Goal: Task Accomplishment & Management: Use online tool/utility

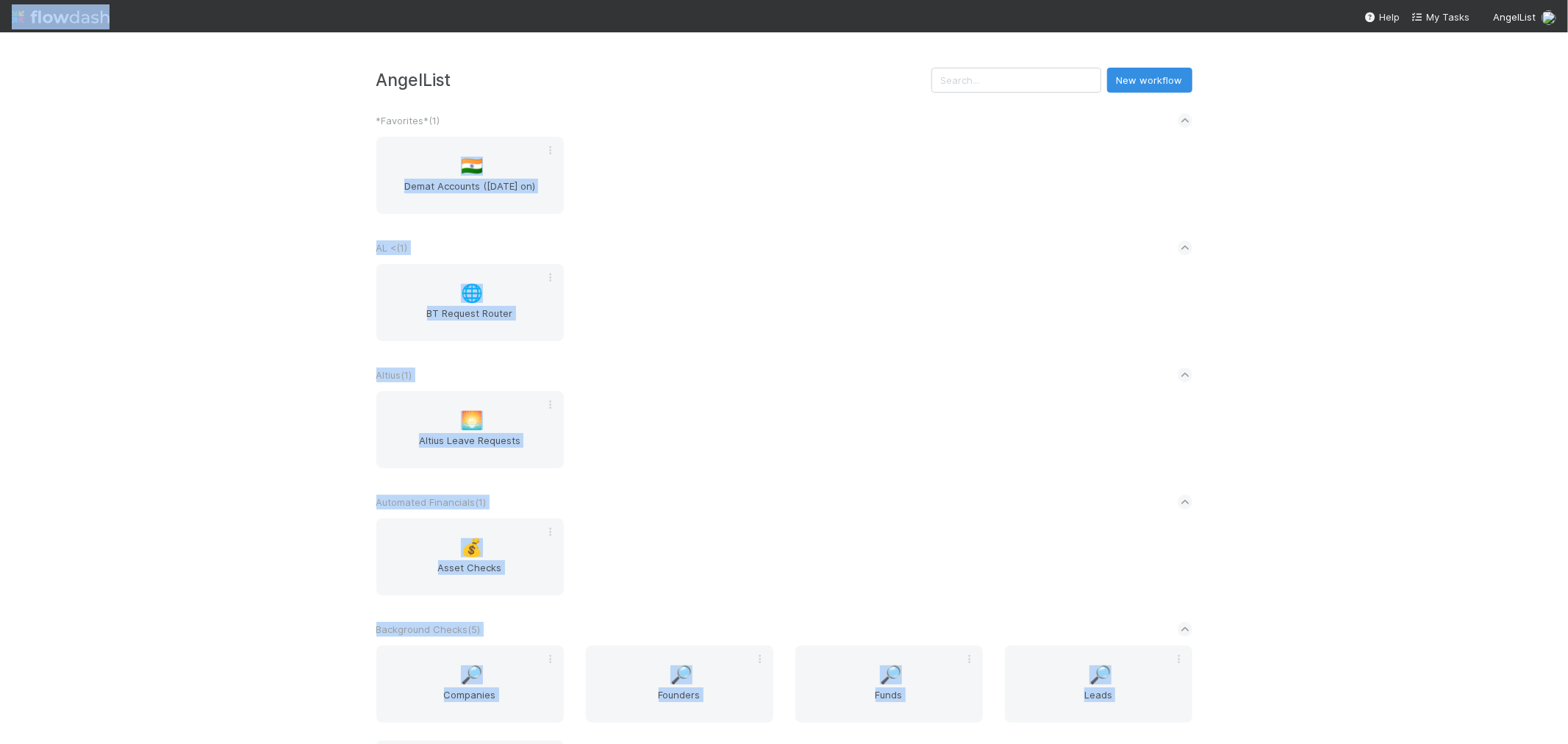
drag, startPoint x: 1283, startPoint y: 15, endPoint x: 2161, endPoint y: 104, distance: 882.5
click at [1567, 104] on html "AngelList New workflow *Favorites* ( 1 ) 🇮🇳 Demat Accounts ([DATE] on) AL < ( 1…" at bounding box center [784, 372] width 1568 height 744
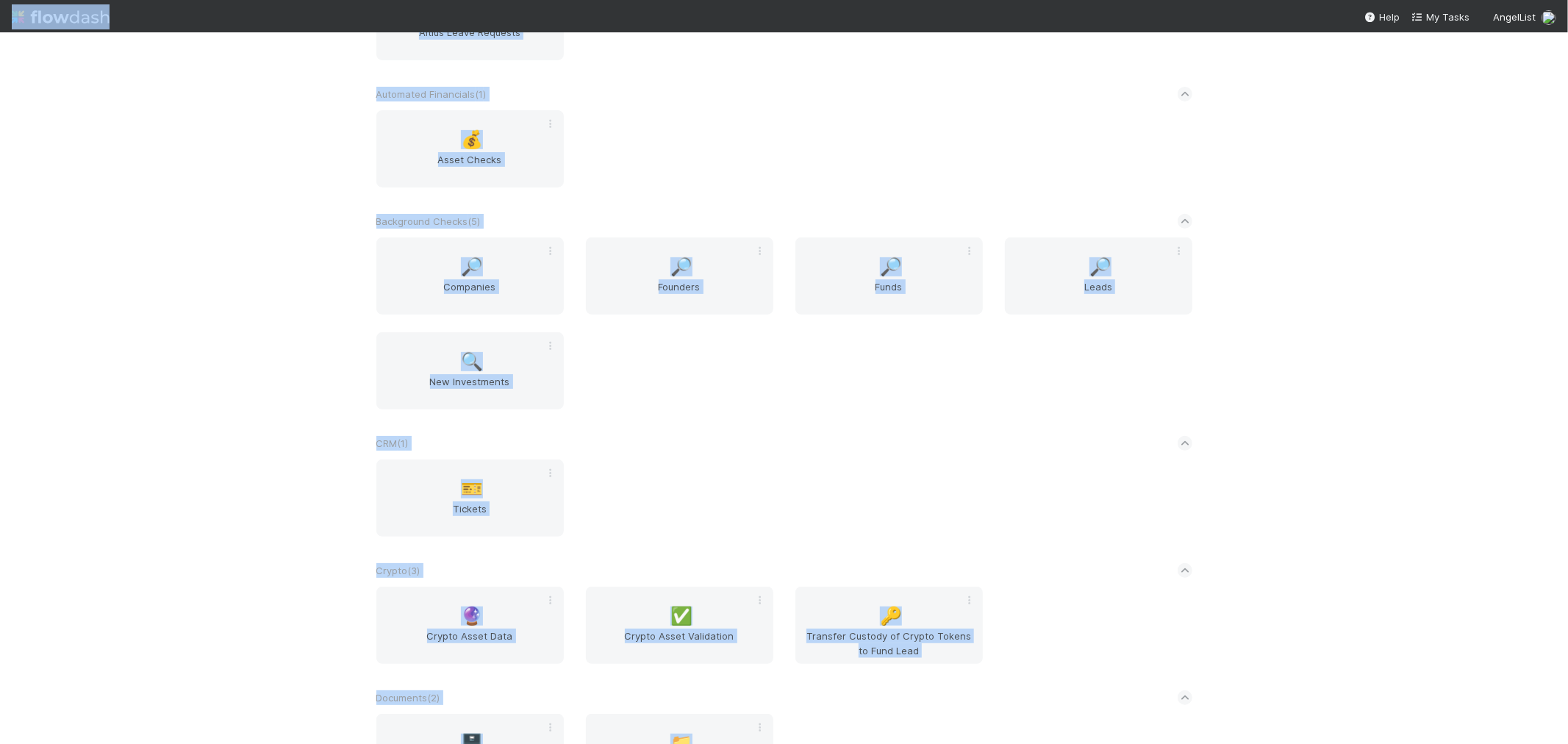
scroll to position [736, 0]
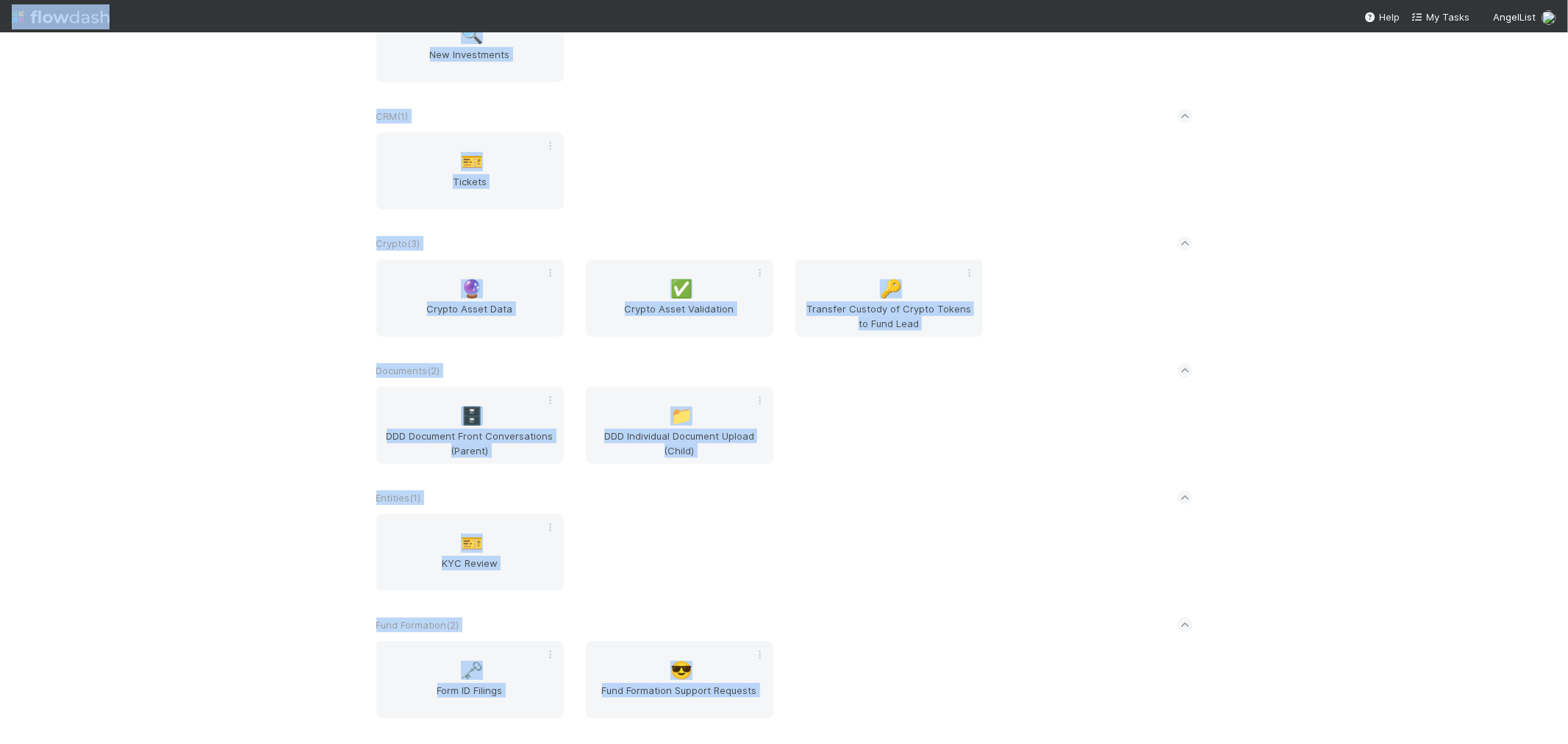
click at [1092, 457] on div "🗄️ DDD Document Front Conversations (Parent) 📁 DDD Individual Document Upload (…" at bounding box center [784, 434] width 838 height 95
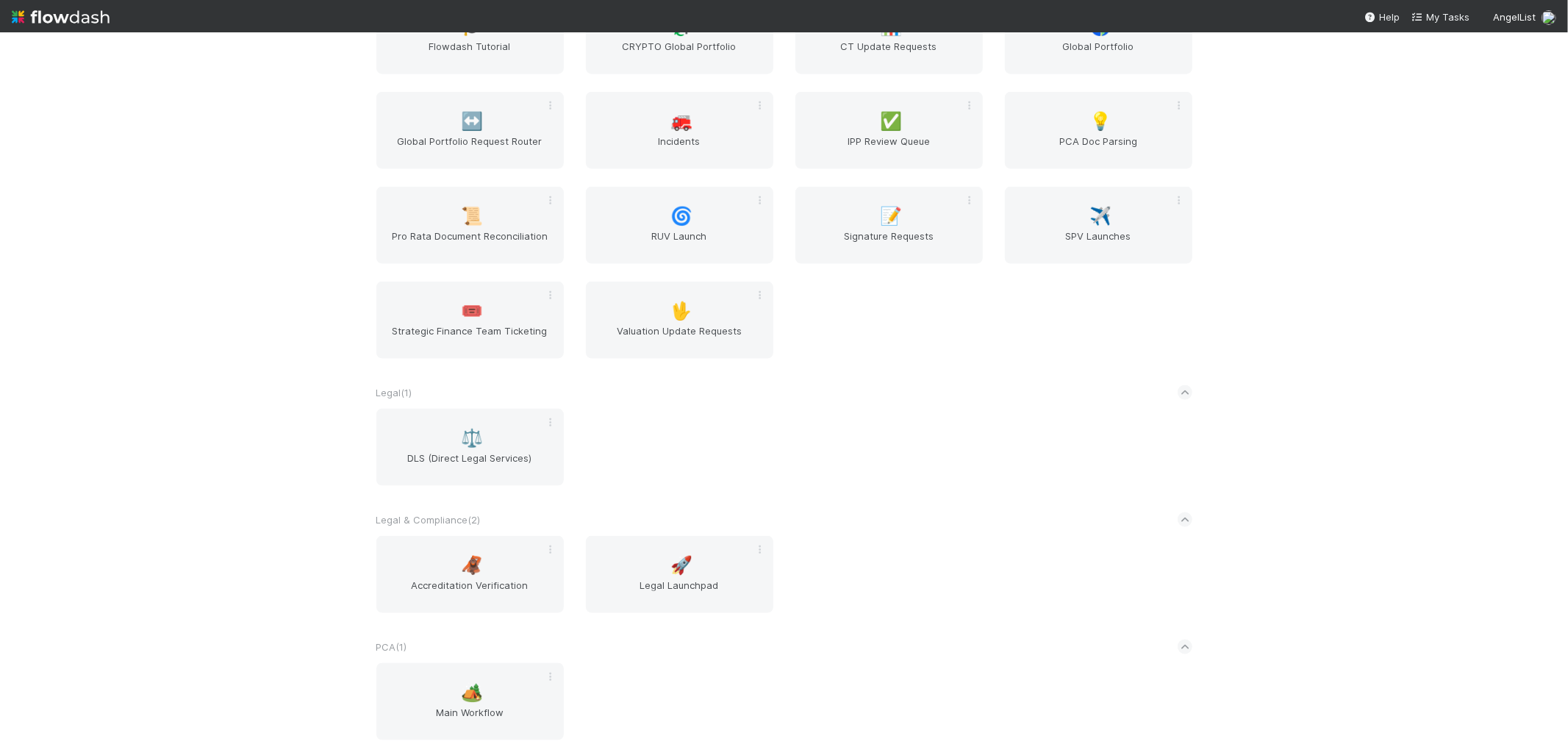
scroll to position [1878, 0]
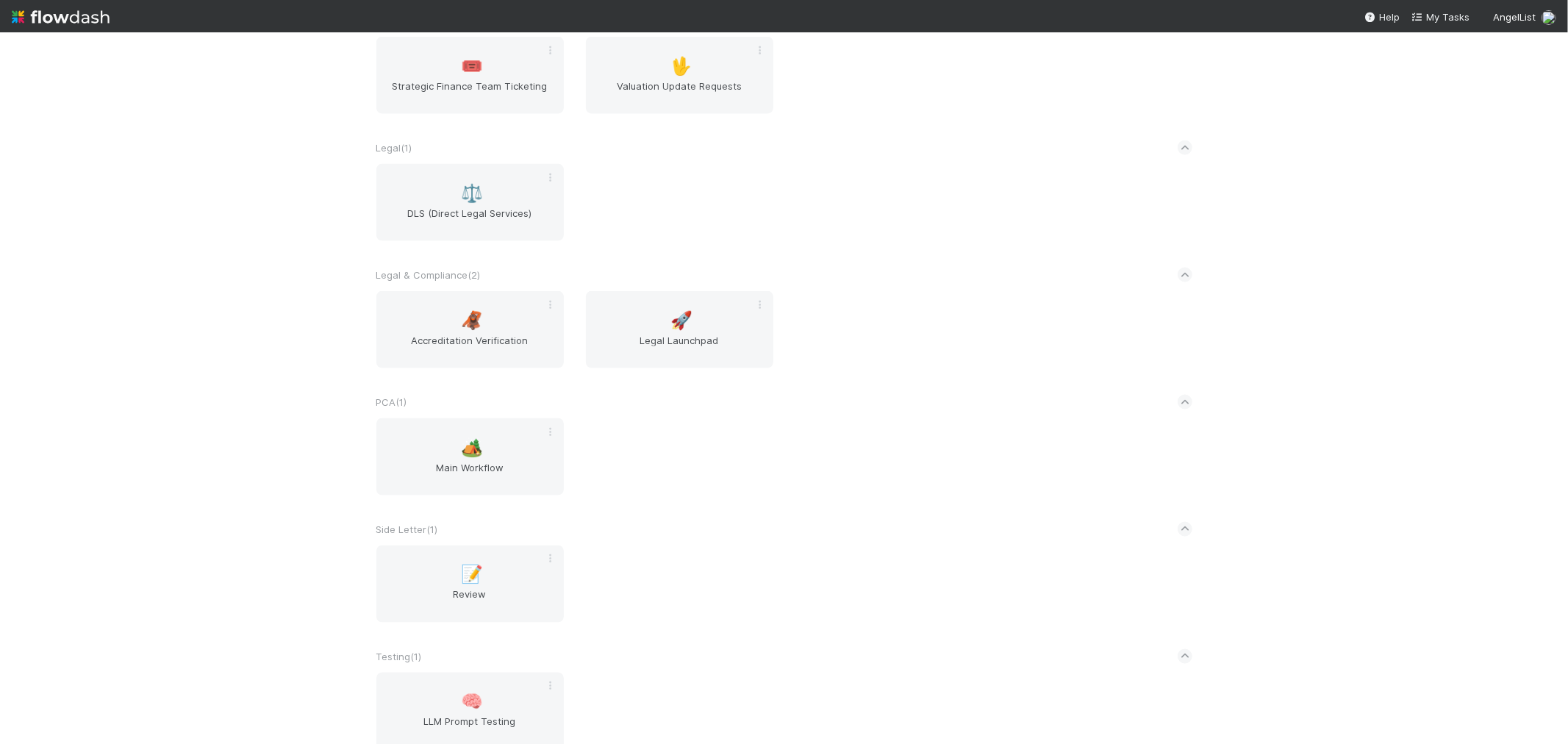
drag, startPoint x: 1020, startPoint y: 248, endPoint x: 1017, endPoint y: 293, distance: 45.1
click at [1020, 249] on div "⚖️ DLS (Direct Legal Services)" at bounding box center [784, 211] width 838 height 95
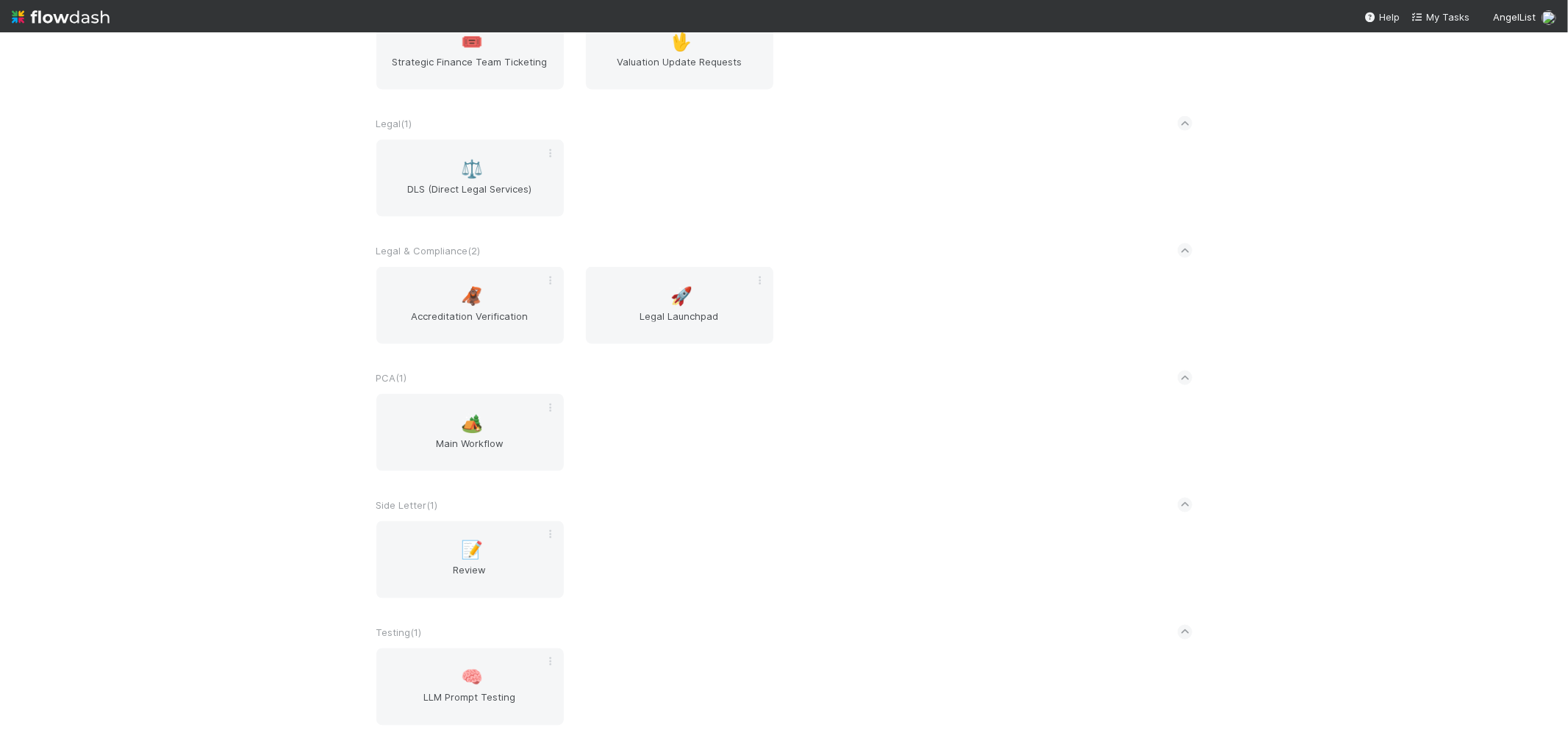
scroll to position [1925, 0]
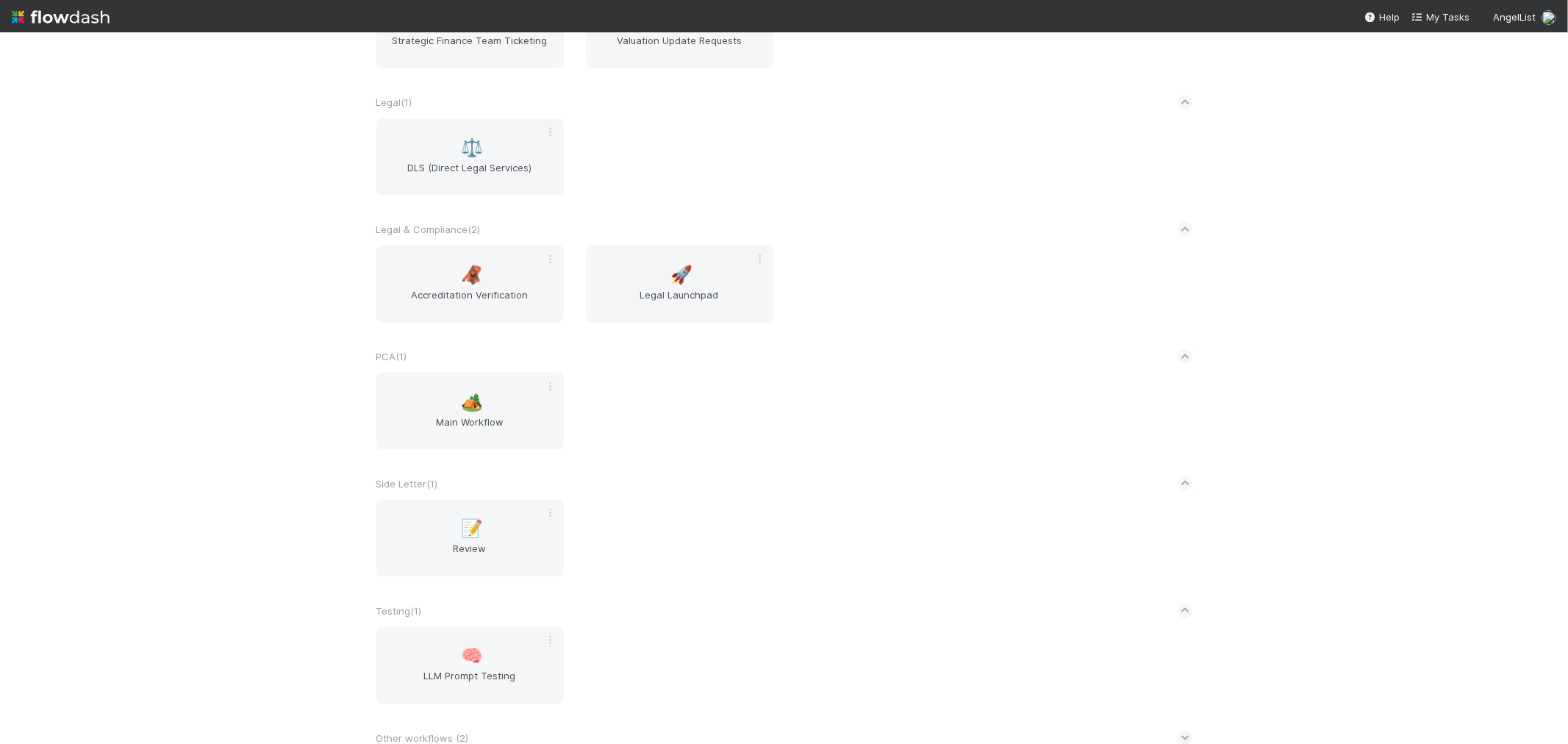
click at [679, 500] on div "📝 Review" at bounding box center [784, 547] width 838 height 95
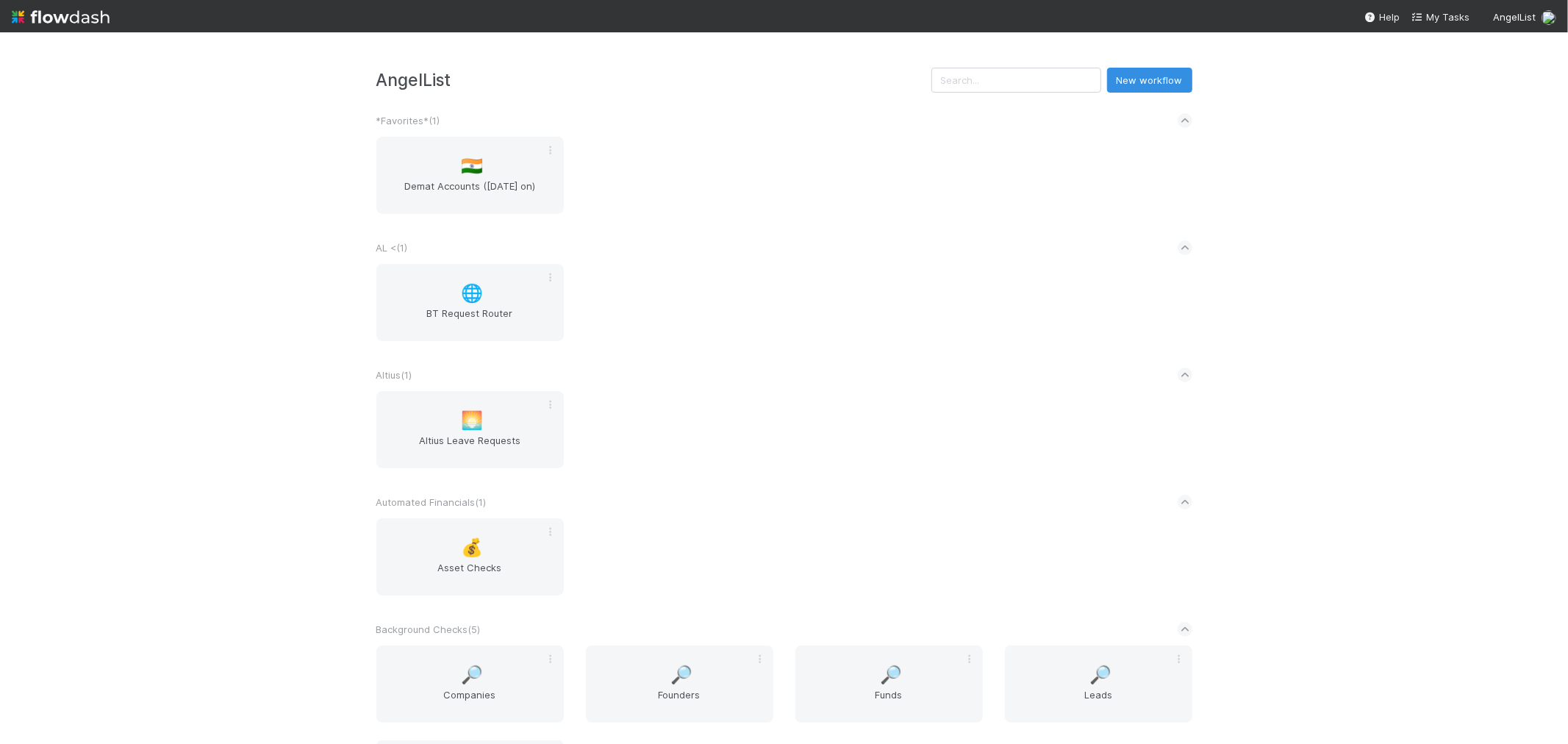
scroll to position [1822, 0]
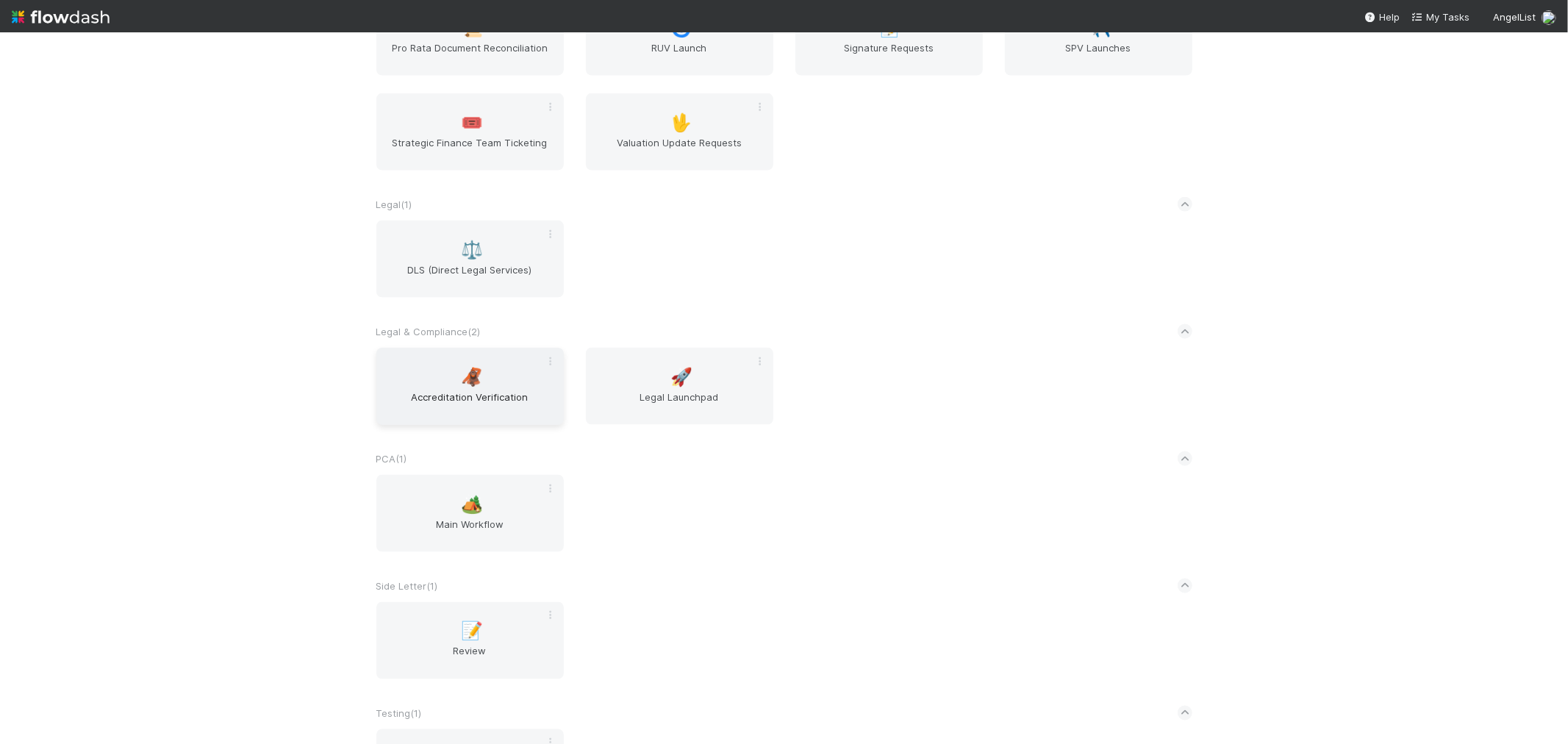
click at [457, 393] on span "Accreditation Verification" at bounding box center [469, 404] width 175 height 29
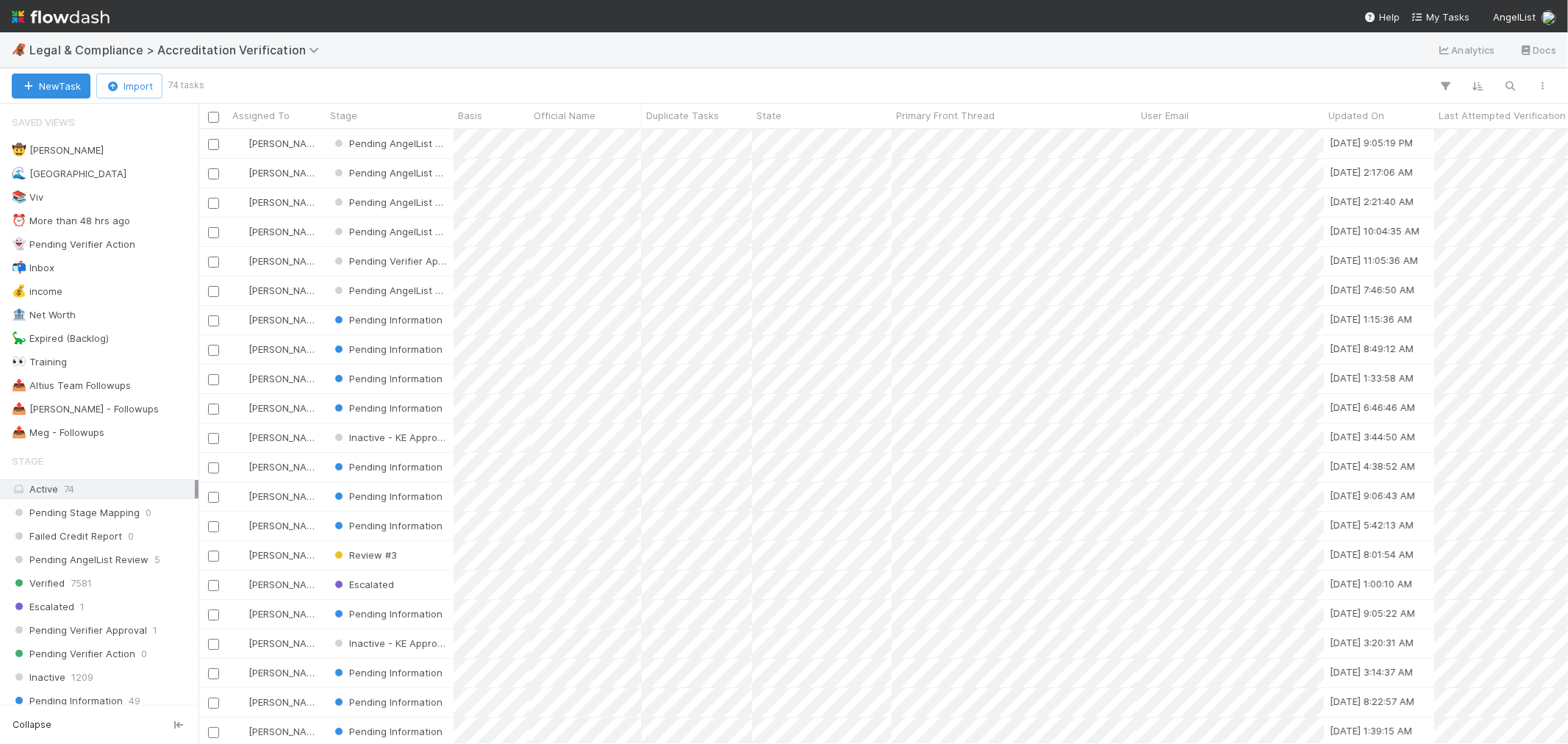
scroll to position [601, 1357]
click at [151, 406] on div "📤 Roselyn - Followups 1" at bounding box center [103, 409] width 183 height 18
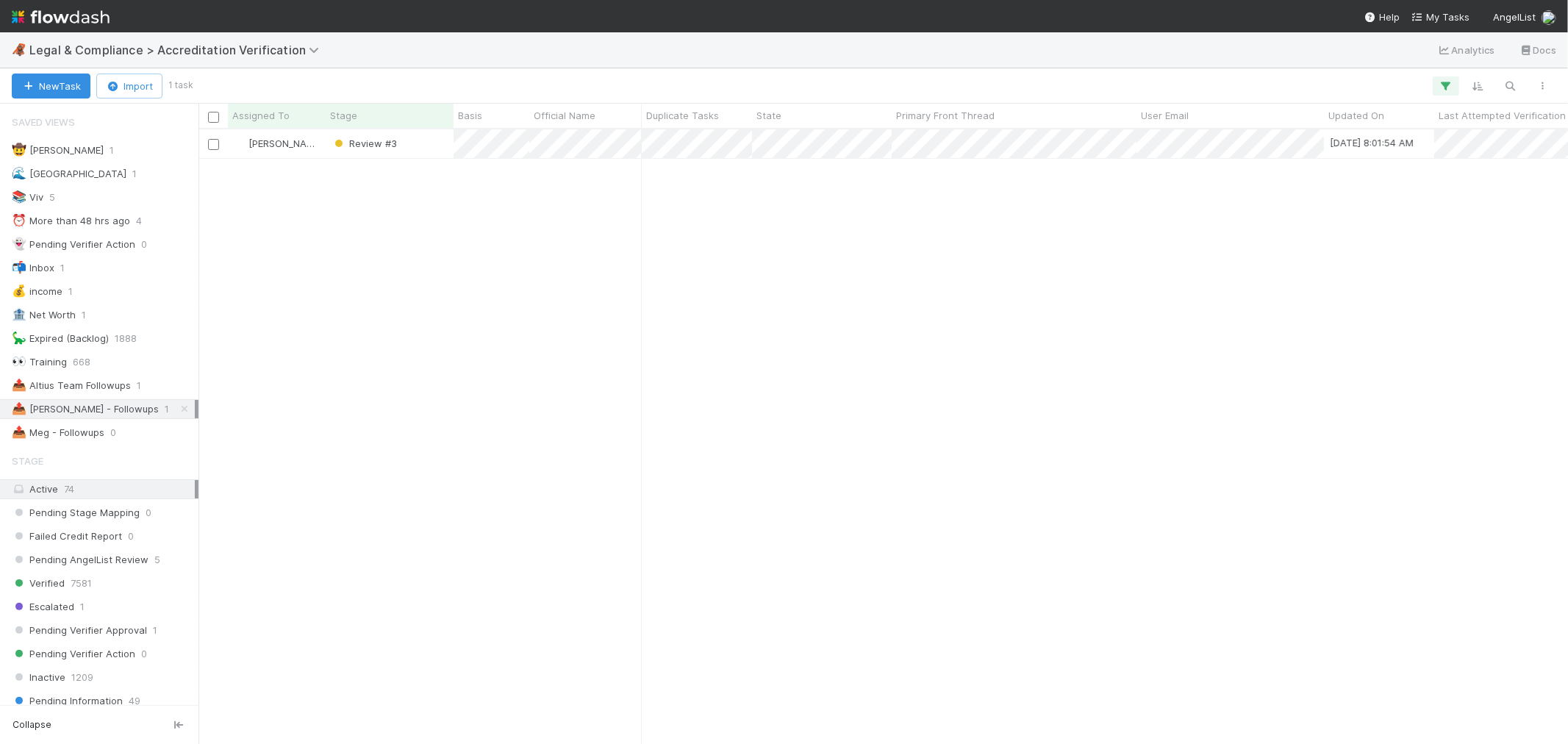
scroll to position [601, 1357]
click at [886, 287] on div at bounding box center [784, 372] width 1568 height 744
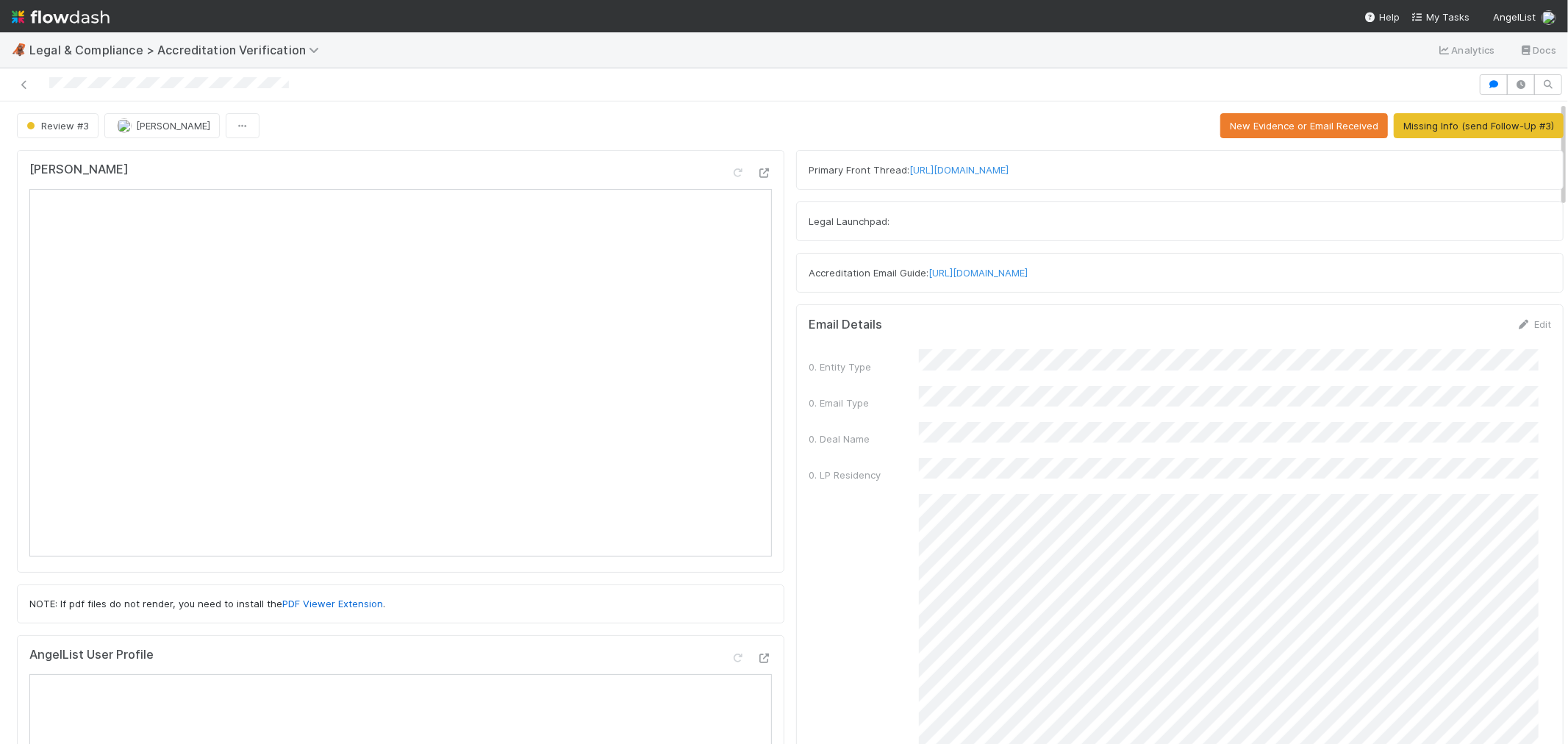
click at [768, 511] on div "Noto" at bounding box center [400, 362] width 767 height 423
click at [1492, 127] on button "Missing Info (send Follow-Up #3)" at bounding box center [1478, 126] width 170 height 25
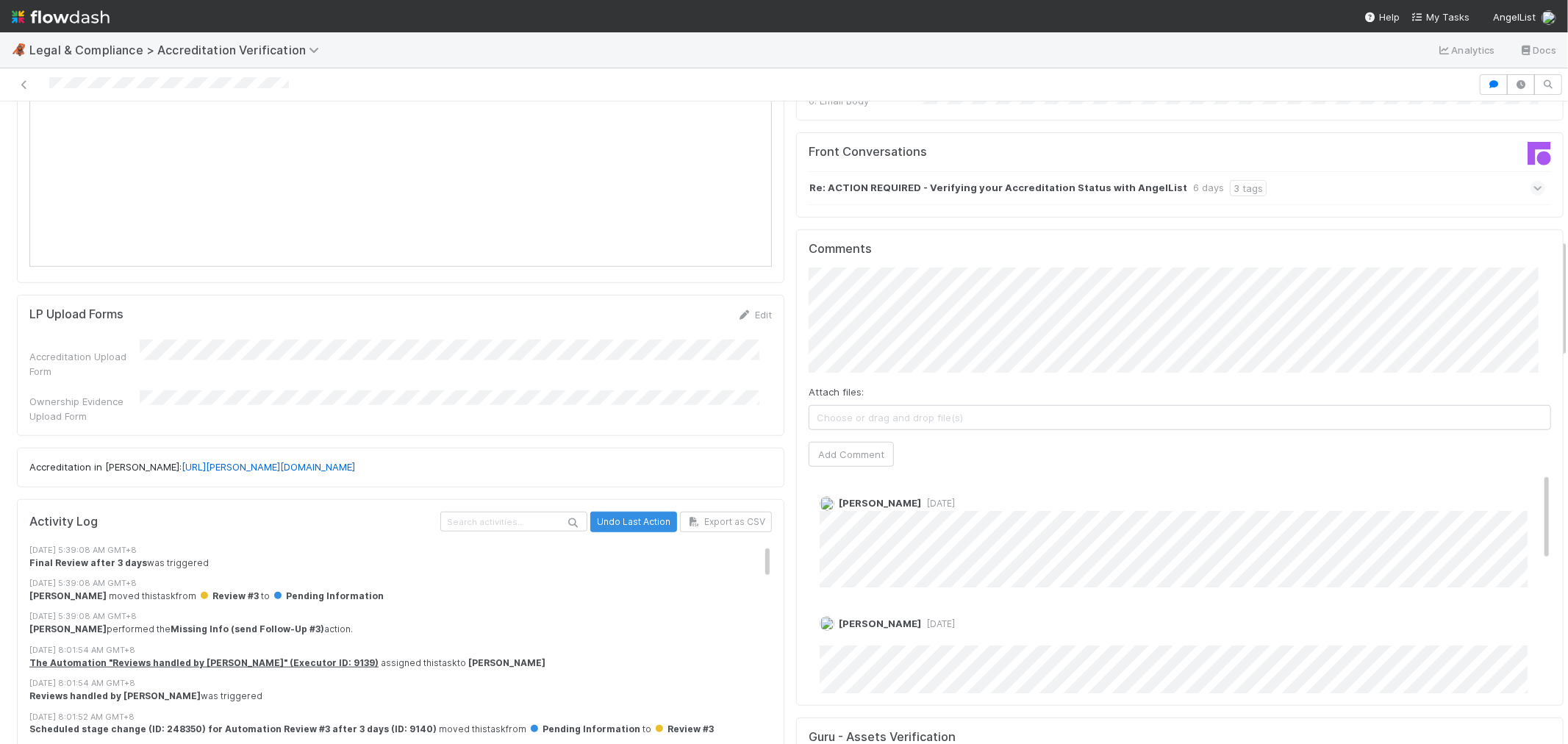
scroll to position [736, 0]
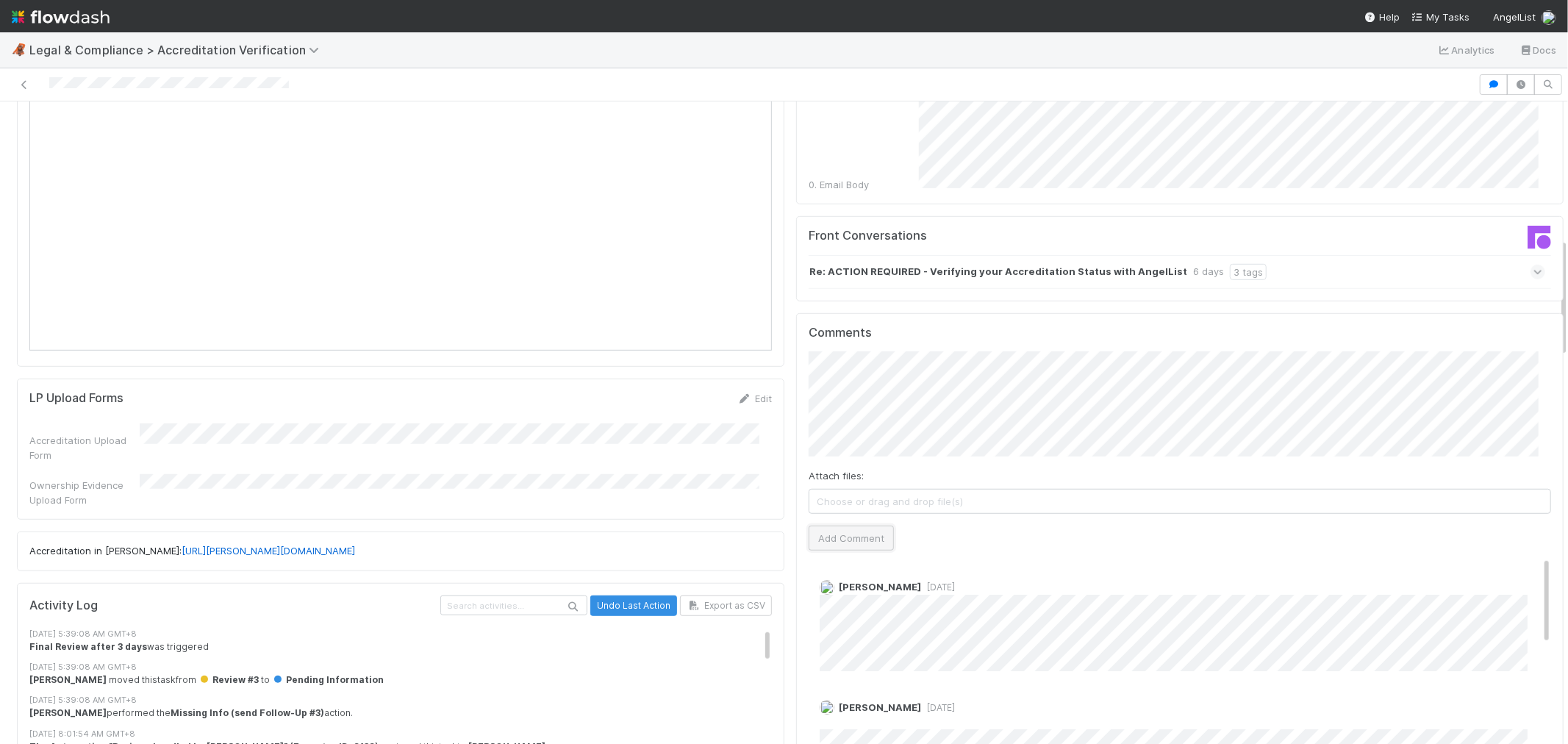
click at [843, 526] on button "Add Comment" at bounding box center [851, 538] width 86 height 25
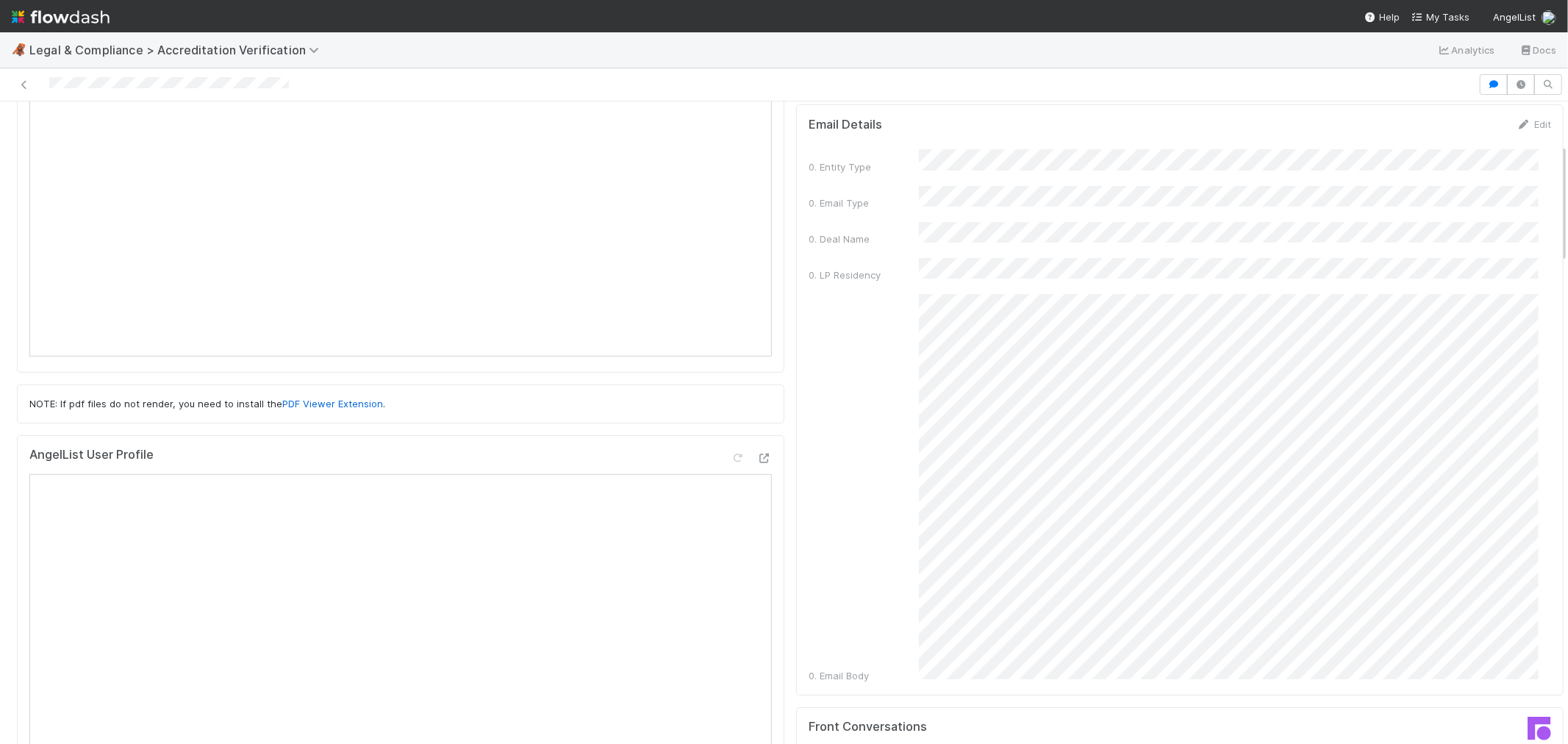
scroll to position [0, 0]
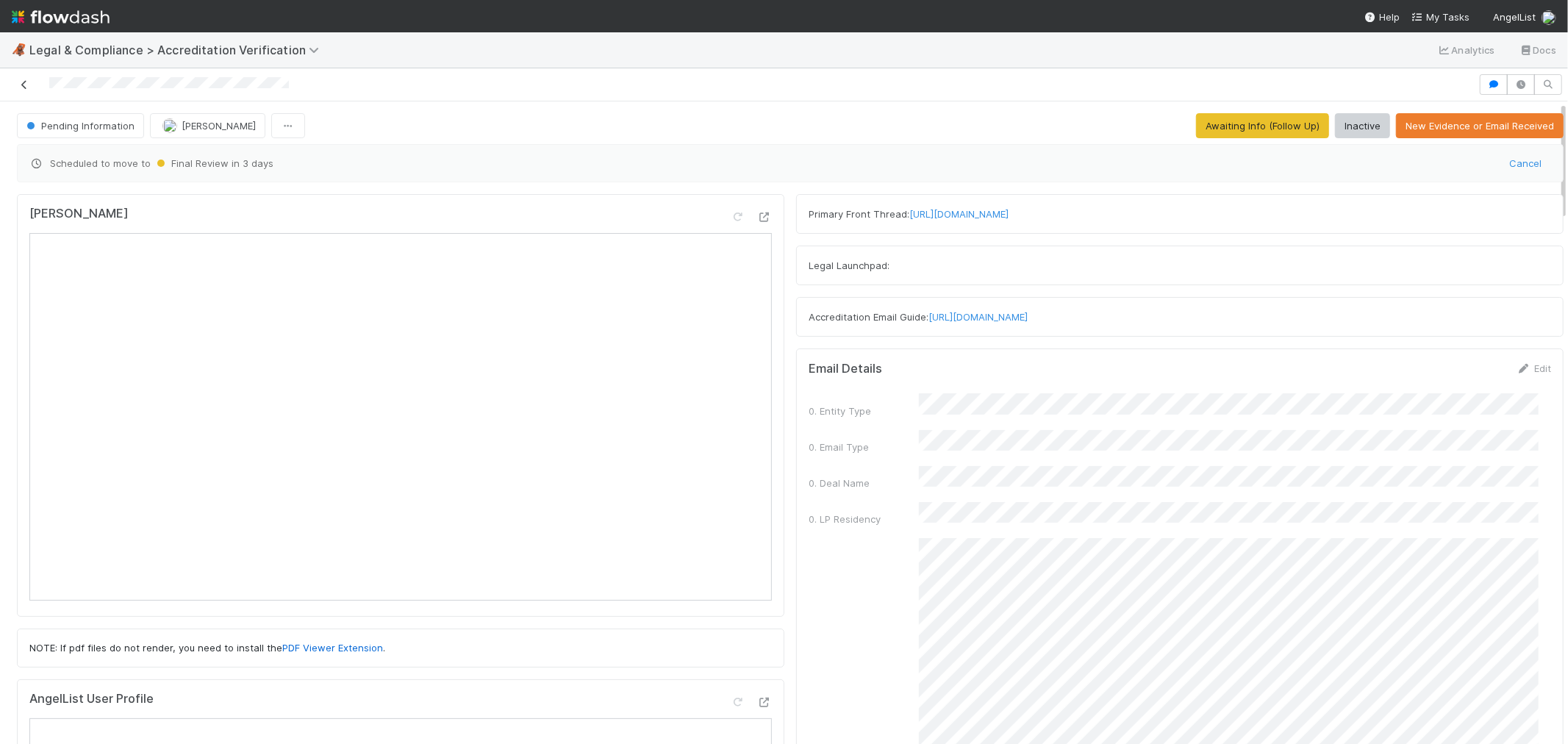
click at [18, 85] on icon at bounding box center [24, 84] width 15 height 9
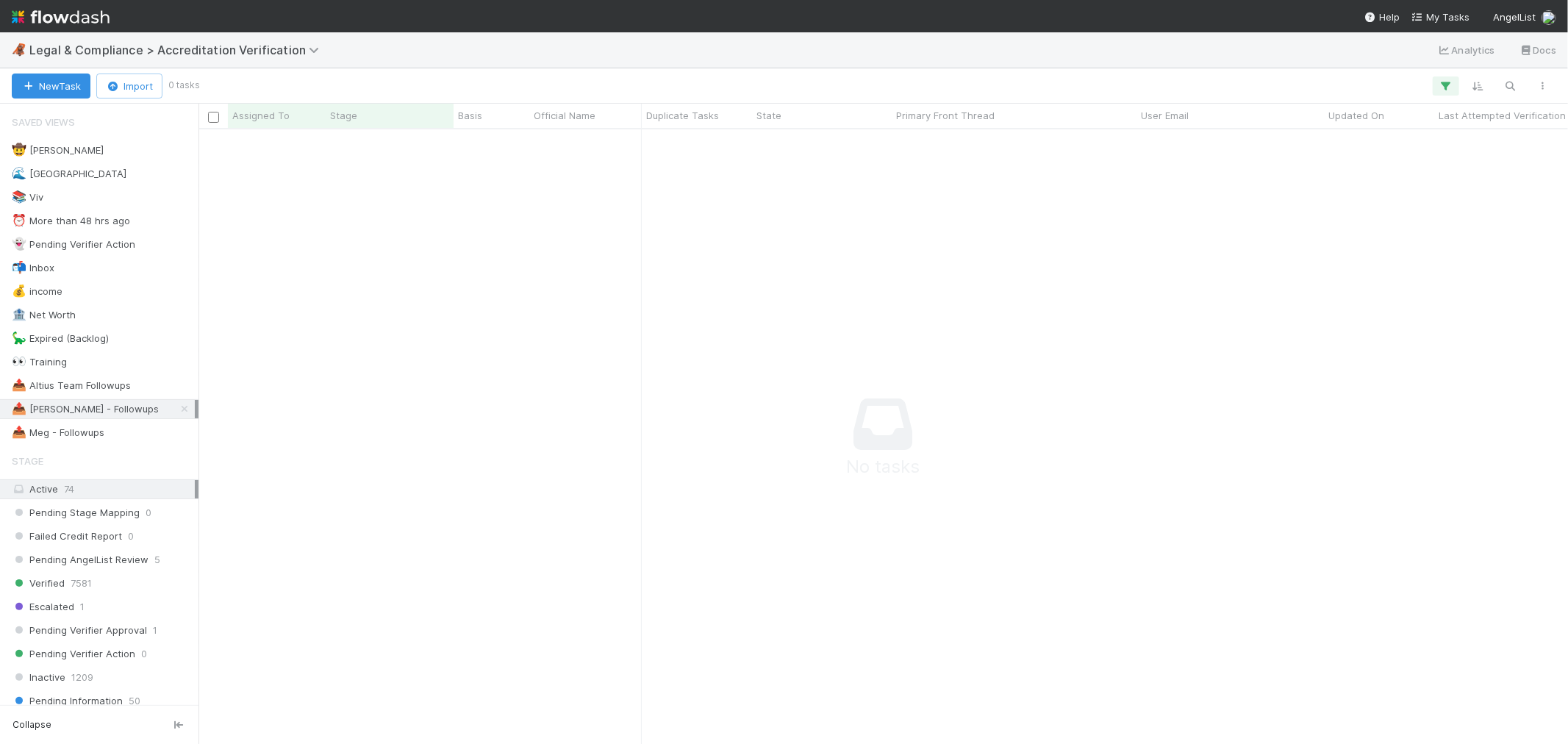
scroll to position [13, 13]
click at [237, 50] on span "Legal & Compliance > Accreditation Verification" at bounding box center [178, 50] width 297 height 15
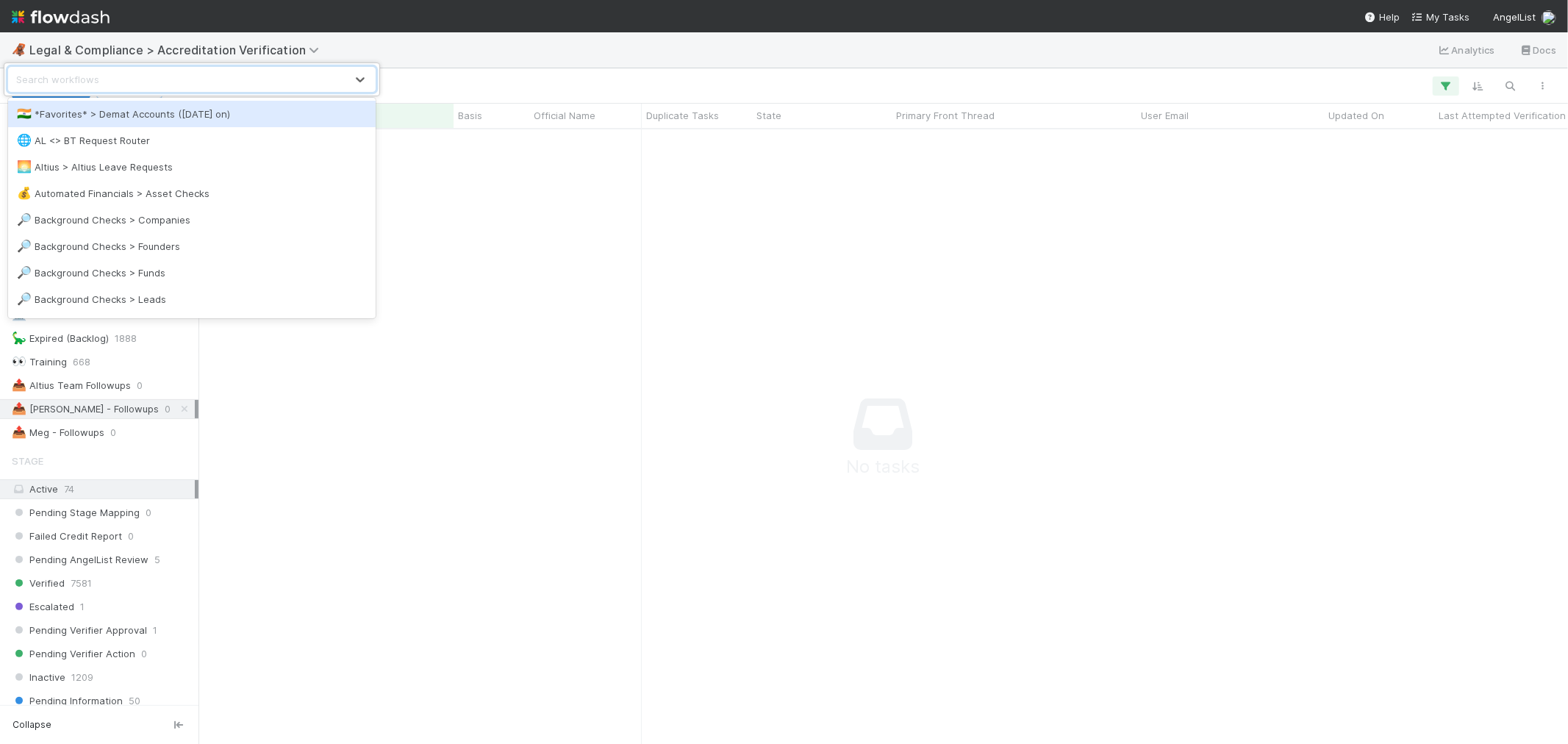
click at [222, 77] on div "Search workflows" at bounding box center [177, 80] width 337 height 24
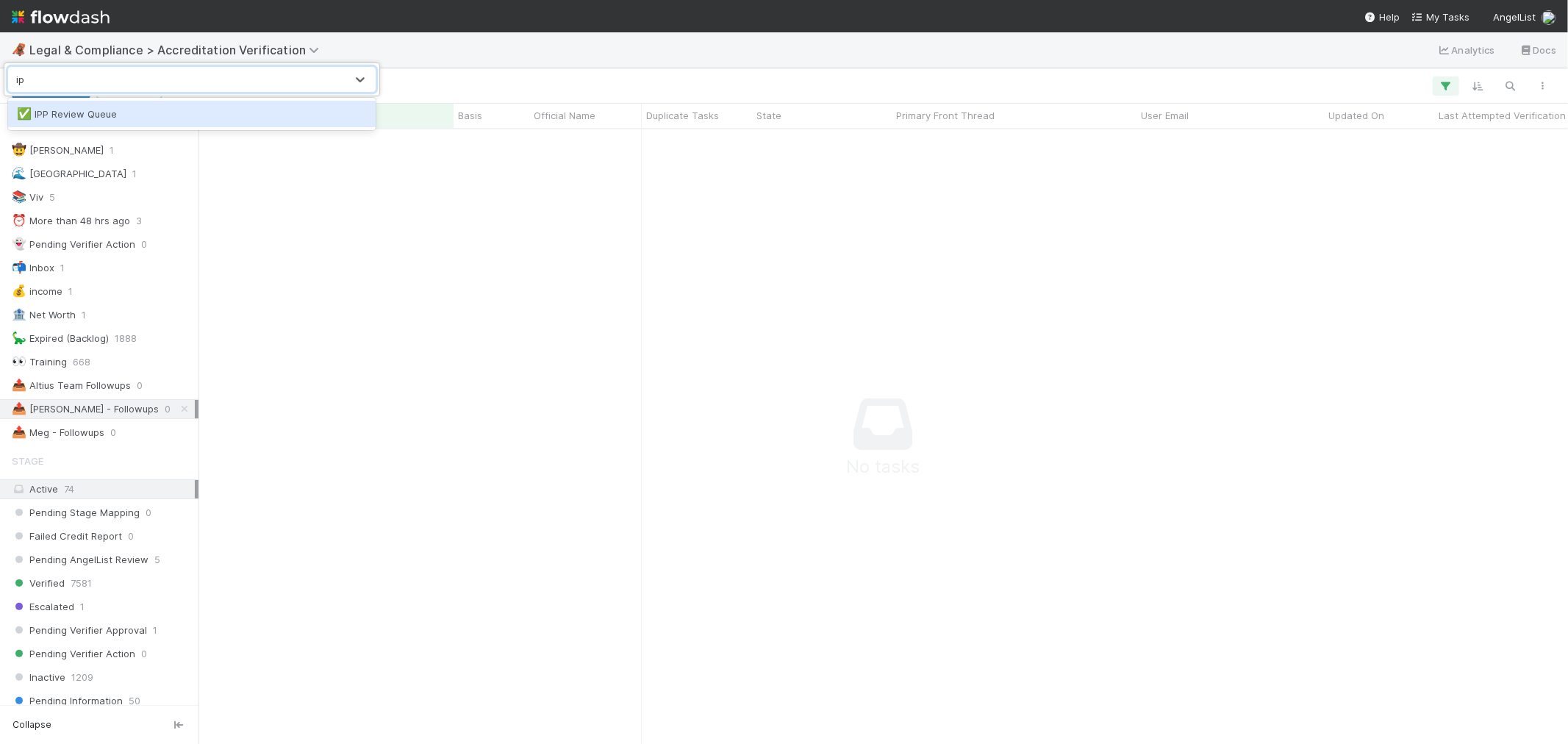
type input "ipp"
click at [215, 113] on div "✅ IPP Review Queue" at bounding box center [191, 114] width 350 height 15
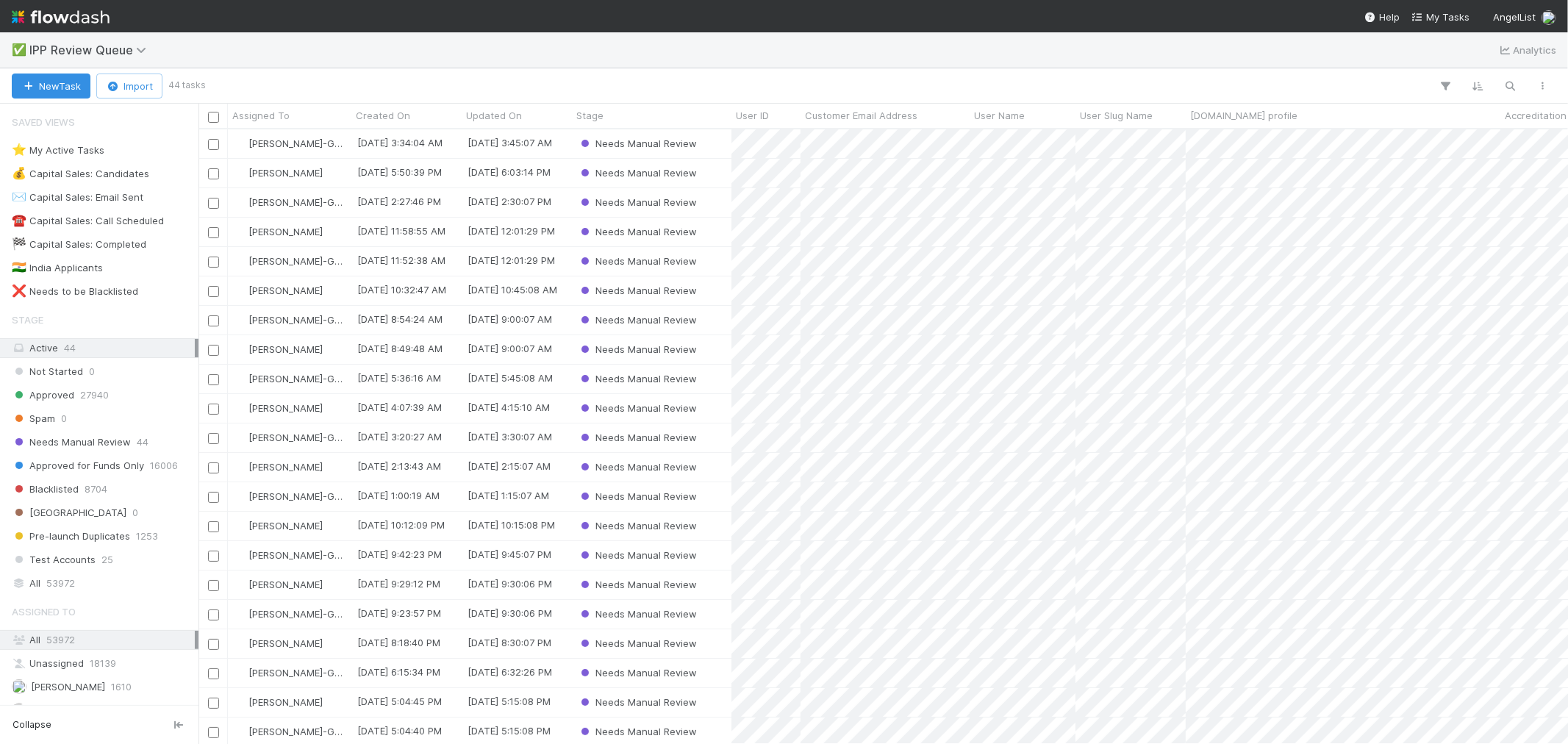
scroll to position [601, 1357]
click at [118, 157] on span "22" at bounding box center [116, 150] width 12 height 18
click at [712, 143] on div "Needs Manual Review" at bounding box center [651, 144] width 159 height 29
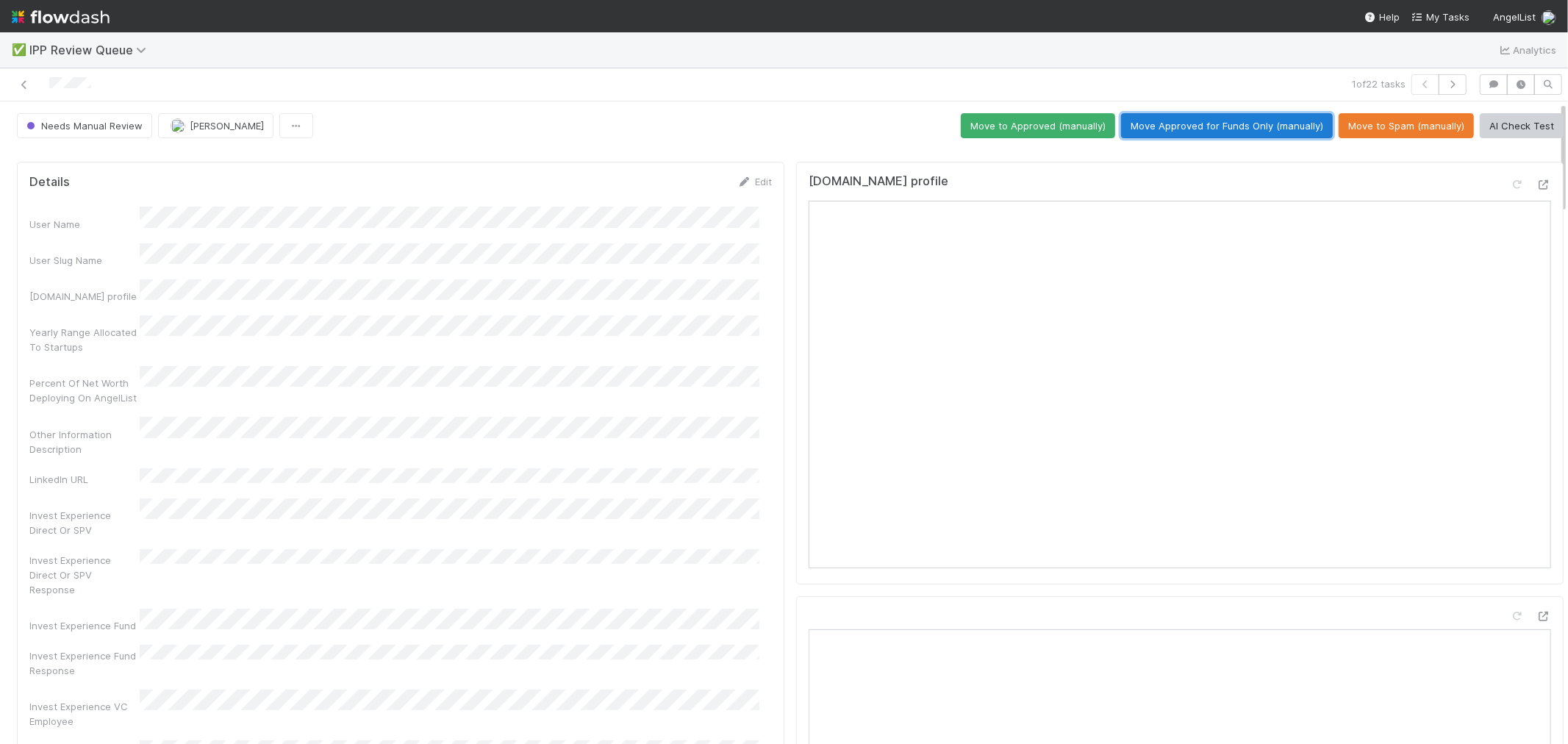
click at [1288, 134] on button "Move Approved for Funds Only (manually)" at bounding box center [1226, 126] width 212 height 25
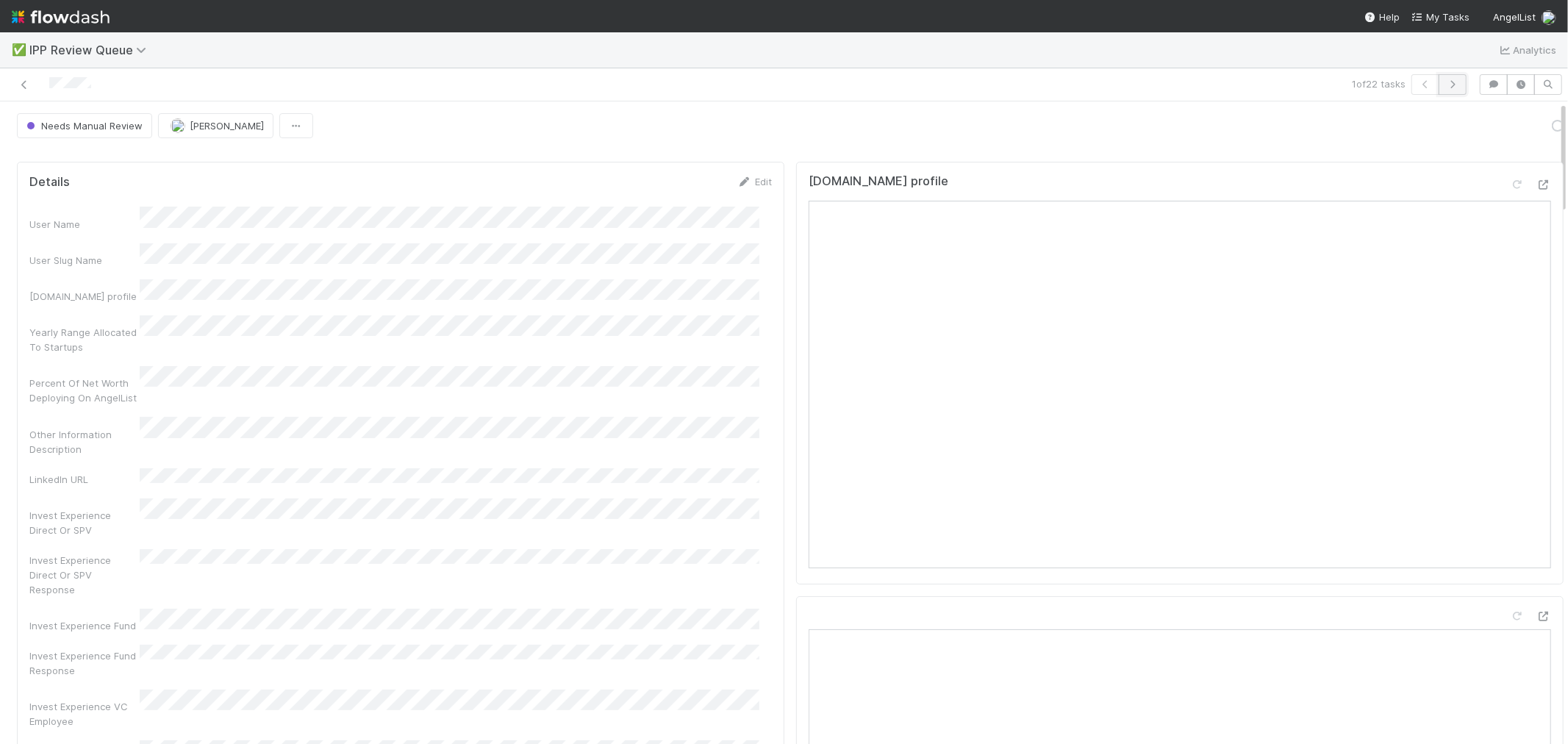
click at [1445, 82] on icon "button" at bounding box center [1453, 84] width 15 height 9
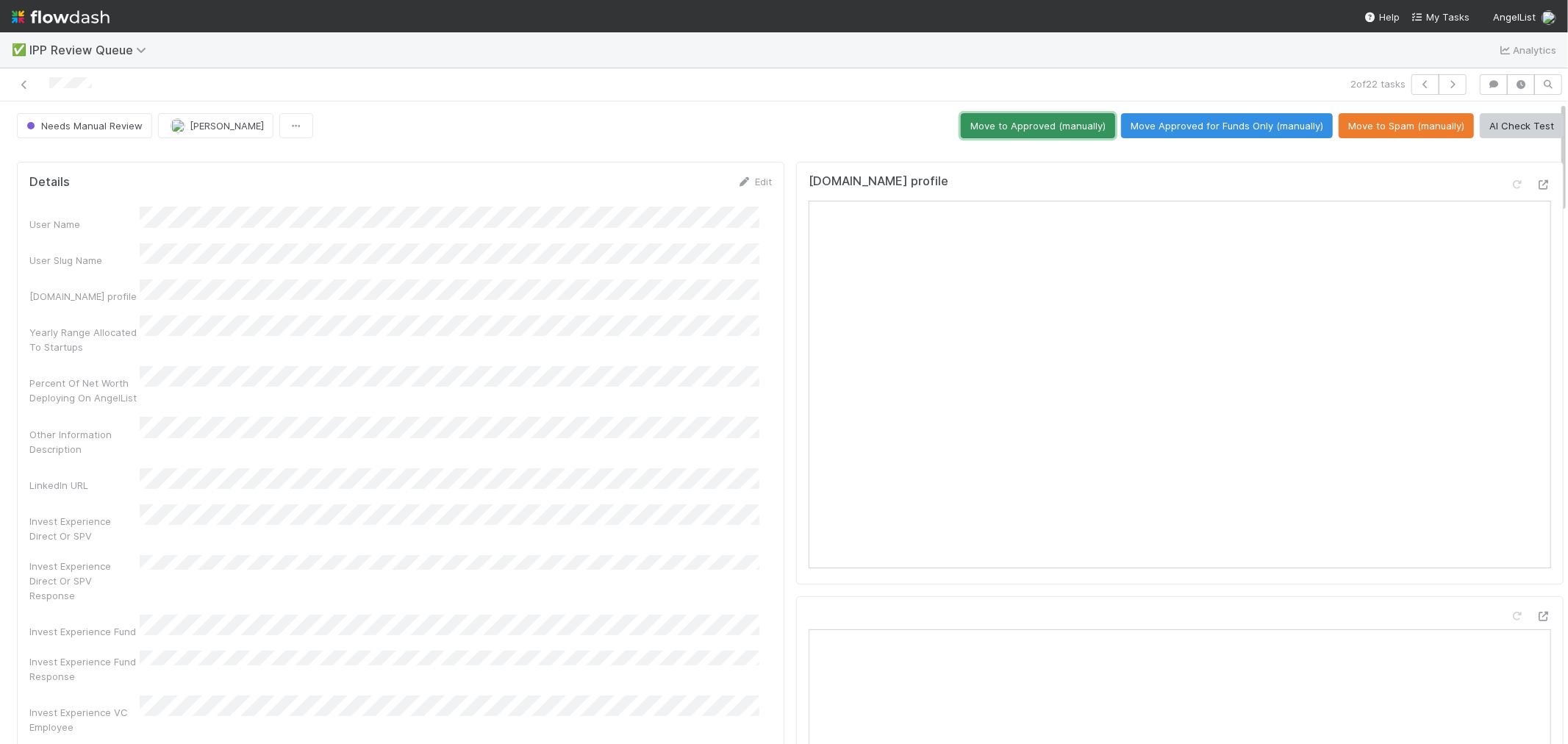
click at [1066, 121] on button "Move to Approved (manually)" at bounding box center [1038, 126] width 154 height 25
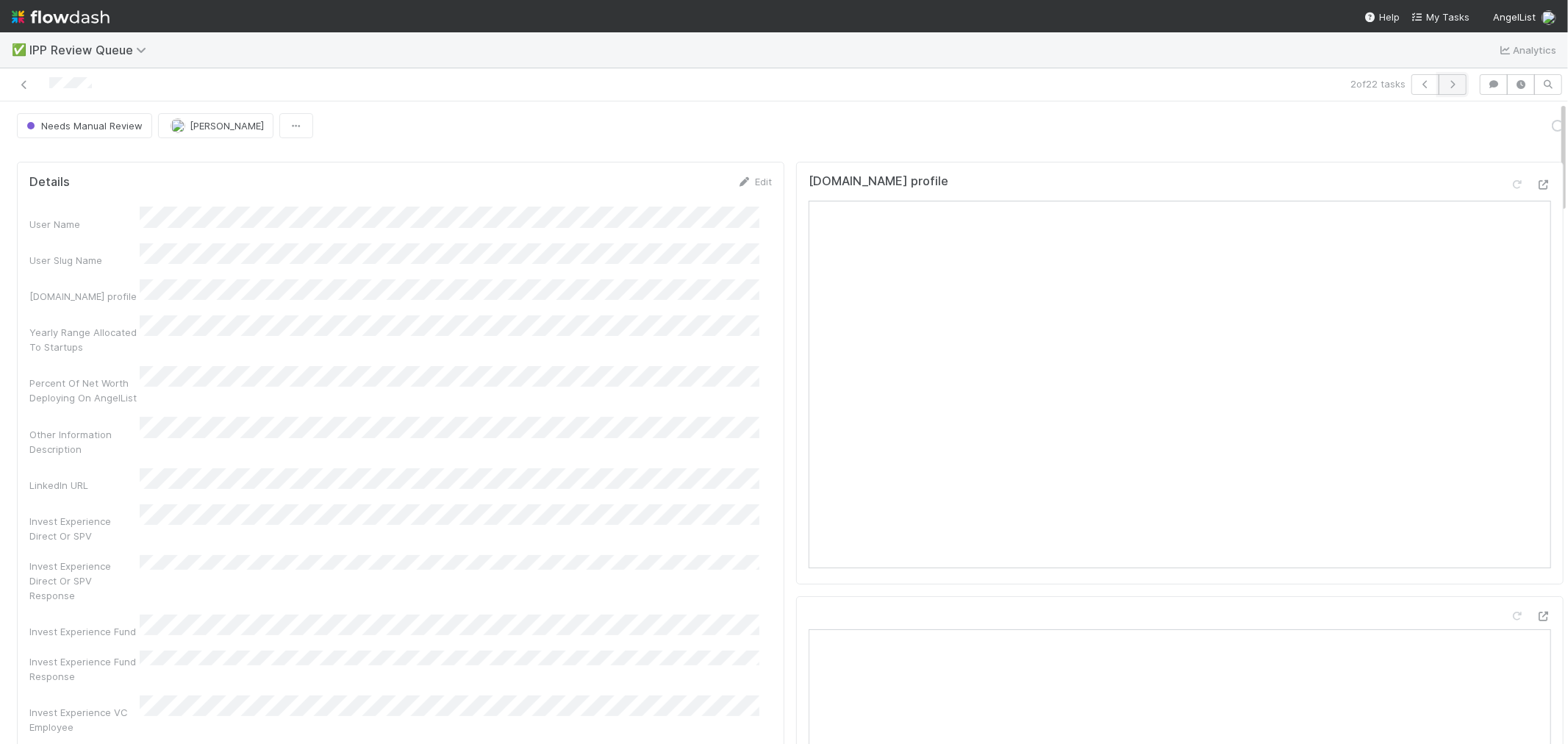
click at [1445, 82] on icon "button" at bounding box center [1453, 84] width 15 height 9
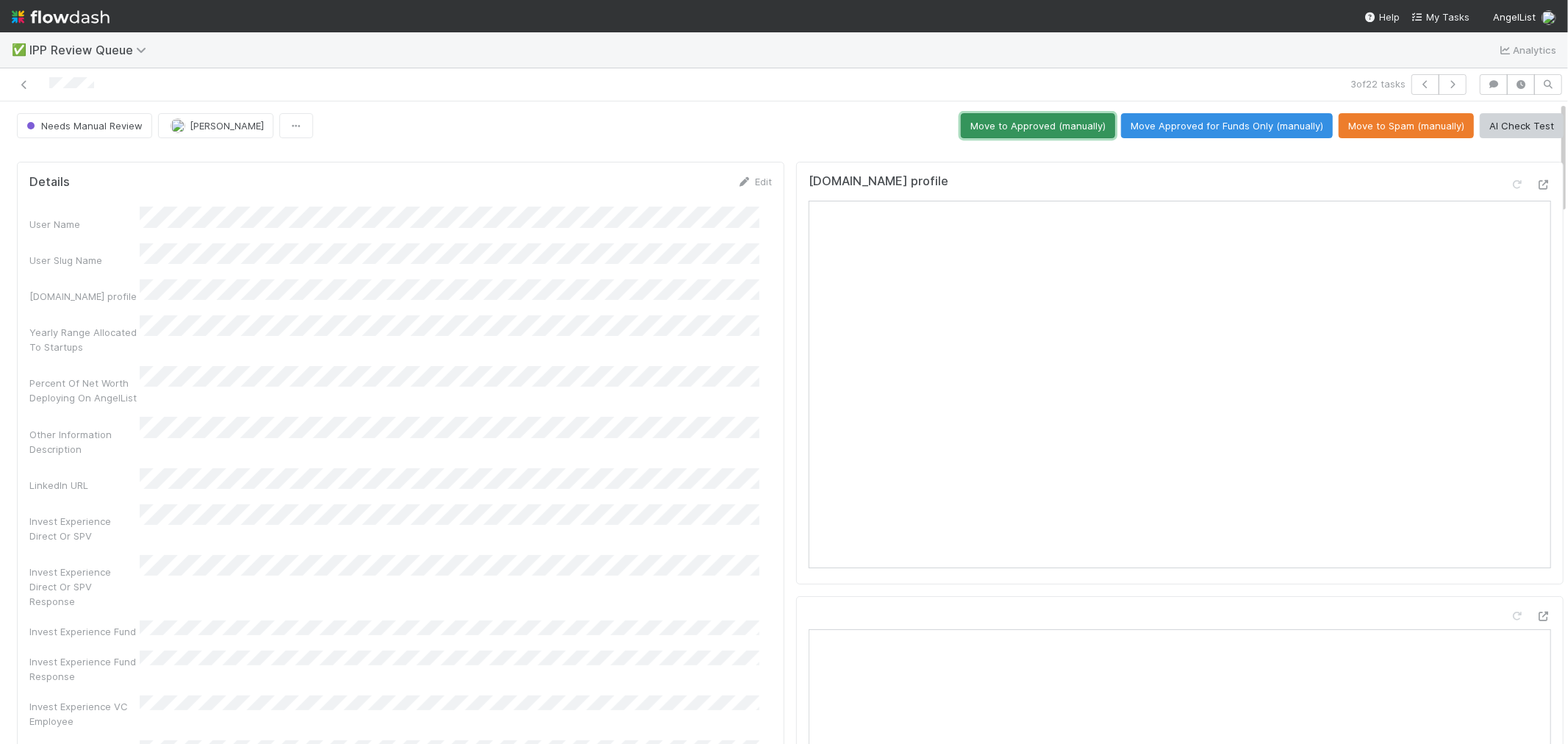
click at [1034, 125] on button "Move to Approved (manually)" at bounding box center [1038, 126] width 154 height 25
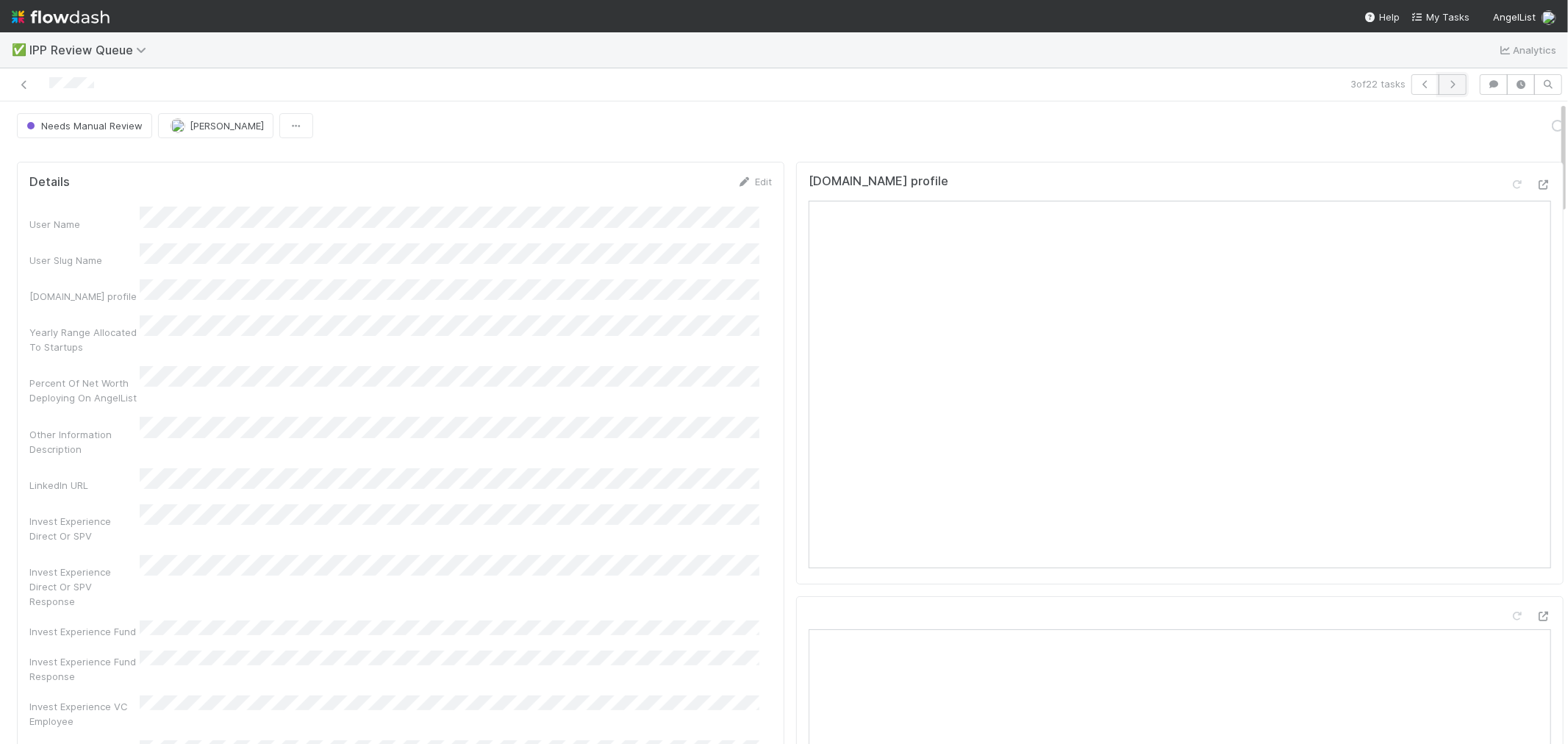
click at [1445, 86] on icon "button" at bounding box center [1453, 84] width 15 height 9
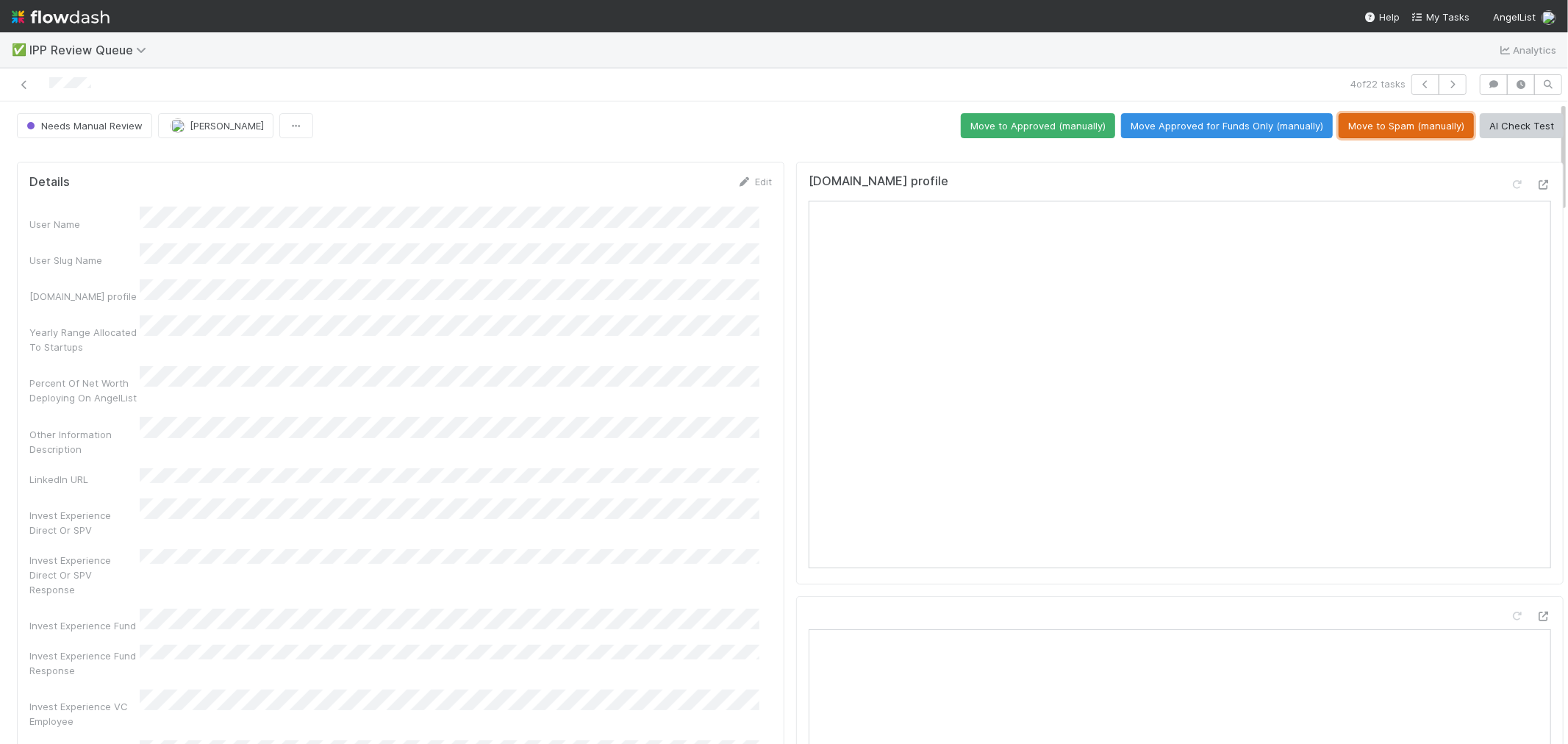
click at [1428, 134] on button "Move to Spam (manually)" at bounding box center [1406, 126] width 135 height 25
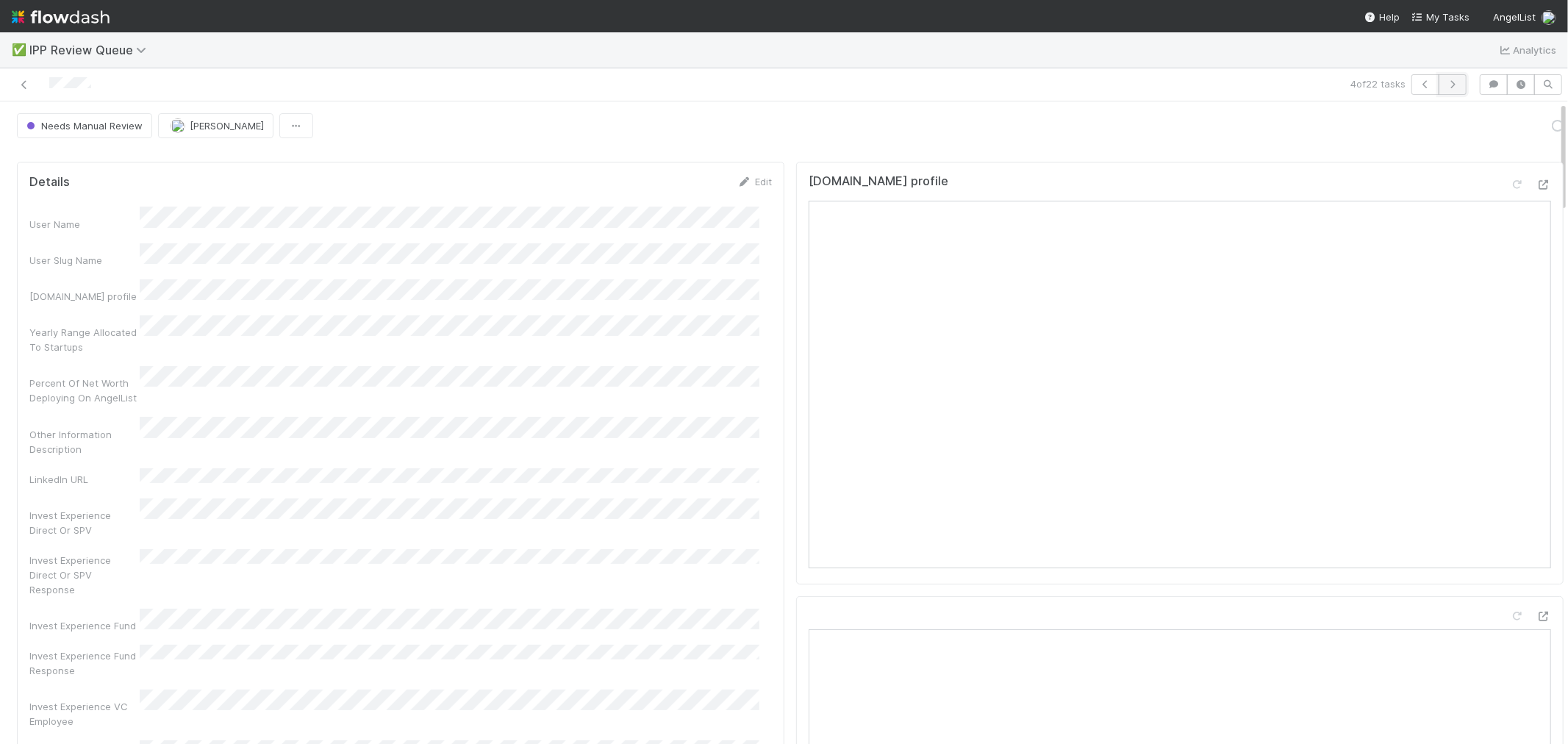
click at [1445, 86] on icon "button" at bounding box center [1453, 84] width 15 height 9
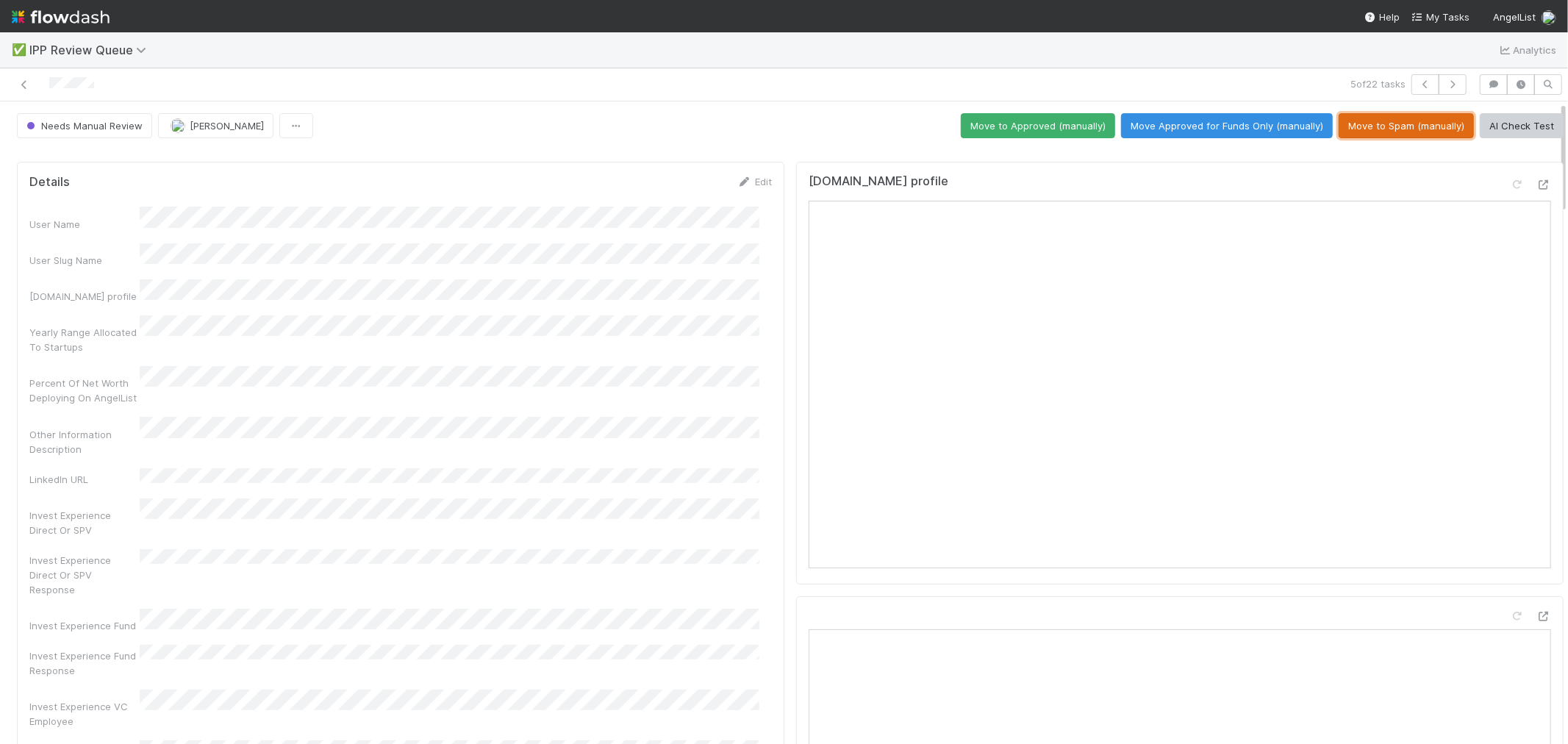
drag, startPoint x: 1375, startPoint y: 131, endPoint x: 1393, endPoint y: 121, distance: 20.6
click at [1376, 131] on button "Move to Spam (manually)" at bounding box center [1406, 126] width 135 height 25
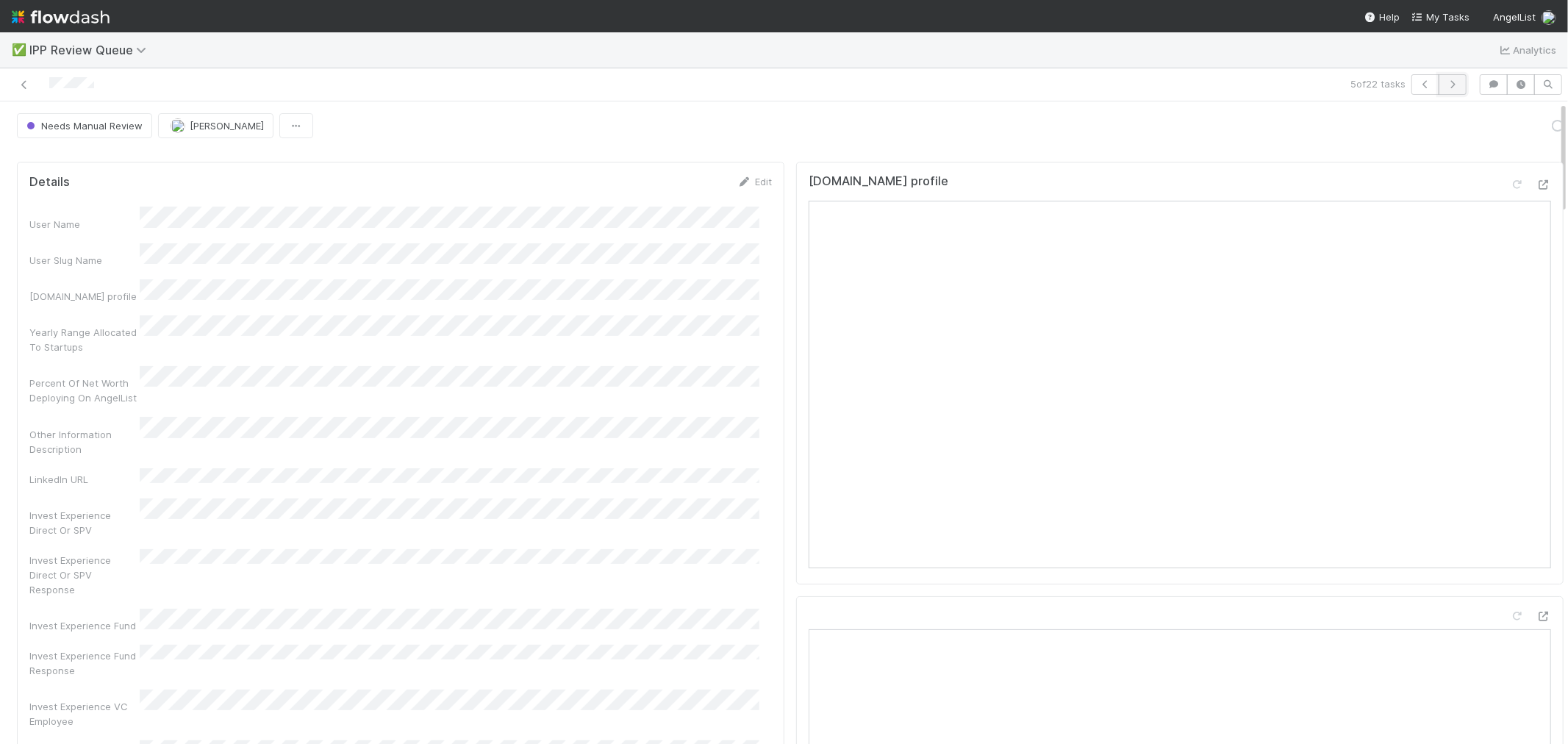
click at [1445, 84] on icon "button" at bounding box center [1453, 84] width 15 height 9
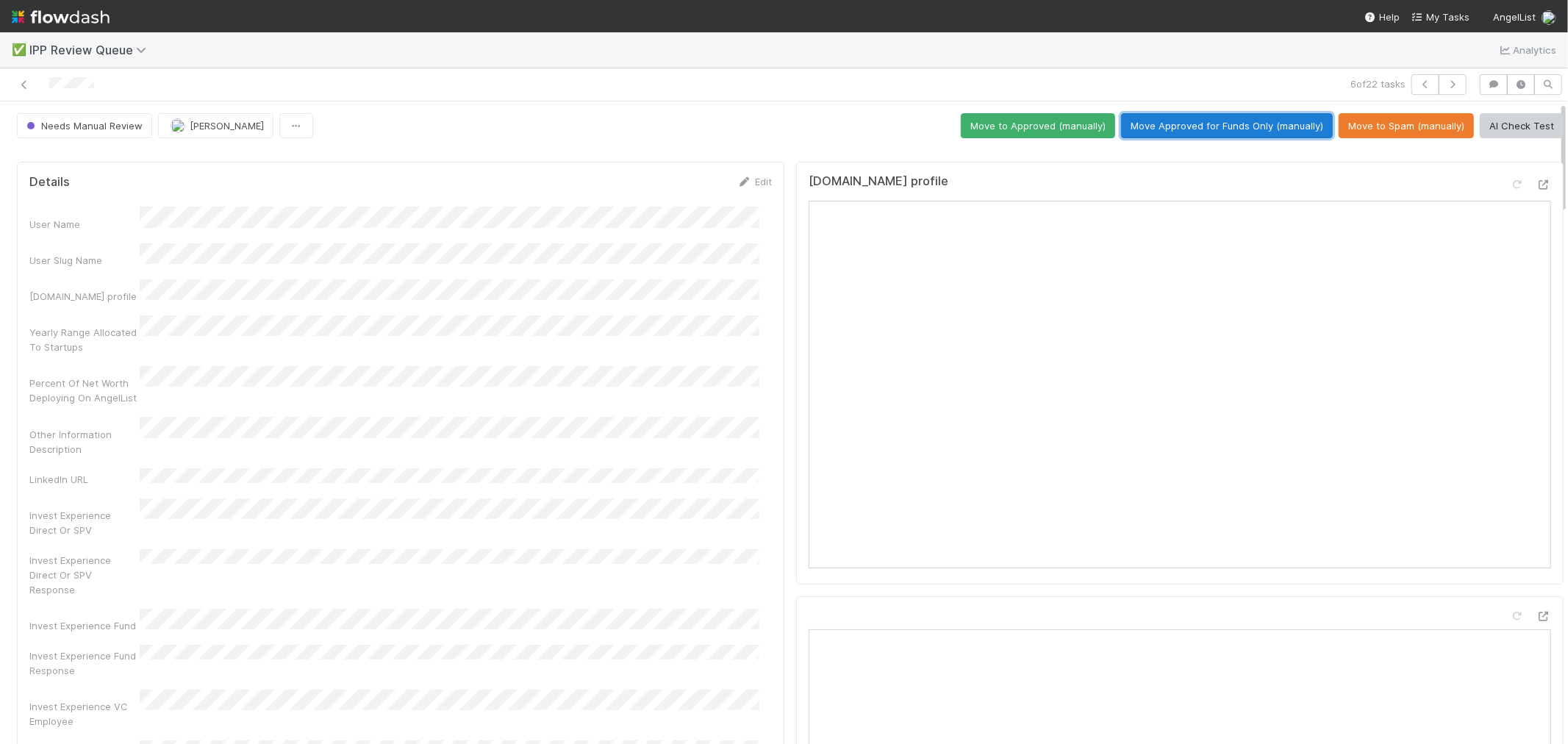
click at [1275, 122] on button "Move Approved for Funds Only (manually)" at bounding box center [1226, 126] width 212 height 25
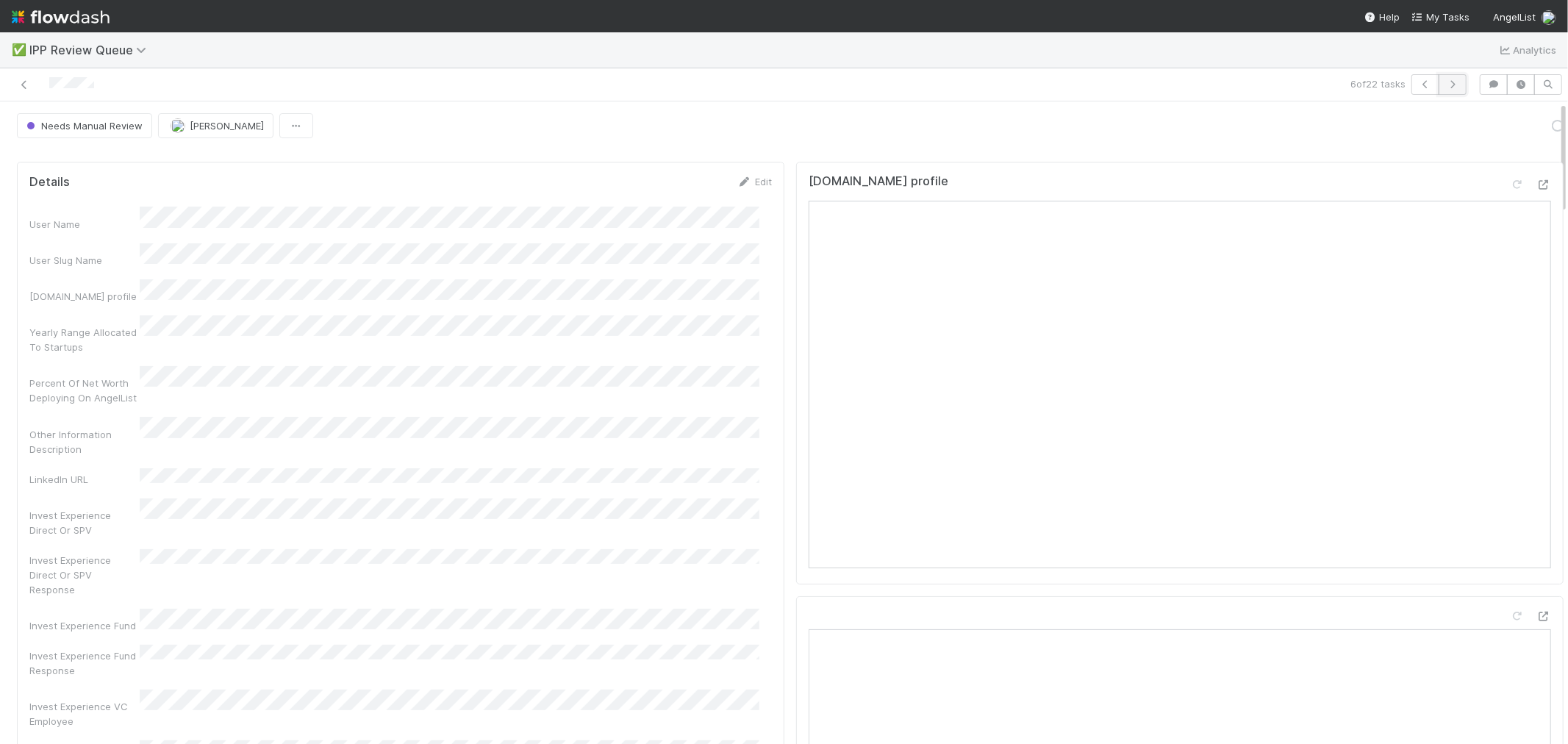
click at [1445, 88] on icon "button" at bounding box center [1453, 84] width 15 height 9
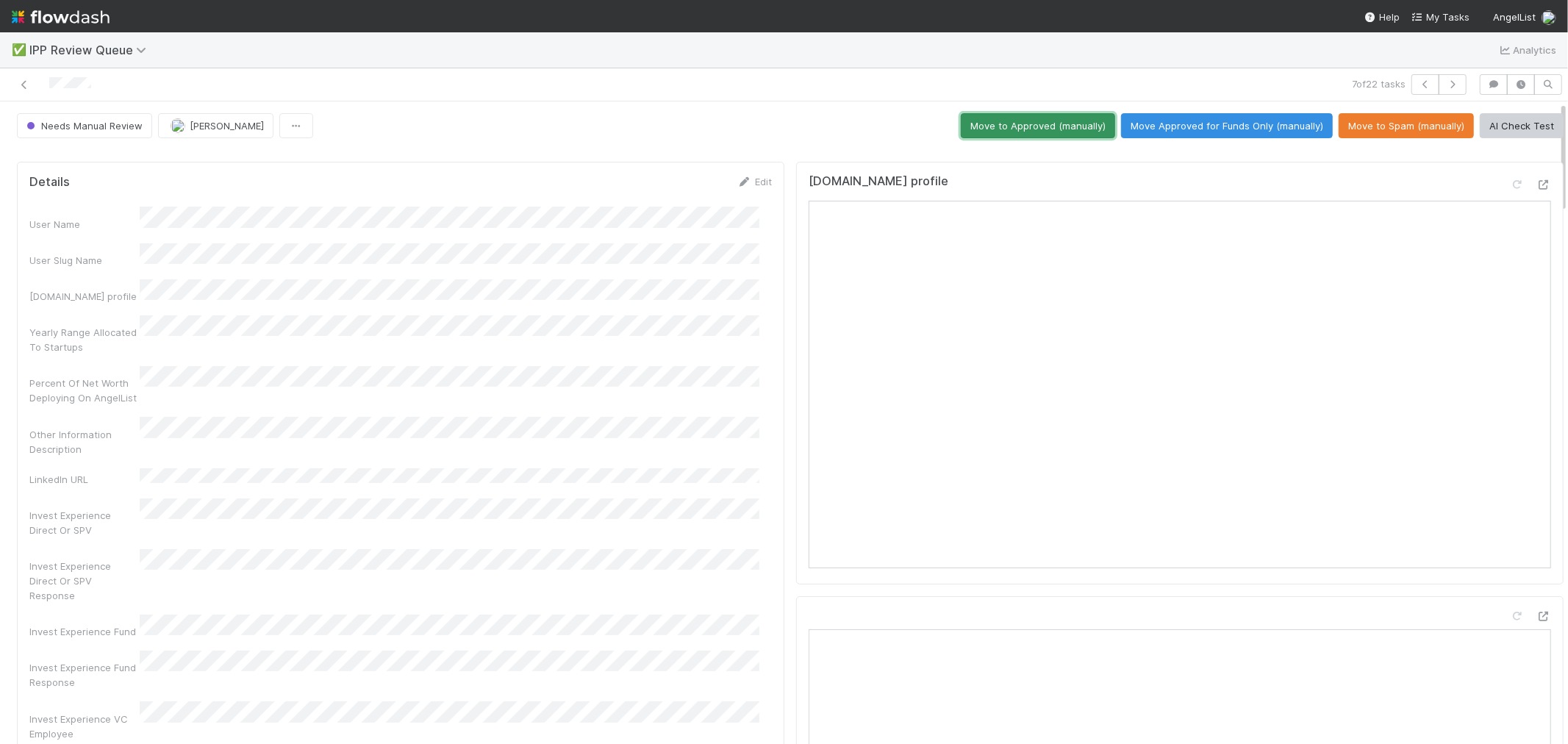
click at [1055, 130] on button "Move to Approved (manually)" at bounding box center [1038, 126] width 154 height 25
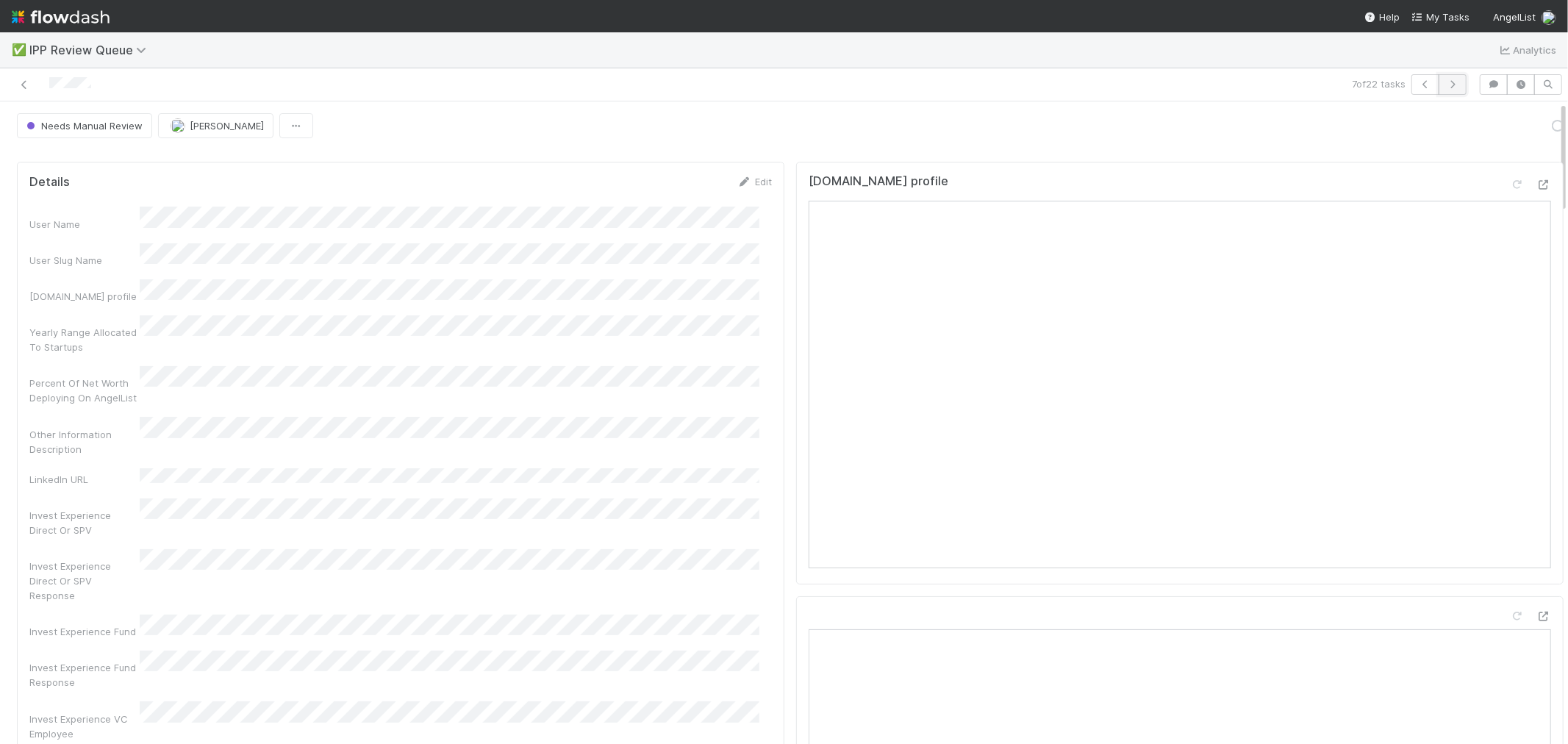
click at [1445, 86] on icon "button" at bounding box center [1453, 84] width 15 height 9
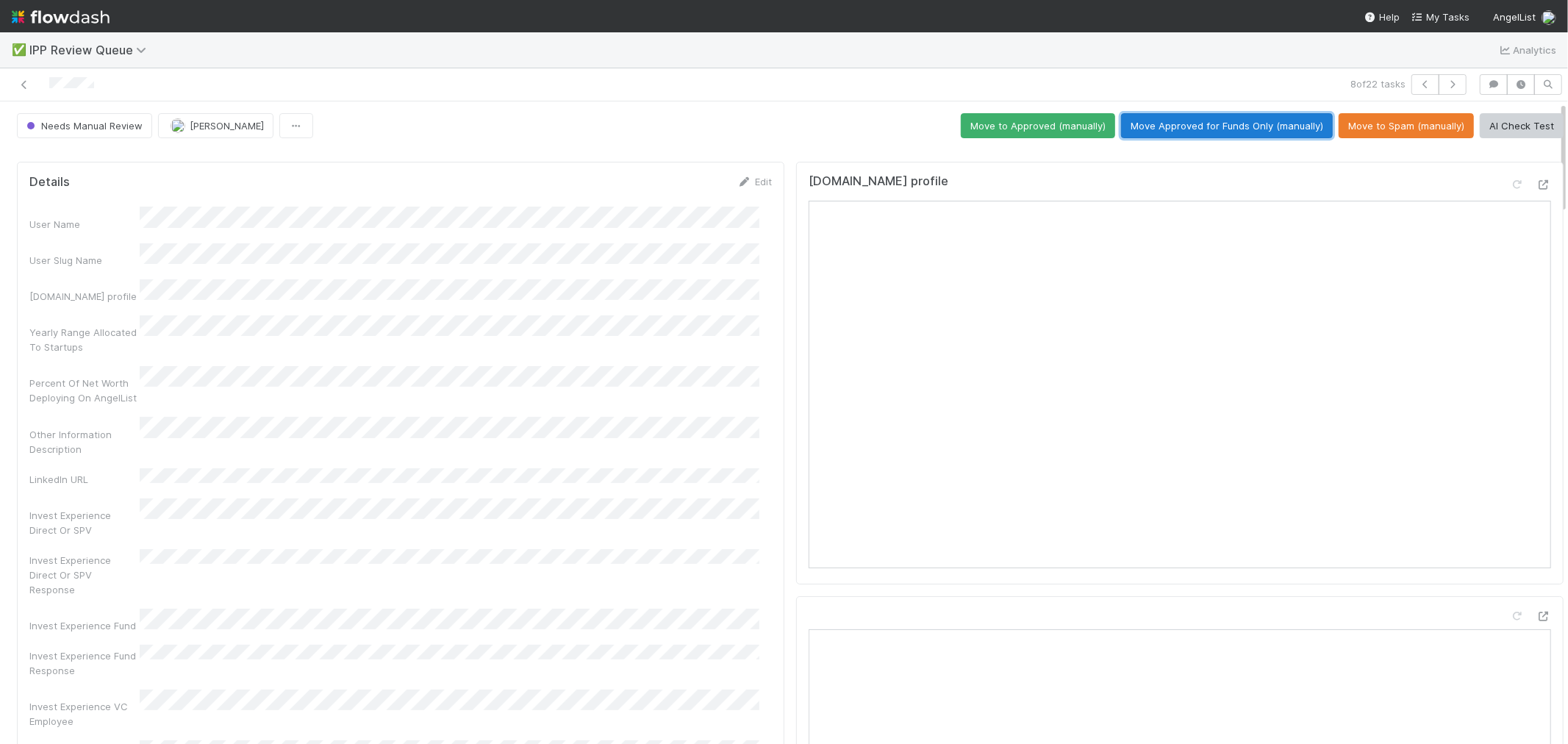
click at [1279, 133] on button "Move Approved for Funds Only (manually)" at bounding box center [1226, 126] width 212 height 25
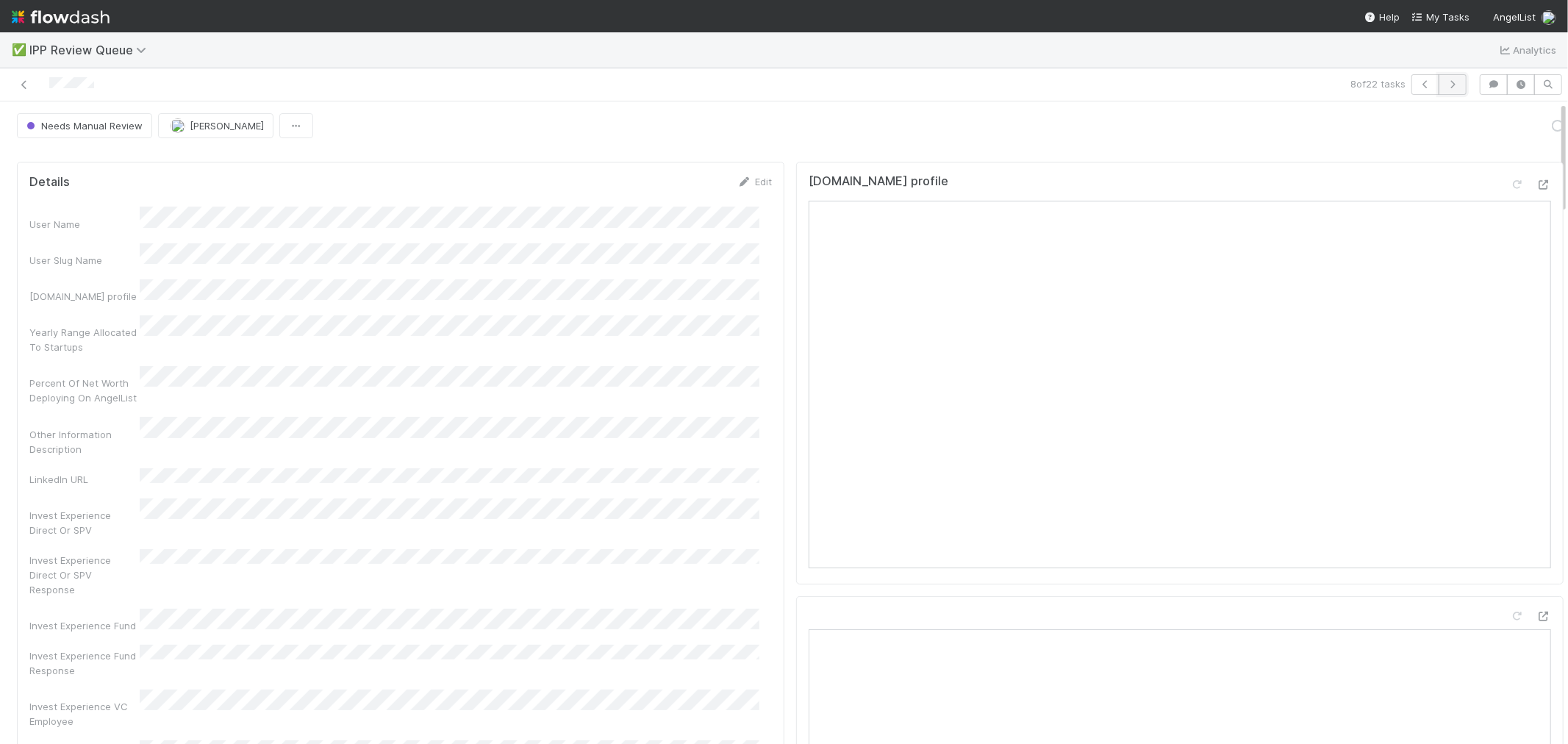
click at [1445, 84] on icon "button" at bounding box center [1453, 84] width 15 height 9
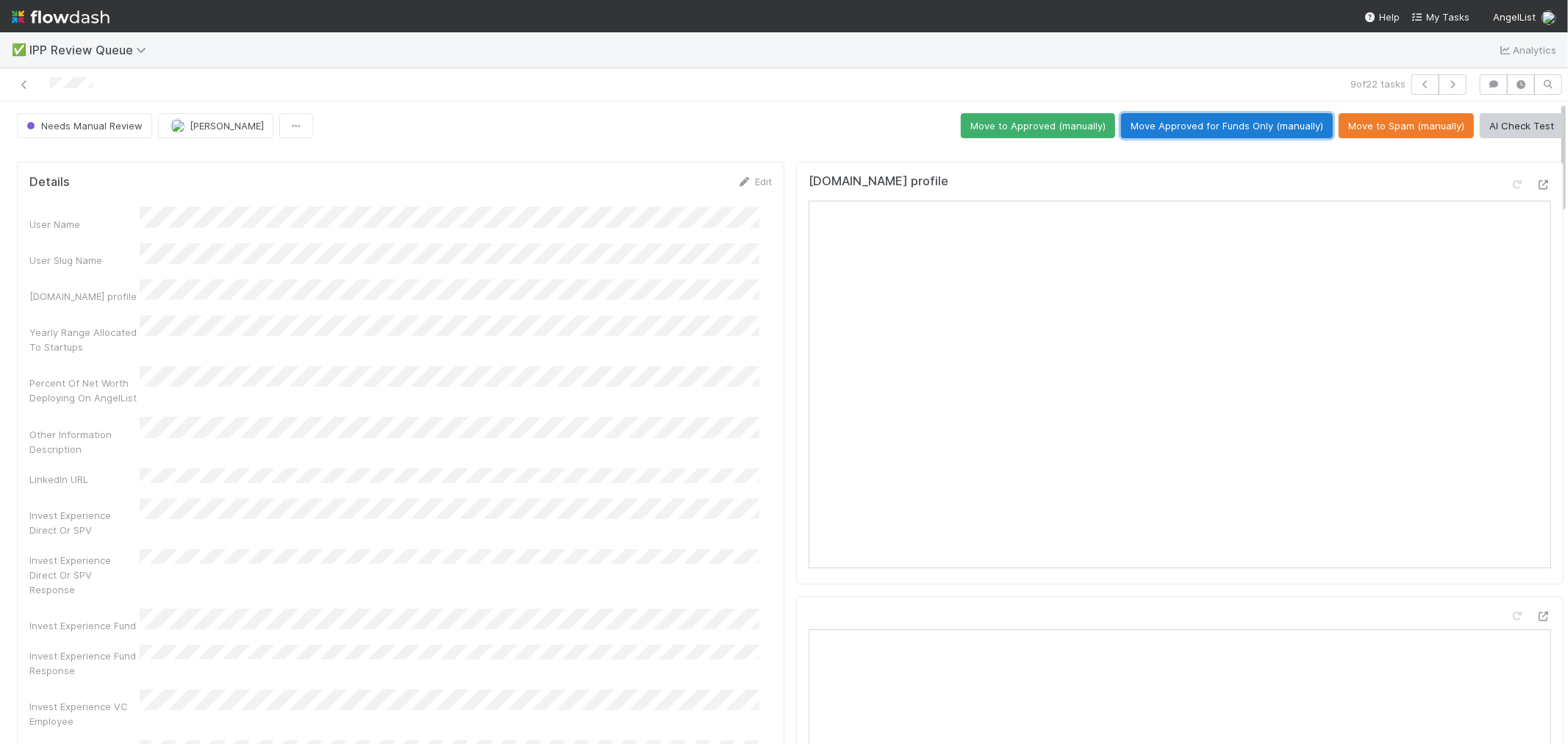
click at [1238, 127] on button "Move Approved for Funds Only (manually)" at bounding box center [1226, 126] width 212 height 25
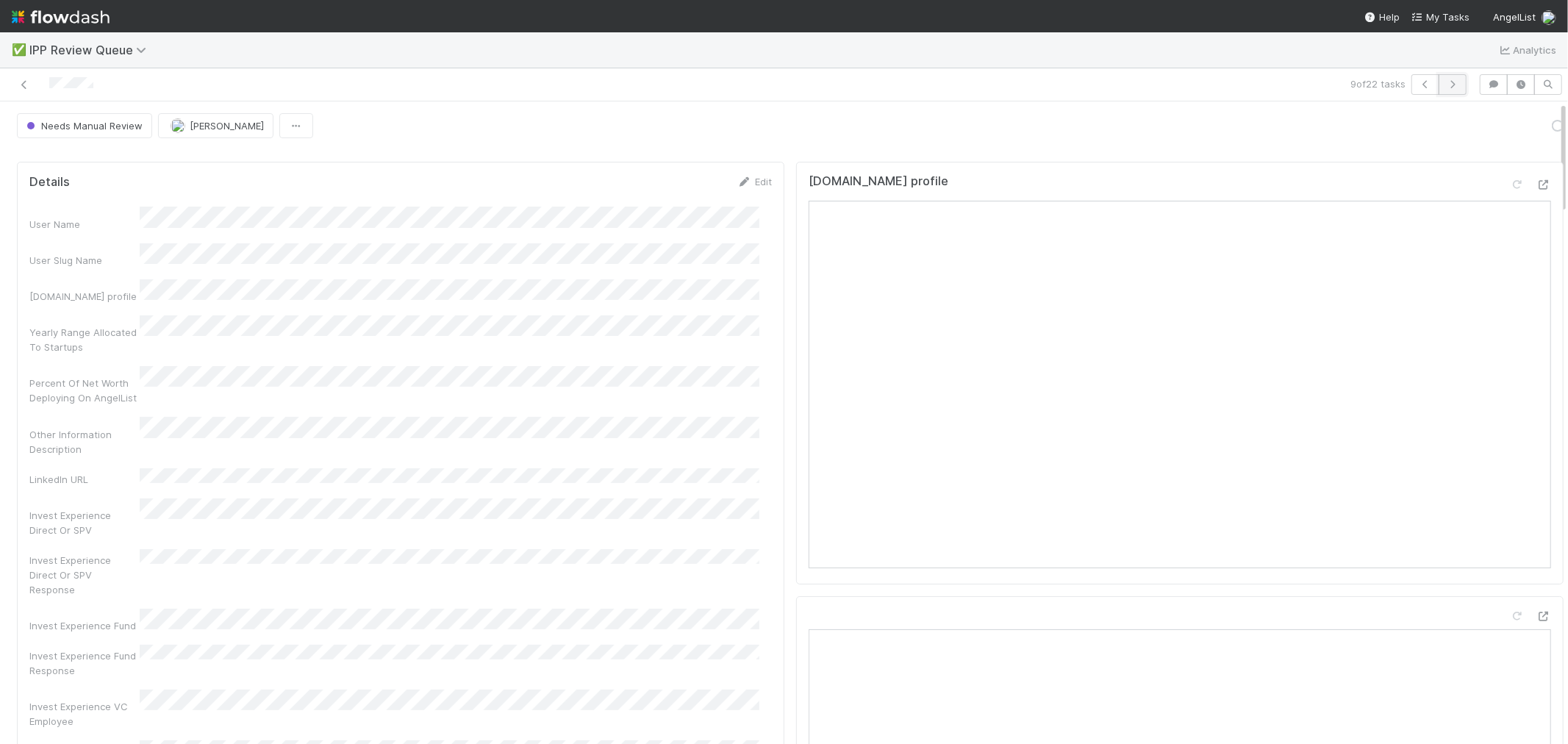
click at [1445, 88] on icon "button" at bounding box center [1453, 84] width 15 height 9
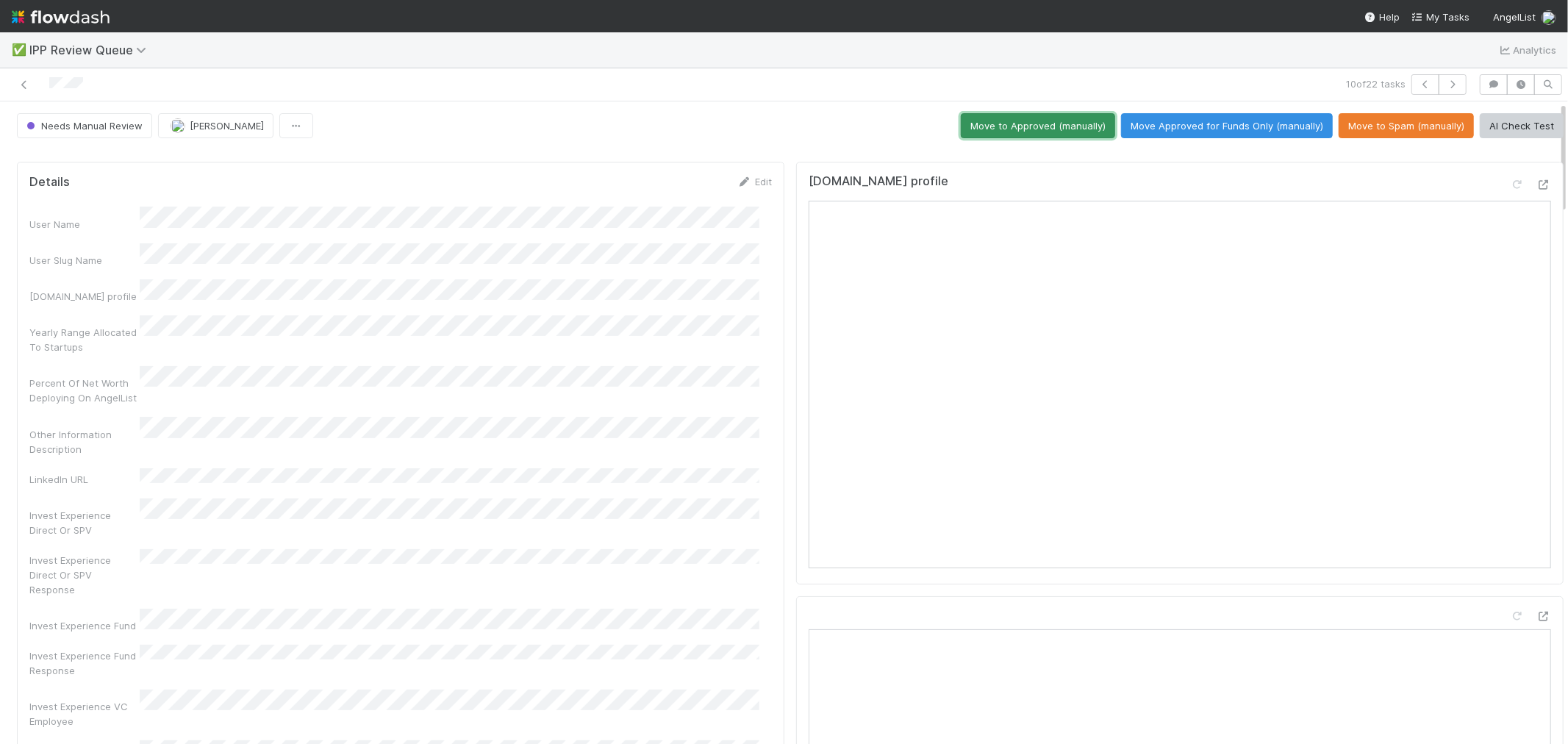
click at [1085, 127] on button "Move to Approved (manually)" at bounding box center [1038, 126] width 154 height 25
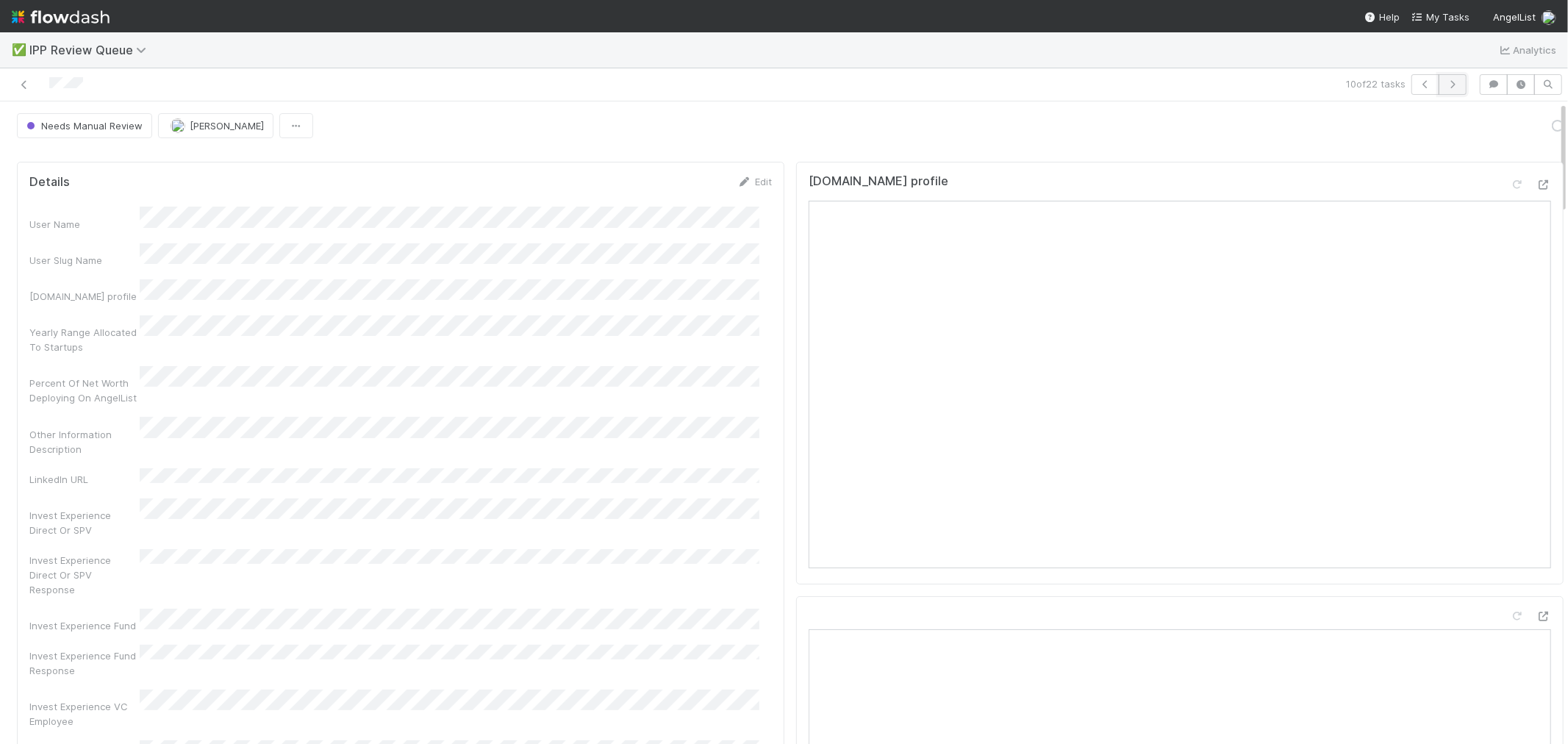
click at [1445, 83] on icon "button" at bounding box center [1453, 84] width 15 height 9
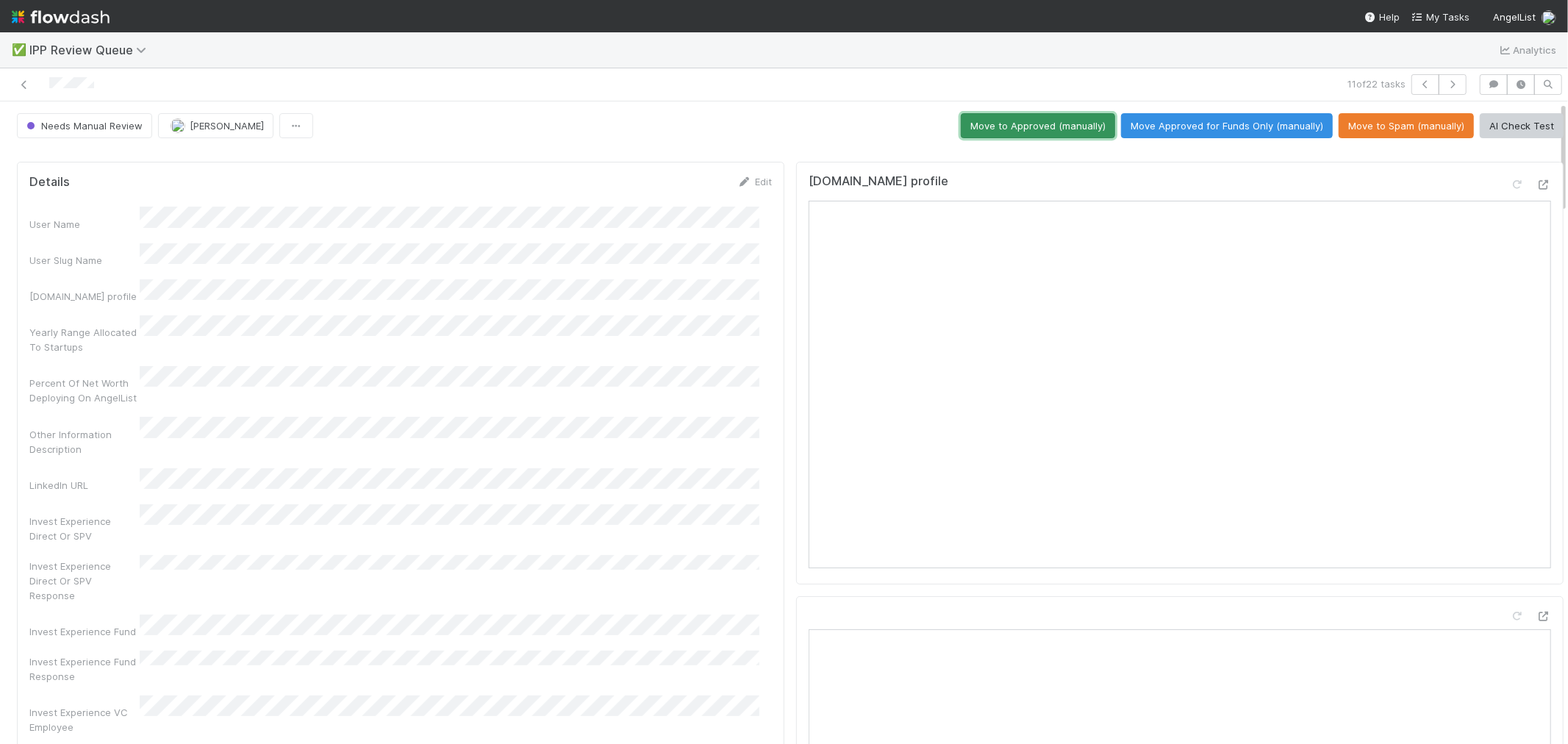
click at [1049, 122] on button "Move to Approved (manually)" at bounding box center [1038, 126] width 154 height 25
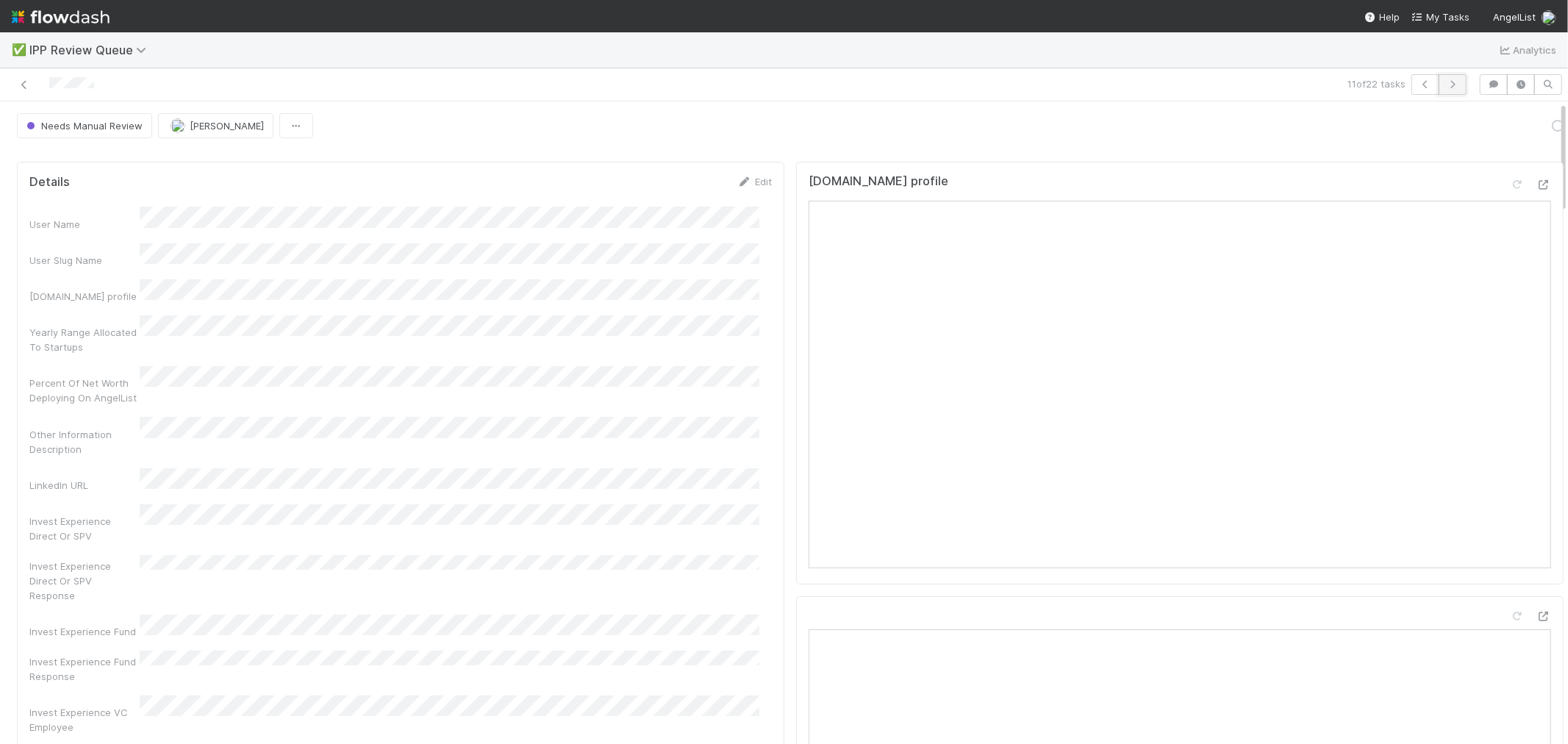
click at [1439, 89] on button "button" at bounding box center [1452, 84] width 28 height 21
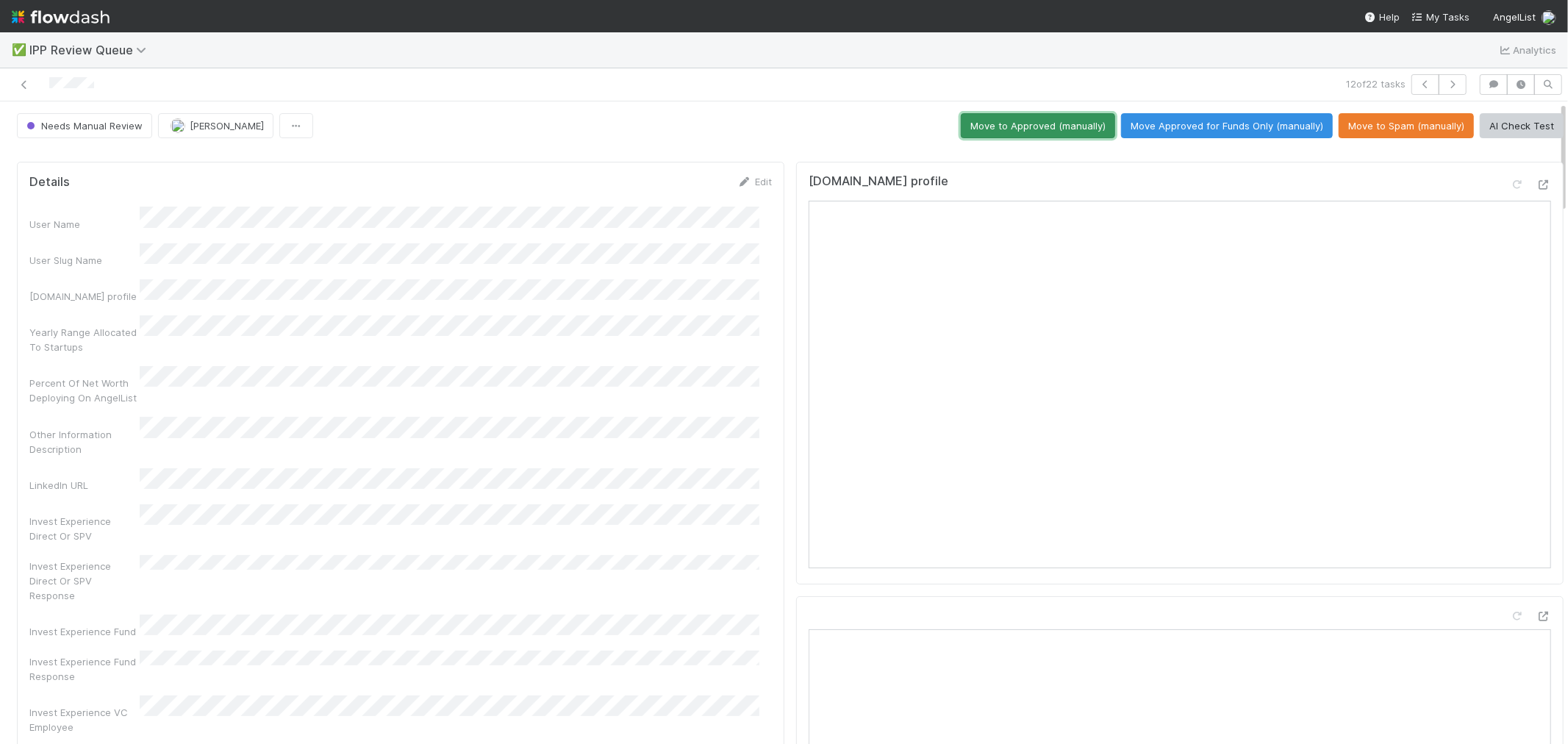
click at [1030, 128] on button "Move to Approved (manually)" at bounding box center [1038, 126] width 154 height 25
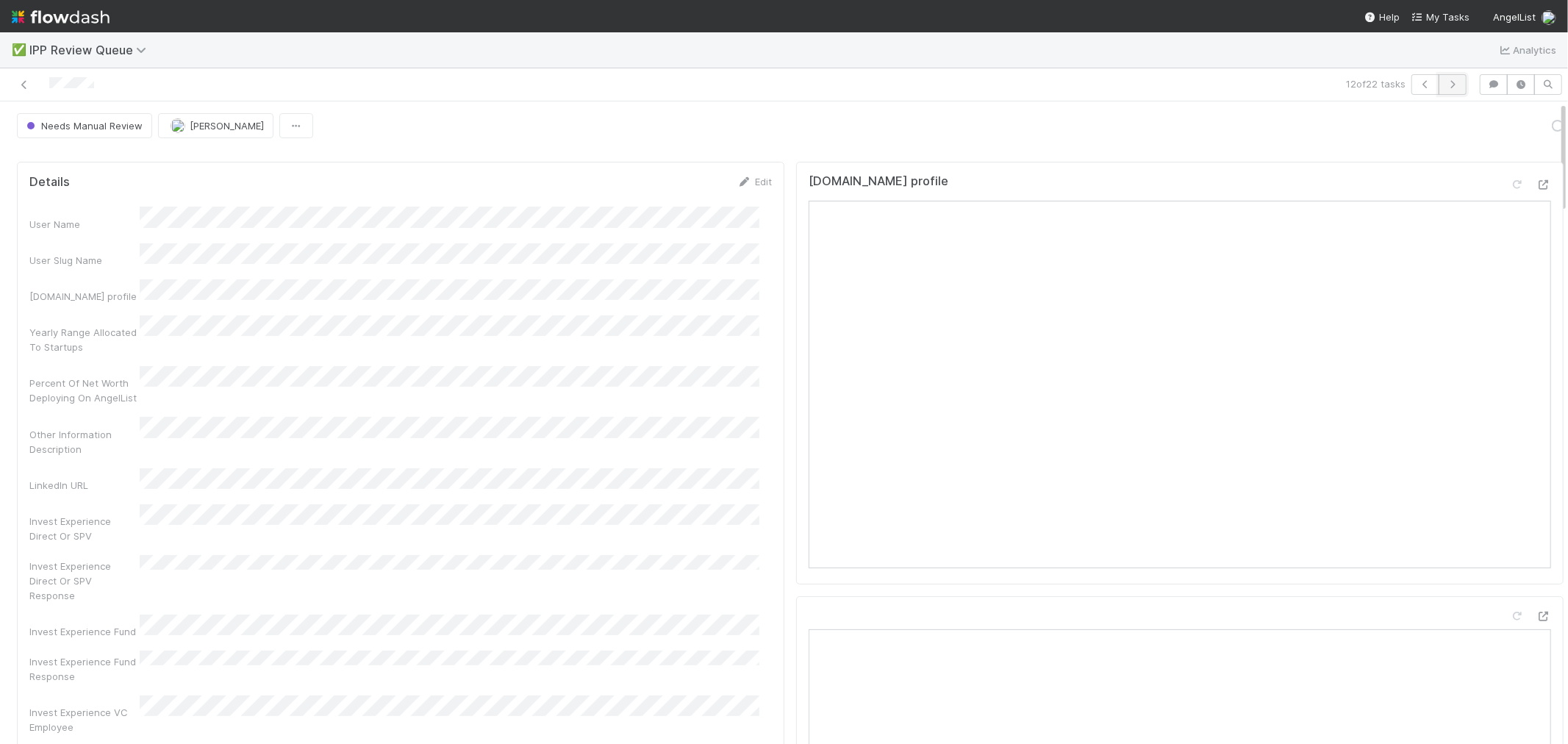
click at [1445, 91] on button "button" at bounding box center [1452, 84] width 28 height 21
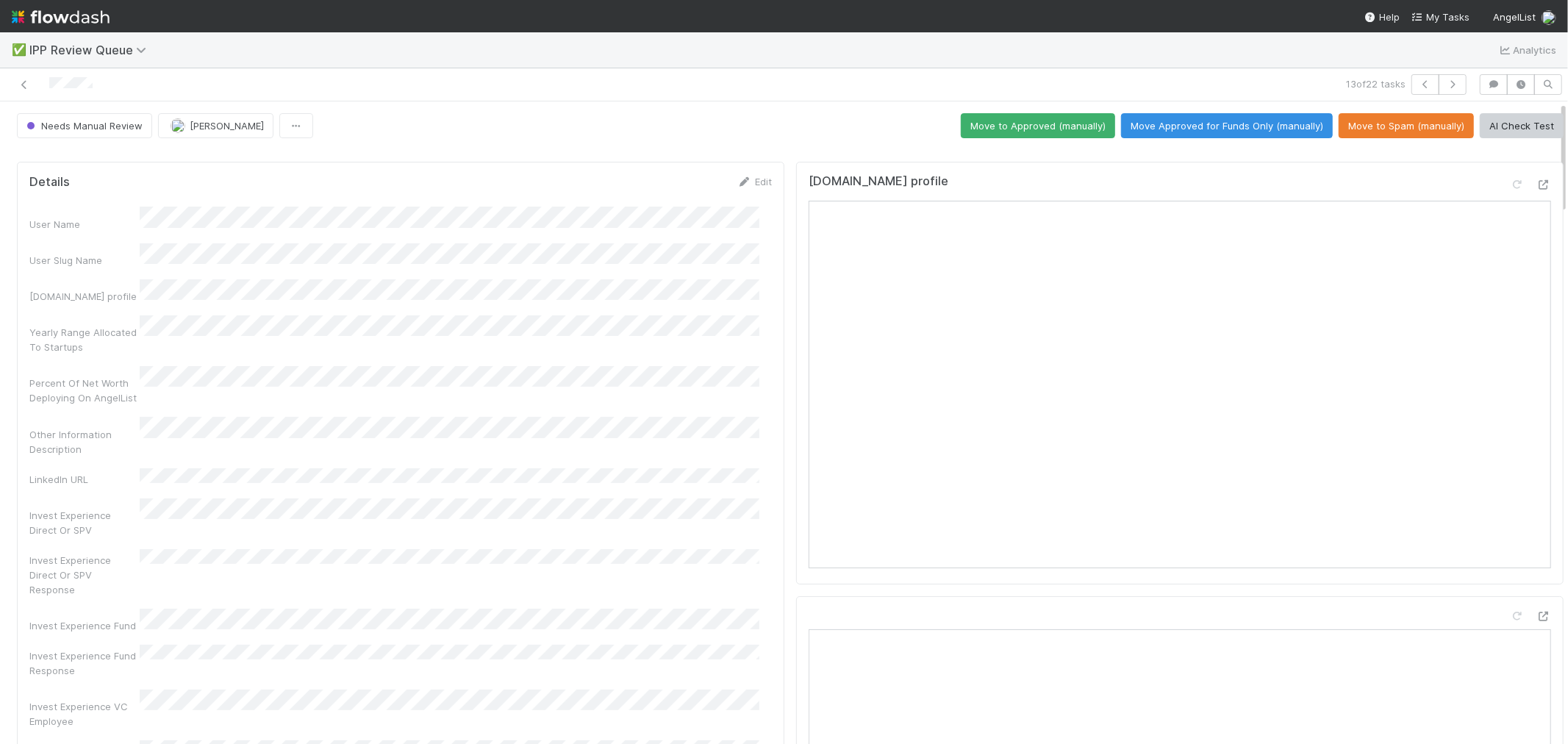
click at [1053, 130] on button "Move to Approved (manually)" at bounding box center [1038, 126] width 154 height 25
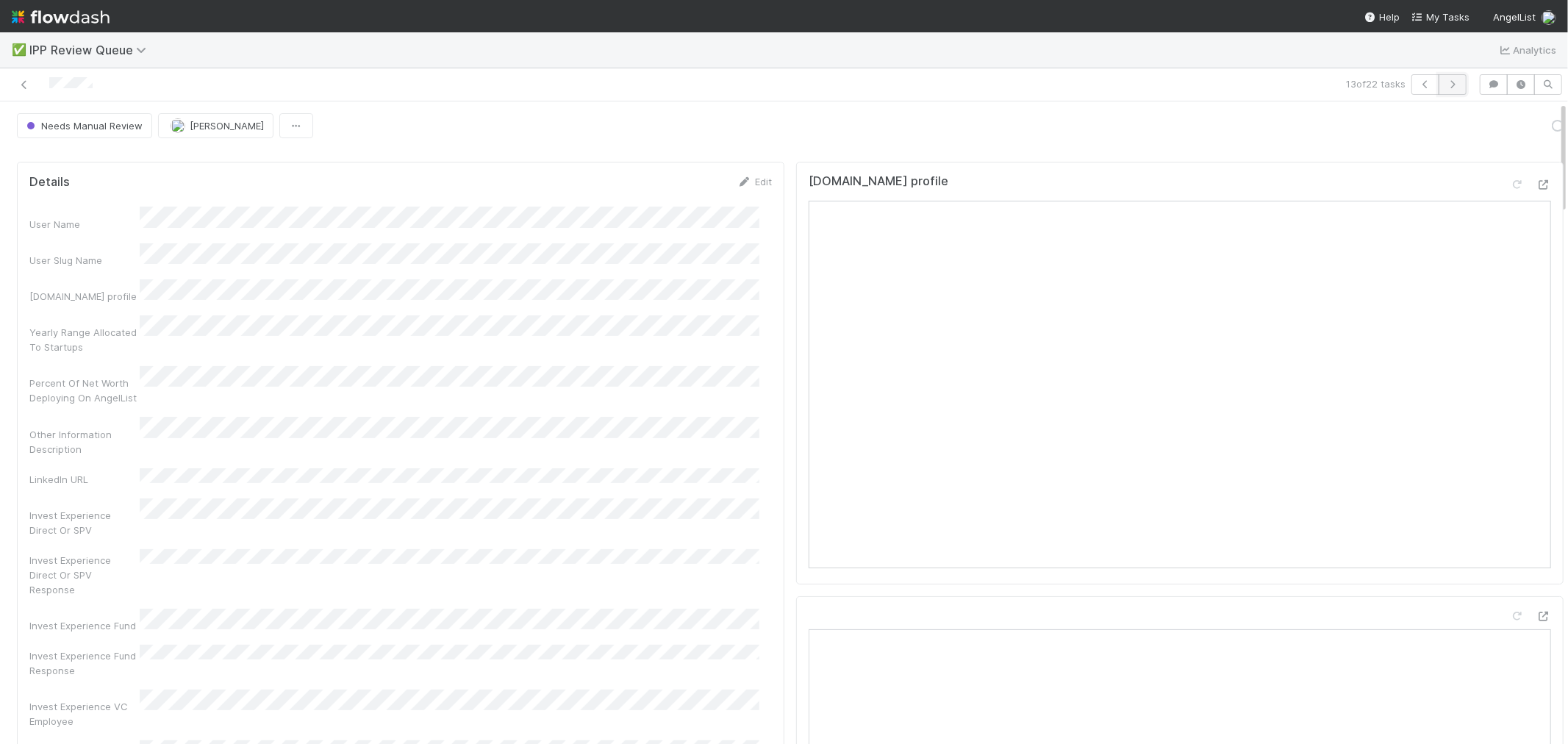
click at [1445, 82] on icon "button" at bounding box center [1453, 84] width 15 height 9
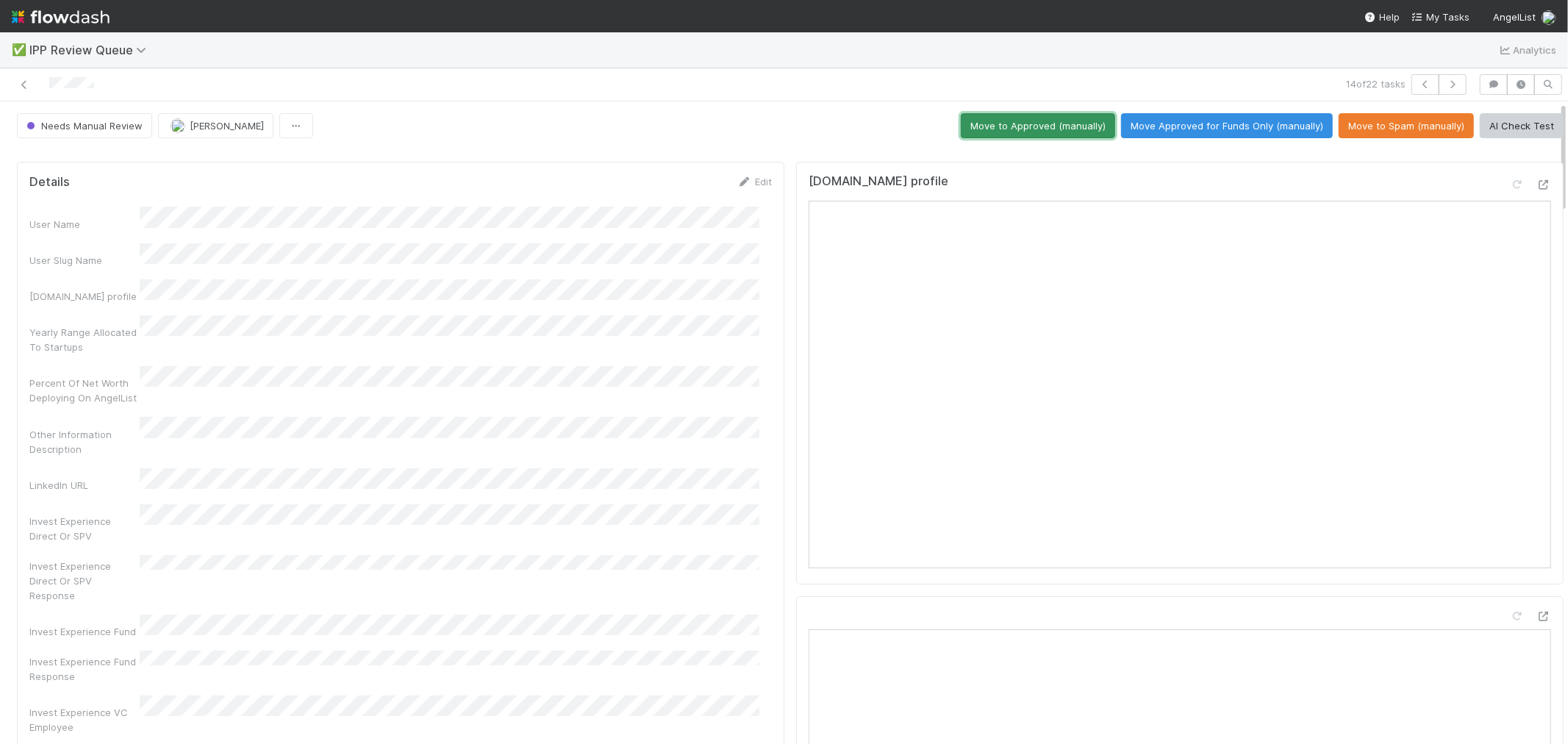
click at [1043, 134] on button "Move to Approved (manually)" at bounding box center [1038, 126] width 154 height 25
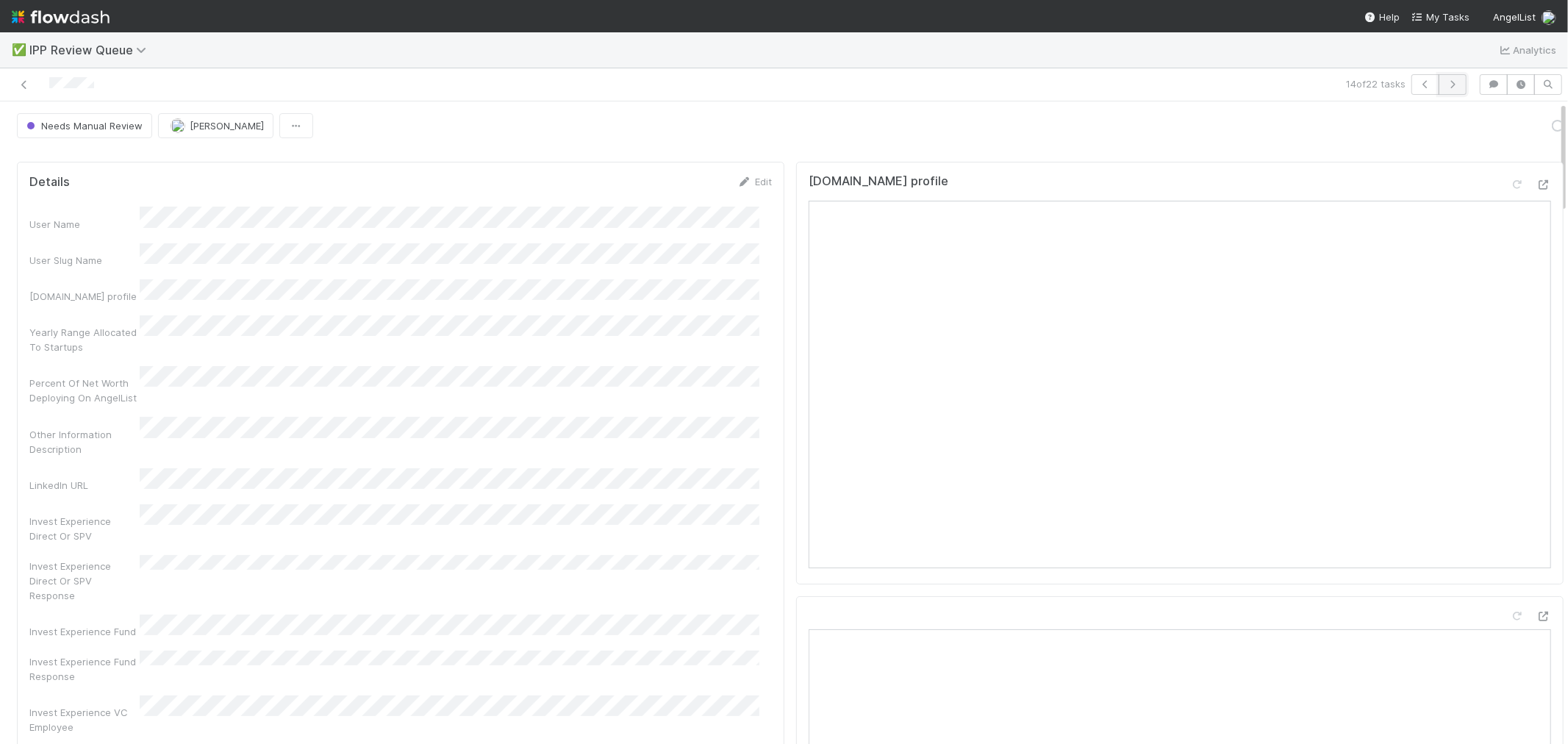
click at [1445, 80] on icon "button" at bounding box center [1453, 84] width 15 height 9
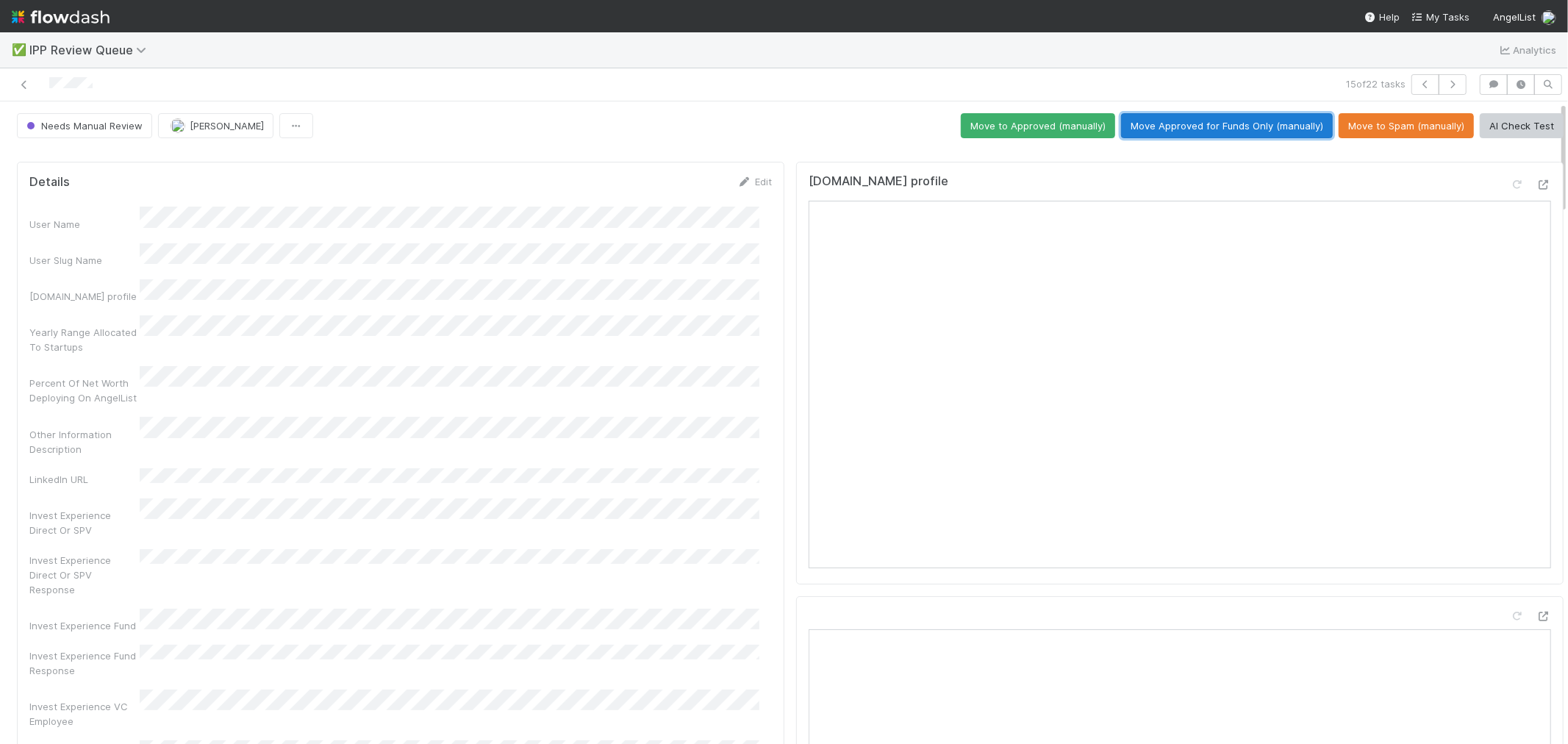
click at [1266, 128] on button "Move Approved for Funds Only (manually)" at bounding box center [1226, 126] width 212 height 25
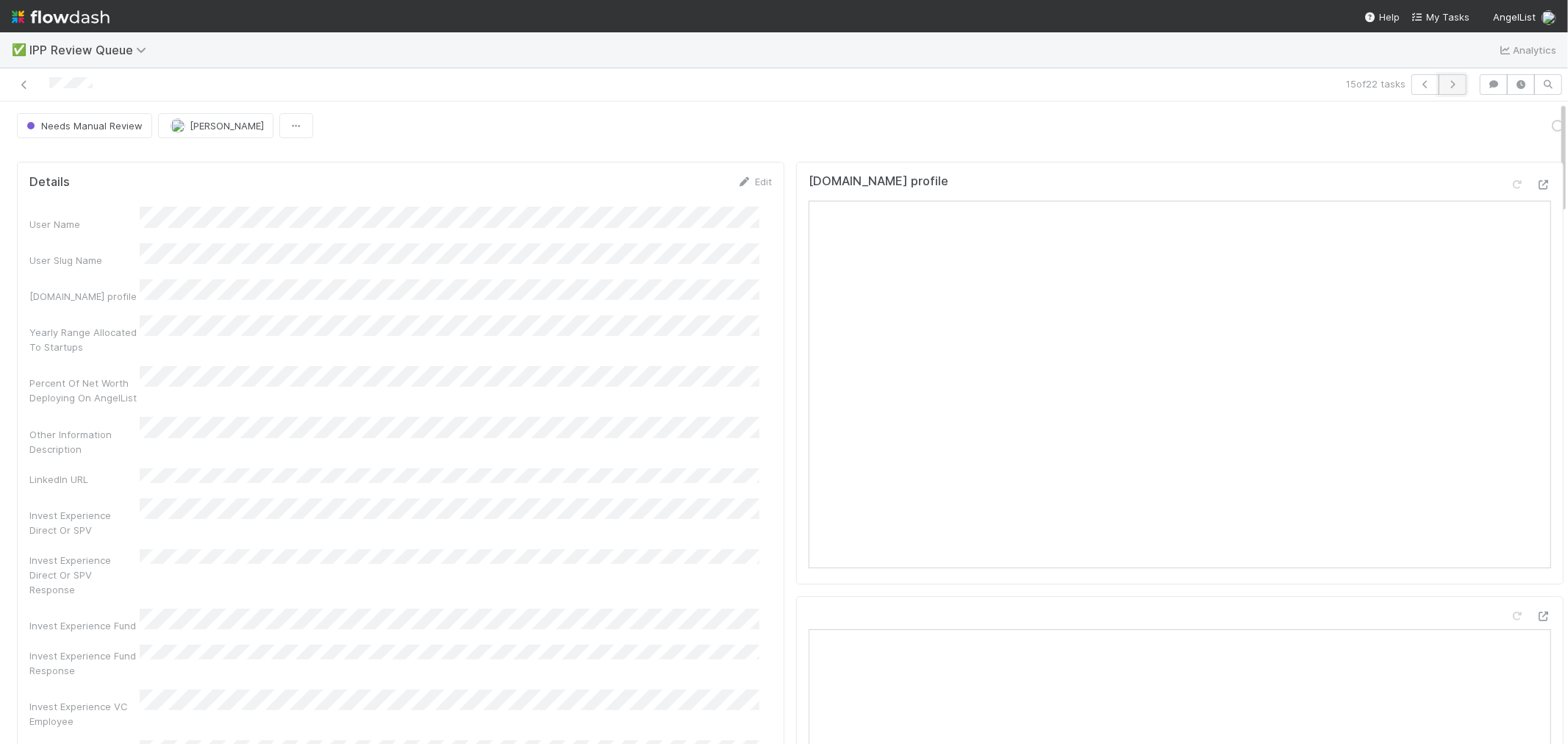
click at [1449, 83] on button "button" at bounding box center [1452, 84] width 28 height 21
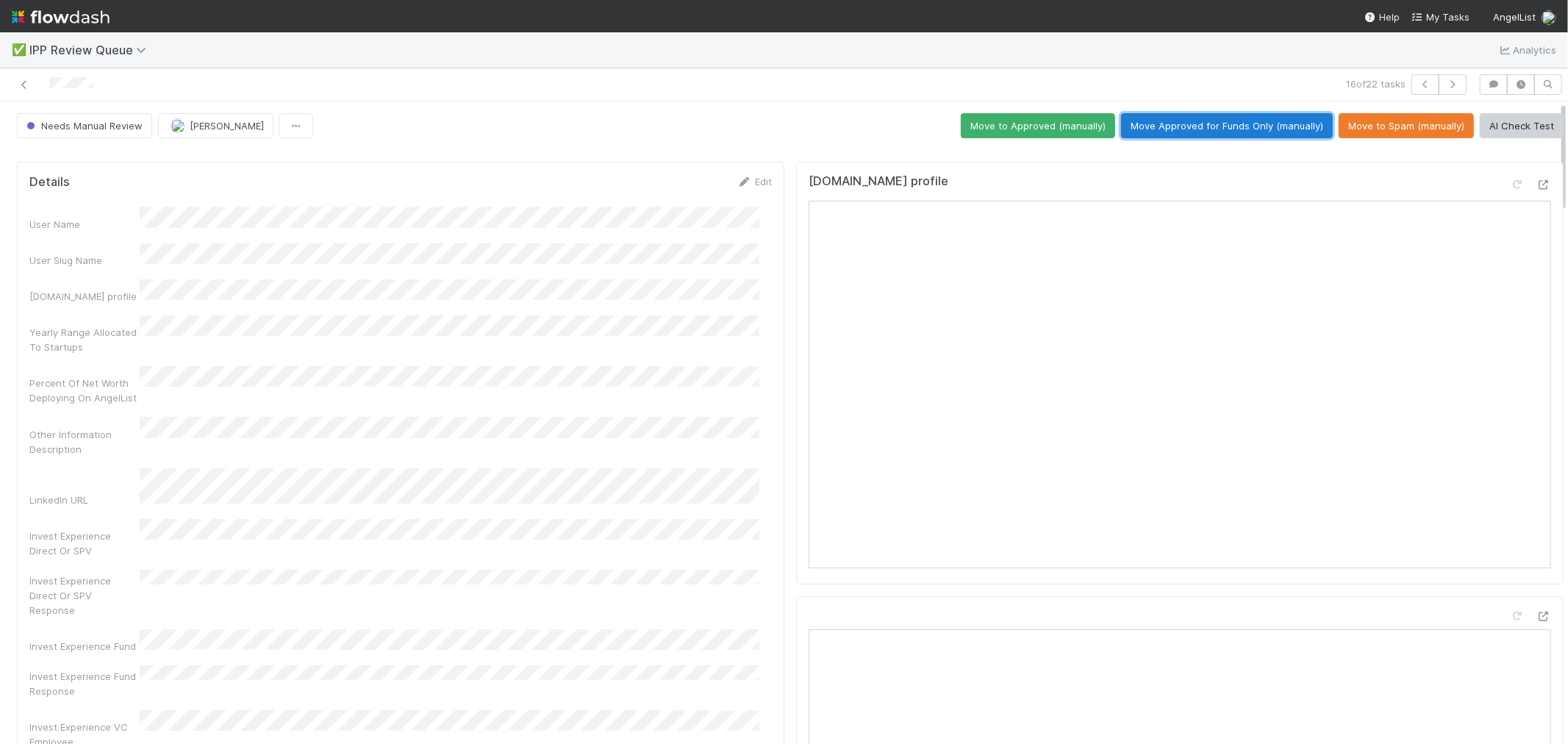
click at [1215, 128] on button "Move Approved for Funds Only (manually)" at bounding box center [1226, 126] width 212 height 25
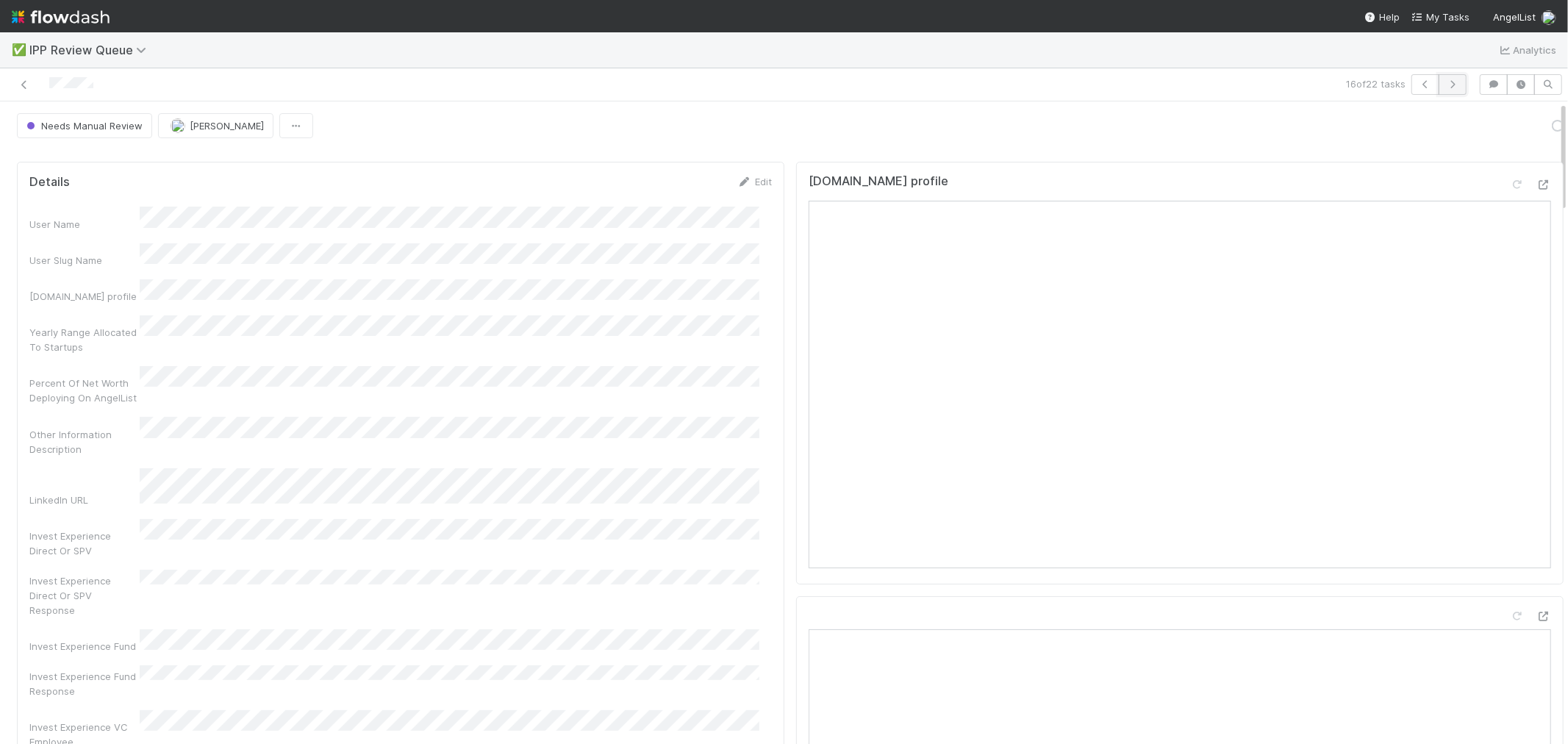
click at [1445, 86] on icon "button" at bounding box center [1453, 84] width 15 height 9
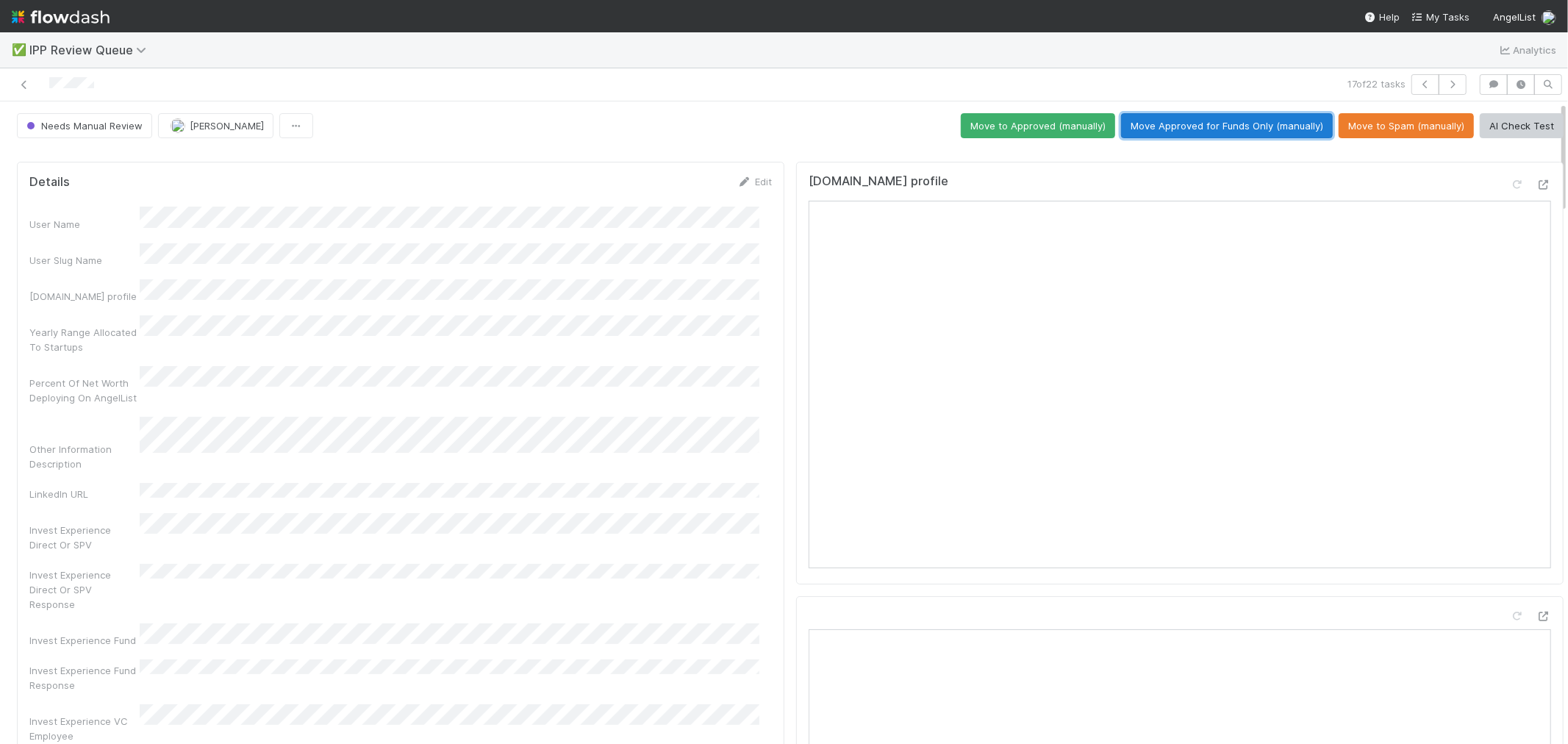
click at [1208, 134] on button "Move Approved for Funds Only (manually)" at bounding box center [1226, 126] width 212 height 25
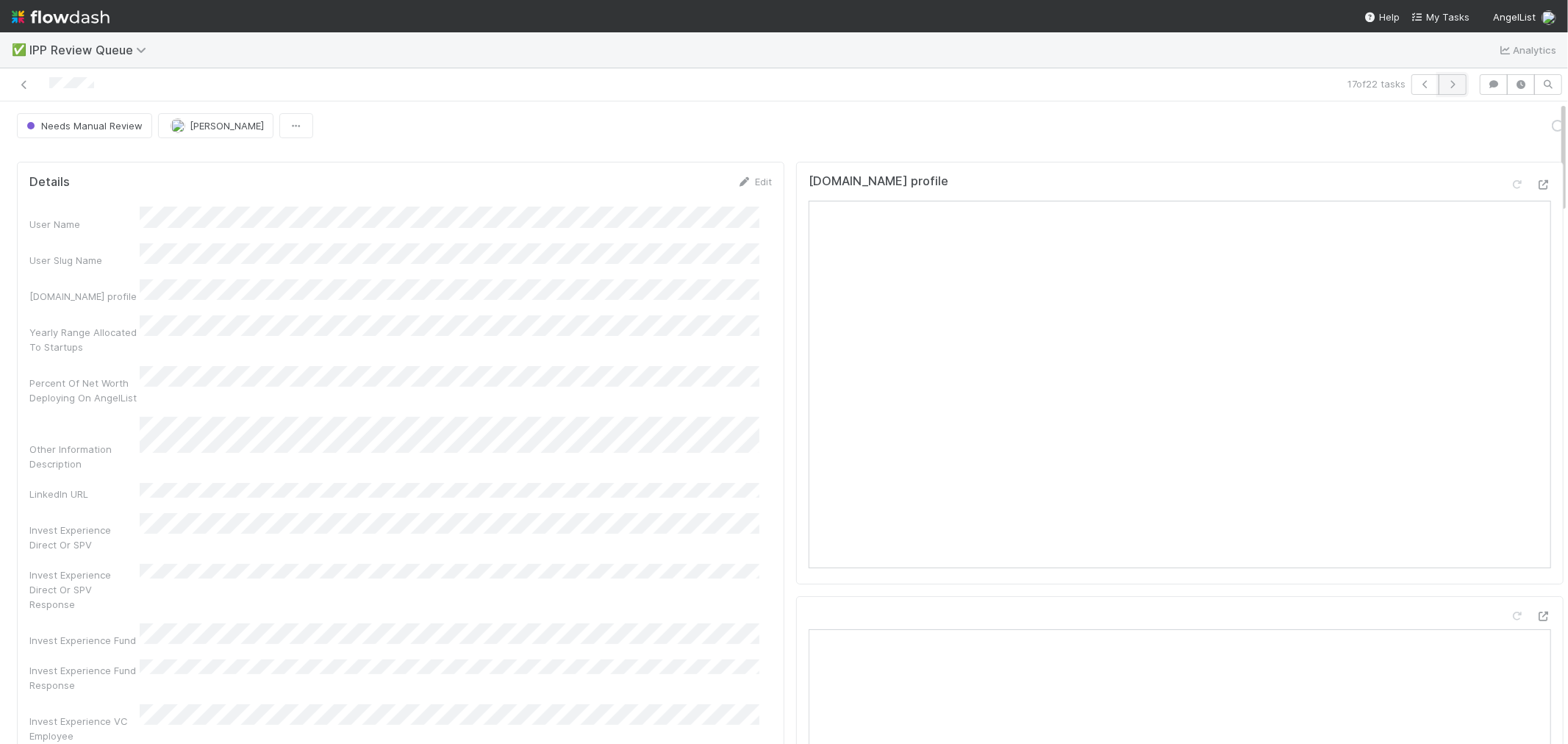
click at [1445, 86] on icon "button" at bounding box center [1453, 84] width 15 height 9
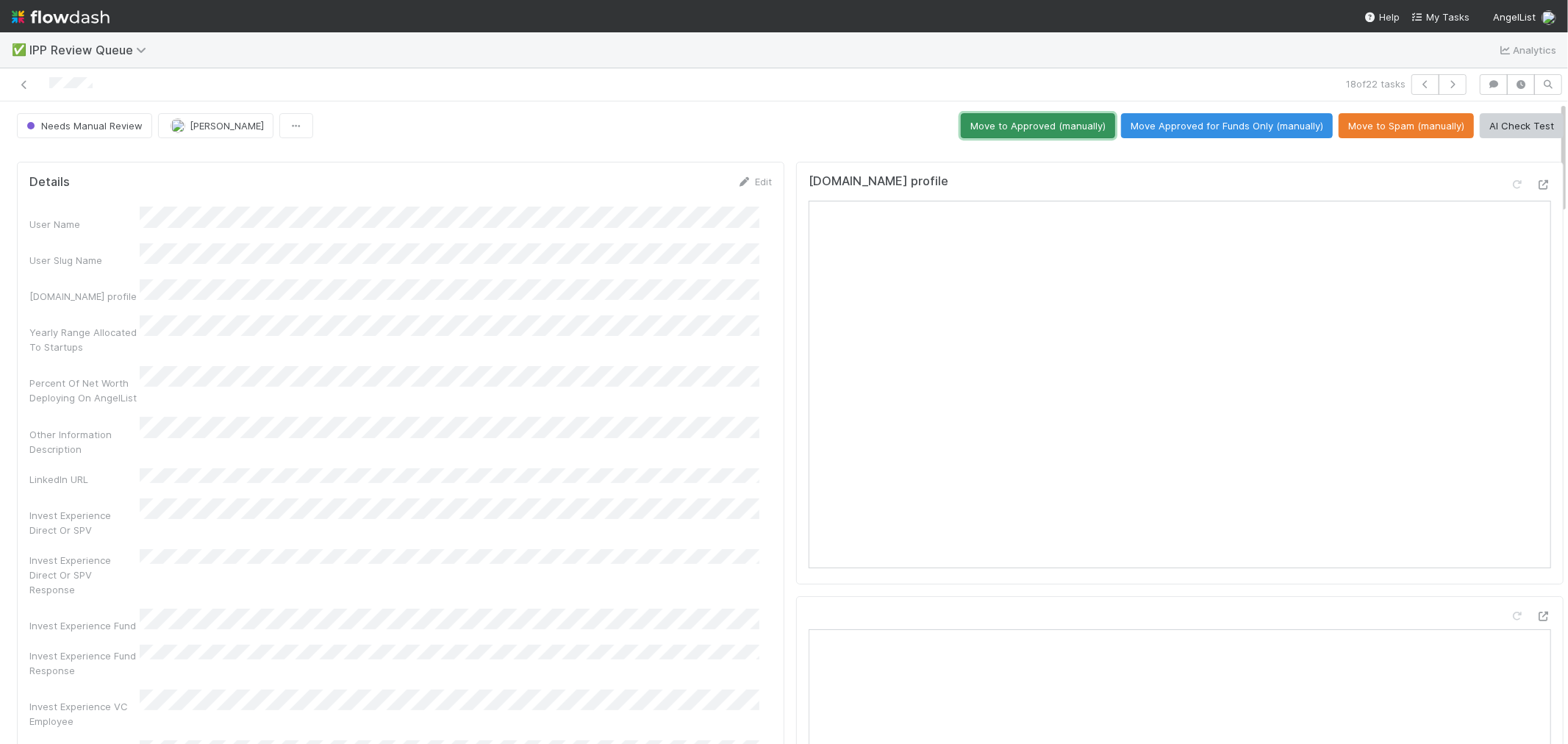
click at [1025, 134] on button "Move to Approved (manually)" at bounding box center [1038, 126] width 154 height 25
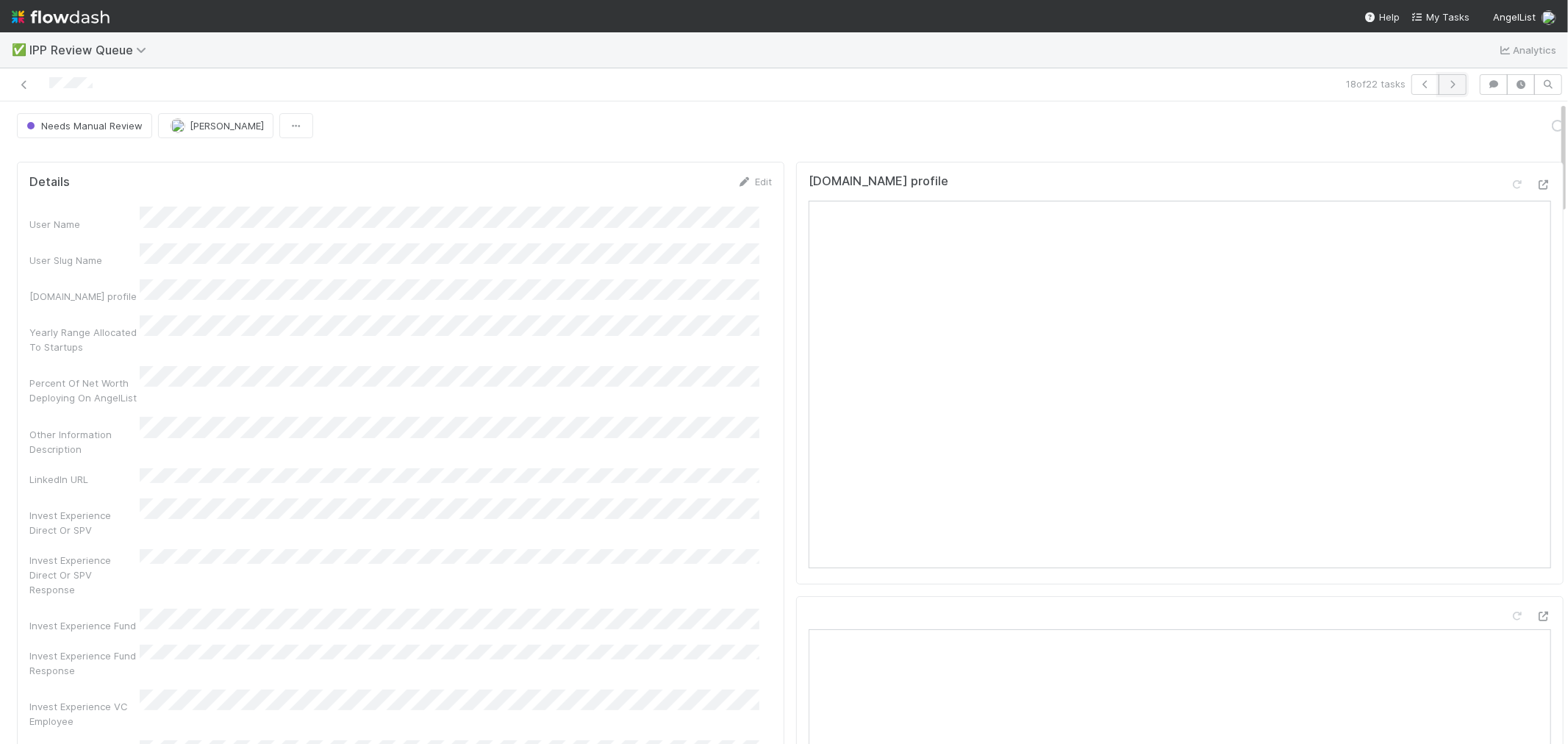
click at [1445, 86] on icon "button" at bounding box center [1453, 84] width 15 height 9
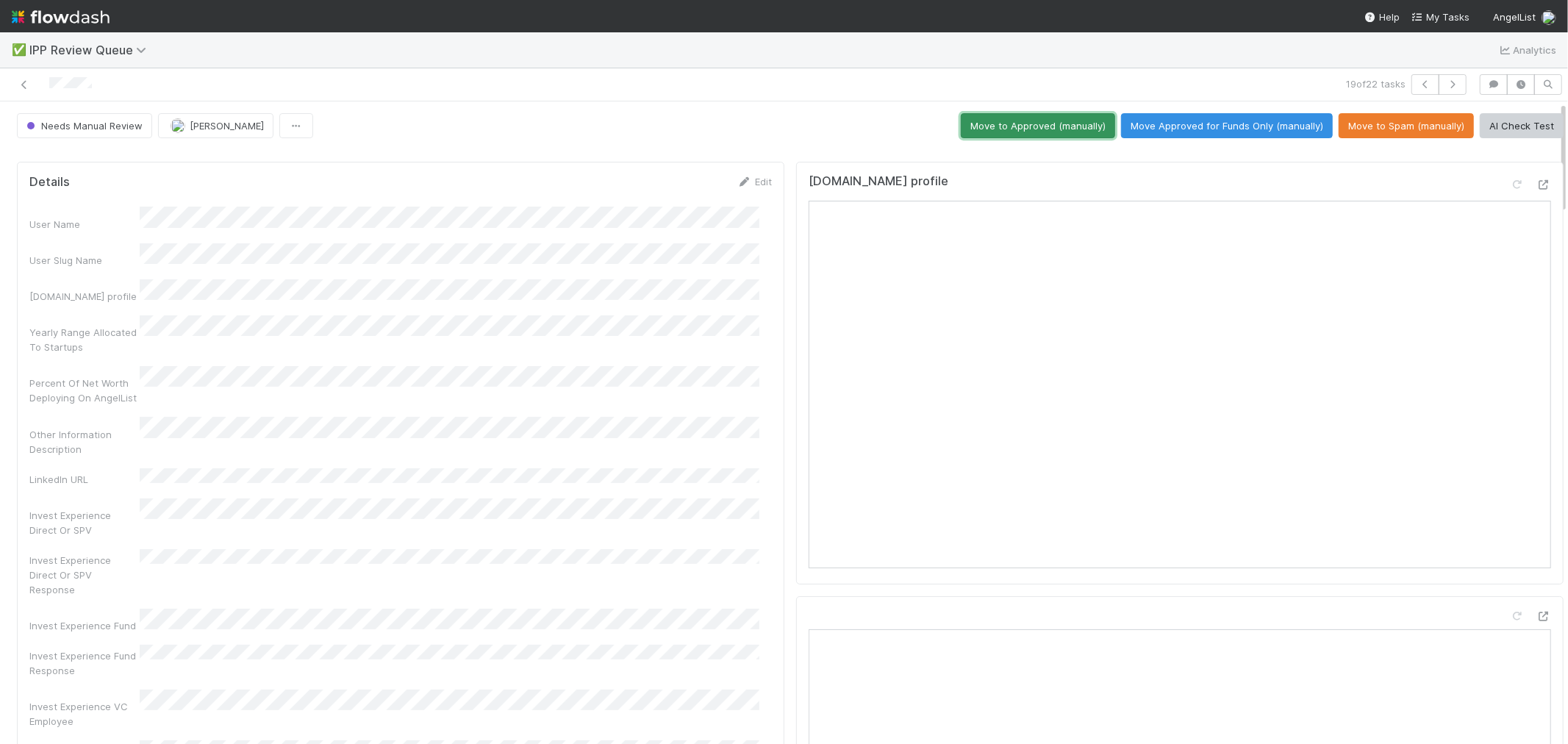
click at [1052, 131] on button "Move to Approved (manually)" at bounding box center [1038, 126] width 154 height 25
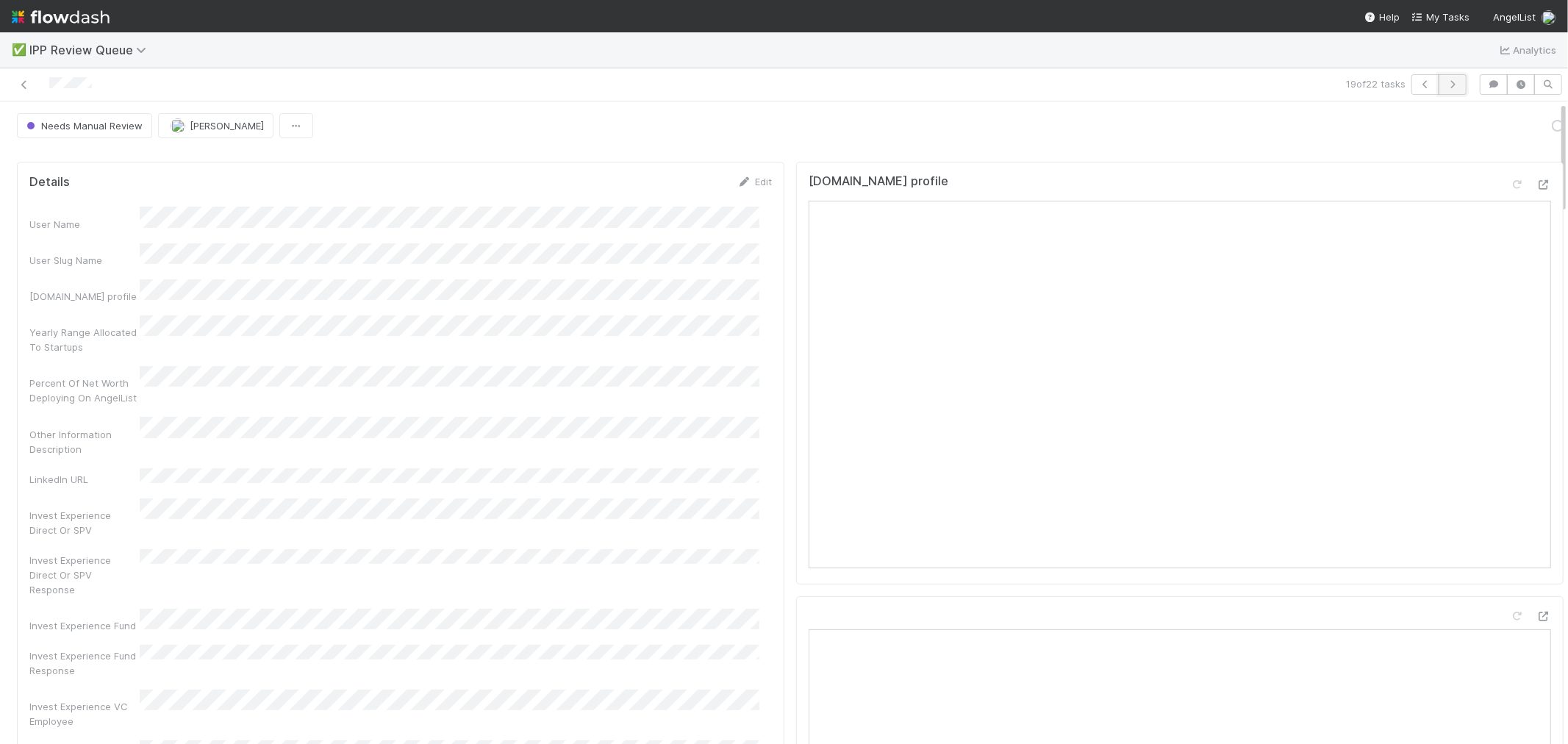
click at [1445, 86] on icon "button" at bounding box center [1453, 84] width 15 height 9
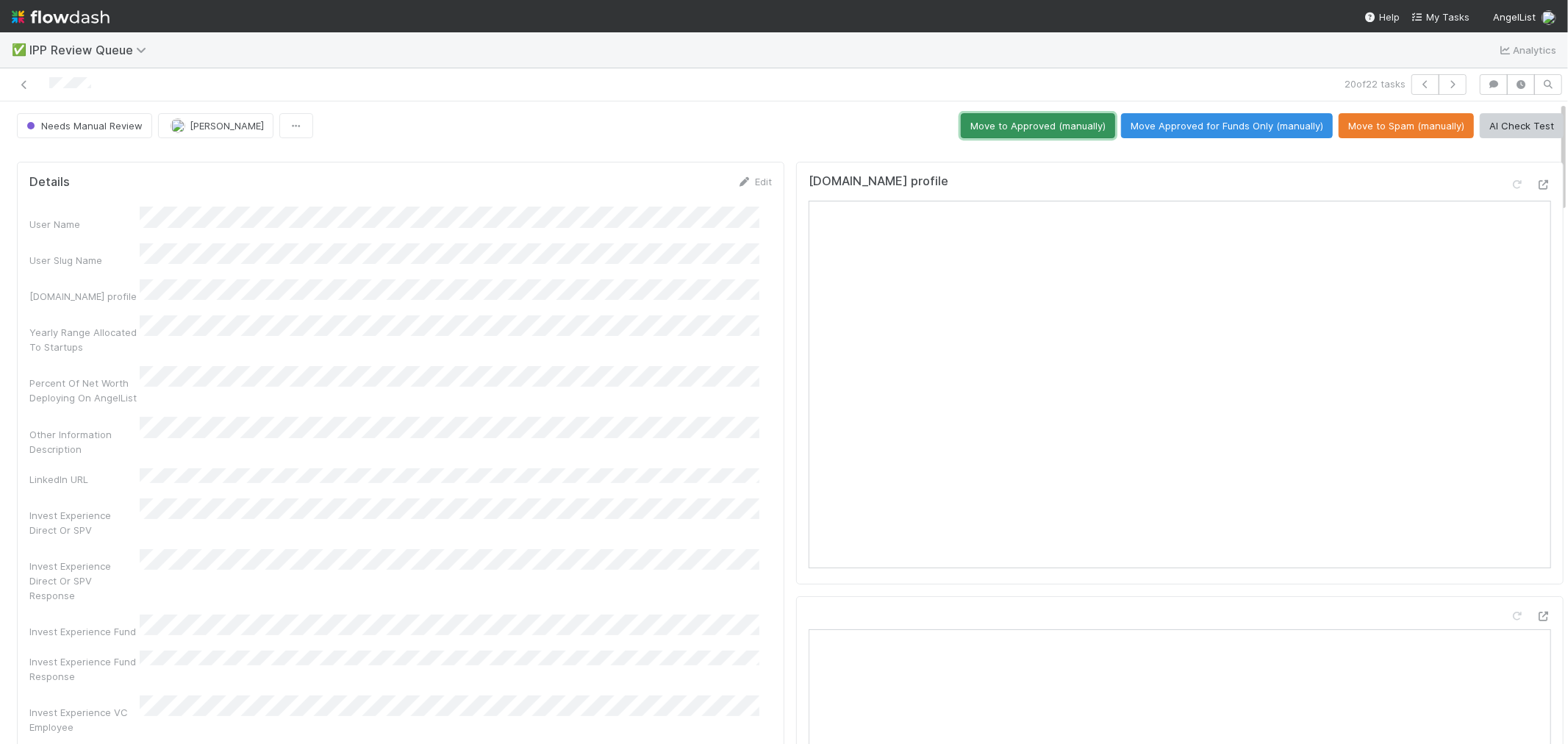
drag, startPoint x: 1009, startPoint y: 120, endPoint x: 1067, endPoint y: 123, distance: 58.1
click at [1009, 119] on button "Move to Approved (manually)" at bounding box center [1038, 126] width 154 height 25
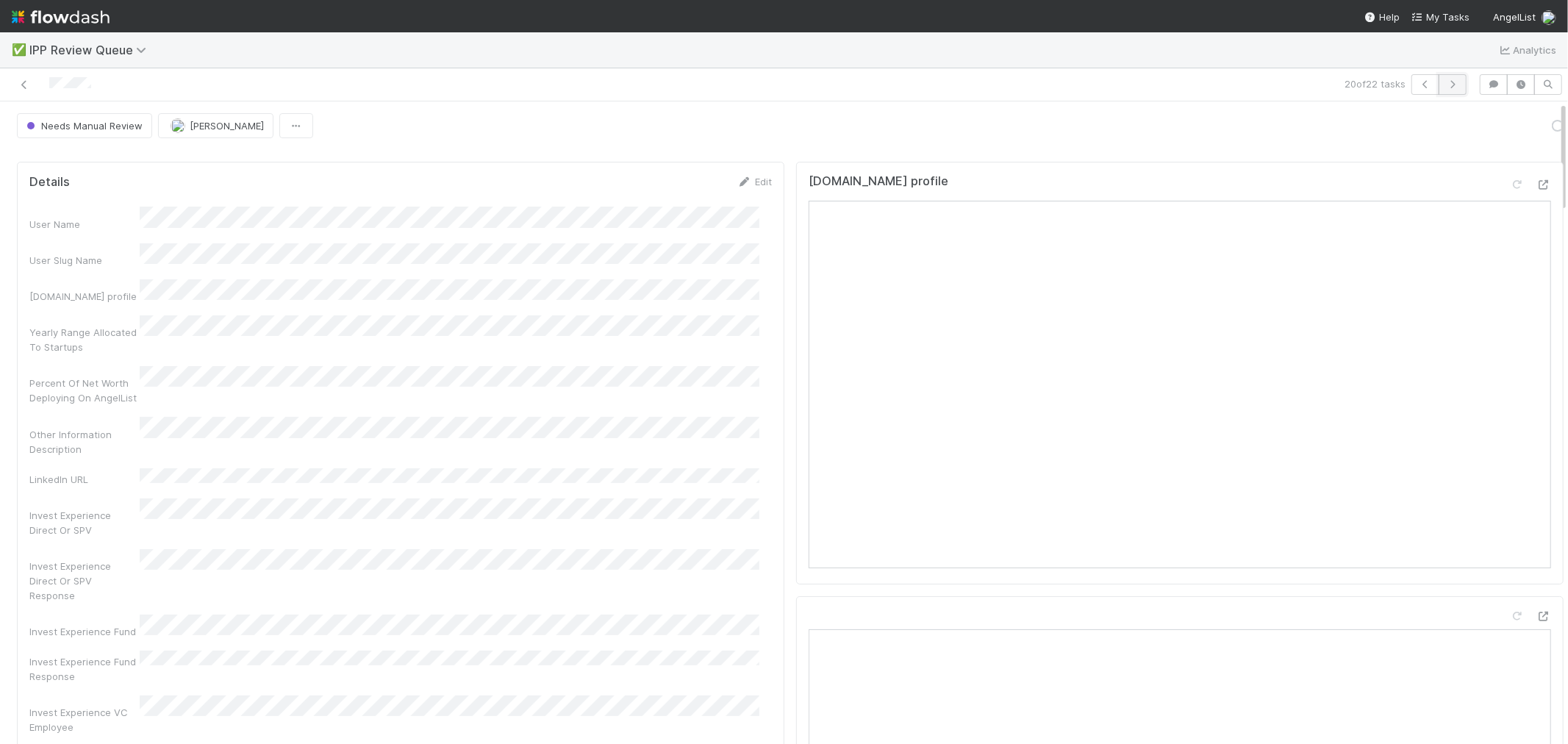
click at [1443, 89] on button "button" at bounding box center [1452, 84] width 28 height 21
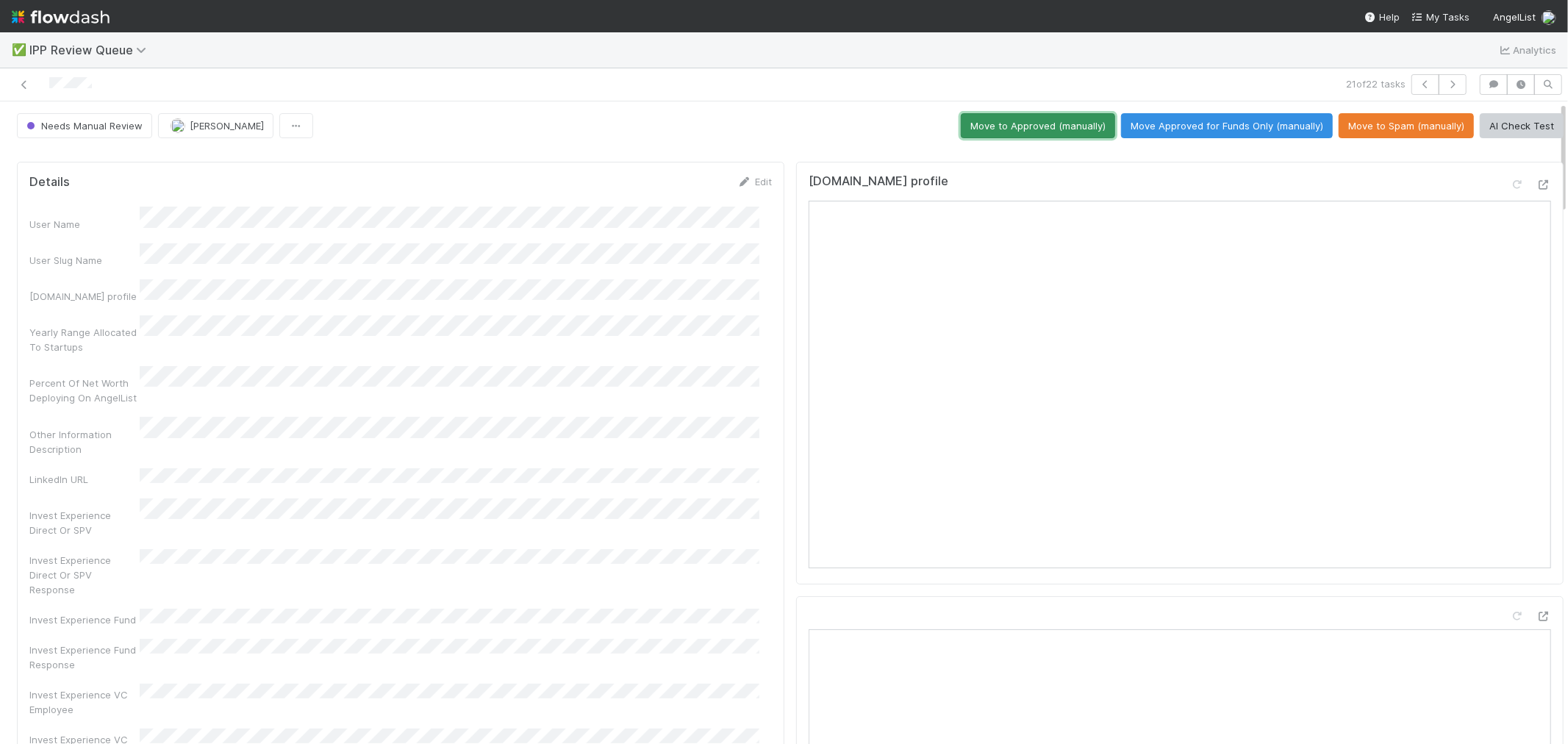
click at [1044, 131] on button "Move to Approved (manually)" at bounding box center [1038, 126] width 154 height 25
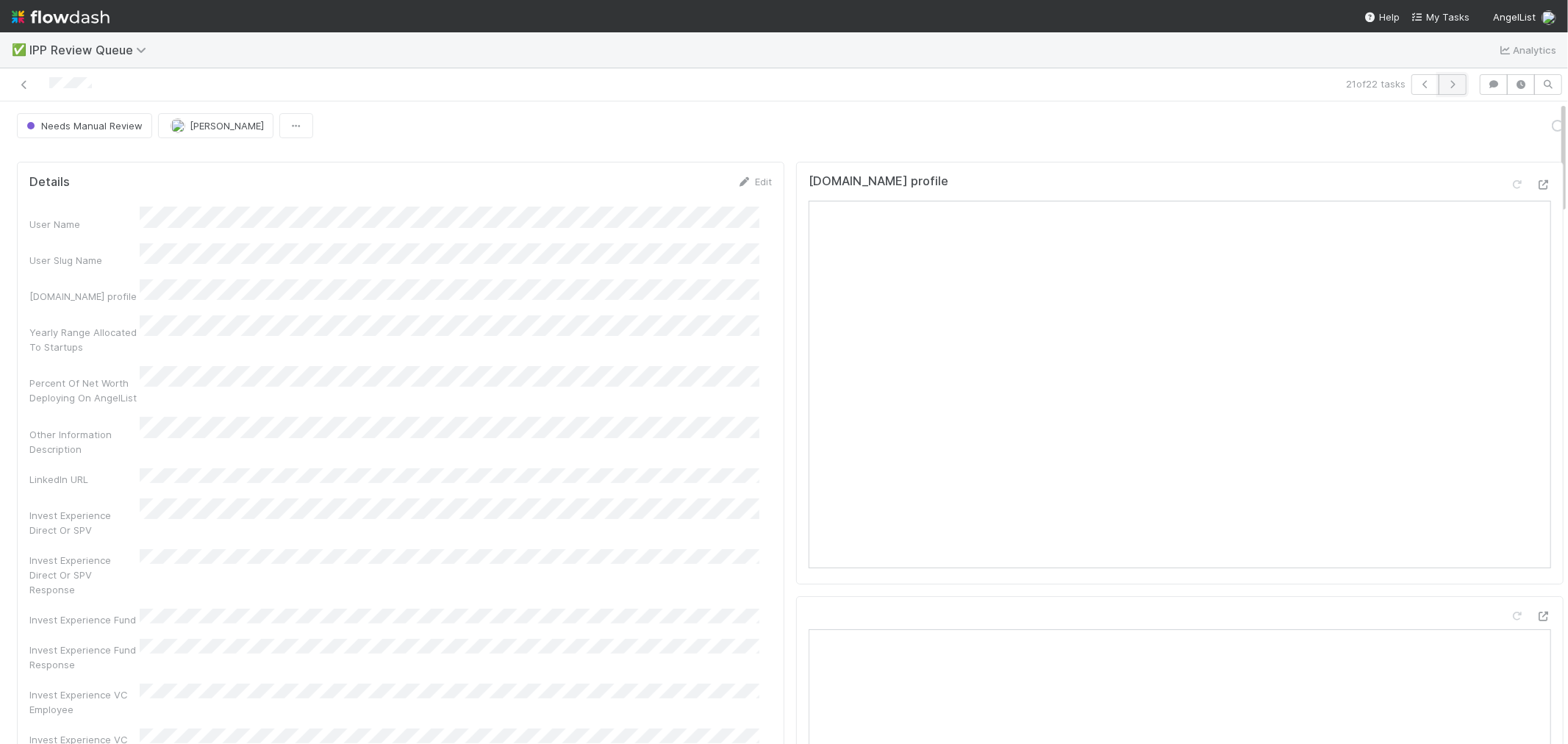
click at [1446, 86] on button "button" at bounding box center [1452, 84] width 28 height 21
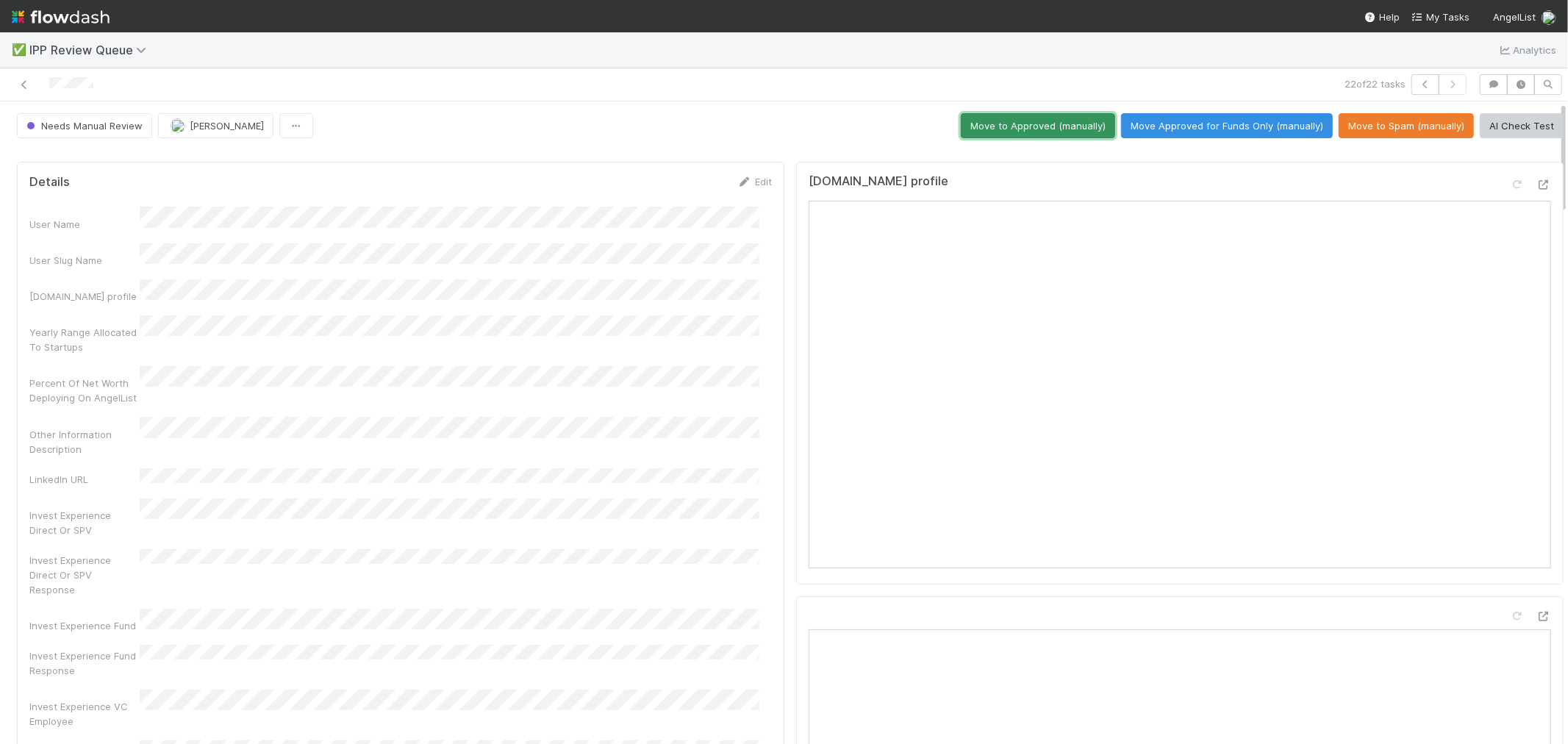
click at [1002, 118] on button "Move to Approved (manually)" at bounding box center [1038, 126] width 154 height 25
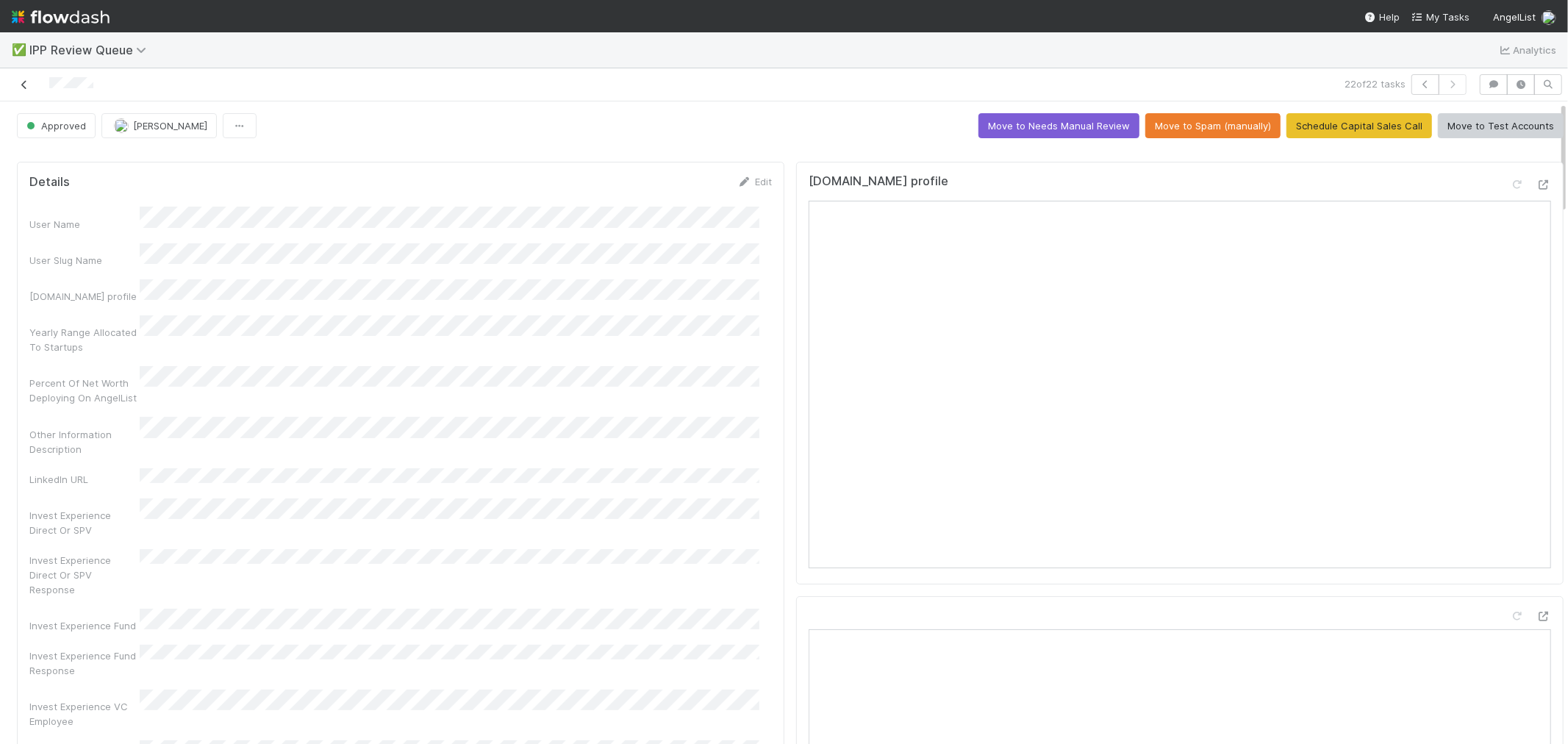
click at [21, 86] on icon at bounding box center [24, 84] width 15 height 9
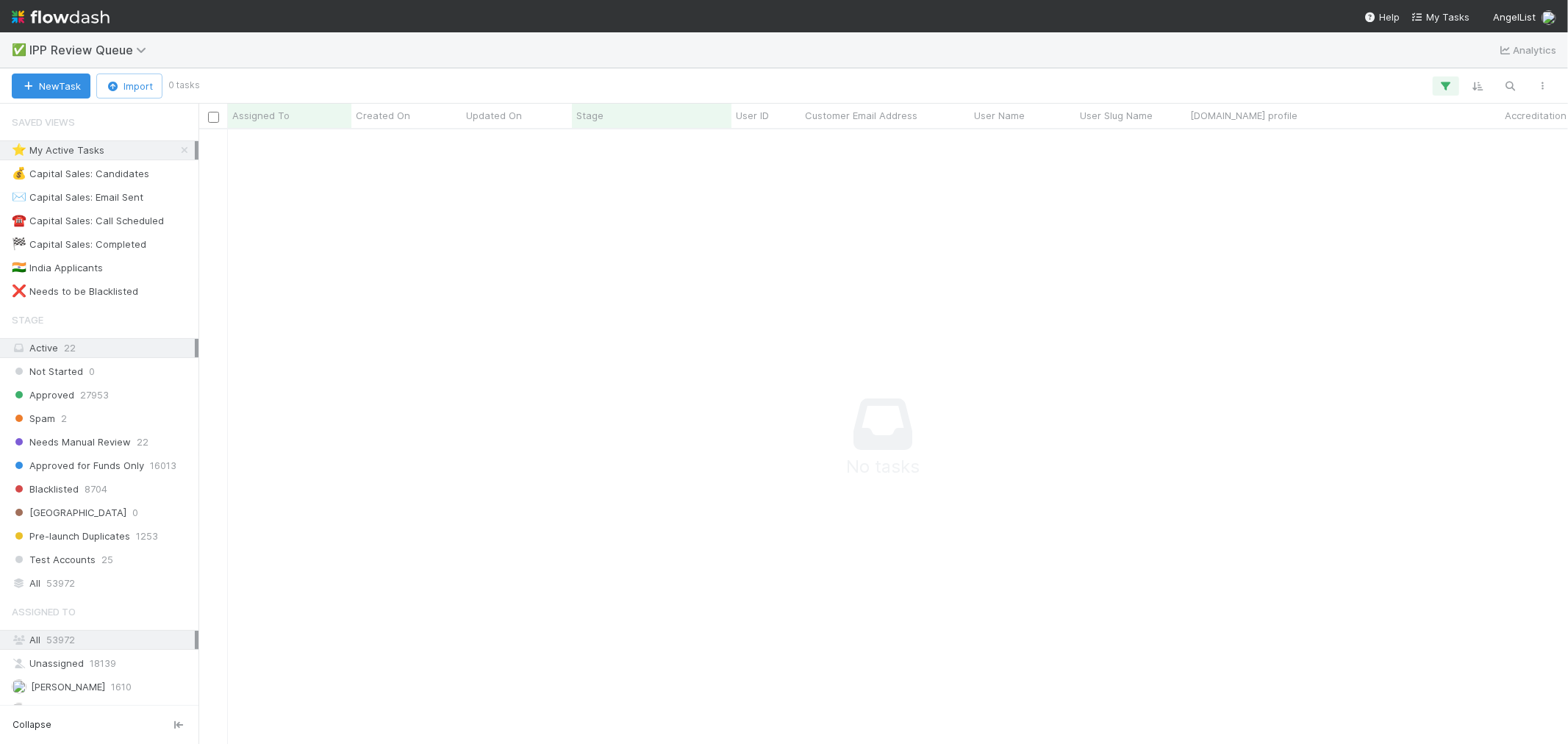
scroll to position [589, 1346]
click at [177, 149] on icon at bounding box center [185, 149] width 15 height 9
click at [51, 586] on span "53972" at bounding box center [60, 584] width 29 height 18
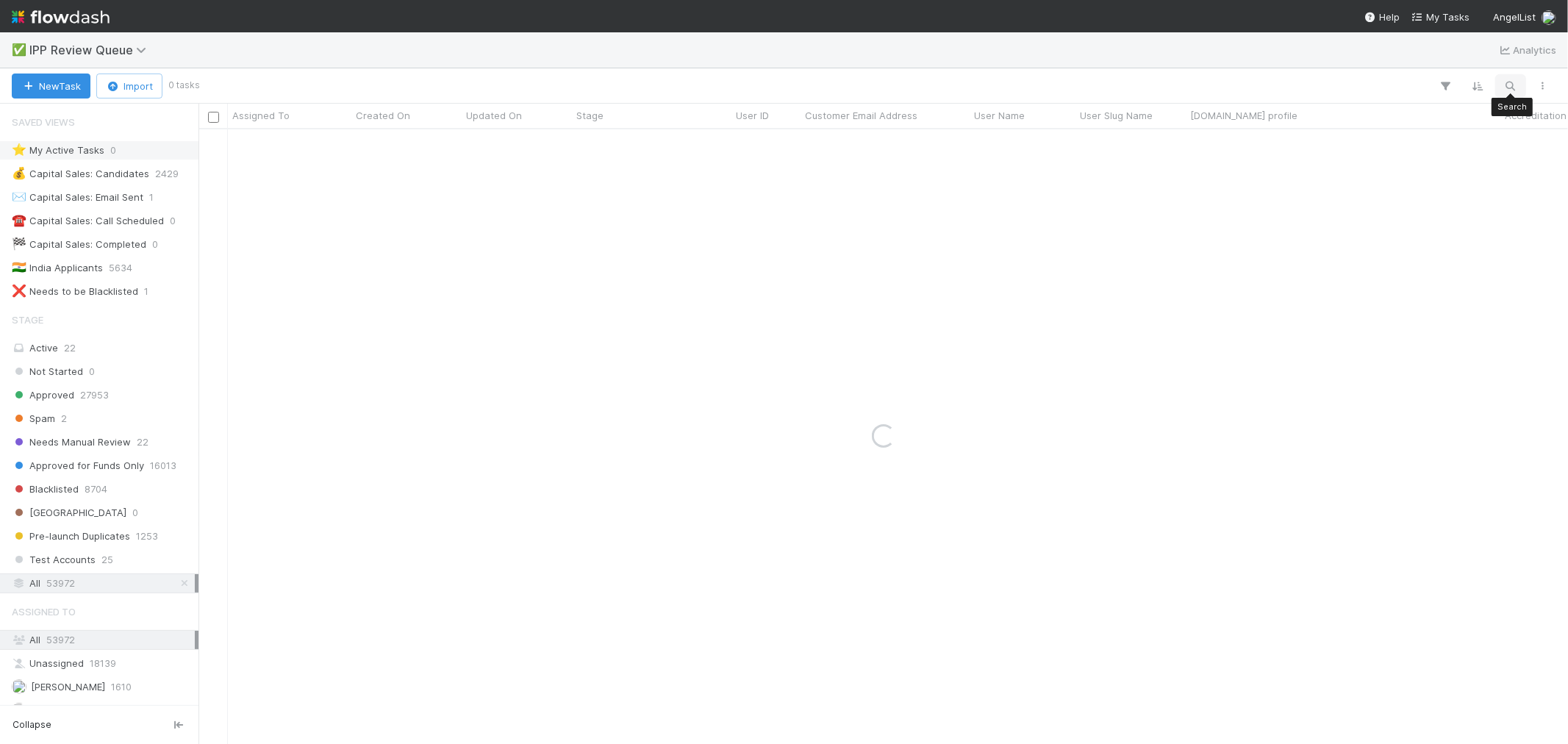
click at [1508, 84] on icon "button" at bounding box center [1511, 86] width 15 height 13
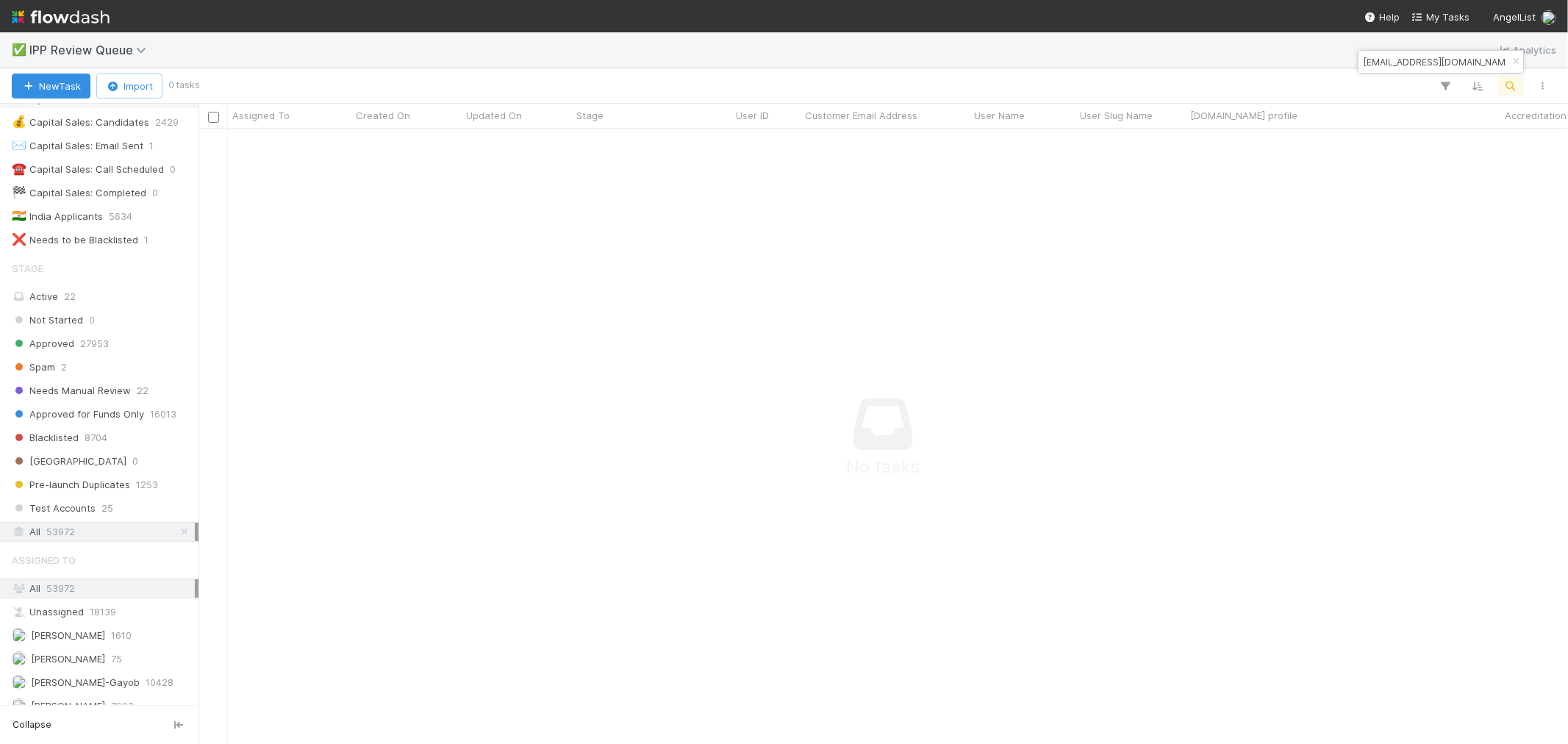
scroll to position [93, 0]
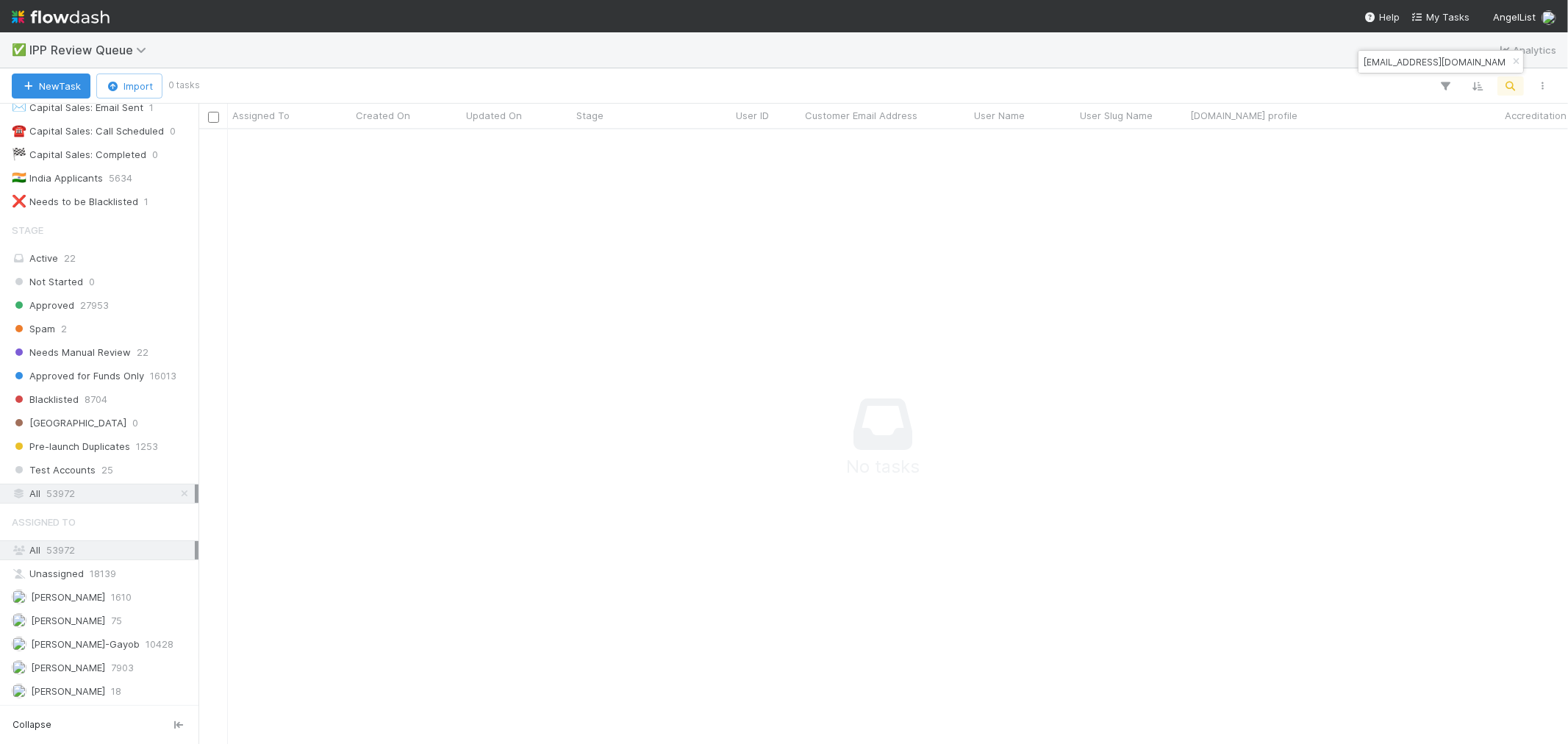
type input "santhoshnarayan@gmail.com"
click at [122, 50] on span "IPP Review Queue" at bounding box center [91, 50] width 124 height 15
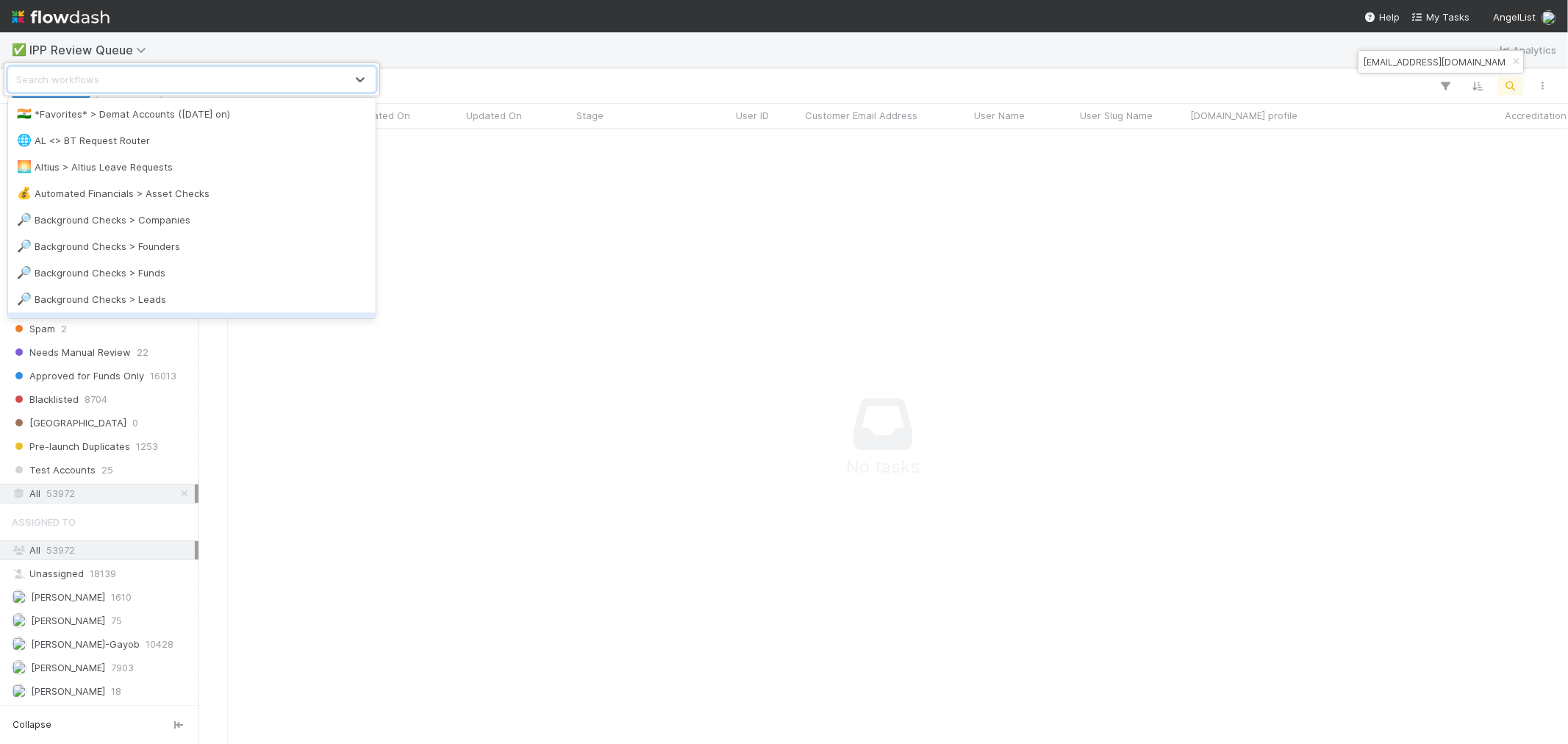
drag, startPoint x: 326, startPoint y: 469, endPoint x: 303, endPoint y: 443, distance: 34.7
click at [326, 467] on div "option Background Checks > New Investments focused, 9 of 40. 40 results availab…" at bounding box center [784, 372] width 1568 height 744
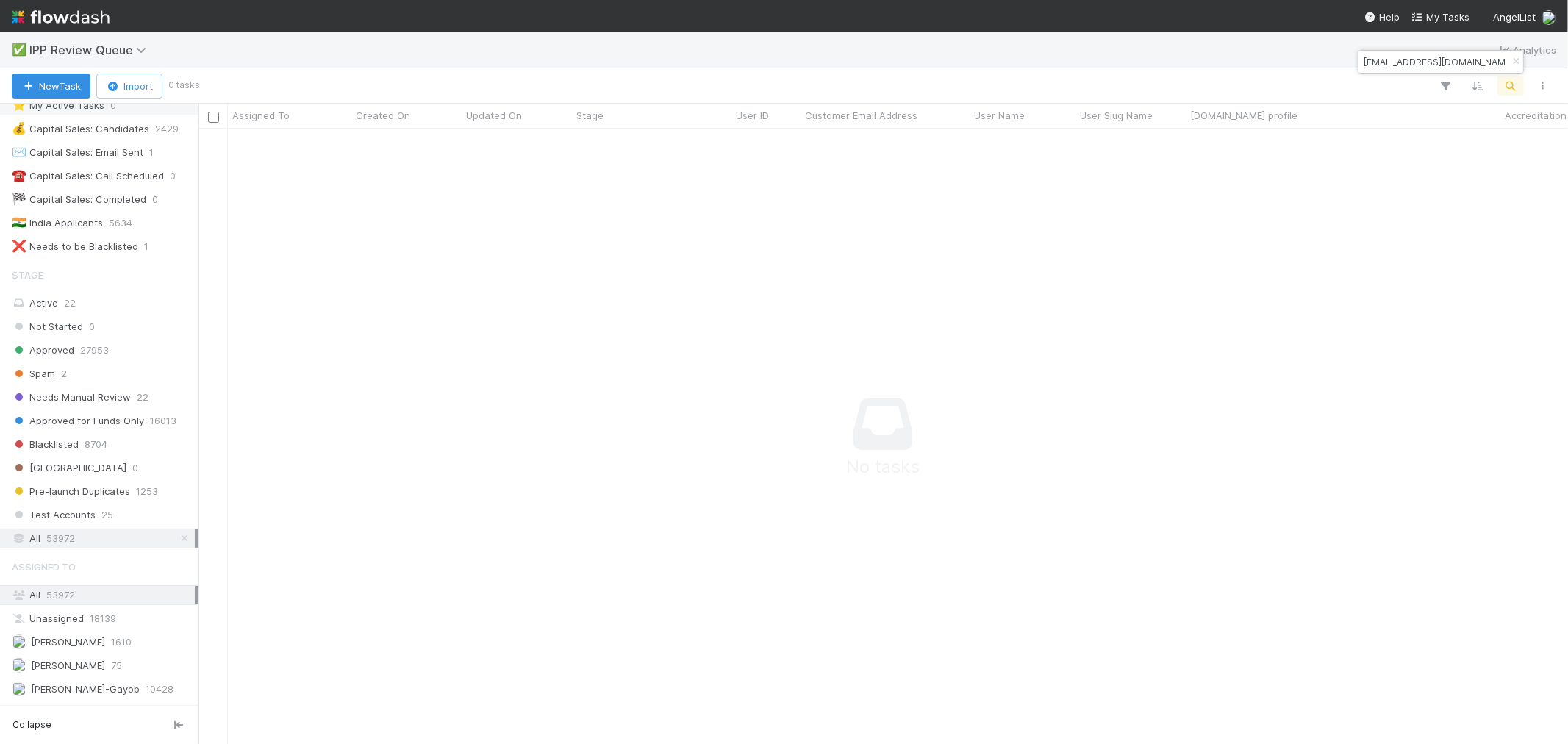
scroll to position [0, 0]
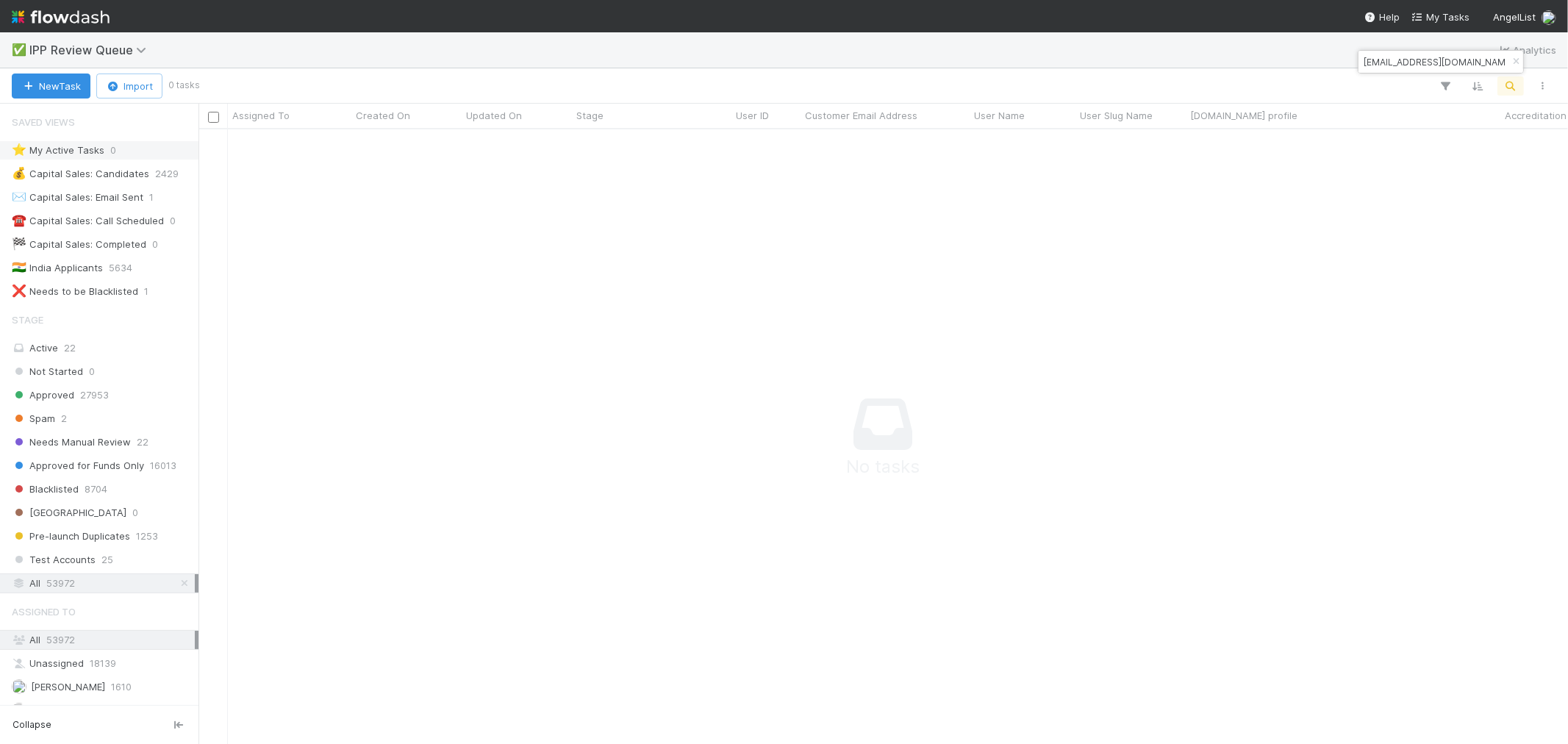
click at [74, 150] on div "⭐ My Active Tasks" at bounding box center [58, 150] width 92 height 18
click at [47, 356] on div "Active 22" at bounding box center [103, 348] width 183 height 18
click at [1519, 57] on icon "button" at bounding box center [1516, 61] width 15 height 9
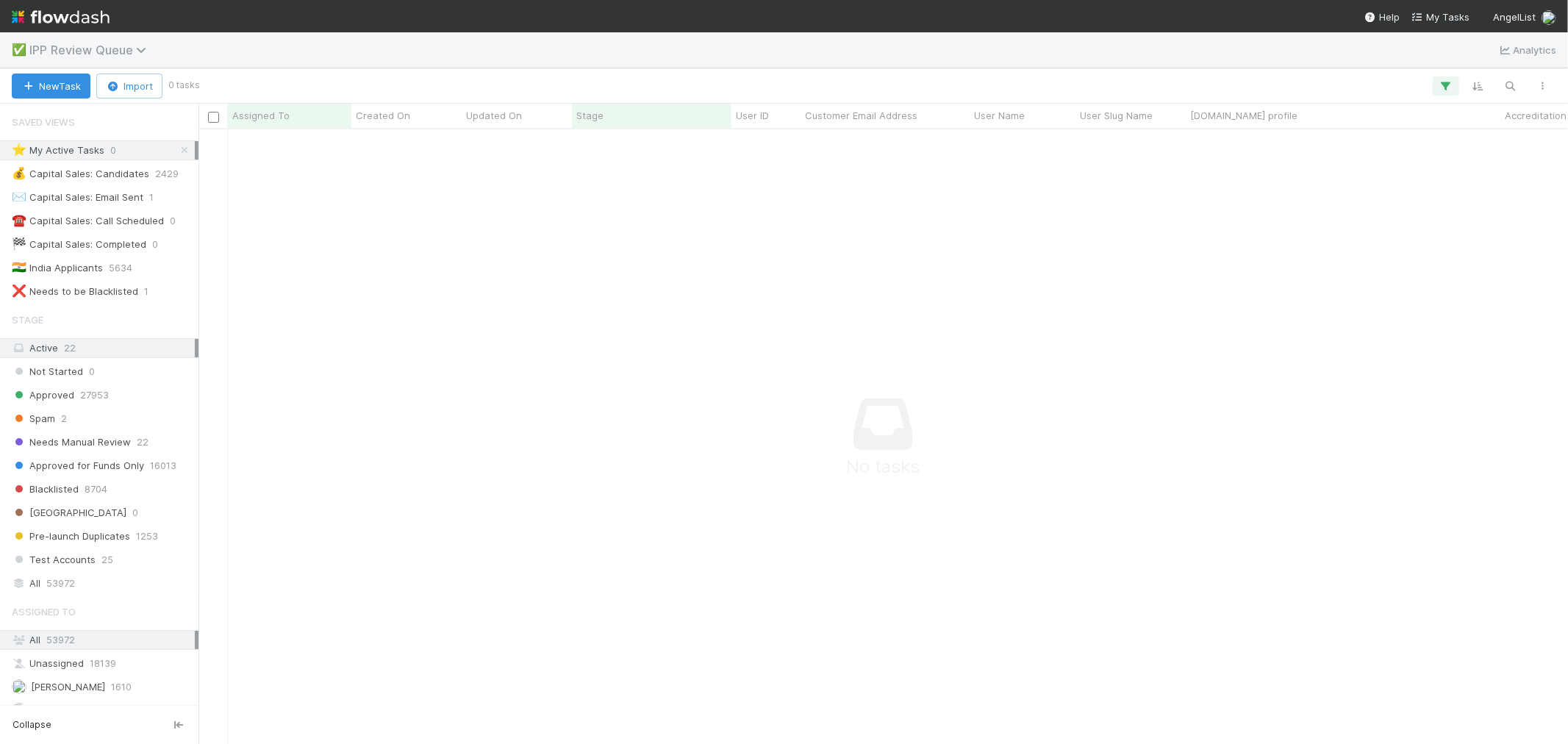
click at [136, 46] on icon at bounding box center [144, 50] width 15 height 12
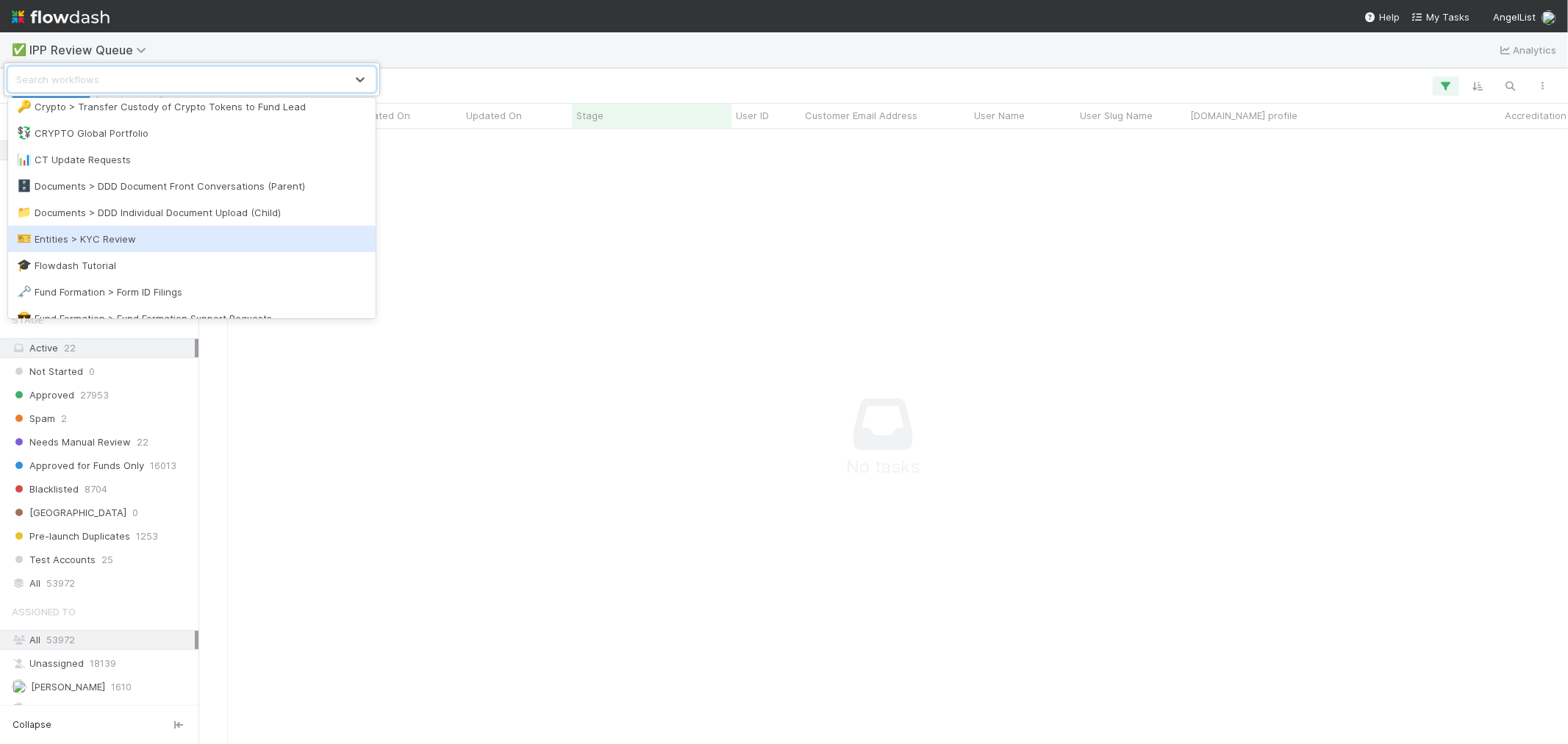
scroll to position [353, 0]
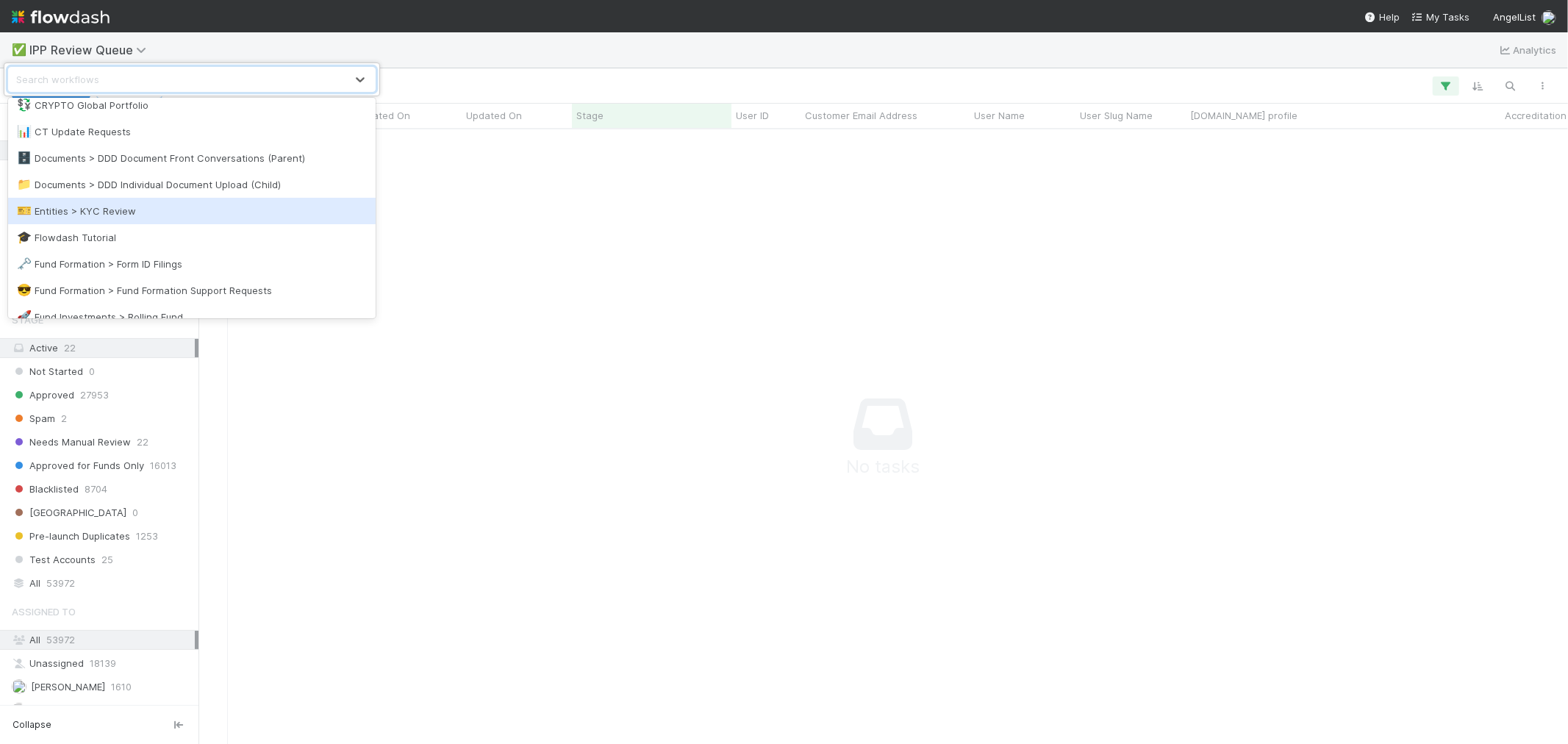
click at [103, 214] on div "🎫 Entities > KYC Review" at bounding box center [191, 212] width 350 height 15
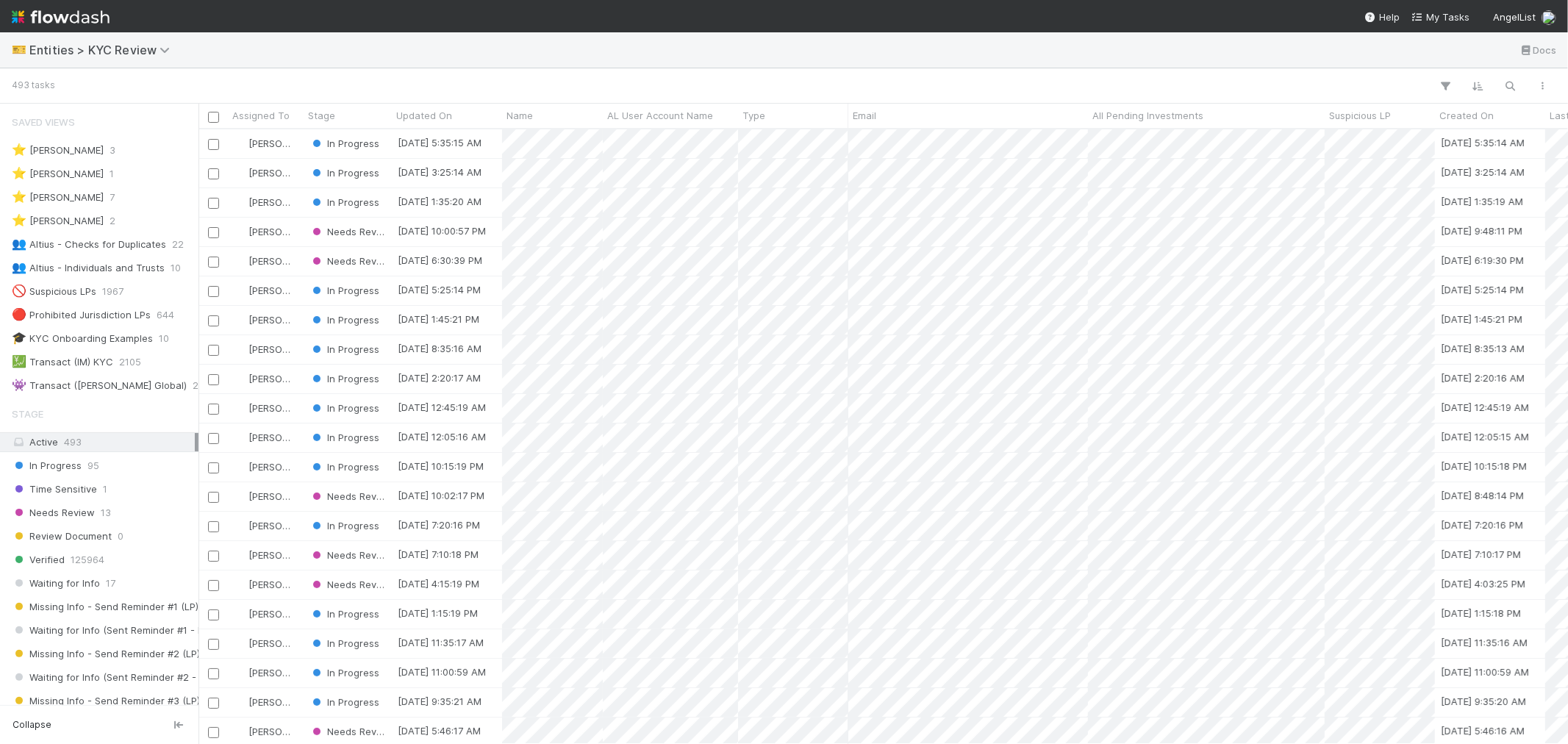
scroll to position [12, 13]
click at [156, 236] on div "👥 Altius - Checks for Duplicates" at bounding box center [89, 244] width 154 height 18
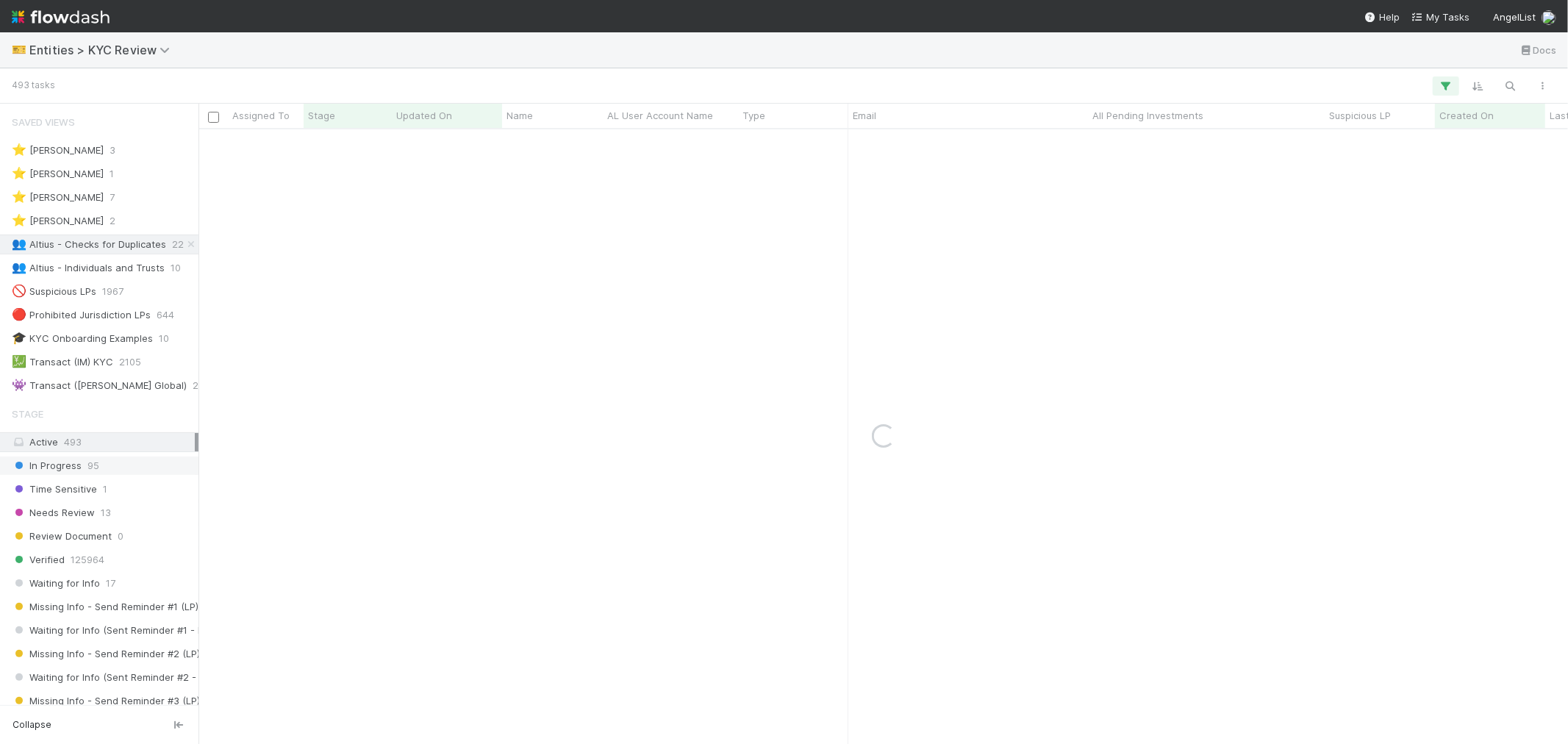
click at [118, 461] on div "In Progress 95" at bounding box center [103, 466] width 183 height 18
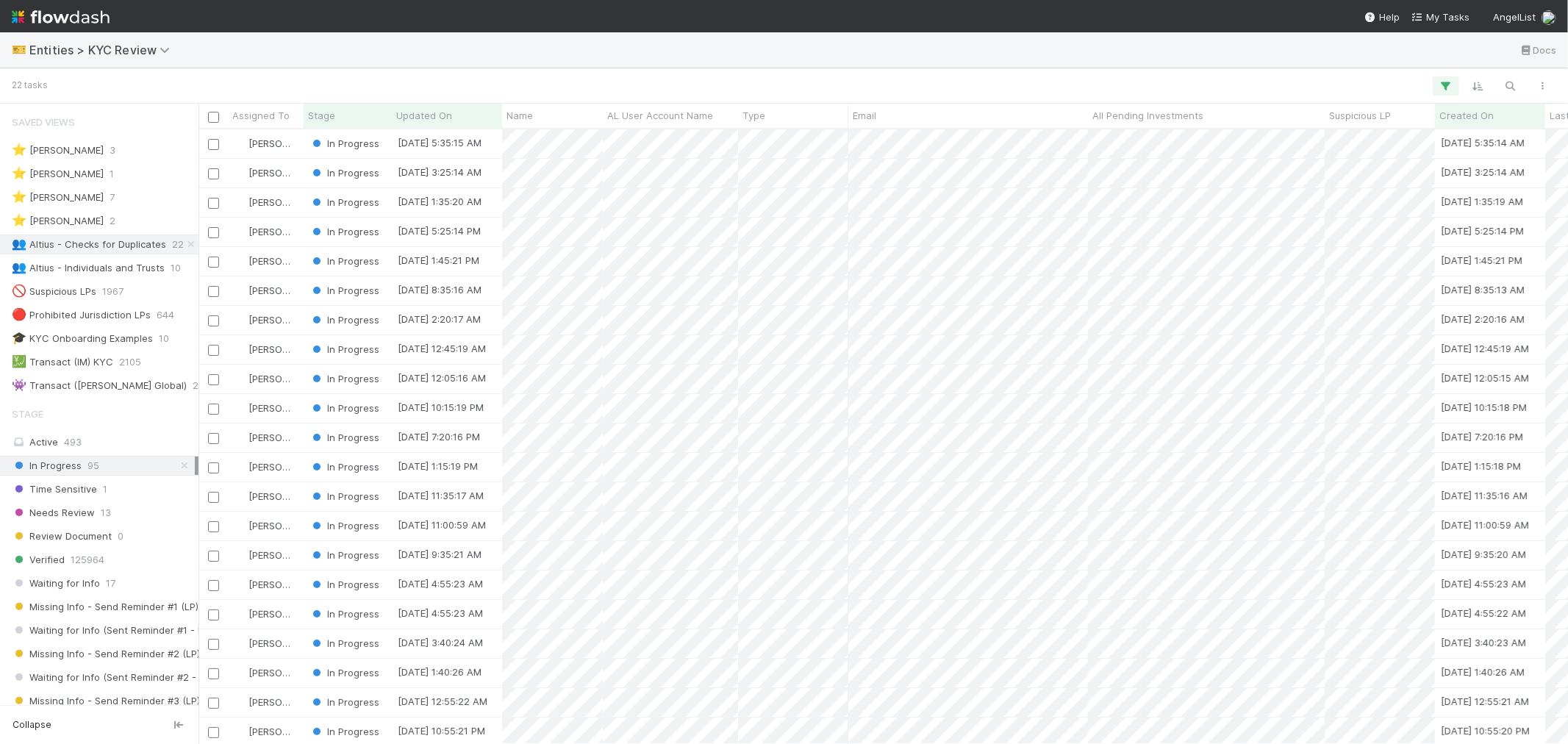
scroll to position [601, 1357]
drag, startPoint x: 1070, startPoint y: 50, endPoint x: 908, endPoint y: 69, distance: 163.1
click at [1069, 50] on div "🎫 Entities > KYC Review Docs" at bounding box center [784, 50] width 1568 height 35
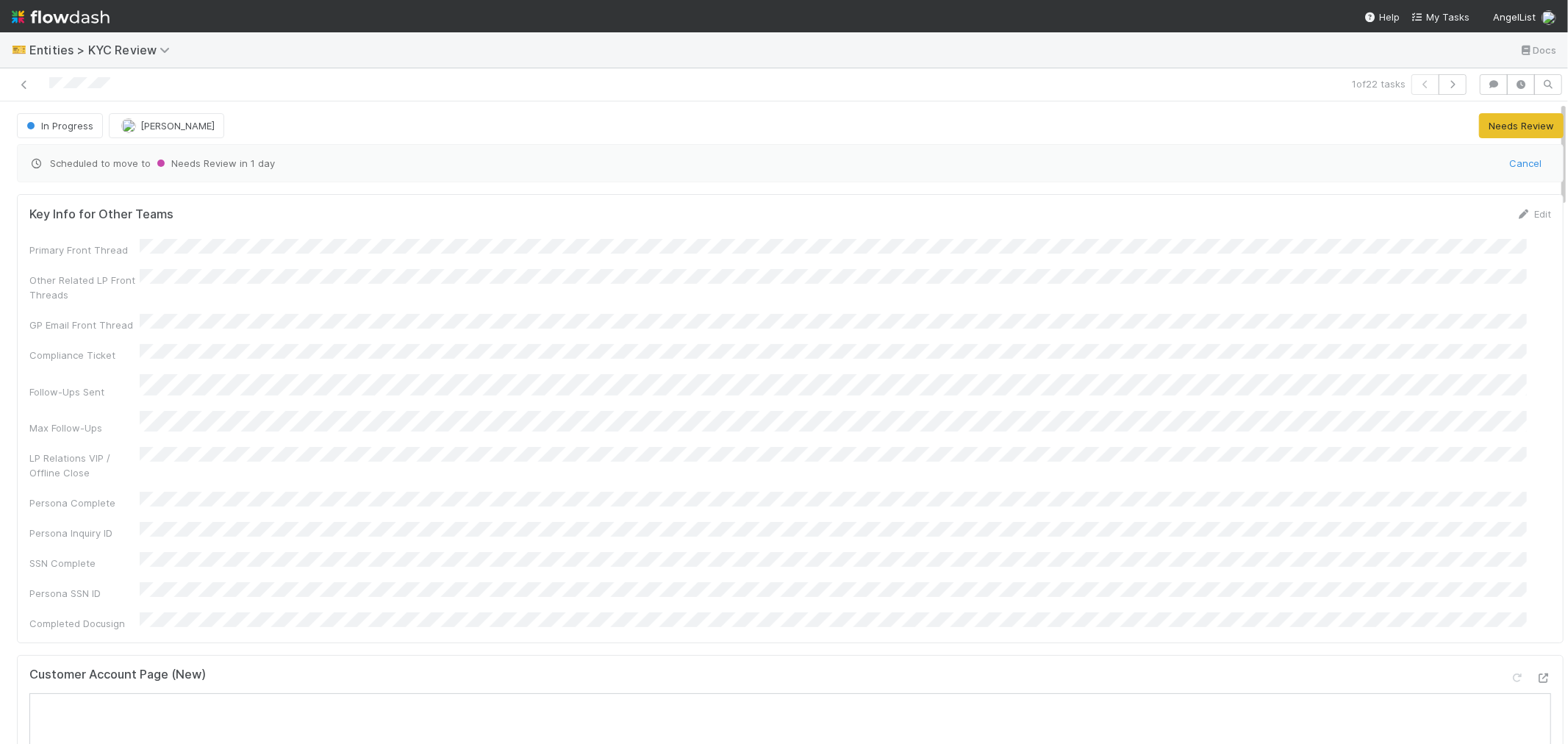
click at [598, 668] on div "Customer Account Page (New)" at bounding box center [790, 681] width 1522 height 27
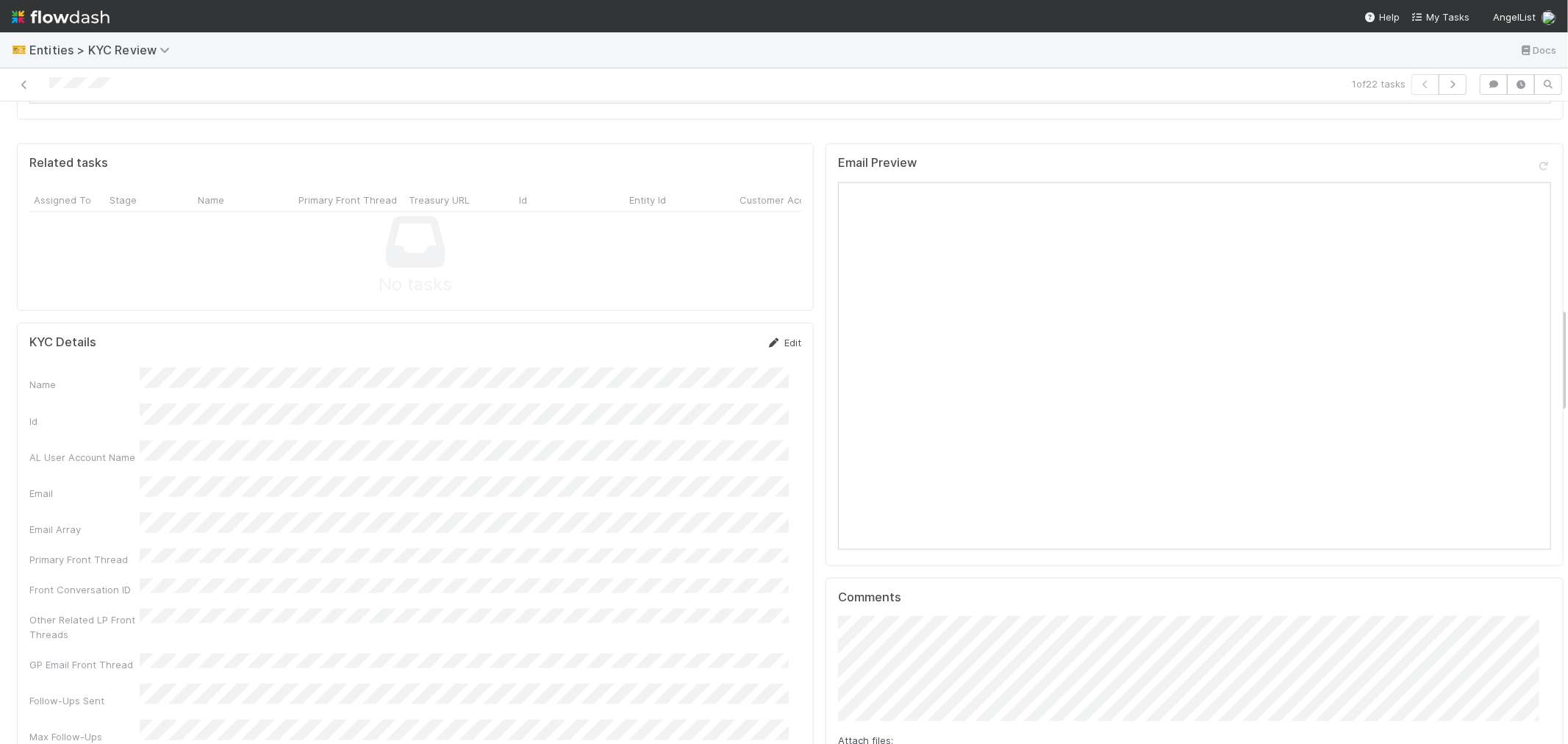
scroll to position [1062, 0]
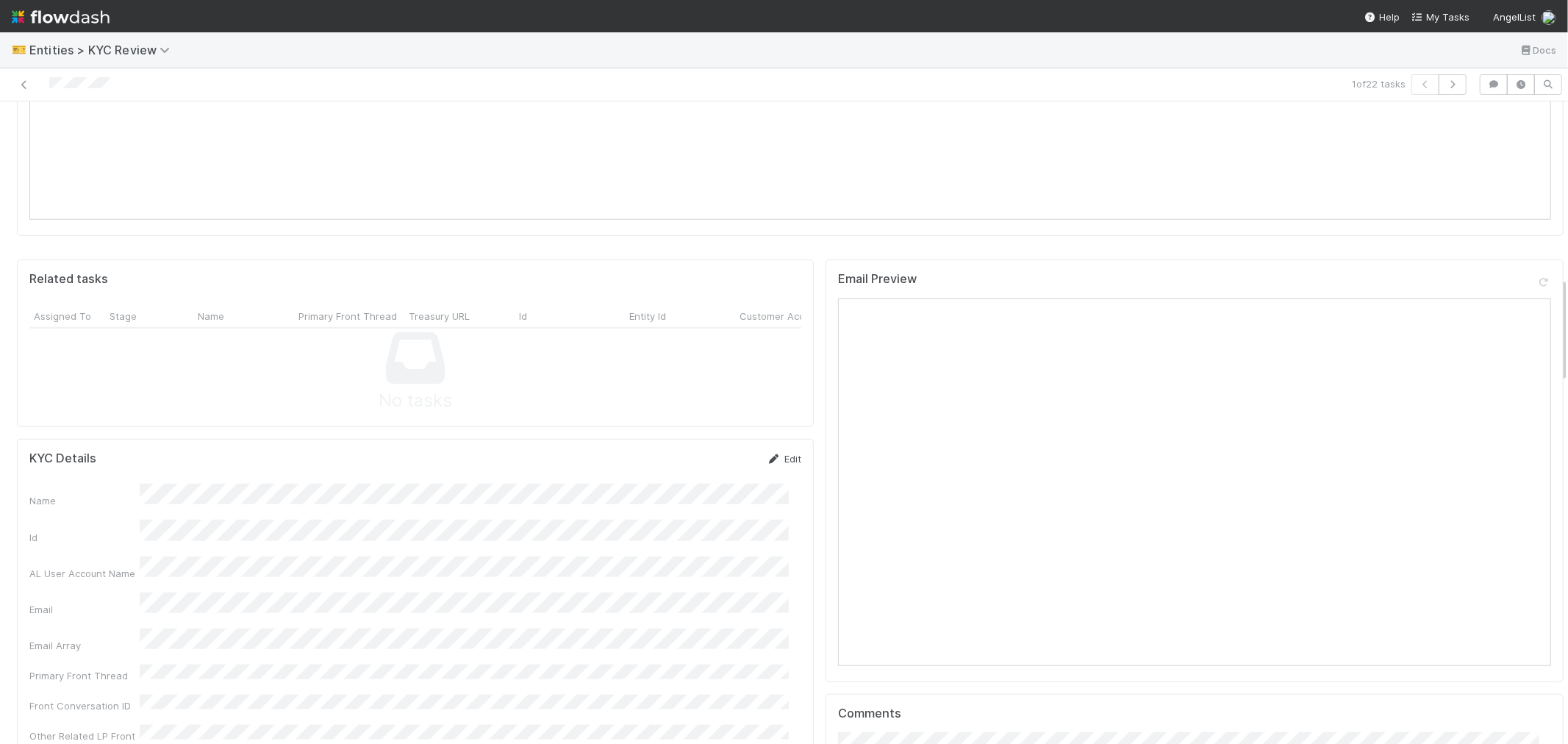
drag, startPoint x: 771, startPoint y: 411, endPoint x: 736, endPoint y: 427, distance: 38.5
click at [771, 453] on link "Edit" at bounding box center [783, 458] width 34 height 12
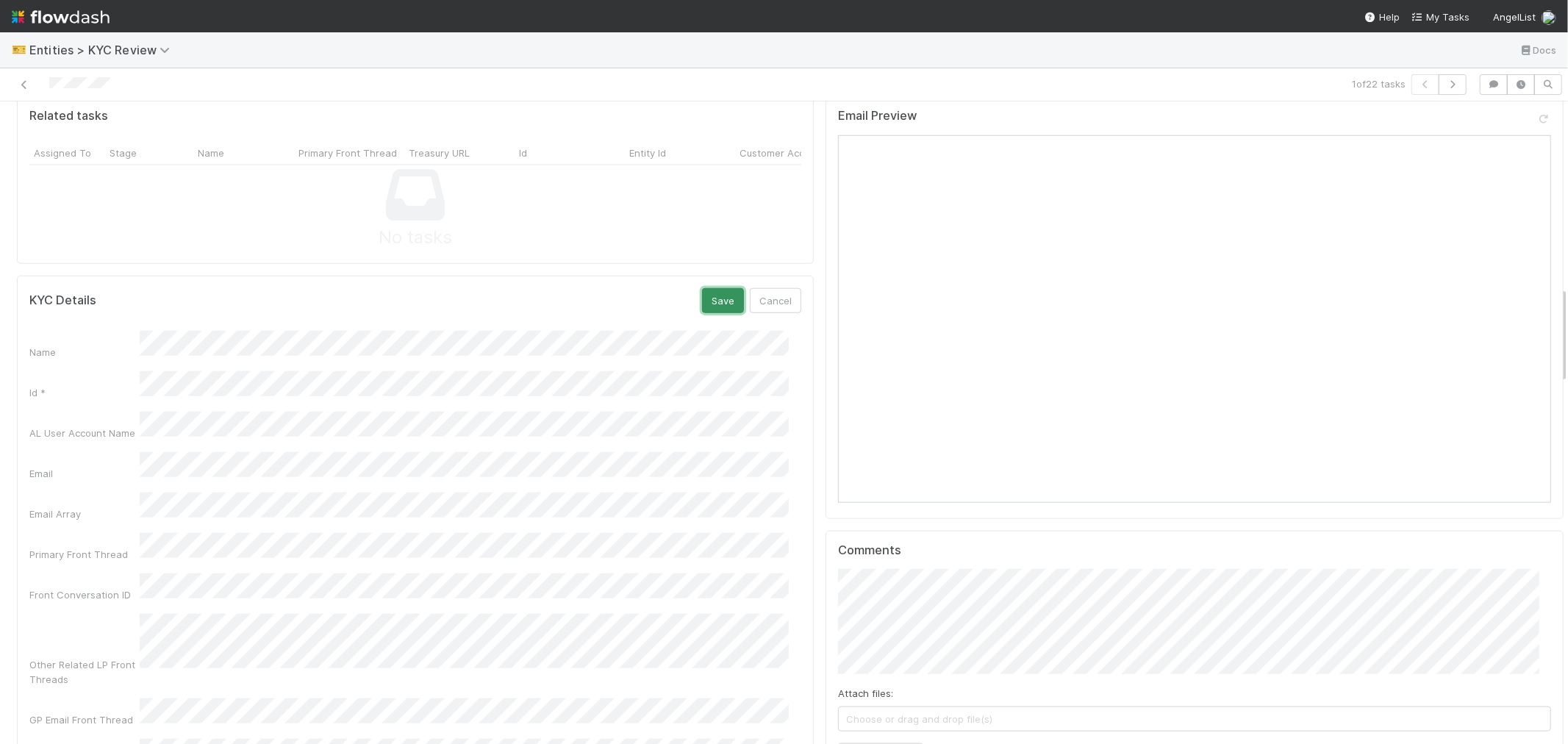
click at [707, 288] on button "Save" at bounding box center [723, 301] width 42 height 25
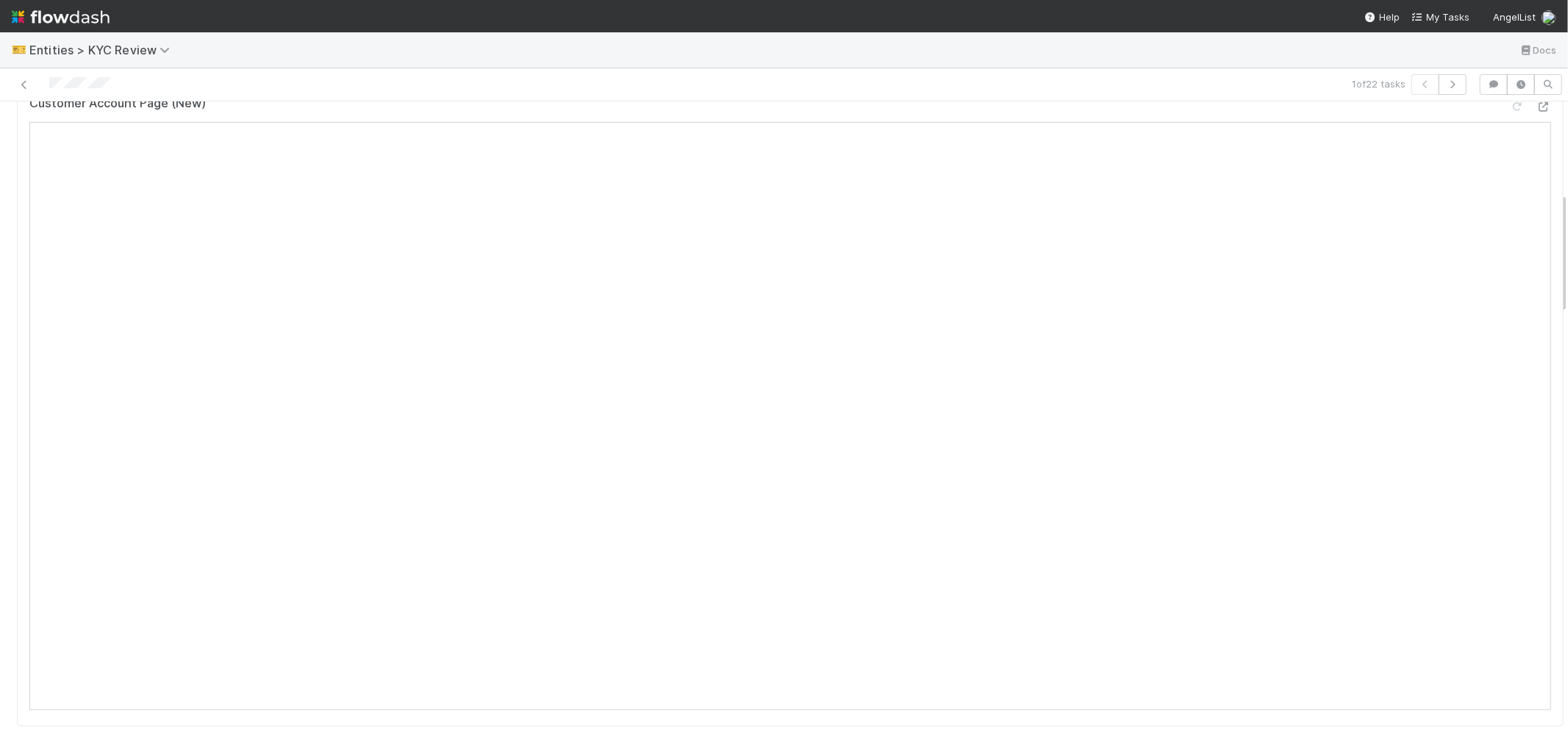
scroll to position [282, 0]
click at [1510, 347] on icon at bounding box center [1518, 351] width 15 height 9
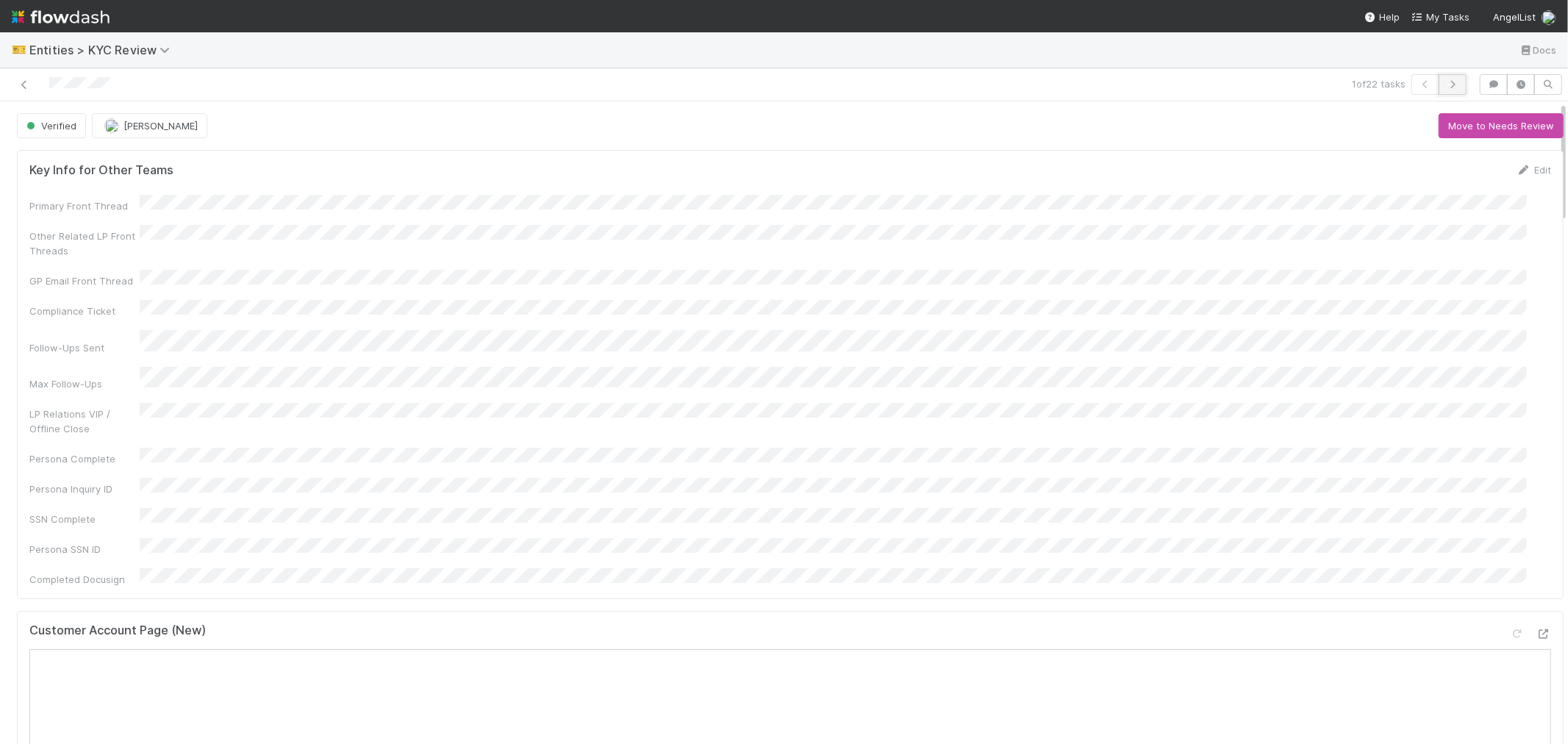
click at [1445, 86] on icon "button" at bounding box center [1453, 84] width 15 height 9
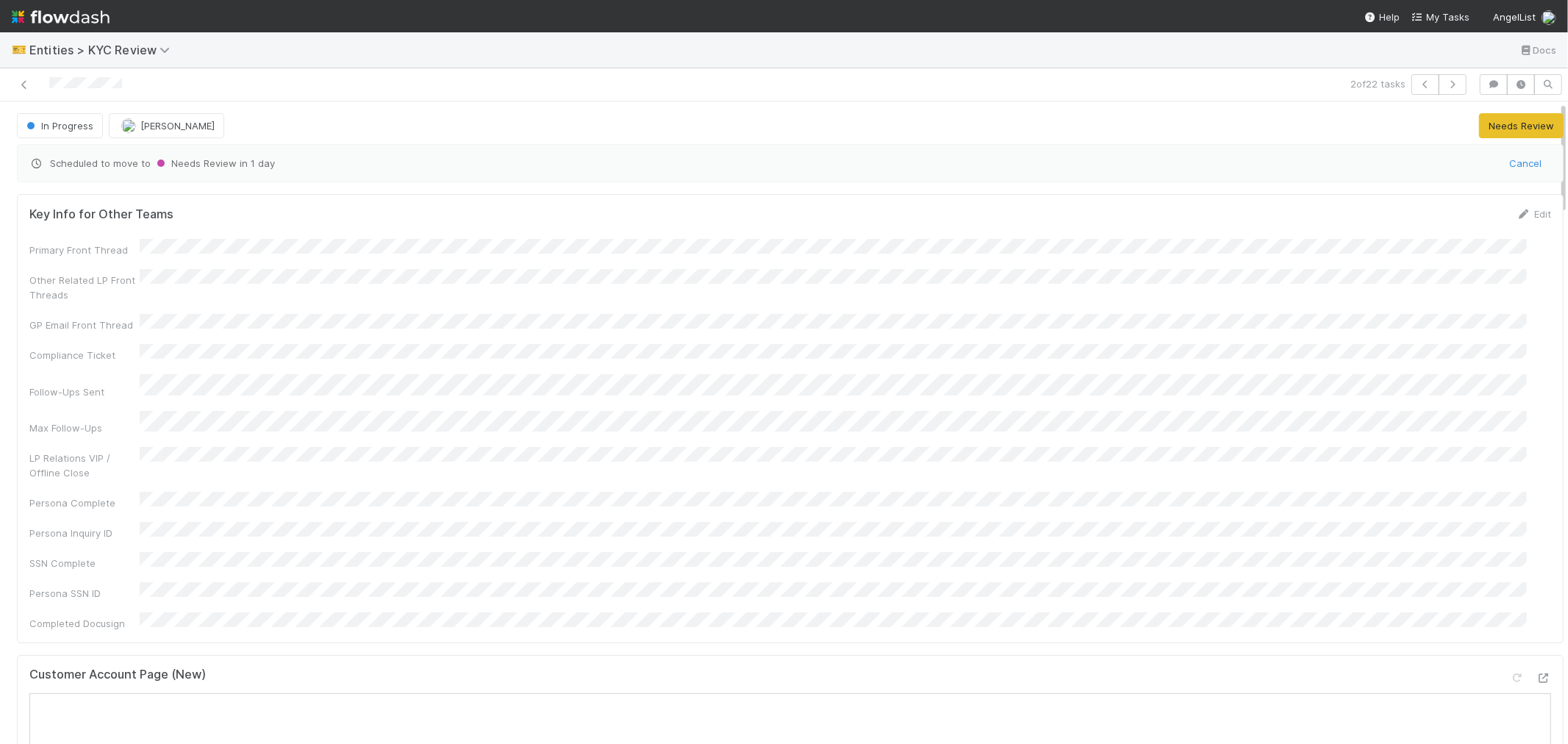
click at [71, 91] on div at bounding box center [86, 85] width 73 height 15
click at [75, 91] on div at bounding box center [86, 85] width 73 height 15
click at [717, 610] on div "Key Info for Other Teams Edit Primary Front Thread Other Related LP Front Threa…" at bounding box center [790, 752] width 1558 height 1127
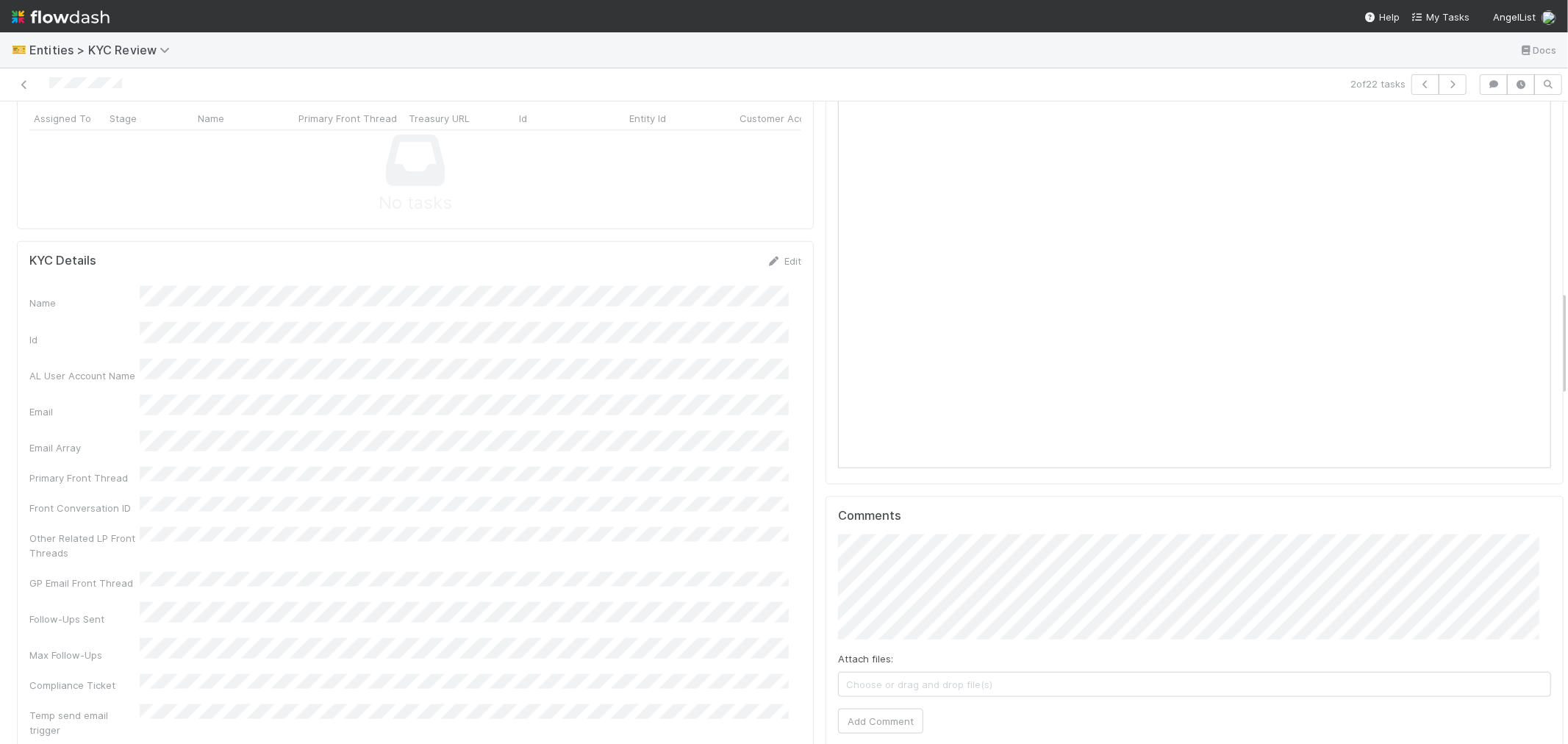
scroll to position [1144, 0]
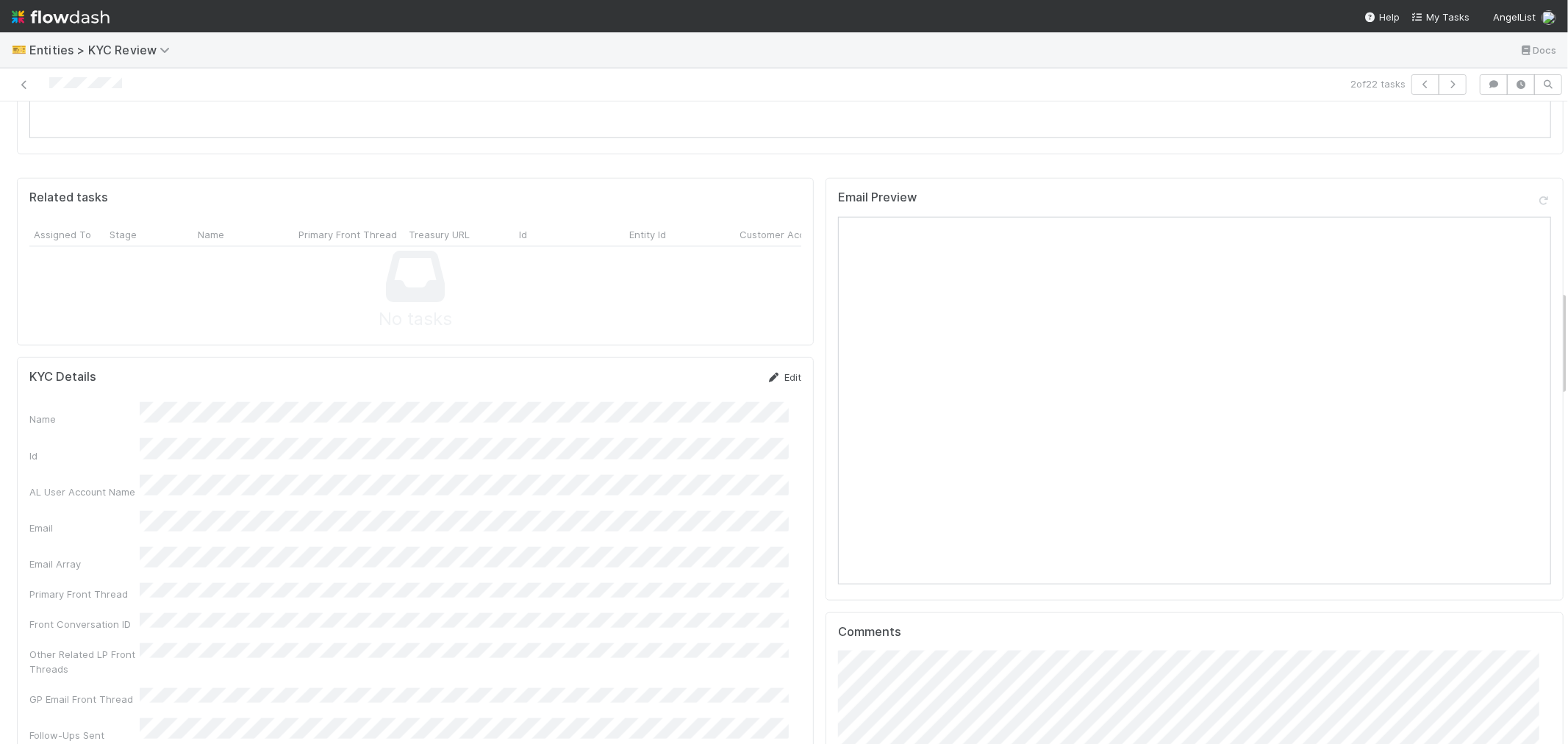
click at [777, 371] on link "Edit" at bounding box center [783, 377] width 34 height 12
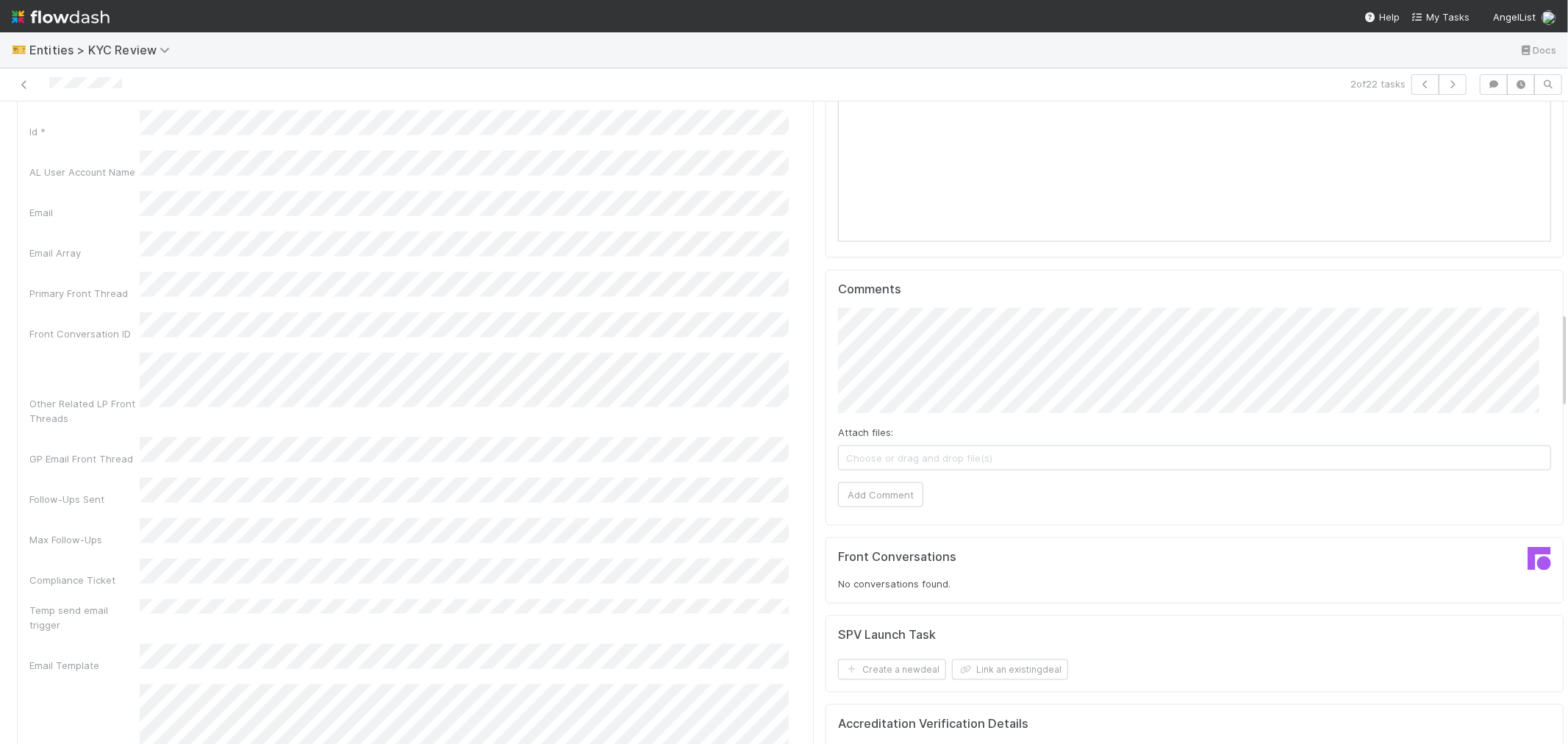
scroll to position [1388, 0]
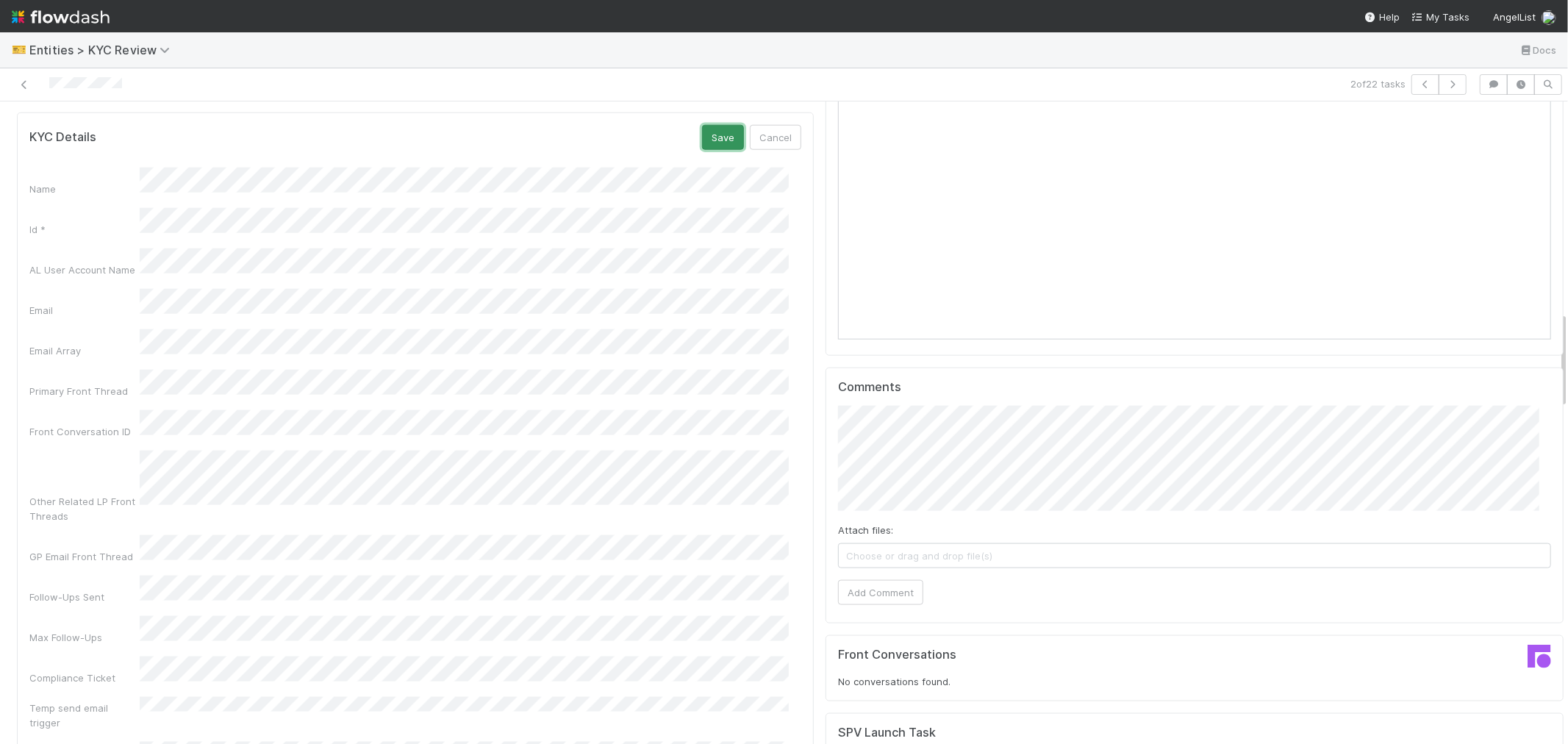
click at [703, 125] on button "Save" at bounding box center [723, 138] width 42 height 25
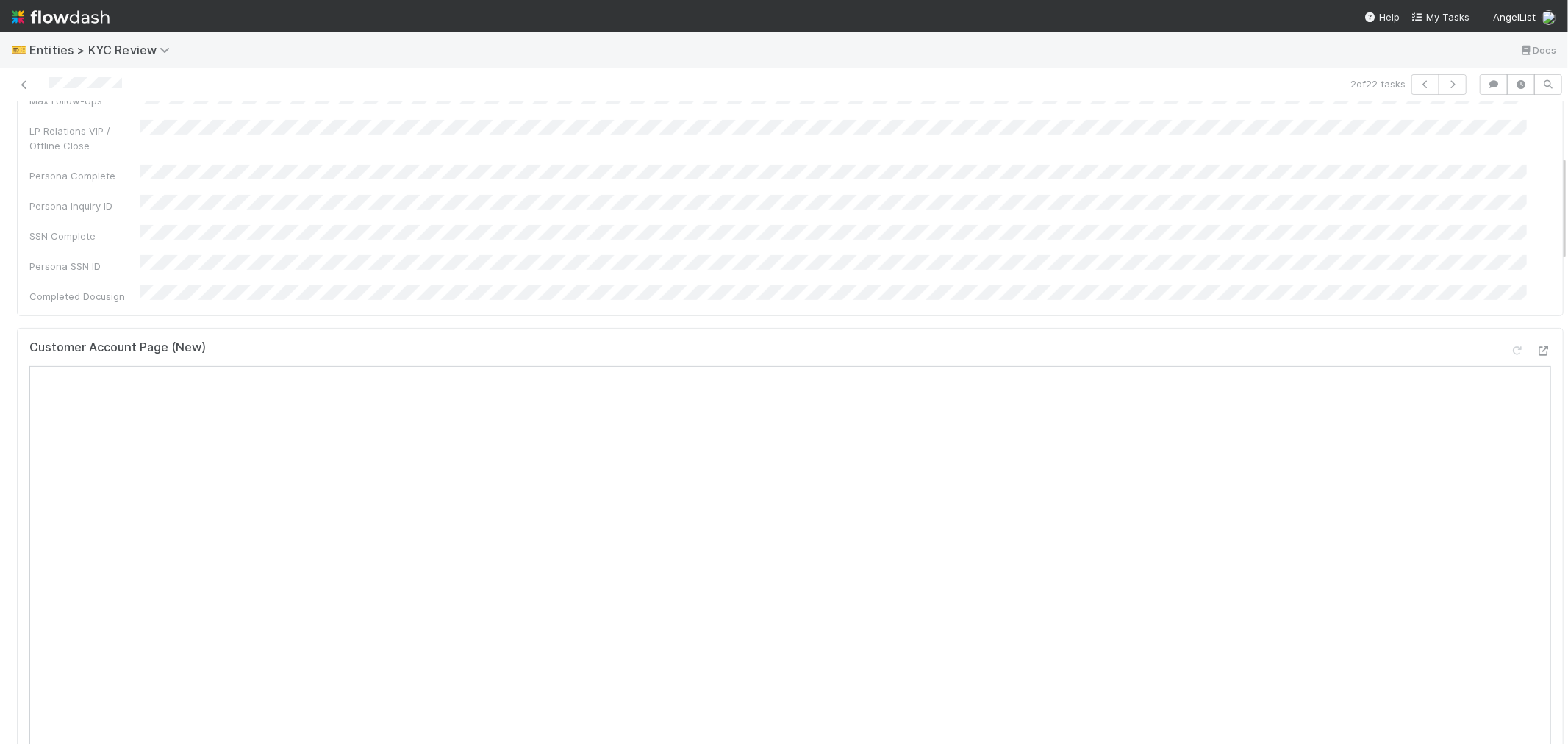
scroll to position [327, 0]
click at [1440, 78] on button "button" at bounding box center [1452, 84] width 28 height 21
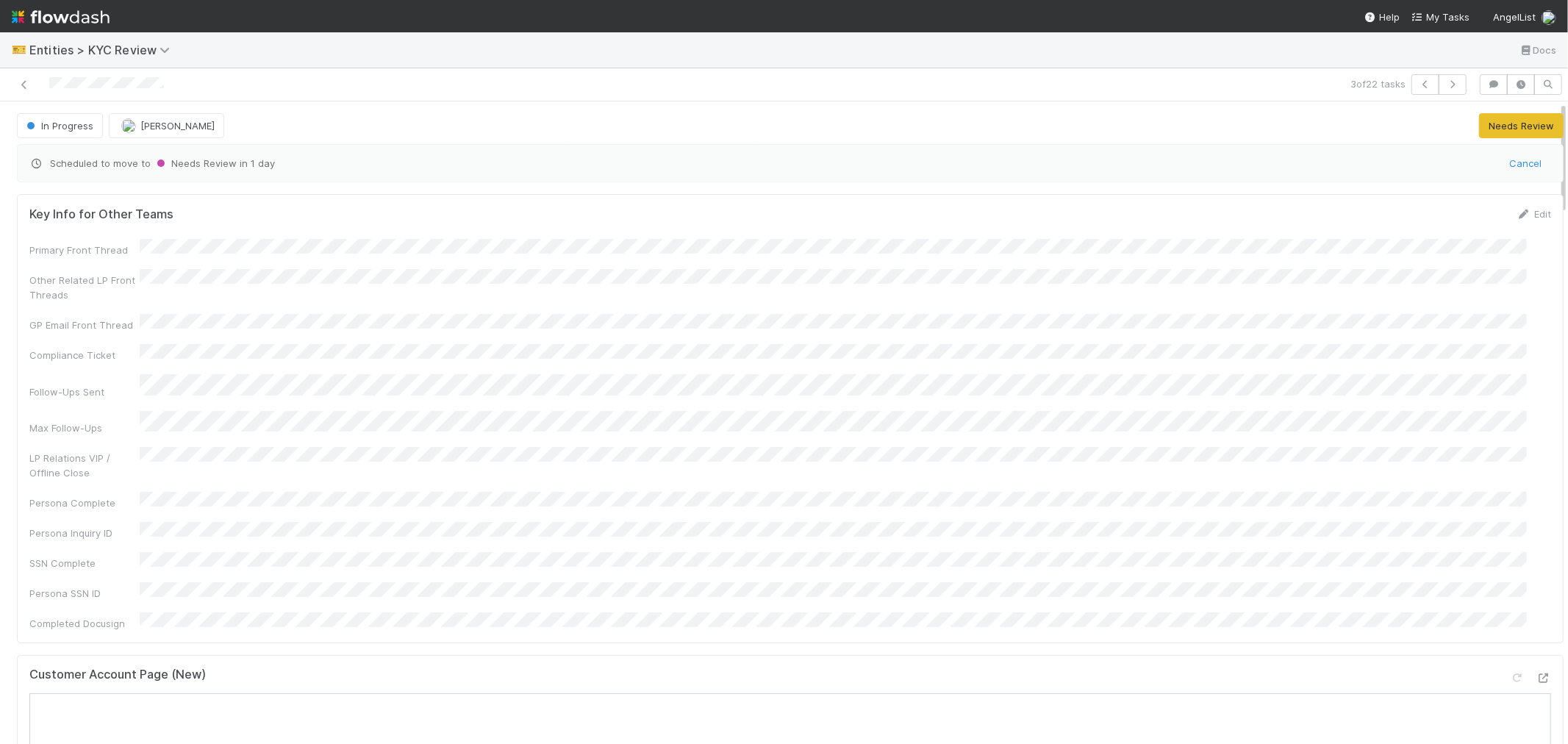
click at [827, 668] on div "Customer Account Page (New)" at bounding box center [790, 681] width 1522 height 27
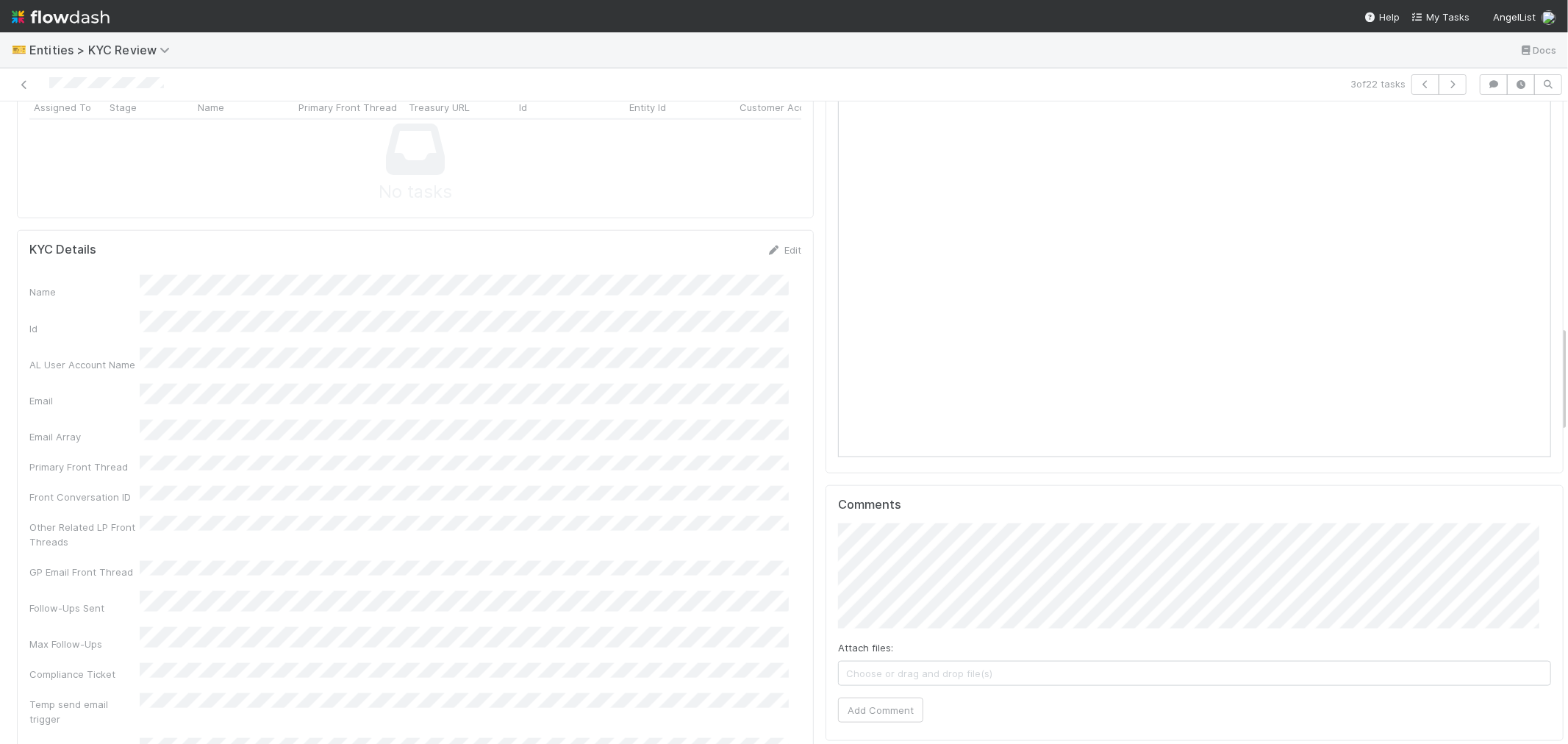
scroll to position [1144, 0]
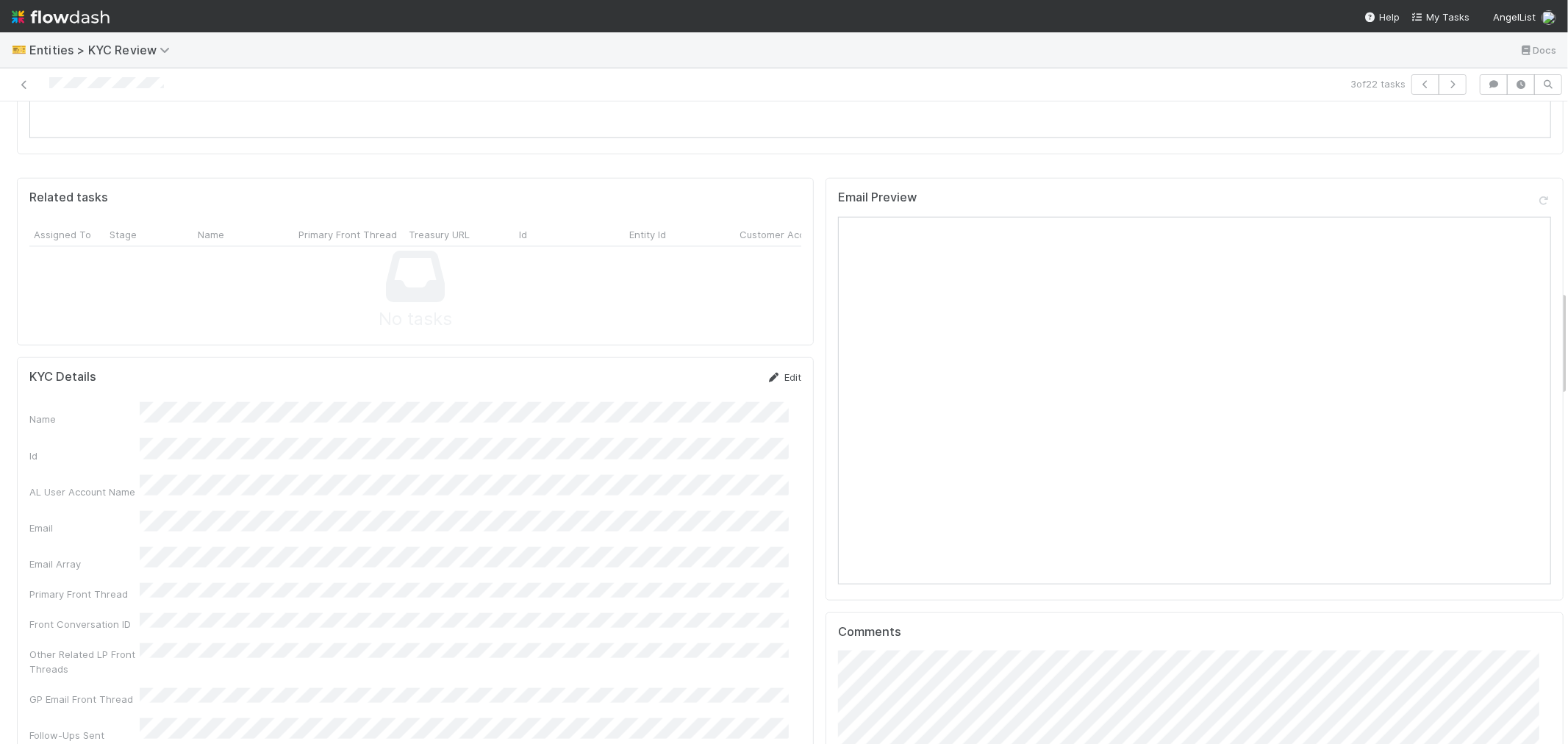
click at [775, 371] on link "Edit" at bounding box center [783, 377] width 34 height 12
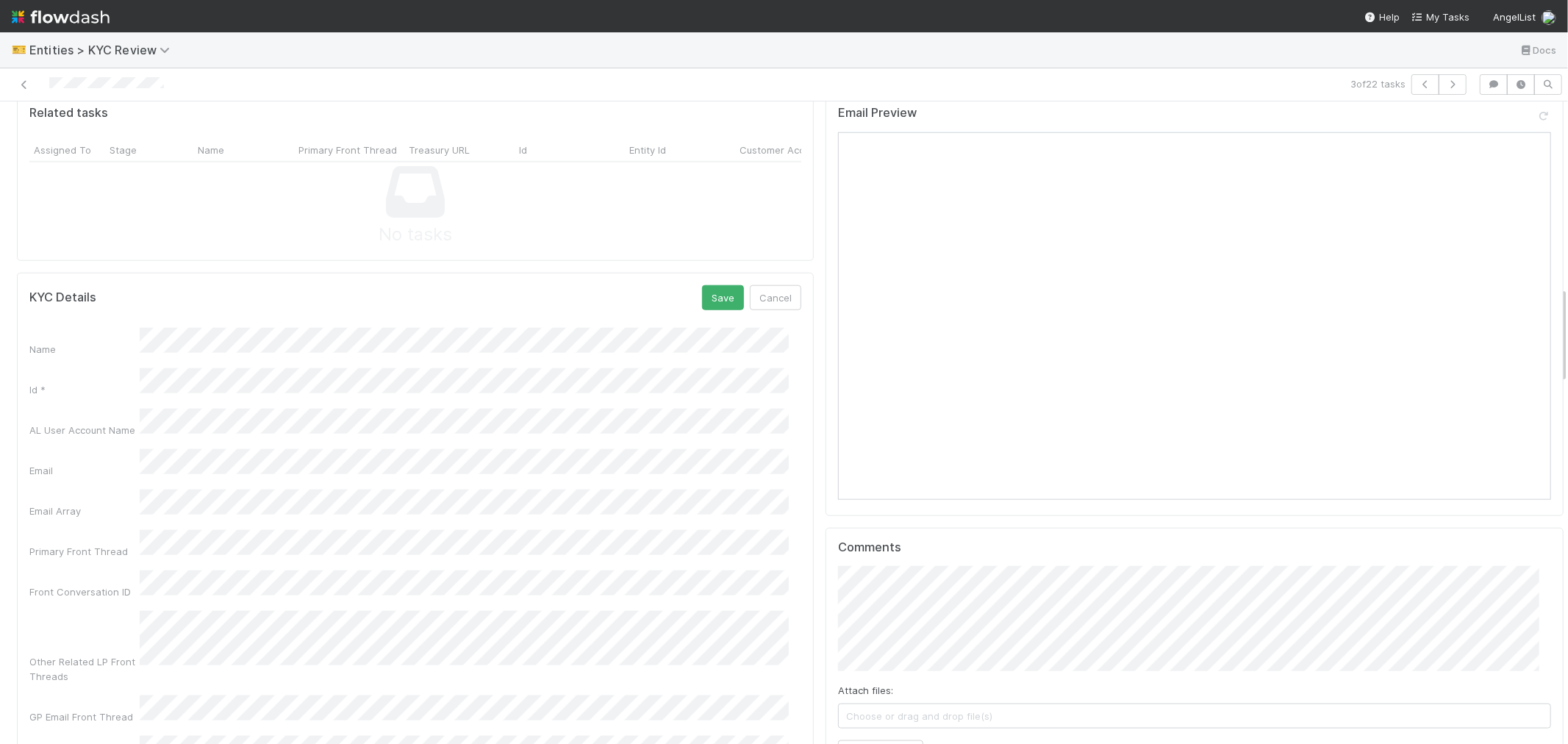
scroll to position [1225, 0]
click at [707, 288] on button "Save" at bounding box center [723, 301] width 42 height 25
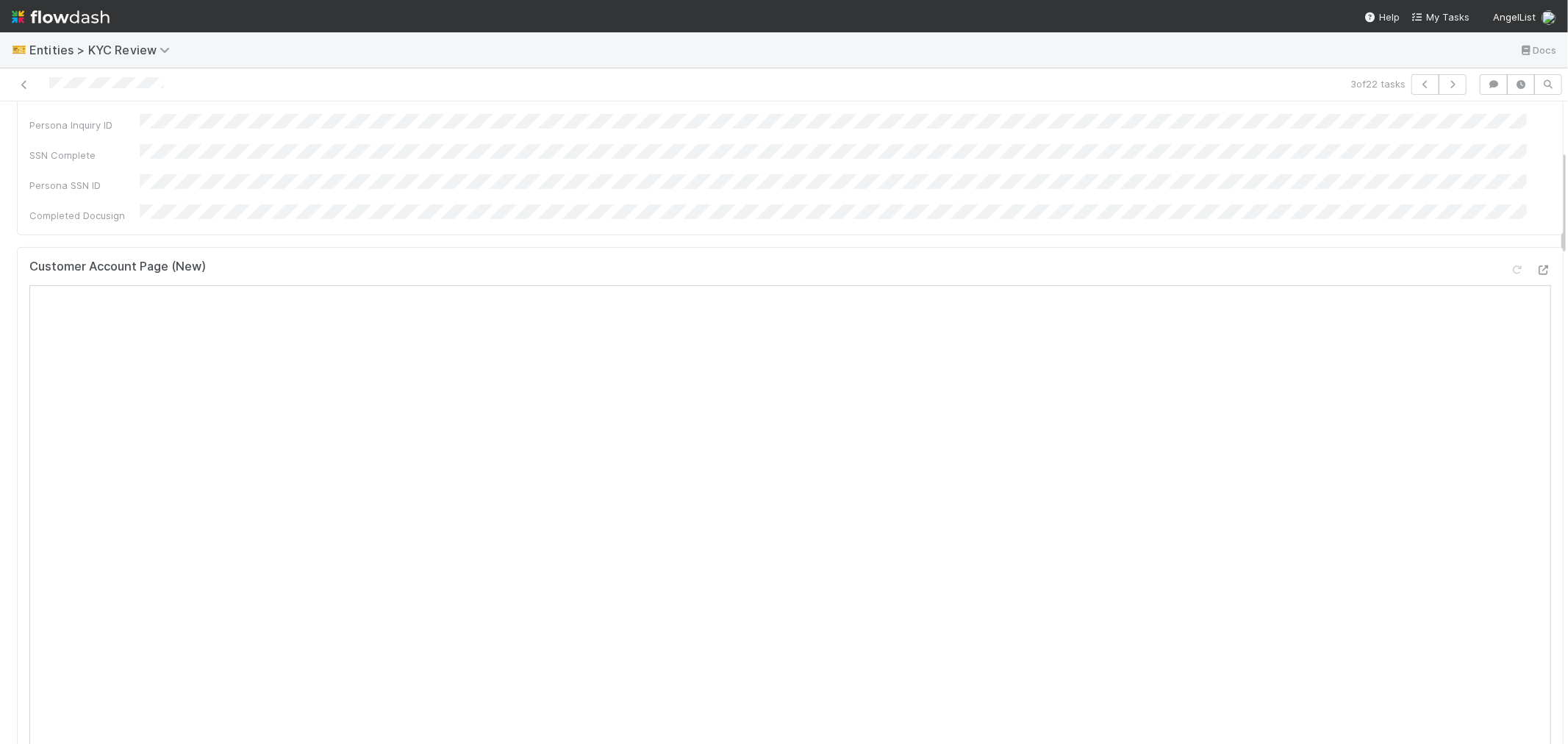
scroll to position [163, 0]
click at [1439, 86] on button "button" at bounding box center [1452, 84] width 28 height 21
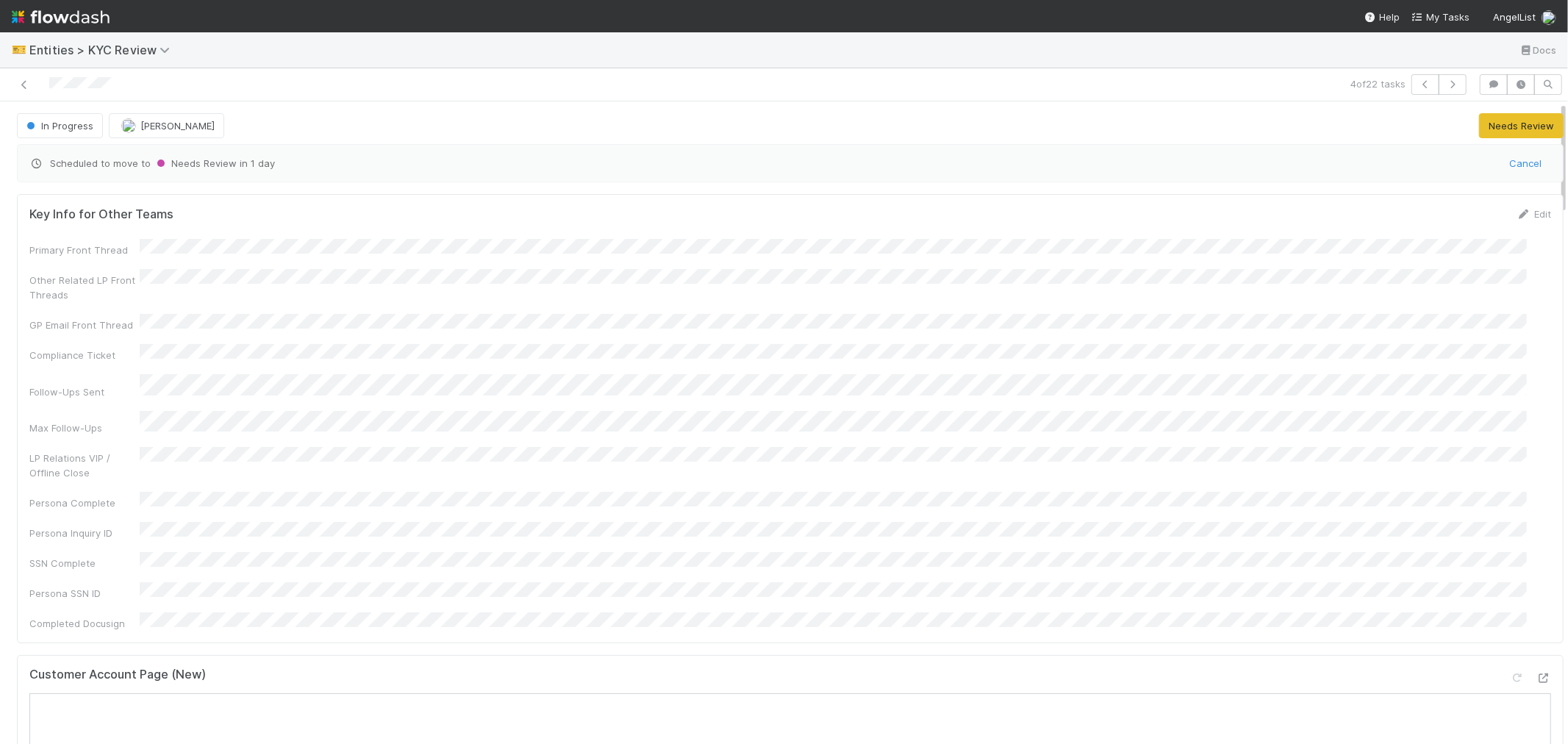
click at [62, 92] on div at bounding box center [374, 84] width 736 height 21
click at [504, 668] on div "Customer Account Page (New)" at bounding box center [790, 681] width 1522 height 27
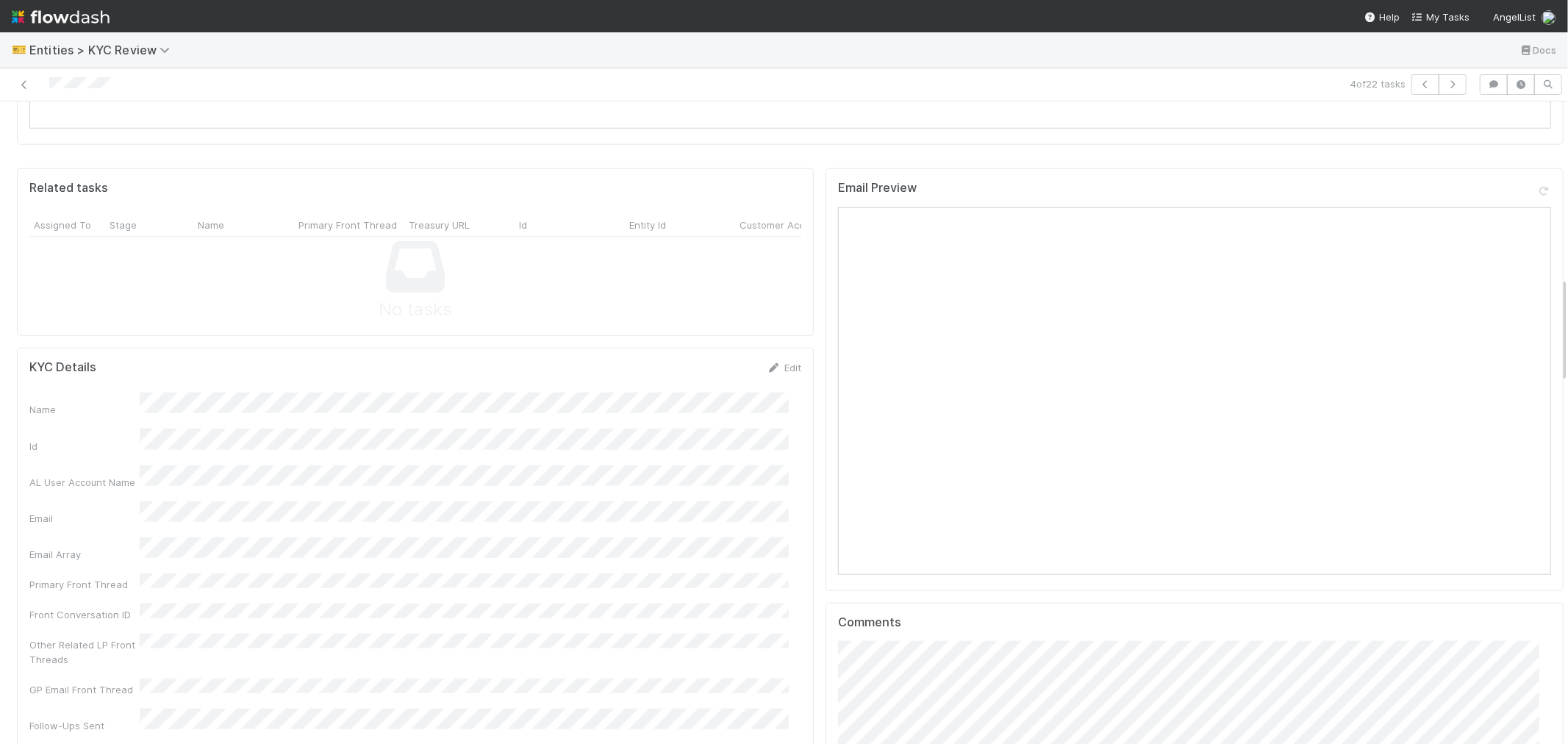
scroll to position [1062, 0]
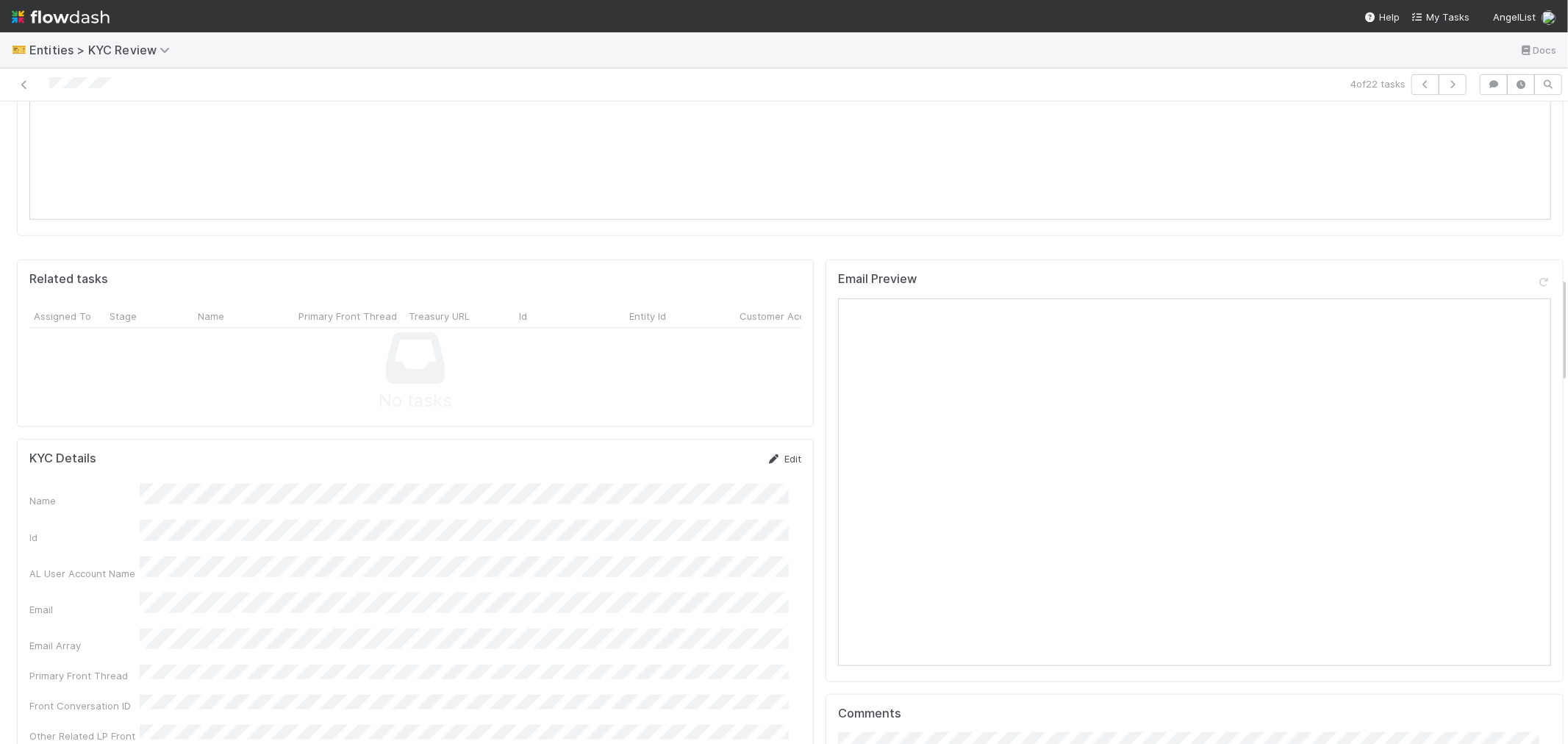
click at [766, 454] on icon at bounding box center [774, 458] width 15 height 9
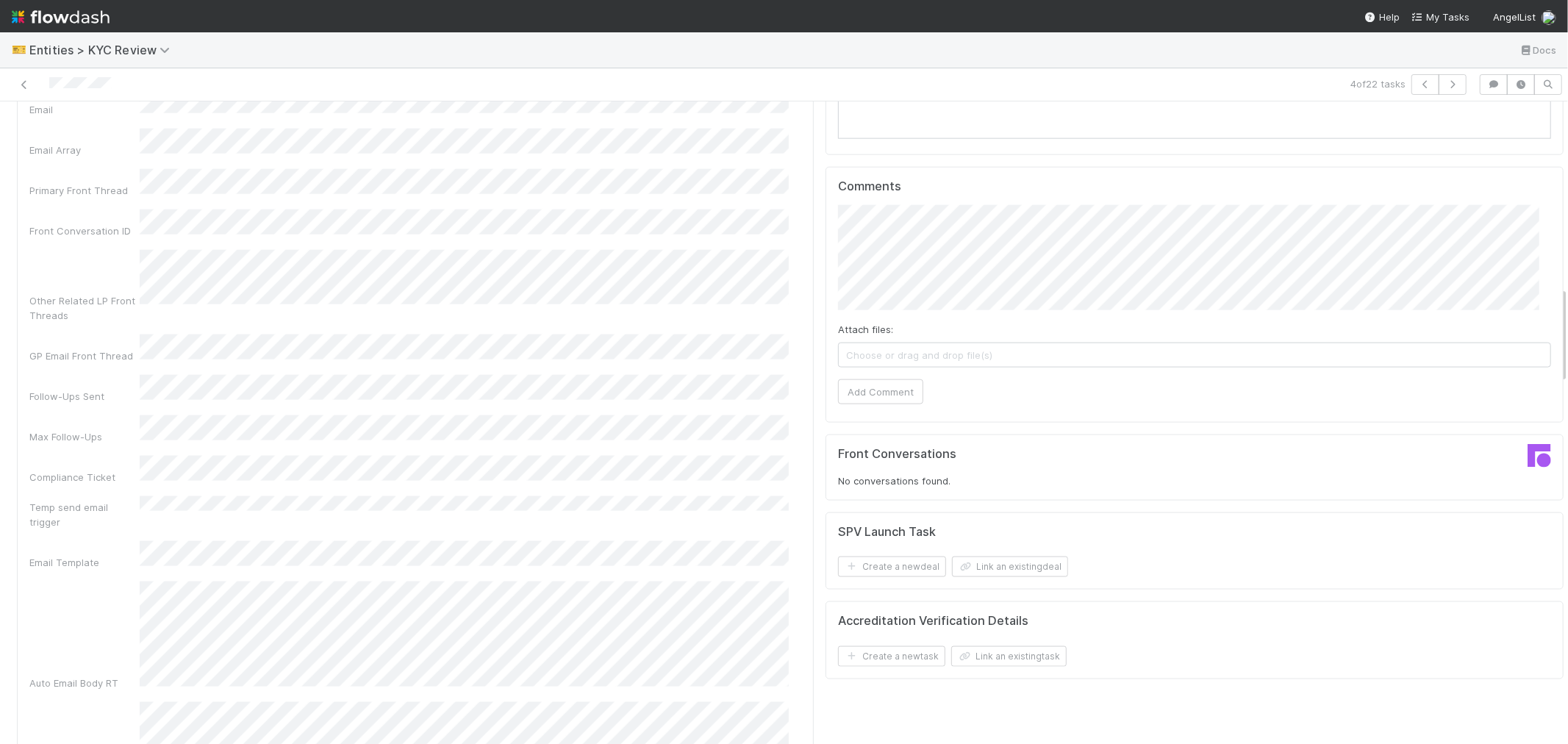
scroll to position [1225, 0]
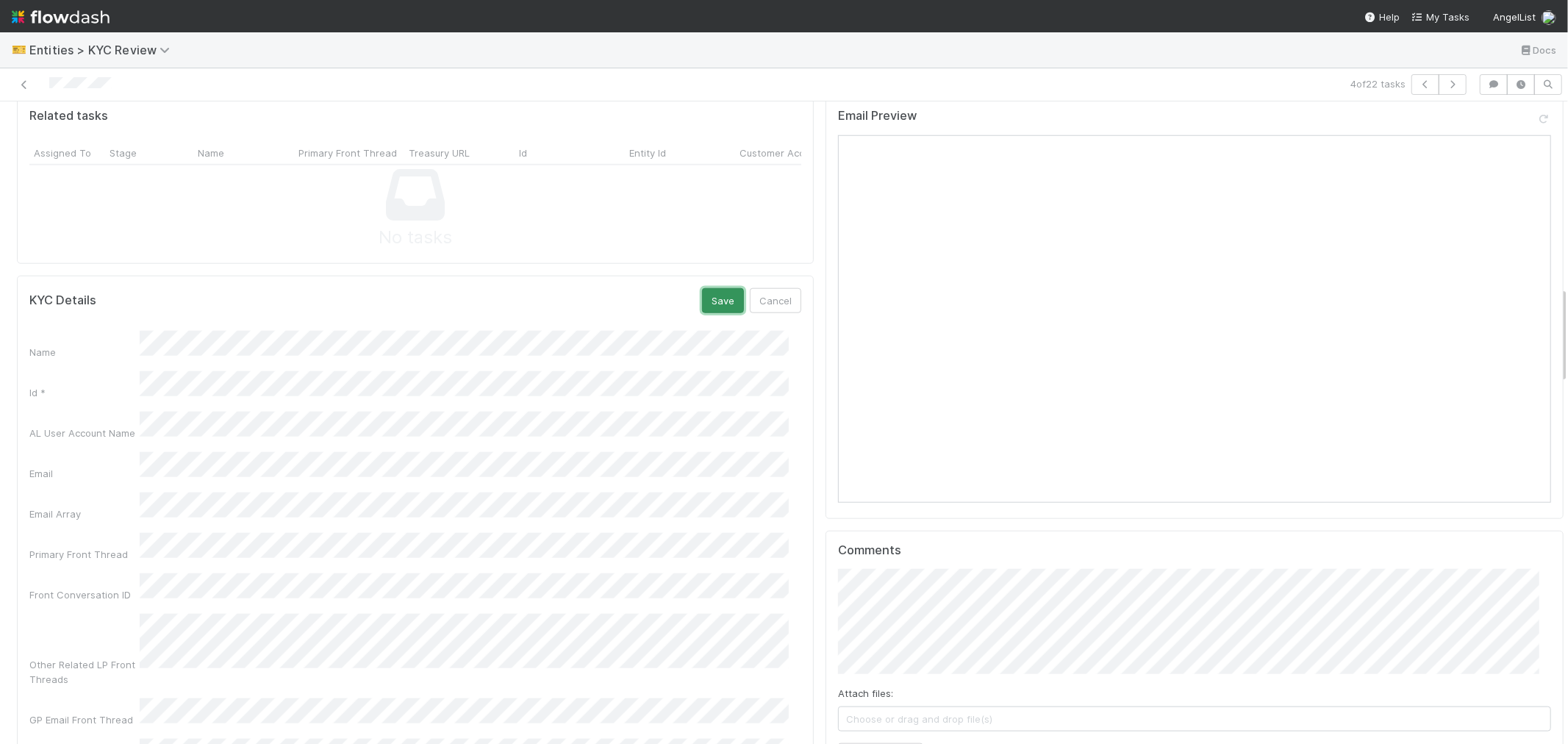
click at [718, 288] on button "Save" at bounding box center [723, 301] width 42 height 25
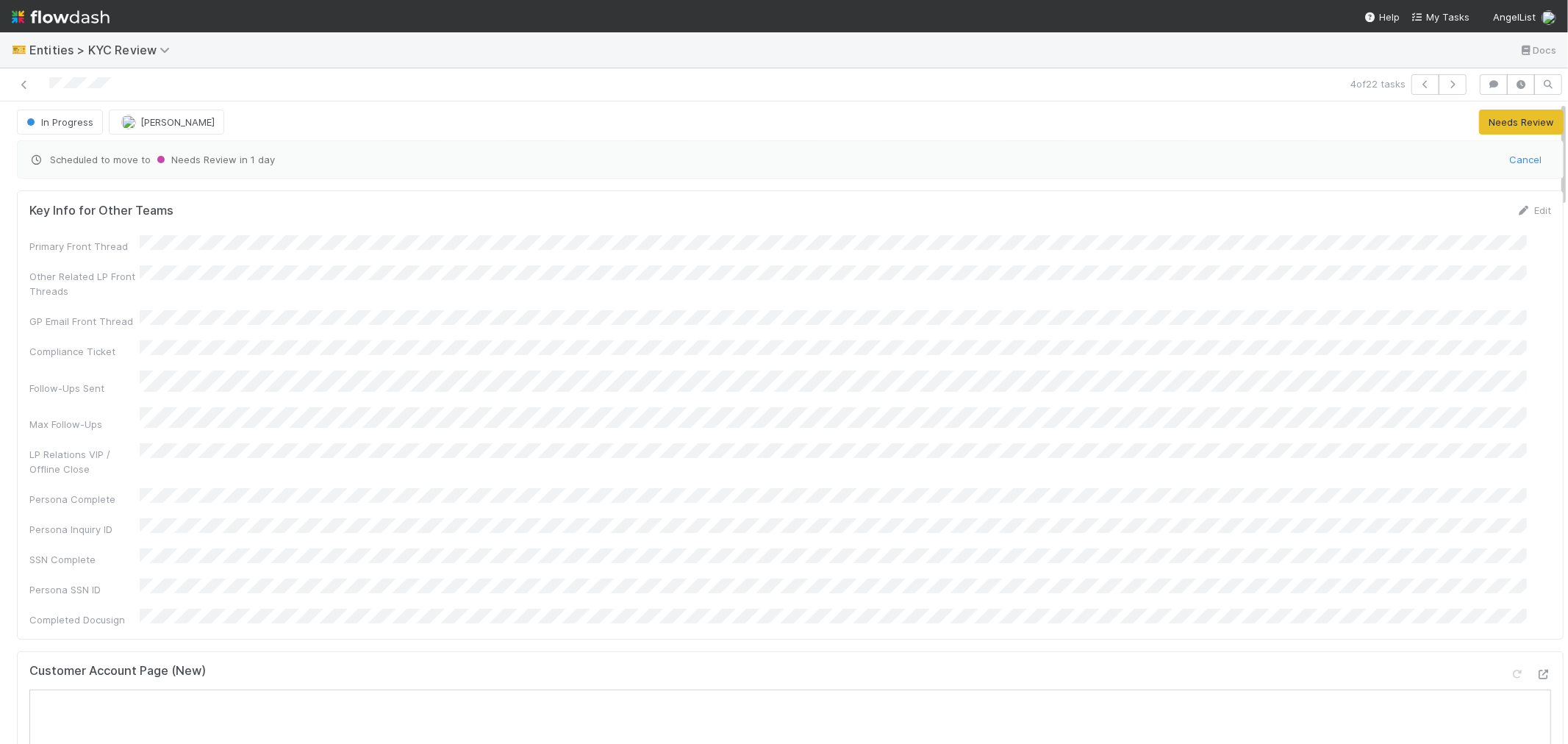
scroll to position [0, 0]
click at [1448, 84] on button "button" at bounding box center [1452, 84] width 28 height 21
click at [500, 668] on div "Customer Account Page (New)" at bounding box center [790, 681] width 1522 height 27
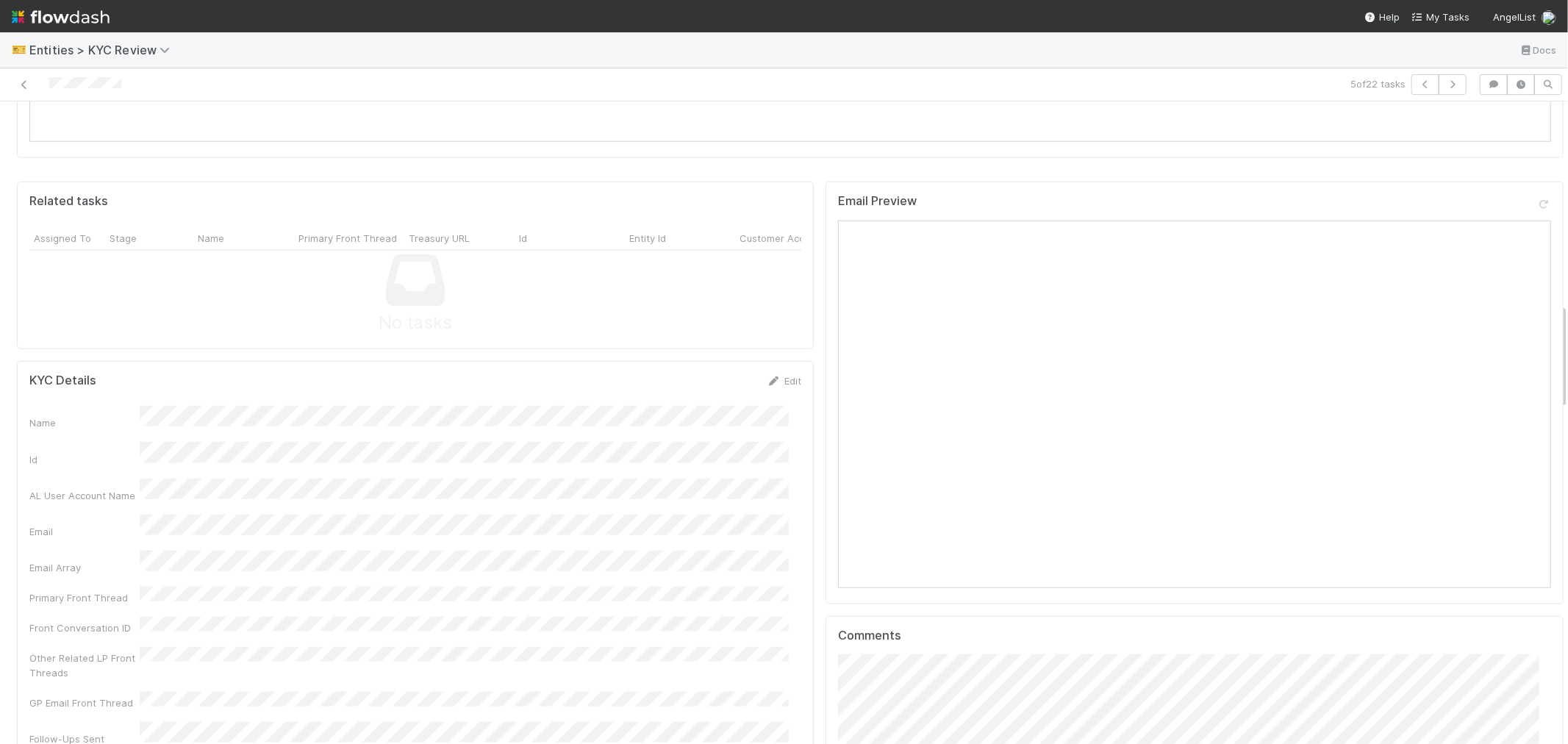
scroll to position [1307, 0]
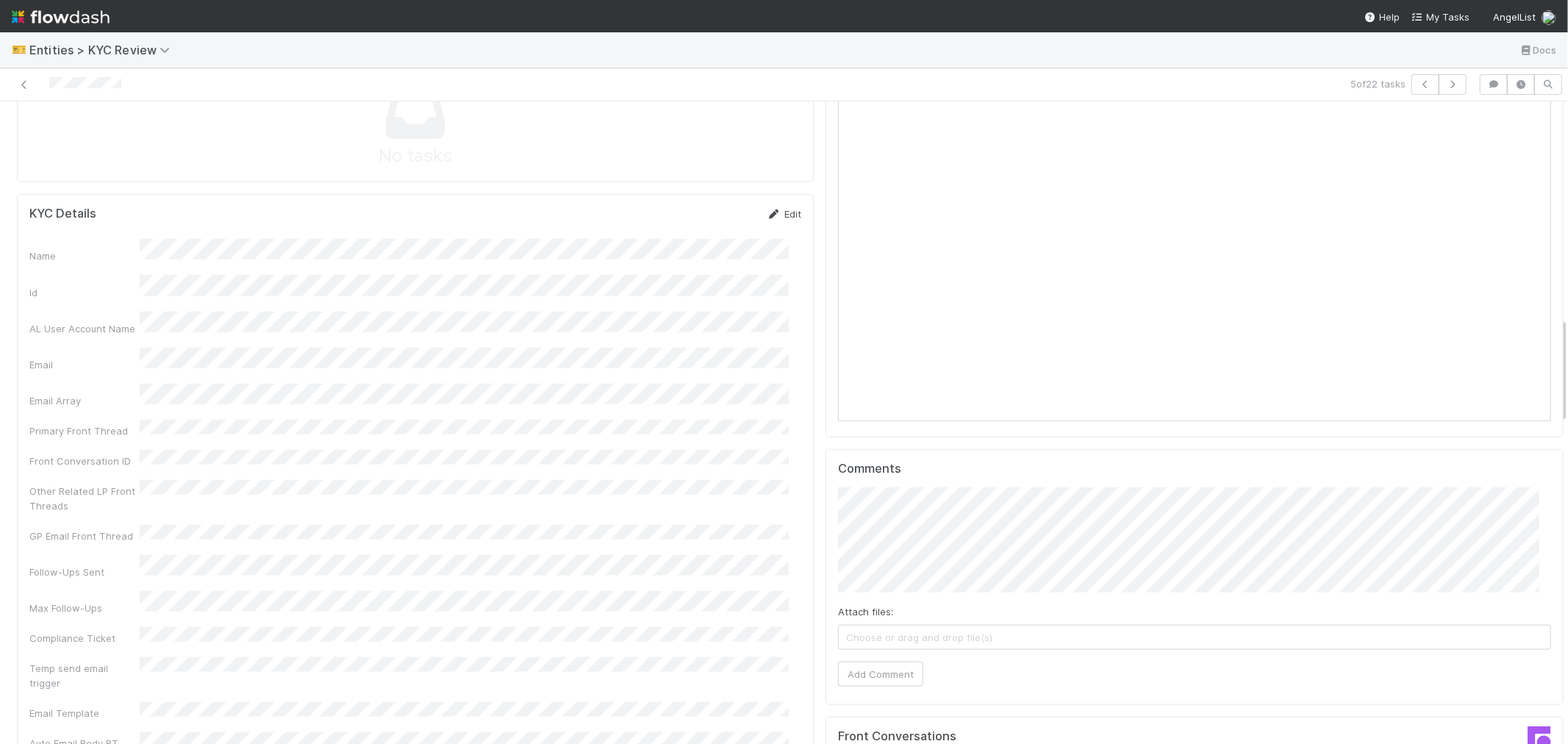
click at [770, 208] on link "Edit" at bounding box center [783, 214] width 34 height 12
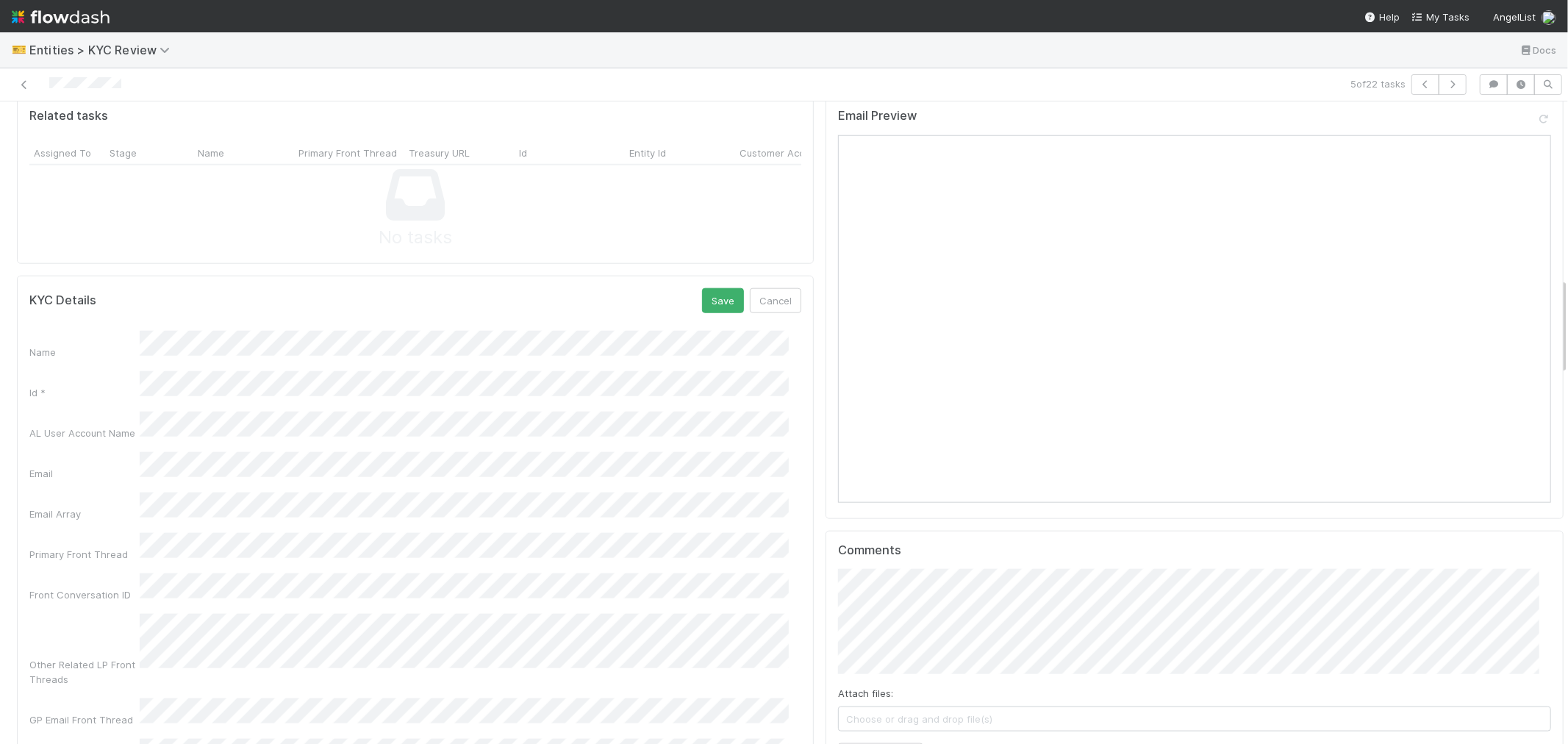
scroll to position [899, 0]
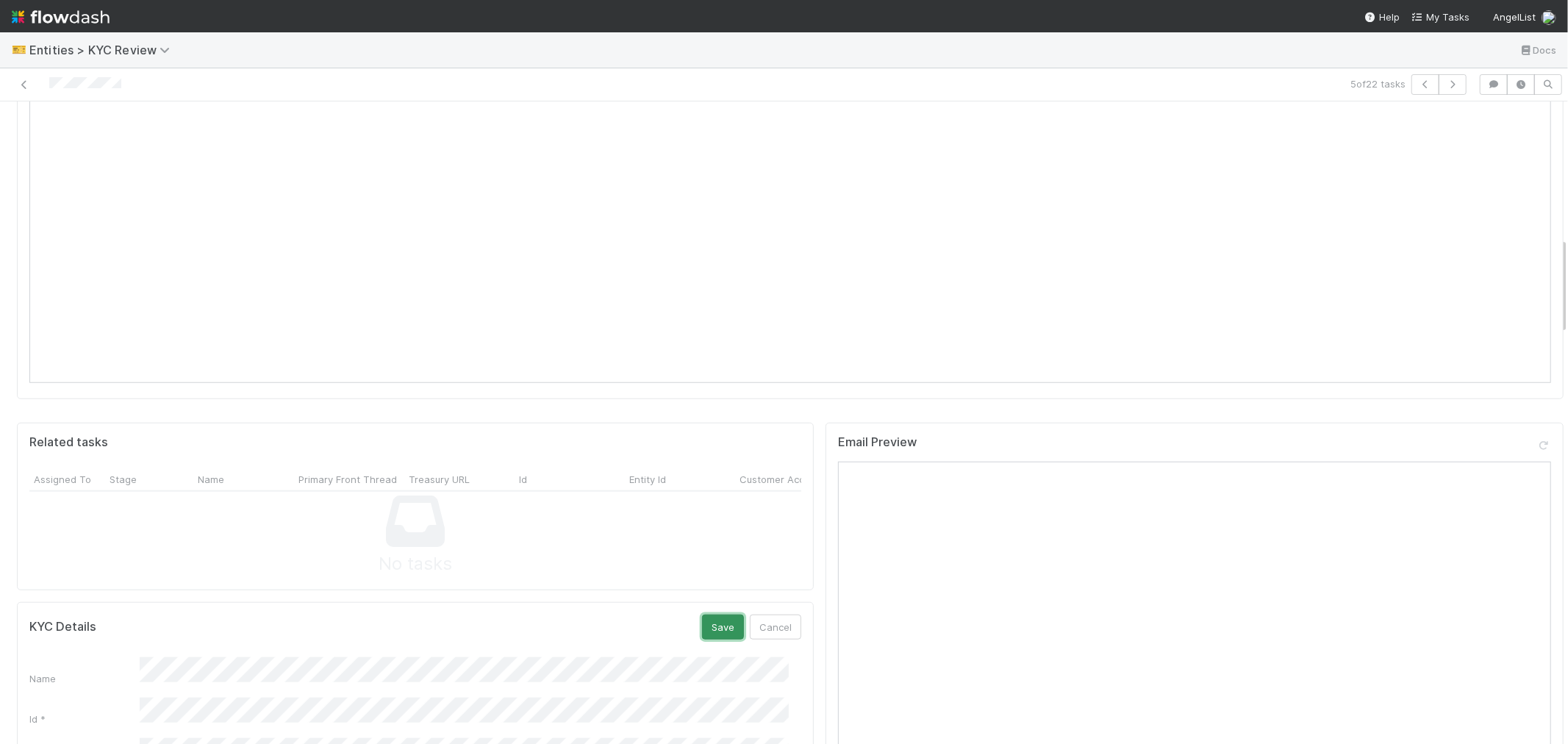
click at [713, 615] on button "Save" at bounding box center [723, 627] width 42 height 25
click at [1445, 85] on icon "button" at bounding box center [1453, 84] width 15 height 9
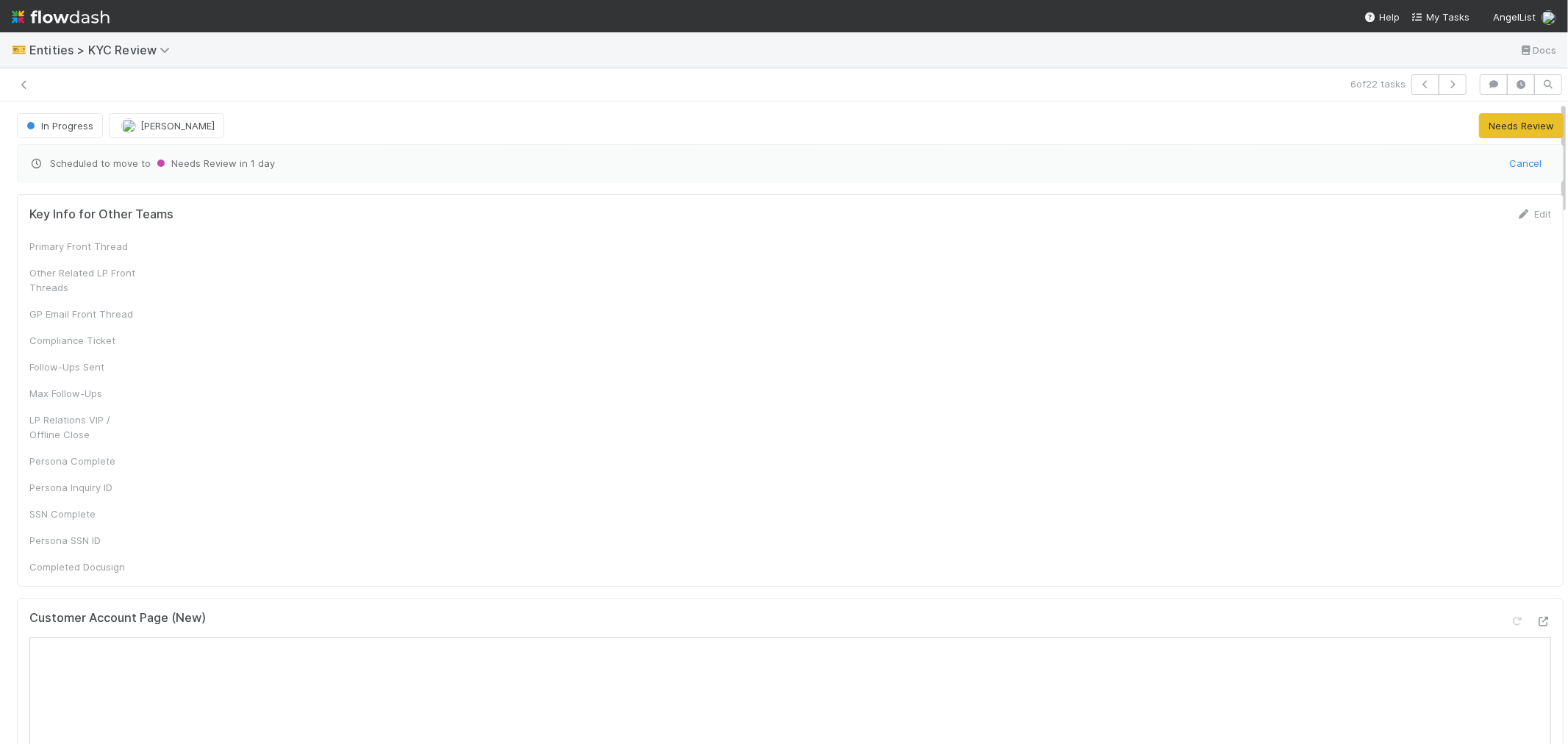
click at [85, 96] on div "6 of 22 tasks" at bounding box center [784, 84] width 1568 height 33
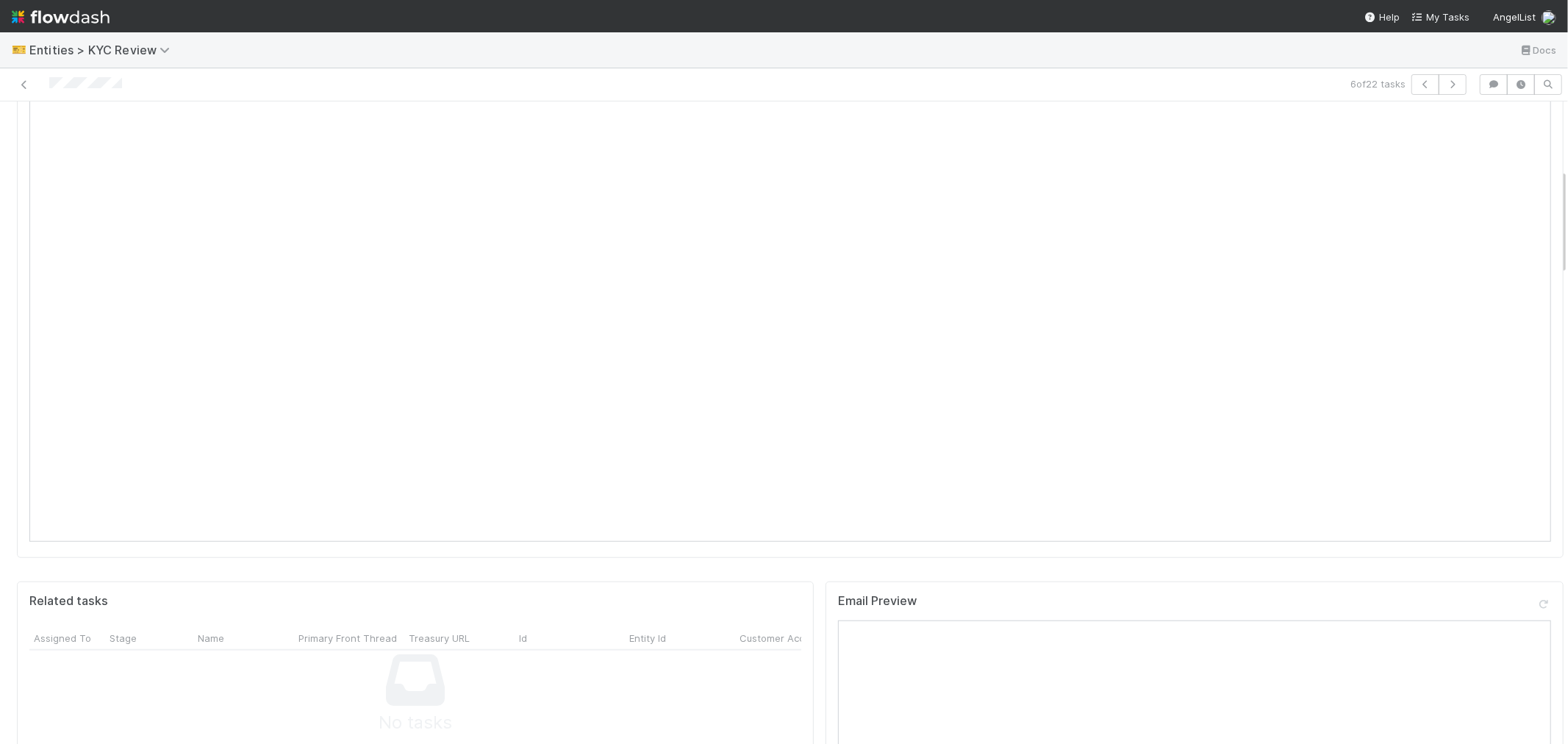
scroll to position [899, 0]
click at [766, 618] on icon at bounding box center [774, 622] width 15 height 9
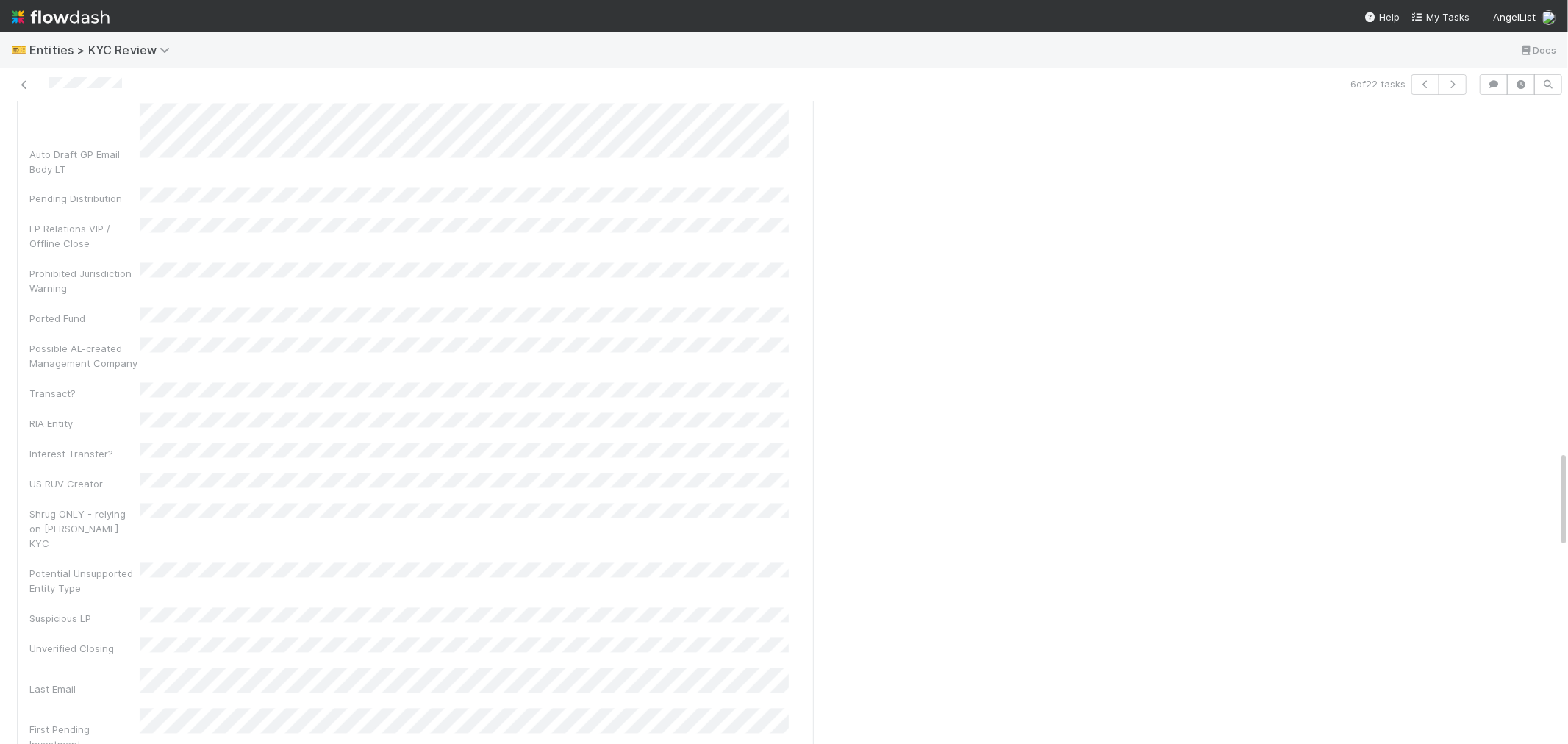
scroll to position [2369, 0]
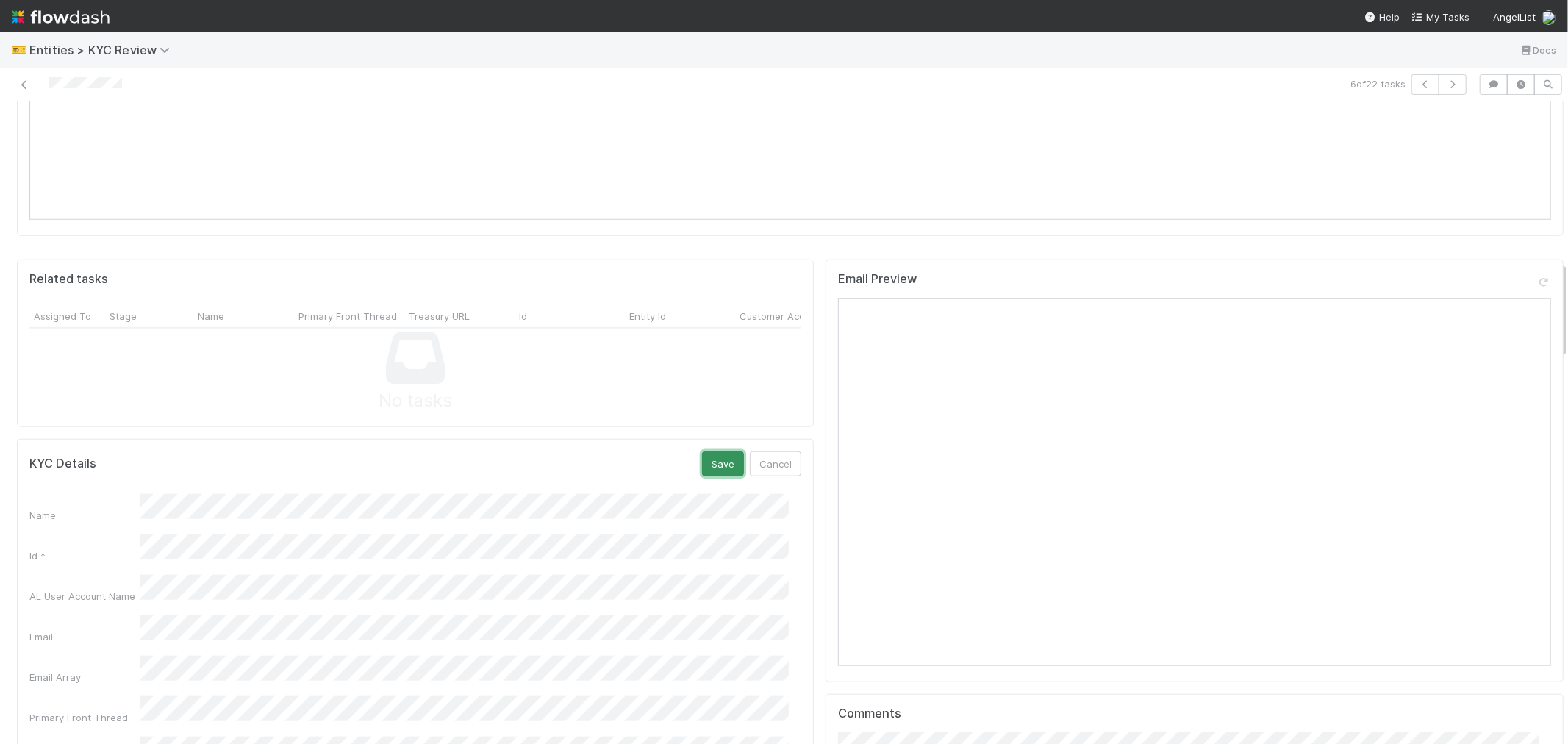
click at [702, 452] on button "Save" at bounding box center [723, 464] width 42 height 25
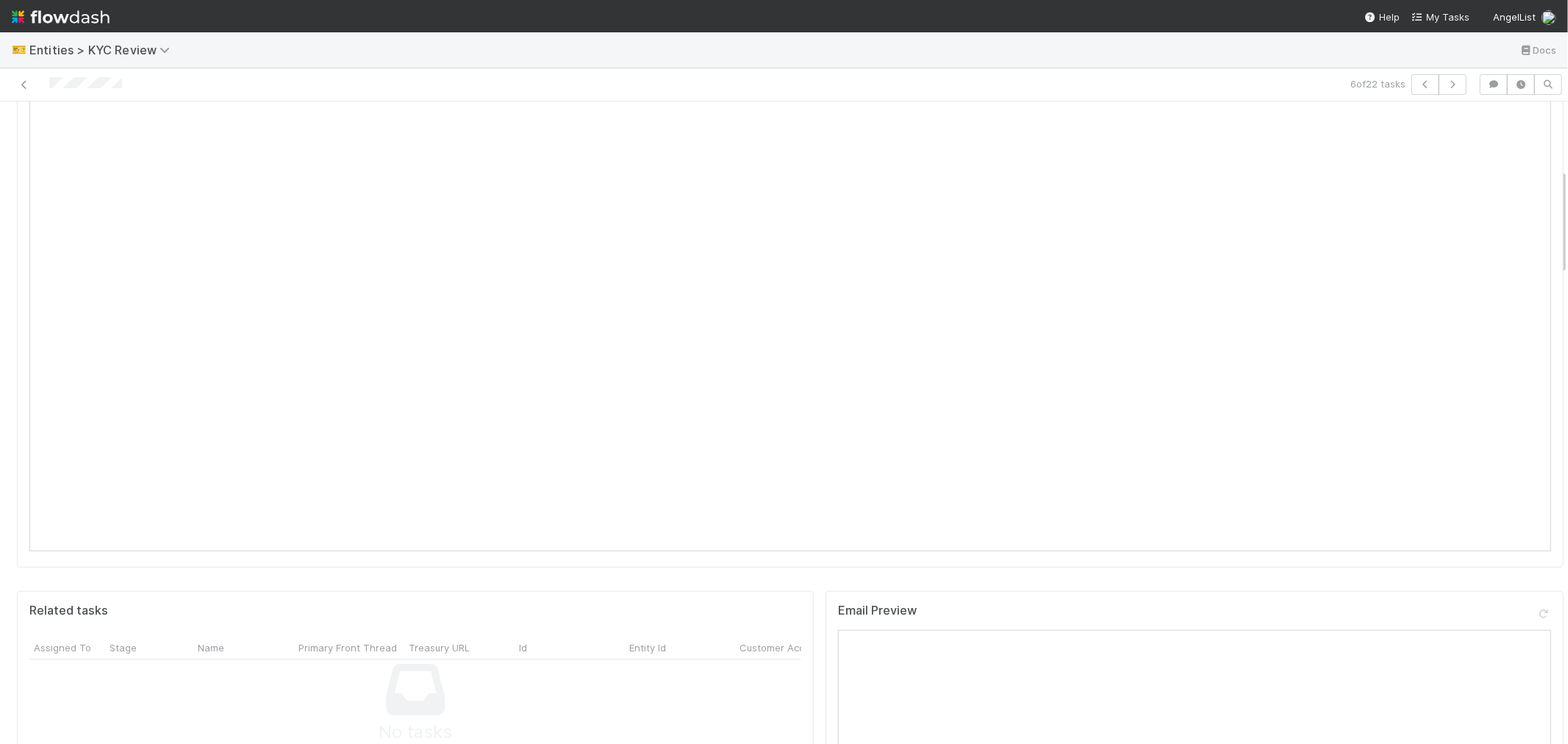
scroll to position [408, 0]
click at [1445, 81] on icon "button" at bounding box center [1453, 84] width 15 height 9
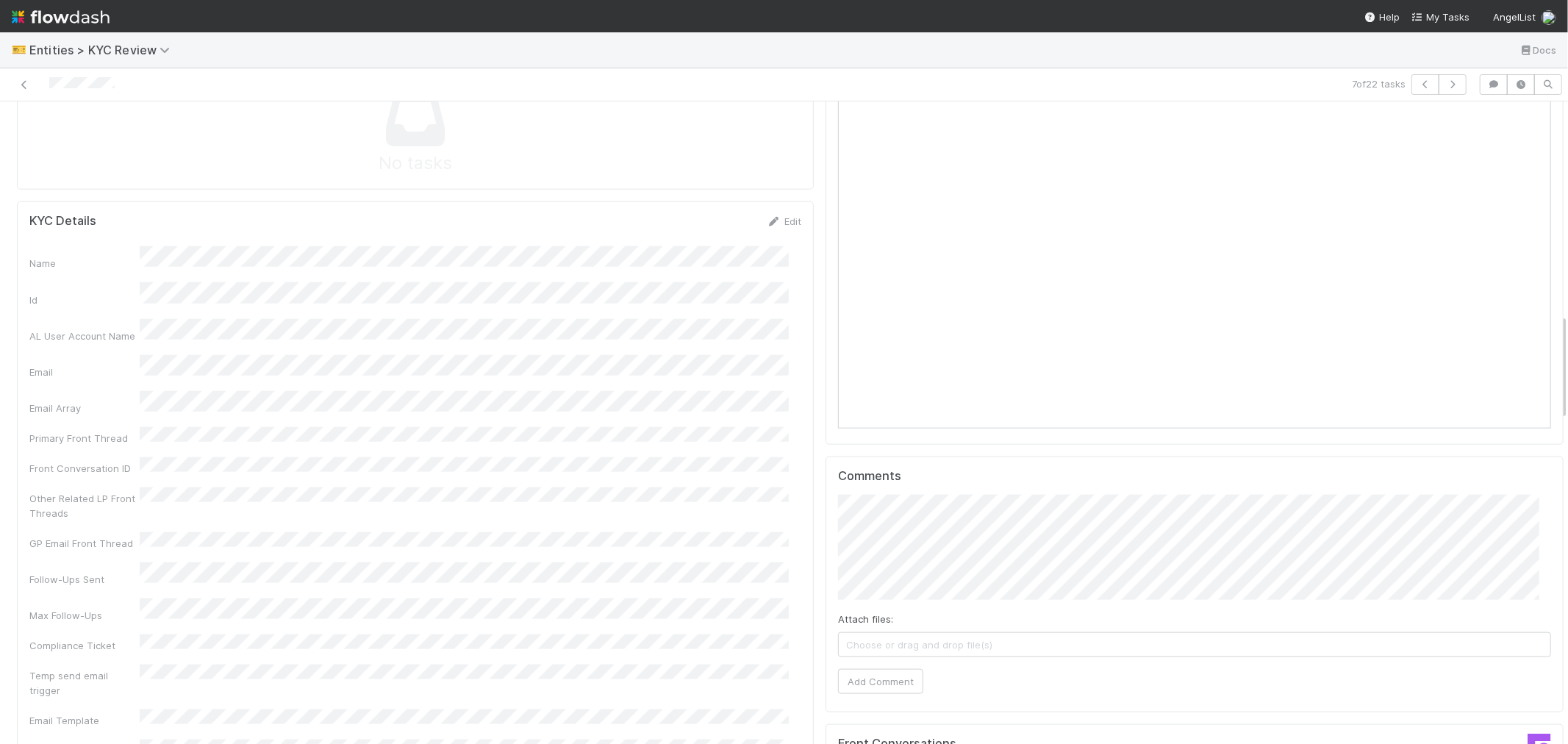
scroll to position [1307, 0]
click at [766, 210] on icon at bounding box center [774, 214] width 15 height 9
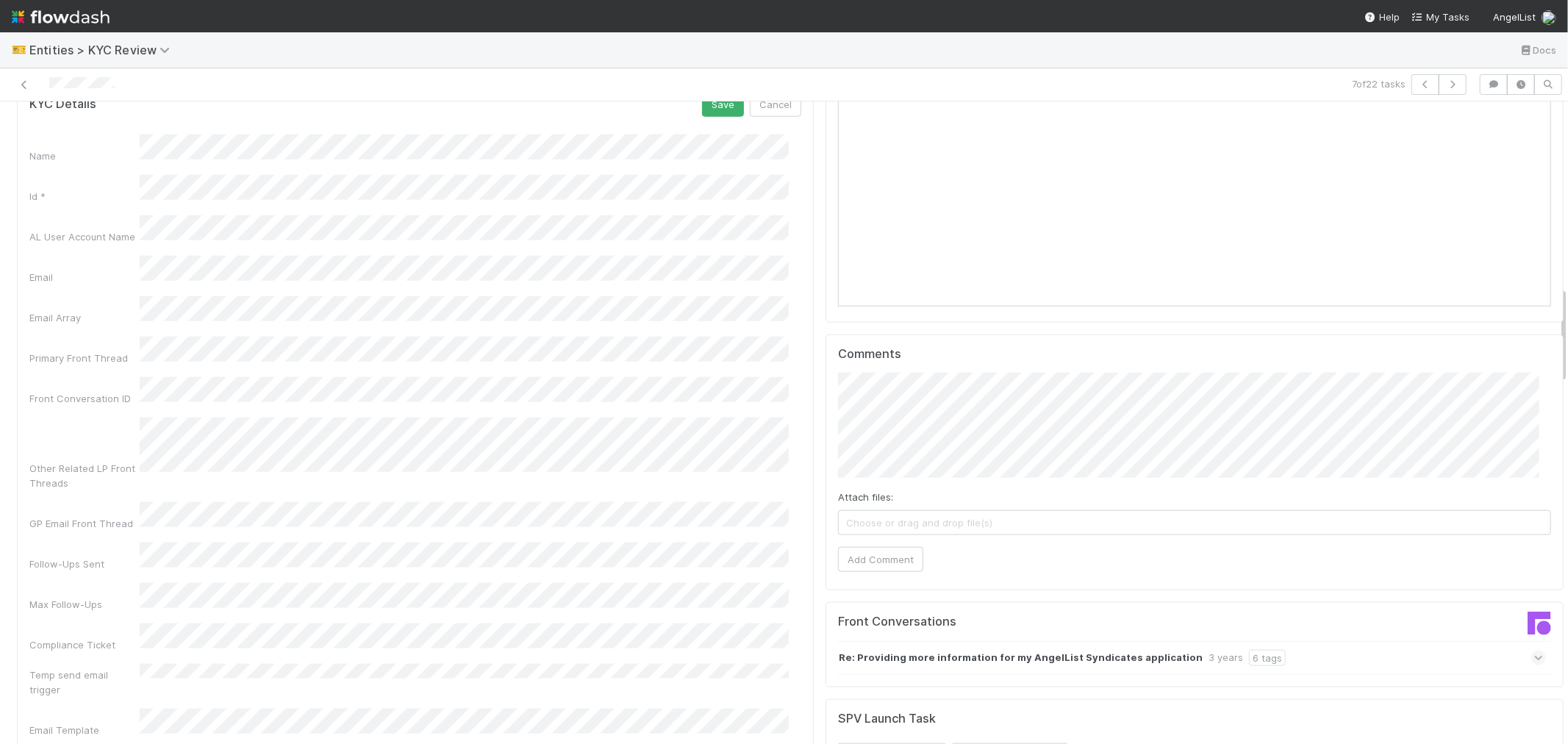
scroll to position [1225, 0]
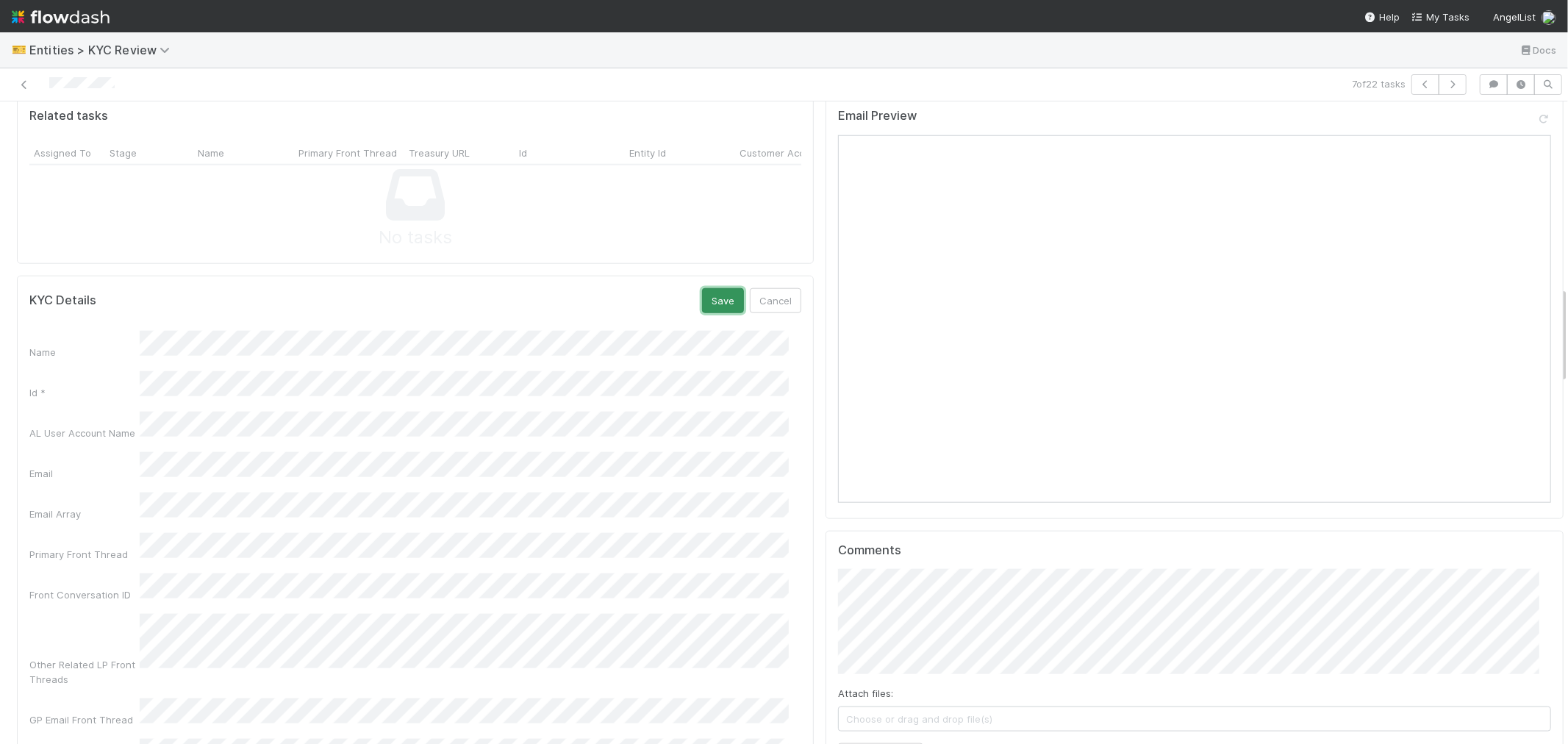
click at [706, 288] on button "Save" at bounding box center [723, 301] width 42 height 25
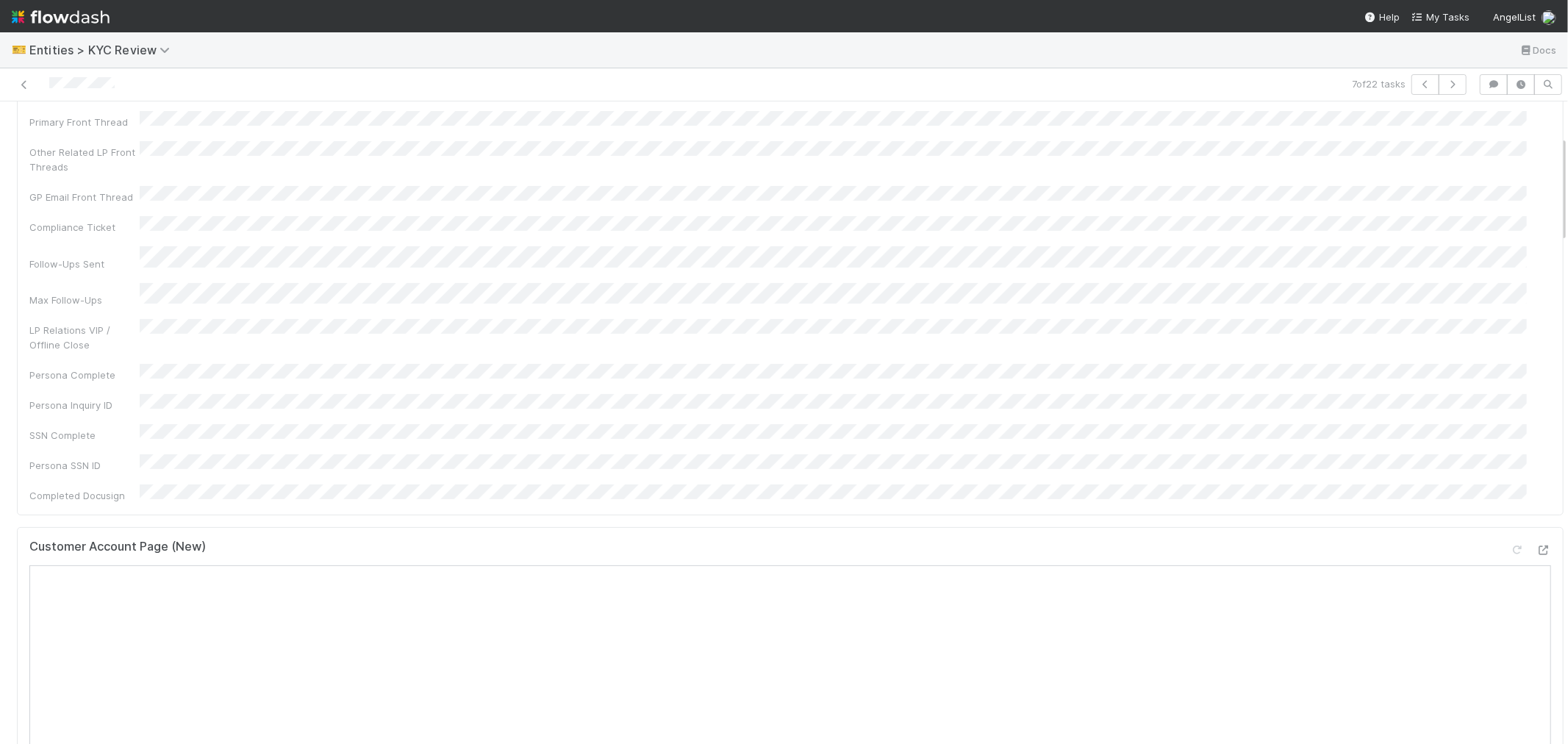
scroll to position [81, 0]
click at [1445, 86] on icon "button" at bounding box center [1453, 84] width 15 height 9
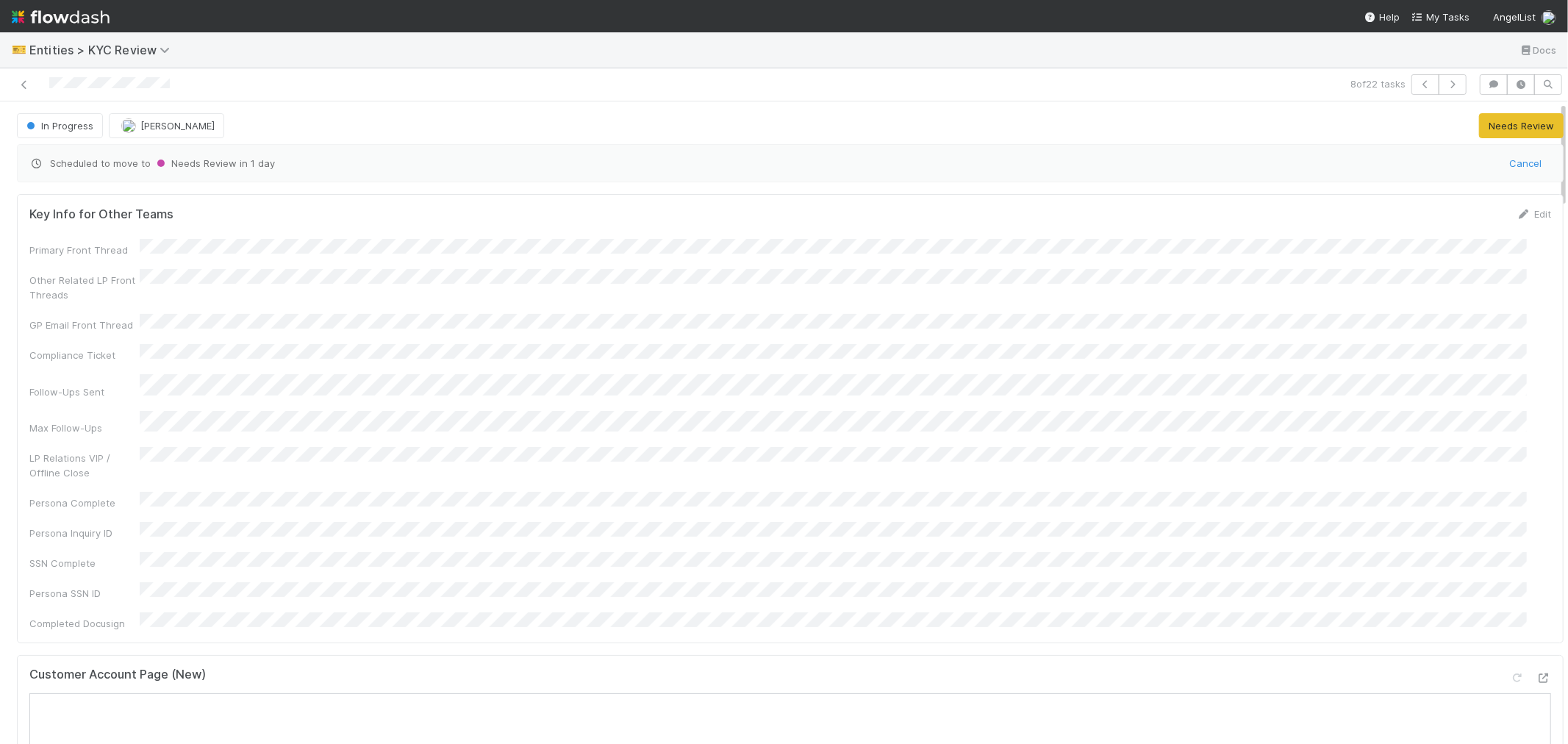
click at [76, 91] on div at bounding box center [110, 85] width 121 height 15
click at [660, 605] on div "Key Info for Other Teams Edit Primary Front Thread Other Related LP Front Threa…" at bounding box center [790, 752] width 1558 height 1127
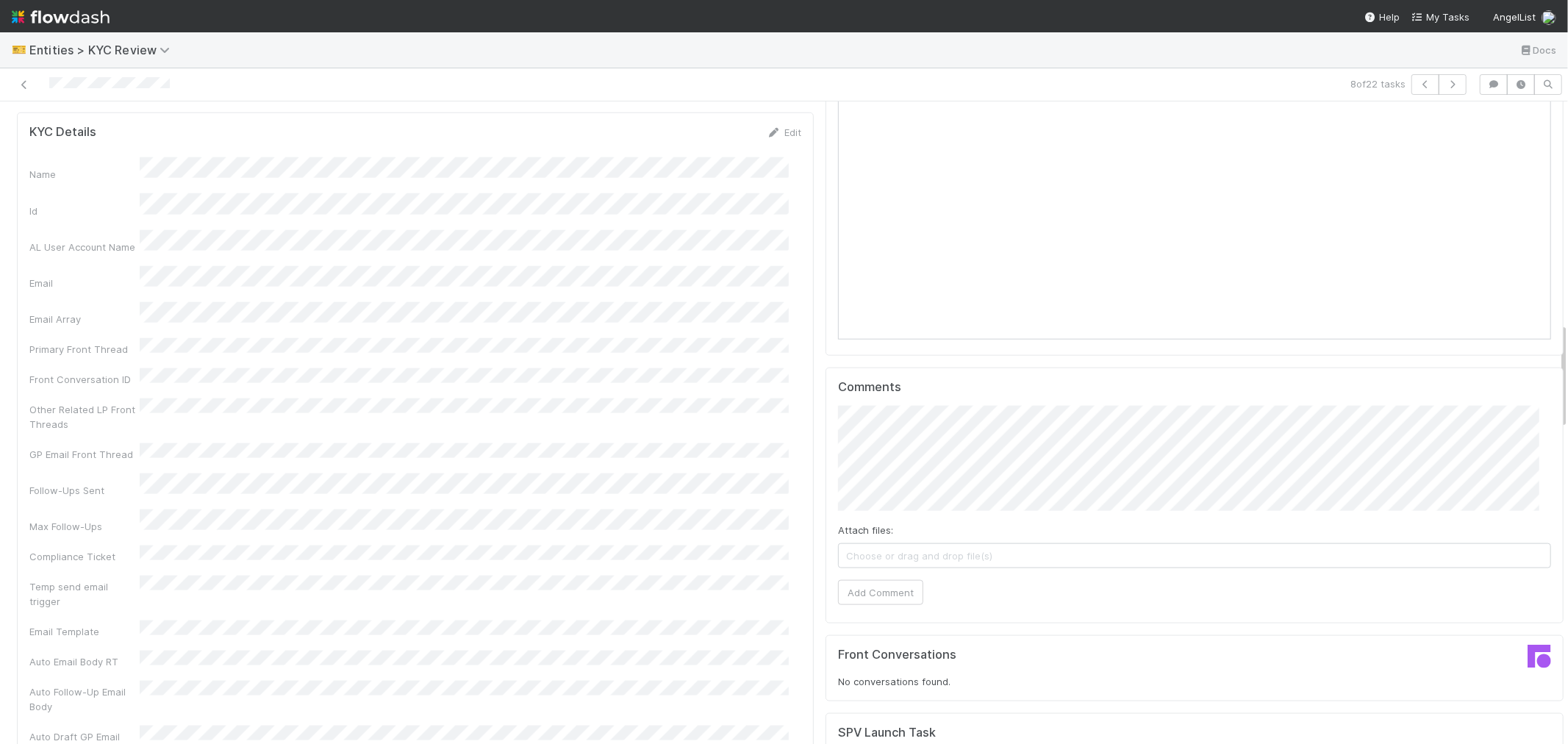
scroll to position [1144, 0]
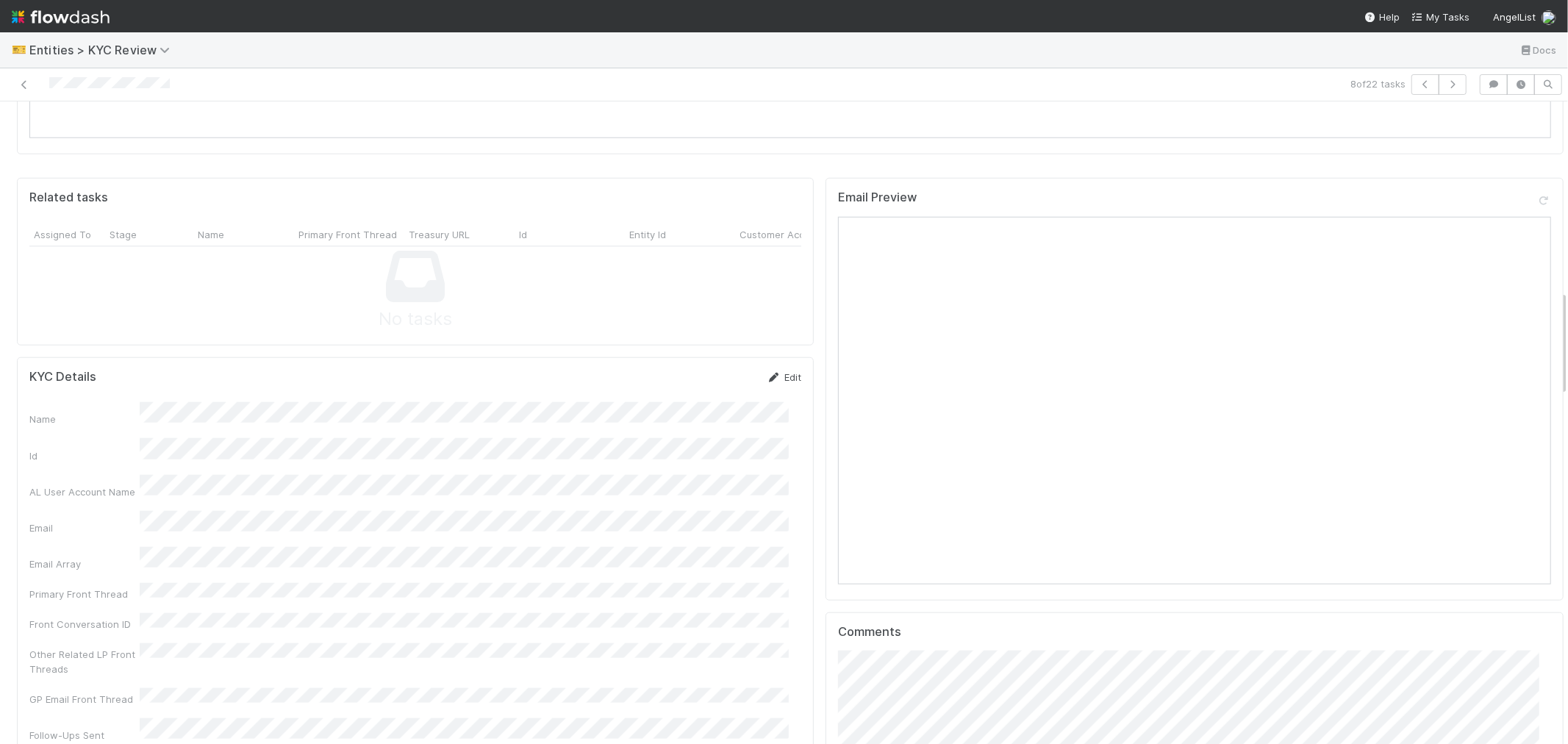
click at [766, 373] on icon at bounding box center [774, 377] width 15 height 9
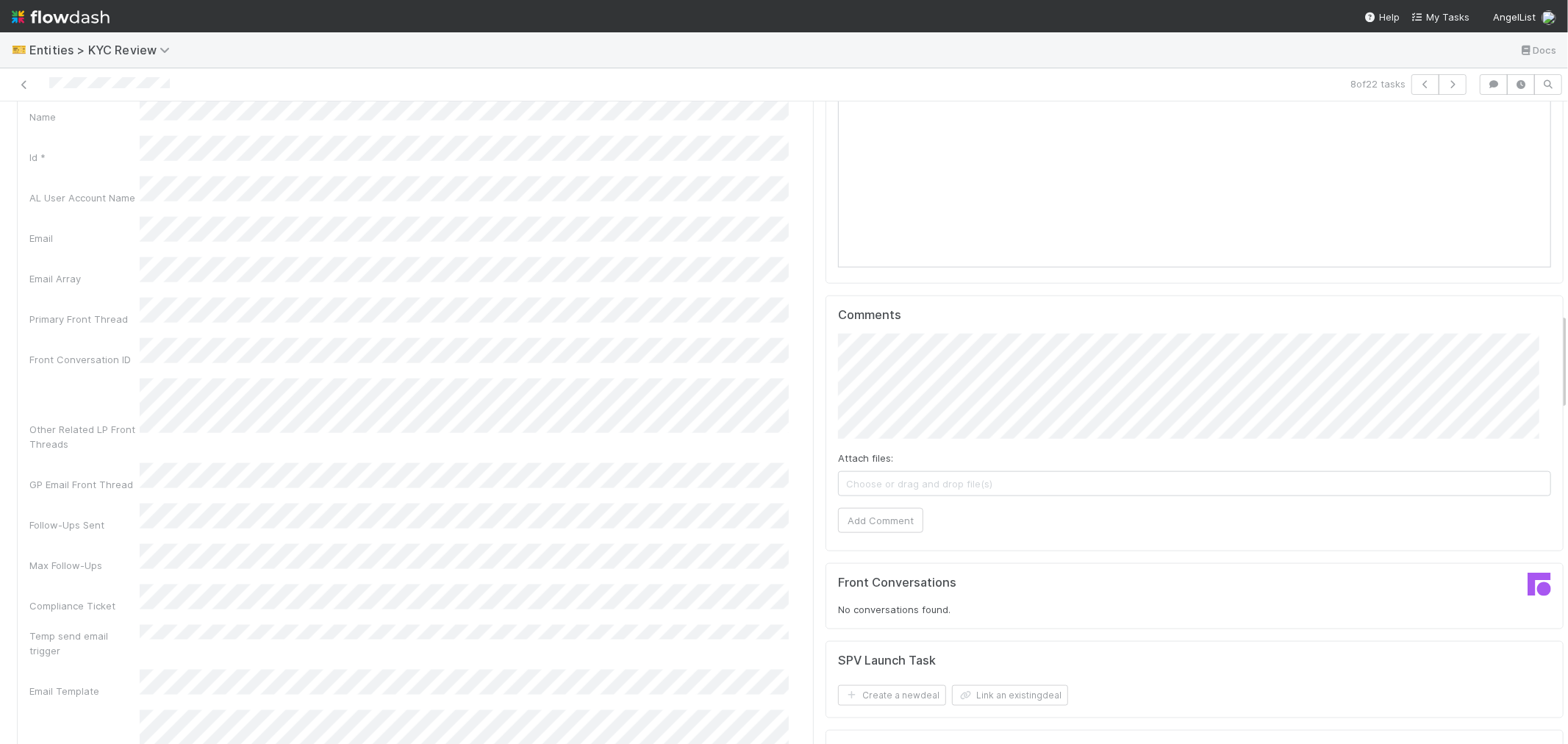
scroll to position [1307, 0]
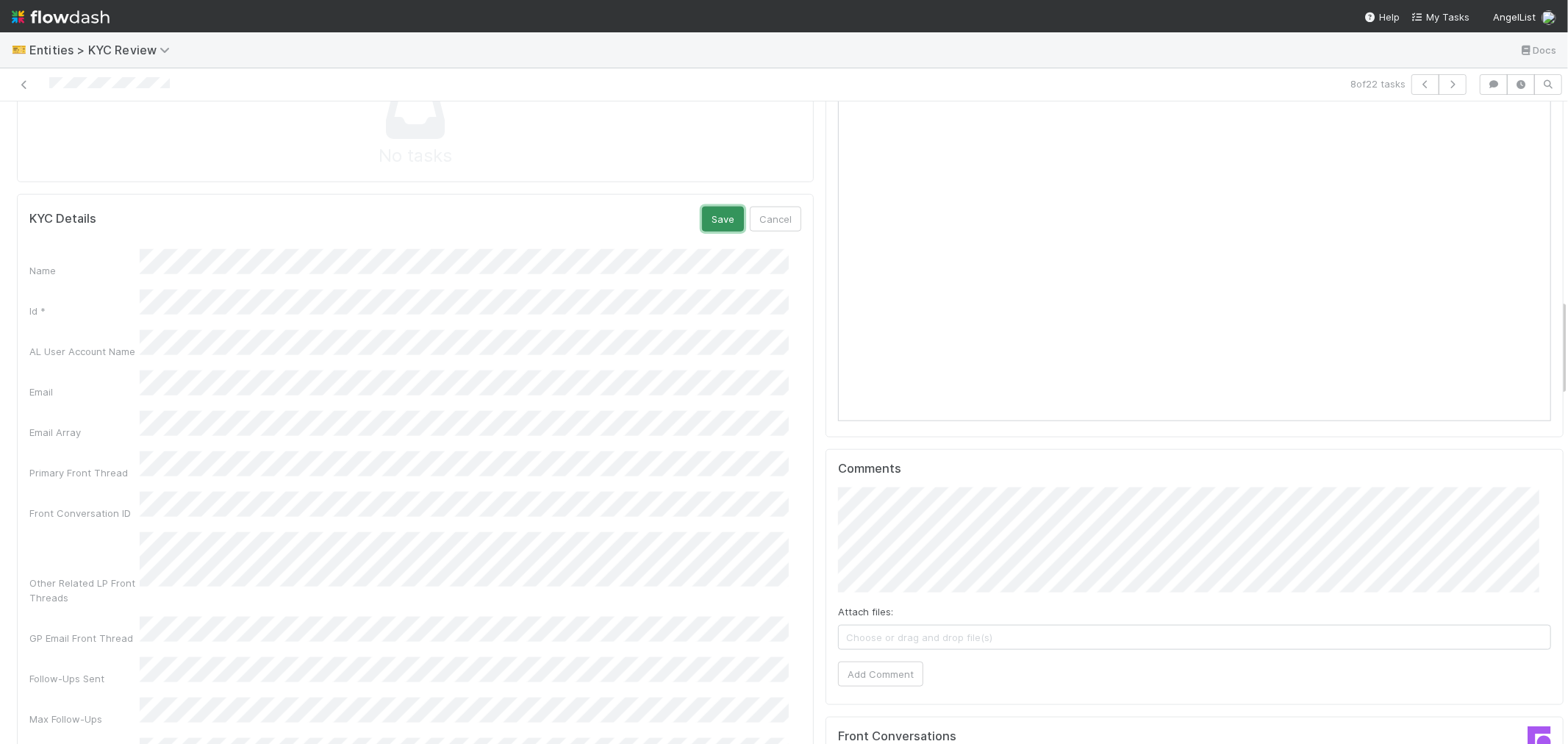
click at [708, 207] on button "Save" at bounding box center [723, 219] width 42 height 25
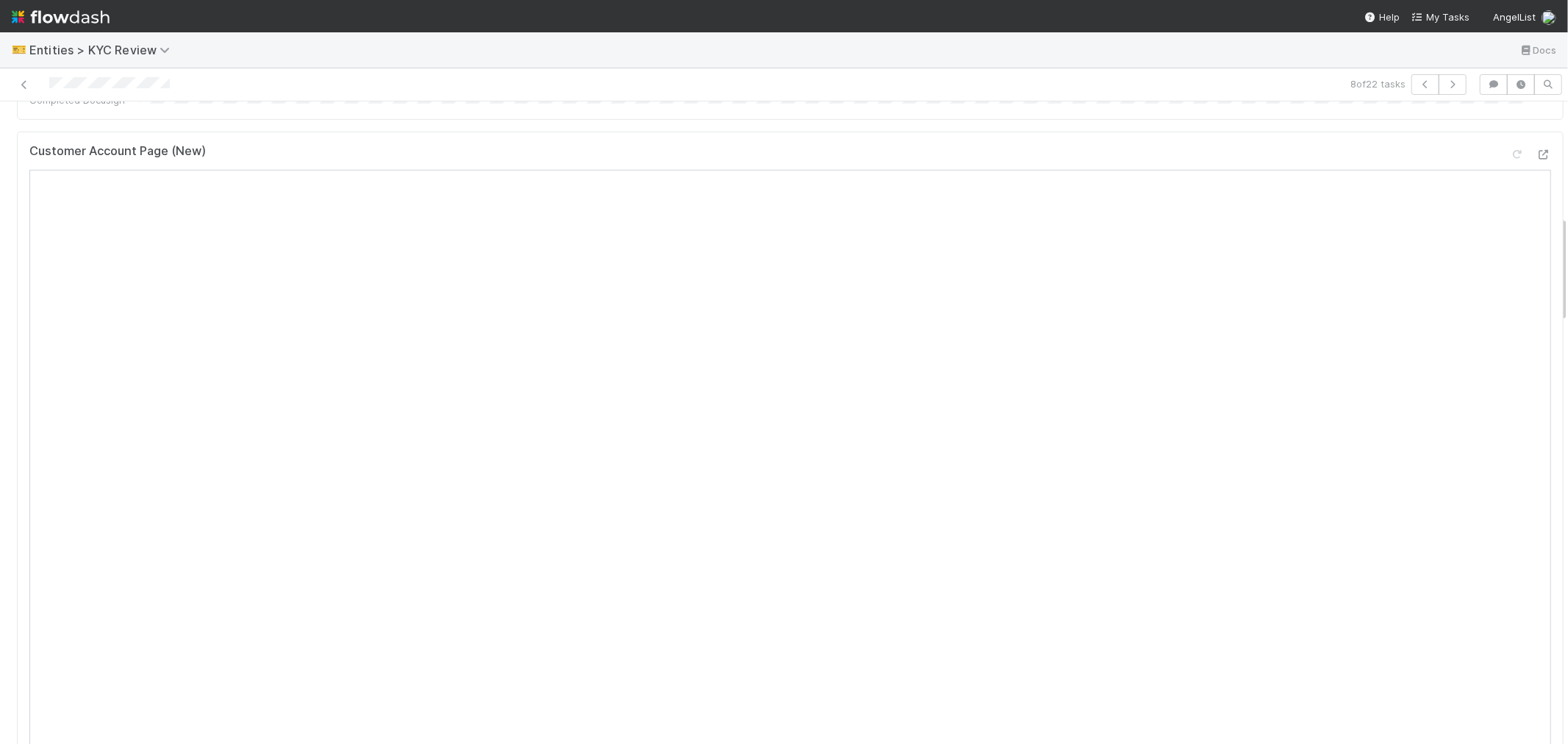
scroll to position [490, 0]
click at [1445, 84] on icon "button" at bounding box center [1453, 84] width 15 height 9
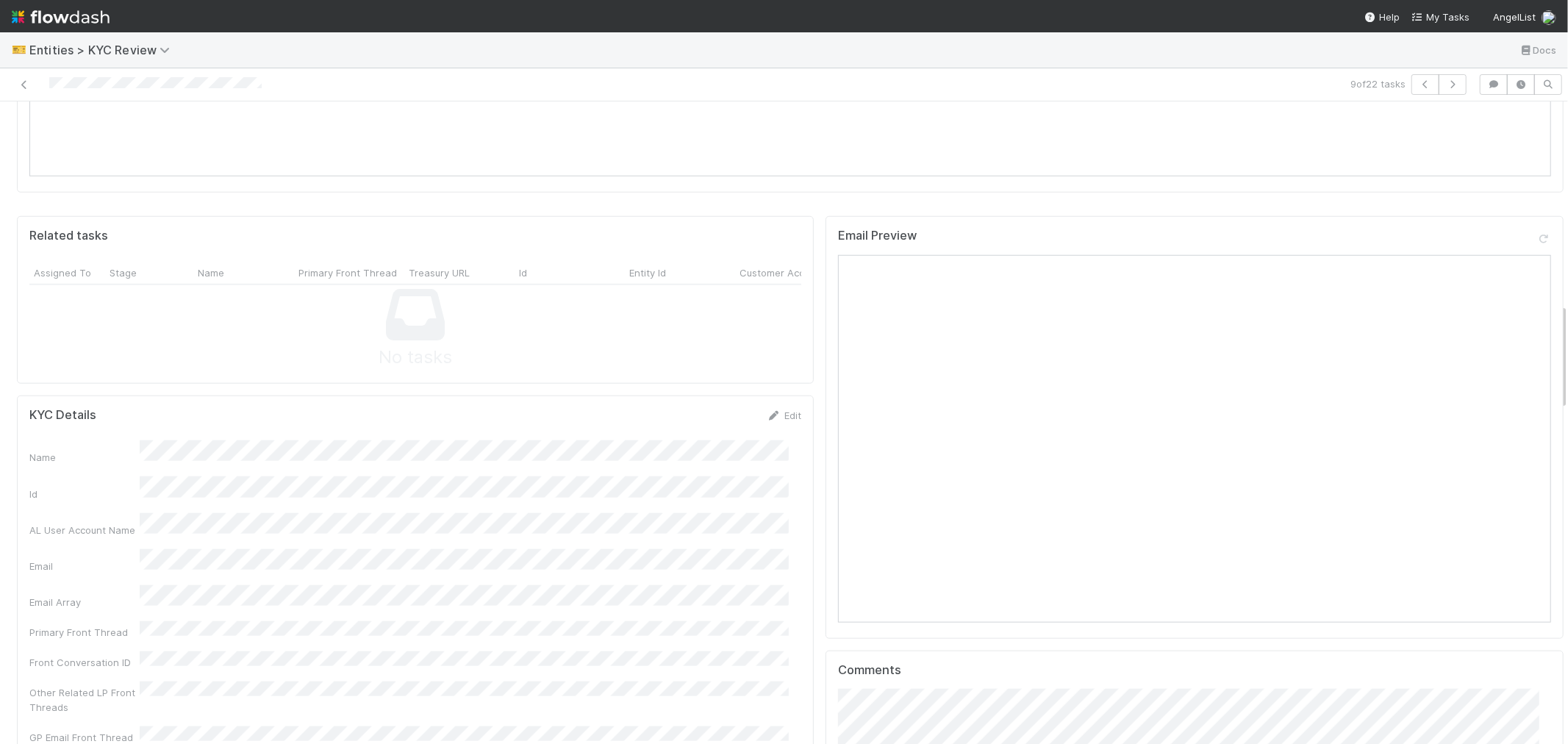
scroll to position [1225, 0]
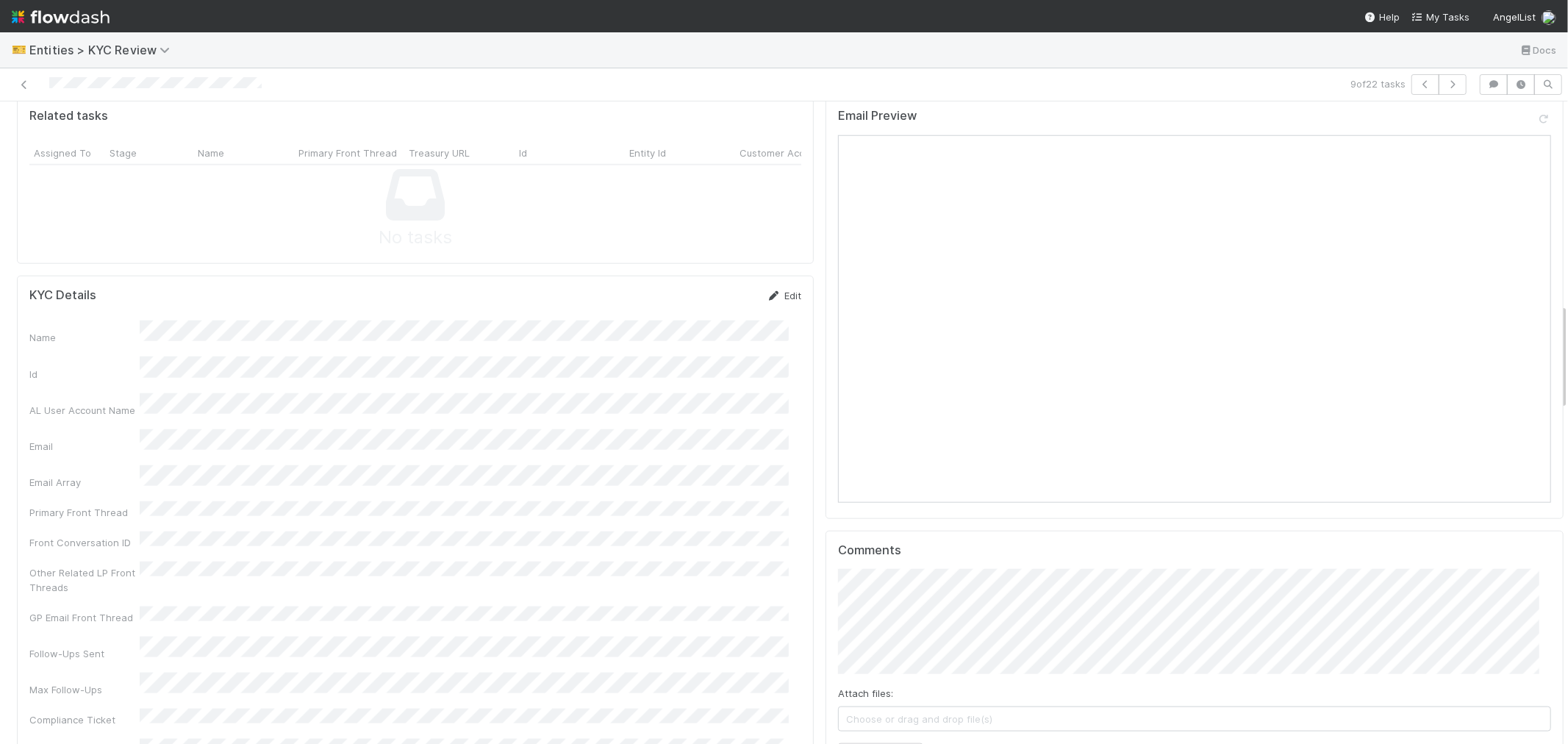
click at [770, 290] on link "Edit" at bounding box center [783, 296] width 34 height 12
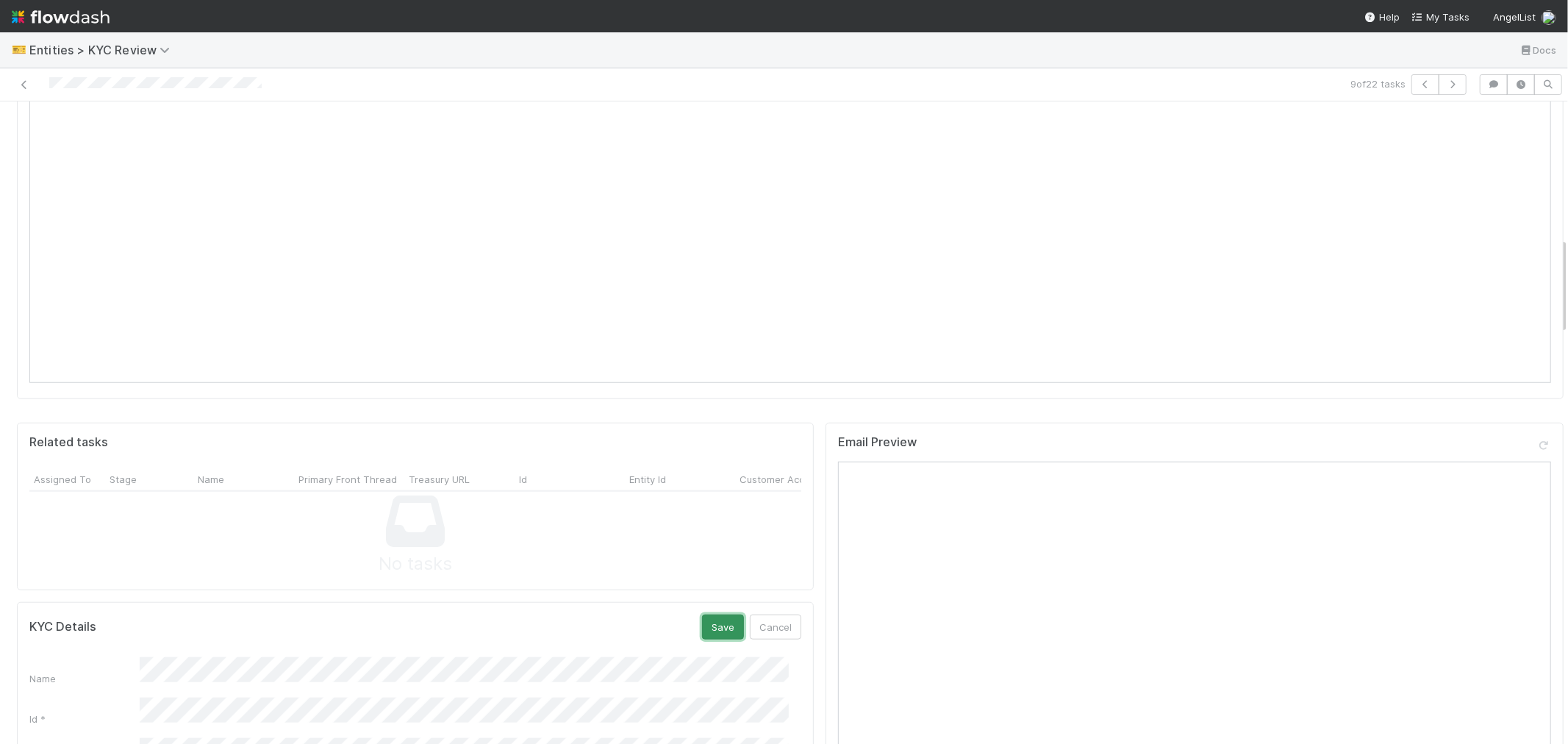
click at [702, 615] on button "Save" at bounding box center [723, 627] width 42 height 25
click at [1445, 86] on icon "button" at bounding box center [1453, 84] width 15 height 9
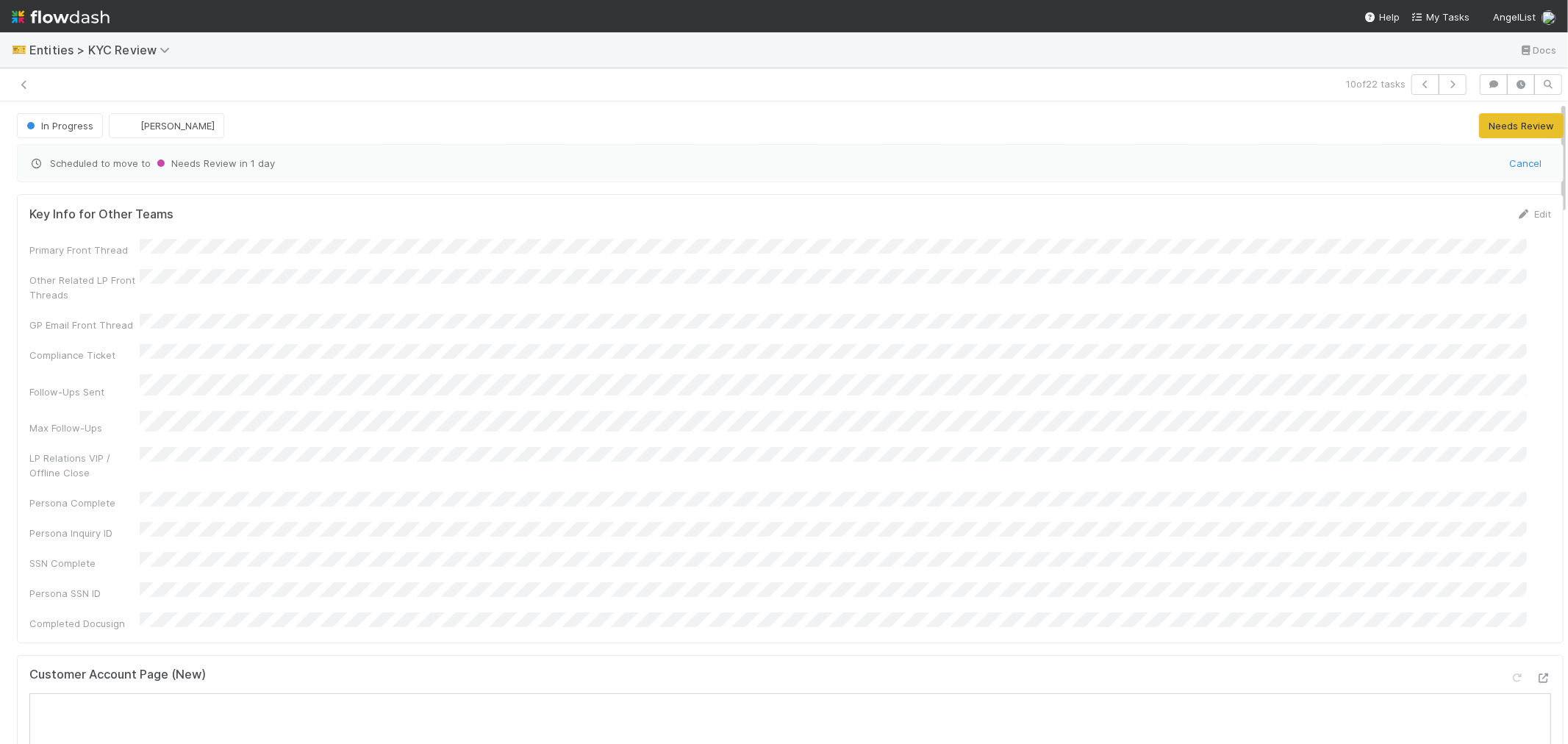
click at [76, 97] on div "10 of 22 tasks" at bounding box center [784, 84] width 1568 height 33
drag, startPoint x: 765, startPoint y: 646, endPoint x: 760, endPoint y: 634, distance: 13.0
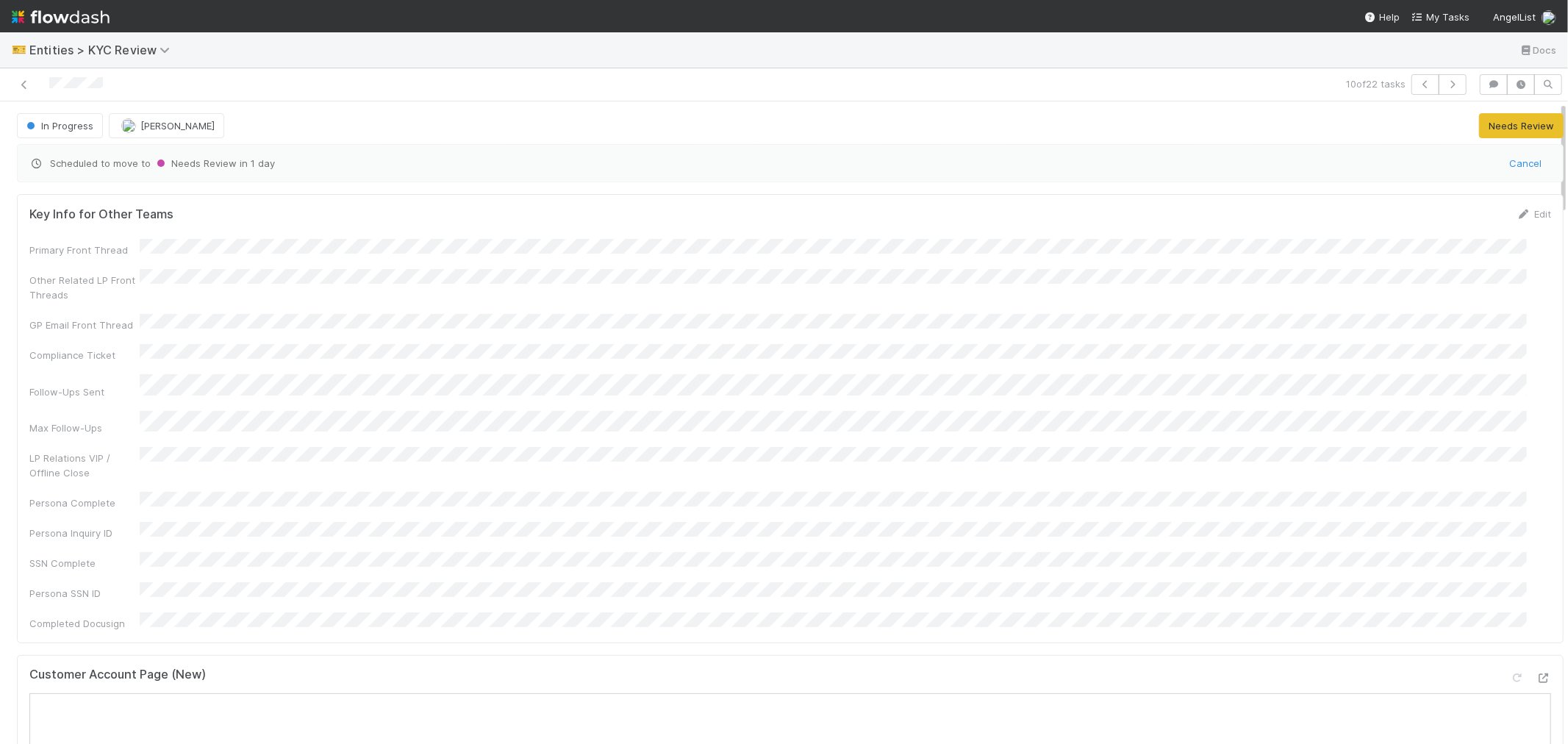
click at [763, 668] on div "Customer Account Page (New)" at bounding box center [790, 681] width 1522 height 27
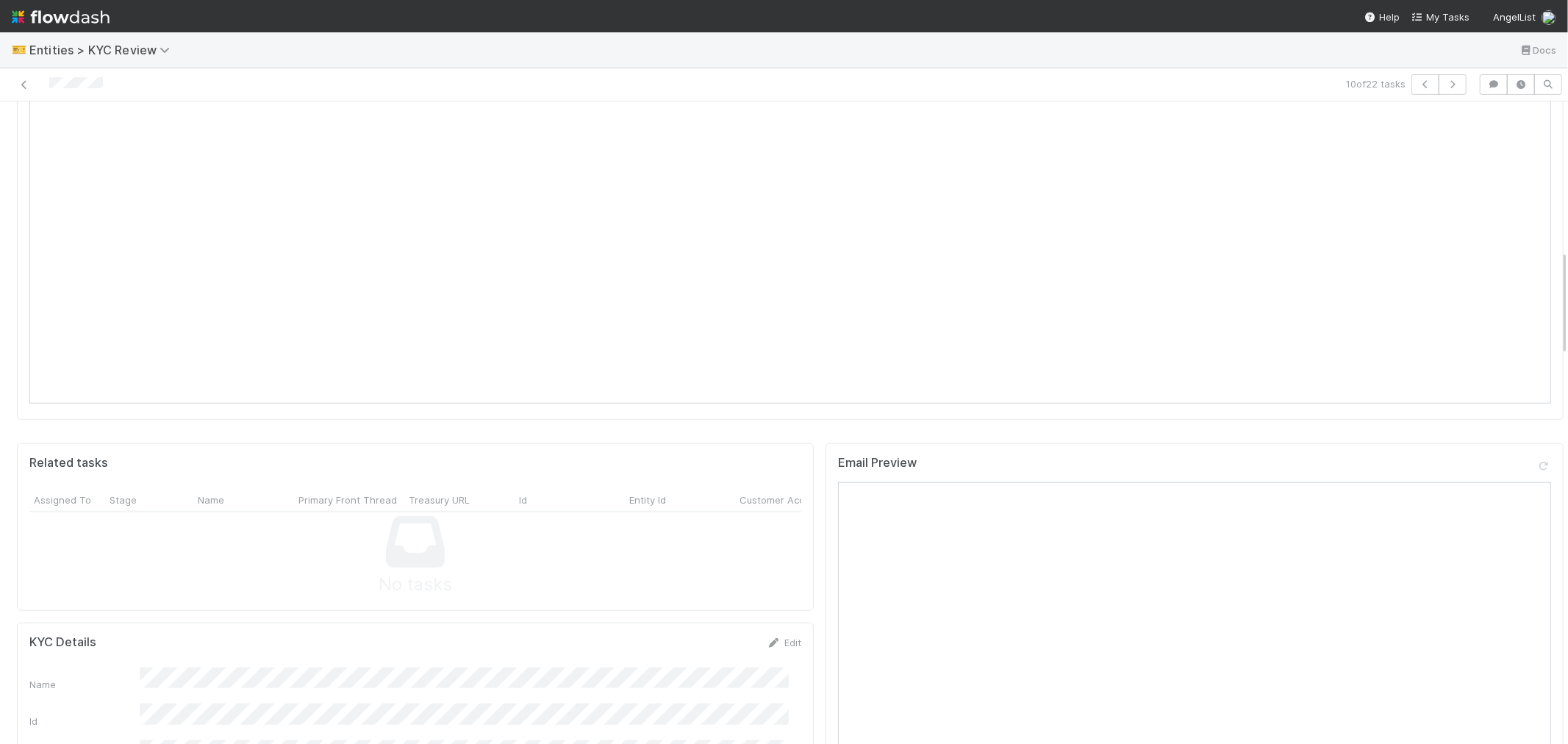
scroll to position [899, 0]
click at [780, 616] on link "Edit" at bounding box center [783, 622] width 34 height 12
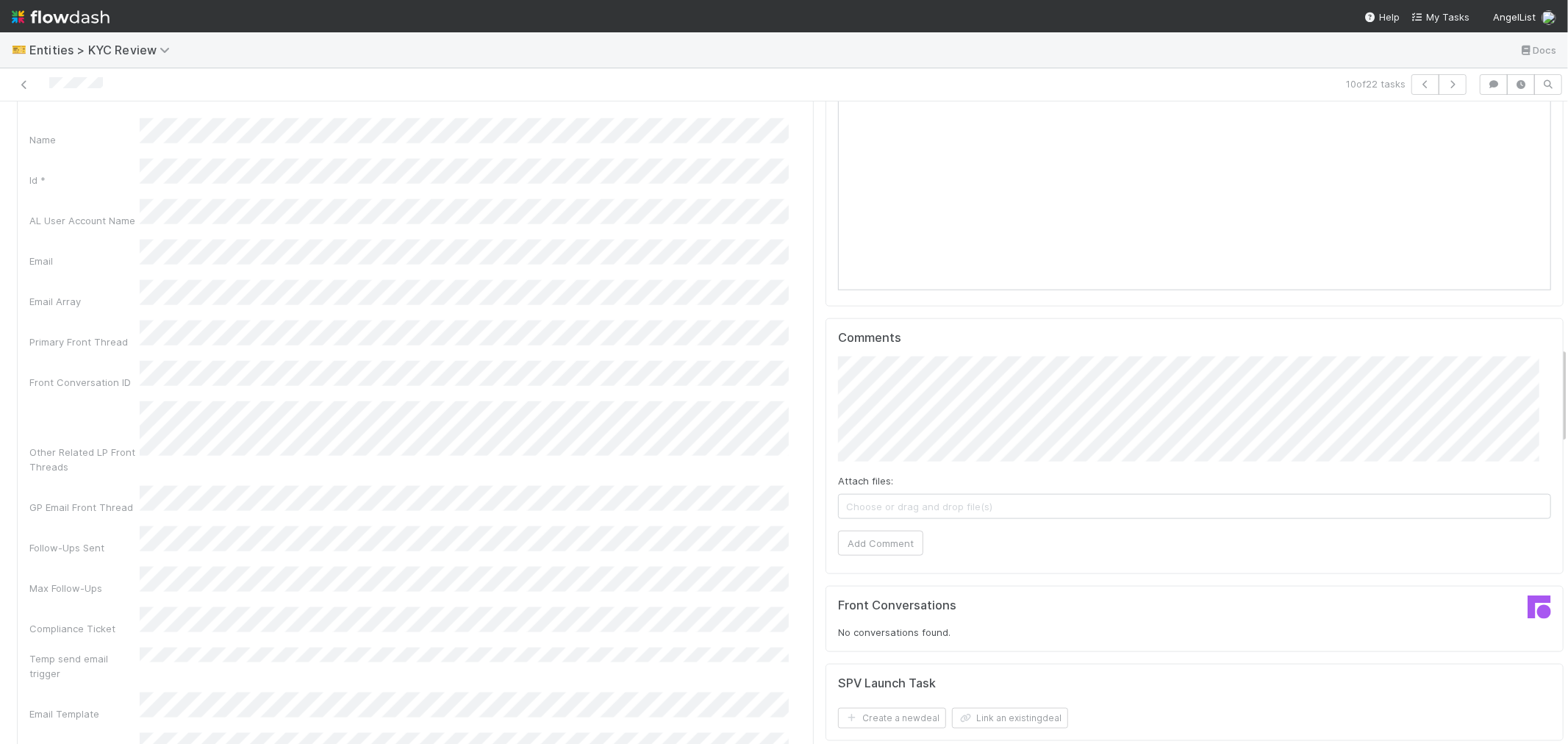
scroll to position [1225, 0]
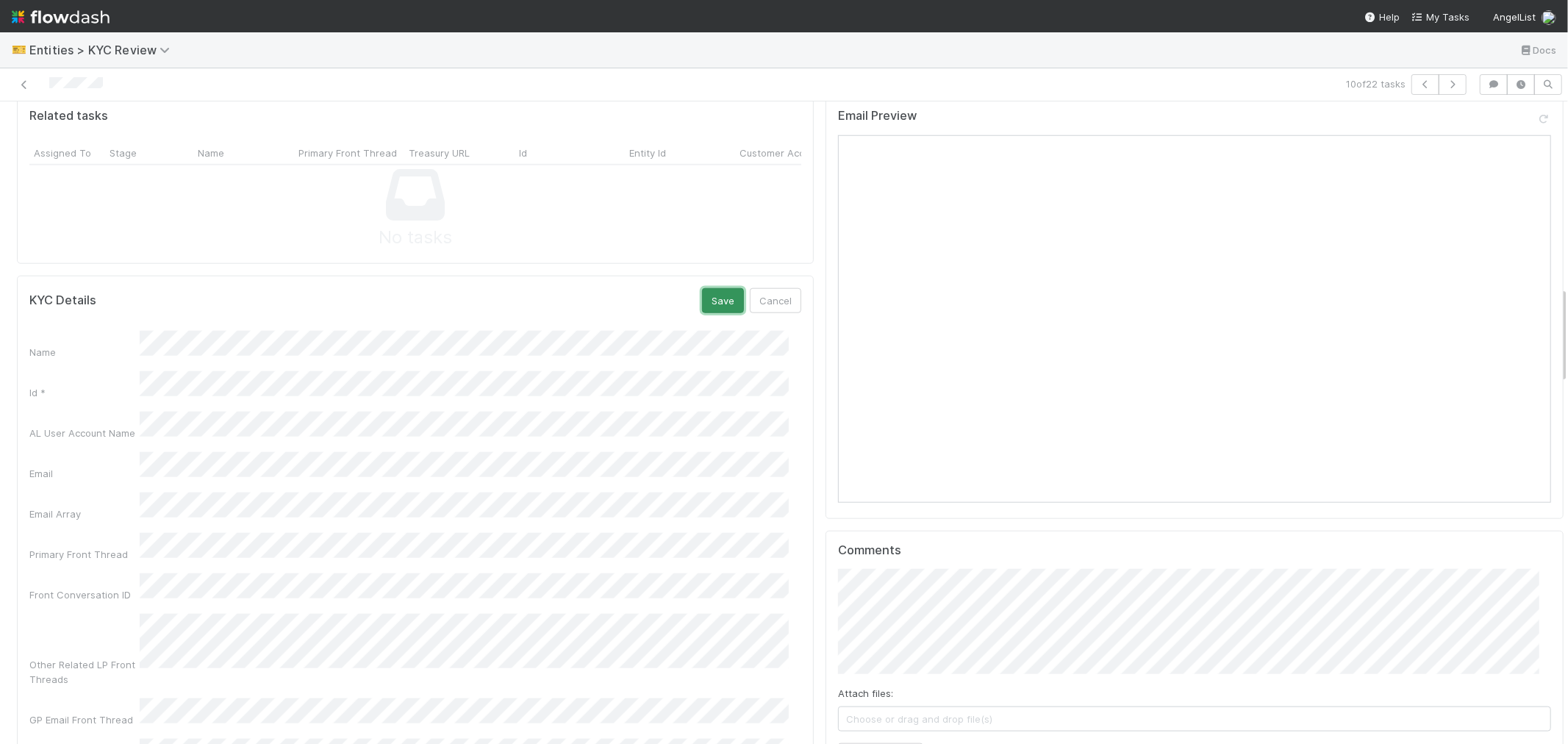
click at [710, 288] on button "Save" at bounding box center [723, 301] width 42 height 25
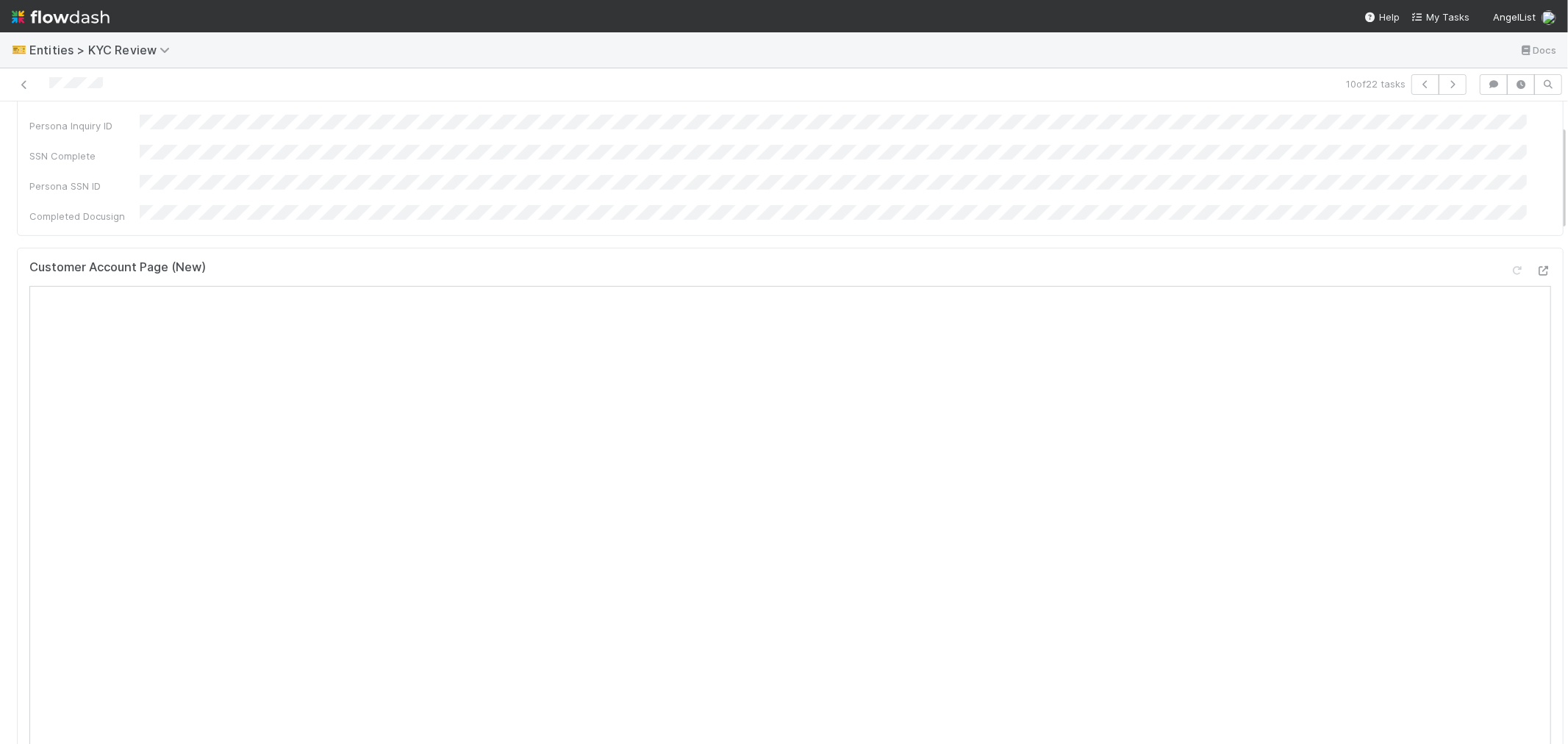
scroll to position [0, 0]
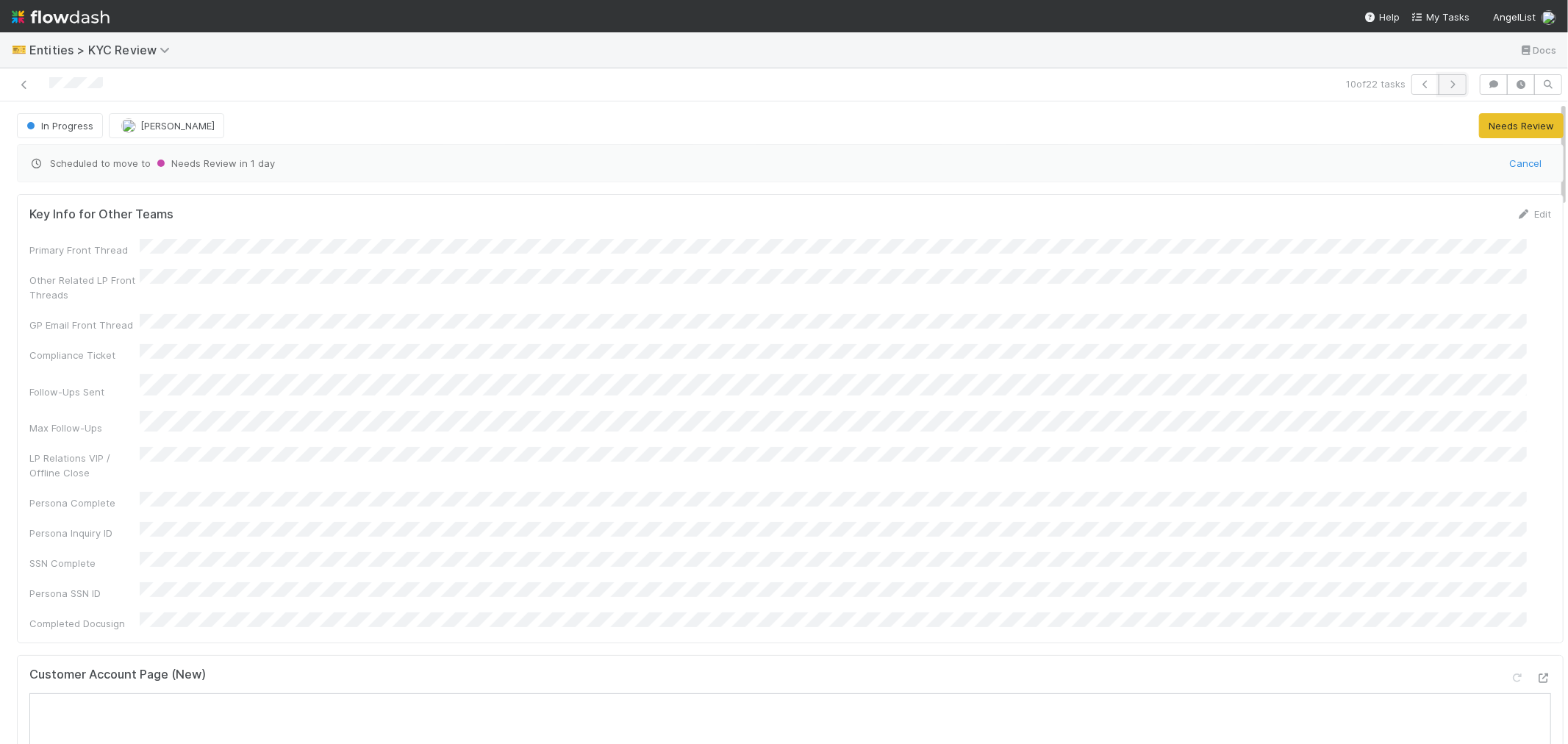
click at [1445, 86] on icon "button" at bounding box center [1453, 84] width 15 height 9
click at [65, 97] on div "11 of 22 tasks" at bounding box center [784, 84] width 1568 height 33
click at [713, 668] on div "Customer Account Page (New)" at bounding box center [790, 681] width 1522 height 27
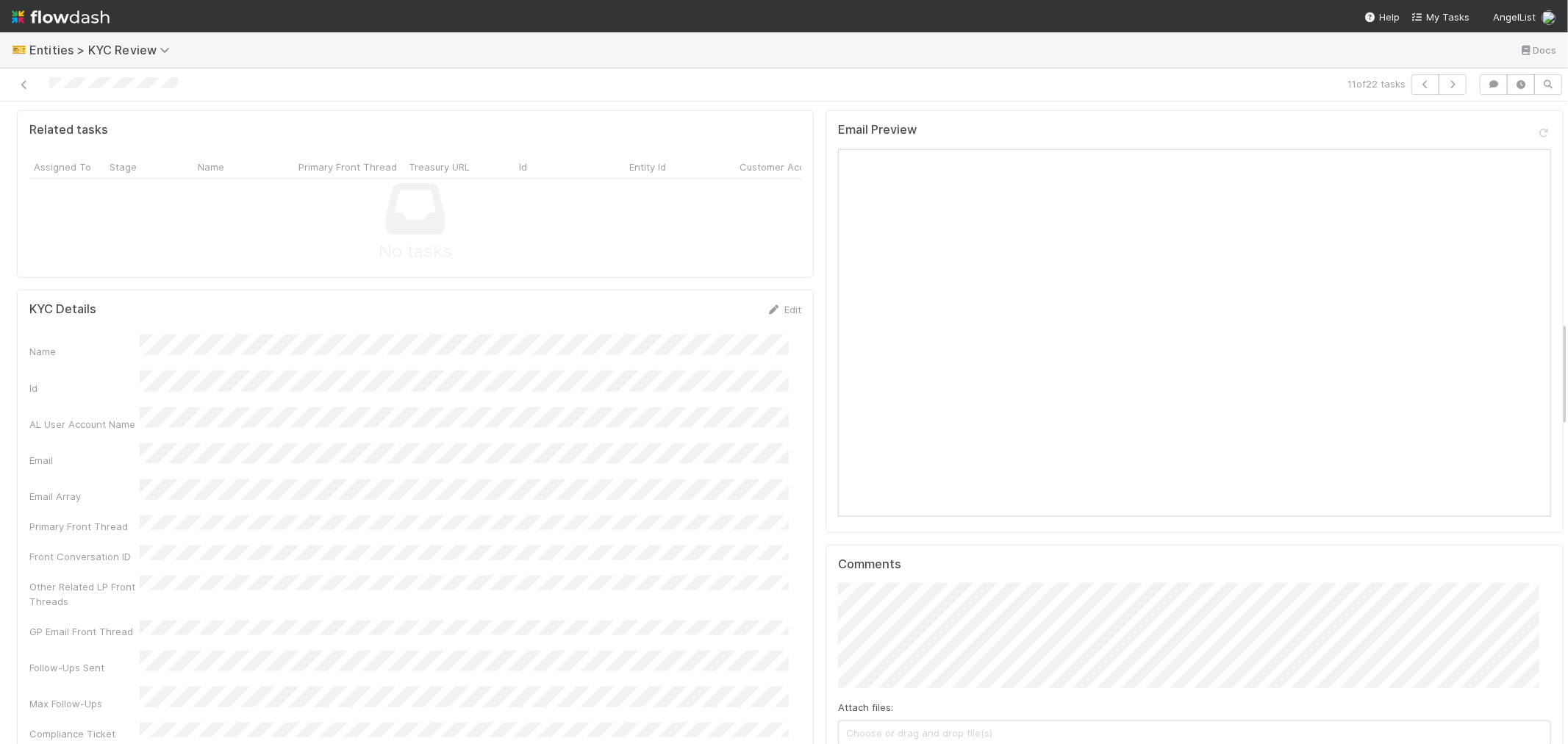
scroll to position [1144, 0]
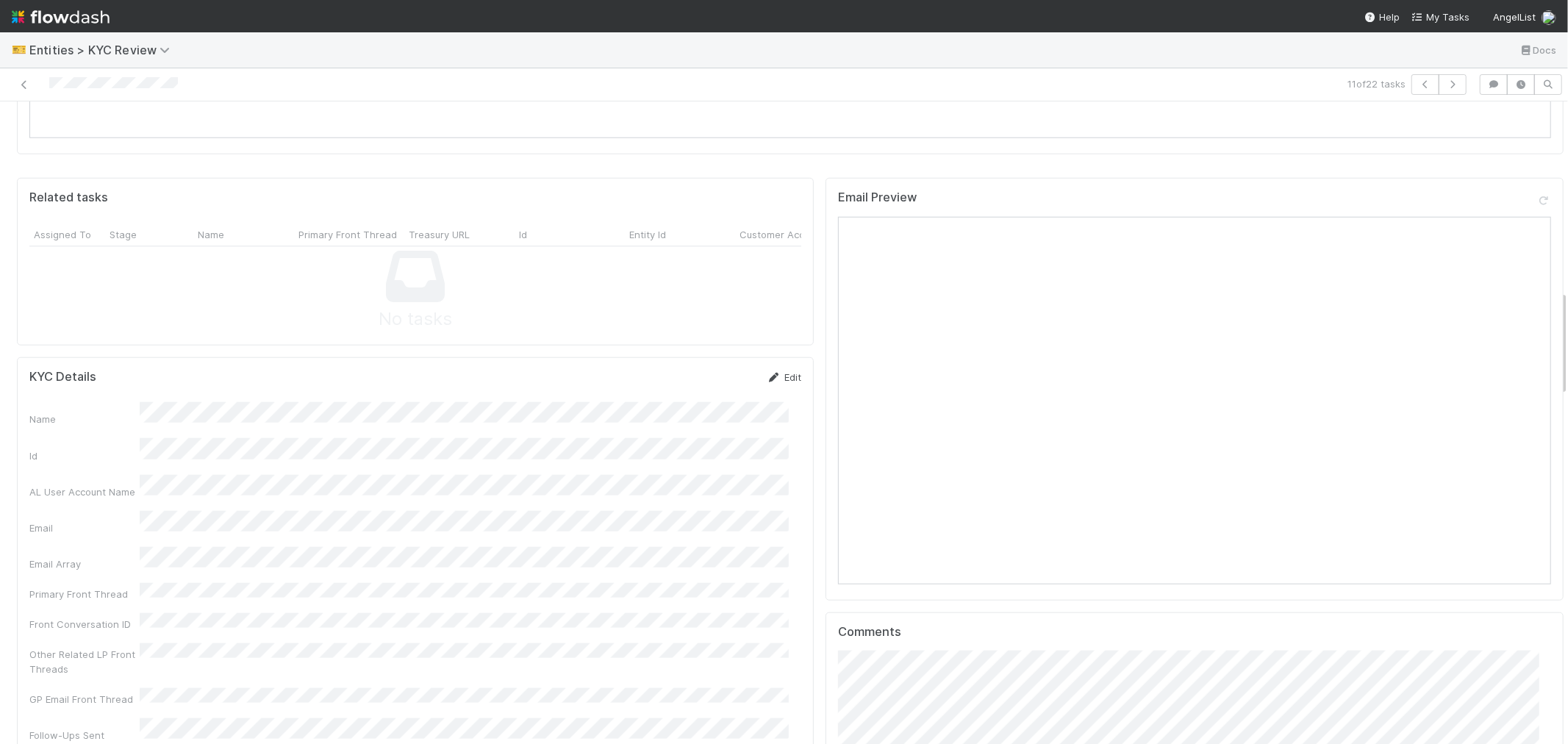
click at [772, 371] on link "Edit" at bounding box center [783, 377] width 34 height 12
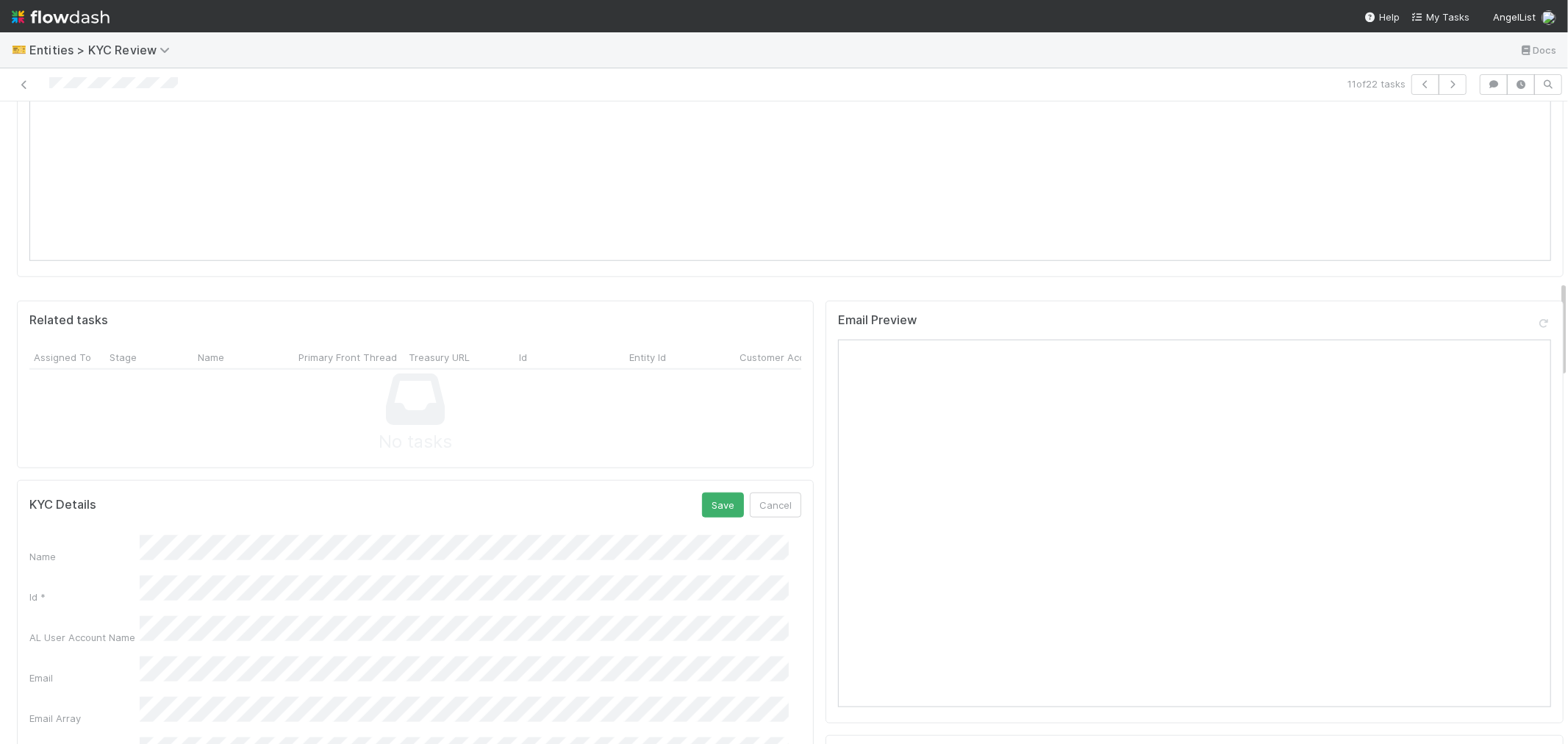
scroll to position [980, 0]
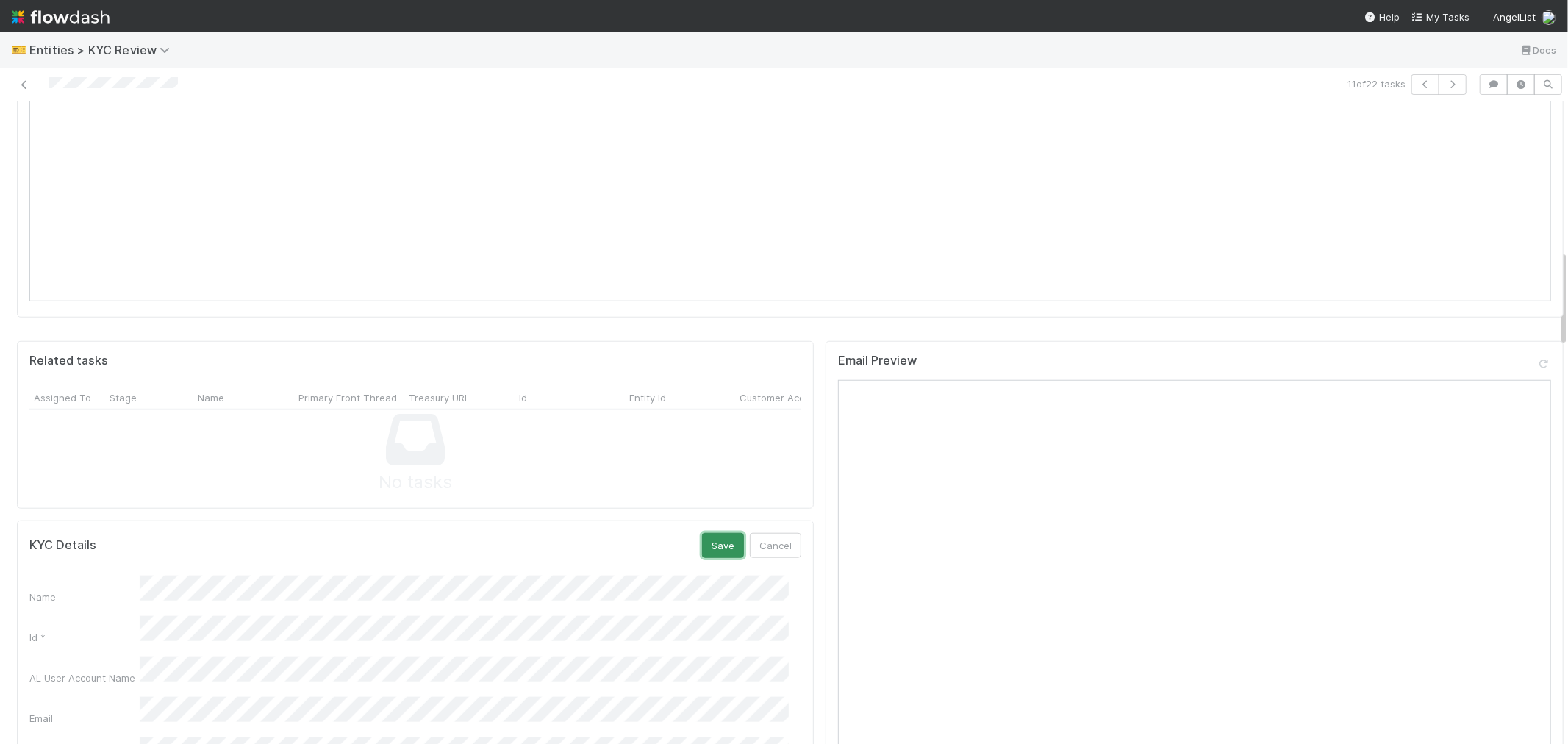
click at [702, 533] on button "Save" at bounding box center [723, 546] width 42 height 25
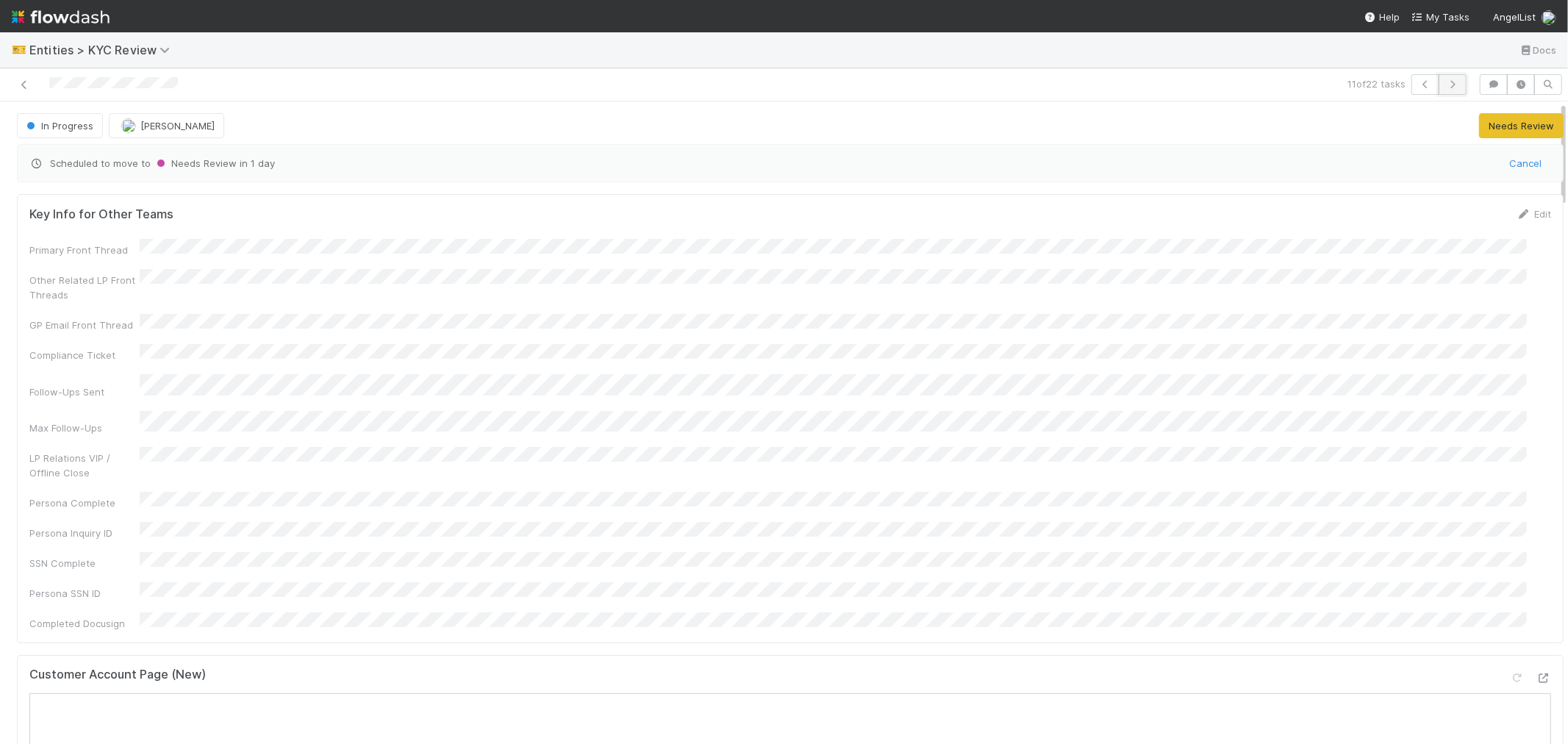
click at [1445, 88] on icon "button" at bounding box center [1453, 84] width 15 height 9
click at [68, 92] on div at bounding box center [374, 84] width 736 height 21
click at [66, 92] on div at bounding box center [374, 84] width 736 height 21
click at [696, 668] on div "Customer Account Page (New)" at bounding box center [790, 681] width 1522 height 27
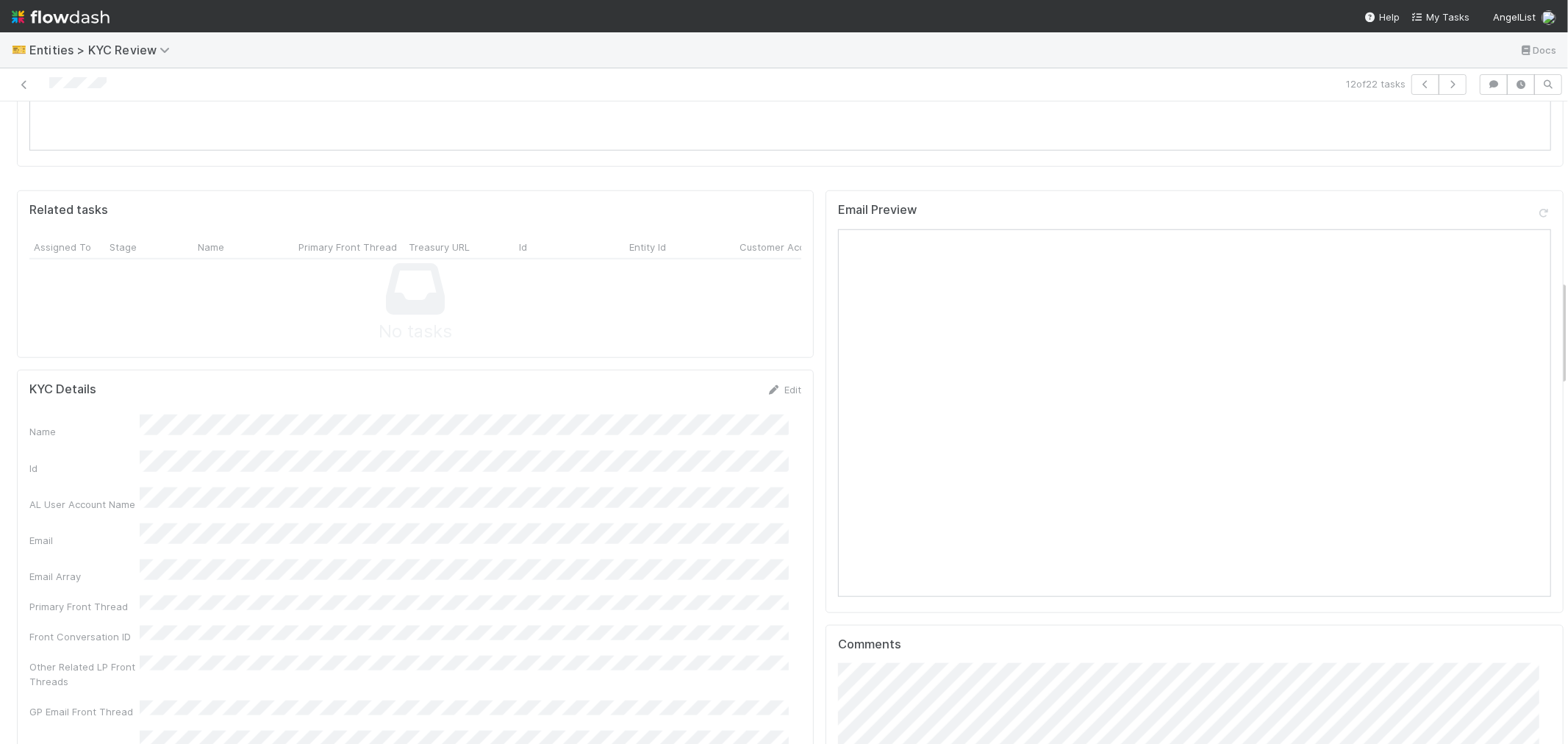
scroll to position [1144, 0]
click at [766, 373] on icon at bounding box center [774, 377] width 15 height 9
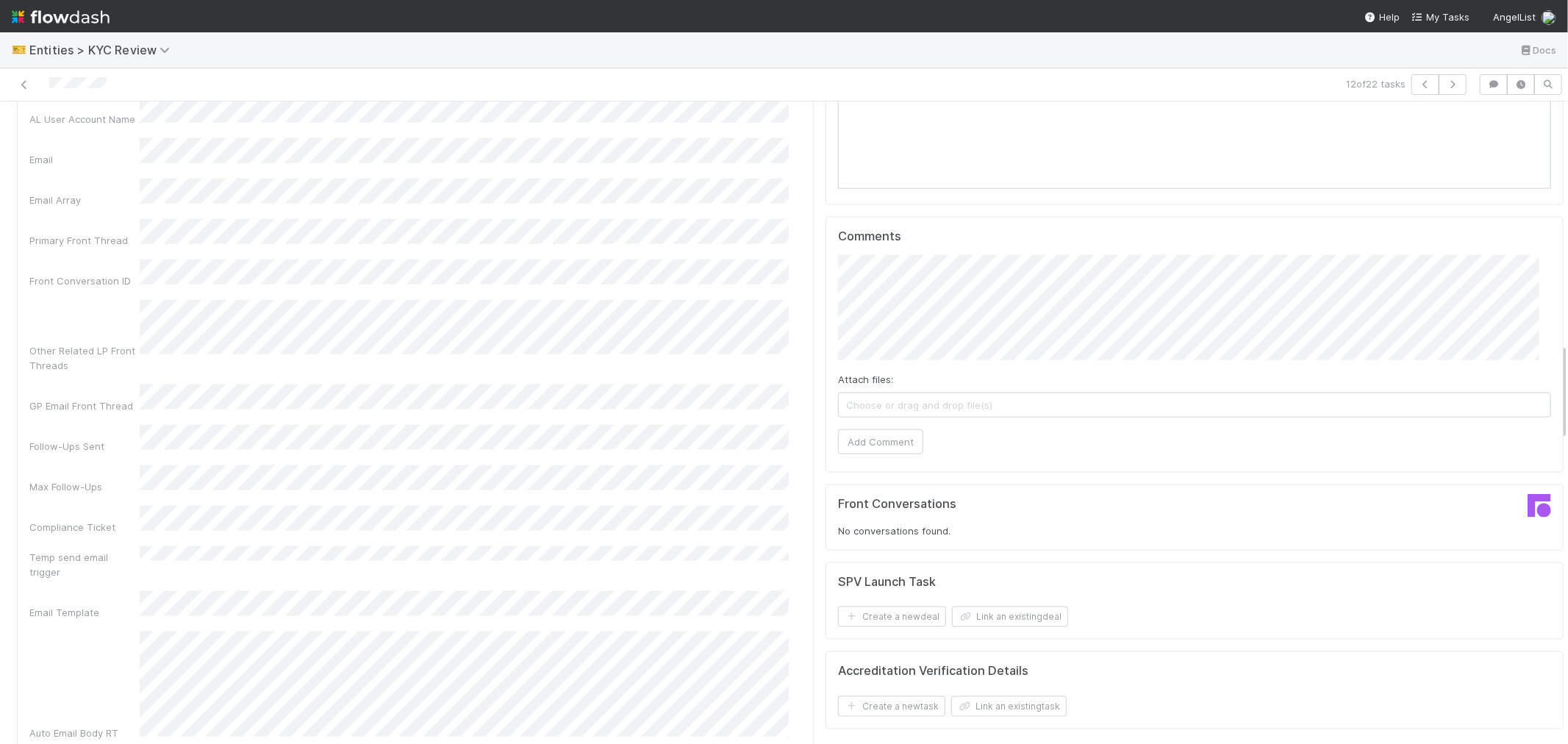
scroll to position [1307, 0]
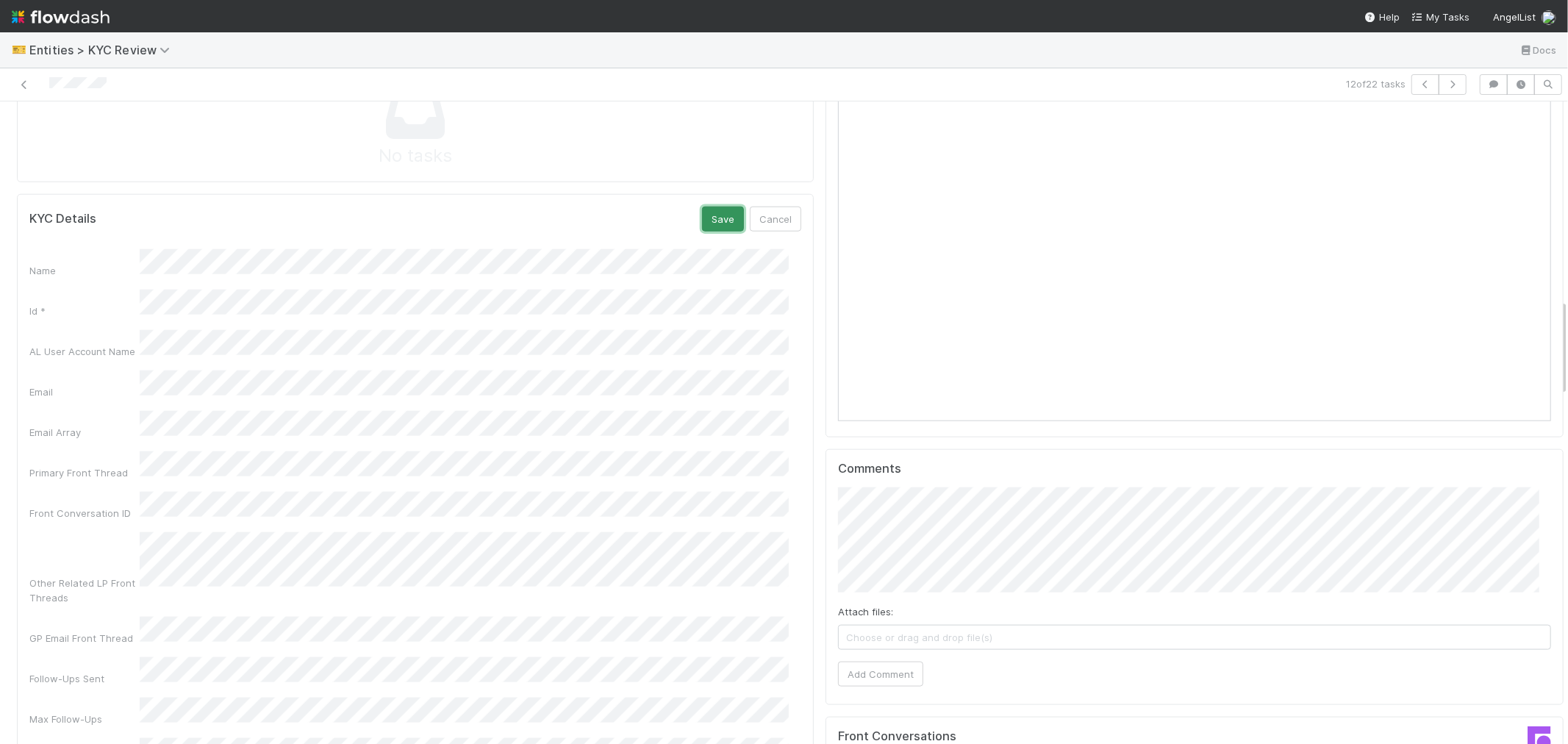
click at [717, 207] on button "Save" at bounding box center [723, 219] width 42 height 25
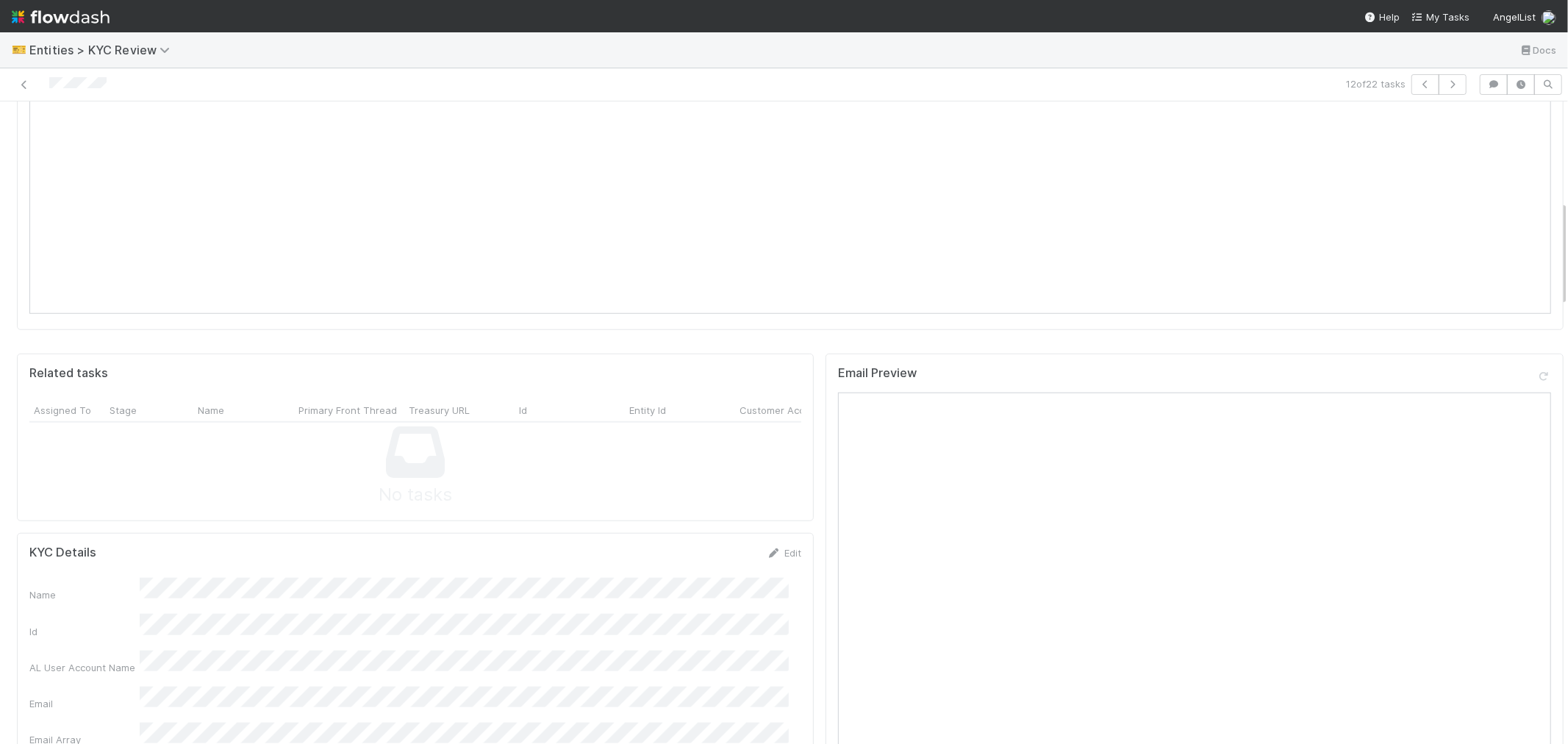
scroll to position [571, 0]
click at [1445, 85] on icon "button" at bounding box center [1453, 84] width 15 height 9
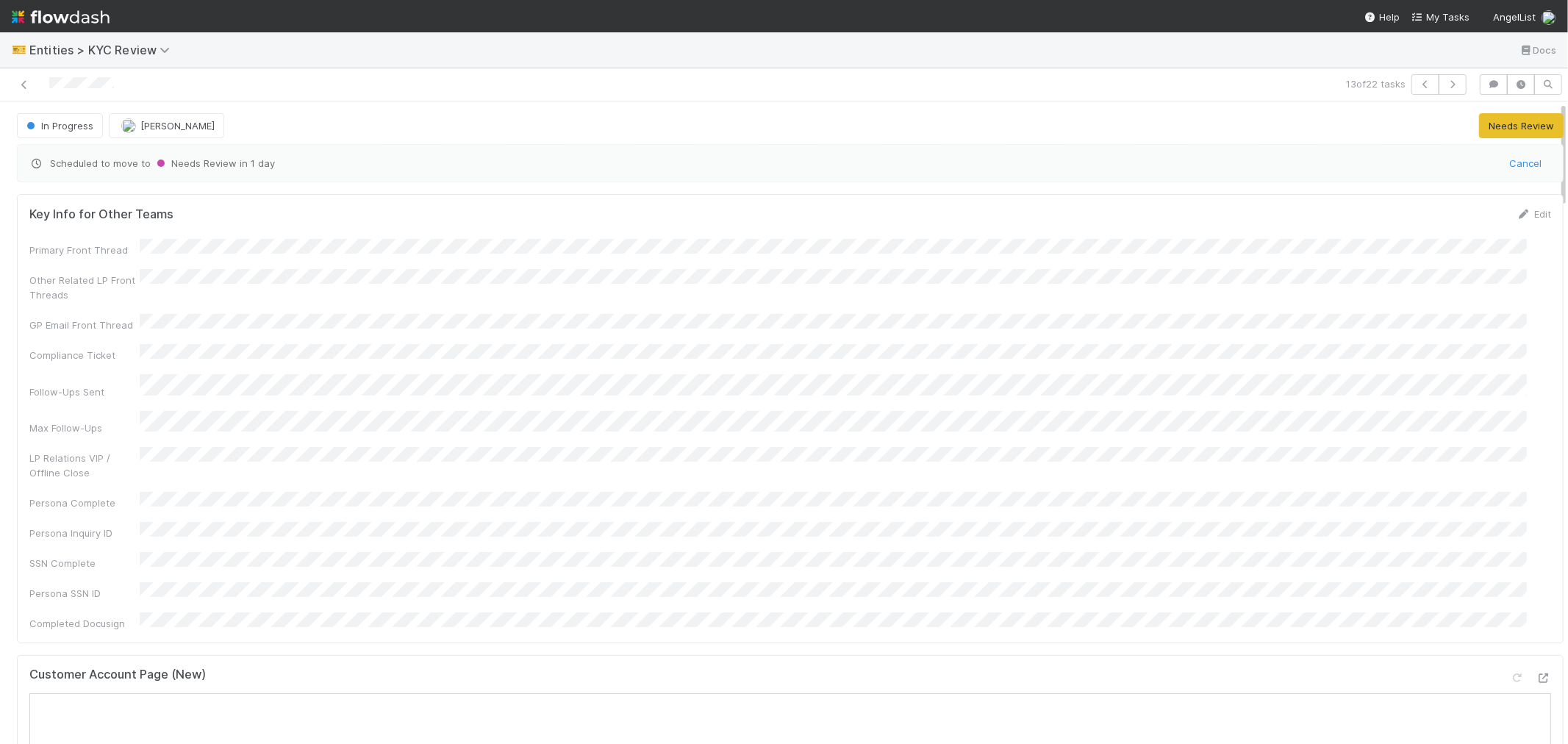
click at [702, 668] on div "Customer Account Page (New)" at bounding box center [790, 681] width 1522 height 27
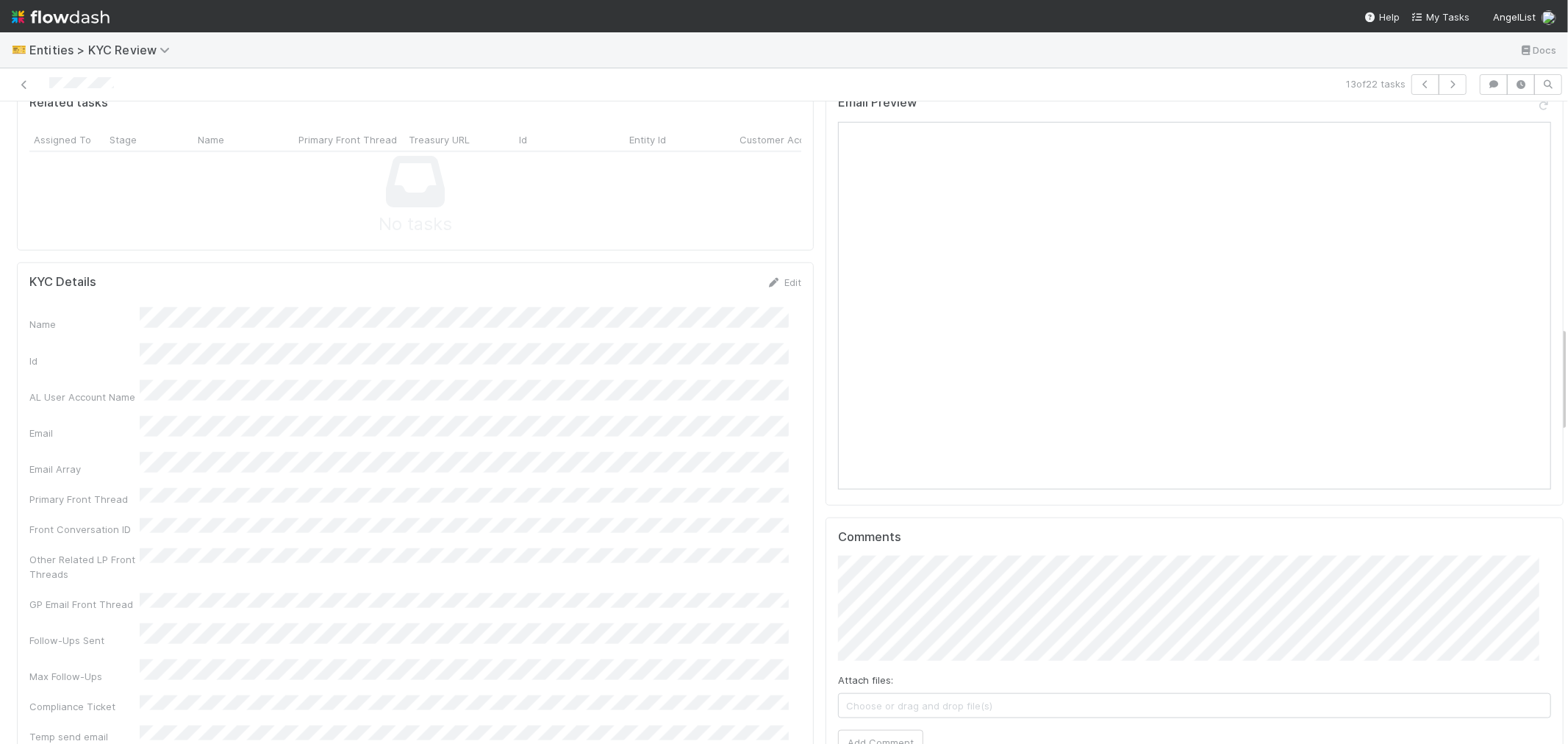
scroll to position [1062, 0]
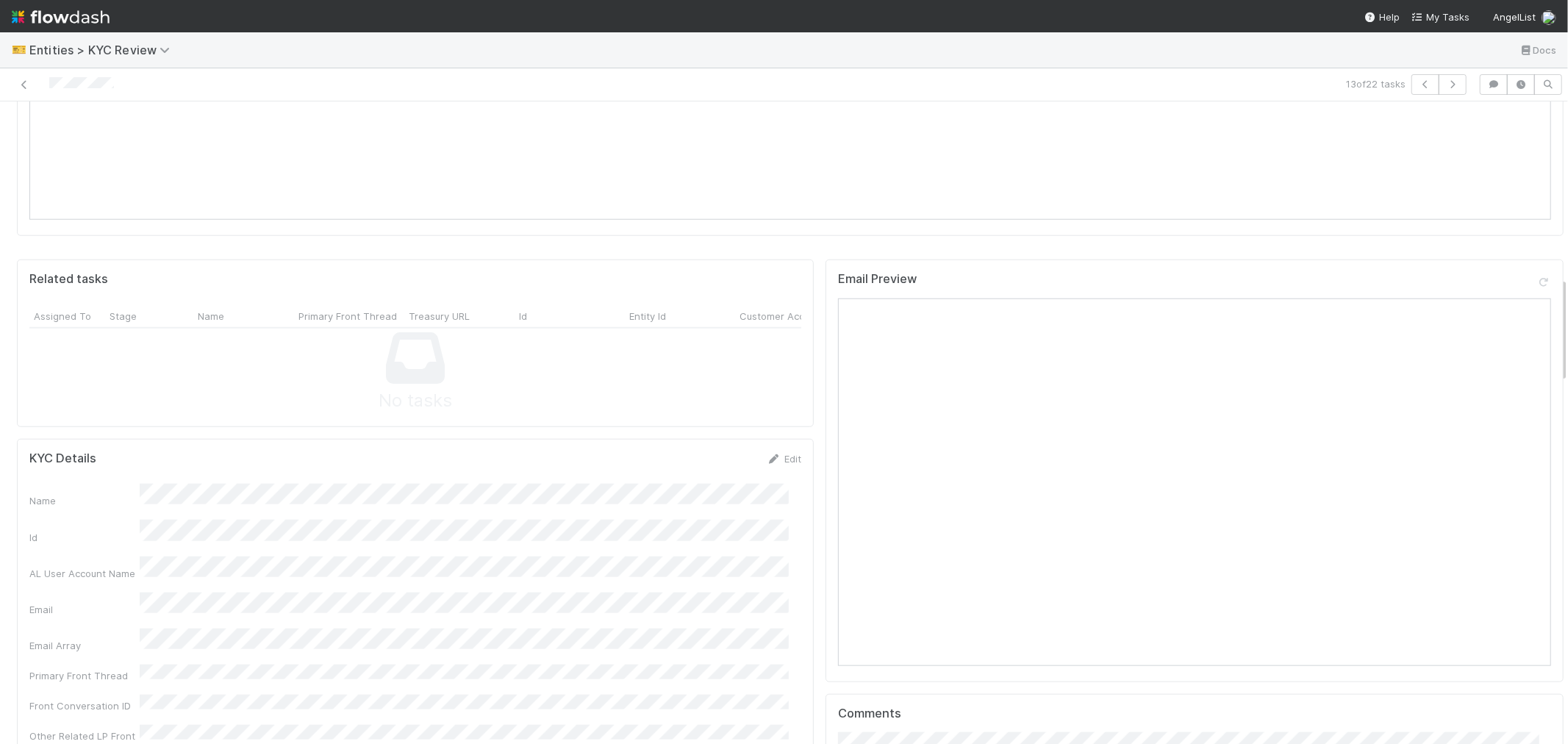
drag, startPoint x: 771, startPoint y: 412, endPoint x: 649, endPoint y: 437, distance: 124.5
click at [771, 453] on link "Edit" at bounding box center [783, 458] width 34 height 12
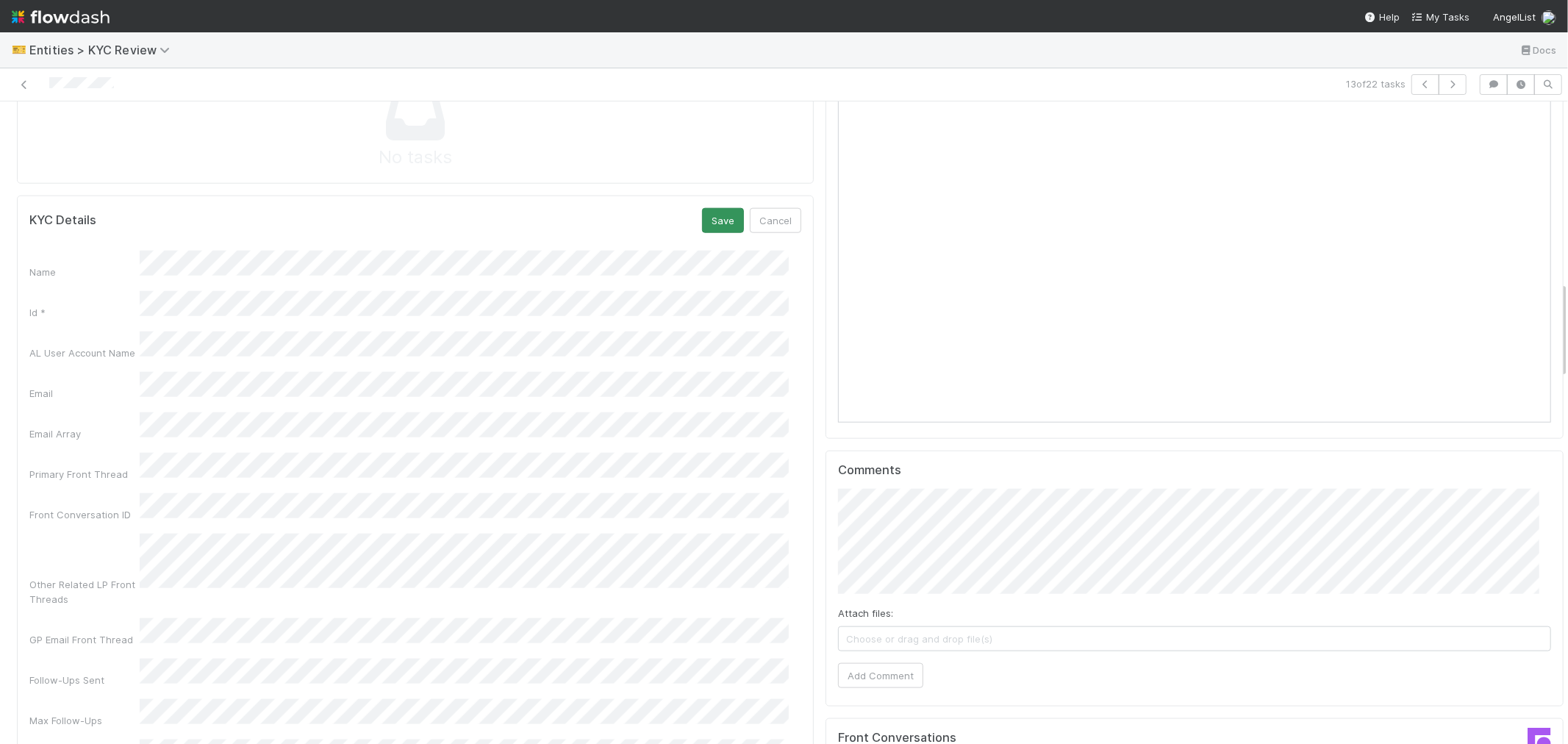
scroll to position [1144, 0]
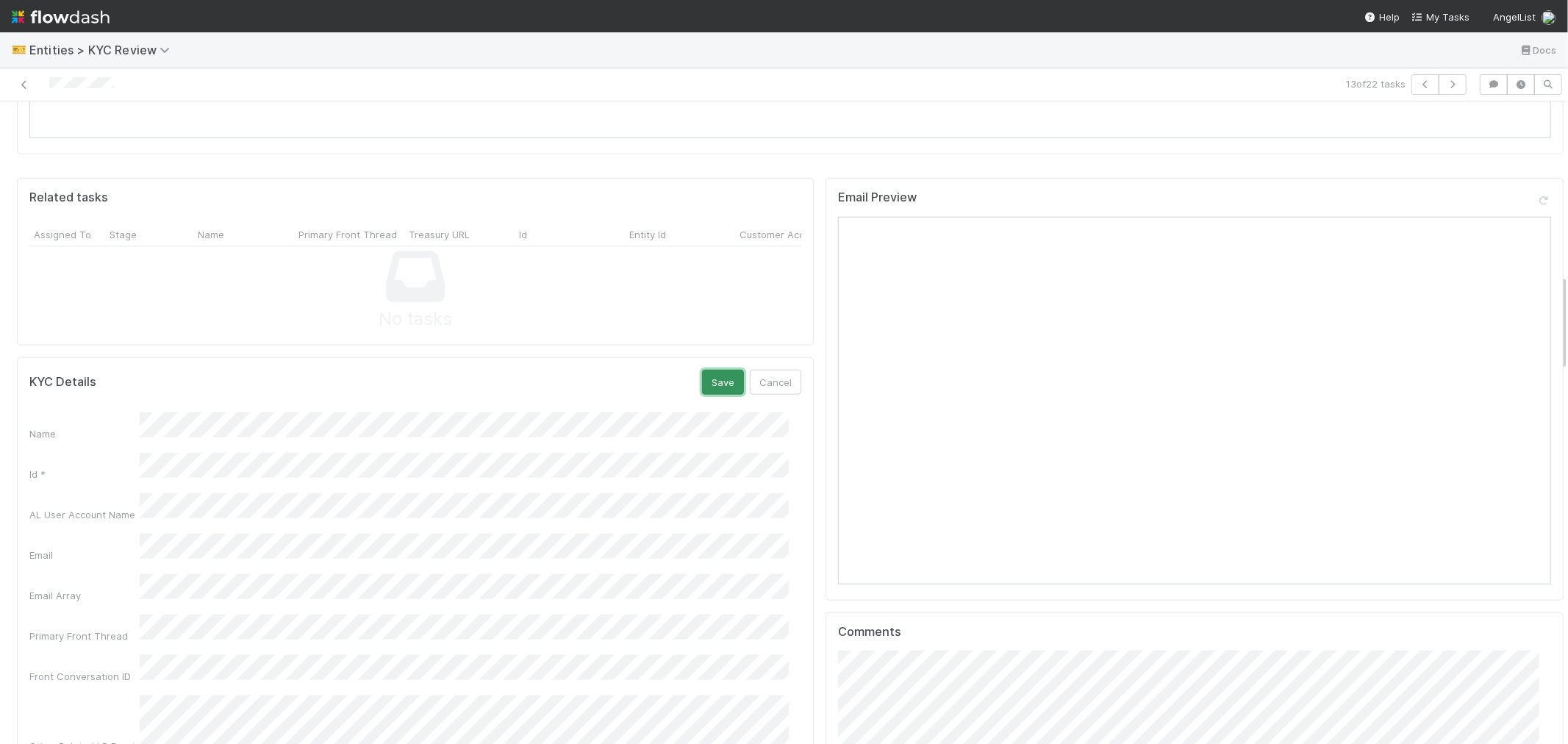
click at [703, 369] on button "Save" at bounding box center [723, 382] width 42 height 25
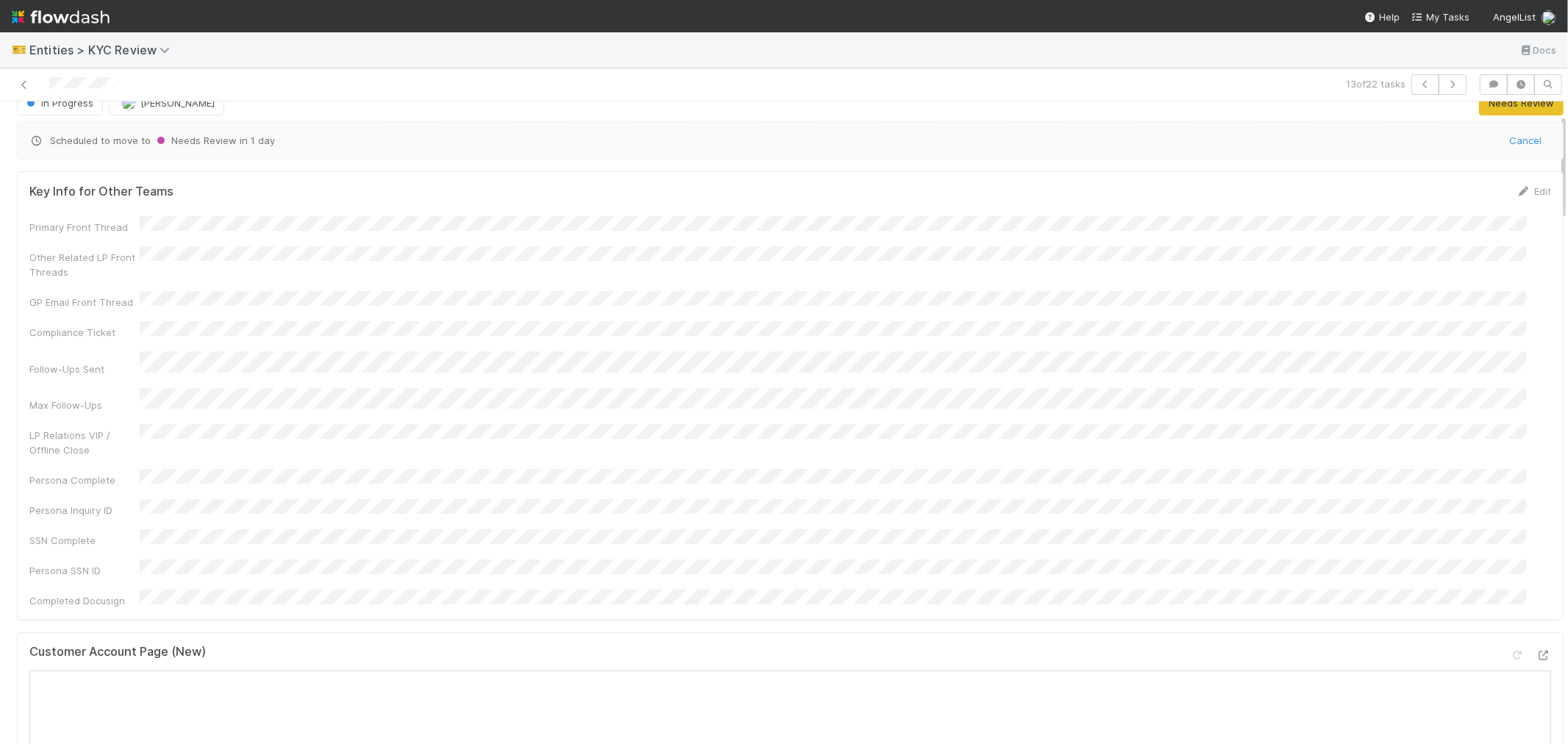
scroll to position [0, 0]
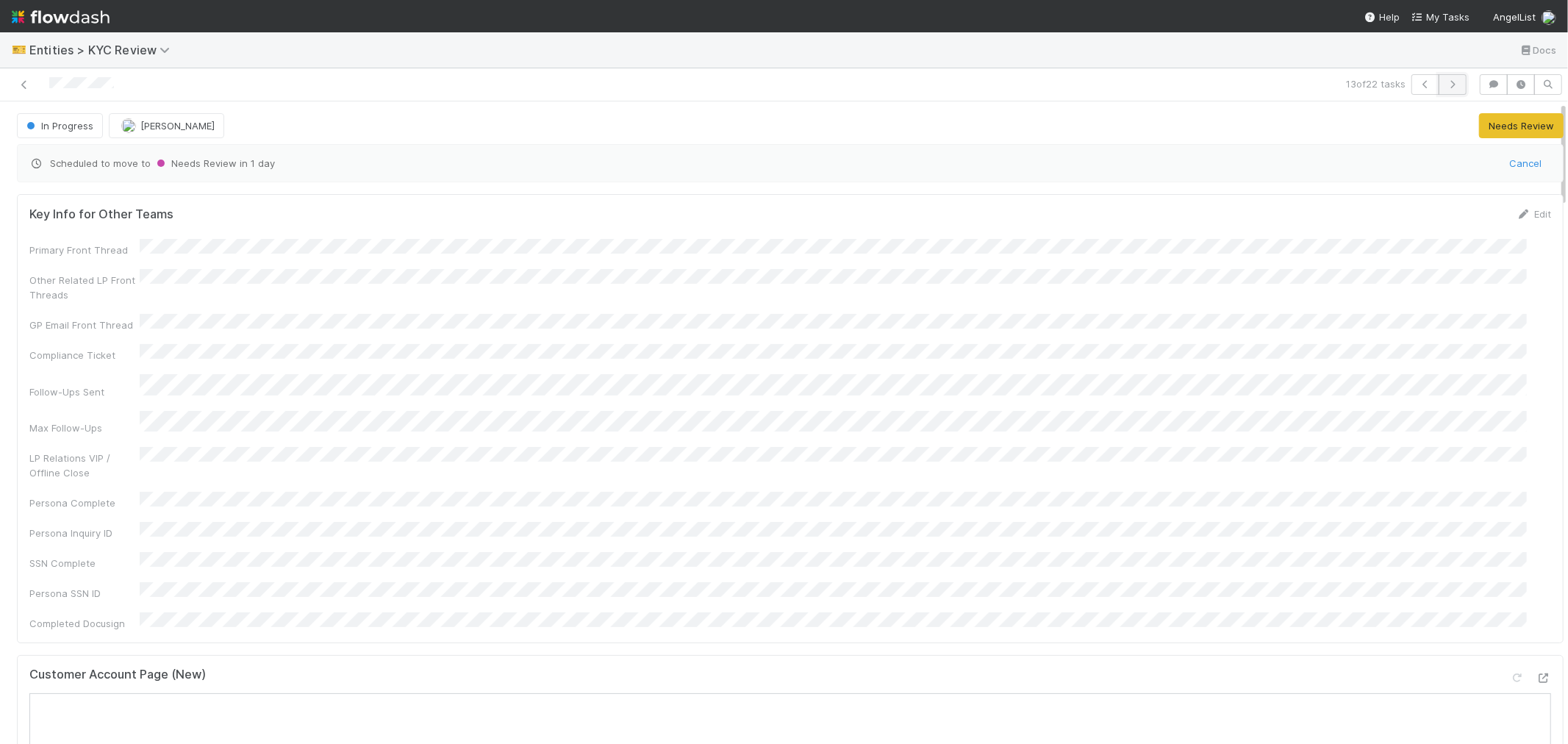
click at [1445, 88] on icon "button" at bounding box center [1453, 84] width 15 height 9
click at [89, 93] on div at bounding box center [374, 84] width 736 height 21
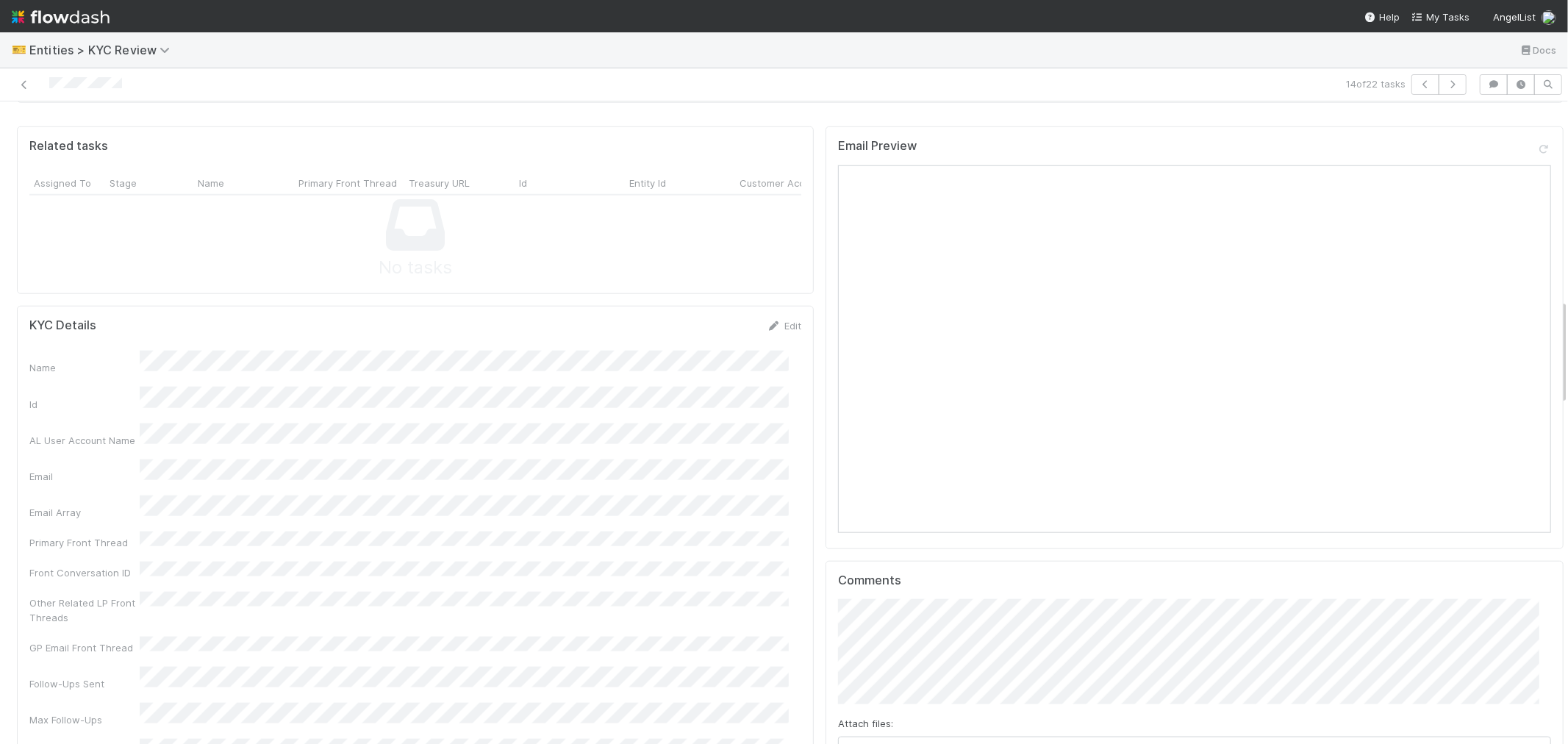
scroll to position [1225, 0]
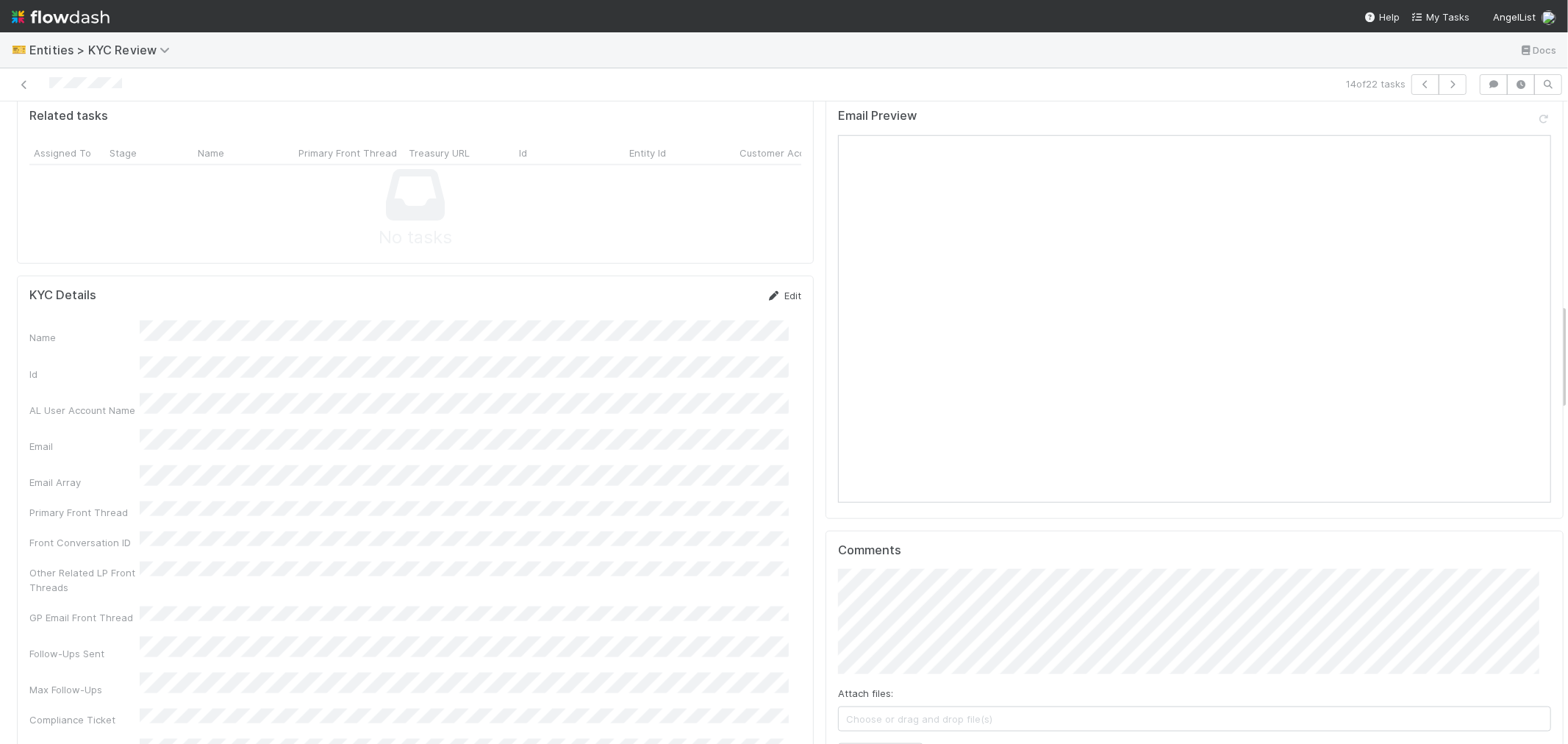
click at [774, 290] on link "Edit" at bounding box center [783, 296] width 34 height 12
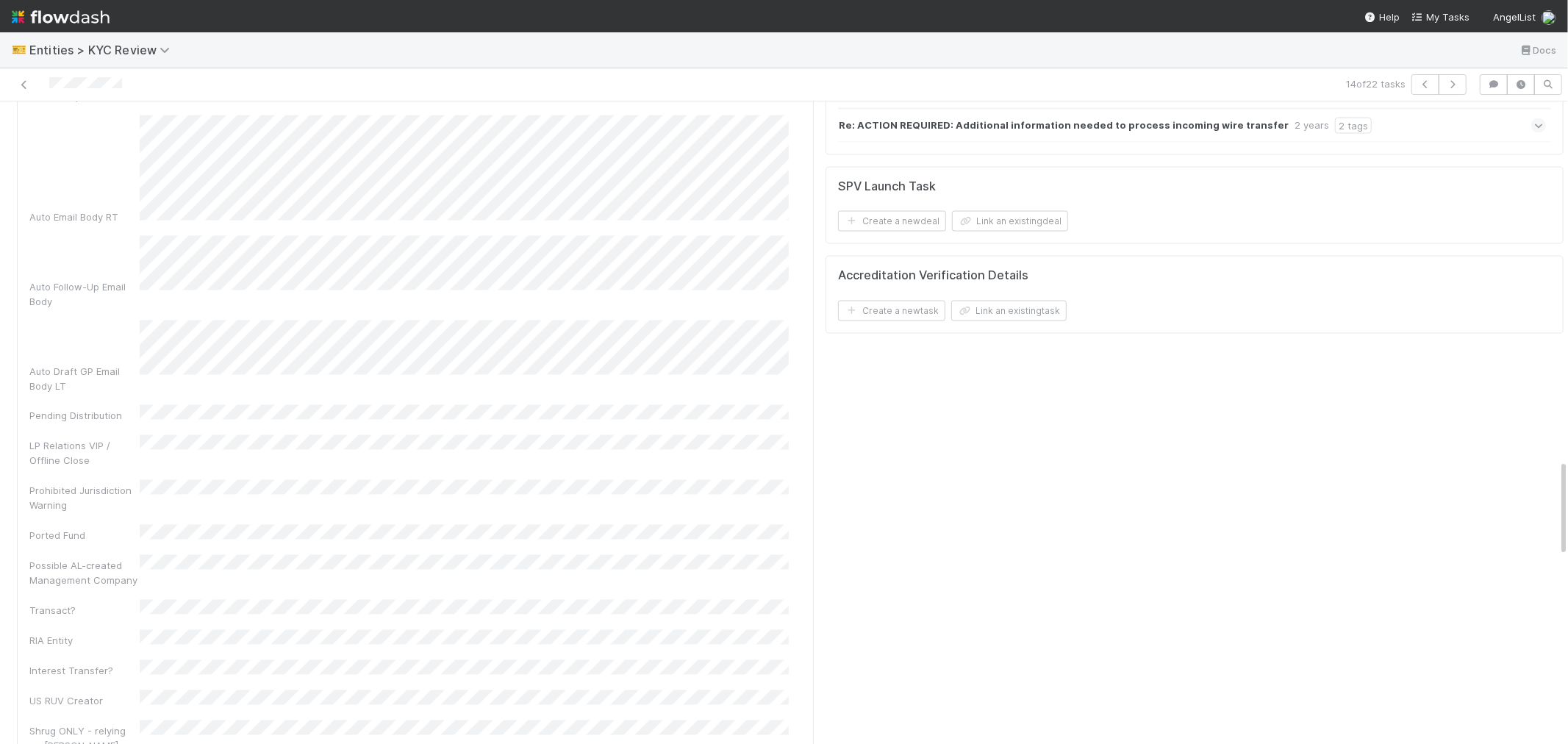
scroll to position [2369, 0]
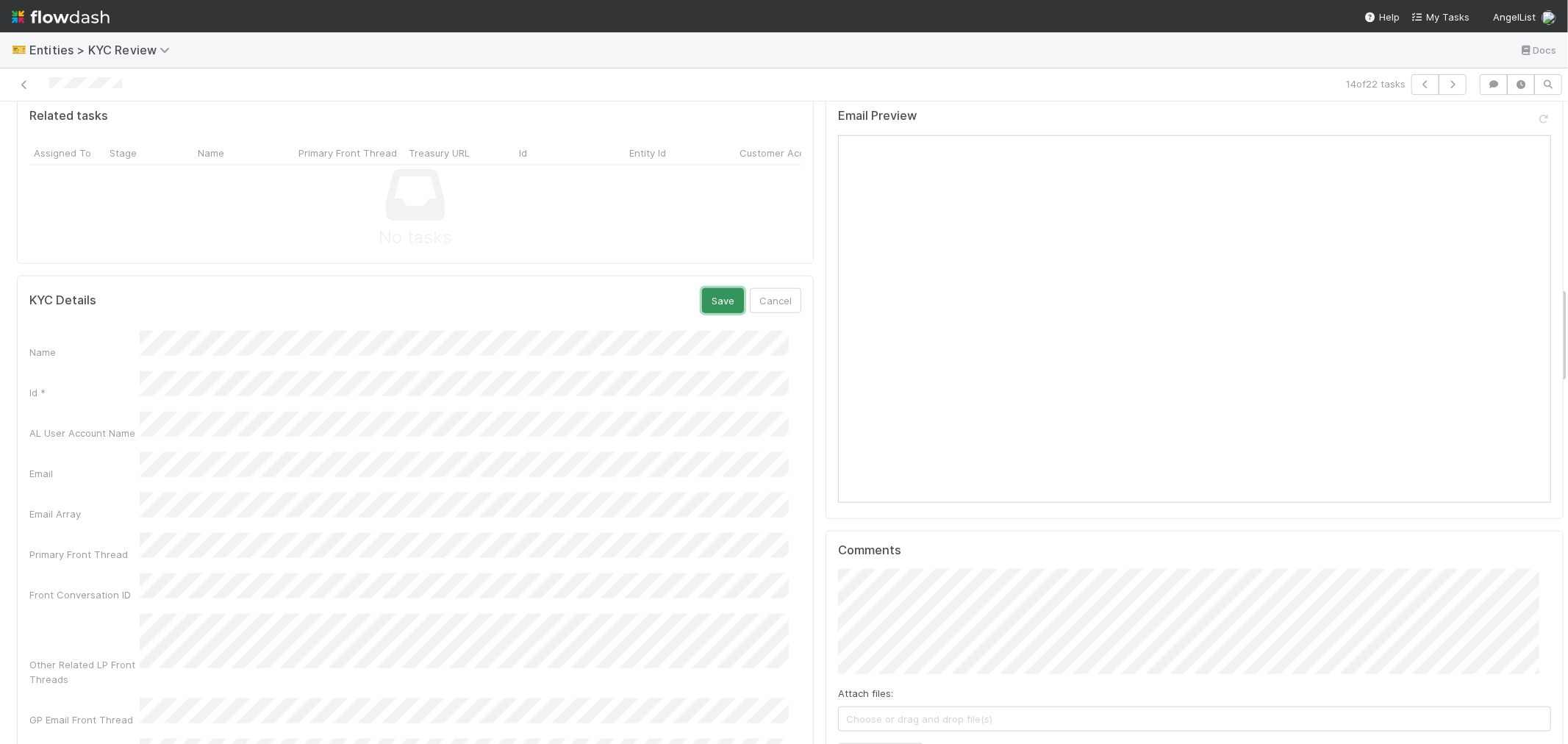
click at [716, 288] on button "Save" at bounding box center [723, 301] width 42 height 25
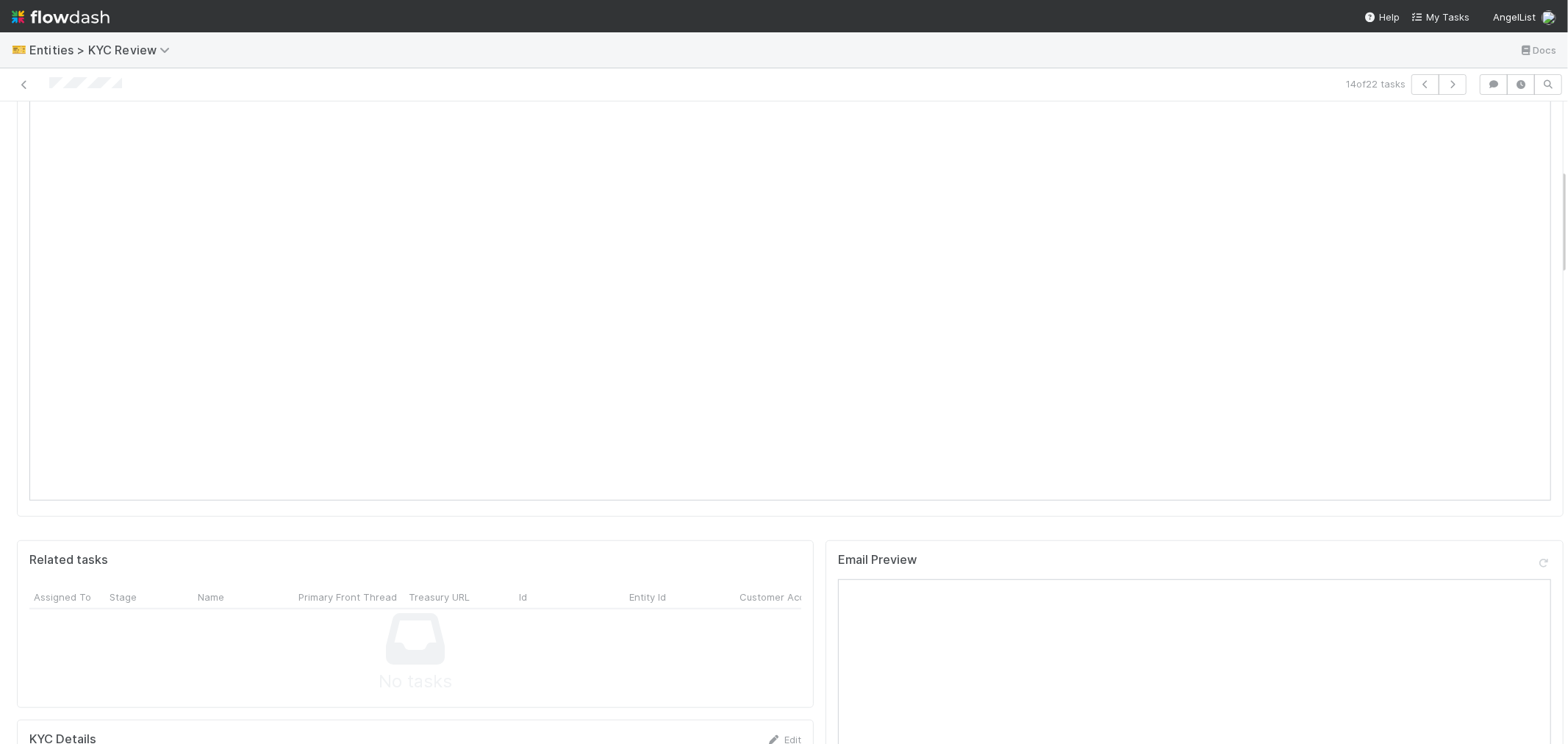
scroll to position [163, 0]
click at [1445, 84] on icon "button" at bounding box center [1453, 84] width 15 height 9
click at [86, 96] on div "Loading..." at bounding box center [784, 389] width 1568 height 712
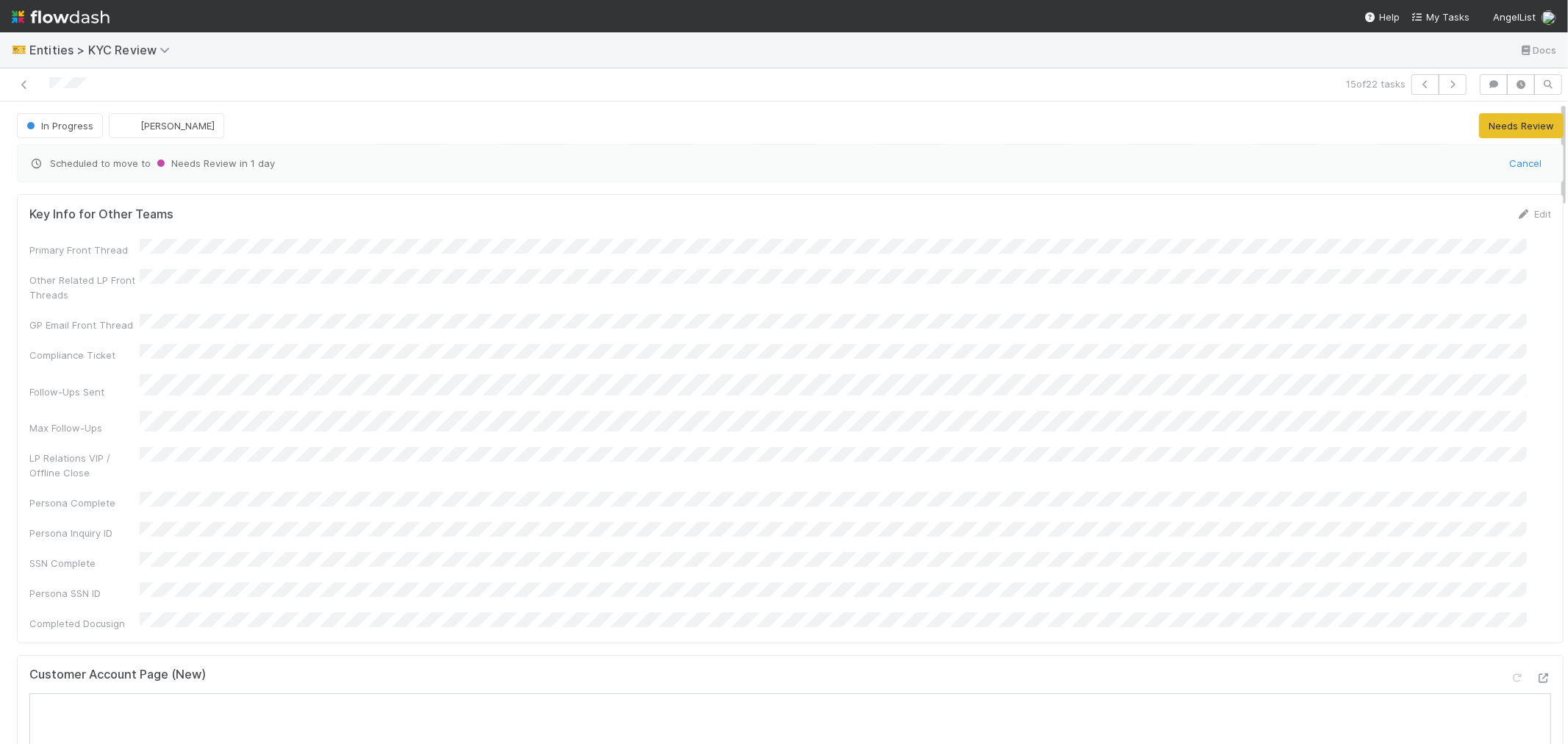
copy span
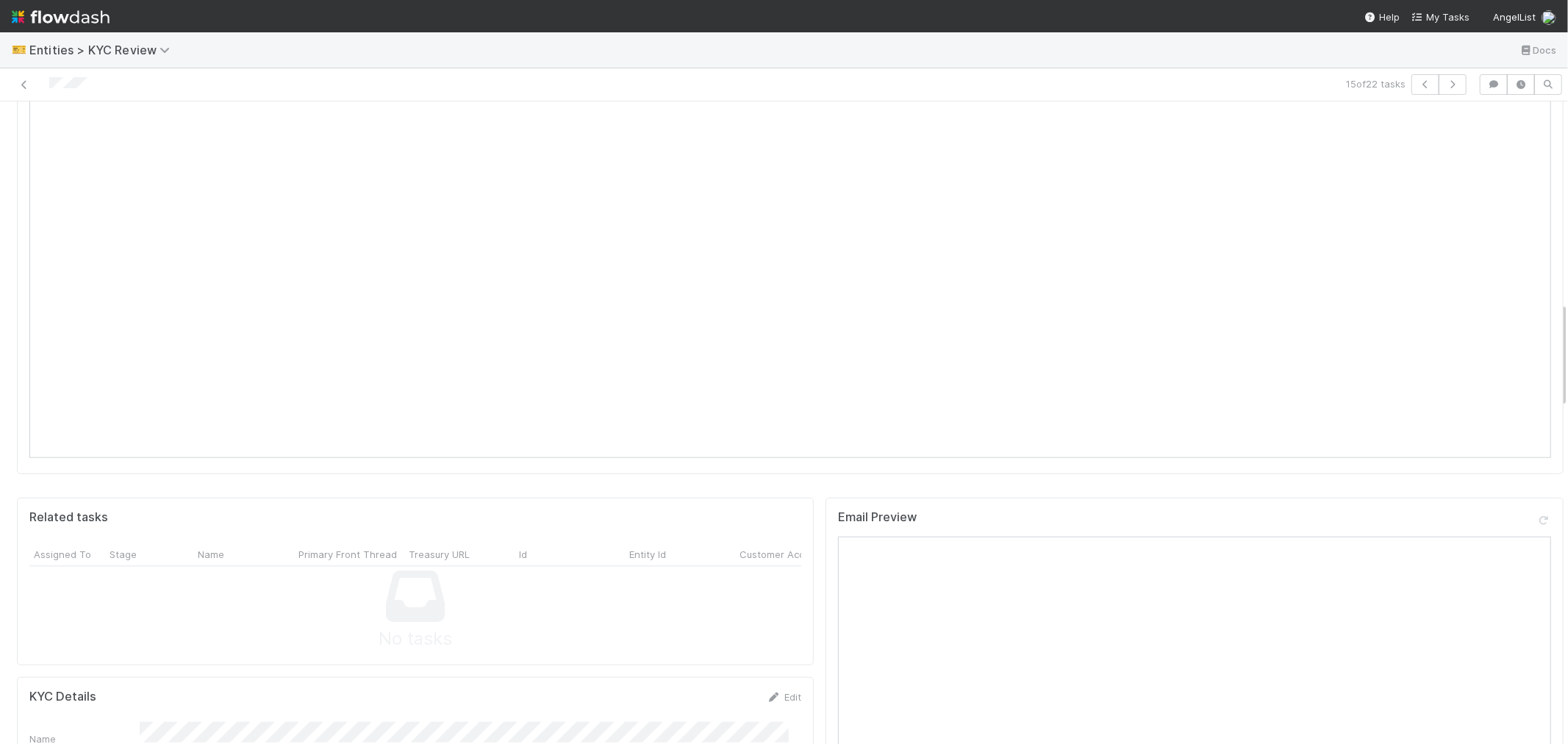
scroll to position [1225, 0]
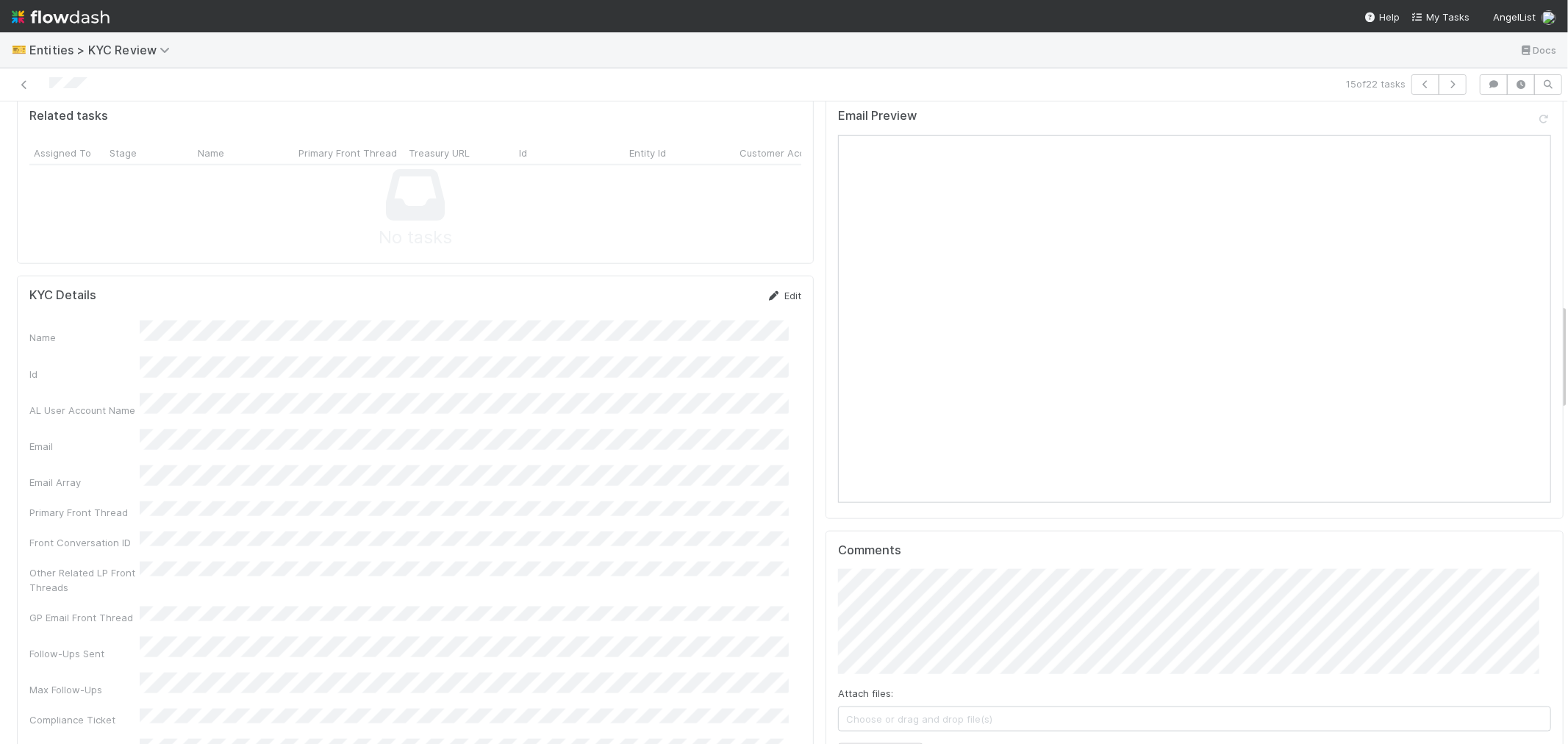
click at [766, 291] on icon at bounding box center [774, 296] width 15 height 9
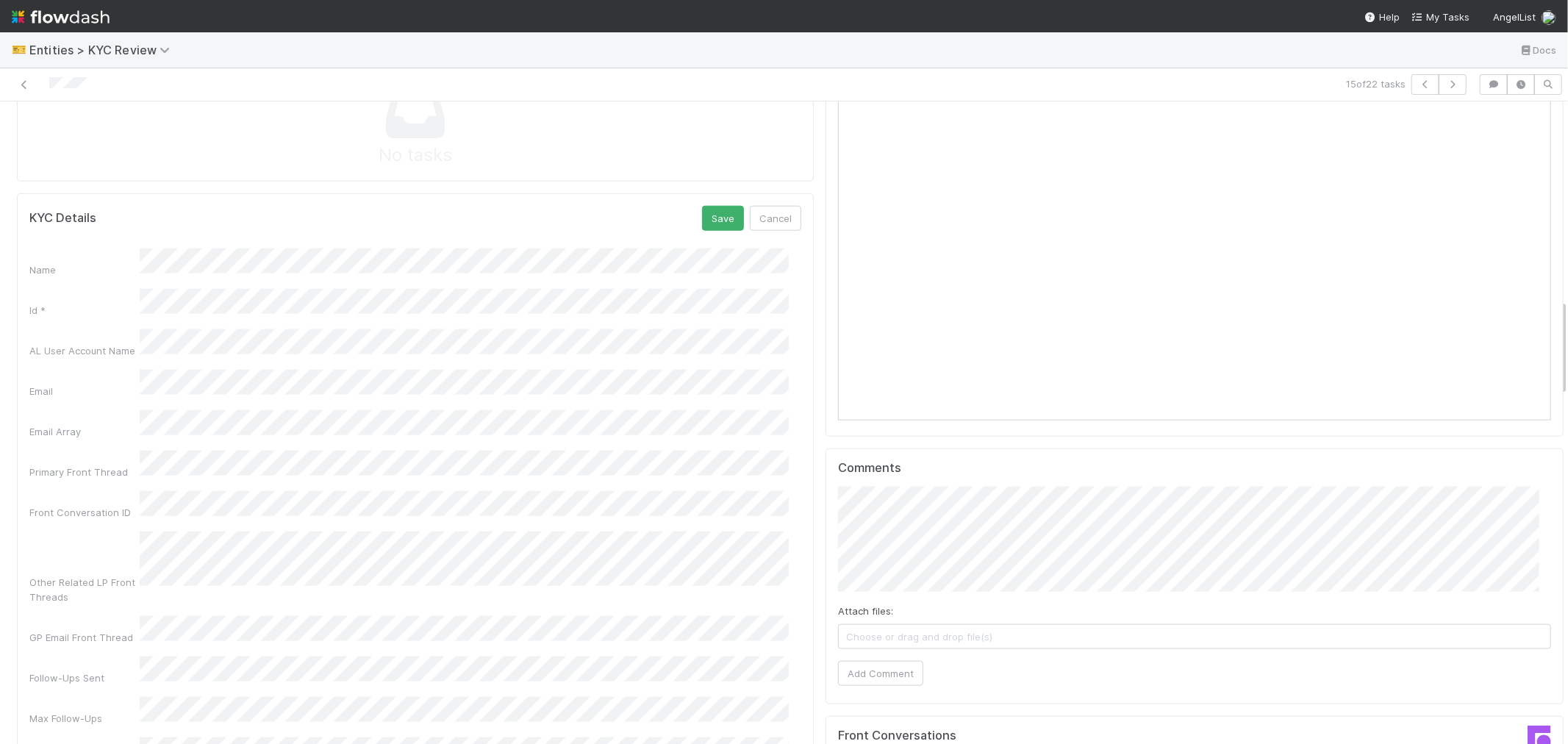
scroll to position [1307, 0]
click at [721, 207] on button "Save" at bounding box center [723, 219] width 42 height 25
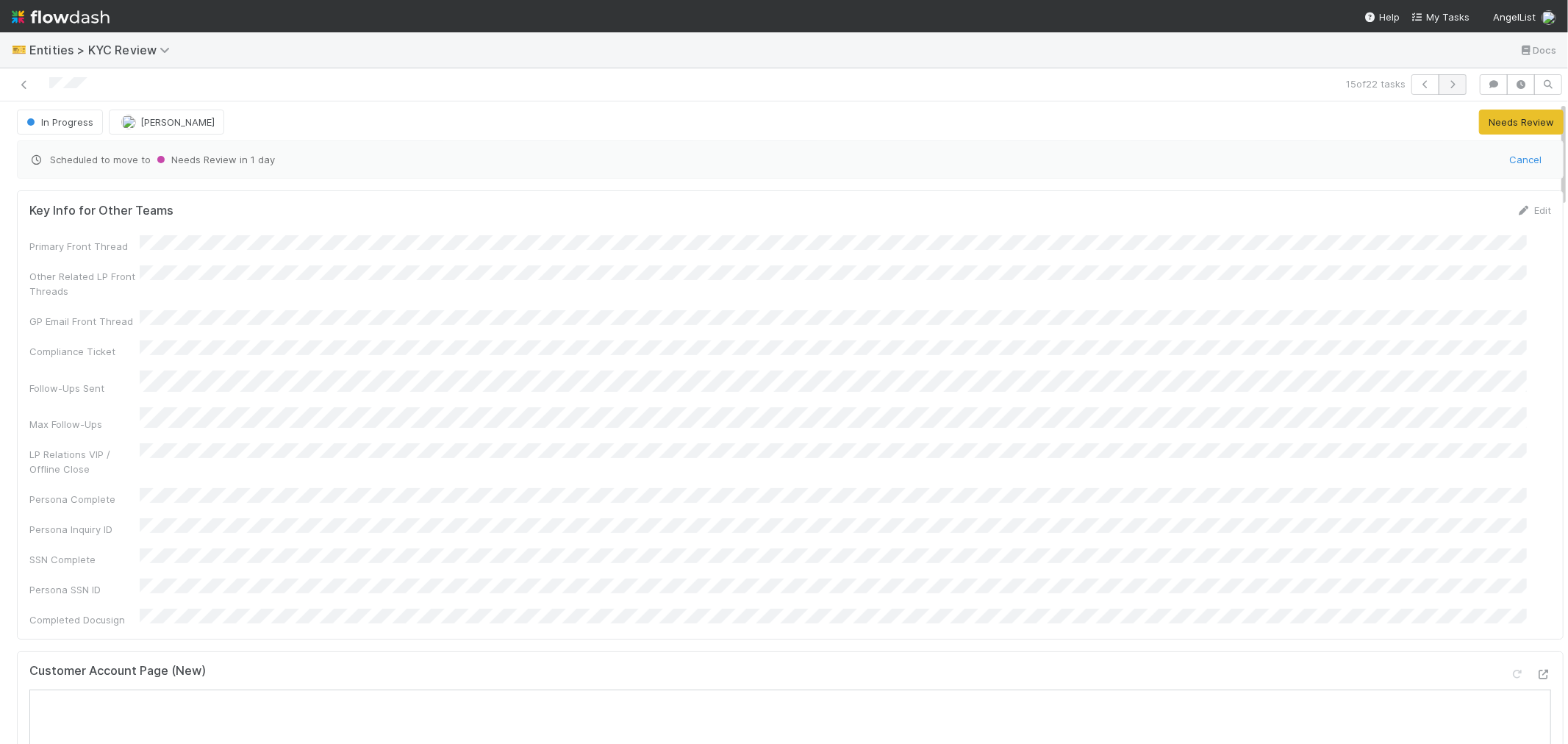
scroll to position [0, 0]
click at [1450, 85] on button "button" at bounding box center [1452, 84] width 28 height 21
click at [71, 92] on div at bounding box center [374, 84] width 736 height 21
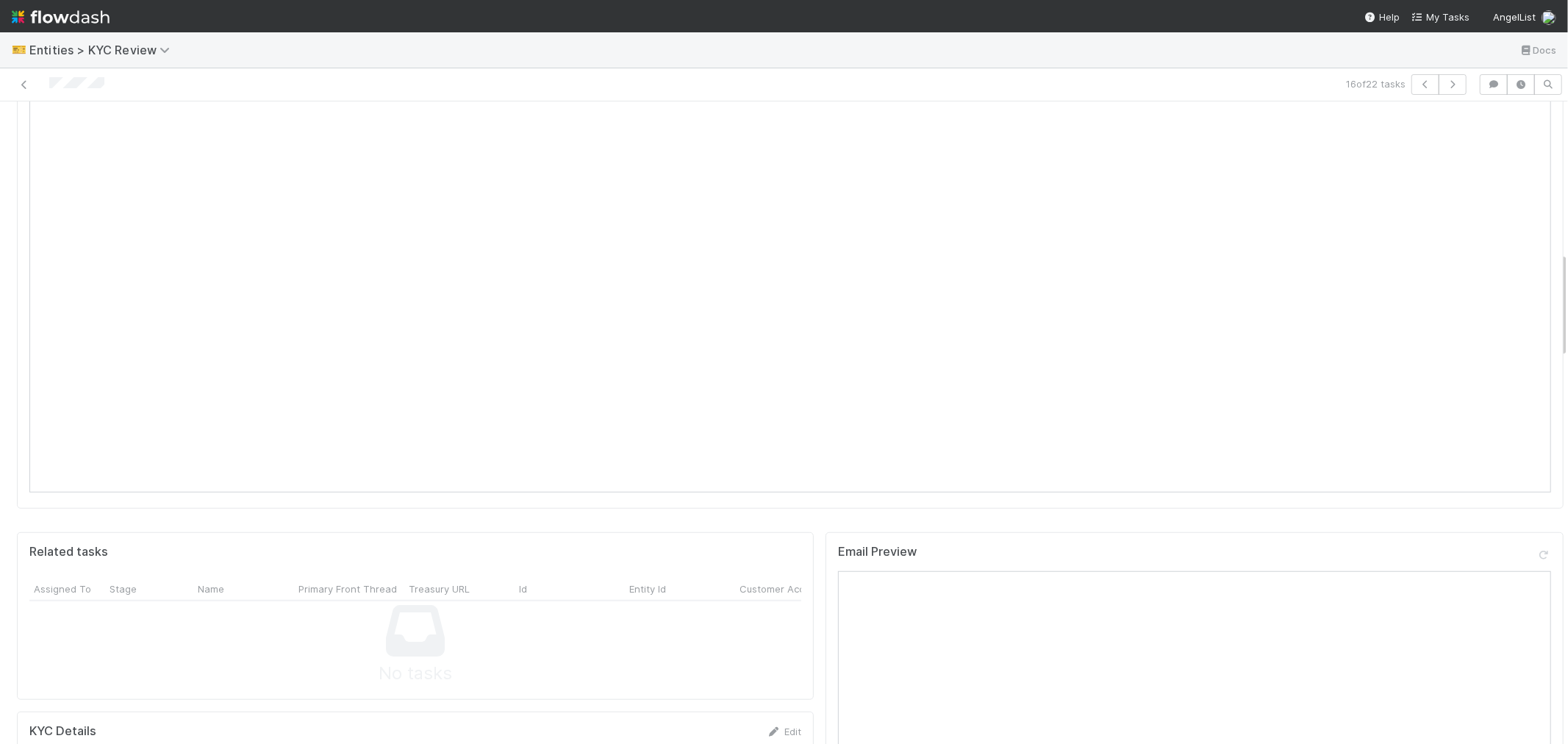
scroll to position [1225, 0]
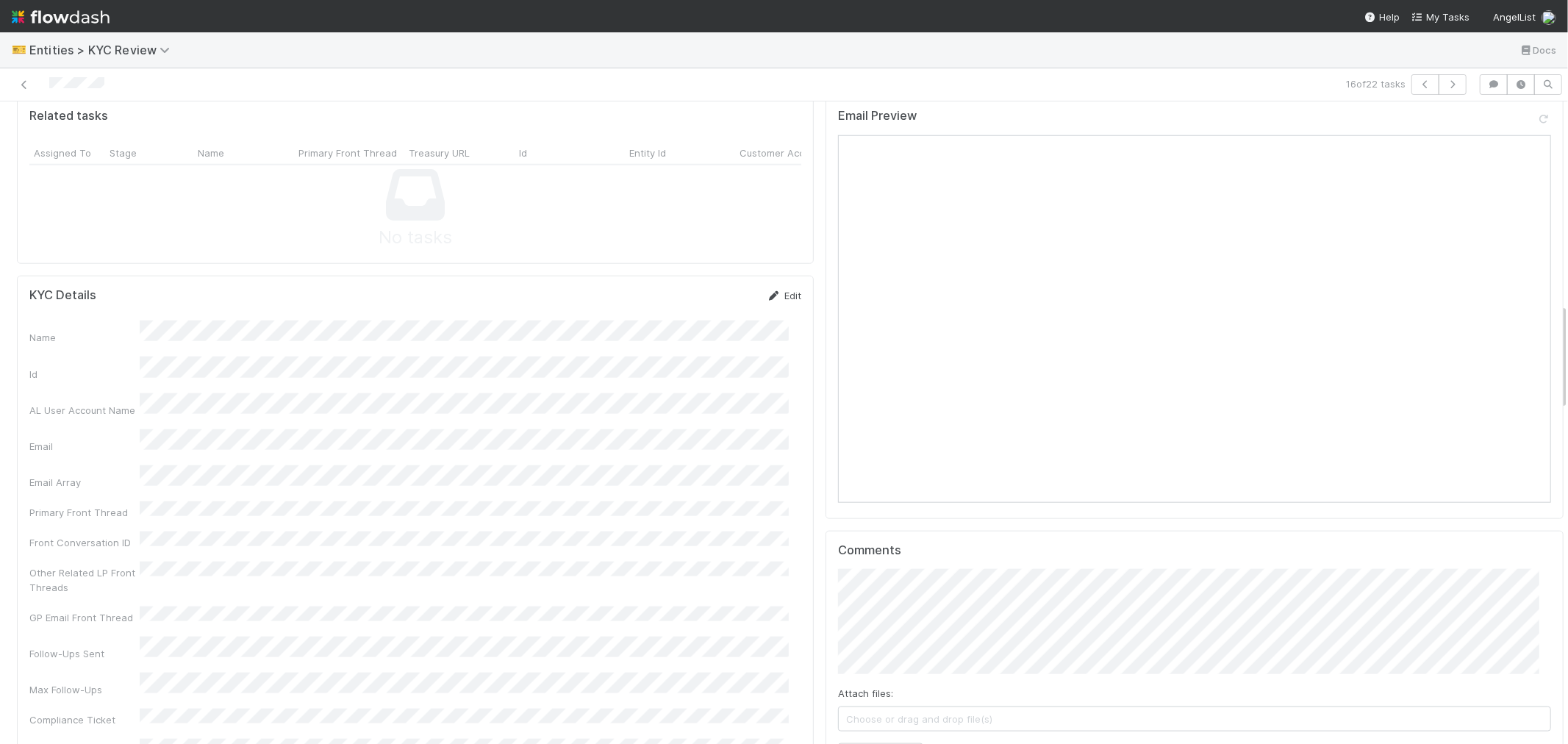
click at [773, 290] on link "Edit" at bounding box center [783, 296] width 34 height 12
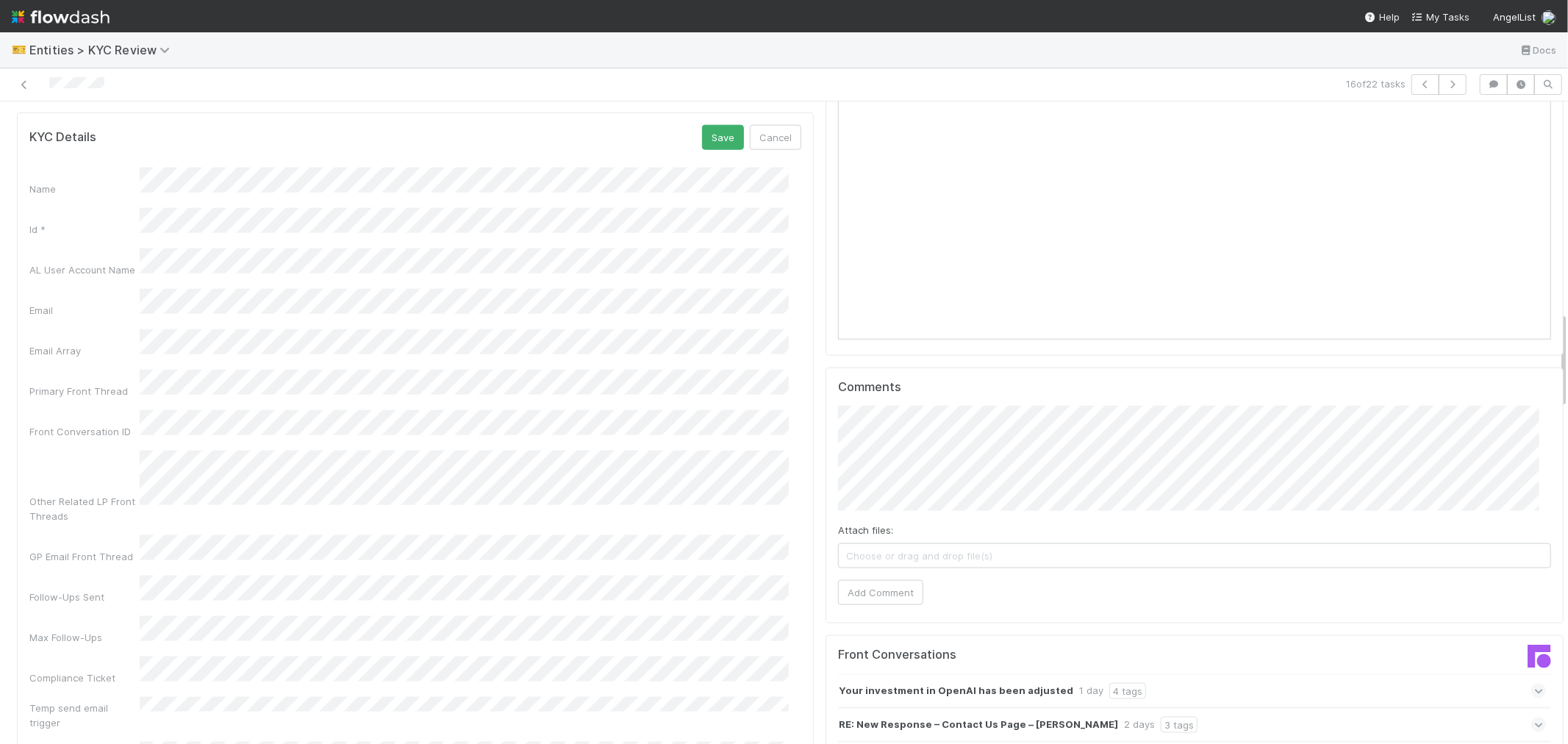
scroll to position [1062, 0]
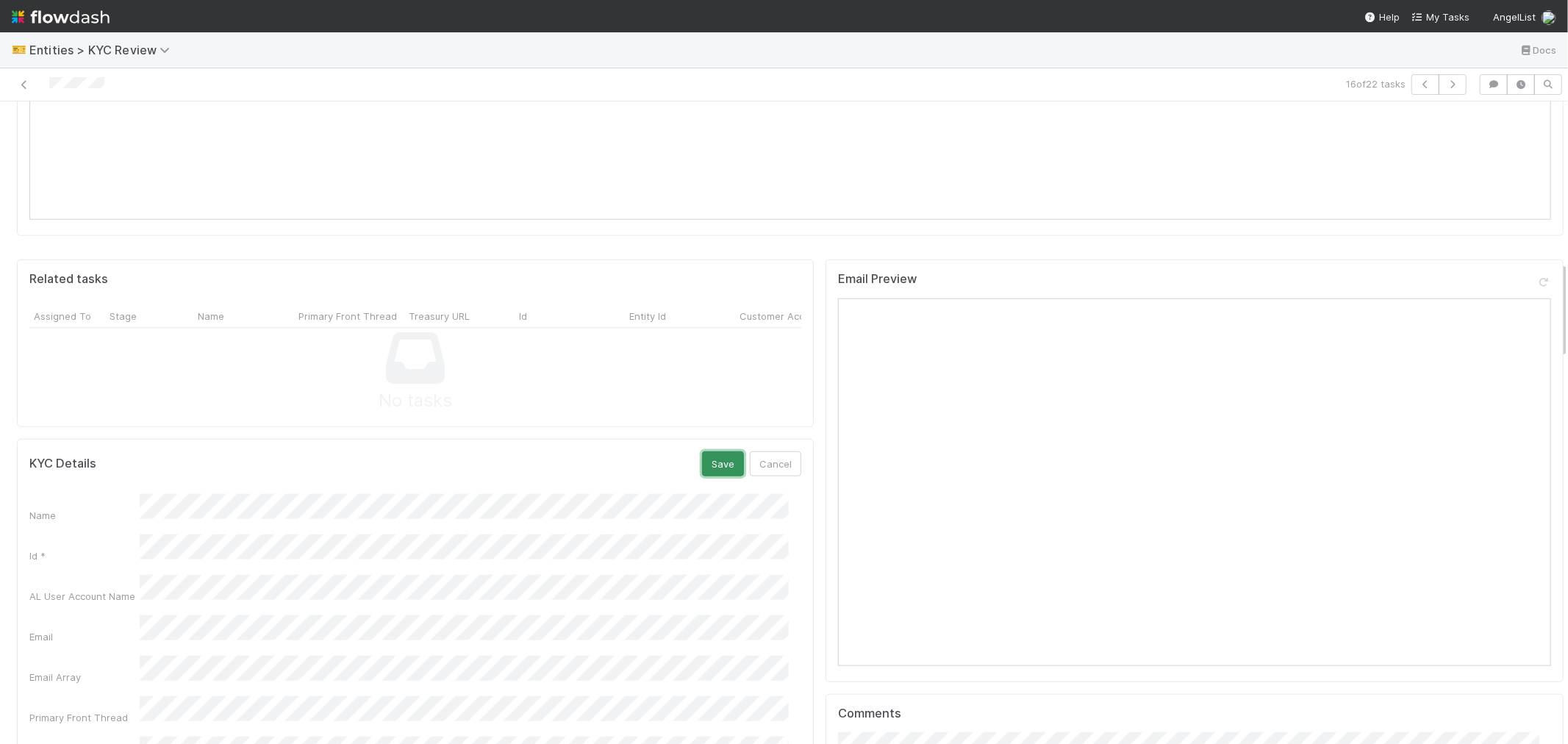
click at [712, 452] on button "Save" at bounding box center [723, 464] width 42 height 25
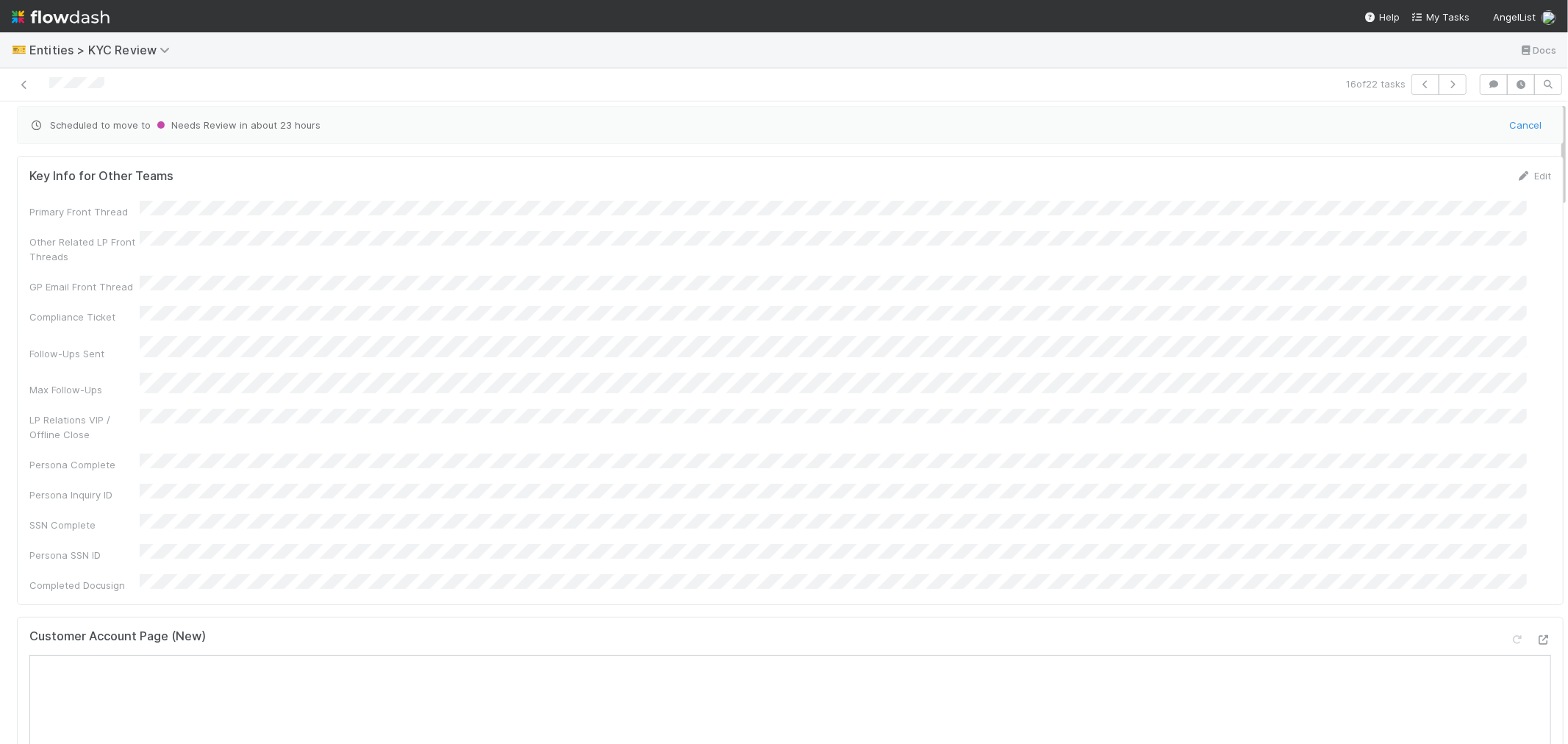
scroll to position [0, 0]
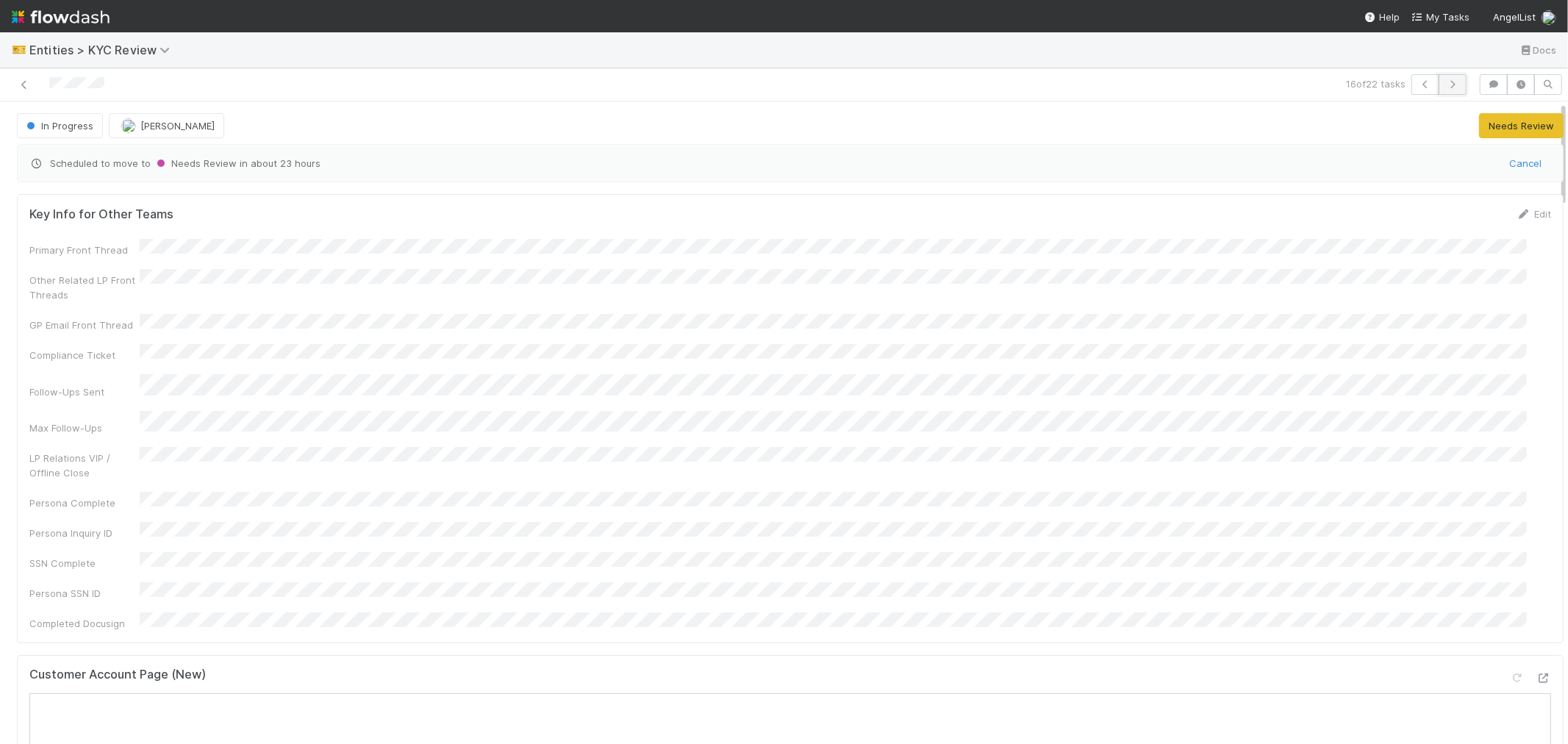
click at [1439, 79] on button "button" at bounding box center [1452, 84] width 28 height 21
click at [69, 92] on div at bounding box center [374, 84] width 736 height 21
click at [68, 92] on div at bounding box center [374, 84] width 736 height 21
click at [714, 609] on div "Key Info for Other Teams Edit Primary Front Thread Other Related LP Front Threa…" at bounding box center [790, 752] width 1558 height 1127
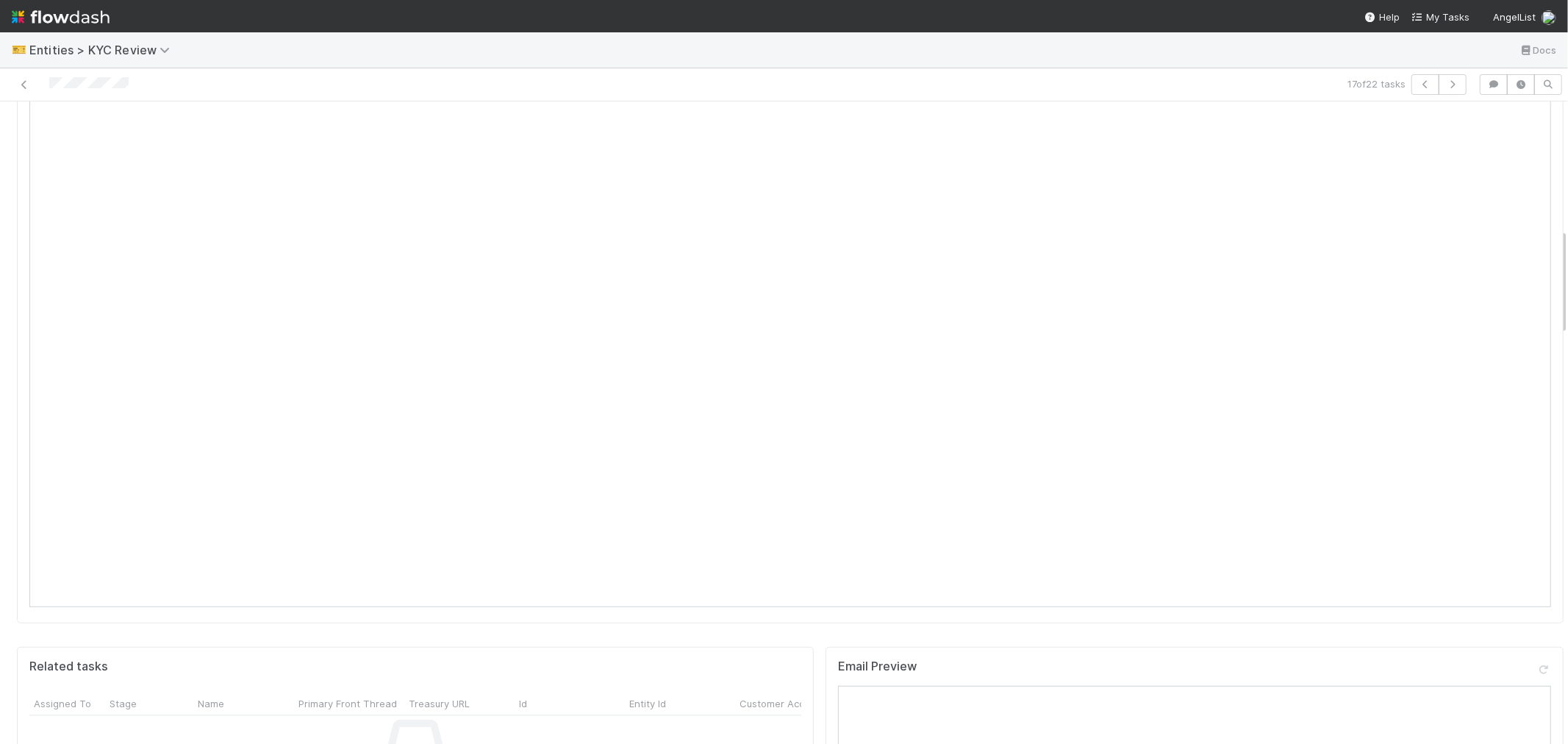
scroll to position [899, 0]
click at [769, 616] on link "Edit" at bounding box center [783, 622] width 34 height 12
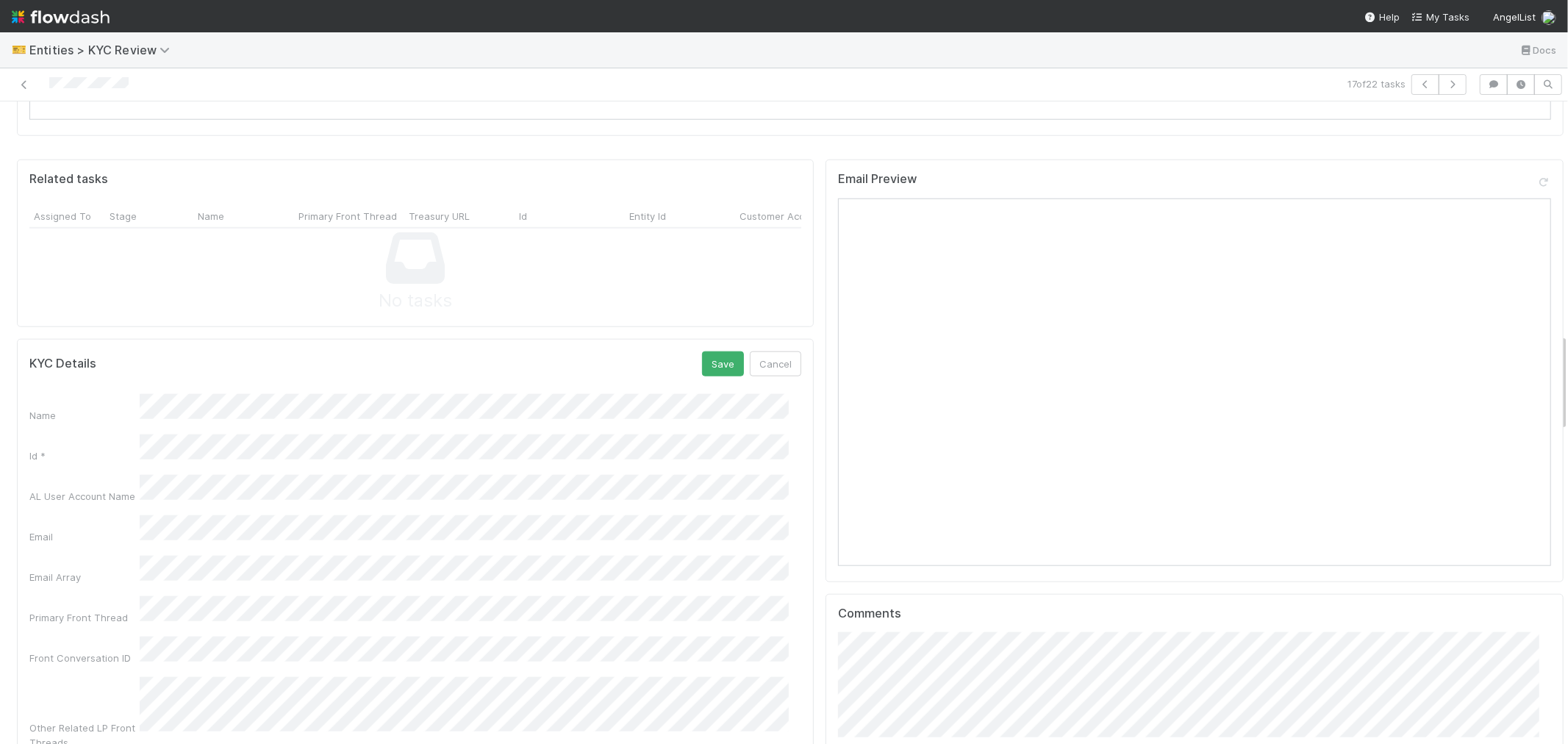
scroll to position [1144, 0]
click at [708, 369] on button "Save" at bounding box center [723, 382] width 42 height 25
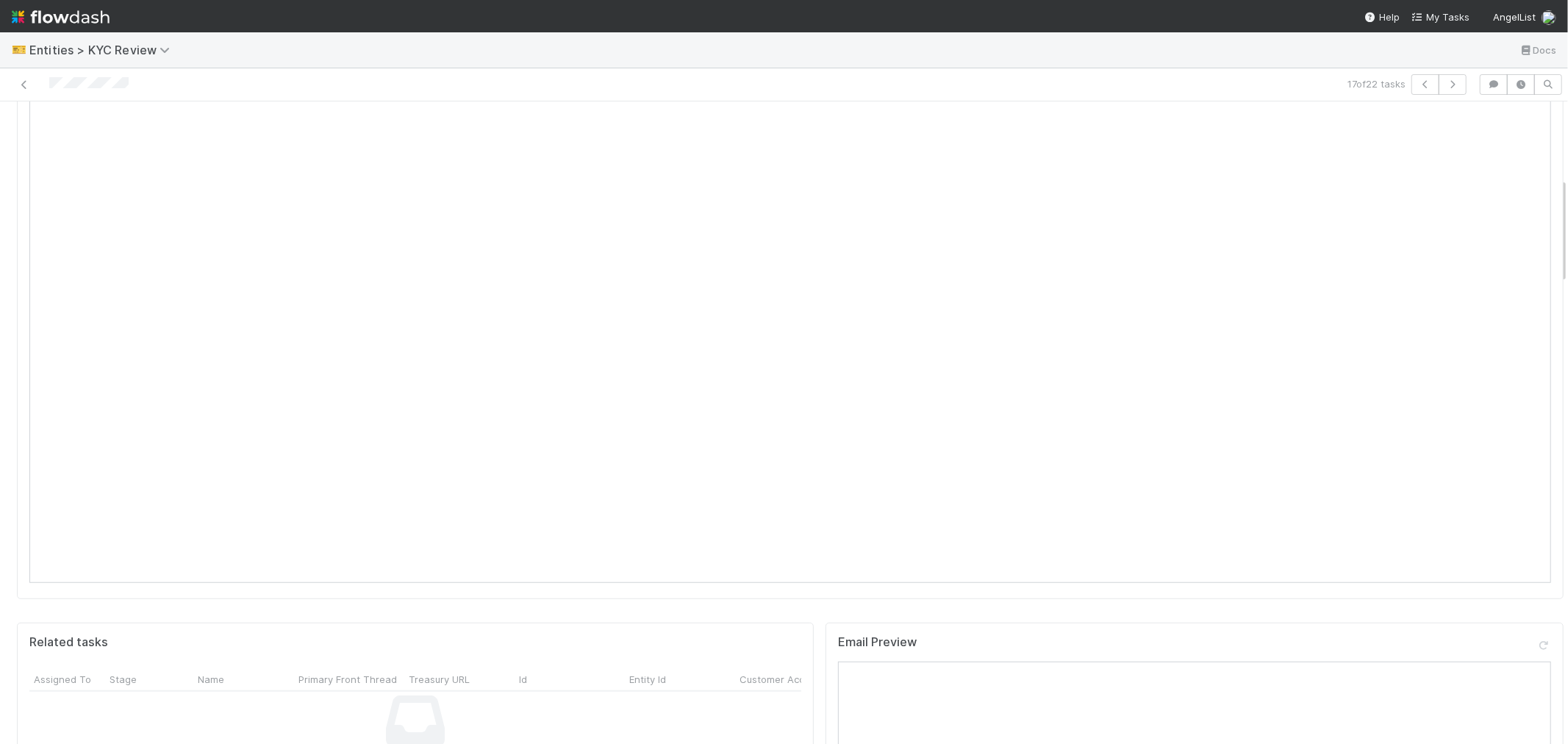
scroll to position [408, 0]
click at [1445, 81] on icon "button" at bounding box center [1453, 84] width 15 height 9
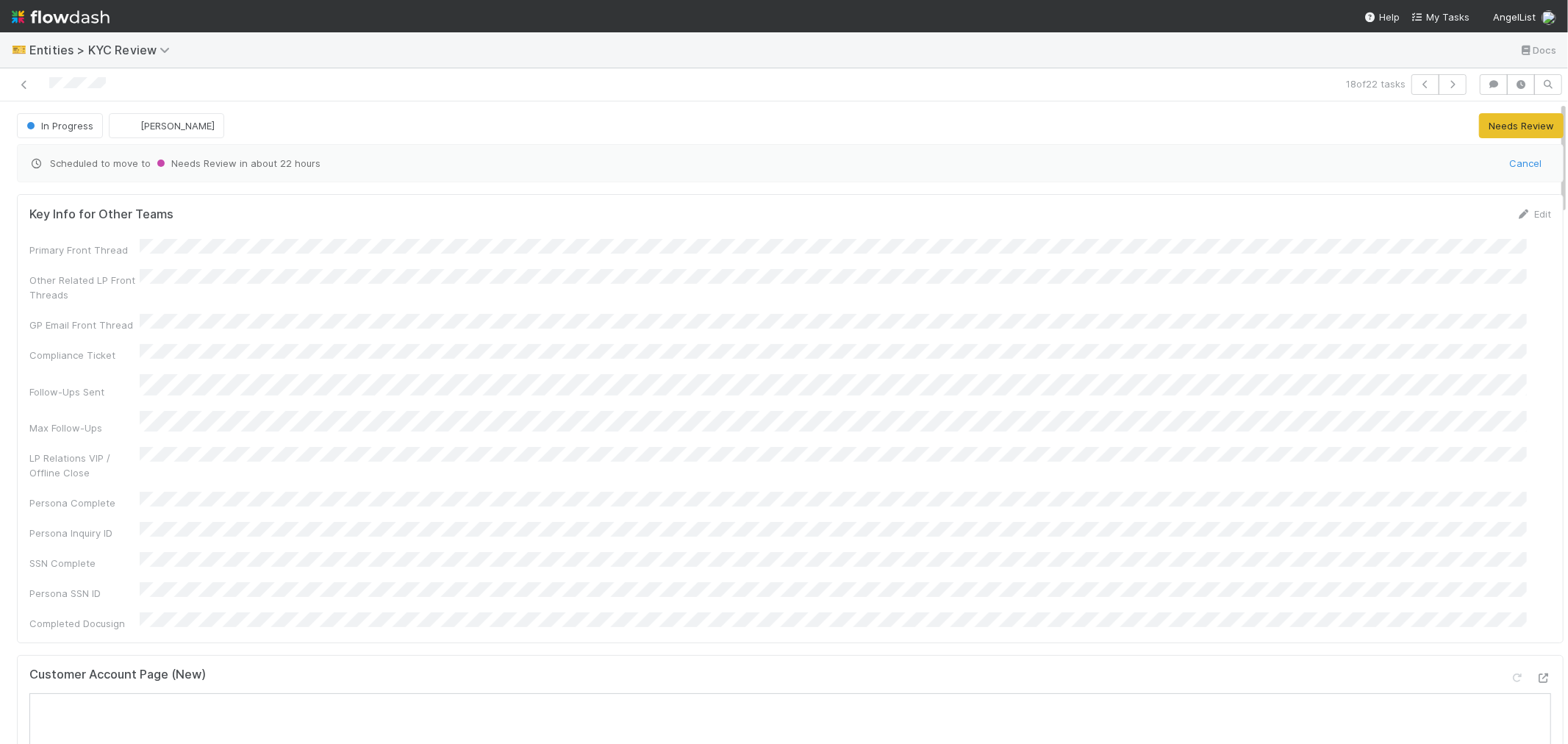
click at [76, 92] on div at bounding box center [374, 84] width 736 height 21
click at [644, 668] on div "Customer Account Page (New)" at bounding box center [790, 681] width 1522 height 27
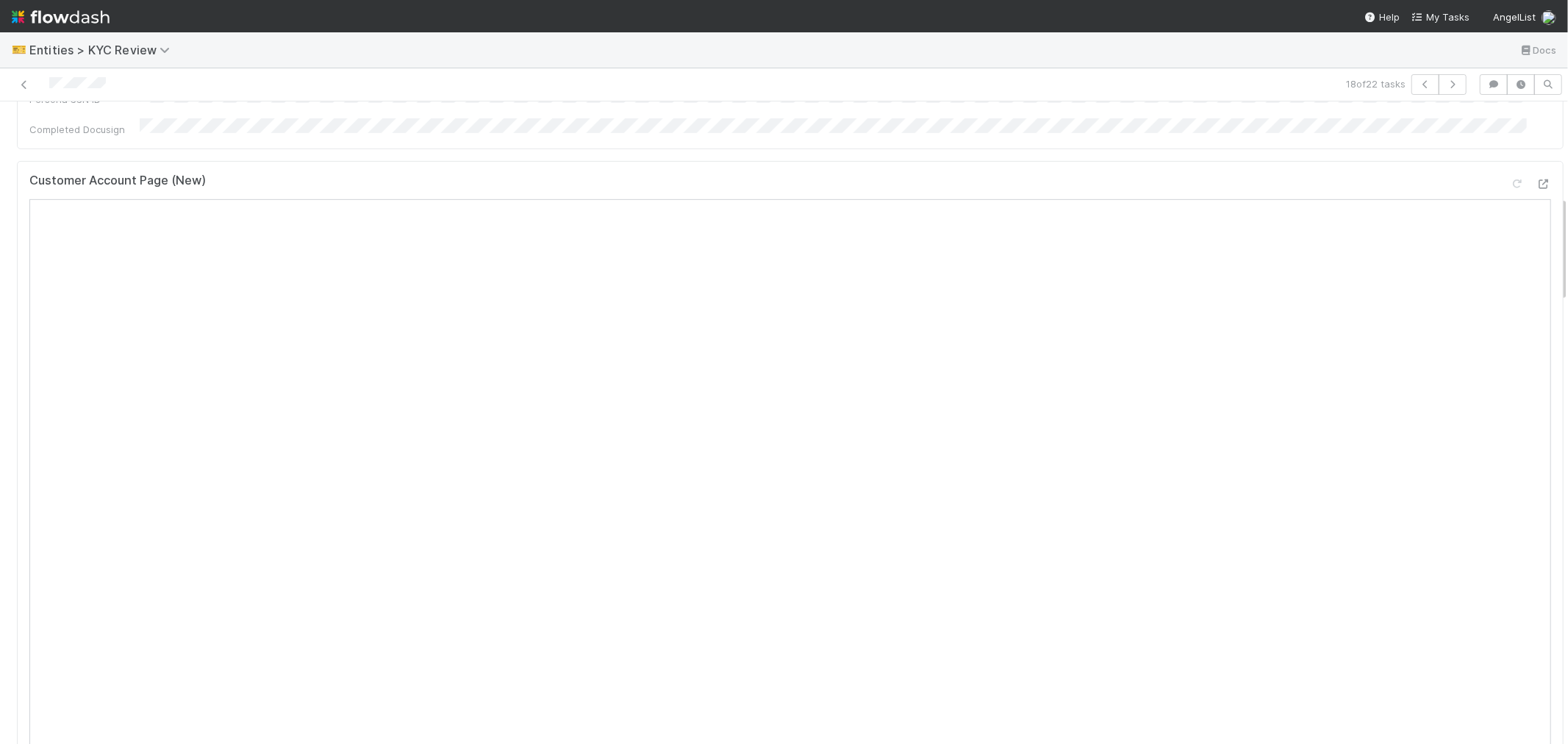
scroll to position [571, 0]
drag, startPoint x: 783, startPoint y: 717, endPoint x: 760, endPoint y: 725, distance: 24.4
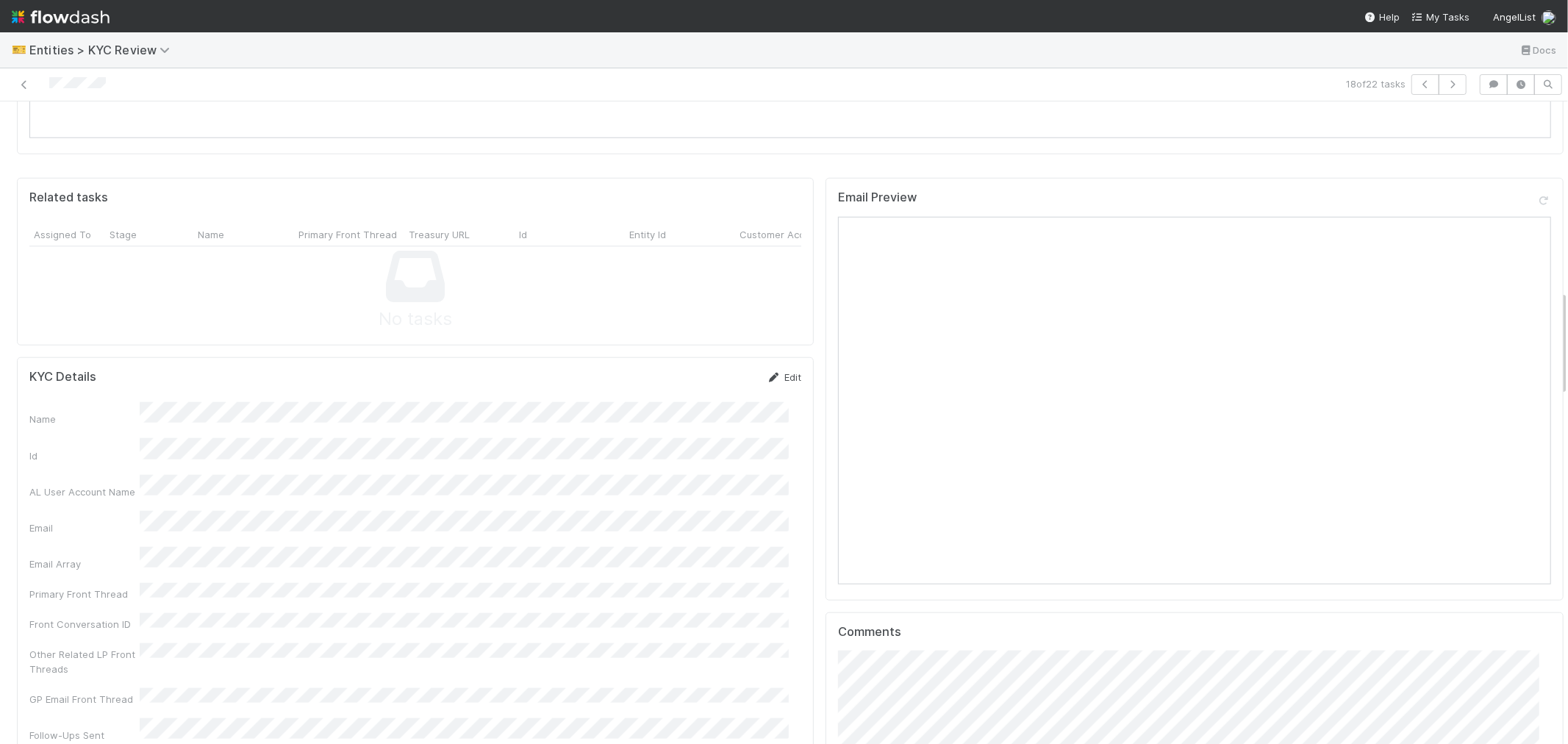
click at [766, 373] on icon at bounding box center [774, 377] width 15 height 9
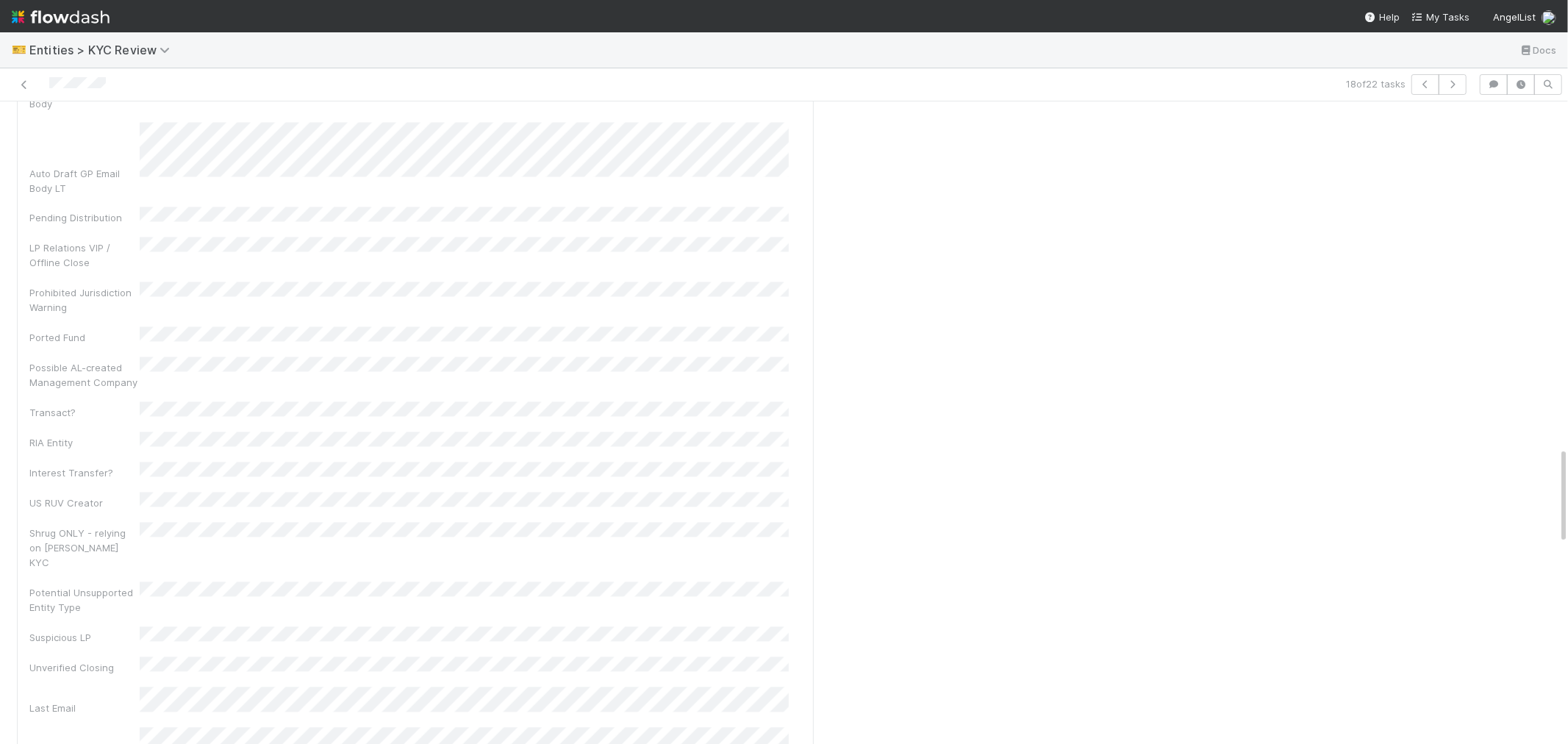
scroll to position [2287, 0]
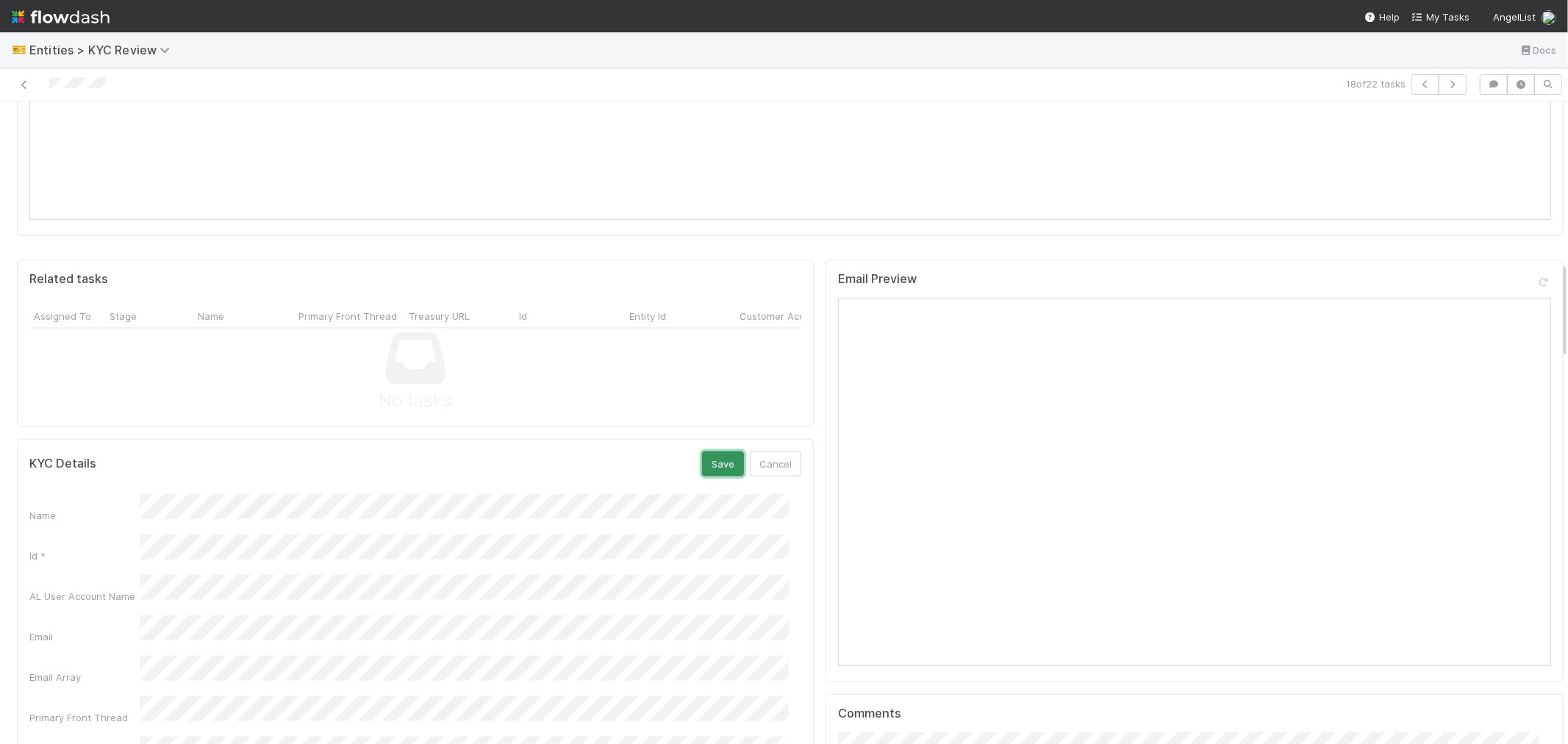
click at [720, 452] on button "Save" at bounding box center [723, 464] width 42 height 25
click at [1446, 83] on icon "button" at bounding box center [1453, 84] width 15 height 9
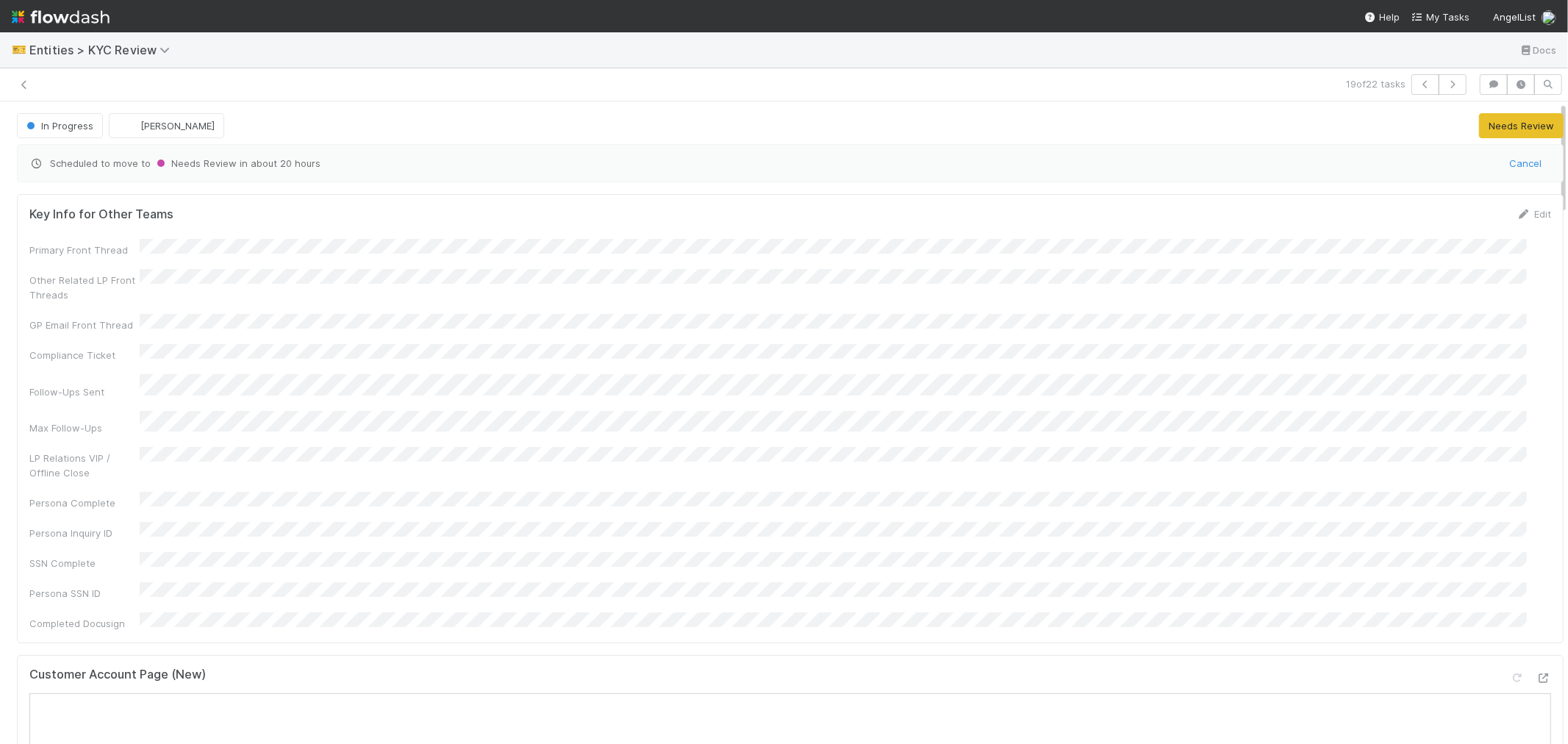
click at [50, 92] on div at bounding box center [50, 85] width 0 height 15
click at [72, 92] on div at bounding box center [81, 85] width 64 height 15
click at [818, 668] on div "Customer Account Page (New)" at bounding box center [790, 681] width 1522 height 27
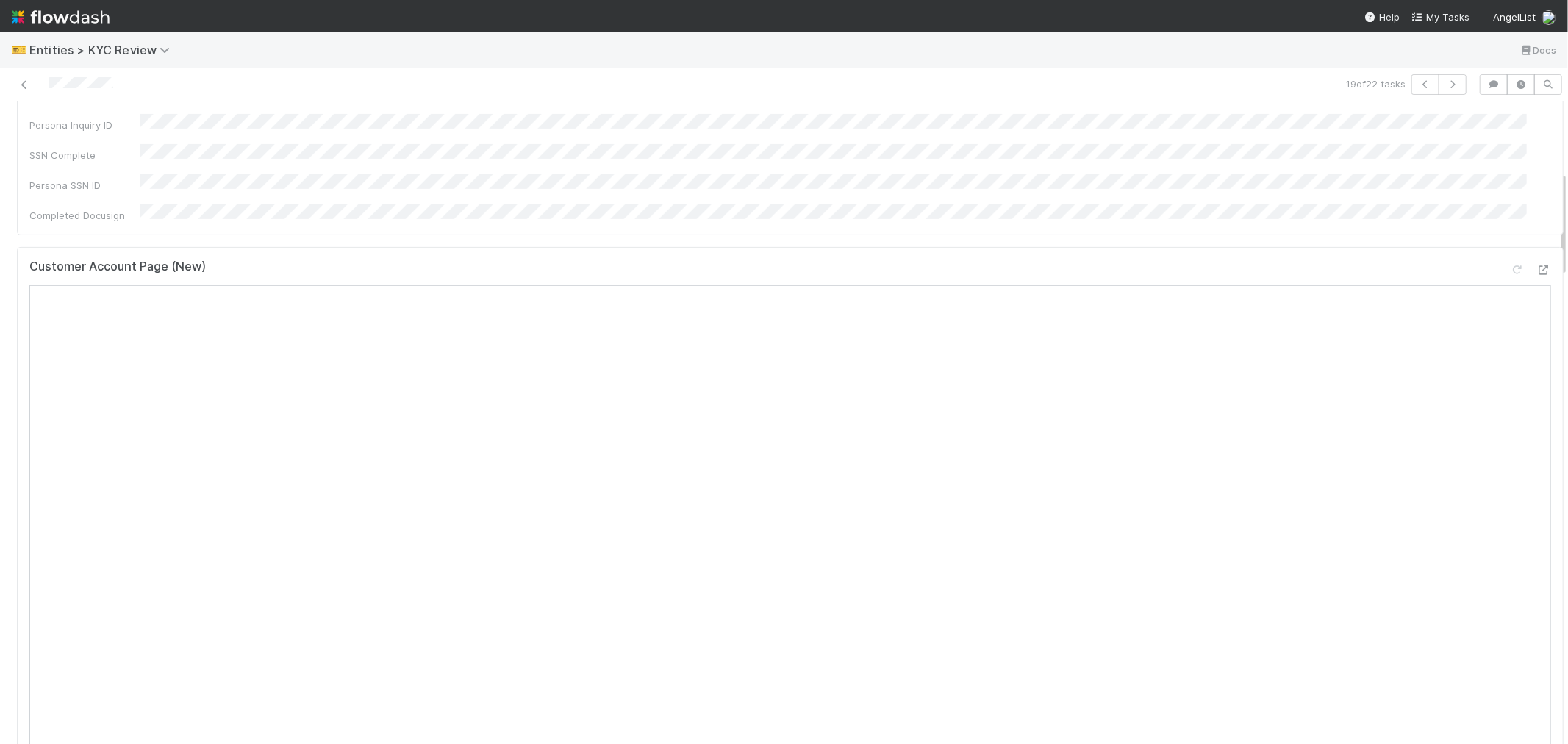
scroll to position [980, 0]
click at [783, 535] on link "Edit" at bounding box center [783, 541] width 34 height 12
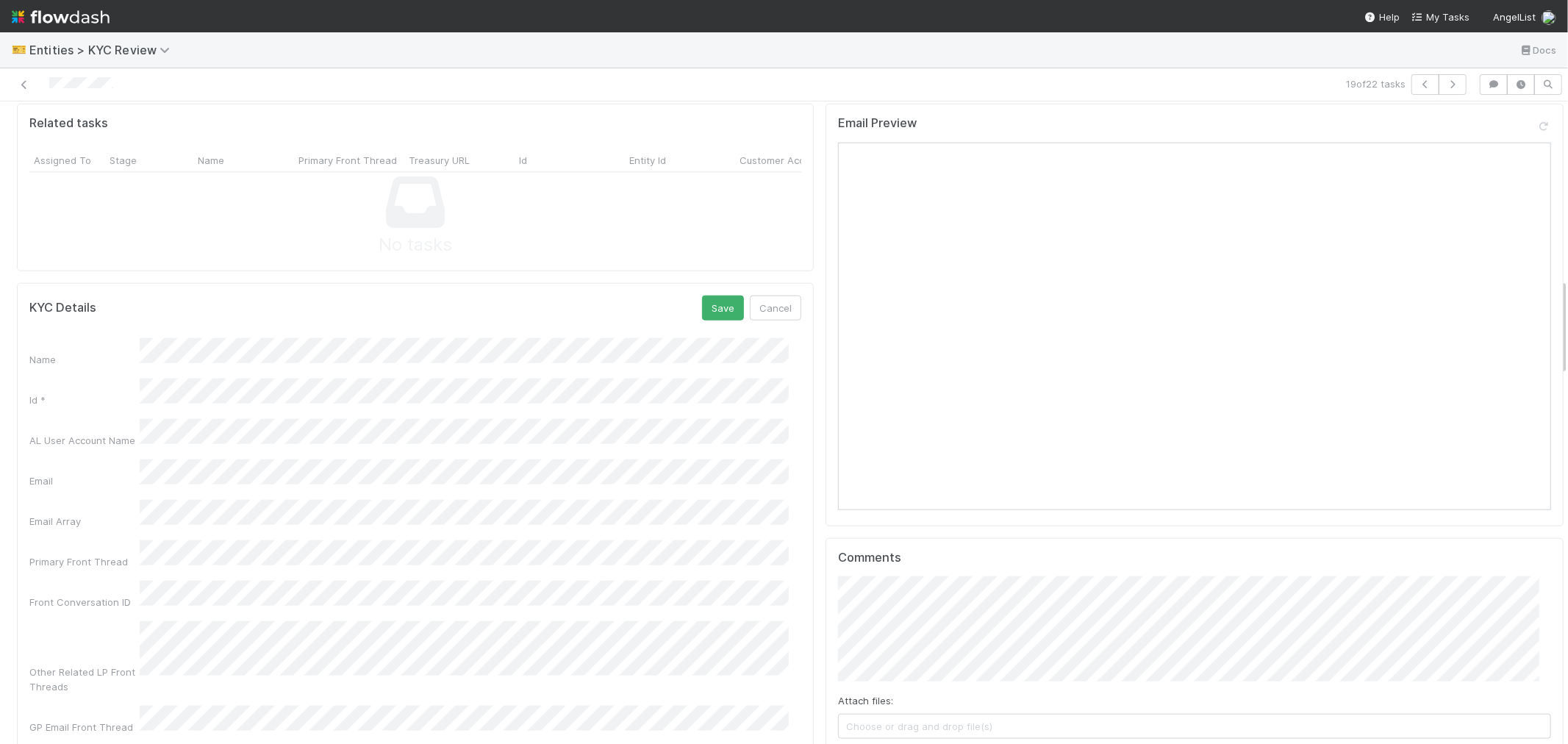
scroll to position [1144, 0]
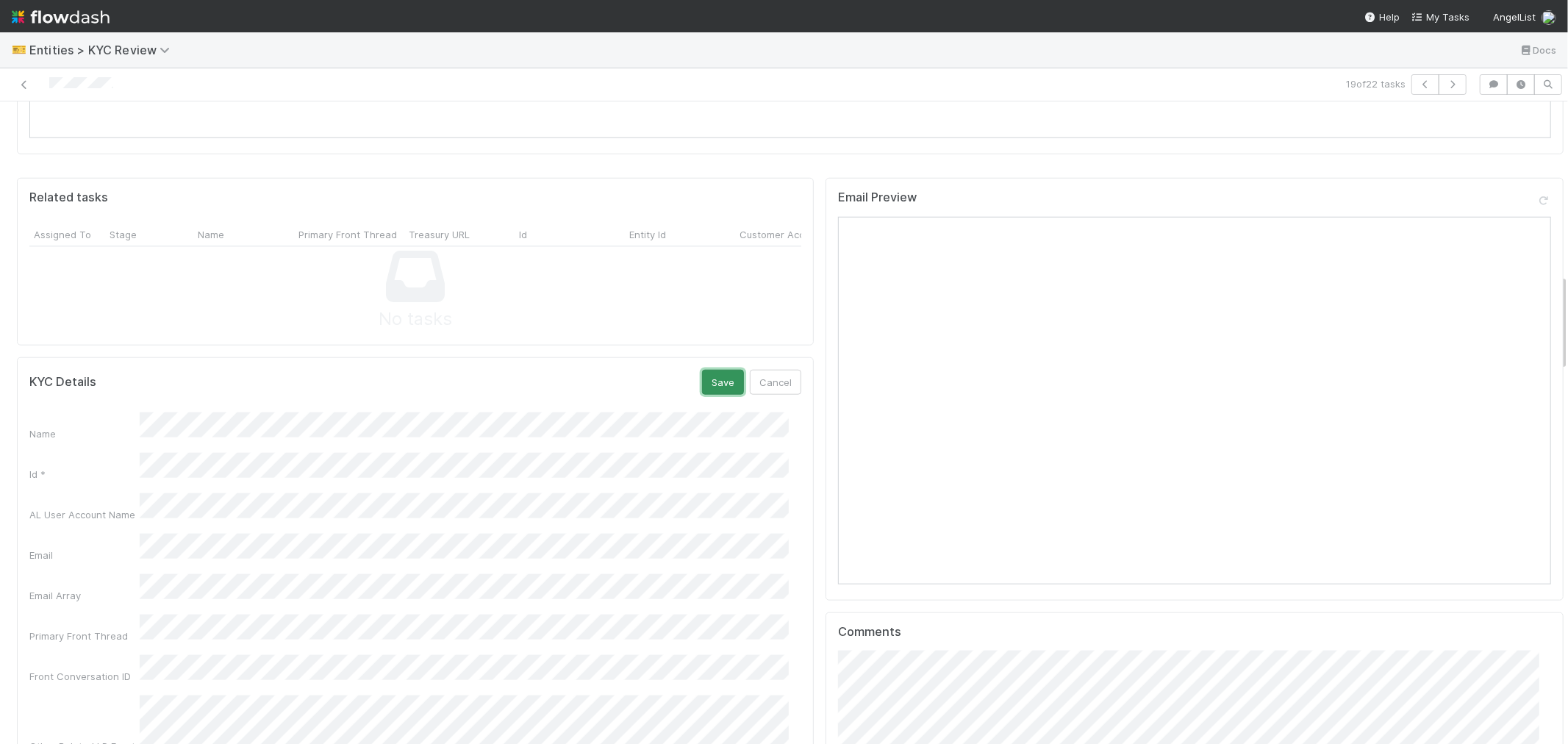
click at [703, 369] on button "Save" at bounding box center [723, 382] width 42 height 25
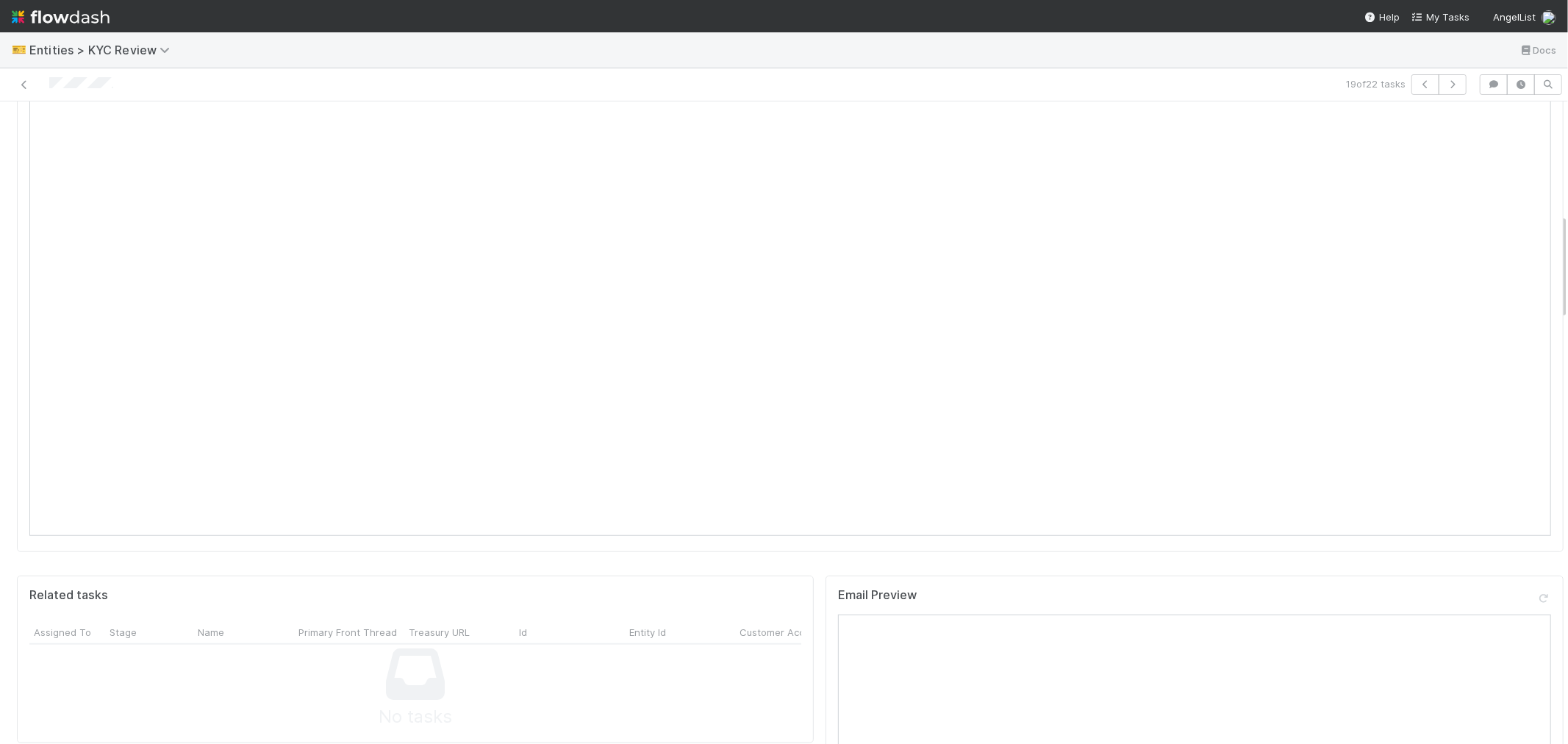
scroll to position [653, 0]
click at [1445, 88] on icon "button" at bounding box center [1453, 84] width 15 height 9
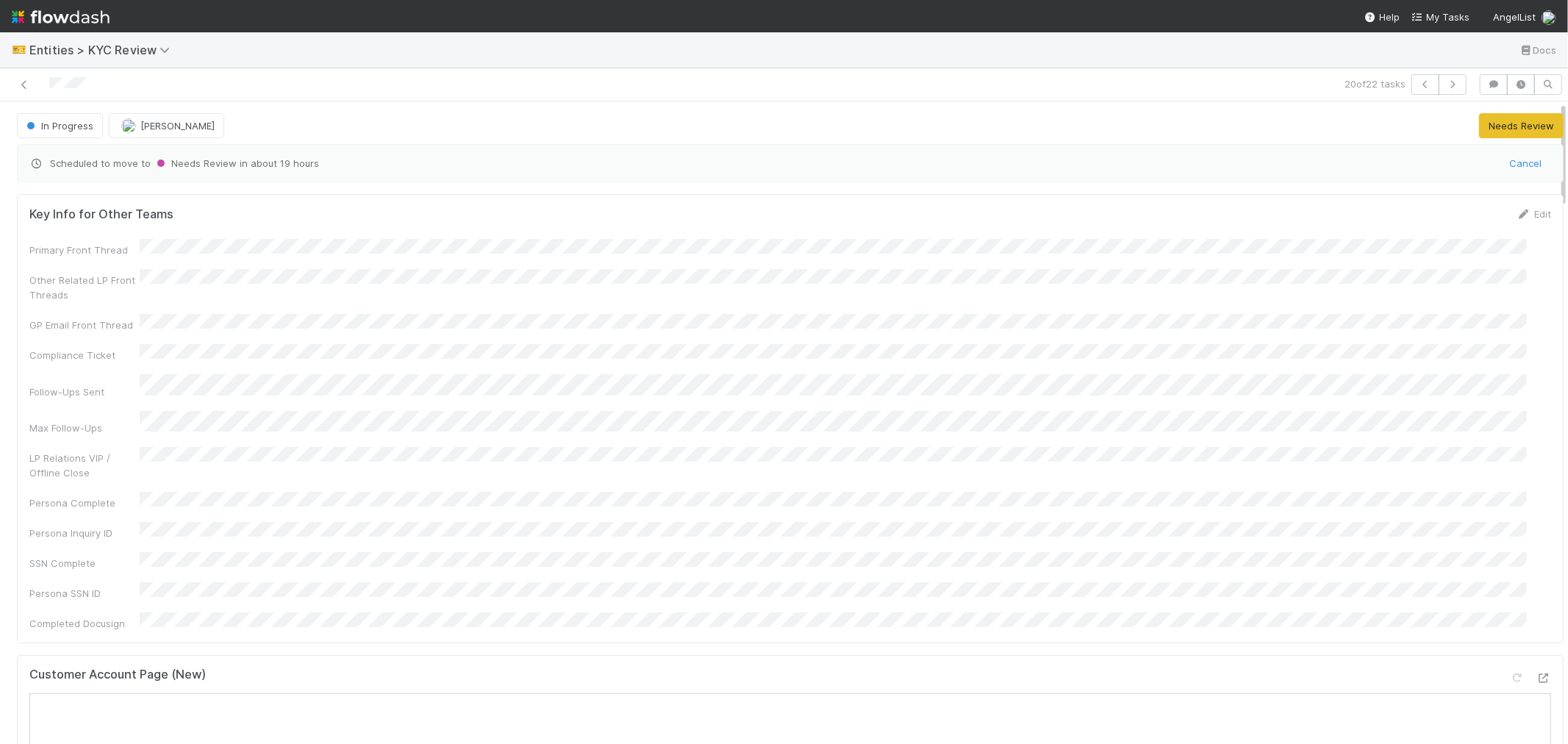
click at [570, 668] on div "Customer Account Page (New)" at bounding box center [790, 681] width 1522 height 27
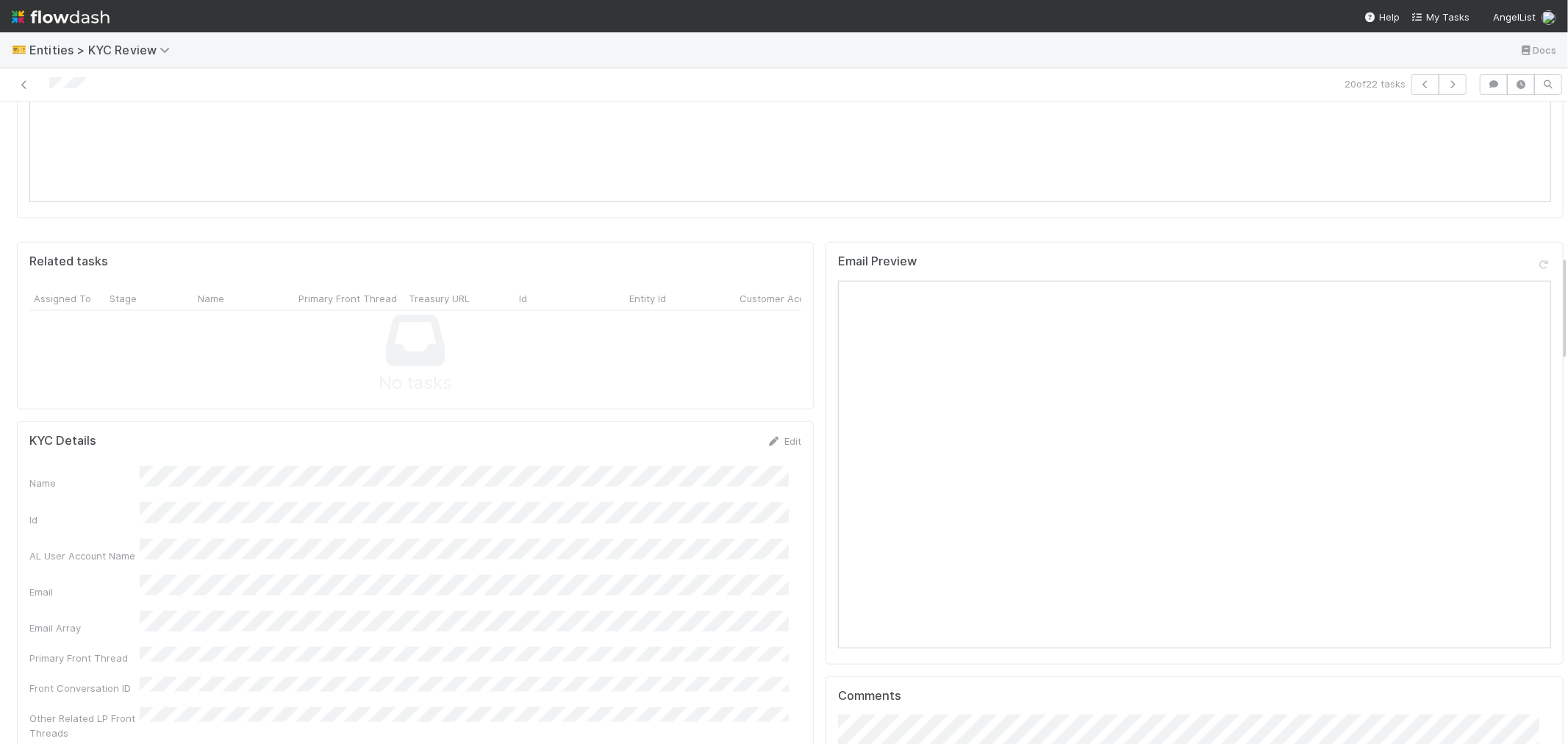
scroll to position [1225, 0]
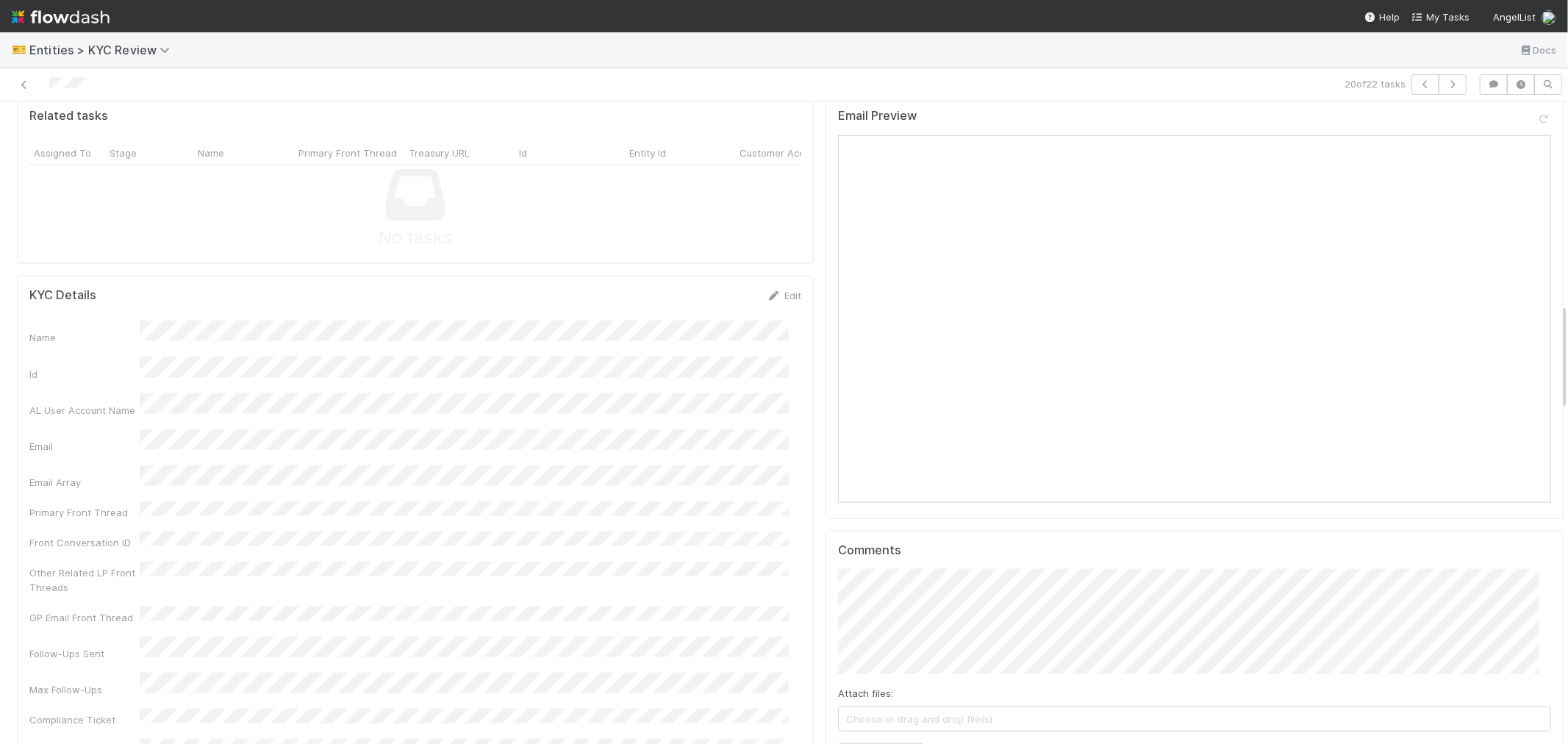
drag, startPoint x: 781, startPoint y: 252, endPoint x: 472, endPoint y: 322, distance: 316.8
click at [780, 290] on link "Edit" at bounding box center [783, 296] width 34 height 12
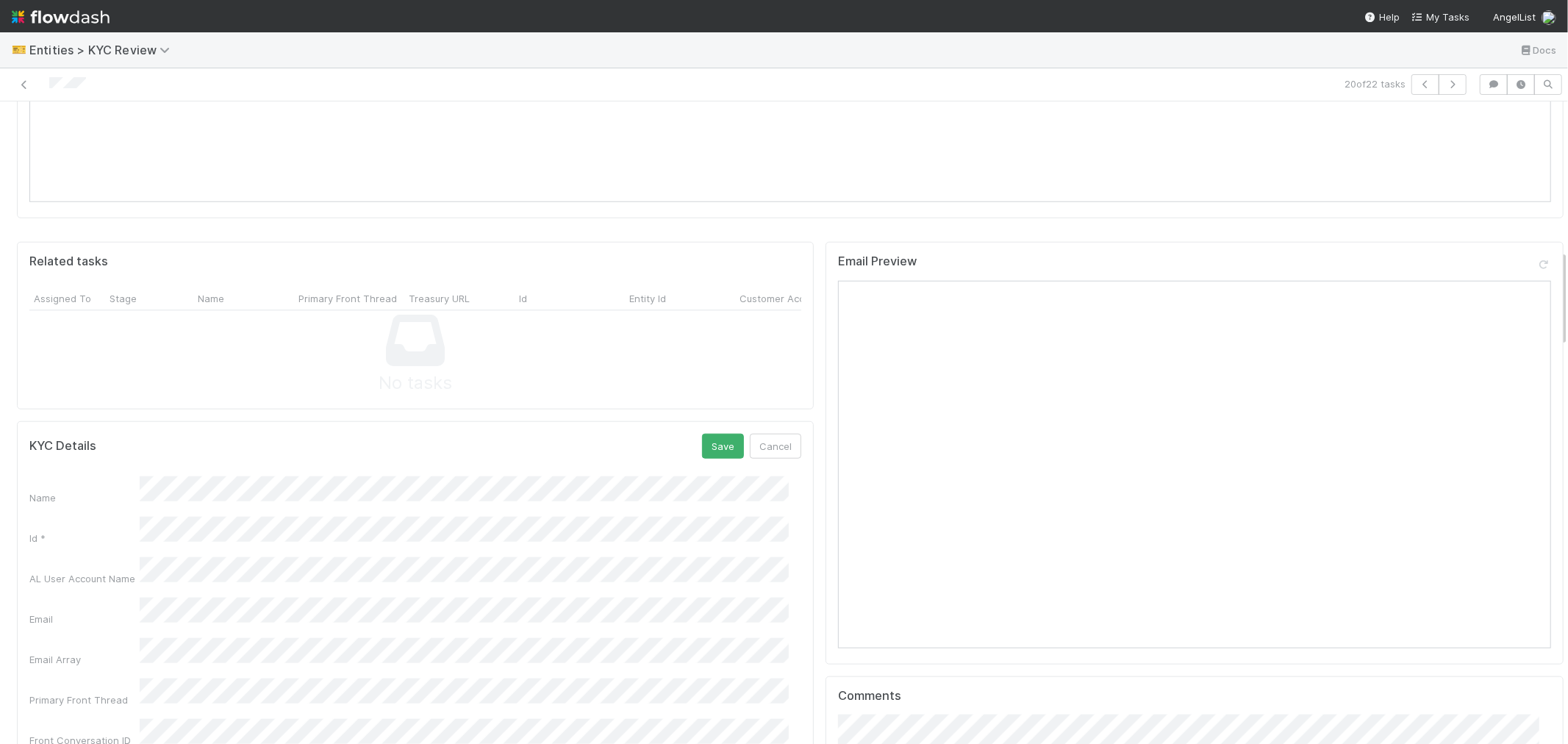
scroll to position [980, 0]
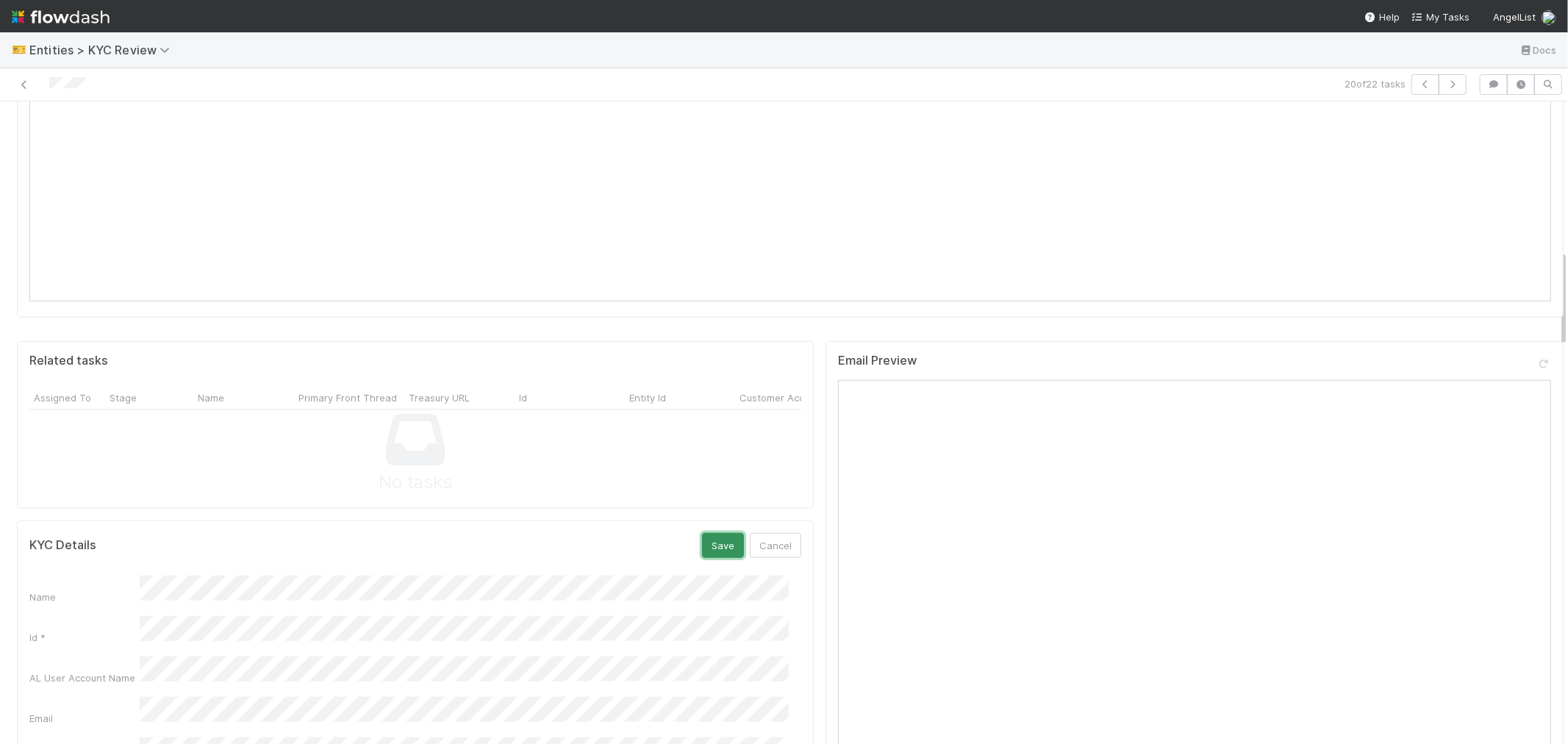
click at [718, 533] on button "Save" at bounding box center [723, 546] width 42 height 25
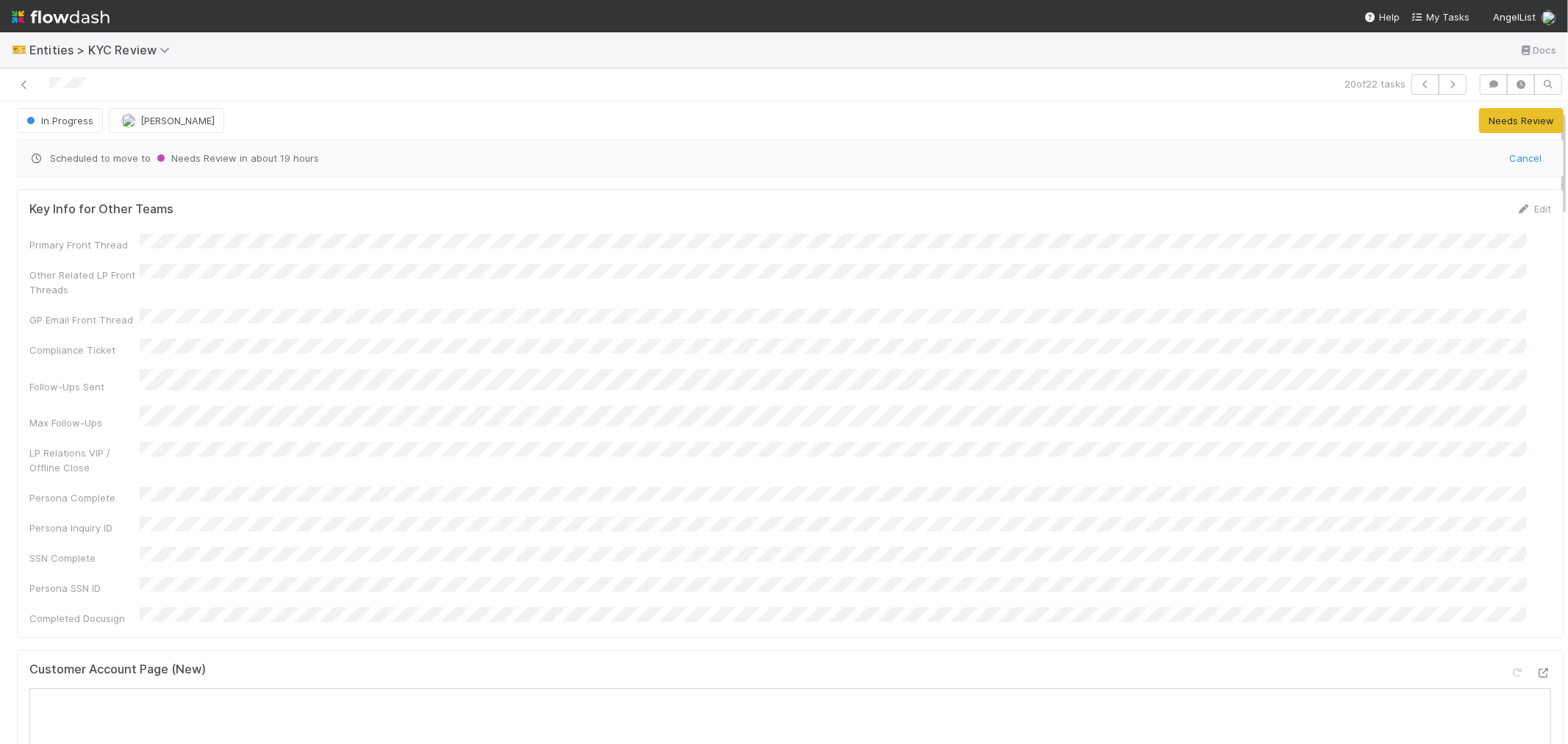
scroll to position [0, 0]
click at [1446, 86] on icon "button" at bounding box center [1453, 84] width 15 height 9
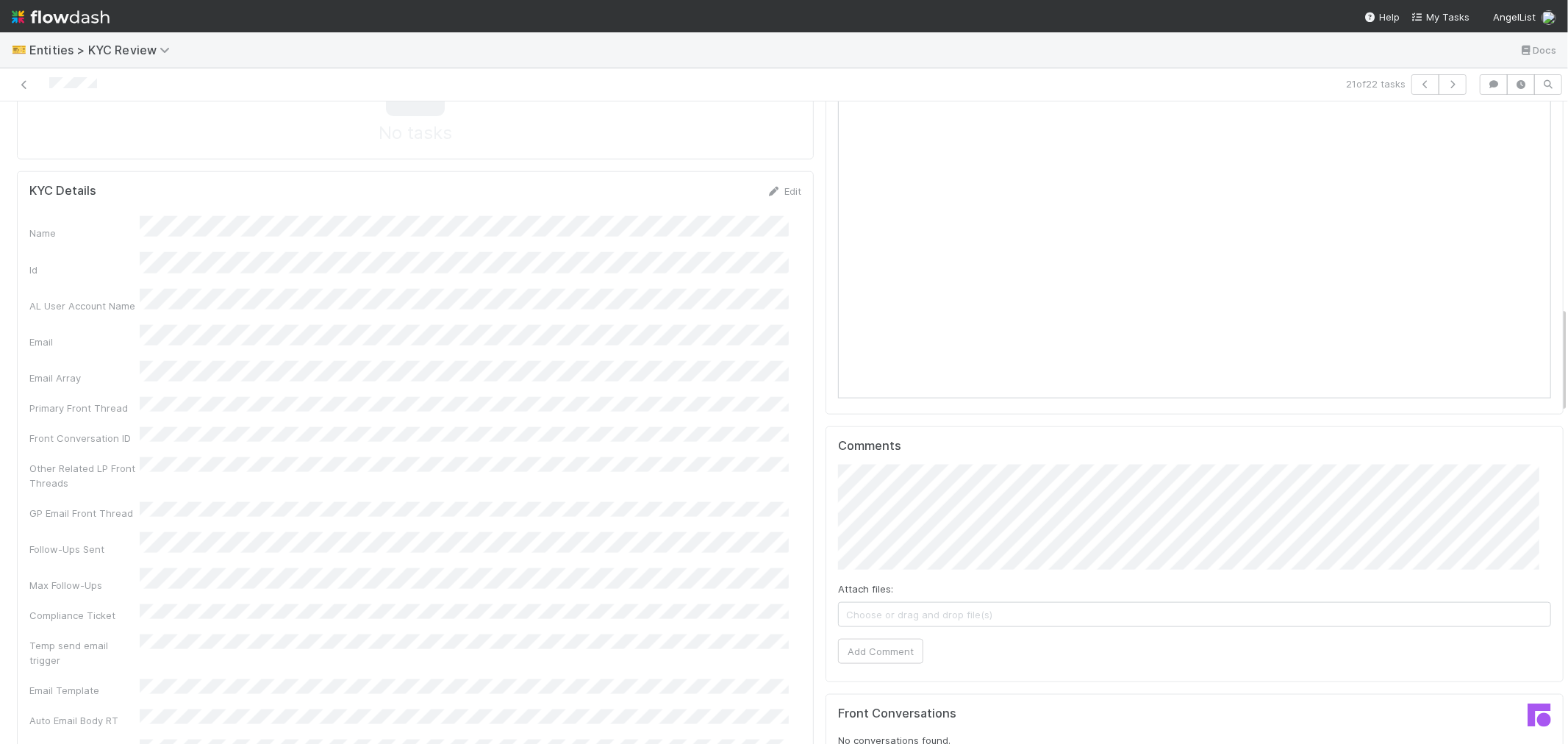
scroll to position [1225, 0]
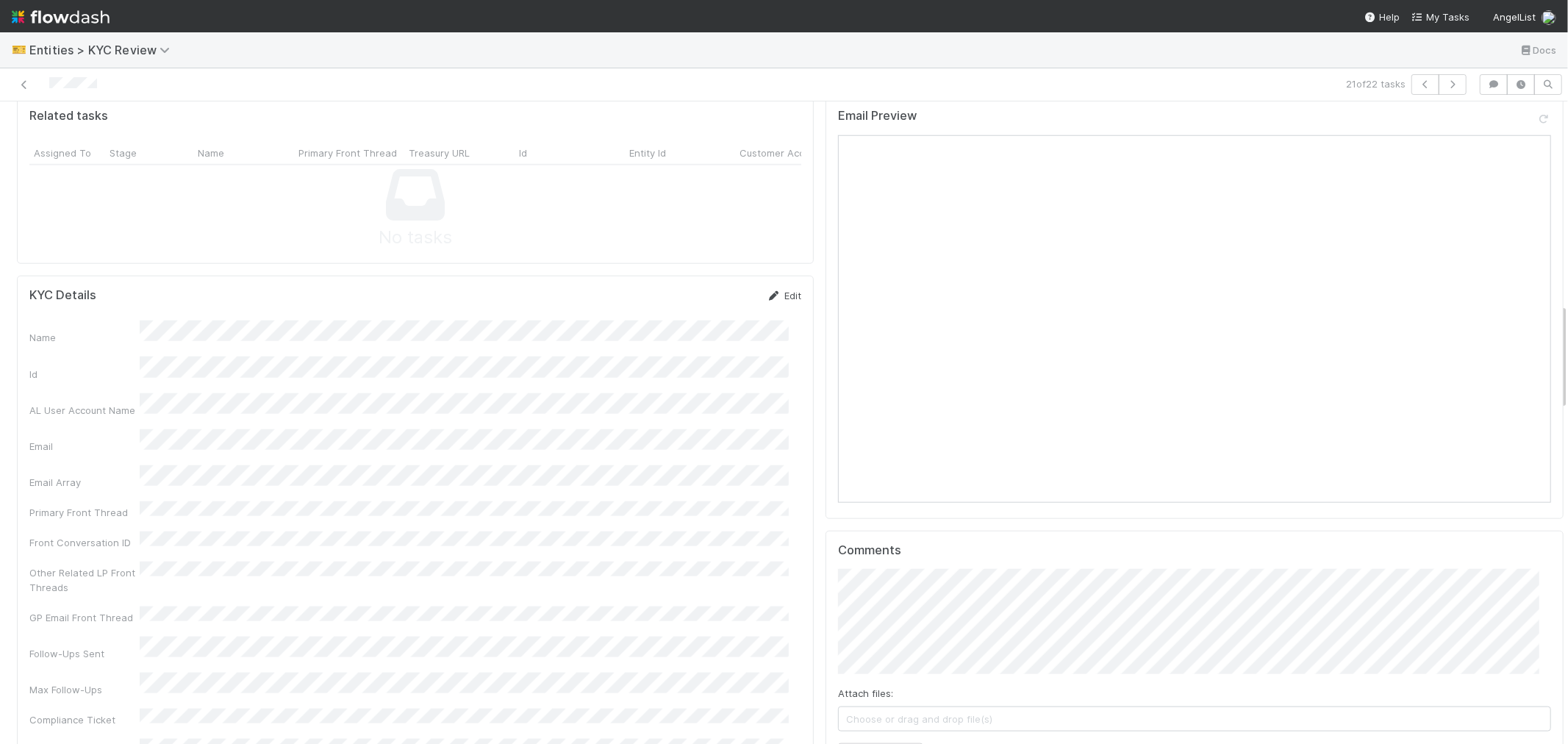
click at [783, 290] on link "Edit" at bounding box center [783, 296] width 34 height 12
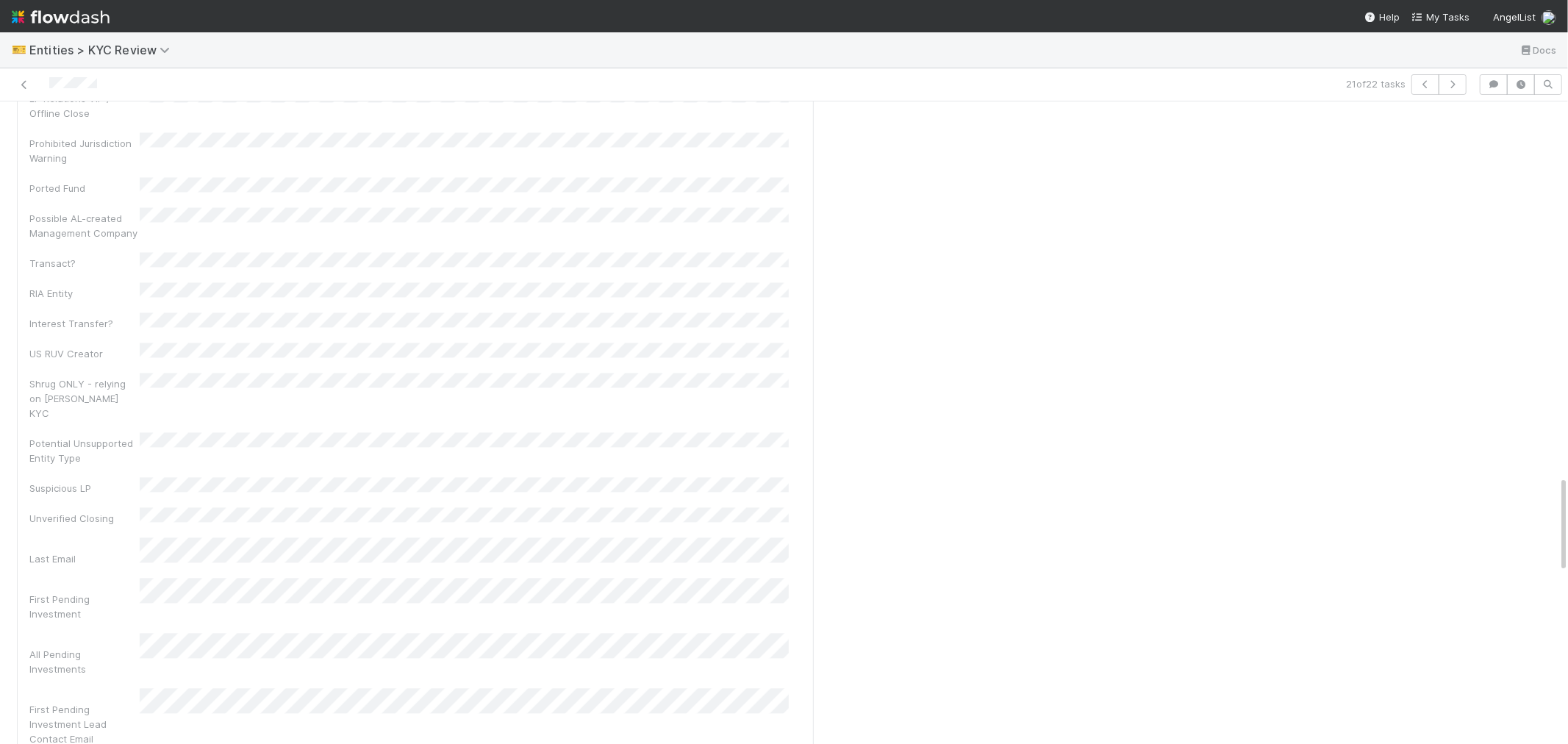
scroll to position [2533, 0]
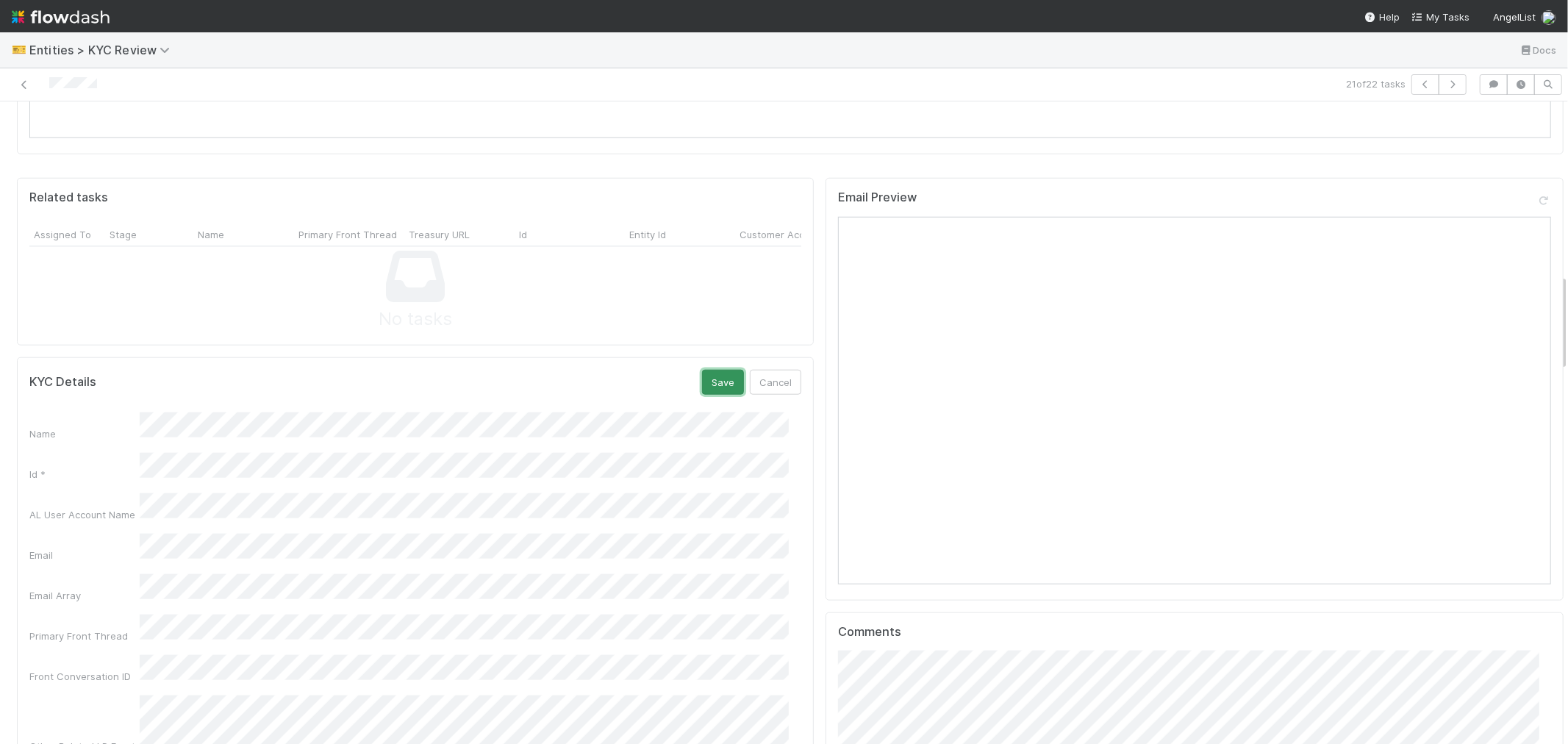
click at [707, 369] on button "Save" at bounding box center [723, 382] width 42 height 25
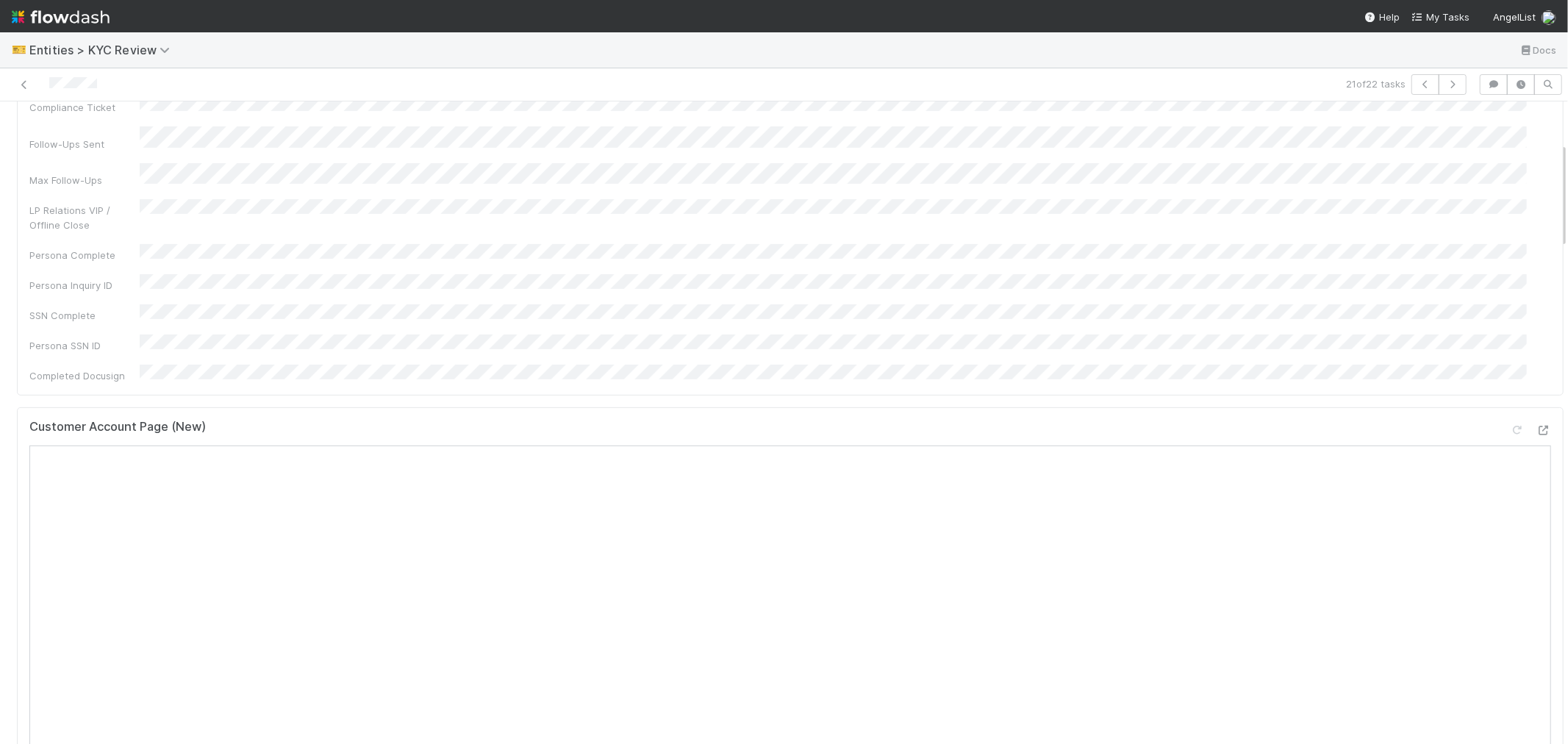
scroll to position [163, 0]
click at [1445, 80] on icon "button" at bounding box center [1453, 84] width 15 height 9
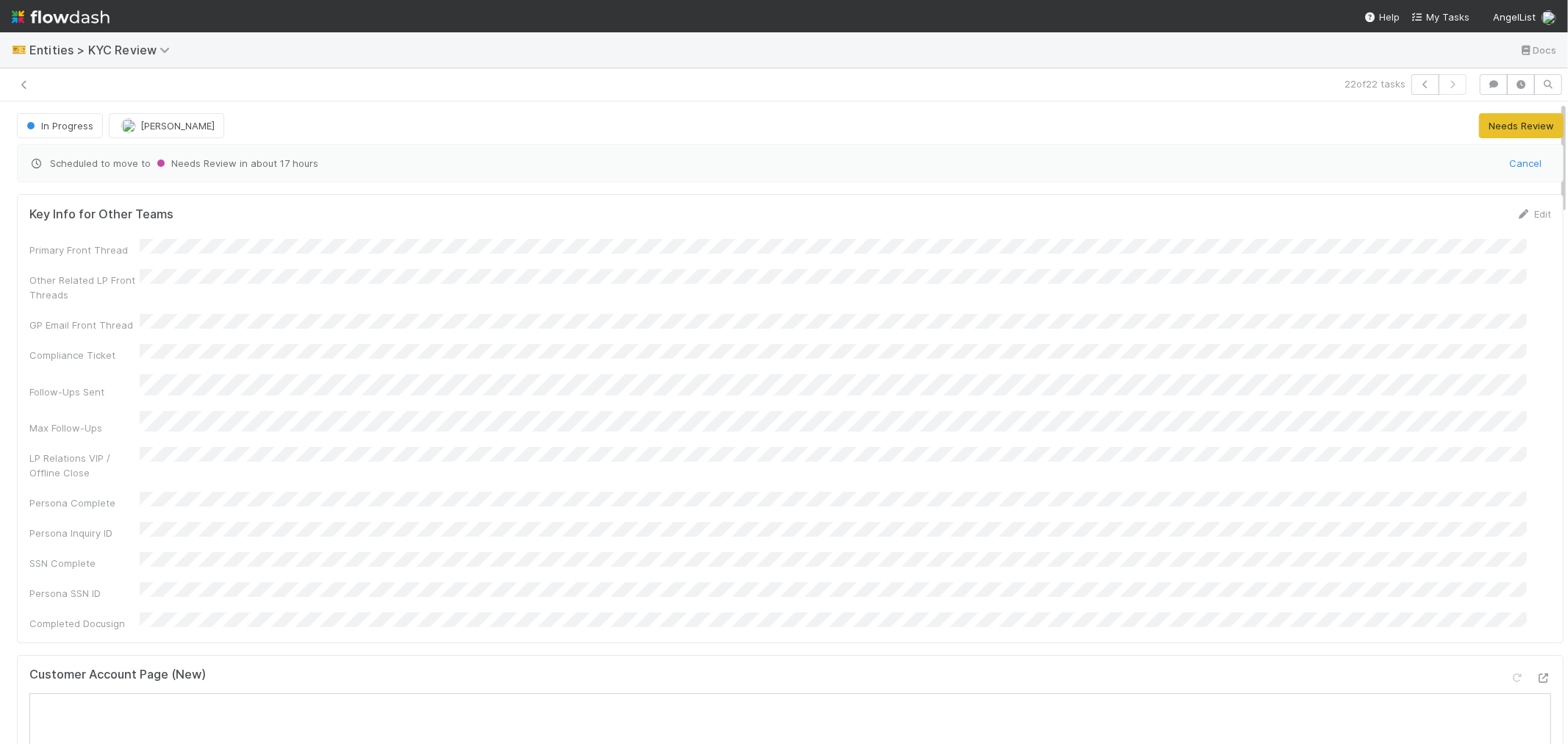
click at [66, 92] on div at bounding box center [374, 84] width 736 height 21
click at [65, 92] on div at bounding box center [374, 84] width 736 height 21
click at [606, 668] on div "Customer Account Page (New)" at bounding box center [790, 681] width 1522 height 27
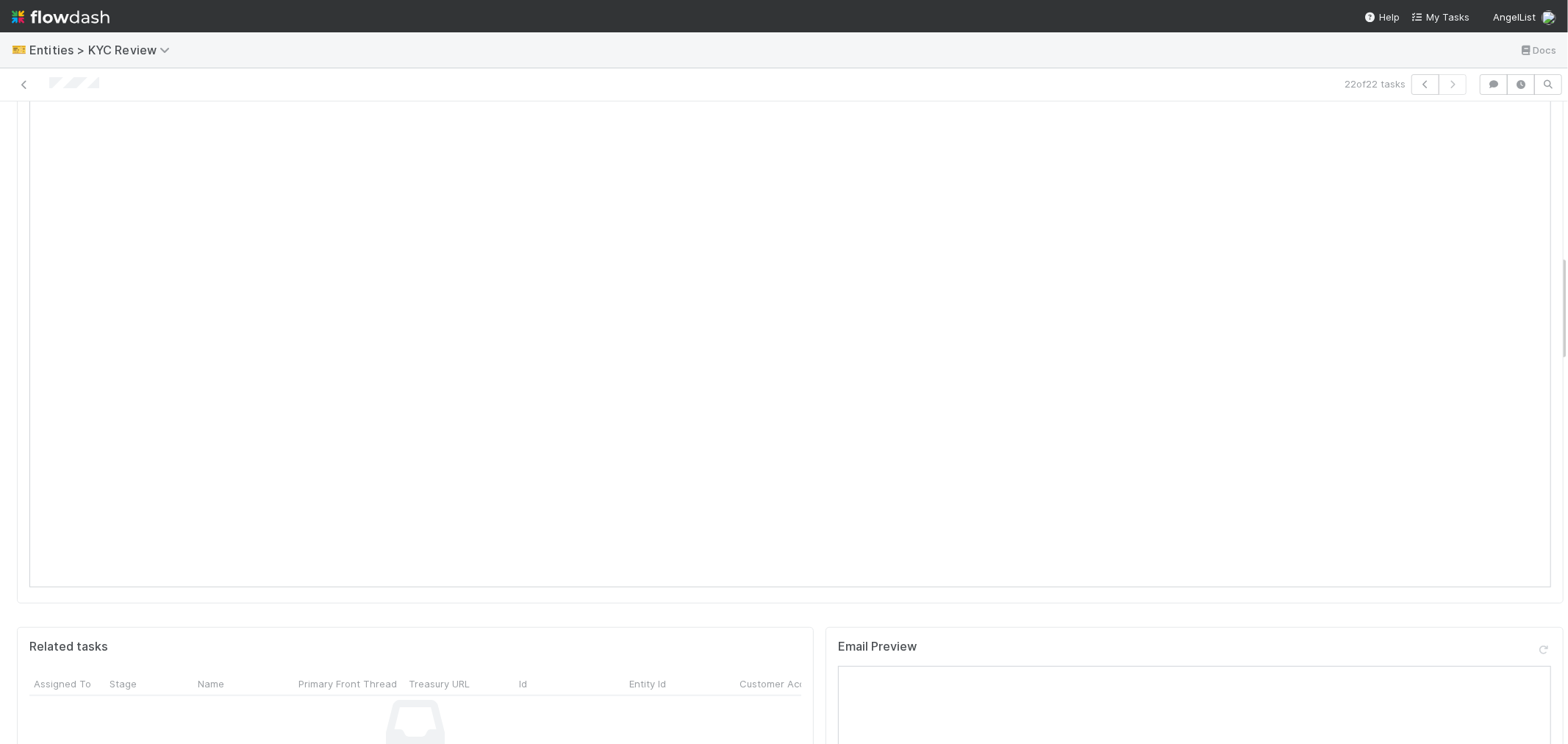
scroll to position [1144, 0]
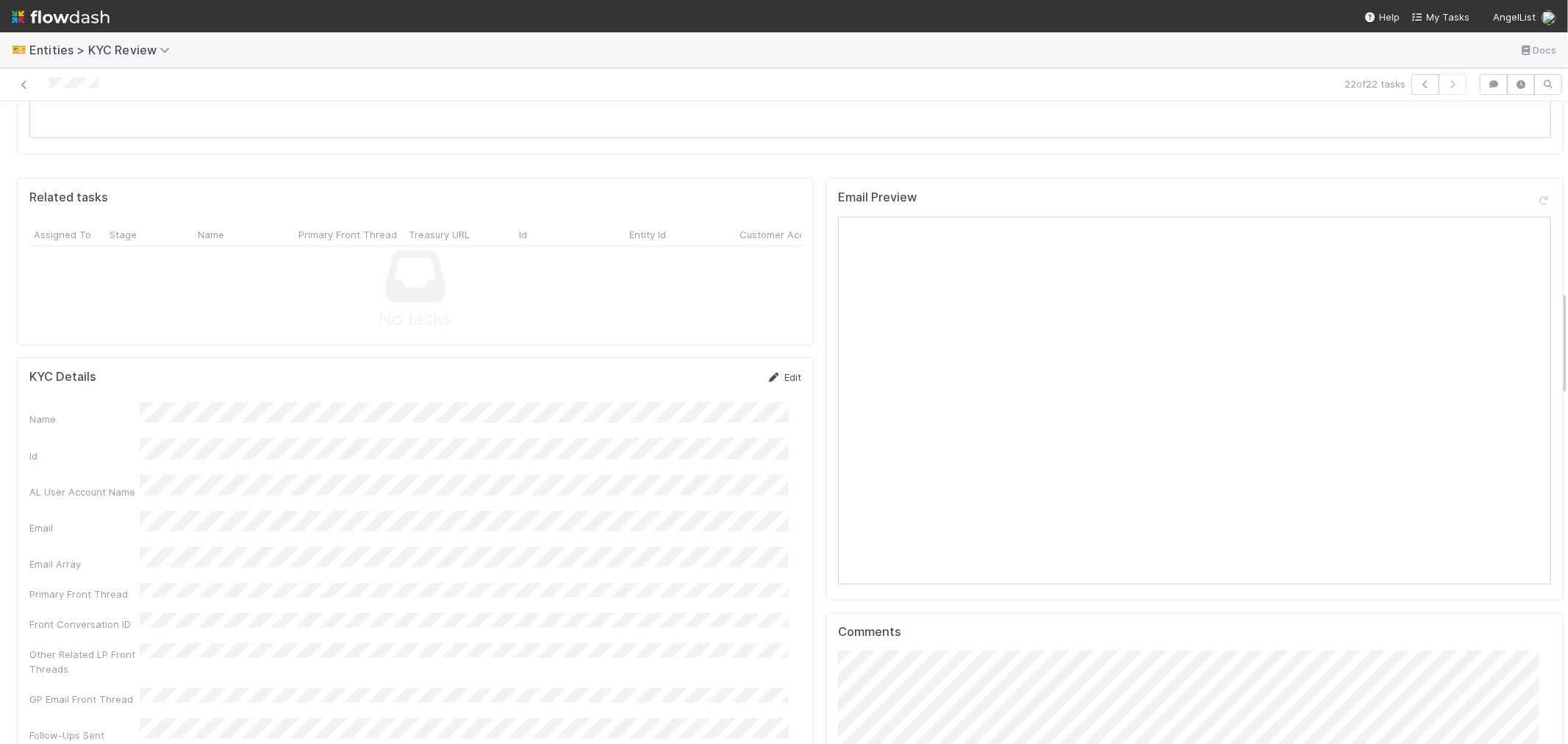
click at [766, 373] on icon at bounding box center [774, 377] width 15 height 9
click at [704, 369] on button "Save" at bounding box center [723, 382] width 42 height 25
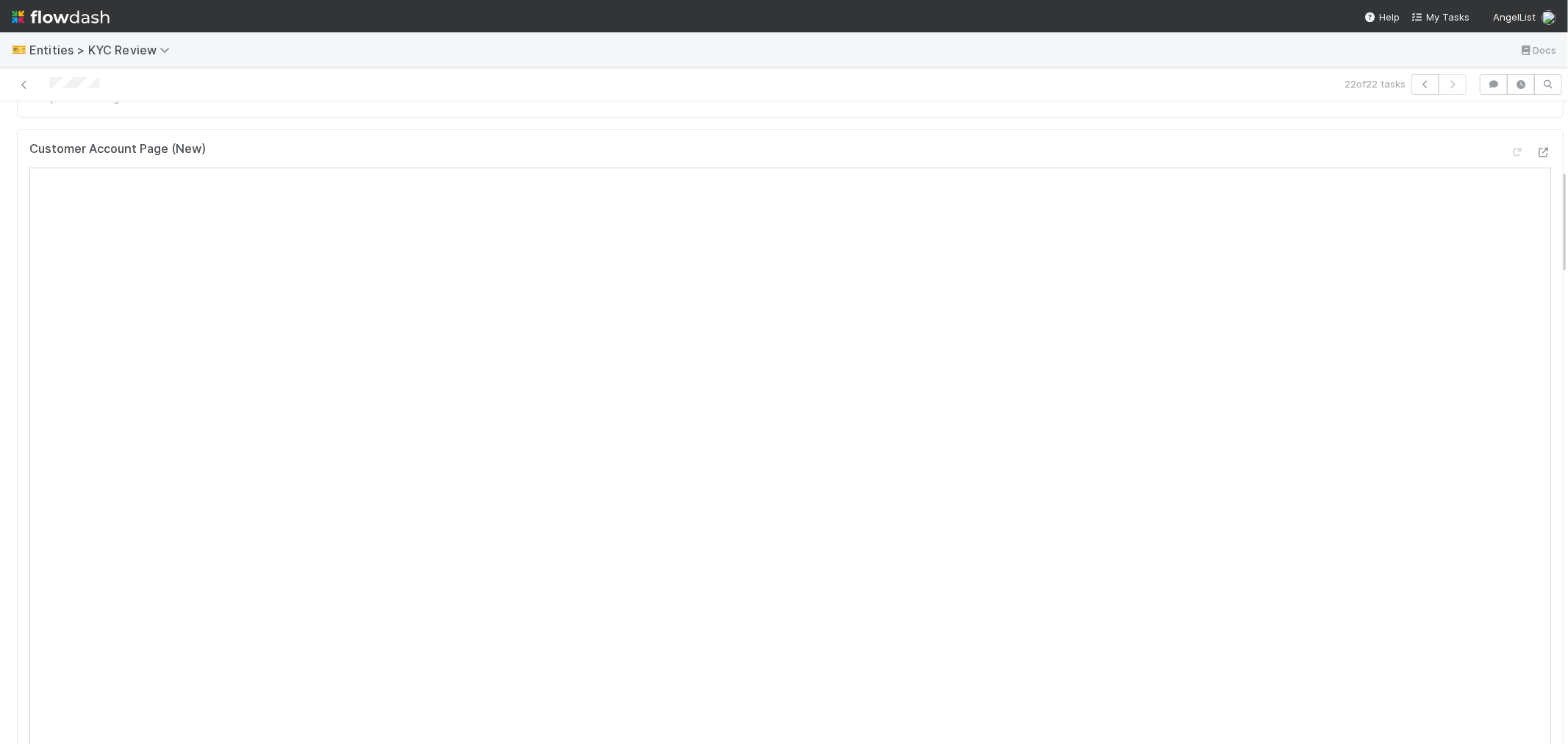
scroll to position [408, 0]
click at [607, 200] on div "Key Info for Other Teams Edit Primary Front Thread Other Related LP Front Threa…" at bounding box center [790, 343] width 1558 height 1127
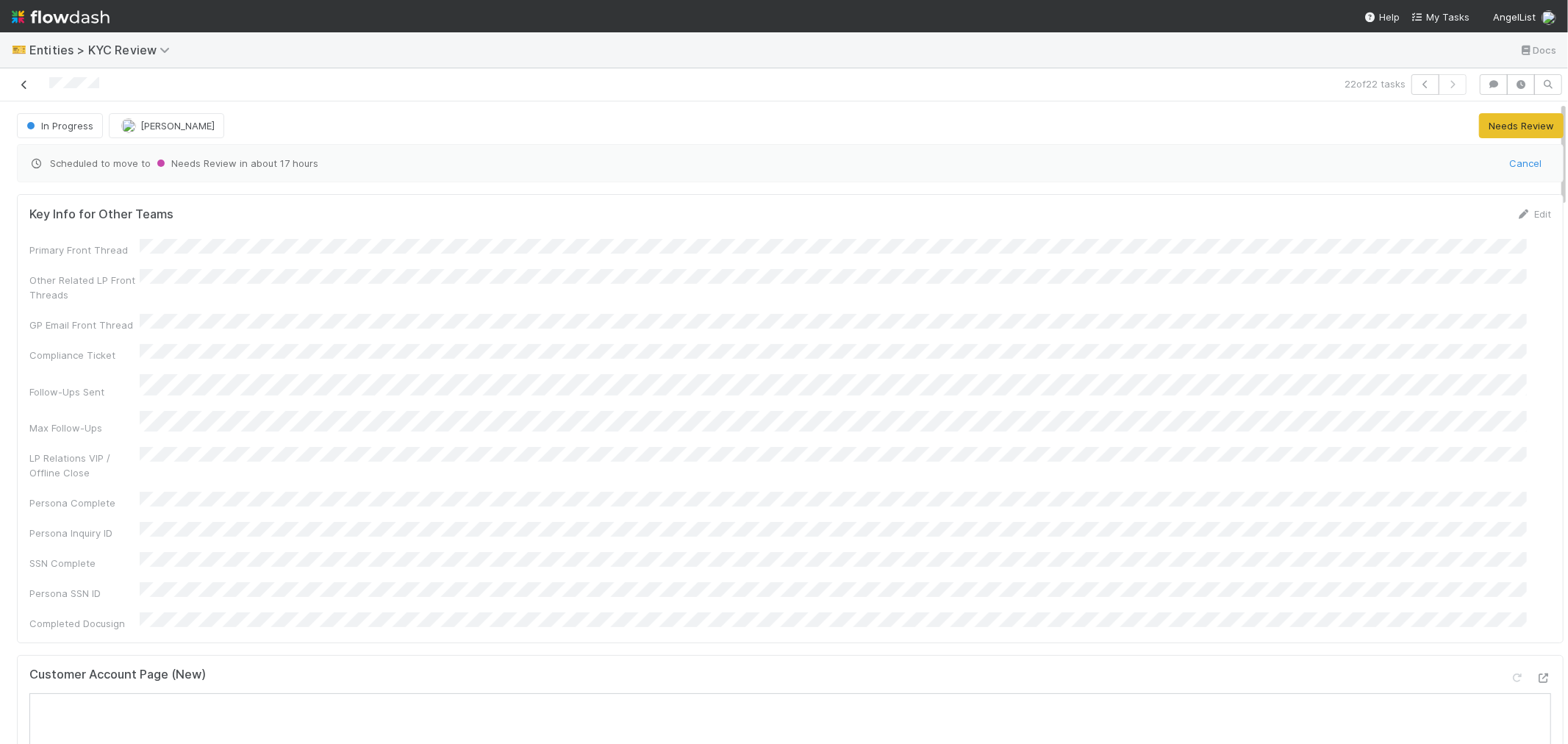
click at [18, 86] on icon at bounding box center [24, 84] width 15 height 9
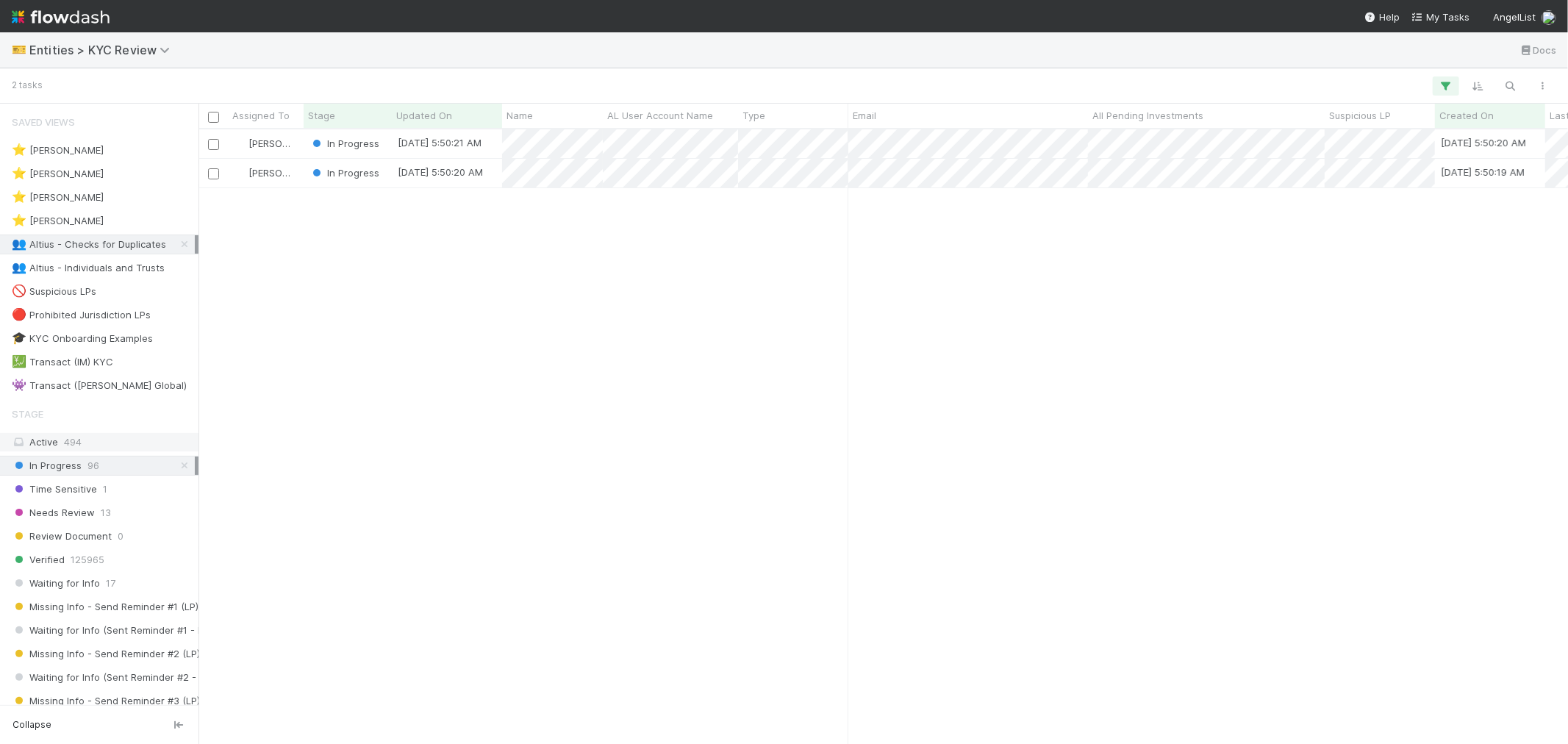
scroll to position [601, 1357]
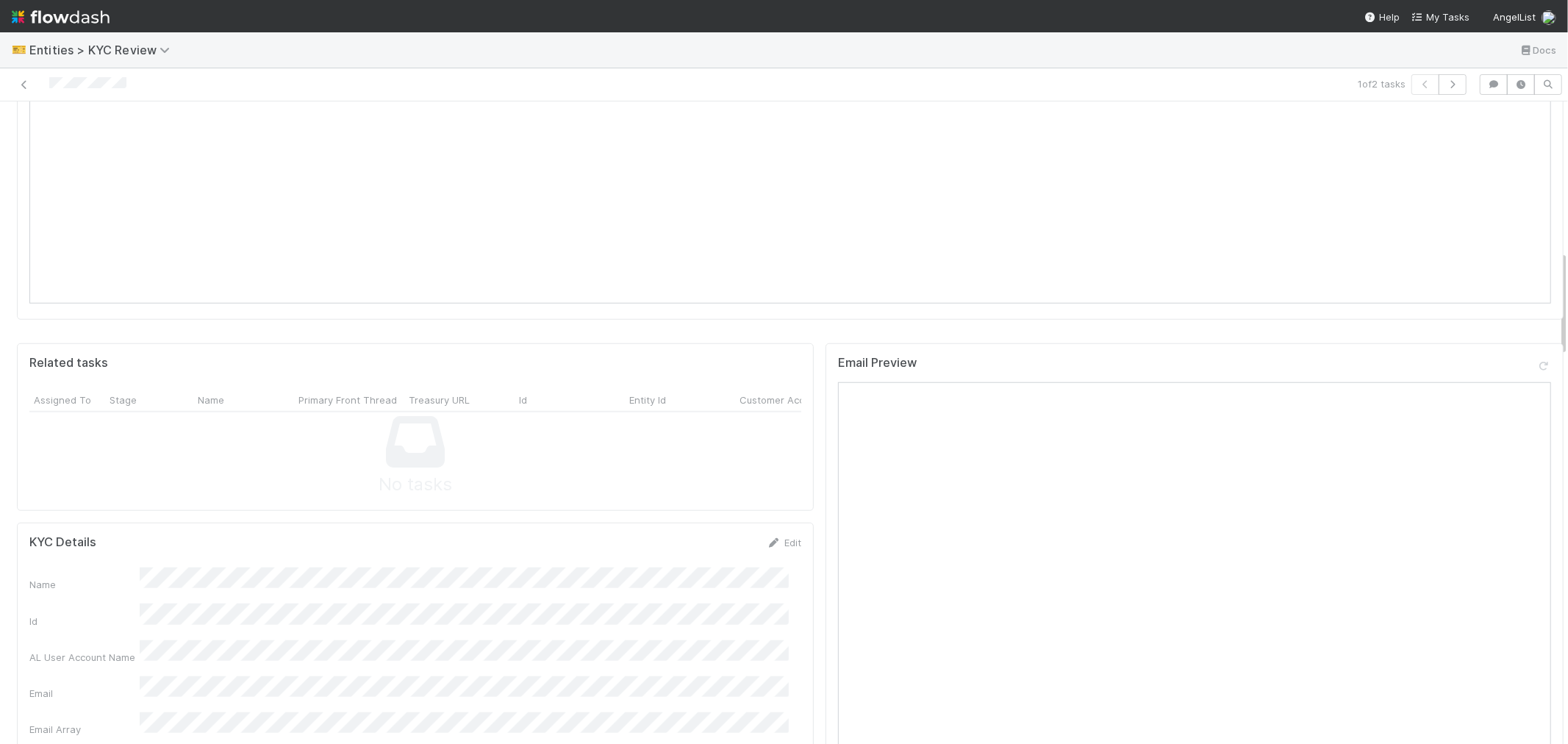
scroll to position [1307, 0]
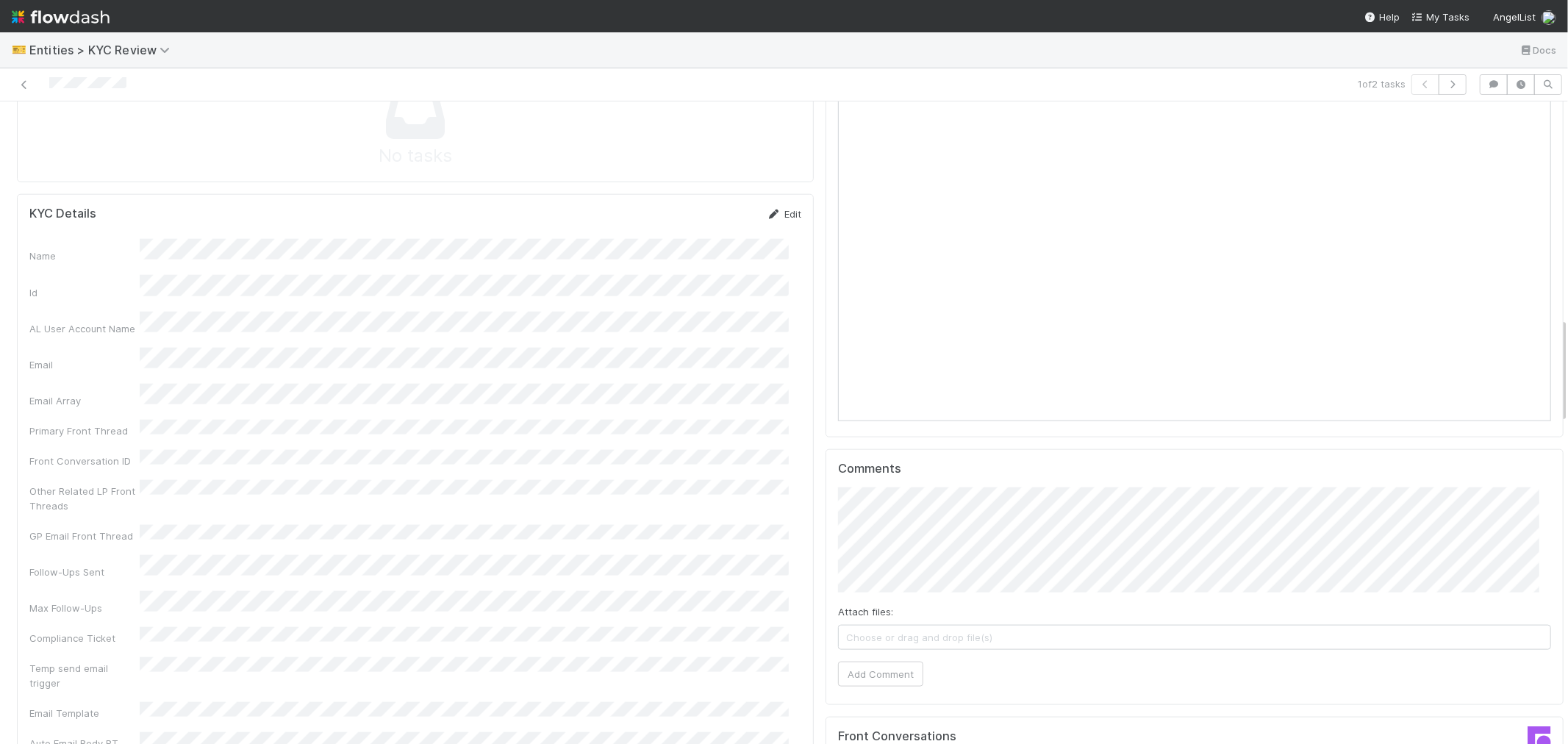
click at [781, 208] on link "Edit" at bounding box center [783, 214] width 34 height 12
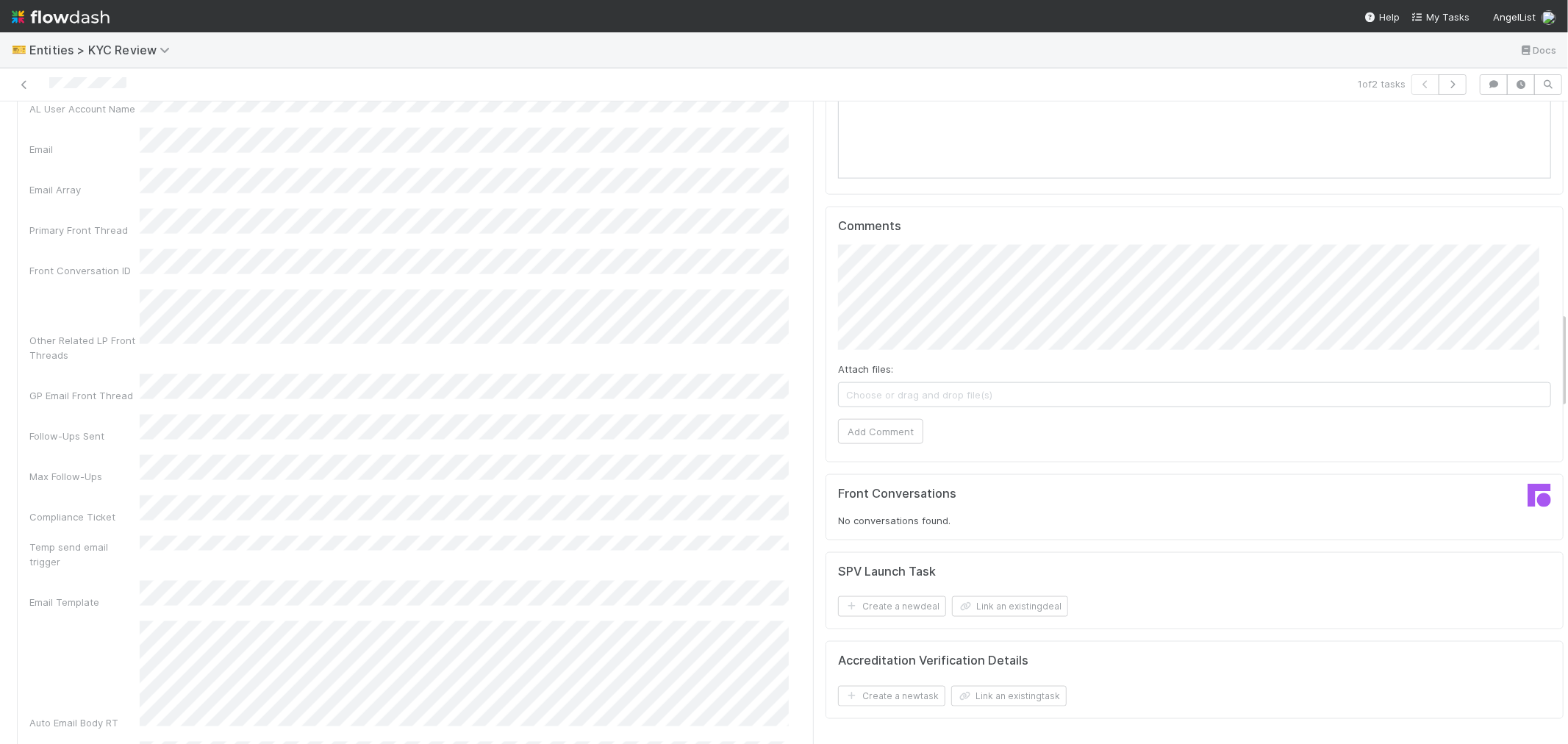
scroll to position [1388, 0]
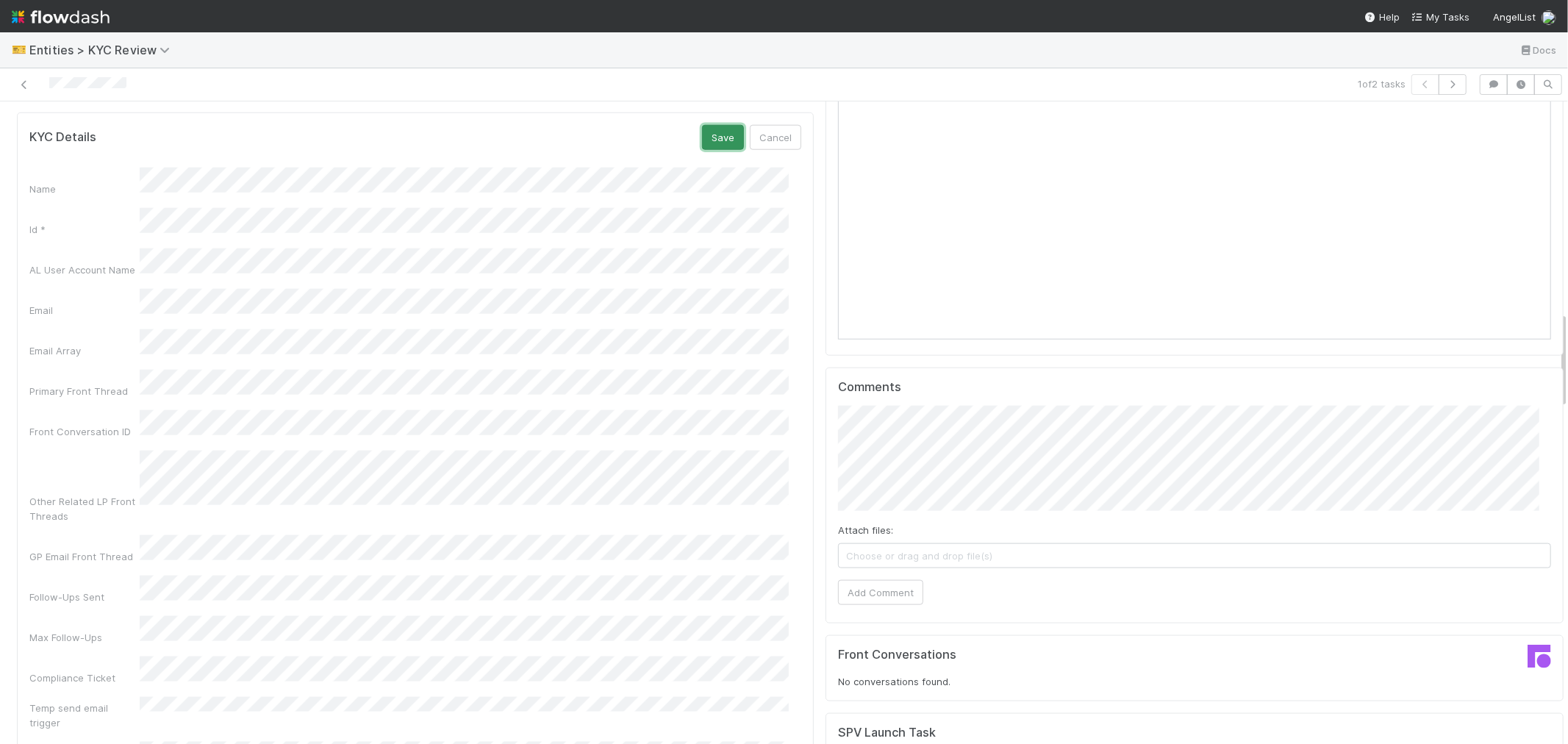
click at [712, 125] on button "Save" at bounding box center [723, 138] width 42 height 25
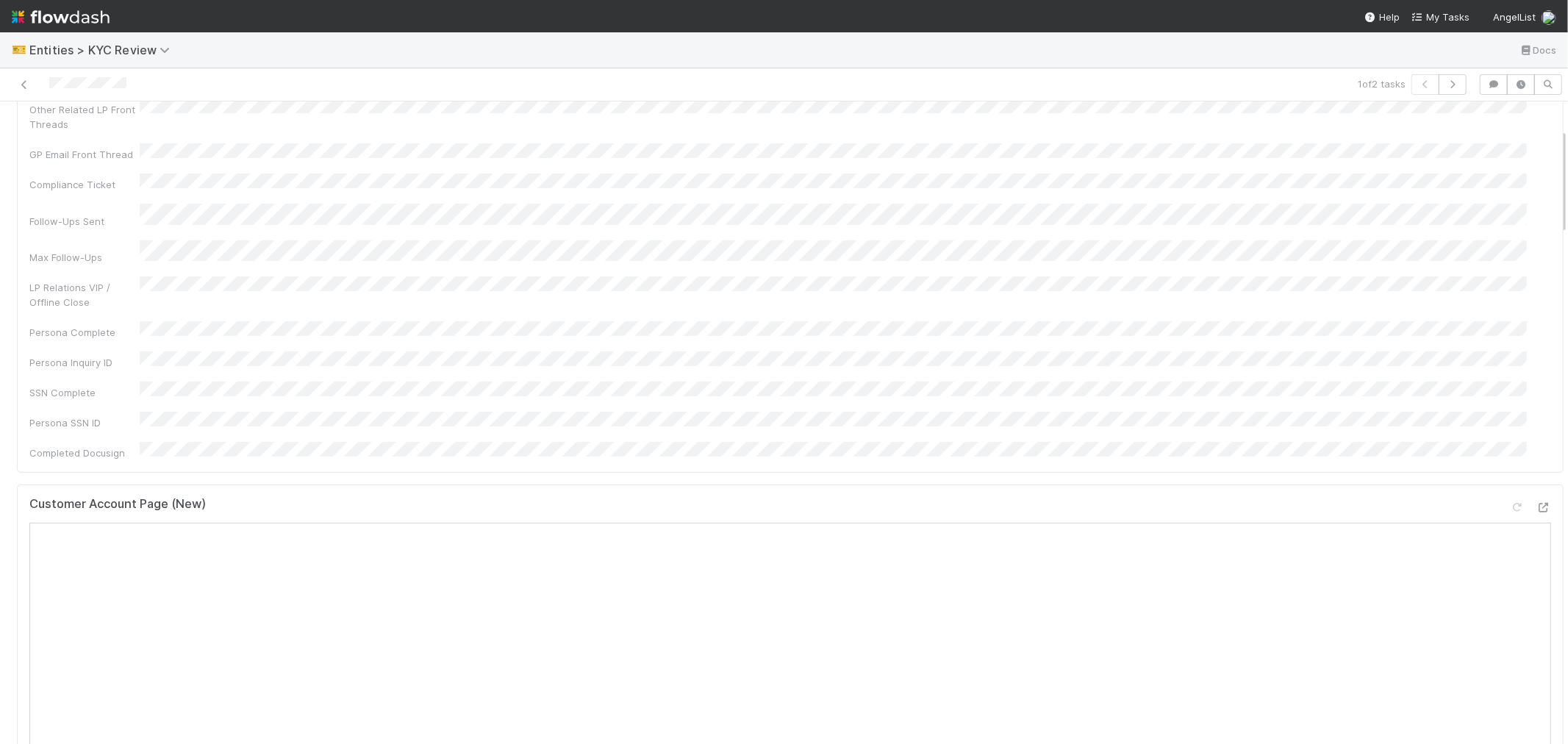
scroll to position [163, 0]
click at [1510, 511] on icon at bounding box center [1518, 515] width 15 height 9
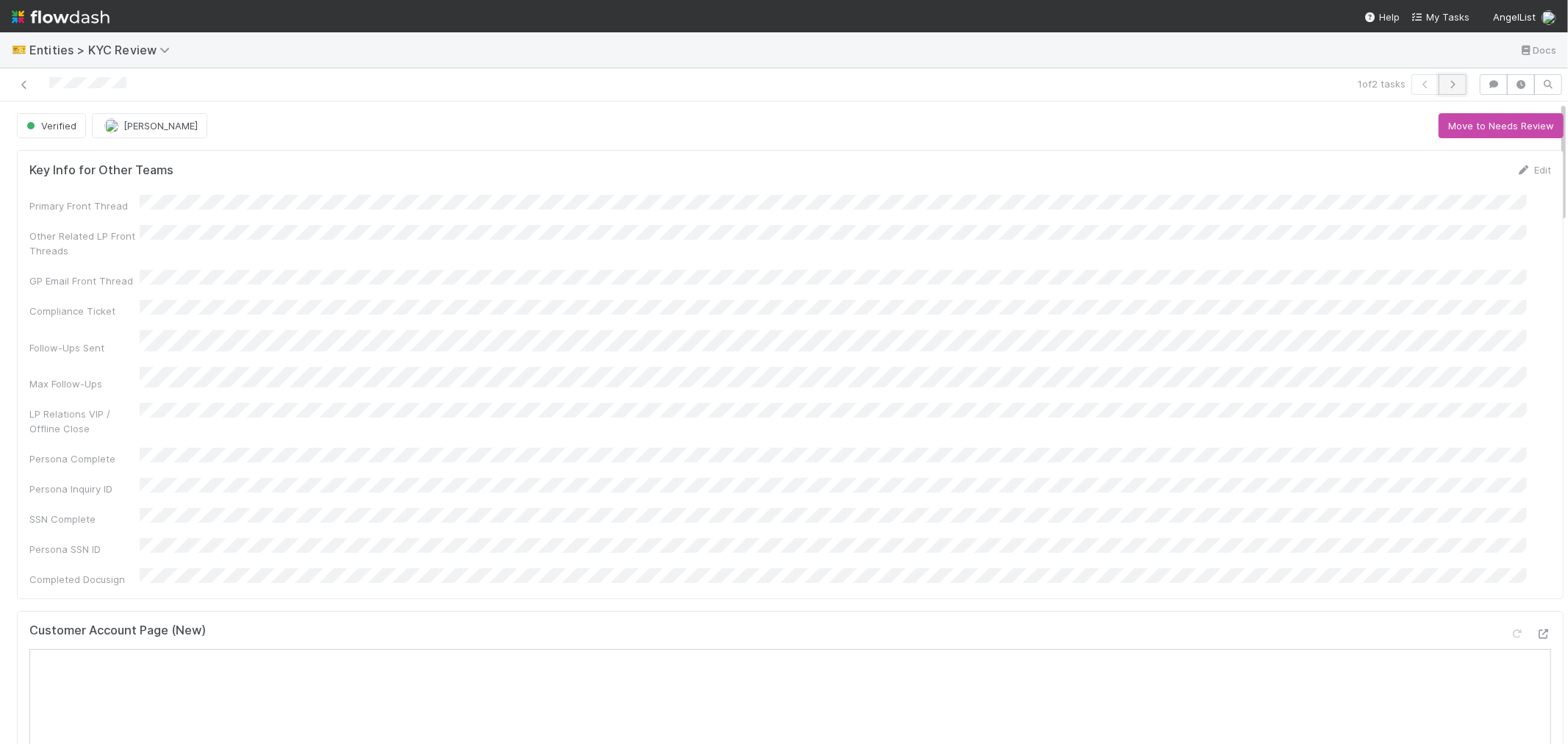
click at [1445, 88] on icon "button" at bounding box center [1453, 84] width 15 height 9
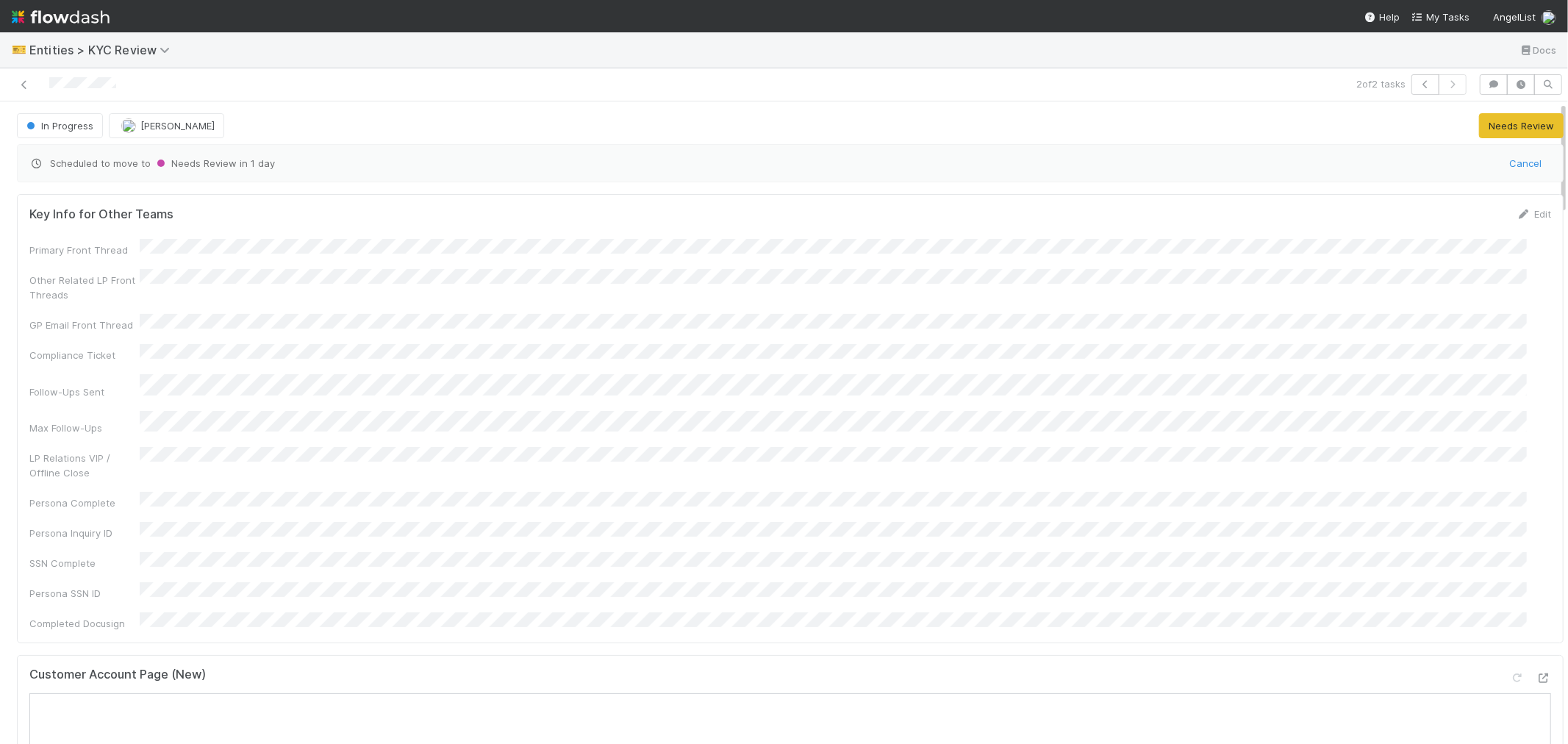
click at [677, 668] on div "Customer Account Page (New)" at bounding box center [790, 681] width 1522 height 27
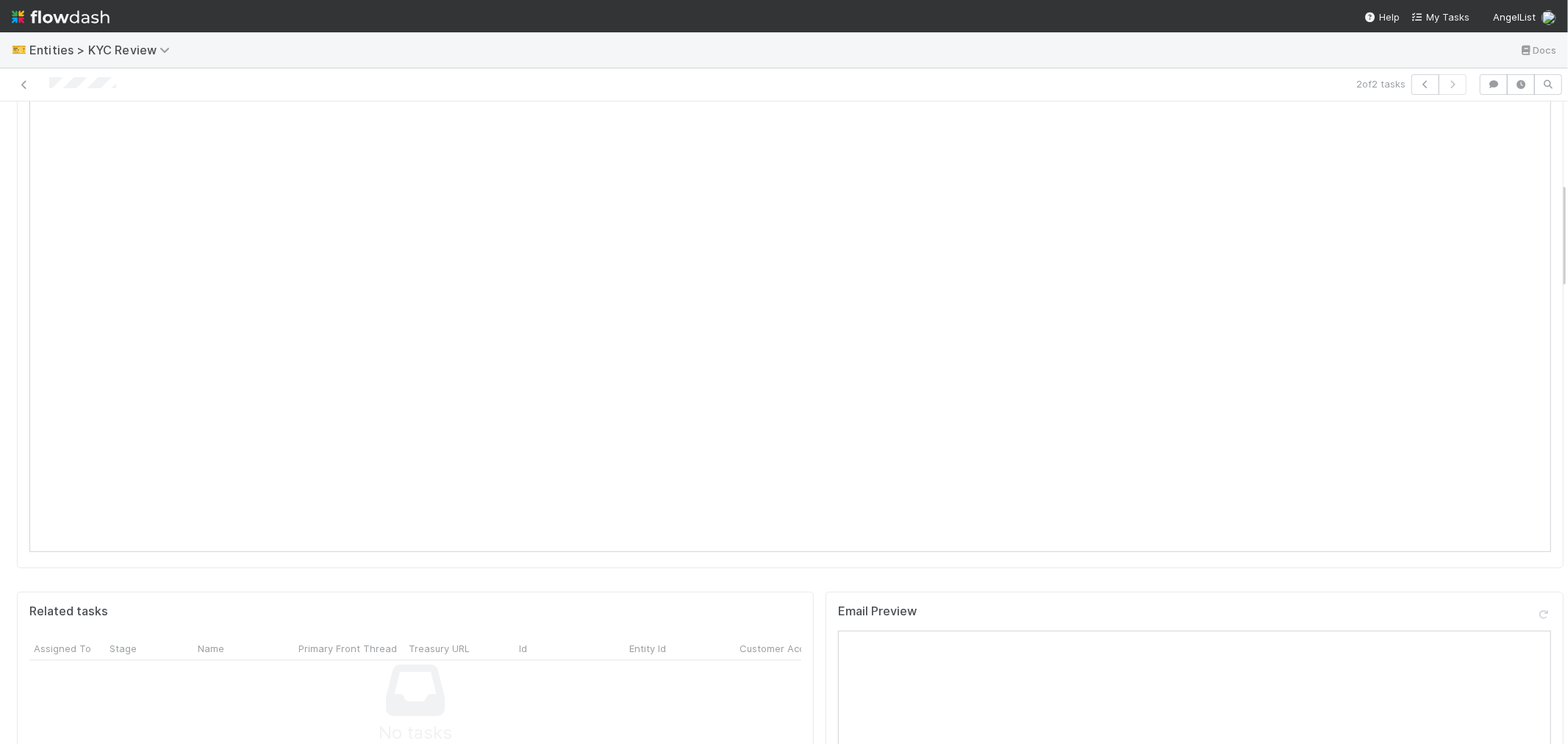
scroll to position [899, 0]
click at [766, 616] on link "Edit" at bounding box center [783, 622] width 34 height 12
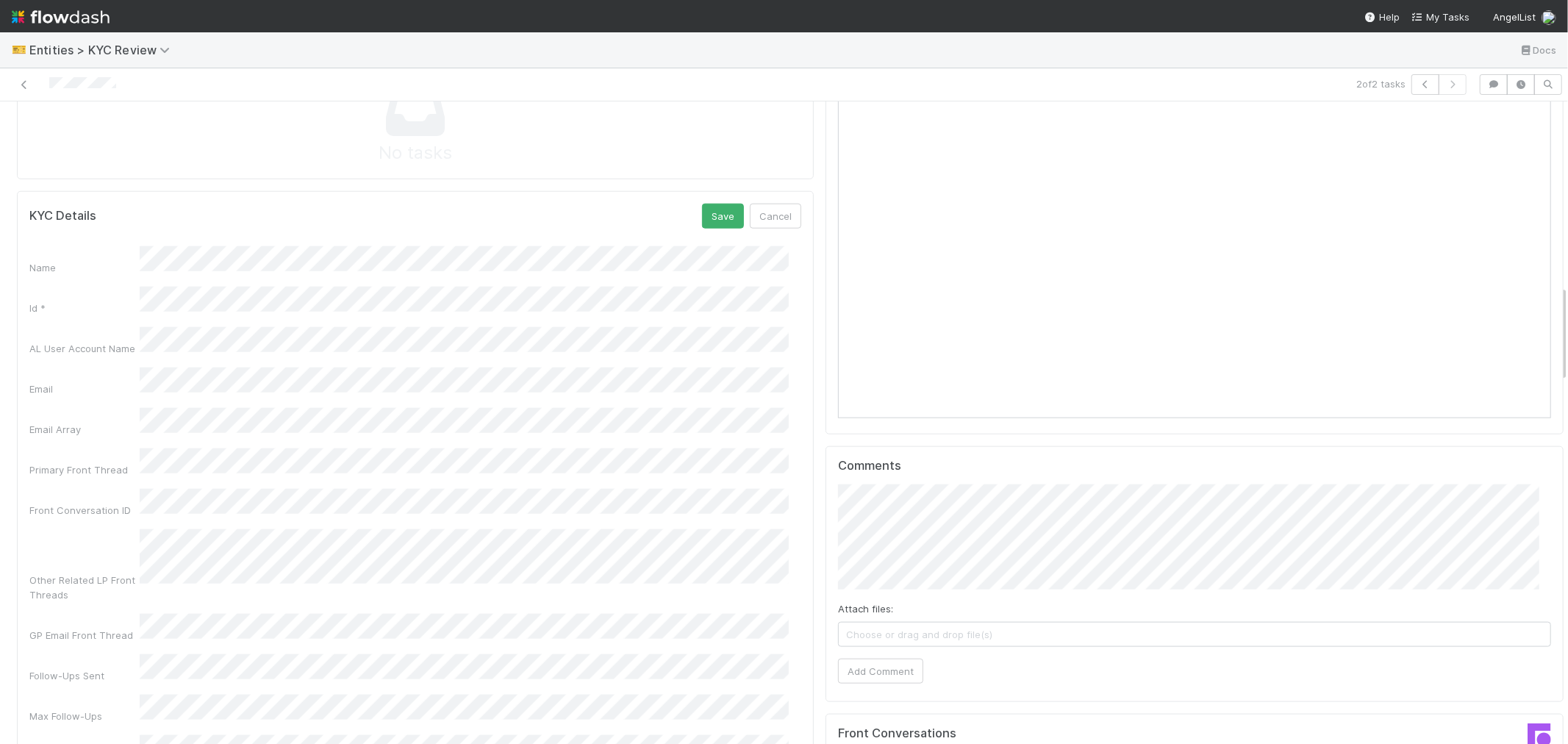
scroll to position [980, 0]
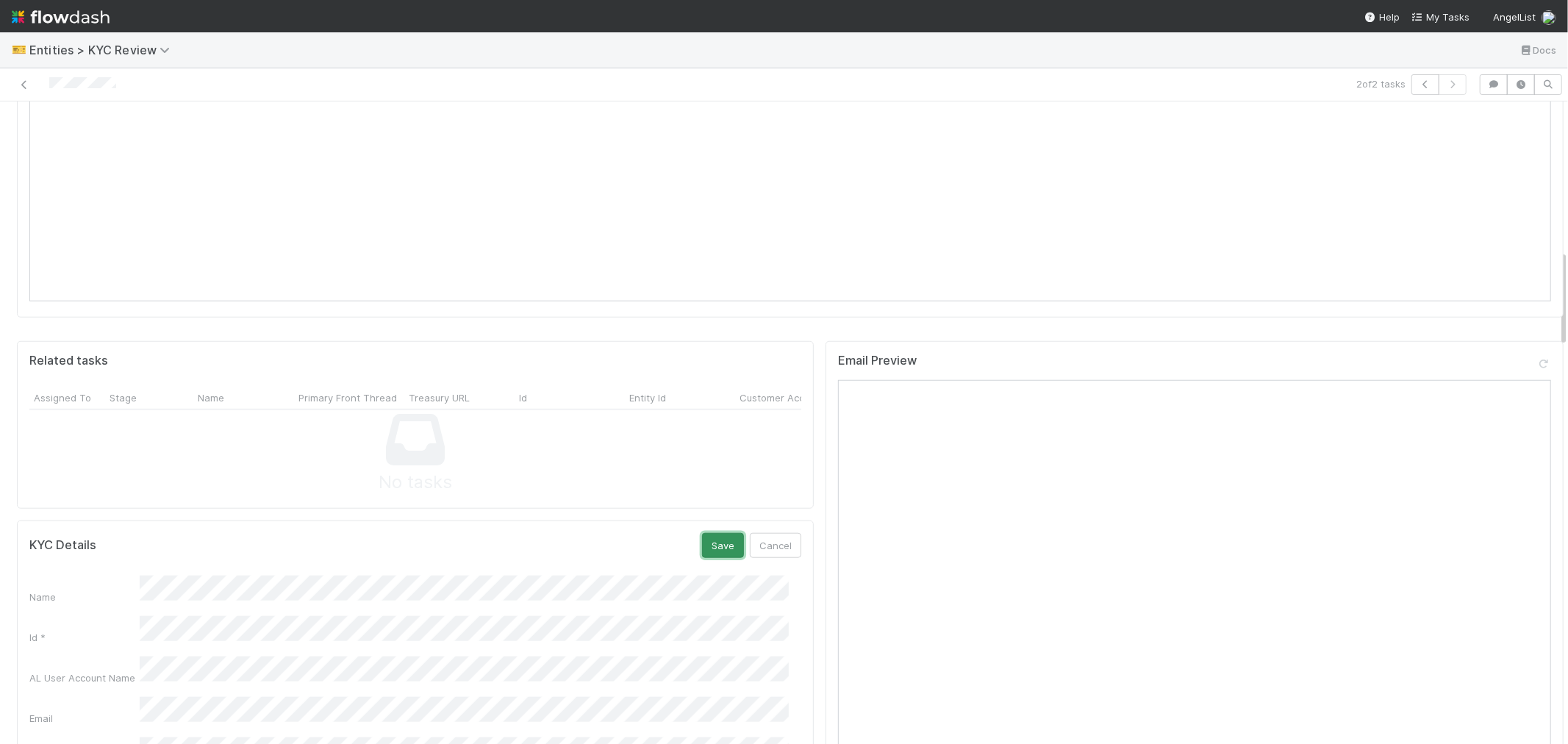
click at [702, 533] on button "Save" at bounding box center [723, 546] width 42 height 25
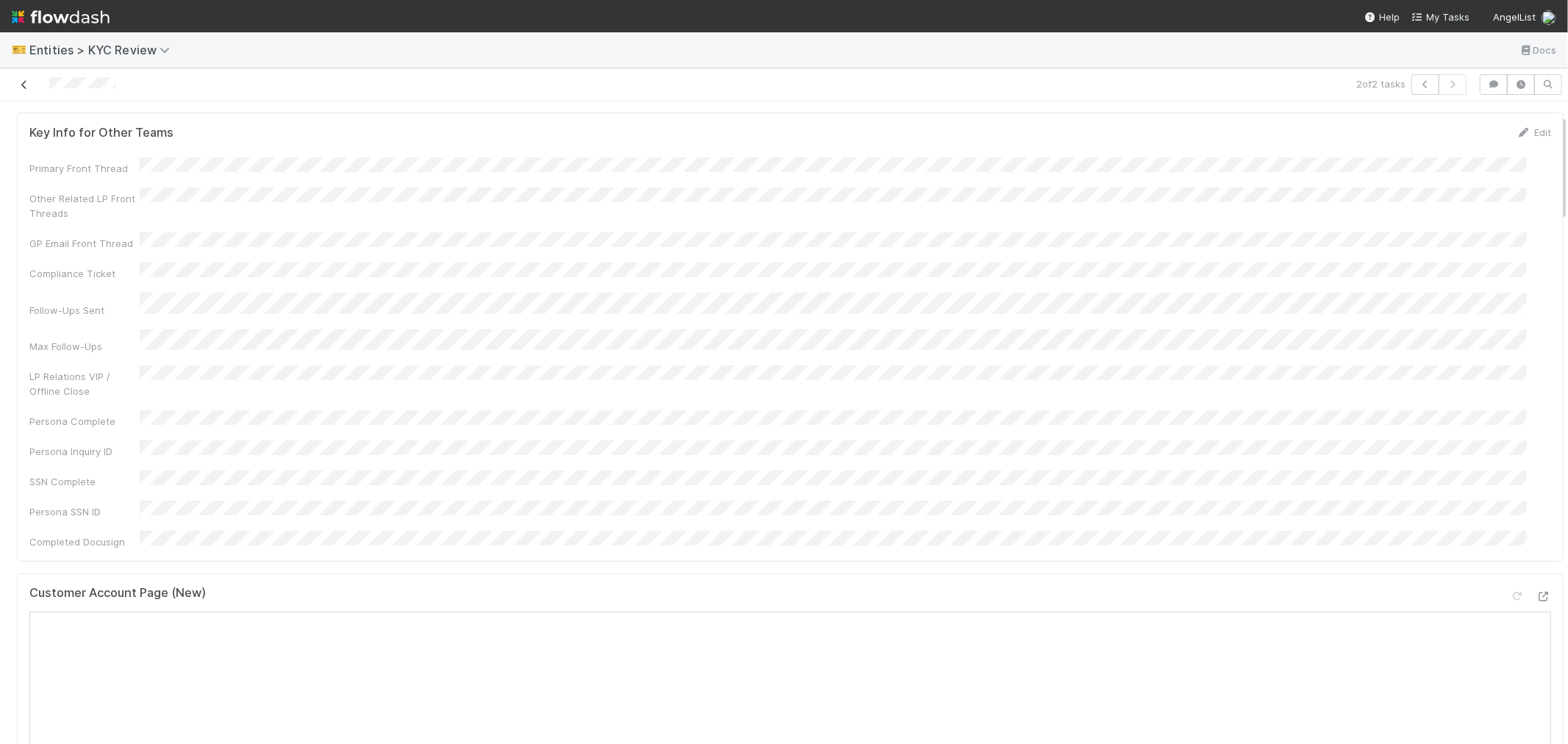
click at [17, 83] on icon at bounding box center [24, 84] width 15 height 9
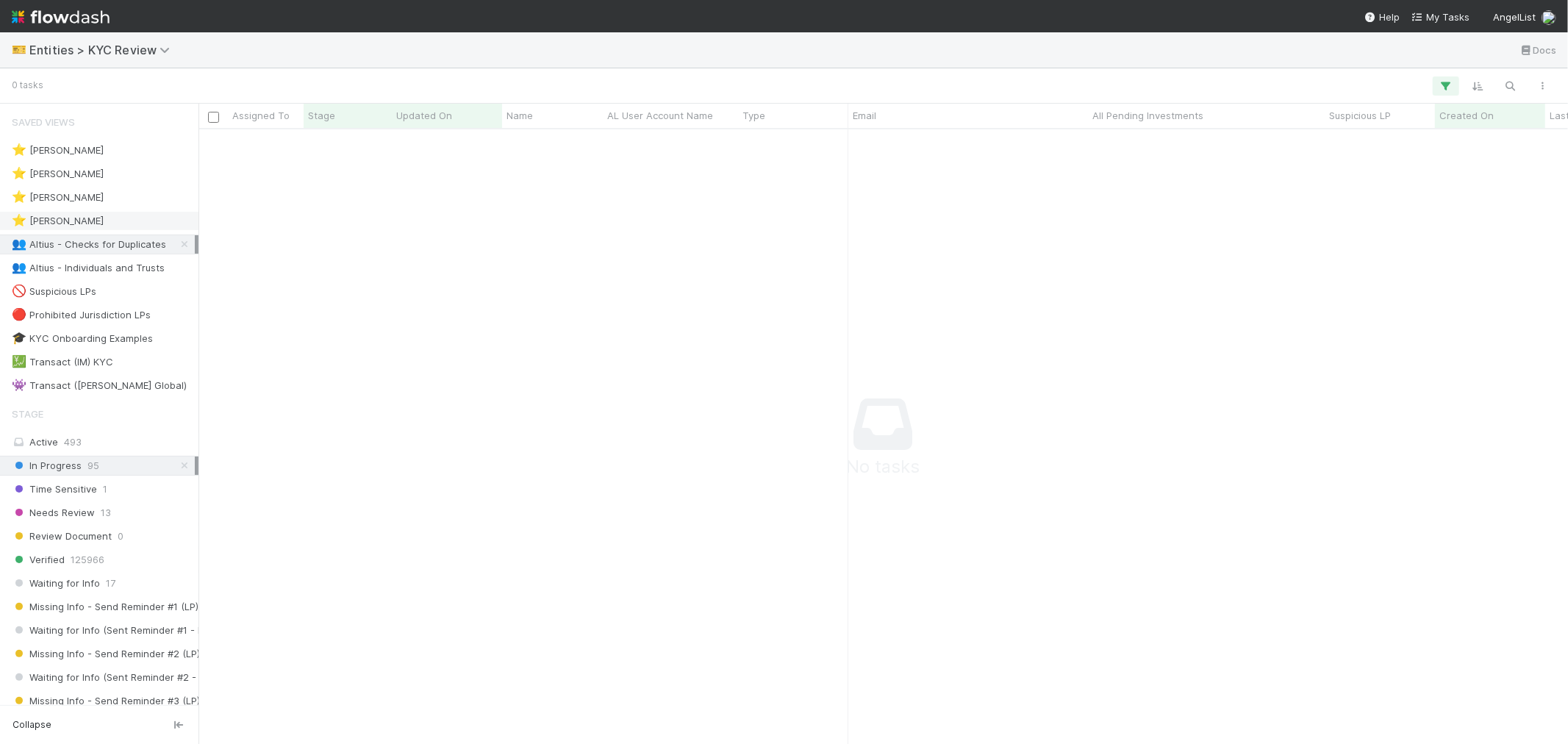
scroll to position [589, 1346]
click at [155, 51] on span "Entities > KYC Review" at bounding box center [103, 50] width 148 height 15
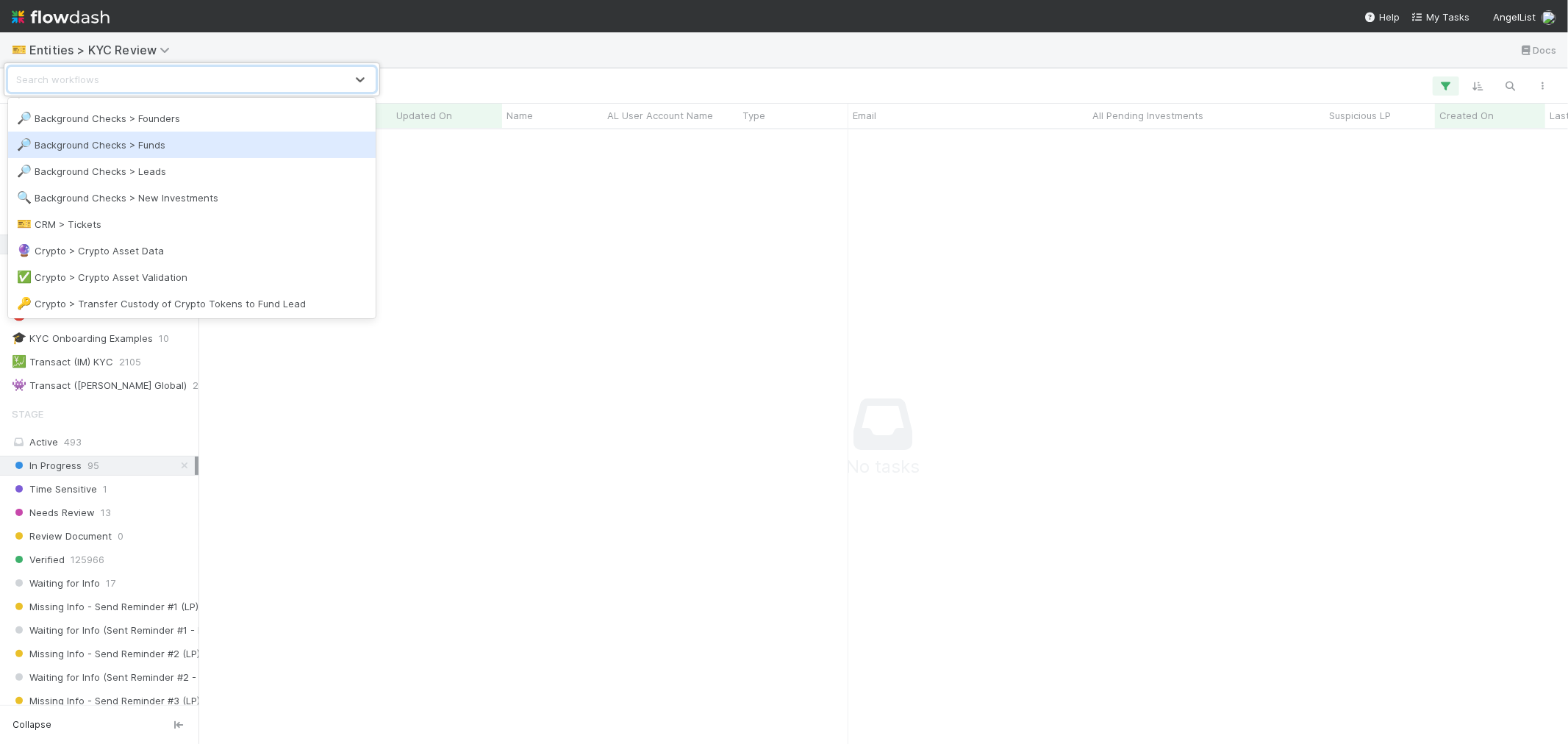
scroll to position [163, 0]
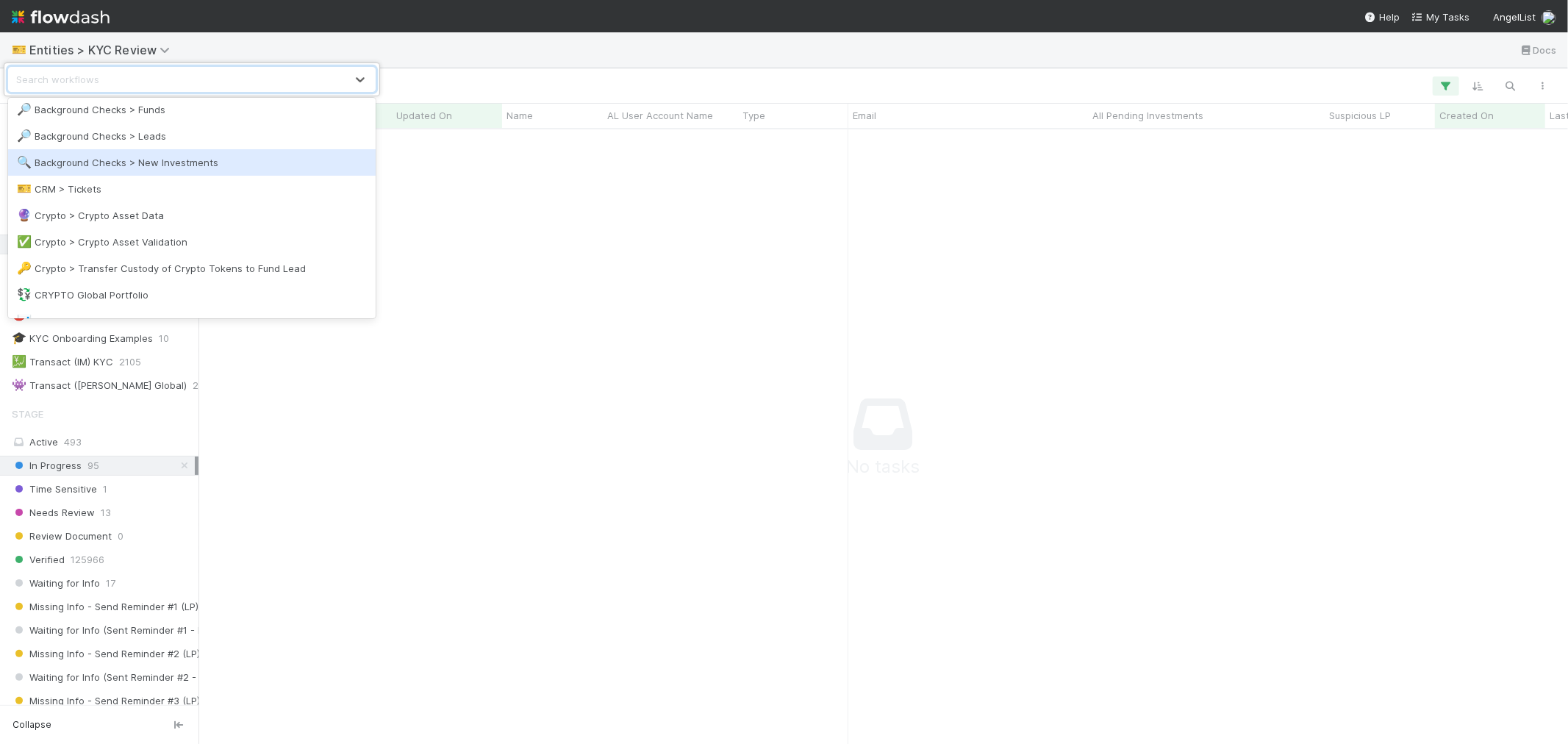
click at [204, 164] on div "🔍 Background Checks > New Investments" at bounding box center [191, 163] width 350 height 15
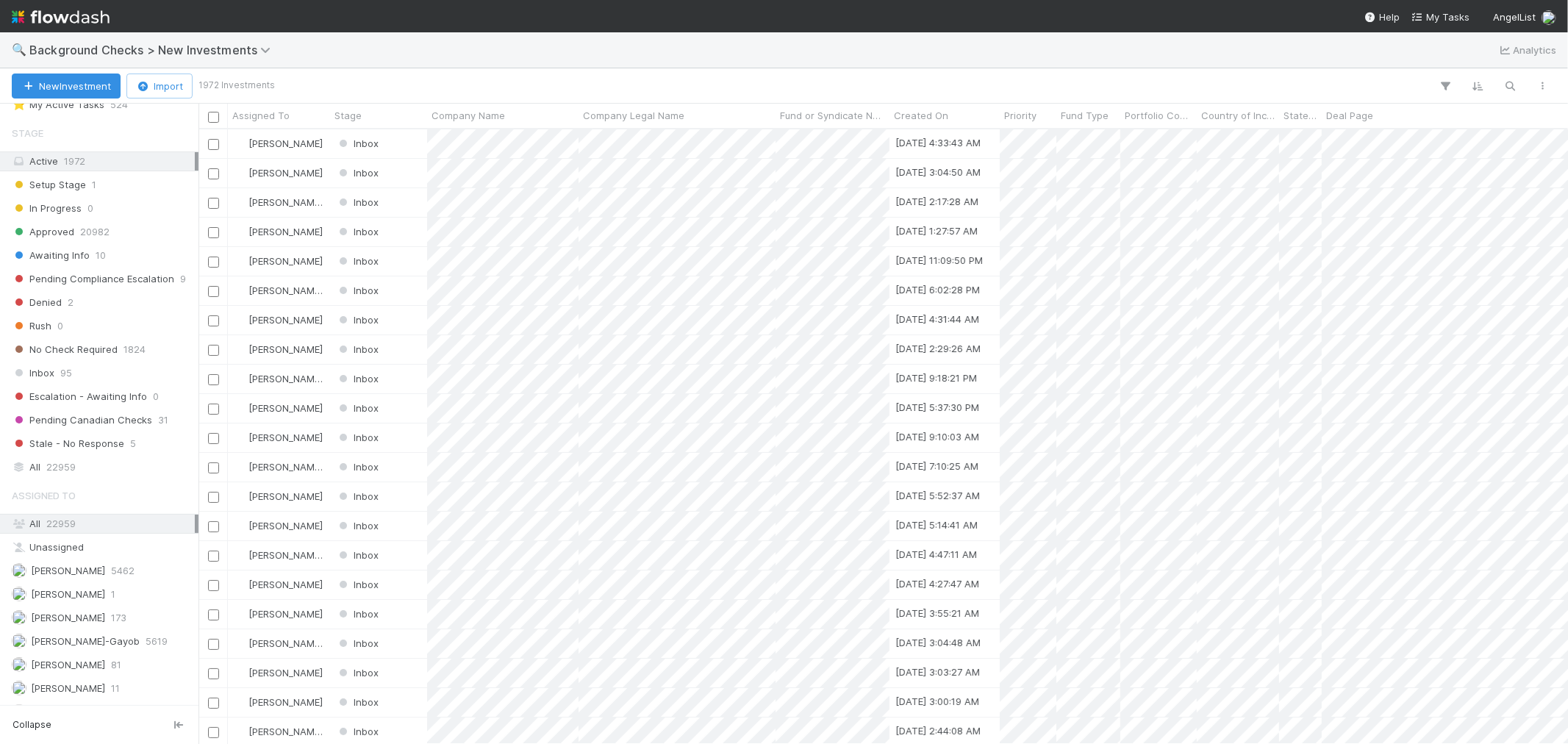
scroll to position [70, 0]
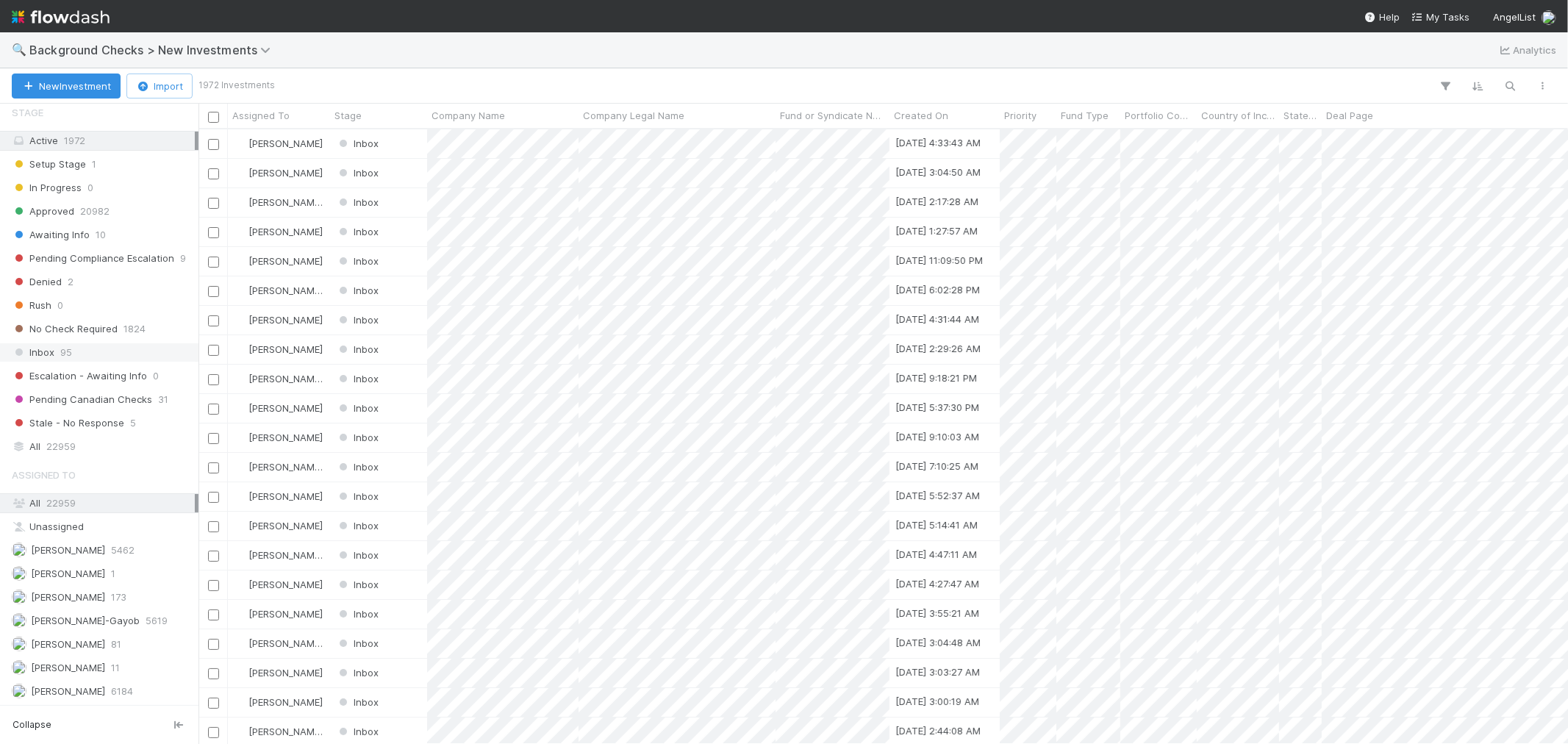
click at [79, 351] on div "Inbox 95" at bounding box center [103, 353] width 183 height 18
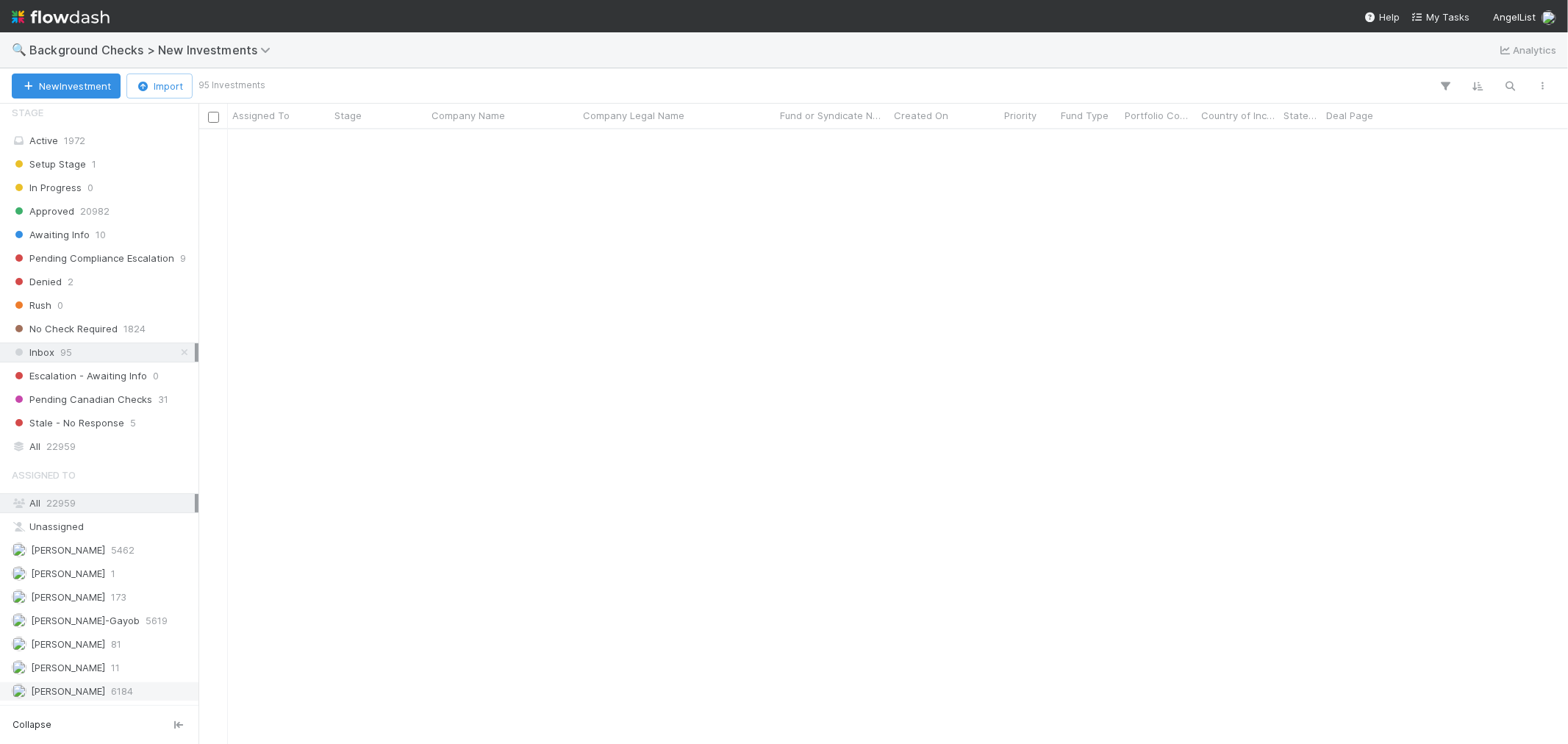
scroll to position [980, 0]
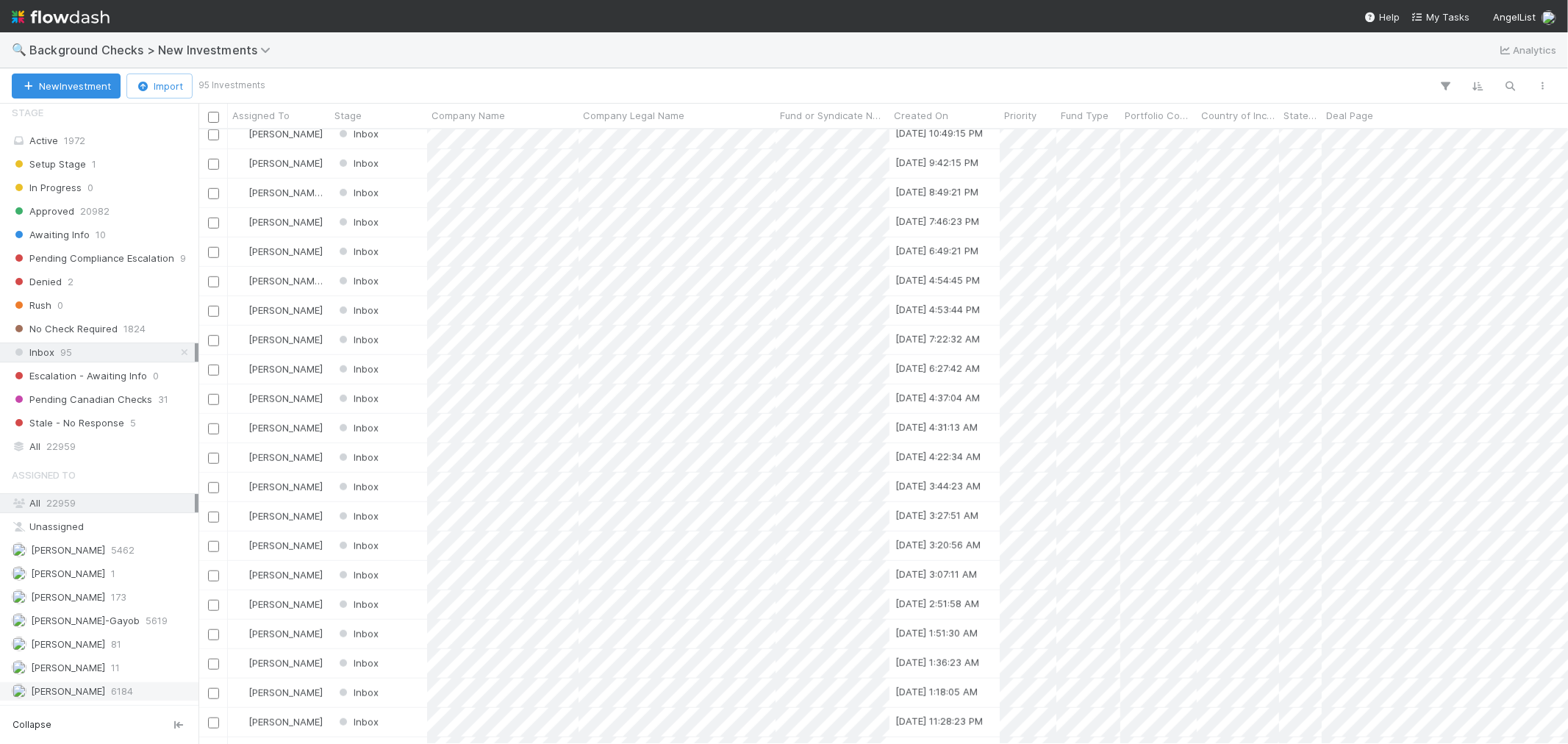
click at [133, 689] on div "Roselyn de Villa 6184" at bounding box center [103, 692] width 183 height 18
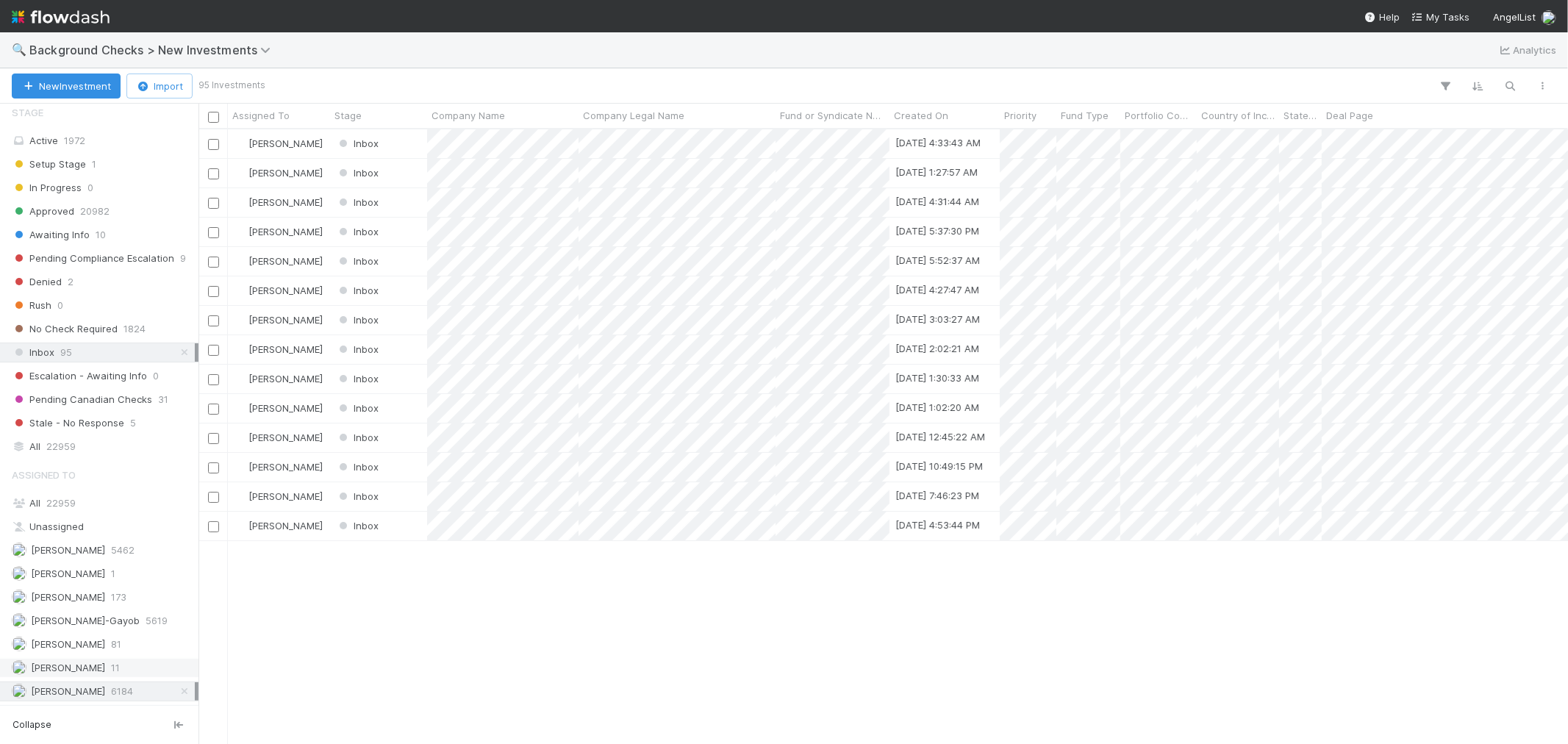
scroll to position [601, 1357]
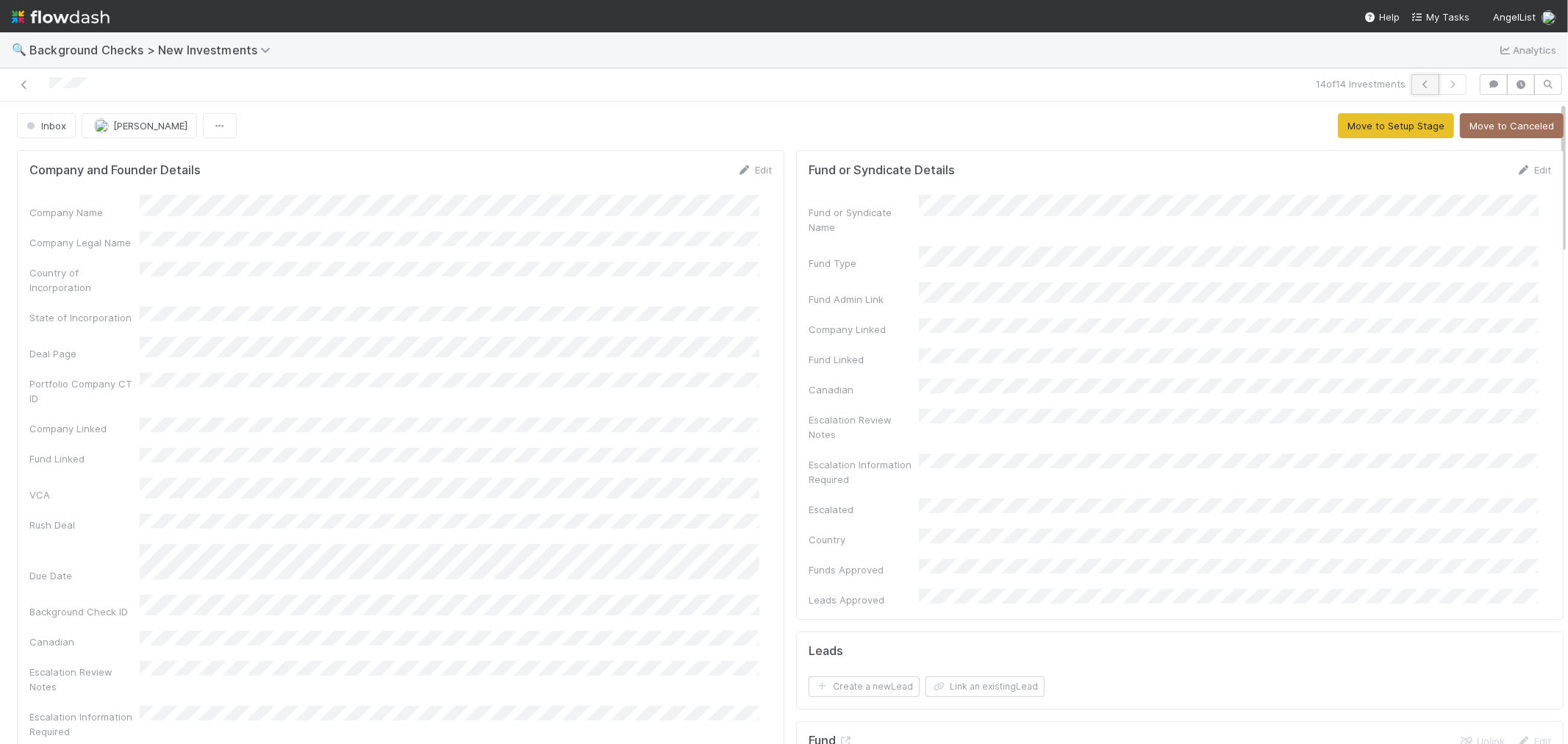
click at [1418, 86] on icon "button" at bounding box center [1425, 84] width 15 height 9
click at [116, 207] on div "Company Name" at bounding box center [400, 207] width 742 height 24
click at [719, 417] on div "Company Name Company Legal Name Country of Incorporation State of Incorporation…" at bounding box center [400, 520] width 742 height 650
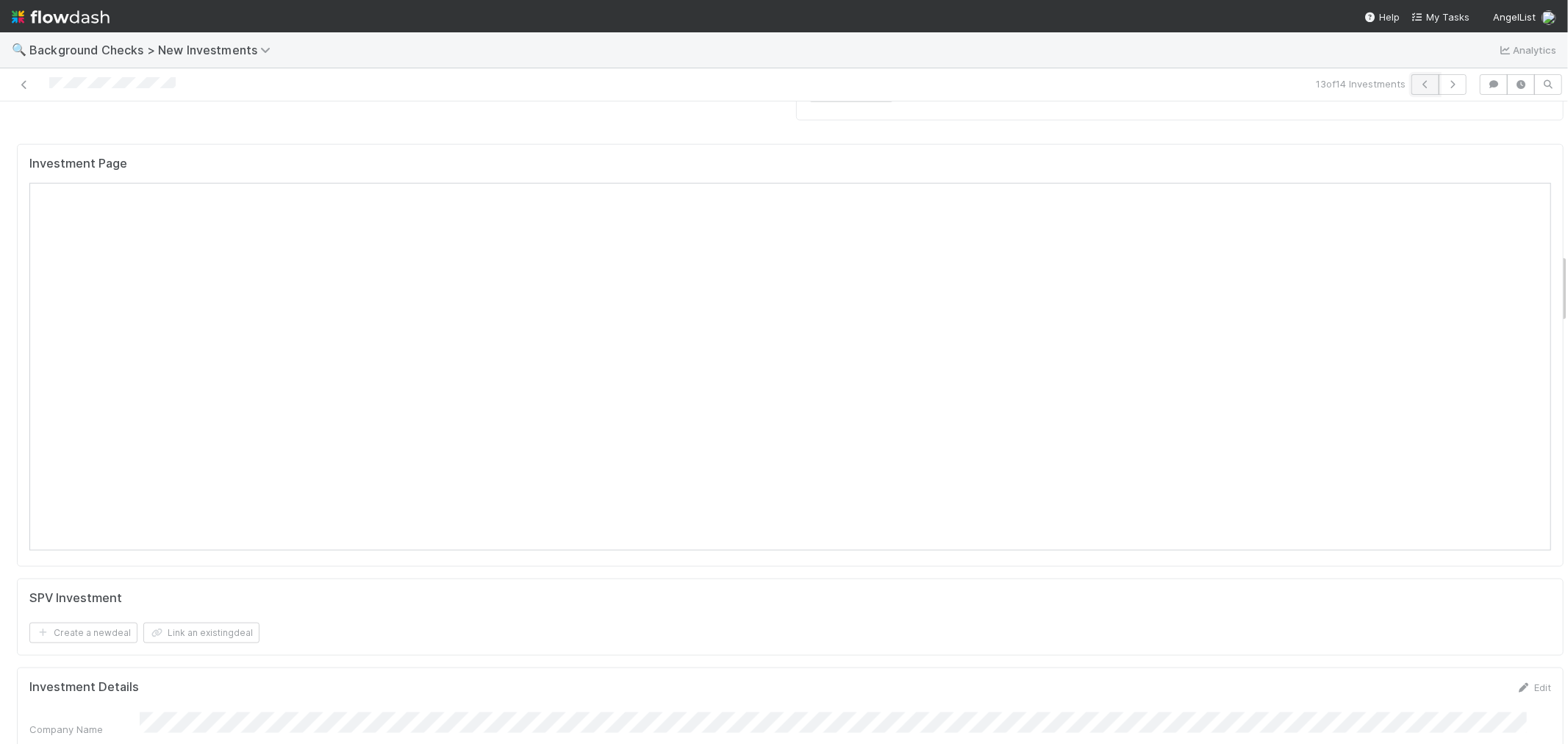
click at [1418, 84] on icon "button" at bounding box center [1425, 84] width 15 height 9
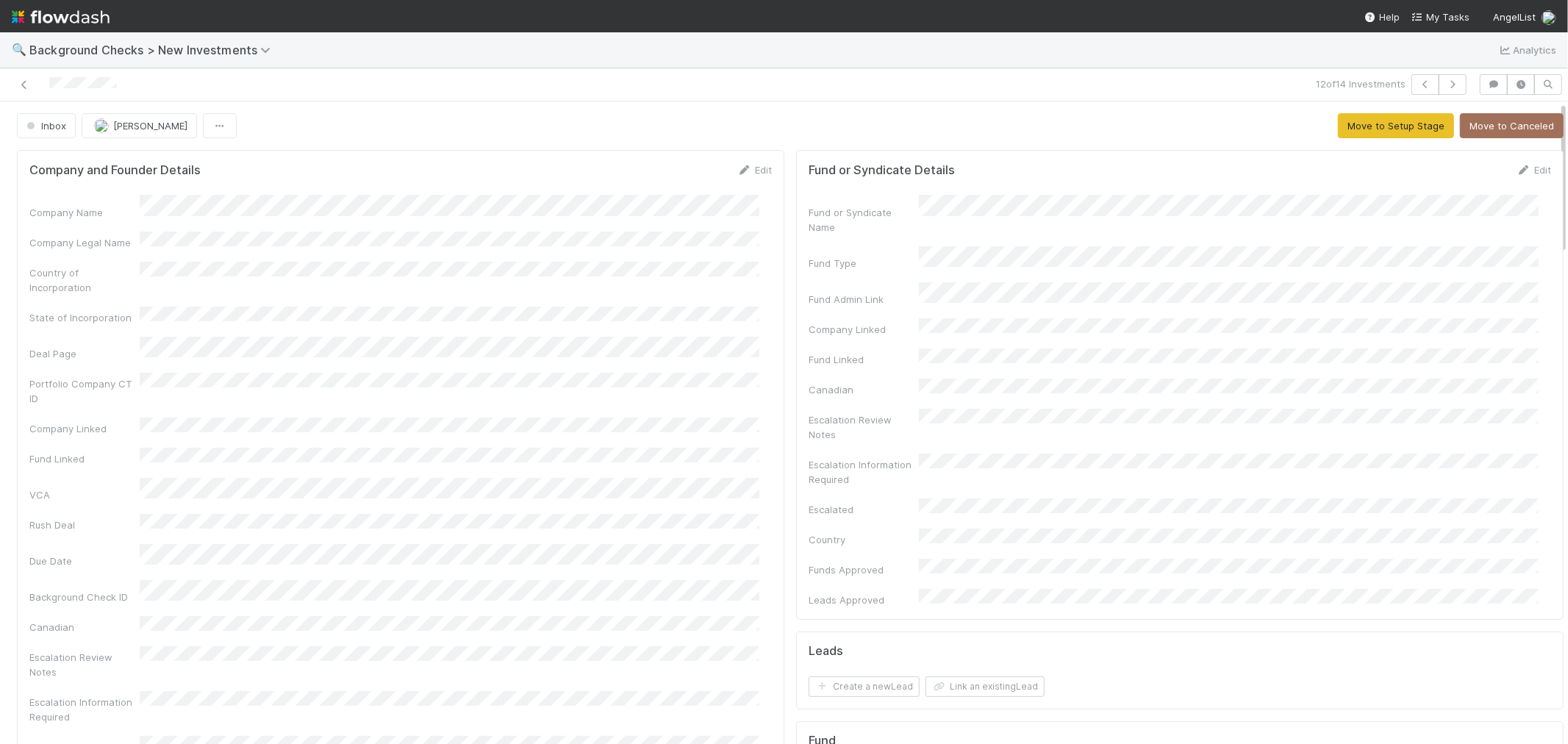
click at [679, 373] on div "Portfolio Company CT ID" at bounding box center [400, 389] width 742 height 33
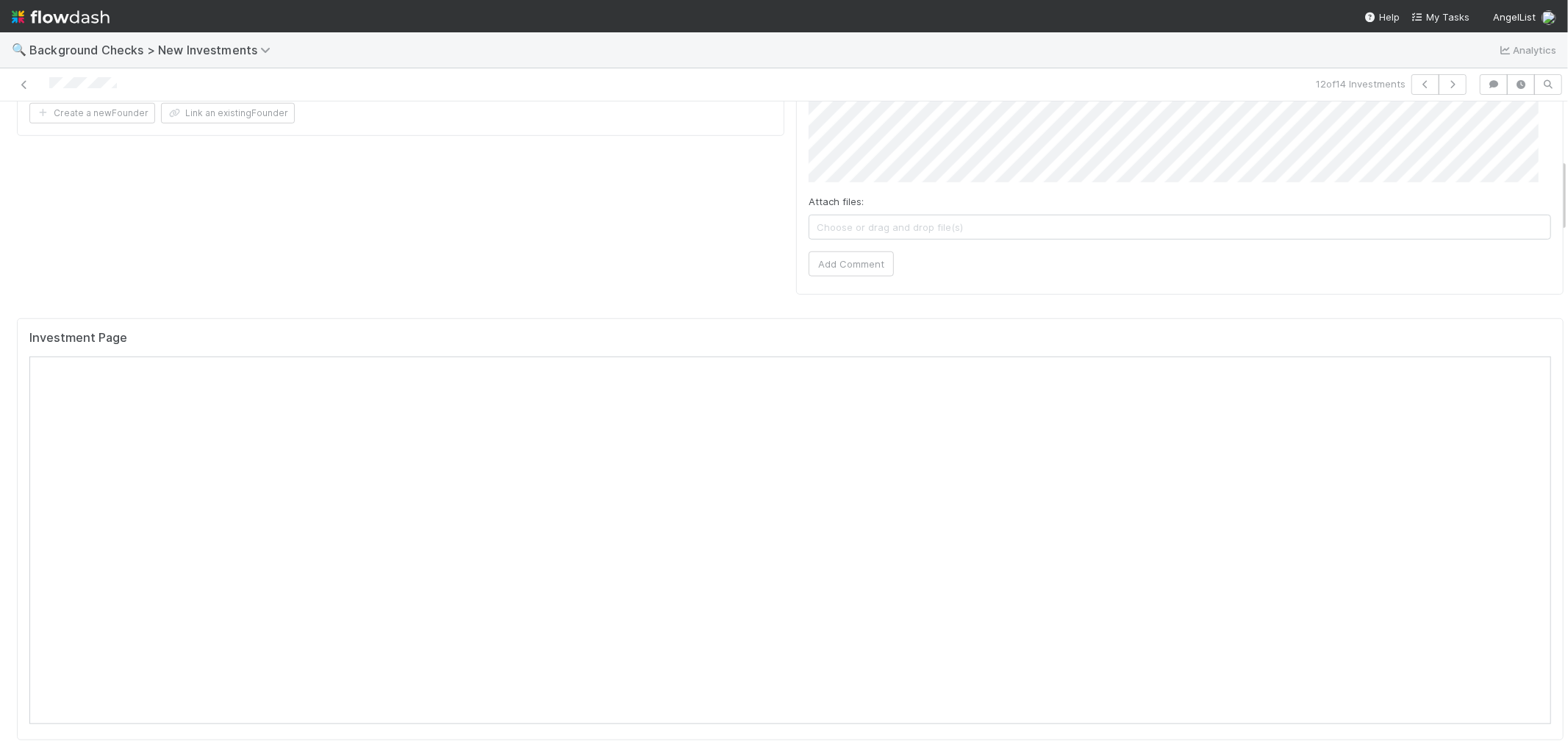
scroll to position [980, 0]
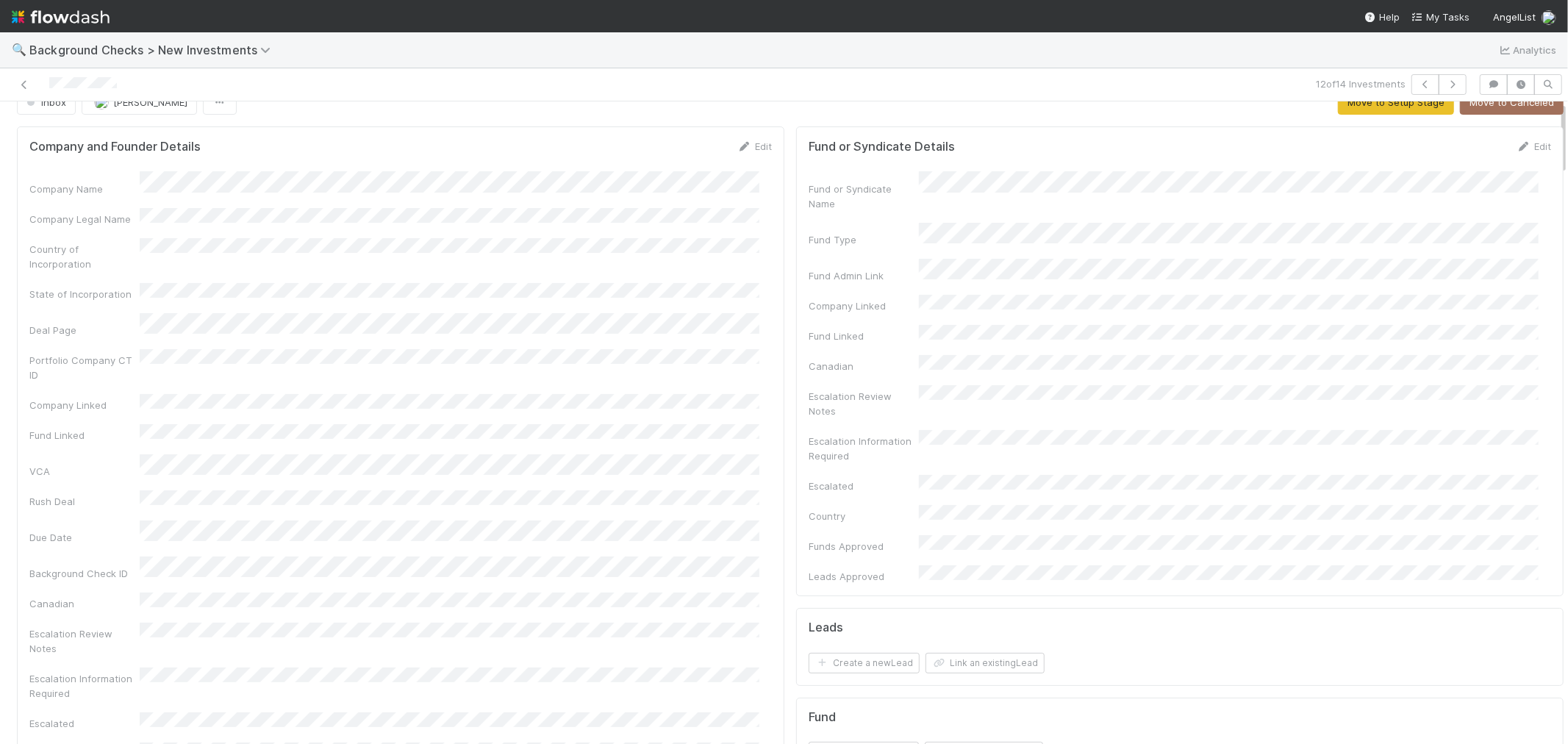
scroll to position [0, 0]
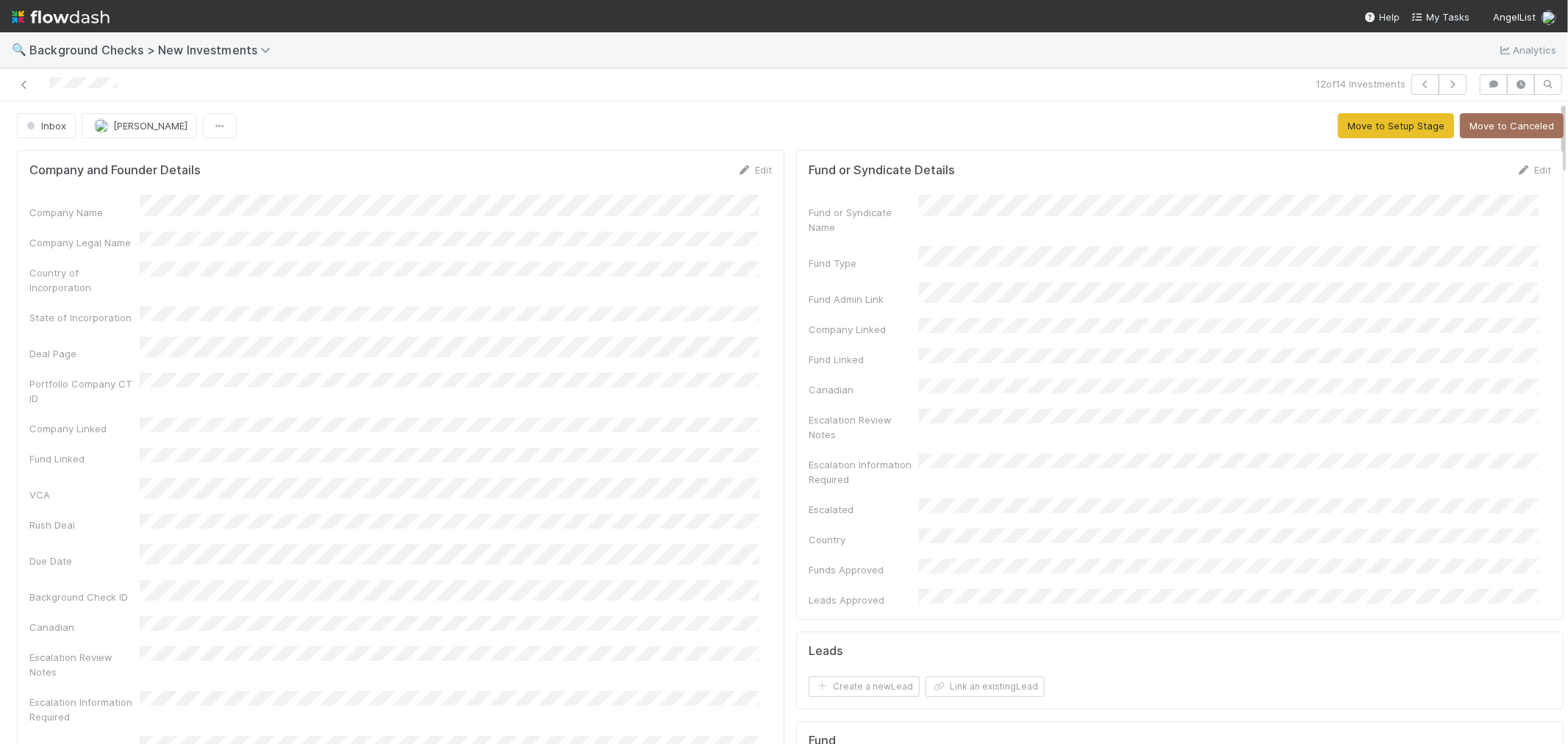
click at [737, 176] on div "Edit" at bounding box center [754, 170] width 34 height 15
click at [737, 172] on icon at bounding box center [745, 170] width 15 height 9
click at [693, 181] on button "Save" at bounding box center [693, 176] width 42 height 25
click at [1352, 128] on button "Move to Setup Stage" at bounding box center [1396, 126] width 116 height 25
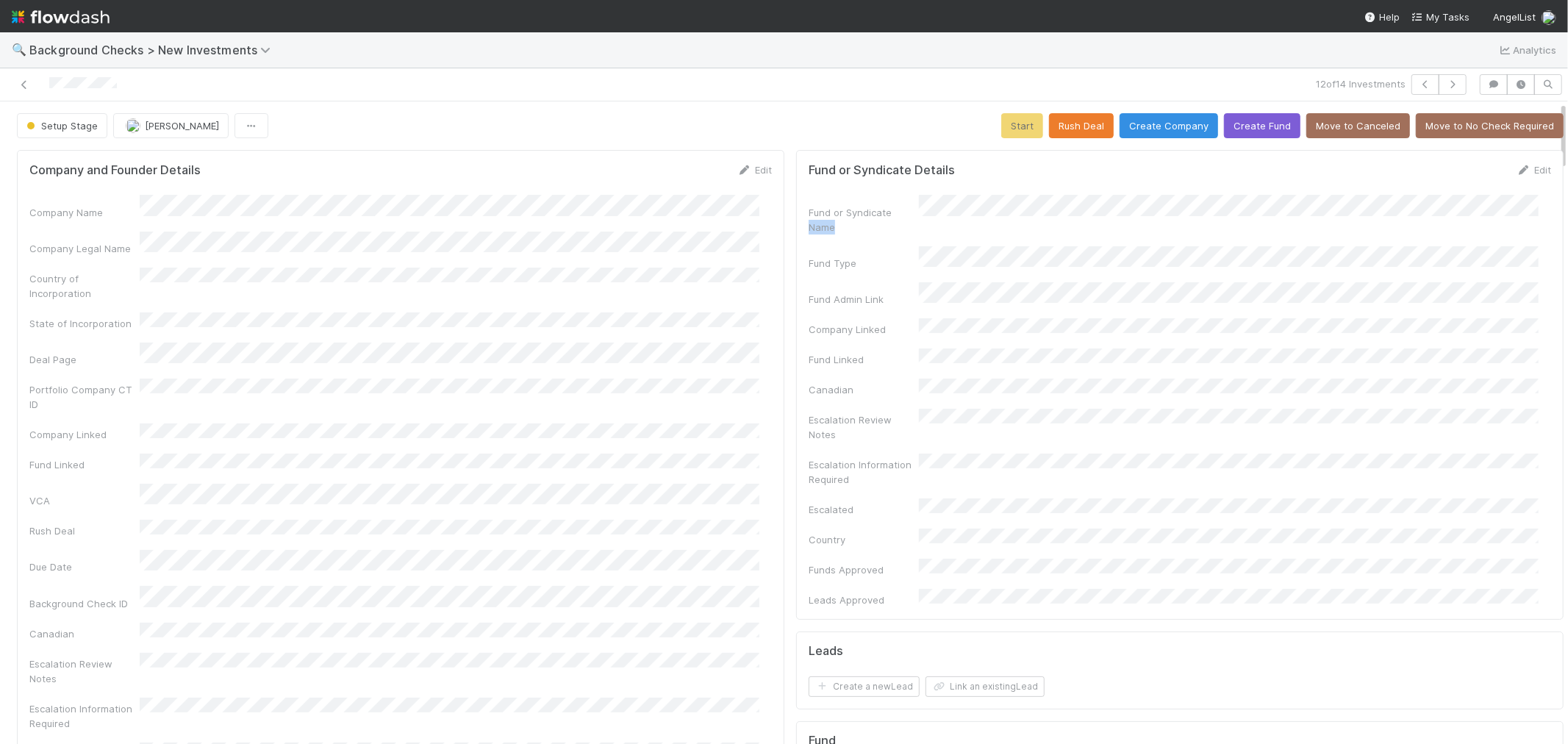
click at [981, 204] on div "Fund or Syndicate Name" at bounding box center [1179, 214] width 742 height 39
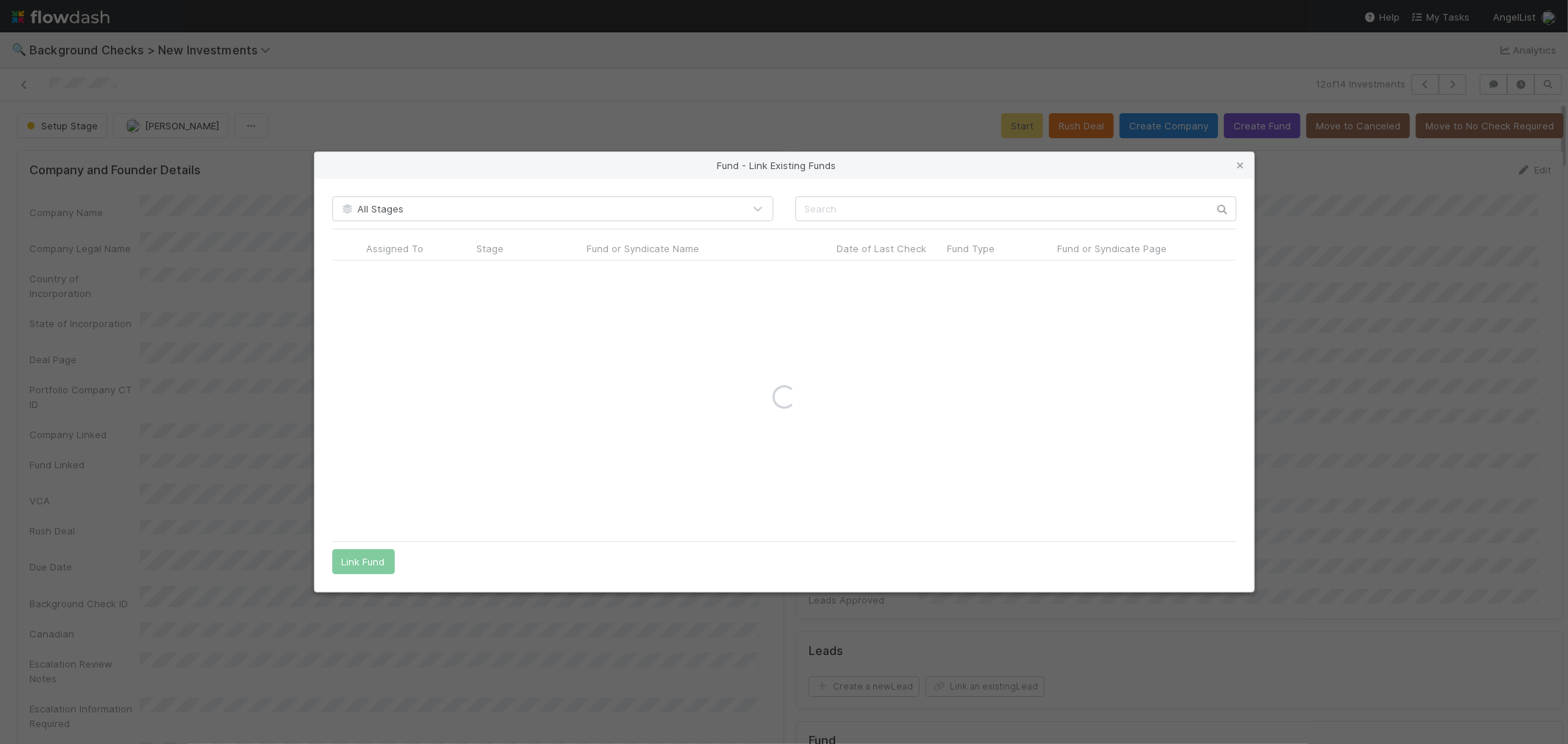
click at [878, 221] on div "All Stages Assigned To Stage Fund or Syndicate Name Date of Last Check Fund Typ…" at bounding box center [784, 385] width 939 height 414
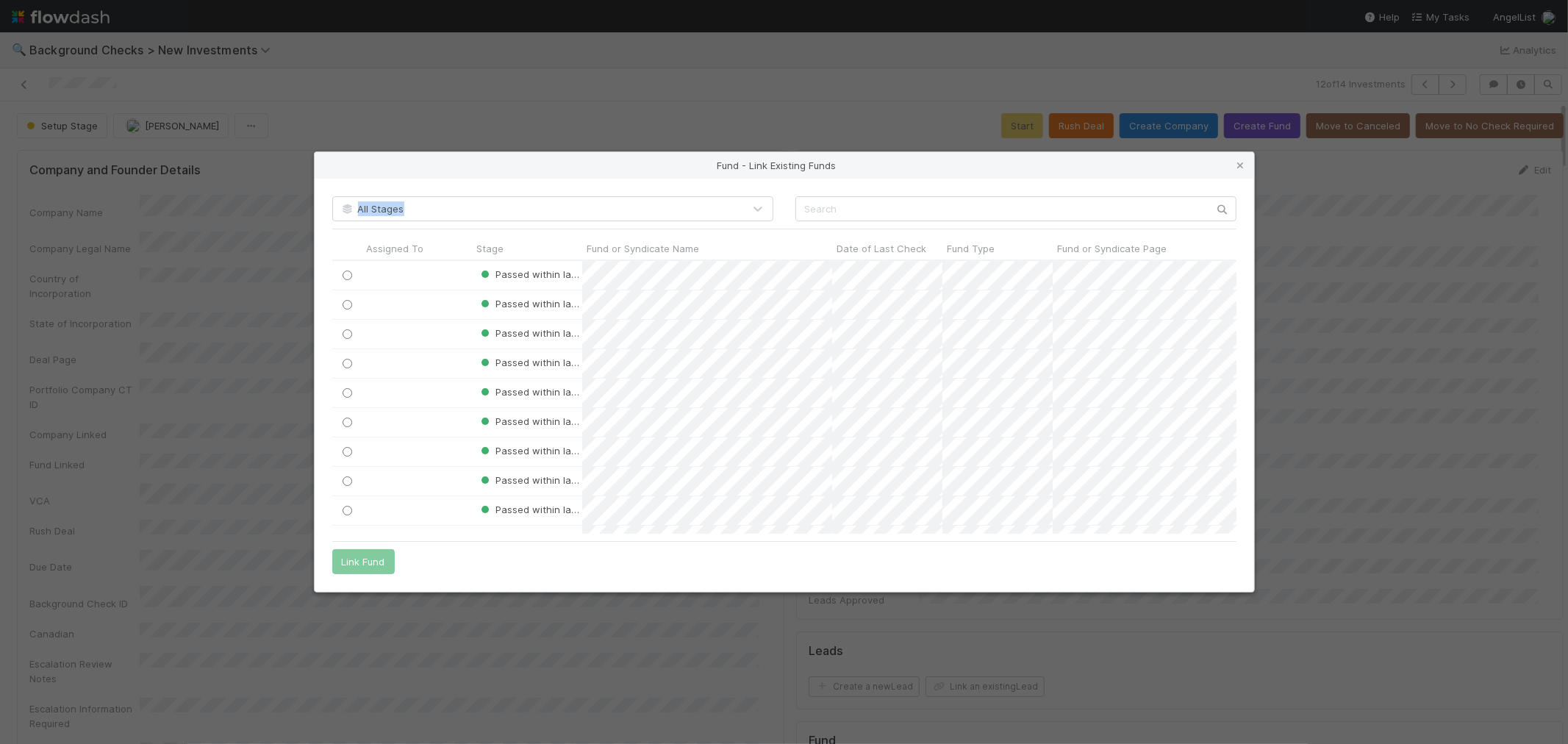
click at [875, 216] on input "text" at bounding box center [1016, 209] width 441 height 25
paste input "Benjamin Bryant Demo Day Fund S25"
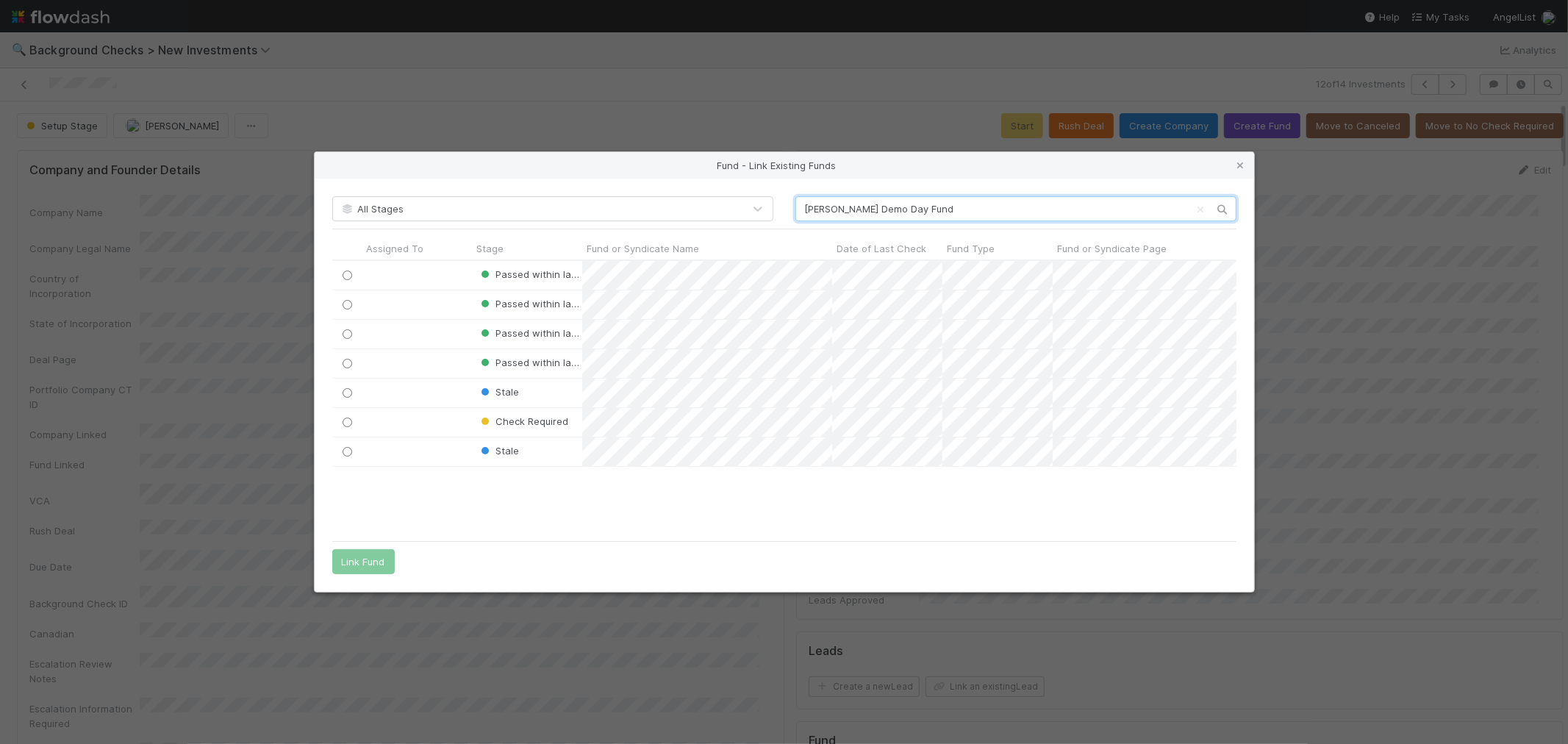
drag, startPoint x: 983, startPoint y: 206, endPoint x: 596, endPoint y: 209, distance: 387.0
click at [596, 209] on div "All Stages Benjamin Bryant Demo Day Fund" at bounding box center [784, 209] width 926 height 25
paste input "S25"
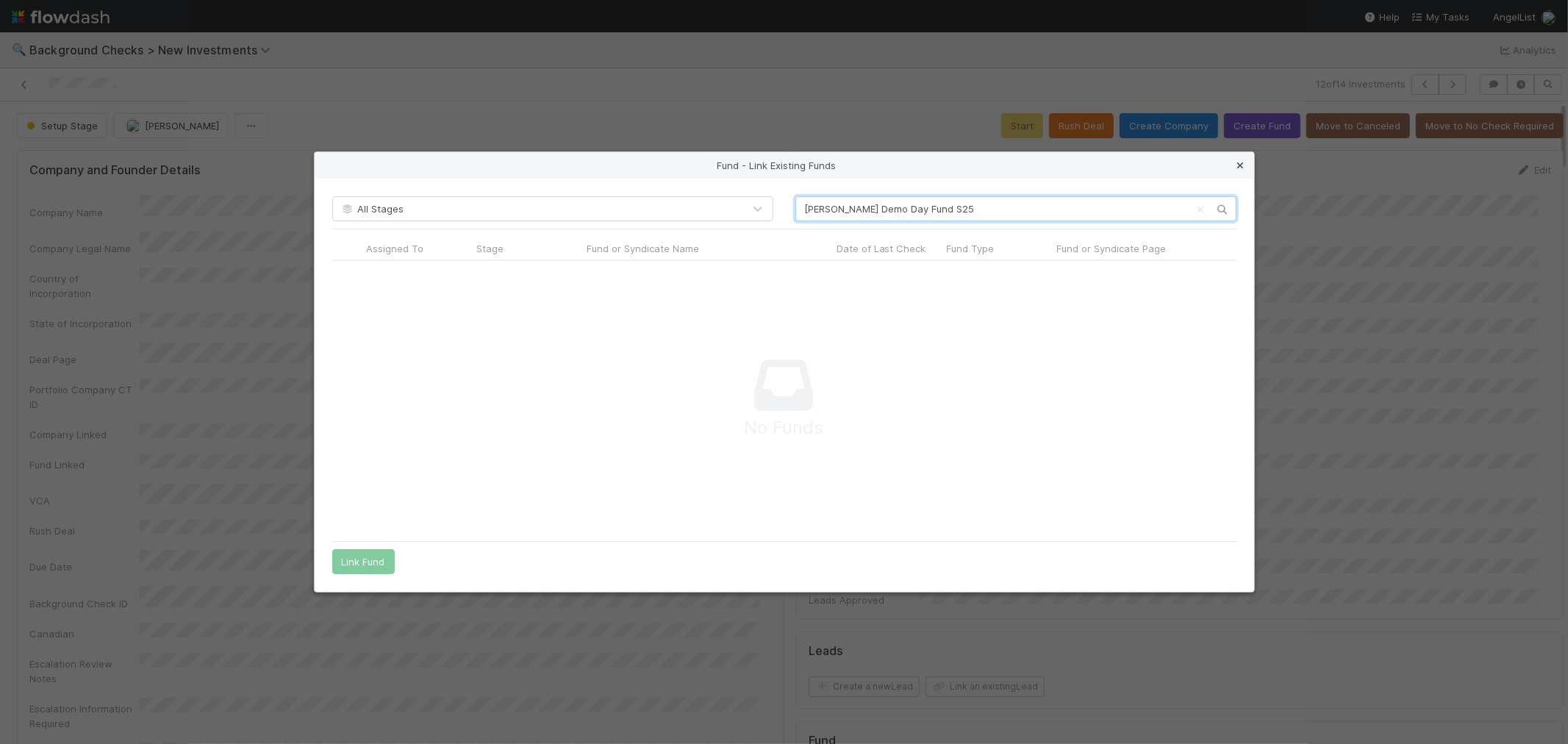
scroll to position [249, 879]
type input "Benjamin Bryant Demo Day Fund S25"
click at [1239, 166] on icon at bounding box center [1241, 165] width 15 height 9
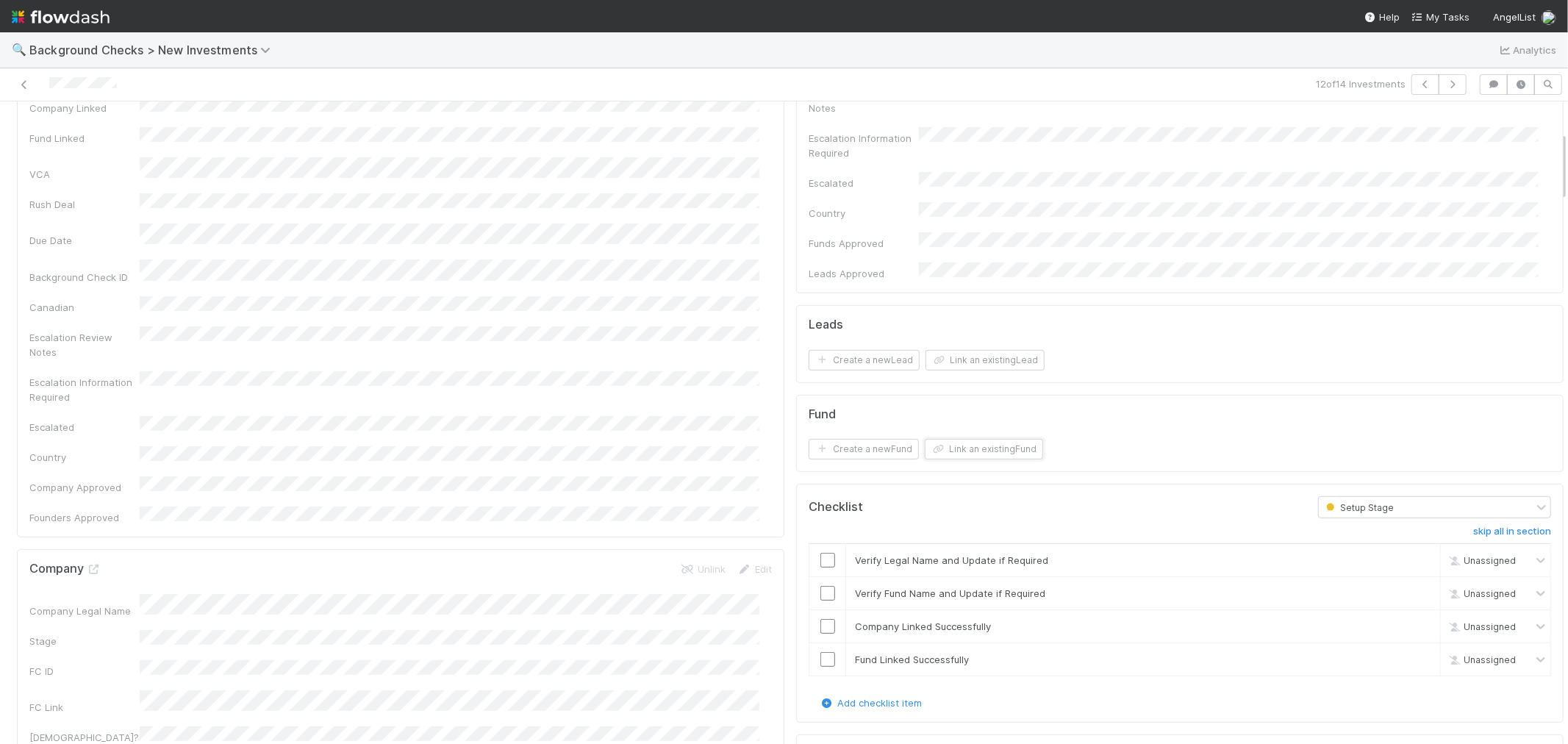
scroll to position [0, 0]
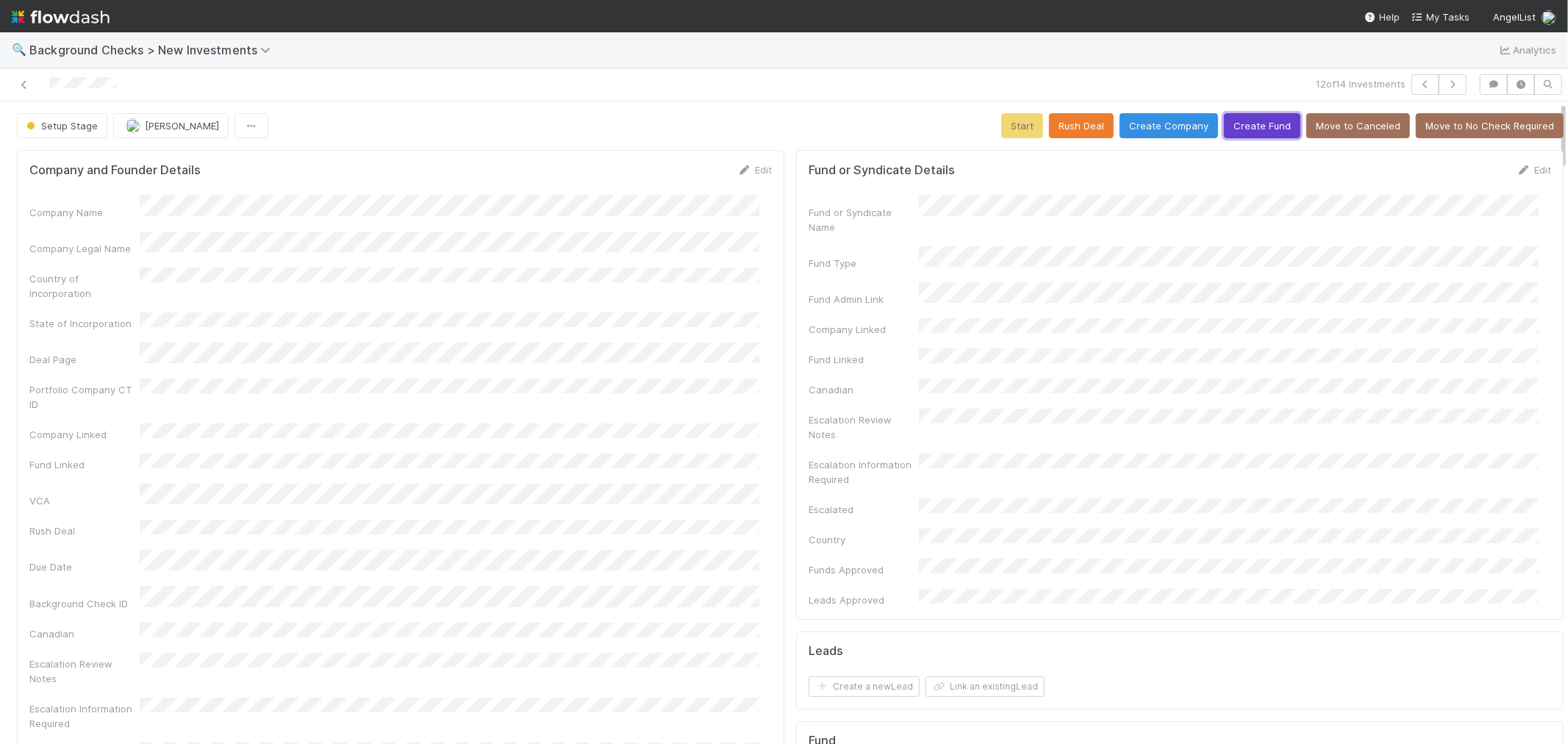
drag, startPoint x: 1239, startPoint y: 115, endPoint x: 888, endPoint y: 201, distance: 361.4
click at [1236, 116] on button "Create Fund" at bounding box center [1262, 126] width 76 height 25
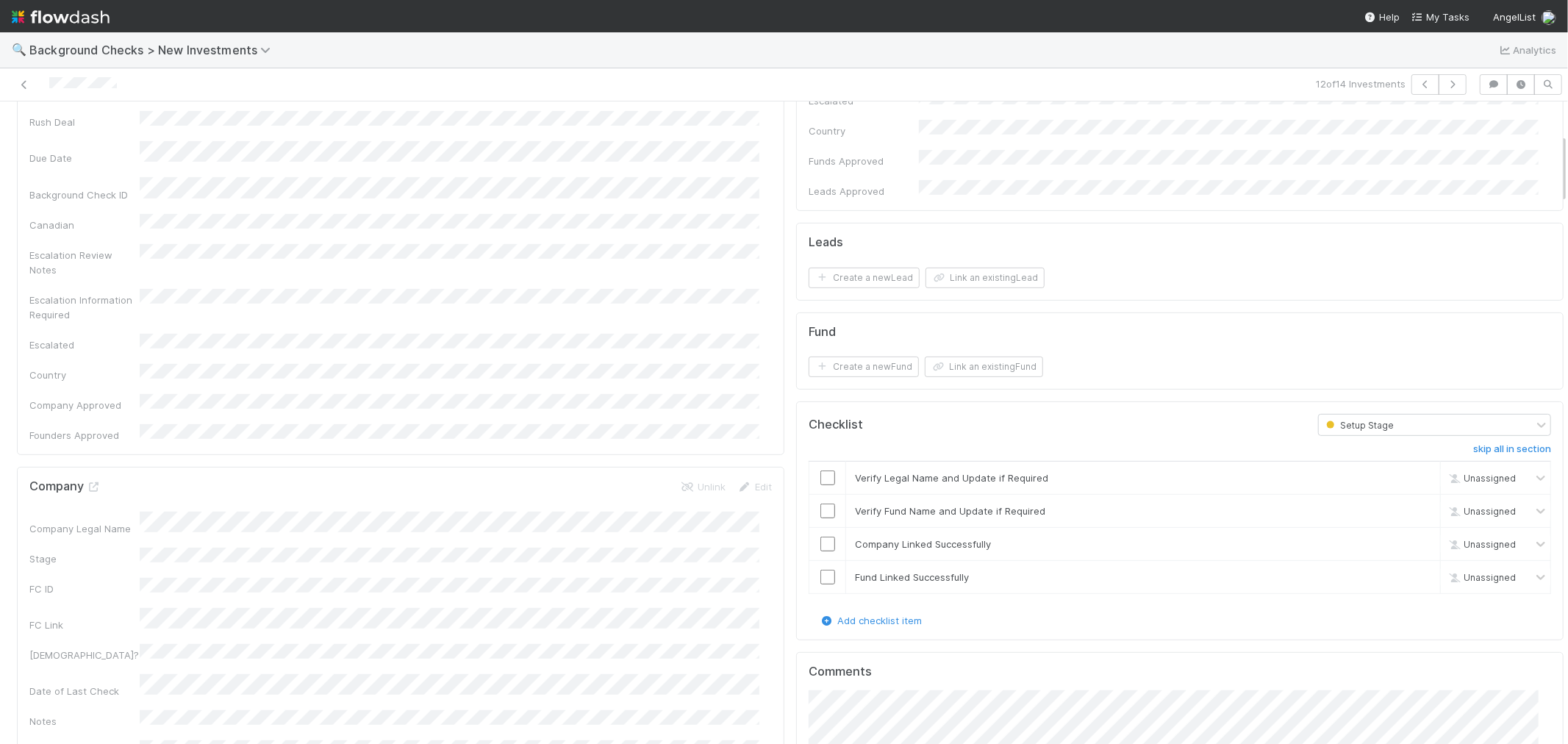
scroll to position [490, 0]
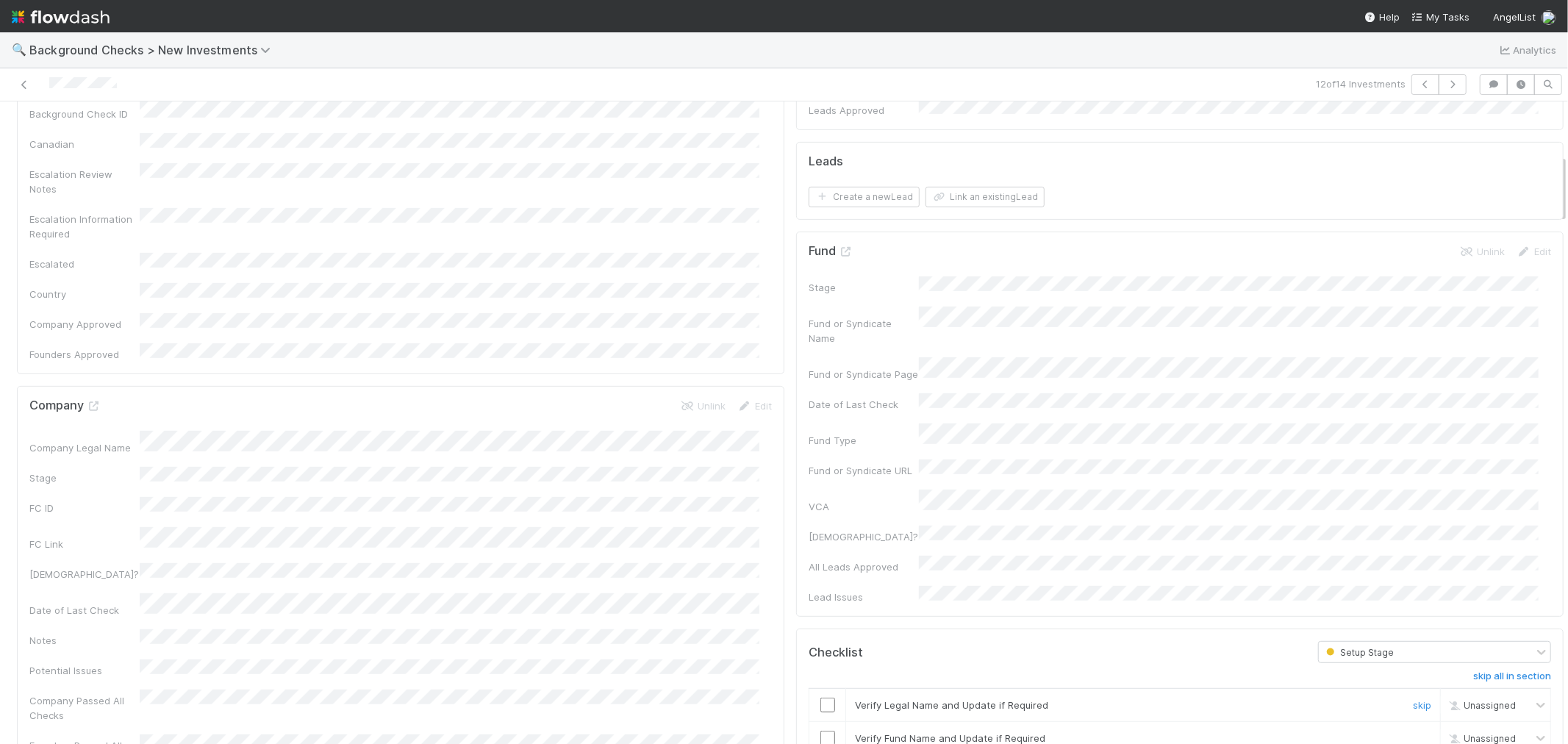
click at [820, 698] on input "checkbox" at bounding box center [828, 705] width 15 height 15
click at [820, 731] on input "checkbox" at bounding box center [828, 738] width 15 height 15
drag, startPoint x: 811, startPoint y: 684, endPoint x: 810, endPoint y: 704, distance: 20.0
checkbox input "true"
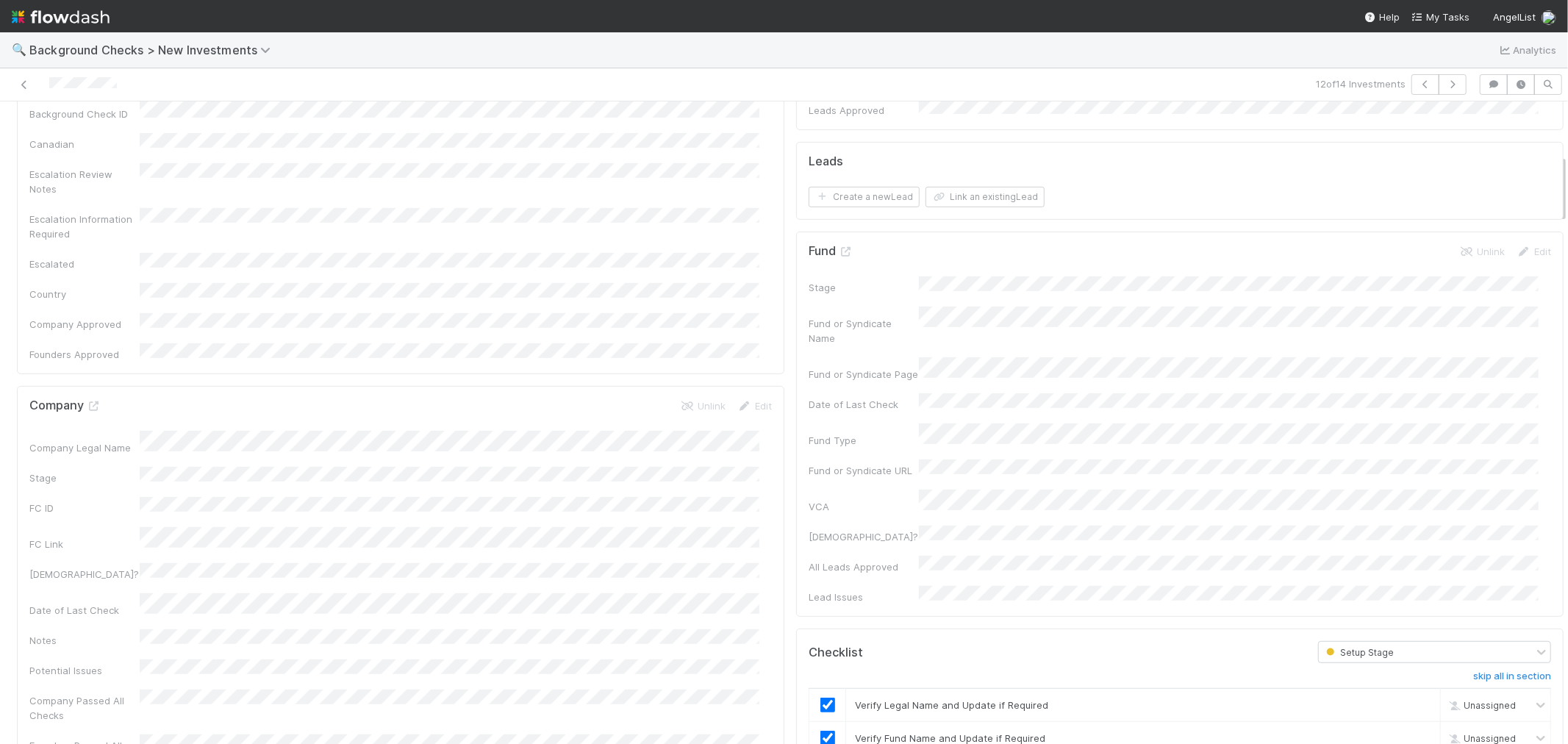
checkbox input "true"
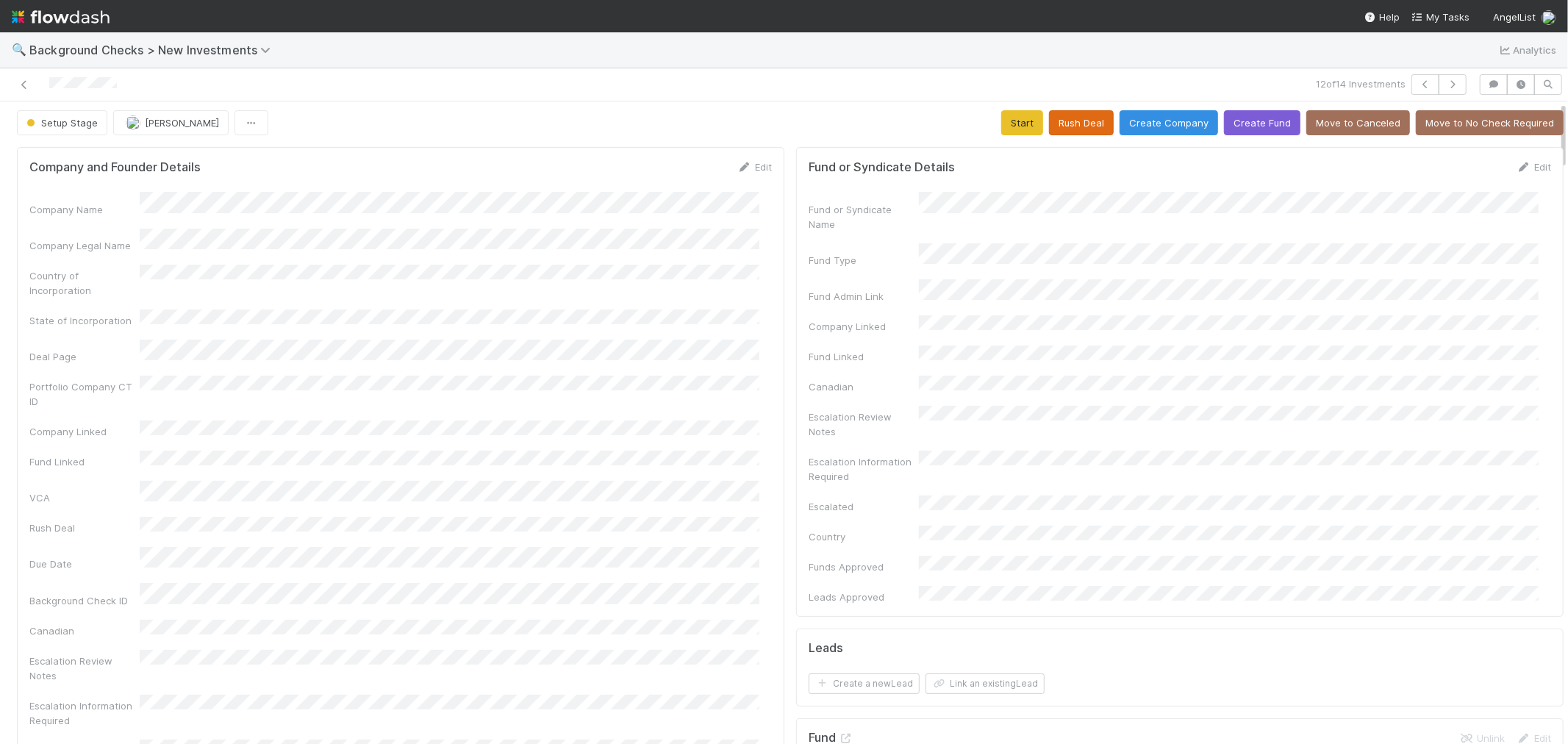
scroll to position [0, 0]
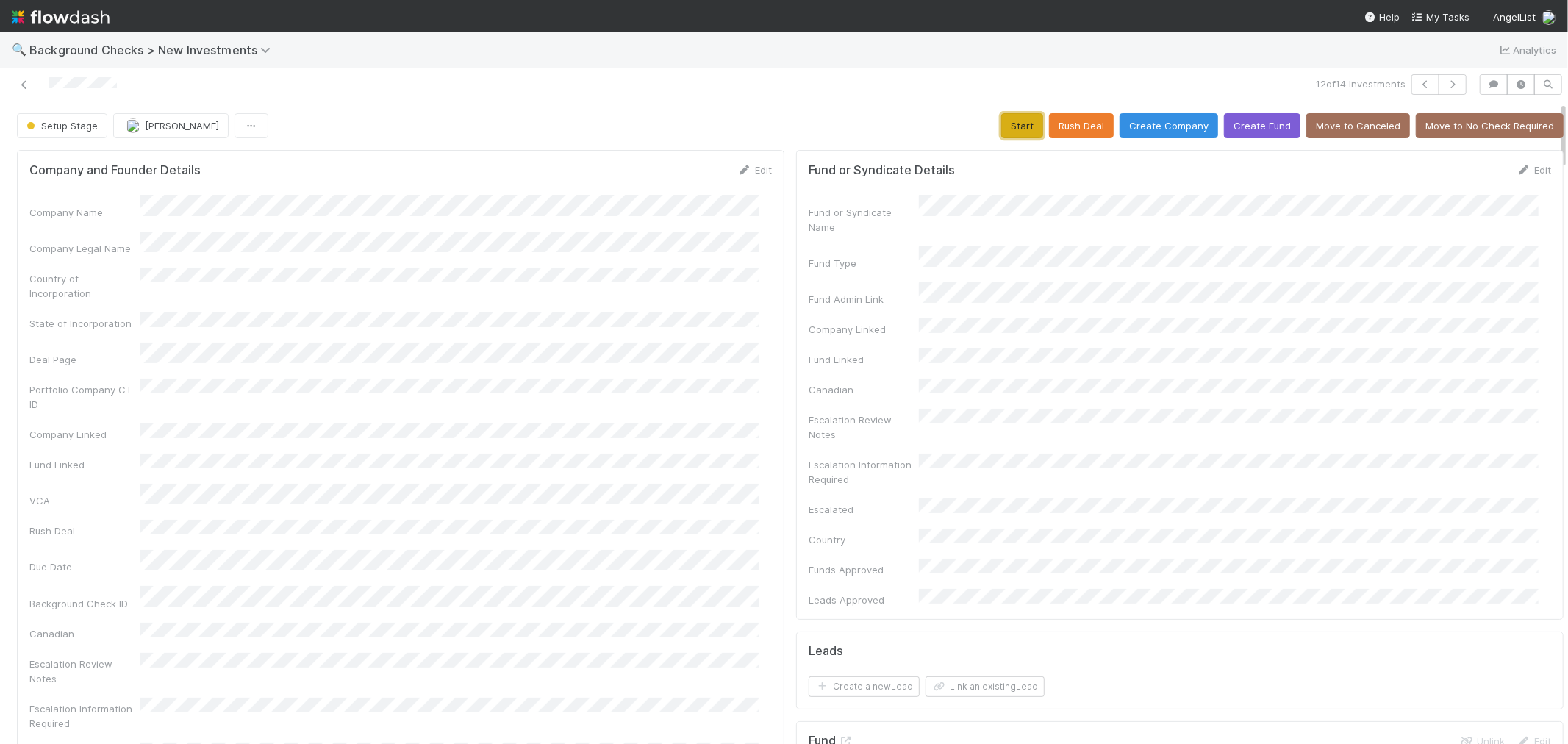
drag, startPoint x: 1020, startPoint y: 119, endPoint x: 862, endPoint y: 175, distance: 167.6
click at [1017, 119] on button "Start" at bounding box center [1022, 126] width 42 height 25
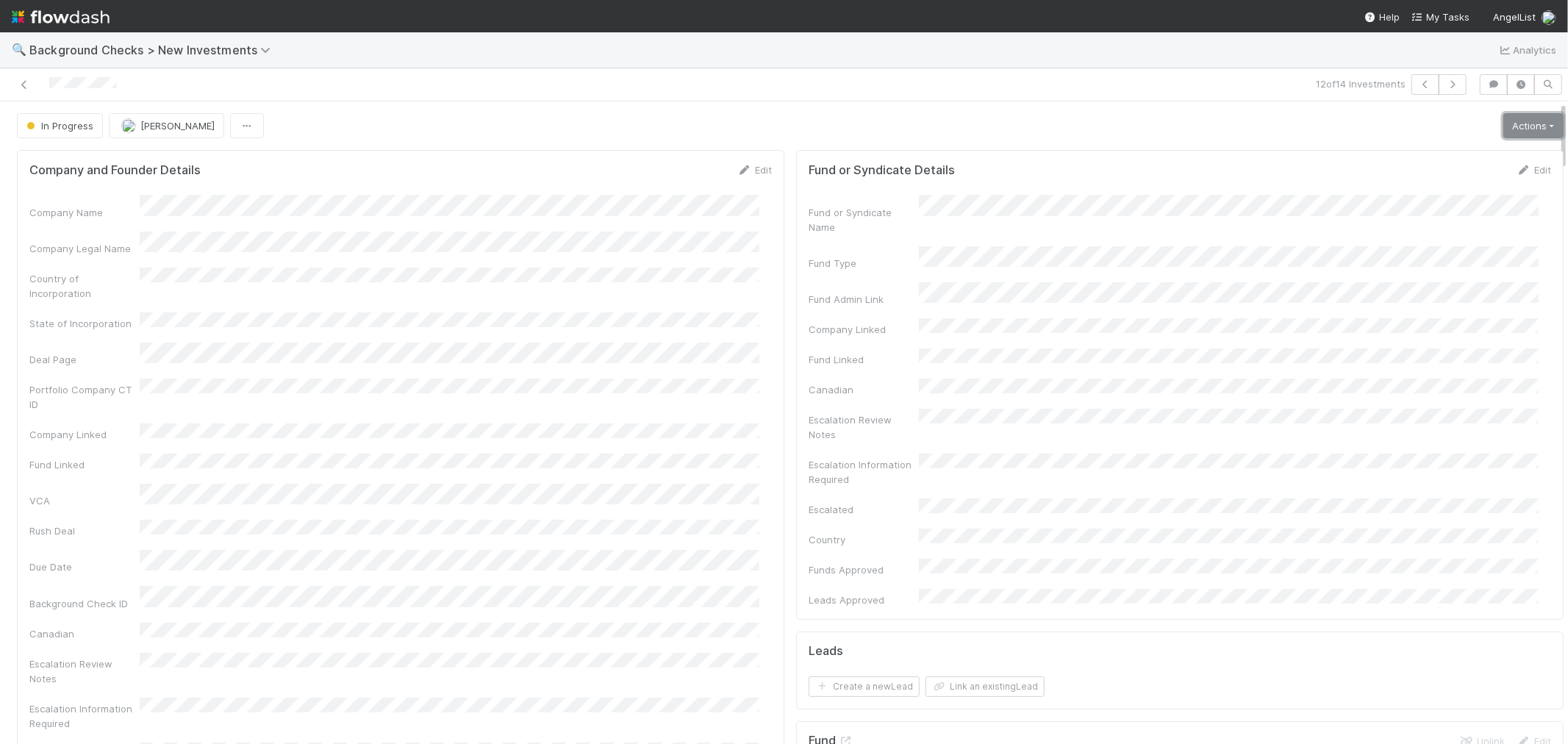
click at [1524, 128] on link "Actions" at bounding box center [1534, 126] width 60 height 25
click at [1434, 300] on button "Link Lead" at bounding box center [1482, 301] width 164 height 21
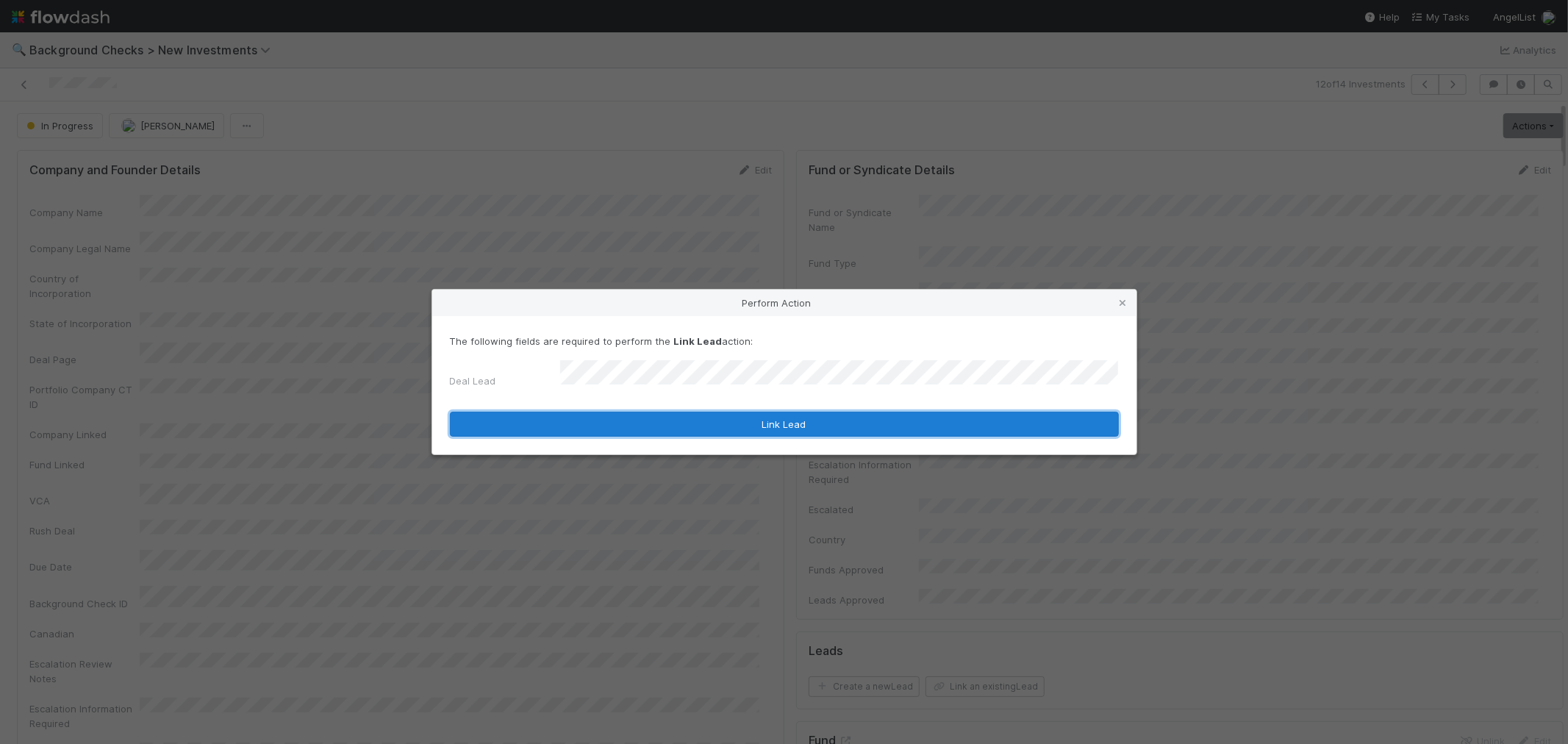
click at [883, 417] on button "Link Lead" at bounding box center [784, 424] width 669 height 25
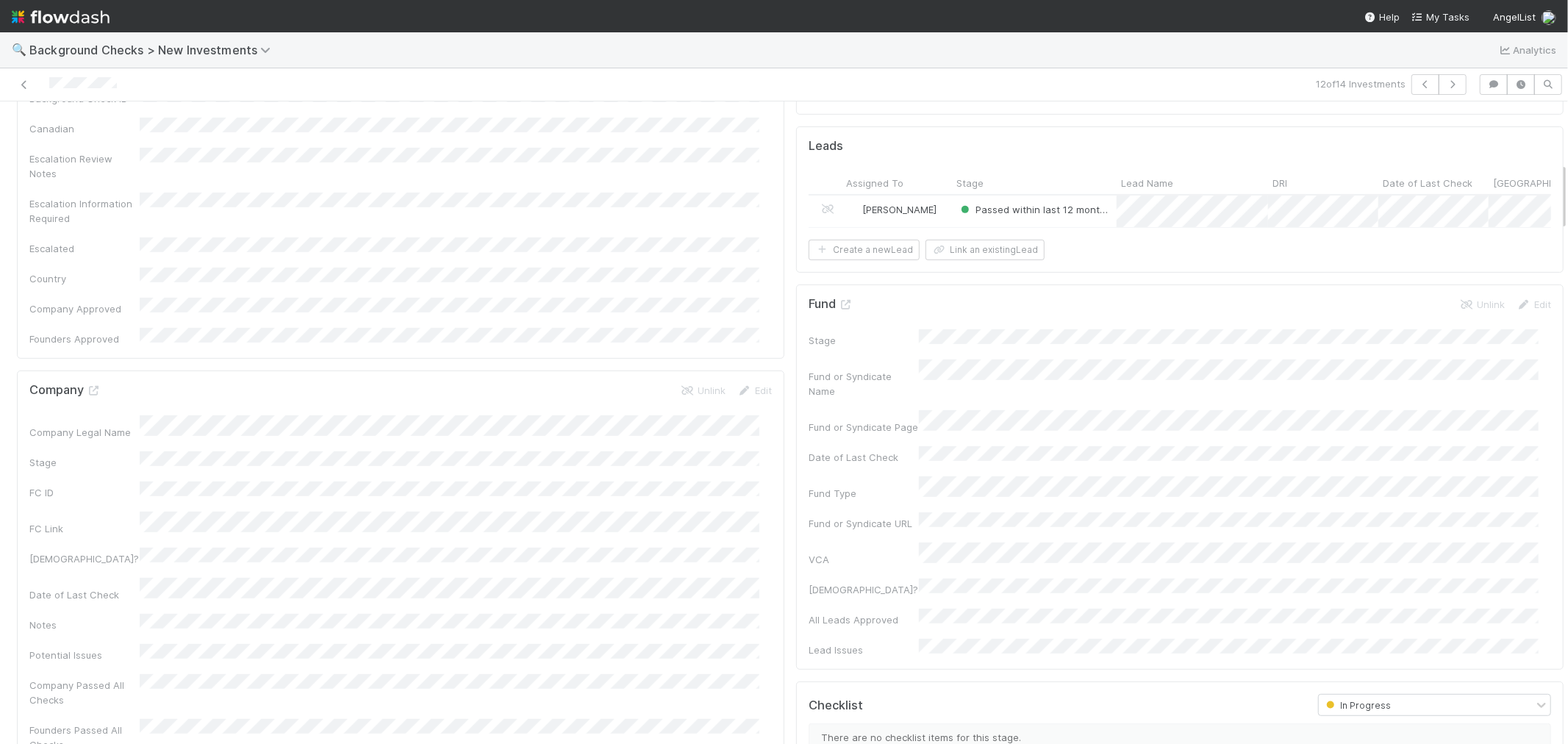
scroll to position [571, 0]
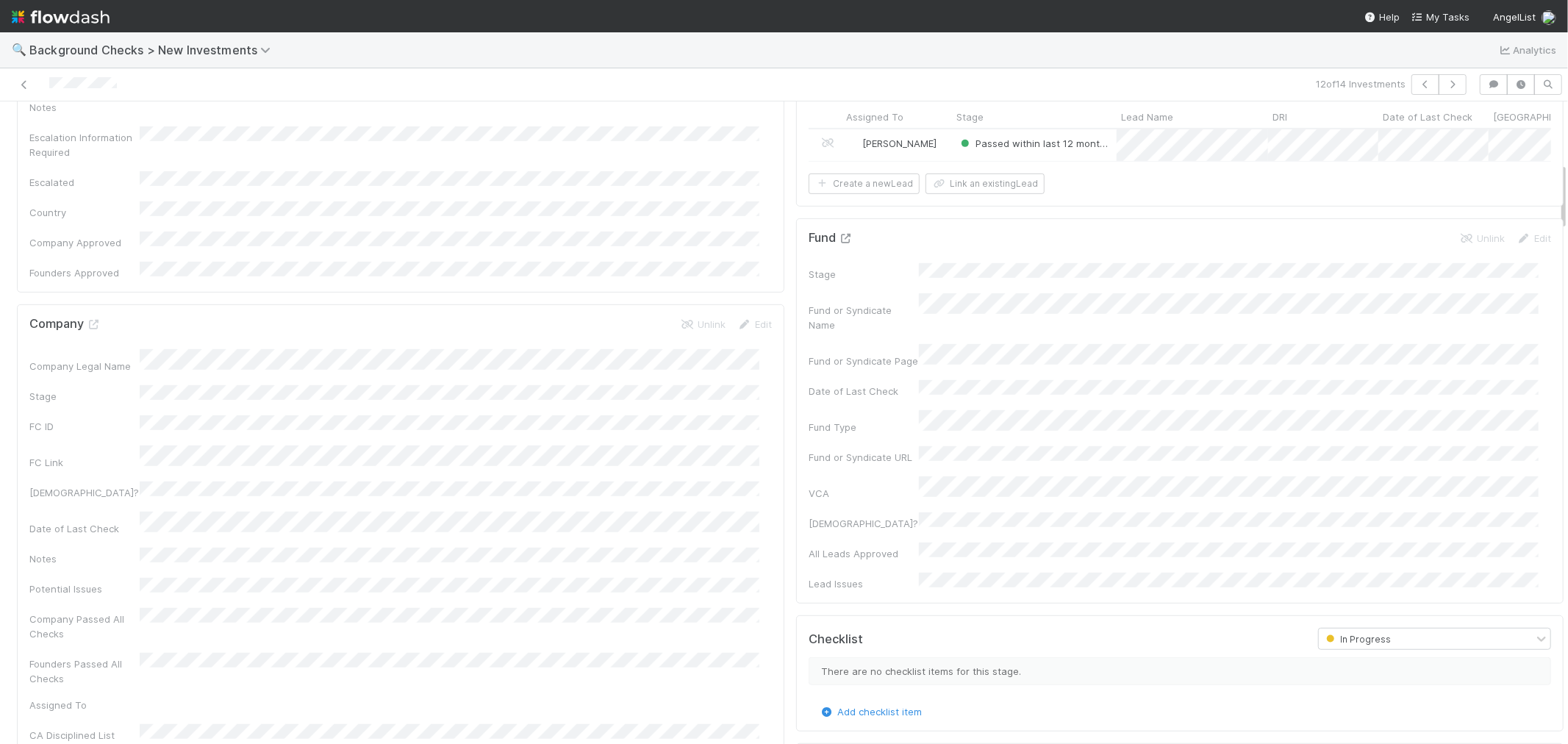
drag, startPoint x: 828, startPoint y: 207, endPoint x: 834, endPoint y: 203, distance: 7.2
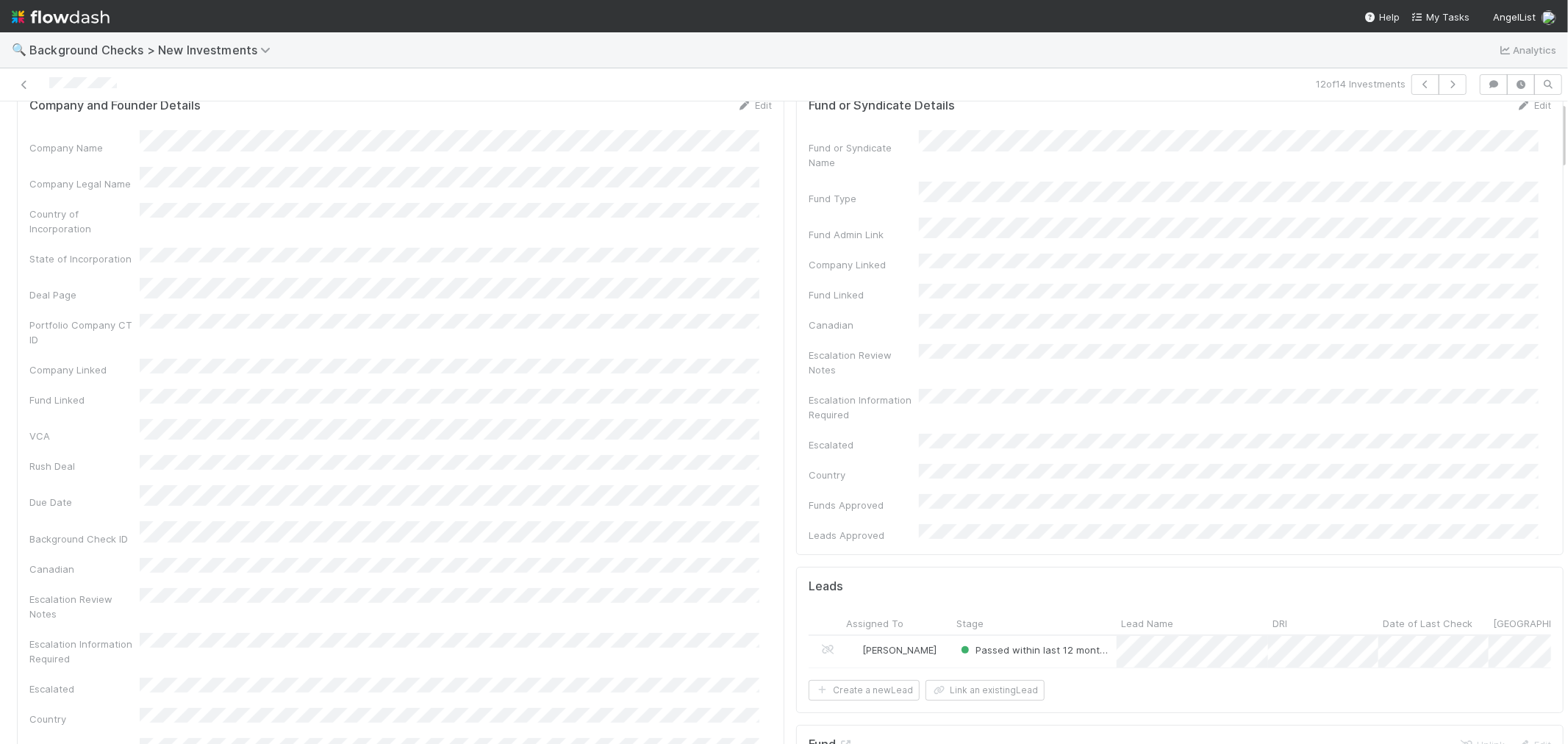
scroll to position [0, 0]
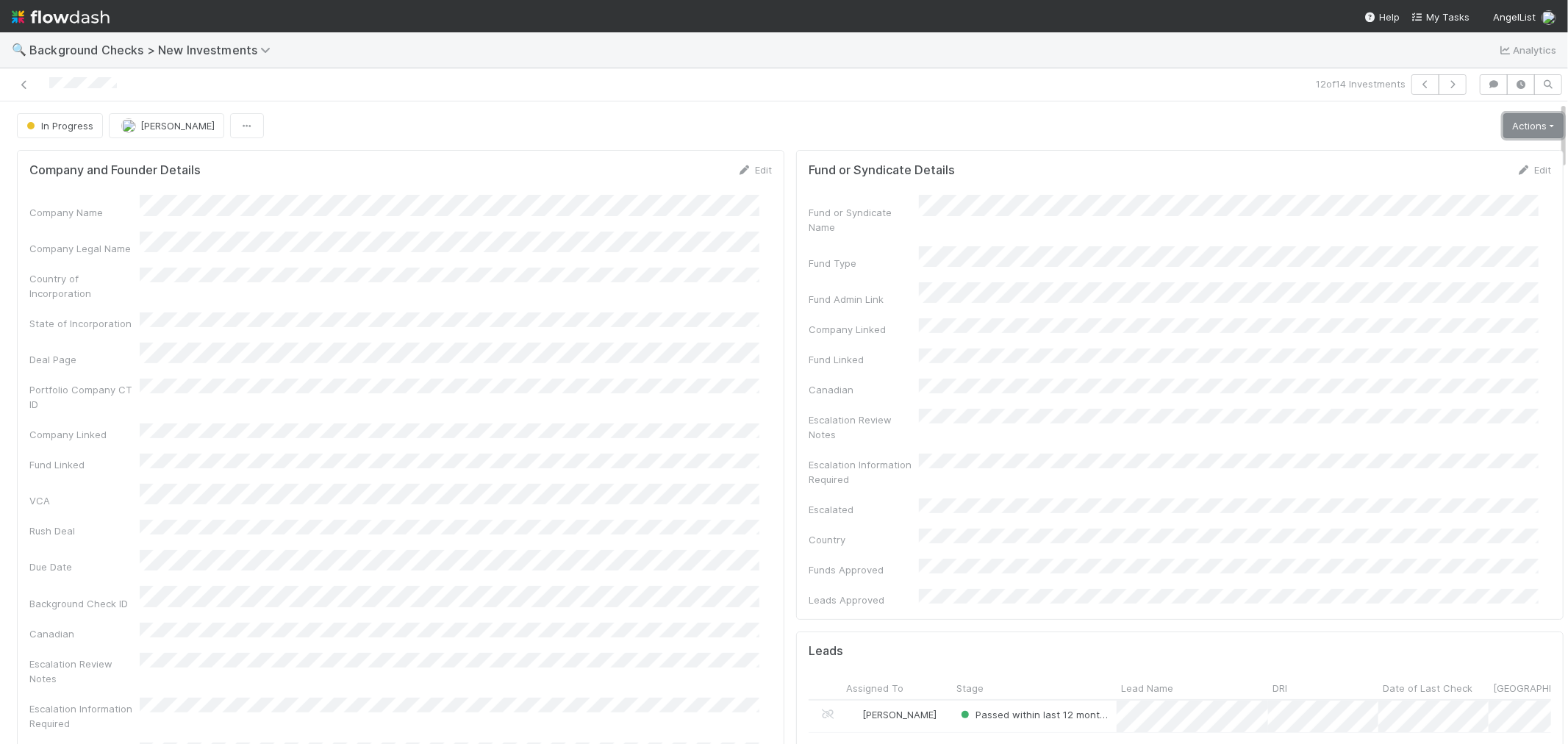
click at [1503, 134] on link "Actions" at bounding box center [1534, 126] width 60 height 25
click at [1476, 156] on button "Finish" at bounding box center [1482, 156] width 164 height 21
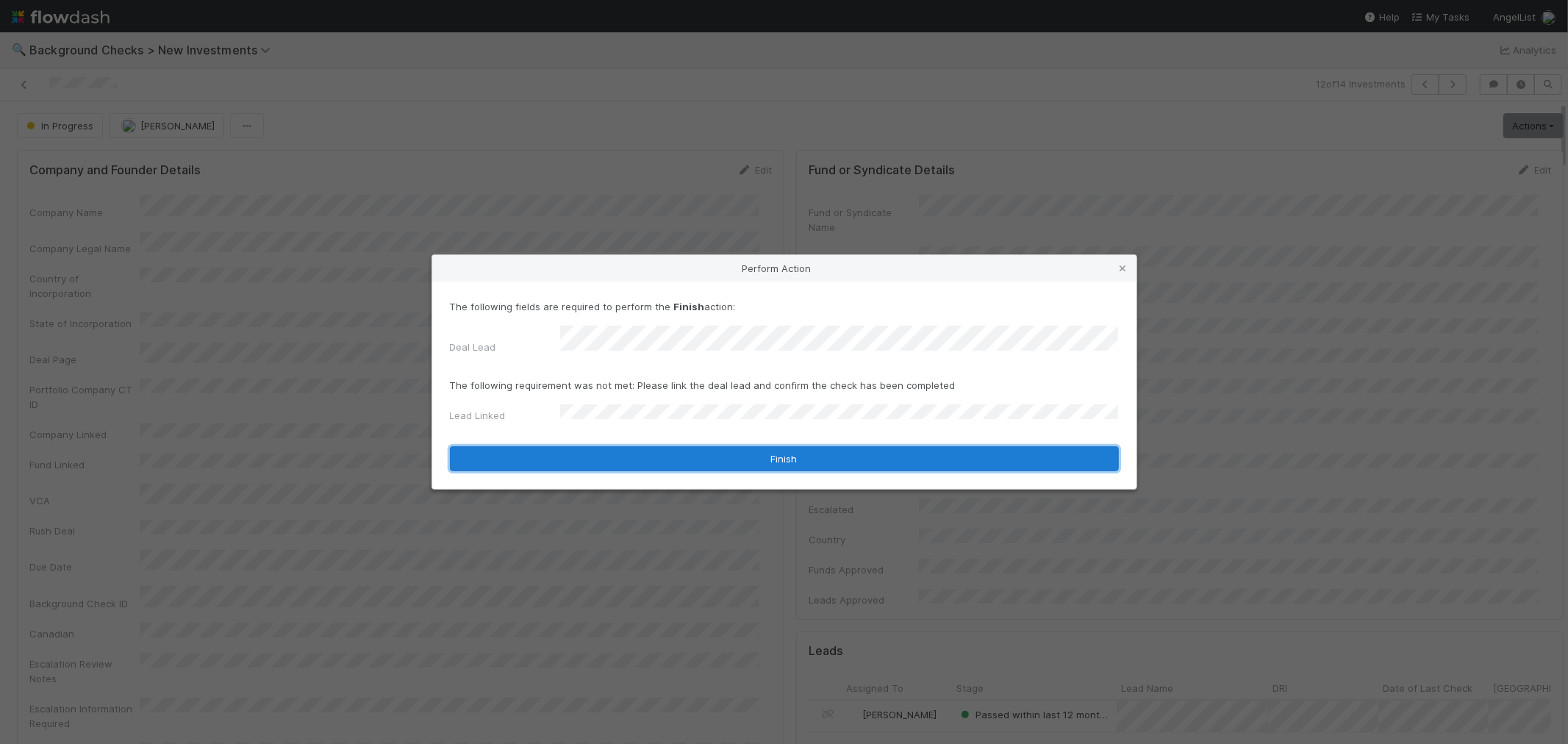
click at [572, 453] on button "Finish" at bounding box center [784, 459] width 669 height 25
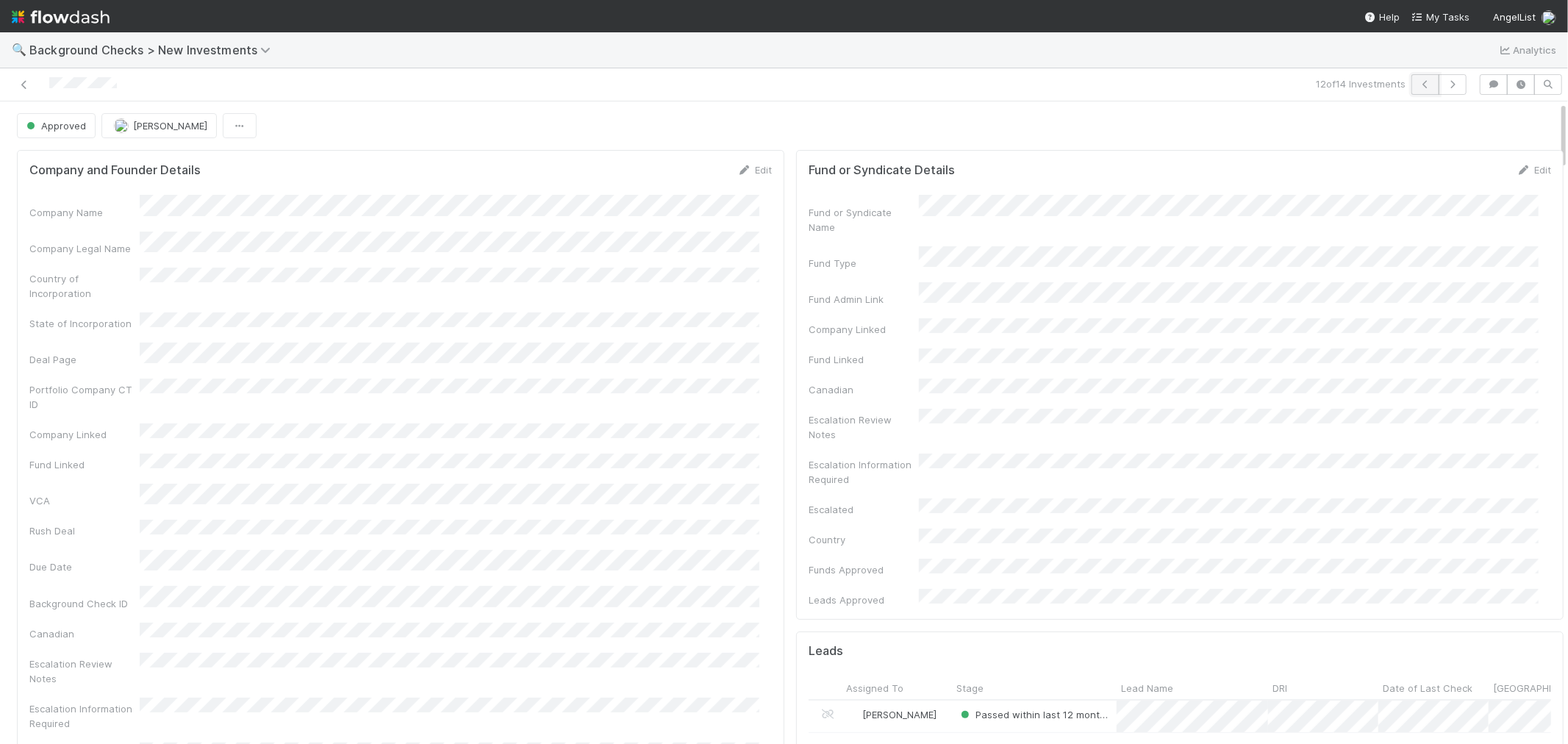
click at [1418, 84] on icon "button" at bounding box center [1425, 84] width 15 height 9
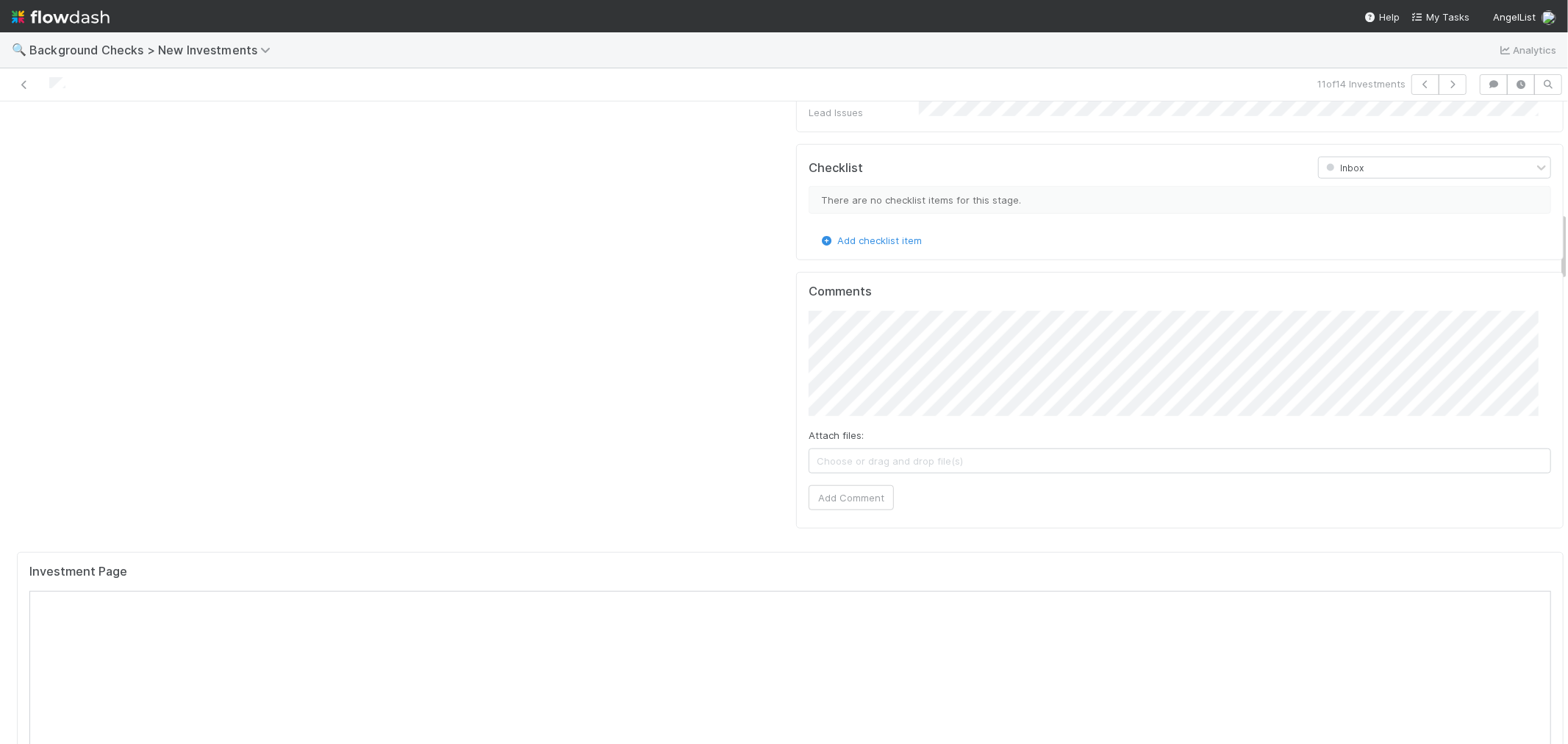
scroll to position [1388, 0]
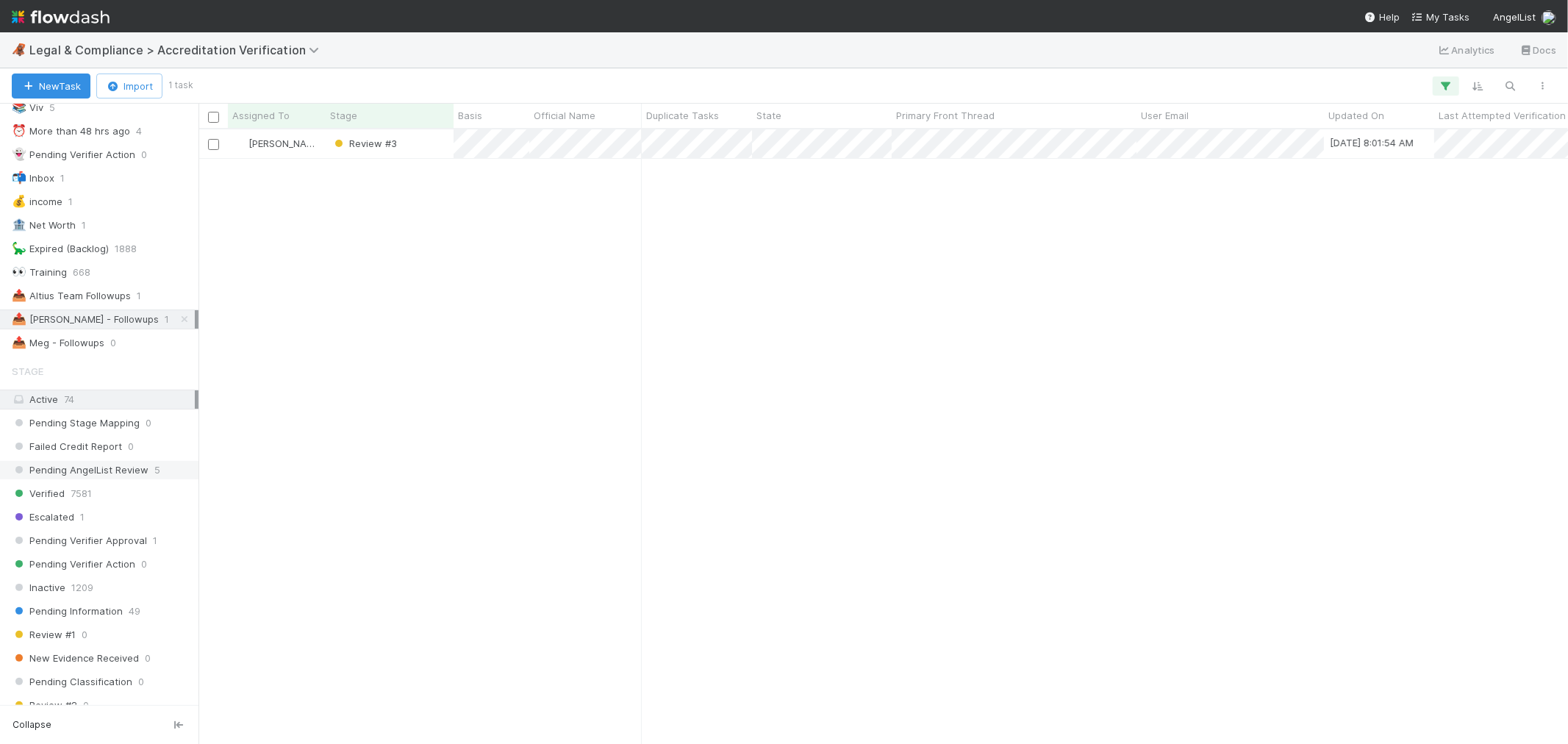
scroll to position [163, 0]
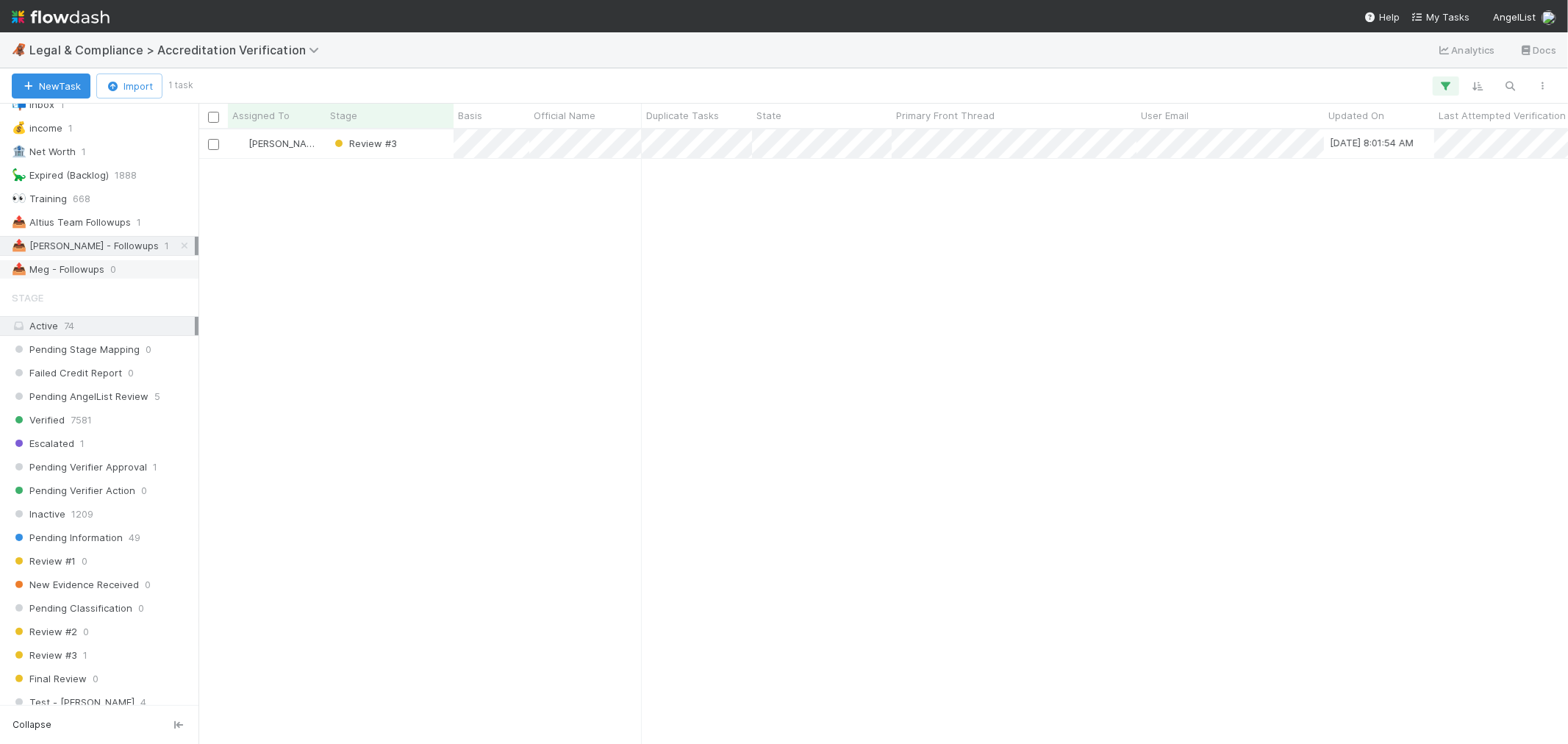
drag, startPoint x: 172, startPoint y: 248, endPoint x: 156, endPoint y: 270, distance: 27.2
click at [177, 248] on icon at bounding box center [185, 245] width 15 height 9
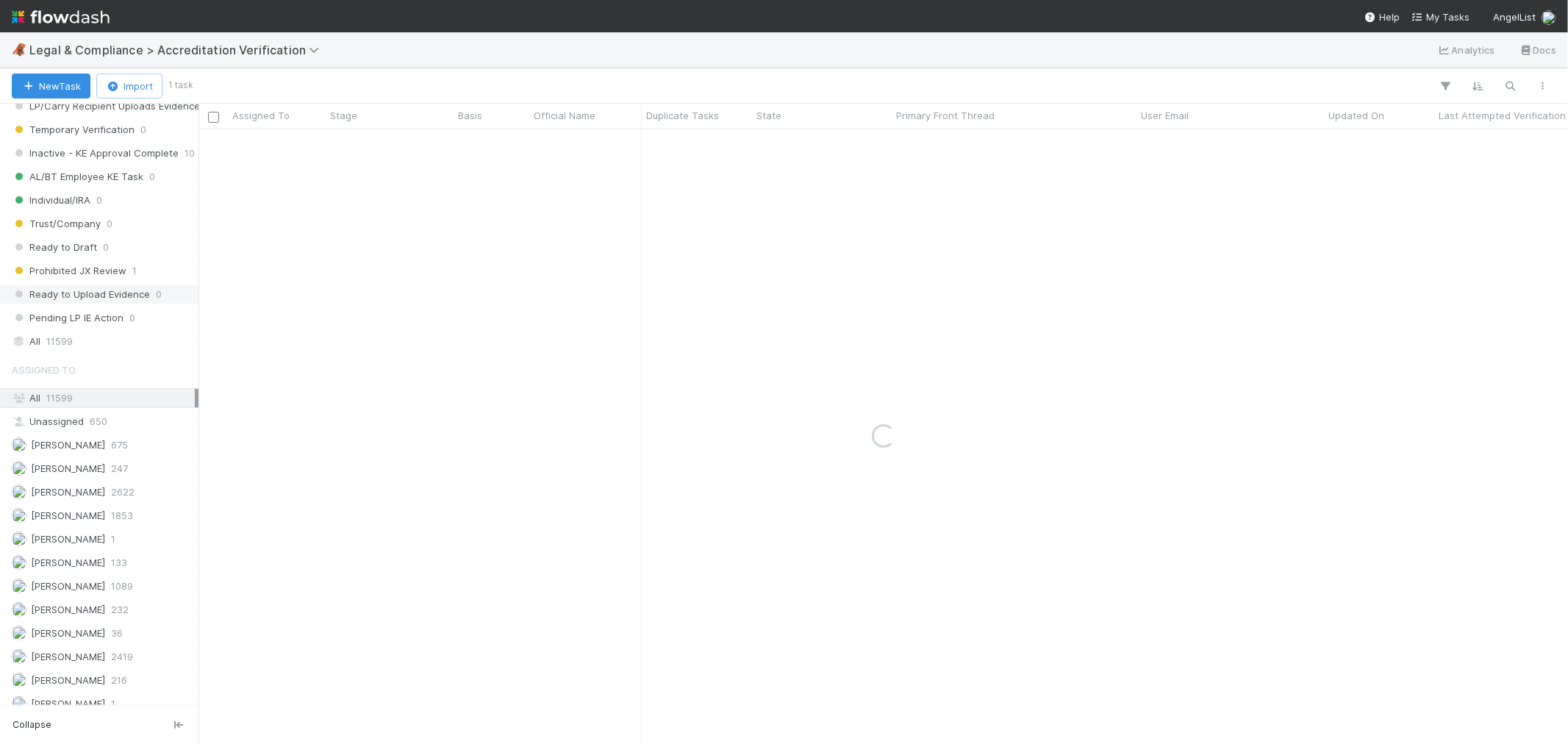
scroll to position [1225, 0]
drag, startPoint x: 74, startPoint y: 326, endPoint x: 819, endPoint y: 256, distance: 748.3
click at [74, 327] on div "All 11599" at bounding box center [103, 323] width 183 height 18
click at [1030, 85] on icon "button" at bounding box center [1511, 86] width 15 height 13
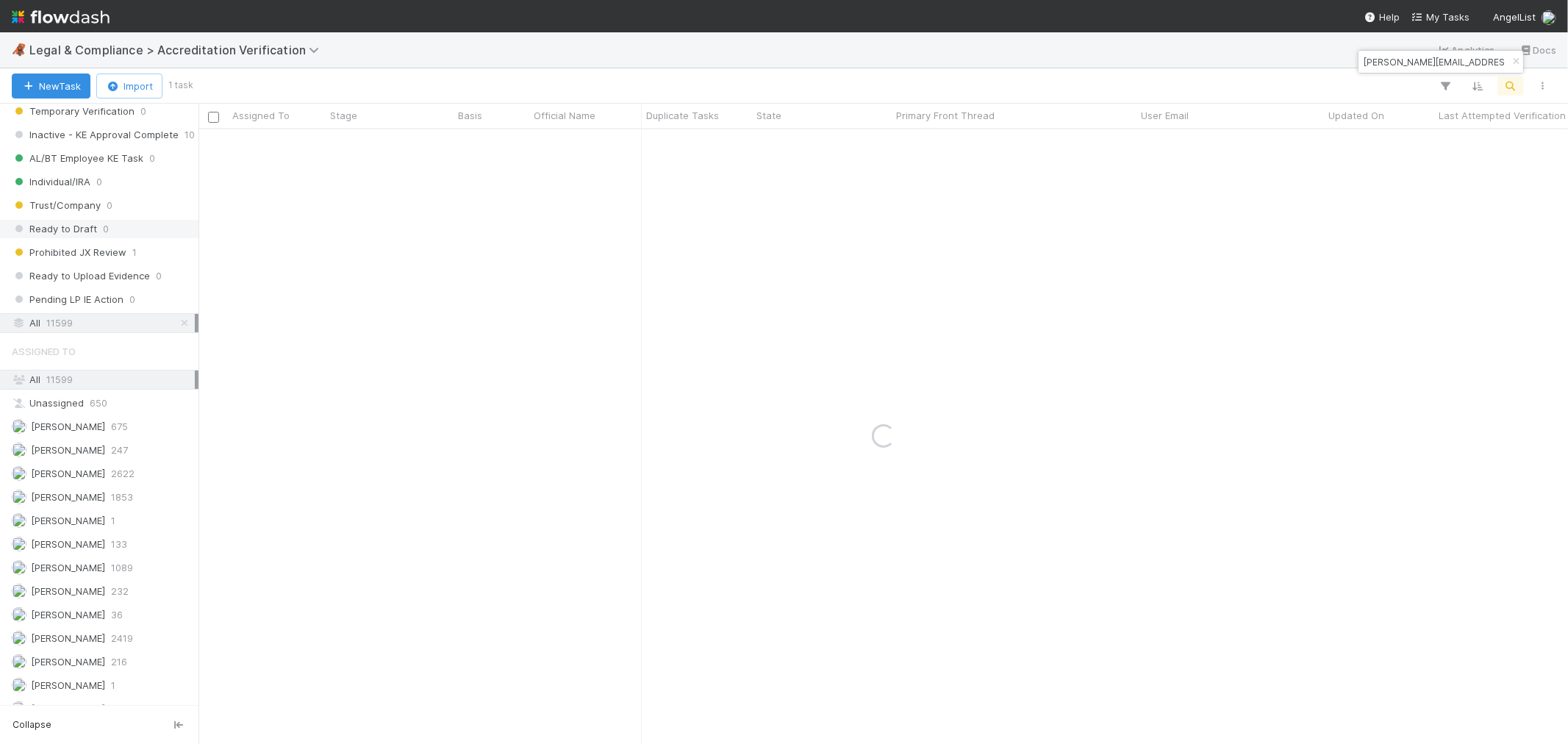
type input "david@teklit.com"
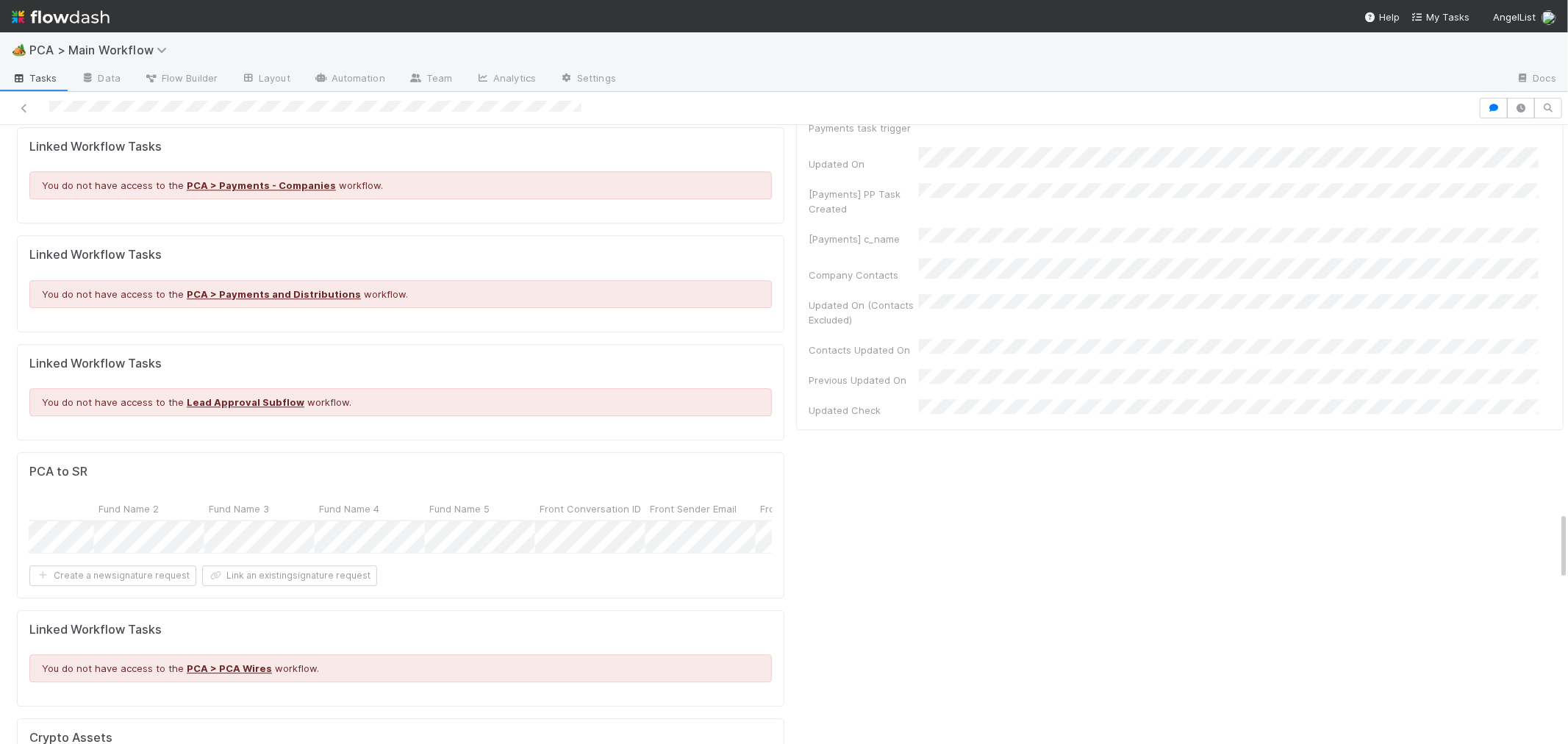
scroll to position [0, 1688]
click at [1174, 432] on div at bounding box center [784, 372] width 1568 height 744
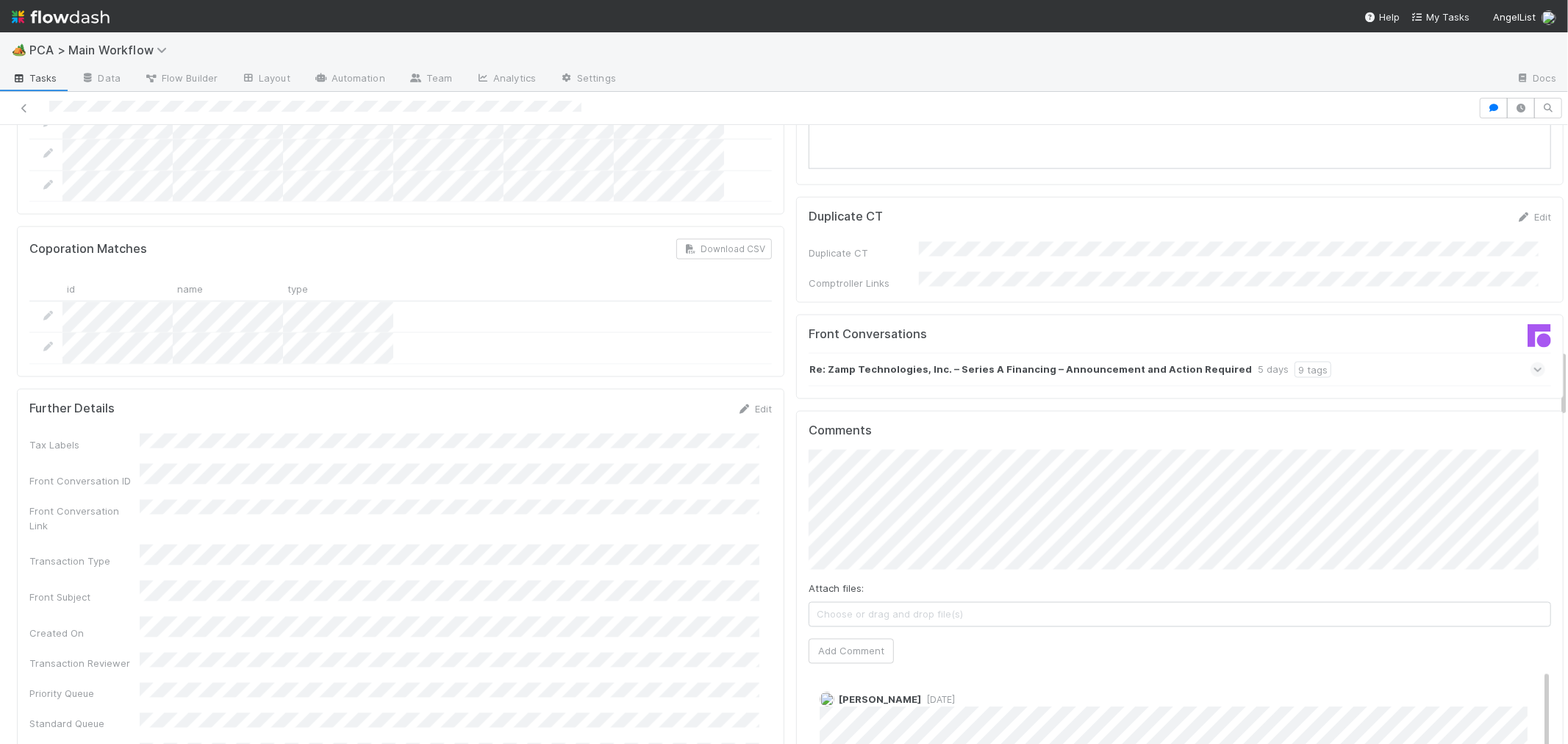
scroll to position [2057, 0]
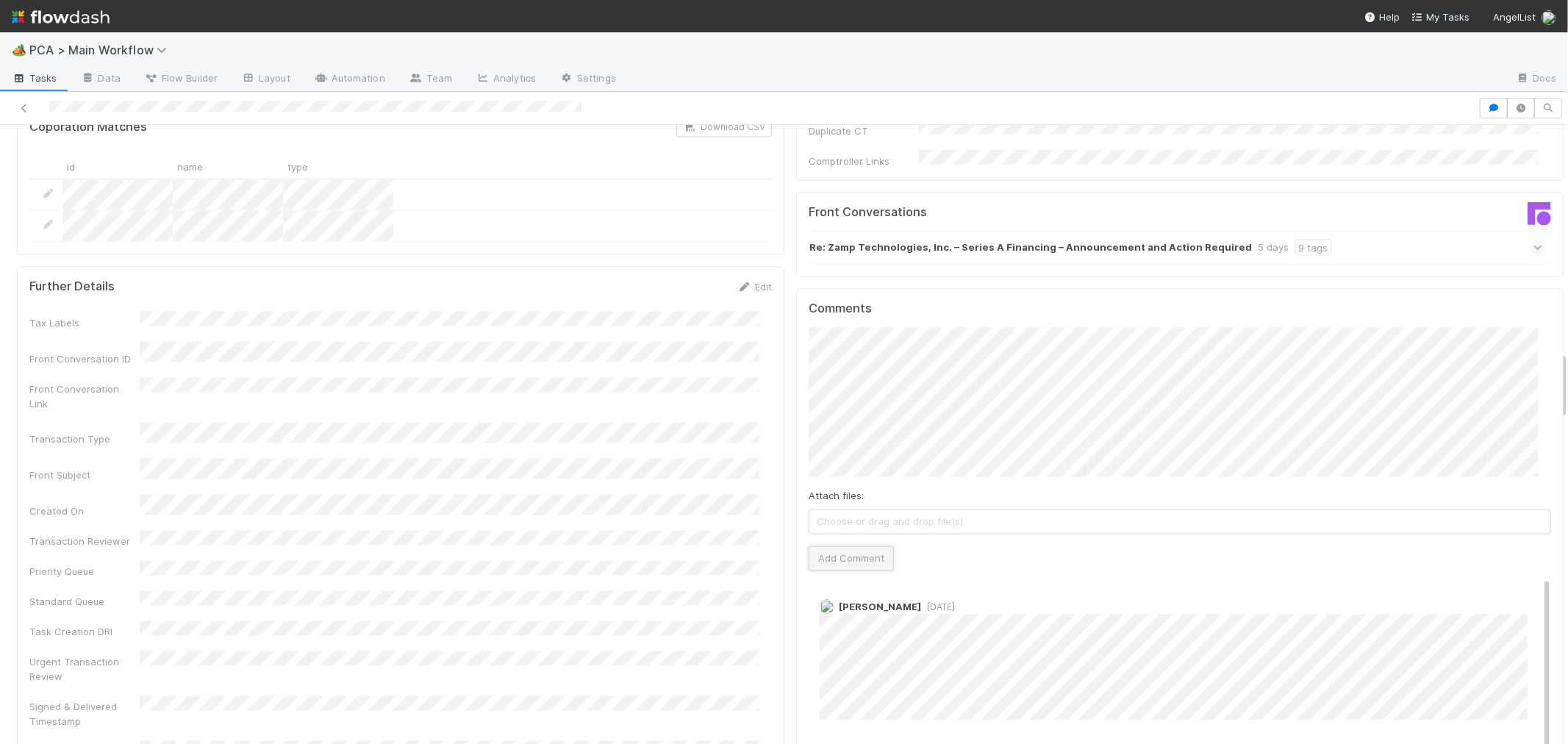
click at [808, 547] on button "Add Comment" at bounding box center [851, 559] width 86 height 25
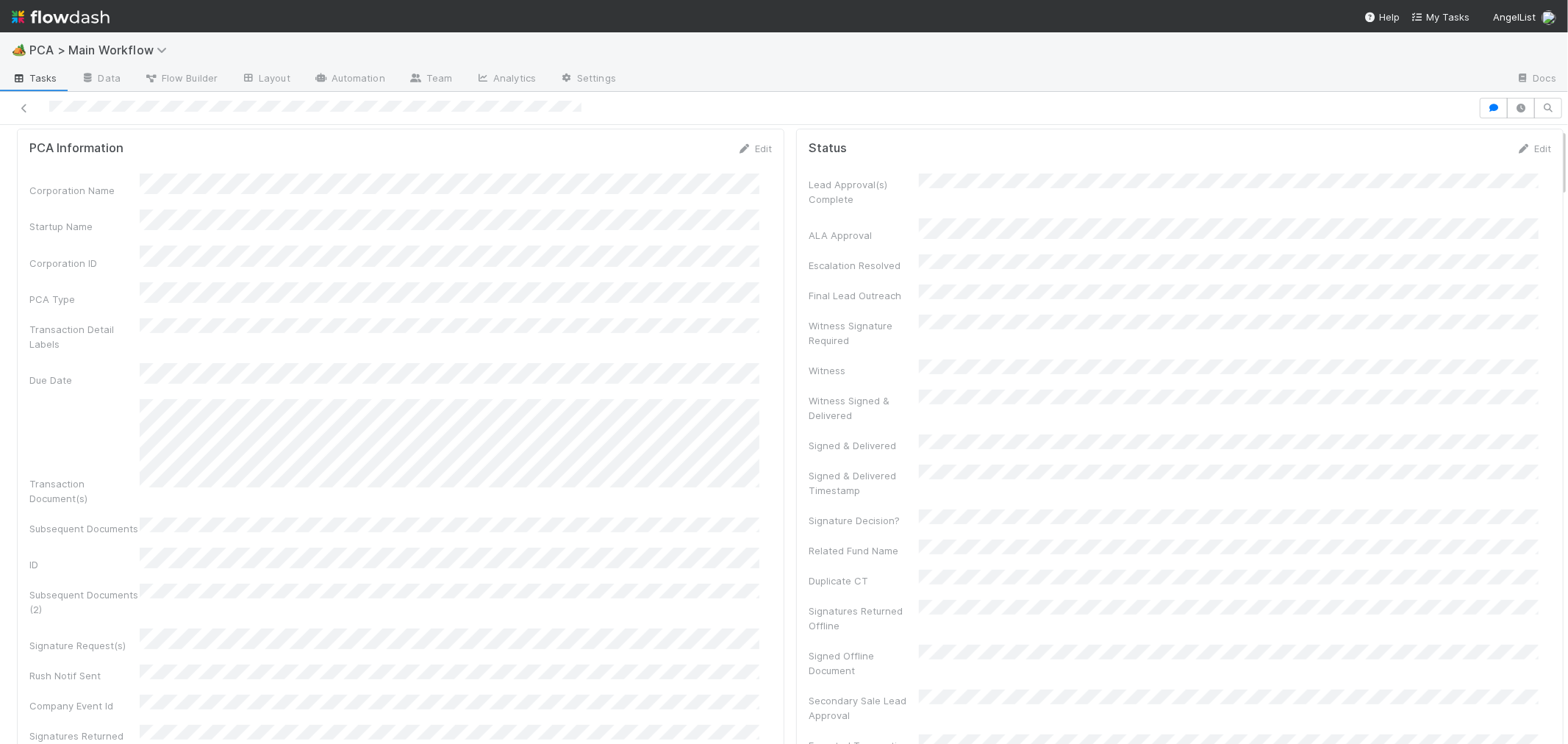
scroll to position [0, 0]
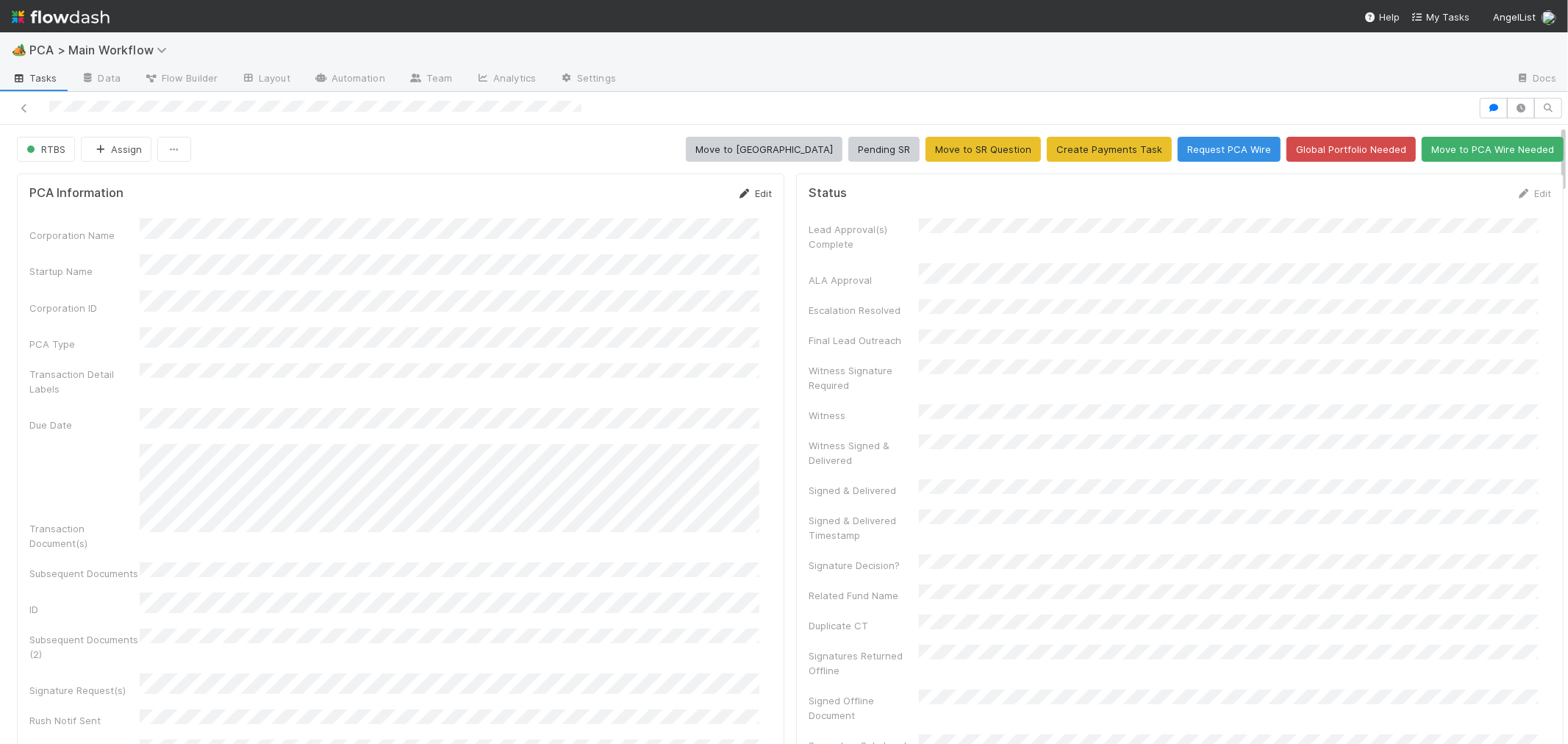
click at [743, 192] on link "Edit" at bounding box center [754, 193] width 34 height 12
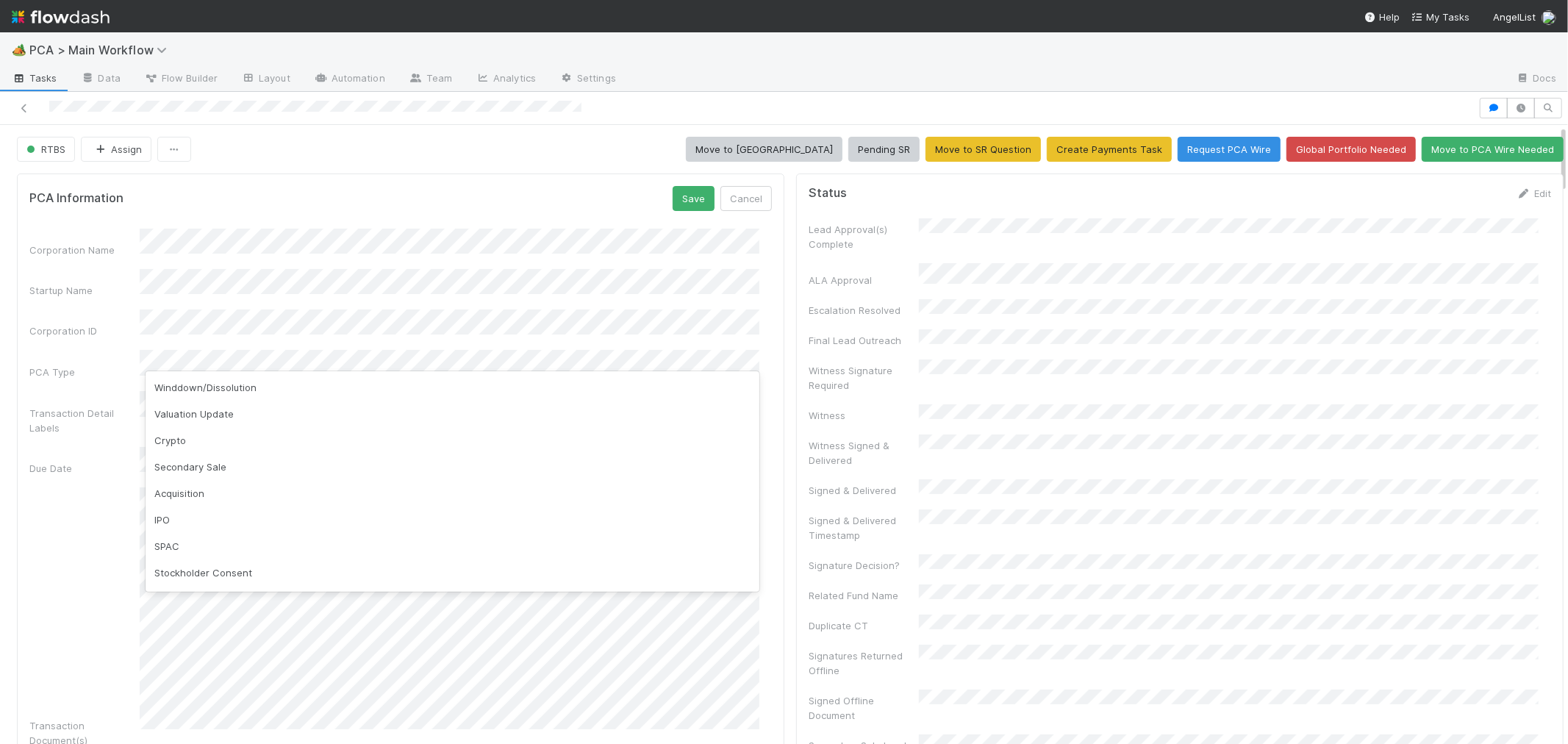
scroll to position [261, 0]
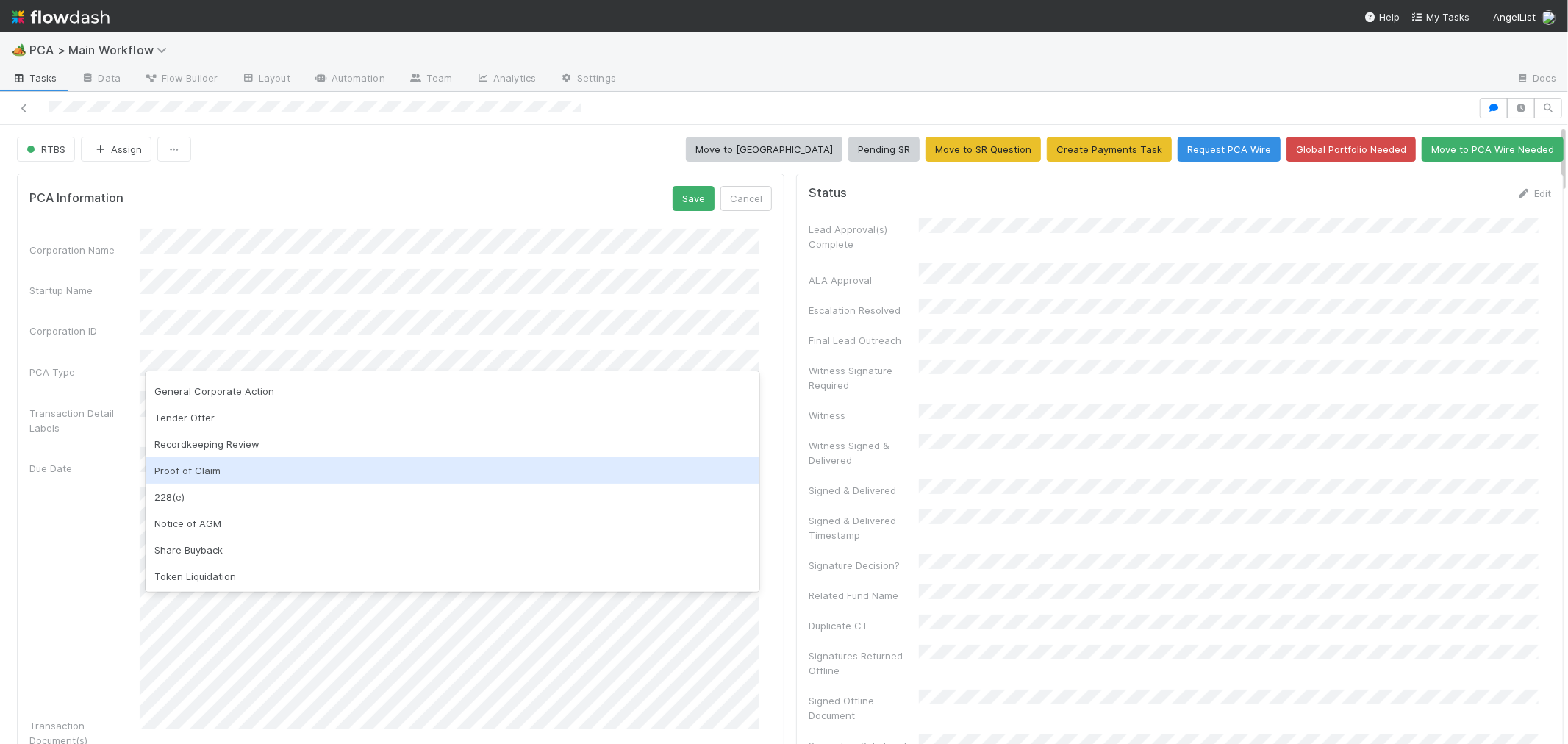
click at [92, 416] on div "Corporation Name Startup Name Corporation ID PCA Type Transaction Detail Labels…" at bounding box center [400, 717] width 742 height 977
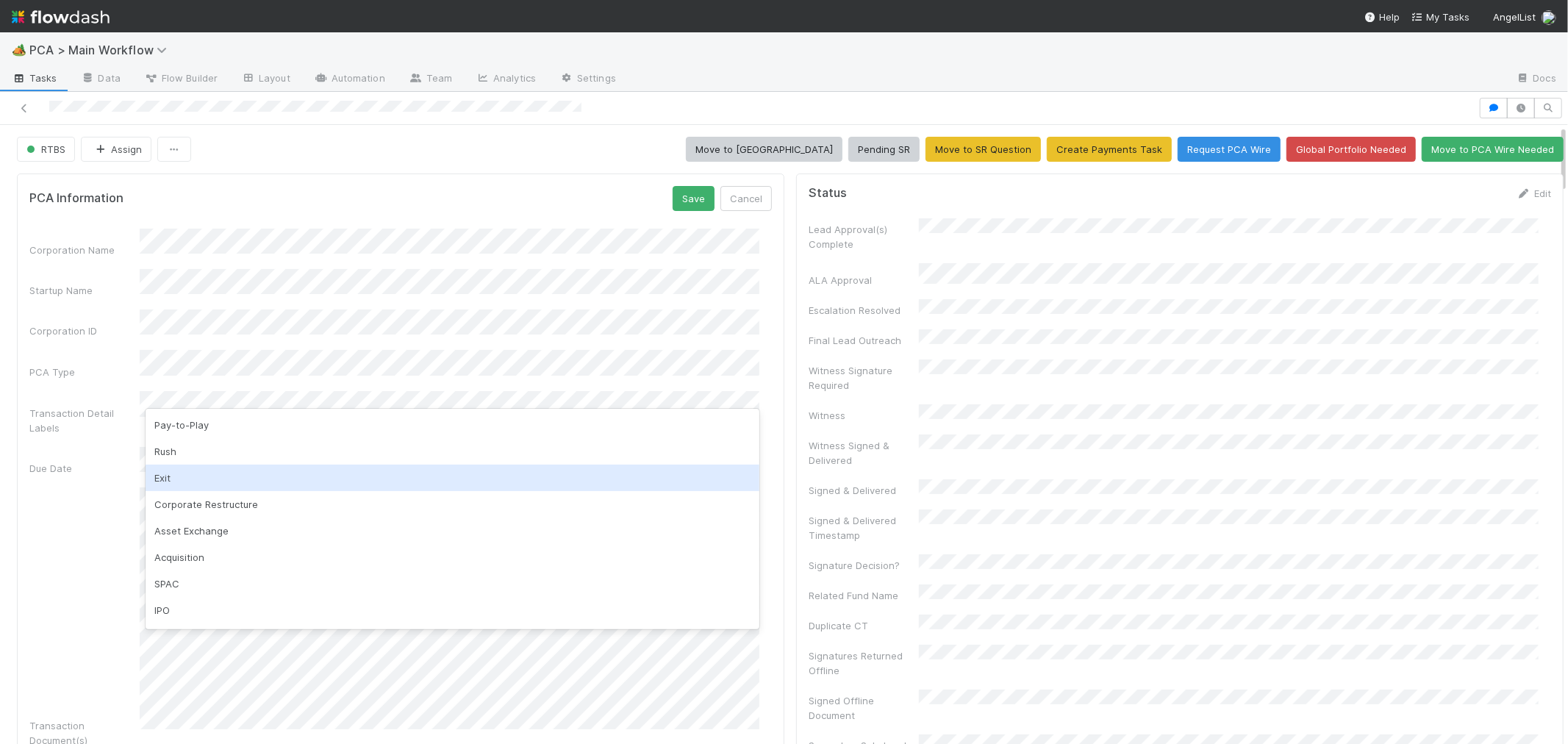
scroll to position [287, 0]
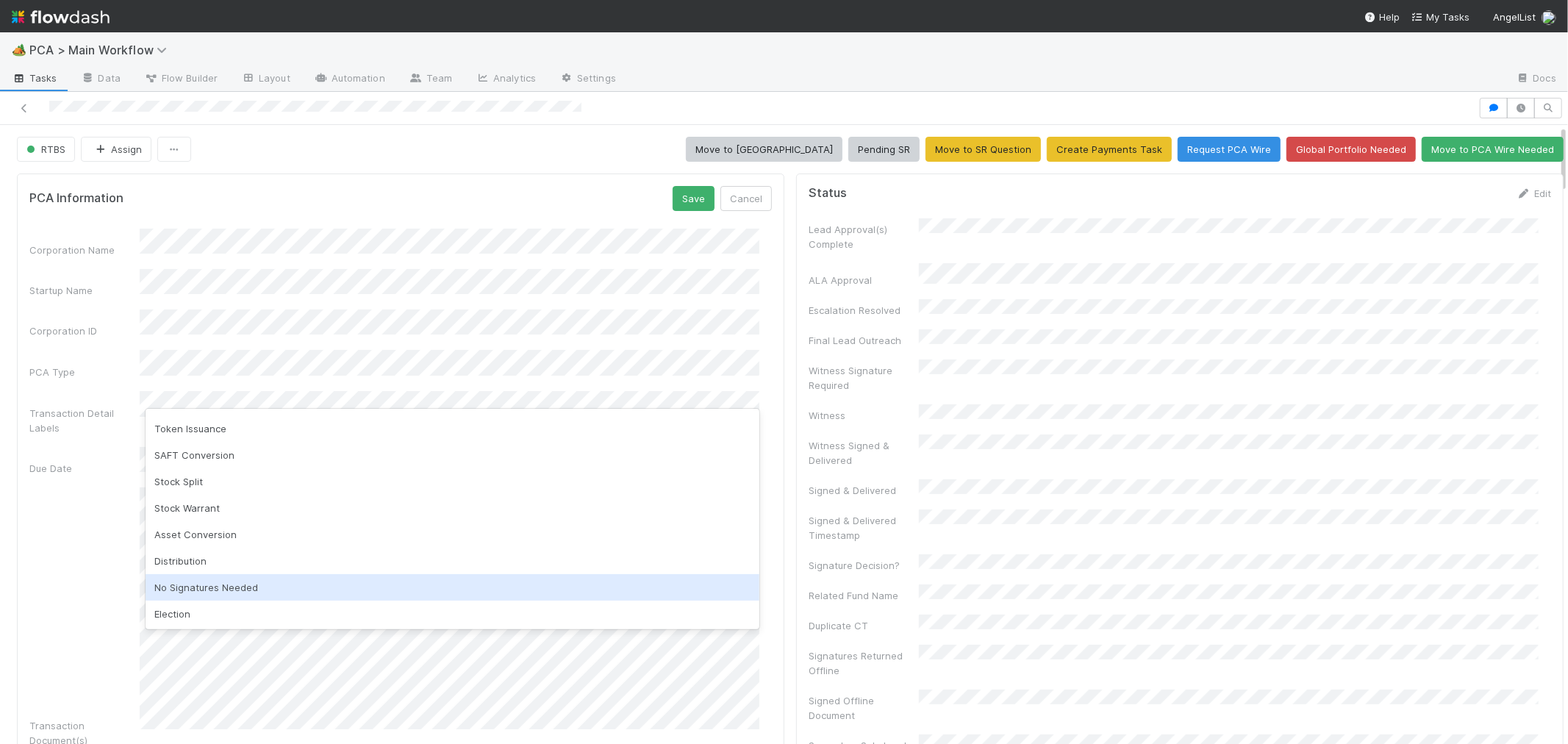
click at [219, 589] on div "No Signatures Needed" at bounding box center [452, 588] width 614 height 27
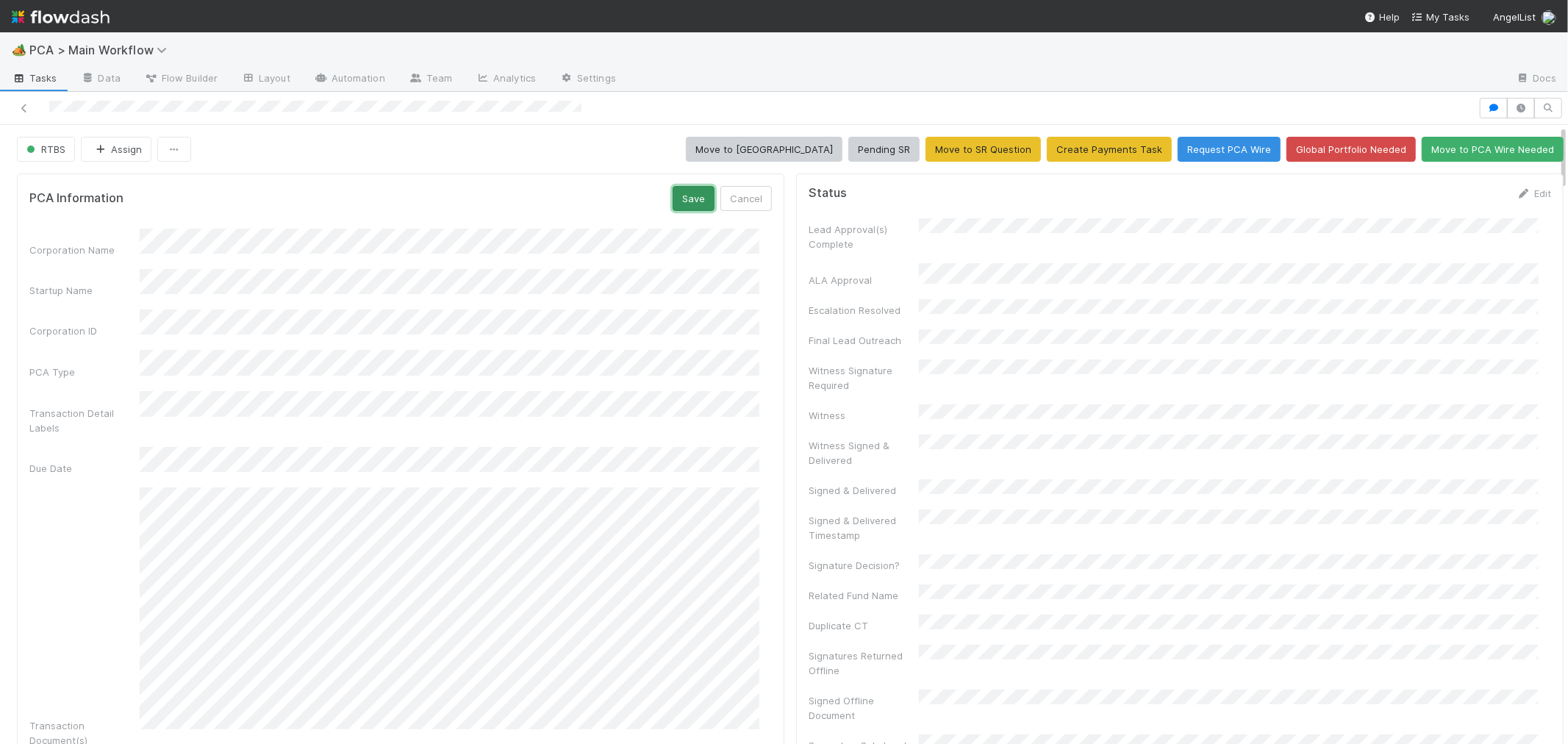
click at [672, 207] on button "Save" at bounding box center [693, 199] width 42 height 25
click at [766, 151] on button "Move to ICU" at bounding box center [764, 149] width 157 height 25
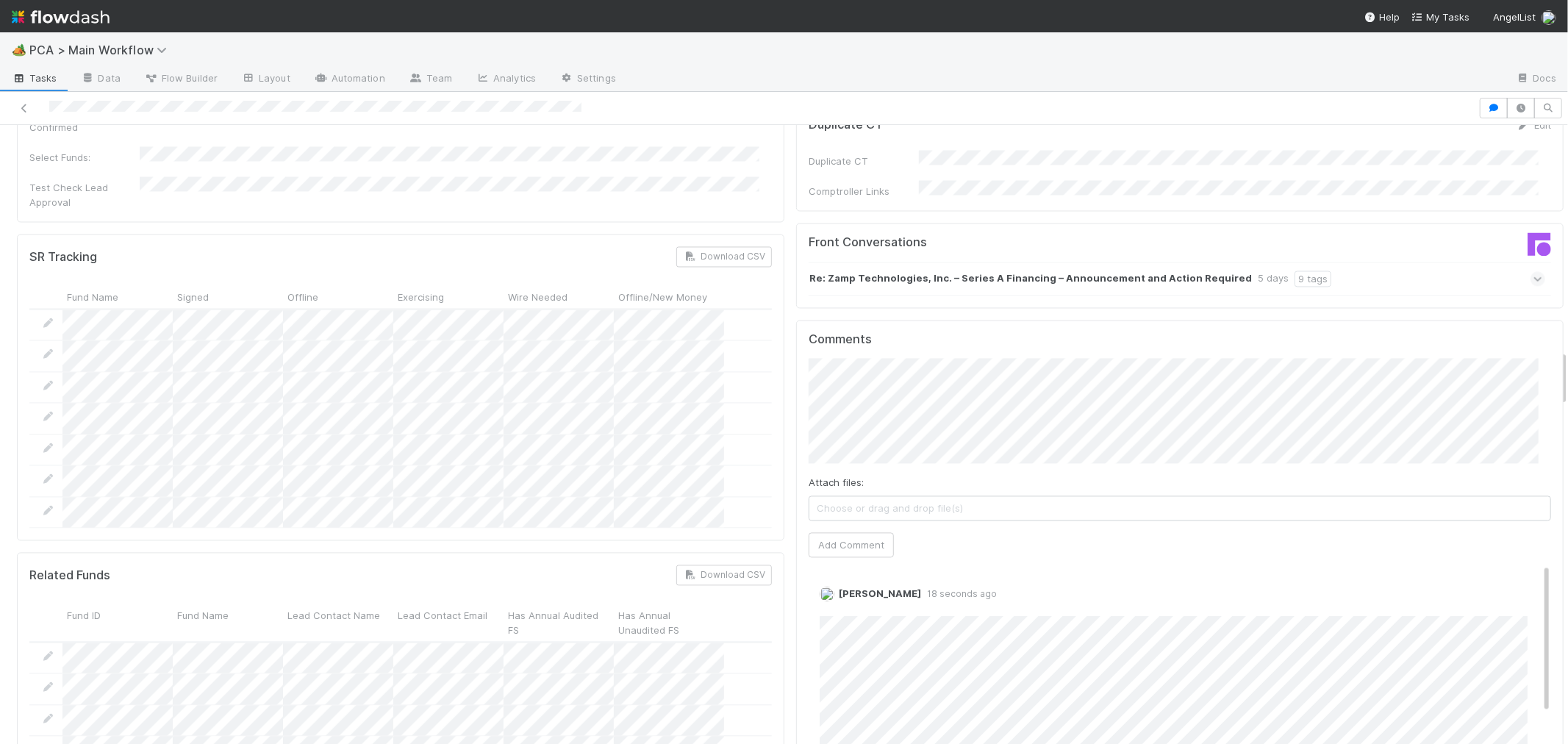
scroll to position [2451, 0]
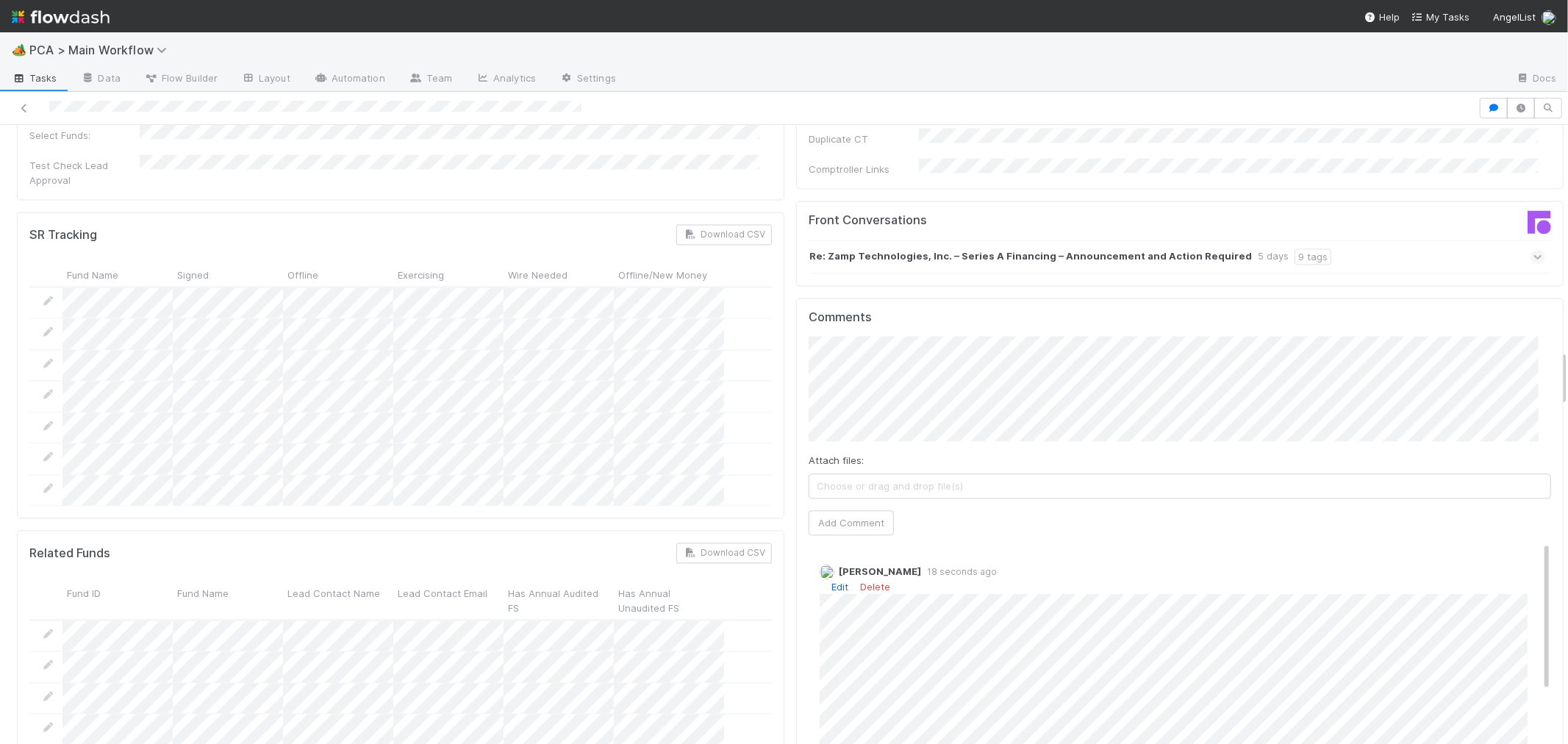
click at [832, 581] on link "Edit" at bounding box center [839, 587] width 17 height 12
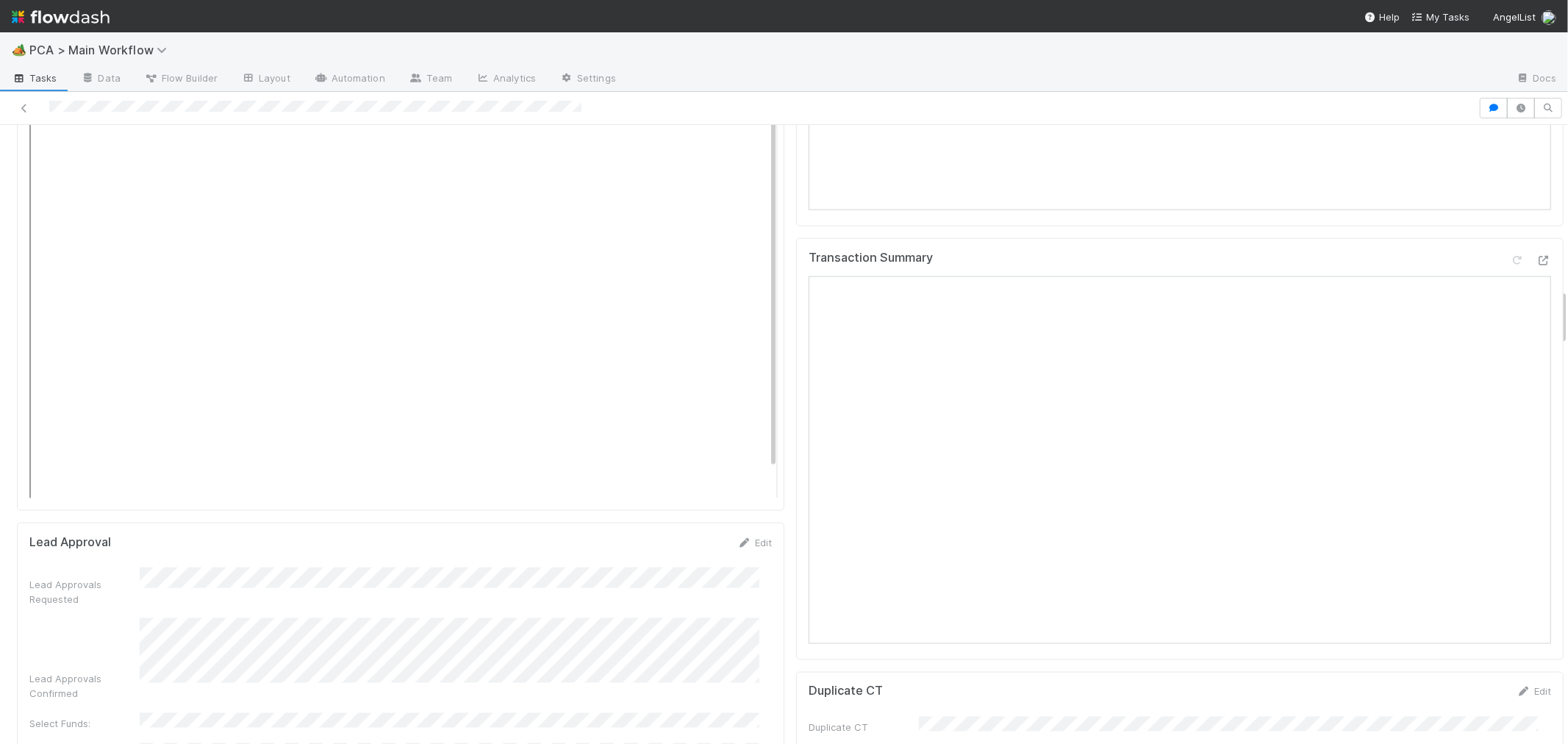
scroll to position [1553, 0]
click at [22, 102] on link at bounding box center [24, 108] width 15 height 15
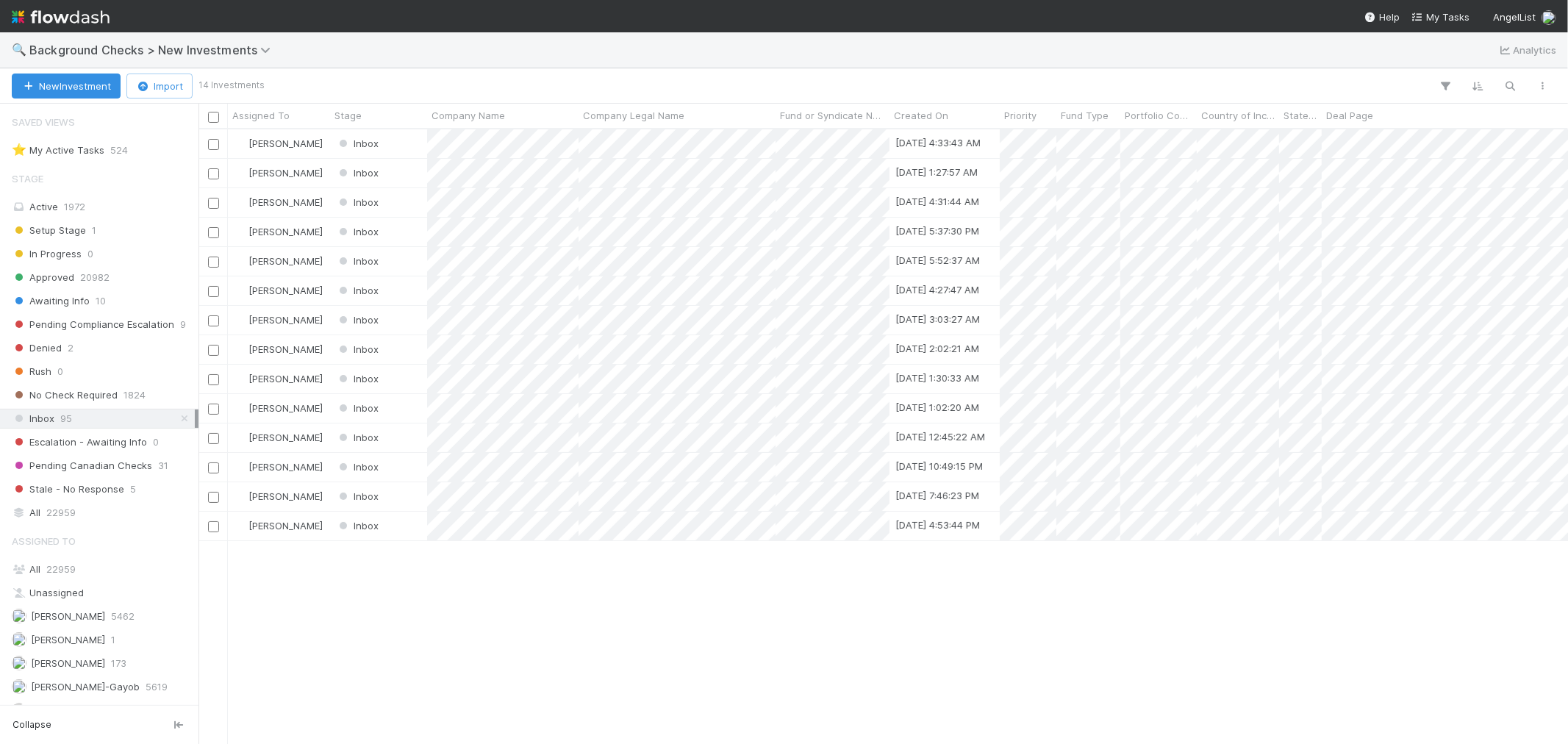
scroll to position [601, 1357]
drag, startPoint x: 60, startPoint y: 511, endPoint x: 59, endPoint y: 530, distance: 19.0
click at [60, 511] on span "22959" at bounding box center [60, 513] width 29 height 18
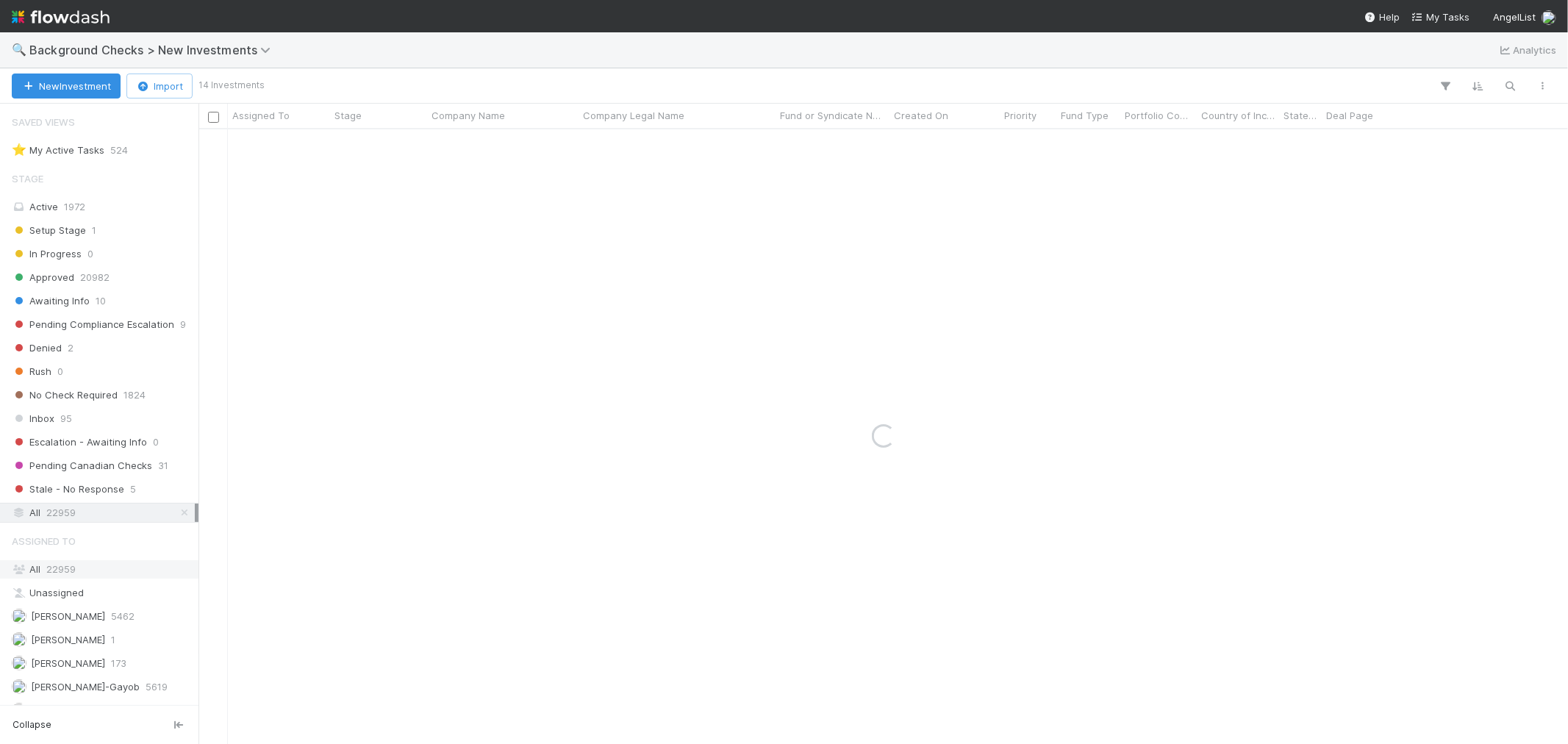
drag, startPoint x: 55, startPoint y: 570, endPoint x: 3, endPoint y: 564, distance: 52.3
click at [55, 570] on span "22959" at bounding box center [60, 569] width 29 height 12
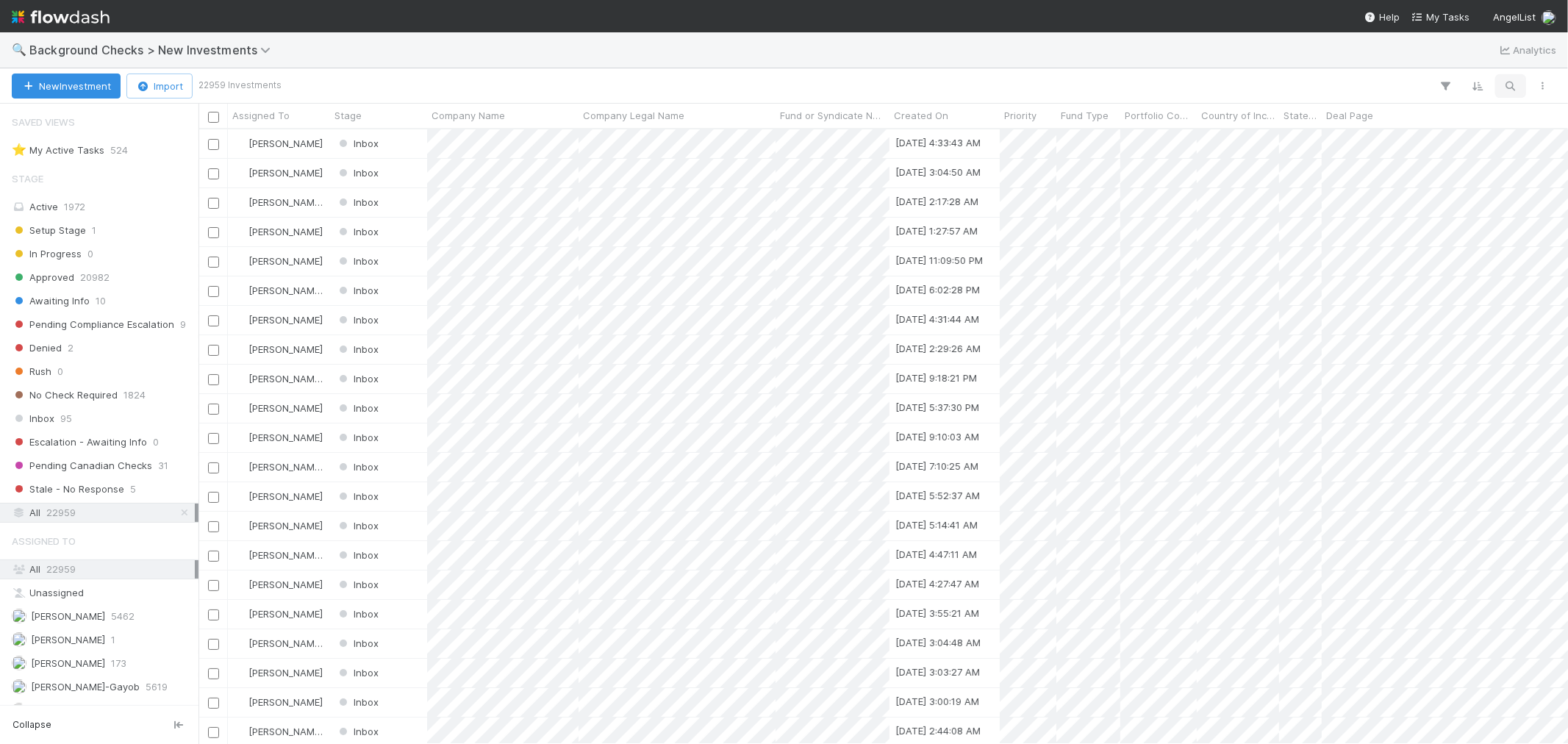
click at [1512, 85] on icon "button" at bounding box center [1511, 86] width 15 height 13
click at [1387, 50] on div at bounding box center [1440, 61] width 165 height 22
click at [1387, 62] on input at bounding box center [1434, 61] width 147 height 18
paste input "Philon AI"
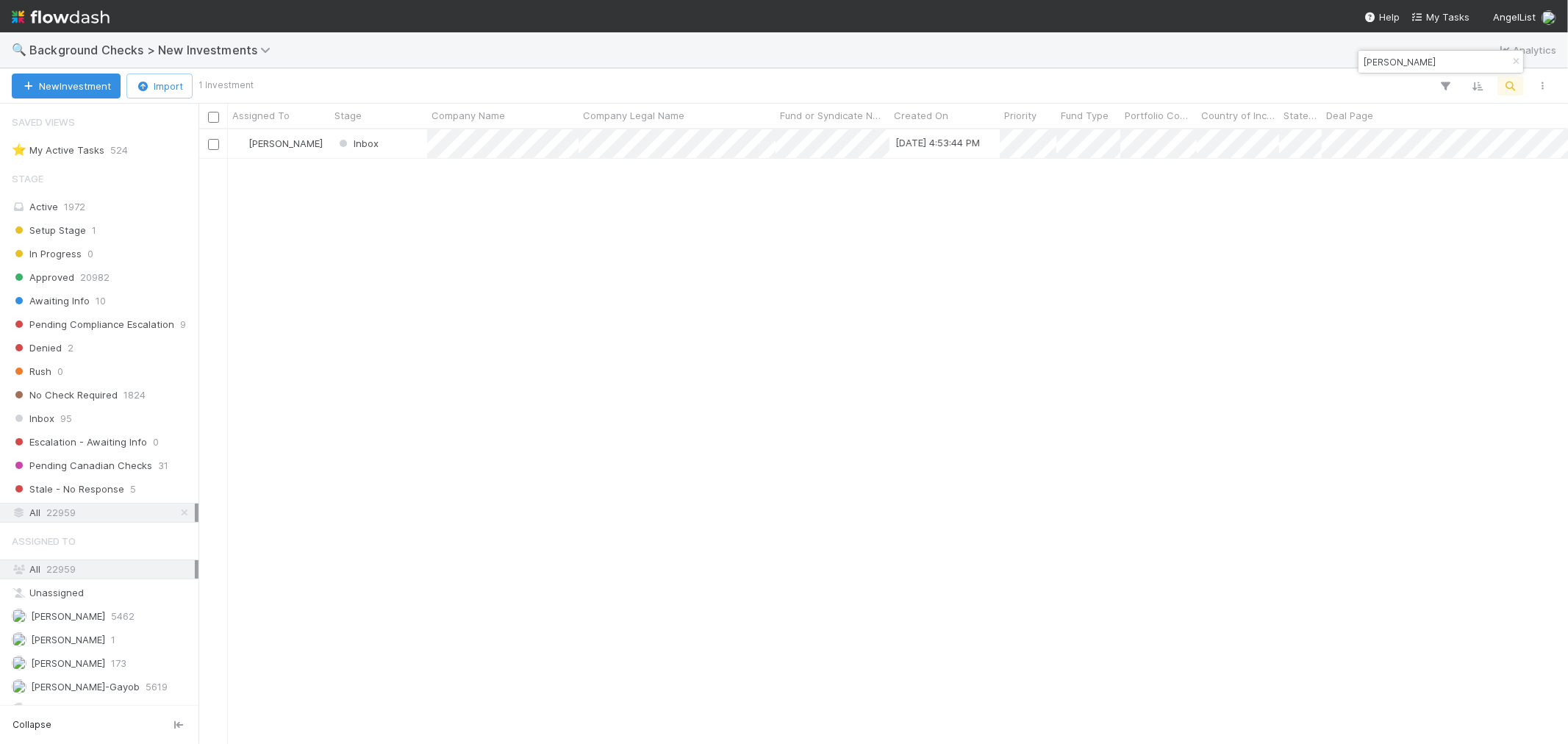
click at [1395, 67] on input "Philon" at bounding box center [1434, 61] width 147 height 18
click at [1393, 67] on input "Philon" at bounding box center [1434, 61] width 147 height 18
type input "v"
paste input "Light Company"
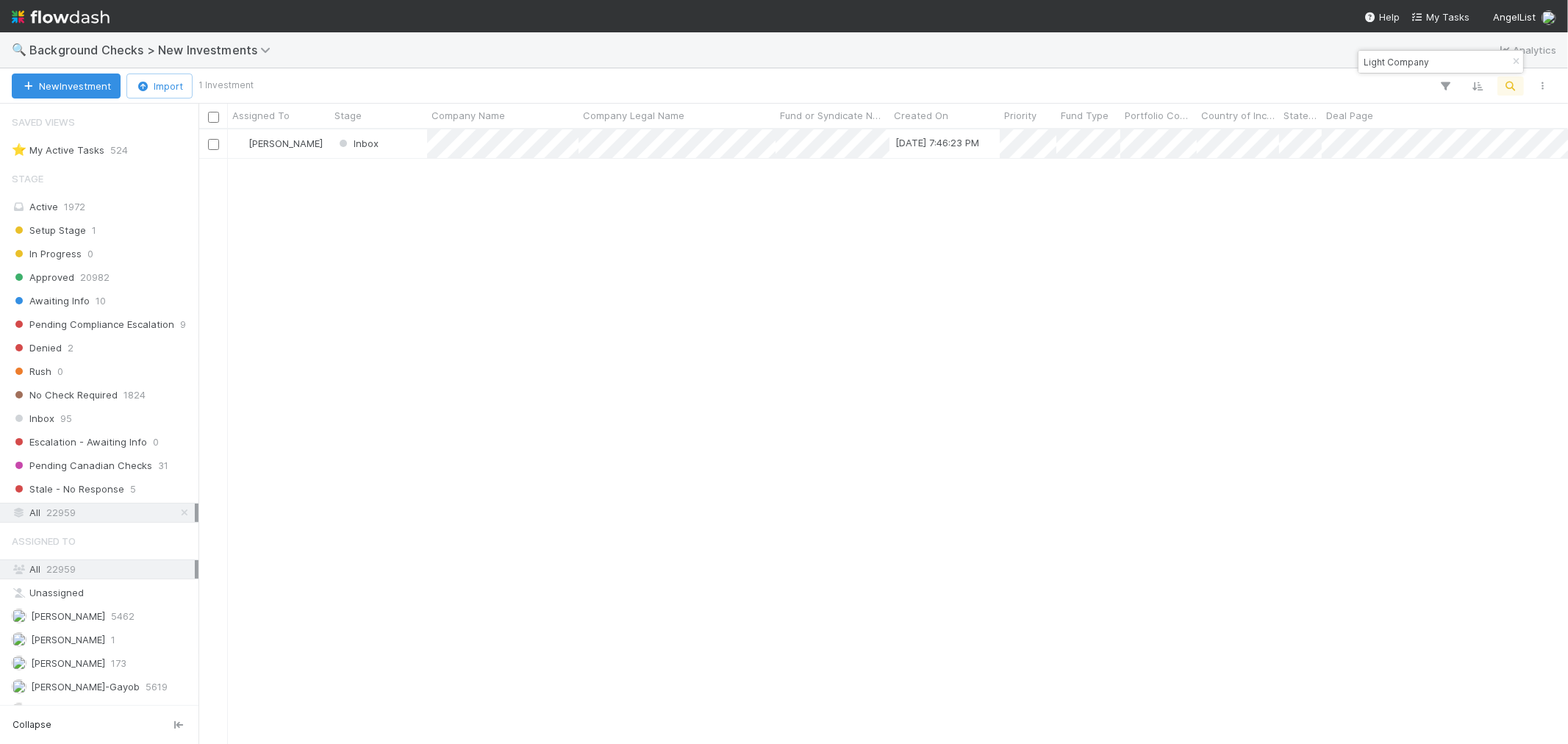
click at [1391, 67] on input "Light Company" at bounding box center [1434, 61] width 147 height 18
paste input "GETASAP"
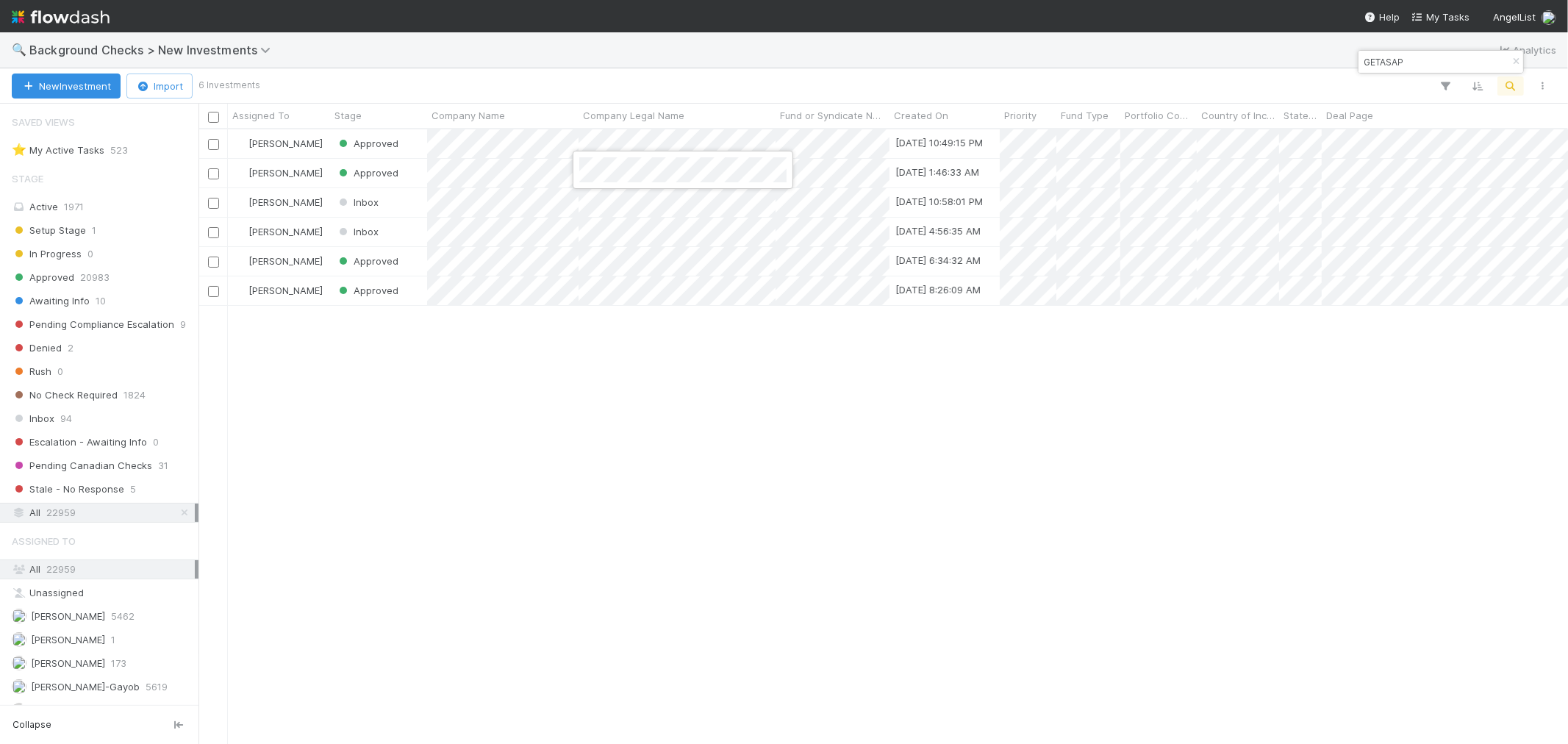
click at [941, 476] on div at bounding box center [784, 372] width 1568 height 744
click at [1377, 57] on input "GETASAP" at bounding box center [1434, 61] width 147 height 18
paste input "IAN"
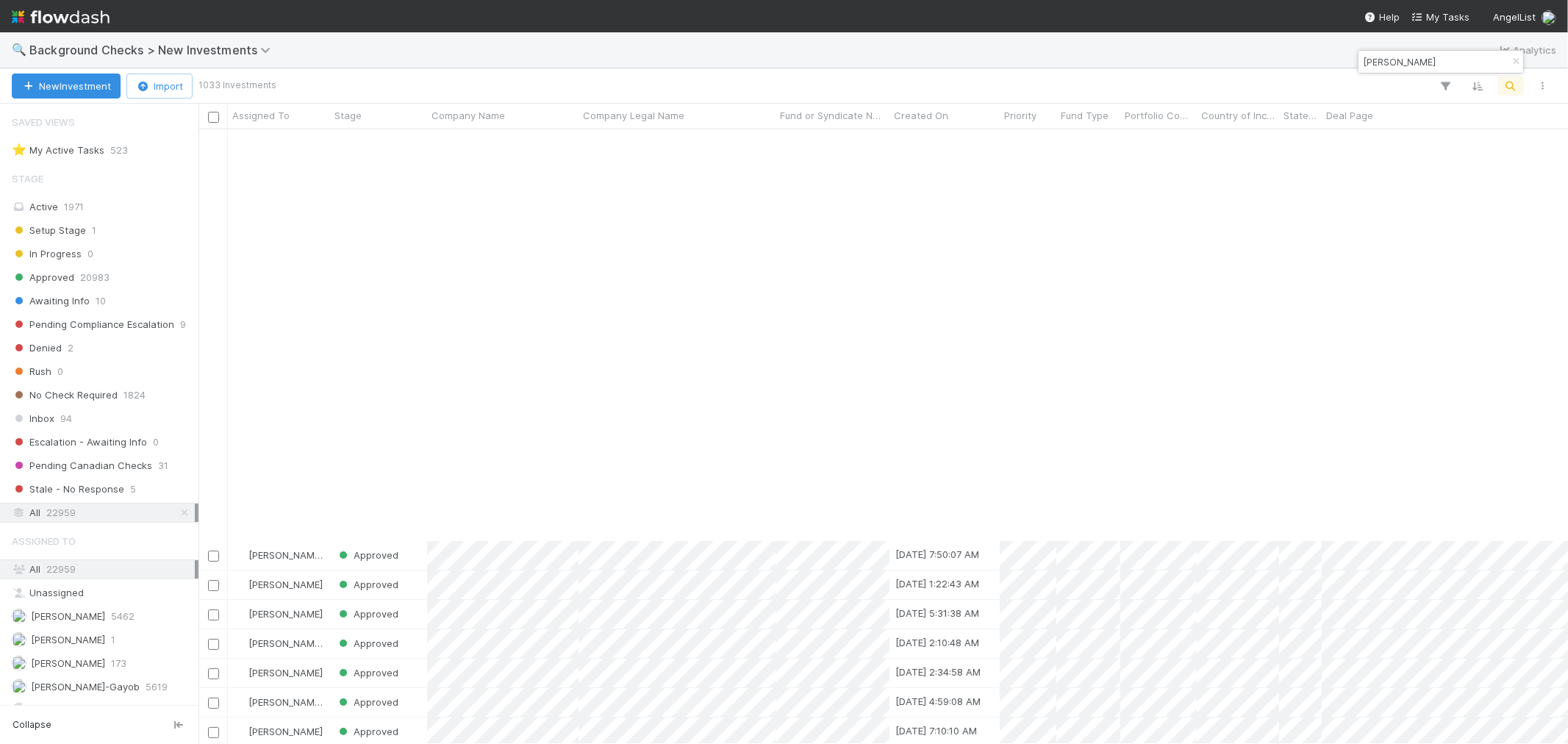
scroll to position [490, 0]
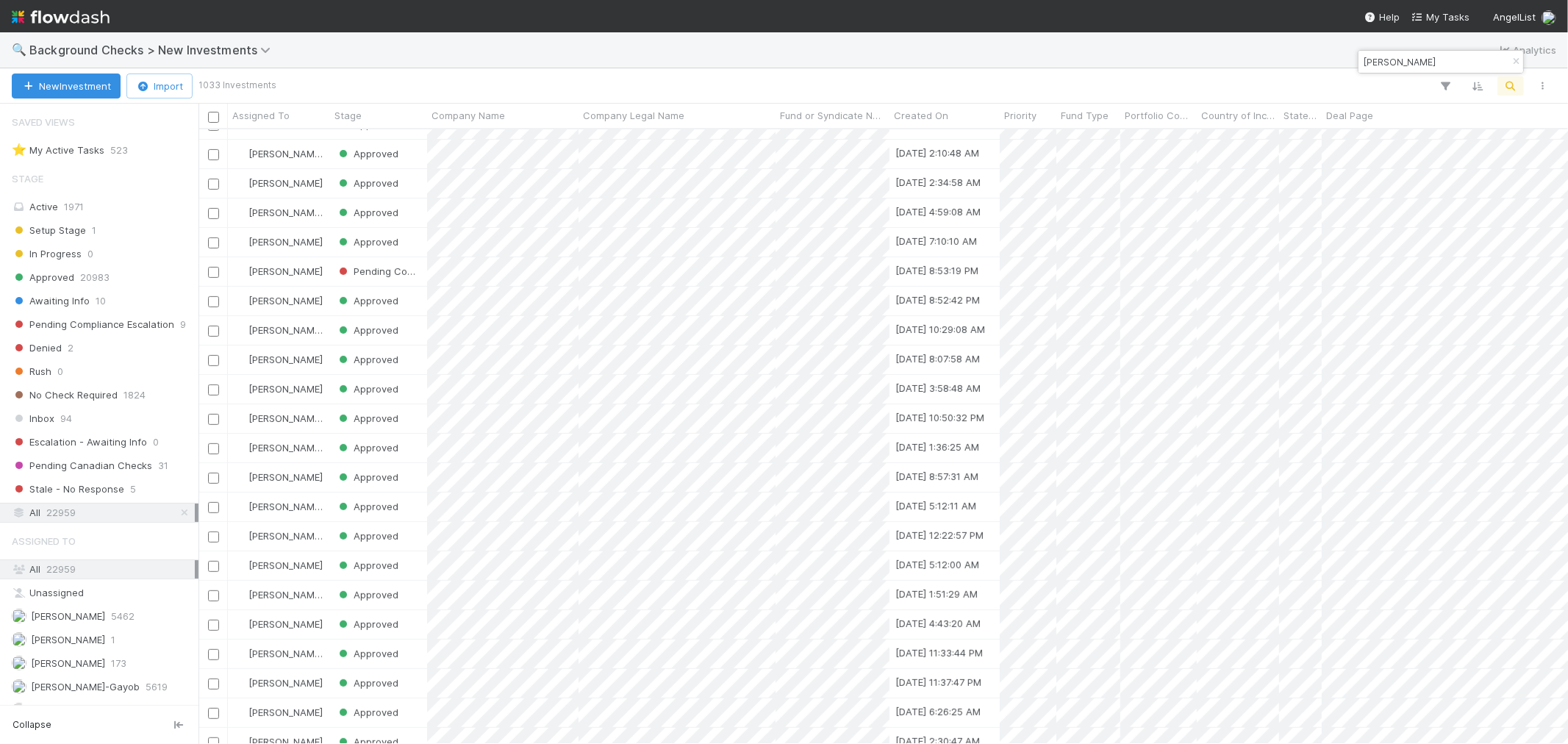
click at [1375, 56] on input "IAN" at bounding box center [1434, 61] width 147 height 18
paste input "CYPHAE"
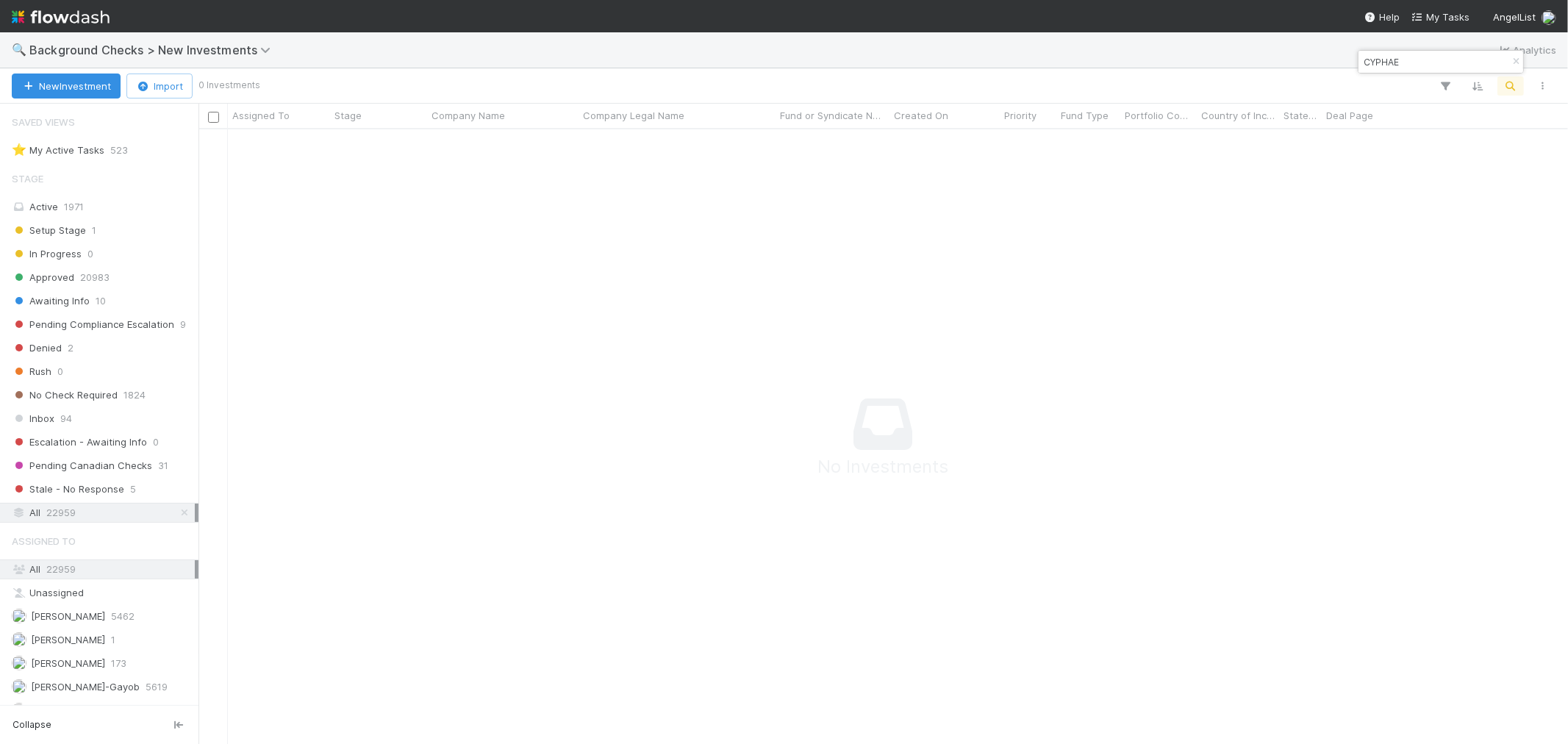
scroll to position [13, 13]
type input "CYPHAE"
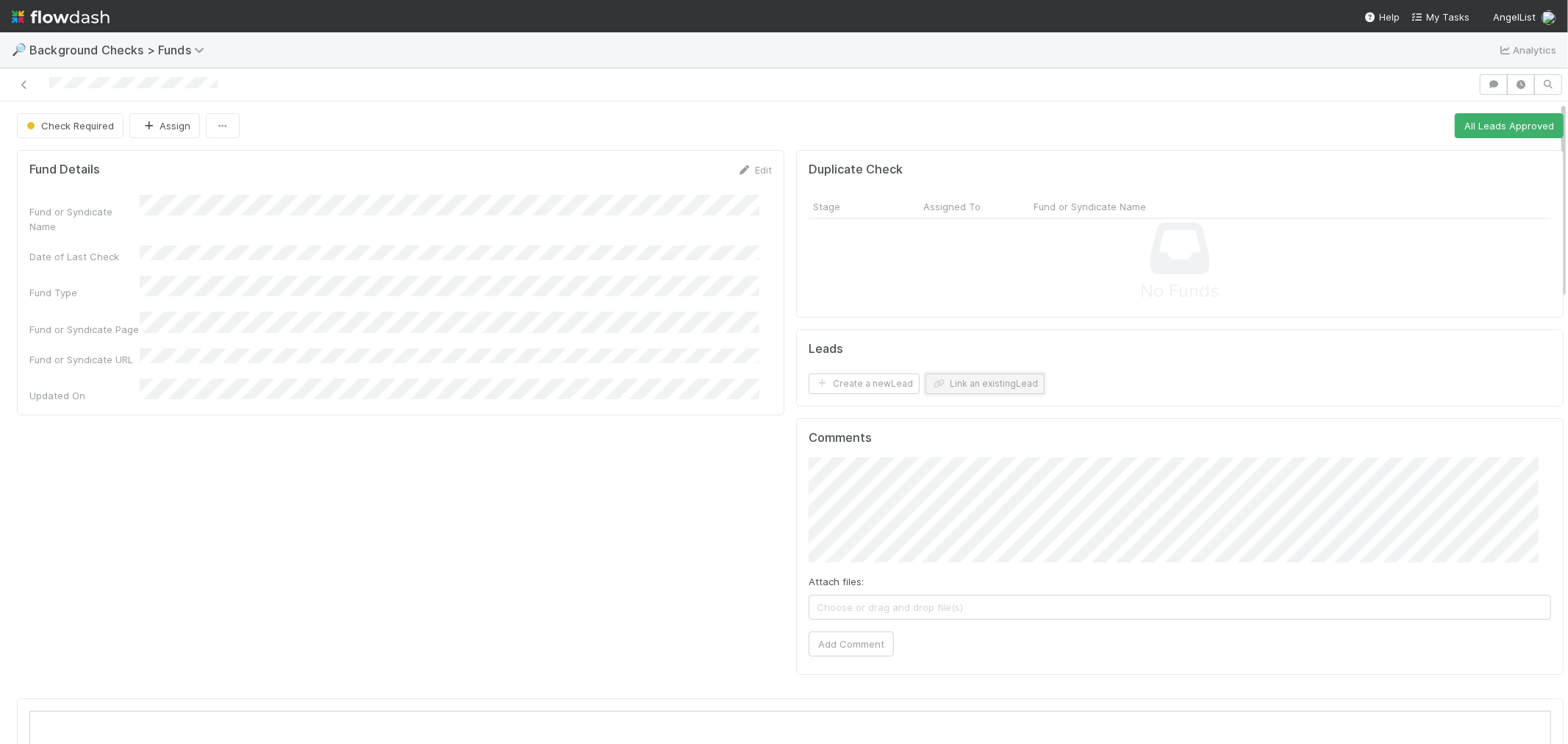
click at [965, 380] on button "Link an existing Lead" at bounding box center [985, 384] width 119 height 21
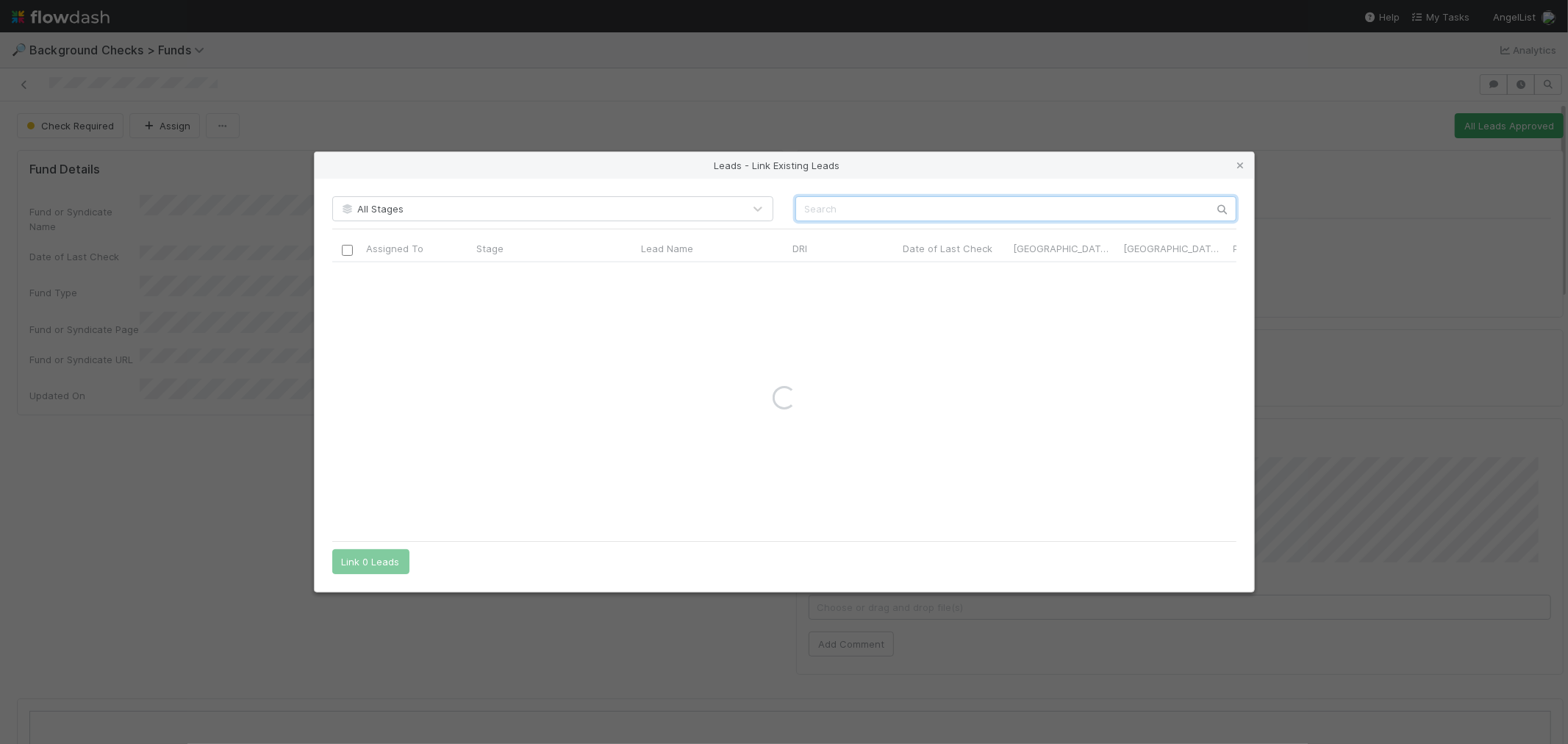
click at [1002, 216] on input "text" at bounding box center [1016, 209] width 441 height 25
paste input "[PERSON_NAME]"
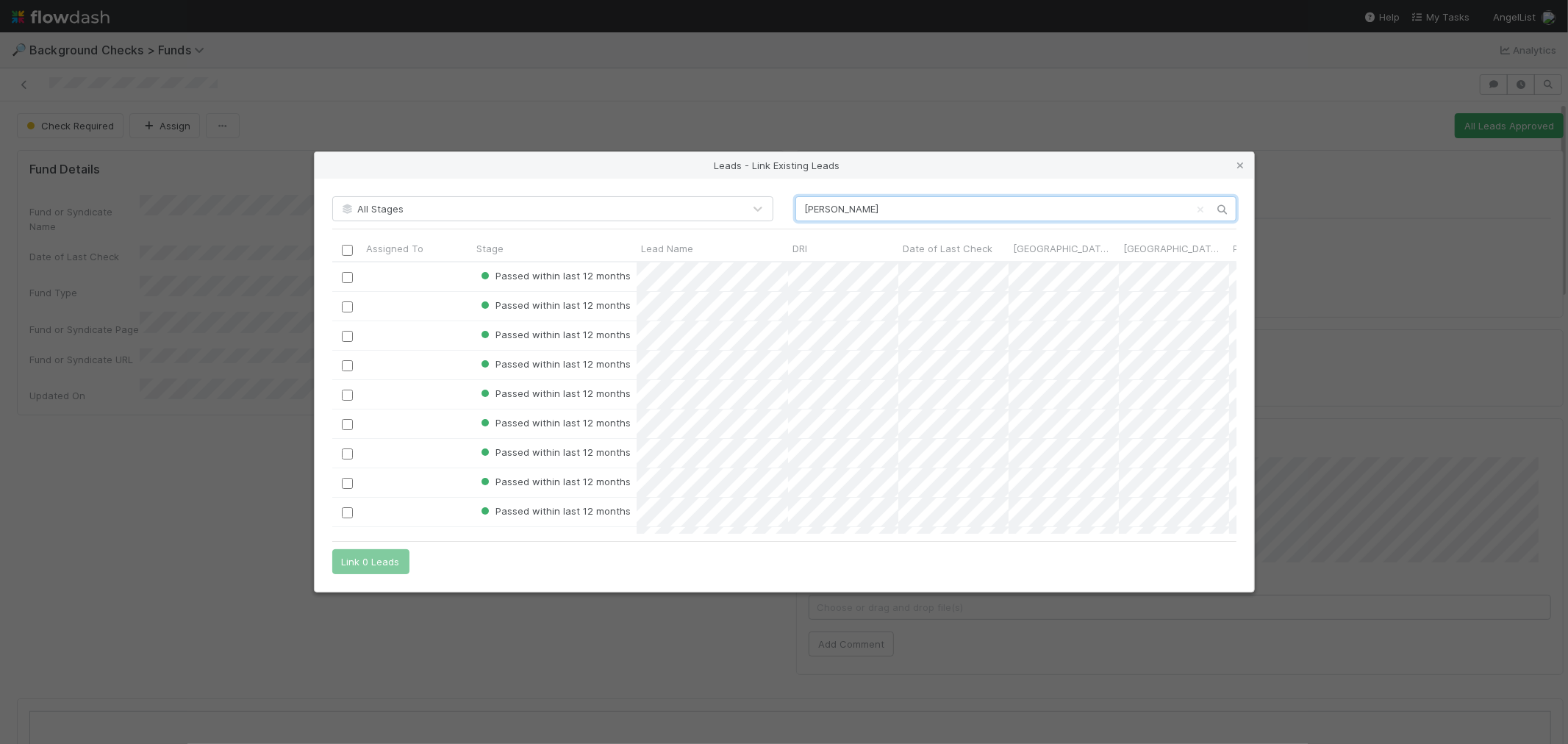
scroll to position [259, 891]
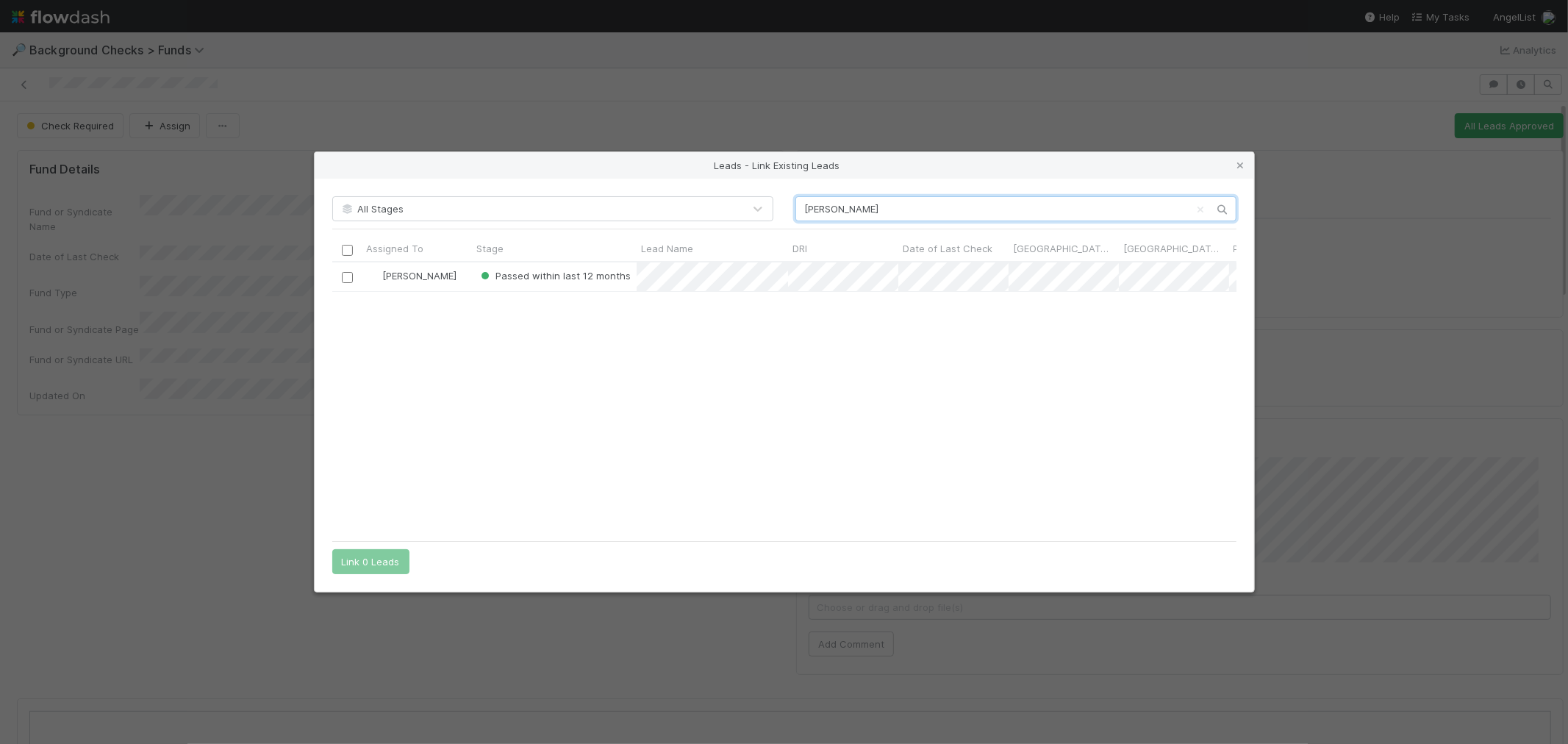
type input "[PERSON_NAME]"
click at [350, 275] on input "checkbox" at bounding box center [346, 277] width 11 height 11
click at [360, 560] on button "Link 1 Lead" at bounding box center [368, 562] width 71 height 25
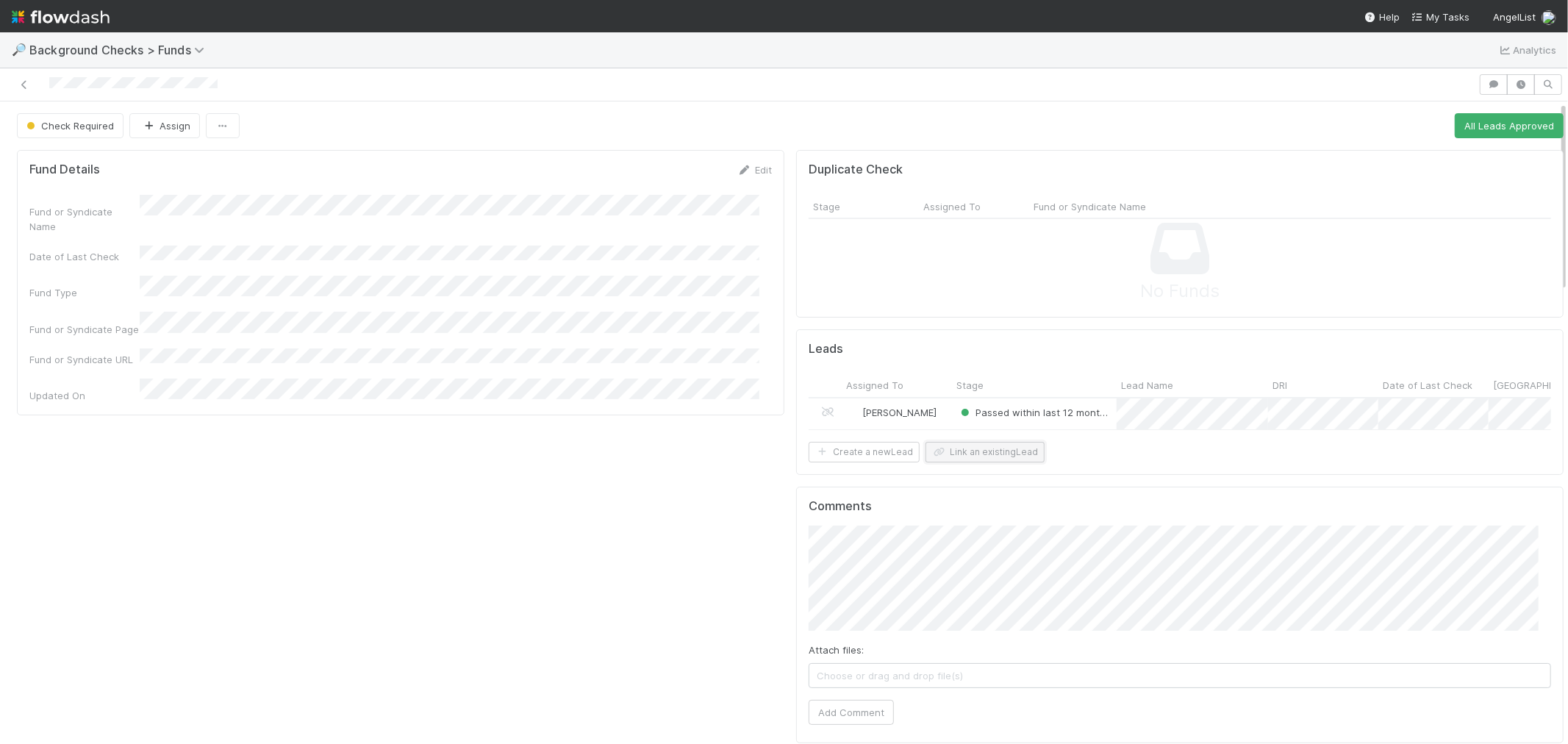
click at [949, 463] on button "Link an existing Lead" at bounding box center [985, 452] width 119 height 21
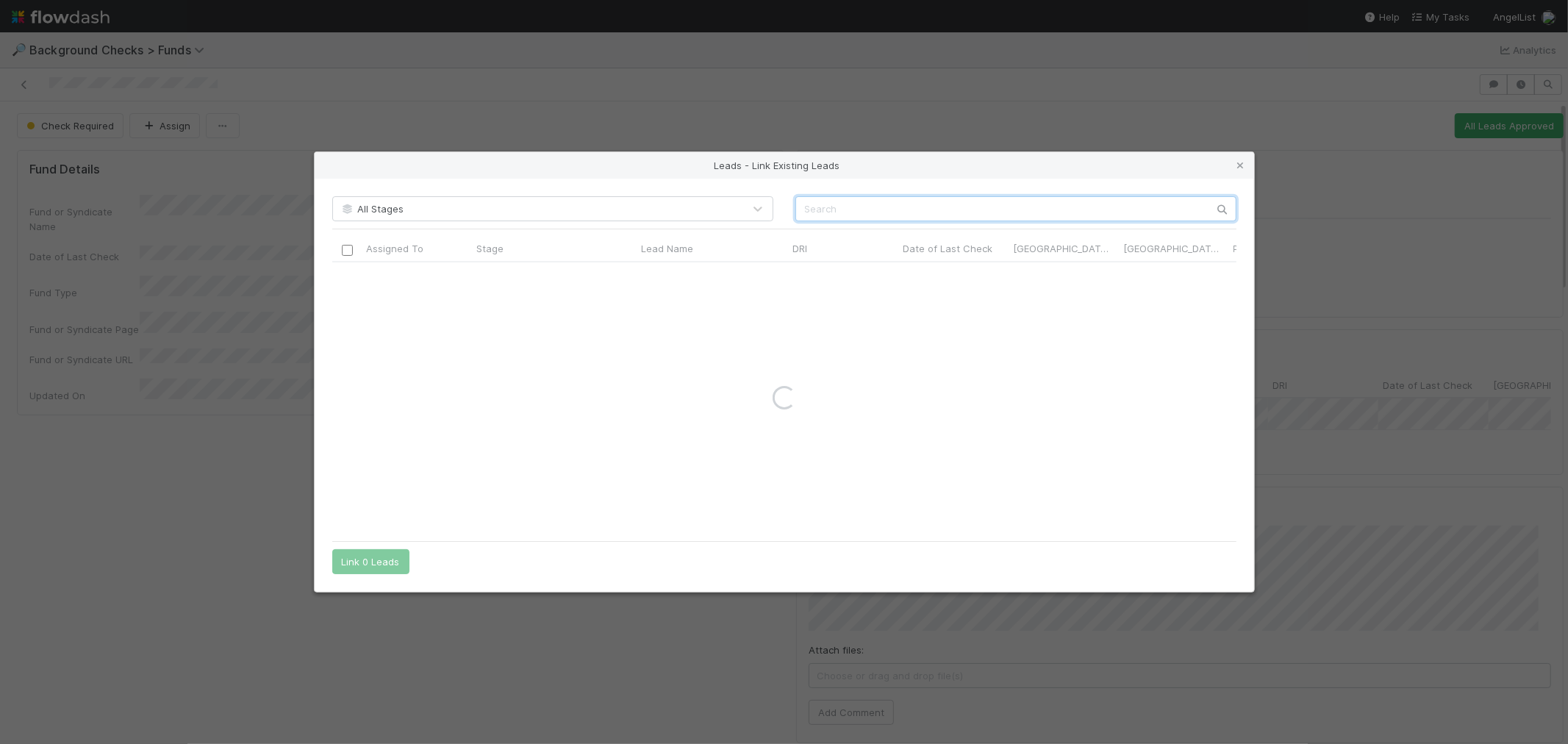
click at [920, 200] on input "text" at bounding box center [1016, 209] width 441 height 25
paste input "Brian Vierra"
type input "Brian Vierra"
click at [348, 280] on input "checkbox" at bounding box center [346, 277] width 11 height 11
click at [348, 557] on button "Link 1 Lead" at bounding box center [368, 562] width 71 height 25
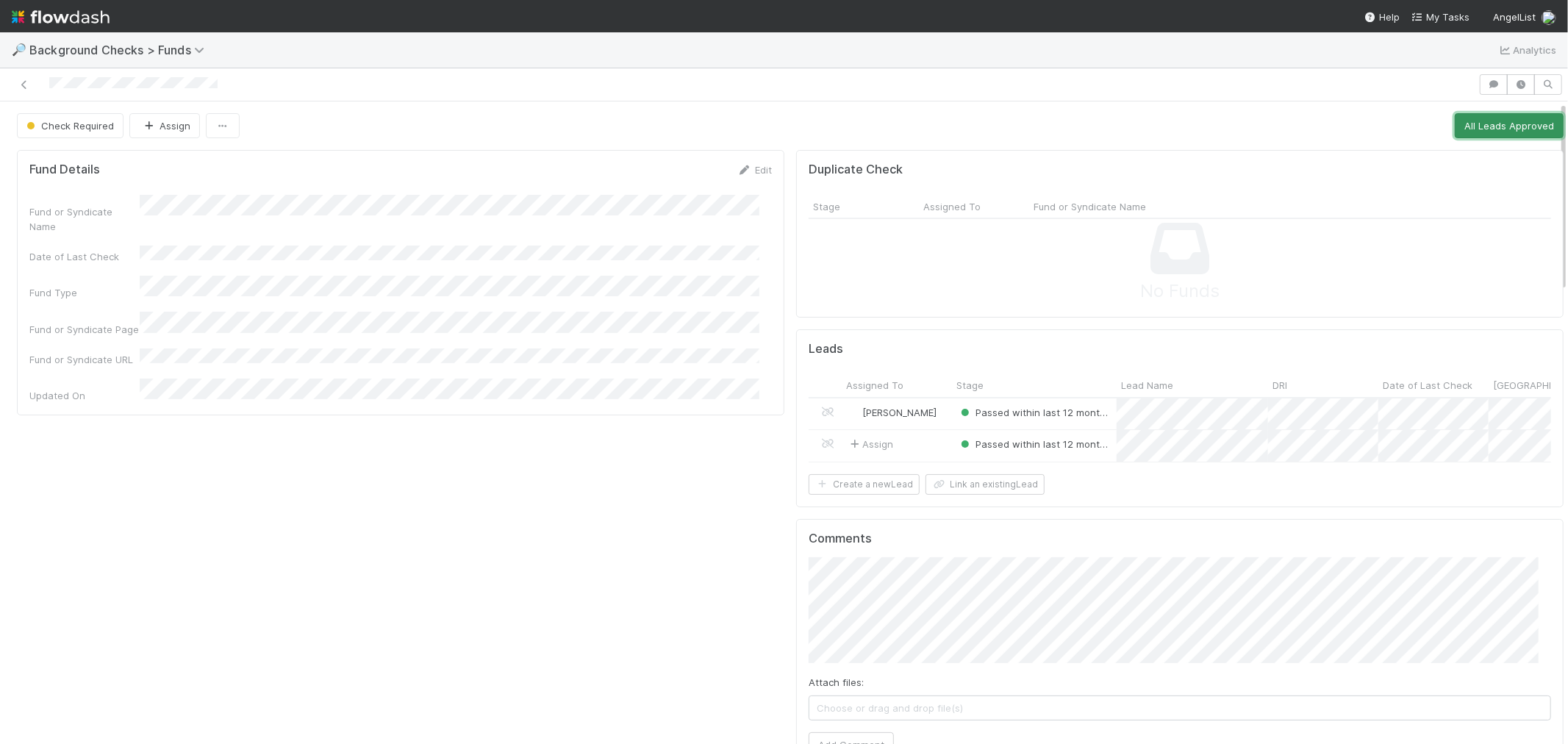
click at [1455, 130] on button "All Leads Approved" at bounding box center [1509, 126] width 109 height 25
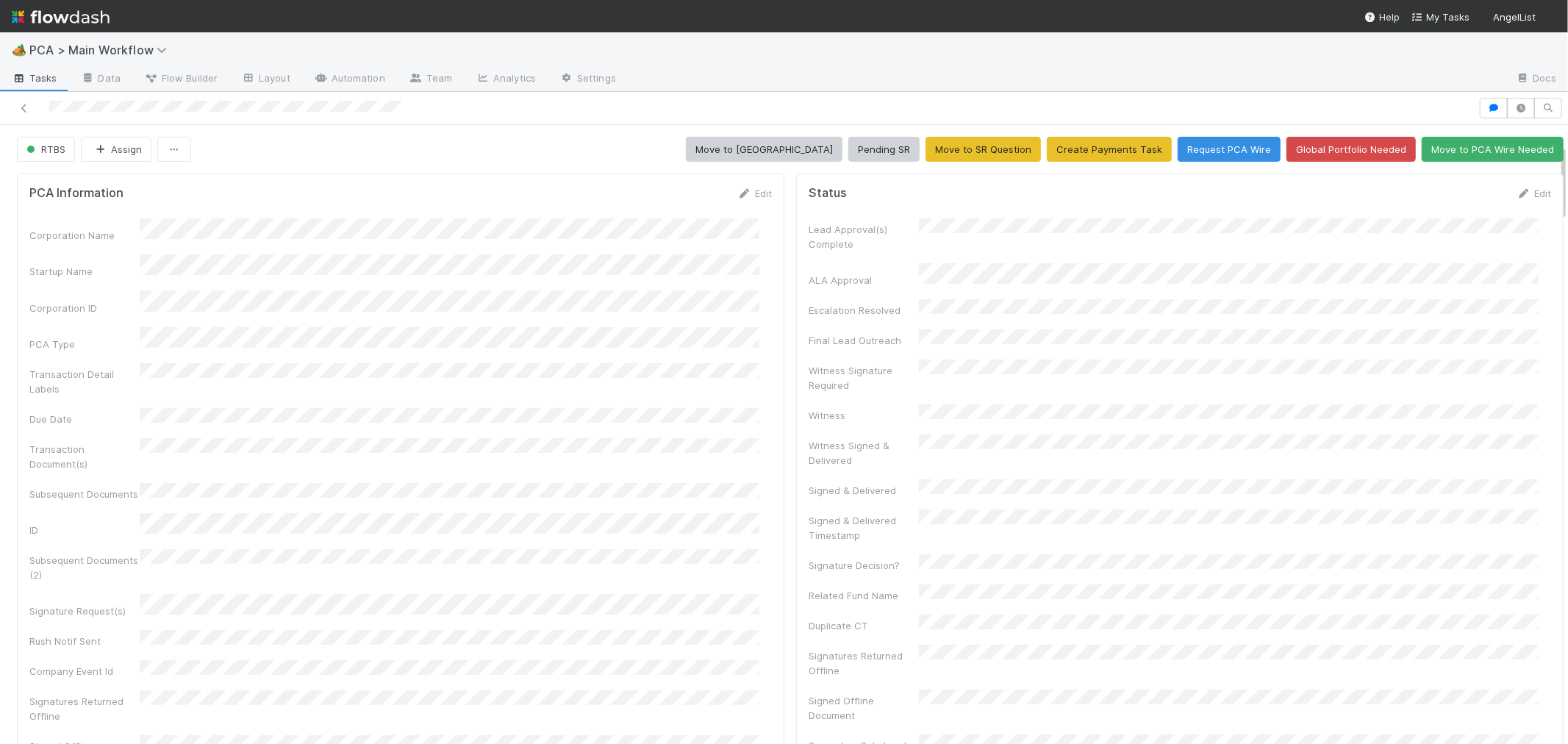
scroll to position [163, 0]
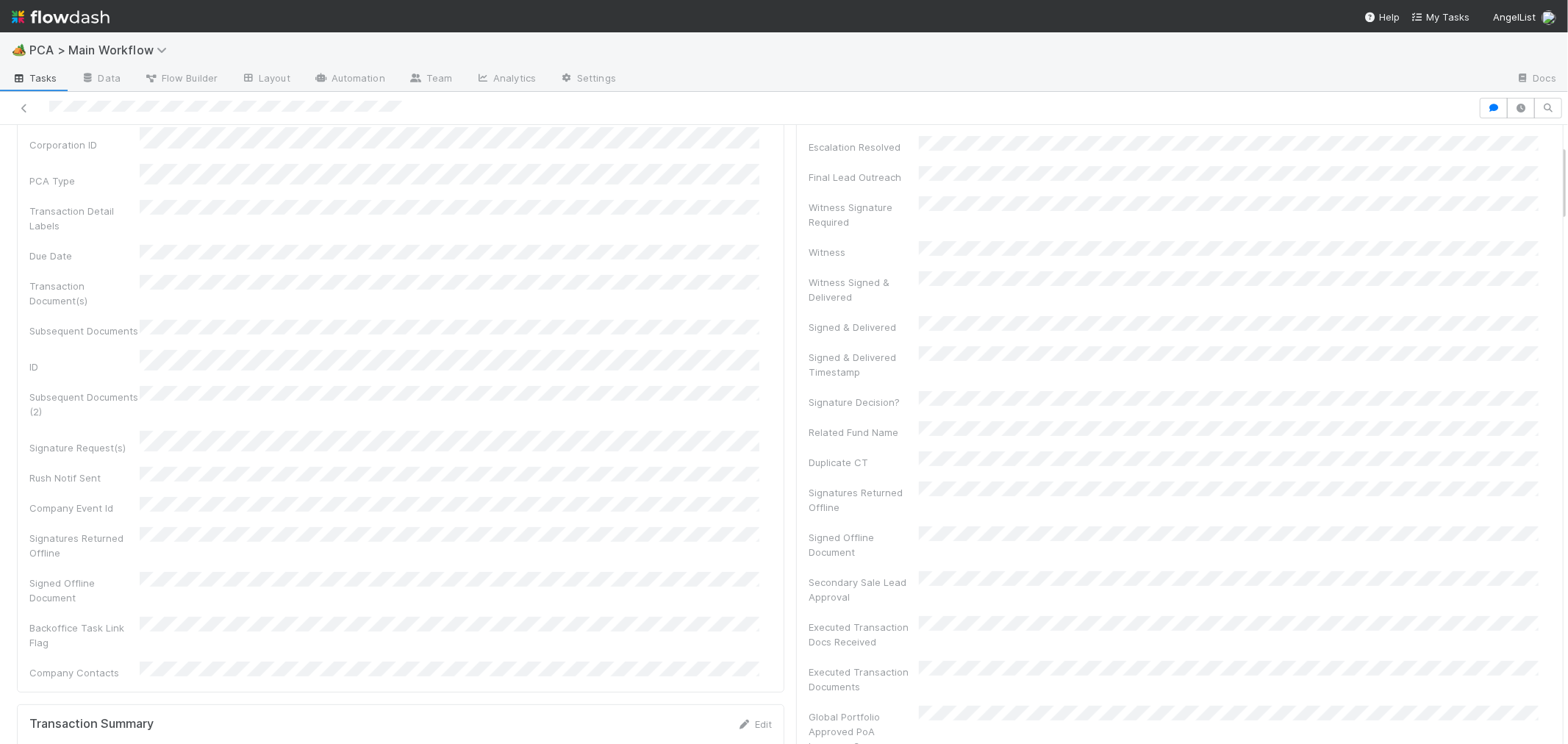
click at [622, 390] on div "Corporation Name Startup Name Corporation ID PCA Type Transaction Detail Labels…" at bounding box center [400, 368] width 742 height 625
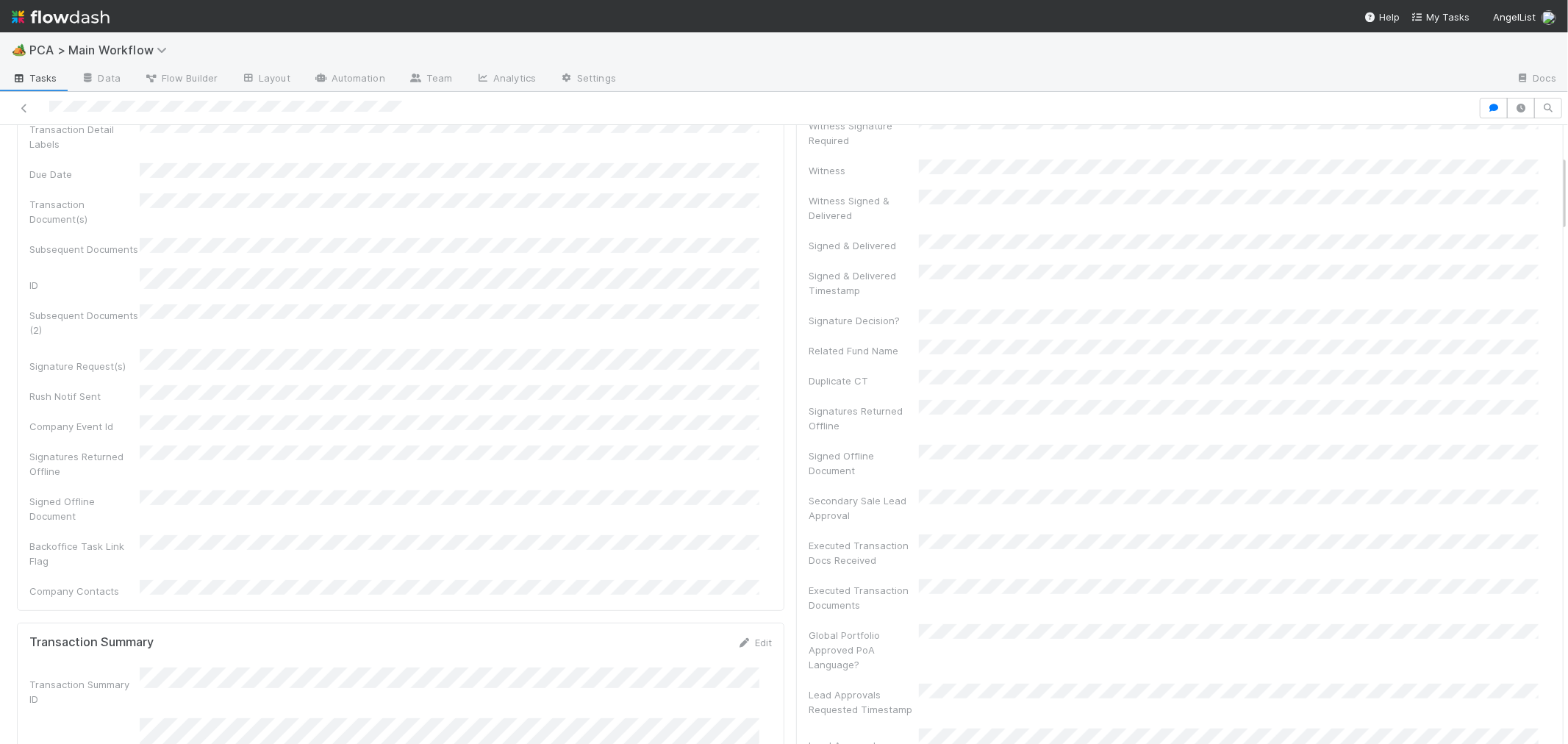
click at [703, 387] on div "Corporation Name Startup Name Corporation ID PCA Type Transaction Detail Labels…" at bounding box center [400, 286] width 742 height 625
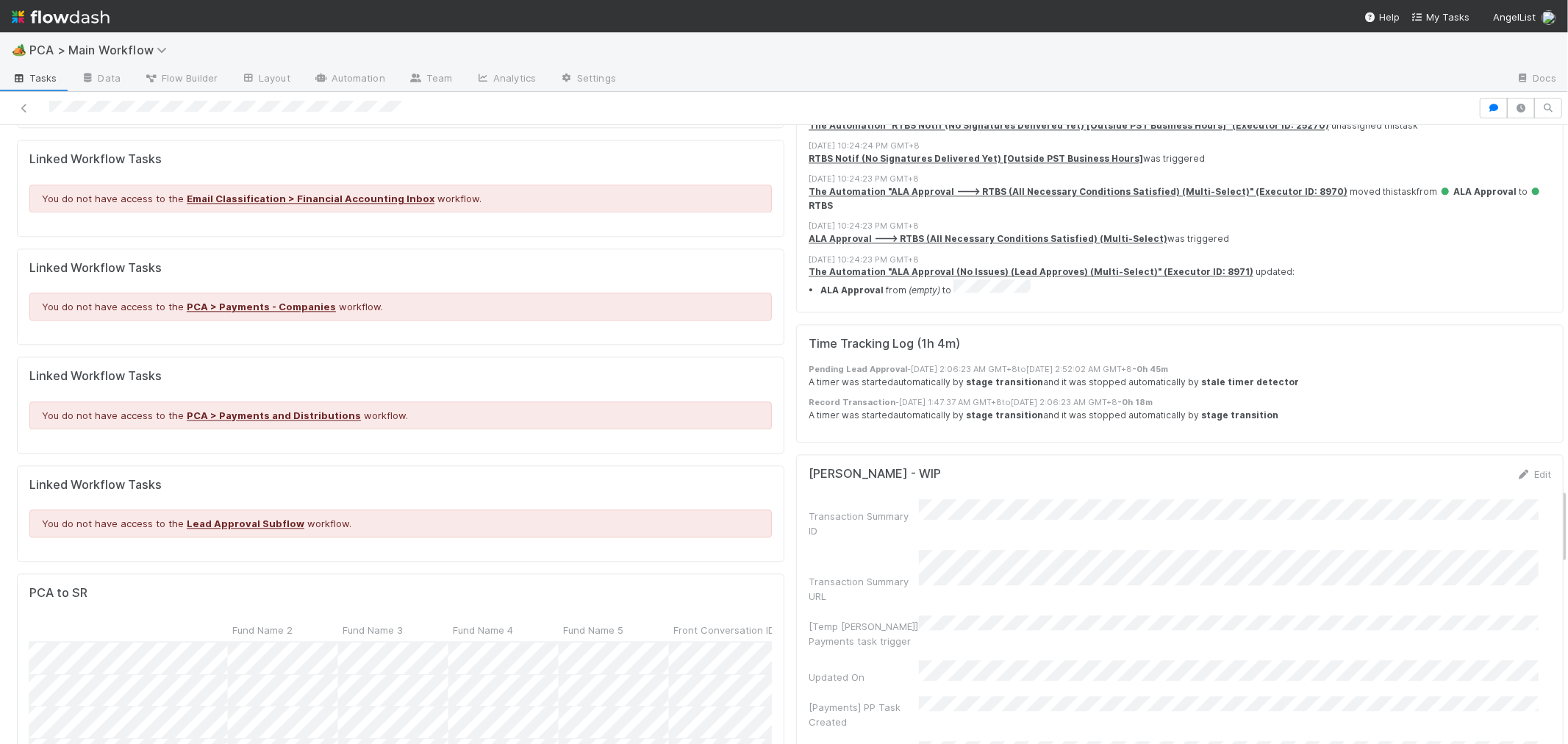
scroll to position [0, 1806]
click at [217, 489] on div at bounding box center [784, 372] width 1568 height 744
click at [772, 435] on div at bounding box center [784, 372] width 1568 height 744
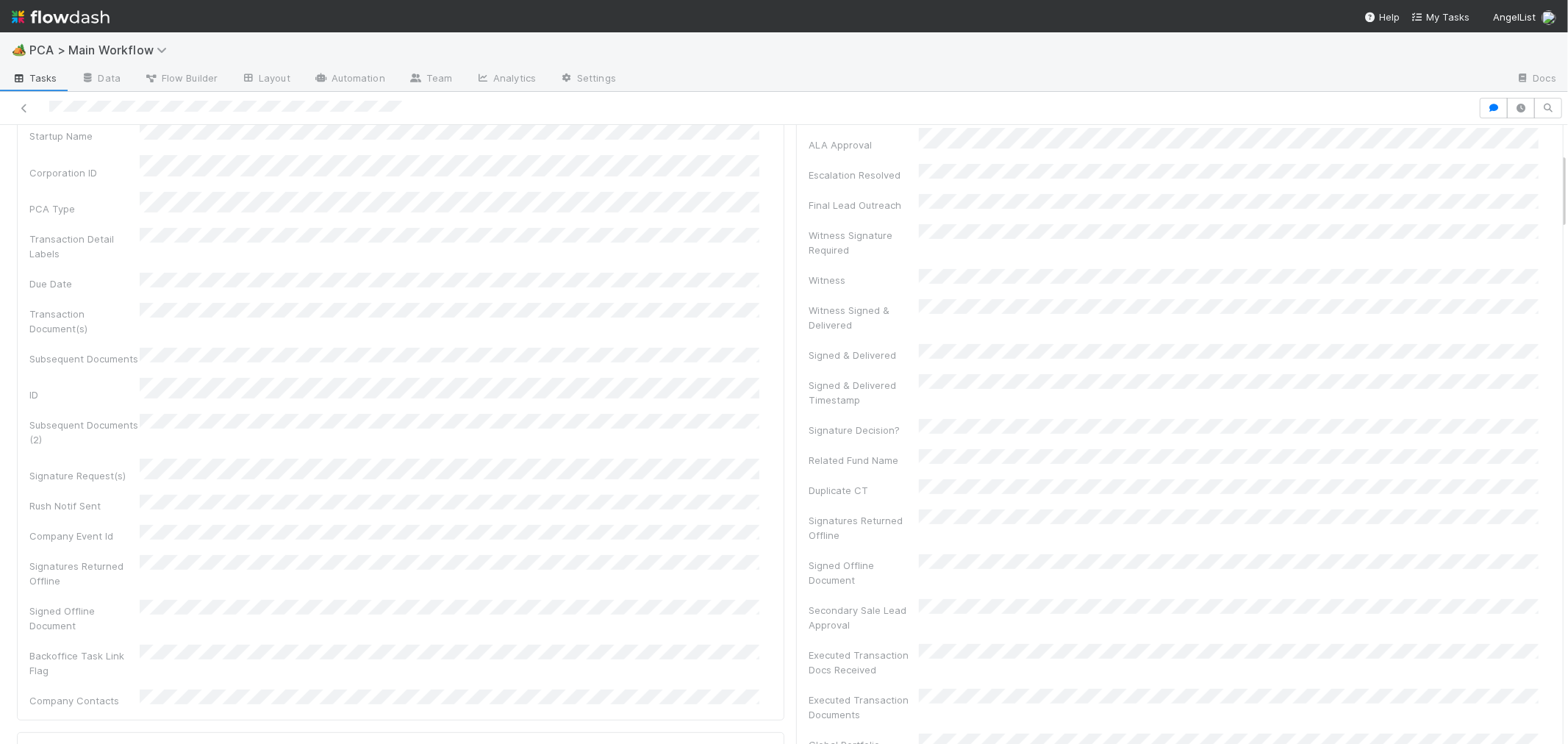
scroll to position [0, 0]
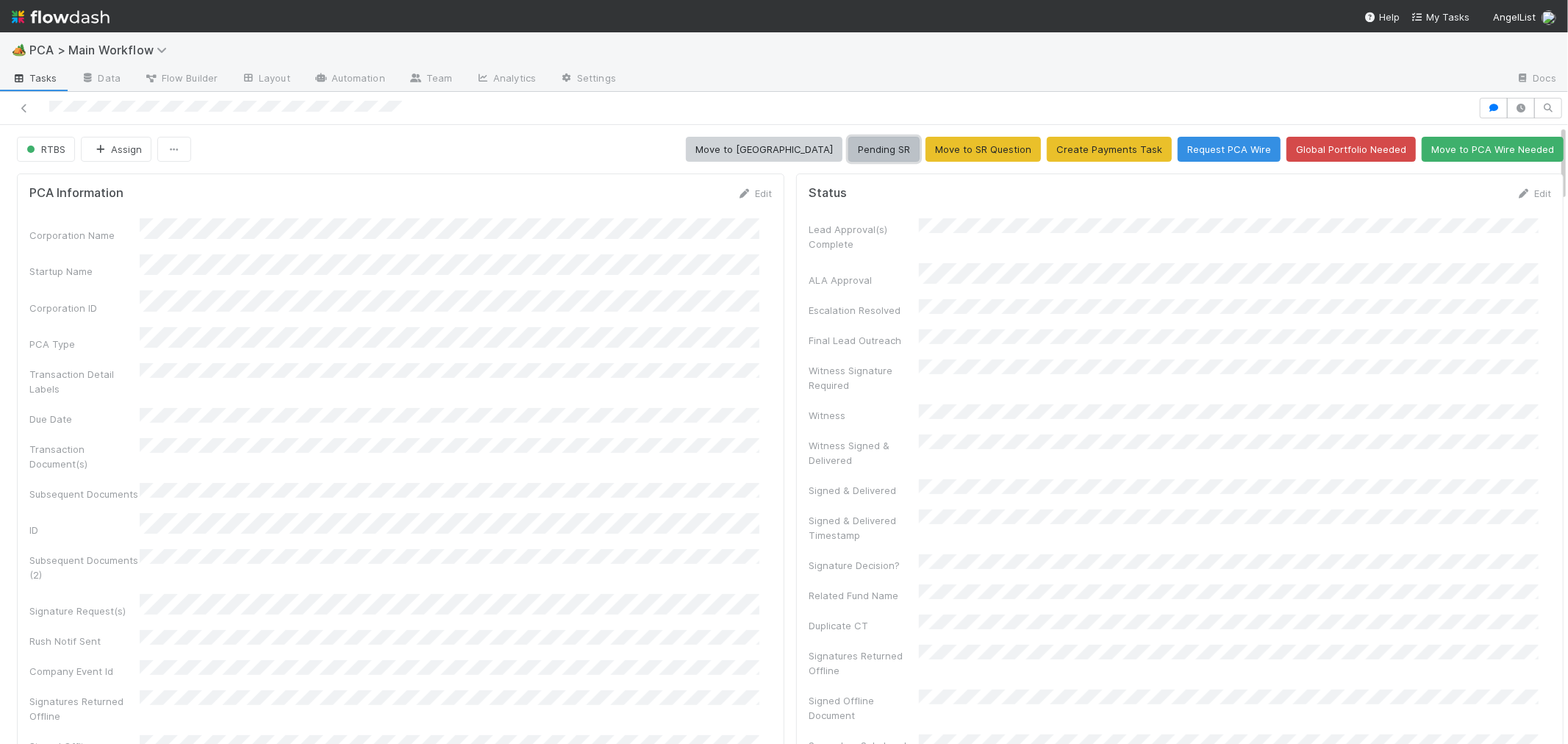
click at [870, 148] on button "Pending SR" at bounding box center [884, 149] width 71 height 25
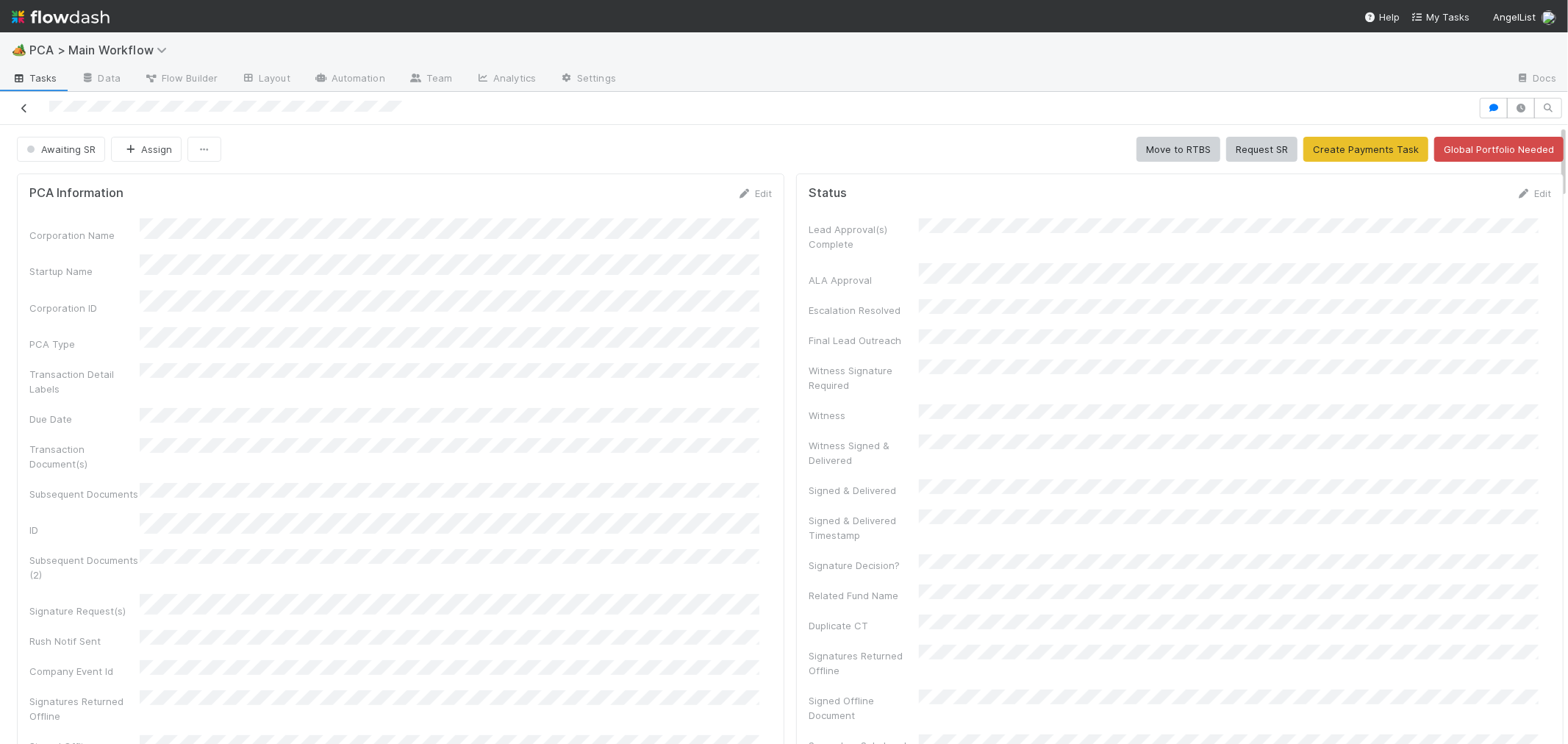
click at [24, 108] on icon at bounding box center [24, 107] width 15 height 9
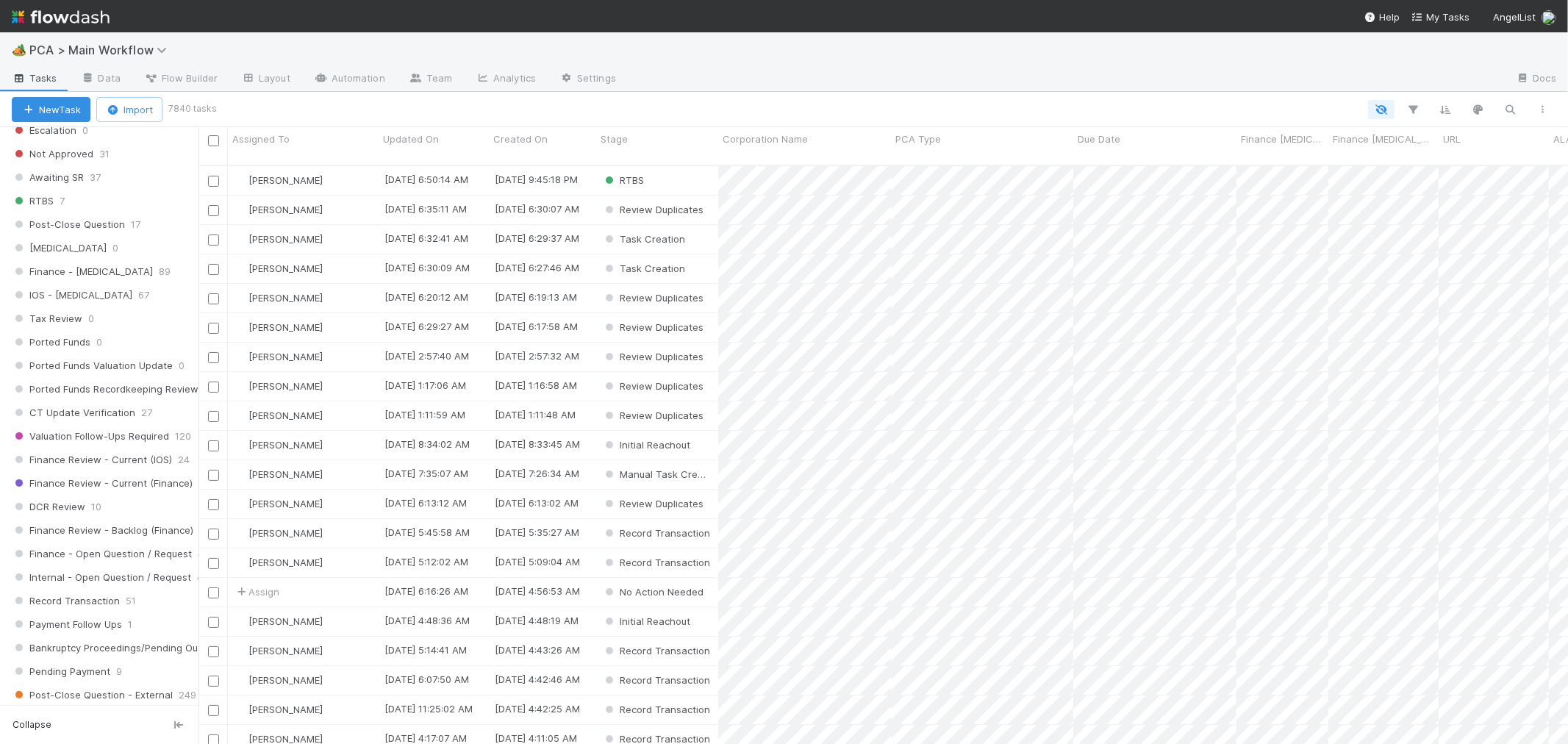
scroll to position [2061, 0]
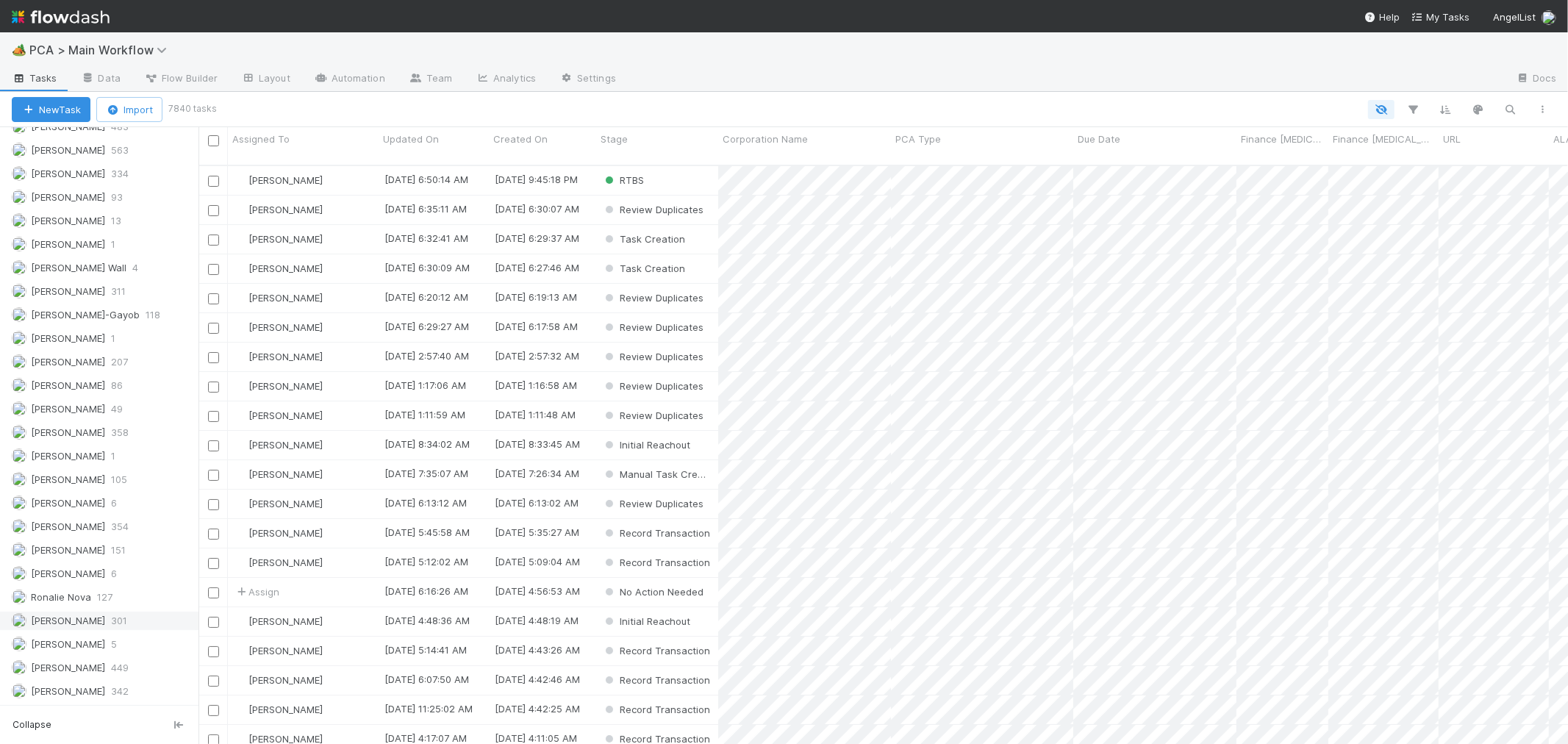
click at [105, 621] on div "Roselyn de Villa 301" at bounding box center [103, 621] width 183 height 18
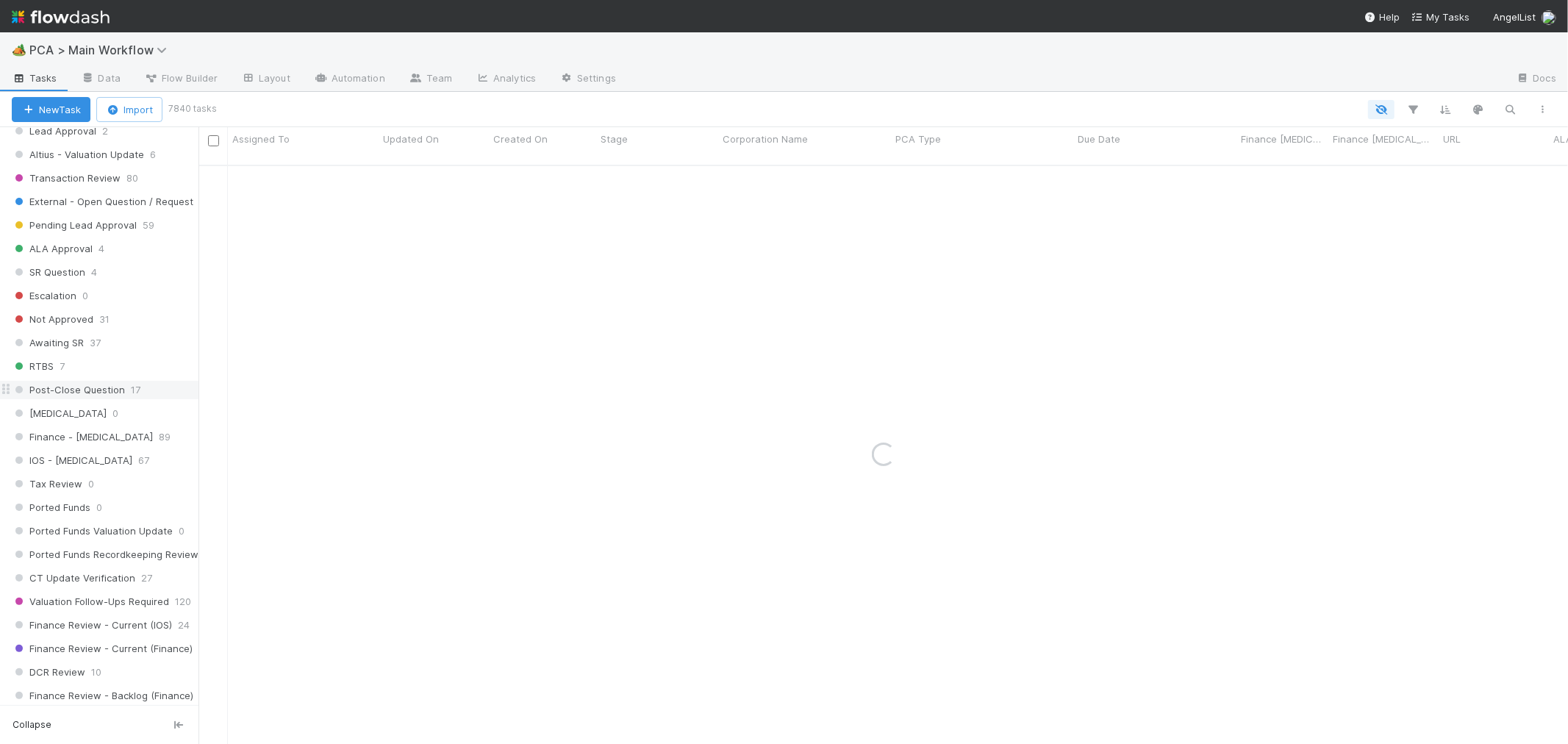
scroll to position [672, 0]
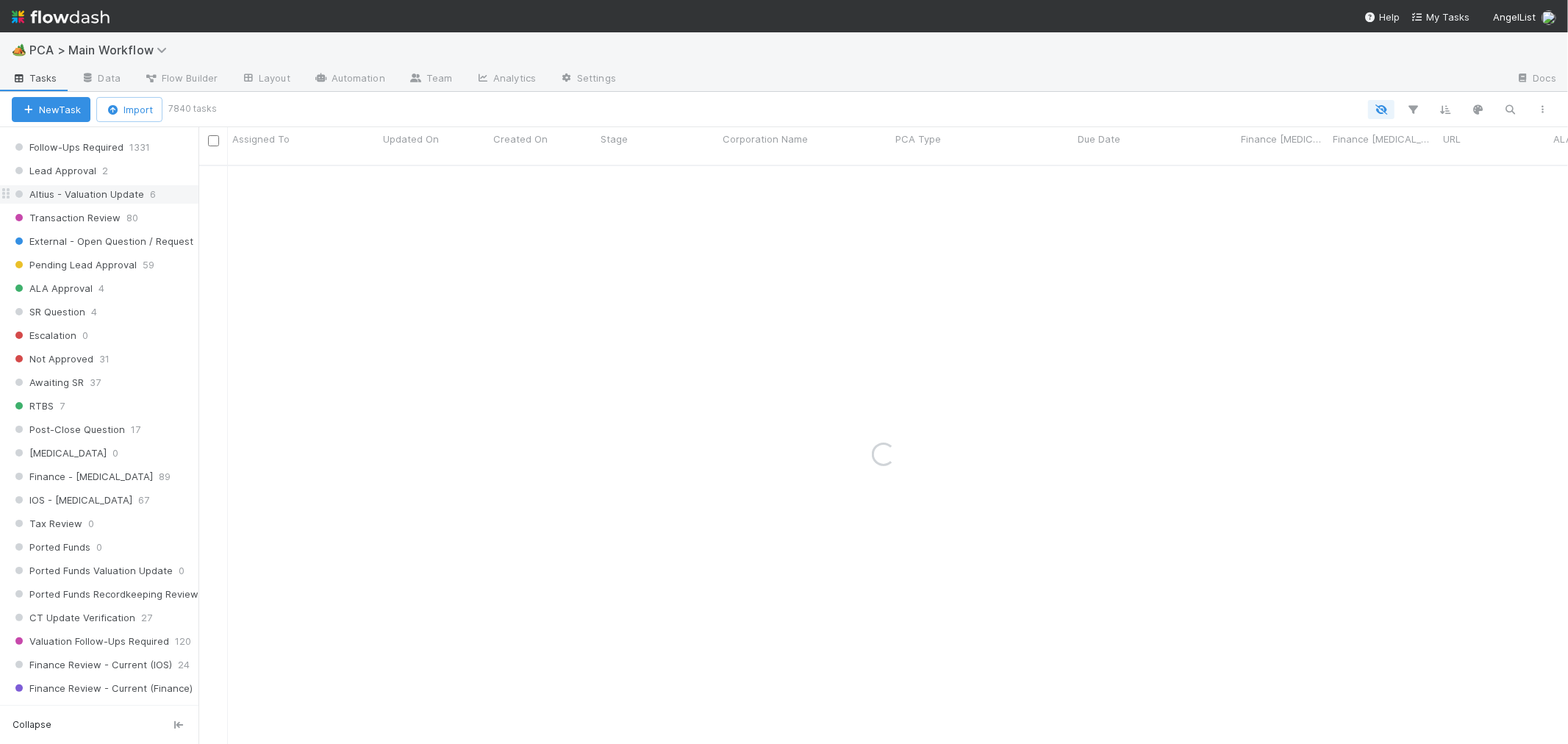
click at [103, 196] on span "Altius - Valuation Update" at bounding box center [78, 195] width 133 height 18
click at [352, 171] on div "[PERSON_NAME]" at bounding box center [303, 181] width 151 height 29
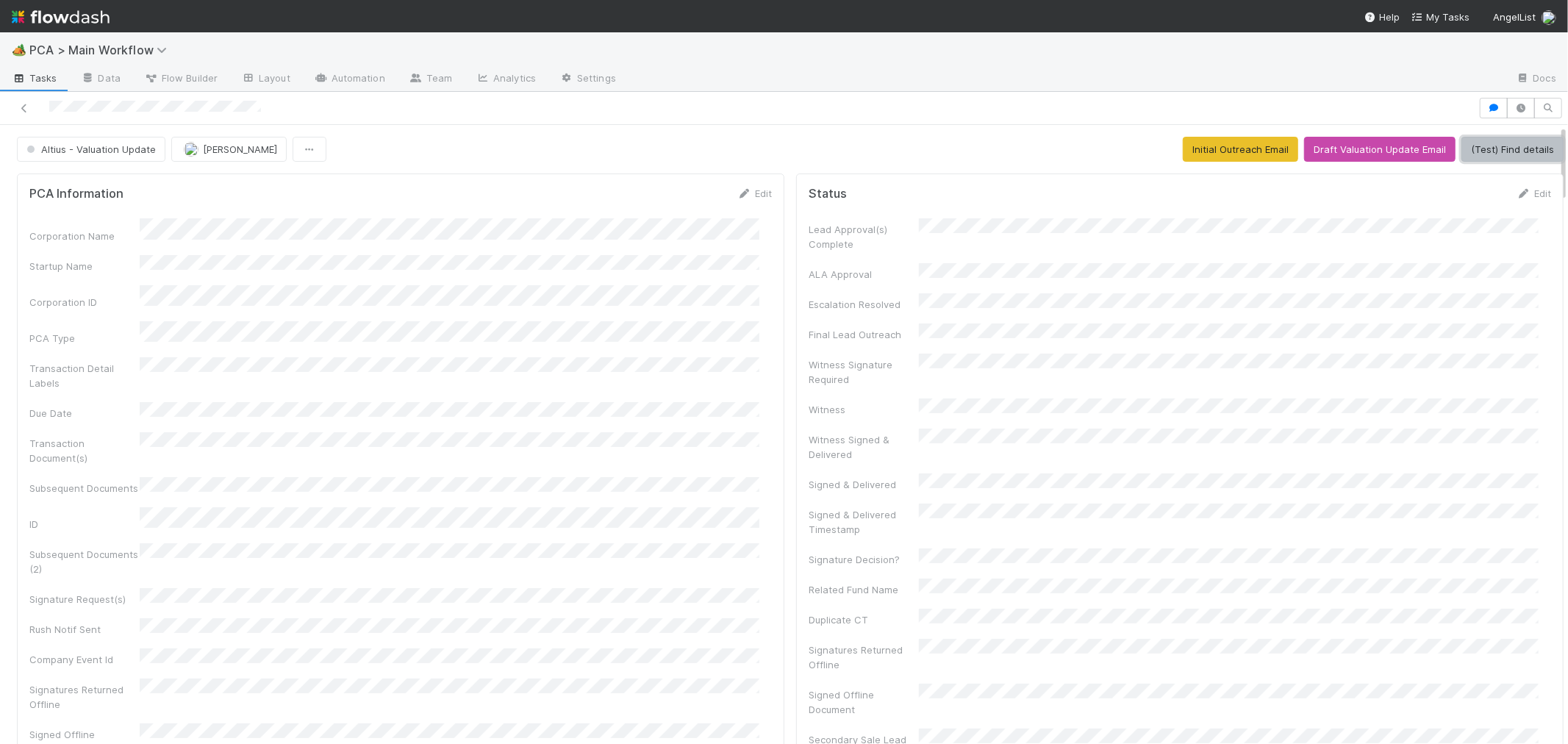
click at [1461, 155] on button "(Test) Find details" at bounding box center [1513, 149] width 102 height 25
click at [1363, 139] on button "Draft Valuation Update Email" at bounding box center [1379, 149] width 151 height 25
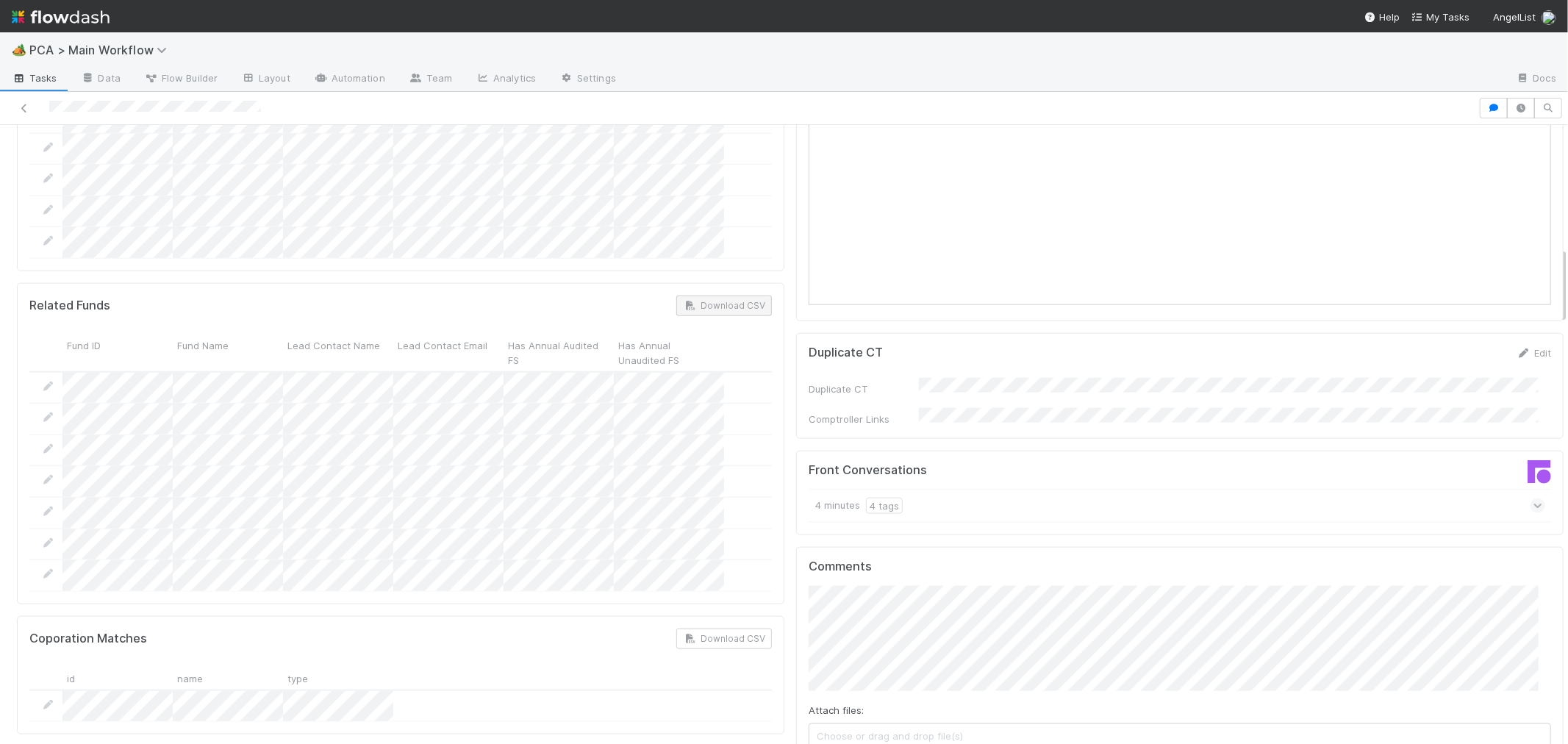
scroll to position [1388, 0]
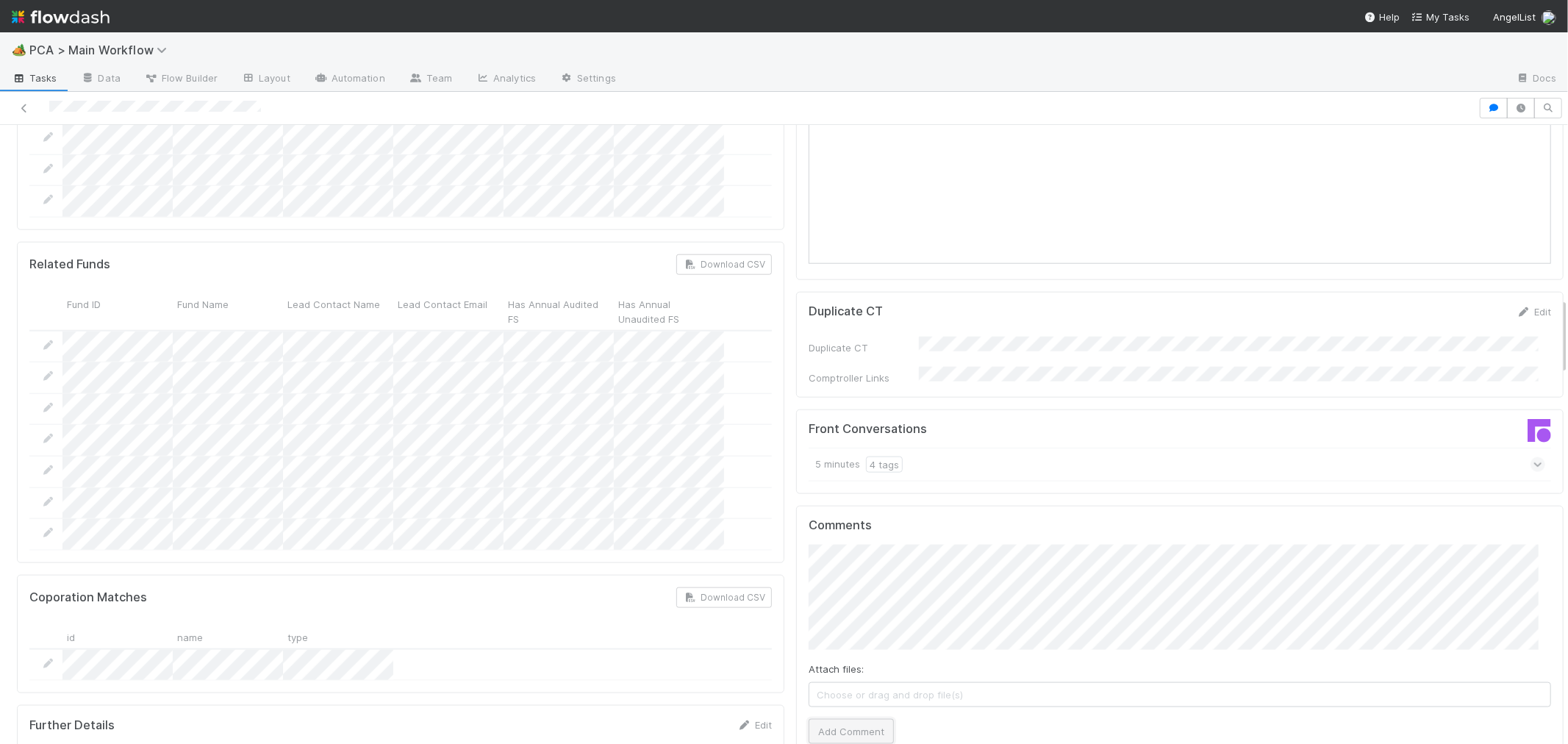
click at [839, 719] on button "Add Comment" at bounding box center [851, 731] width 86 height 25
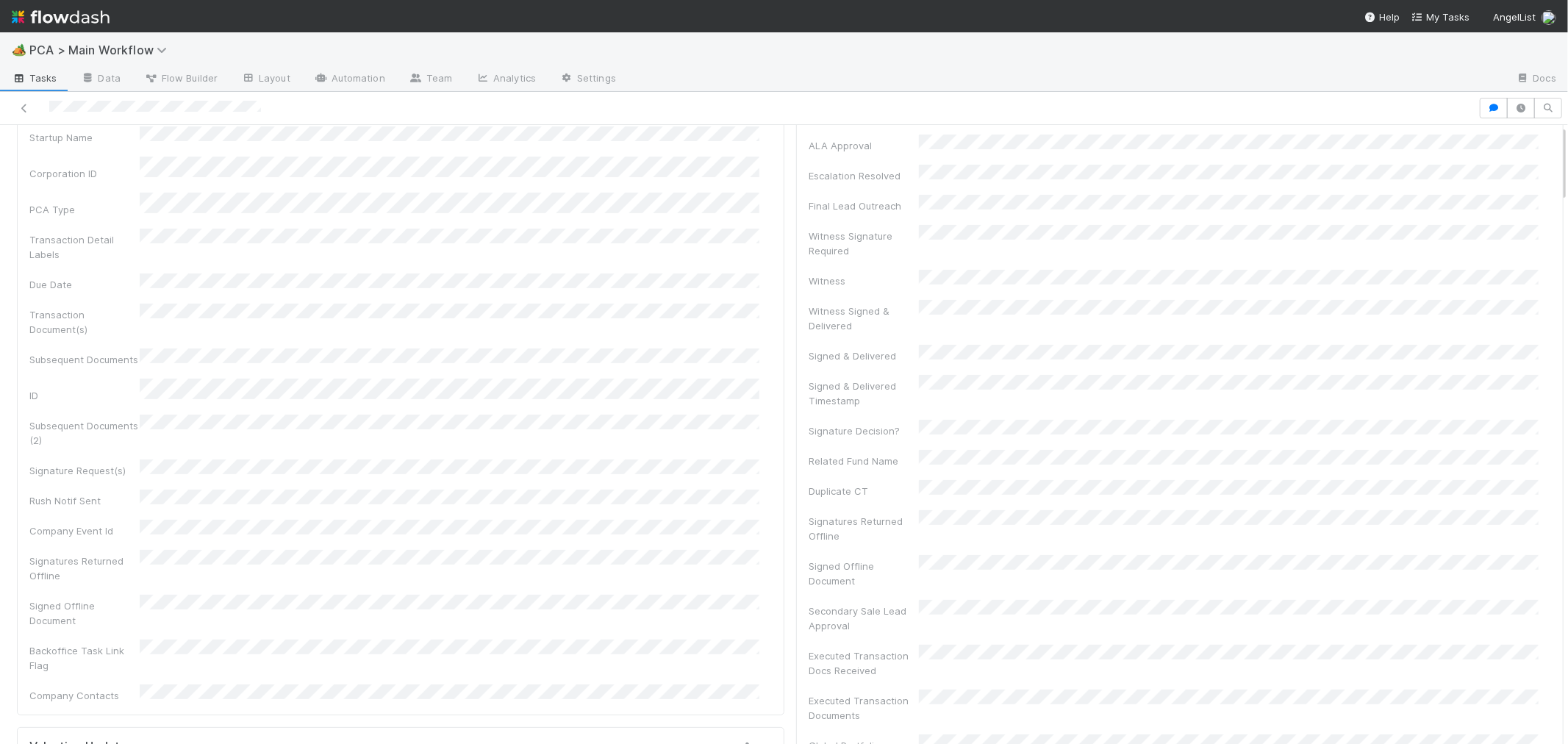
scroll to position [0, 0]
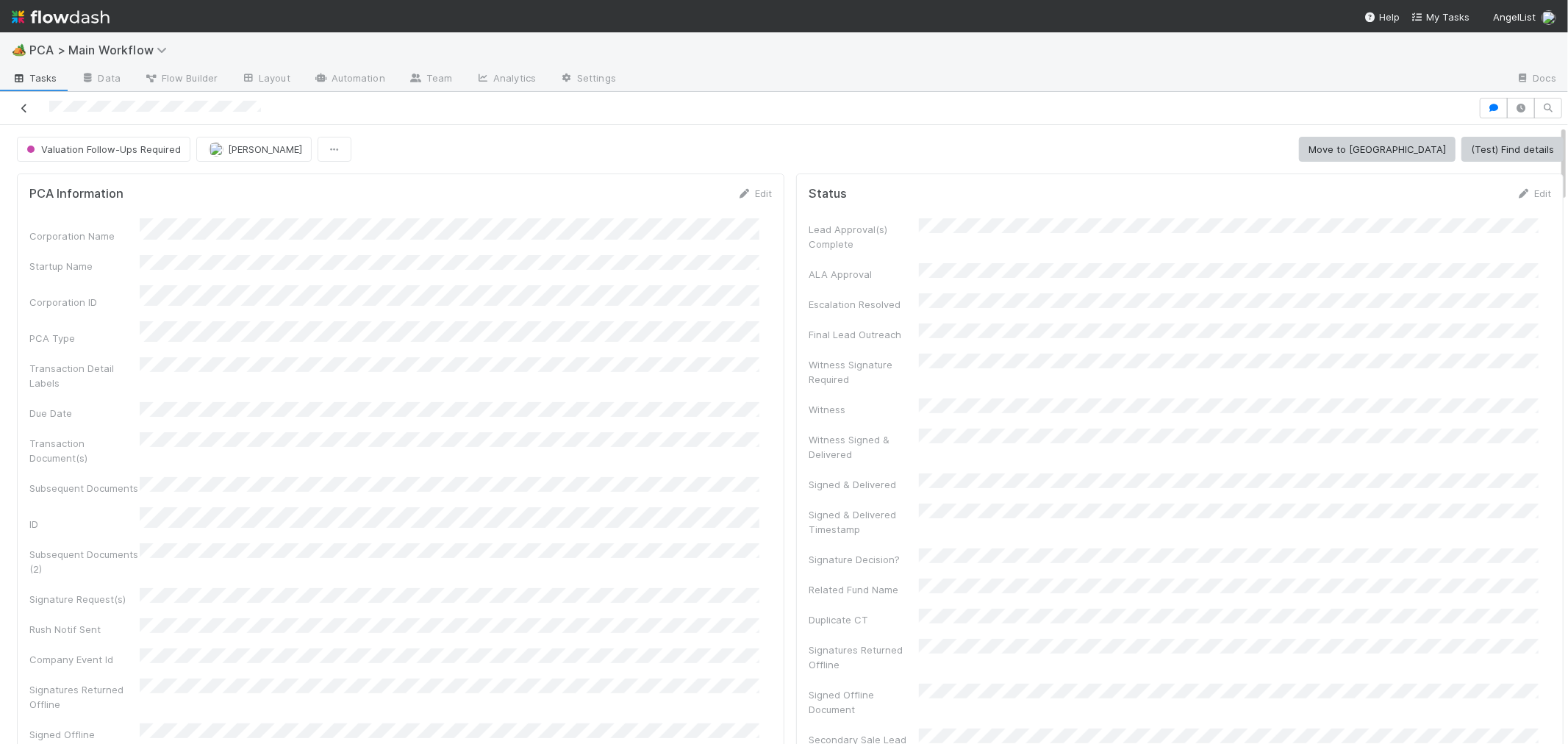
click at [25, 109] on icon at bounding box center [24, 107] width 15 height 9
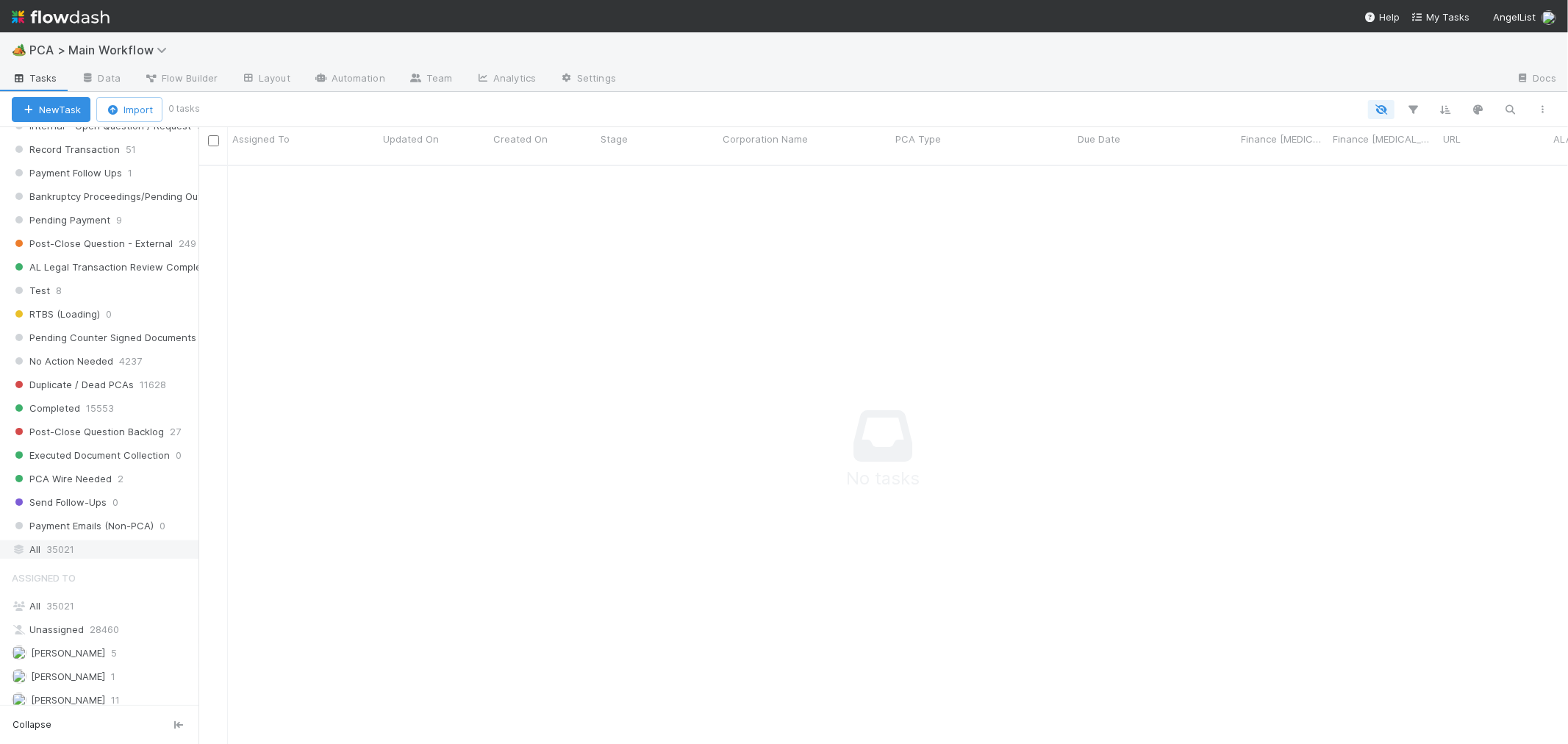
scroll to position [1162, 0]
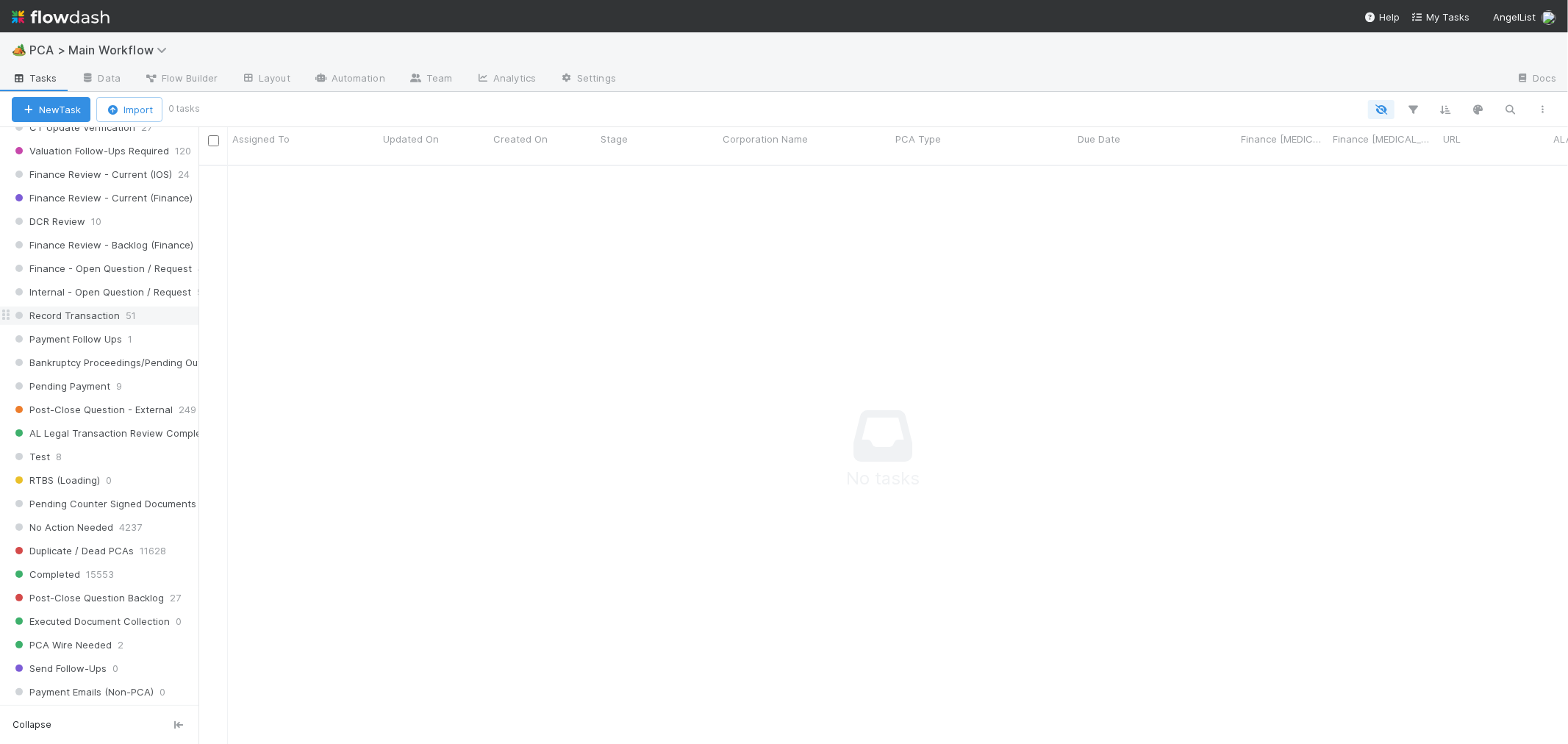
click at [79, 325] on span "Record Transaction" at bounding box center [65, 316] width 108 height 18
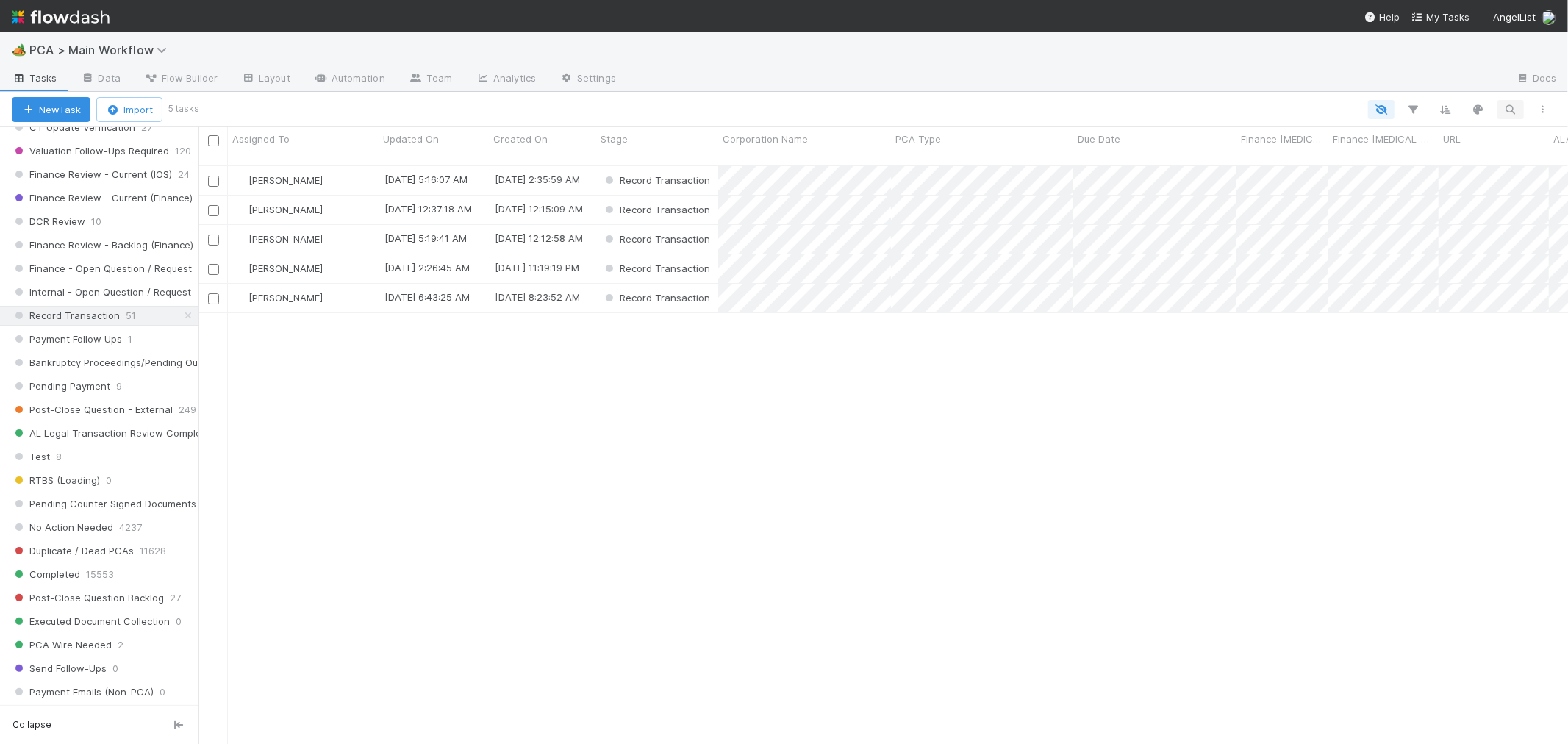
scroll to position [579, 1357]
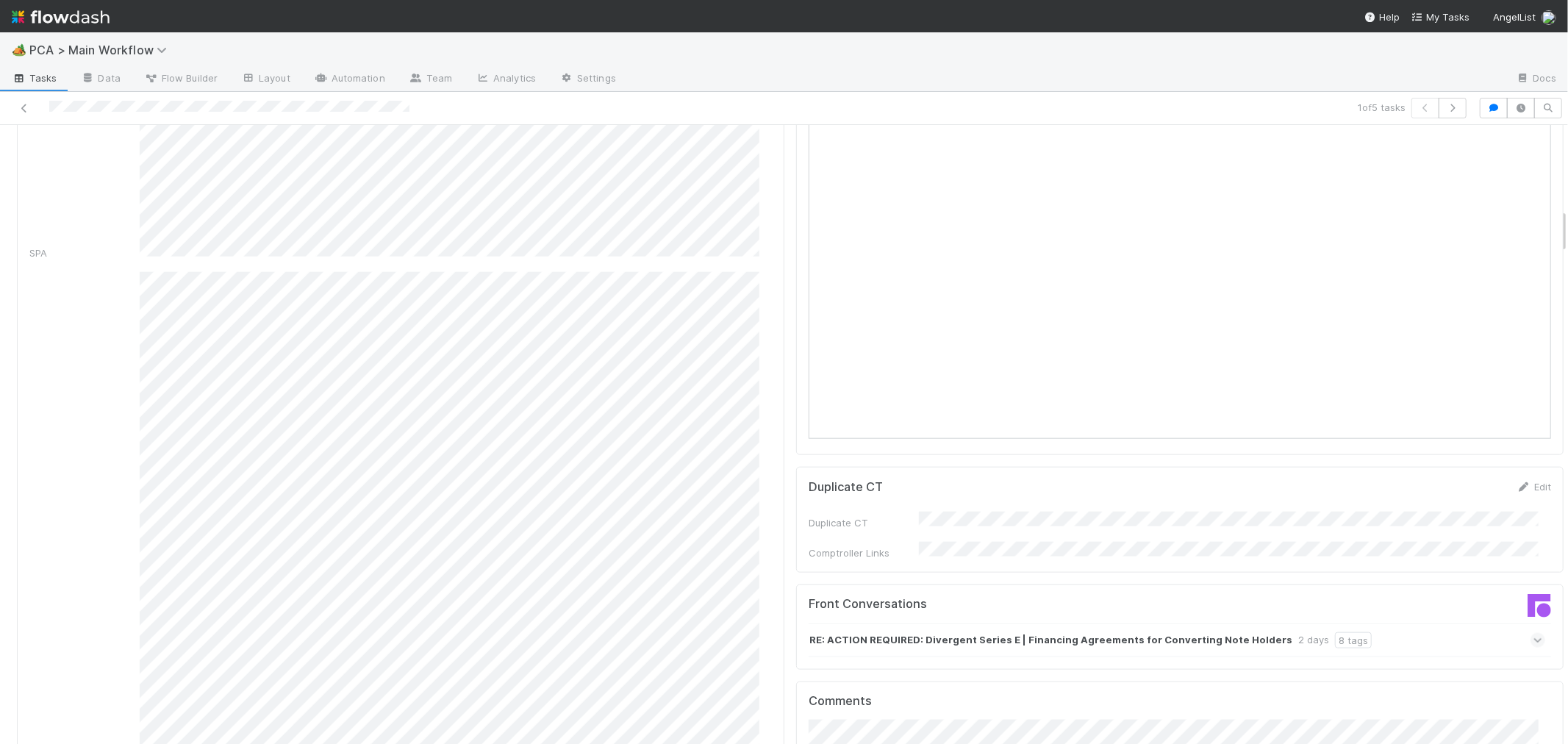
scroll to position [817, 0]
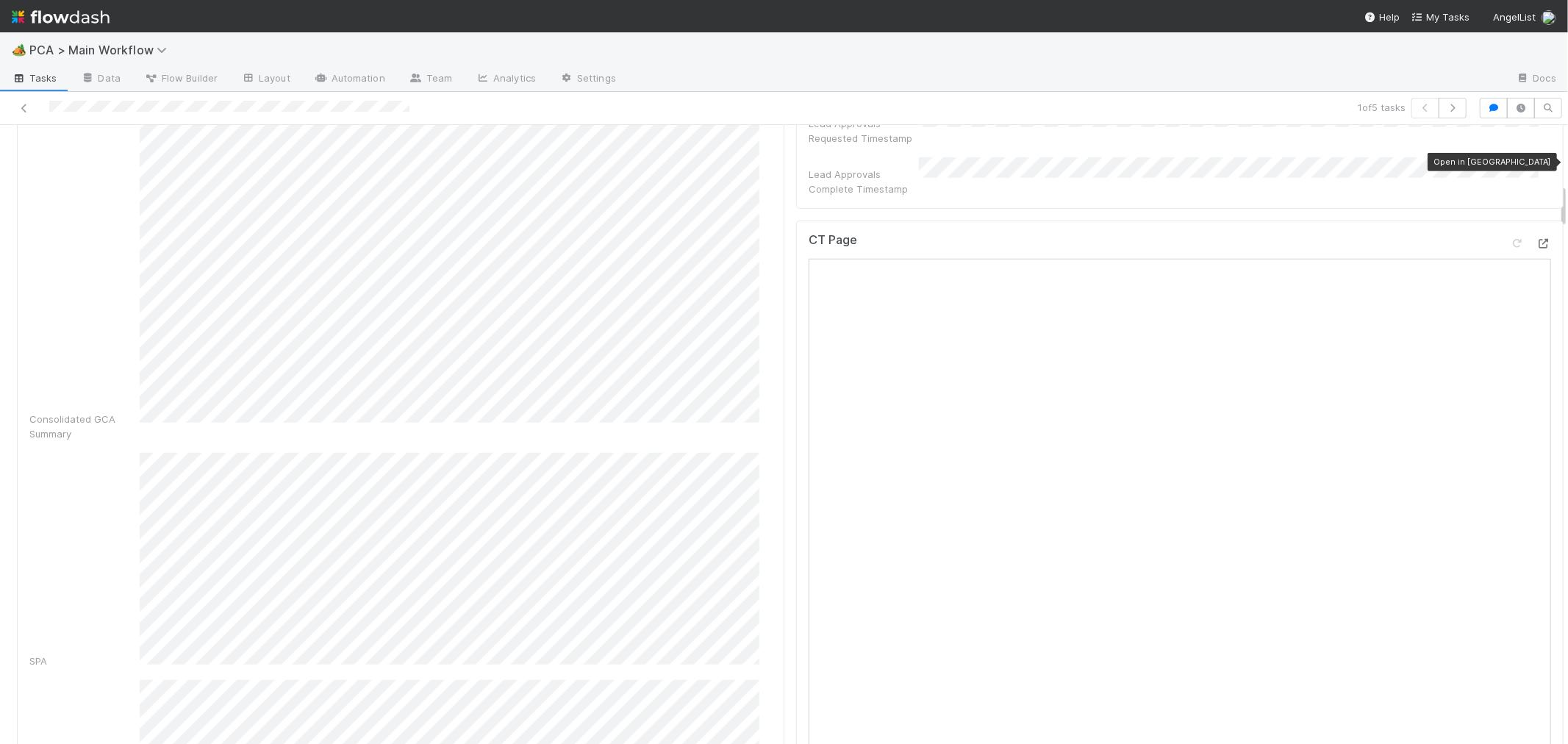
click at [1536, 239] on icon at bounding box center [1544, 244] width 15 height 9
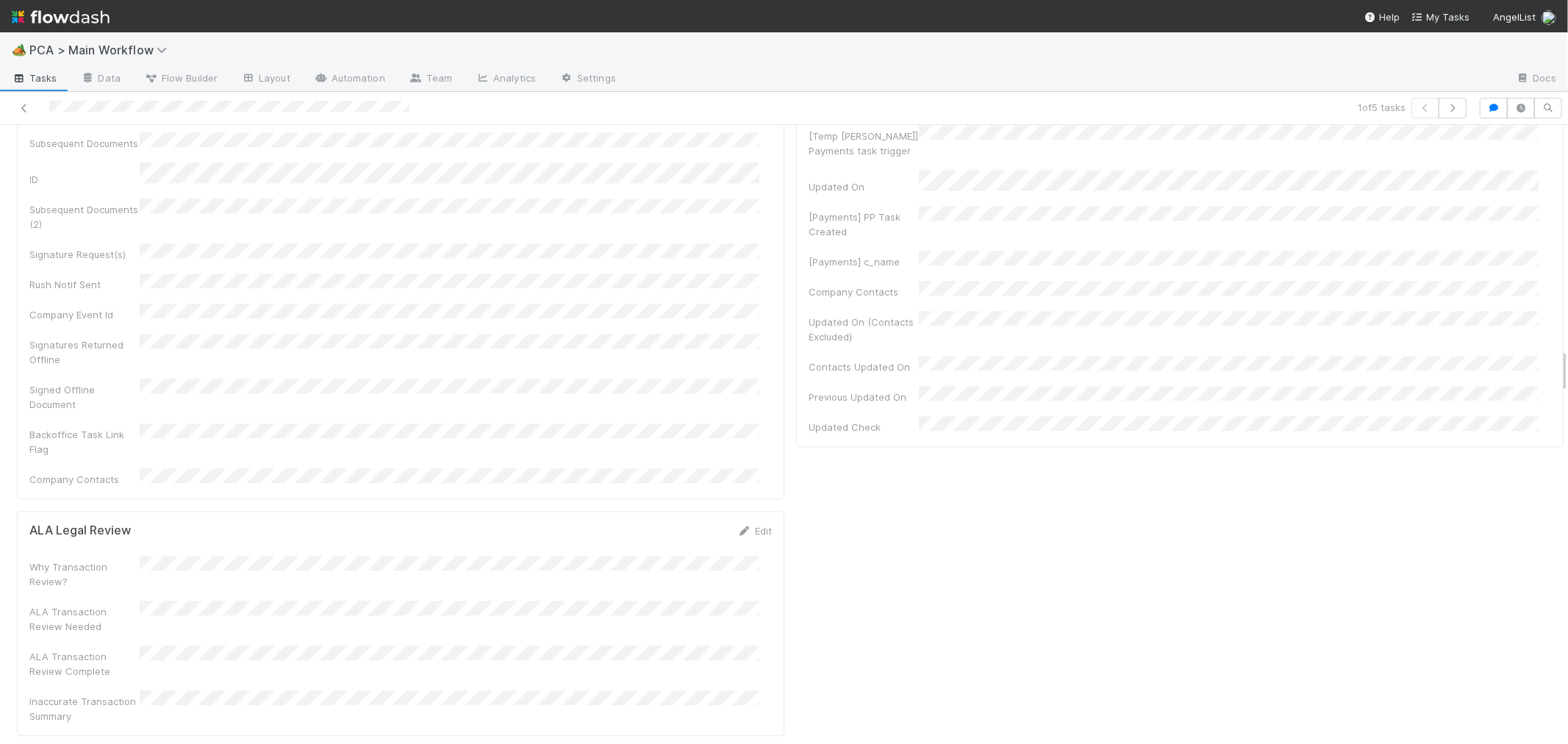
scroll to position [3104, 0]
click at [737, 630] on icon at bounding box center [745, 634] width 15 height 9
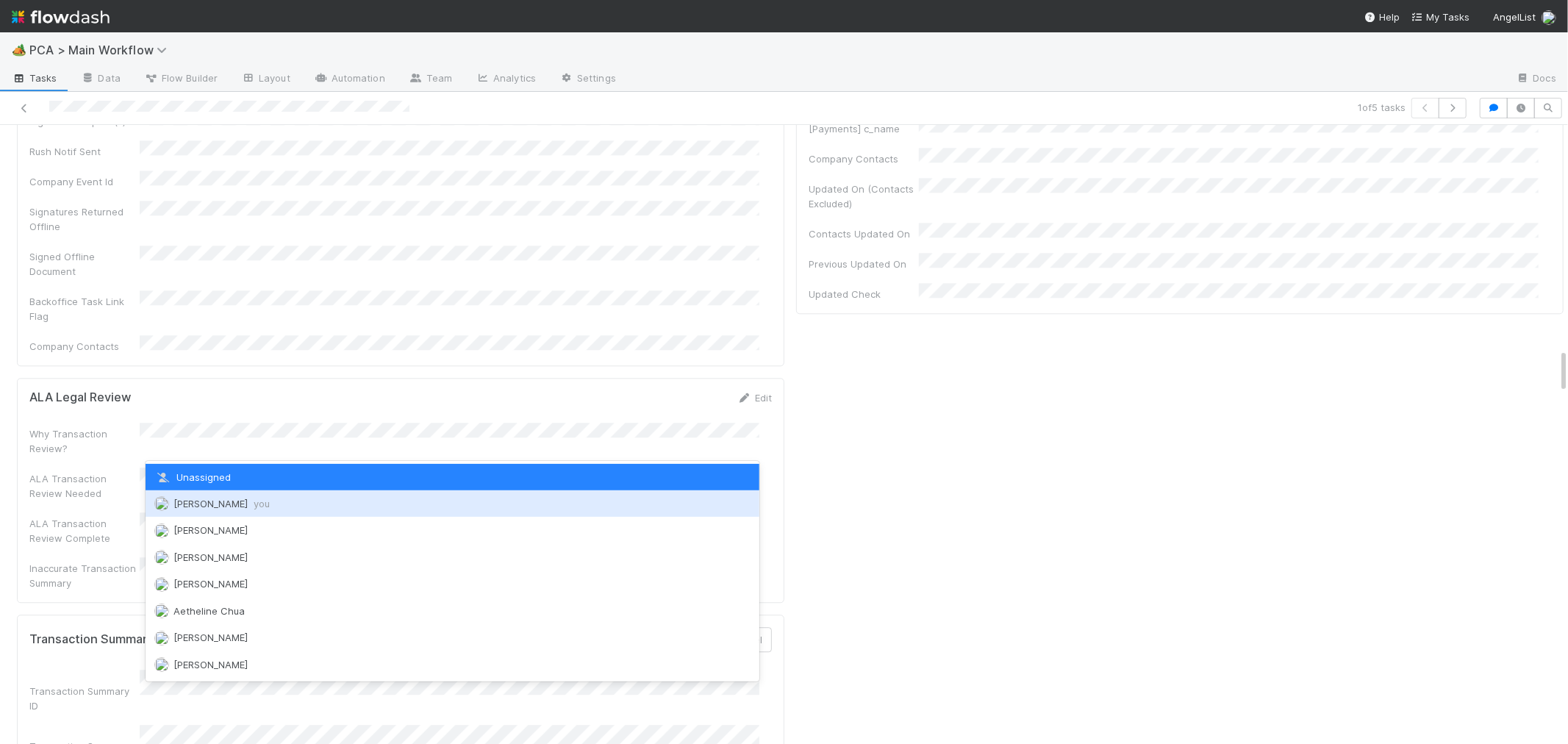
click at [222, 507] on span "Roselyn de Villa you" at bounding box center [222, 504] width 97 height 12
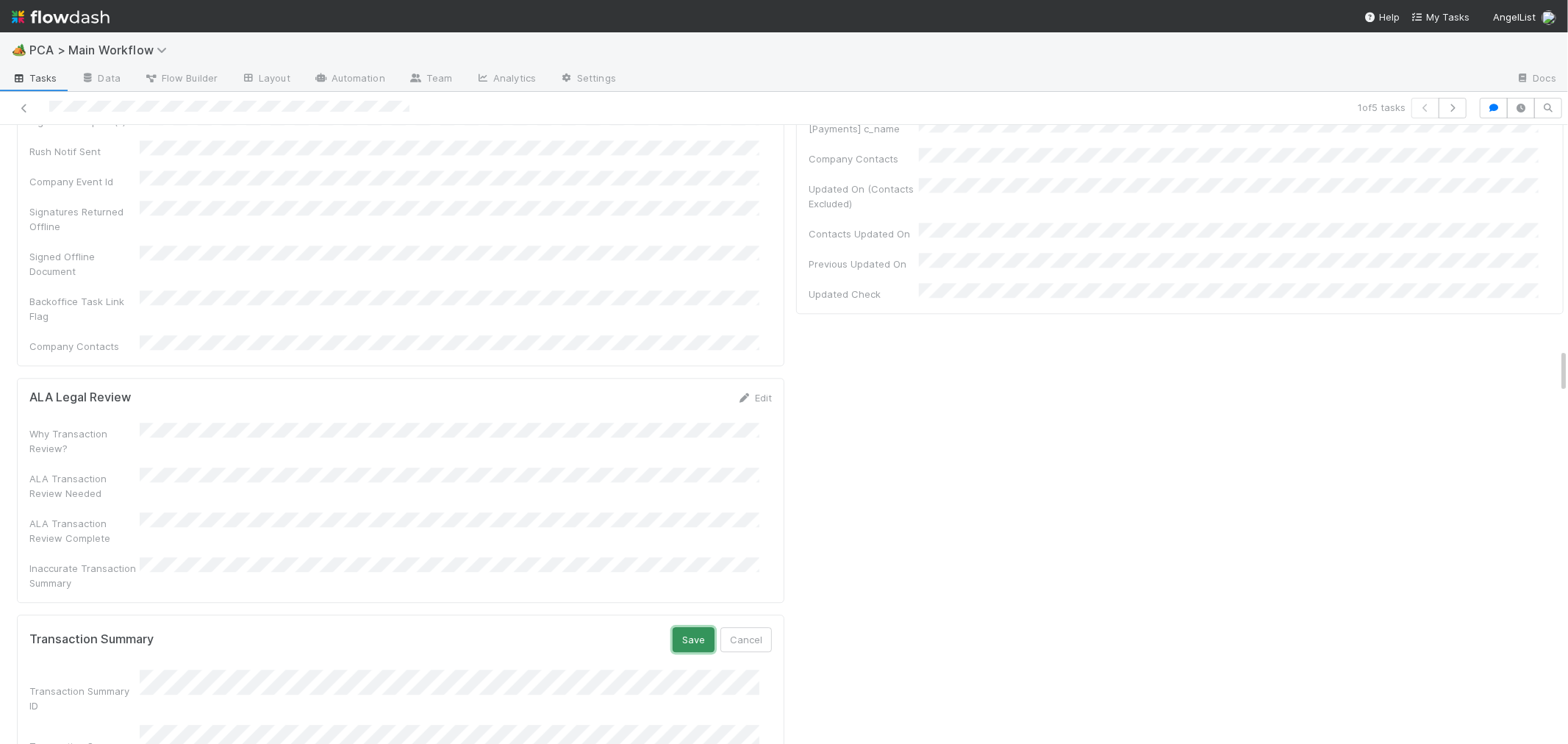
click at [672, 627] on button "Save" at bounding box center [693, 640] width 42 height 25
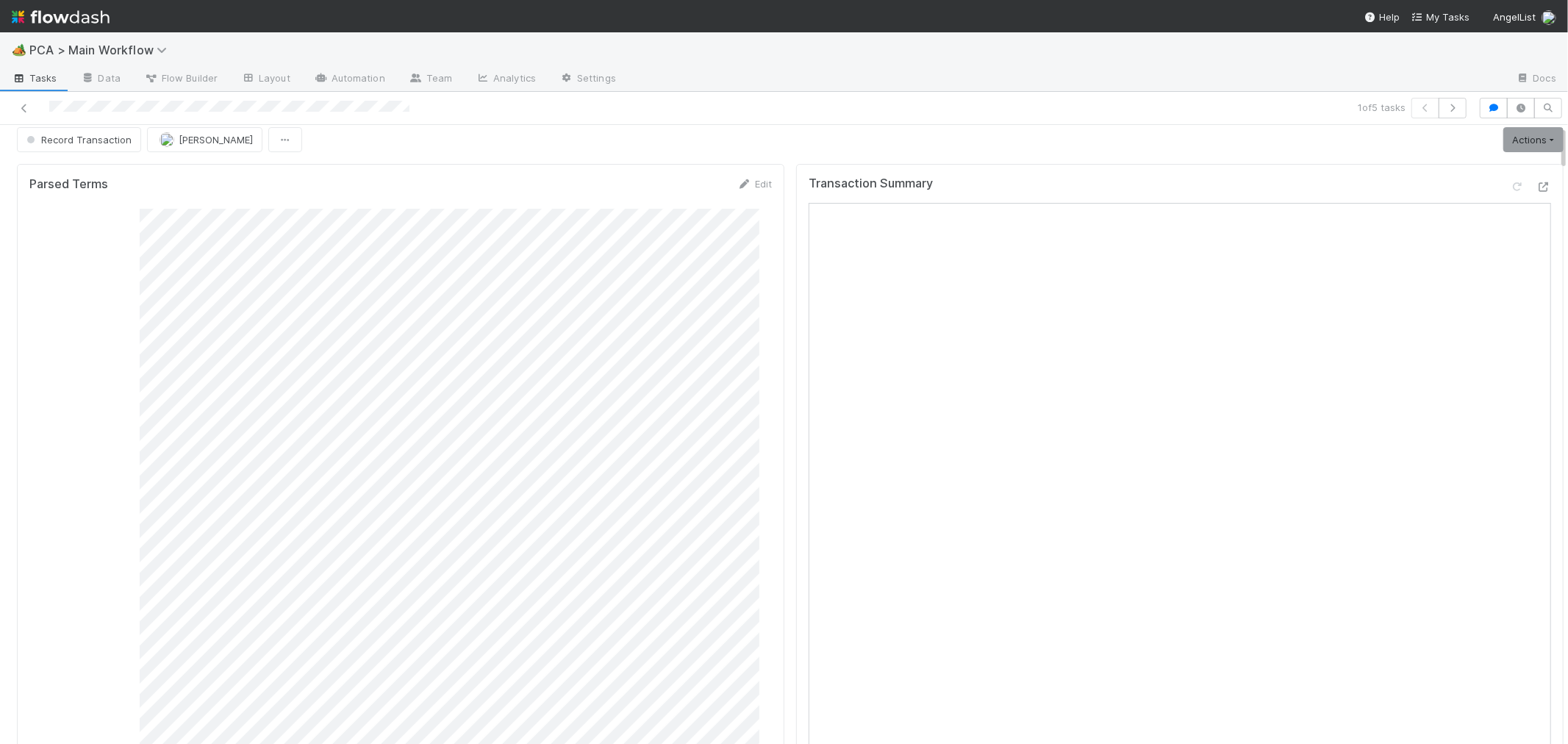
scroll to position [0, 0]
click at [1510, 193] on icon at bounding box center [1518, 196] width 15 height 9
click at [1522, 145] on link "Actions" at bounding box center [1534, 149] width 60 height 25
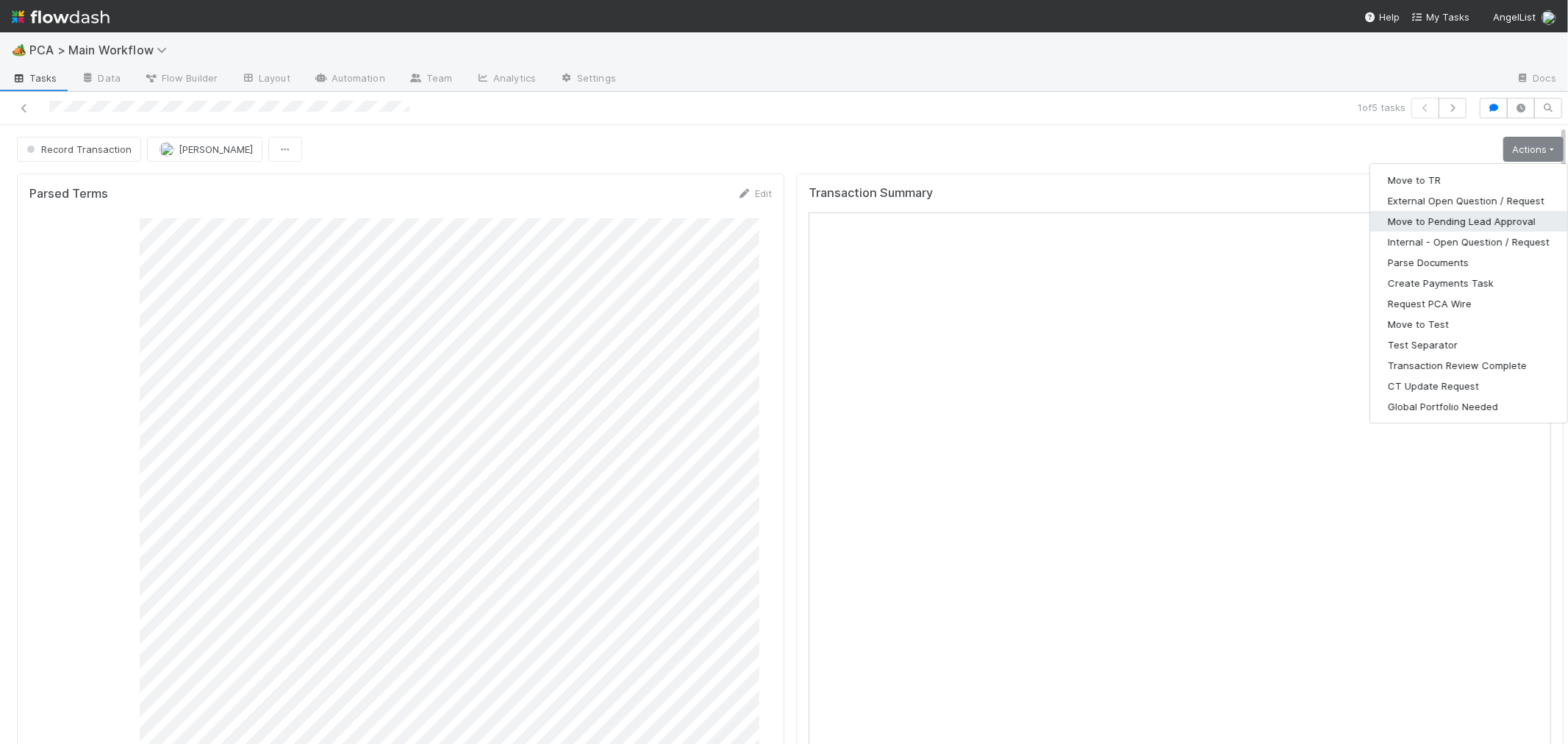
click at [1471, 216] on button "Move to Pending Lead Approval" at bounding box center [1468, 221] width 197 height 21
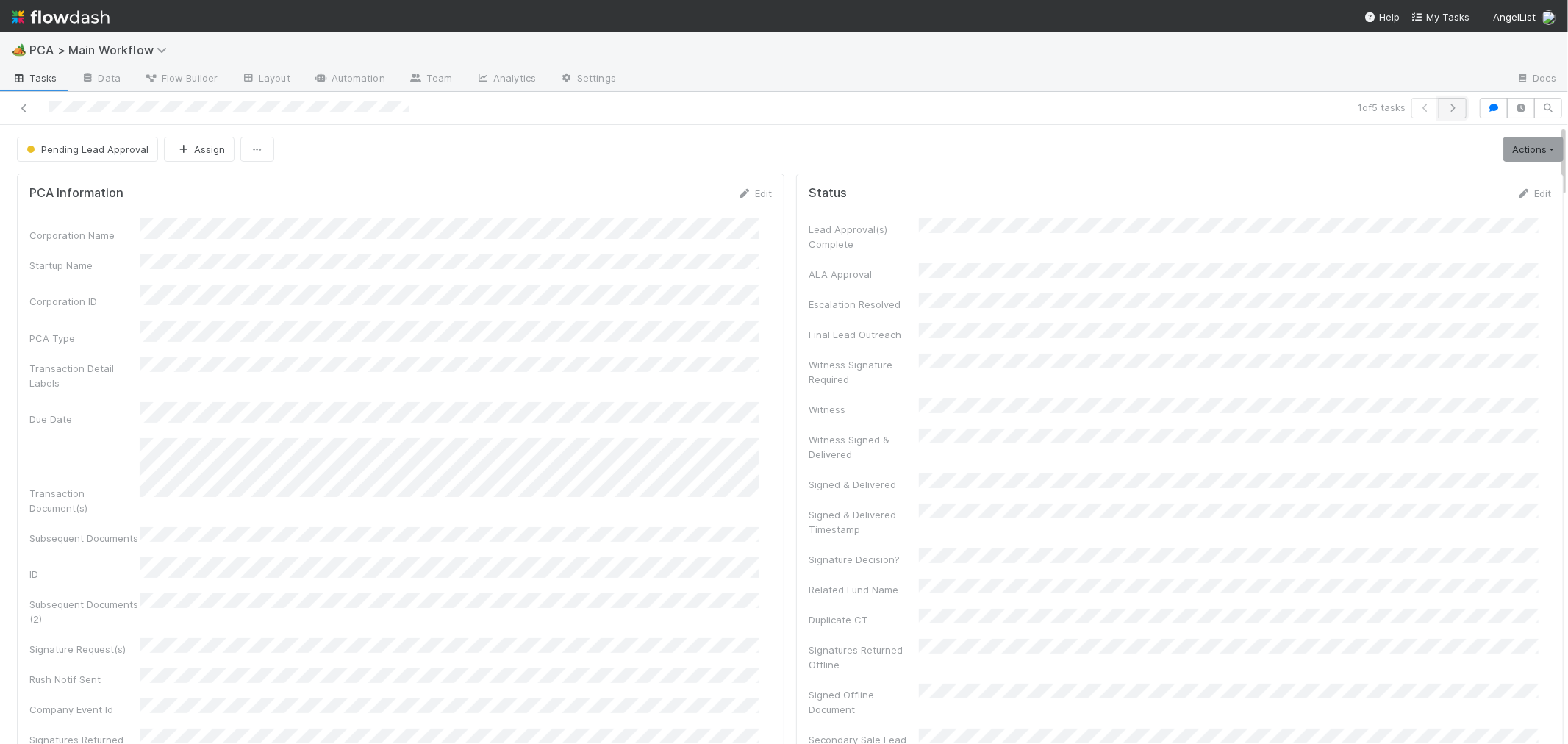
click at [1445, 114] on button "button" at bounding box center [1452, 107] width 28 height 21
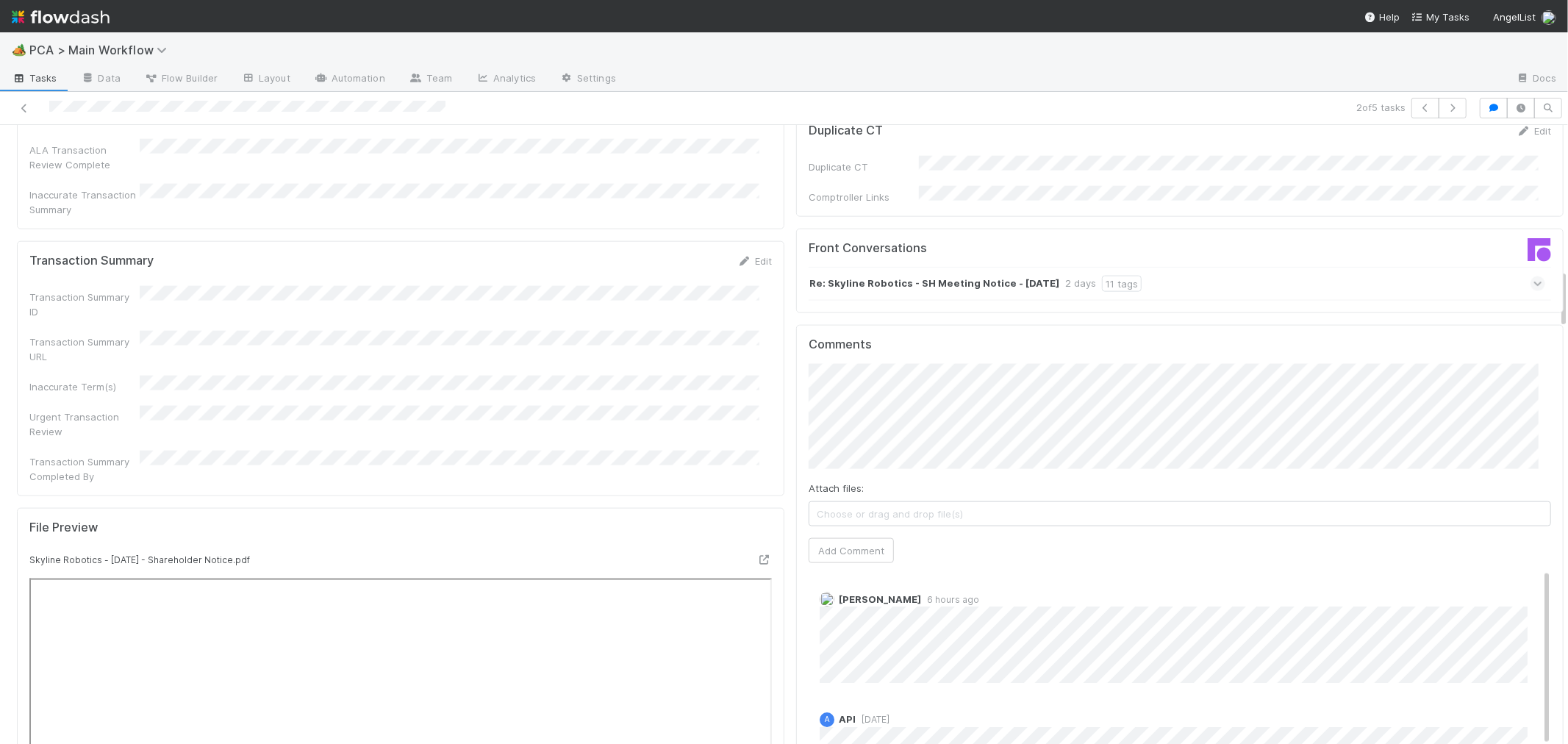
scroll to position [1470, 0]
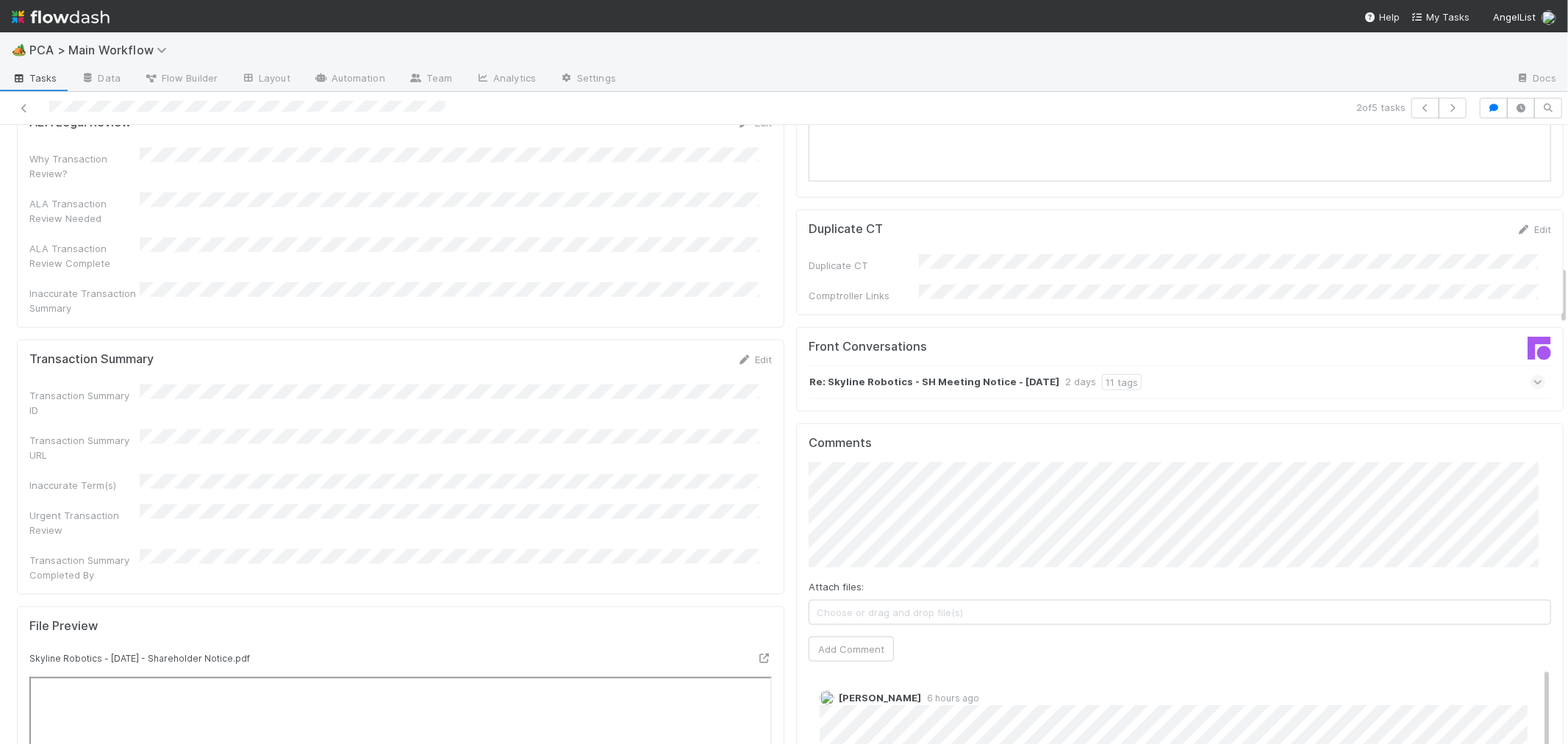
click at [1534, 375] on icon at bounding box center [1538, 383] width 9 height 15
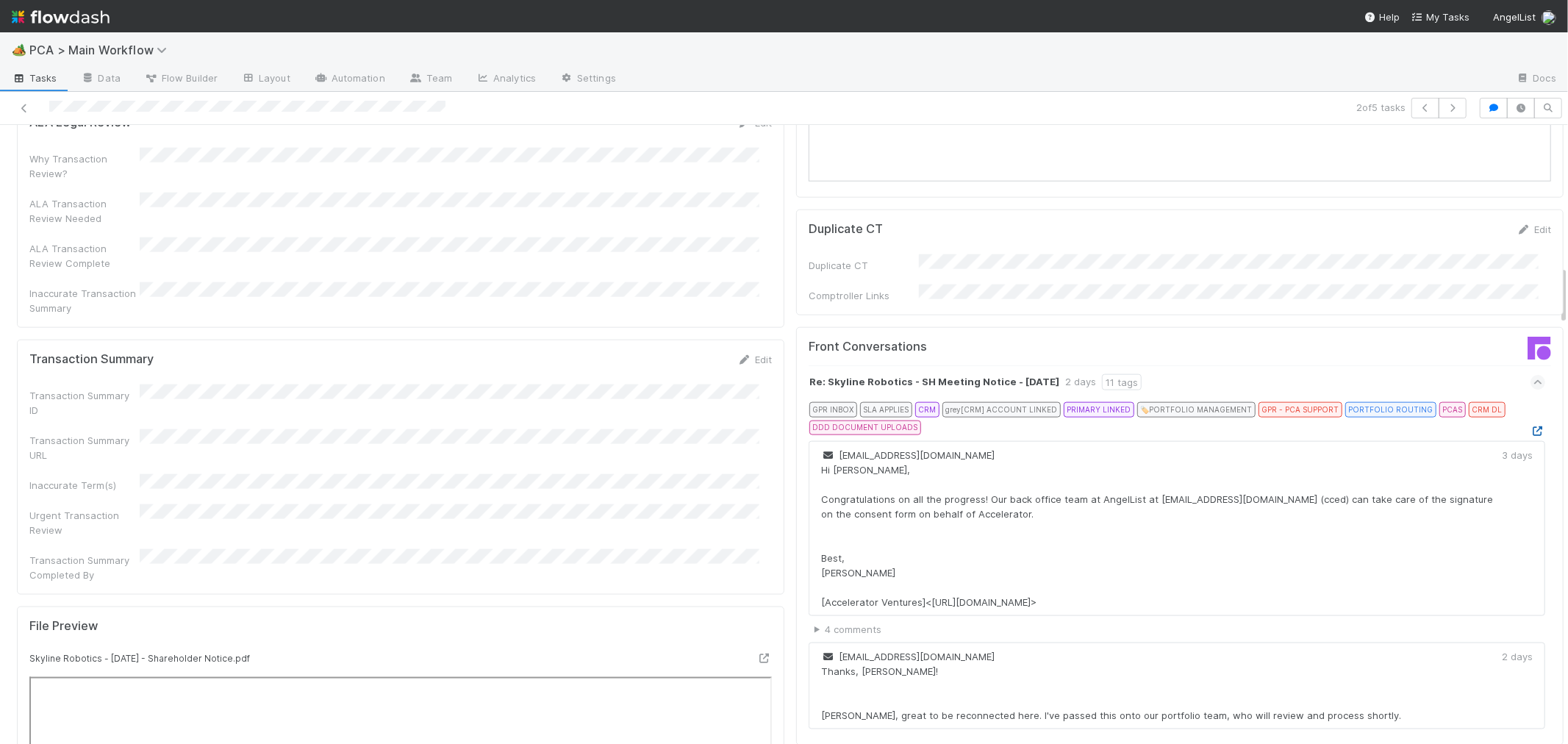
click at [1530, 427] on icon at bounding box center [1538, 431] width 15 height 9
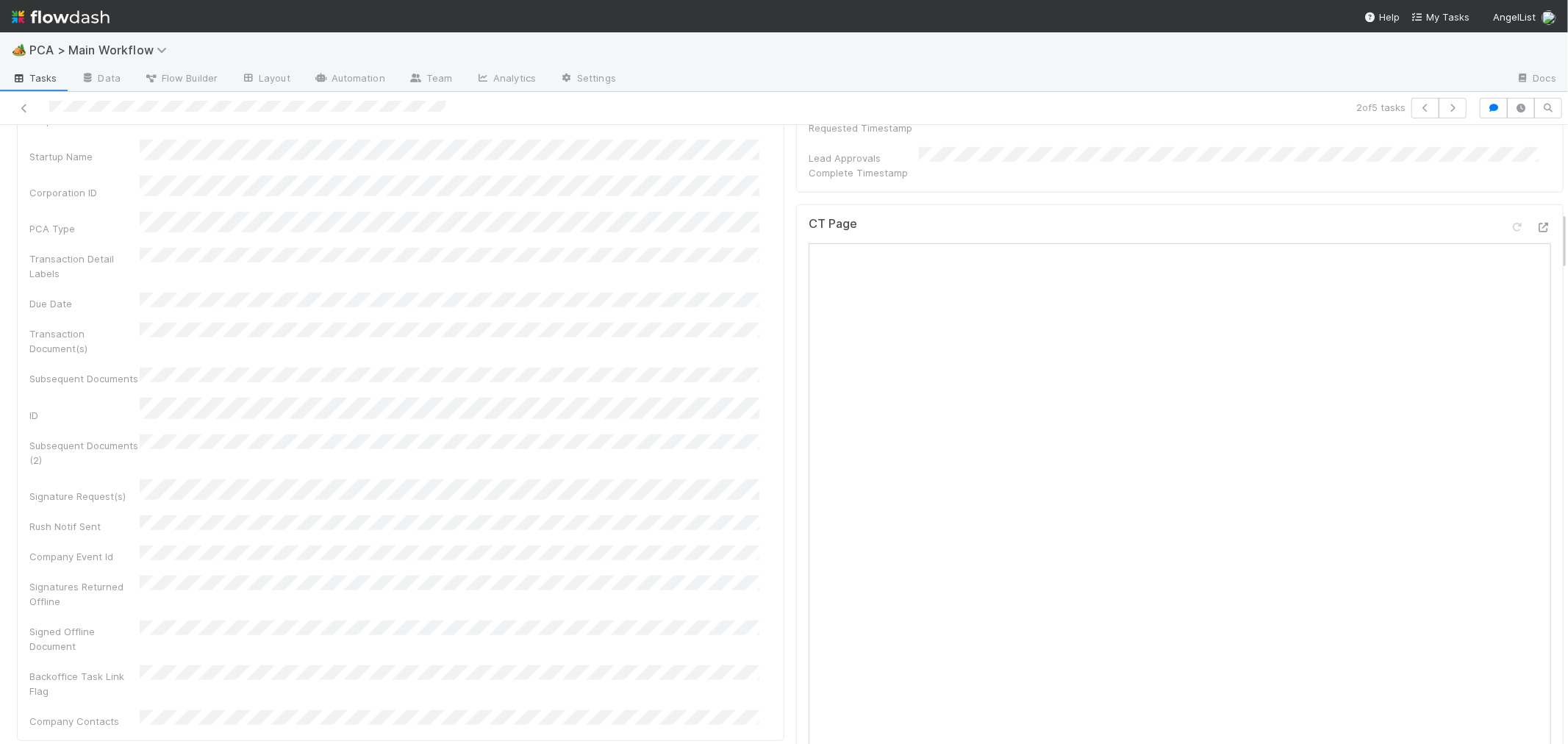
scroll to position [817, 0]
click at [1536, 227] on icon at bounding box center [1544, 231] width 15 height 9
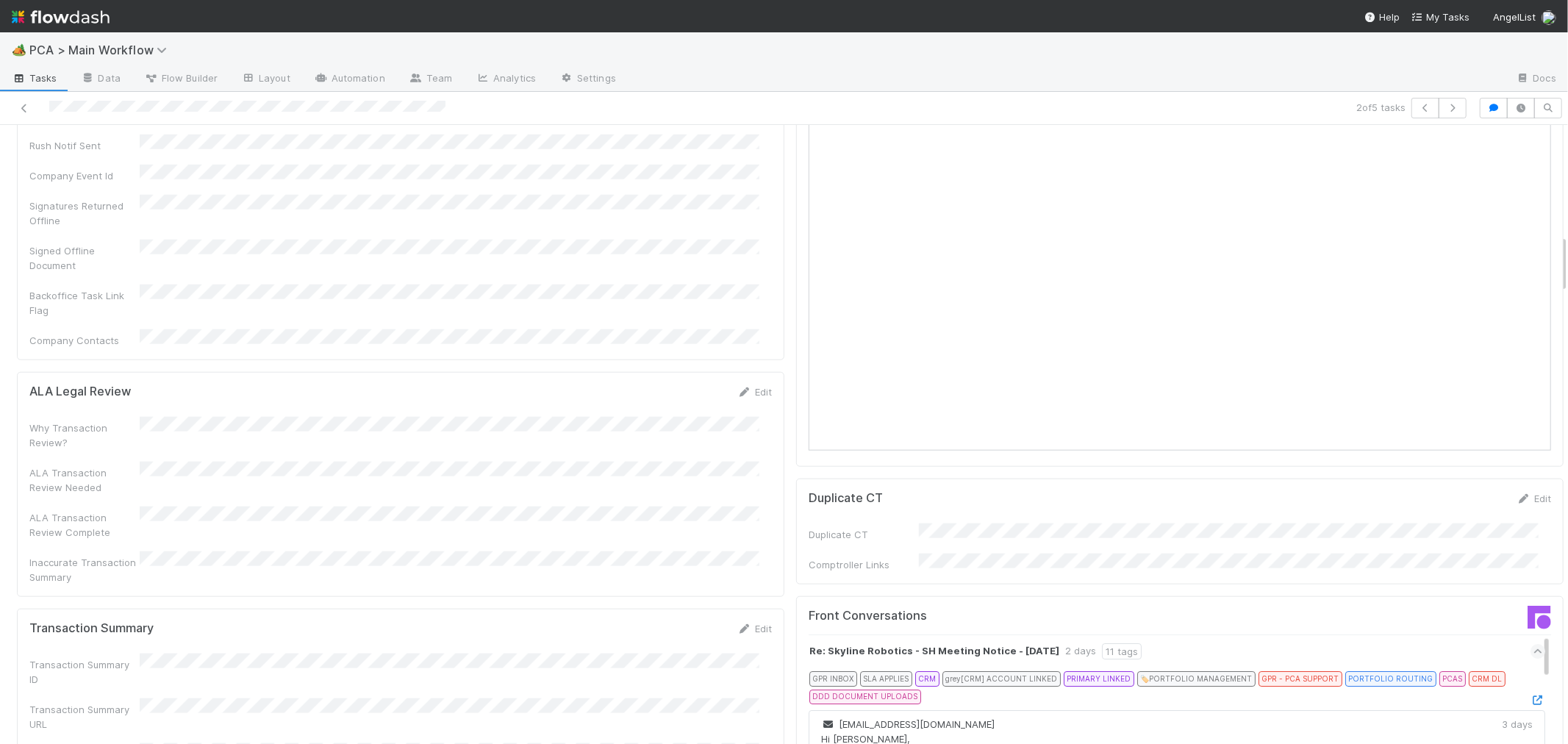
scroll to position [1144, 0]
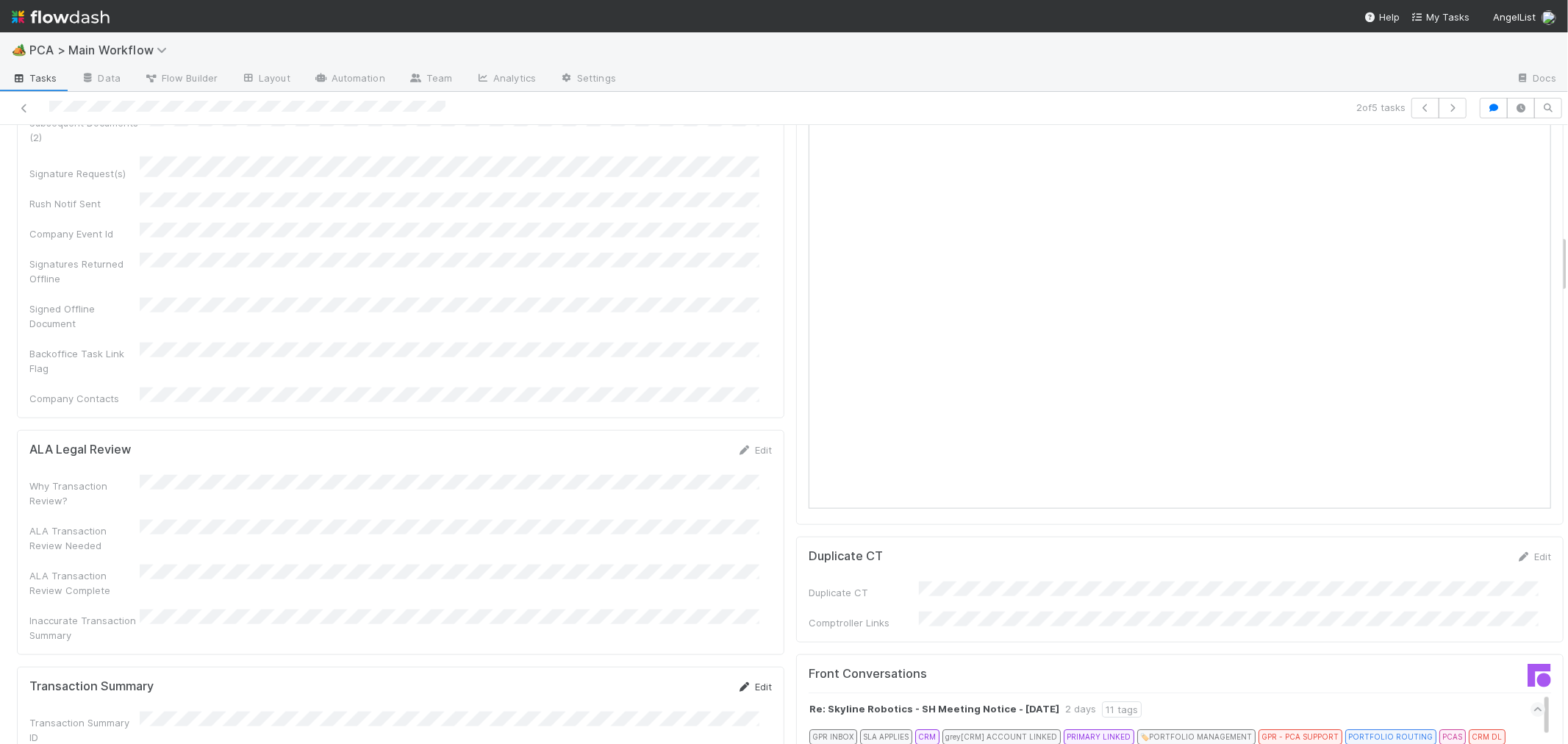
click at [737, 683] on icon at bounding box center [745, 687] width 15 height 9
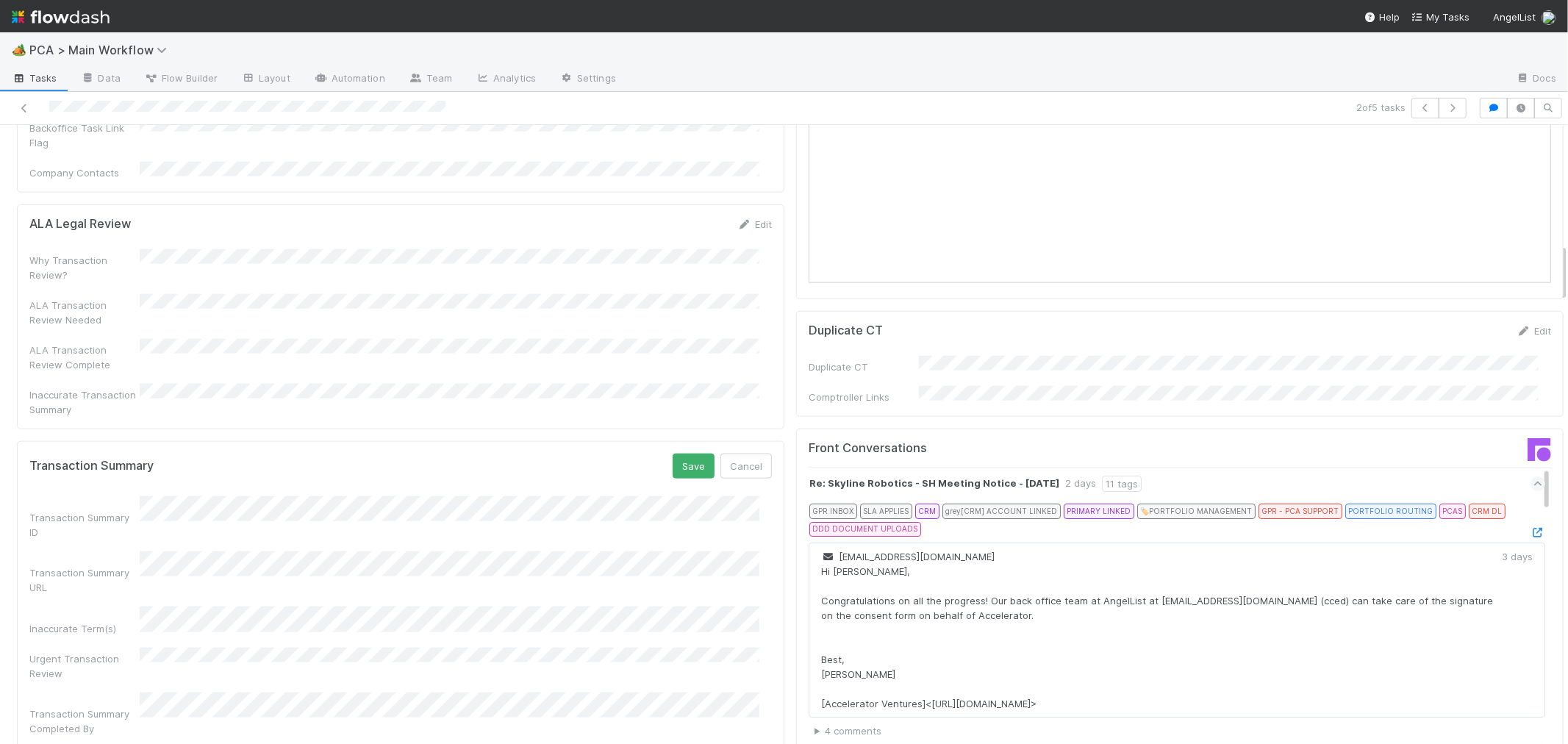
scroll to position [1470, 0]
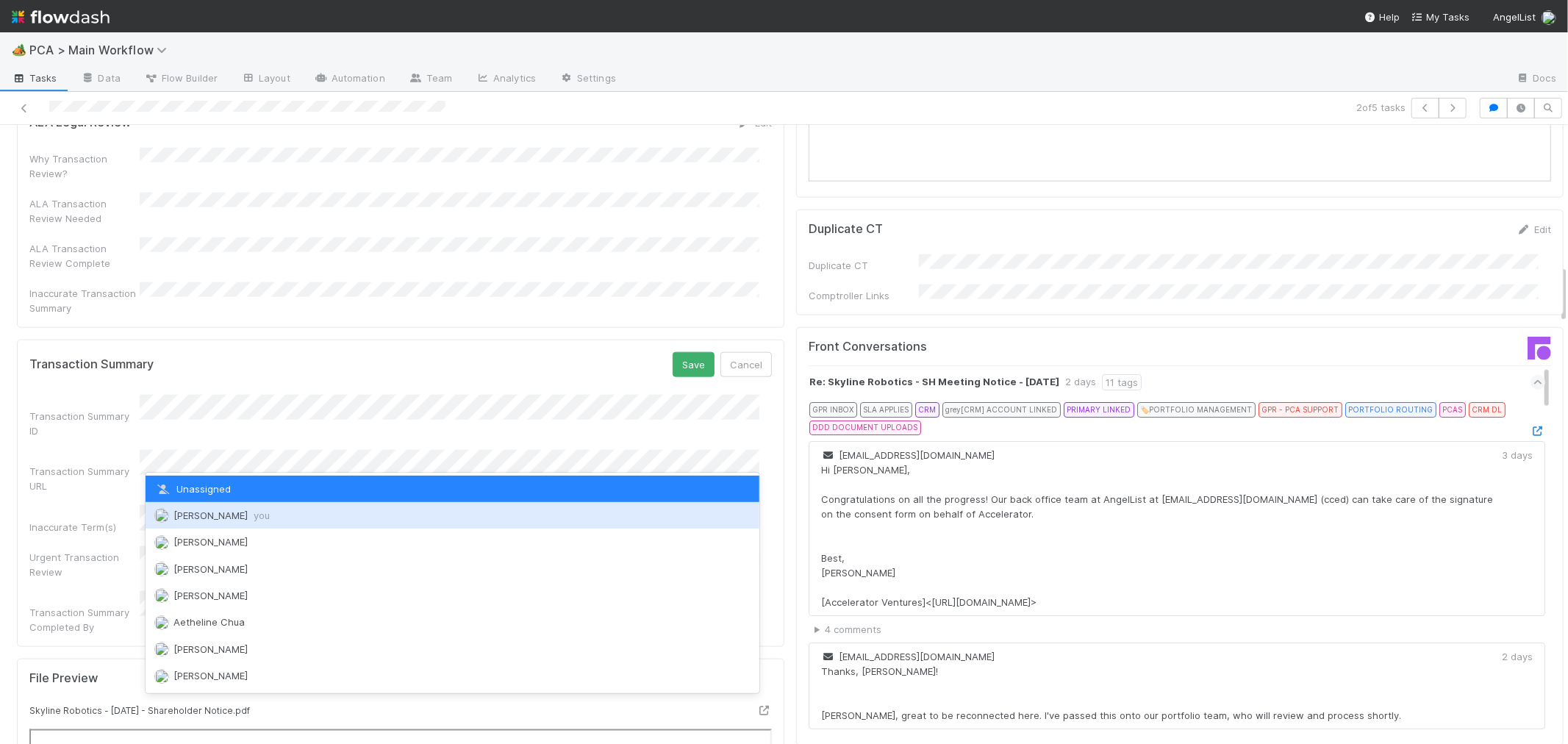
click at [210, 521] on div "Roselyn de Villa you" at bounding box center [452, 516] width 614 height 27
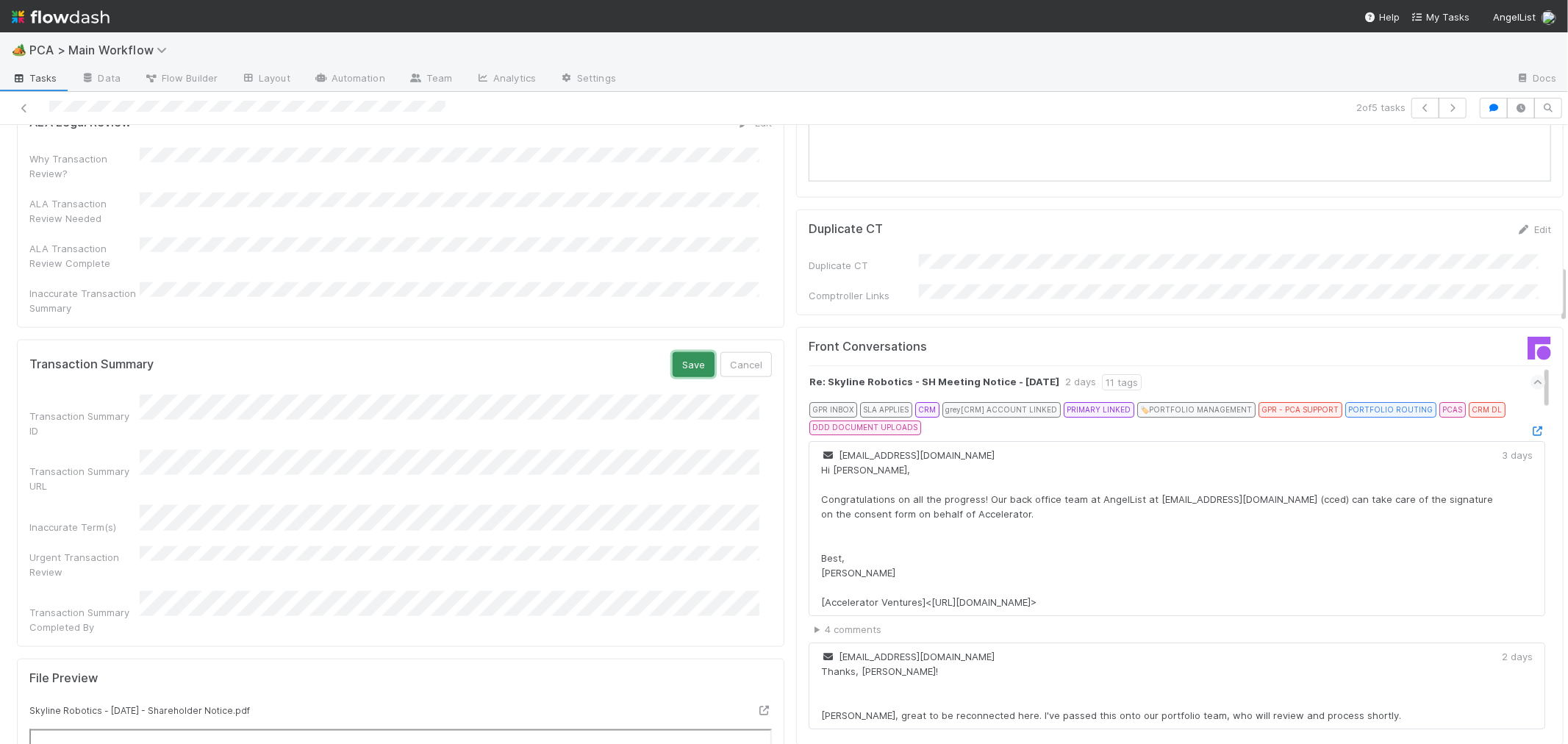
click at [675, 352] on button "Save" at bounding box center [693, 364] width 42 height 25
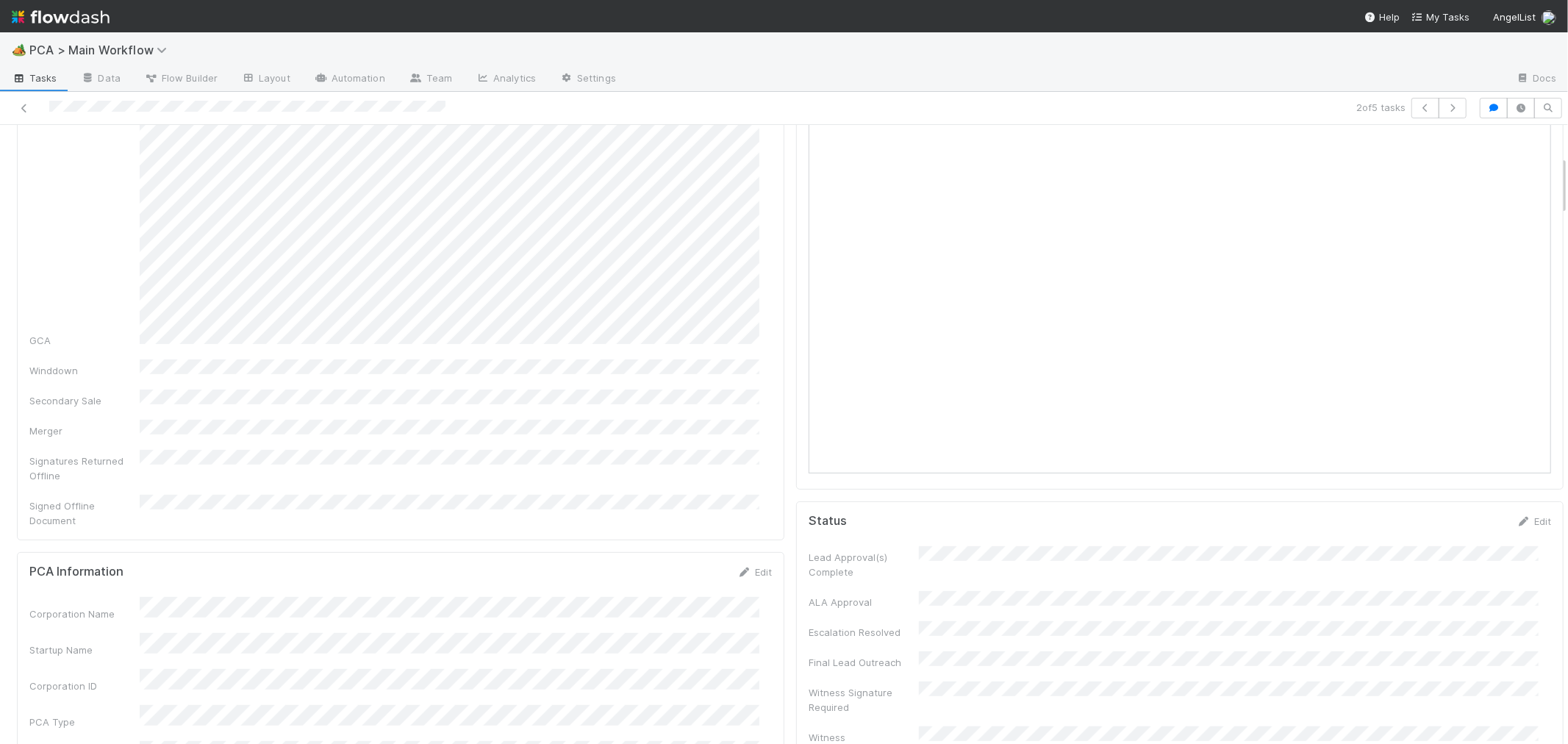
scroll to position [0, 0]
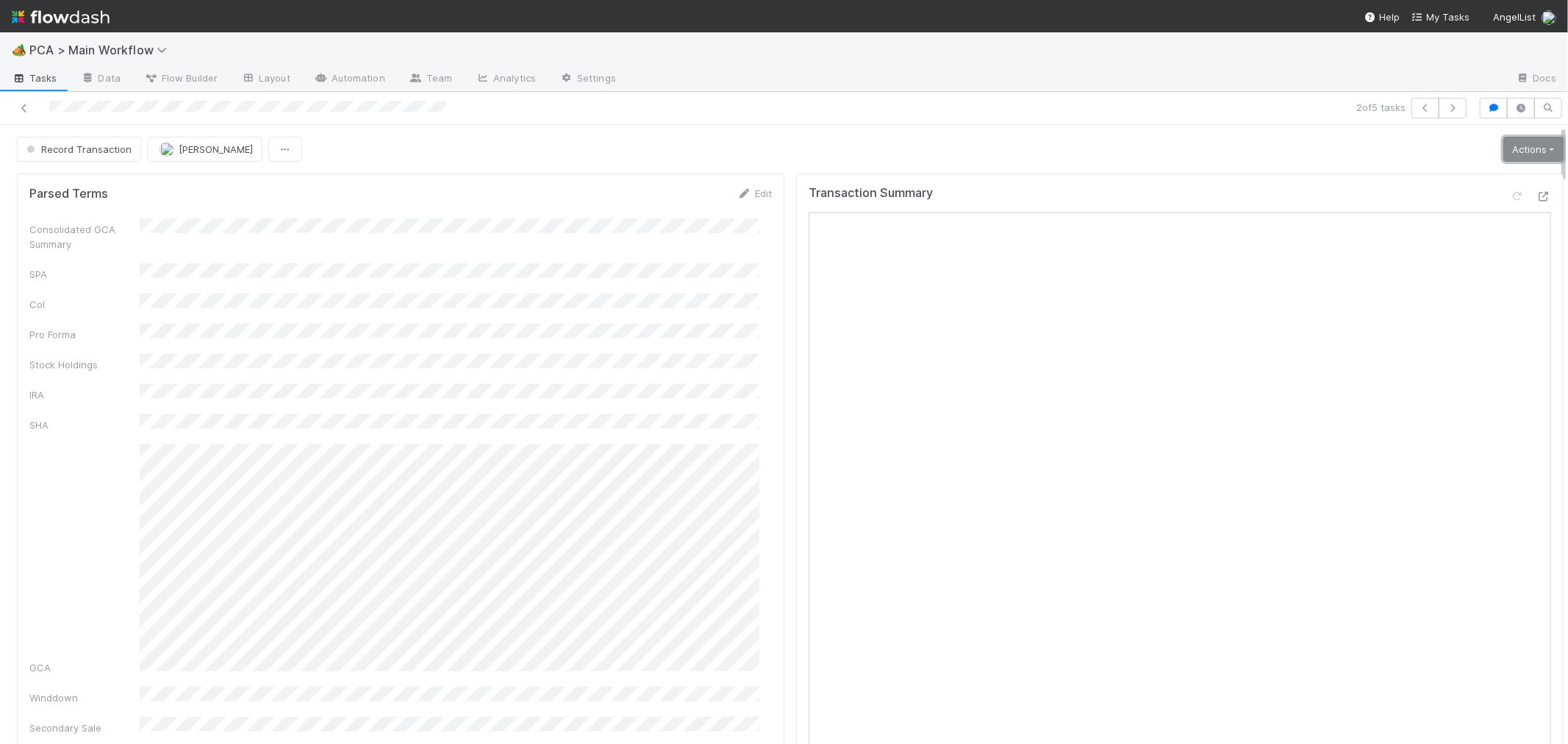
click at [1510, 155] on link "Actions" at bounding box center [1534, 149] width 60 height 25
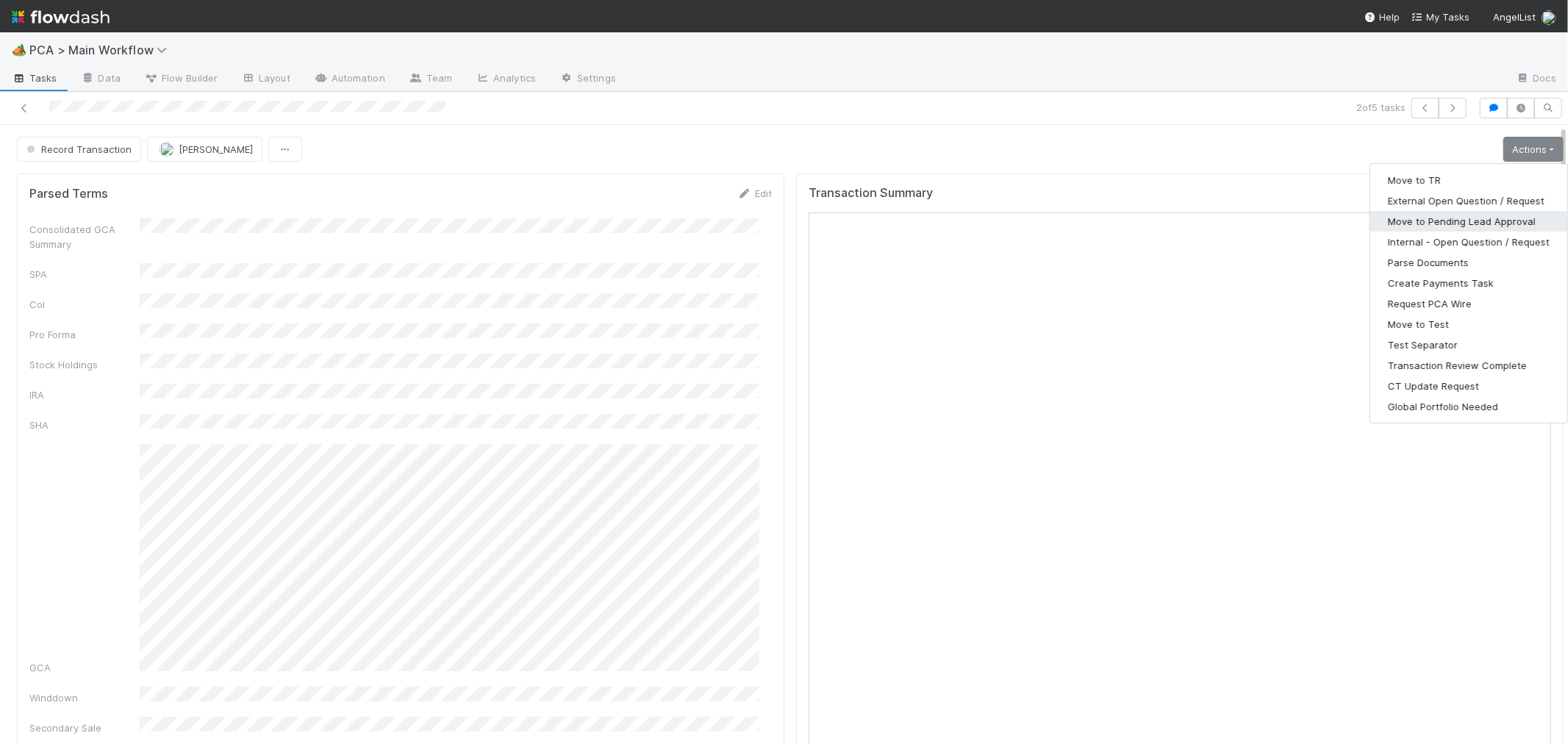
click at [1449, 226] on button "Move to Pending Lead Approval" at bounding box center [1468, 221] width 197 height 21
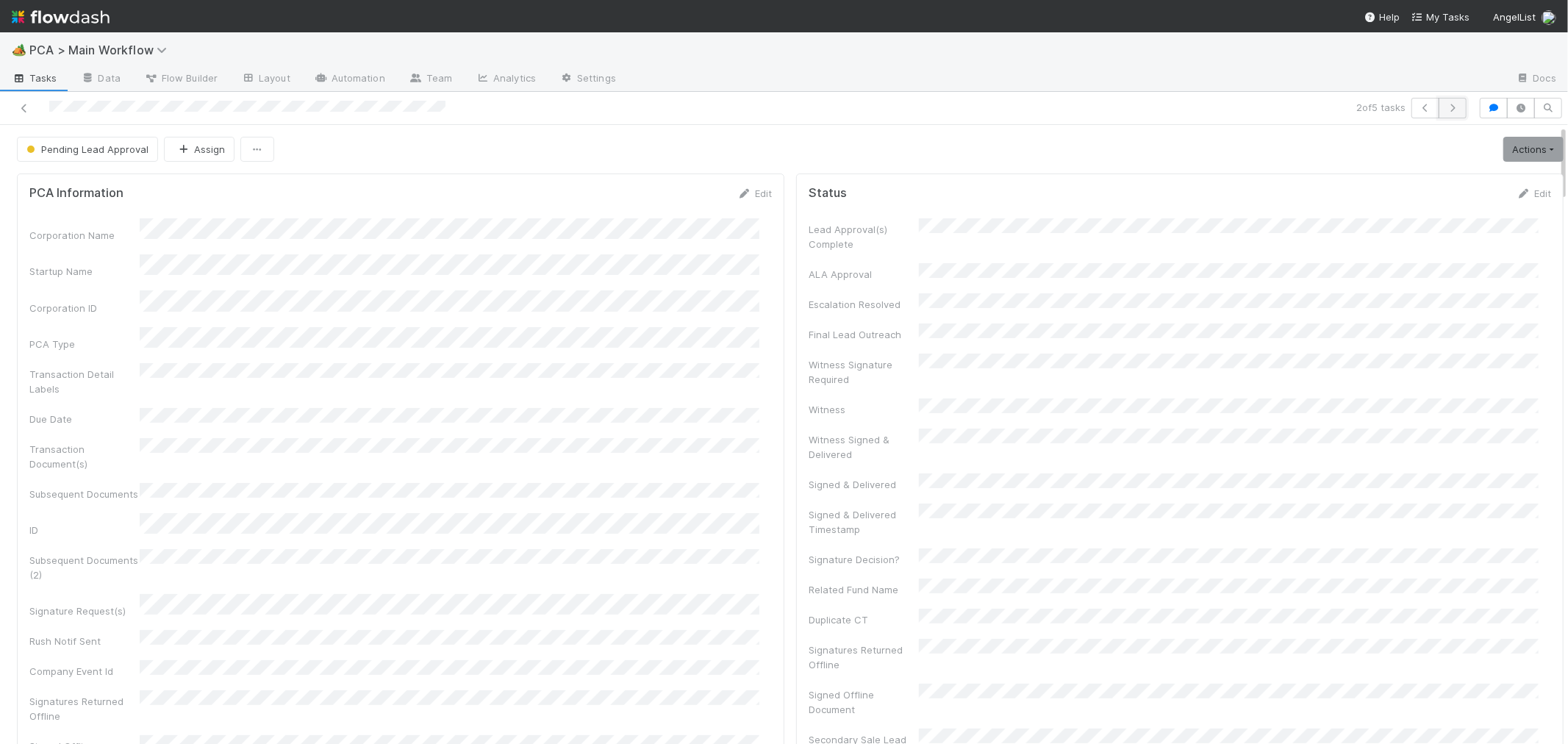
click at [1445, 110] on icon "button" at bounding box center [1453, 107] width 15 height 9
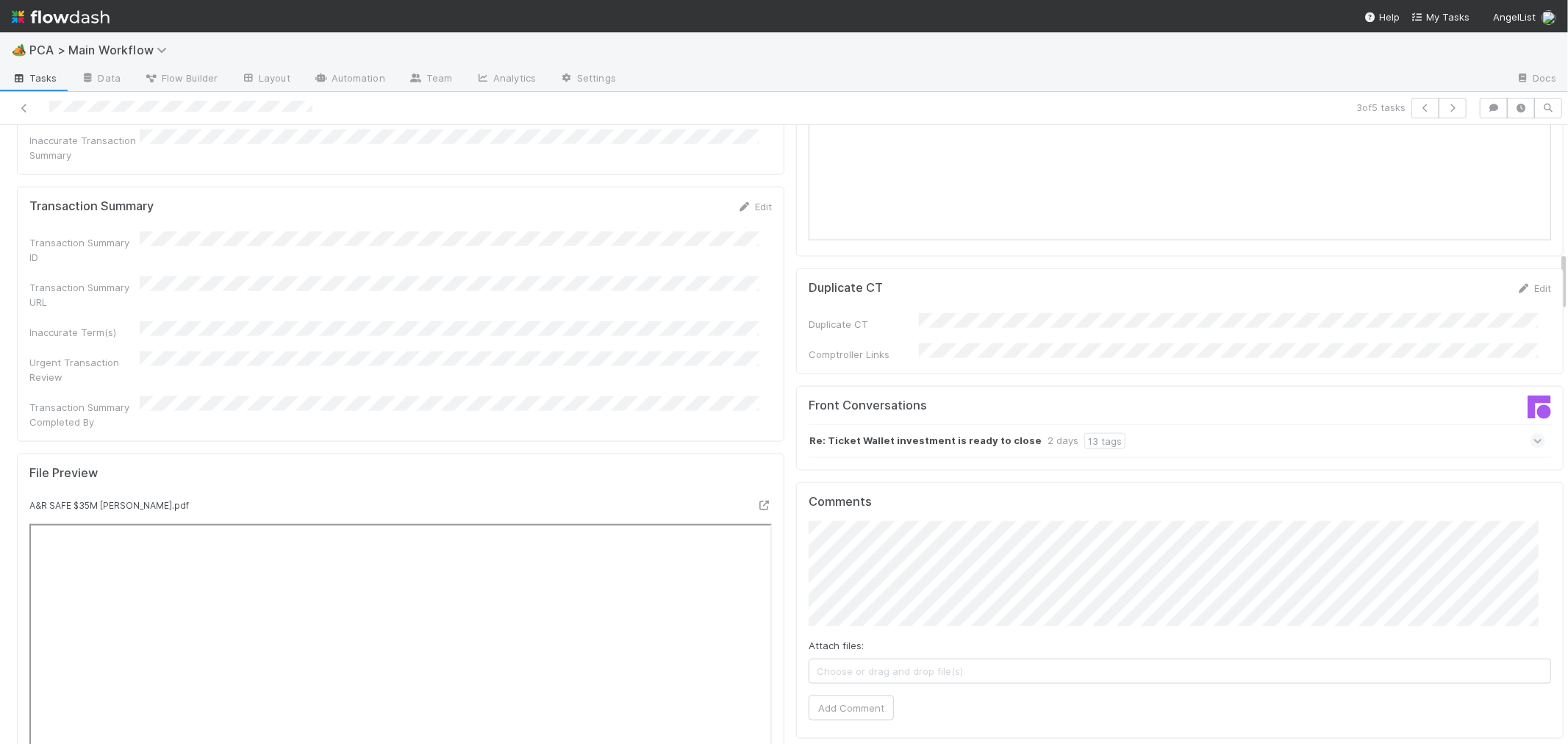
scroll to position [1307, 0]
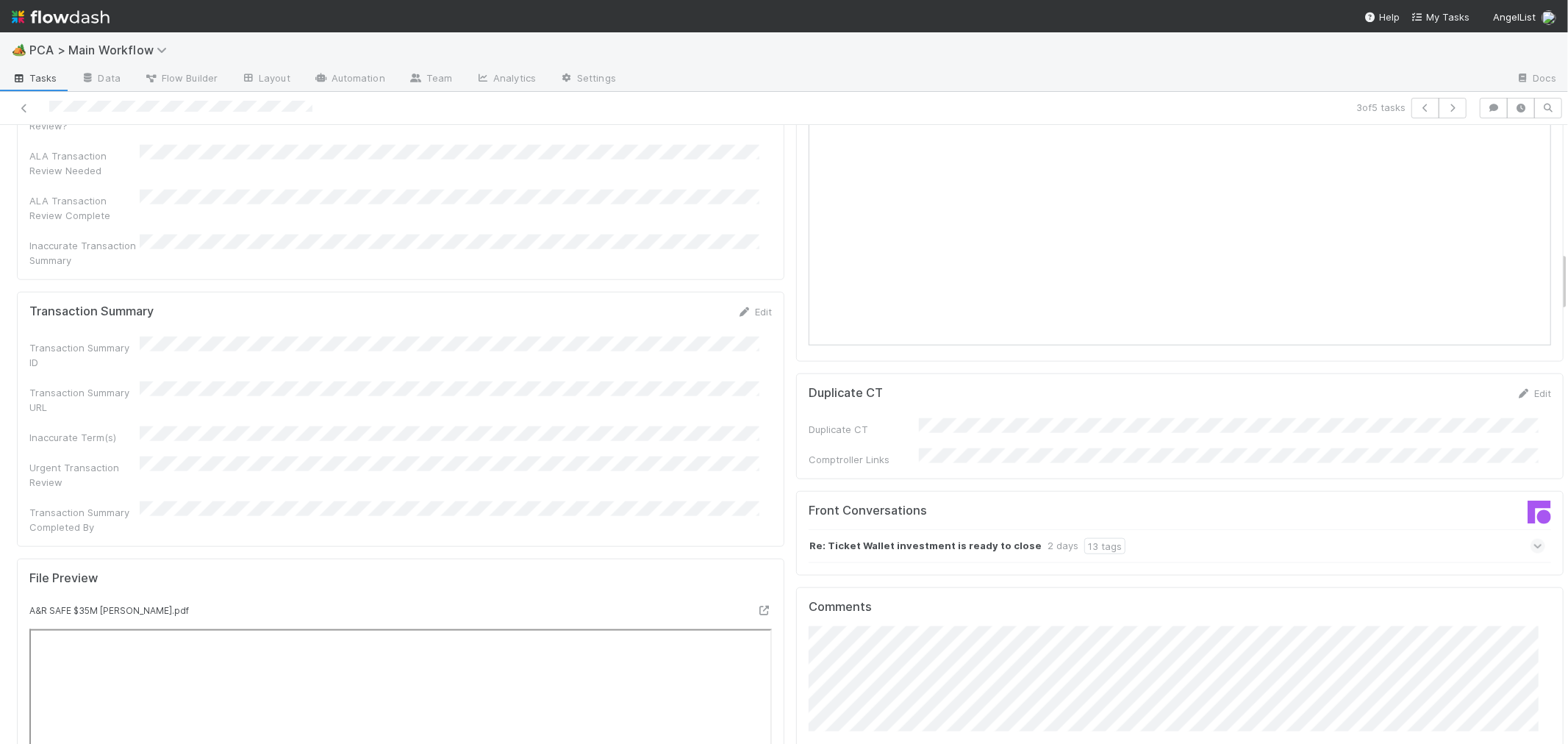
click at [1534, 539] on icon at bounding box center [1538, 547] width 9 height 15
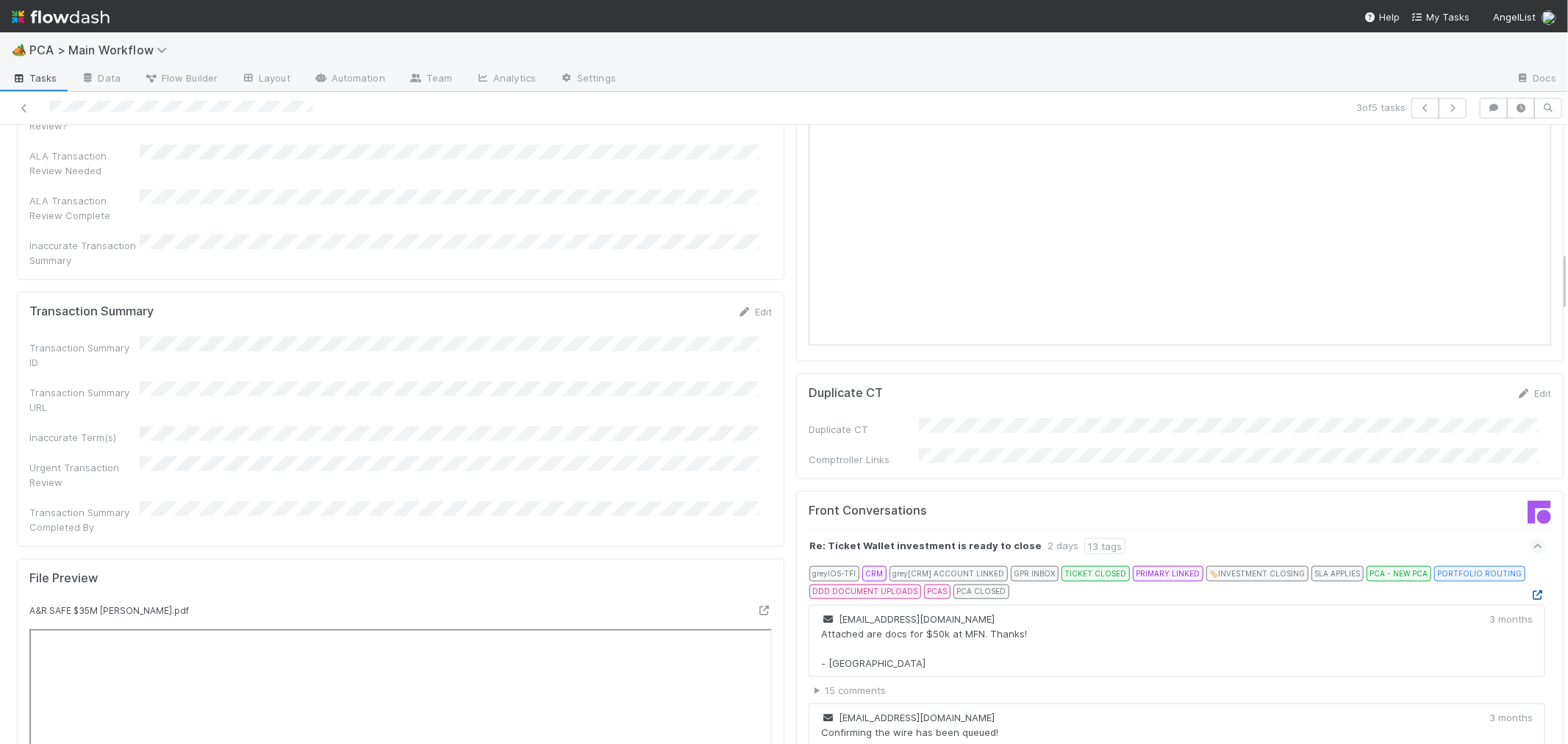
click at [1530, 589] on link at bounding box center [1538, 595] width 15 height 12
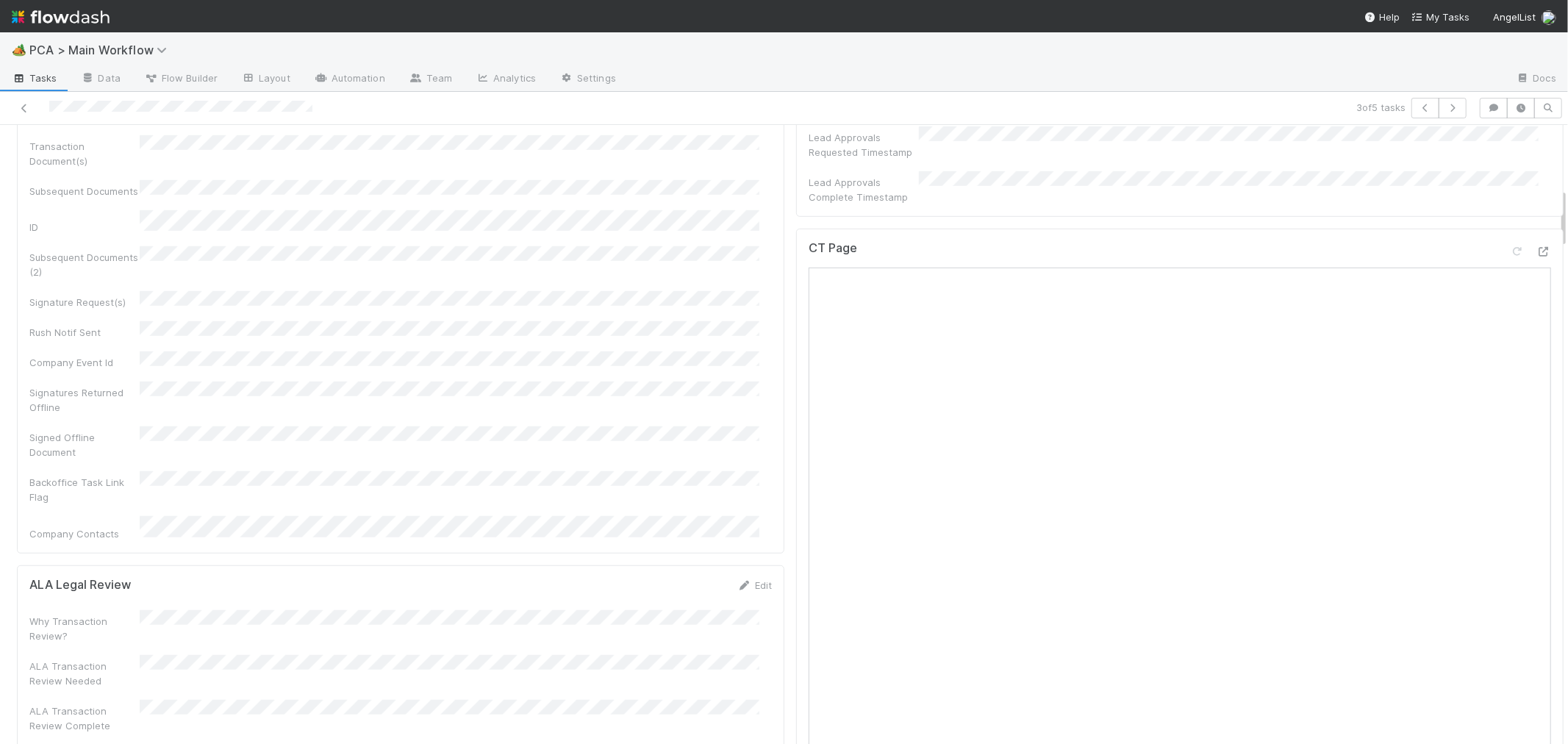
scroll to position [653, 0]
click at [1536, 390] on icon at bounding box center [1544, 395] width 15 height 9
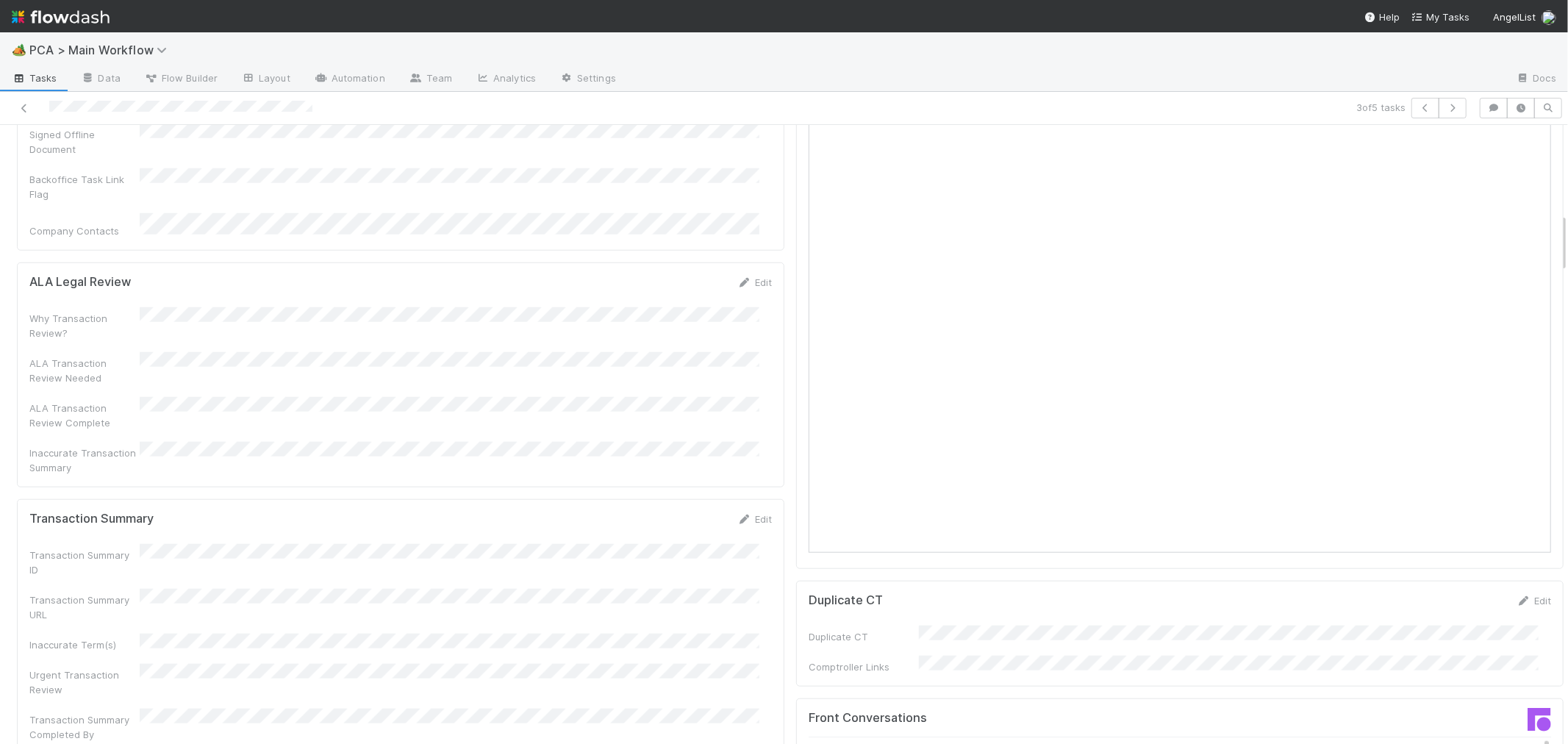
scroll to position [1225, 0]
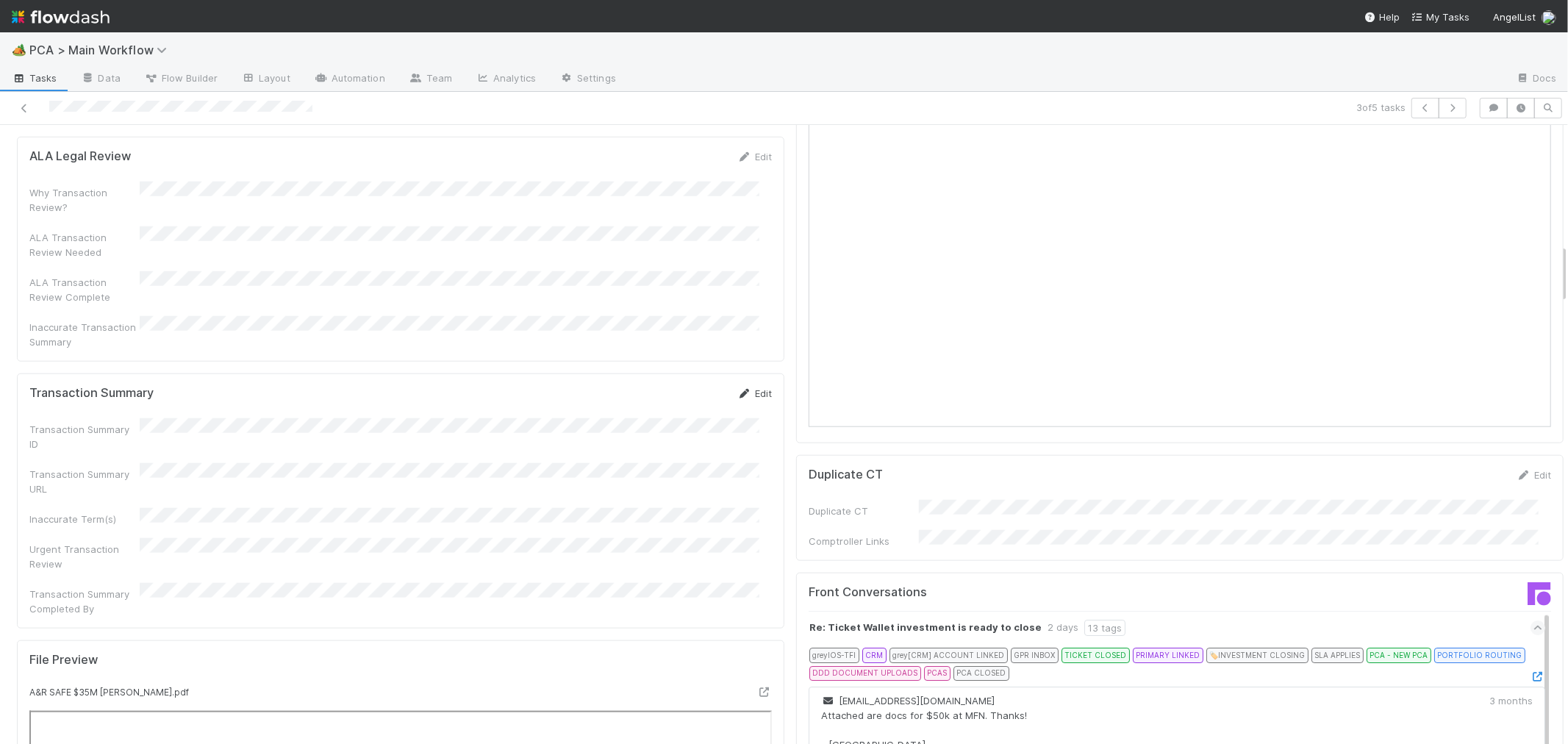
click at [737, 389] on icon at bounding box center [745, 393] width 15 height 9
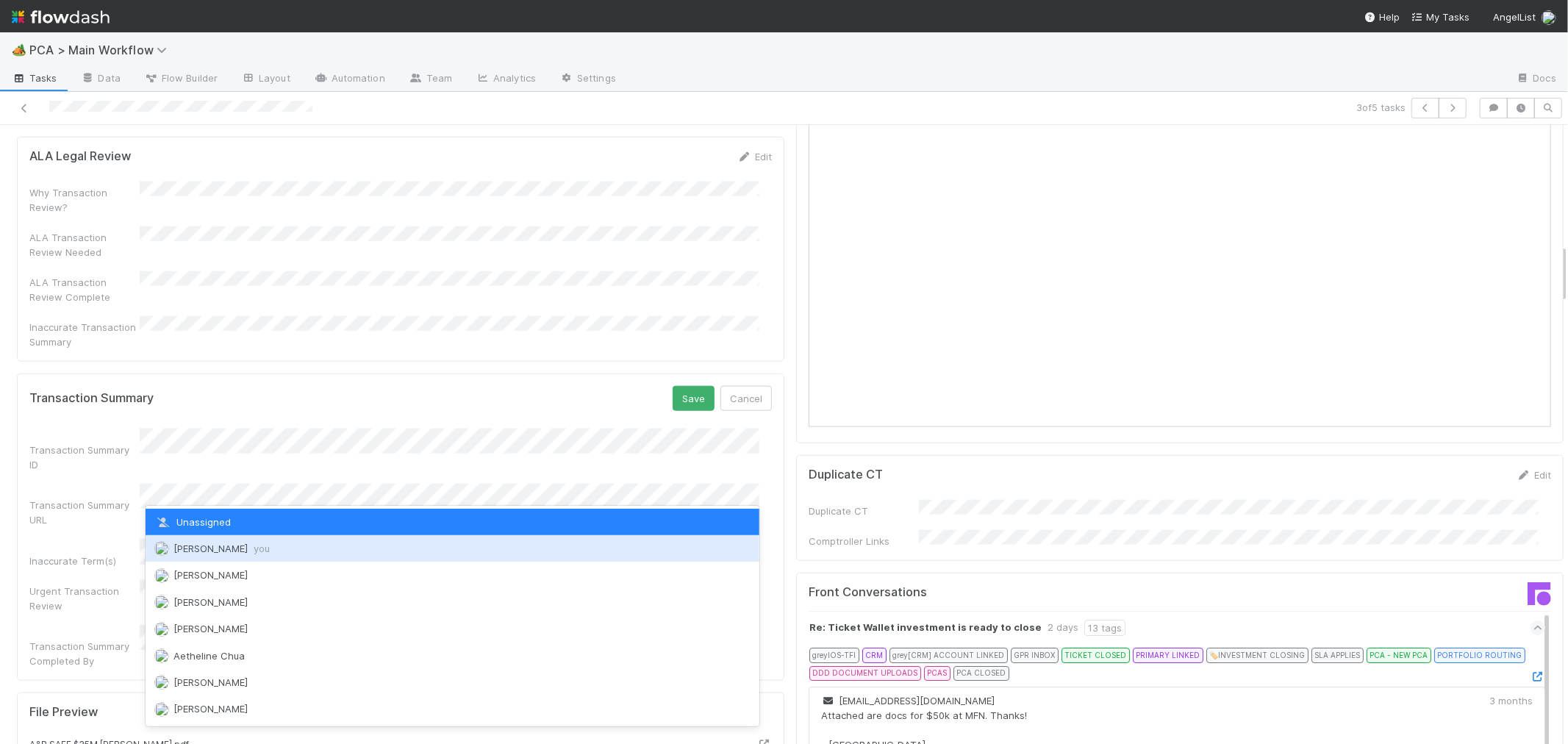
click at [195, 546] on span "Roselyn de Villa you" at bounding box center [222, 548] width 97 height 12
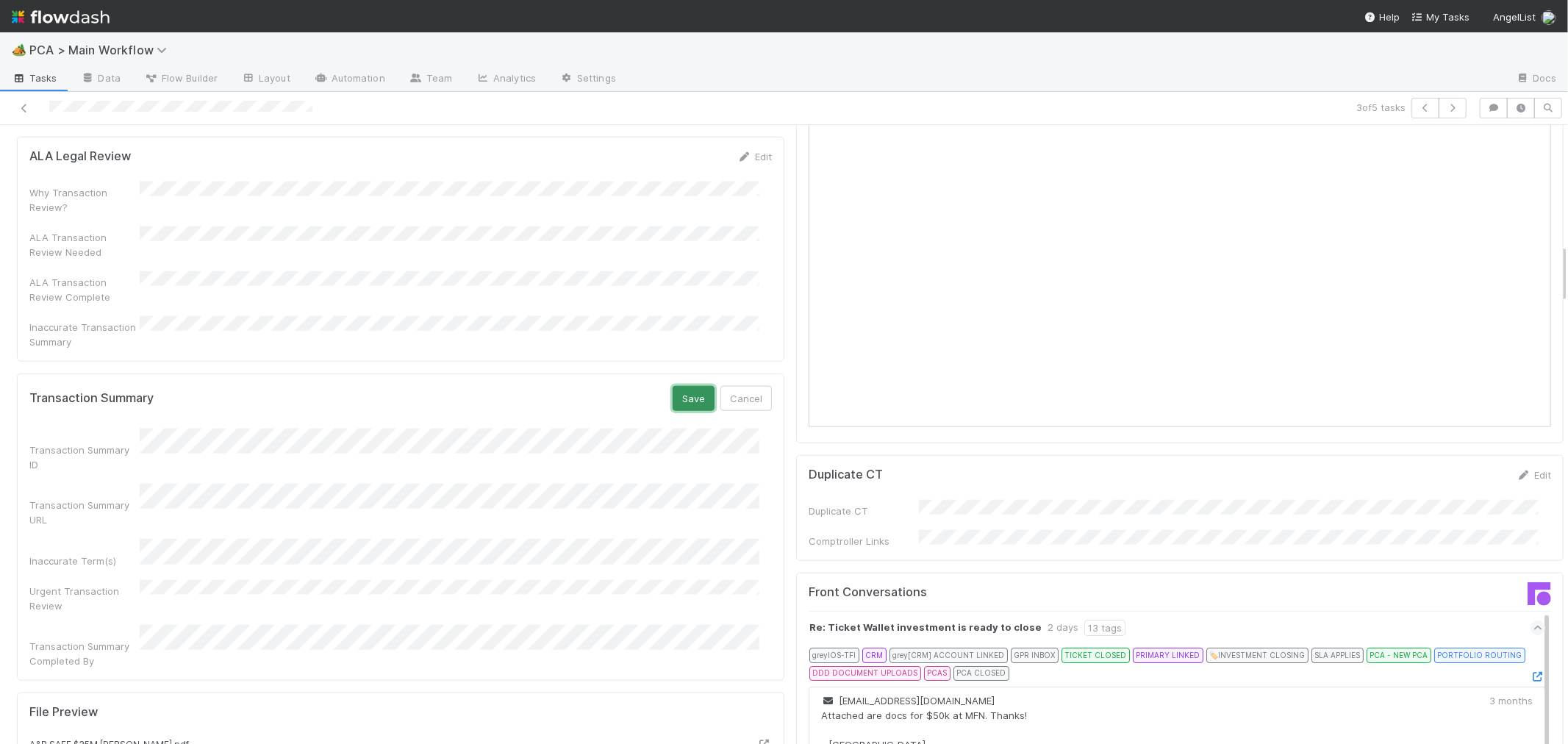
click at [673, 386] on button "Save" at bounding box center [693, 399] width 42 height 25
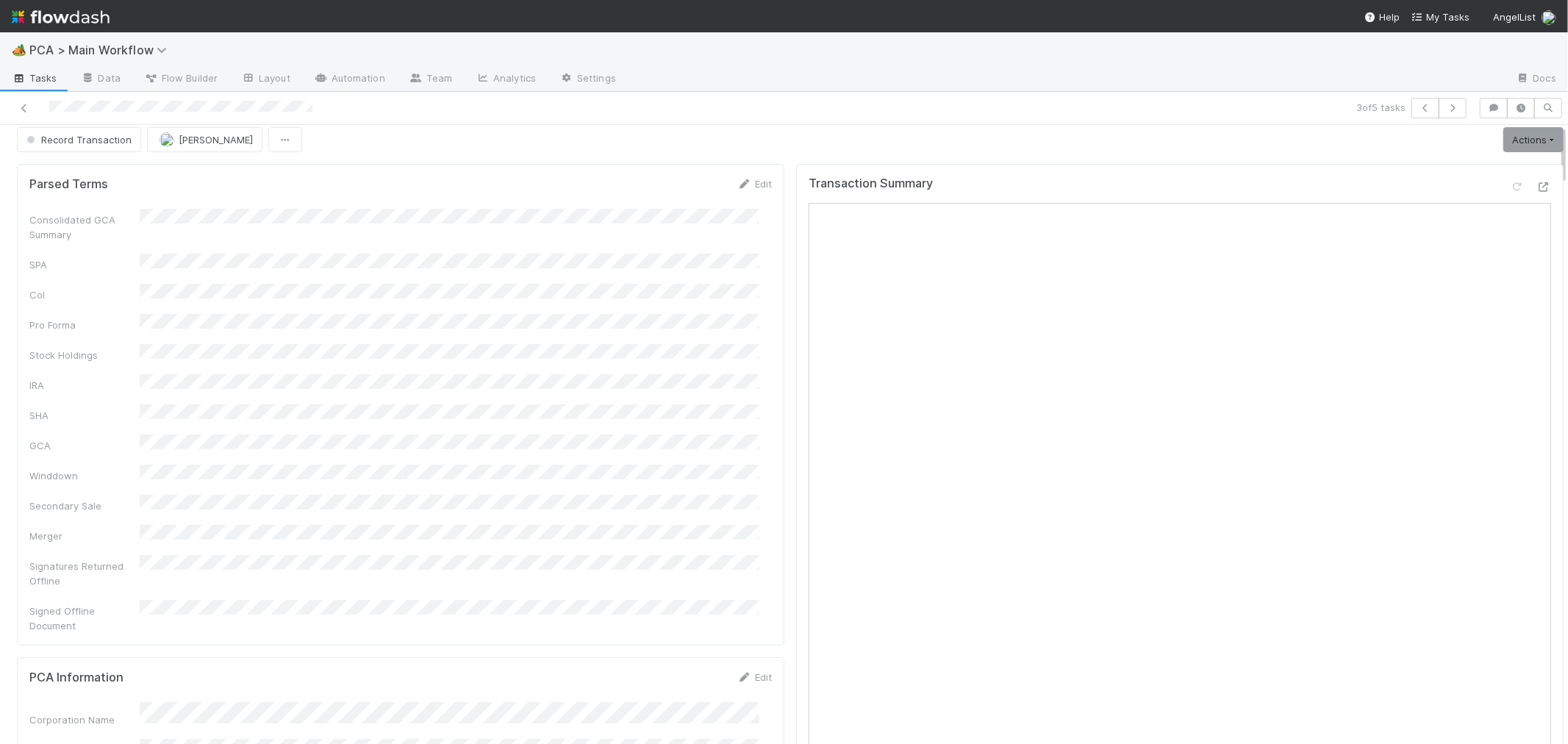
scroll to position [0, 0]
click at [1524, 155] on link "Actions" at bounding box center [1534, 149] width 60 height 25
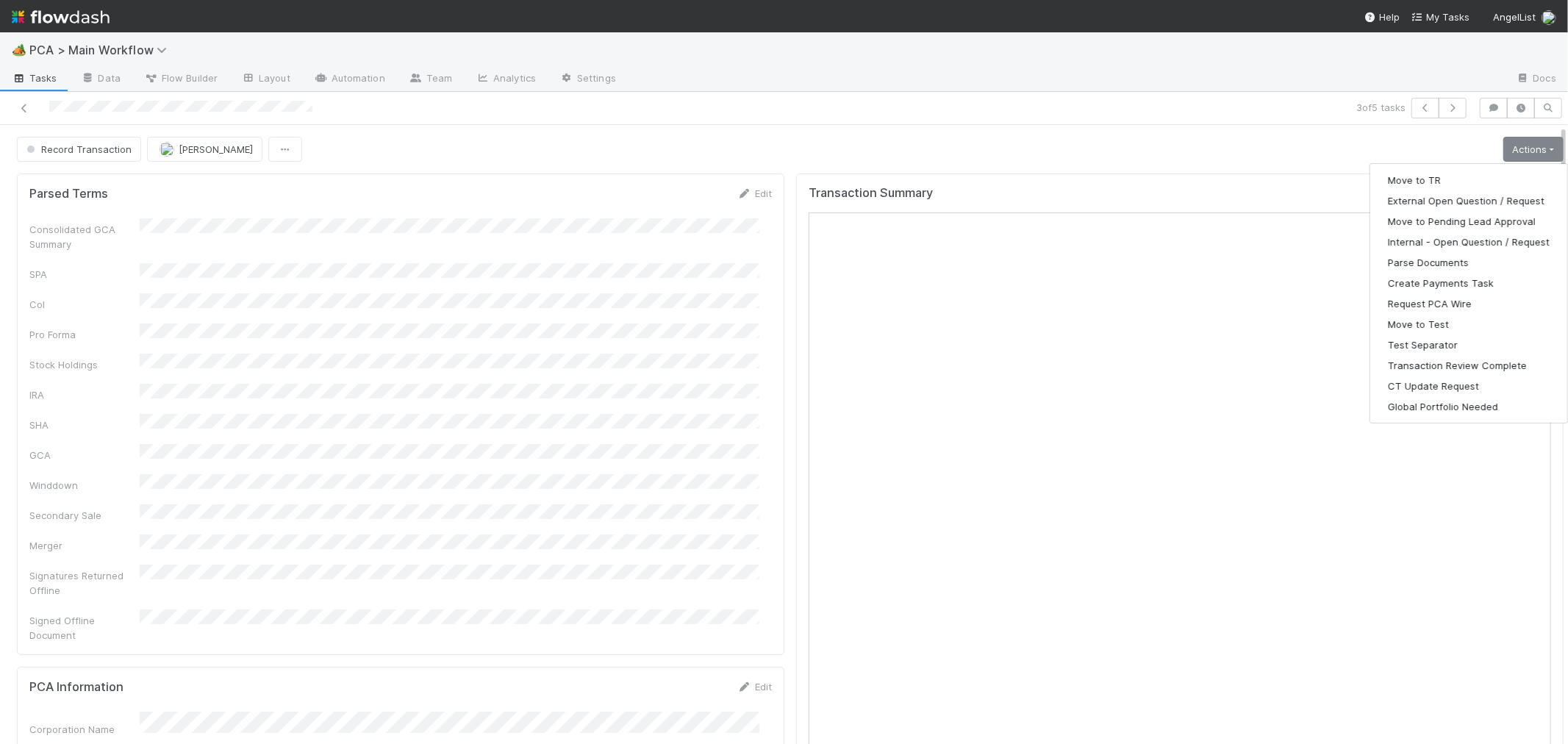
click at [1266, 184] on div "Transaction Summary" at bounding box center [1179, 495] width 767 height 643
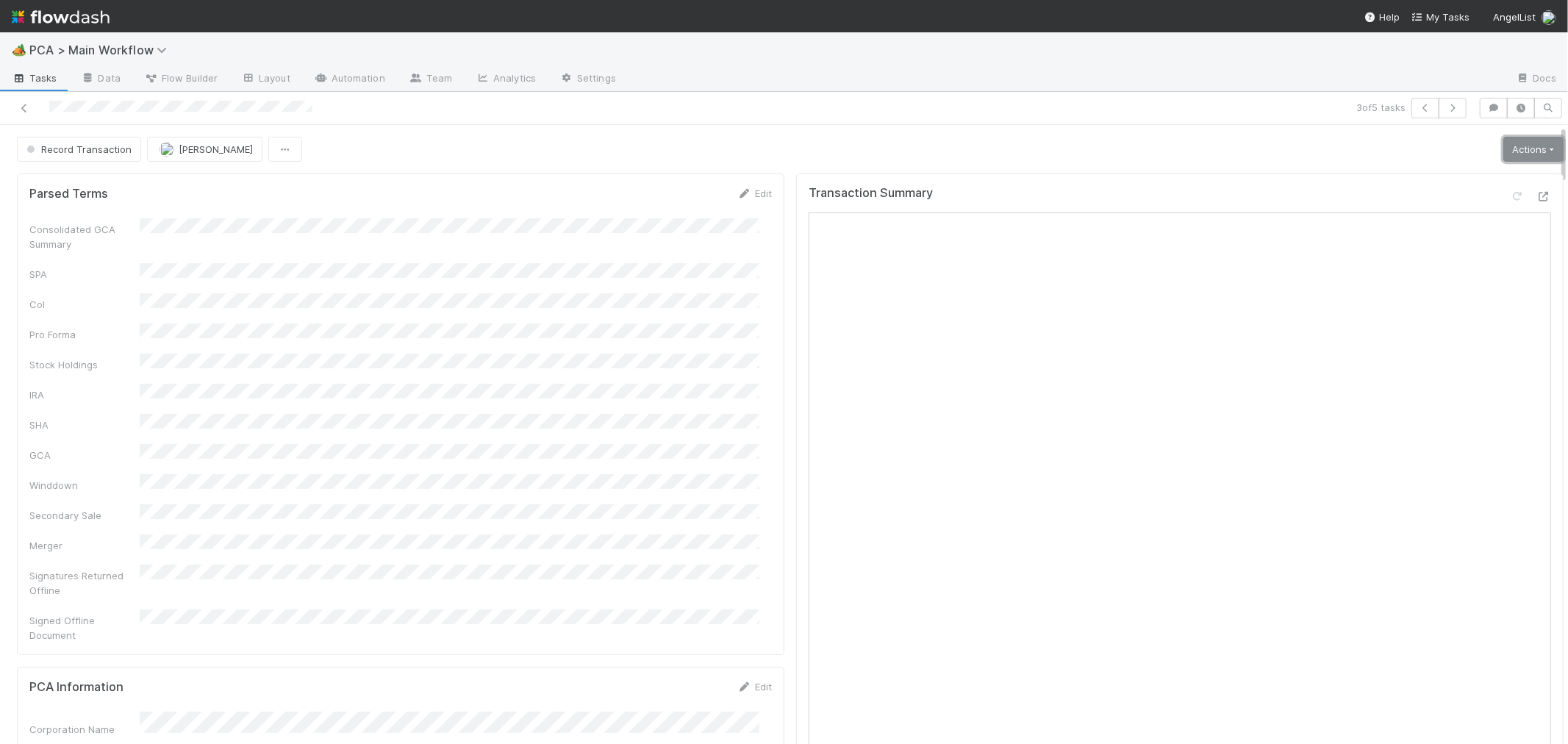
click at [1503, 152] on link "Actions" at bounding box center [1534, 149] width 60 height 25
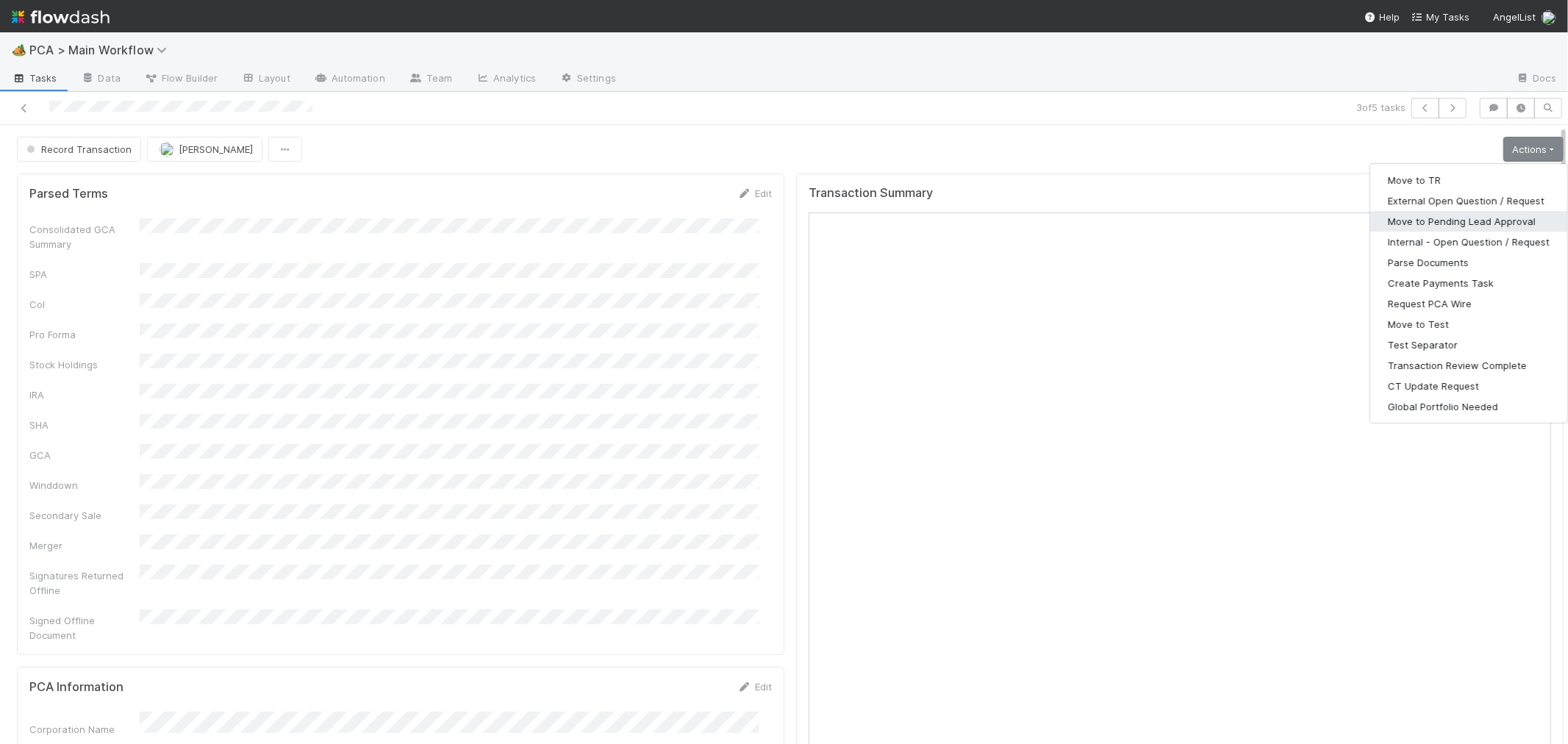
click at [1370, 216] on button "Move to Pending Lead Approval" at bounding box center [1468, 221] width 197 height 21
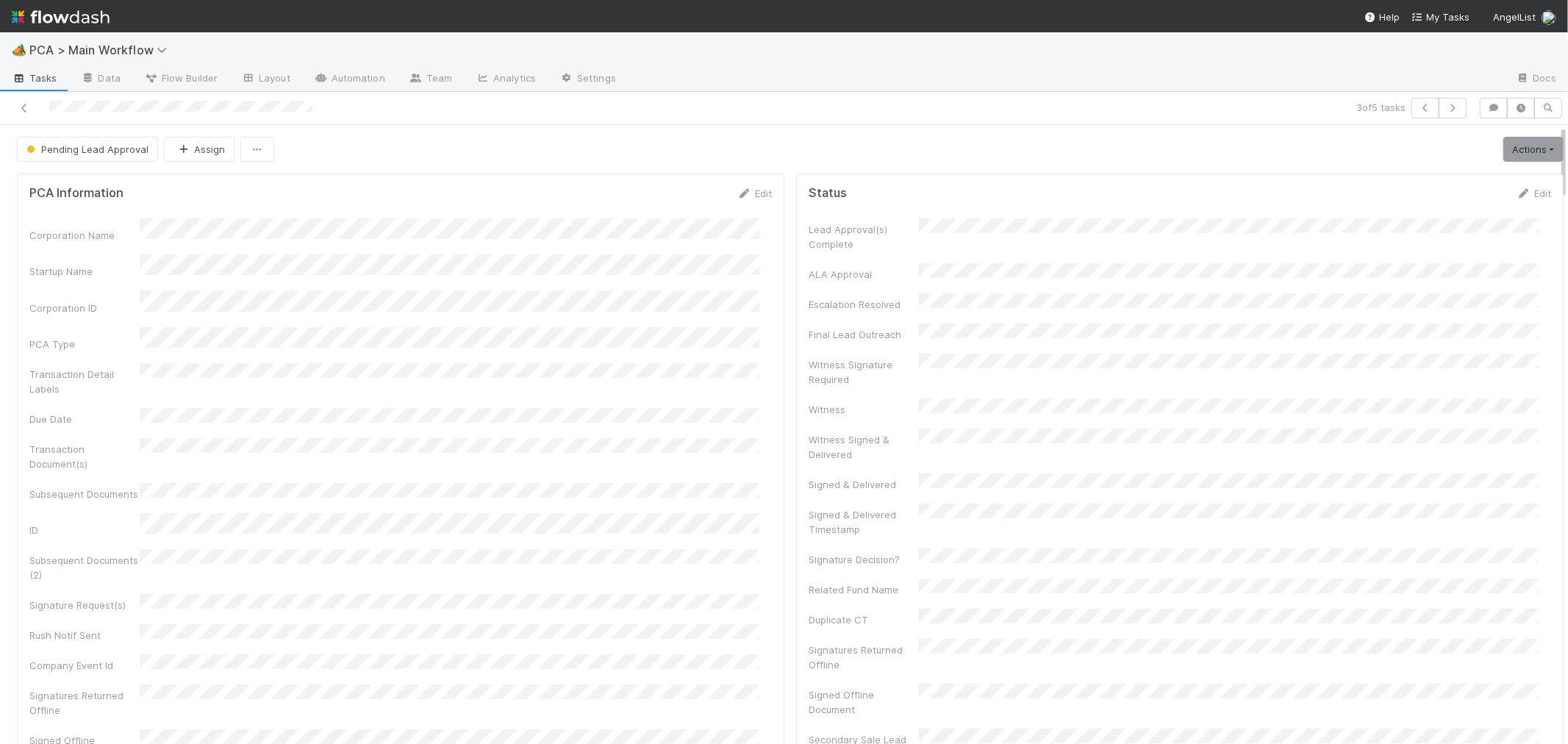
click at [1222, 49] on div "🏕️ PCA > Main Workflow" at bounding box center [784, 50] width 1568 height 35
click at [1445, 107] on icon "button" at bounding box center [1453, 107] width 15 height 9
click at [689, 312] on div "Consolidated GCA Summary SPA CoI Pro Forma Stock Holdings IRA SHA GCA Winddown …" at bounding box center [400, 492] width 742 height 548
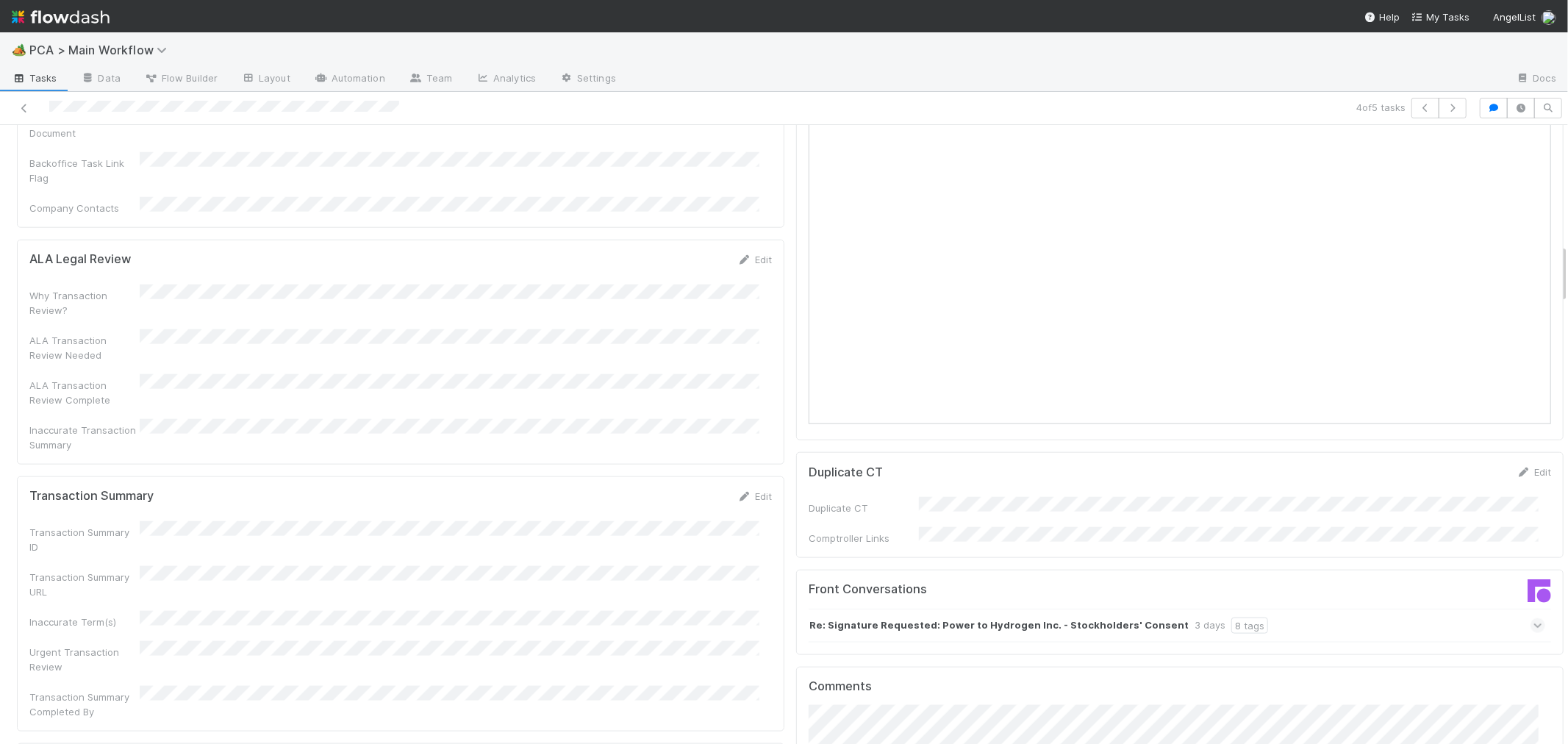
scroll to position [1470, 0]
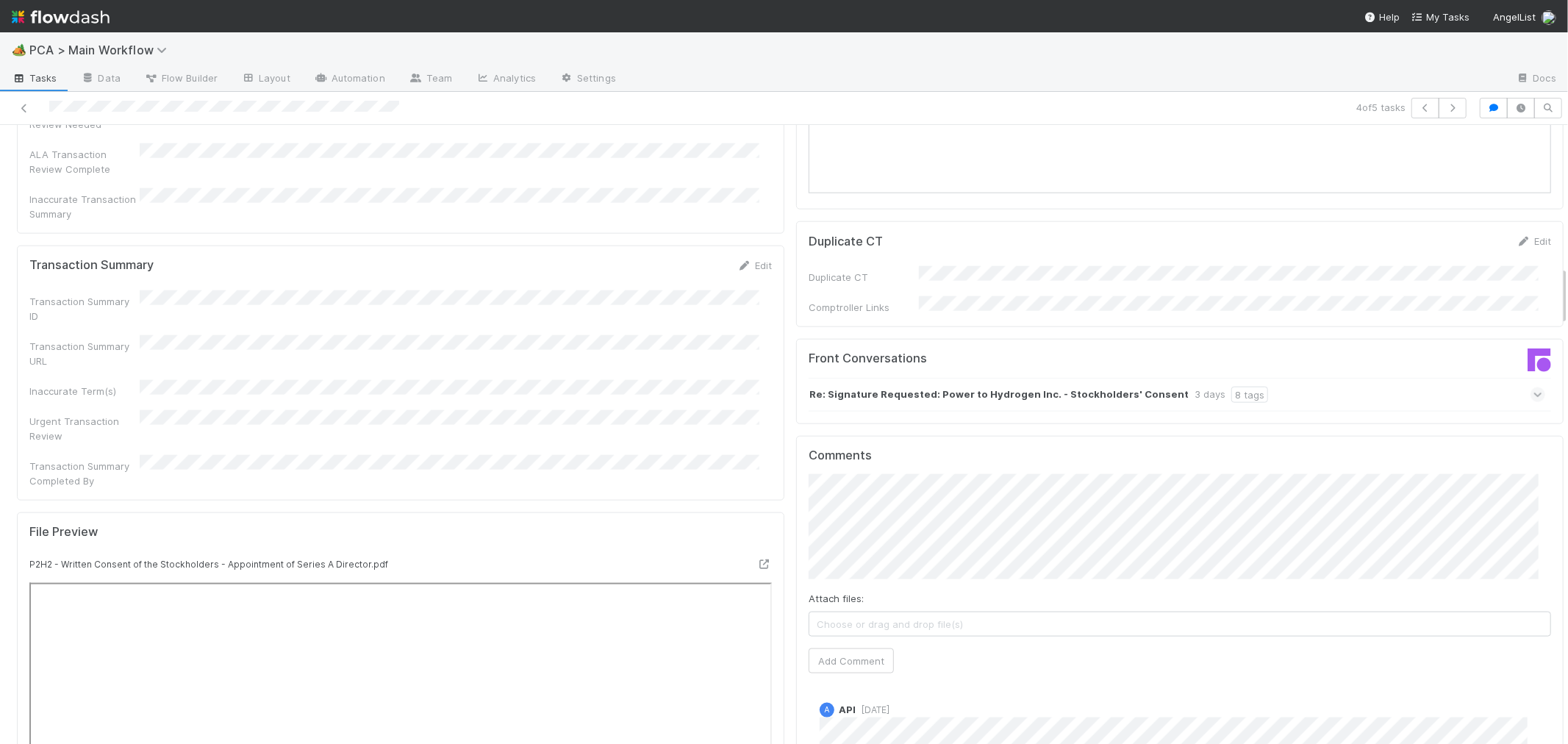
click at [1534, 387] on icon at bounding box center [1538, 395] width 9 height 15
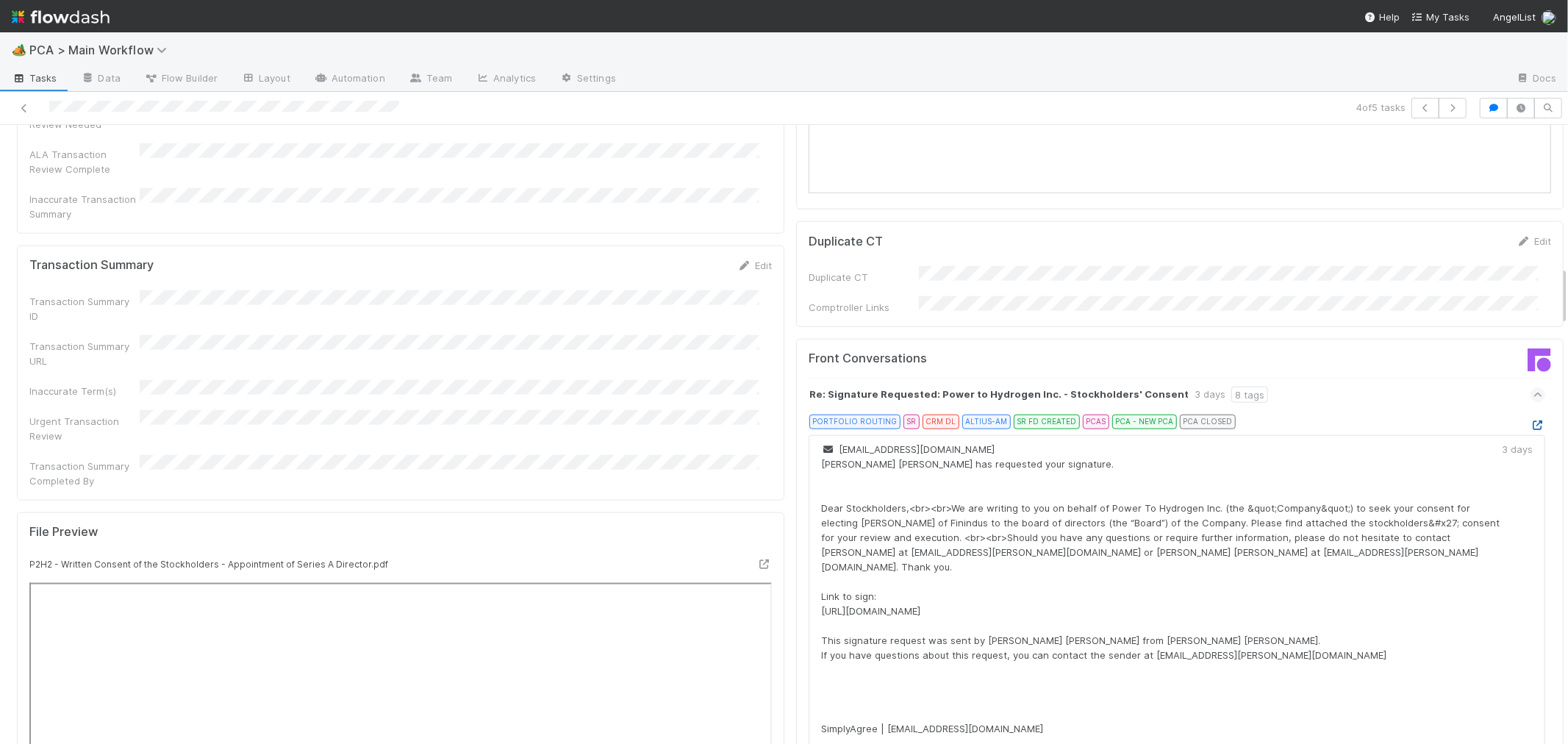
click at [1530, 421] on icon at bounding box center [1538, 425] width 15 height 9
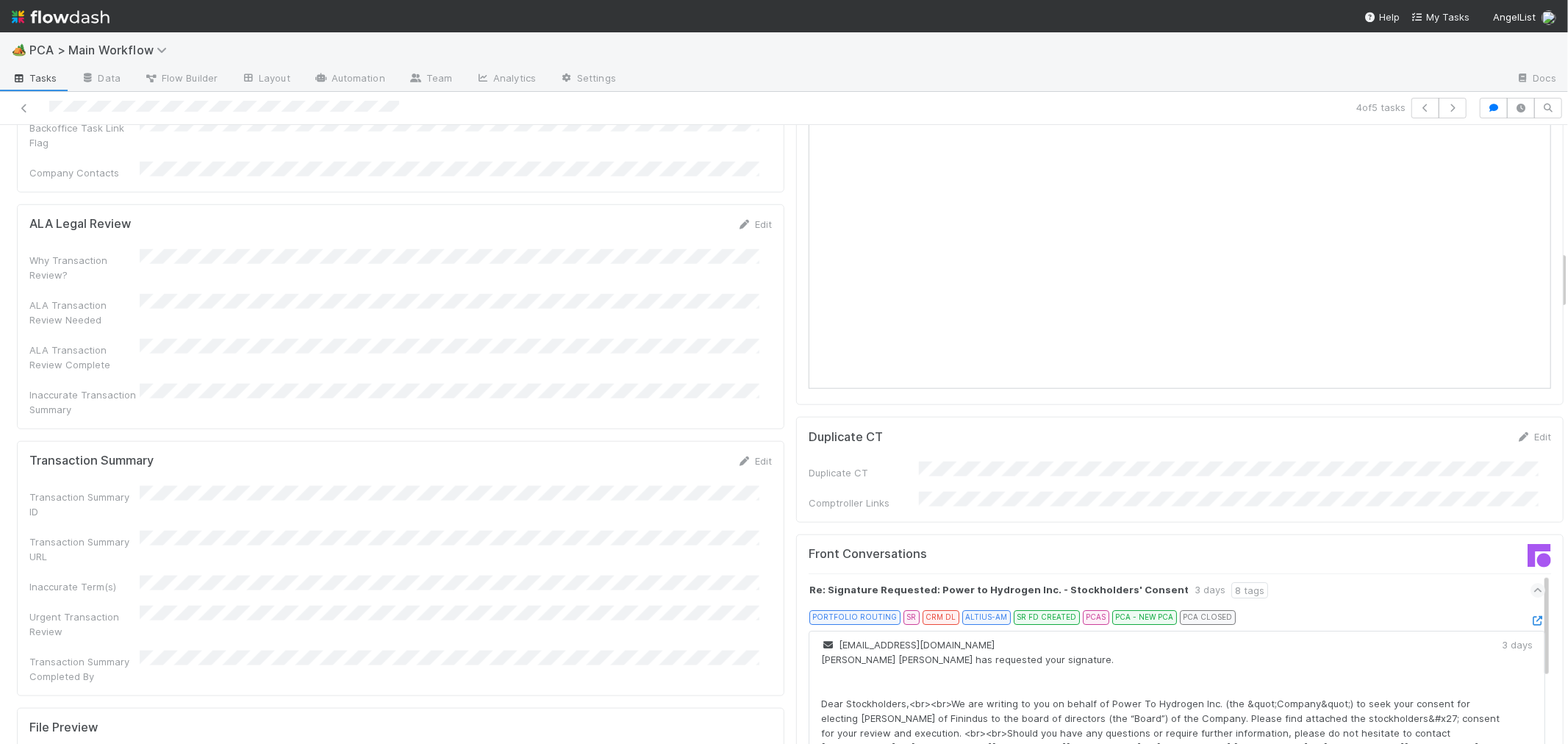
scroll to position [1307, 0]
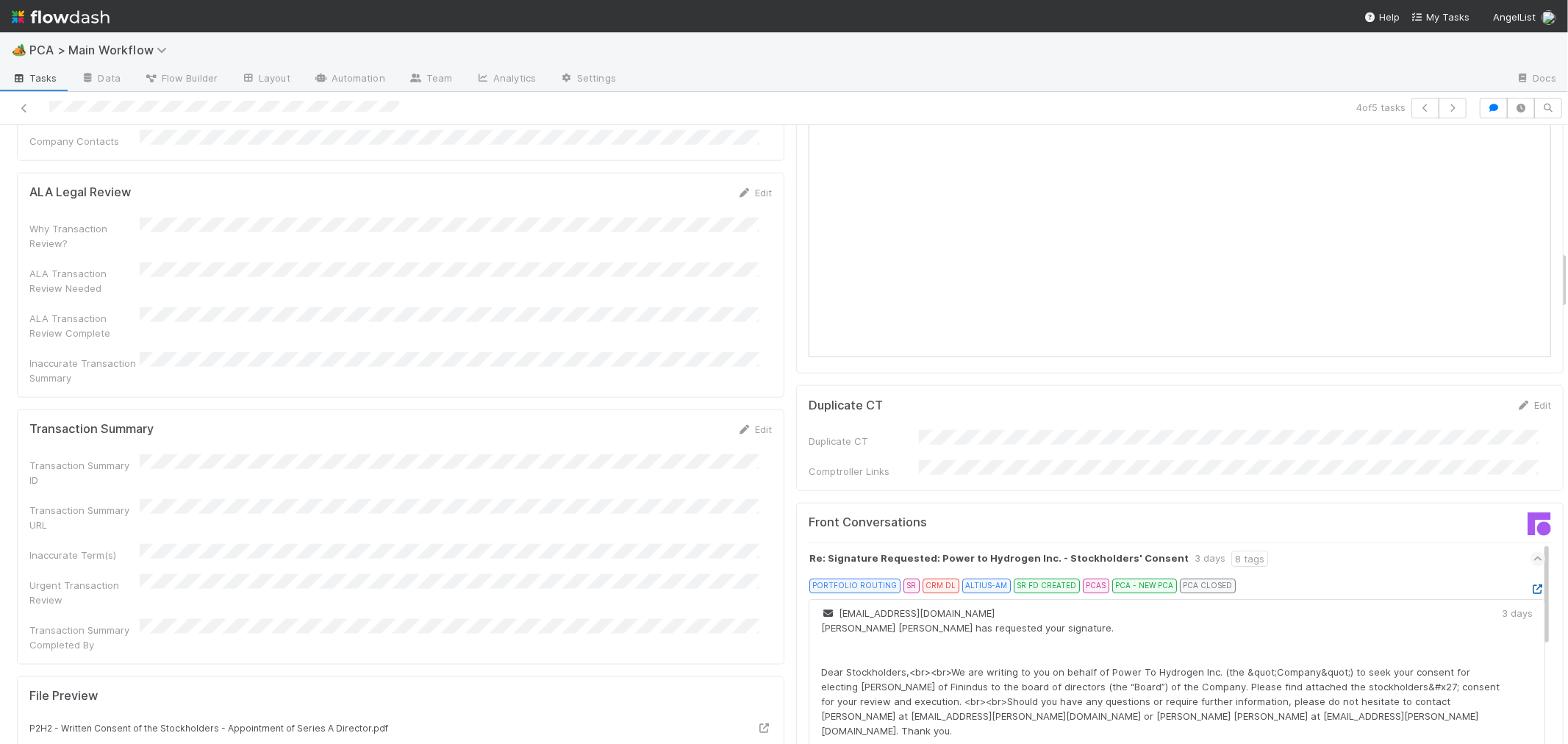
click at [1530, 584] on icon at bounding box center [1538, 589] width 15 height 9
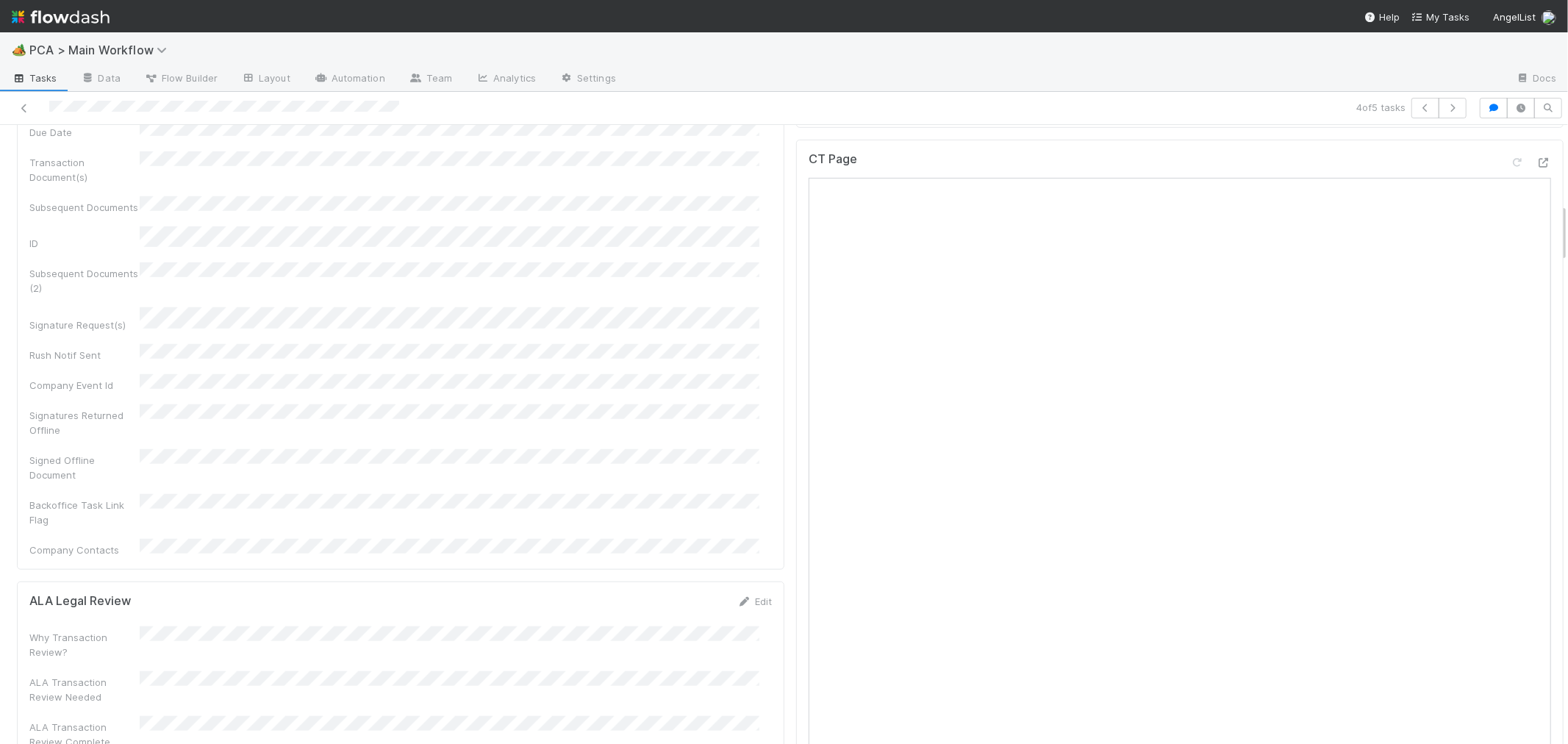
scroll to position [817, 0]
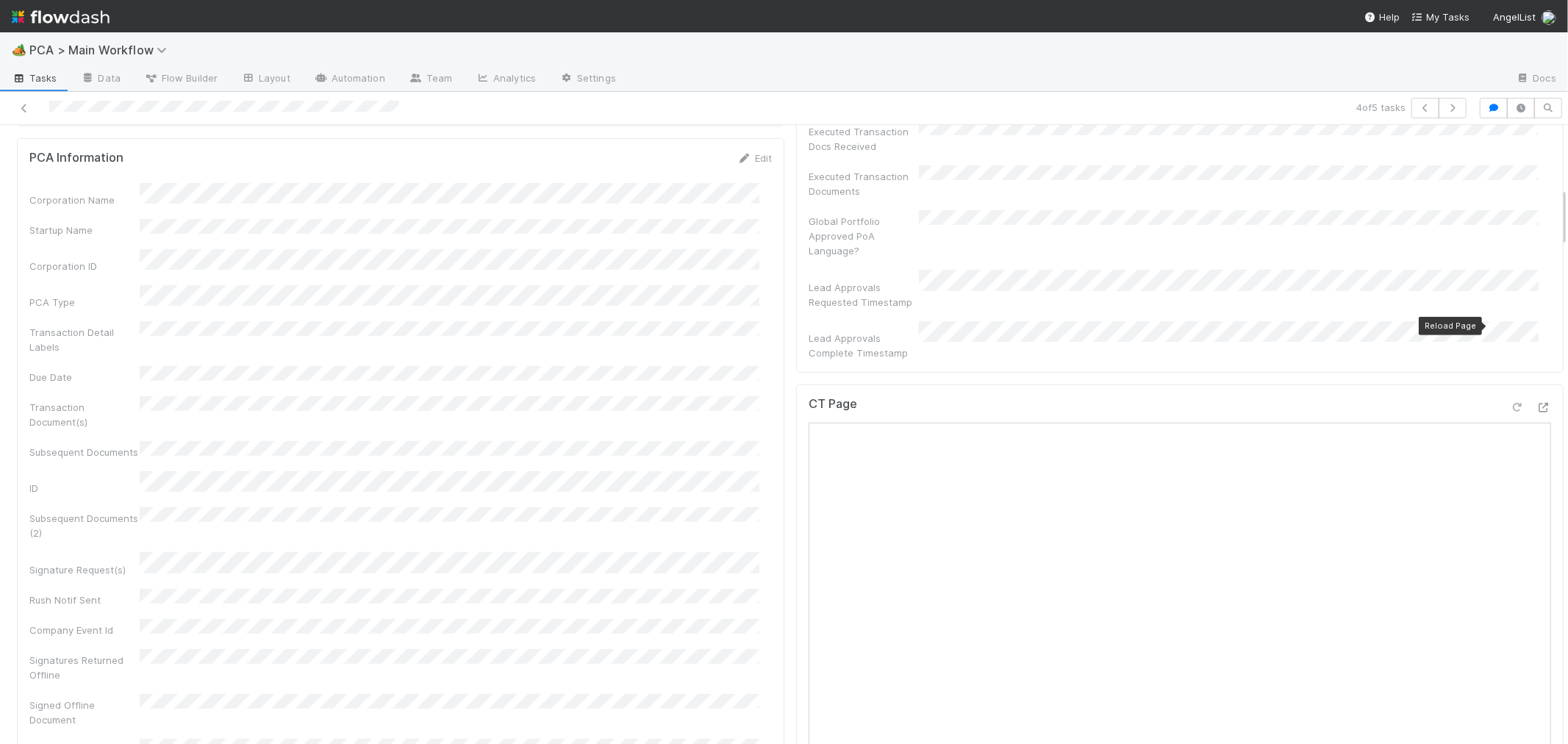
click at [1510, 403] on icon at bounding box center [1518, 407] width 15 height 9
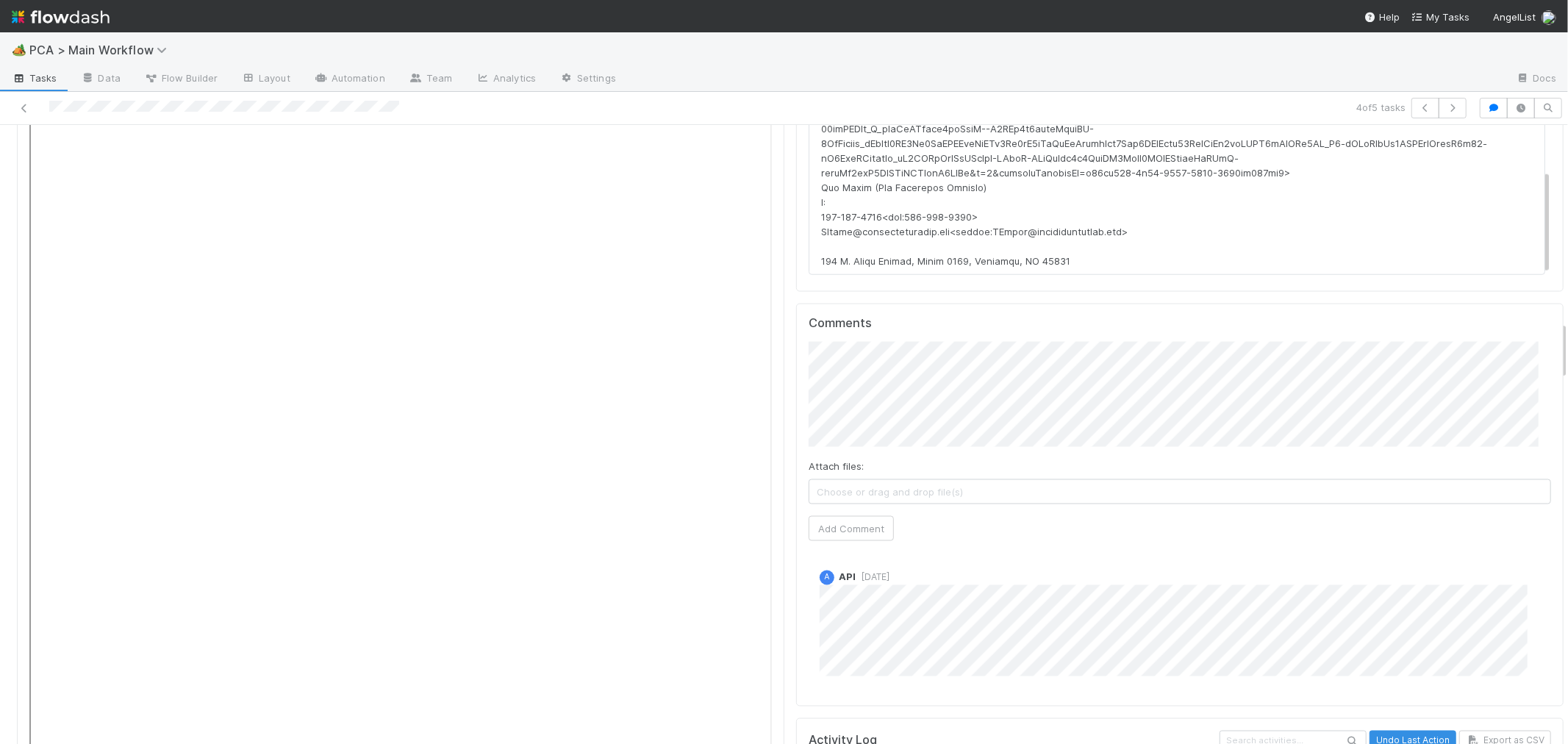
scroll to position [2042, 0]
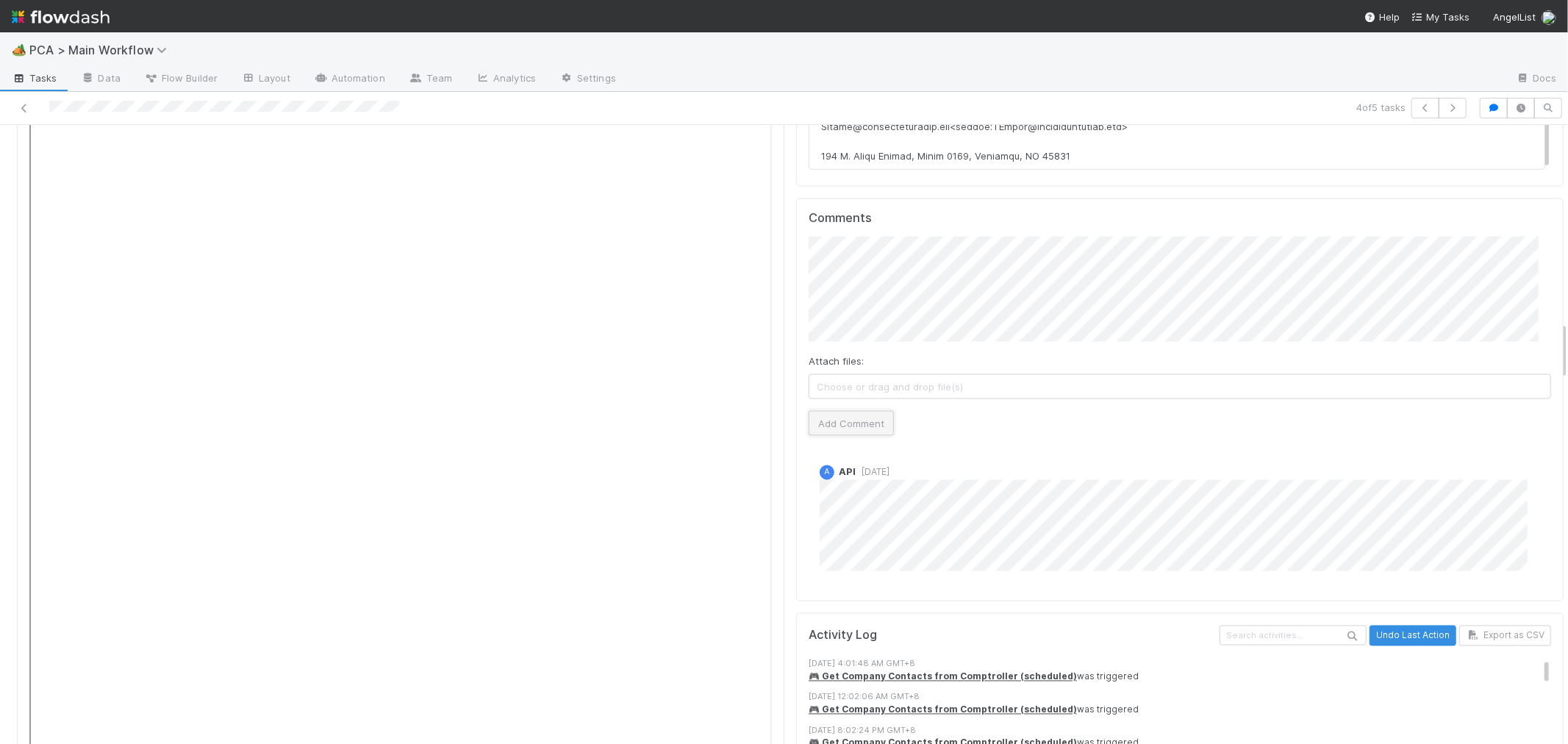
click at [863, 411] on button "Add Comment" at bounding box center [851, 424] width 86 height 25
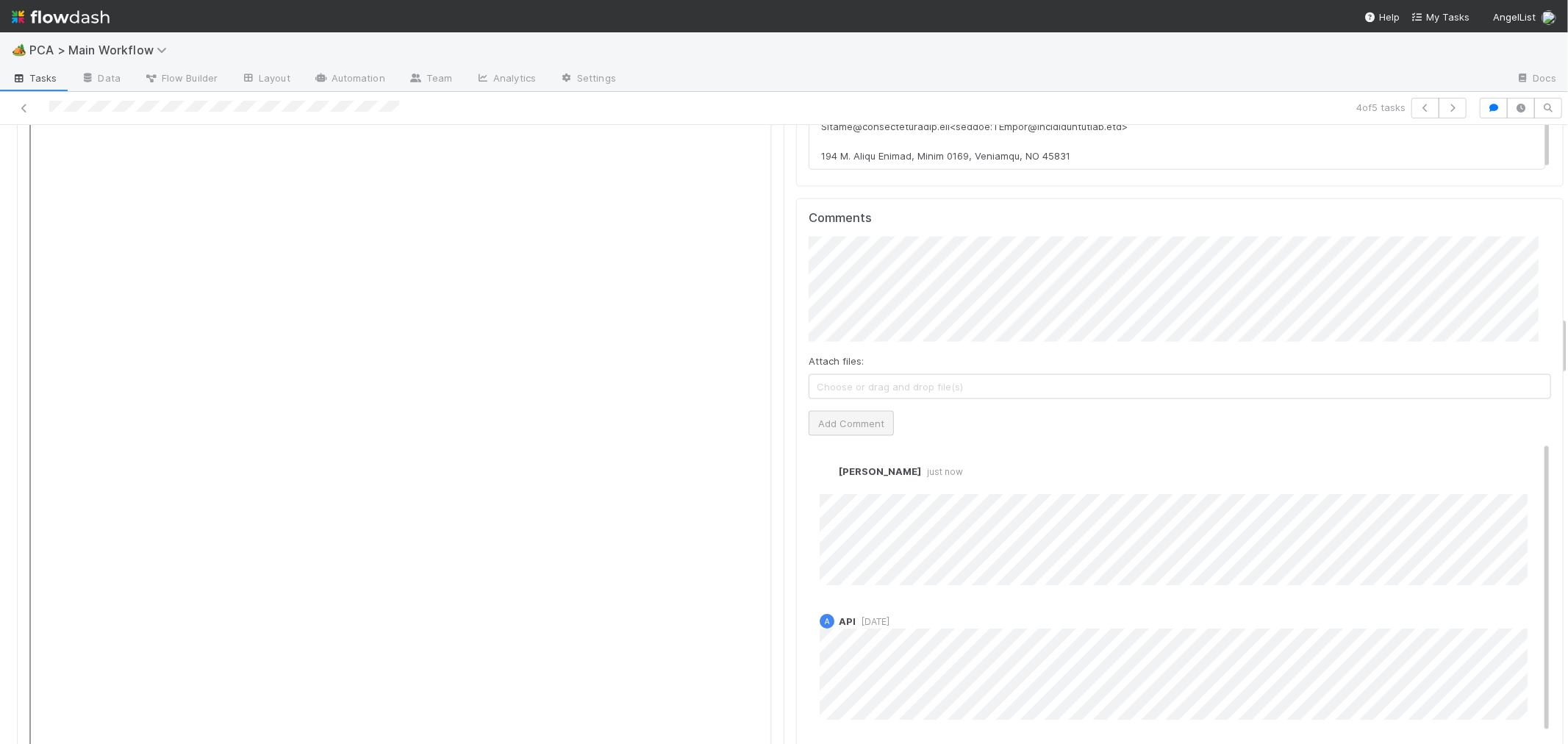
scroll to position [0, 0]
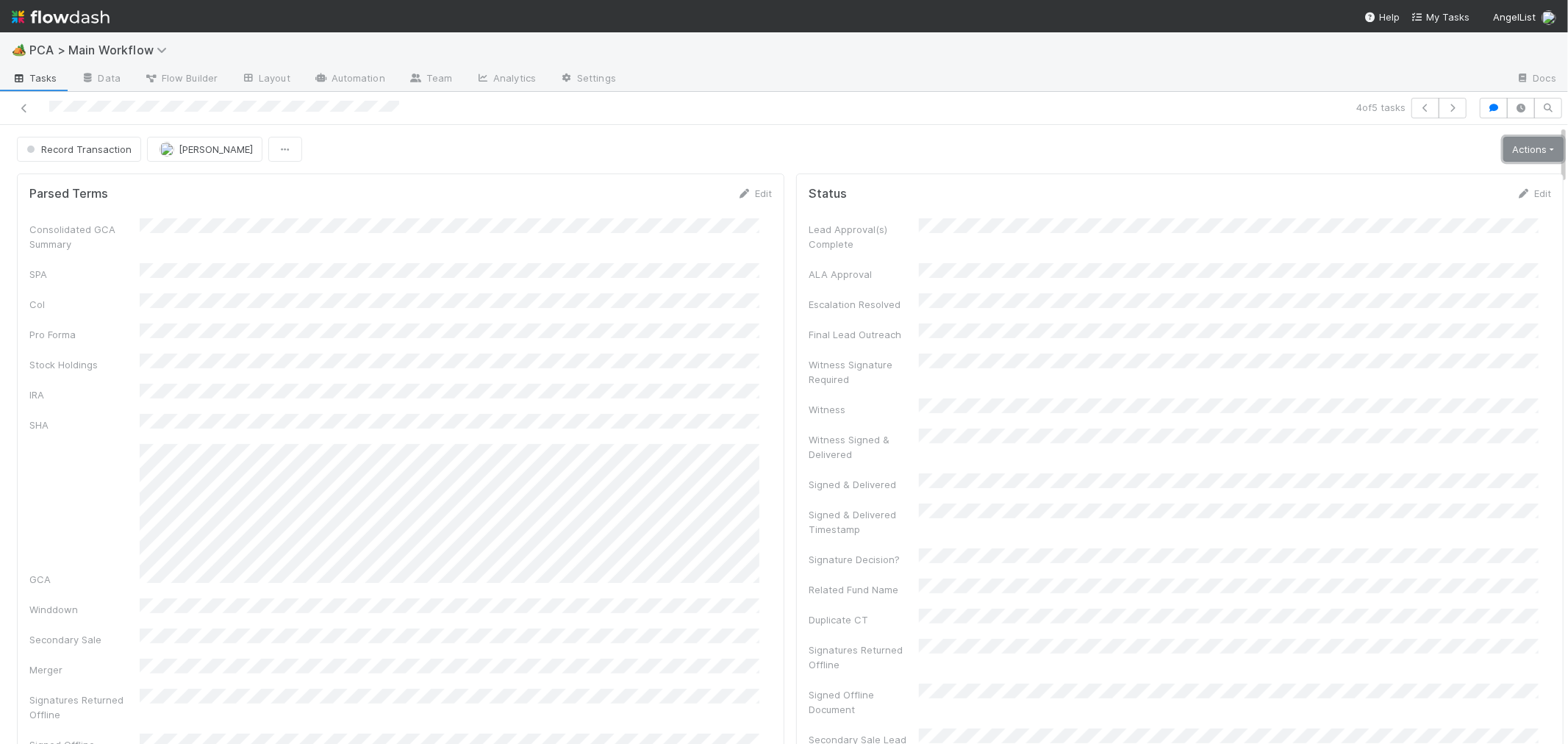
click at [1516, 159] on link "Actions" at bounding box center [1534, 149] width 60 height 25
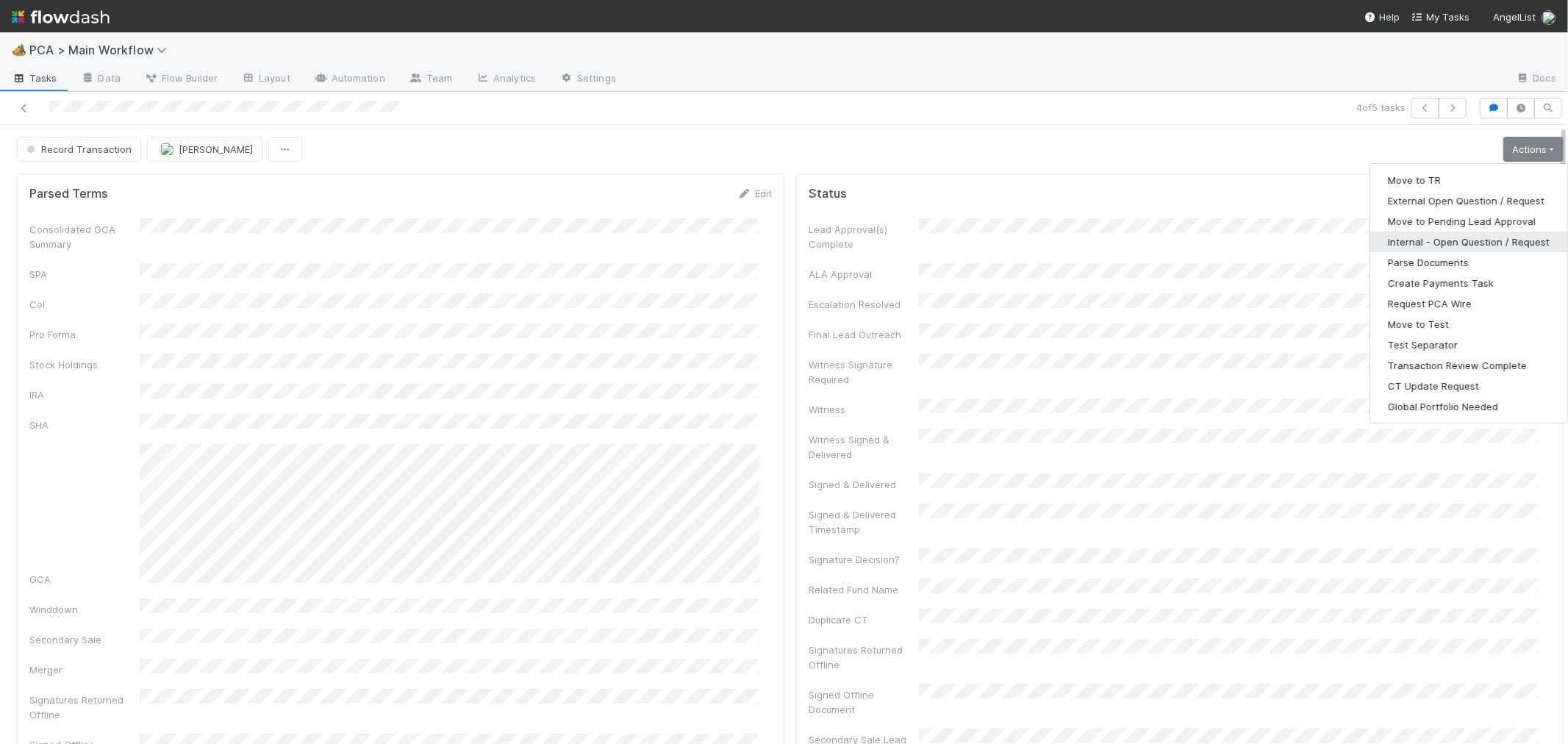
click at [1398, 244] on button "Internal - Open Question / Request" at bounding box center [1468, 242] width 197 height 21
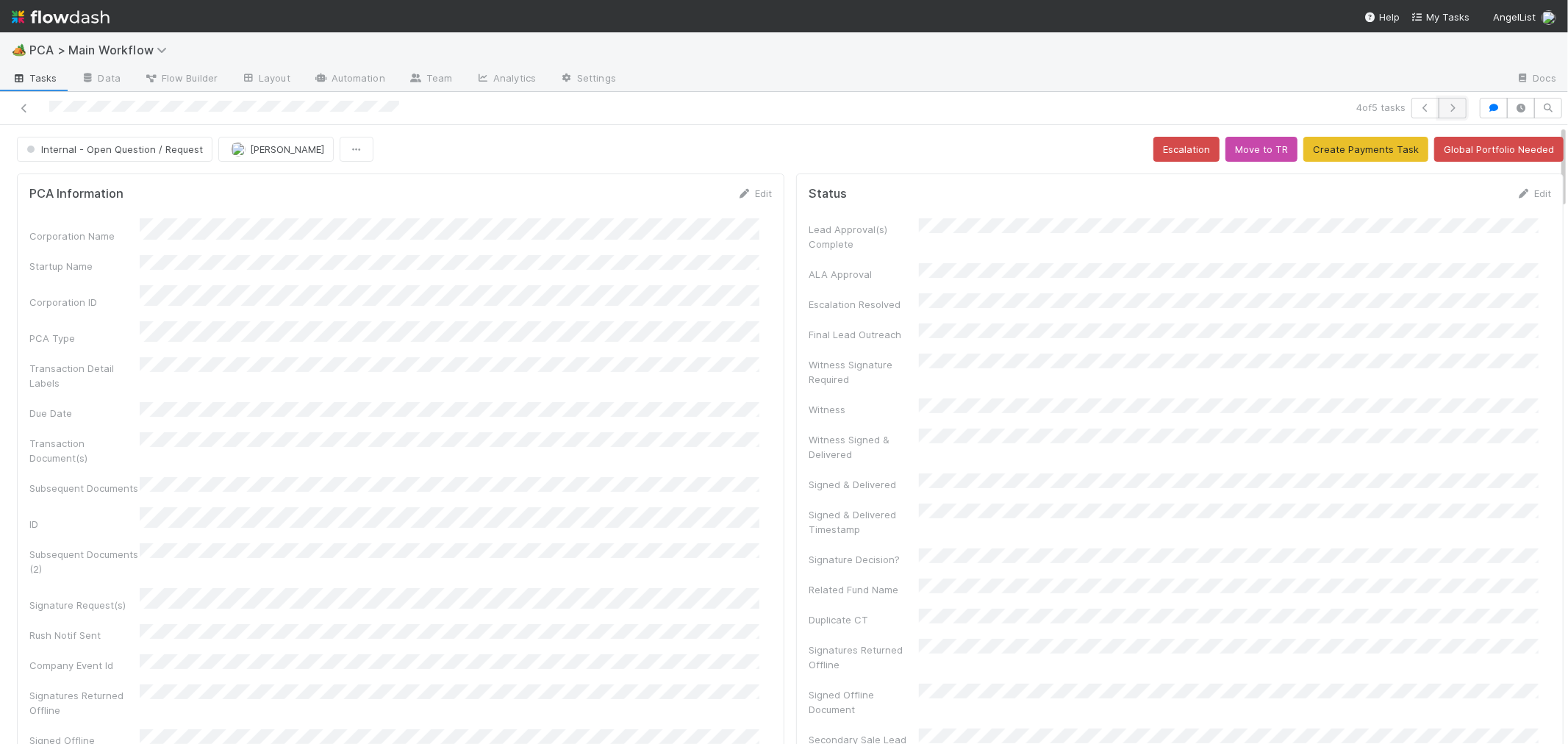
click at [1445, 107] on icon "button" at bounding box center [1453, 107] width 15 height 9
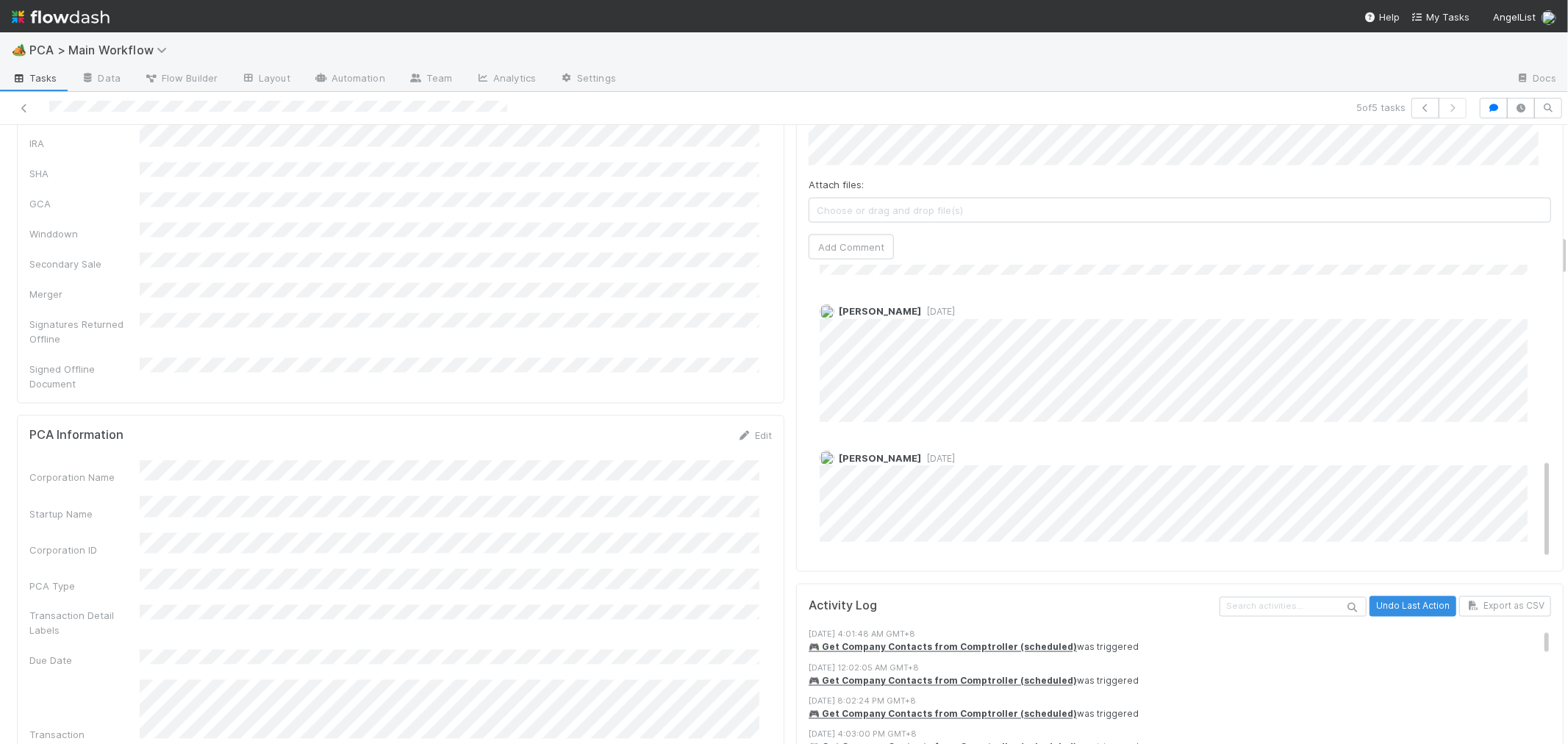
scroll to position [1634, 0]
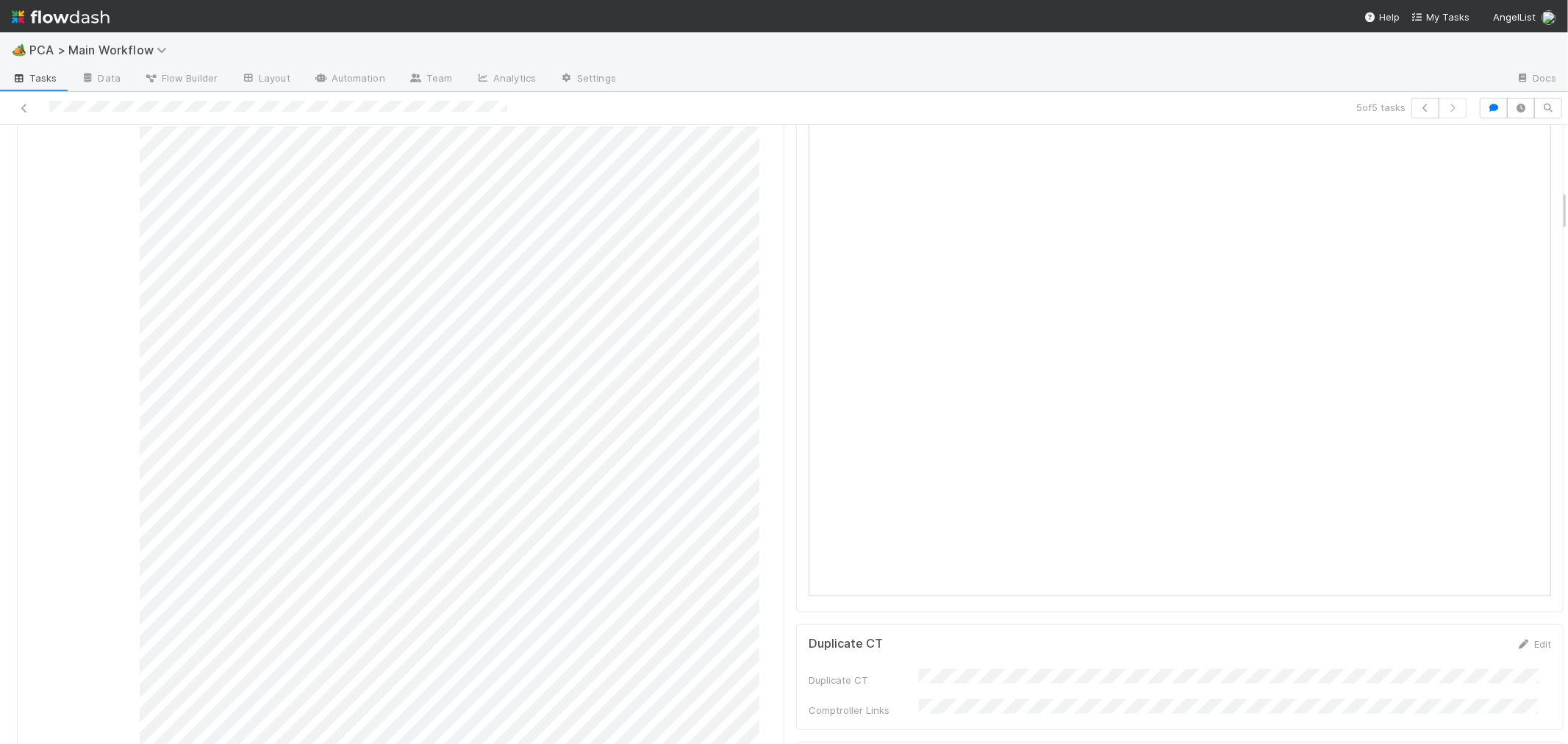
scroll to position [817, 0]
click at [1536, 233] on icon at bounding box center [1544, 237] width 15 height 9
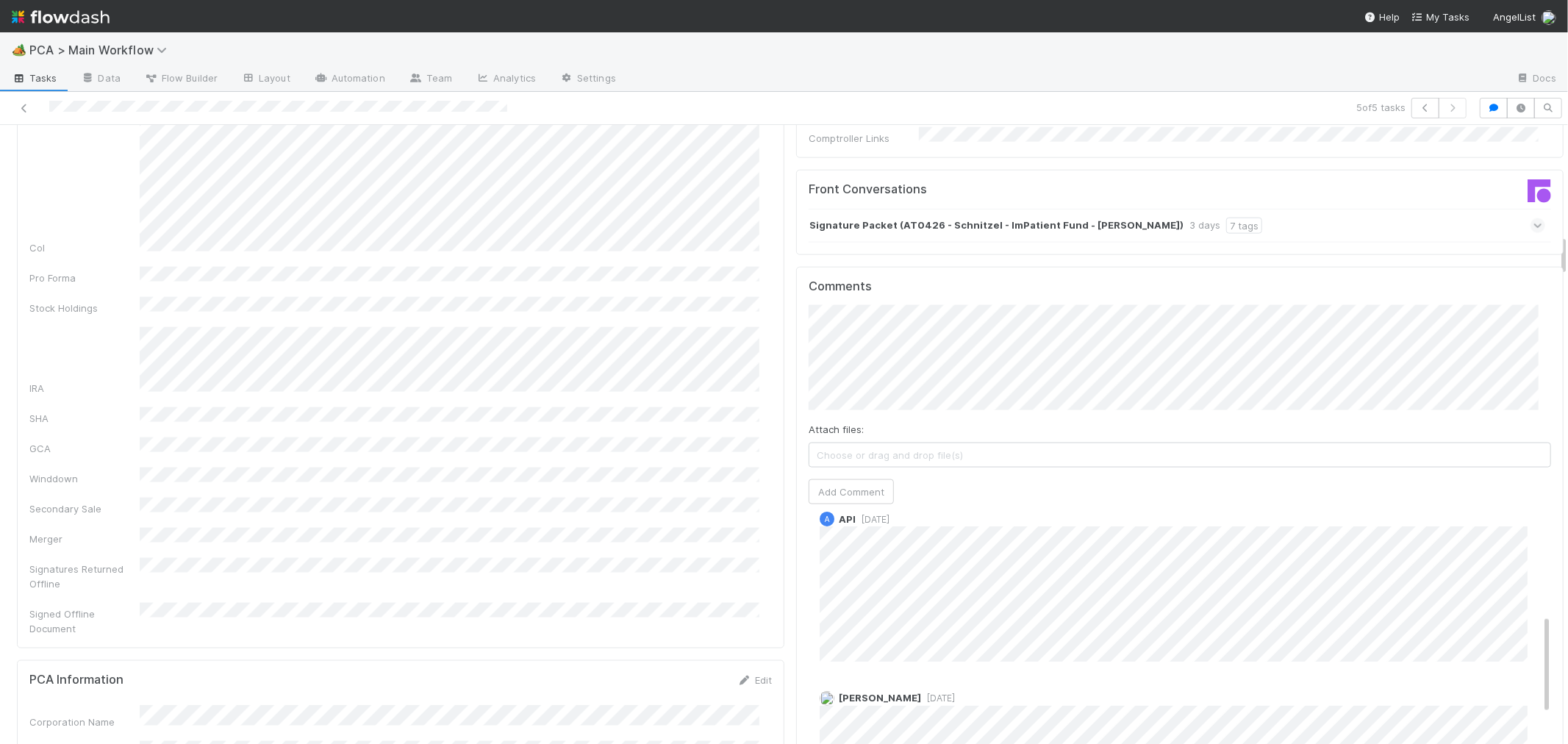
scroll to position [239, 0]
click at [144, 115] on div at bounding box center [374, 107] width 736 height 21
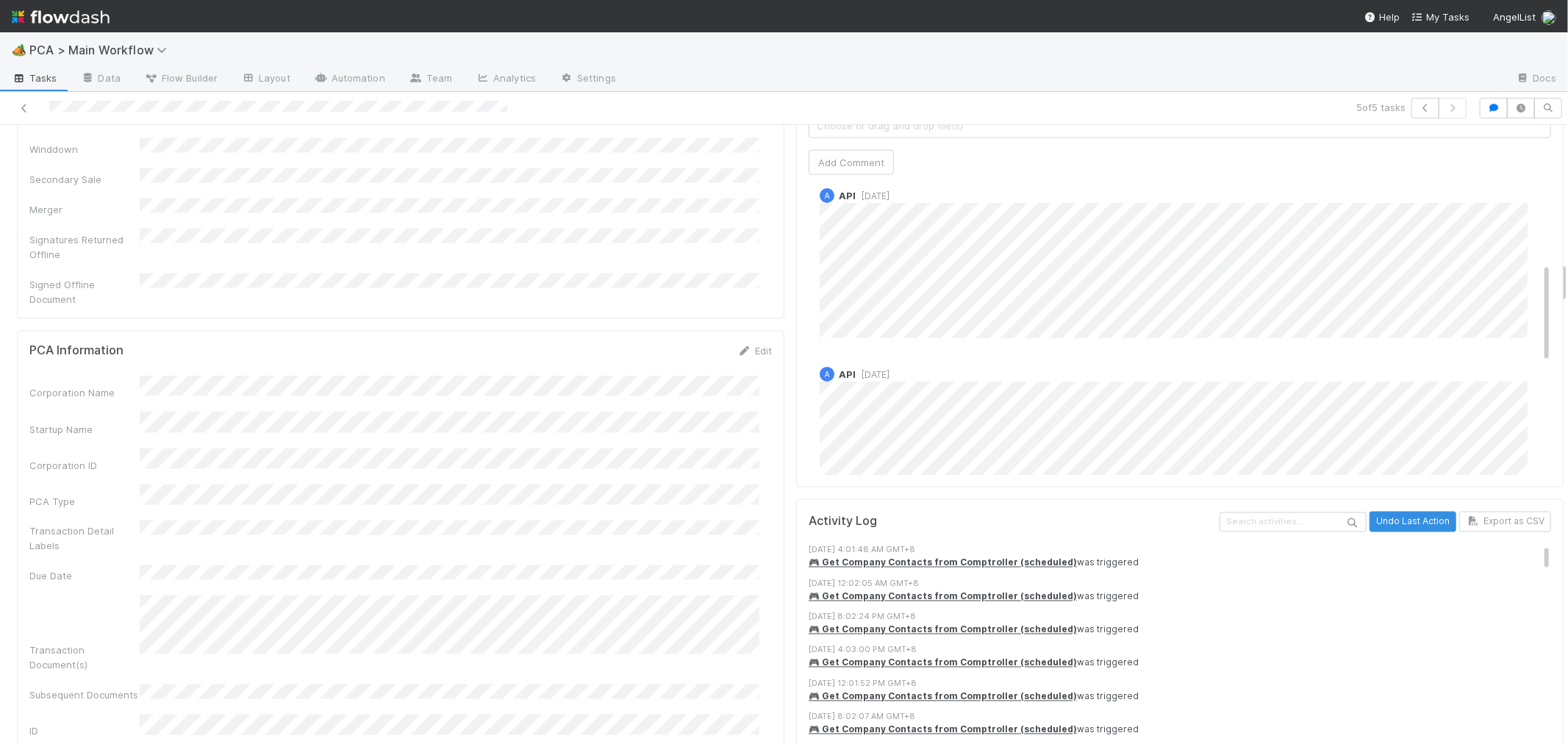
scroll to position [2042, 0]
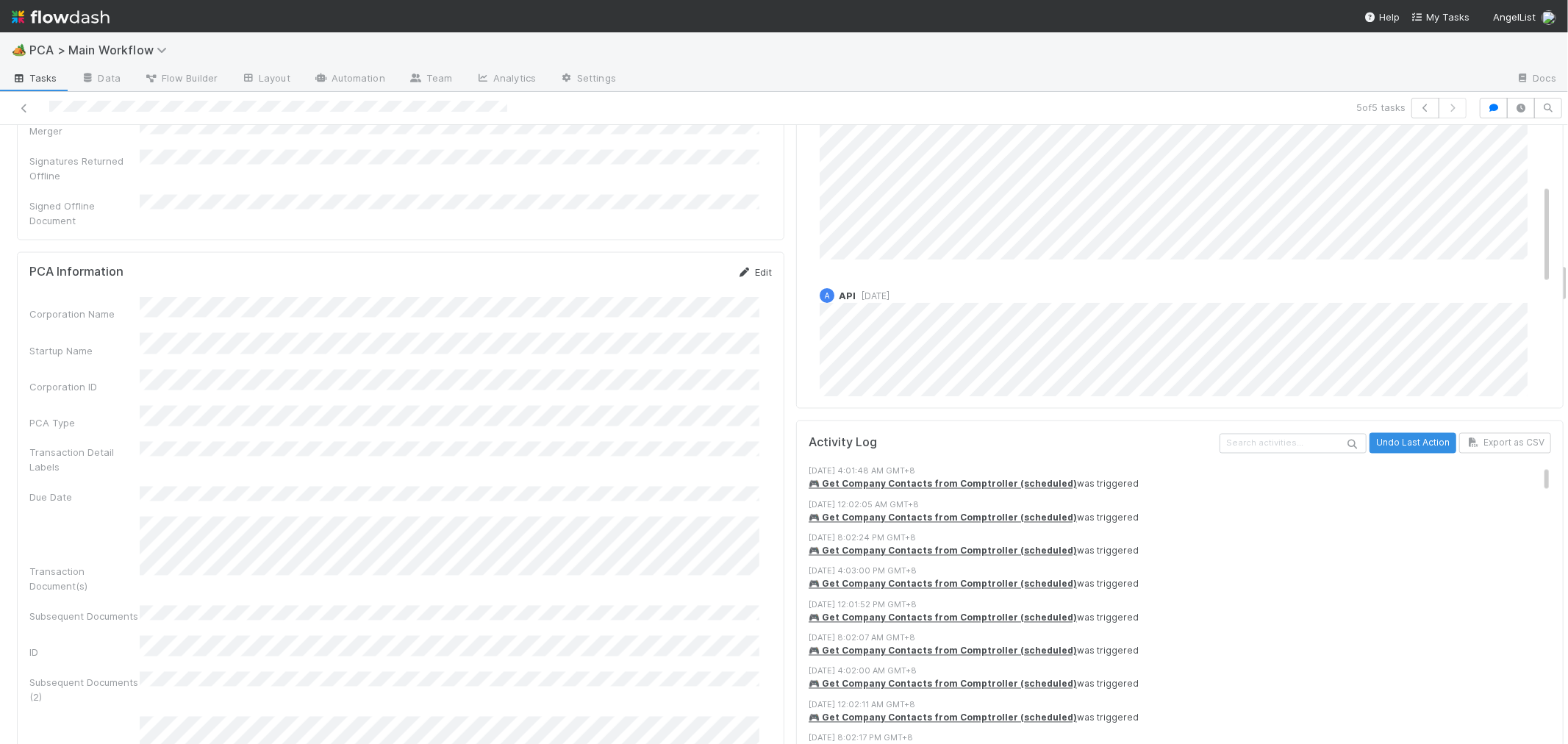
click at [747, 266] on link "Edit" at bounding box center [754, 272] width 34 height 12
click at [672, 265] on button "Save" at bounding box center [693, 277] width 42 height 25
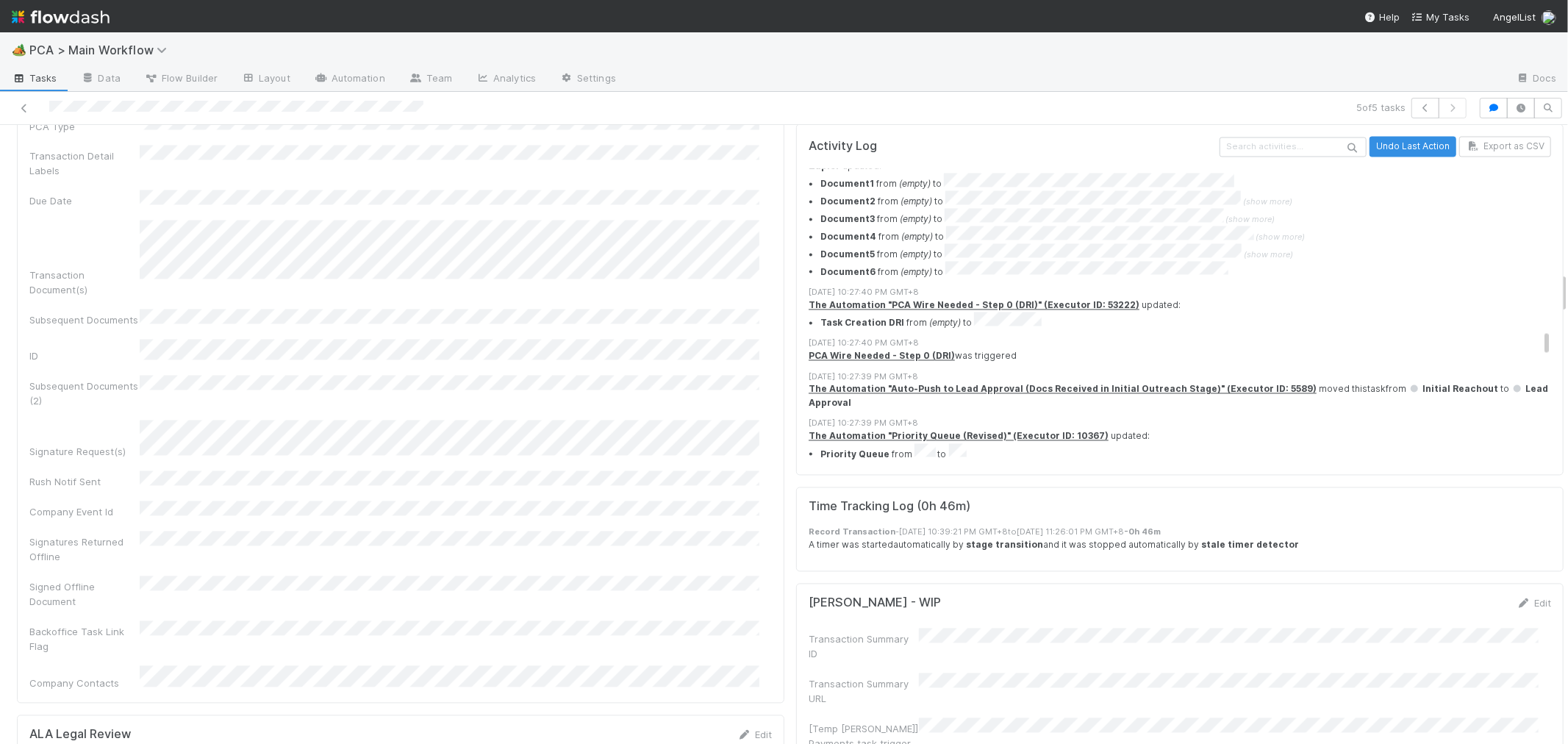
scroll to position [2675, 0]
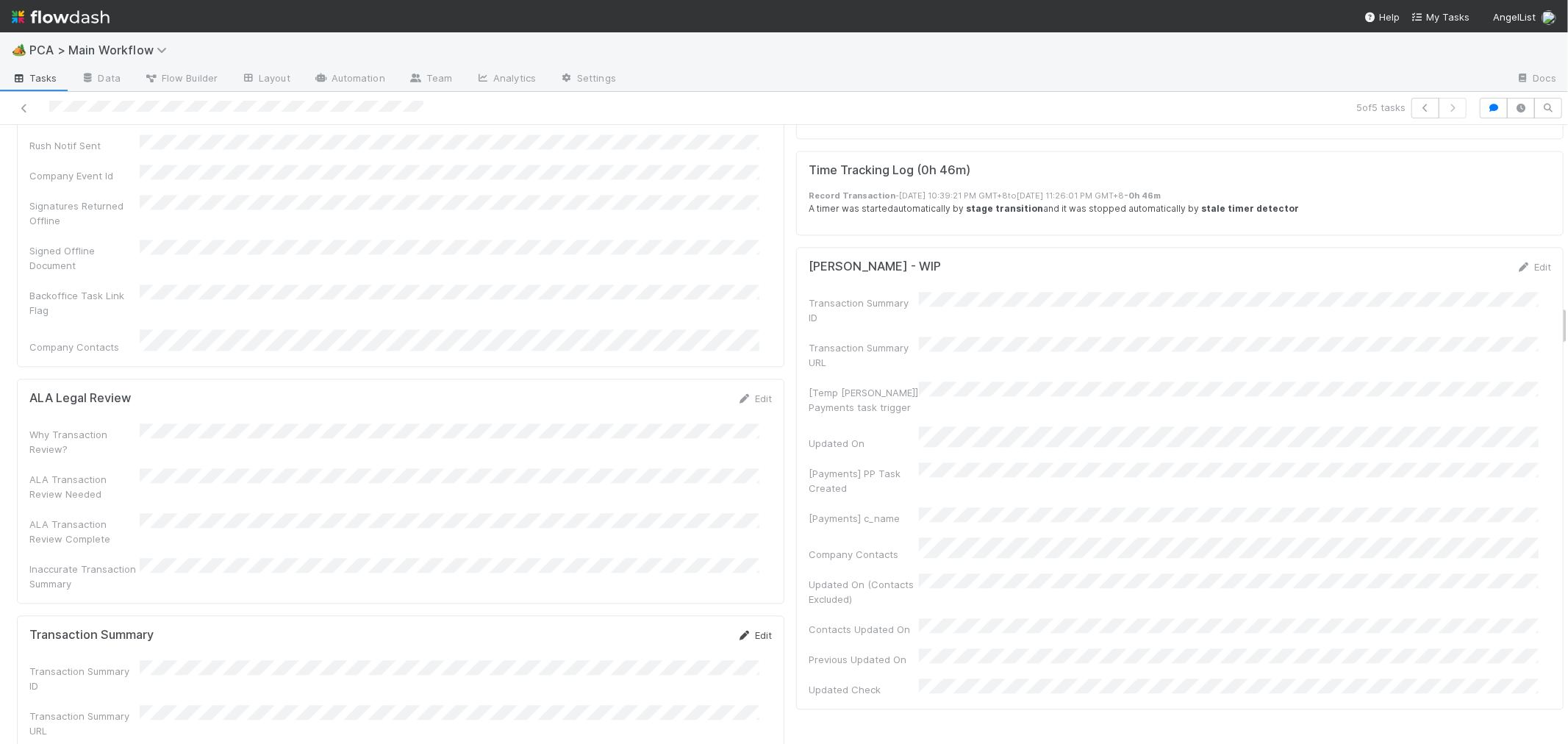
click at [737, 631] on icon at bounding box center [745, 635] width 15 height 9
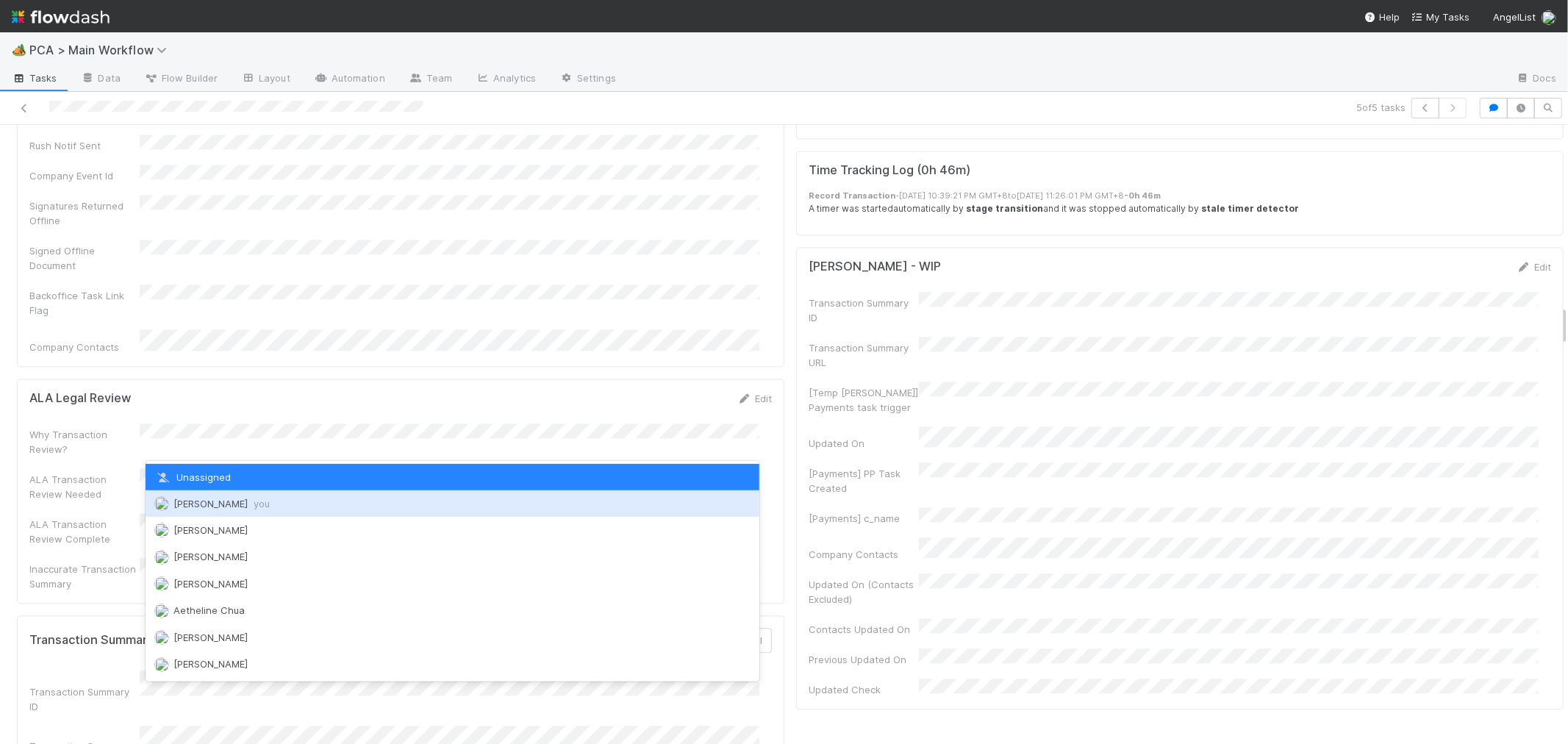
click at [219, 503] on span "Roselyn de Villa you" at bounding box center [222, 504] width 97 height 12
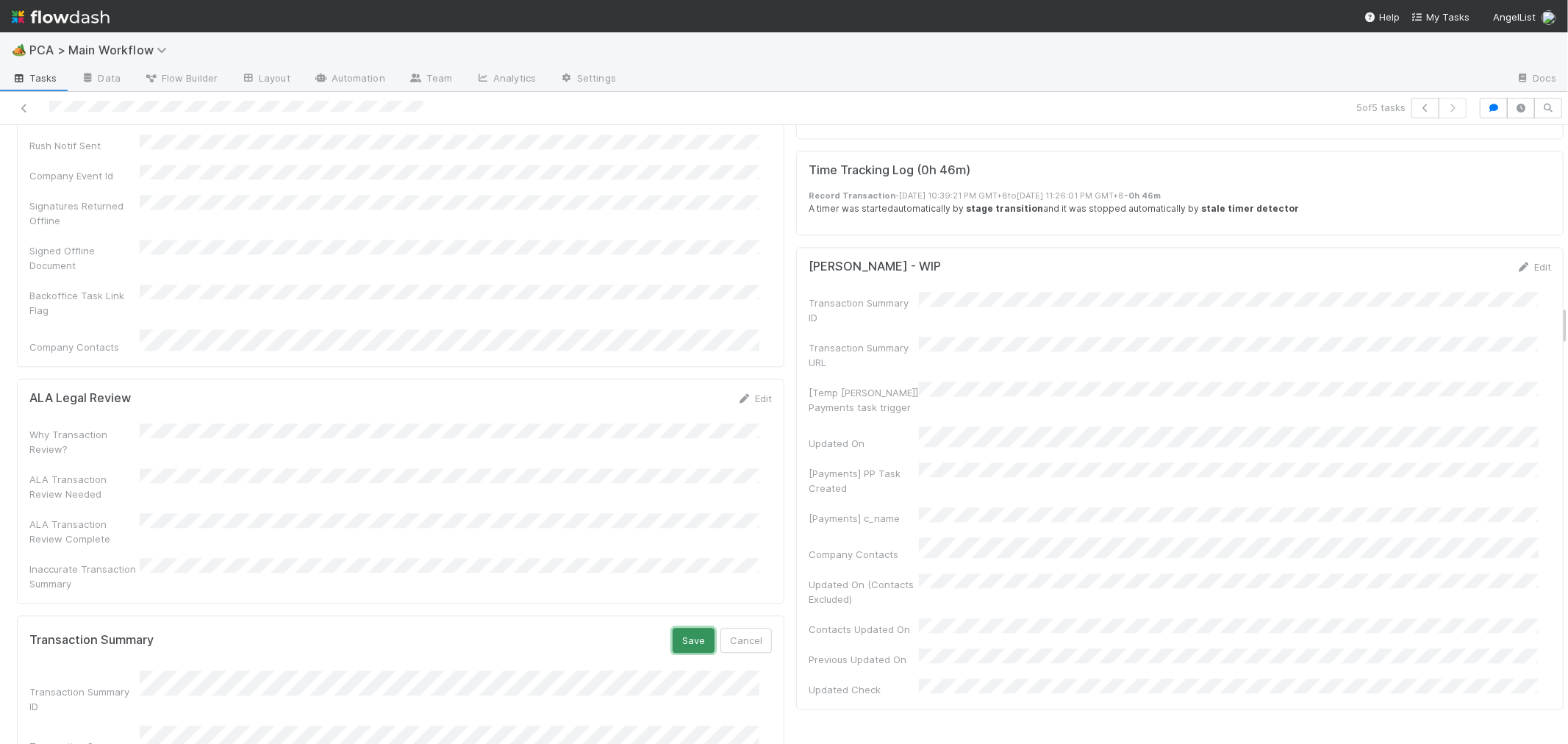
click at [675, 628] on button "Save" at bounding box center [693, 641] width 42 height 25
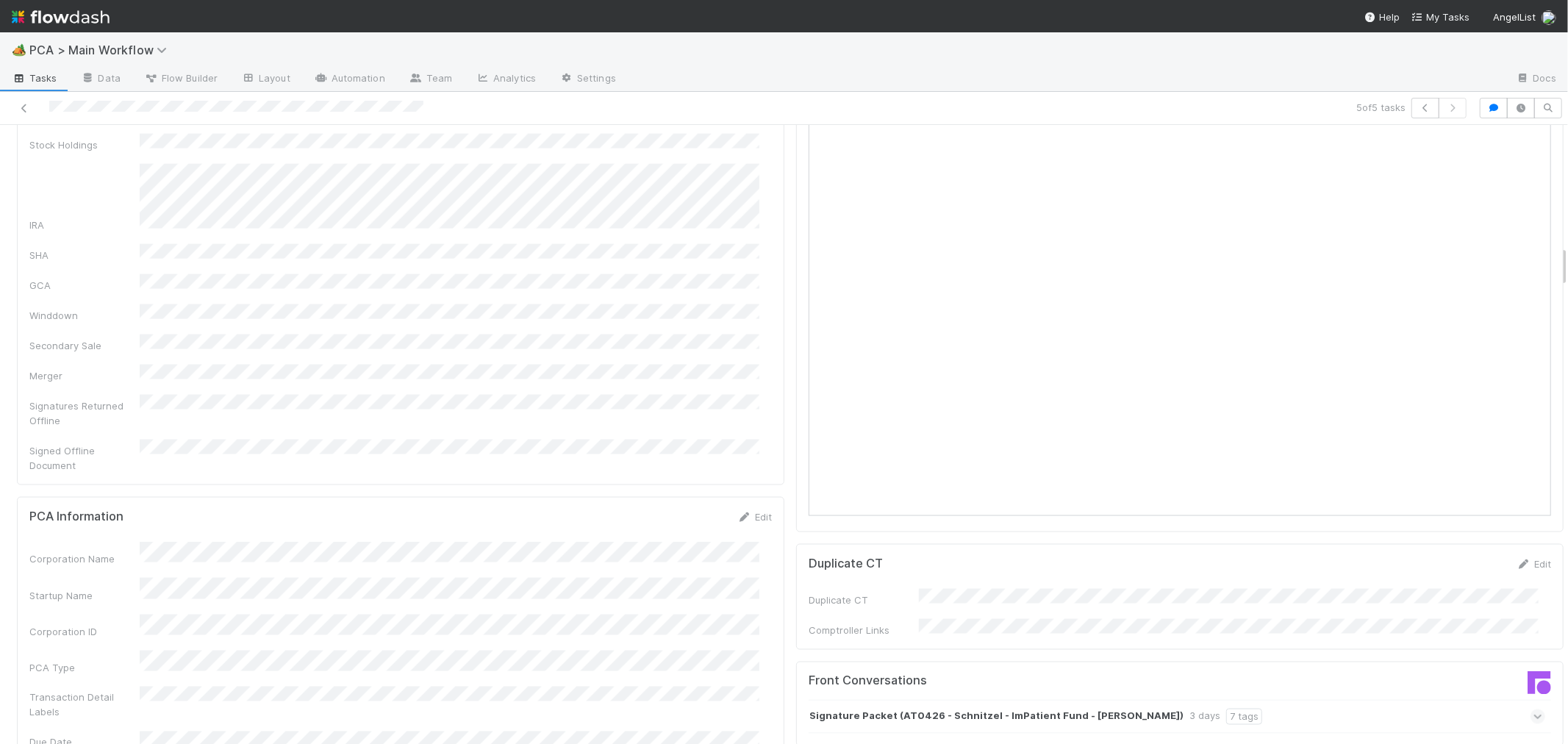
scroll to position [2206, 0]
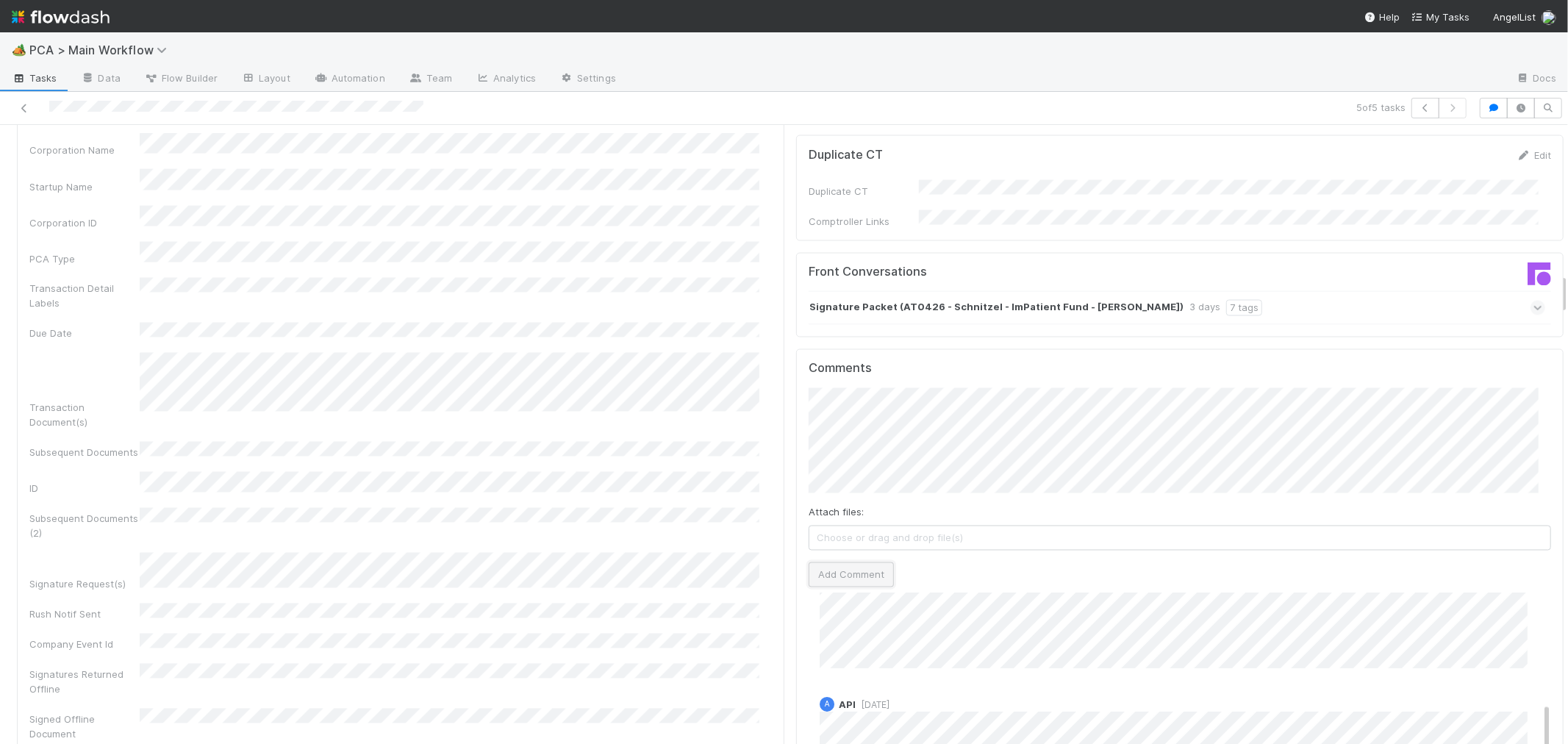
click at [819, 563] on button "Add Comment" at bounding box center [851, 575] width 86 height 25
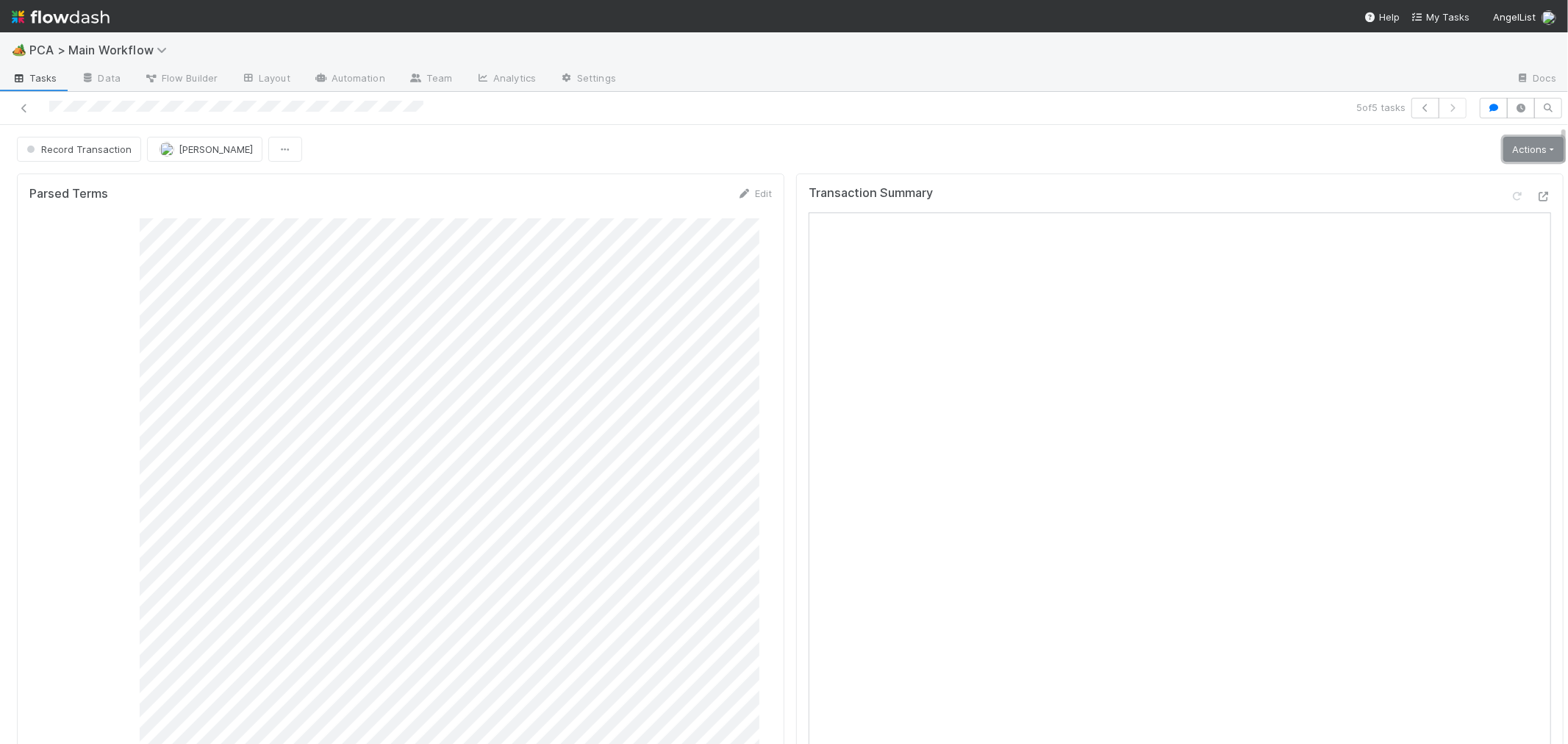
click at [1529, 157] on link "Actions" at bounding box center [1534, 149] width 60 height 25
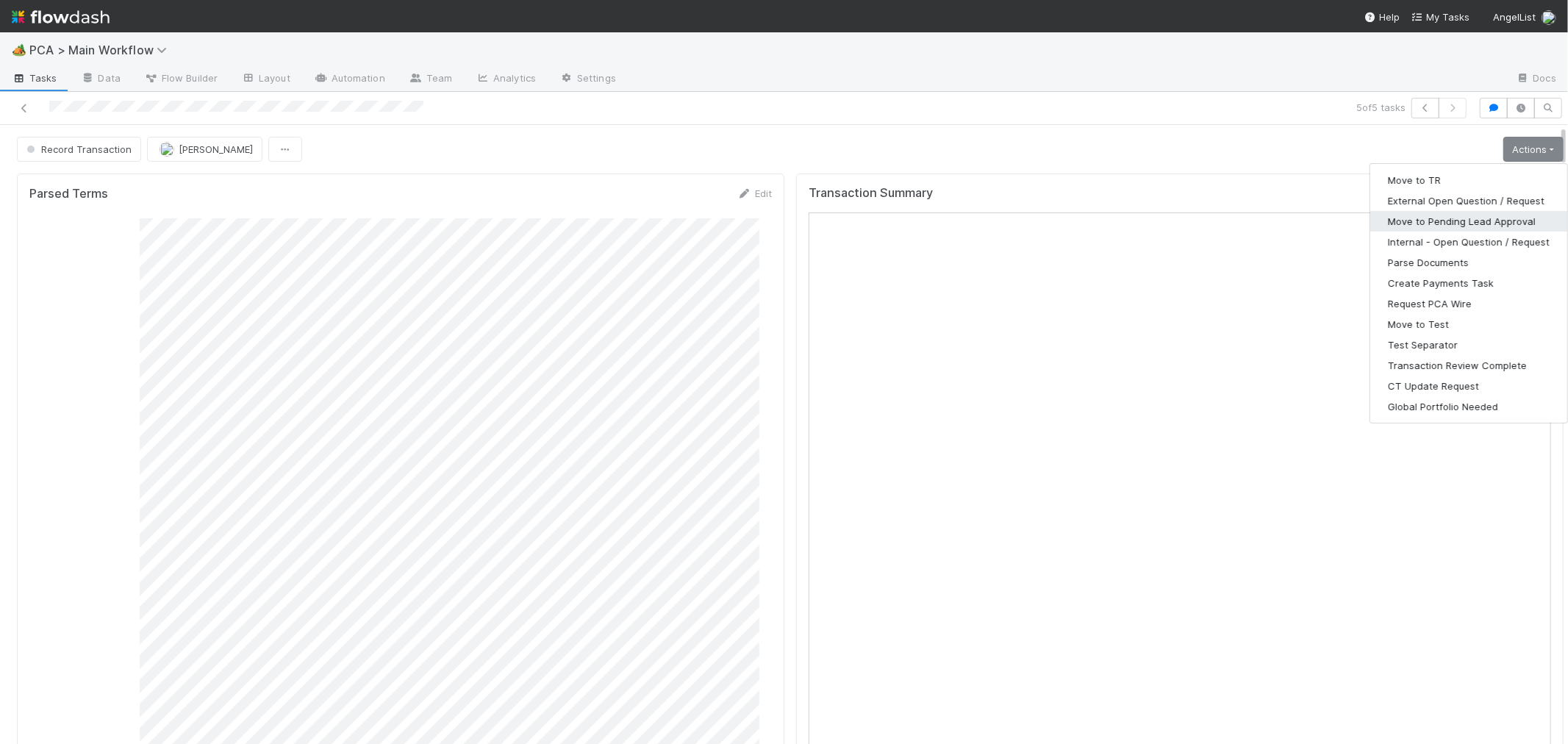
click at [1476, 221] on button "Move to Pending Lead Approval" at bounding box center [1468, 221] width 197 height 21
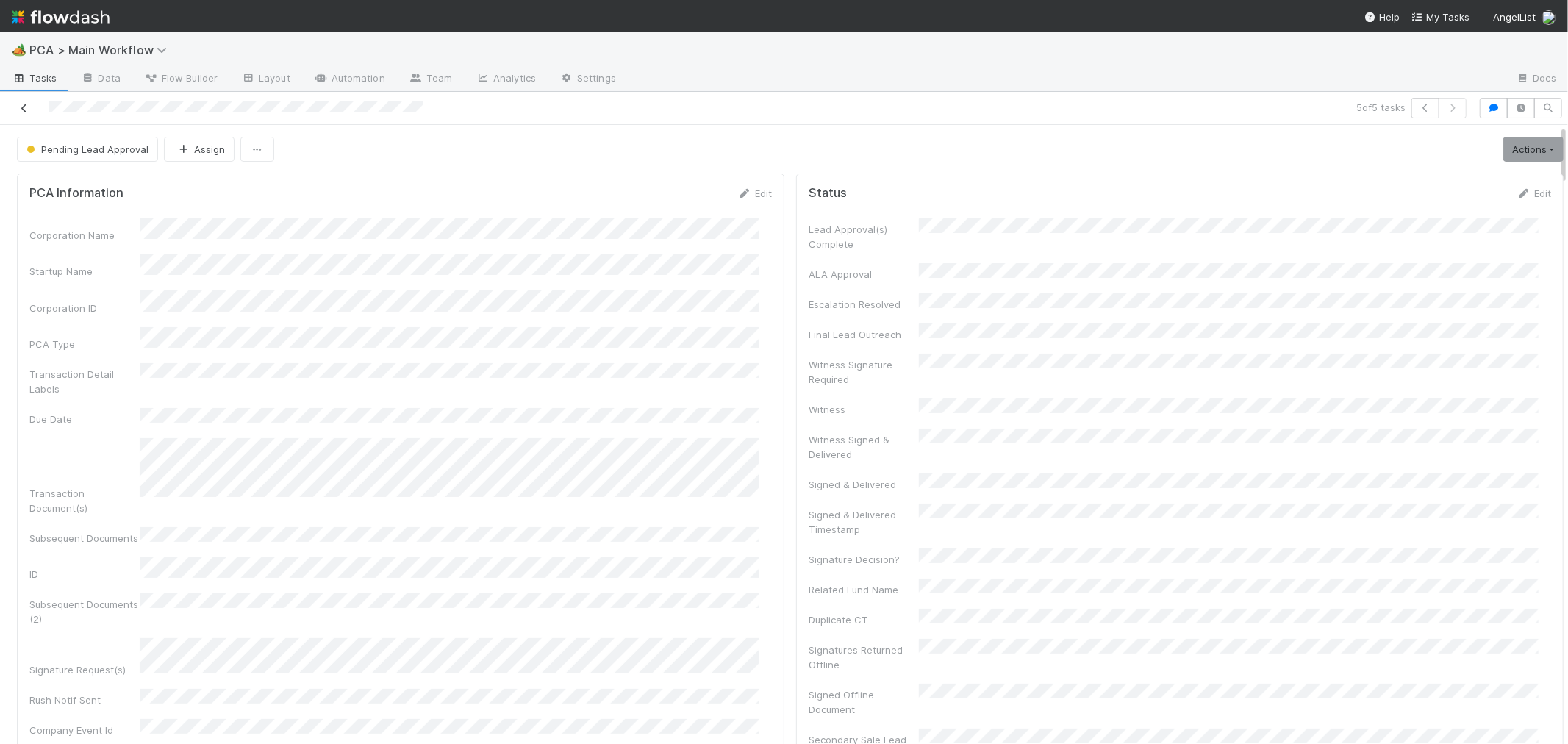
click at [25, 106] on icon at bounding box center [24, 107] width 15 height 9
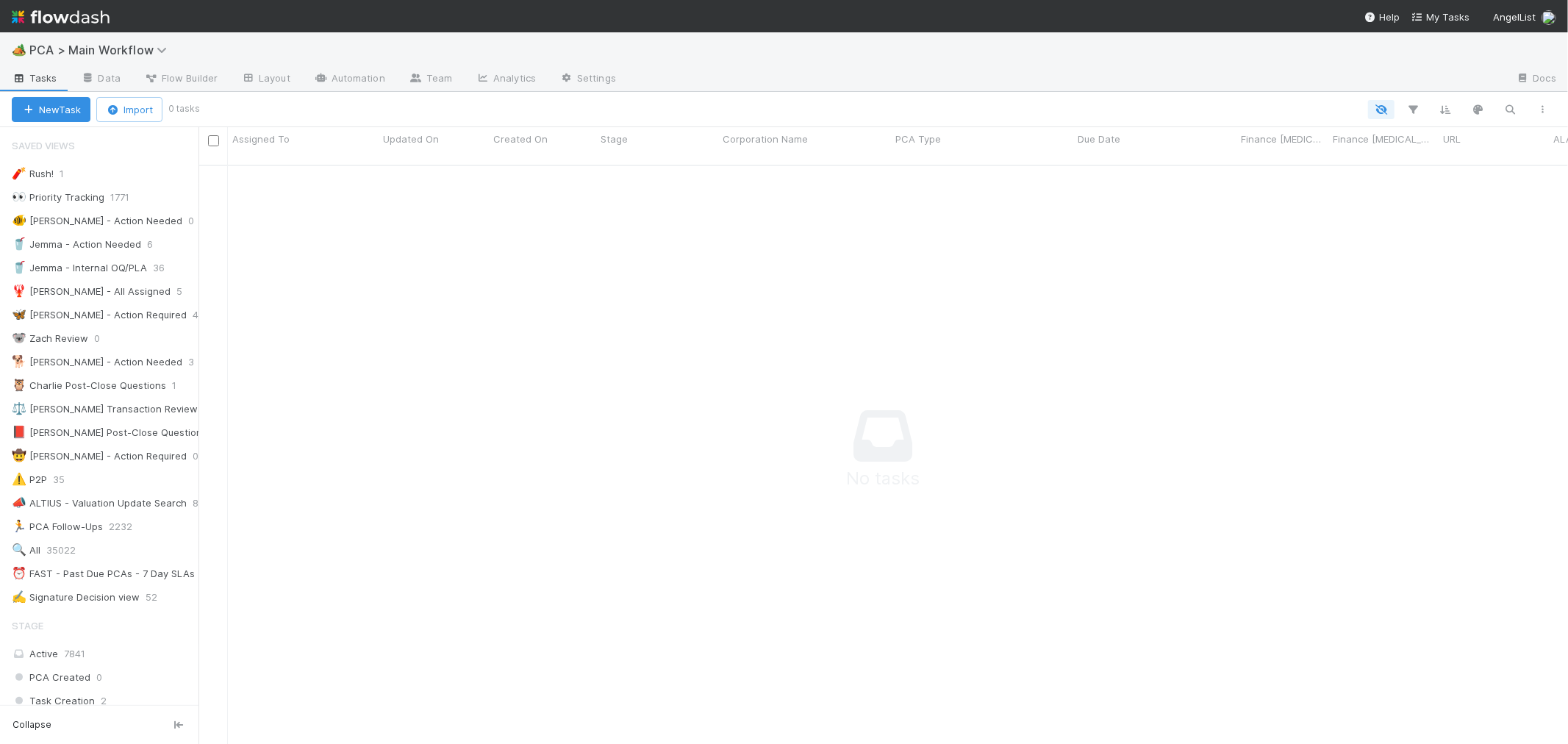
scroll to position [13, 13]
click at [134, 45] on span "PCA > Main Workflow" at bounding box center [102, 50] width 145 height 15
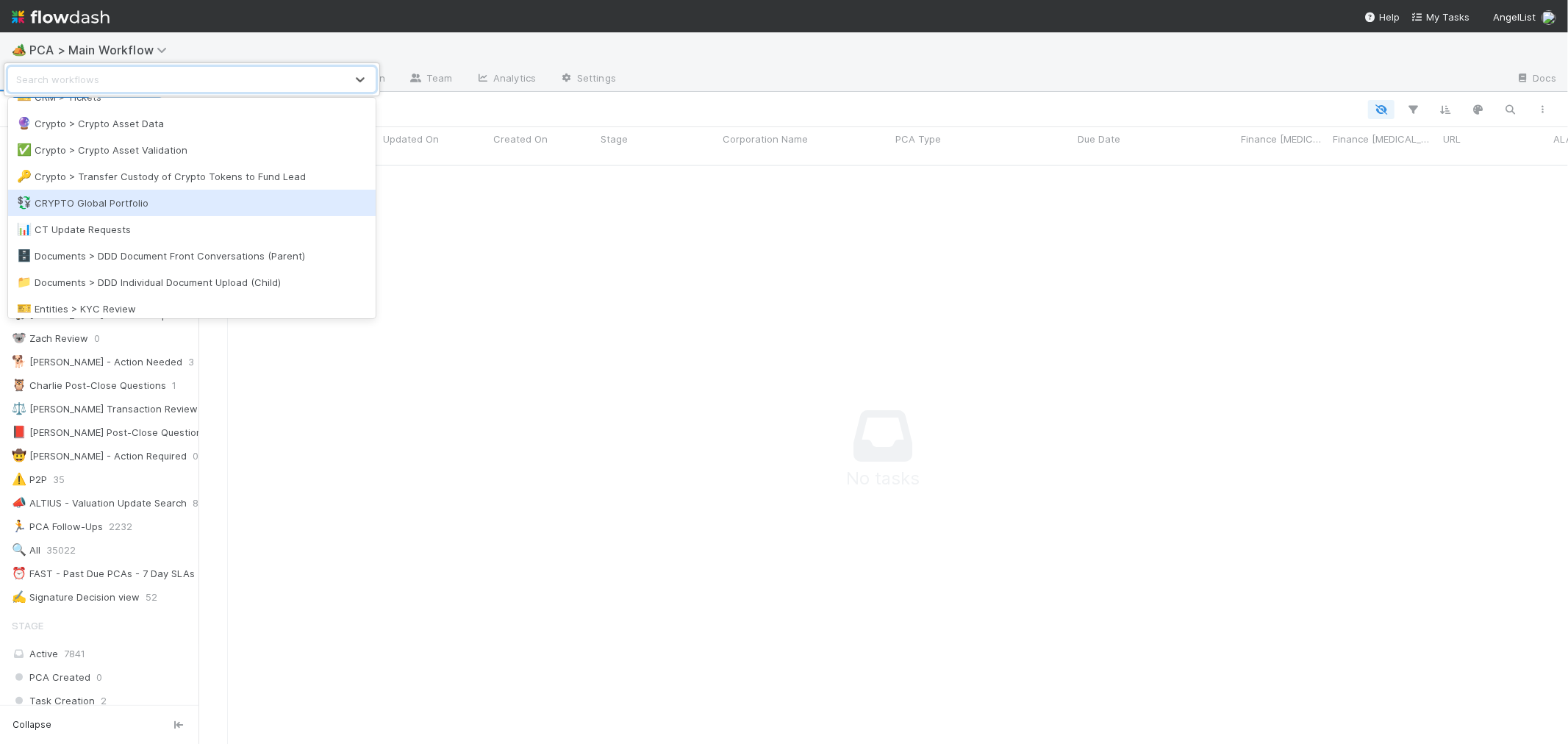
scroll to position [327, 0]
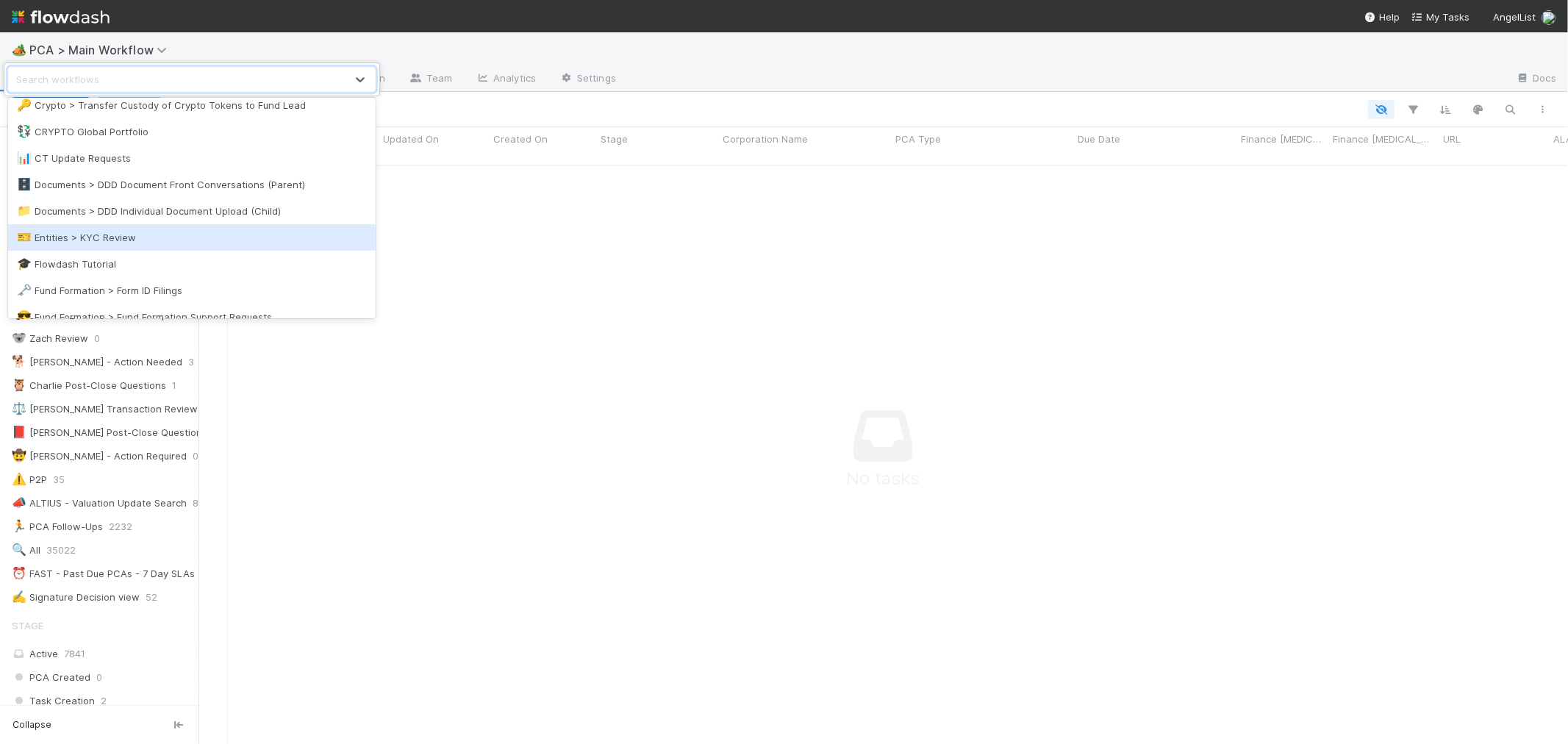
click at [119, 239] on div "🎫 Entities > KYC Review" at bounding box center [191, 238] width 350 height 15
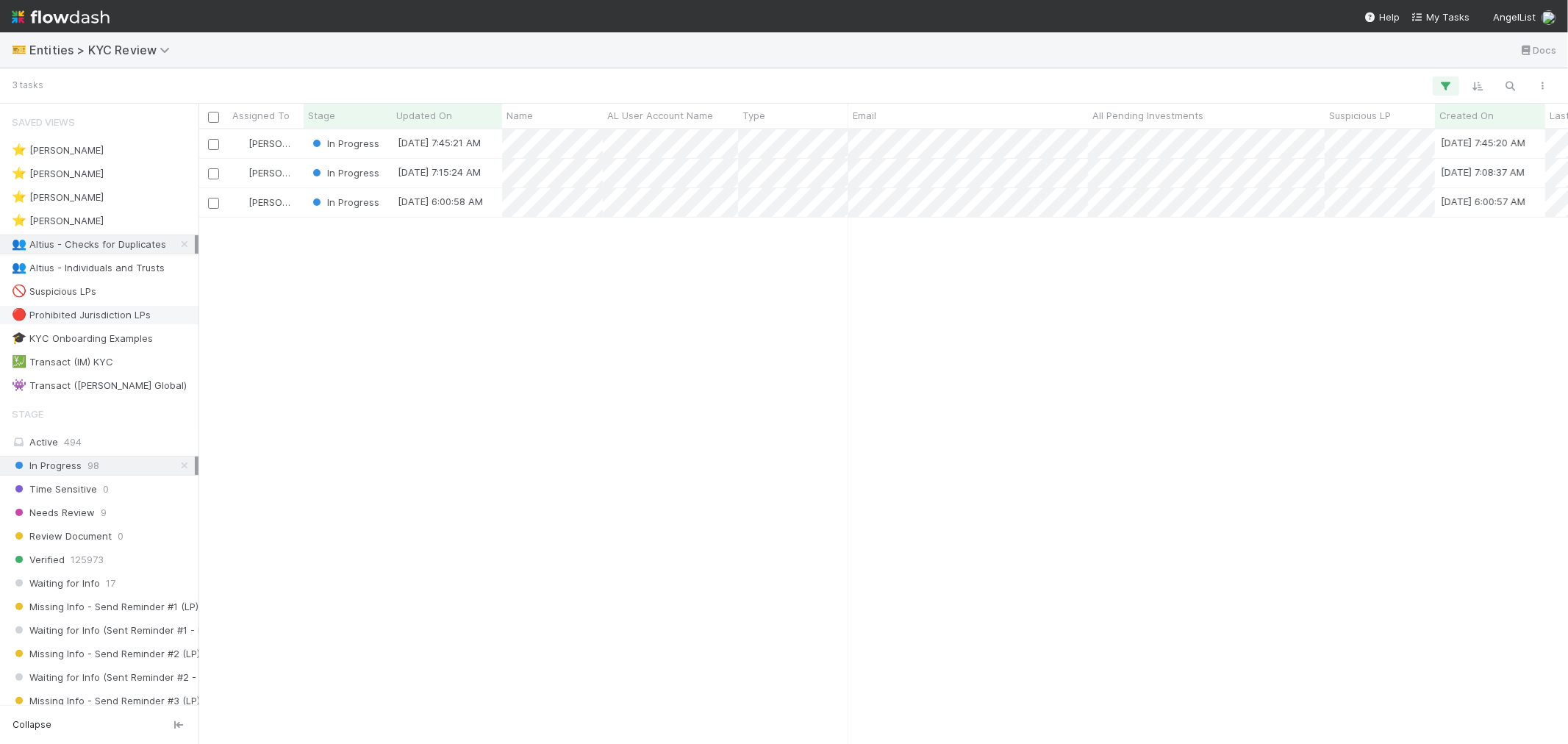
scroll to position [601, 1357]
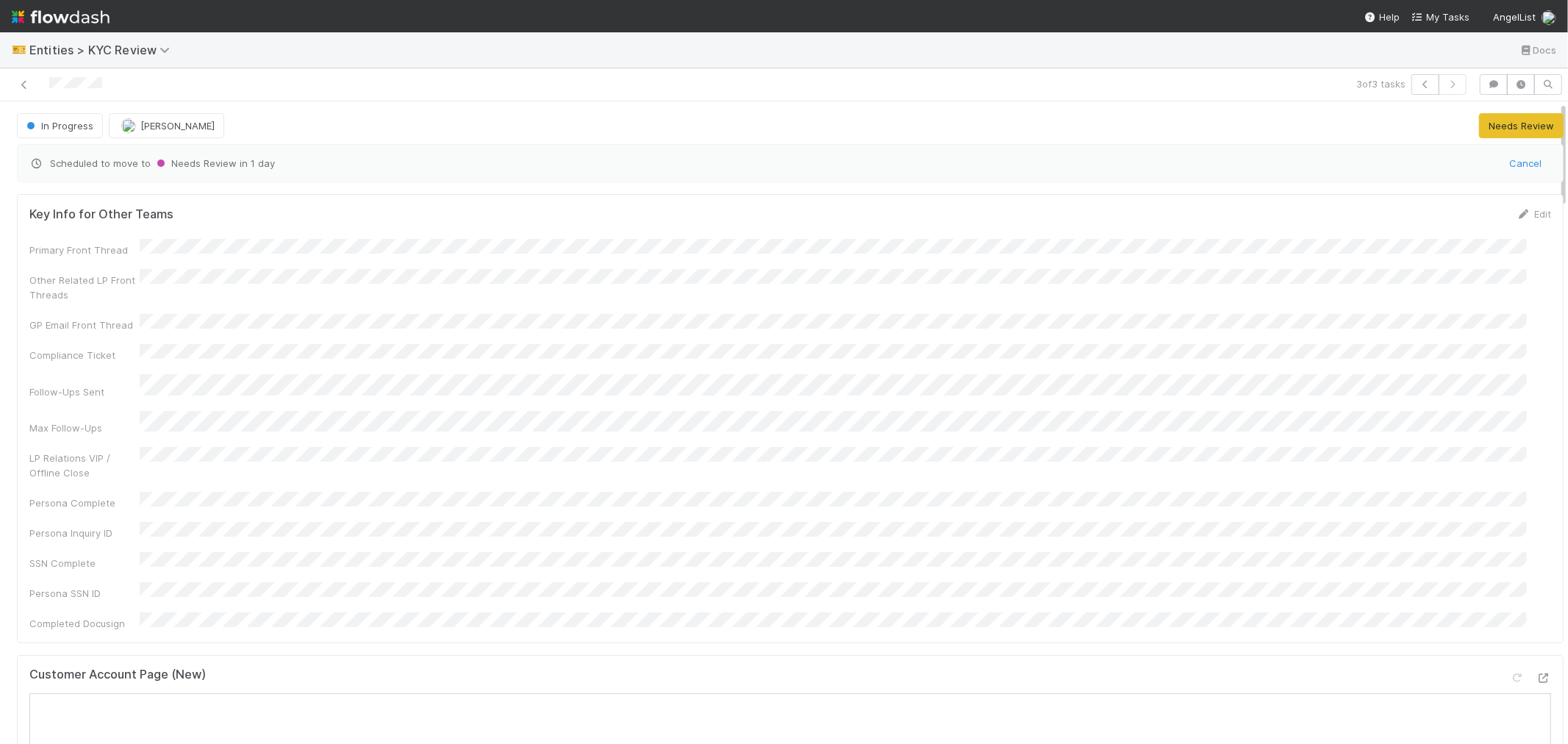
drag, startPoint x: 16, startPoint y: 83, endPoint x: 8, endPoint y: 83, distance: 8.0
click at [8, 83] on div at bounding box center [374, 84] width 736 height 21
copy icon
click at [571, 590] on div "Key Info for Other Teams Edit Primary Front Thread Other Related LP Front Threa…" at bounding box center [790, 418] width 1546 height 448
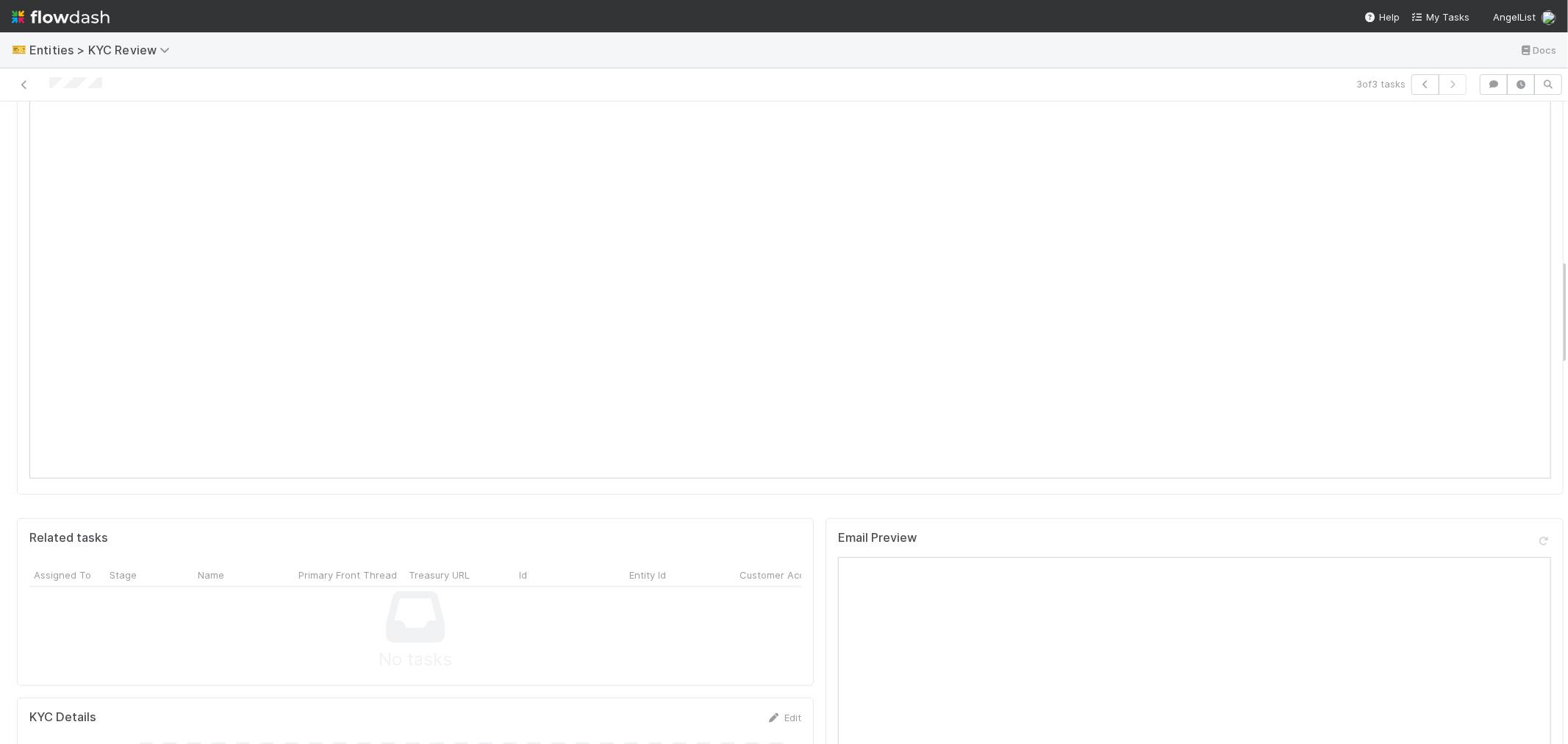
scroll to position [980, 0]
click at [777, 535] on link "Edit" at bounding box center [783, 541] width 34 height 12
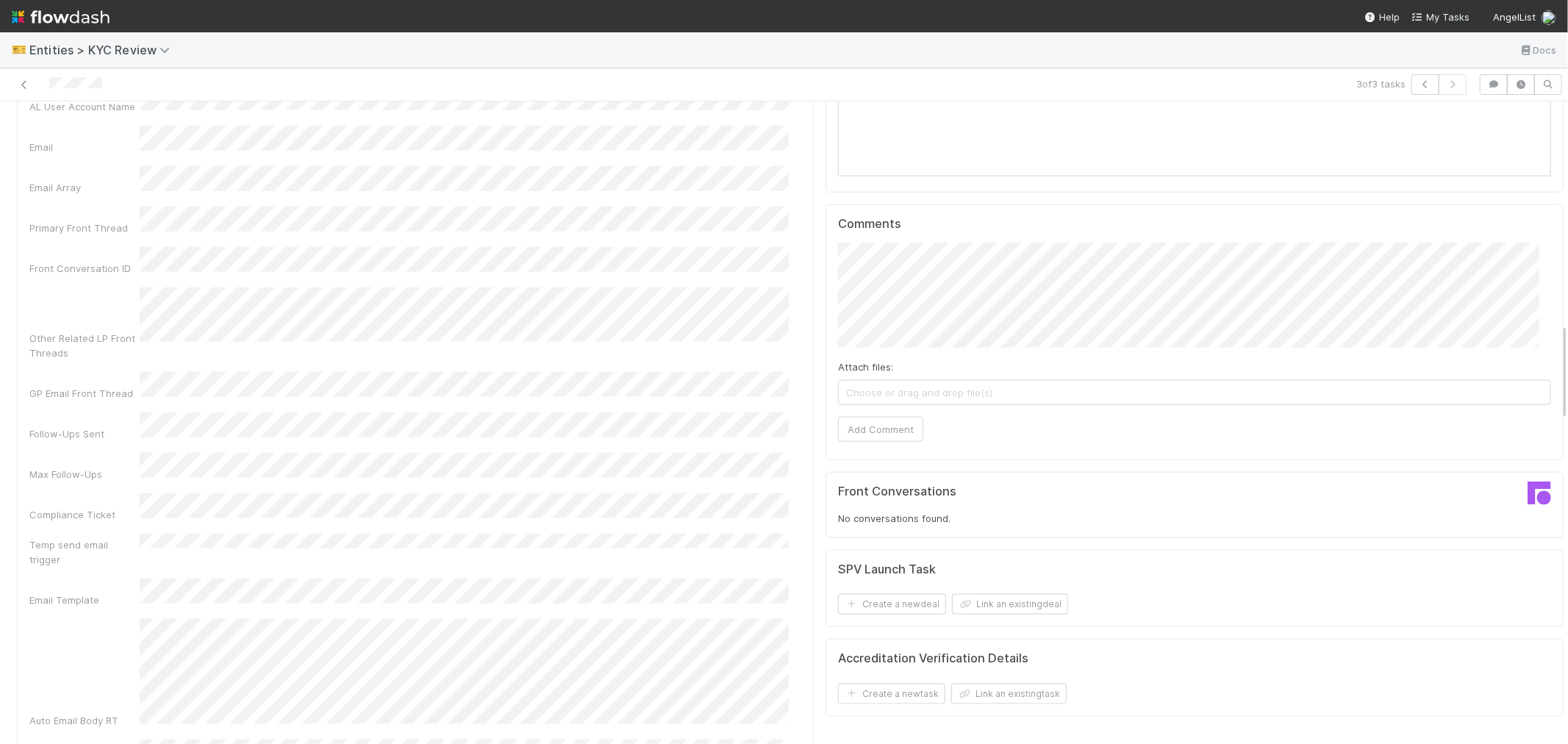
scroll to position [1144, 0]
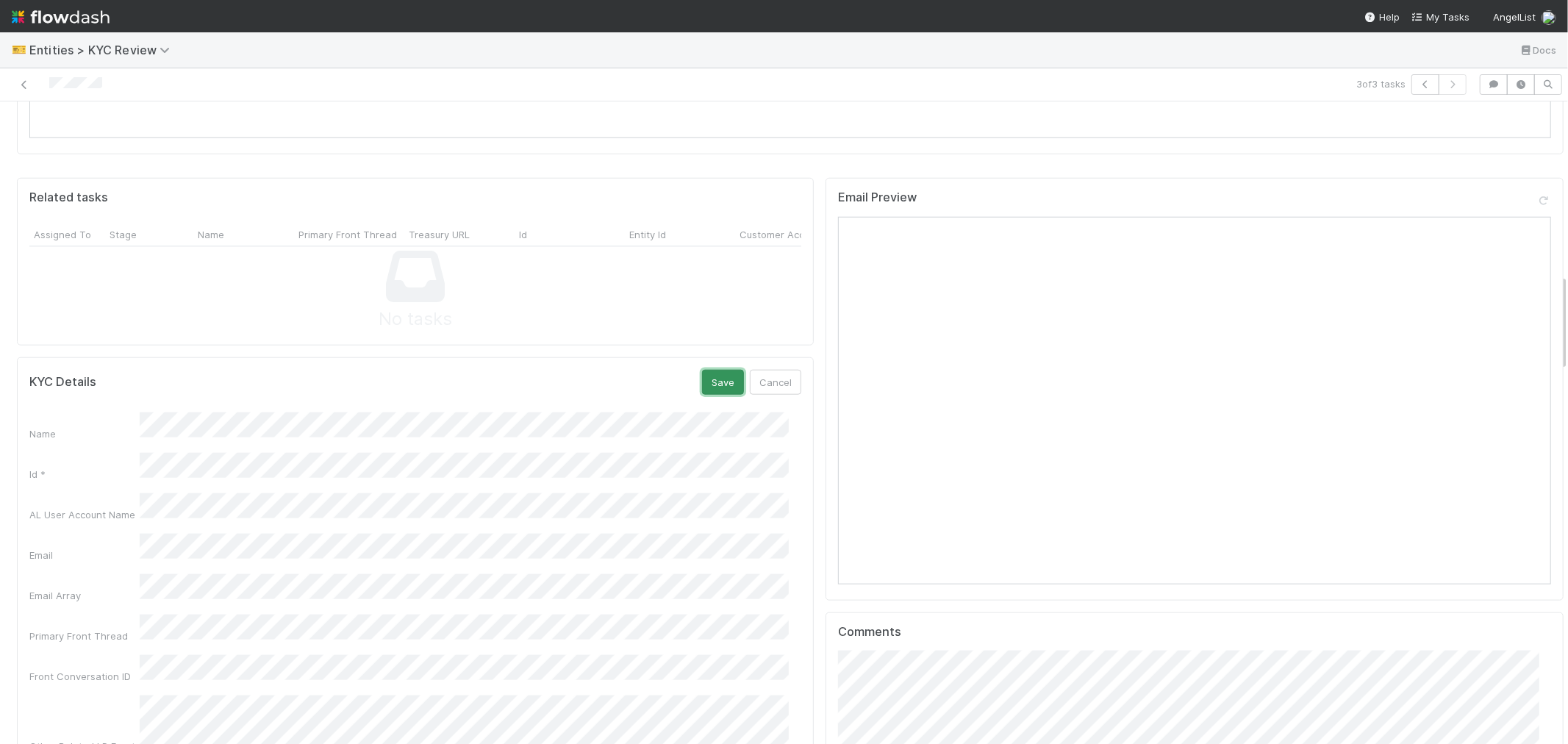
click at [713, 369] on button "Save" at bounding box center [723, 382] width 42 height 25
click at [1412, 91] on button "button" at bounding box center [1424, 84] width 28 height 21
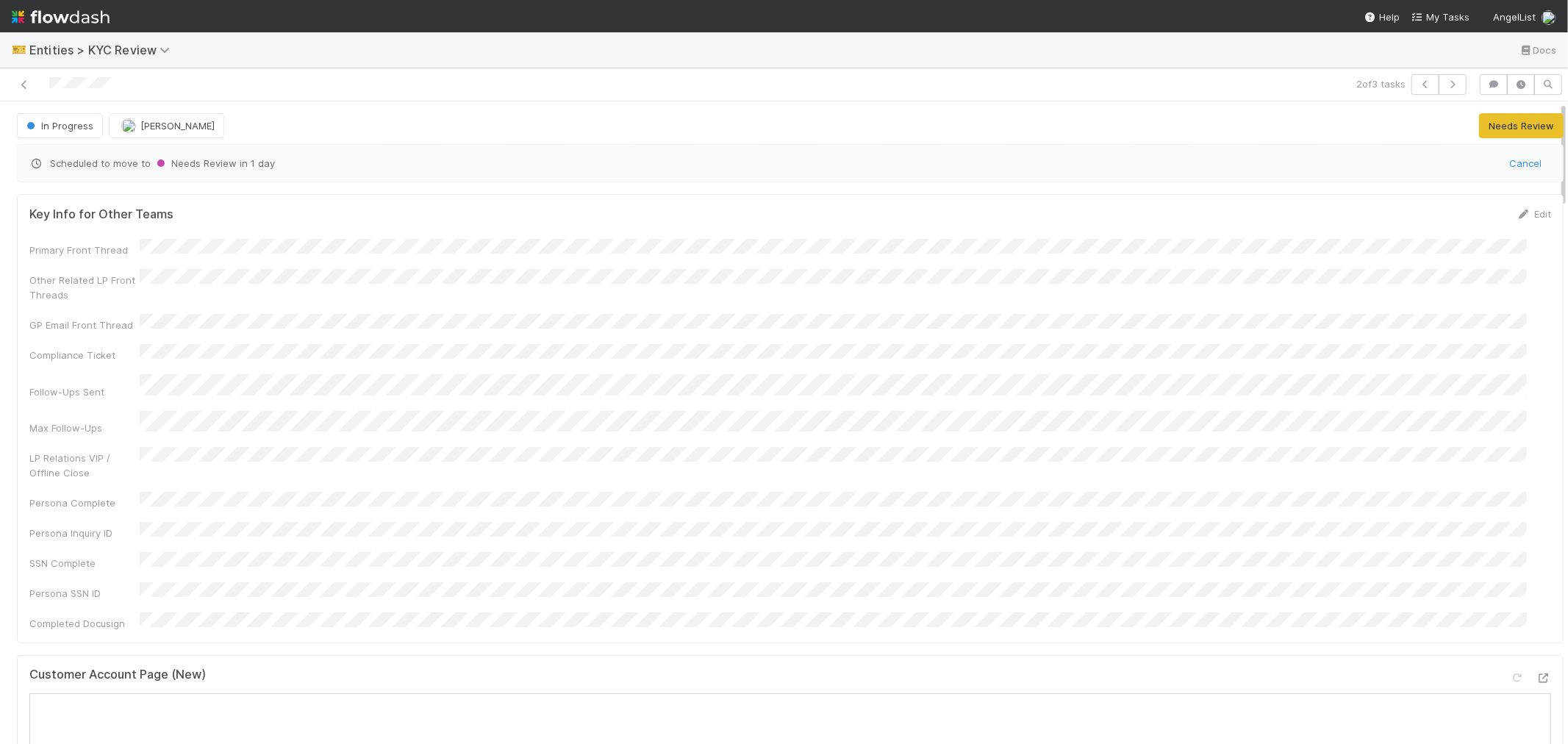
drag, startPoint x: 121, startPoint y: 81, endPoint x: 44, endPoint y: 96, distance: 78.4
click at [44, 96] on div "2 of 3 tasks" at bounding box center [784, 84] width 1568 height 33
click at [510, 668] on div "Customer Account Page (New)" at bounding box center [790, 681] width 1522 height 27
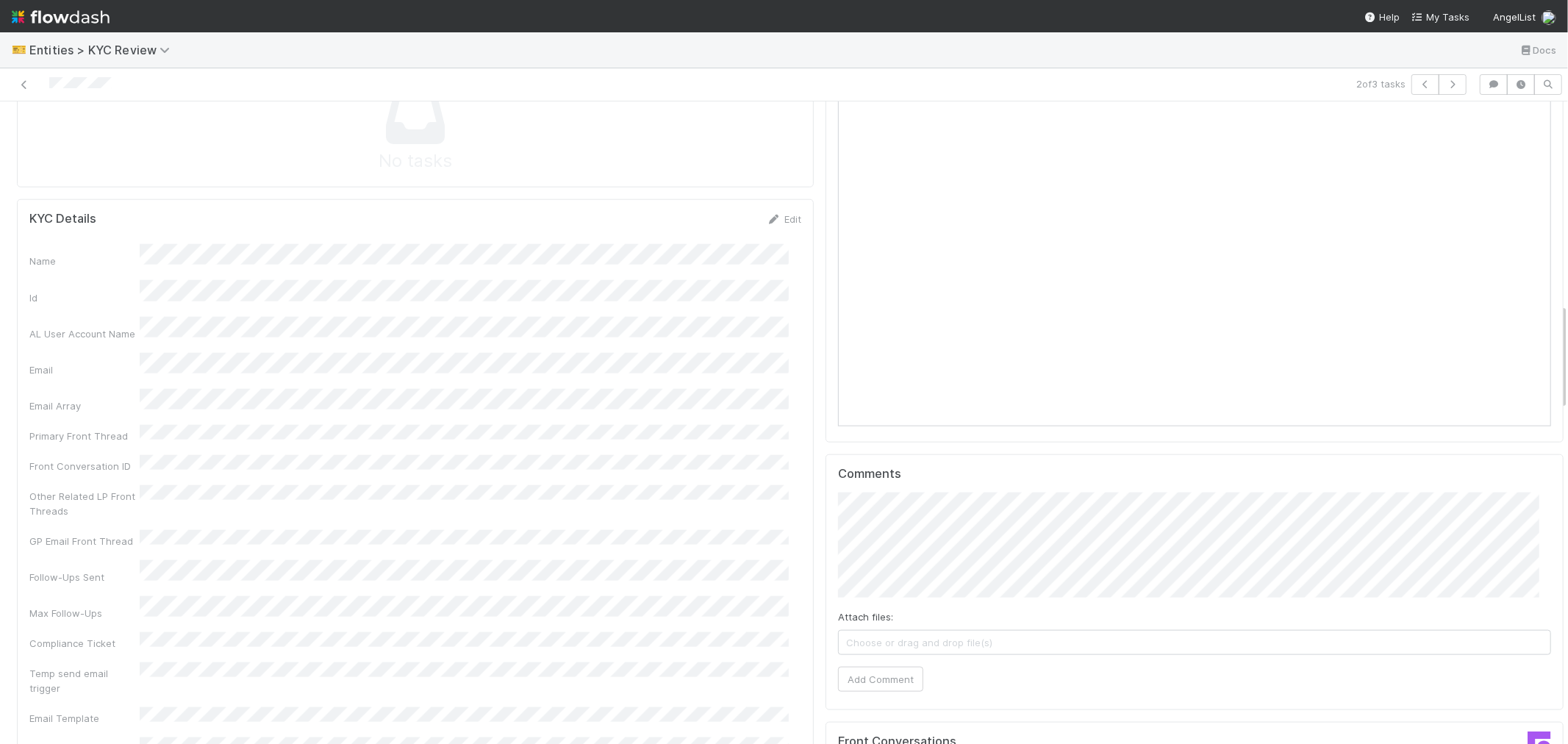
scroll to position [1225, 0]
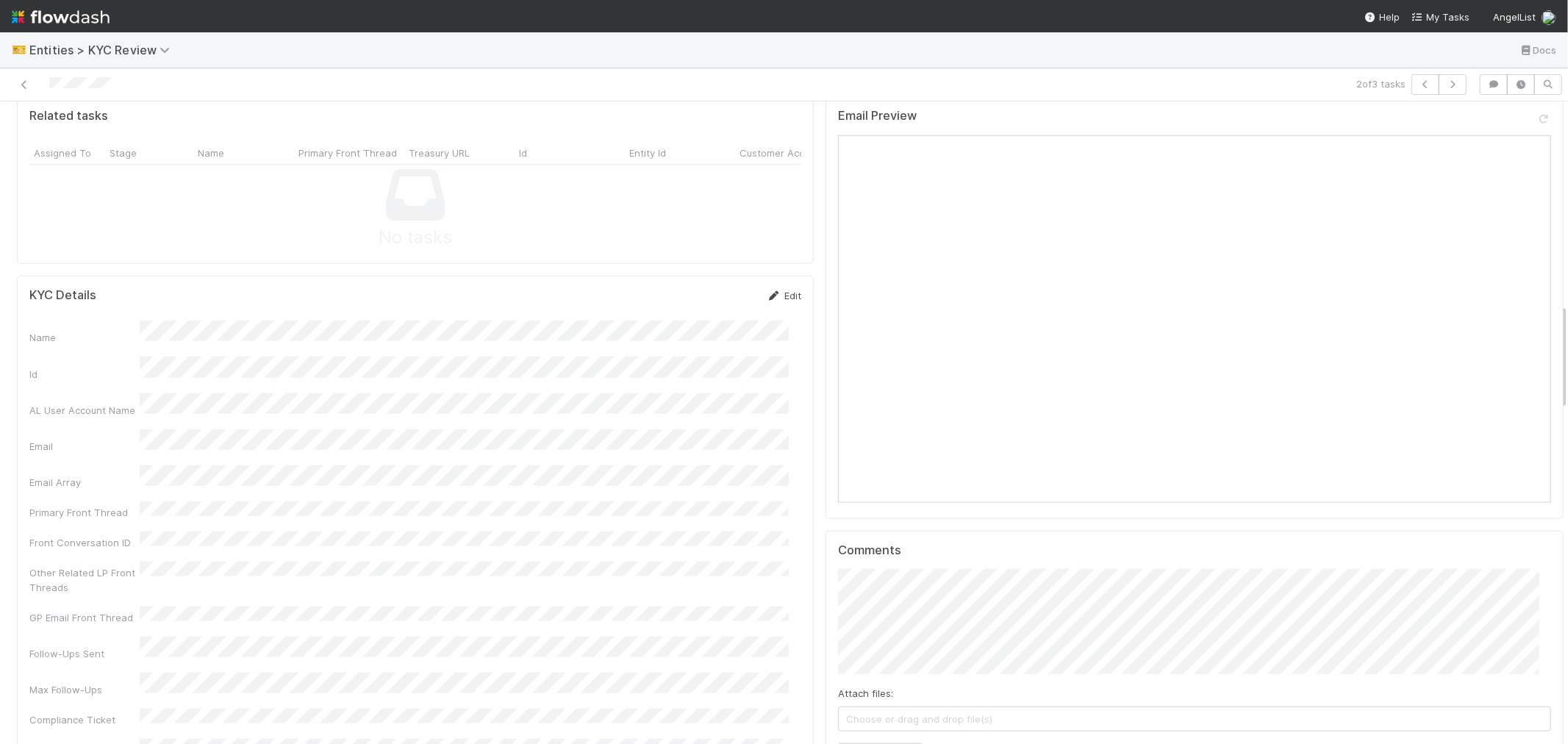
click at [767, 291] on icon at bounding box center [774, 296] width 15 height 9
click at [703, 288] on button "Save" at bounding box center [723, 301] width 42 height 25
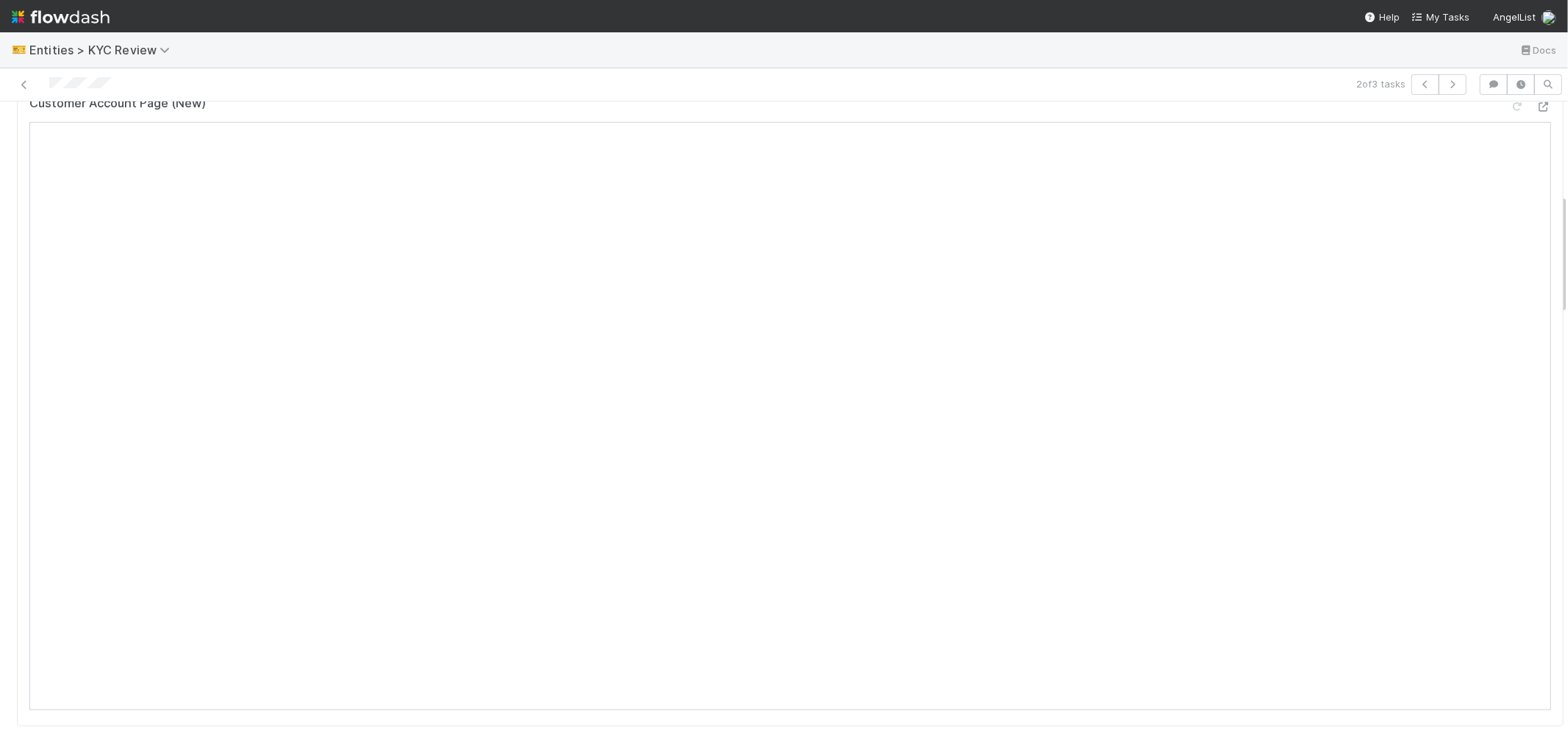
scroll to position [282, 0]
click at [1510, 344] on div at bounding box center [1518, 352] width 15 height 15
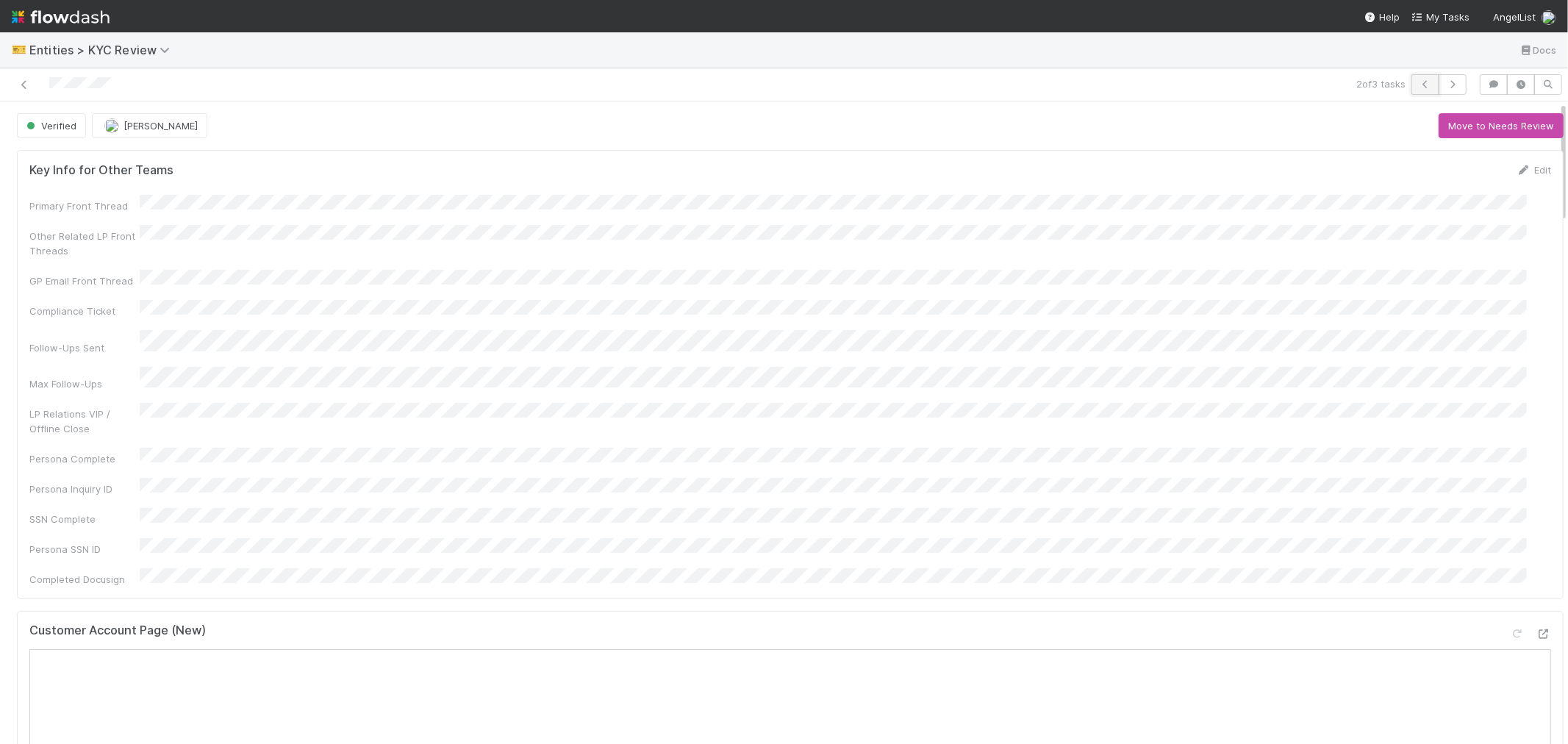
click at [1418, 86] on icon "button" at bounding box center [1425, 84] width 15 height 9
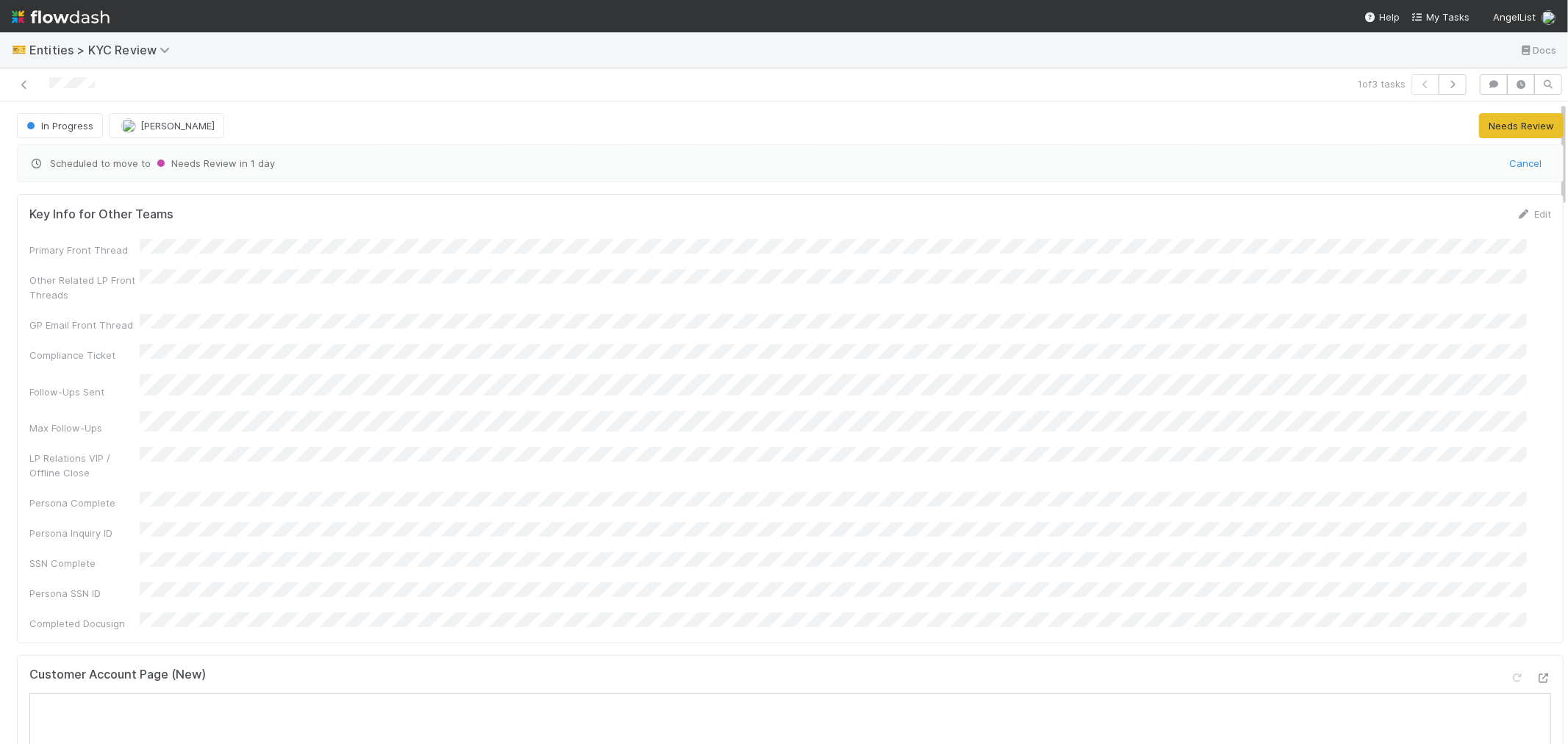
click at [621, 601] on div "Key Info for Other Teams Edit Primary Front Thread Other Related LP Front Threa…" at bounding box center [790, 752] width 1558 height 1127
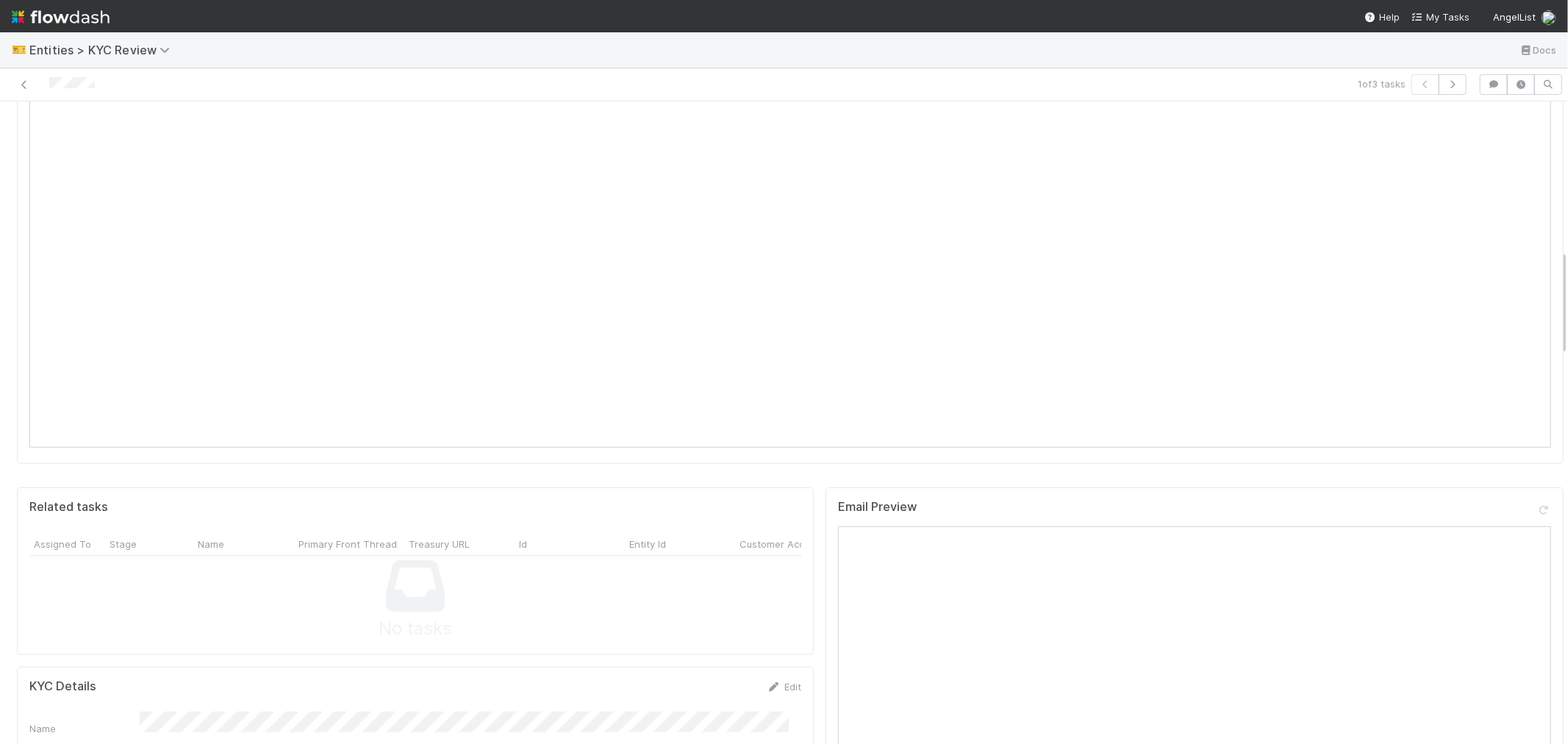
scroll to position [899, 0]
click at [780, 616] on link "Edit" at bounding box center [783, 622] width 34 height 12
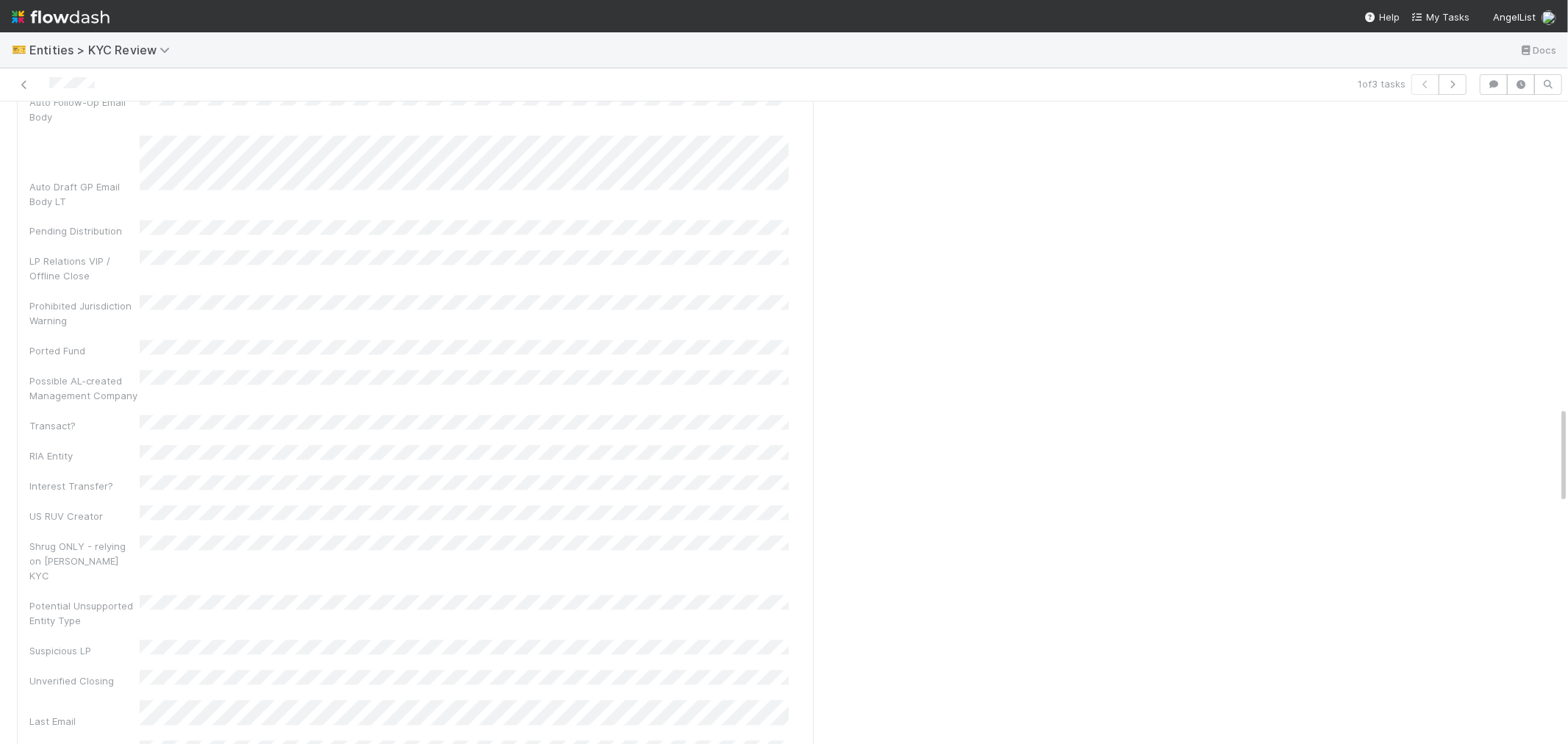
scroll to position [2287, 0]
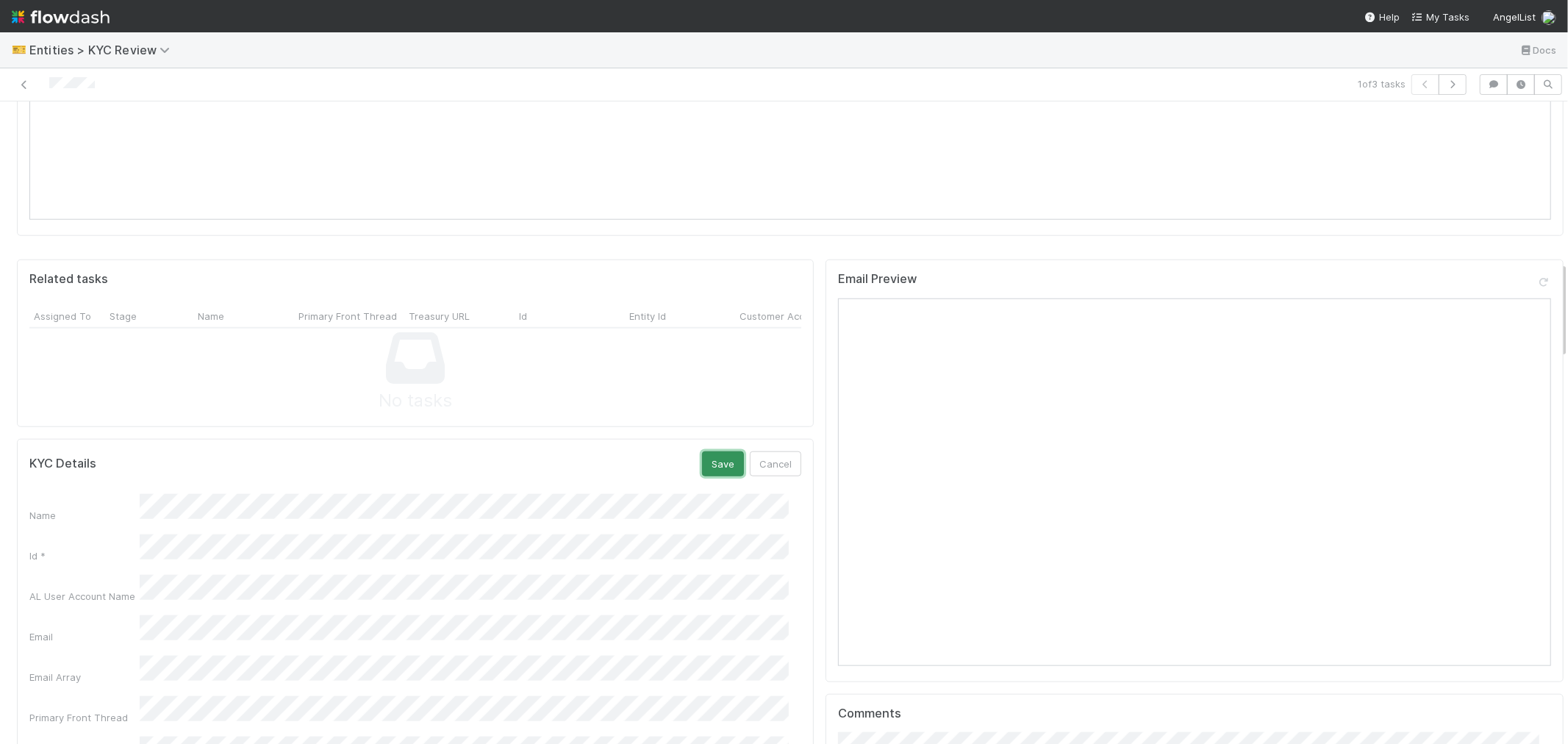
click at [712, 452] on button "Save" at bounding box center [723, 464] width 42 height 25
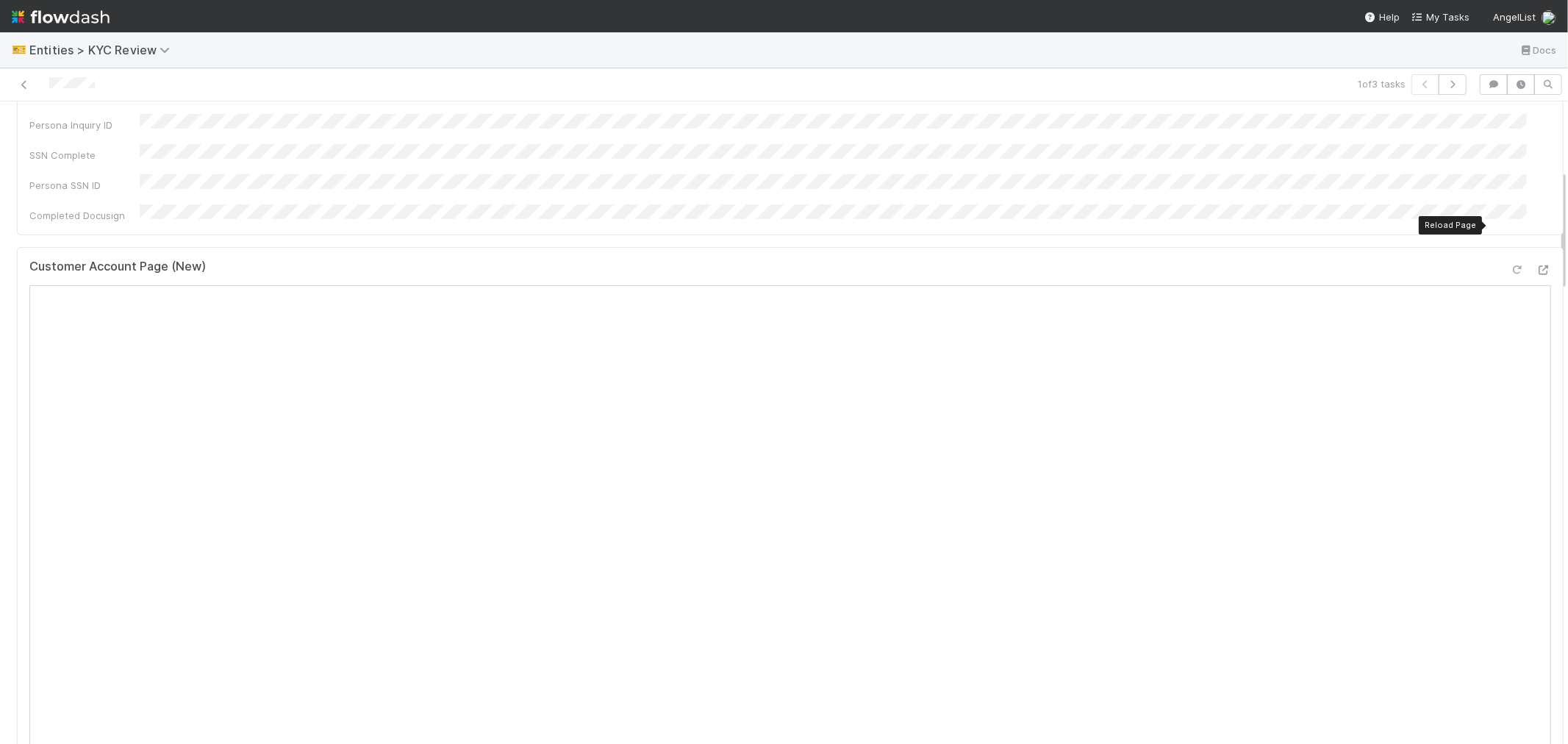
click at [1510, 263] on div at bounding box center [1518, 270] width 15 height 15
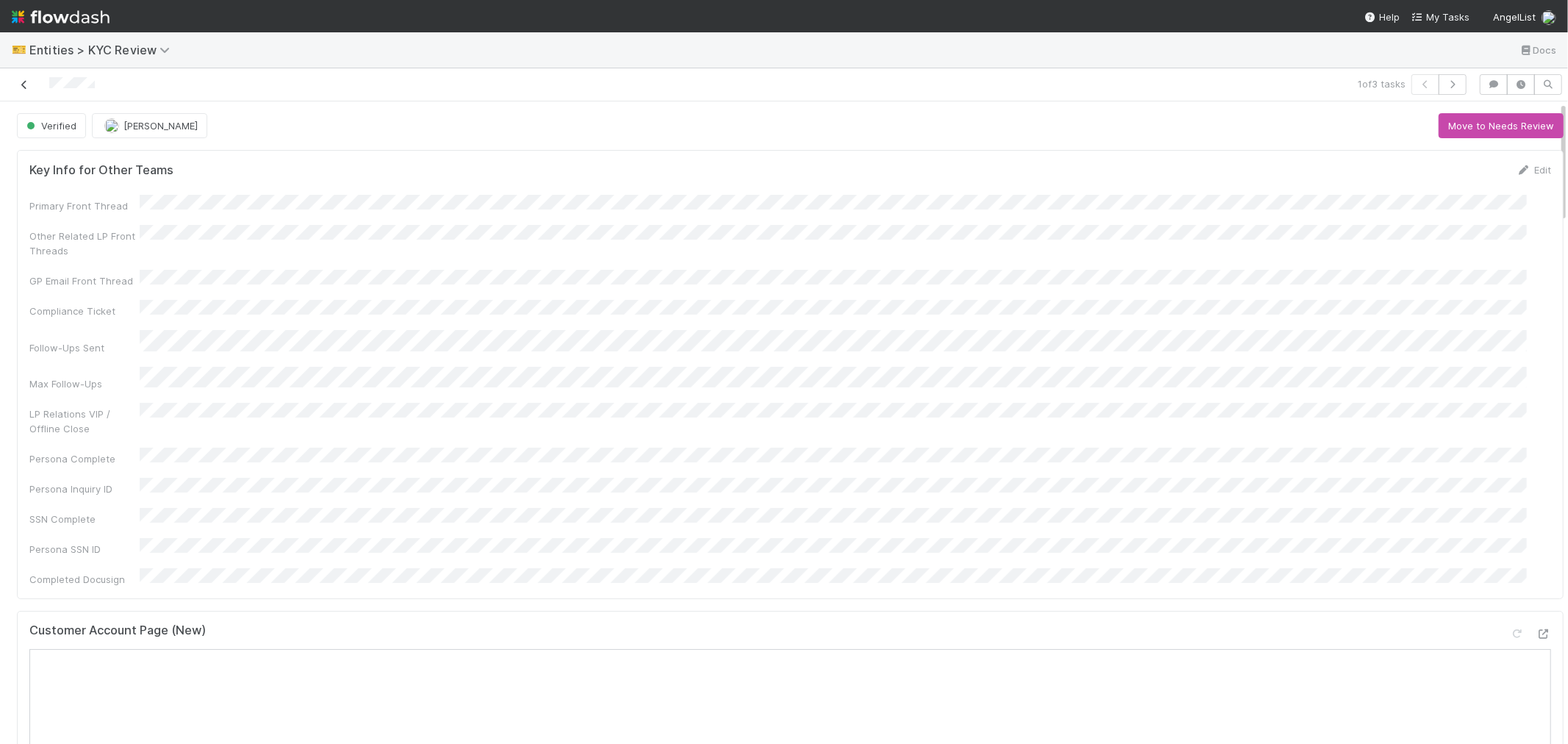
click at [23, 86] on icon at bounding box center [24, 84] width 15 height 9
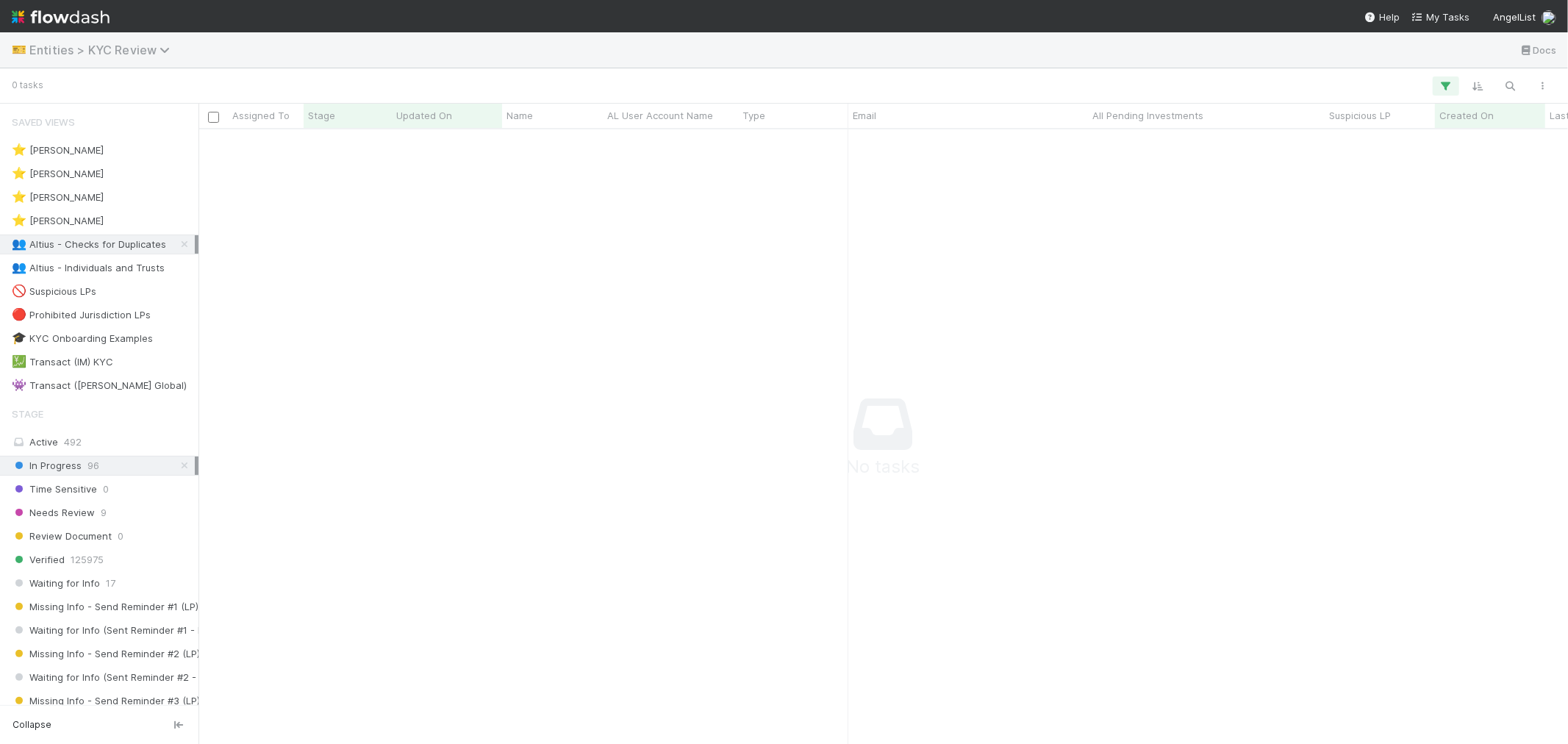
scroll to position [589, 1346]
click at [98, 53] on span "Entities > KYC Review" at bounding box center [103, 50] width 148 height 15
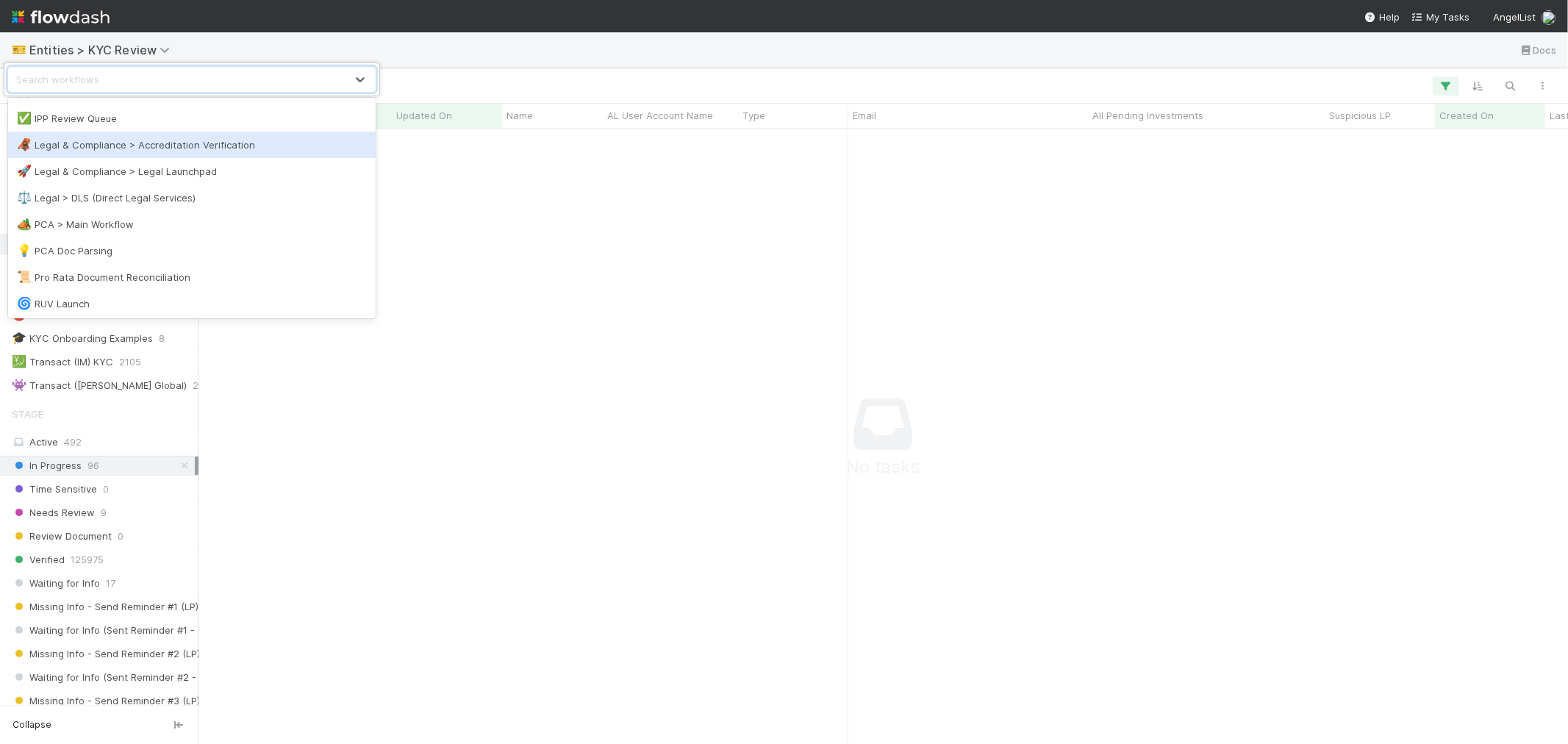
scroll to position [679, 0]
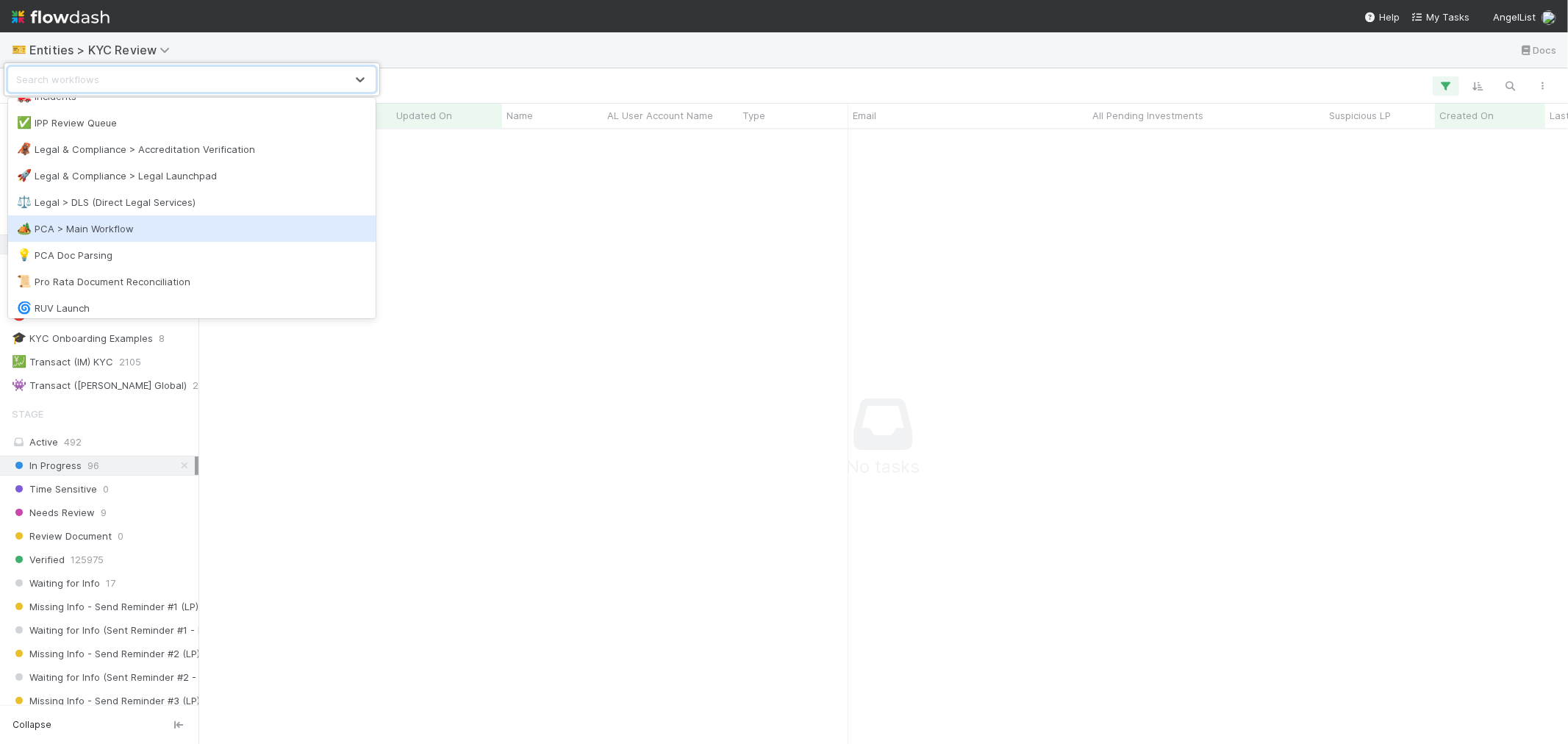
click at [116, 222] on div "🏕️ PCA > Main Workflow" at bounding box center [191, 229] width 350 height 15
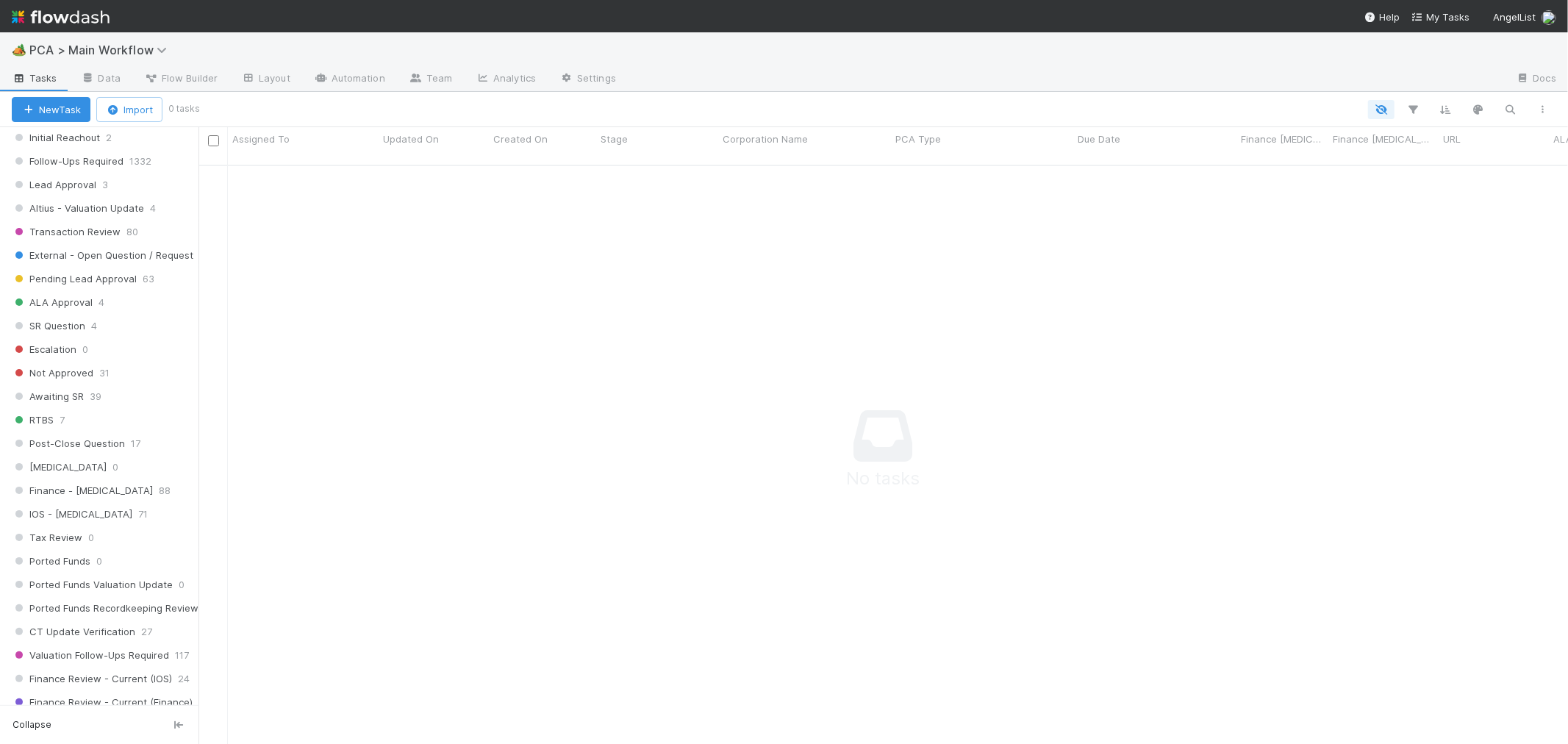
scroll to position [653, 0]
click at [90, 523] on div "IOS - ICU 71" at bounding box center [105, 519] width 186 height 18
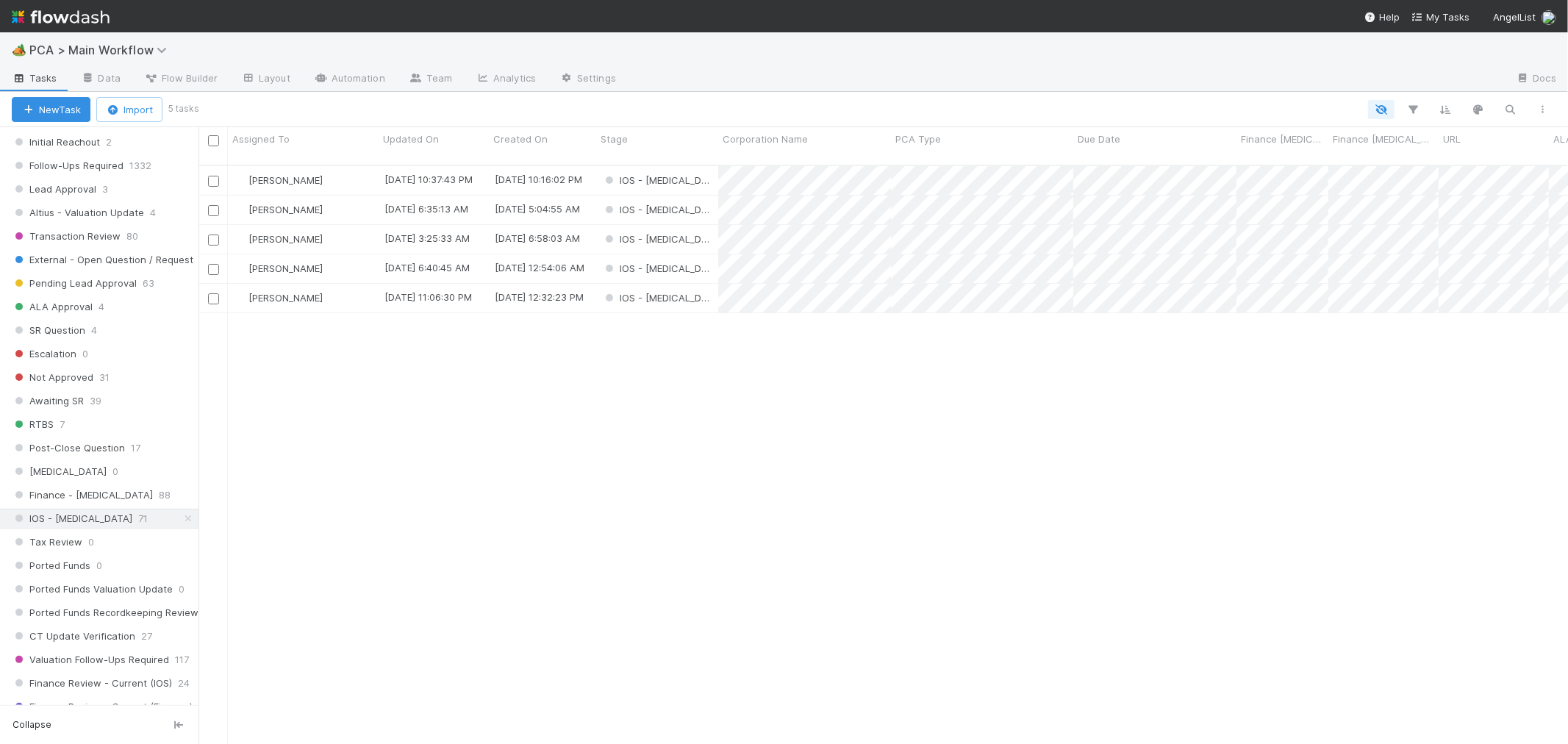
scroll to position [579, 1357]
click at [640, 501] on div "Roselyn de Villa 8/15/25, 10:37:43 PM 8/15/25, 10:16:02 PM IOS - ICU 0 0 0 0 0 …" at bounding box center [882, 461] width 1369 height 590
click at [840, 447] on div "Roselyn de Villa 8/15/25, 10:37:43 PM 8/15/25, 10:16:02 PM IOS - ICU 0 0 0 0 0 …" at bounding box center [882, 461] width 1369 height 590
click at [143, 56] on span "PCA > Main Workflow" at bounding box center [107, 50] width 157 height 18
click at [139, 53] on span "PCA > Main Workflow" at bounding box center [102, 50] width 145 height 15
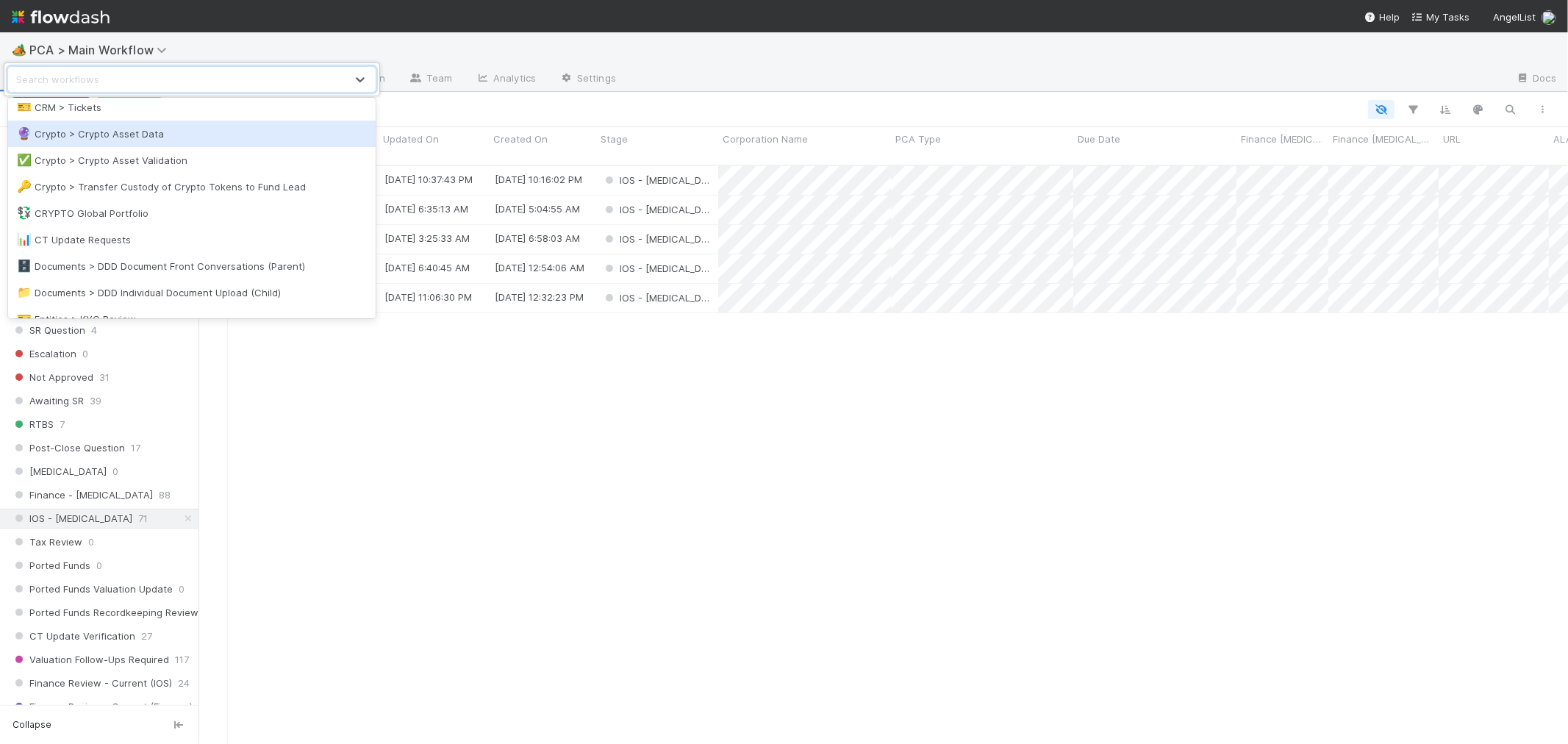
scroll to position [163, 0]
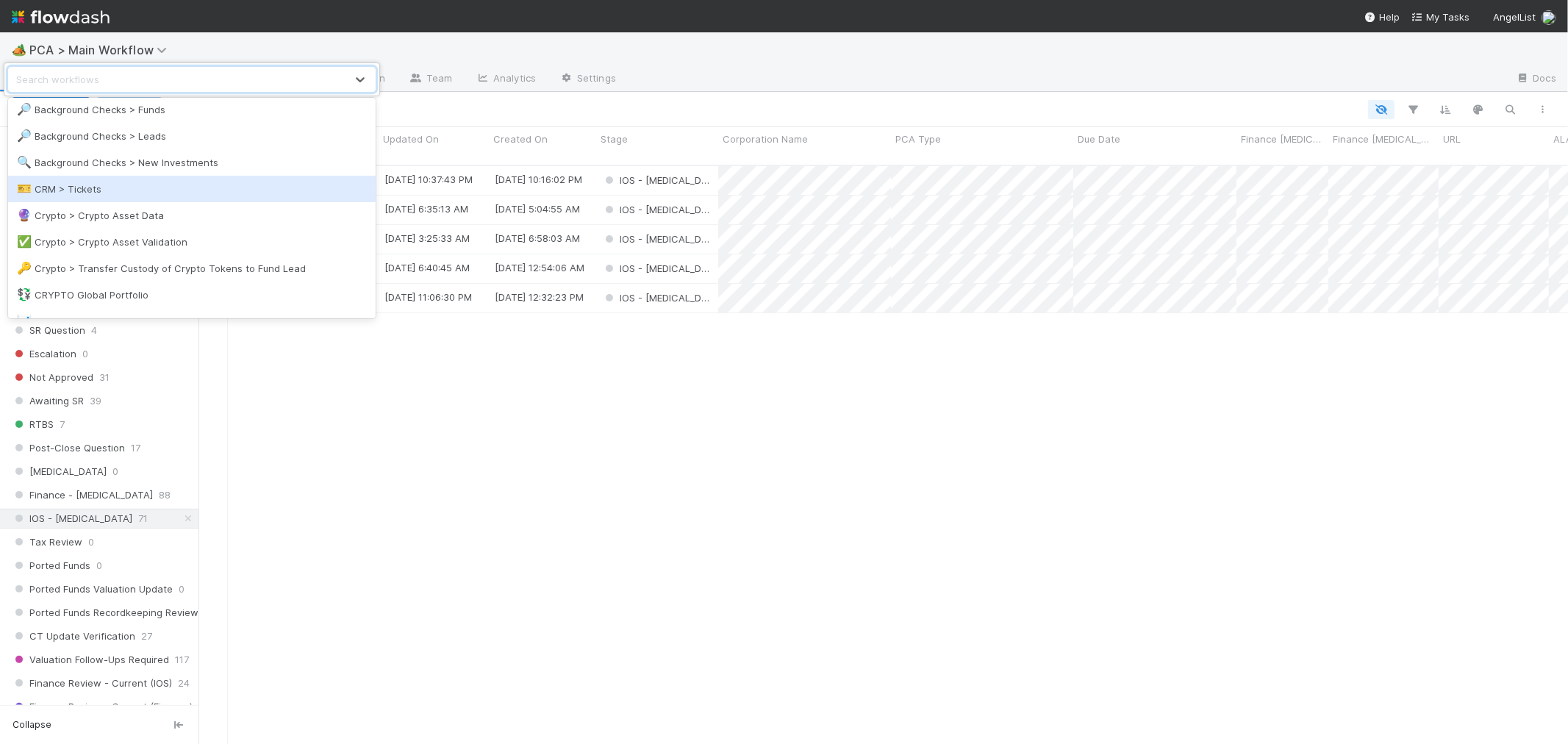
click at [196, 165] on div "🔍 Background Checks > New Investments" at bounding box center [191, 163] width 350 height 15
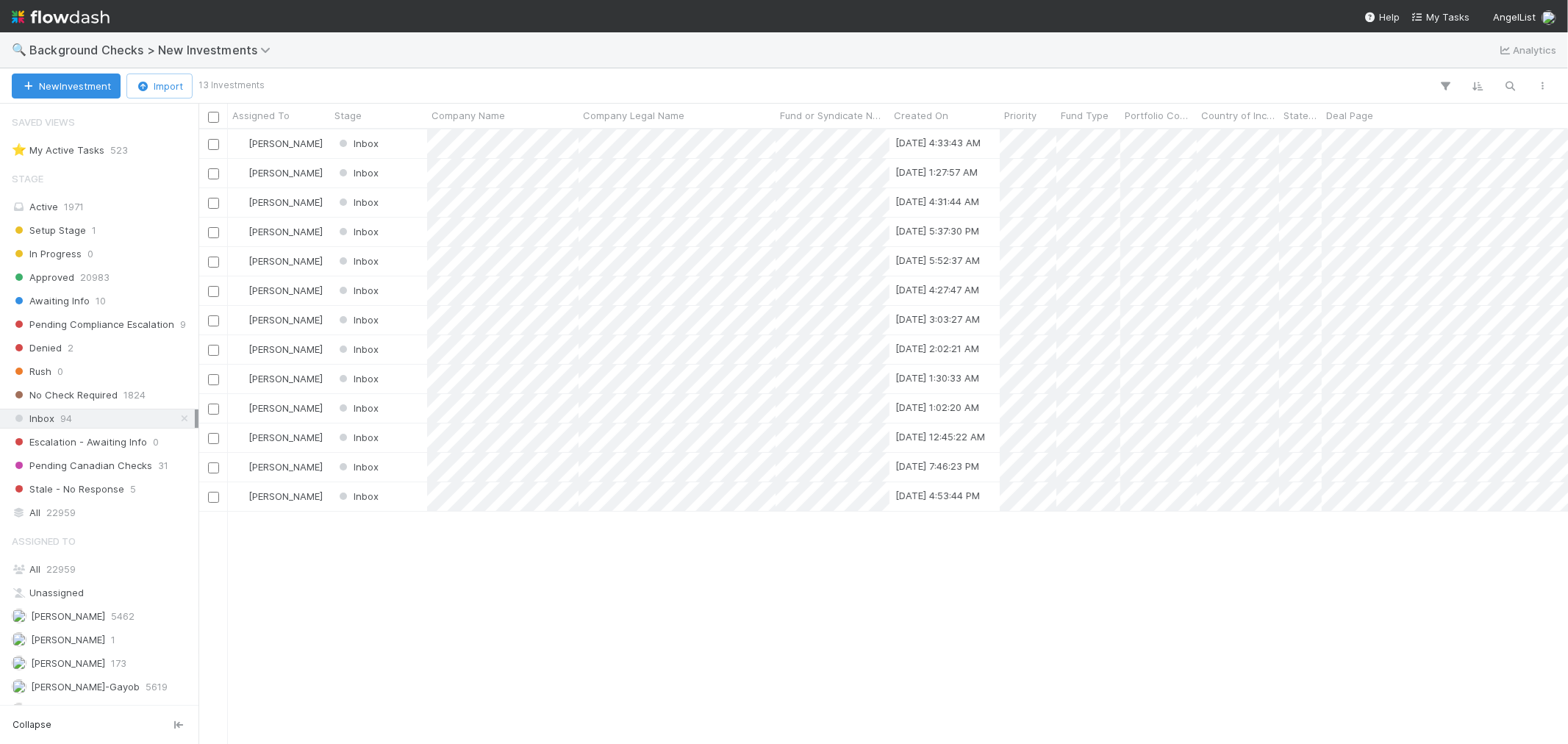
scroll to position [601, 1357]
click at [740, 151] on div at bounding box center [784, 372] width 1568 height 744
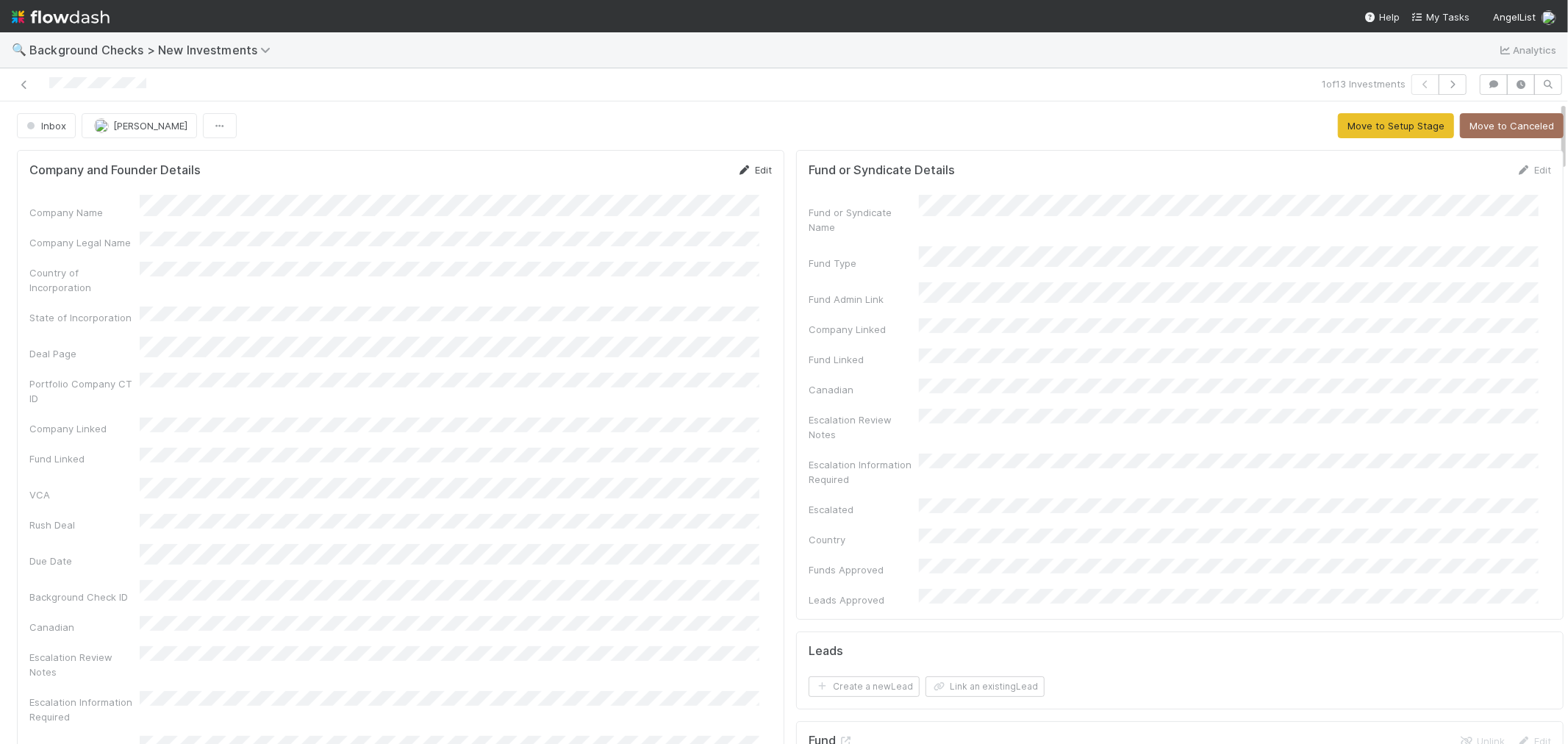
click at [741, 166] on link "Edit" at bounding box center [754, 170] width 34 height 12
click at [678, 174] on button "Save" at bounding box center [693, 176] width 42 height 25
click at [1350, 122] on button "Move to Setup Stage" at bounding box center [1396, 126] width 116 height 25
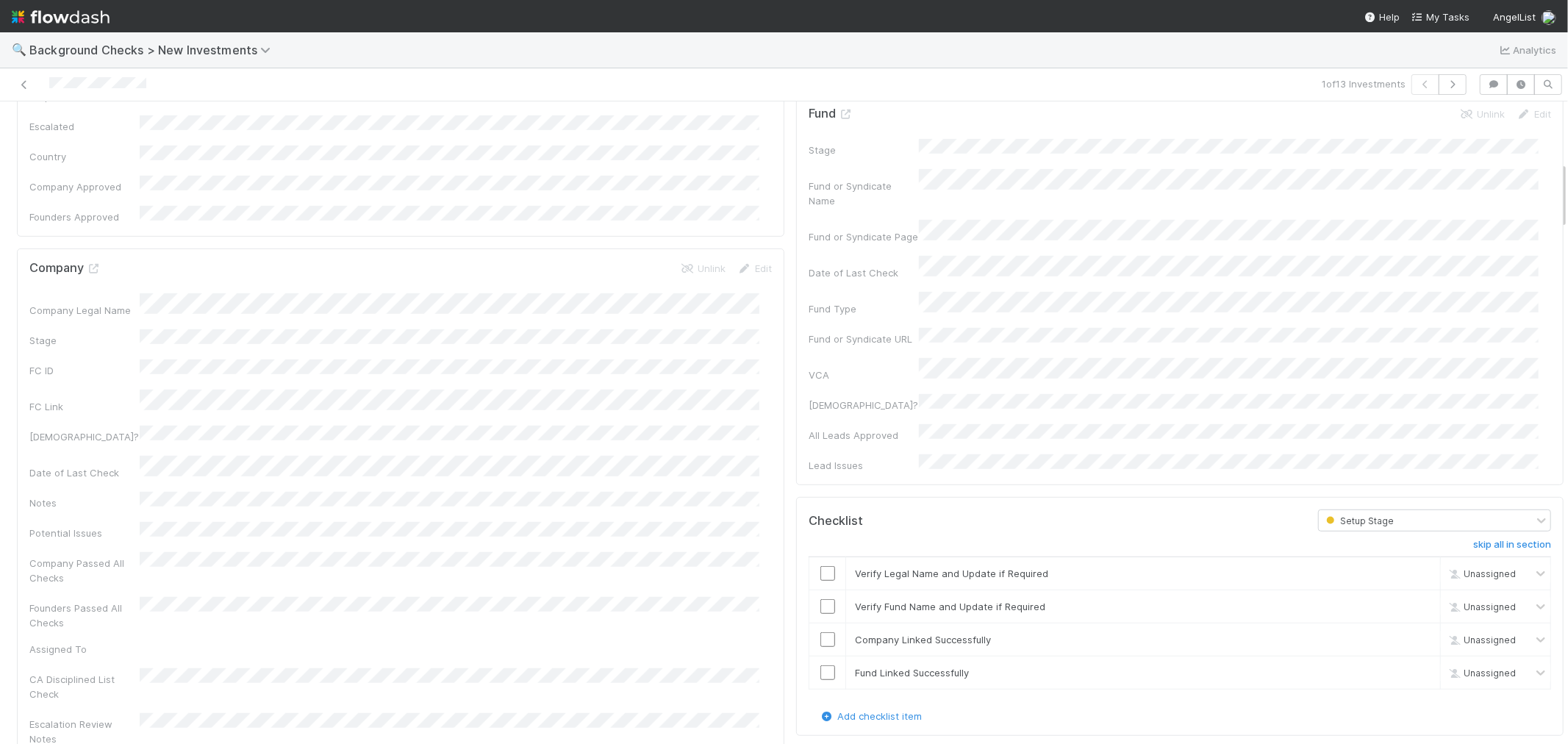
scroll to position [653, 0]
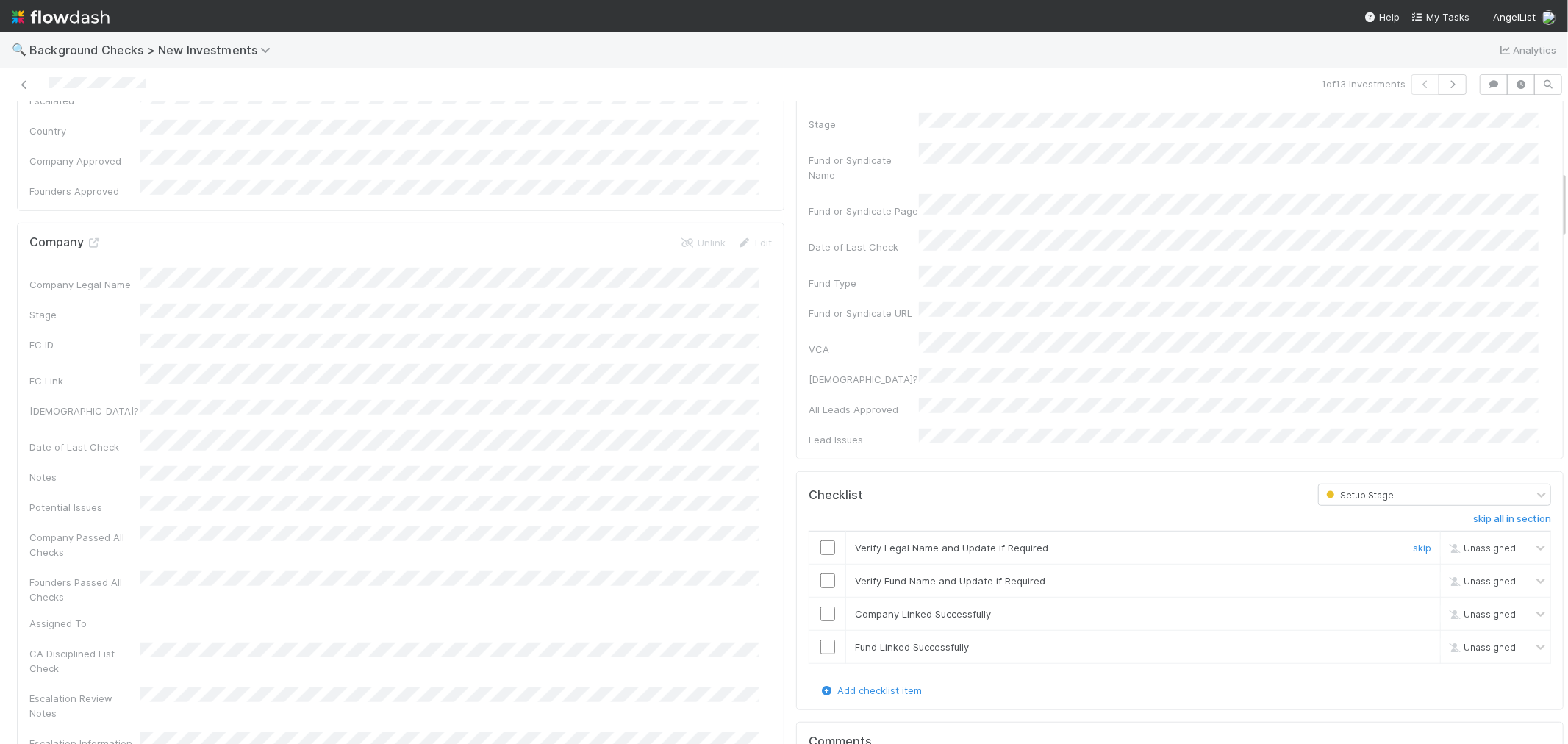
click at [820, 541] on input "checkbox" at bounding box center [828, 548] width 15 height 15
click at [820, 574] on input "checkbox" at bounding box center [828, 581] width 15 height 15
drag, startPoint x: 818, startPoint y: 522, endPoint x: 813, endPoint y: 540, distance: 18.7
click at [820, 606] on input "checkbox" at bounding box center [828, 614] width 15 height 15
click at [820, 640] on input "checkbox" at bounding box center [828, 647] width 15 height 15
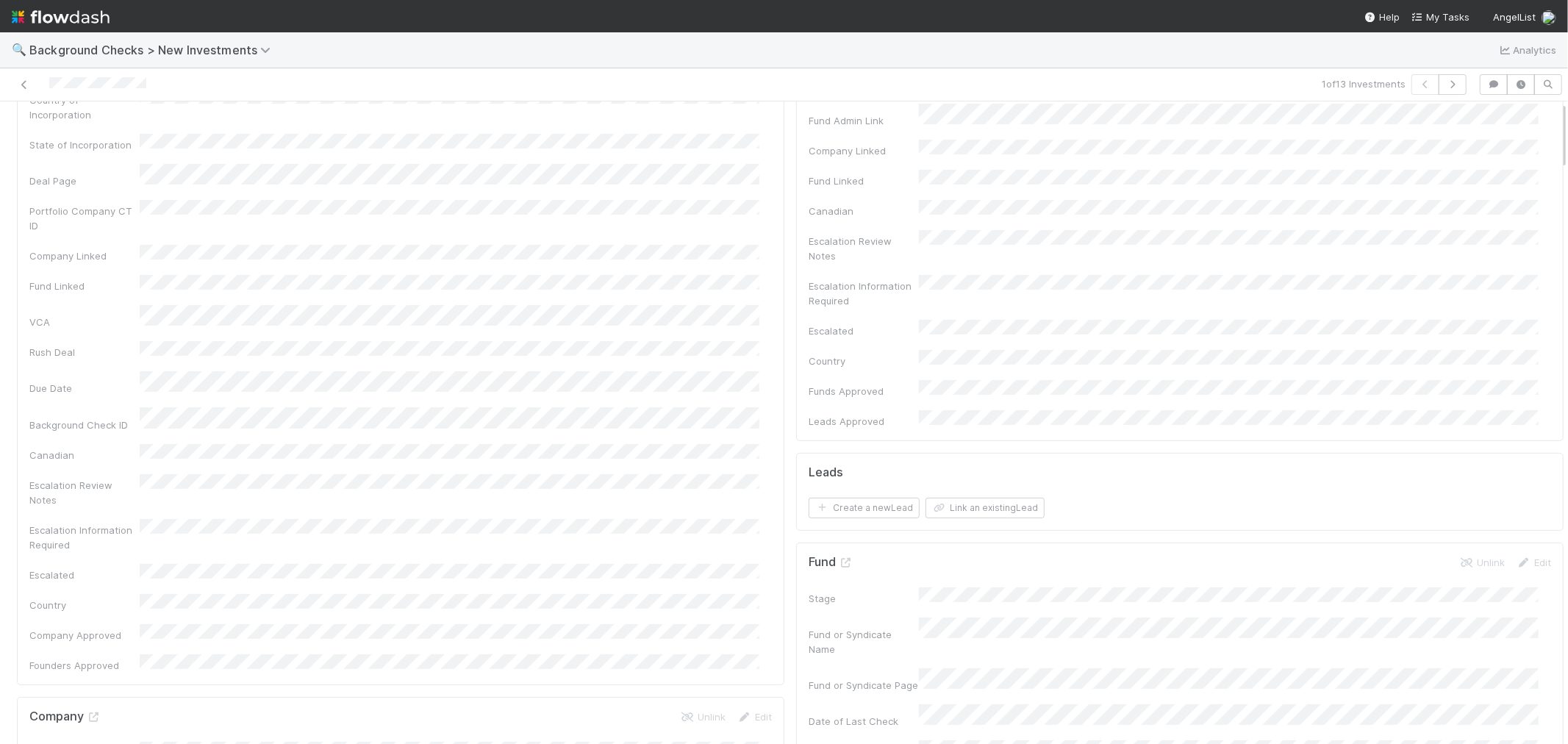
scroll to position [0, 0]
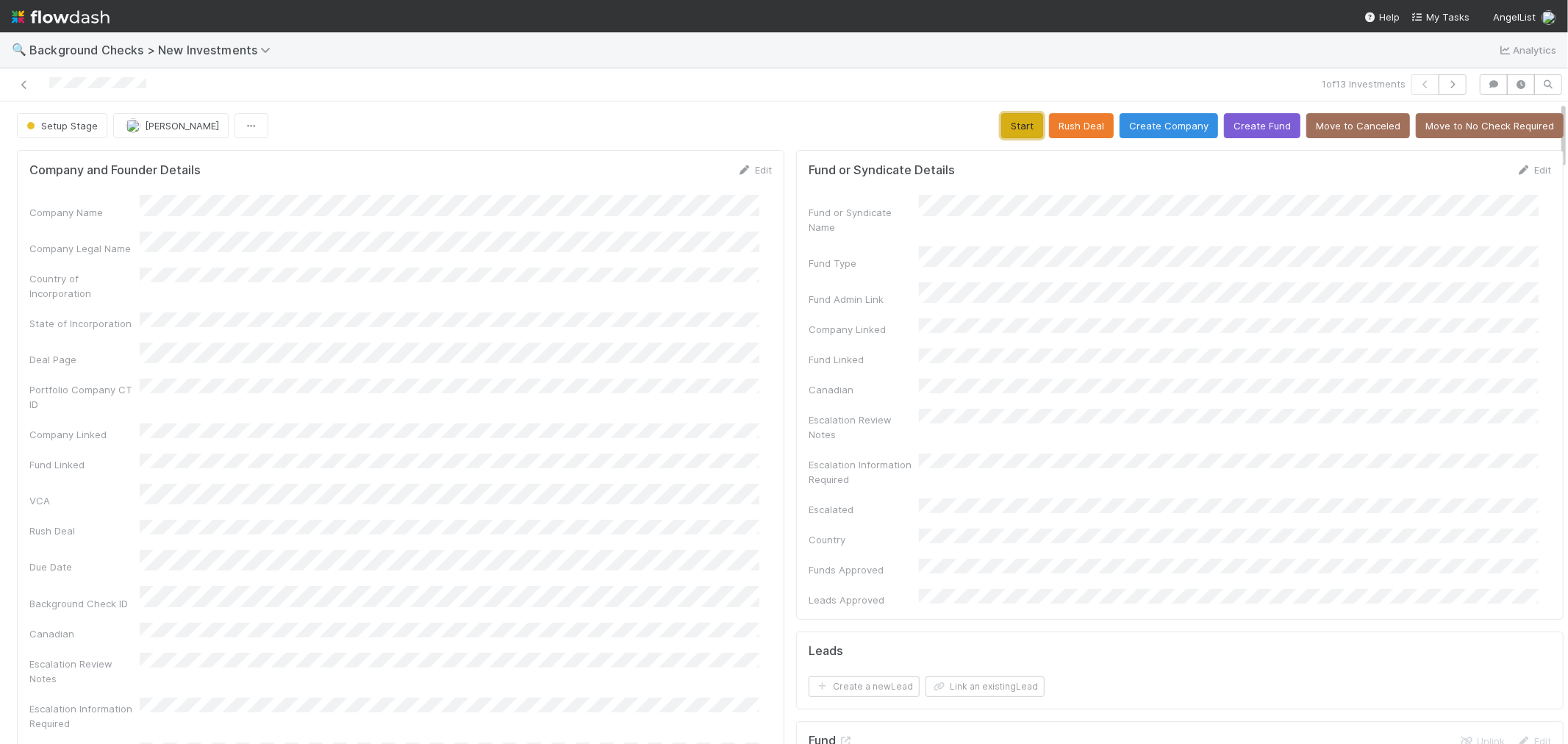
drag, startPoint x: 1013, startPoint y: 128, endPoint x: 738, endPoint y: 222, distance: 290.6
click at [1008, 128] on button "Start" at bounding box center [1022, 126] width 42 height 25
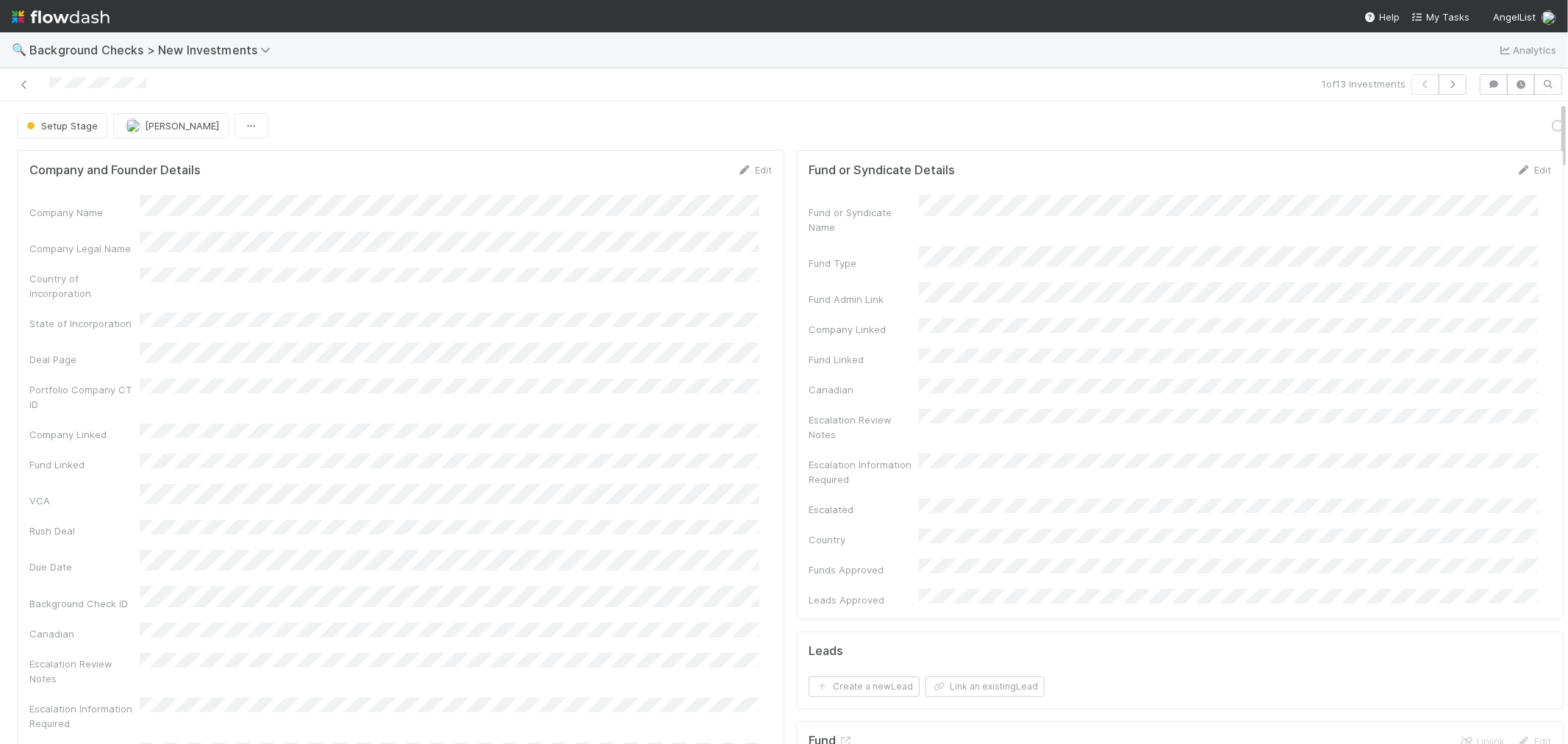
click at [675, 283] on div "Country of Incorporation" at bounding box center [400, 284] width 742 height 33
click at [1519, 128] on link "Actions" at bounding box center [1534, 126] width 60 height 25
click at [1445, 299] on button "Link Lead" at bounding box center [1482, 301] width 164 height 21
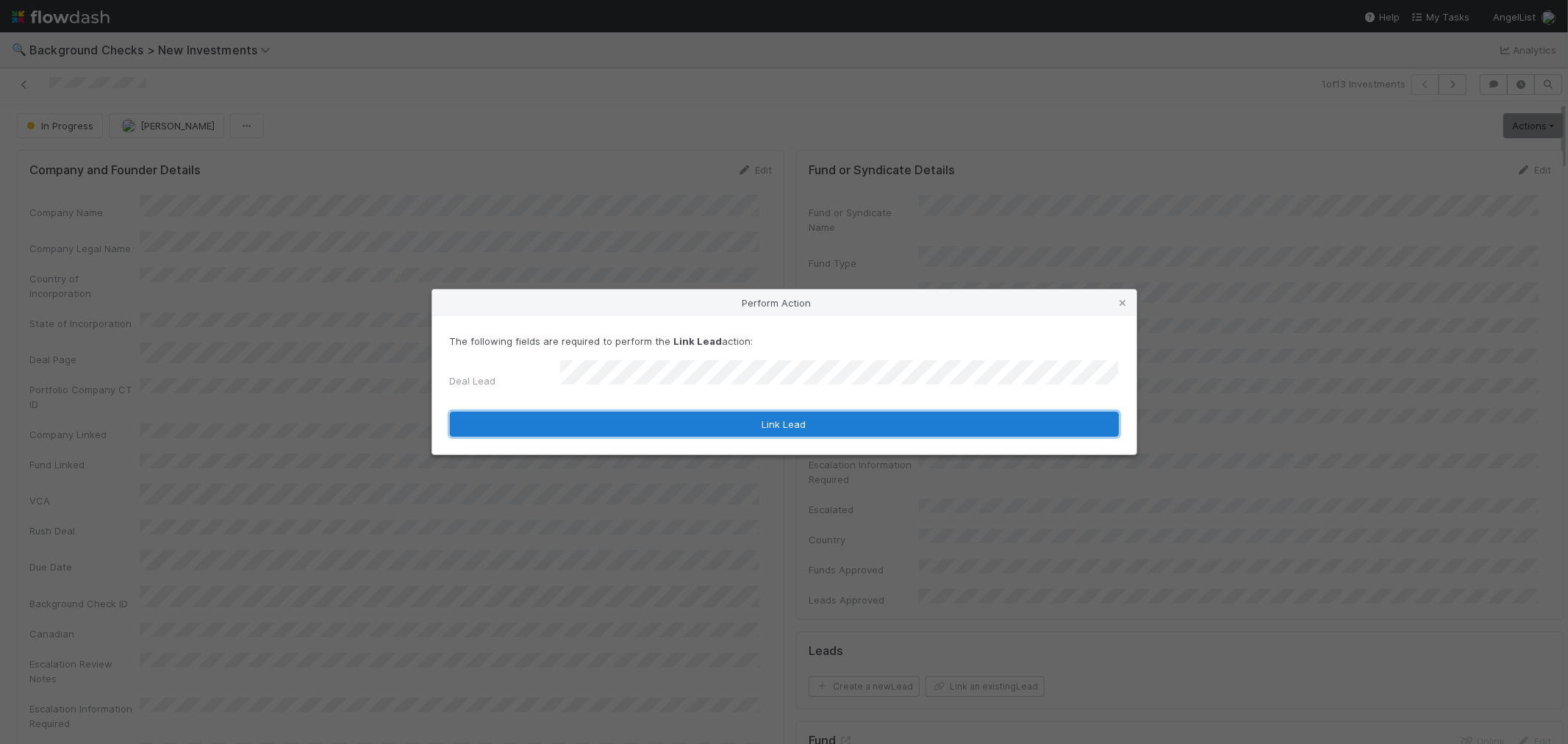
click at [666, 417] on button "Link Lead" at bounding box center [784, 424] width 669 height 25
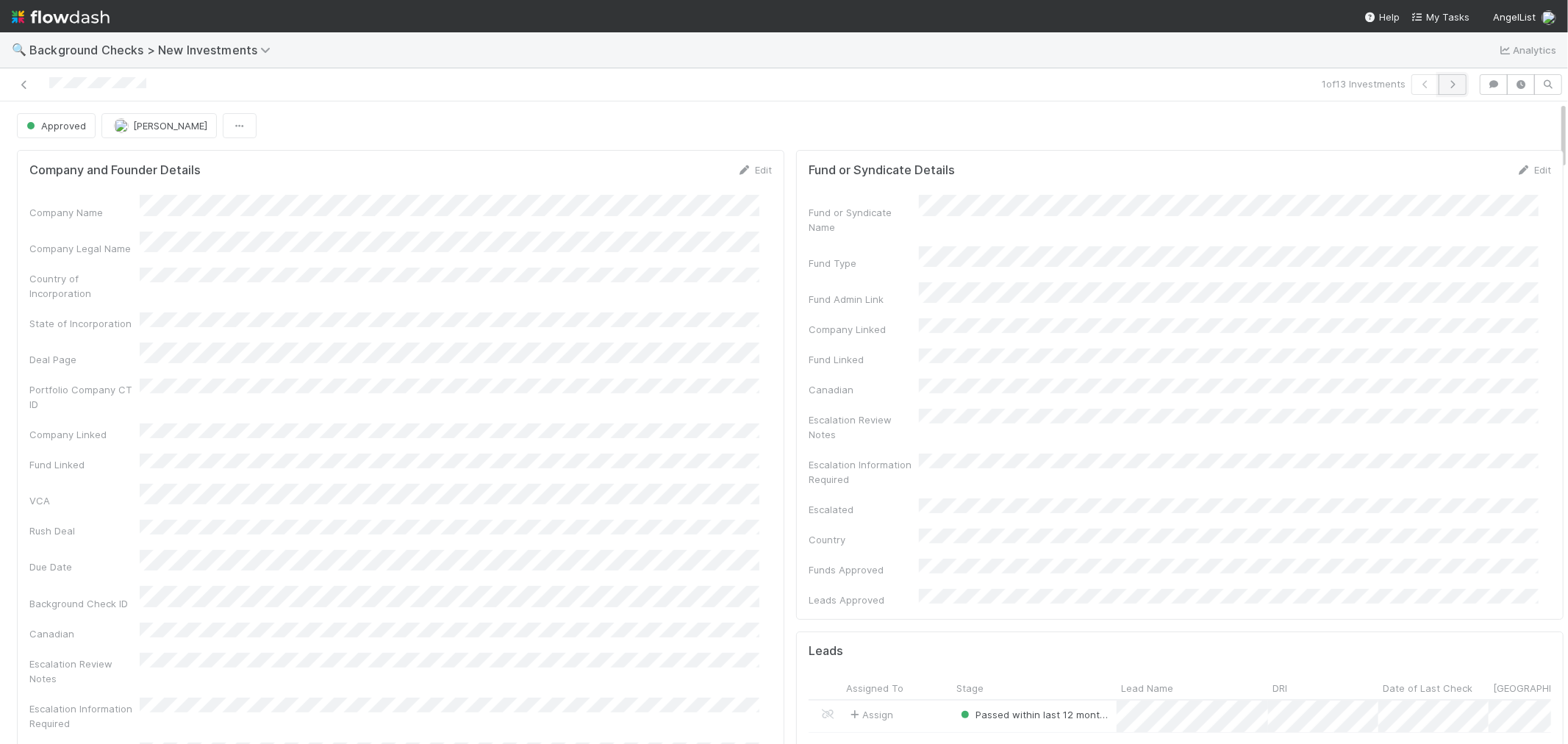
click at [1445, 88] on icon "button" at bounding box center [1453, 84] width 15 height 9
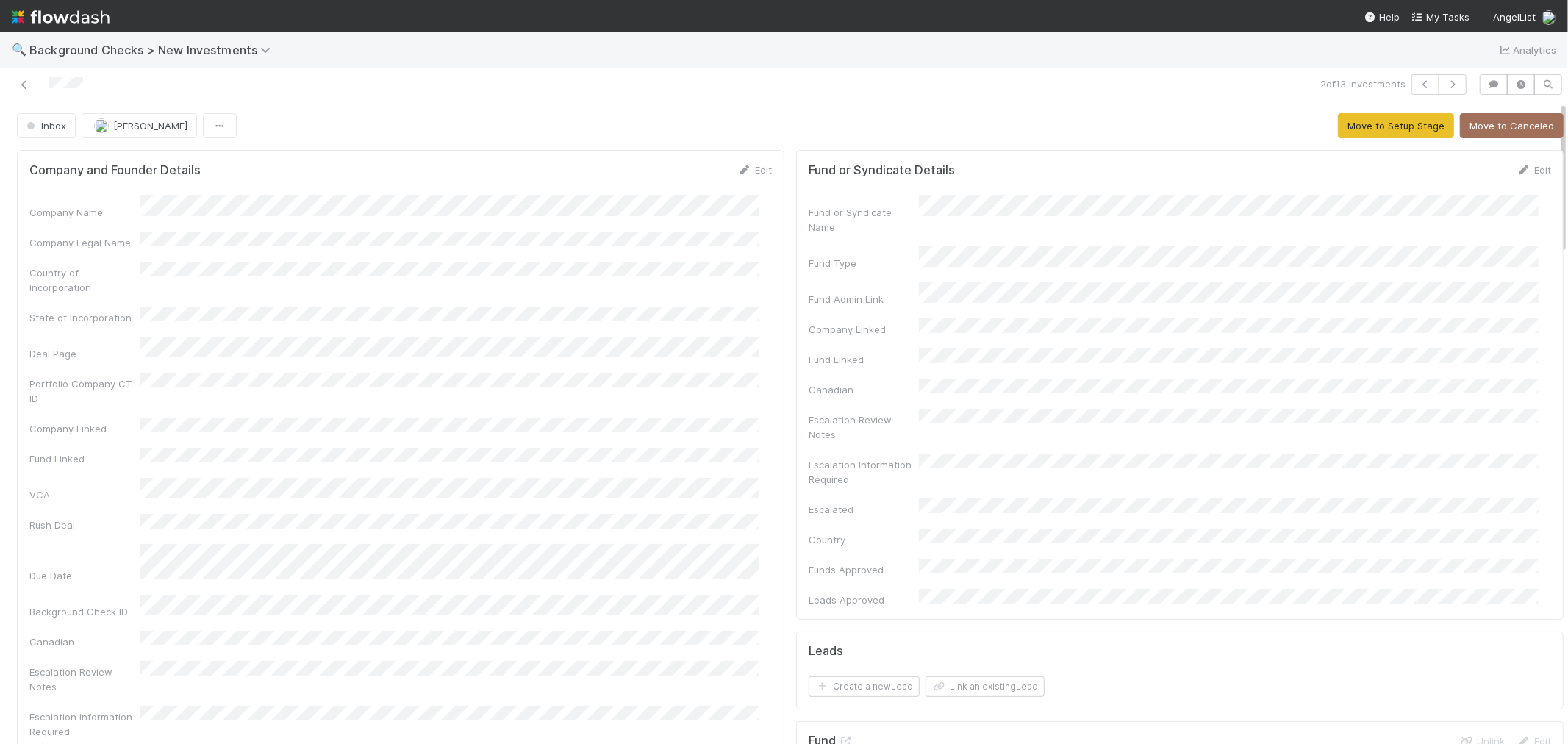
click at [581, 393] on div "Company Name Company Legal Name Country of Incorporation State of Incorporation…" at bounding box center [400, 527] width 742 height 665
click at [53, 134] on button "Inbox" at bounding box center [46, 126] width 59 height 25
click at [62, 166] on span "Awaiting Info" at bounding box center [60, 163] width 78 height 12
click at [955, 677] on button "Link an existing Lead" at bounding box center [985, 687] width 119 height 21
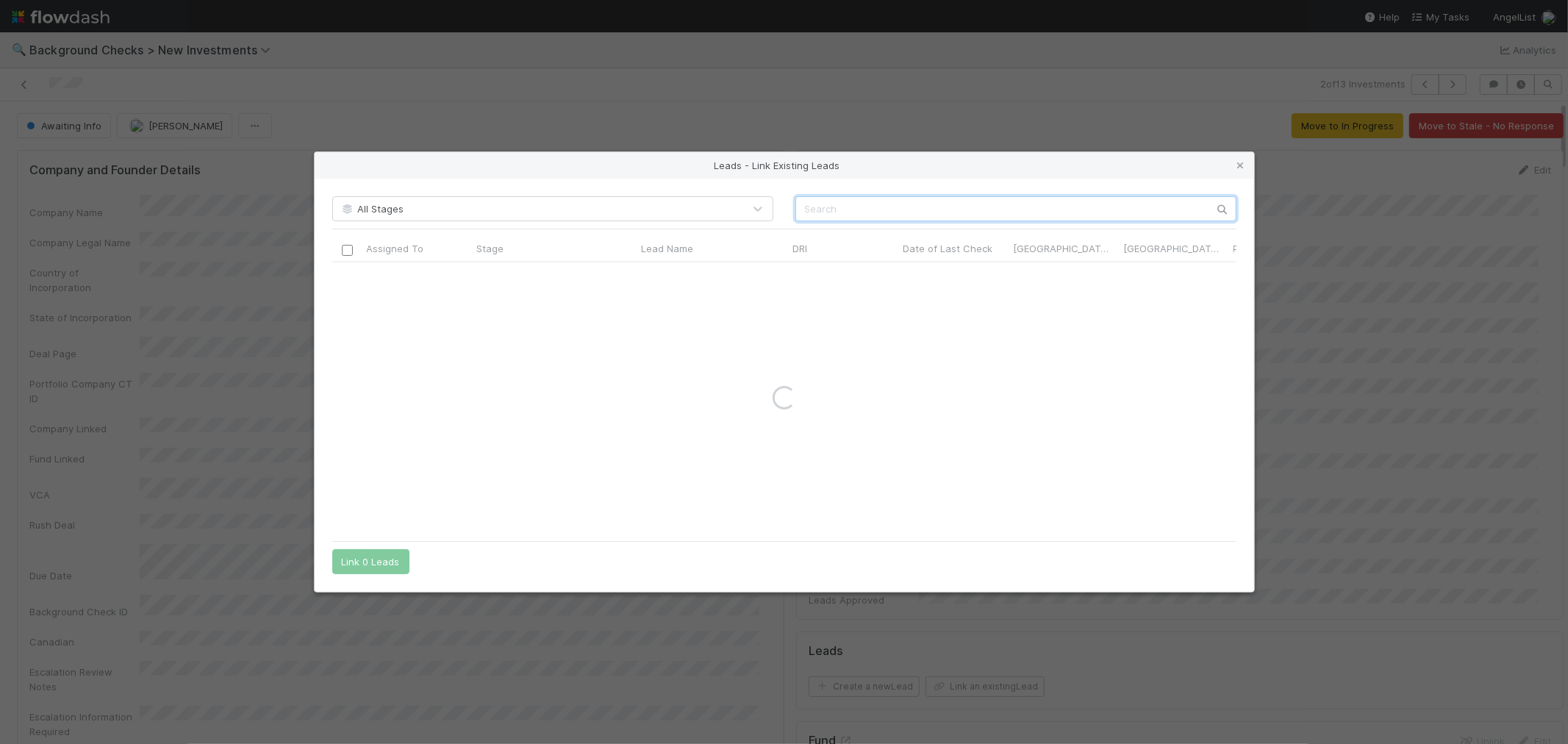
click at [831, 215] on input "text" at bounding box center [1016, 209] width 441 height 25
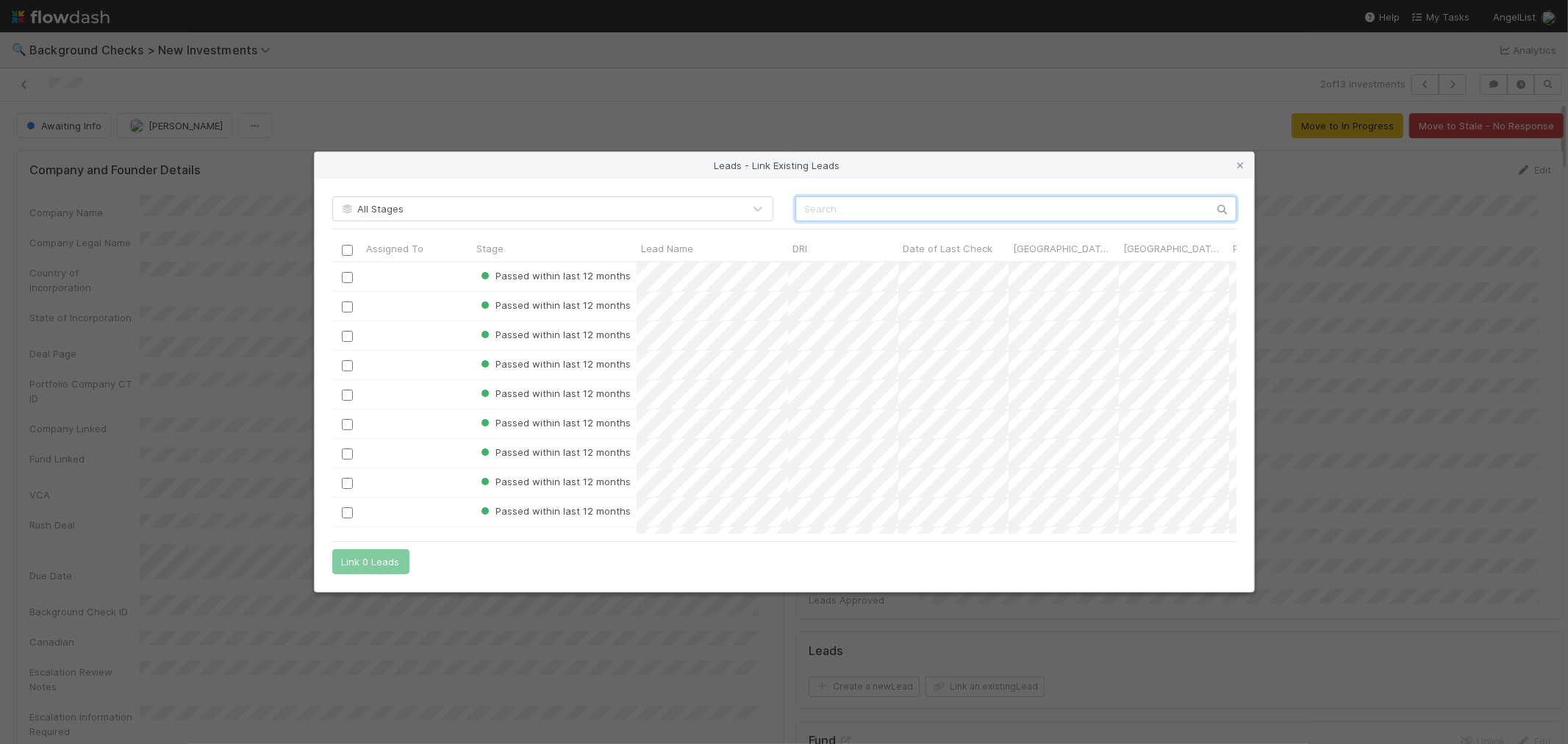
paste input "Nate Matherson"
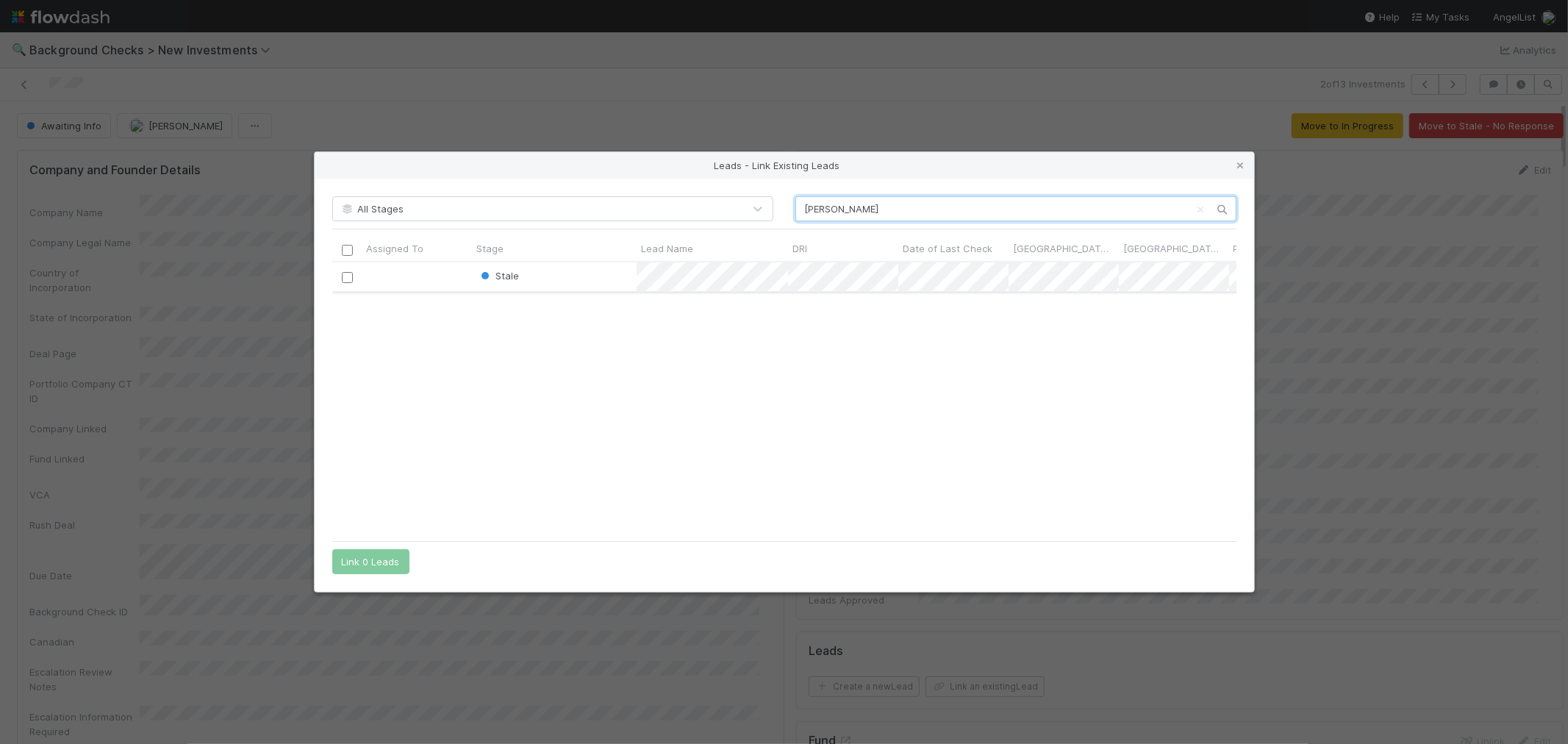
scroll to position [259, 891]
type input "Nate Matherson"
click at [350, 280] on input "checkbox" at bounding box center [346, 277] width 11 height 11
click at [371, 562] on button "Link 1 Lead" at bounding box center [368, 562] width 71 height 25
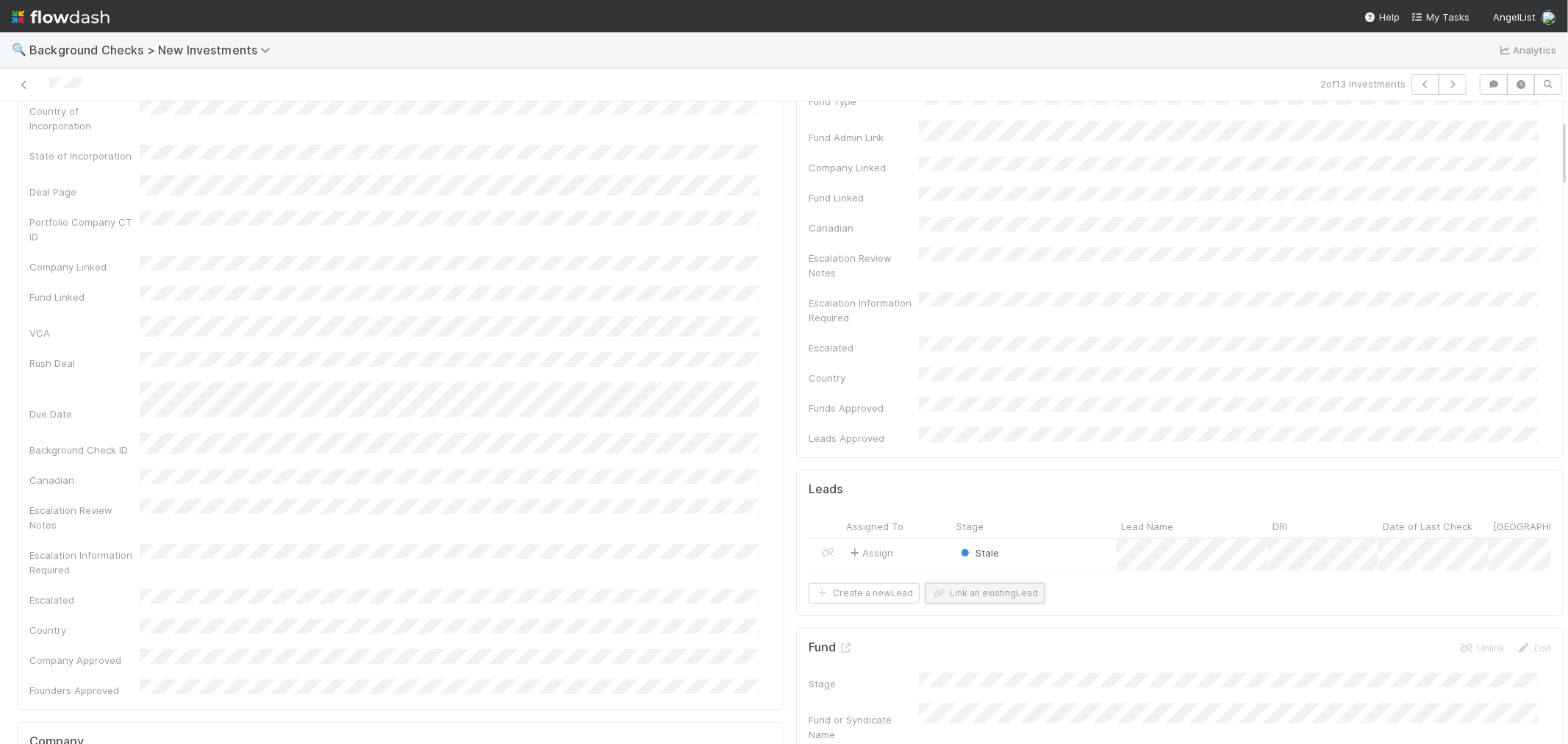
scroll to position [163, 0]
click at [1009, 537] on div "Stale" at bounding box center [1034, 553] width 165 height 32
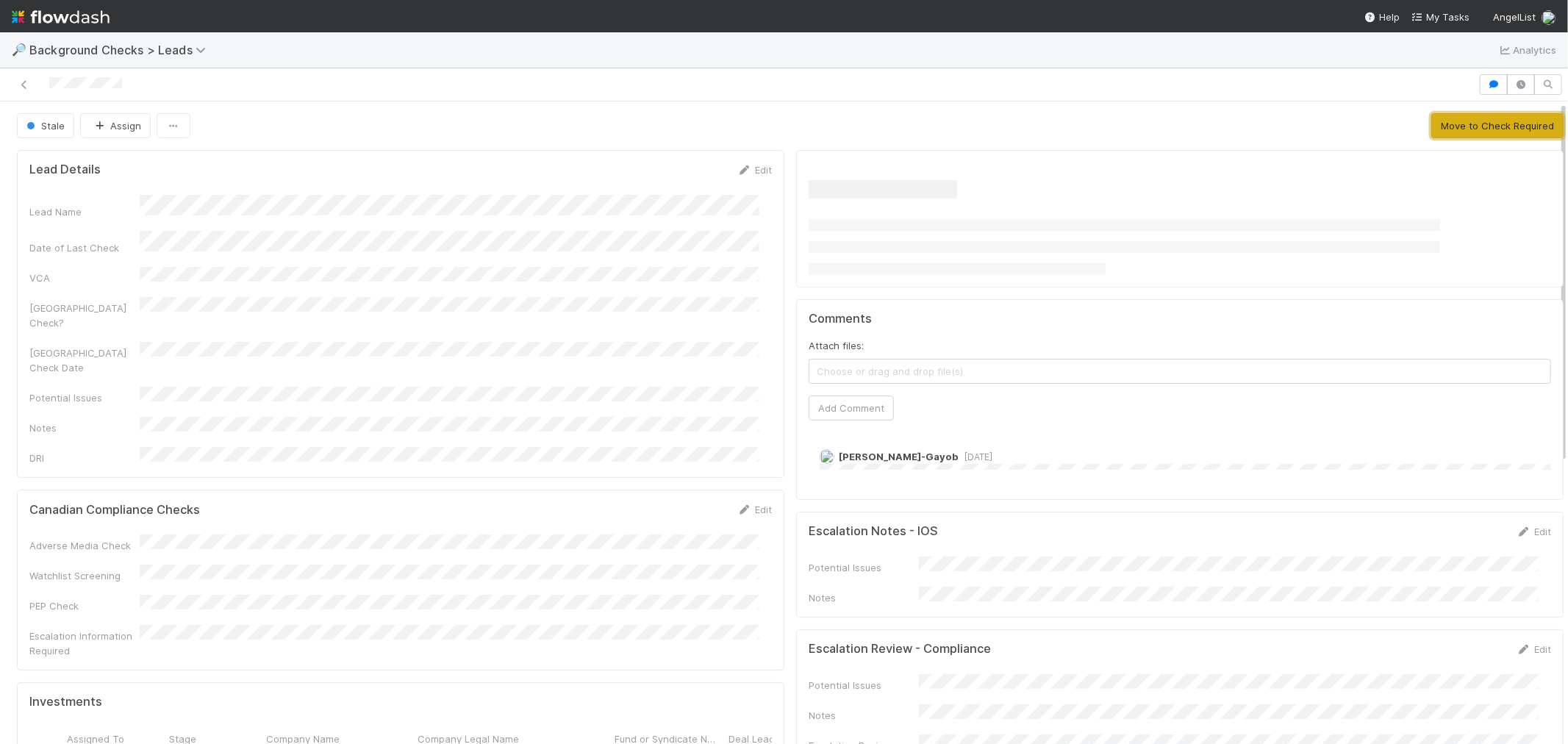
click at [1431, 121] on button "Move to Check Required" at bounding box center [1497, 126] width 133 height 25
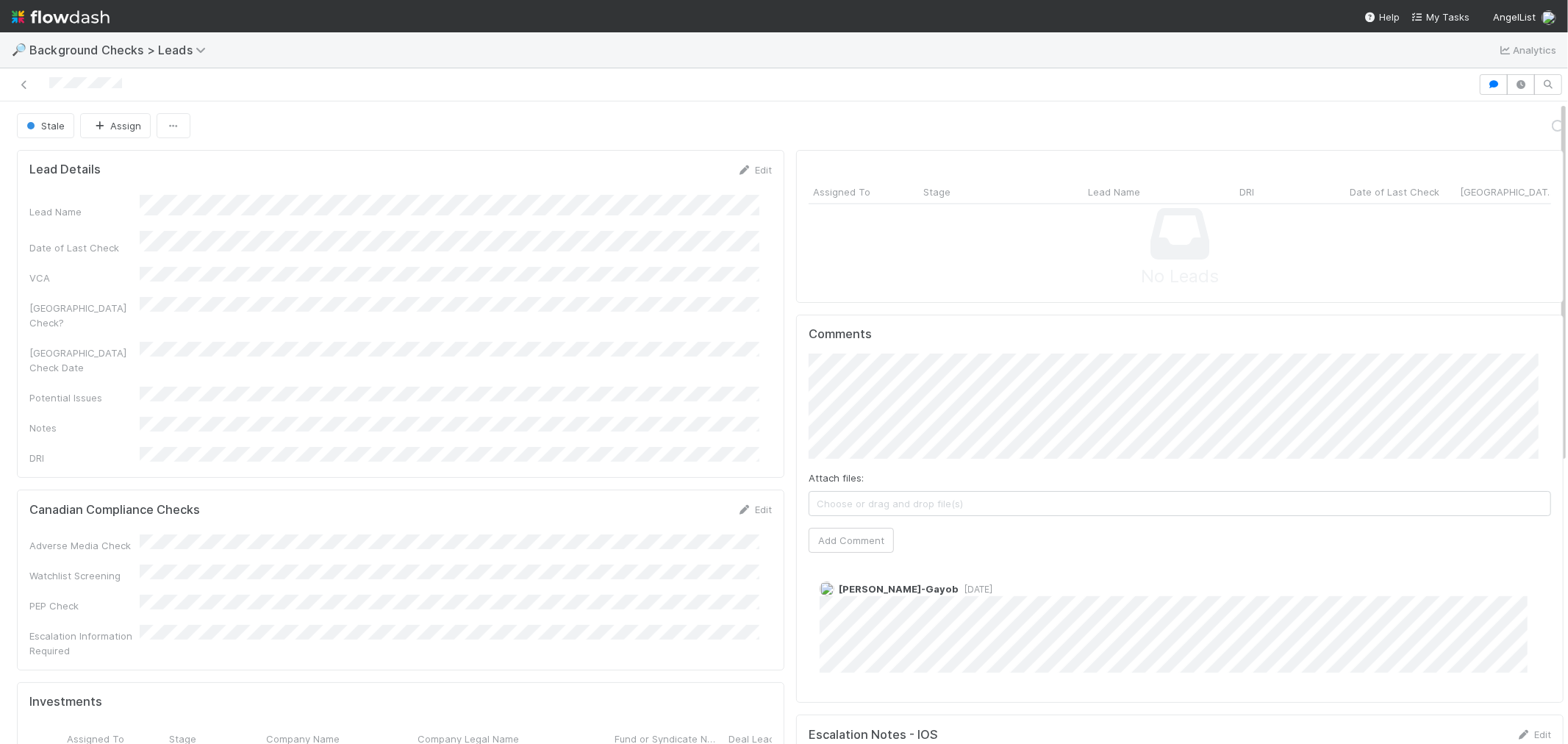
scroll to position [287, 718]
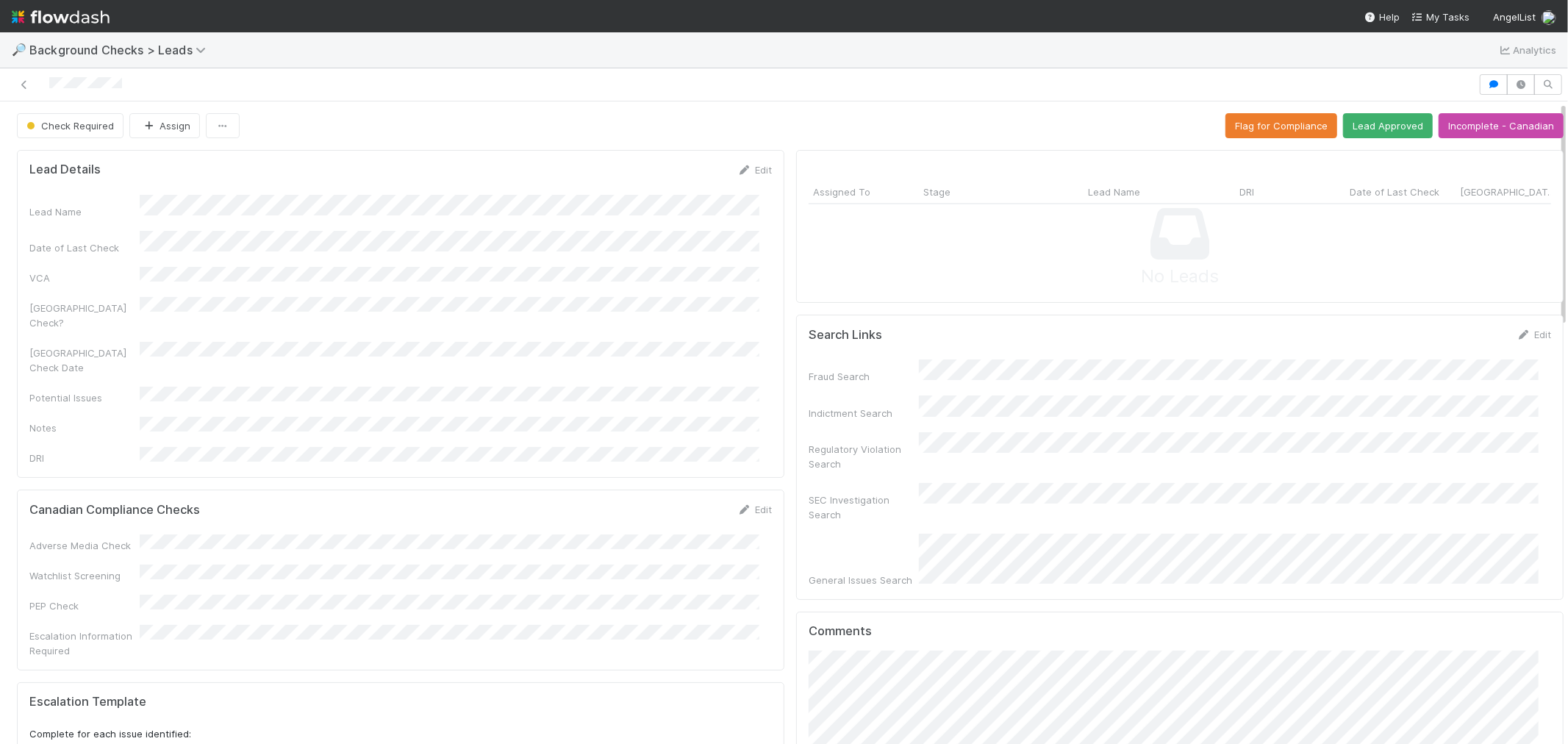
click at [1367, 130] on button "Lead Approved" at bounding box center [1388, 126] width 90 height 25
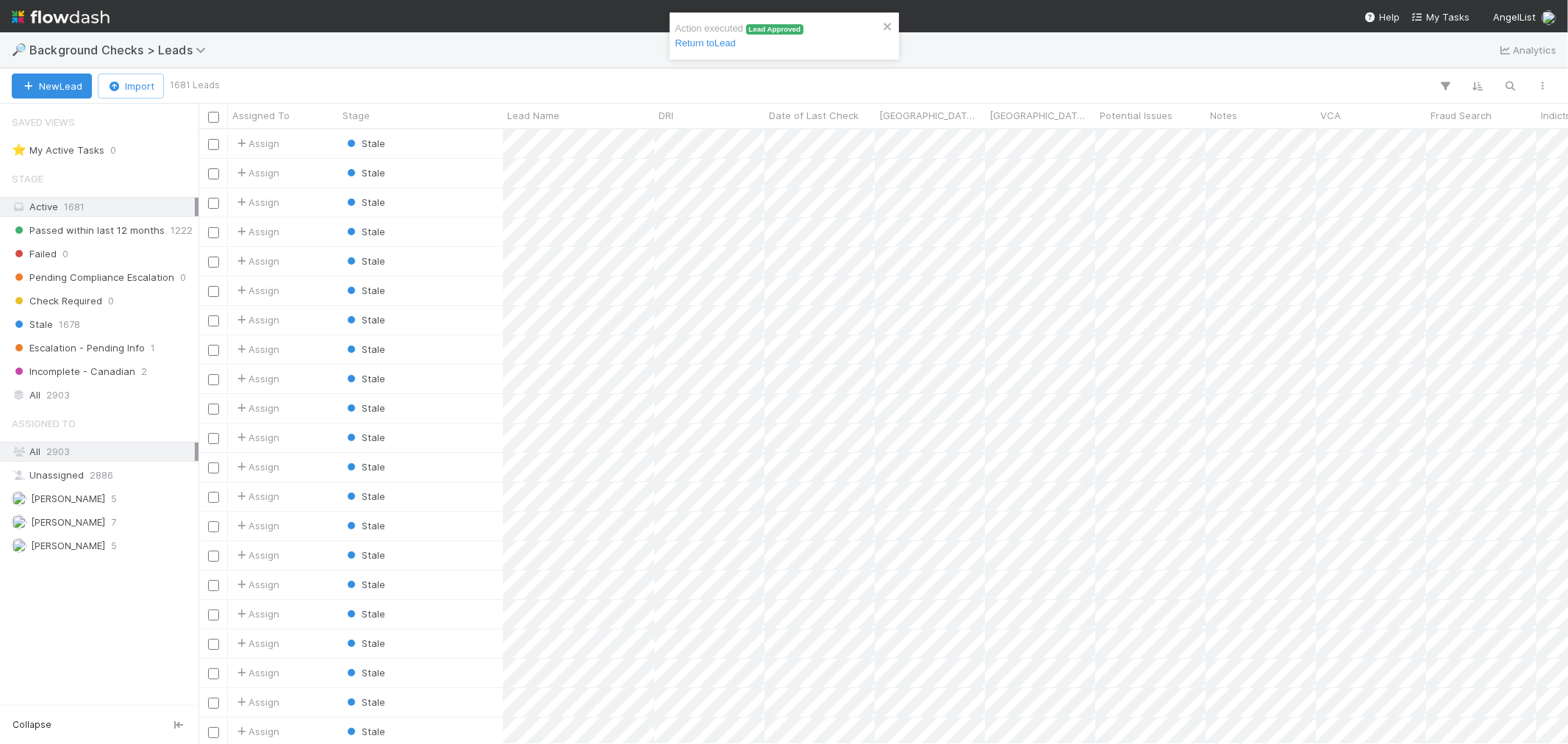
scroll to position [601, 1357]
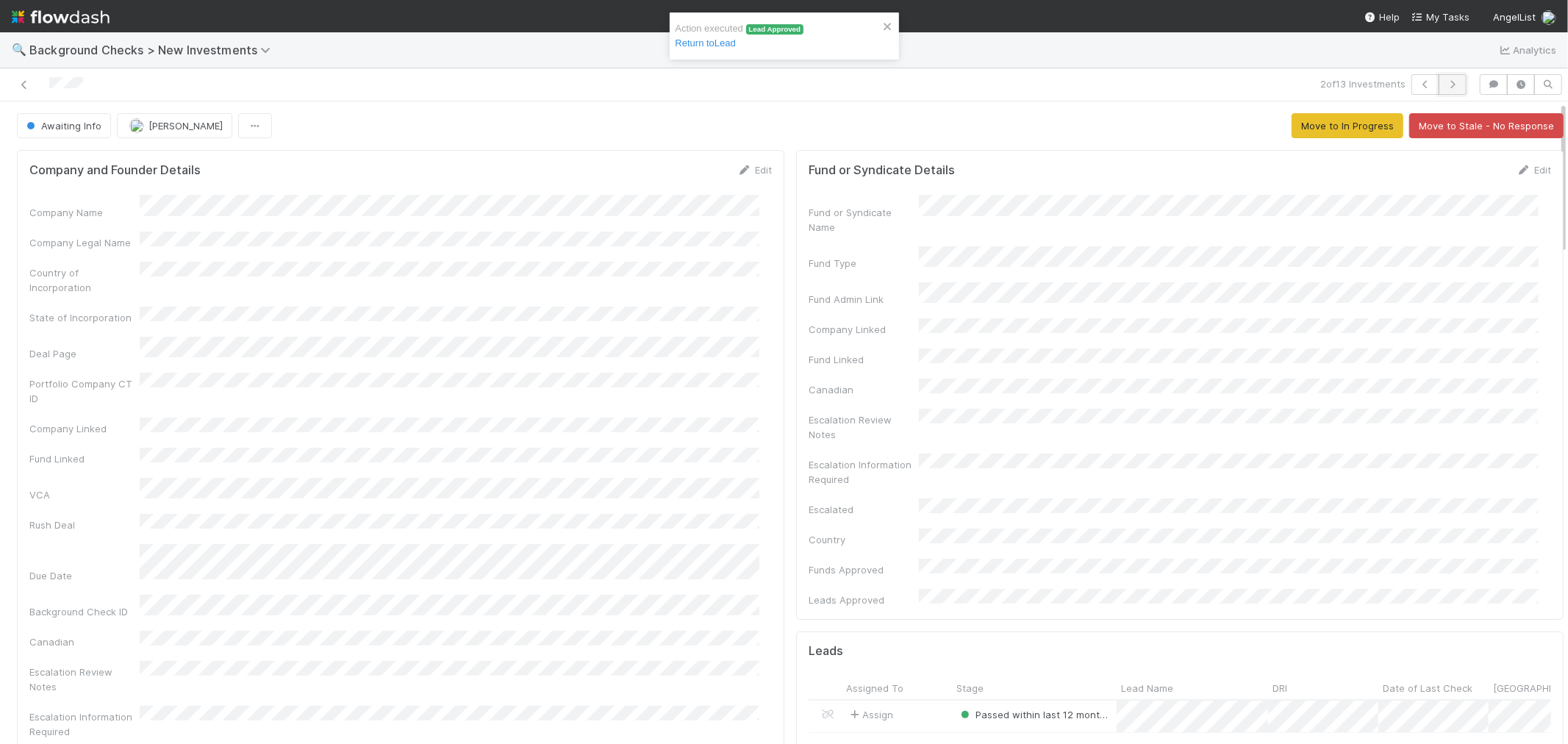
click at [1445, 81] on icon "button" at bounding box center [1453, 84] width 15 height 9
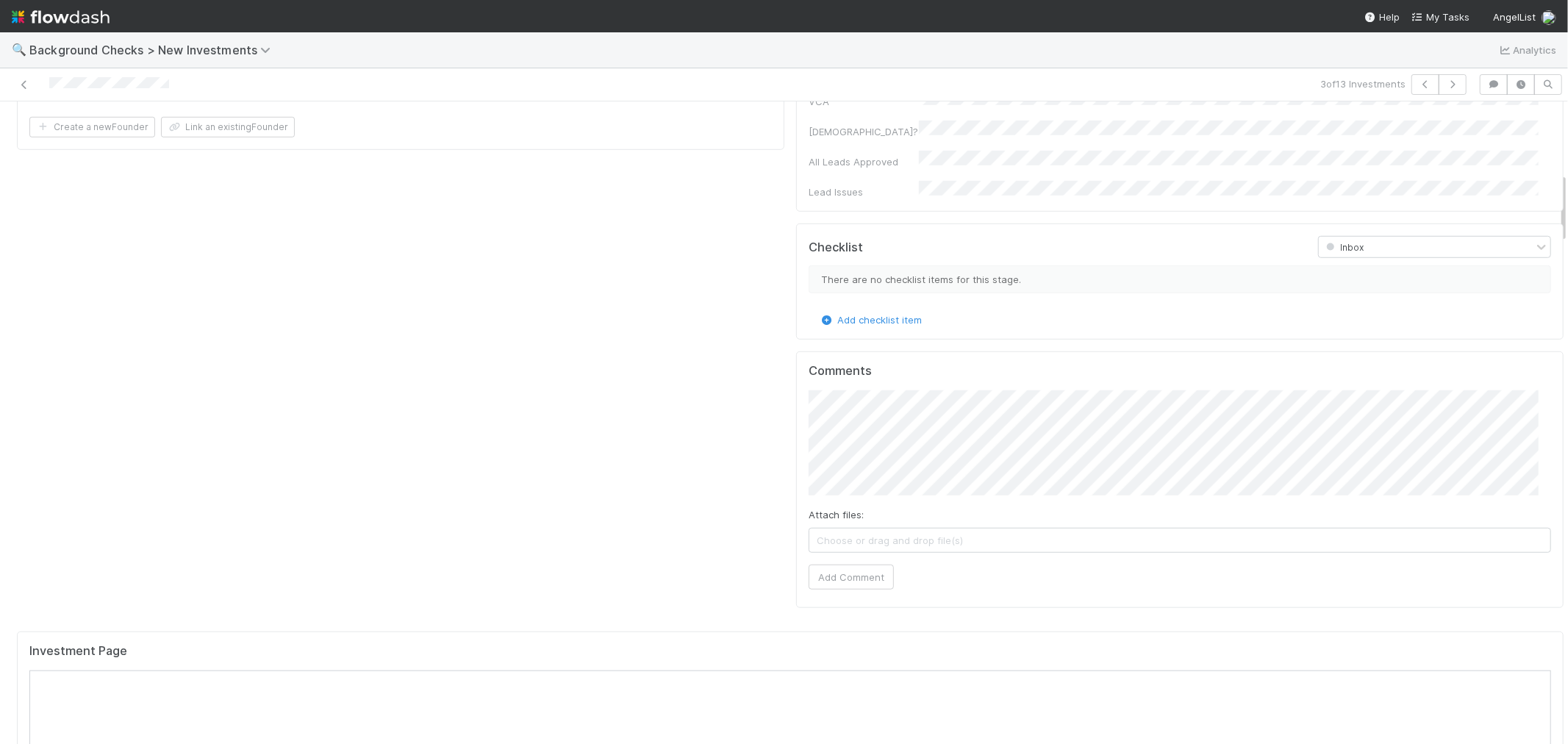
scroll to position [1062, 0]
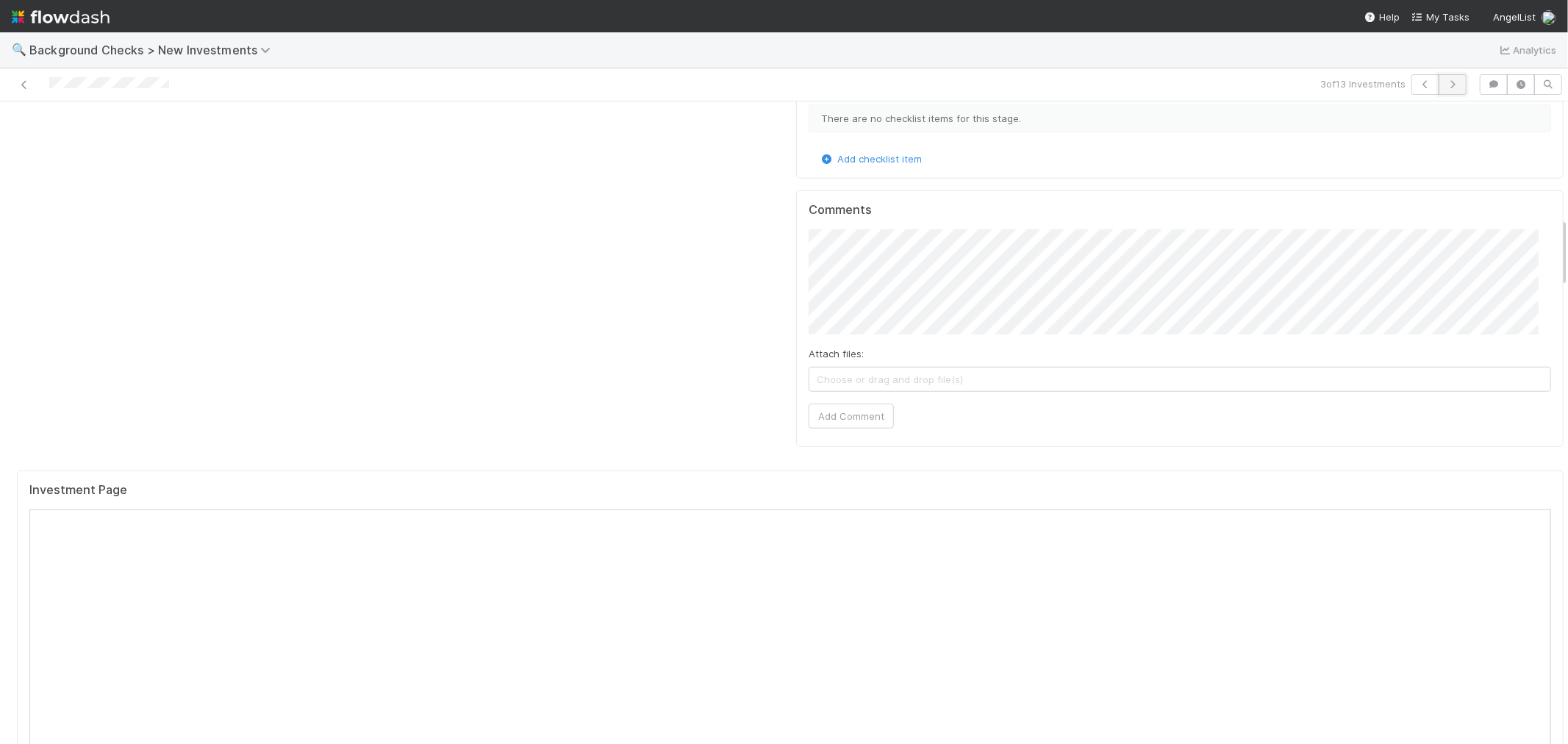
click at [1445, 88] on icon "button" at bounding box center [1453, 84] width 15 height 9
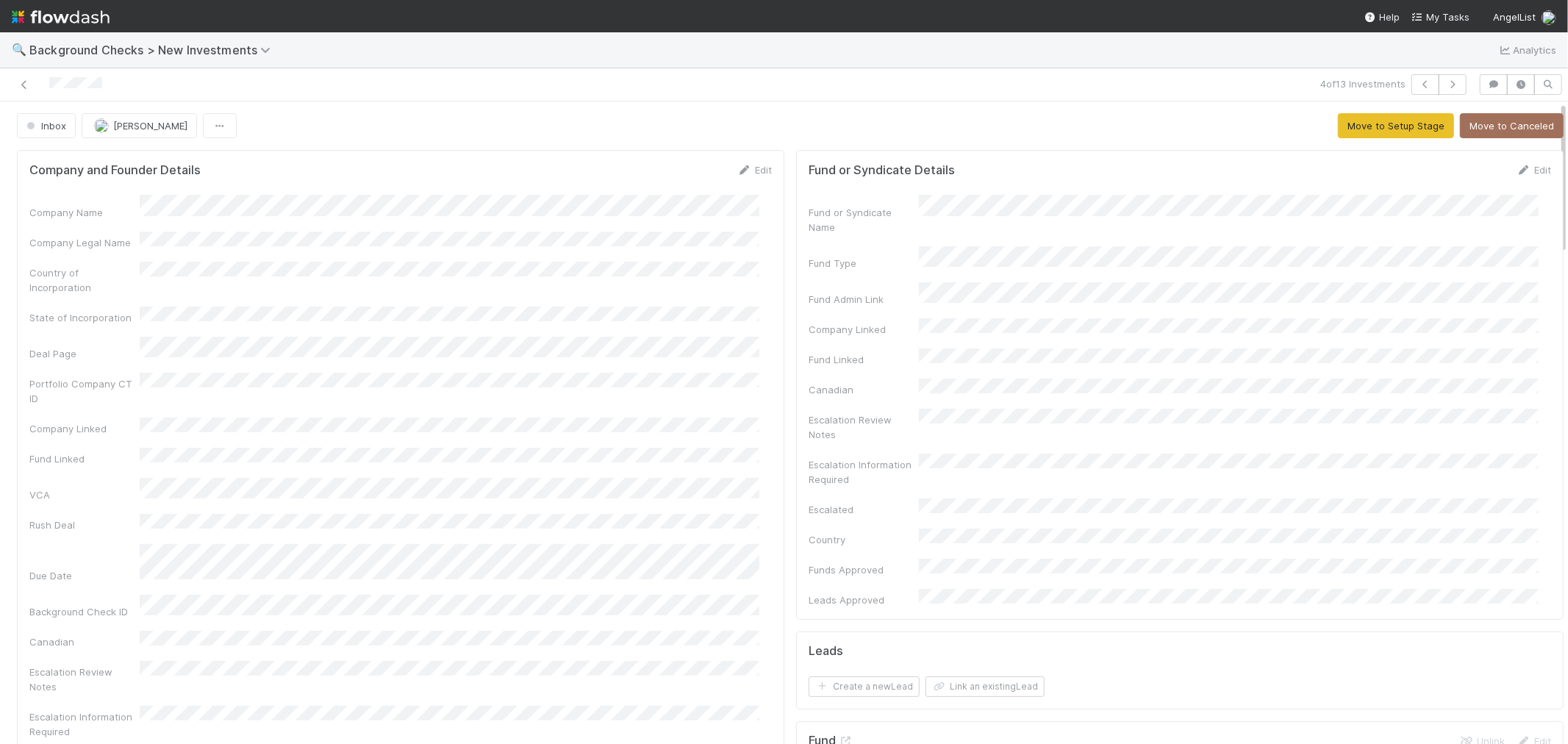
drag, startPoint x: 105, startPoint y: 89, endPoint x: 128, endPoint y: 86, distance: 23.2
click at [45, 91] on div at bounding box center [374, 84] width 736 height 21
click at [760, 328] on div "Company and Founder Details Edit Company Name Company Legal Name Country of Inc…" at bounding box center [400, 511] width 767 height 722
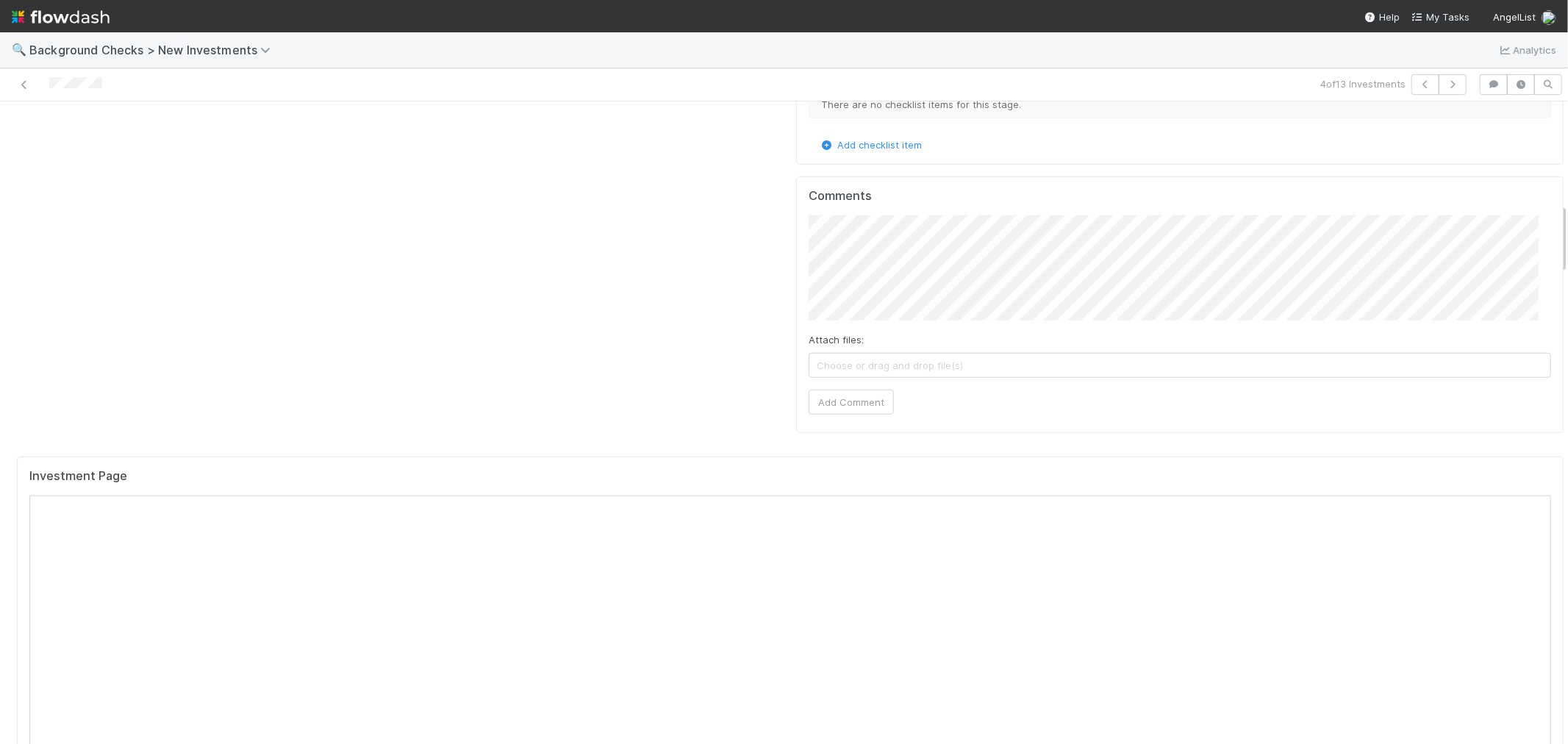
scroll to position [1225, 0]
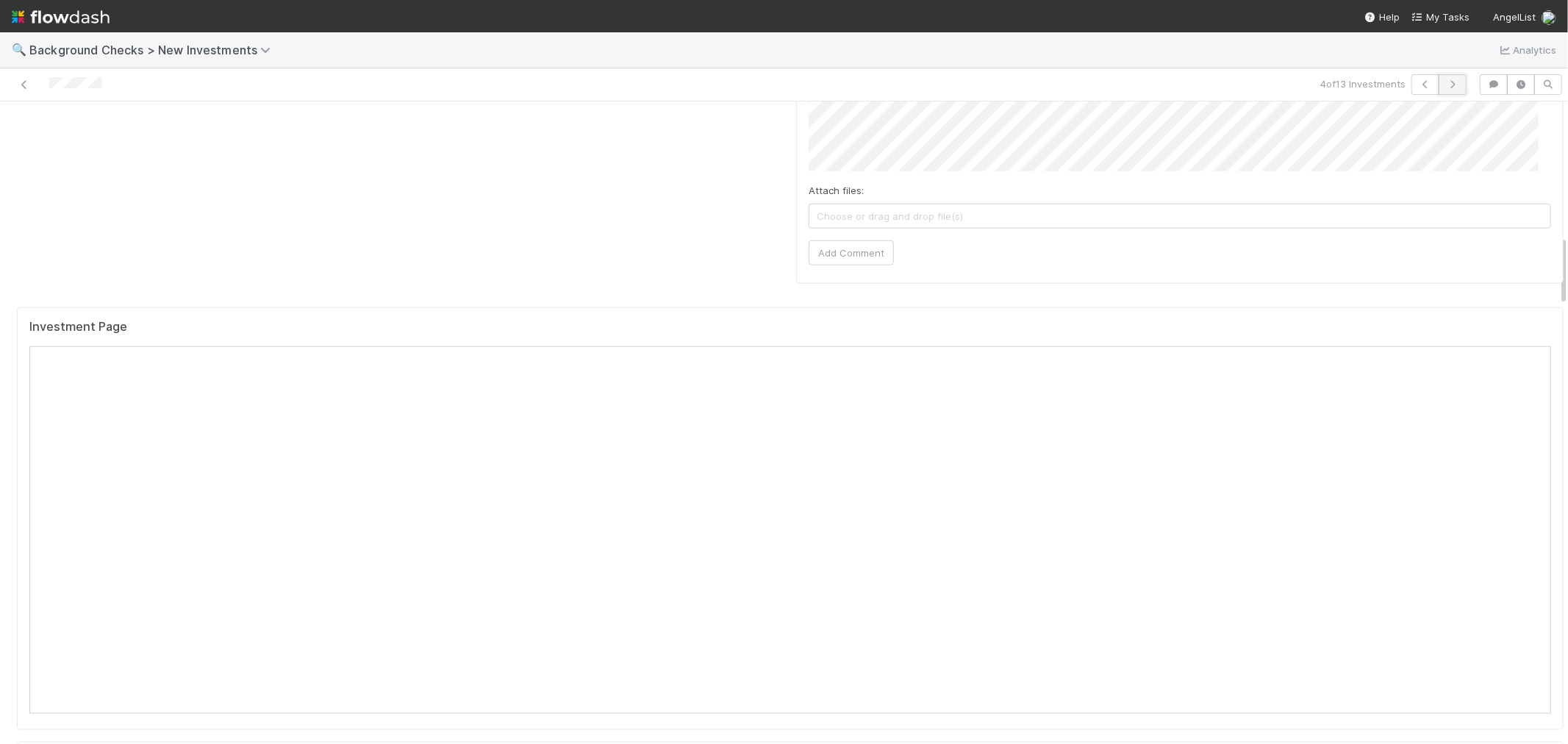
click at [1450, 92] on button "button" at bounding box center [1452, 84] width 28 height 21
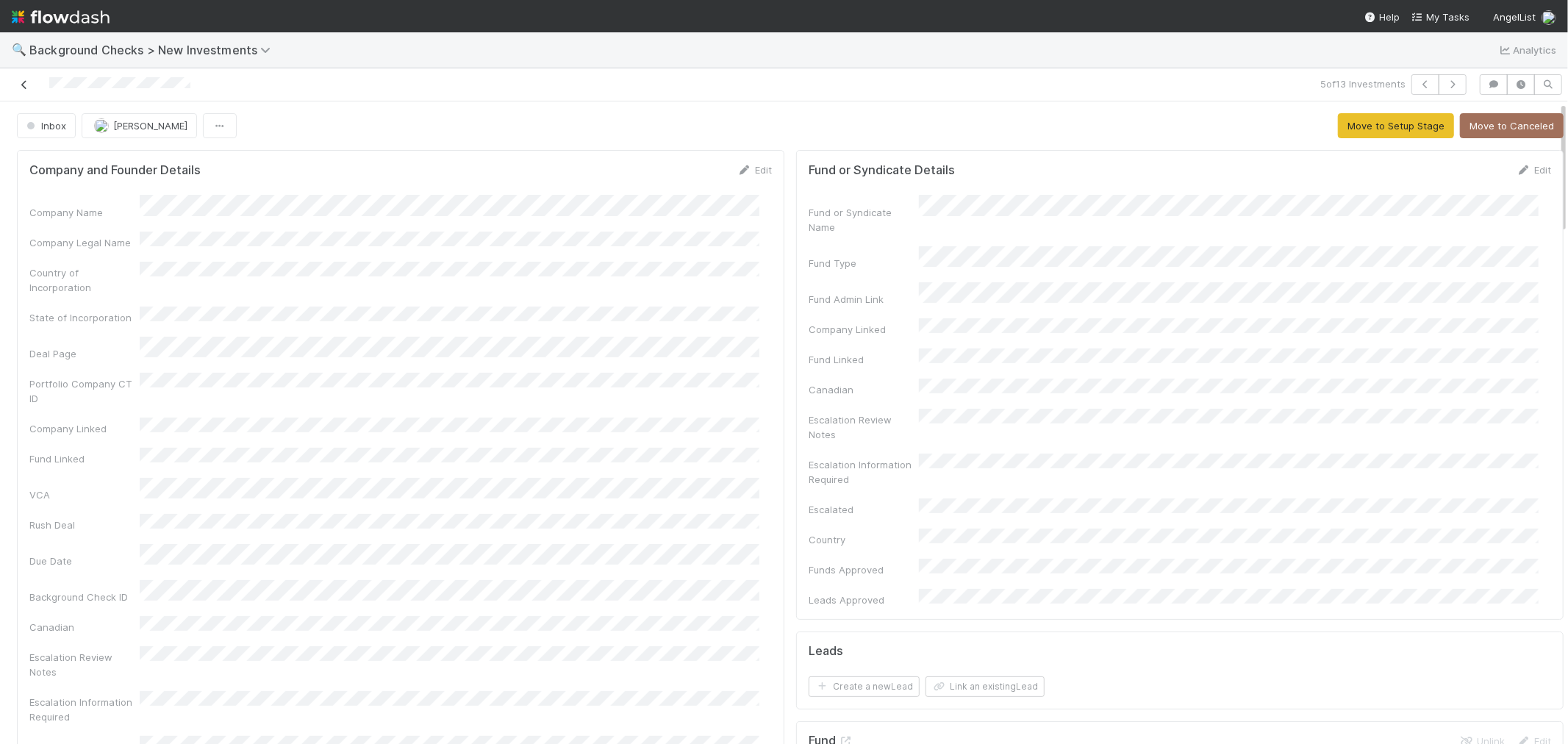
click at [27, 82] on icon at bounding box center [24, 84] width 15 height 9
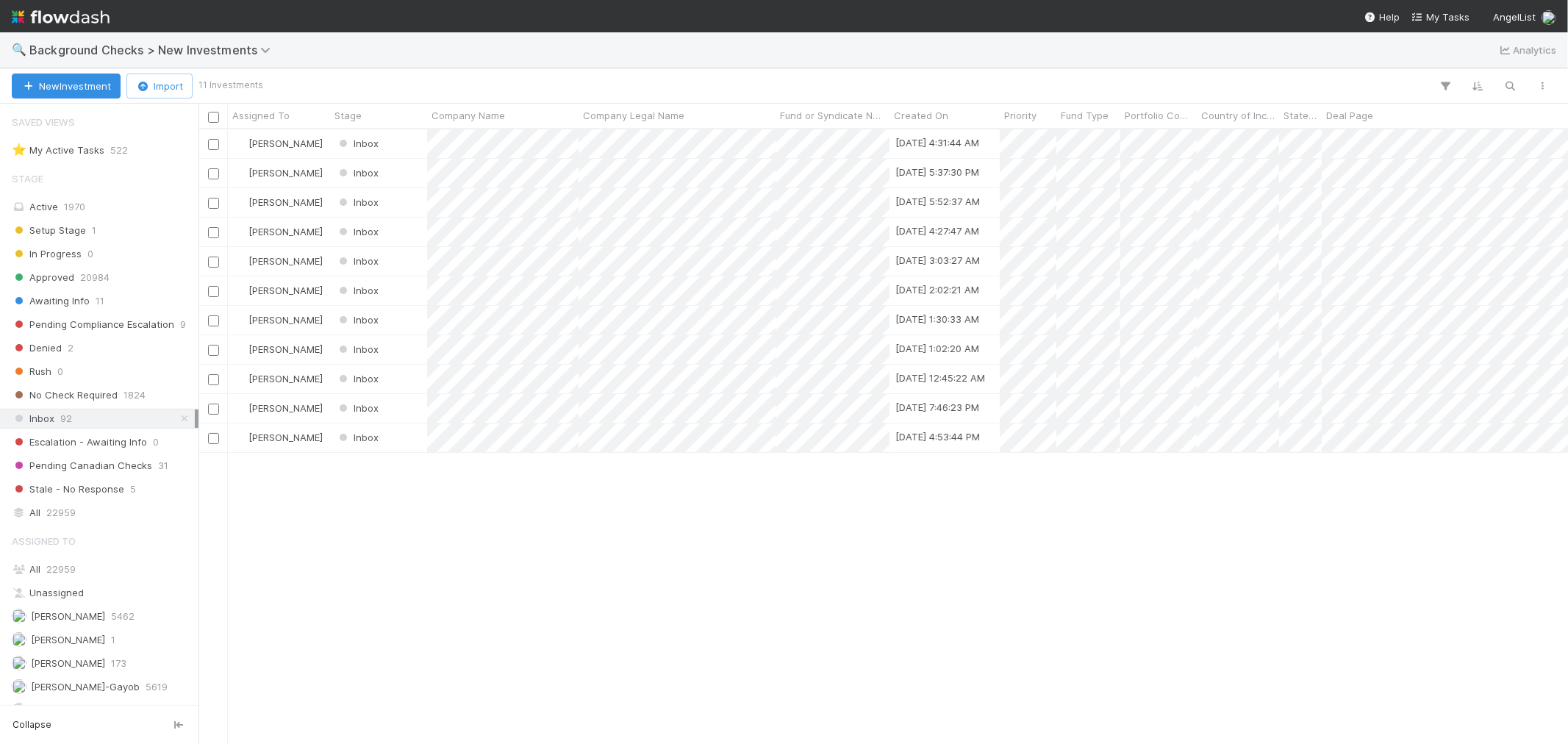
scroll to position [601, 1357]
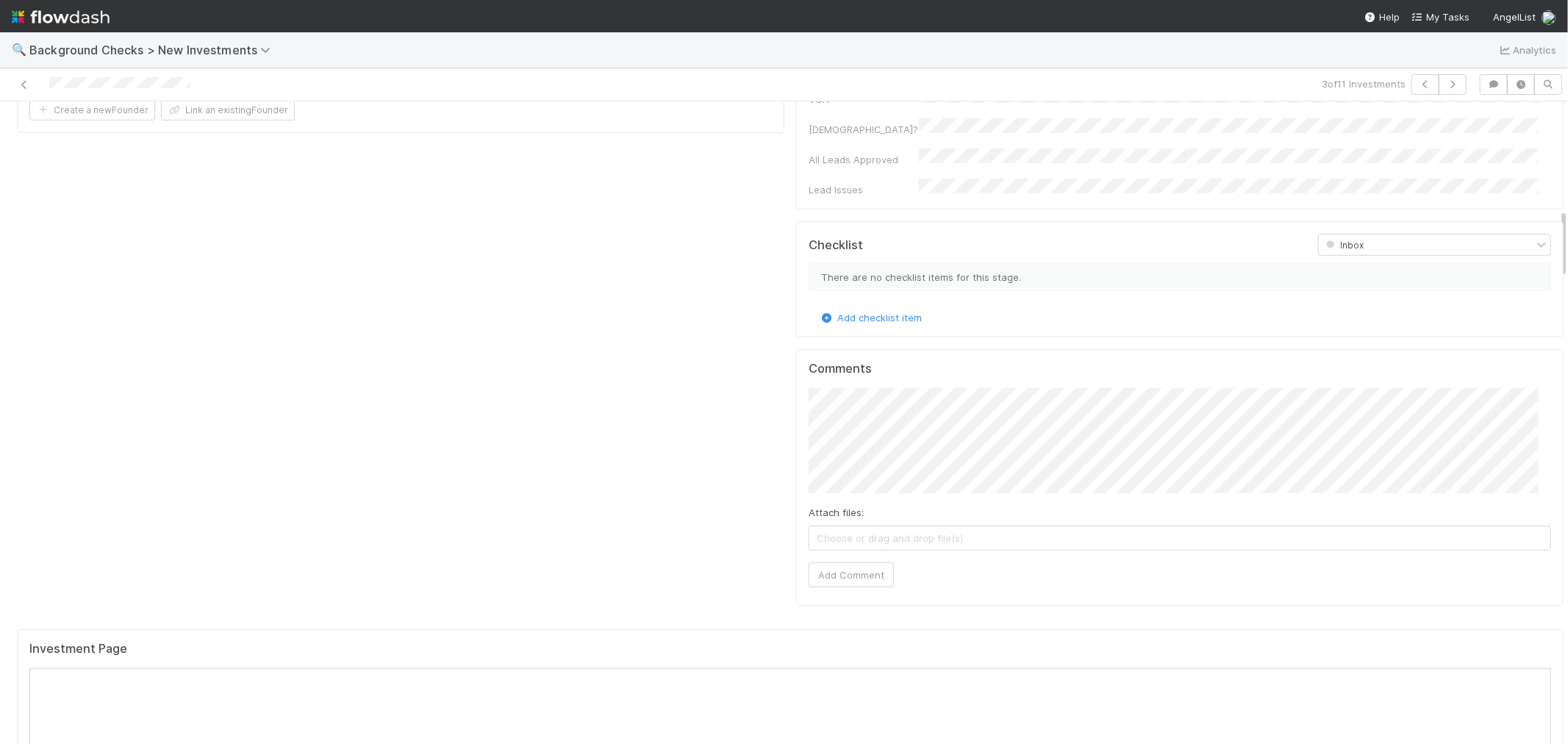
scroll to position [980, 0]
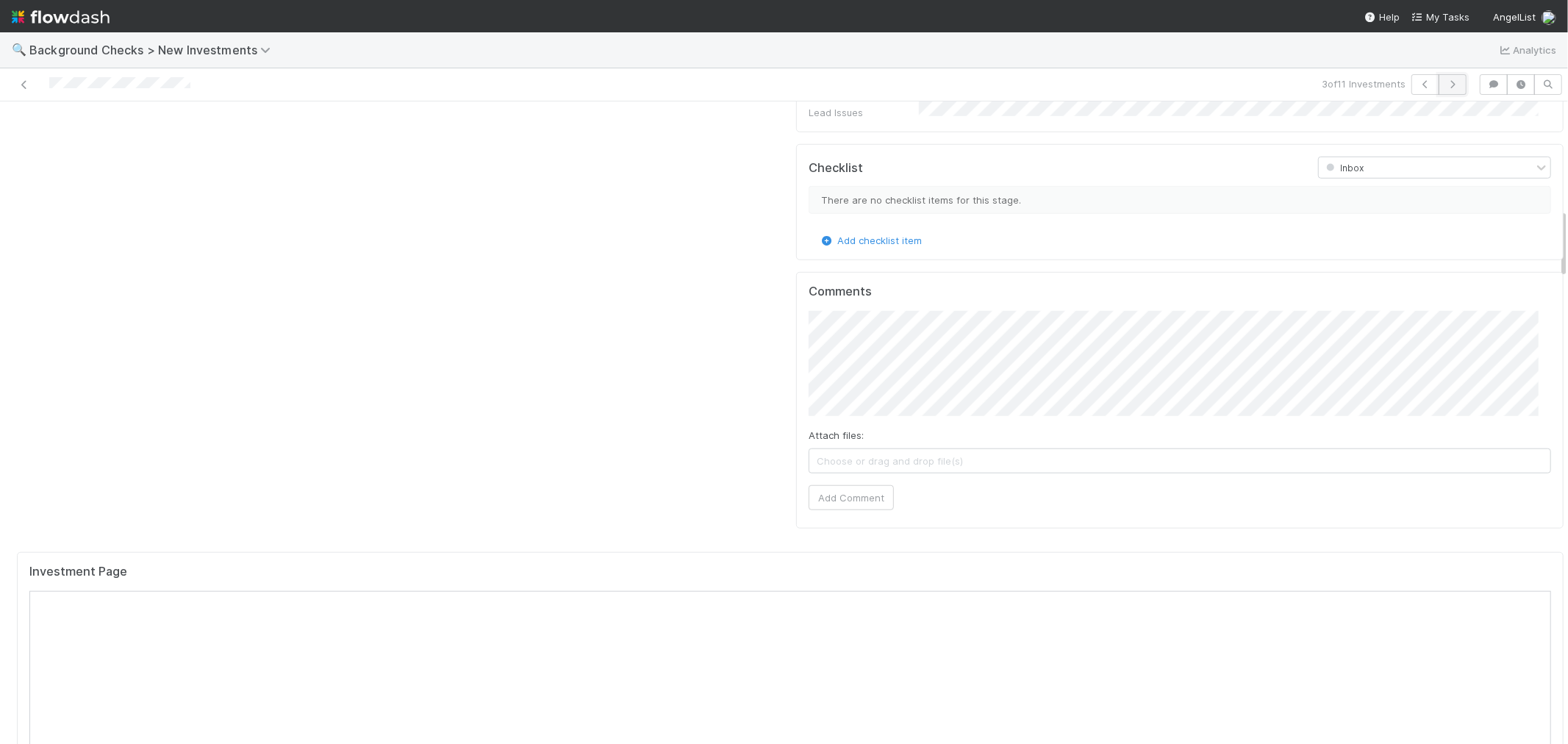
click at [1450, 86] on button "button" at bounding box center [1452, 84] width 28 height 21
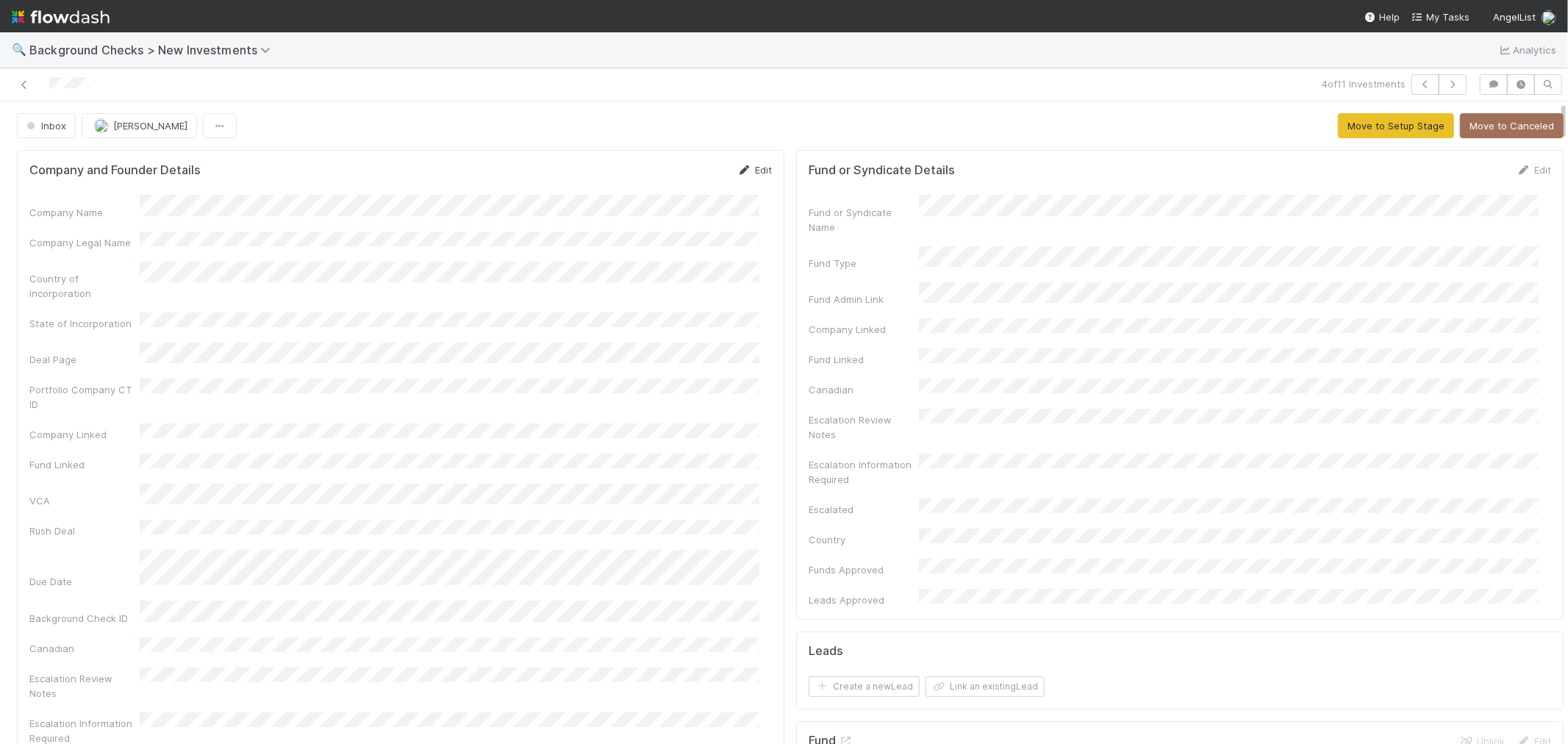
click at [745, 173] on link "Edit" at bounding box center [754, 170] width 34 height 12
click at [681, 175] on button "Save" at bounding box center [693, 176] width 42 height 25
click at [1352, 136] on button "Move to Setup Stage" at bounding box center [1396, 126] width 116 height 25
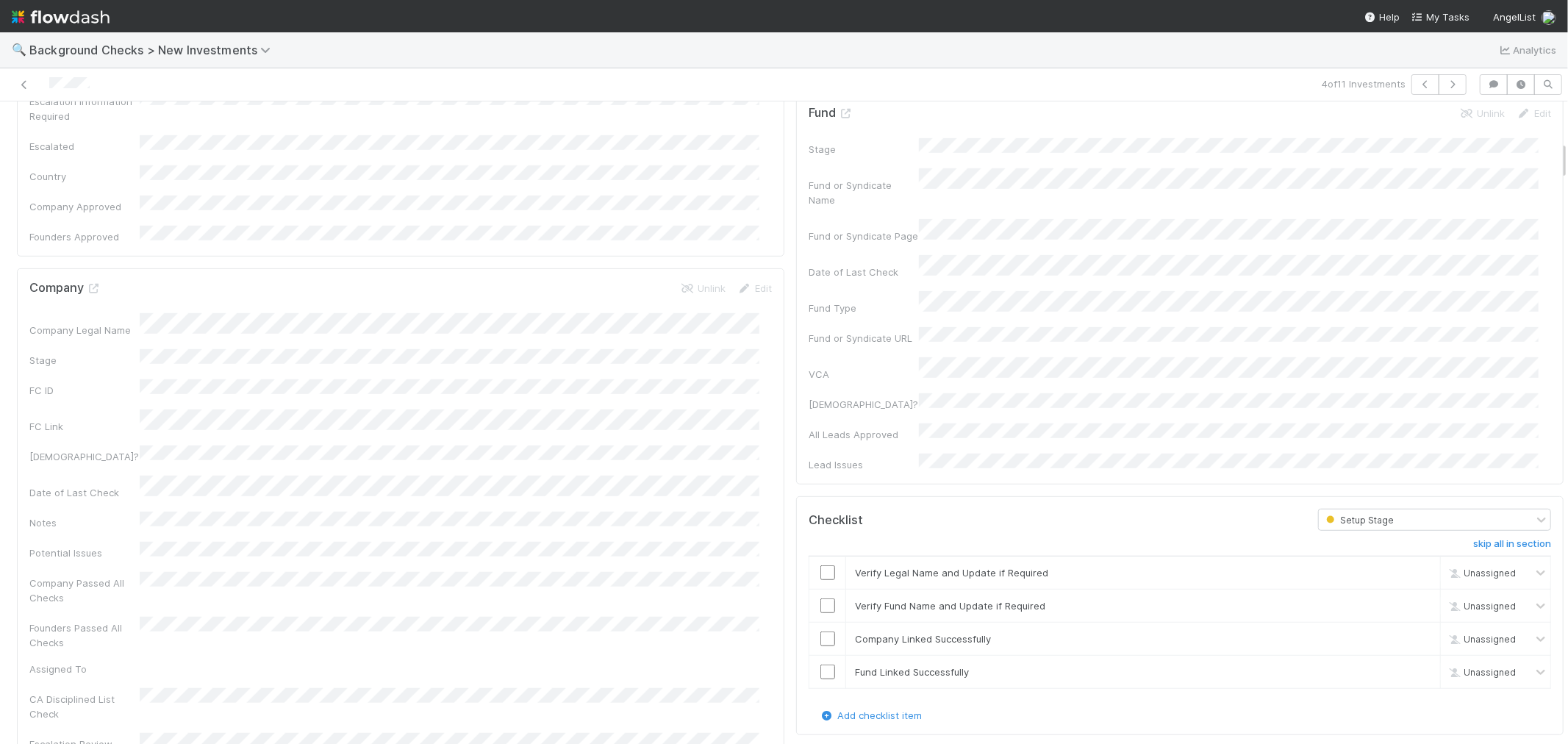
scroll to position [653, 0]
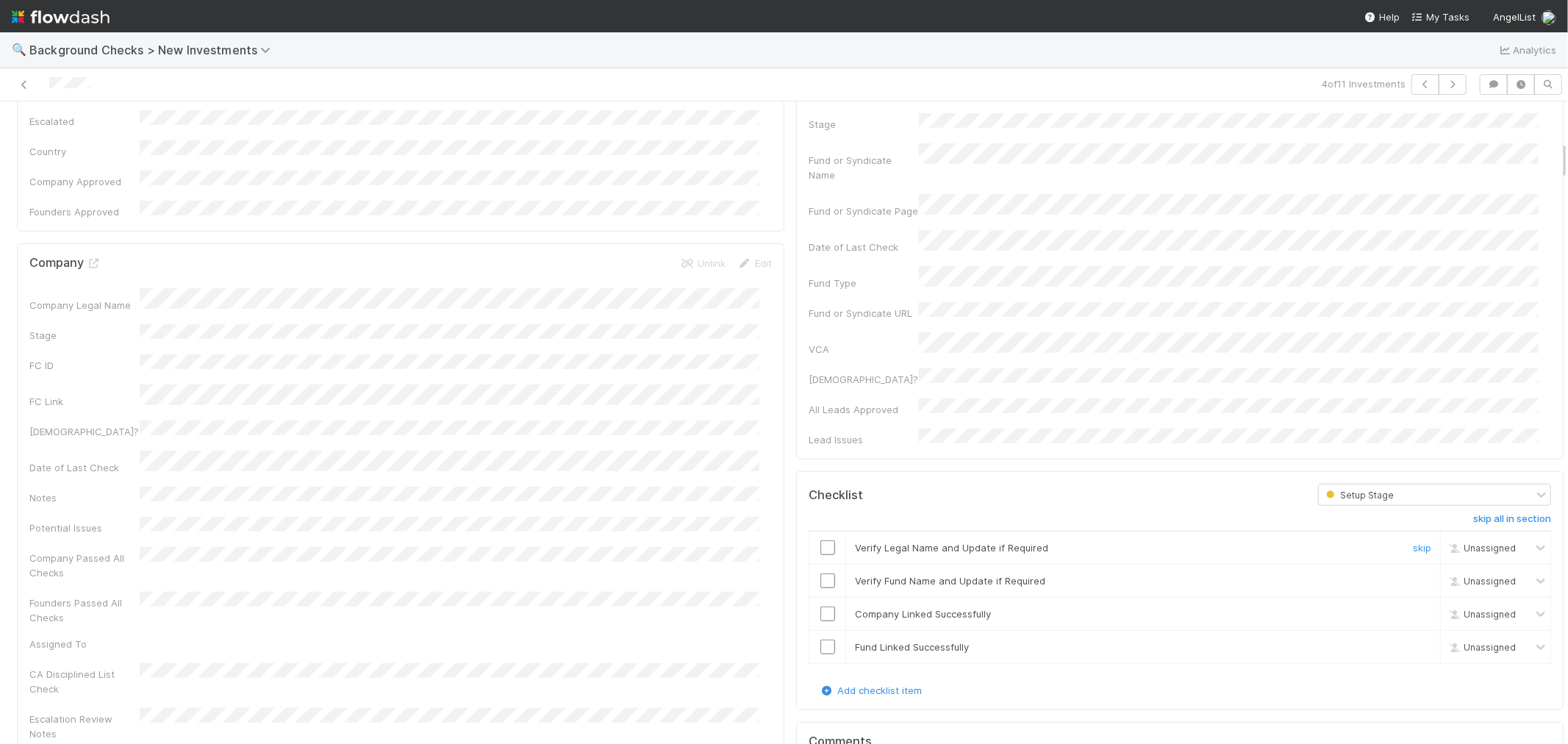
click at [820, 541] on input "checkbox" at bounding box center [828, 548] width 15 height 15
click at [820, 574] on input "checkbox" at bounding box center [828, 581] width 15 height 15
click at [820, 606] on input "checkbox" at bounding box center [828, 614] width 15 height 15
click at [820, 640] on input "checkbox" at bounding box center [828, 647] width 15 height 15
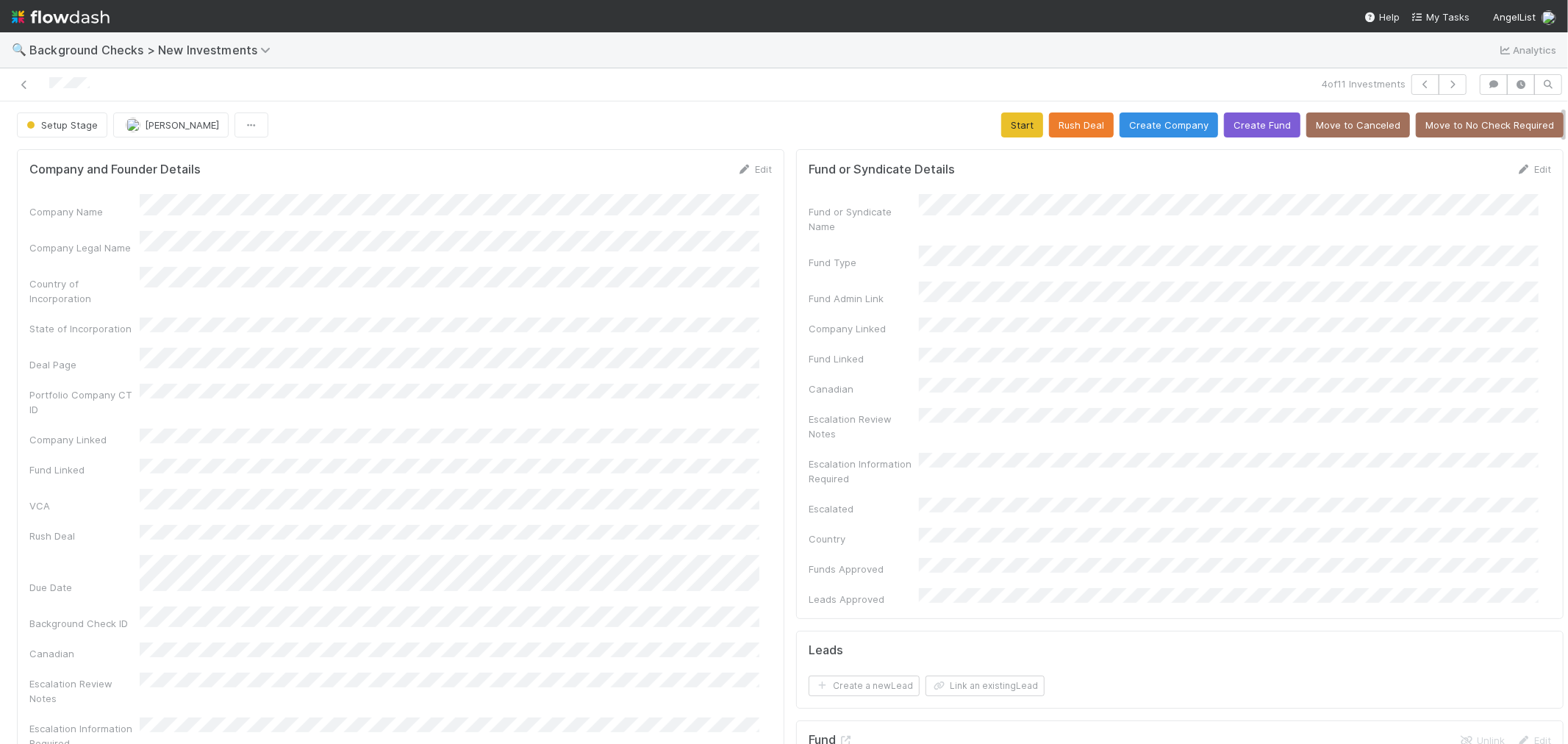
scroll to position [0, 0]
click at [1001, 123] on button "Start" at bounding box center [1022, 126] width 42 height 25
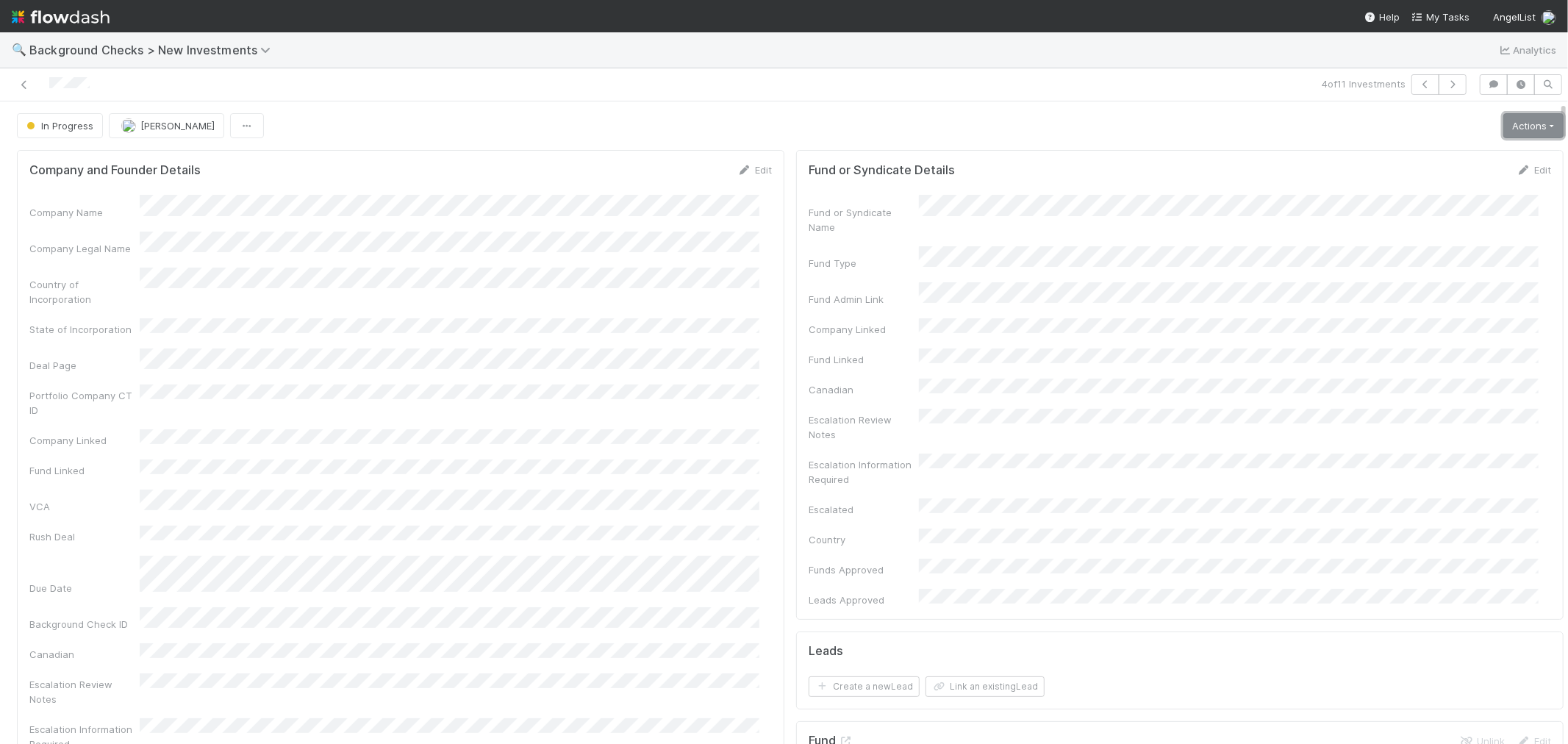
click at [1516, 127] on link "Actions" at bounding box center [1534, 126] width 60 height 25
click at [1441, 298] on button "Link Lead" at bounding box center [1482, 301] width 164 height 21
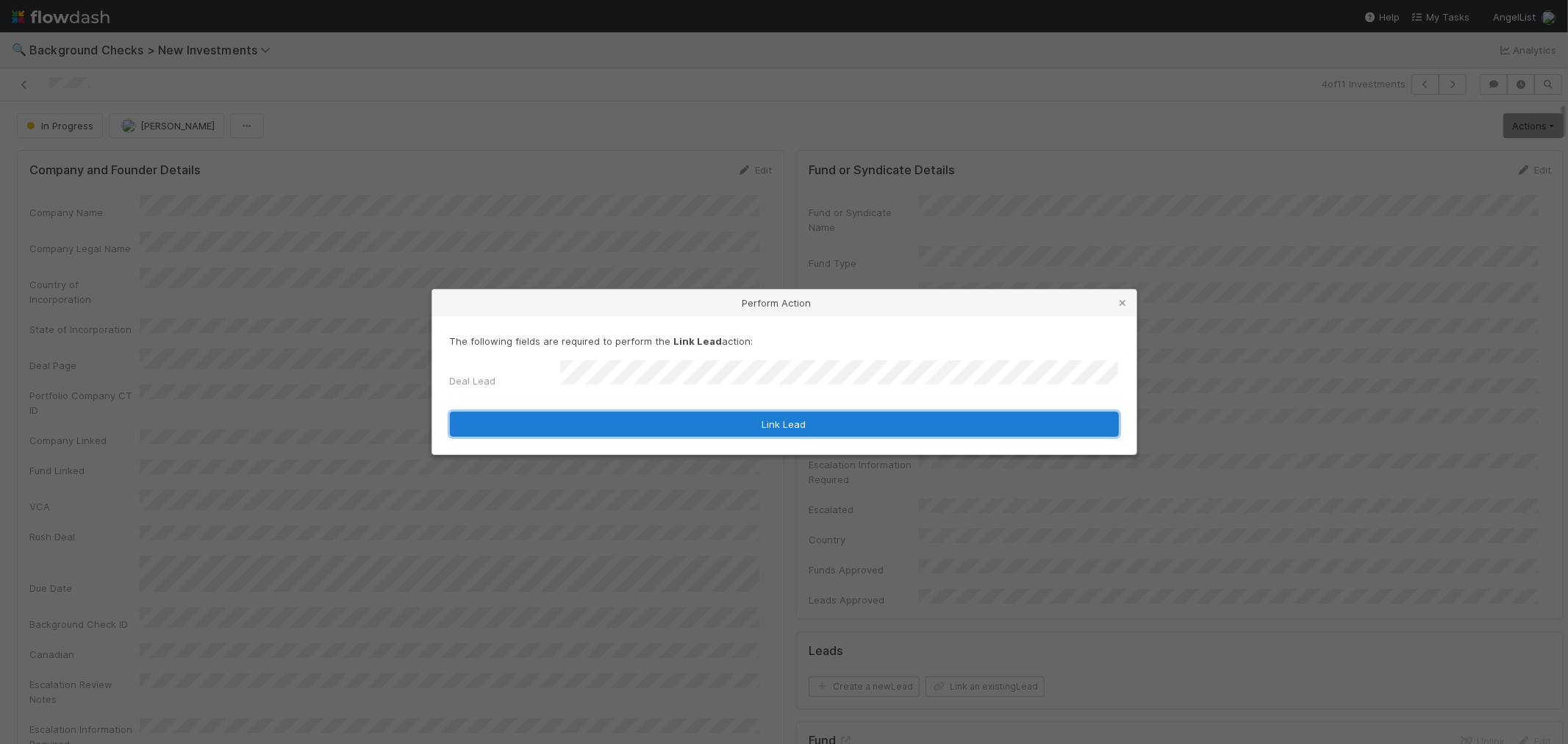
click at [767, 429] on button "Link Lead" at bounding box center [784, 424] width 669 height 25
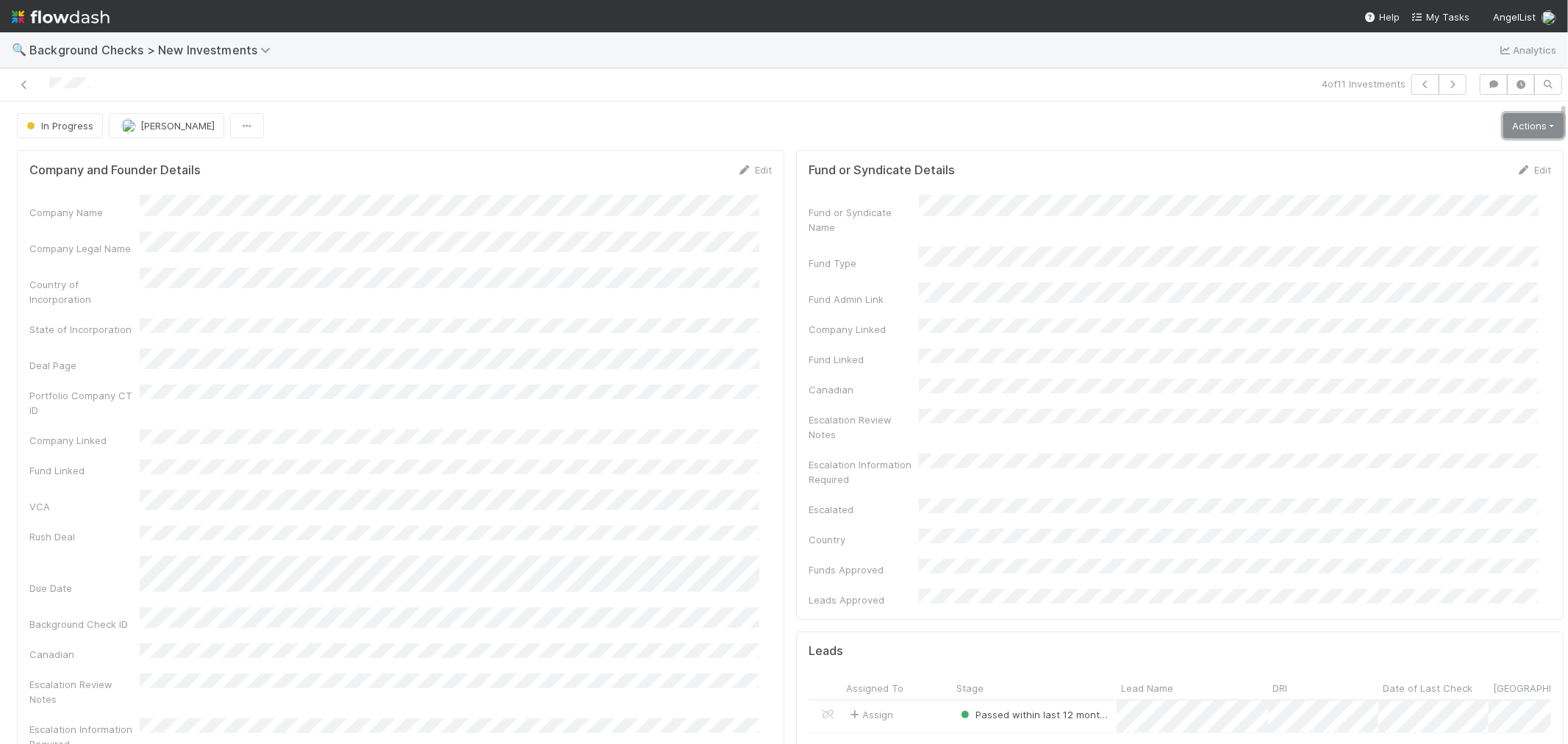
click at [1503, 130] on link "Actions" at bounding box center [1534, 126] width 60 height 25
click at [1459, 153] on button "Finish" at bounding box center [1482, 156] width 164 height 21
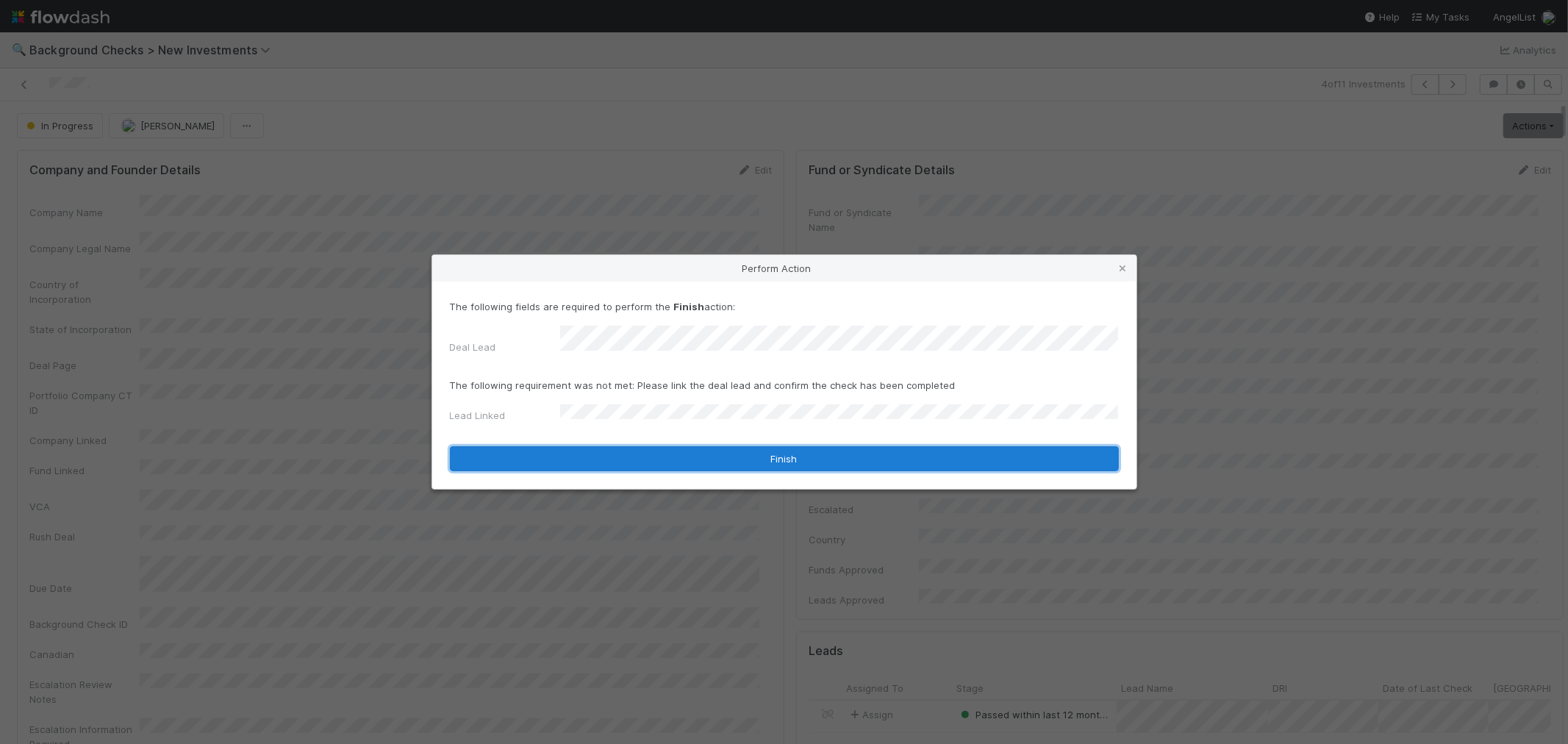
click at [604, 460] on button "Finish" at bounding box center [784, 459] width 669 height 25
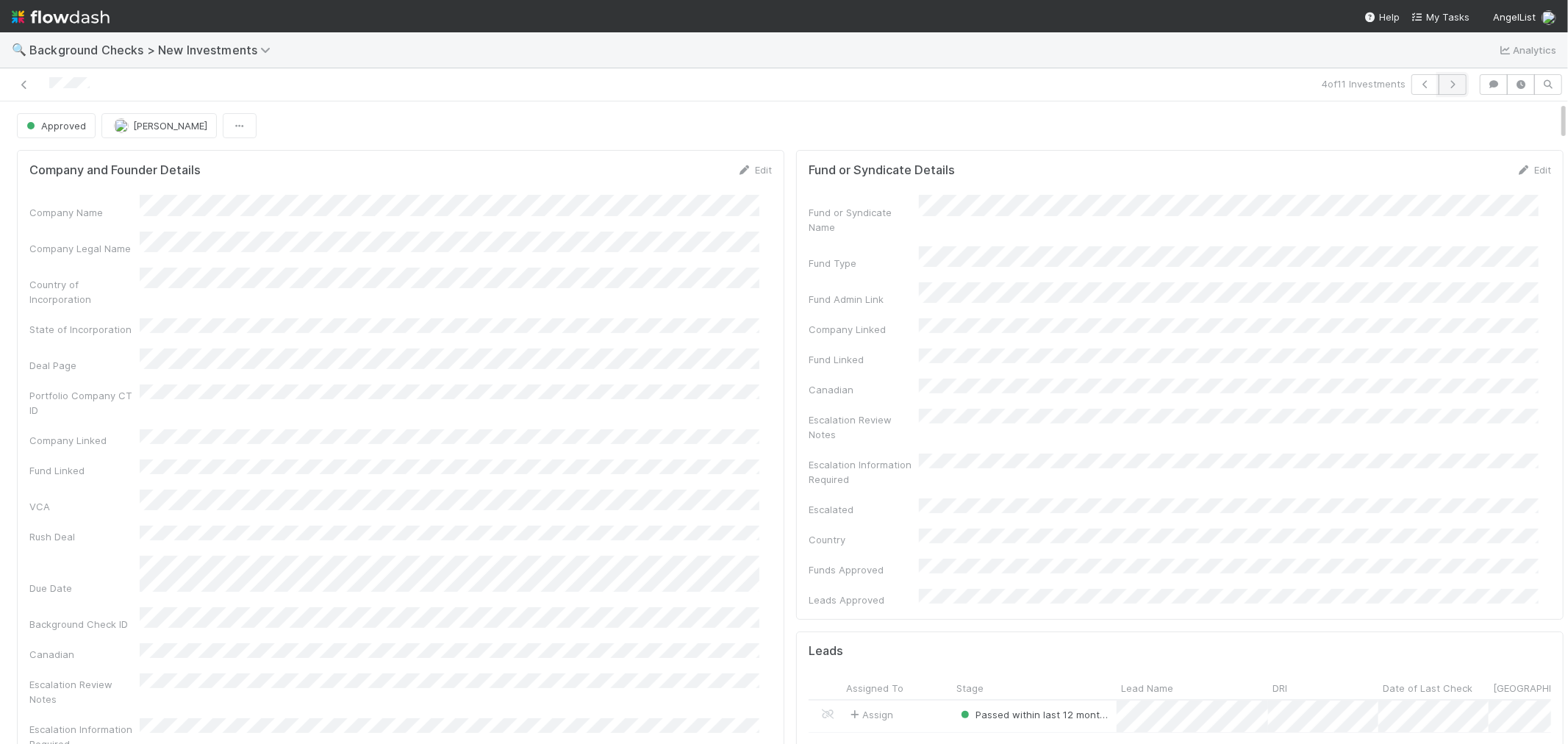
click at [1445, 80] on icon "button" at bounding box center [1453, 84] width 15 height 9
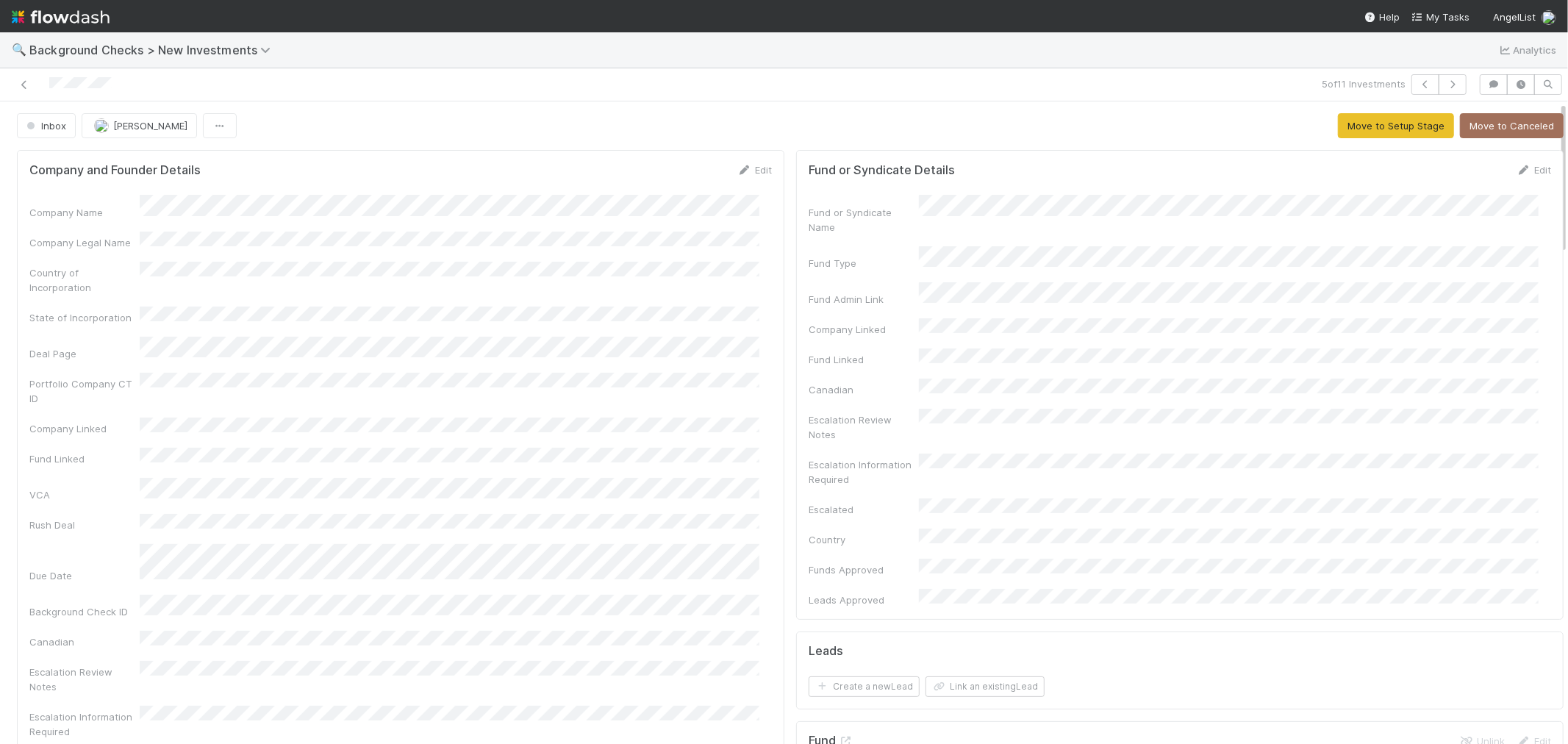
drag, startPoint x: 127, startPoint y: 88, endPoint x: 47, endPoint y: 90, distance: 80.0
click at [47, 89] on div at bounding box center [374, 84] width 736 height 21
click at [737, 170] on icon at bounding box center [745, 170] width 15 height 9
click at [677, 168] on button "Save" at bounding box center [693, 176] width 42 height 25
click at [1362, 125] on button "Move to Setup Stage" at bounding box center [1396, 126] width 116 height 25
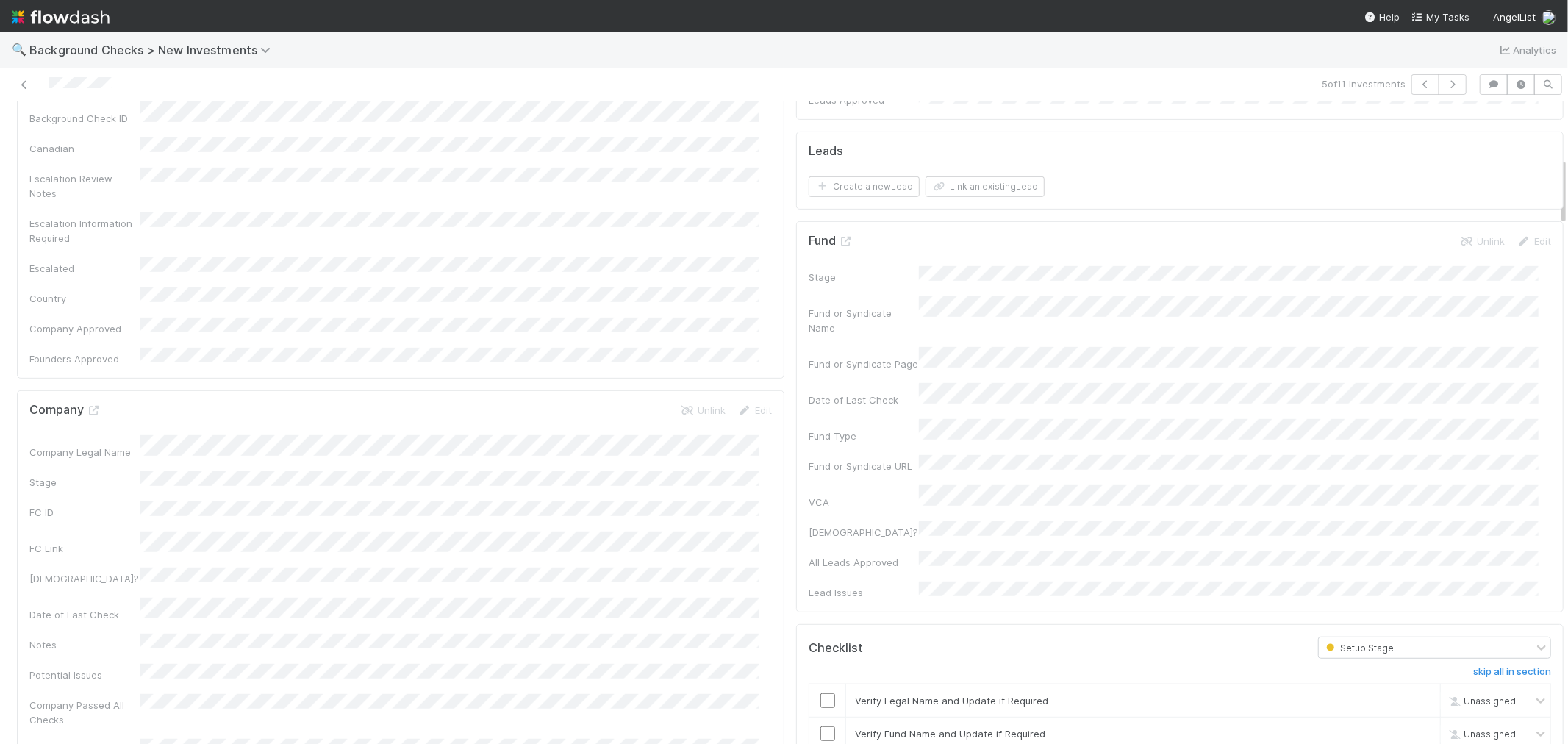
scroll to position [571, 0]
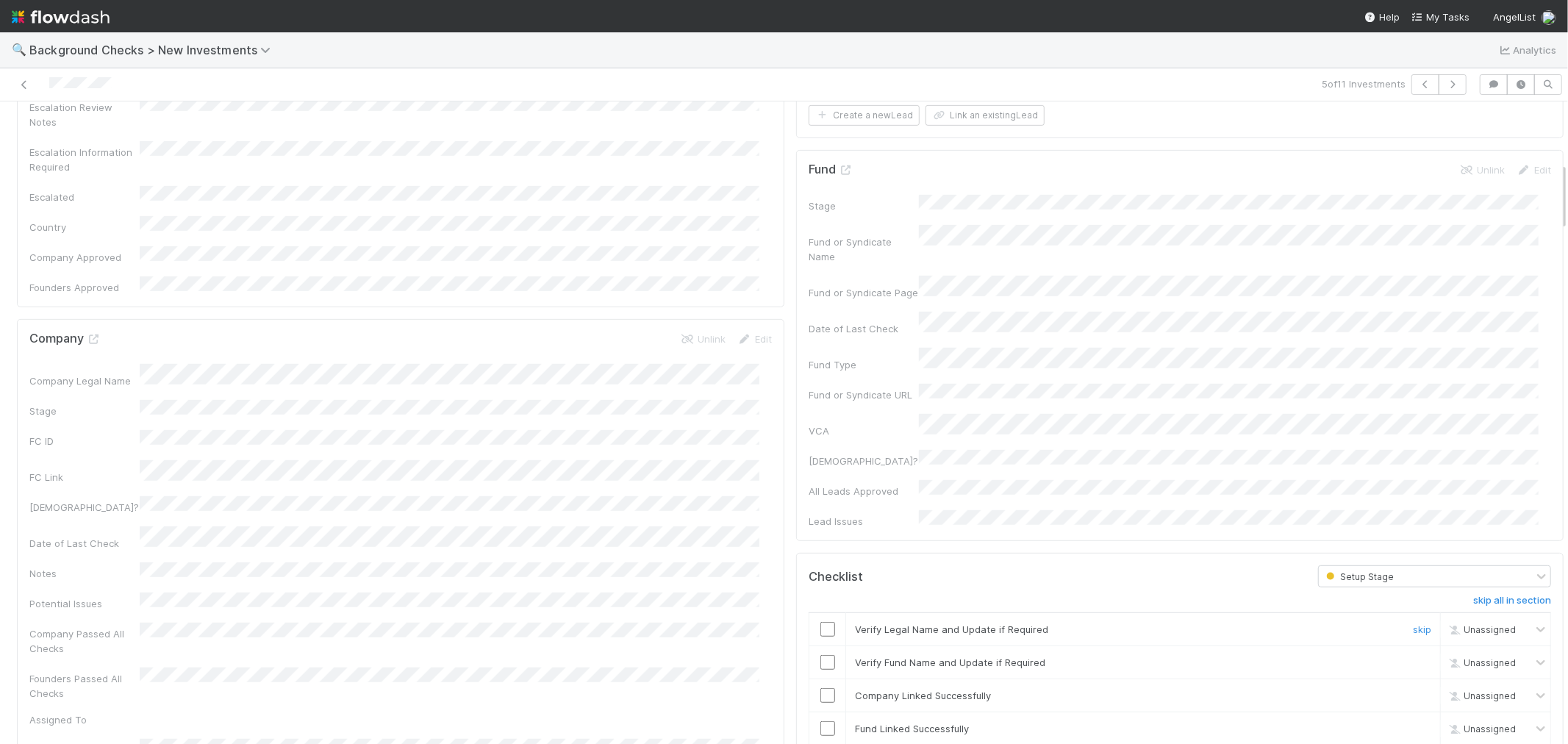
click at [820, 622] on input "checkbox" at bounding box center [828, 630] width 15 height 15
click at [820, 655] on input "checkbox" at bounding box center [828, 663] width 15 height 15
click at [820, 689] on input "checkbox" at bounding box center [828, 696] width 15 height 15
click at [820, 721] on input "checkbox" at bounding box center [828, 729] width 15 height 15
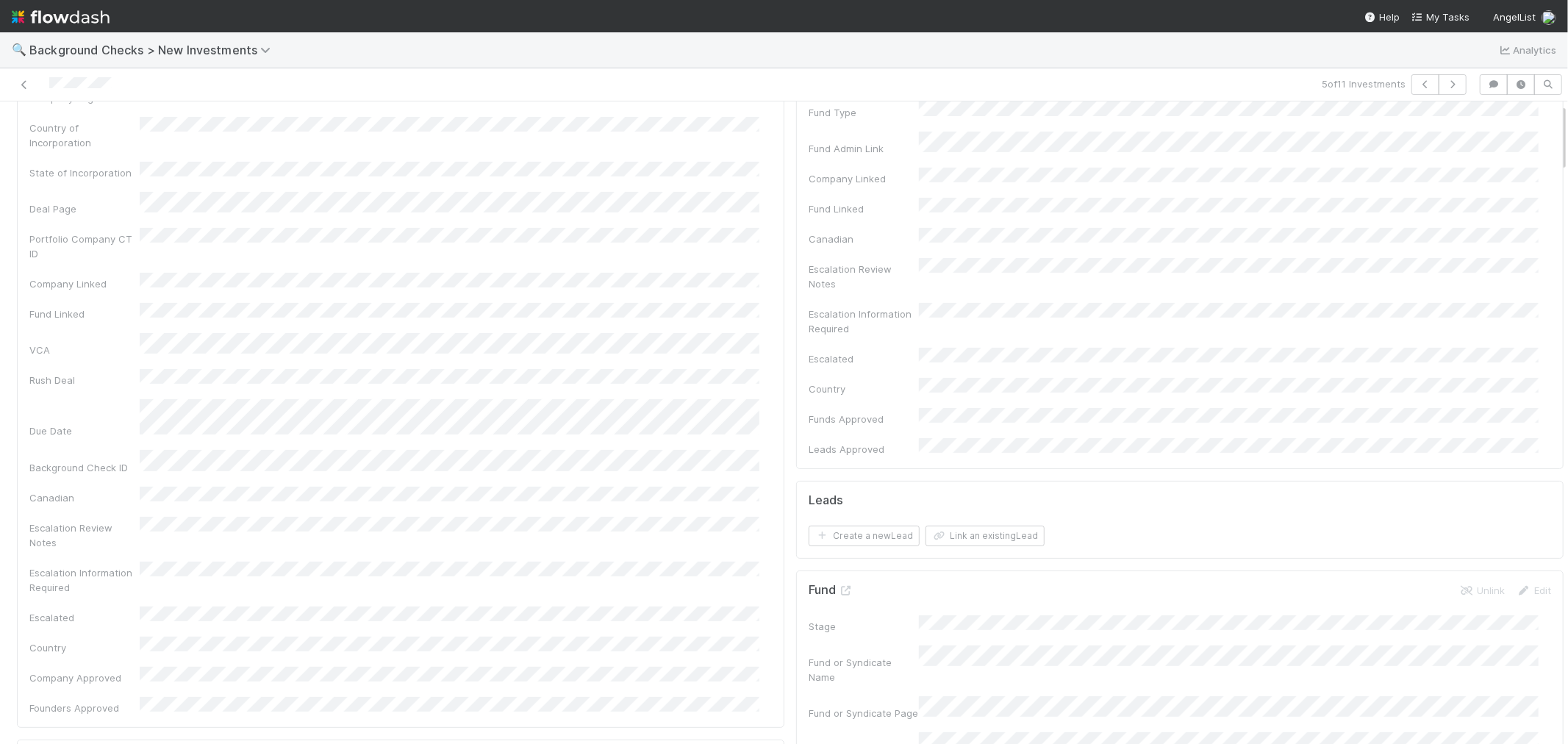
scroll to position [0, 0]
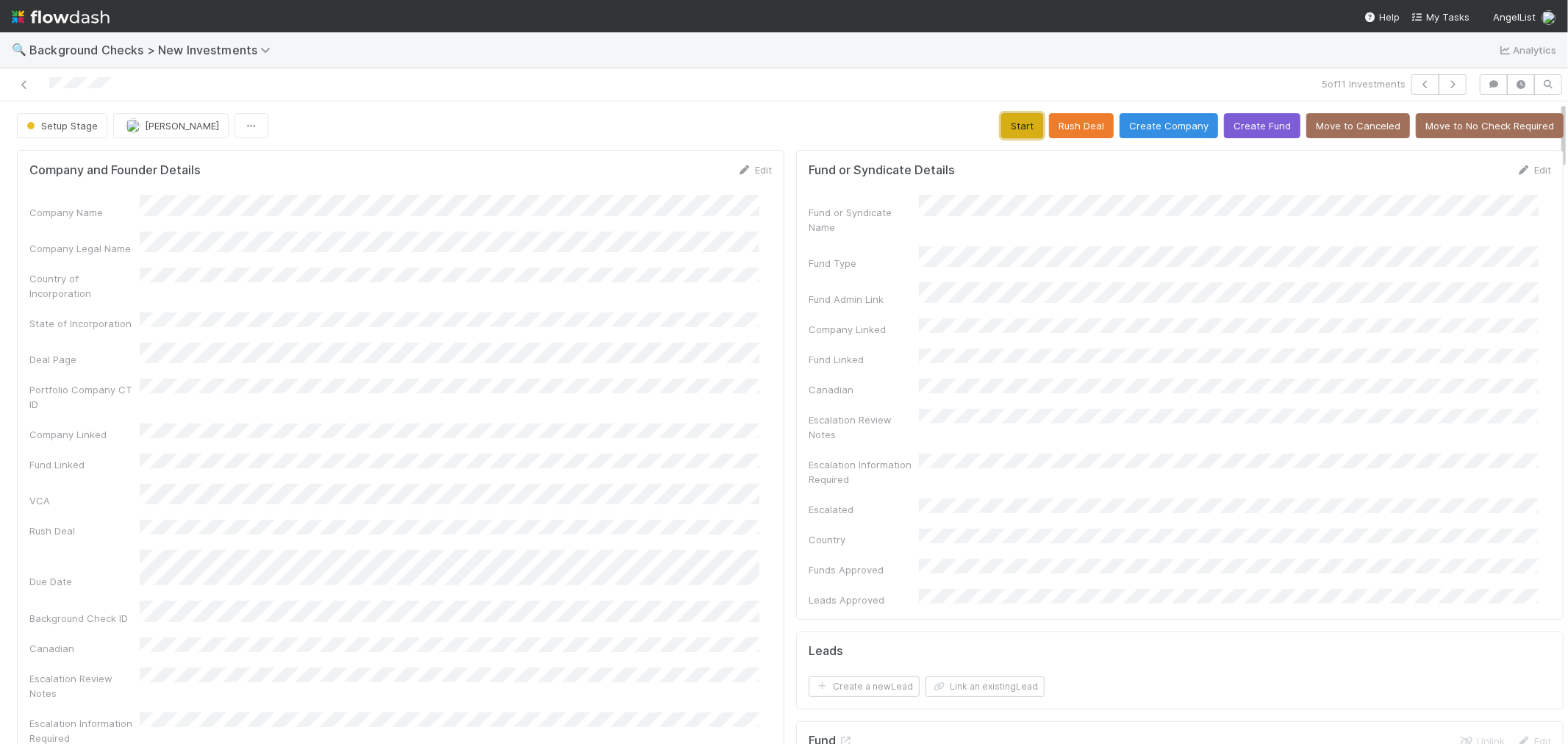
click at [1002, 126] on button "Start" at bounding box center [1022, 126] width 42 height 25
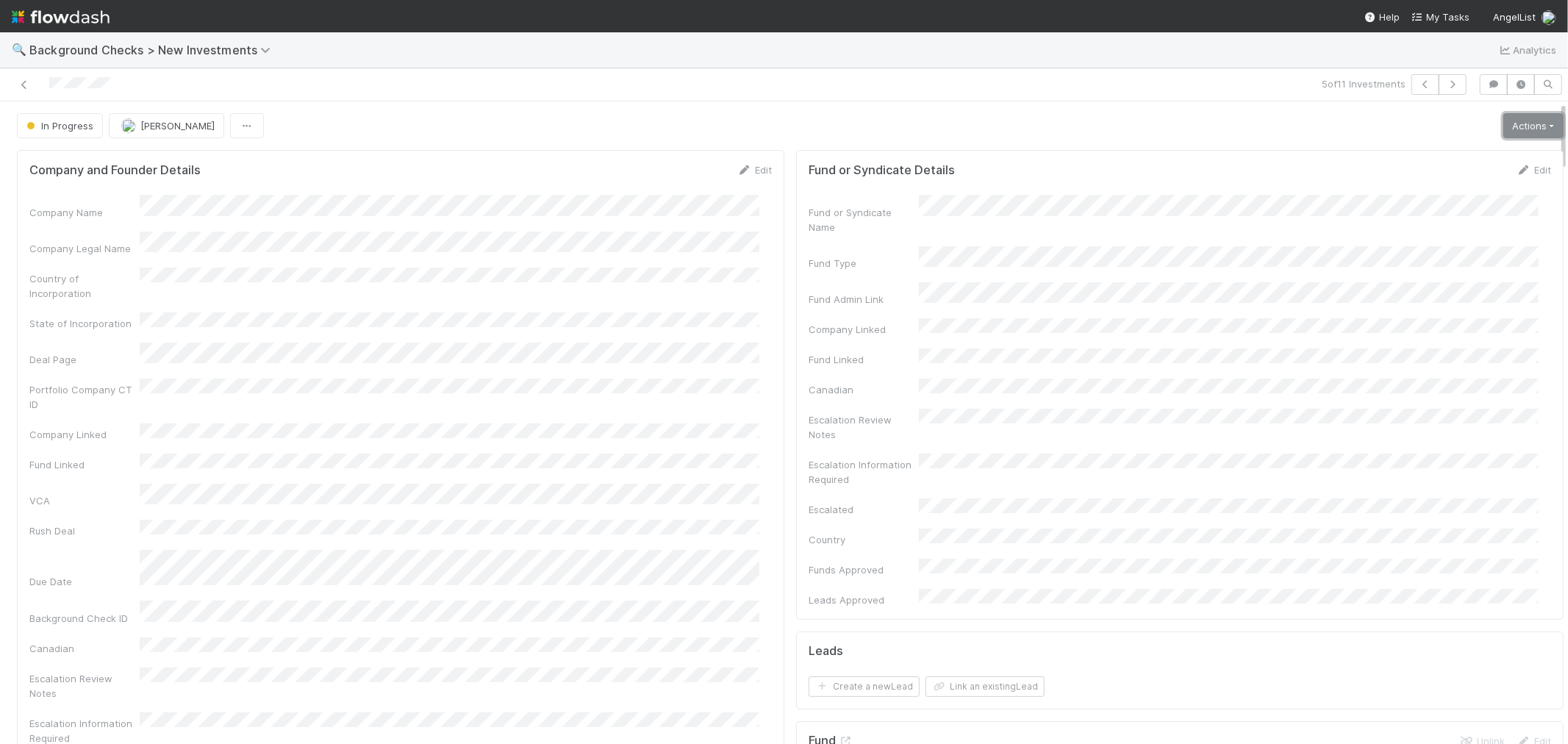
click at [1503, 133] on link "Actions" at bounding box center [1534, 126] width 60 height 25
click at [1440, 304] on button "Link Lead" at bounding box center [1482, 301] width 164 height 21
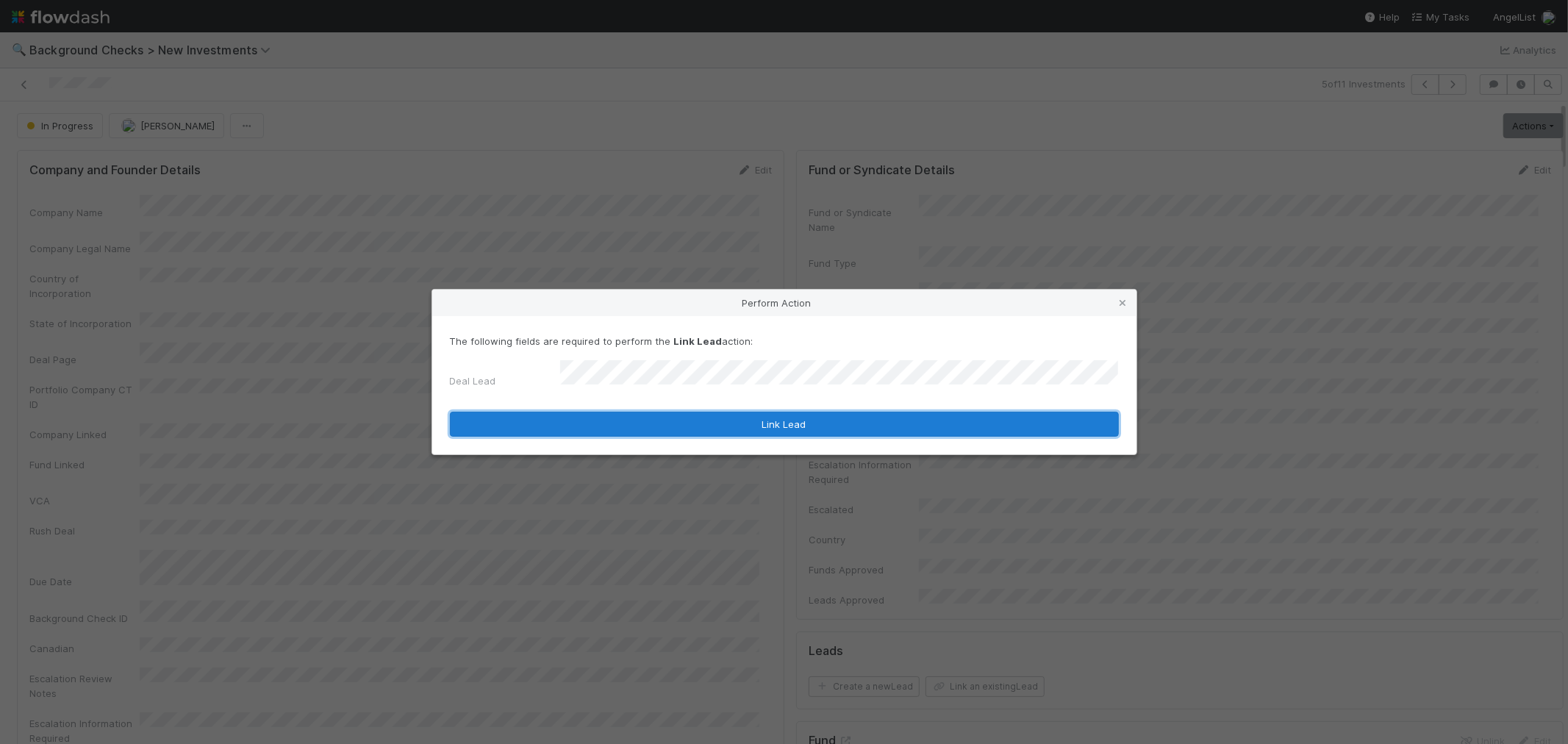
click at [755, 422] on button "Link Lead" at bounding box center [784, 424] width 669 height 25
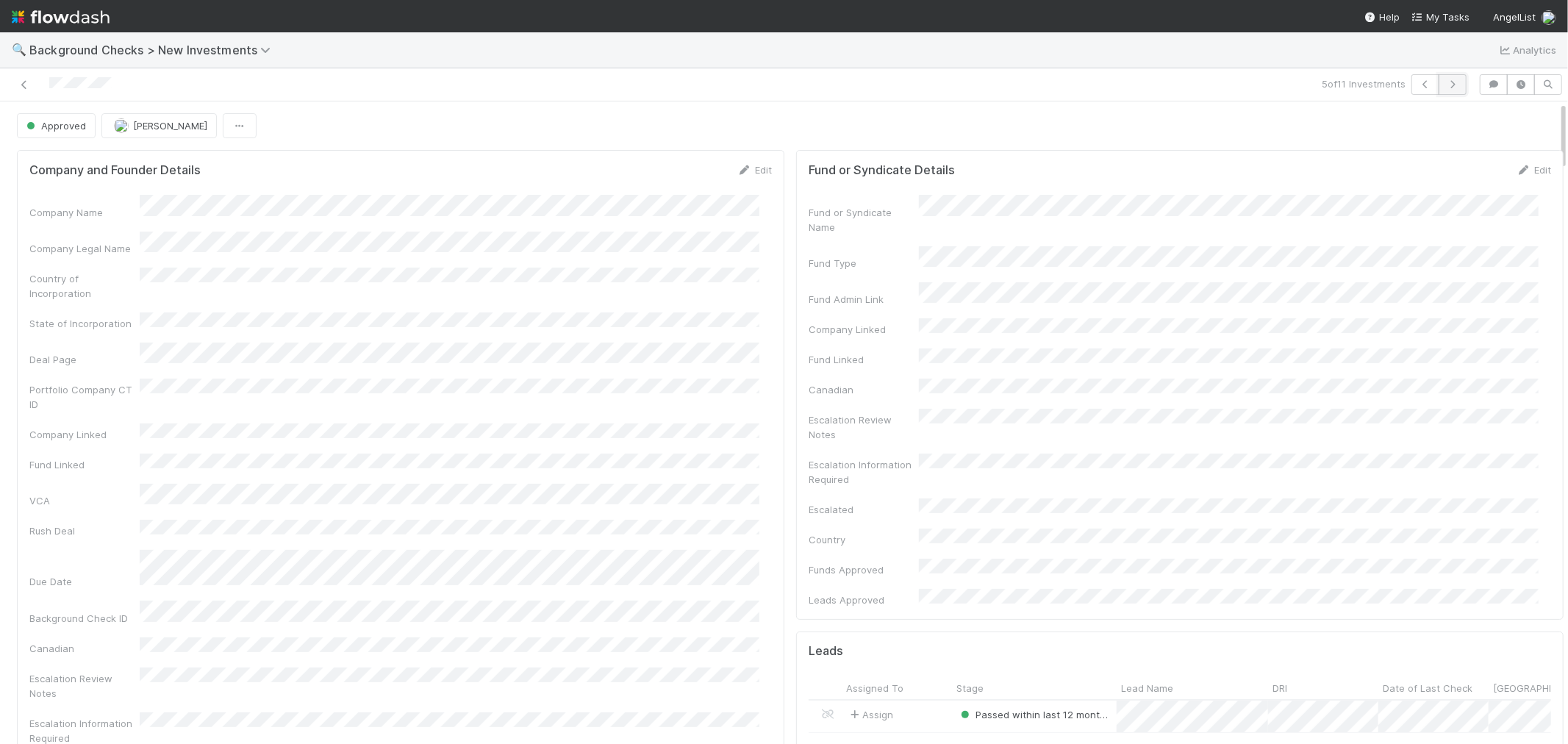
click at [1445, 84] on icon "button" at bounding box center [1453, 84] width 15 height 9
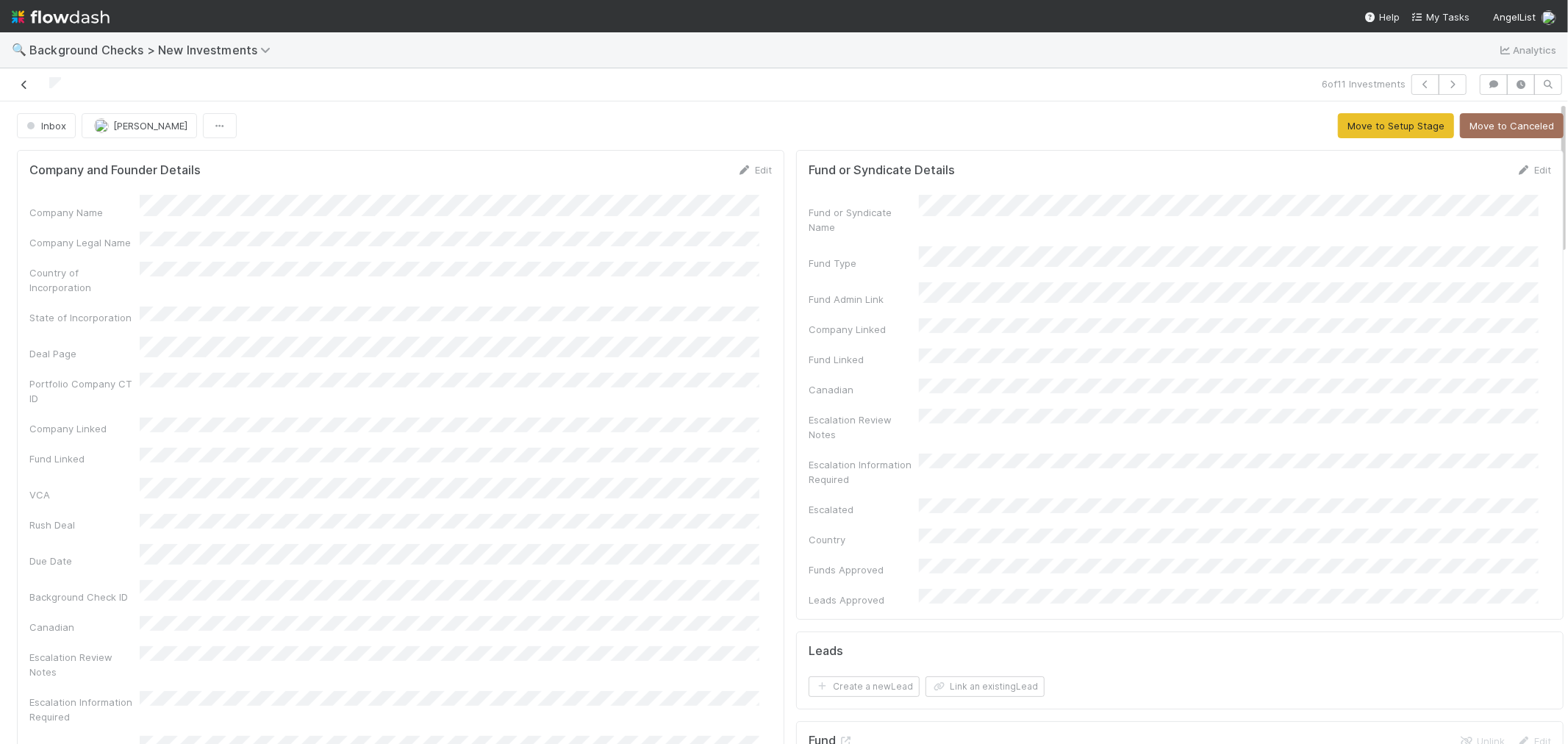
drag, startPoint x: 118, startPoint y: 81, endPoint x: 30, endPoint y: 78, distance: 88.1
click at [10, 88] on div at bounding box center [374, 84] width 736 height 21
click at [626, 270] on div "Country of Incorporation" at bounding box center [400, 278] width 742 height 33
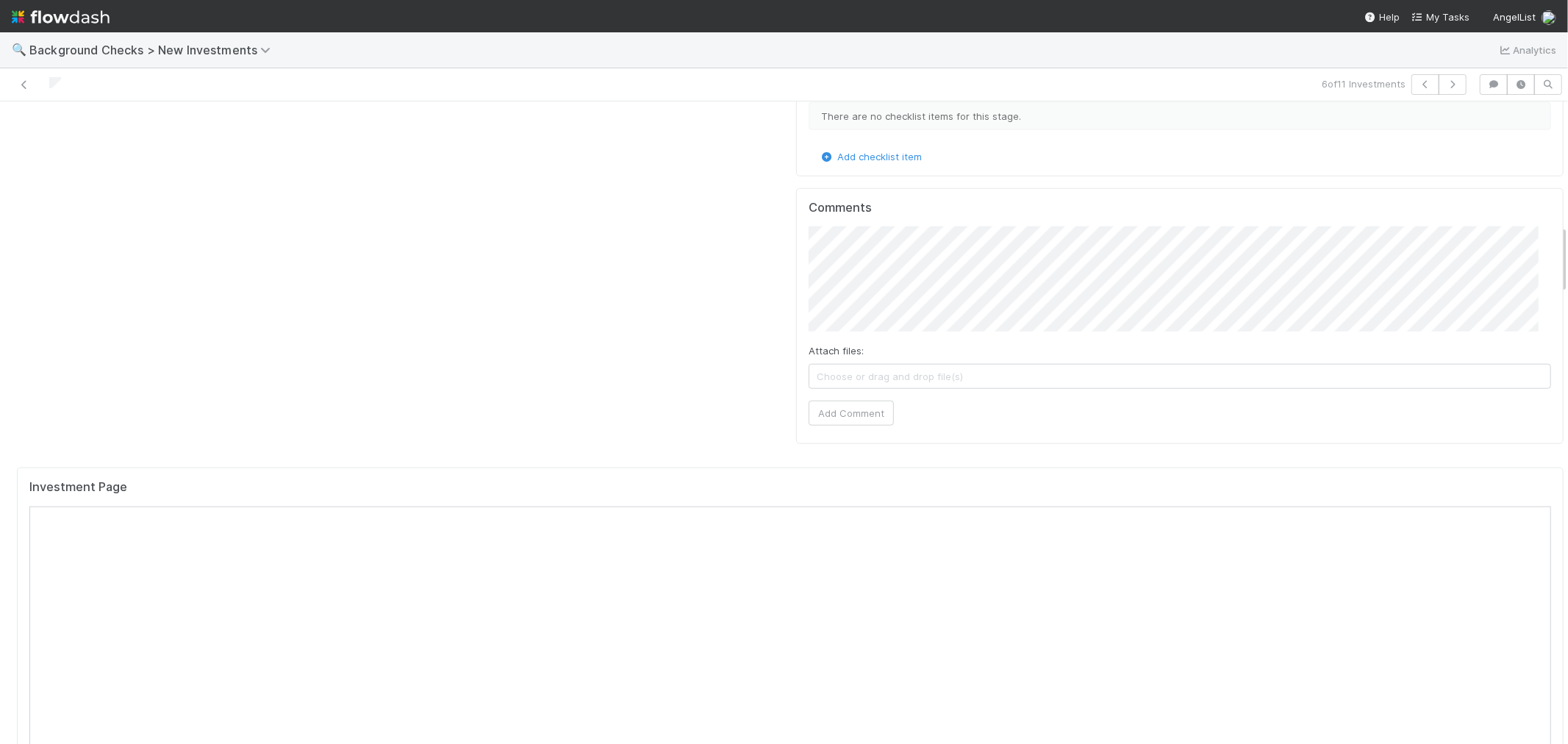
scroll to position [1144, 0]
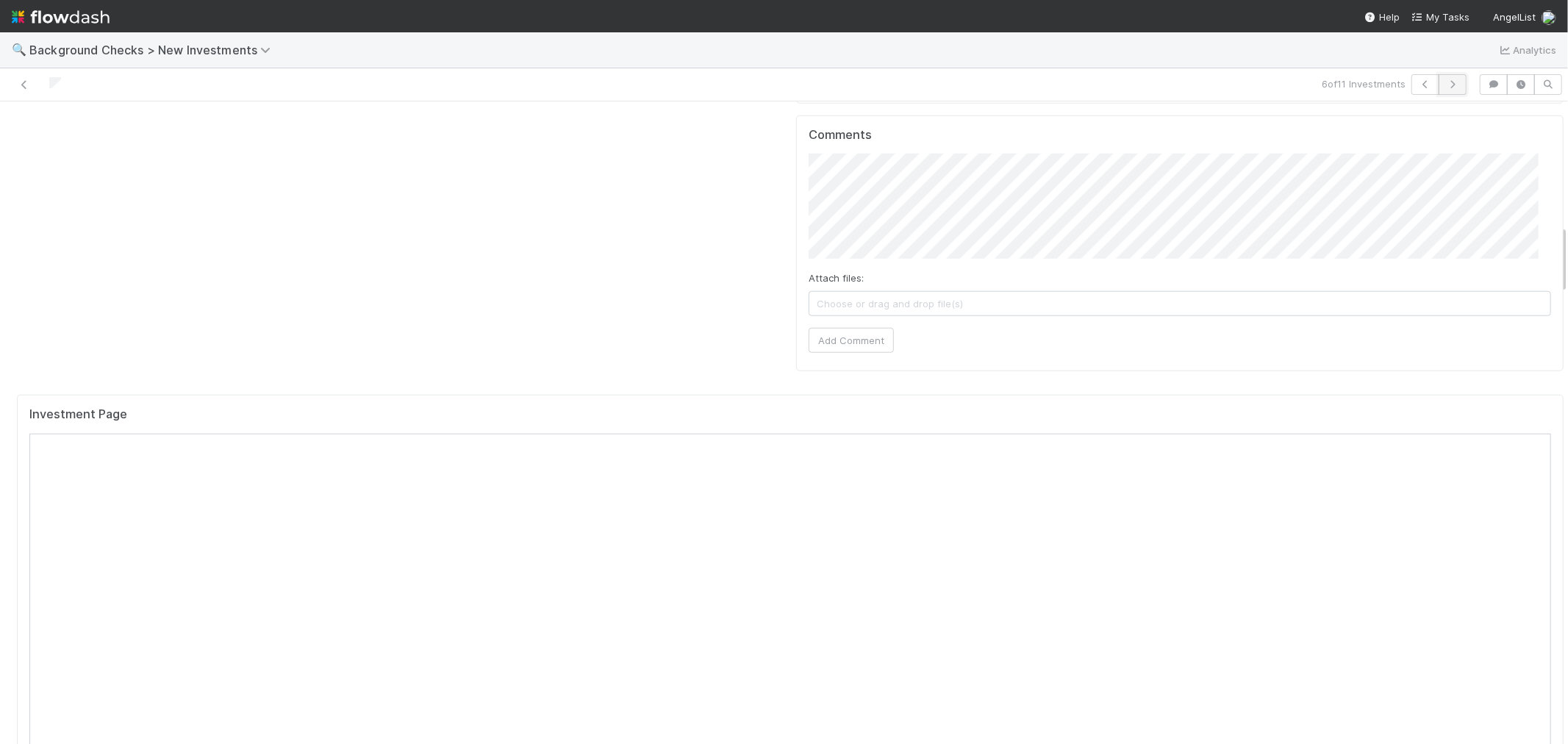
click at [1445, 86] on icon "button" at bounding box center [1453, 84] width 15 height 9
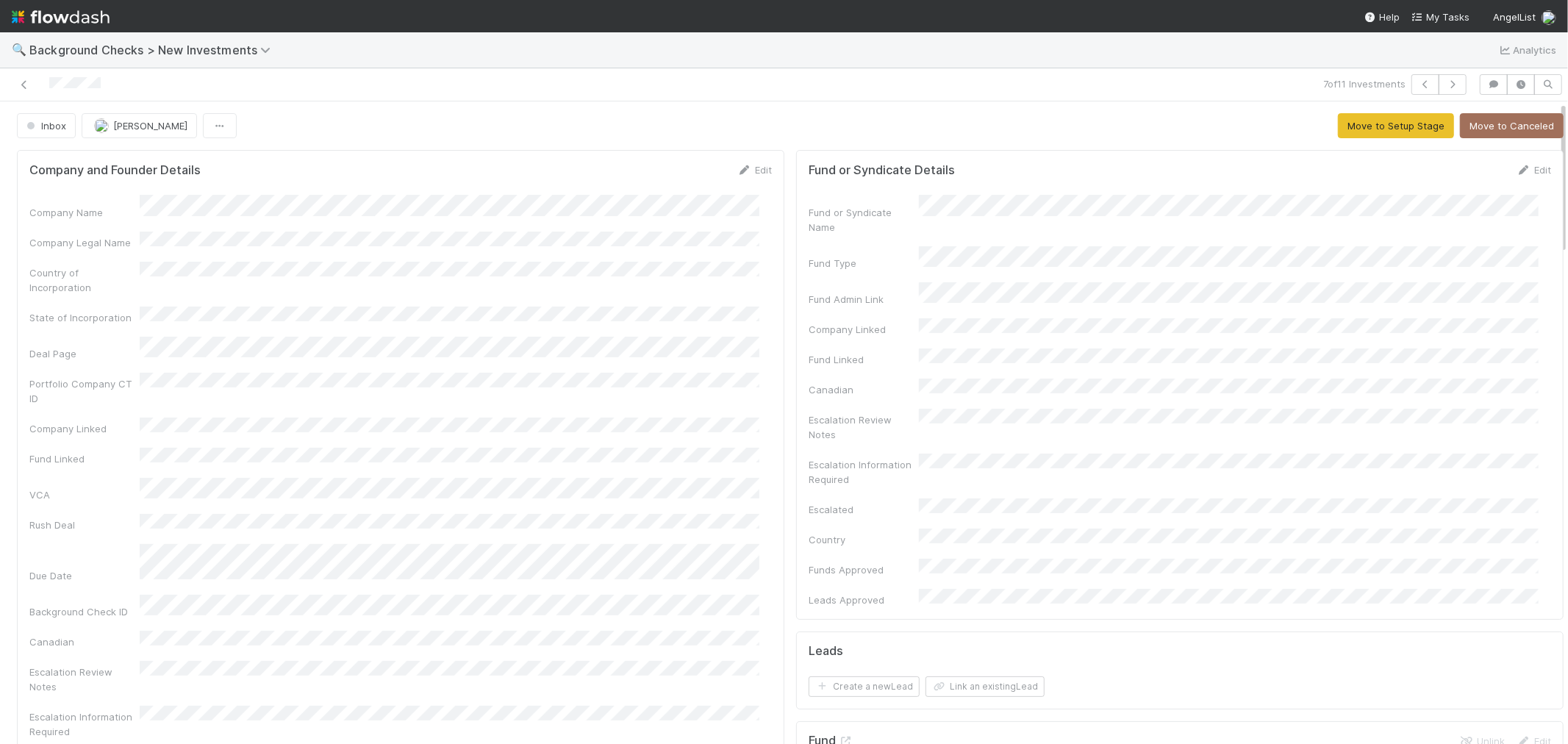
click at [0, 80] on div "7 of 11 Investments" at bounding box center [784, 84] width 1568 height 33
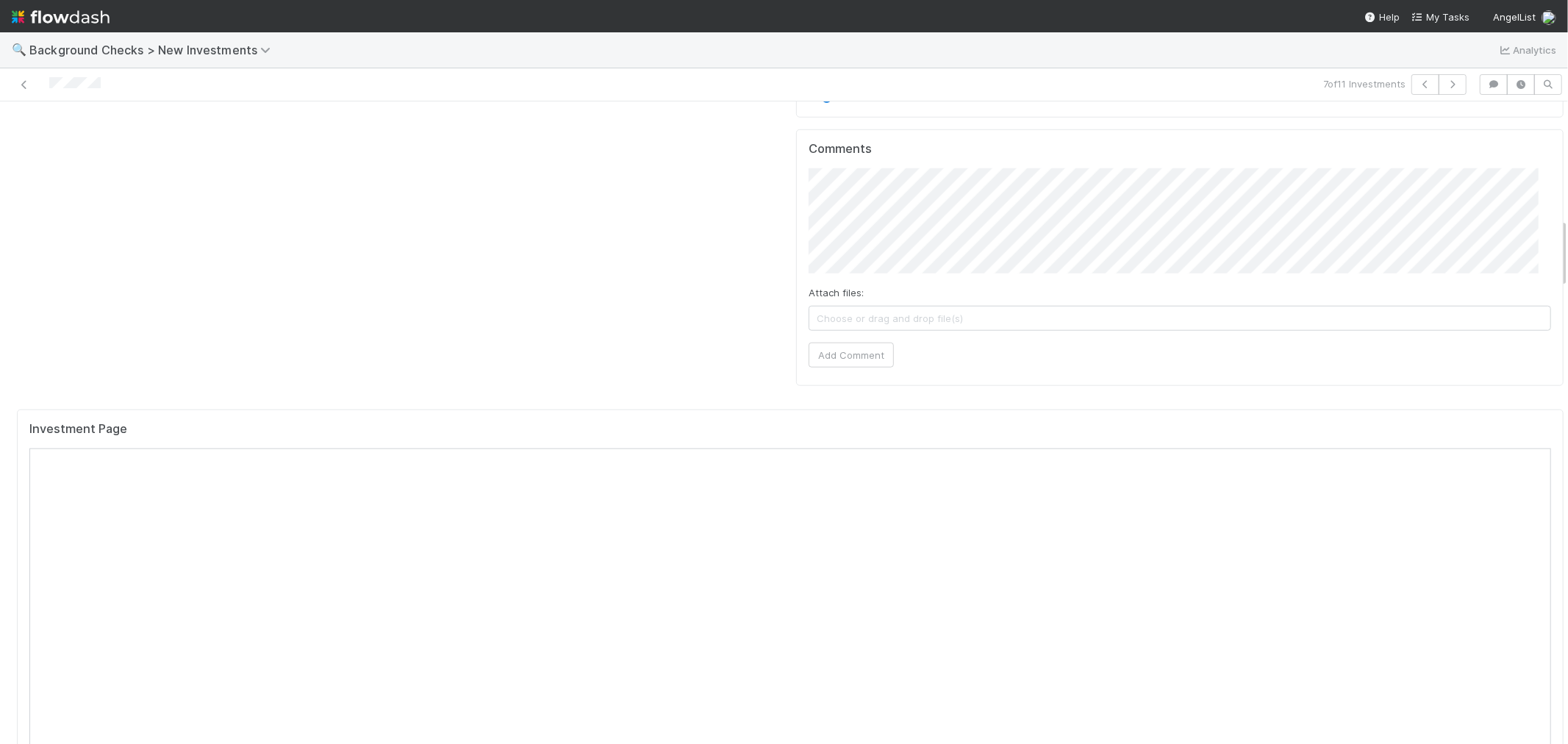
scroll to position [1307, 0]
click at [717, 238] on div "Investment Page" at bounding box center [790, 252] width 1522 height 27
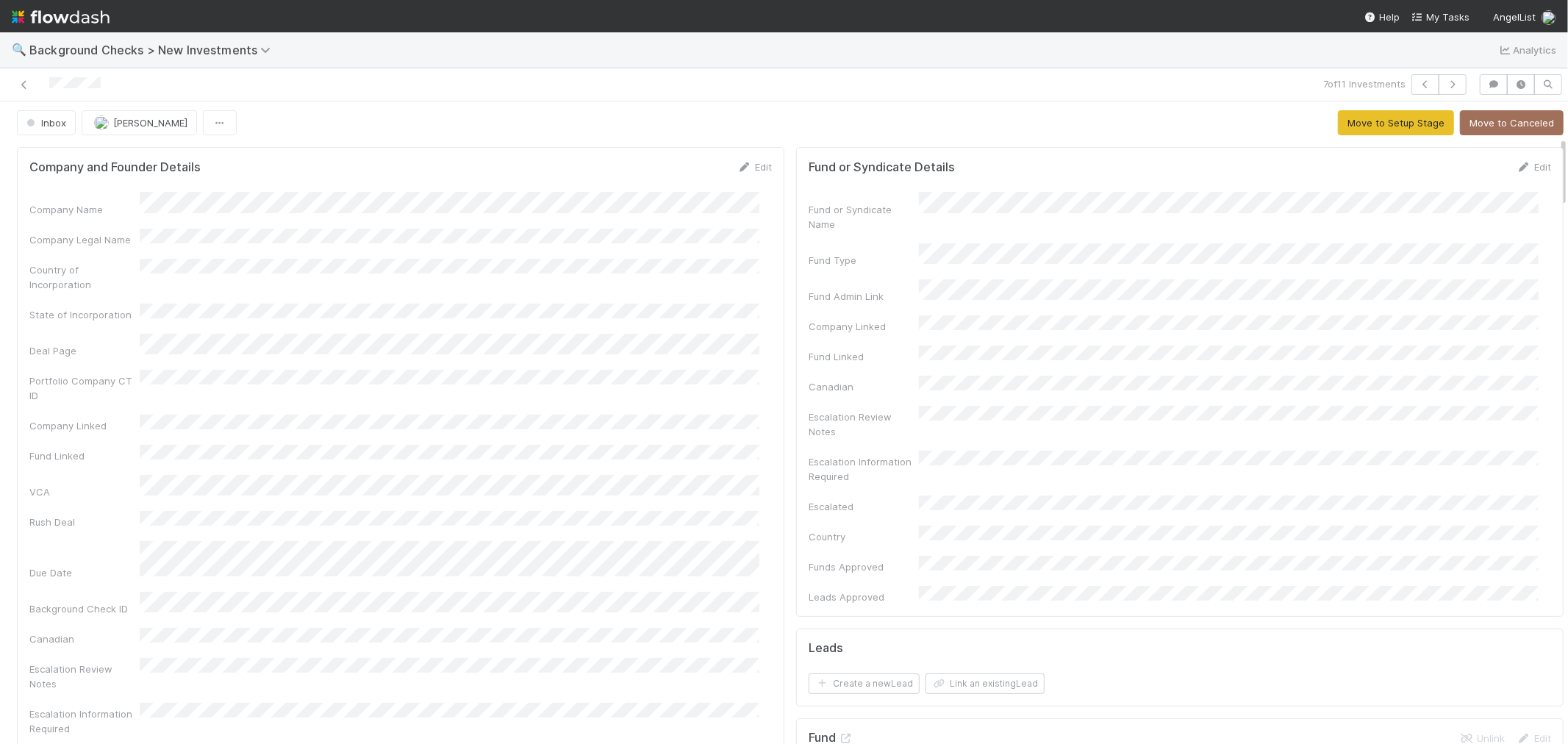
scroll to position [0, 0]
click at [748, 167] on link "Edit" at bounding box center [754, 170] width 34 height 12
click at [677, 173] on button "Save" at bounding box center [693, 176] width 42 height 25
click at [1340, 123] on button "Move to Setup Stage" at bounding box center [1396, 126] width 116 height 25
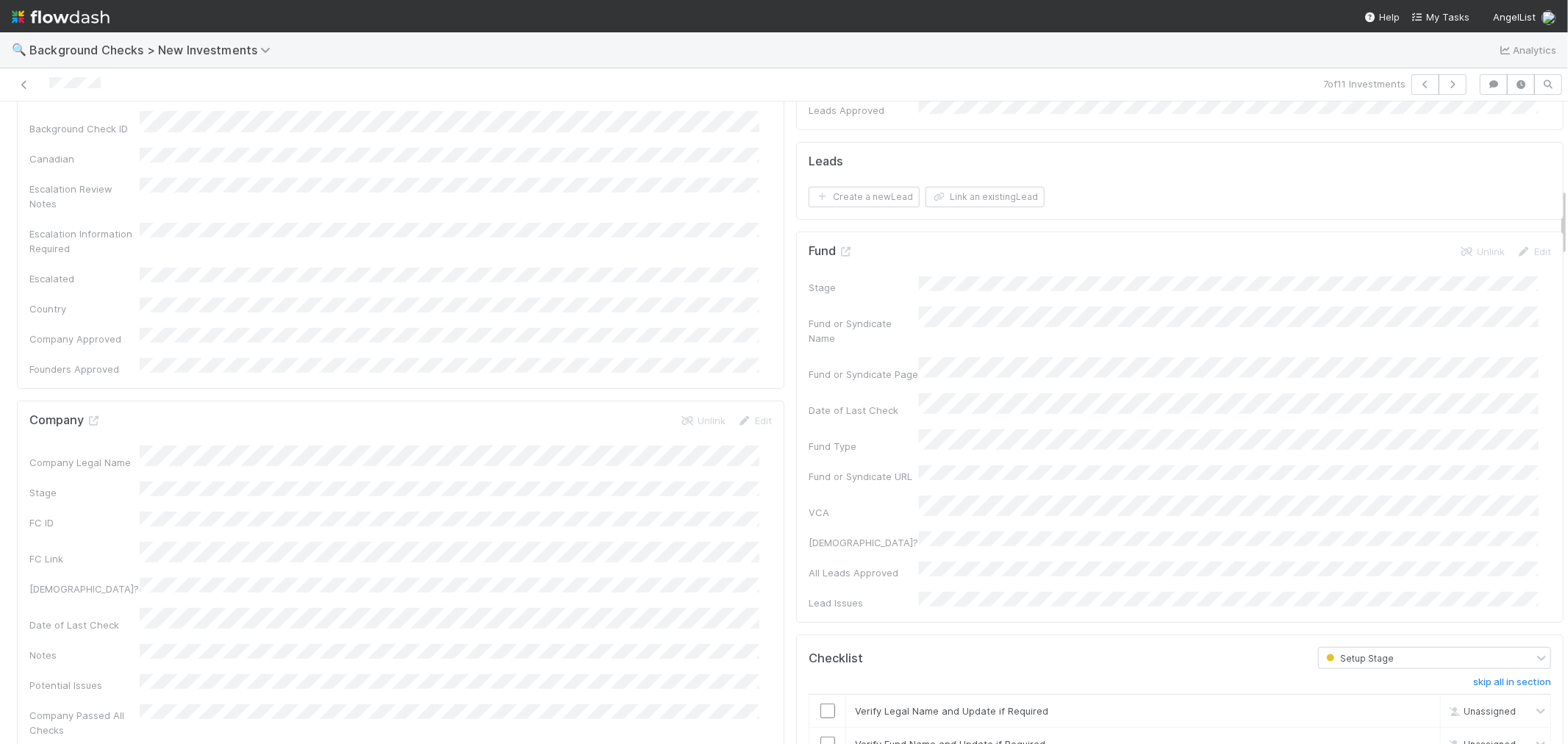
scroll to position [817, 0]
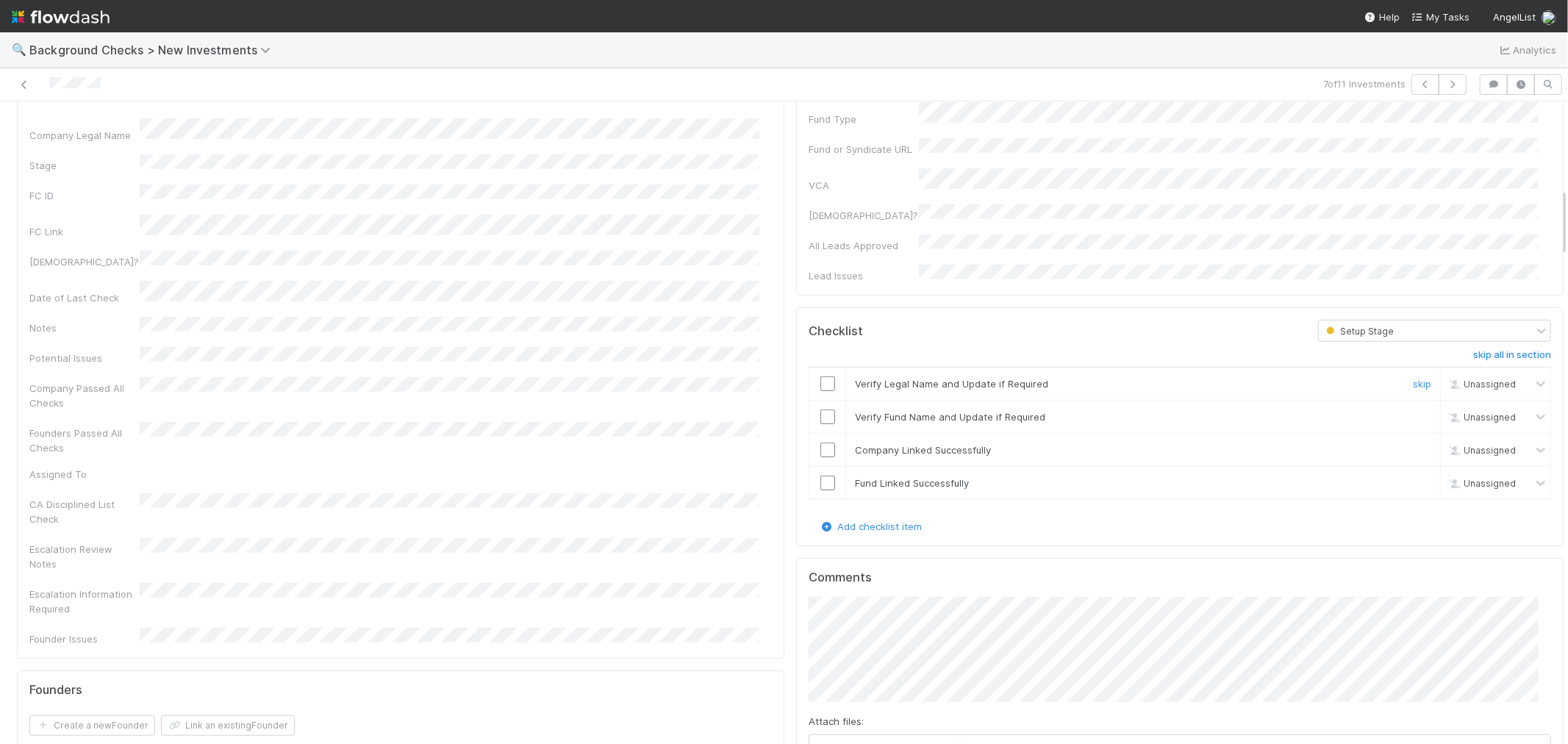
click at [820, 376] on input "checkbox" at bounding box center [828, 384] width 15 height 15
click at [820, 410] on input "checkbox" at bounding box center [828, 417] width 15 height 15
click at [820, 443] on input "checkbox" at bounding box center [828, 450] width 15 height 15
click at [820, 476] on input "checkbox" at bounding box center [828, 484] width 15 height 15
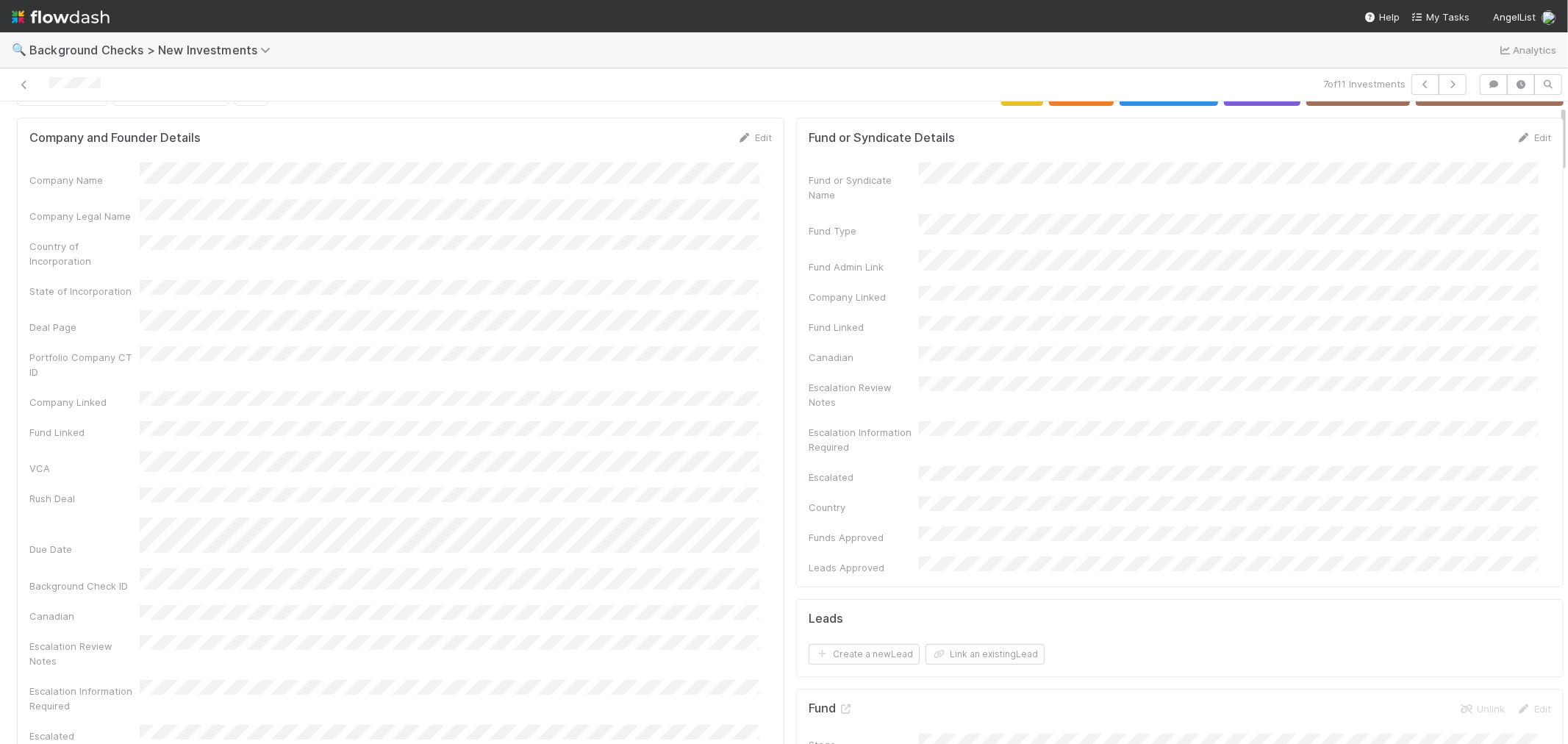
scroll to position [0, 0]
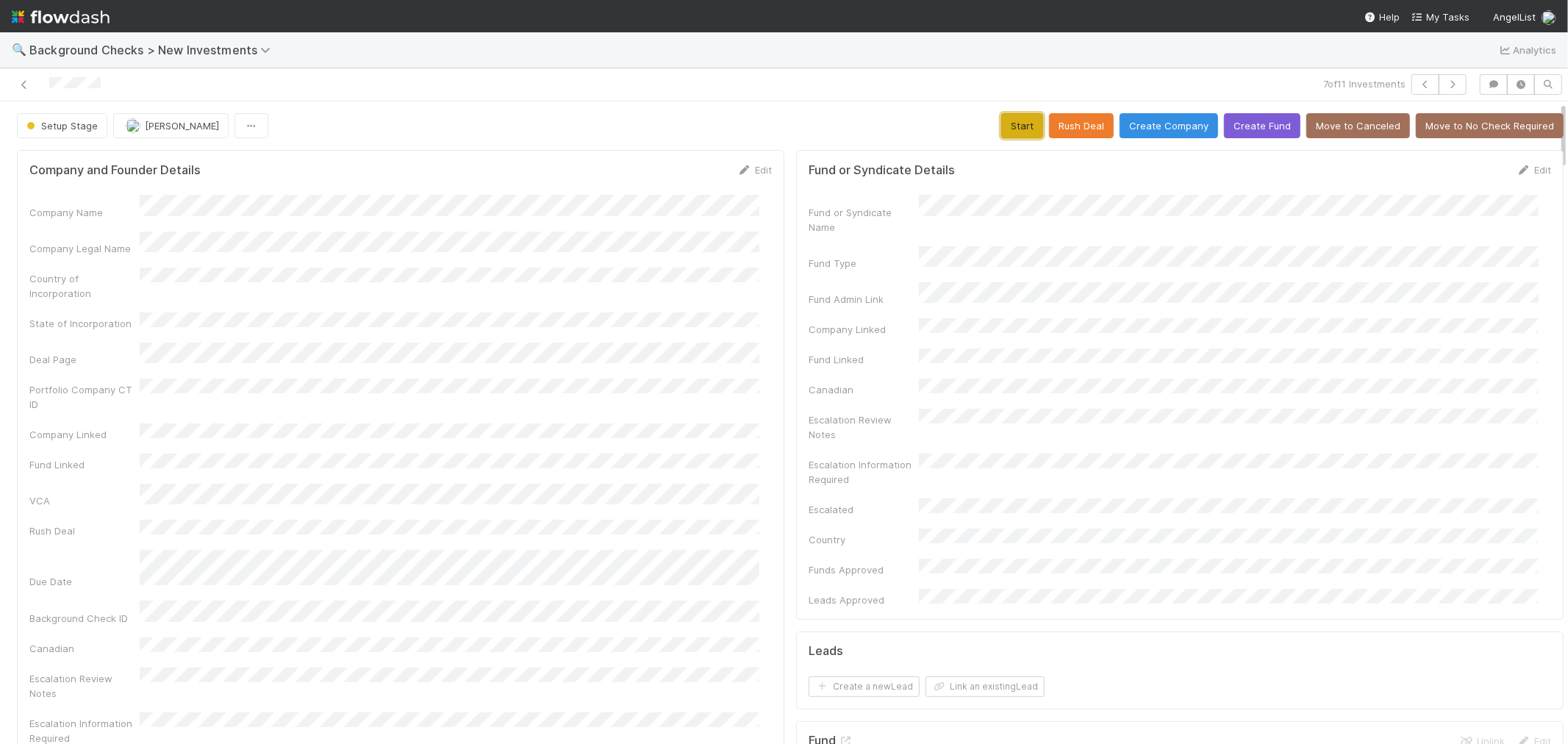
click at [1001, 134] on button "Start" at bounding box center [1022, 126] width 42 height 25
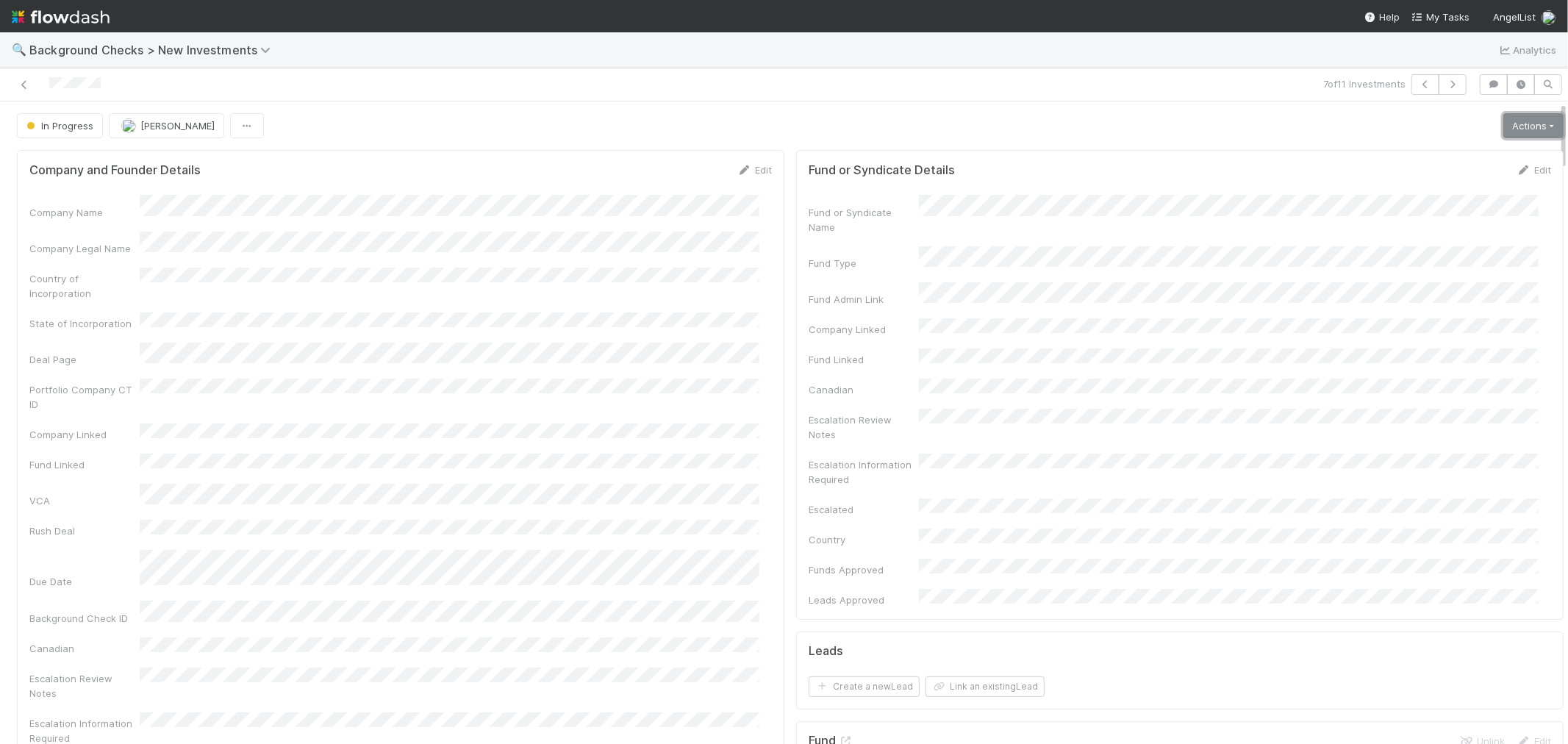
click at [1508, 137] on link "Actions" at bounding box center [1534, 126] width 60 height 25
click at [1434, 306] on button "Link Lead" at bounding box center [1482, 301] width 164 height 21
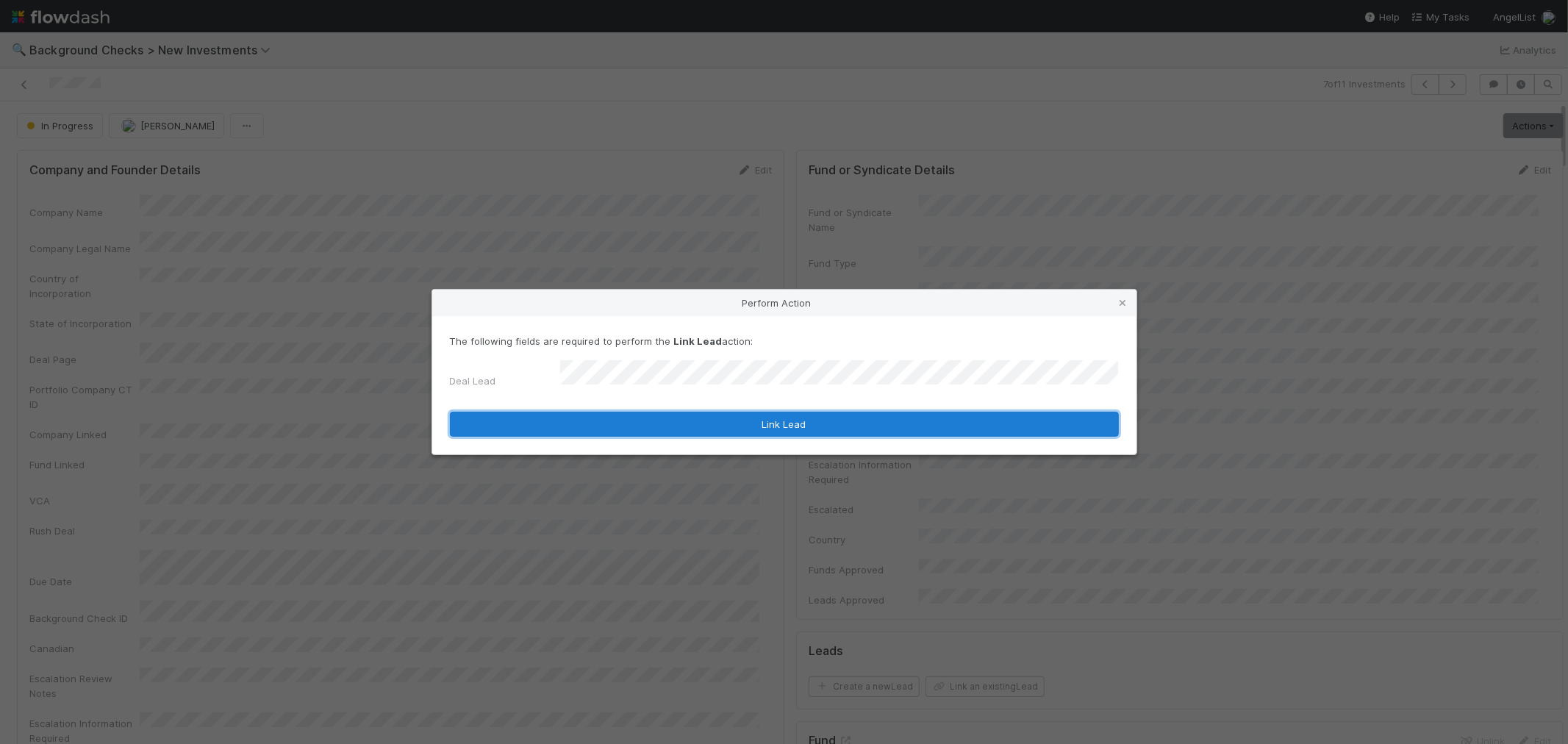
click at [993, 413] on button "Link Lead" at bounding box center [784, 424] width 669 height 25
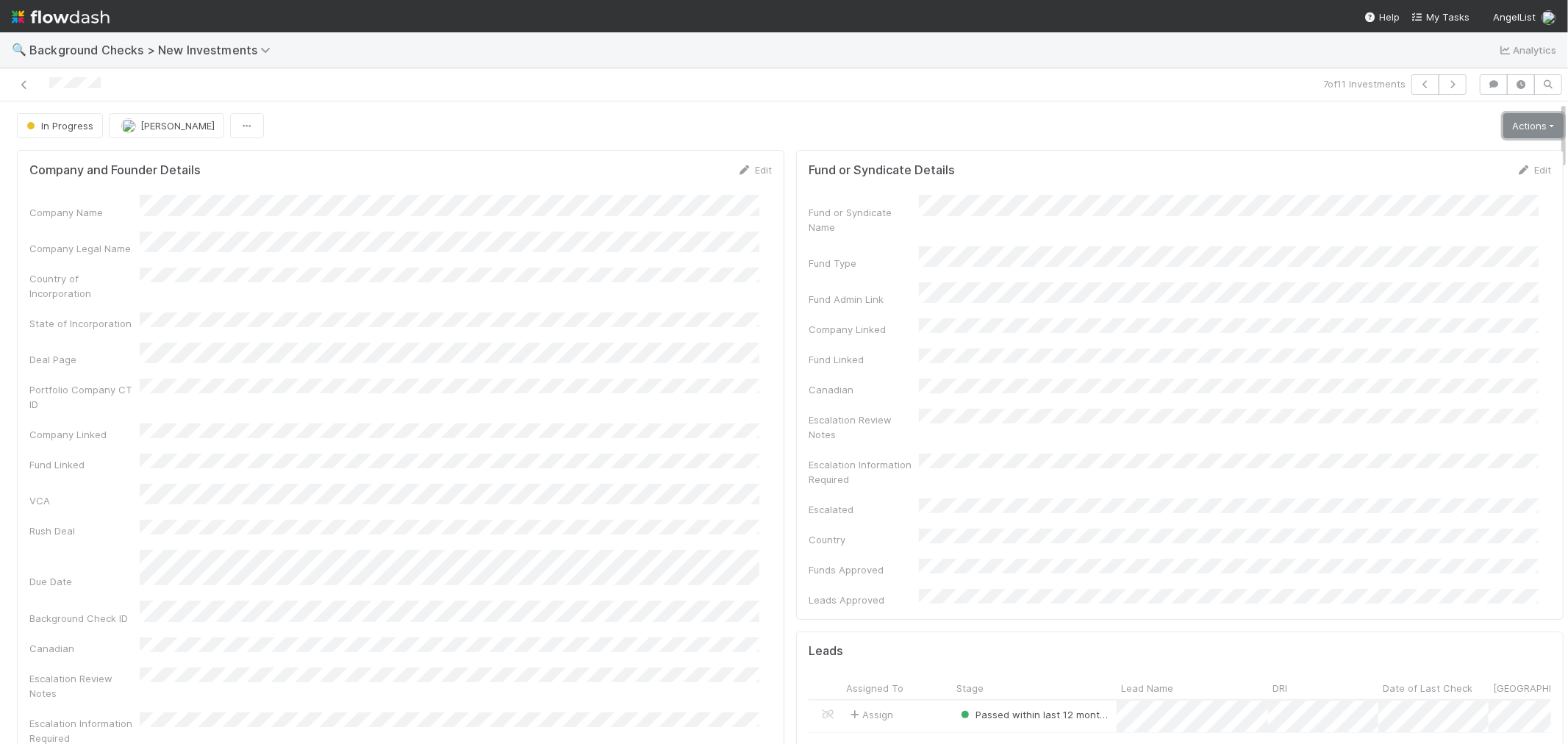
click at [1511, 130] on link "Actions" at bounding box center [1534, 126] width 60 height 25
click at [1412, 158] on button "Finish" at bounding box center [1482, 156] width 164 height 21
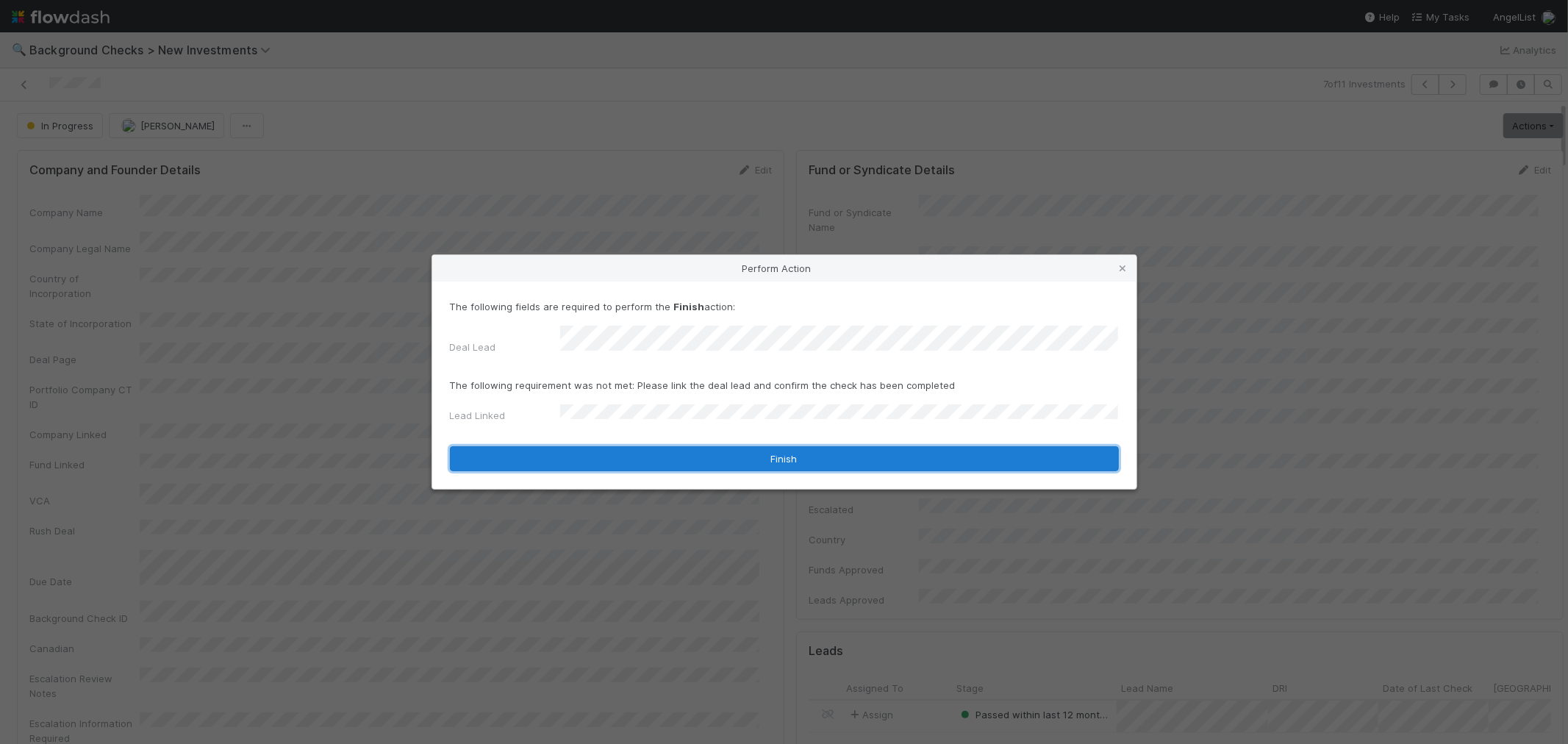
click at [578, 447] on button "Finish" at bounding box center [784, 459] width 669 height 25
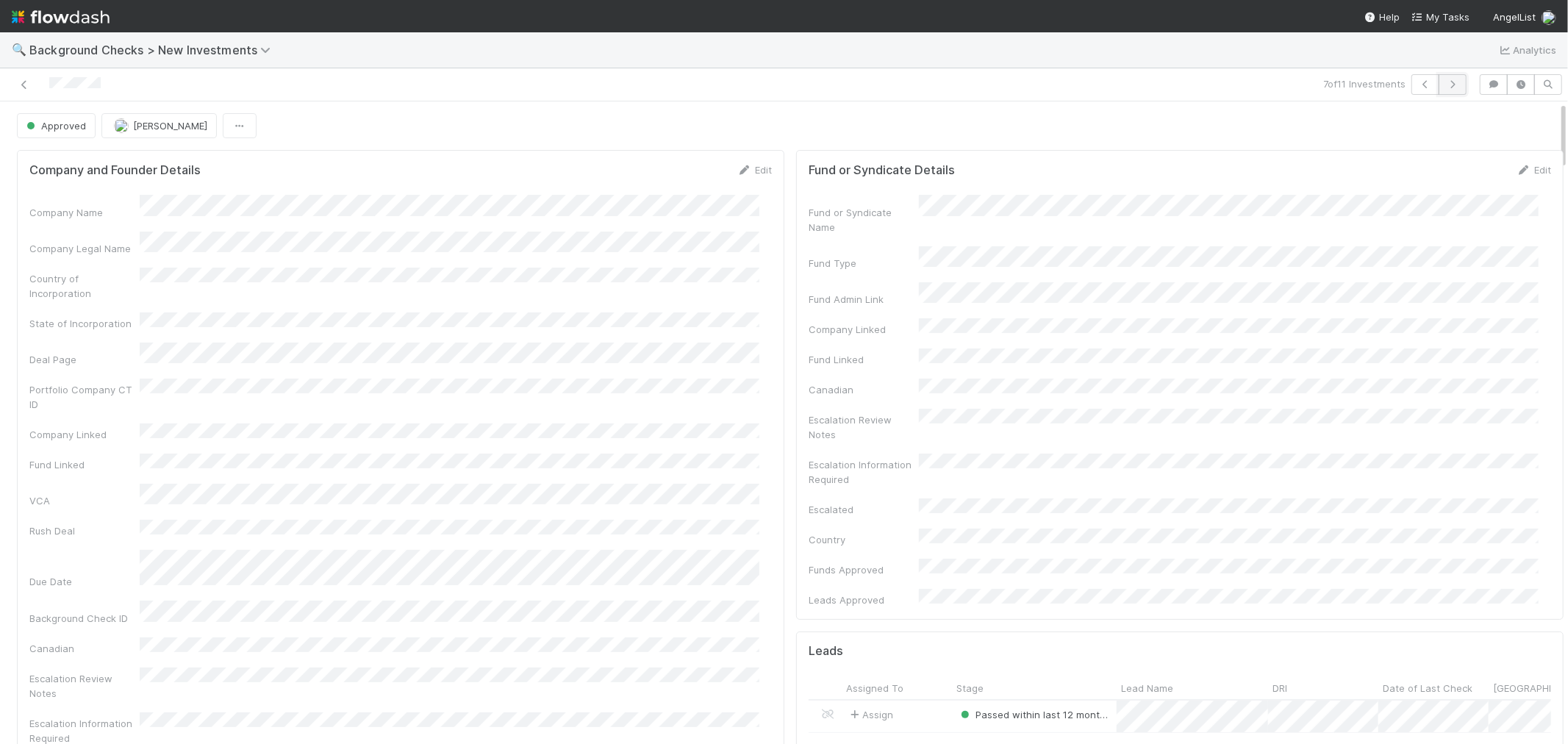
click at [1445, 81] on icon "button" at bounding box center [1453, 84] width 15 height 9
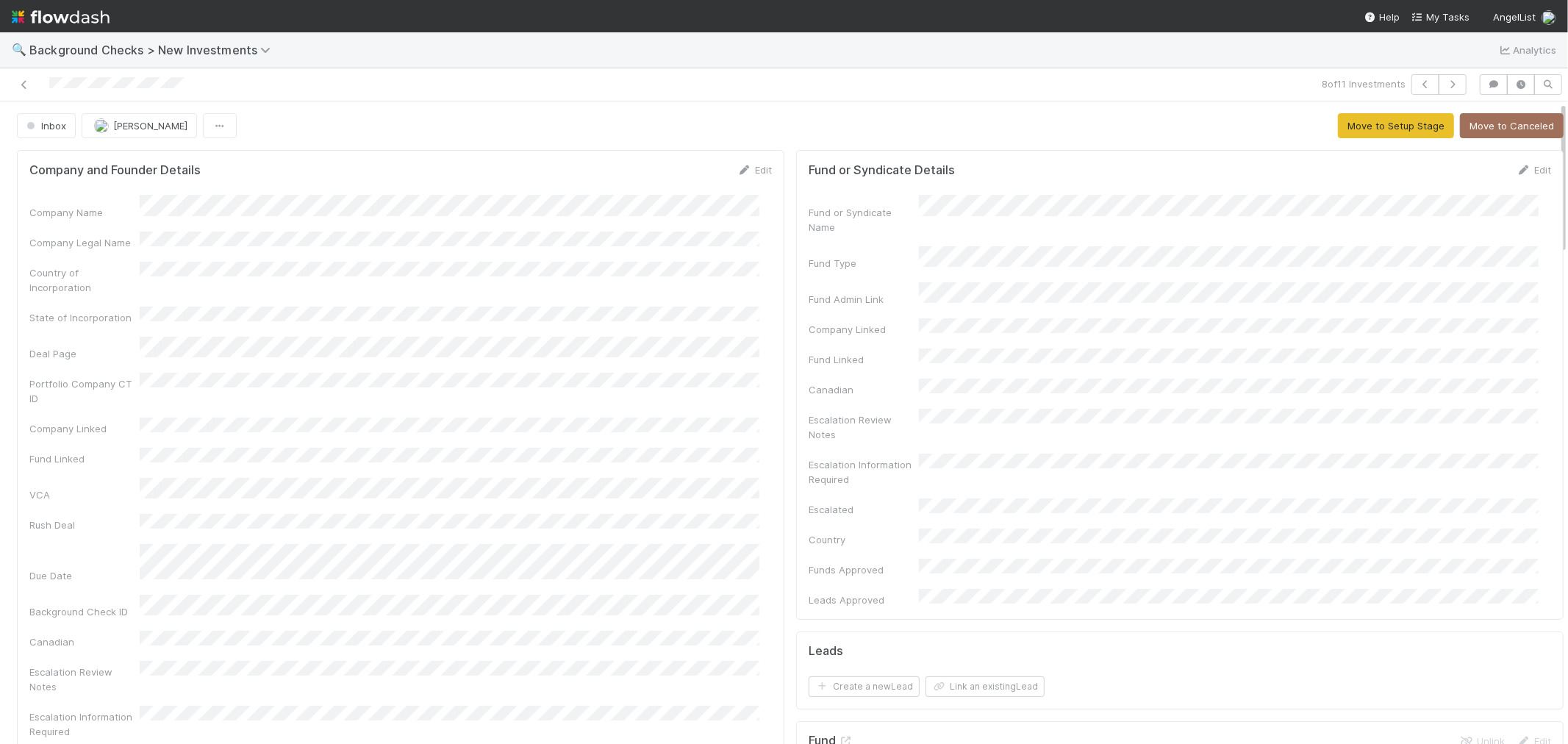
click at [741, 317] on div "Company Name Company Legal Name Country of Incorporation State of Incorporation…" at bounding box center [400, 527] width 742 height 665
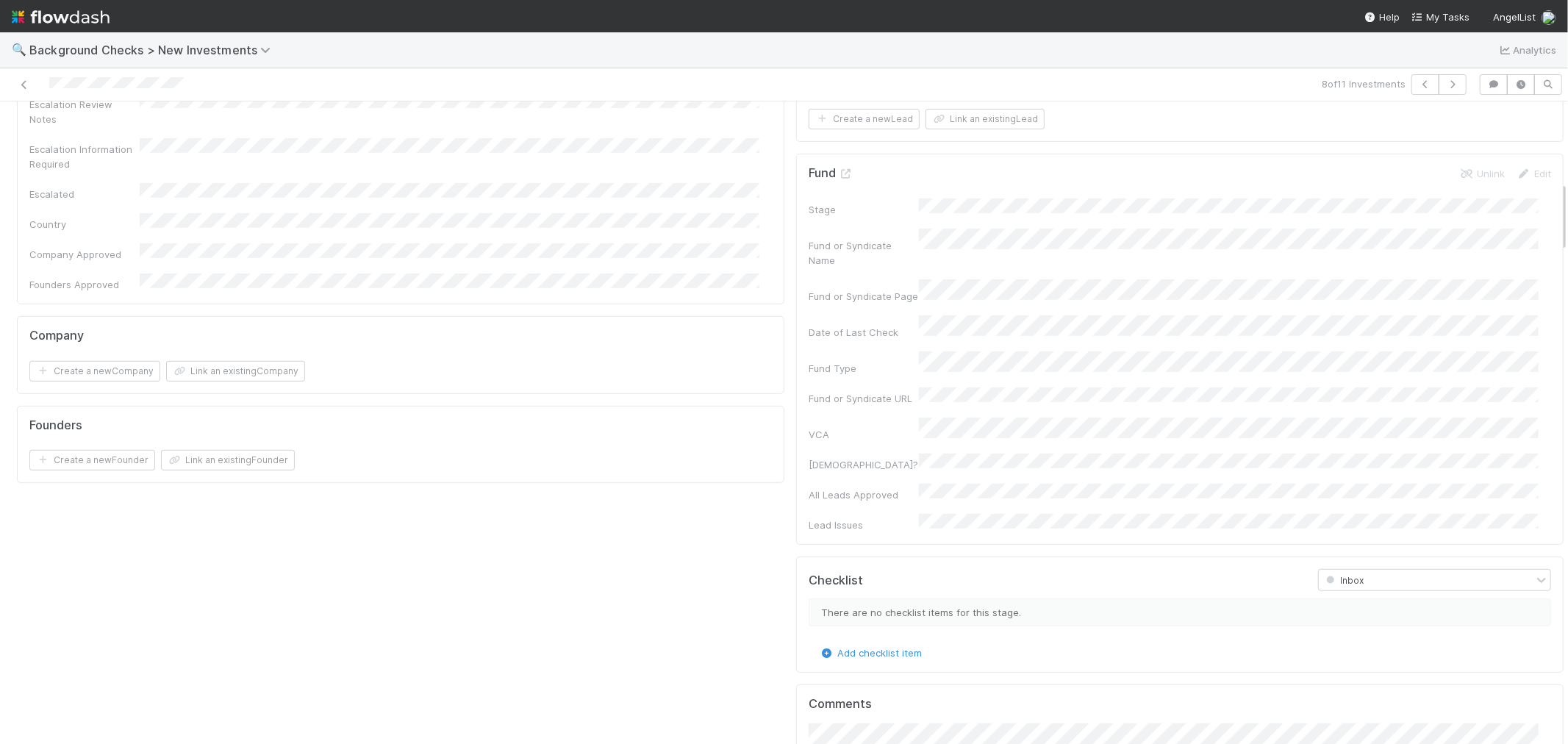
scroll to position [736, 0]
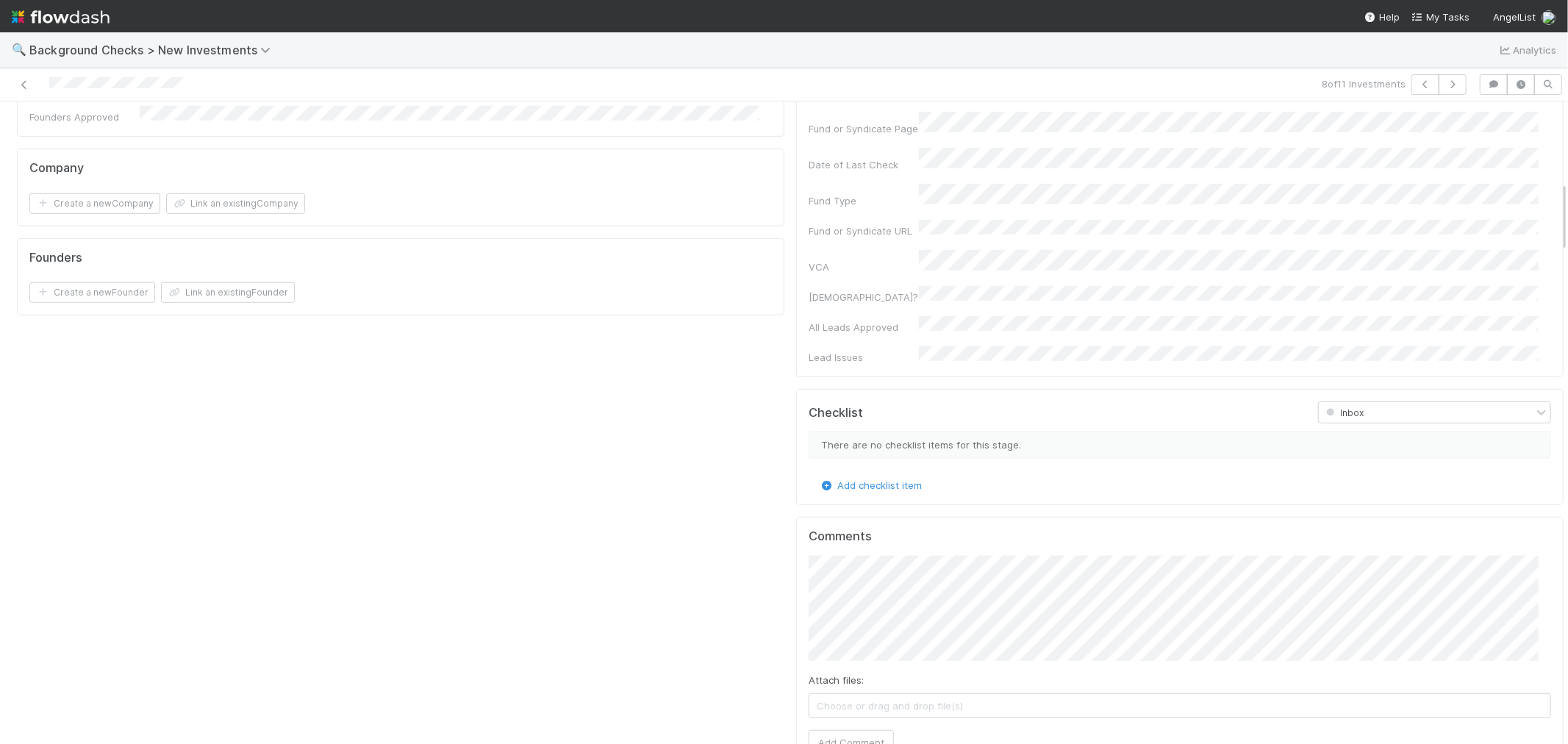
click at [579, 439] on div "Company and Founder Details Edit Company Name Company Legal Name Country of Inc…" at bounding box center [400, 100] width 779 height 1382
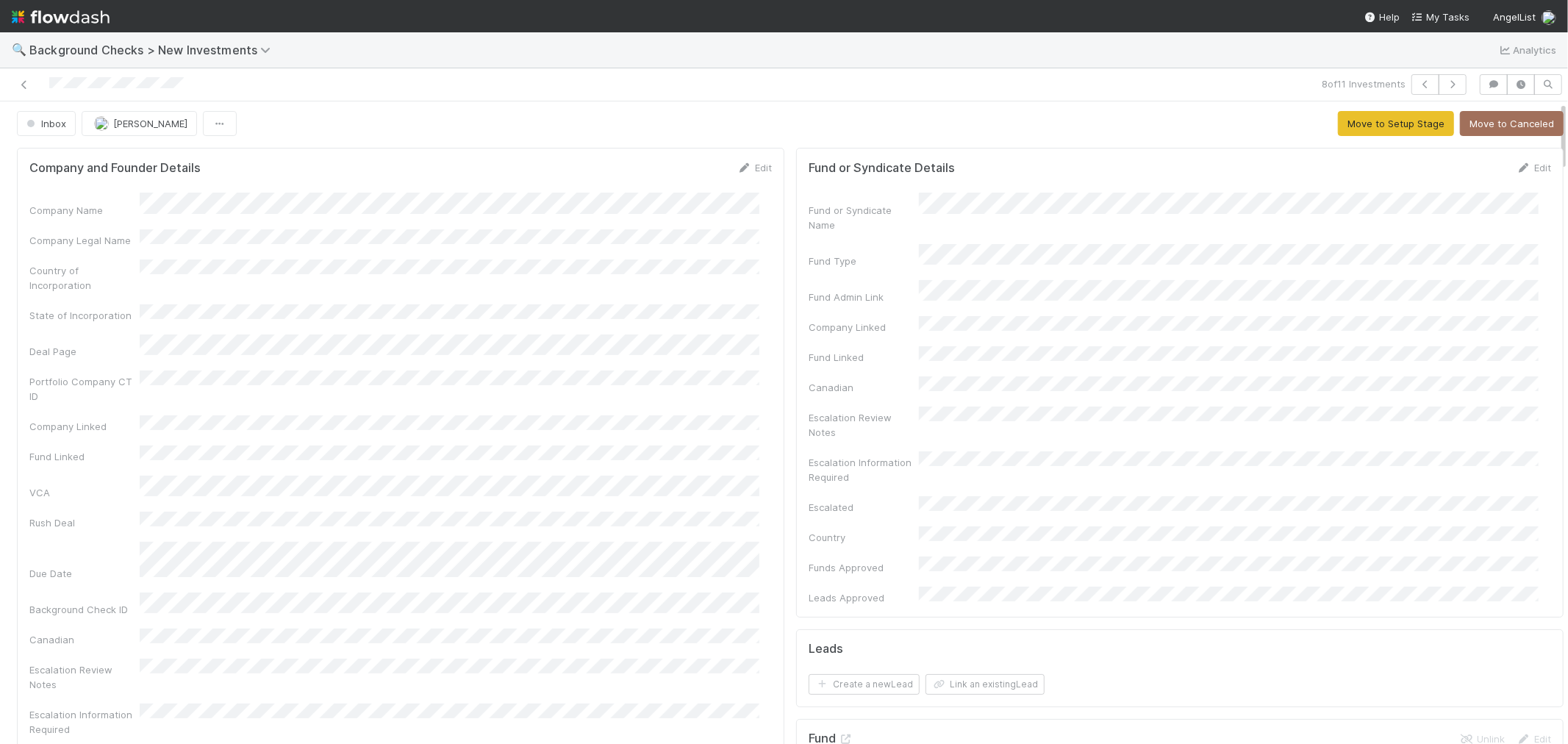
scroll to position [0, 0]
click at [742, 170] on link "Edit" at bounding box center [754, 170] width 34 height 12
click at [677, 171] on button "Save" at bounding box center [693, 176] width 42 height 25
click at [1339, 122] on button "Move to Setup Stage" at bounding box center [1396, 126] width 116 height 25
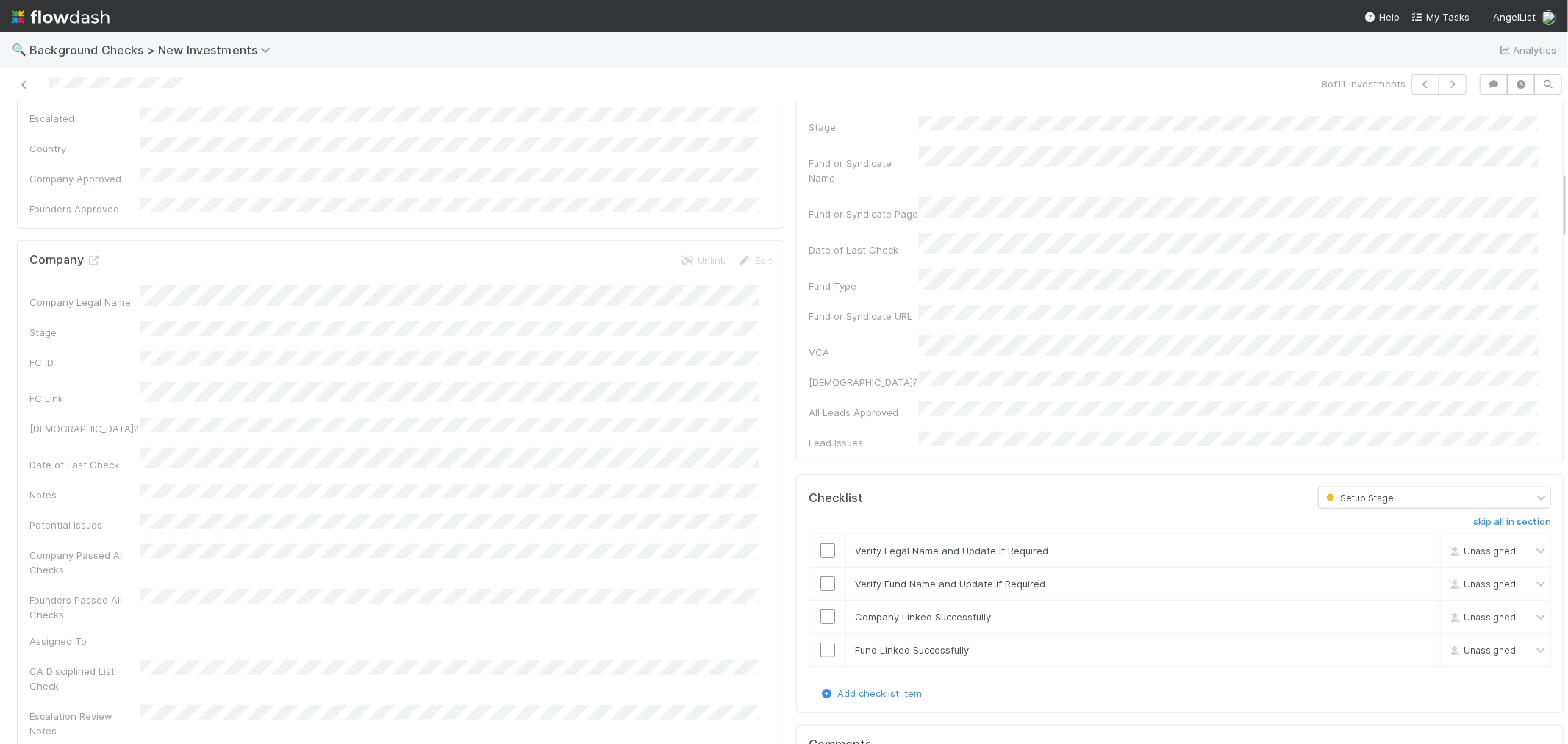
scroll to position [653, 0]
click at [820, 541] on input "checkbox" at bounding box center [828, 548] width 15 height 15
click at [820, 574] on input "checkbox" at bounding box center [828, 581] width 15 height 15
click at [820, 606] on input "checkbox" at bounding box center [828, 614] width 15 height 15
click at [820, 640] on input "checkbox" at bounding box center [828, 647] width 15 height 15
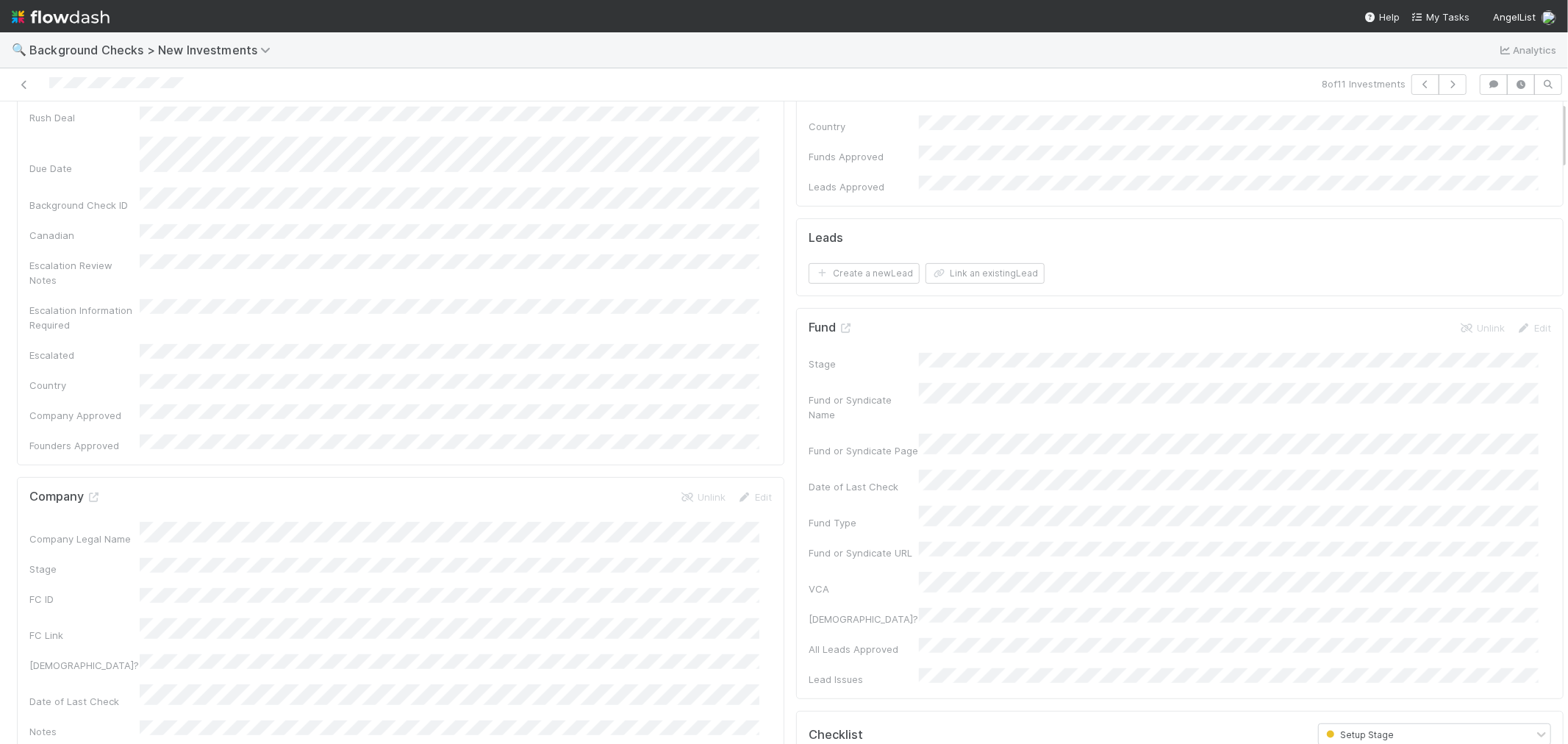
scroll to position [0, 0]
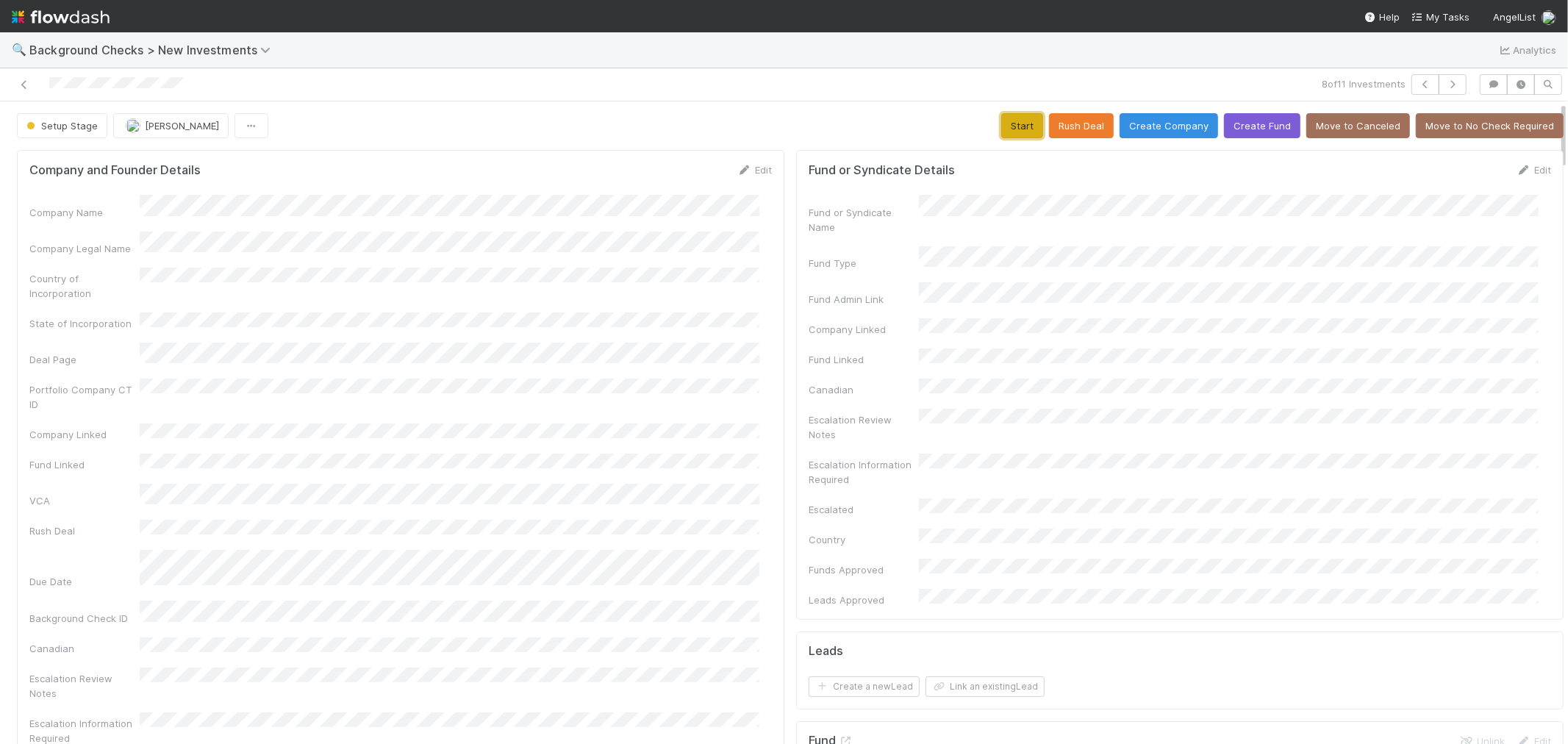
click at [1001, 126] on button "Start" at bounding box center [1022, 126] width 42 height 25
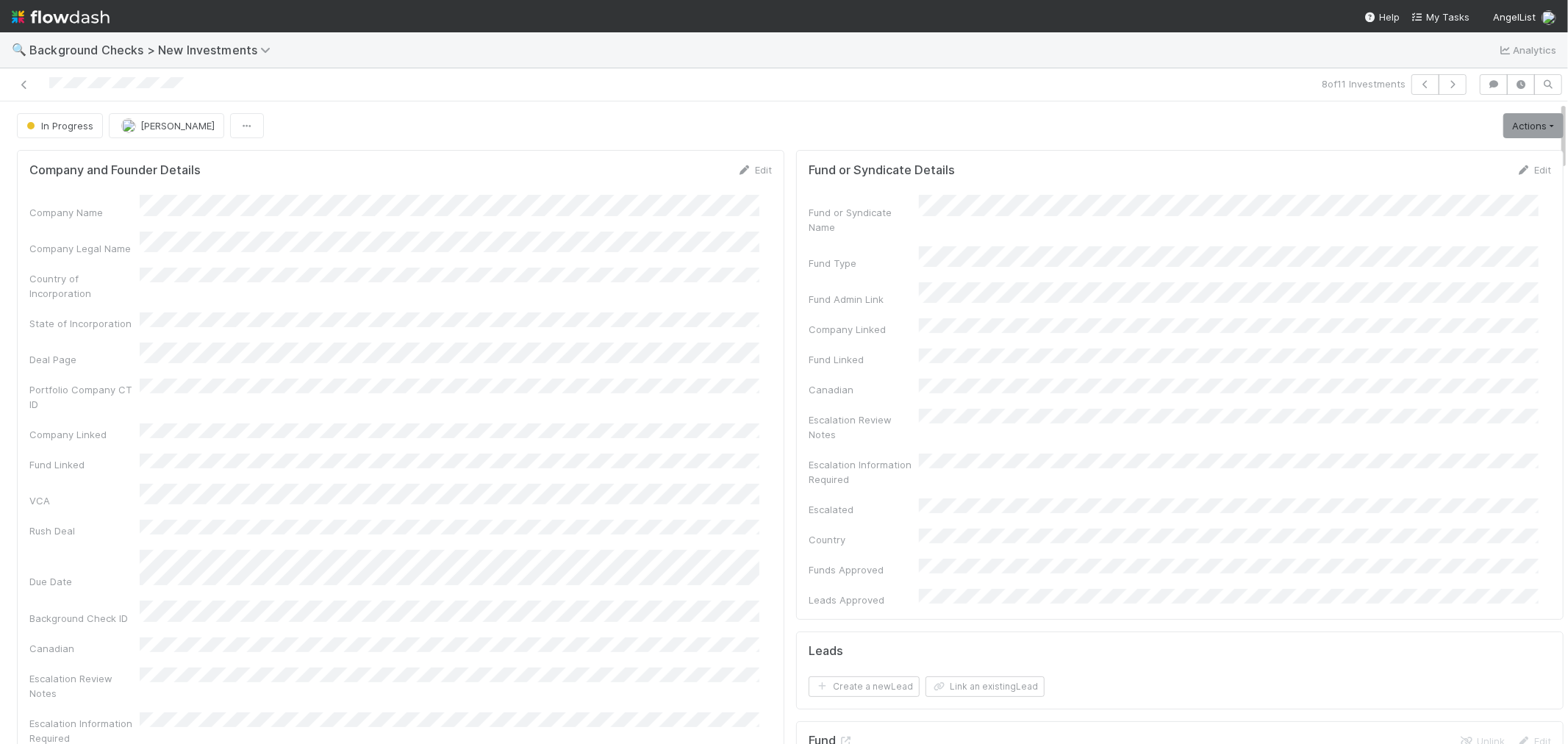
click at [1522, 121] on link "Actions" at bounding box center [1534, 126] width 60 height 25
click at [1426, 300] on button "Link Lead" at bounding box center [1482, 301] width 164 height 21
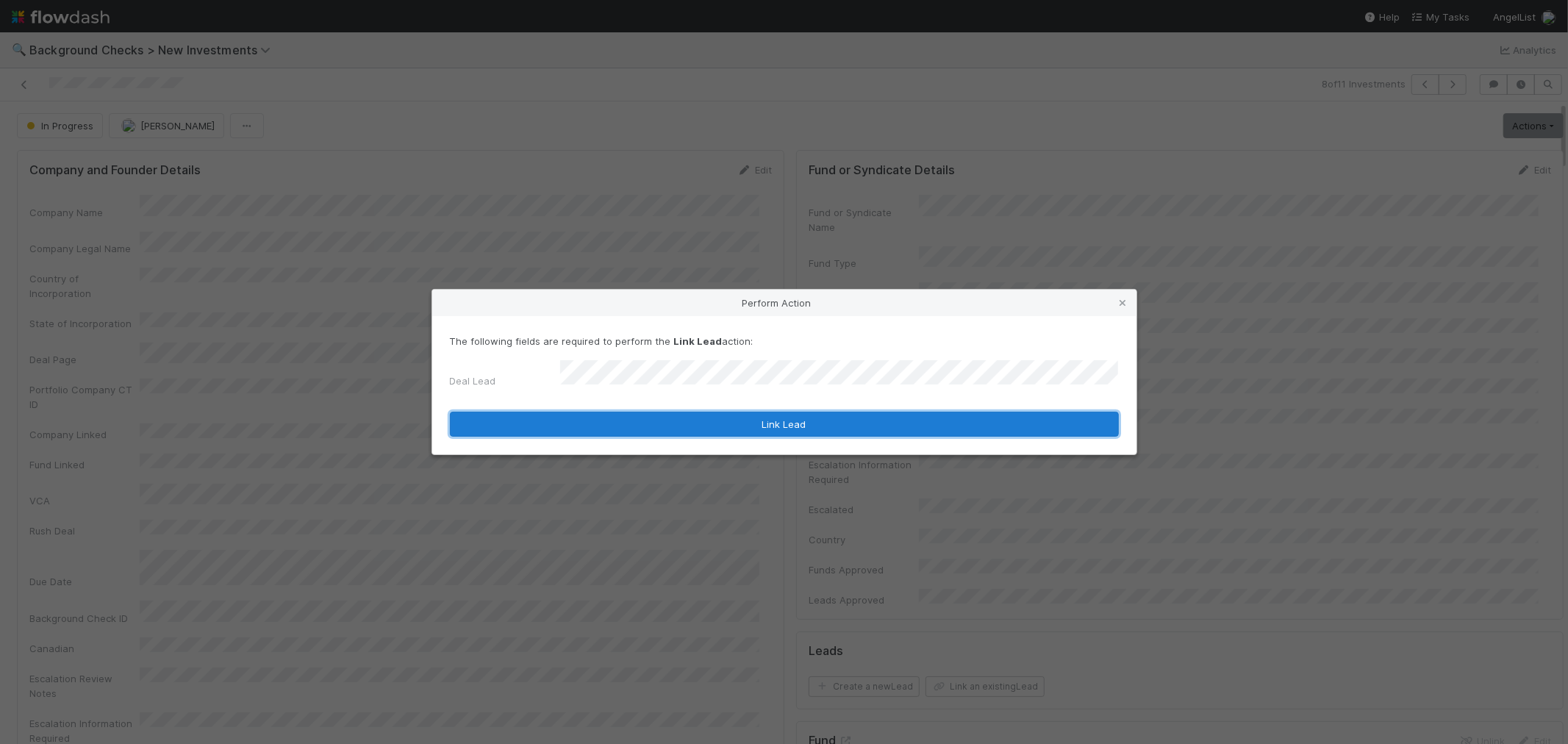
click at [849, 414] on button "Link Lead" at bounding box center [784, 424] width 669 height 25
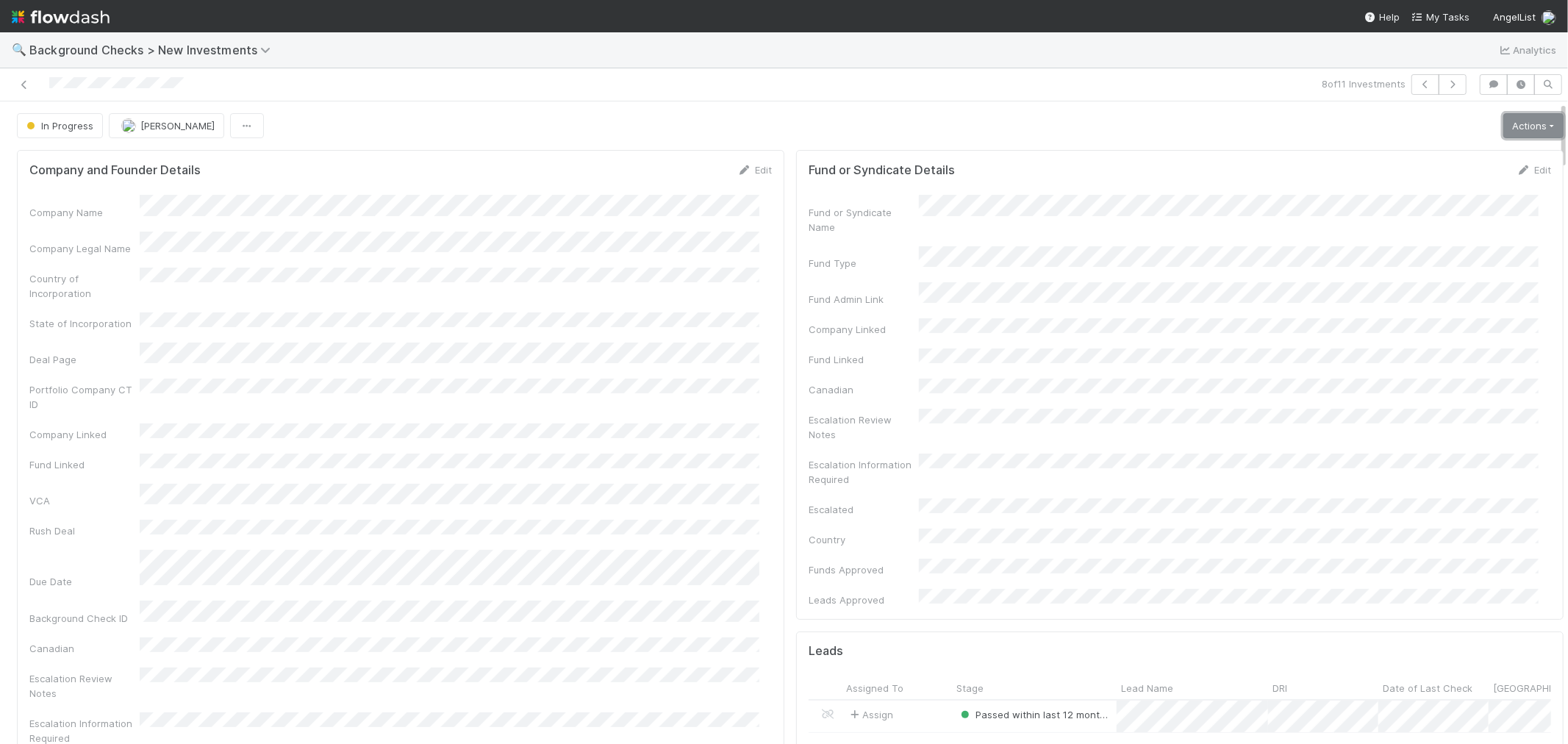
click at [1503, 126] on link "Actions" at bounding box center [1534, 126] width 60 height 25
click at [1459, 151] on button "Finish" at bounding box center [1482, 156] width 164 height 21
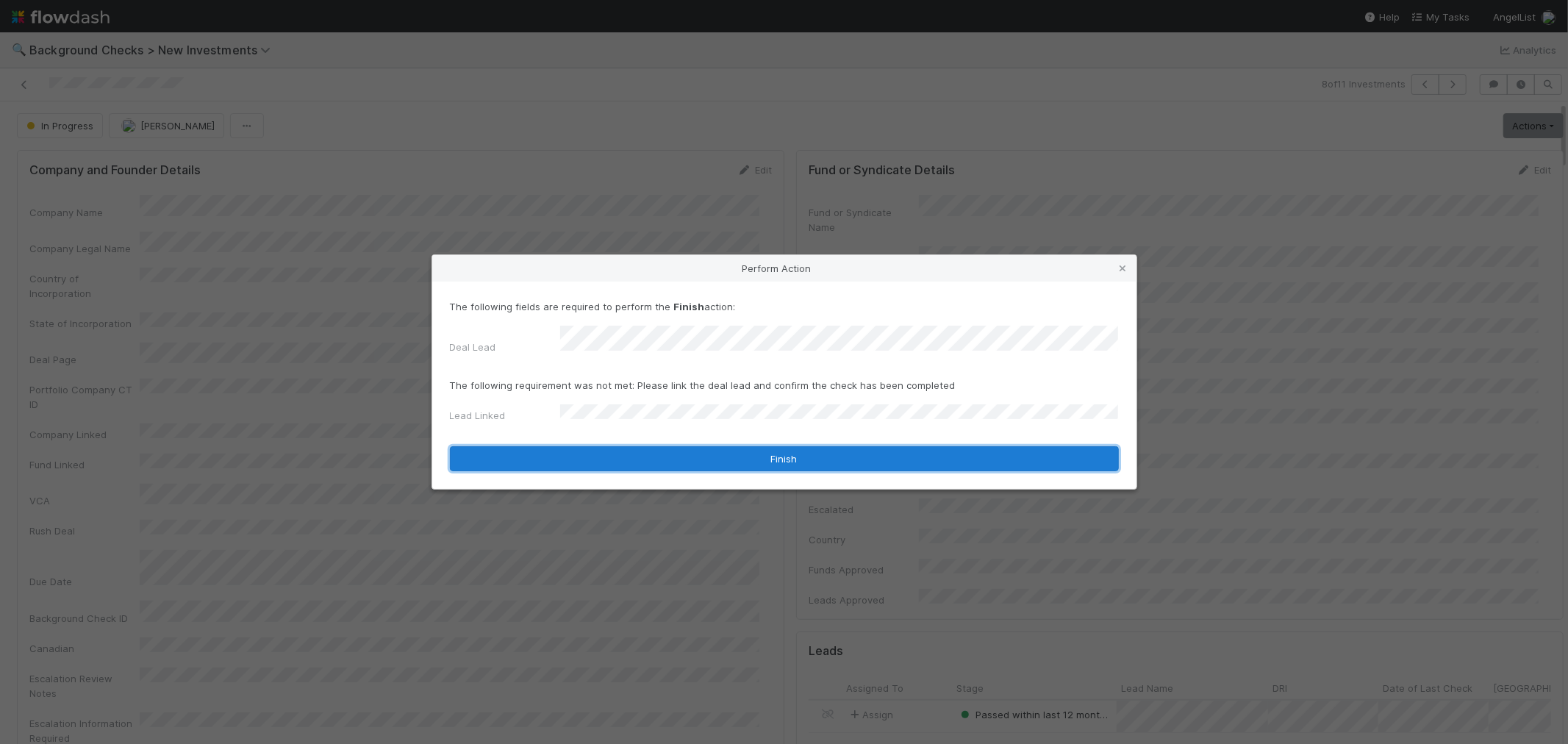
click at [578, 451] on button "Finish" at bounding box center [784, 459] width 669 height 25
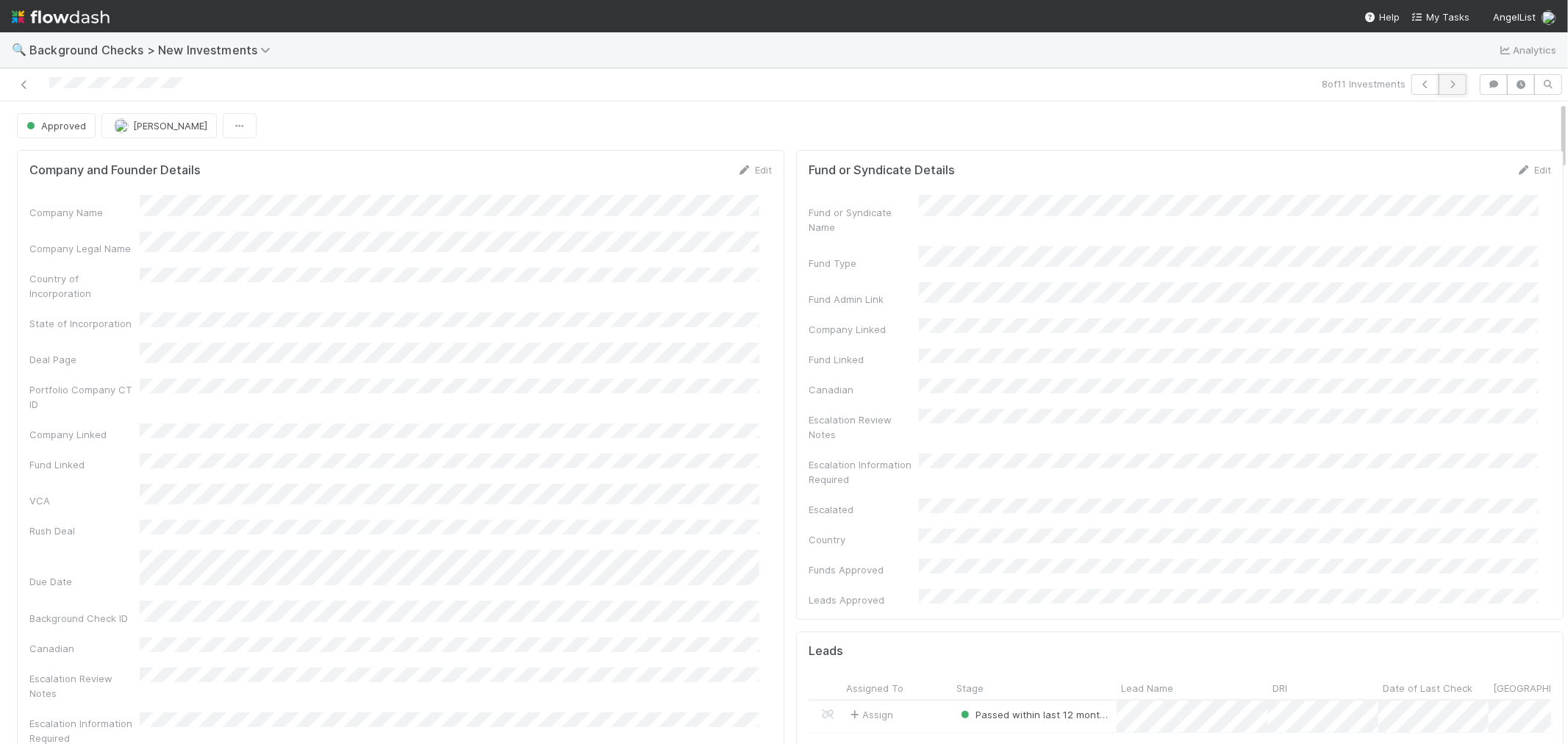
click at [1445, 86] on icon "button" at bounding box center [1453, 84] width 15 height 9
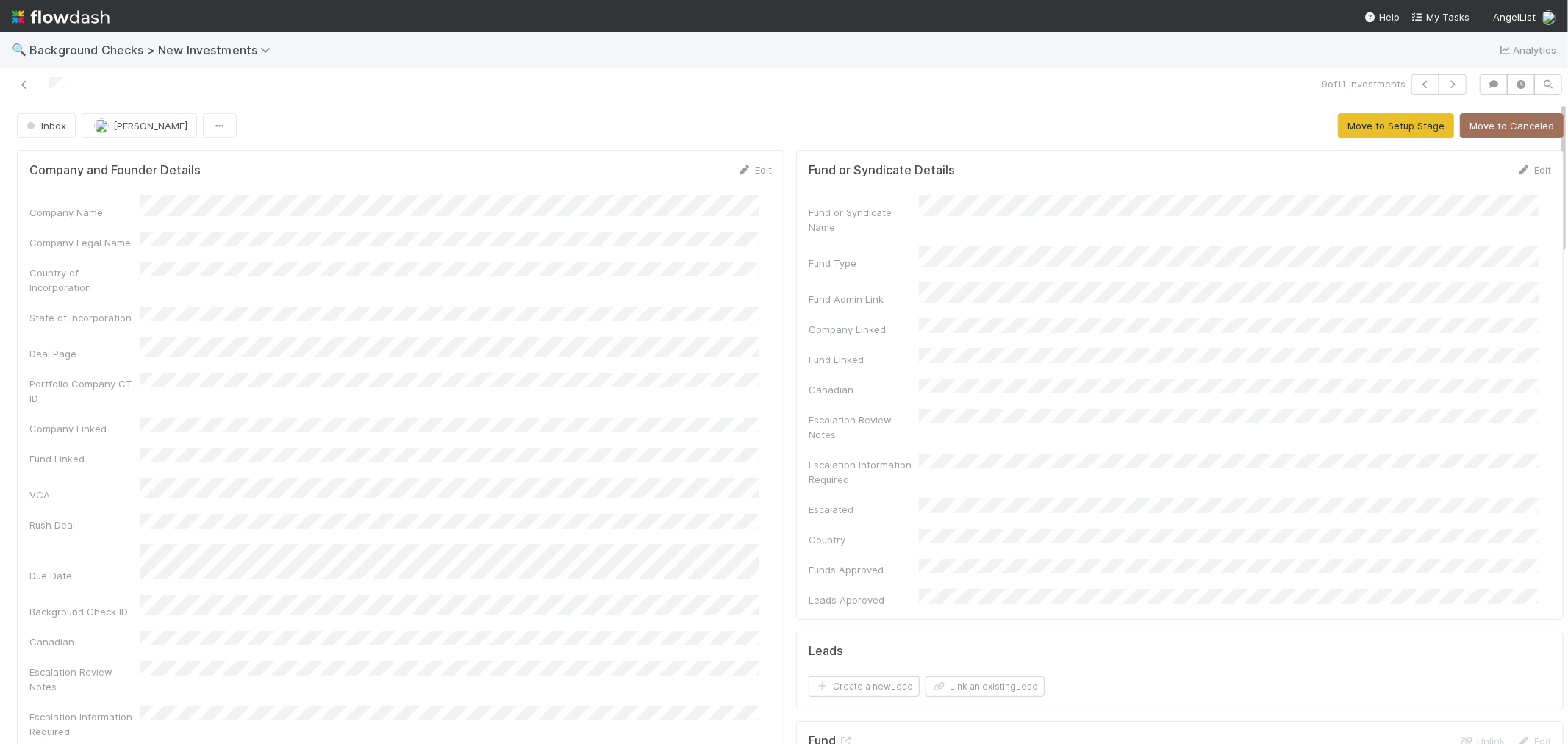
drag, startPoint x: 71, startPoint y: 86, endPoint x: 47, endPoint y: 93, distance: 25.0
click at [47, 93] on div at bounding box center [374, 84] width 736 height 21
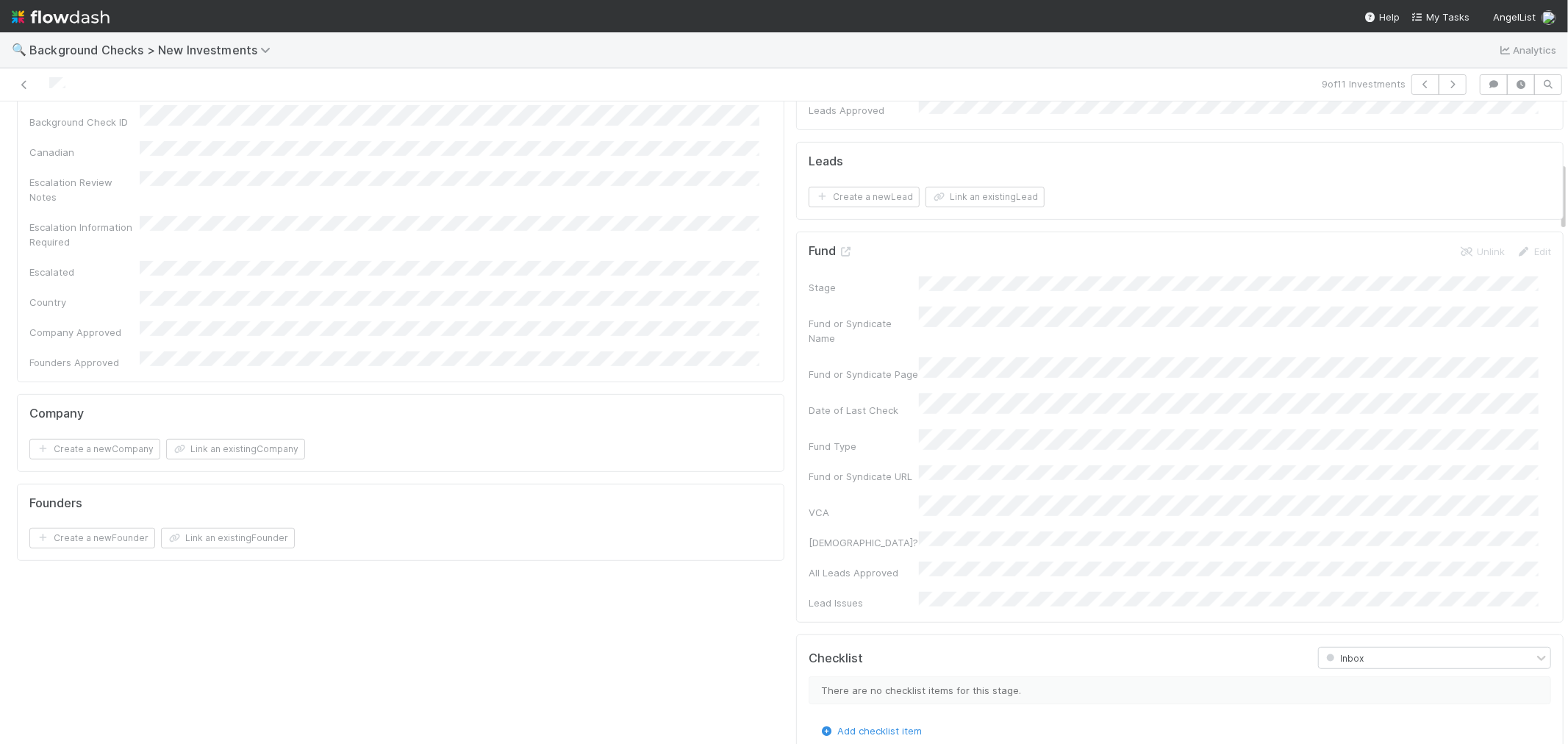
scroll to position [1062, 0]
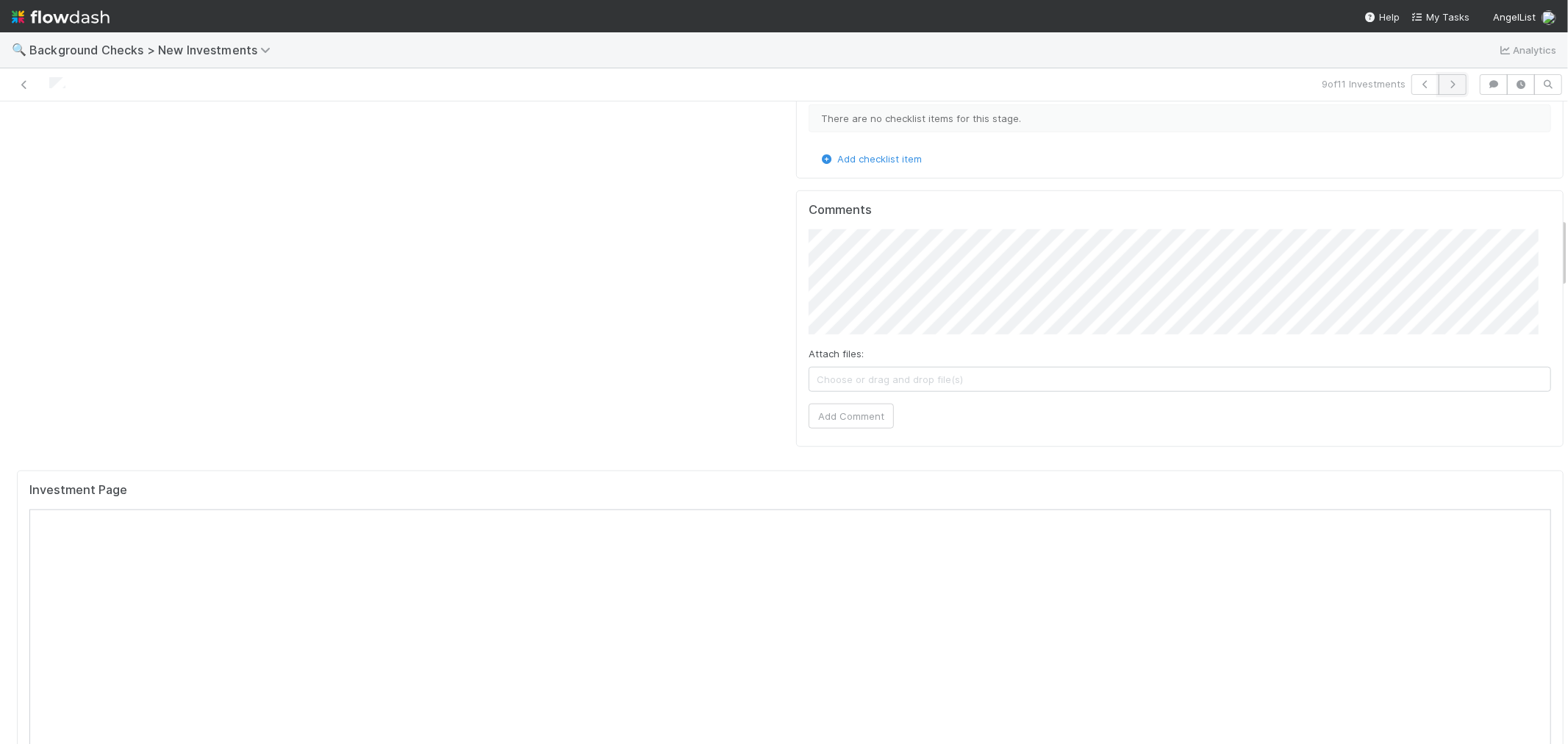
click at [1439, 78] on button "button" at bounding box center [1452, 84] width 28 height 21
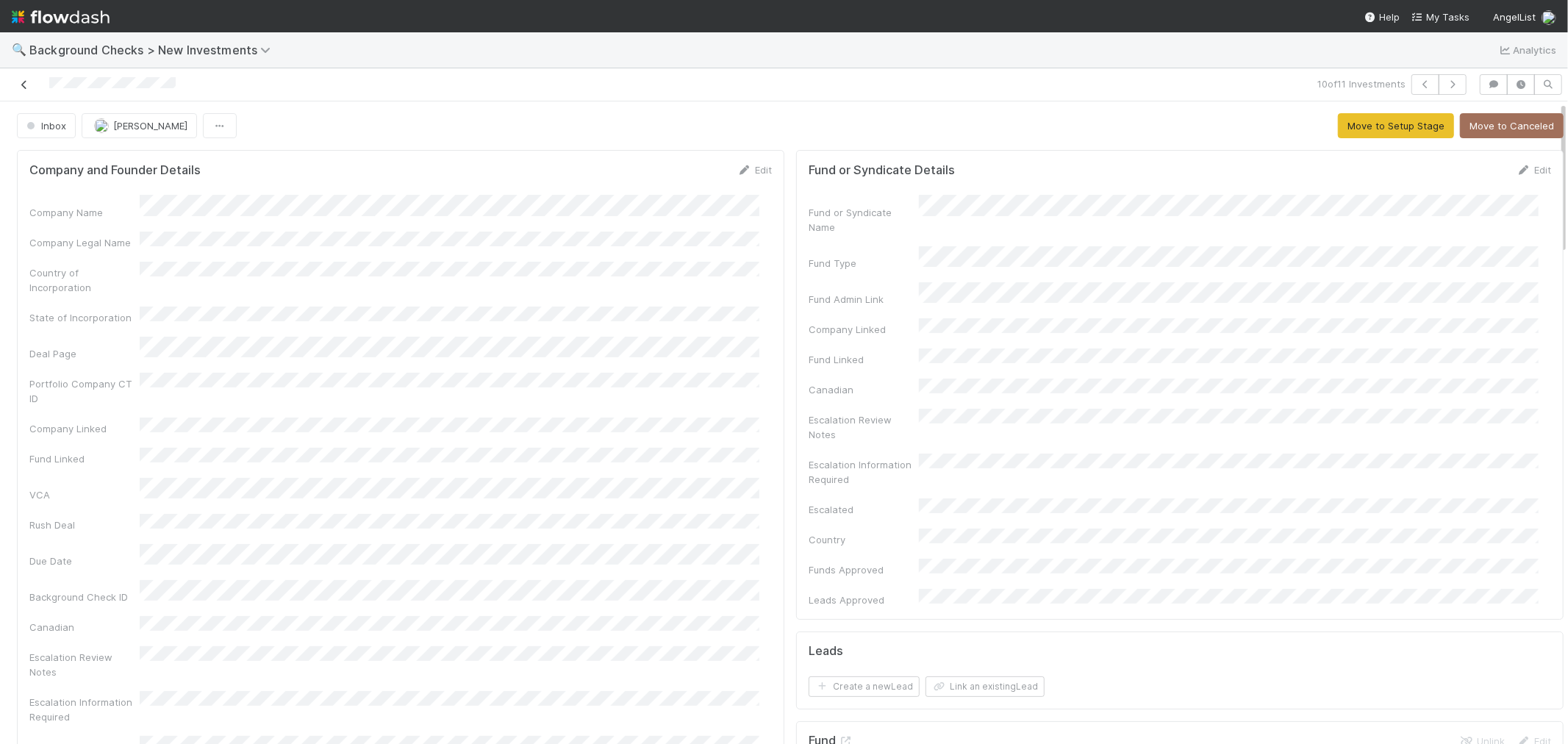
click at [13, 86] on div at bounding box center [374, 84] width 736 height 21
click at [31, 85] on icon at bounding box center [24, 84] width 15 height 9
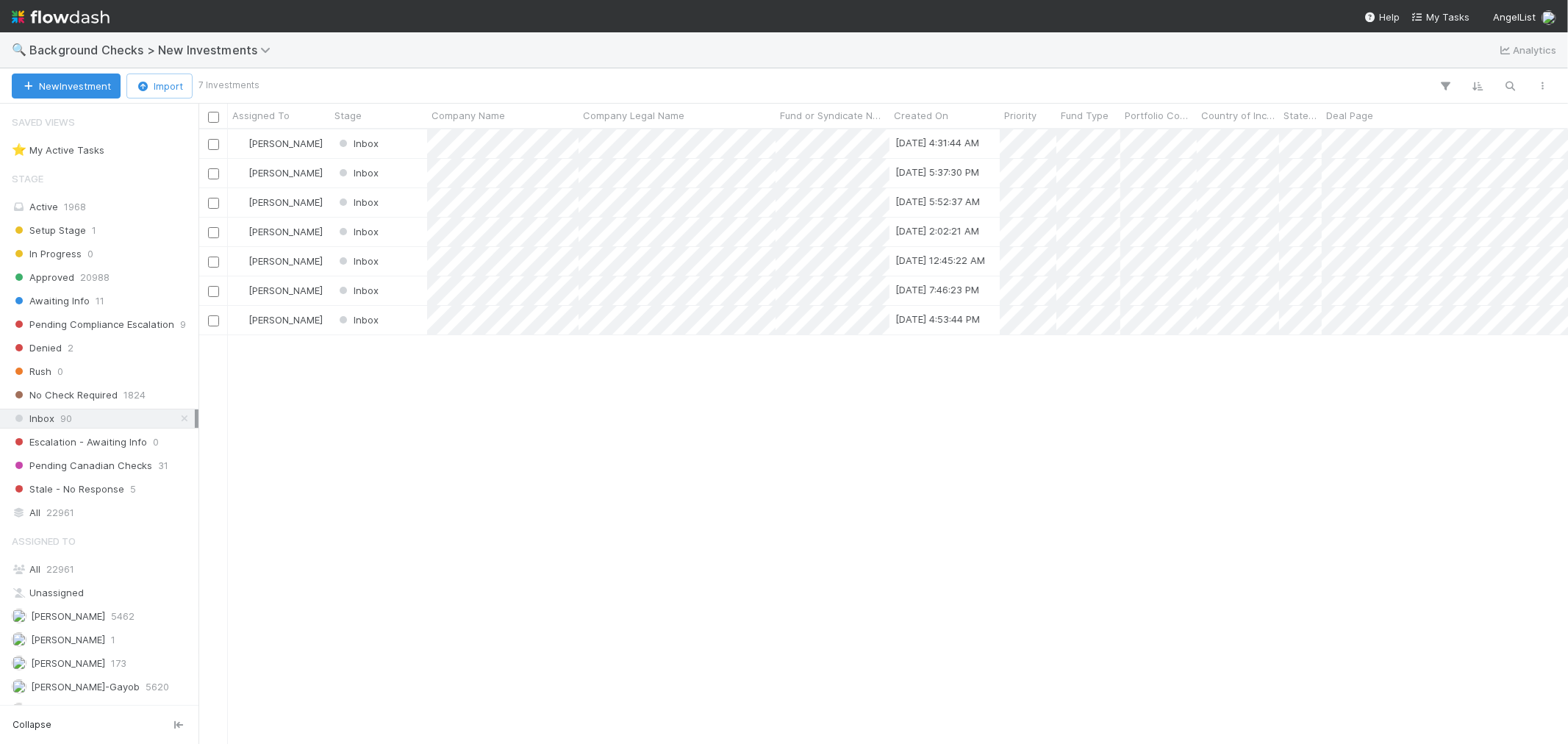
scroll to position [12, 13]
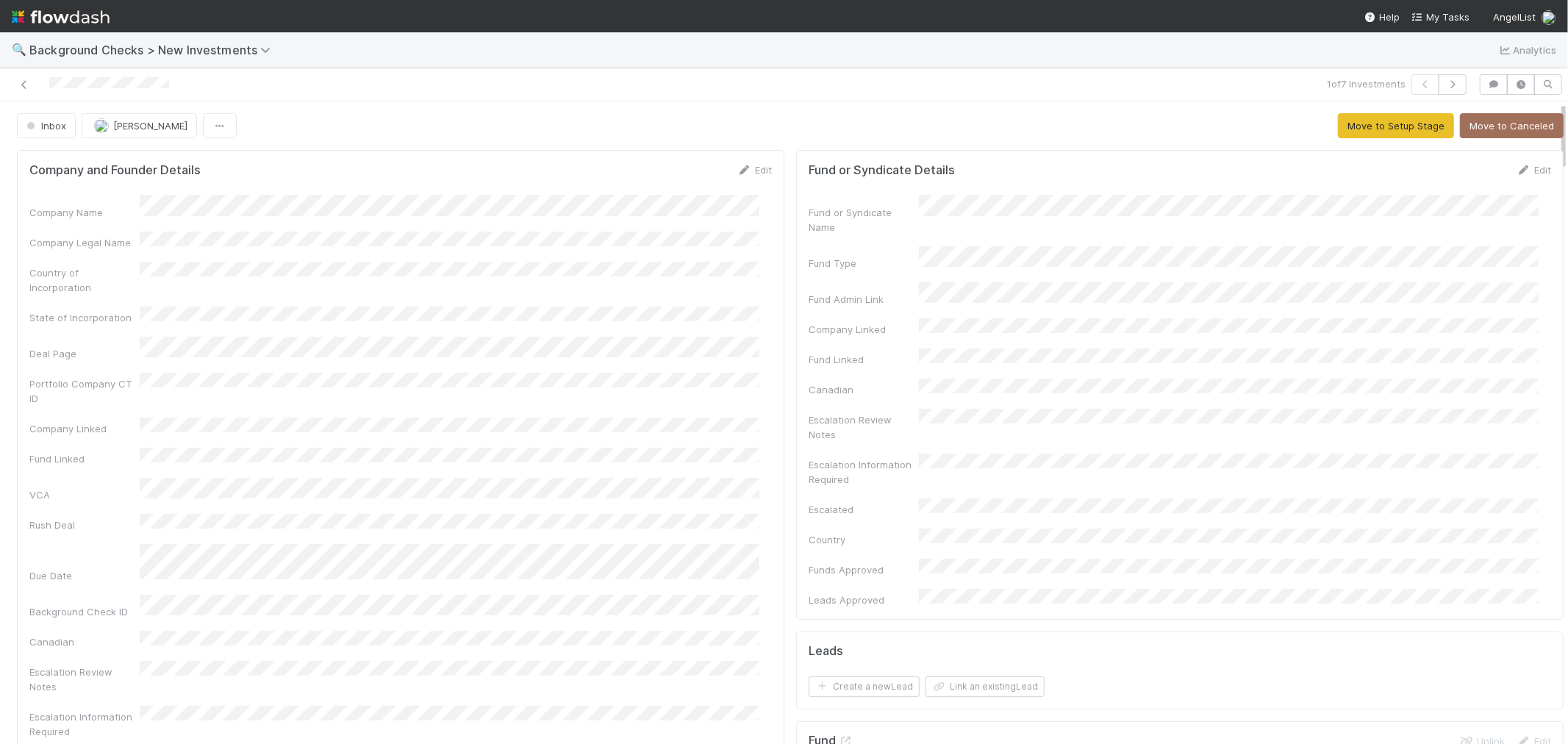
click at [186, 92] on div at bounding box center [374, 84] width 736 height 21
drag, startPoint x: 172, startPoint y: 81, endPoint x: 38, endPoint y: 86, distance: 134.1
click at [38, 86] on div at bounding box center [374, 84] width 736 height 21
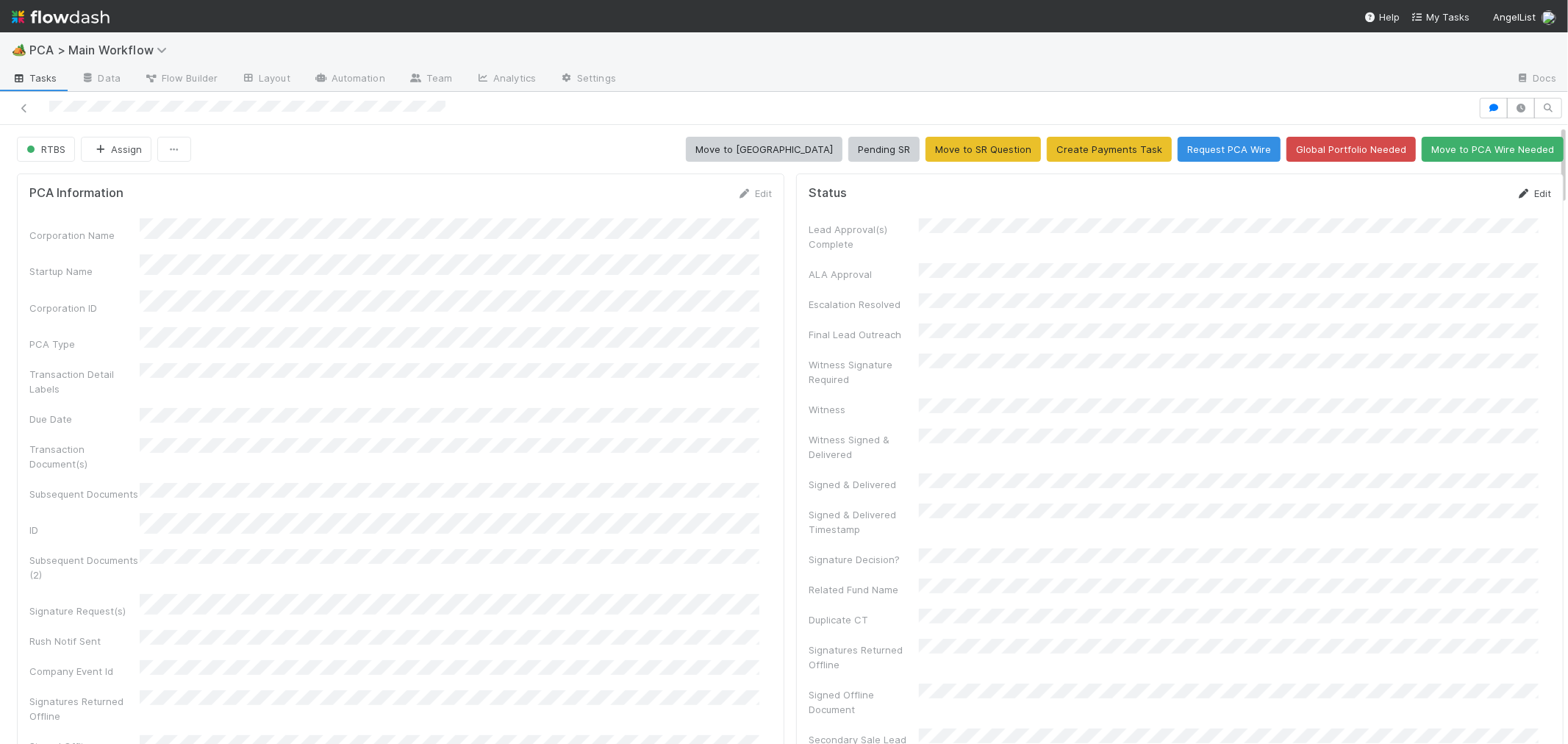
click at [1517, 192] on icon at bounding box center [1524, 193] width 15 height 9
click at [1452, 196] on button "Save" at bounding box center [1473, 199] width 42 height 25
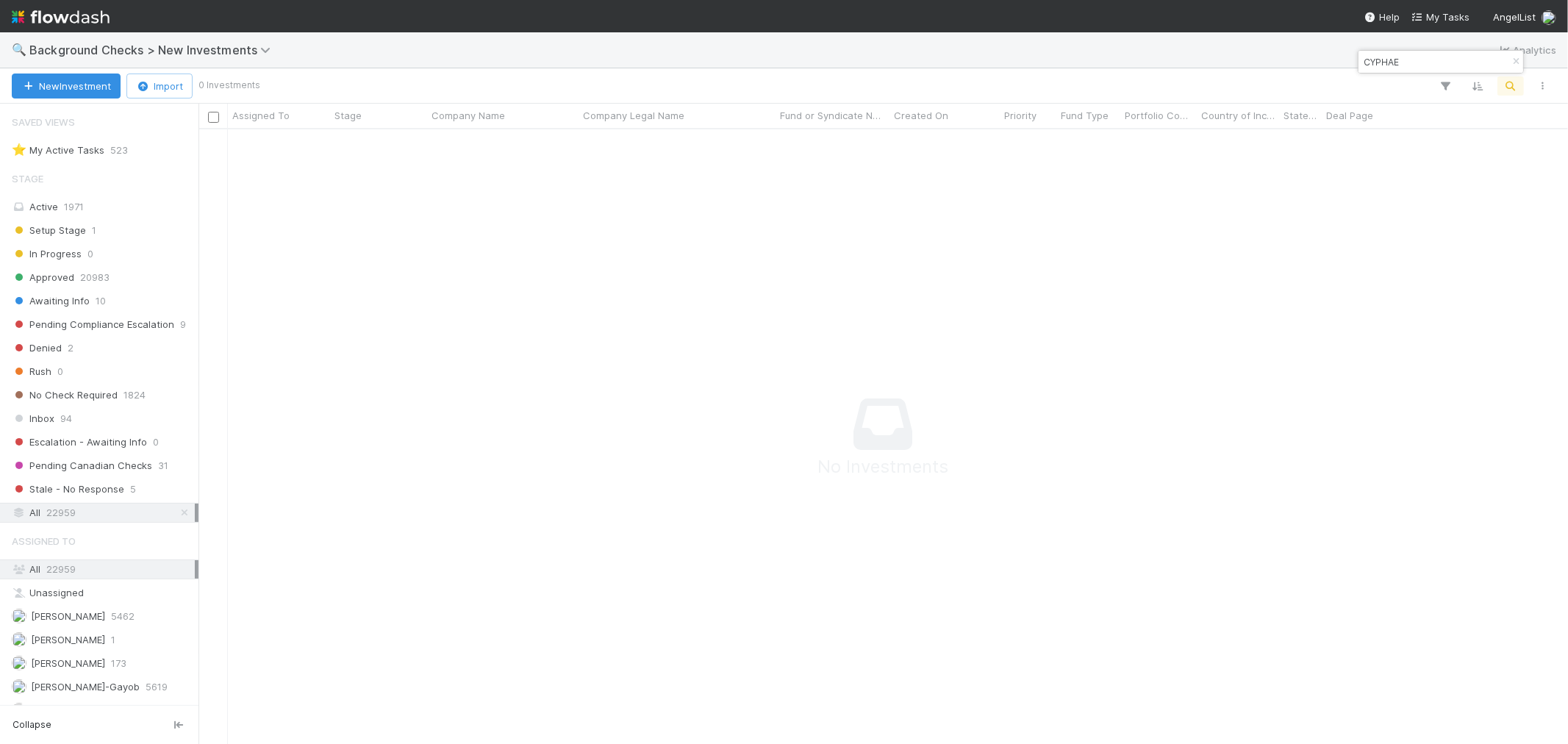
scroll to position [589, 1346]
drag, startPoint x: 452, startPoint y: 255, endPoint x: 415, endPoint y: 253, distance: 37.1
click at [1366, 68] on input "CYPHAE" at bounding box center [1434, 61] width 147 height 18
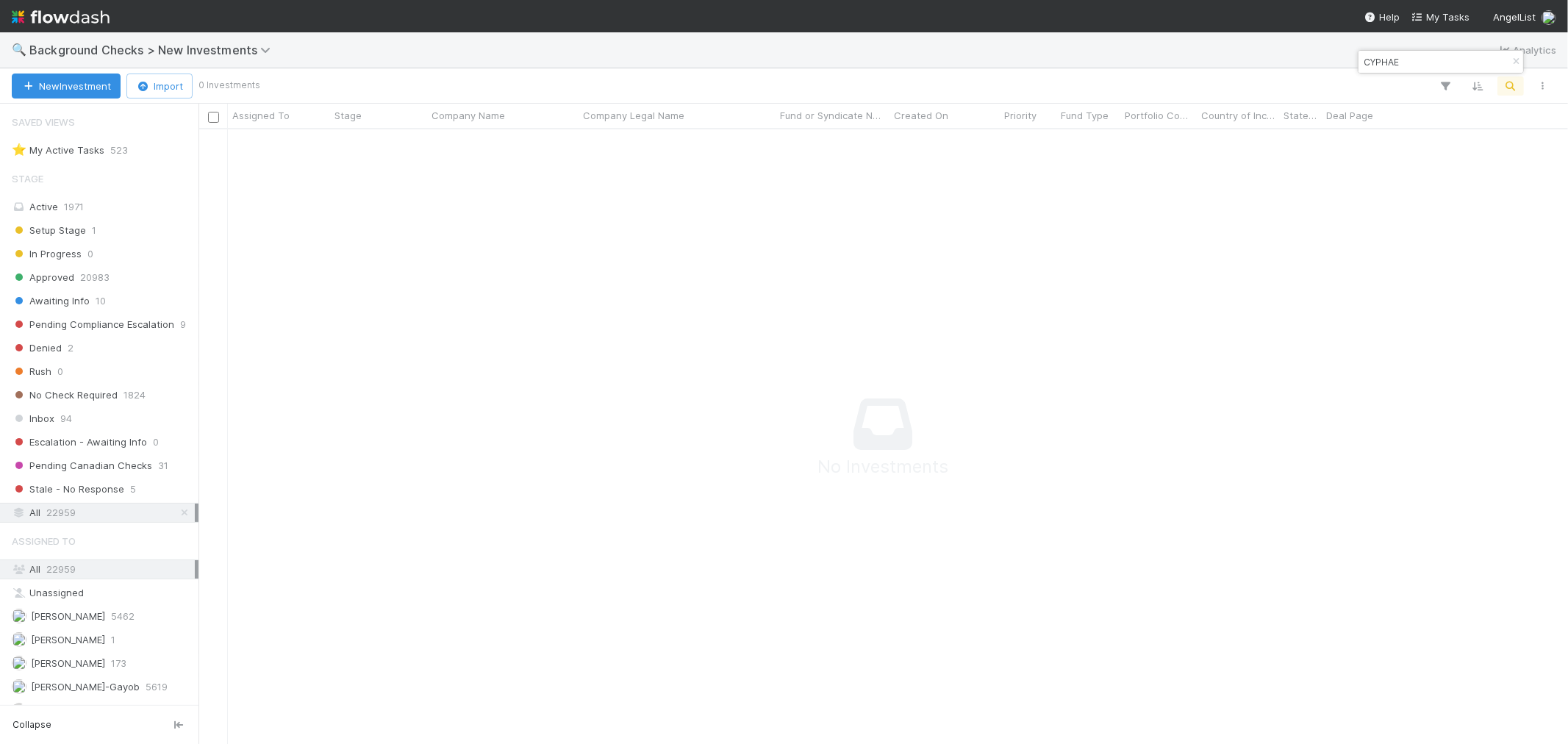
click at [1366, 68] on input "CYPHAE" at bounding box center [1434, 61] width 147 height 18
paste input "Ansa Biotechnologies"
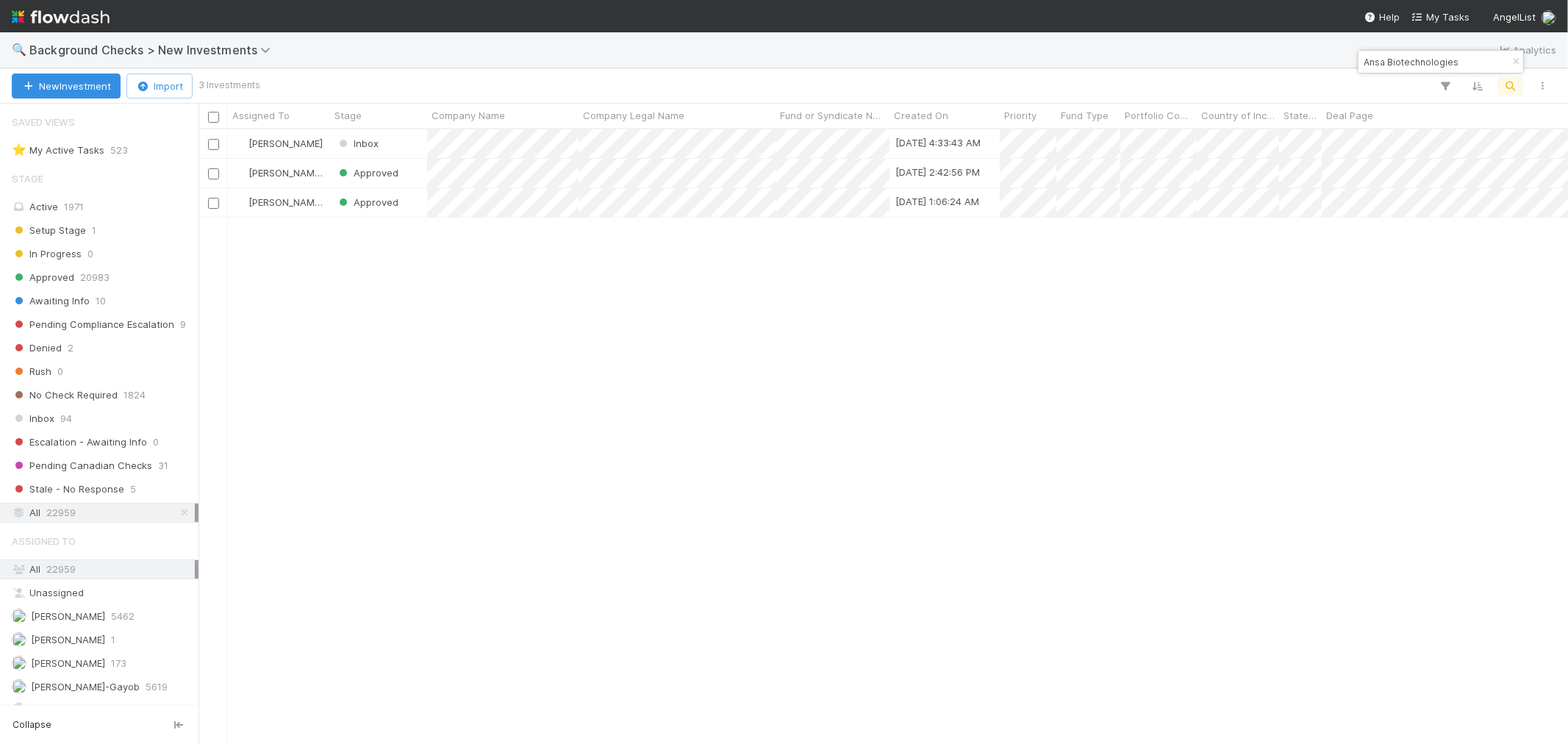
scroll to position [601, 1357]
drag, startPoint x: 708, startPoint y: 419, endPoint x: 721, endPoint y: 407, distance: 17.7
click at [711, 416] on div at bounding box center [784, 372] width 1568 height 744
click at [1408, 63] on input "Ansa Biotechnologies" at bounding box center [1434, 61] width 147 height 18
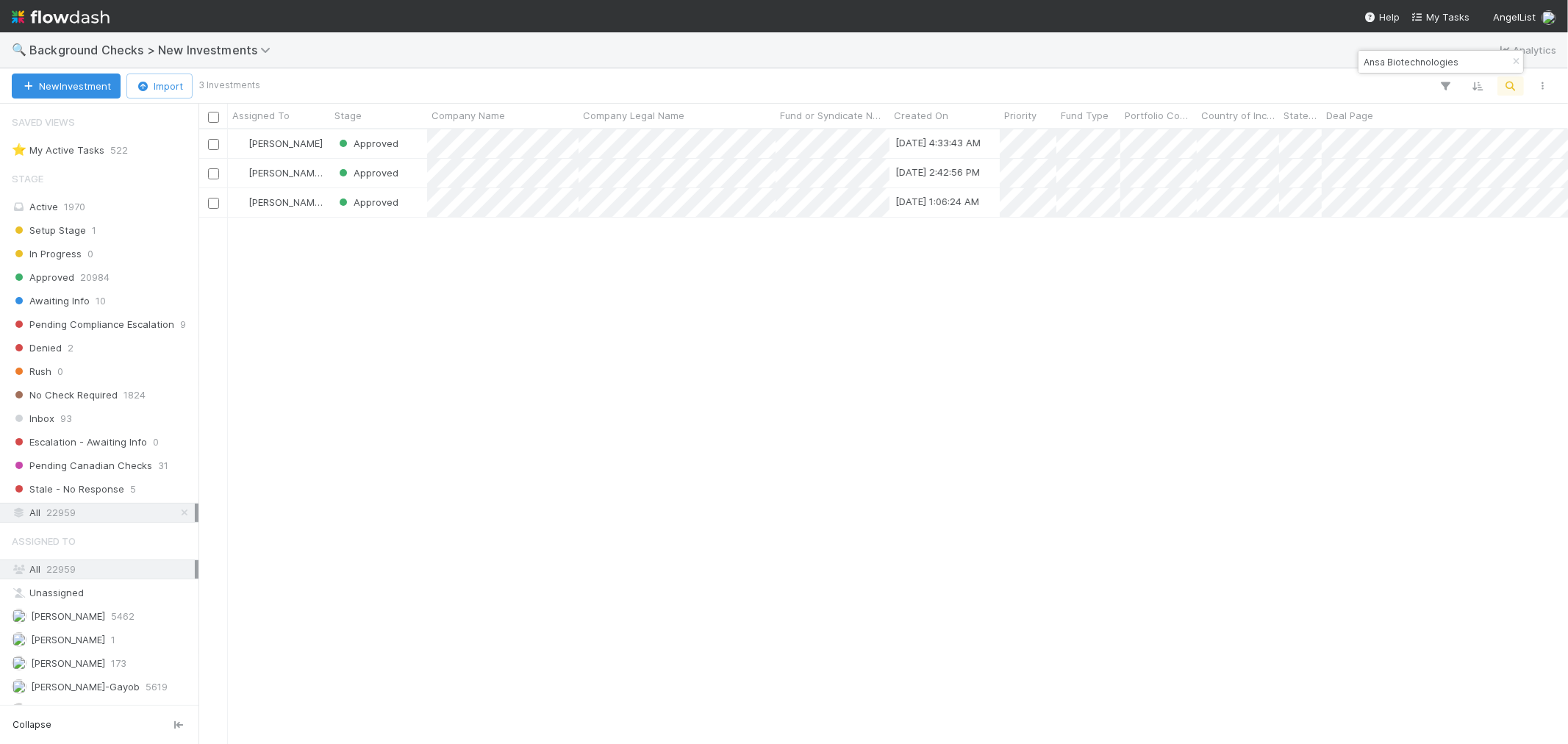
click at [1408, 63] on input "Ansa Biotechnologies" at bounding box center [1434, 61] width 147 height 18
paste input "autumn"
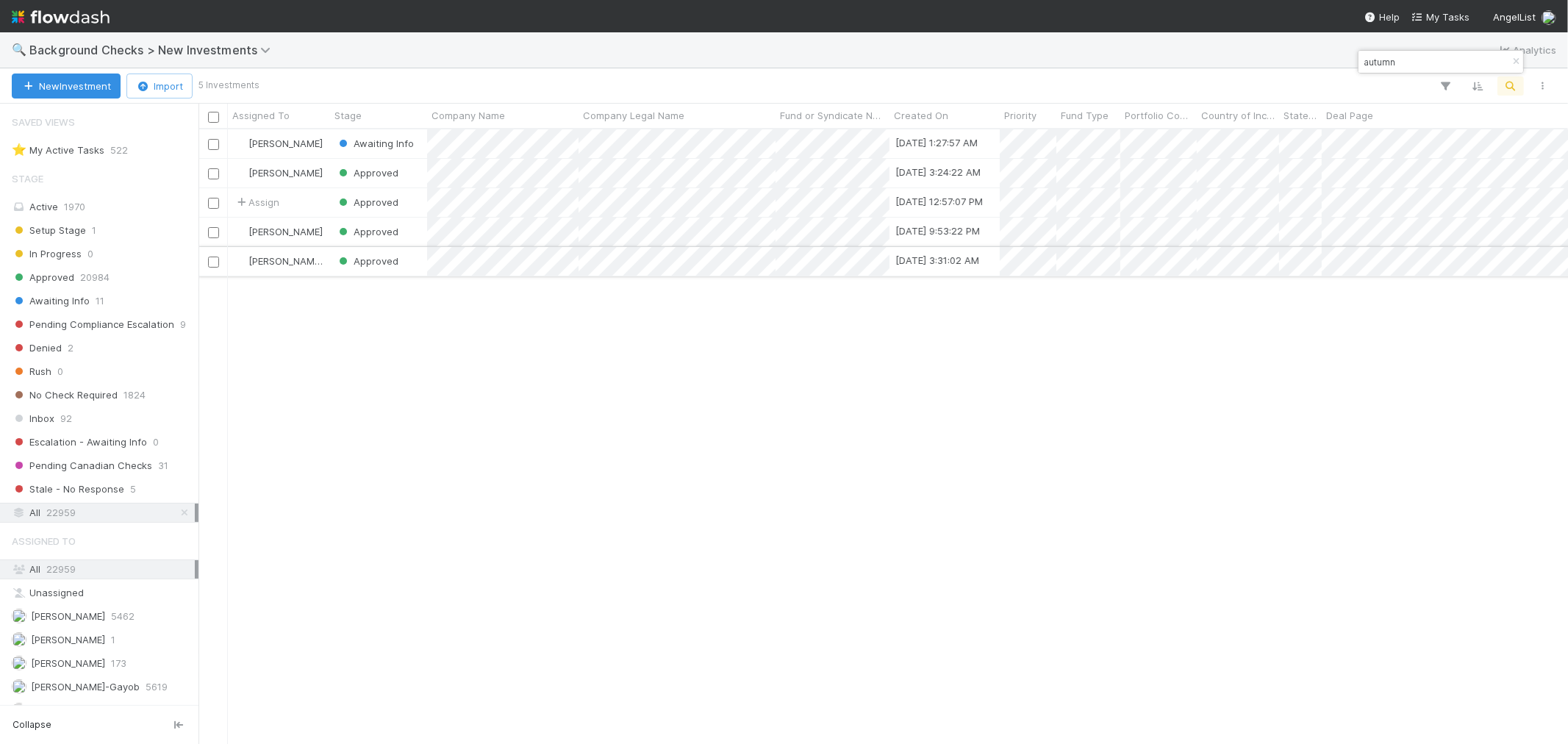
drag, startPoint x: 857, startPoint y: 440, endPoint x: 988, endPoint y: 270, distance: 214.6
click at [862, 432] on div "[PERSON_NAME] Awaiting Info [DATE] 1:27:57 AM 0 1 1 0 0 [DATE] 8:05:18 AM 0 1 0…" at bounding box center [882, 436] width 1369 height 614
click at [1367, 70] on input "autumn" at bounding box center [1434, 61] width 147 height 18
paste input "Second Nature Computing"
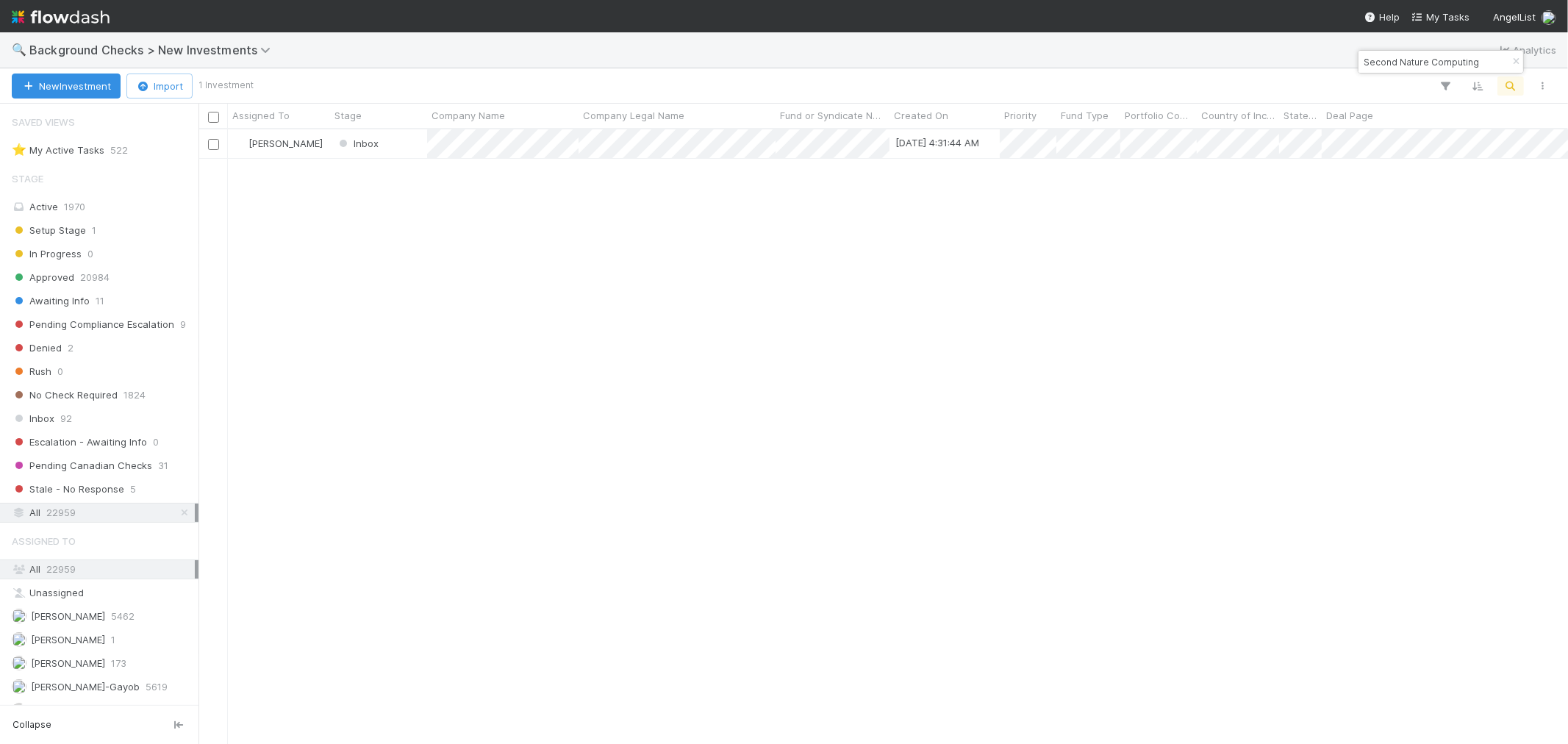
drag, startPoint x: 1429, startPoint y: 62, endPoint x: 1549, endPoint y: 71, distance: 120.3
click at [1567, 69] on body "🔍 Background Checks > New Investments Analytics New Investment Import 1 Investm…" at bounding box center [784, 372] width 1568 height 744
click at [1426, 62] on input "Second Nature" at bounding box center [1434, 61] width 147 height 18
click at [1420, 62] on input "Second Nature" at bounding box center [1434, 61] width 147 height 18
click at [1419, 61] on input "Second Nature" at bounding box center [1434, 61] width 147 height 18
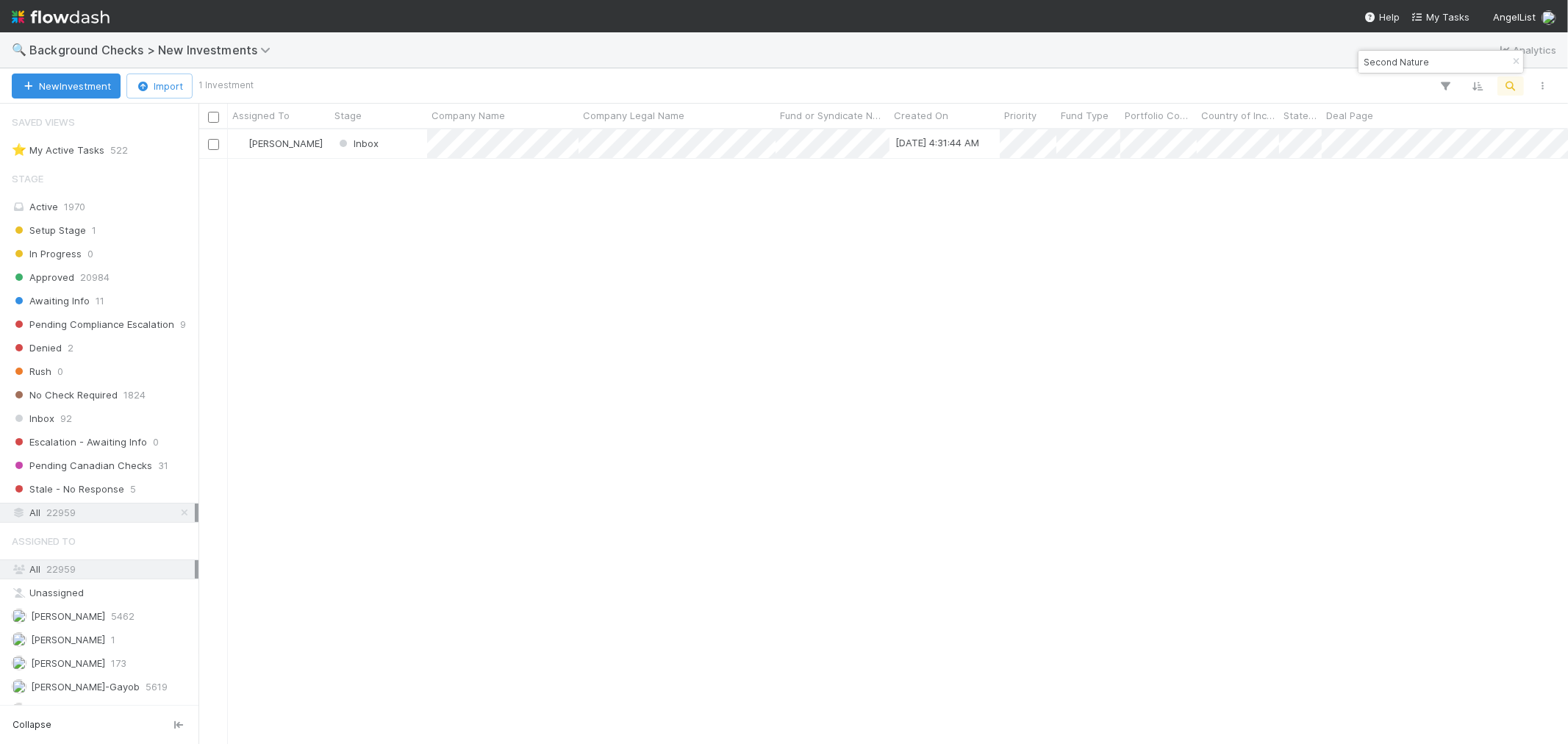
click at [1419, 61] on input "Second Nature" at bounding box center [1434, 61] width 147 height 18
paste input "corespac"
click at [1375, 60] on input "Scorespace" at bounding box center [1434, 61] width 147 height 18
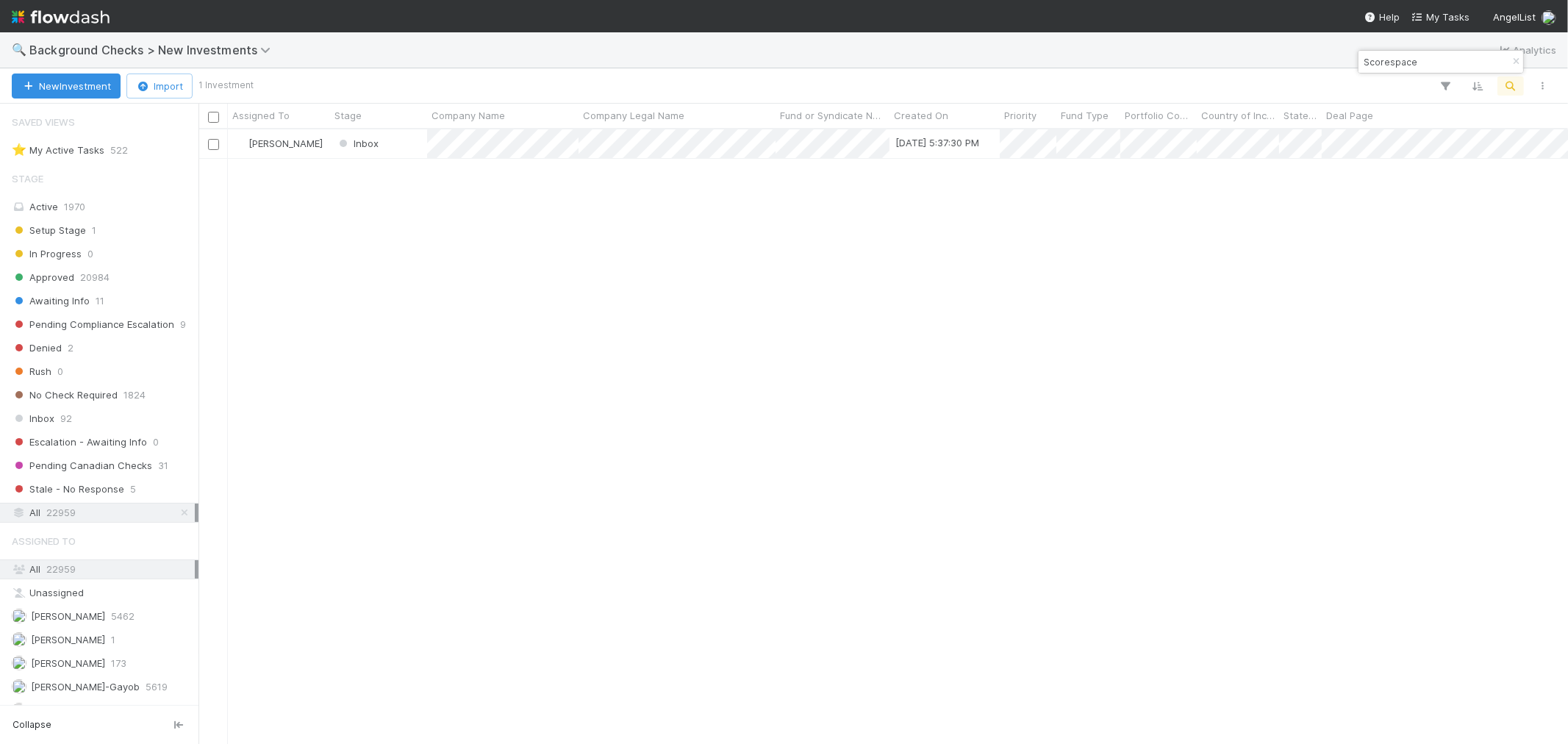
click at [1375, 60] on input "Scorespace" at bounding box center [1434, 61] width 147 height 18
paste input "Fort [PERSON_NAME] Asset Management"
click at [792, 553] on div "[PERSON_NAME] Inbox [DATE] 5:52:37 AM 0 1 1 0 0 [DATE] 5:52:38 AM 0 0 0" at bounding box center [882, 436] width 1369 height 614
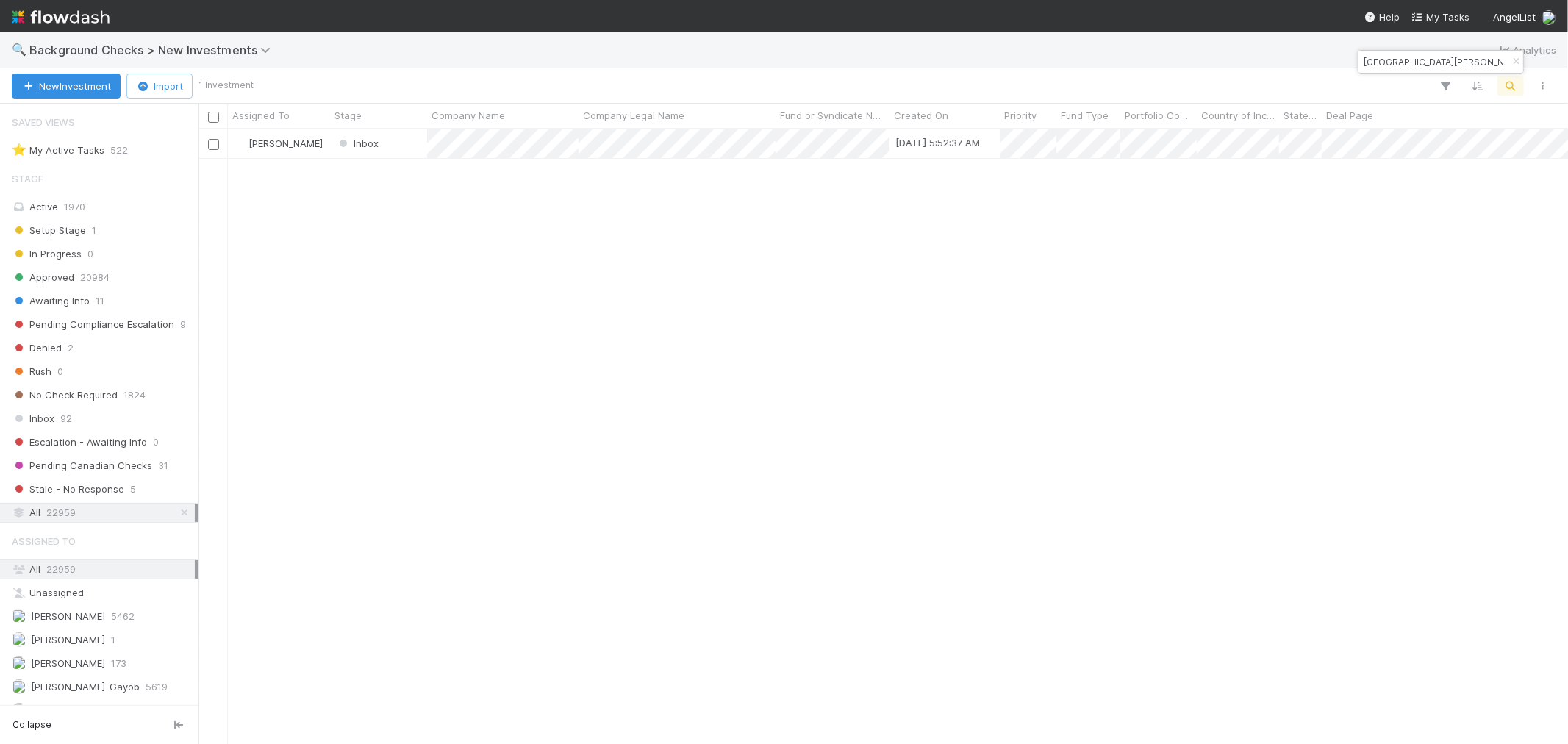
click at [1377, 64] on input "[GEOGRAPHIC_DATA][PERSON_NAME]" at bounding box center [1434, 61] width 147 height 18
paste input "Raindrop"
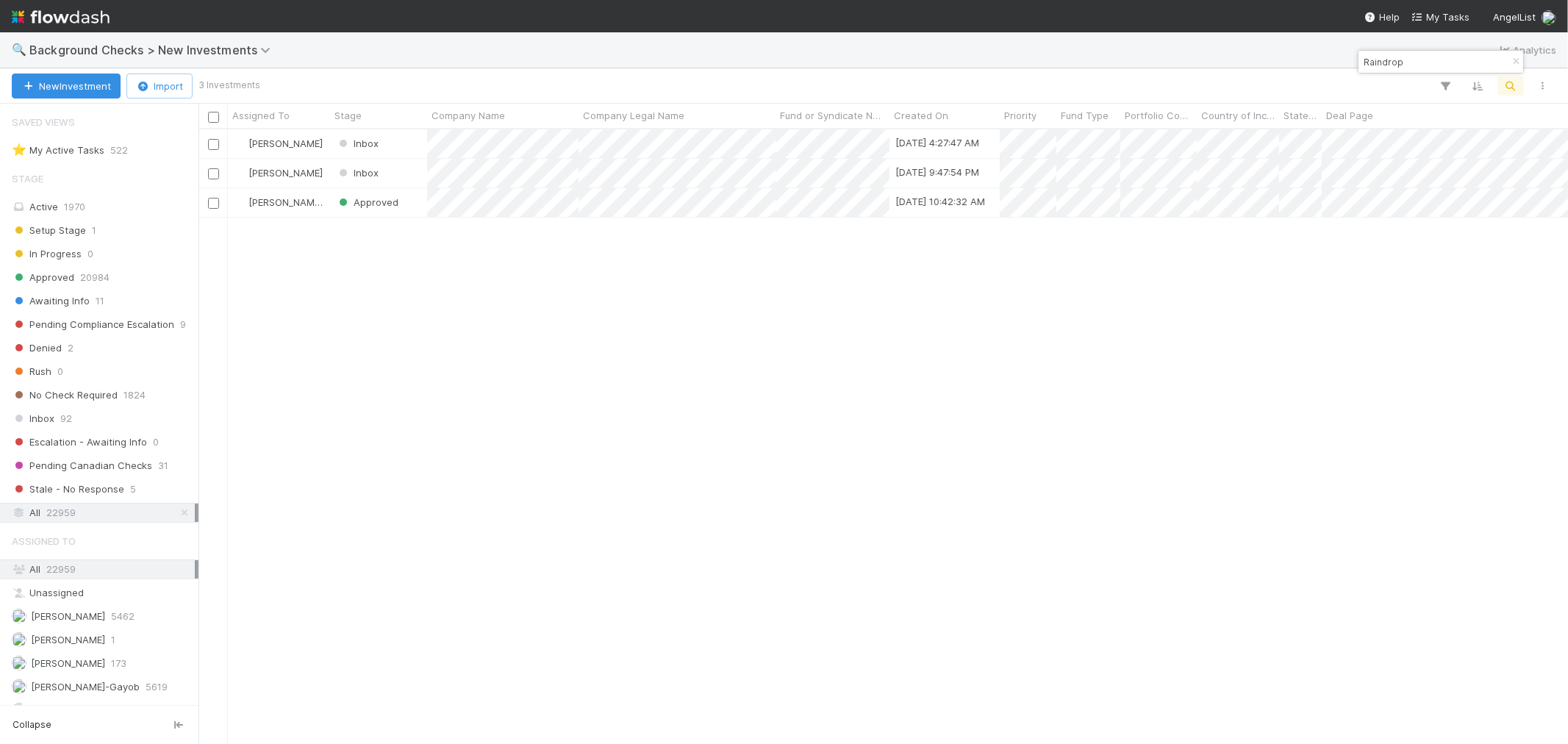
scroll to position [601, 1357]
click at [601, 239] on div "[PERSON_NAME] Inbox [DATE] 4:27:47 AM 0 1 0 1 0 [DATE] 4:27:49 AM 0 0 0 [PERSON…" at bounding box center [882, 436] width 1369 height 614
drag, startPoint x: 776, startPoint y: 626, endPoint x: 757, endPoint y: 626, distance: 19.0
click at [776, 626] on div at bounding box center [784, 372] width 1568 height 744
click at [797, 460] on div "[PERSON_NAME] Approved [DATE] 4:27:47 AM 1 1 0 1 0 [DATE] 8:07:55 AM 0 1 0 [PER…" at bounding box center [882, 436] width 1369 height 614
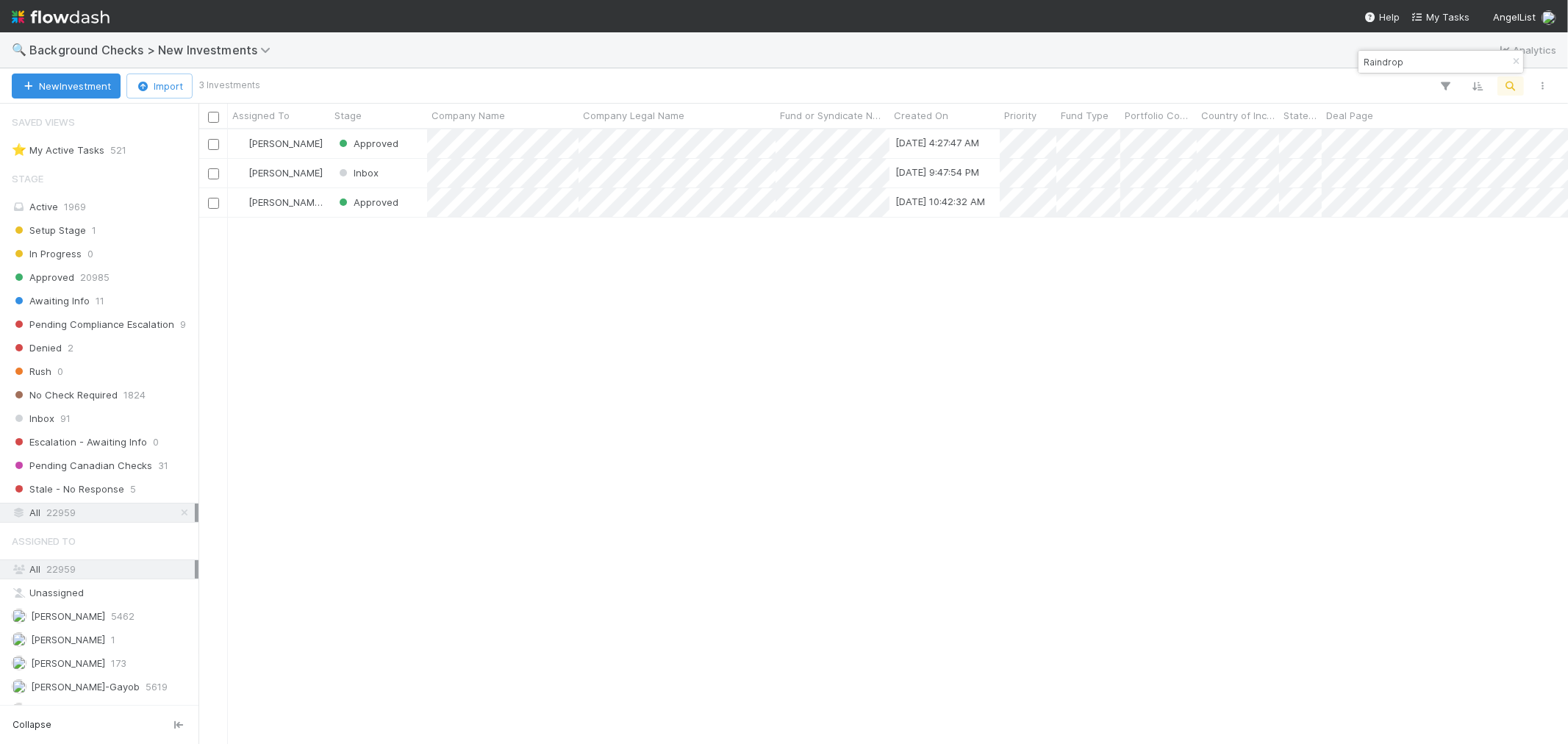
click at [1383, 67] on input "Raindrop" at bounding box center [1434, 61] width 147 height 18
paste input "Transcelestial"
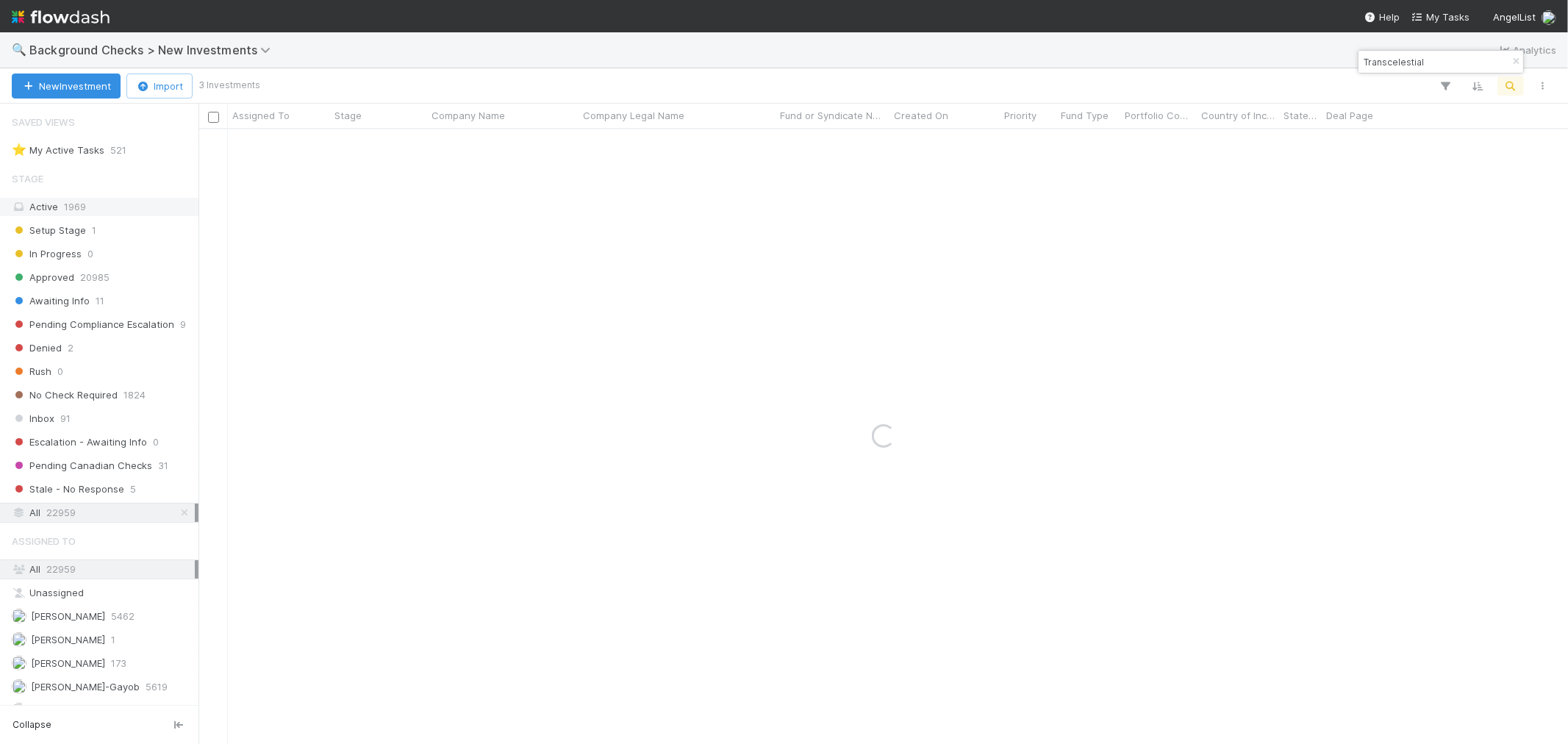
type input "Transcelestial"
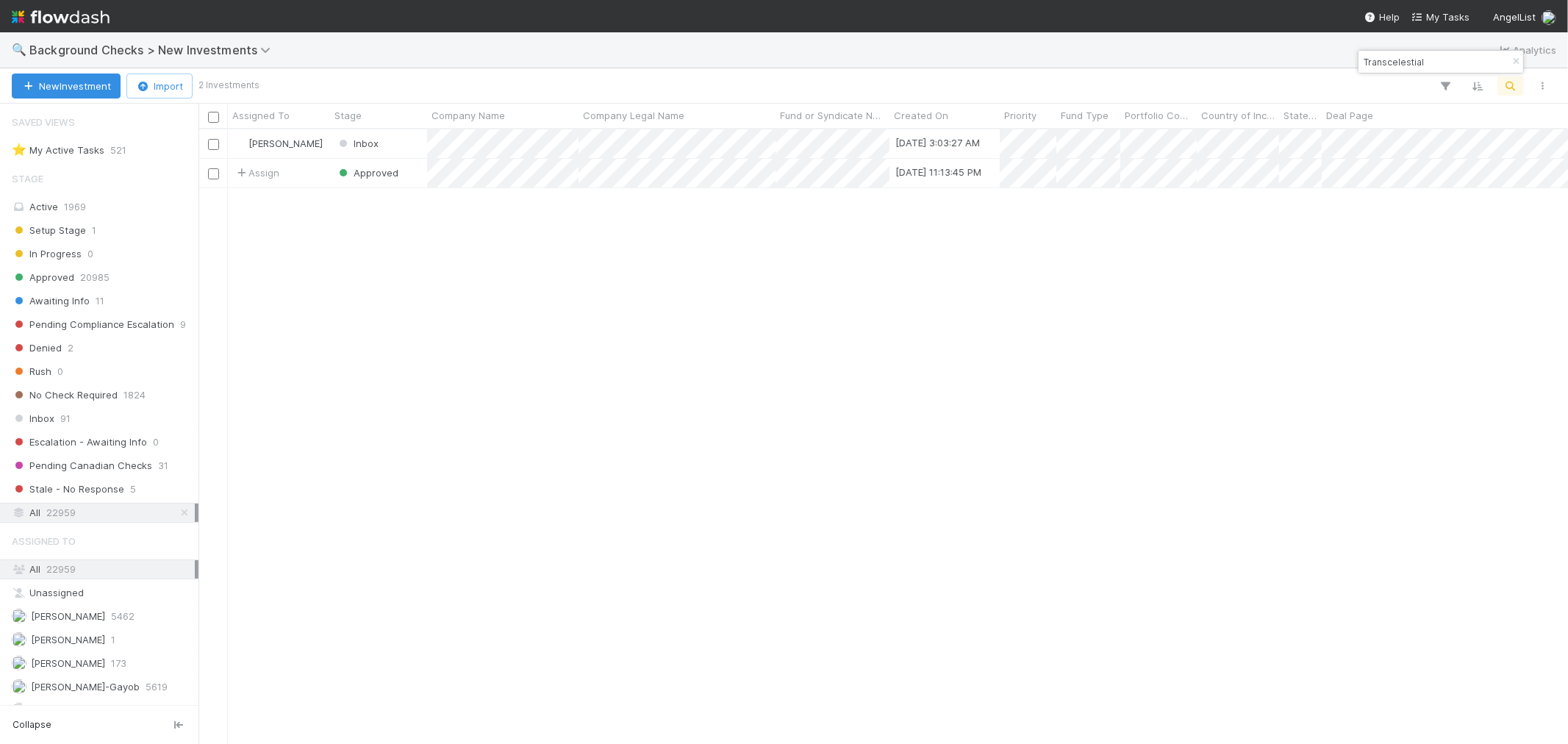
drag, startPoint x: 777, startPoint y: 429, endPoint x: 738, endPoint y: 317, distance: 118.6
click at [777, 417] on div "[PERSON_NAME] Inbox [DATE] 3:03:27 AM 0 1 1 0 0 [DATE] 3:03:29 AM 0 0 0 Assign …" at bounding box center [882, 436] width 1369 height 614
click at [672, 243] on div at bounding box center [784, 372] width 1568 height 744
drag, startPoint x: 665, startPoint y: 254, endPoint x: 607, endPoint y: 233, distance: 61.7
click at [662, 255] on div at bounding box center [784, 372] width 1568 height 744
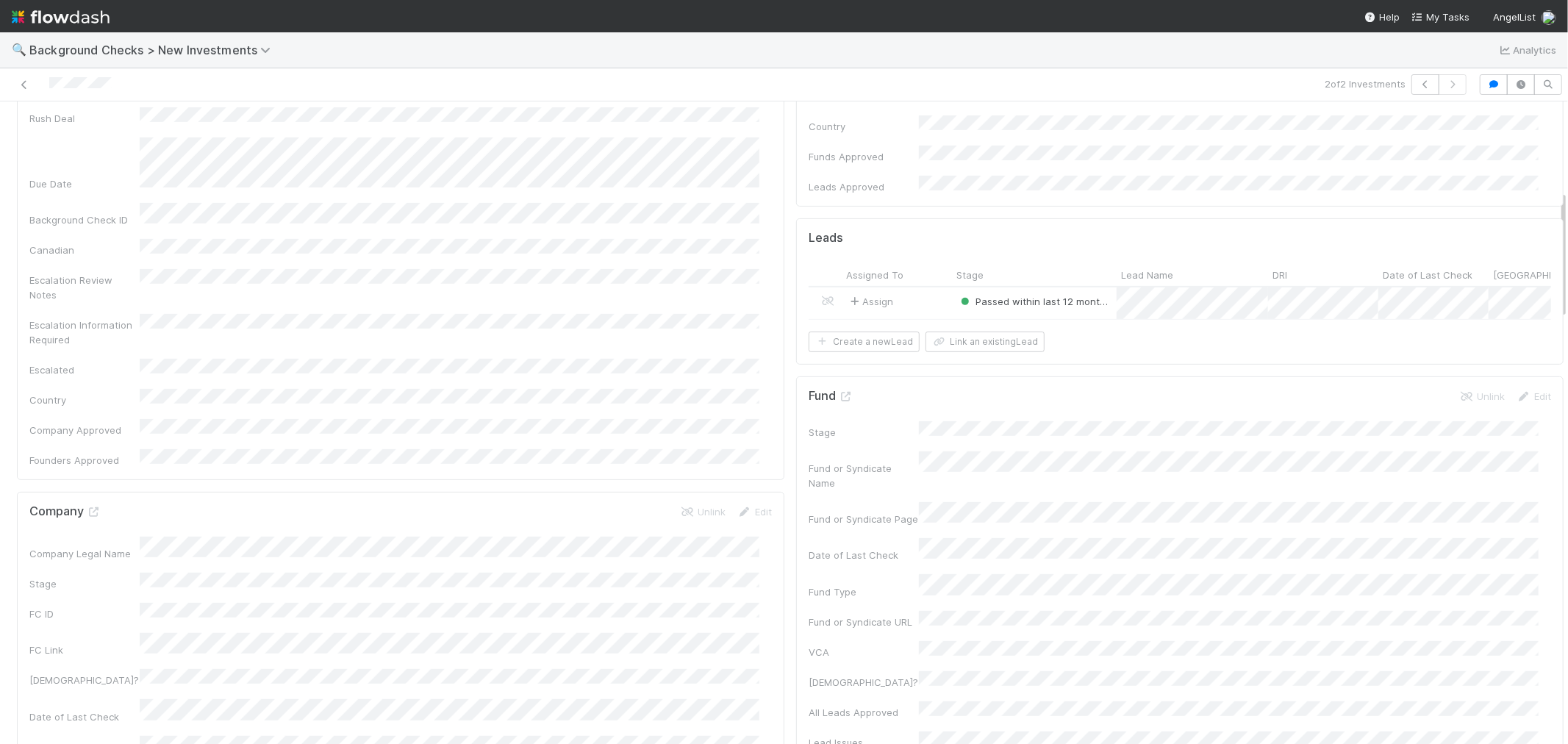
scroll to position [571, 0]
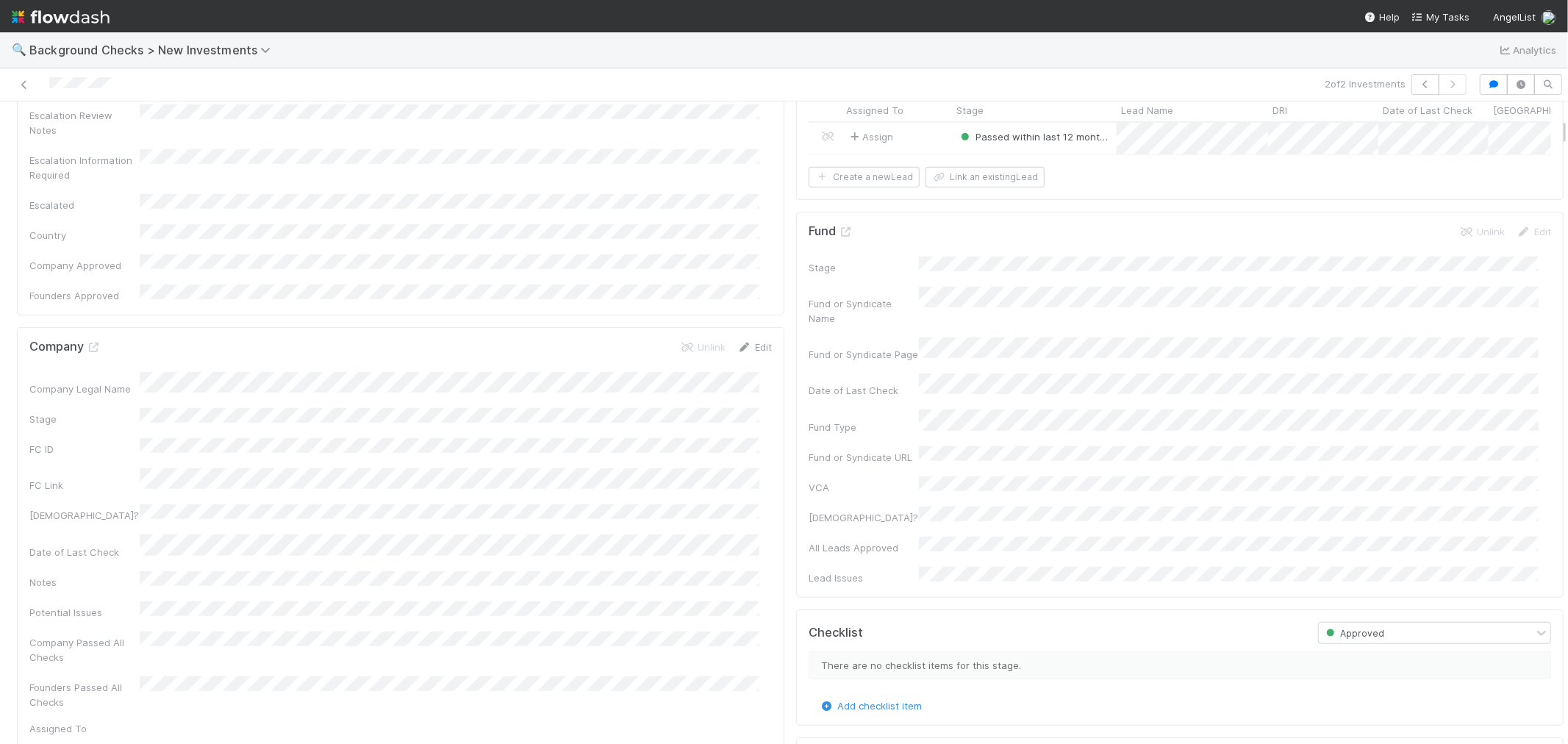
click at [744, 341] on link "Edit" at bounding box center [754, 347] width 34 height 12
click at [0, 307] on html "🔍 Background Checks > New Investments Analytics 2 of 2 Investments Approved Ass…" at bounding box center [784, 372] width 1568 height 744
click at [681, 340] on button "Save" at bounding box center [693, 353] width 42 height 25
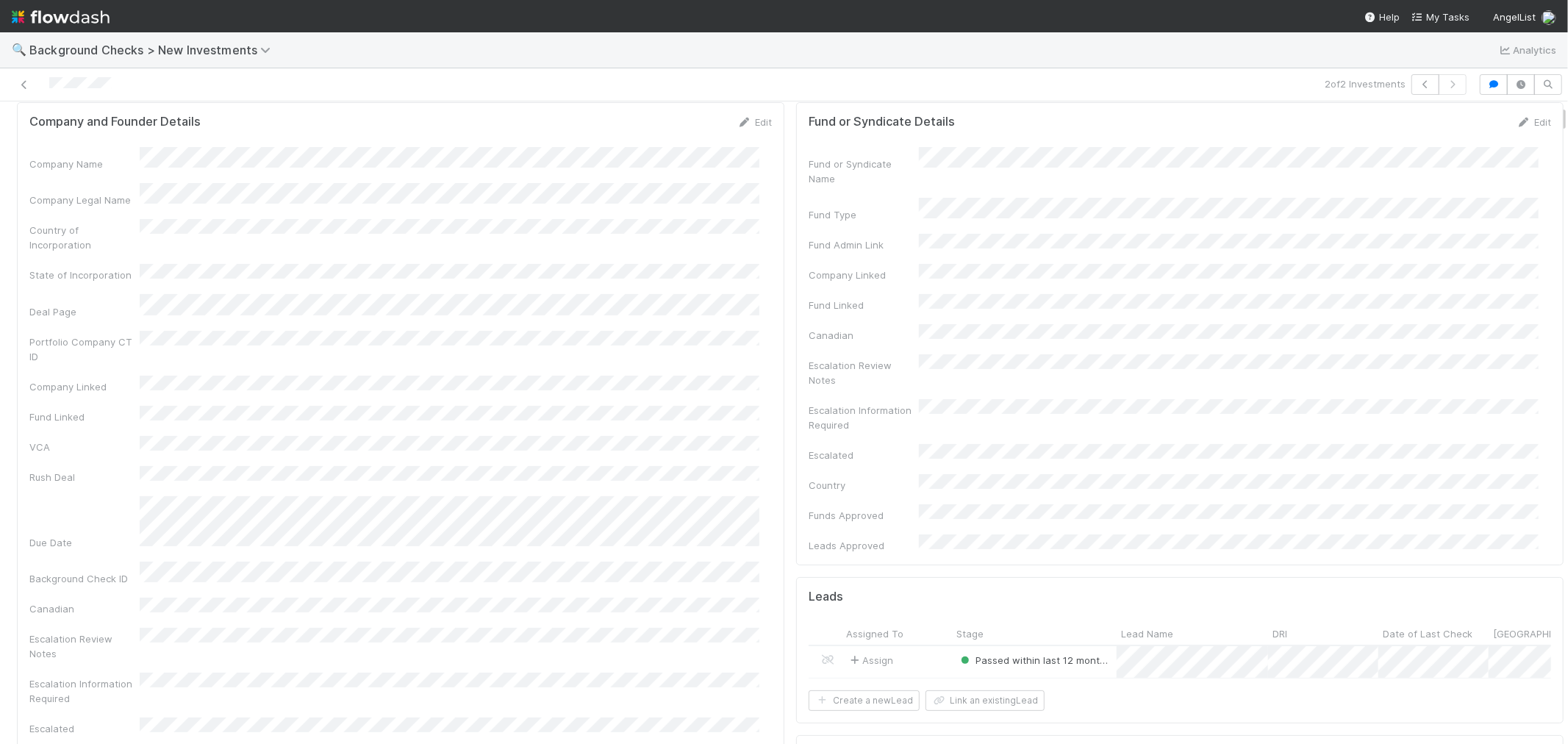
scroll to position [0, 0]
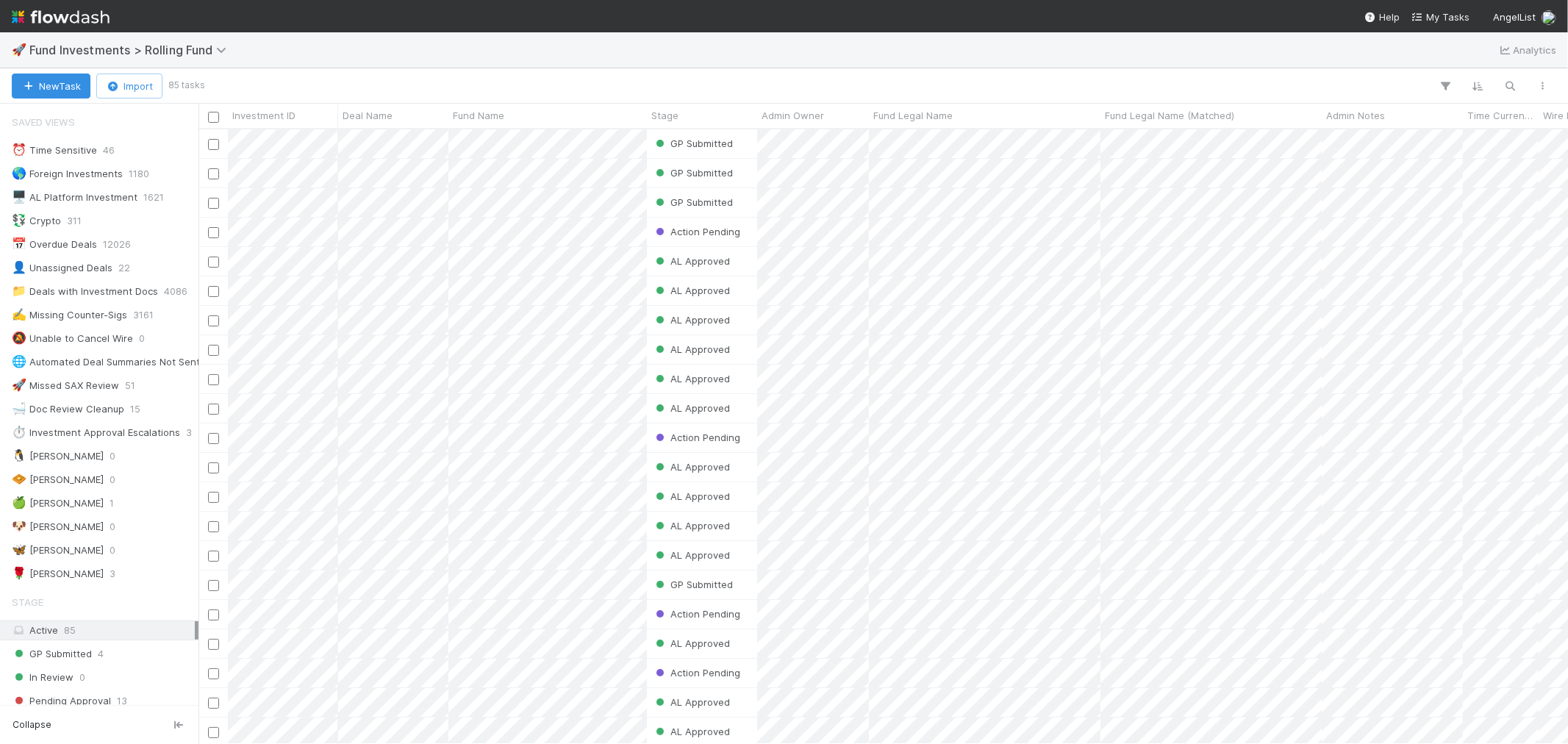
scroll to position [601, 1357]
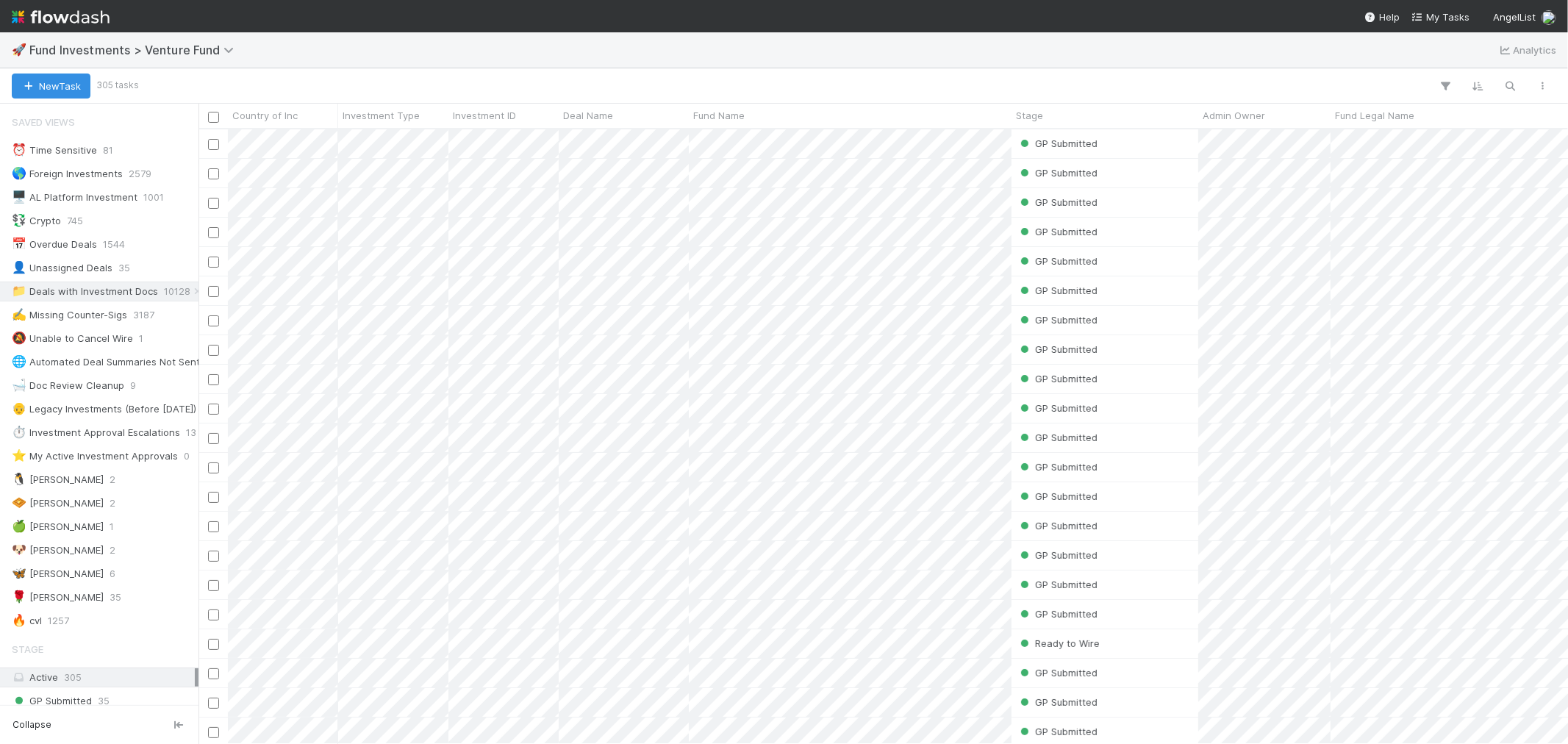
scroll to position [601, 1357]
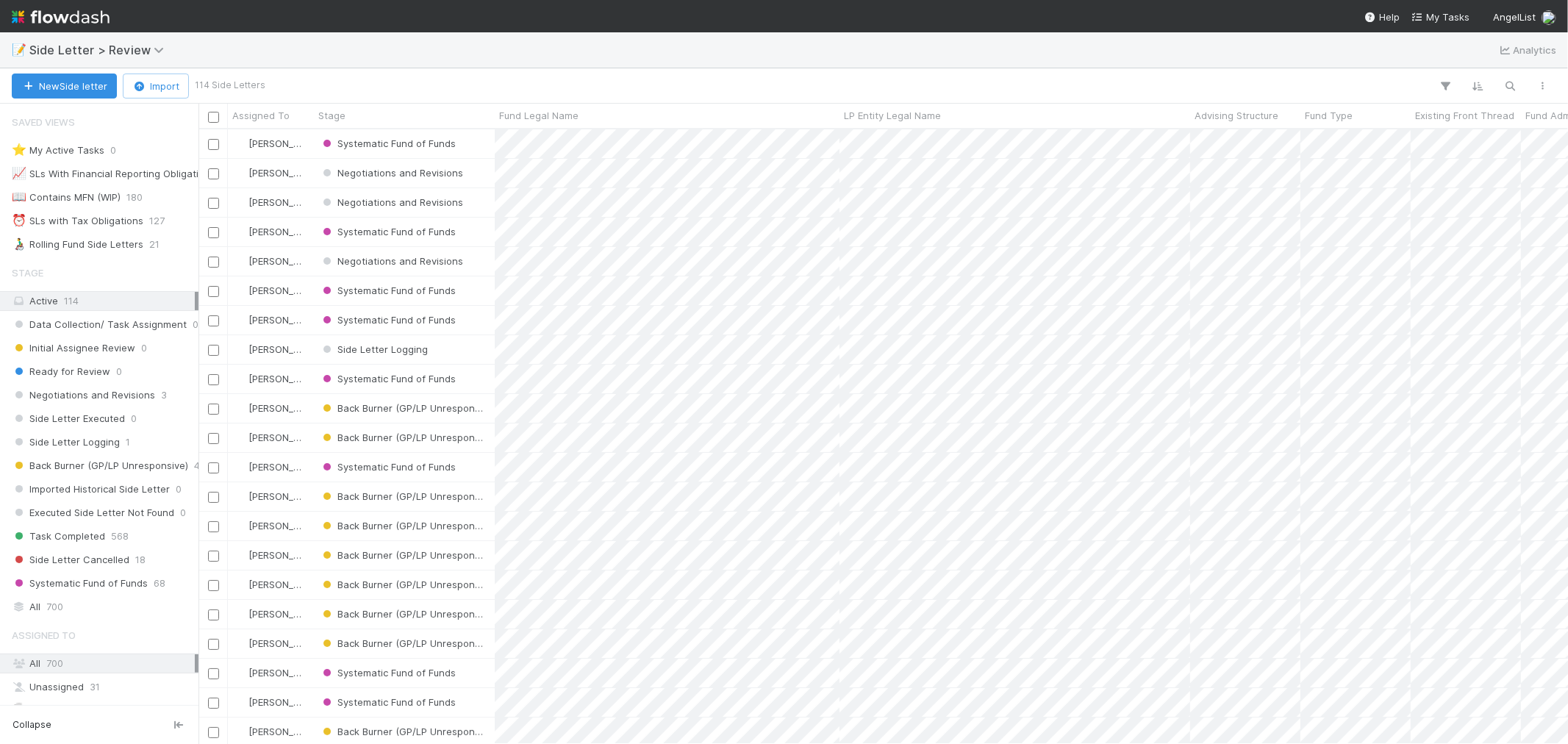
scroll to position [12, 13]
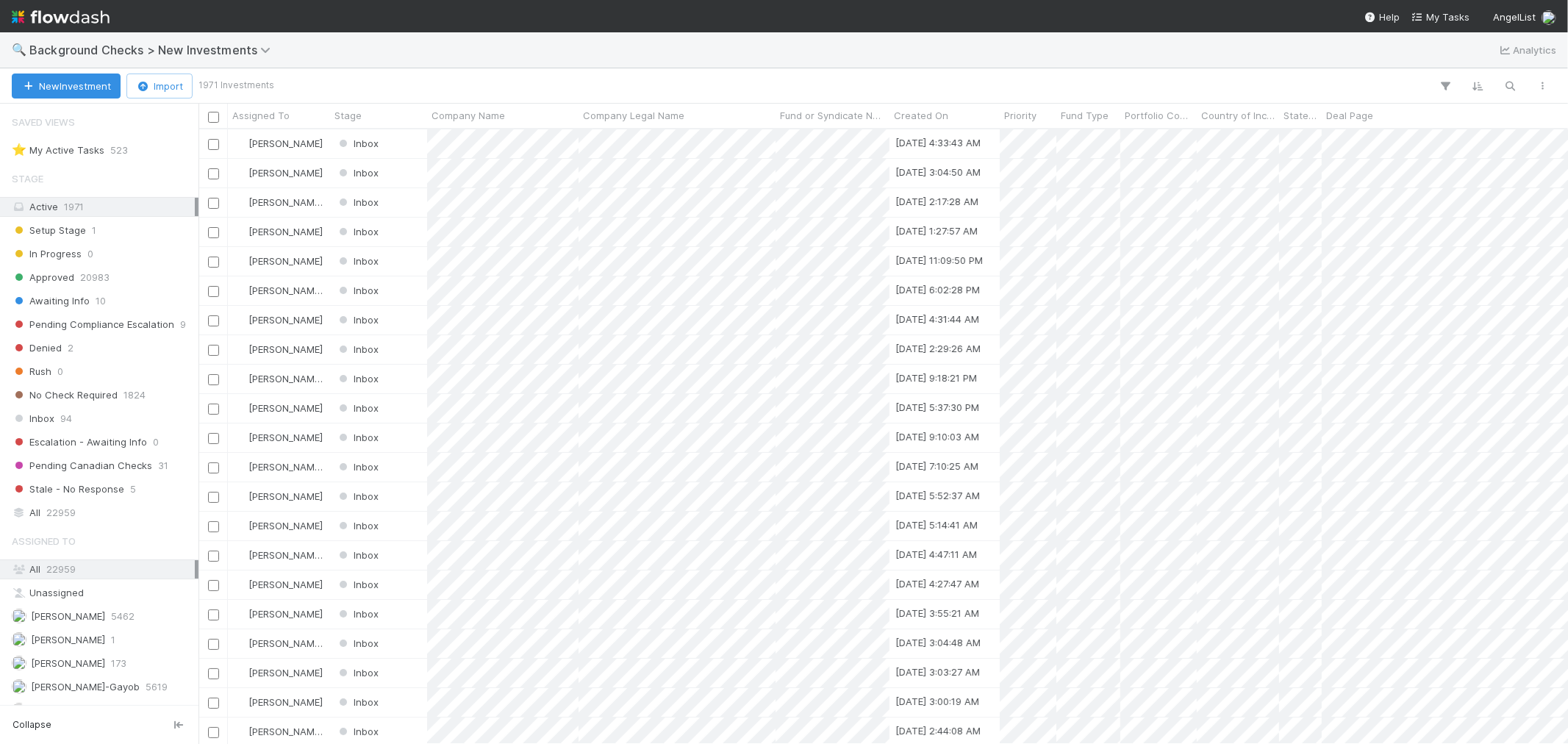
scroll to position [601, 1357]
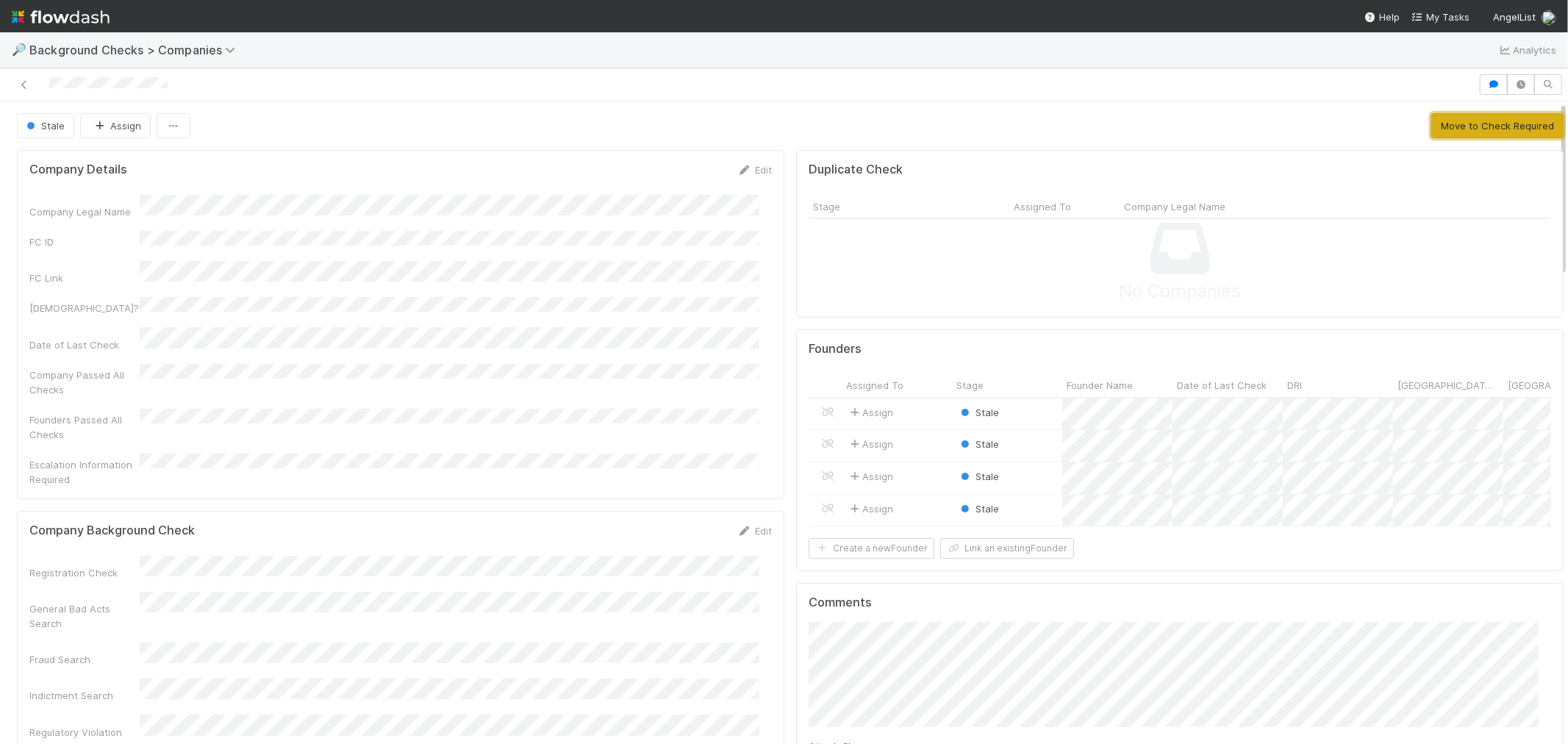
click at [1493, 135] on button "Move to Check Required" at bounding box center [1497, 126] width 133 height 25
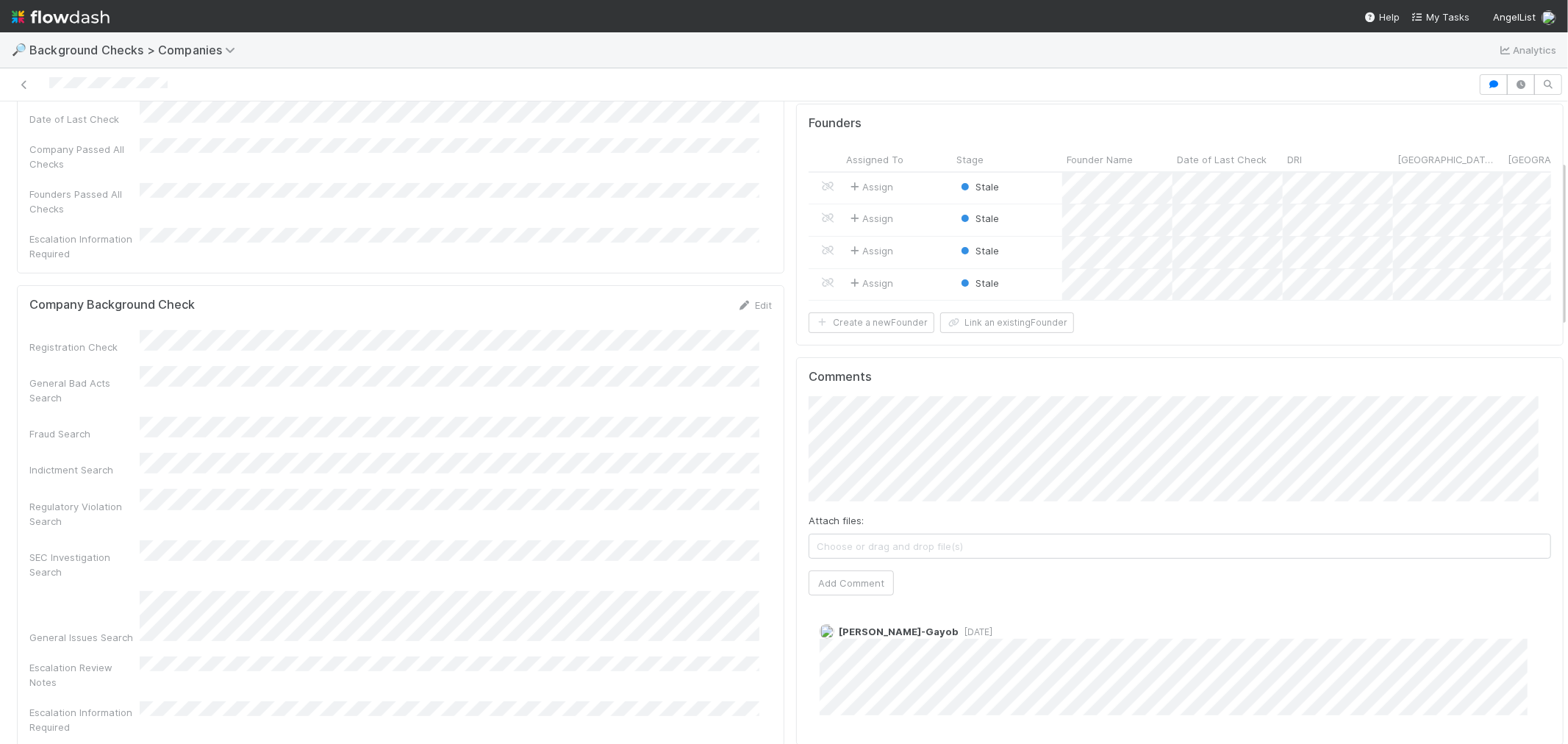
scroll to position [81, 0]
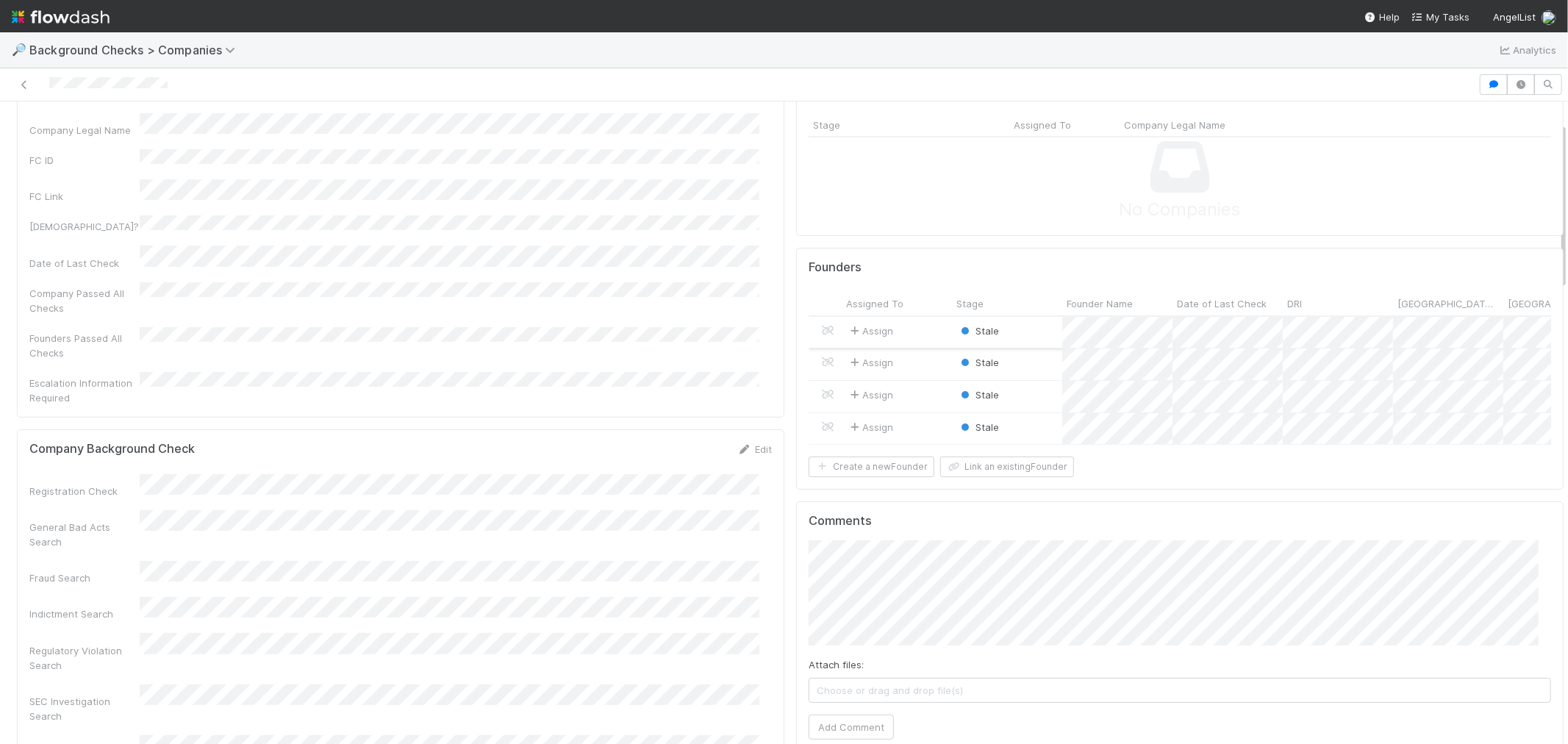
click at [1039, 328] on div "Stale" at bounding box center [1006, 333] width 110 height 32
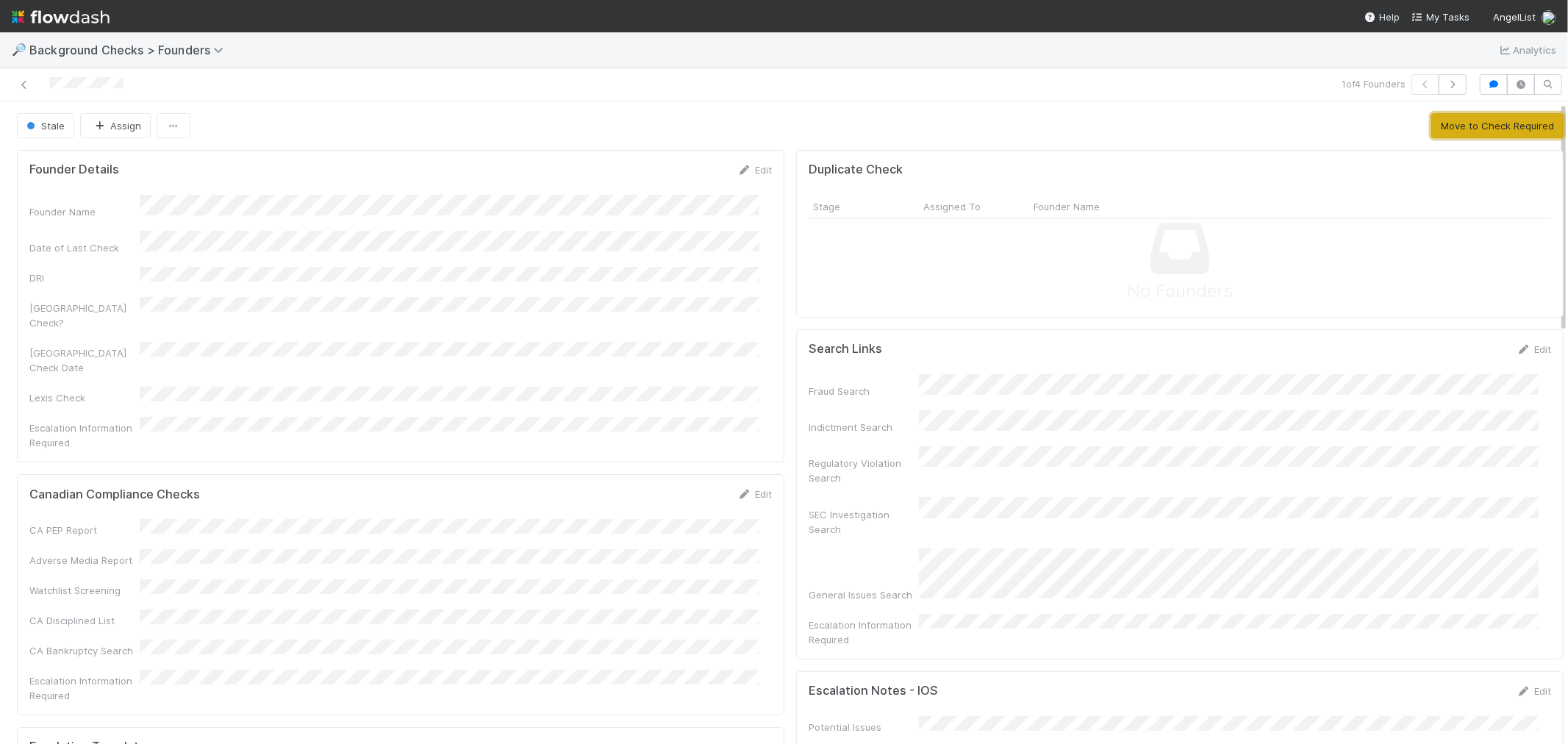
click at [1483, 135] on button "Move to Check Required" at bounding box center [1497, 126] width 133 height 25
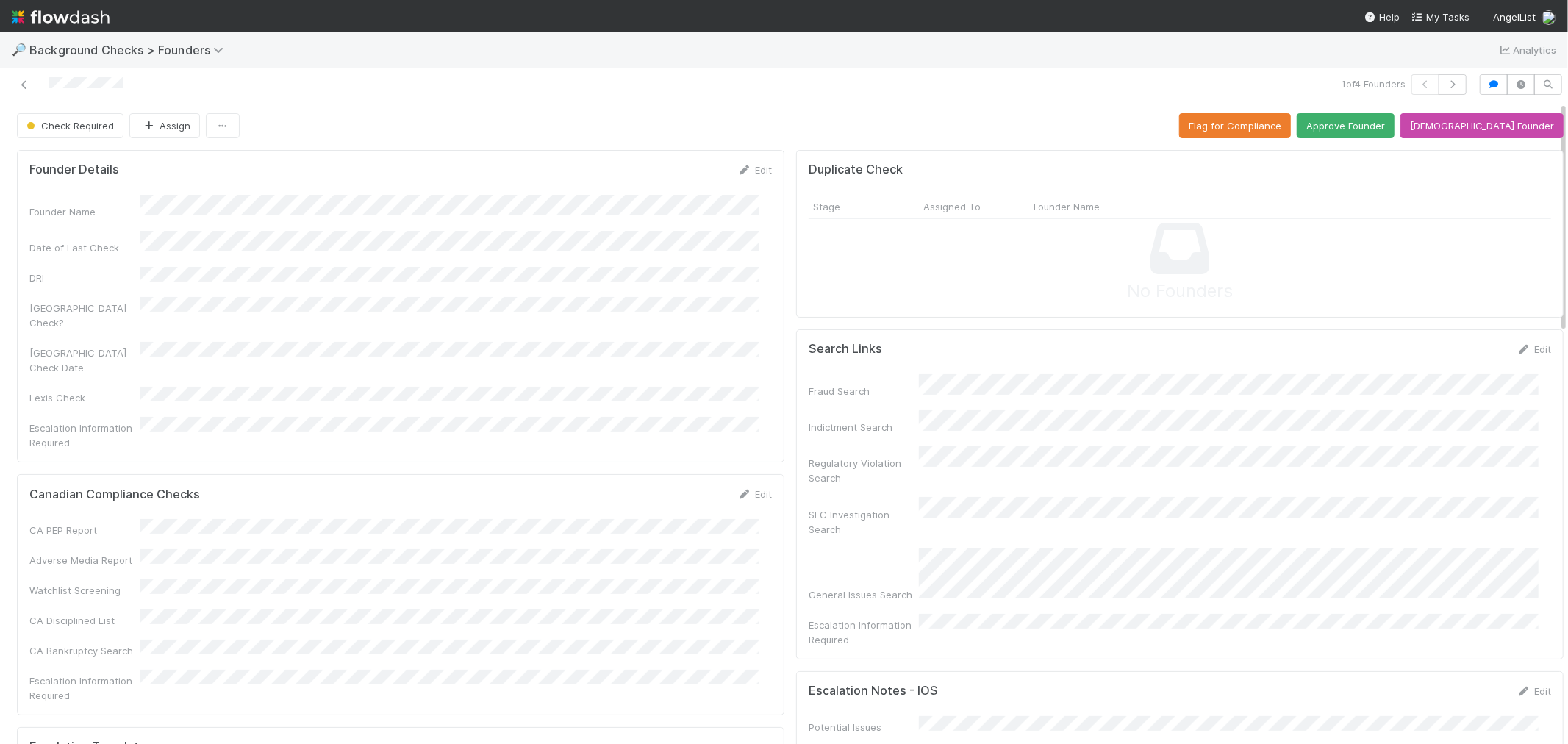
click at [1394, 128] on button "Approve Founder" at bounding box center [1346, 126] width 97 height 25
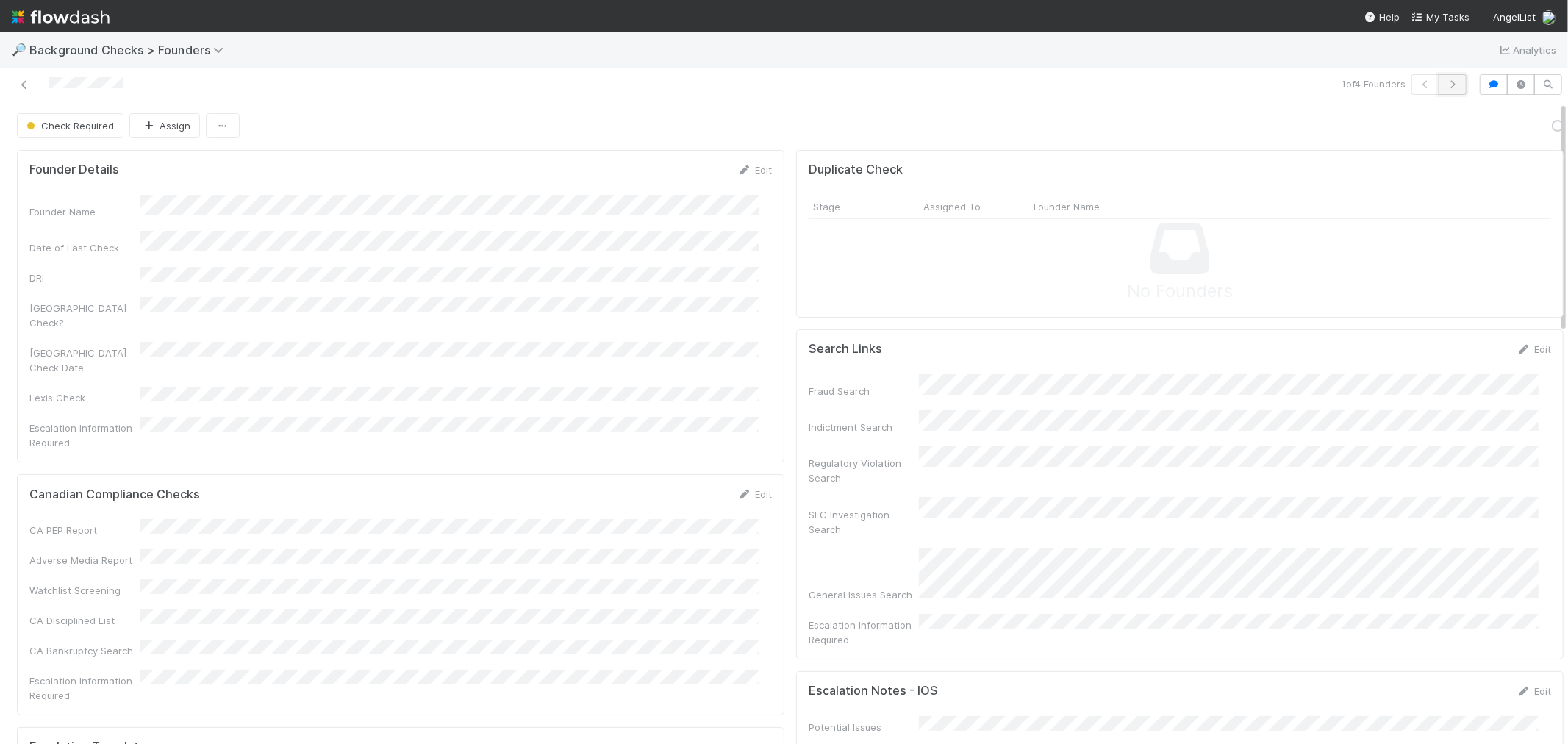
click at [1445, 86] on icon "button" at bounding box center [1453, 84] width 15 height 9
click at [1466, 127] on button "Move to Check Required" at bounding box center [1497, 126] width 133 height 25
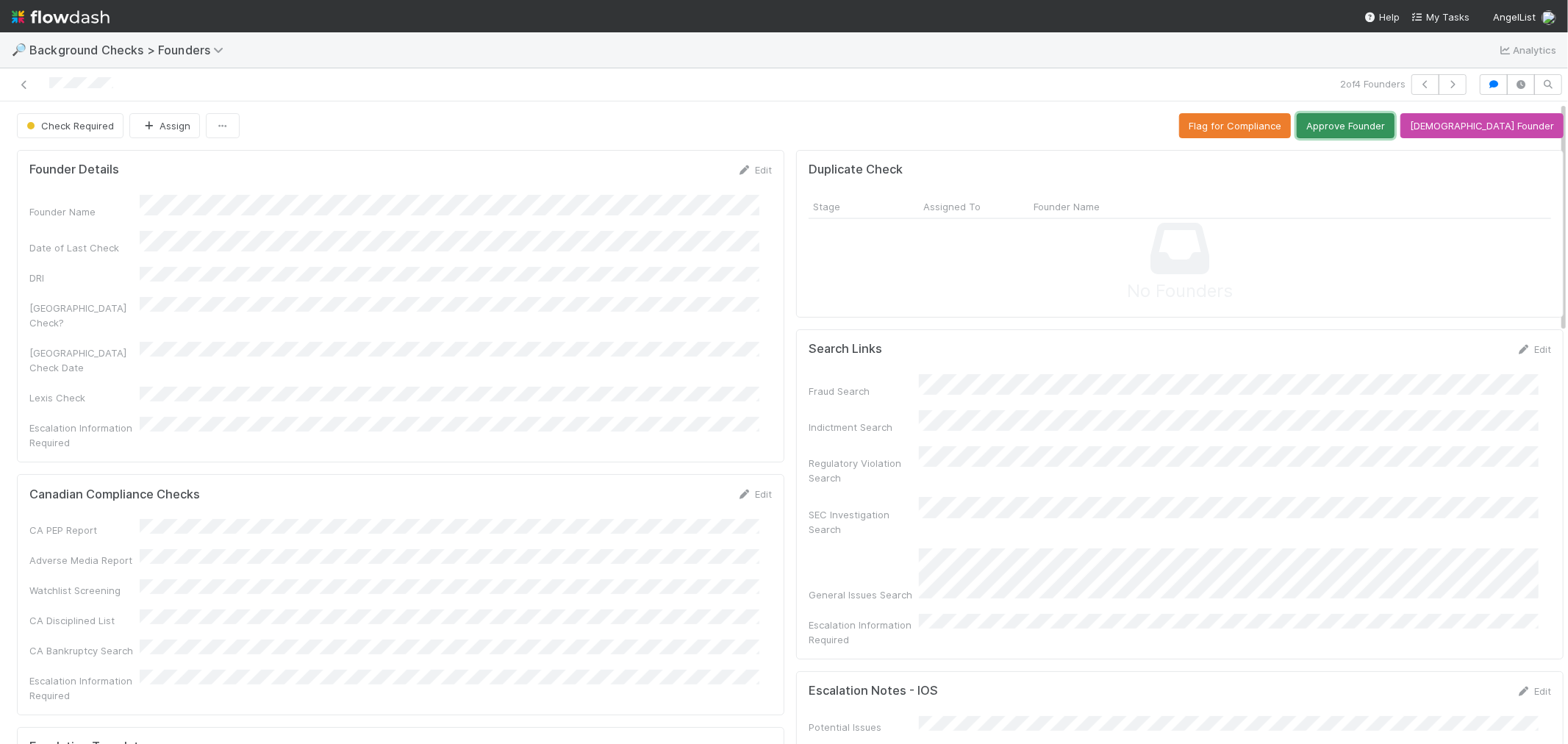
click at [1375, 131] on button "Approve Founder" at bounding box center [1346, 126] width 97 height 25
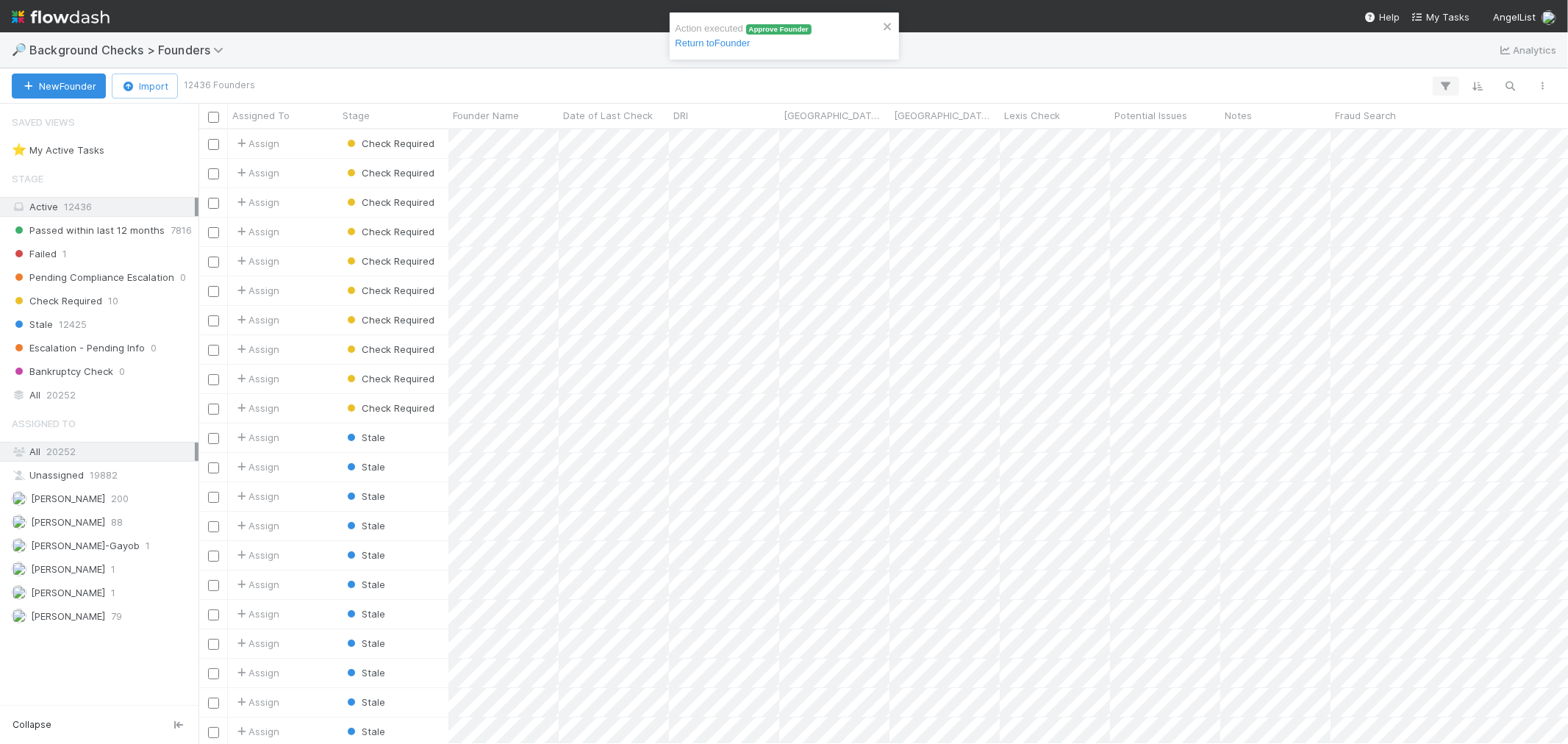
scroll to position [601, 1357]
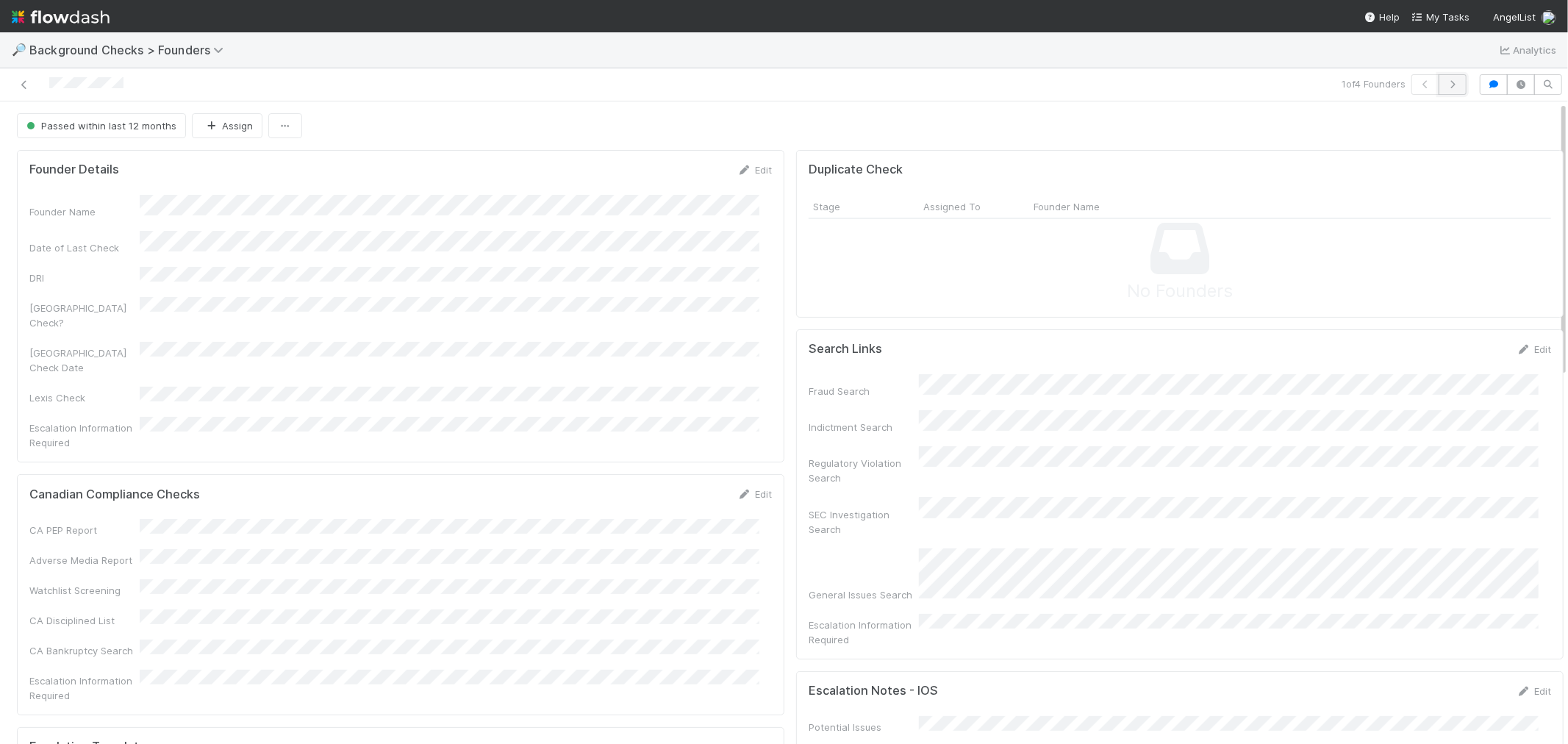
click at [1445, 81] on icon "button" at bounding box center [1453, 84] width 15 height 9
click at [1431, 134] on button "Move to Check Required" at bounding box center [1497, 126] width 133 height 25
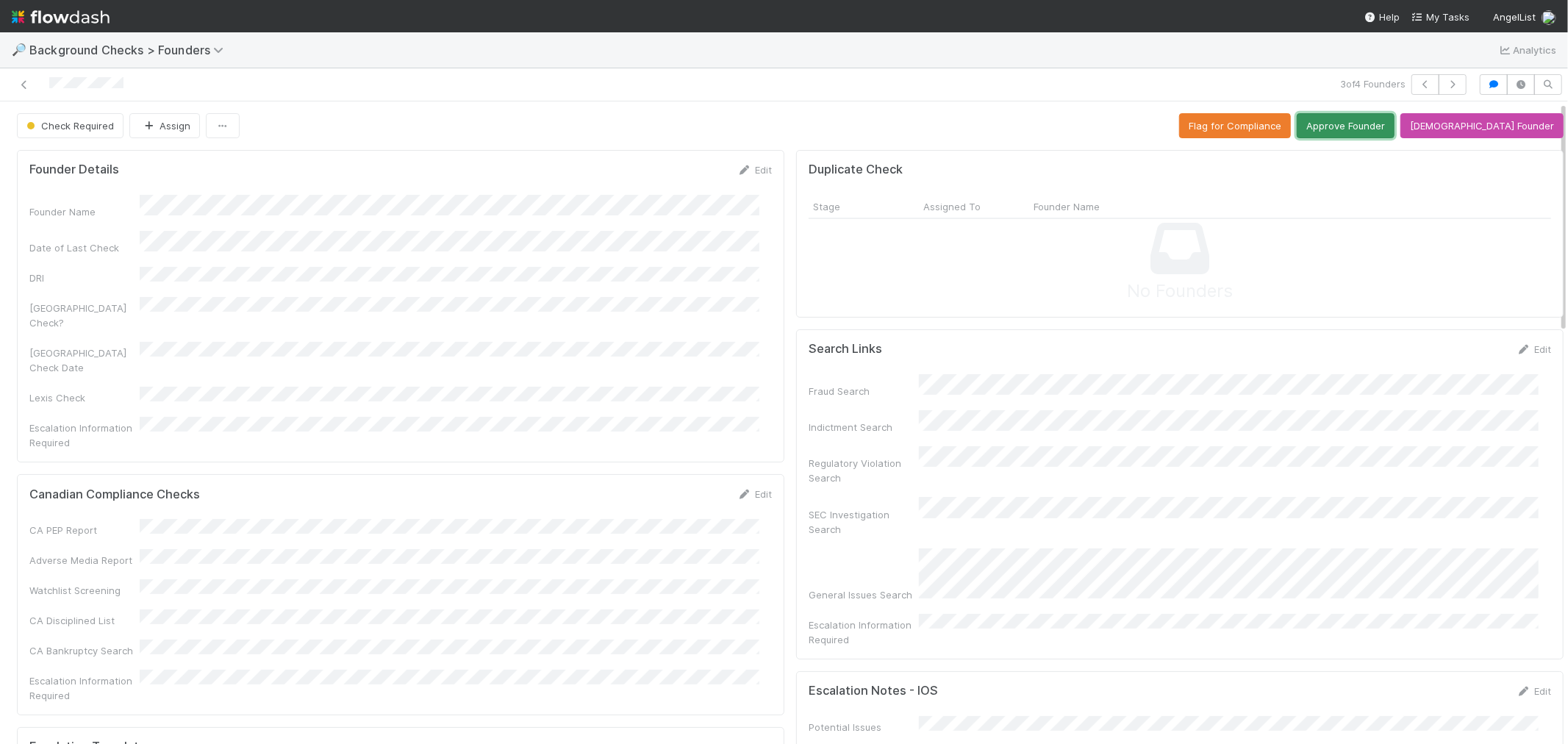
click at [1385, 123] on button "Approve Founder" at bounding box center [1346, 126] width 97 height 25
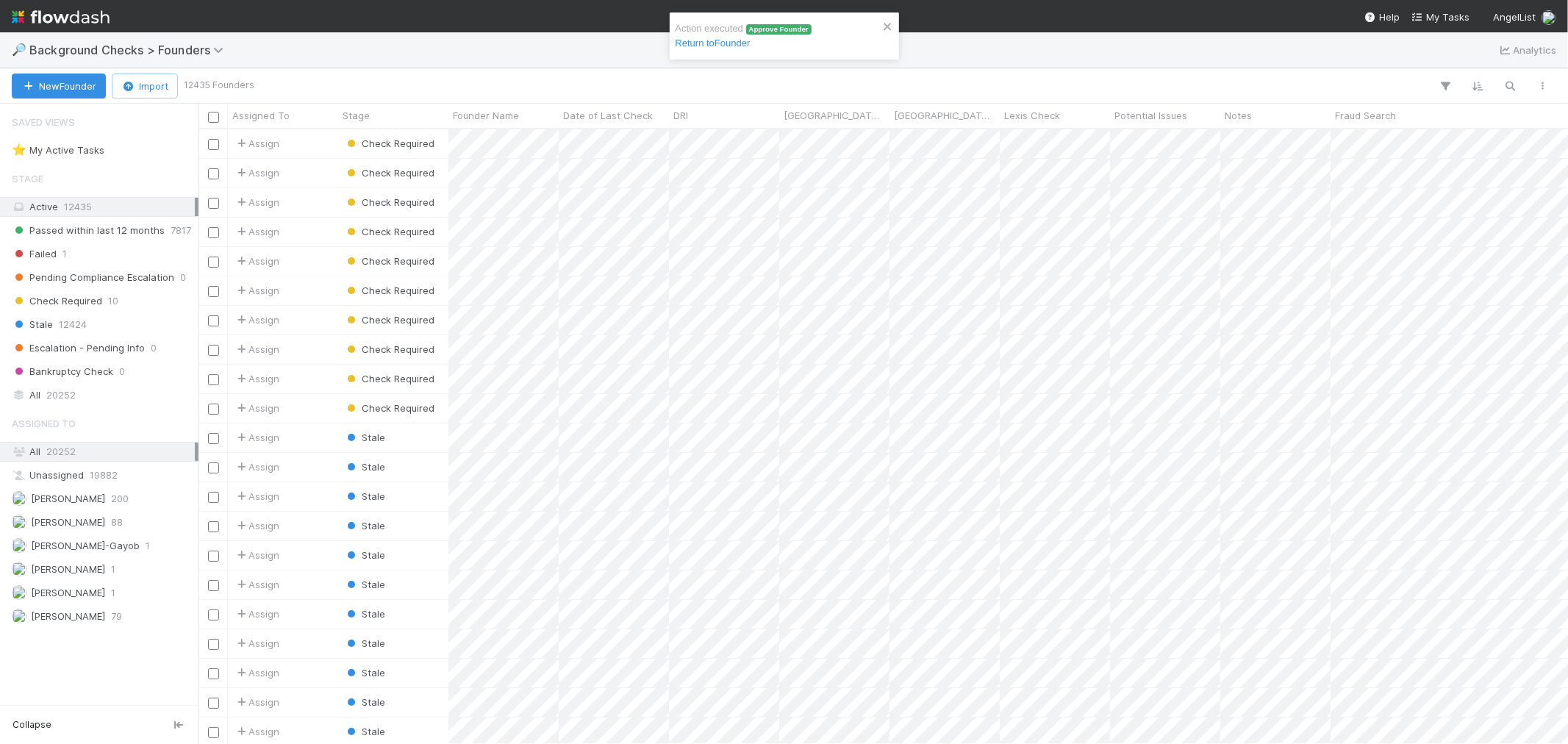
scroll to position [601, 1357]
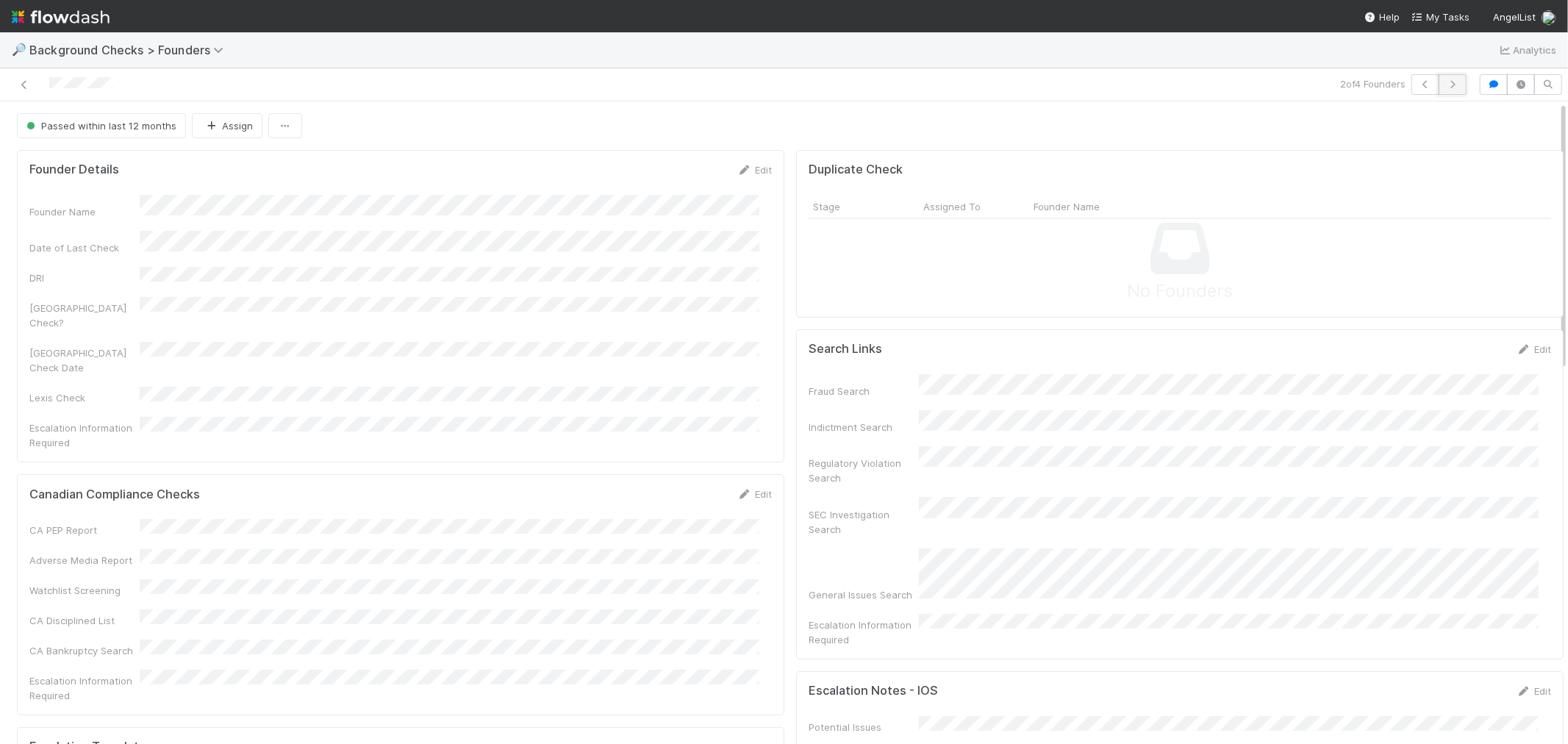
click at [1440, 89] on button "button" at bounding box center [1452, 84] width 28 height 21
click at [1511, 123] on button "Move to Check Required" at bounding box center [1497, 126] width 133 height 25
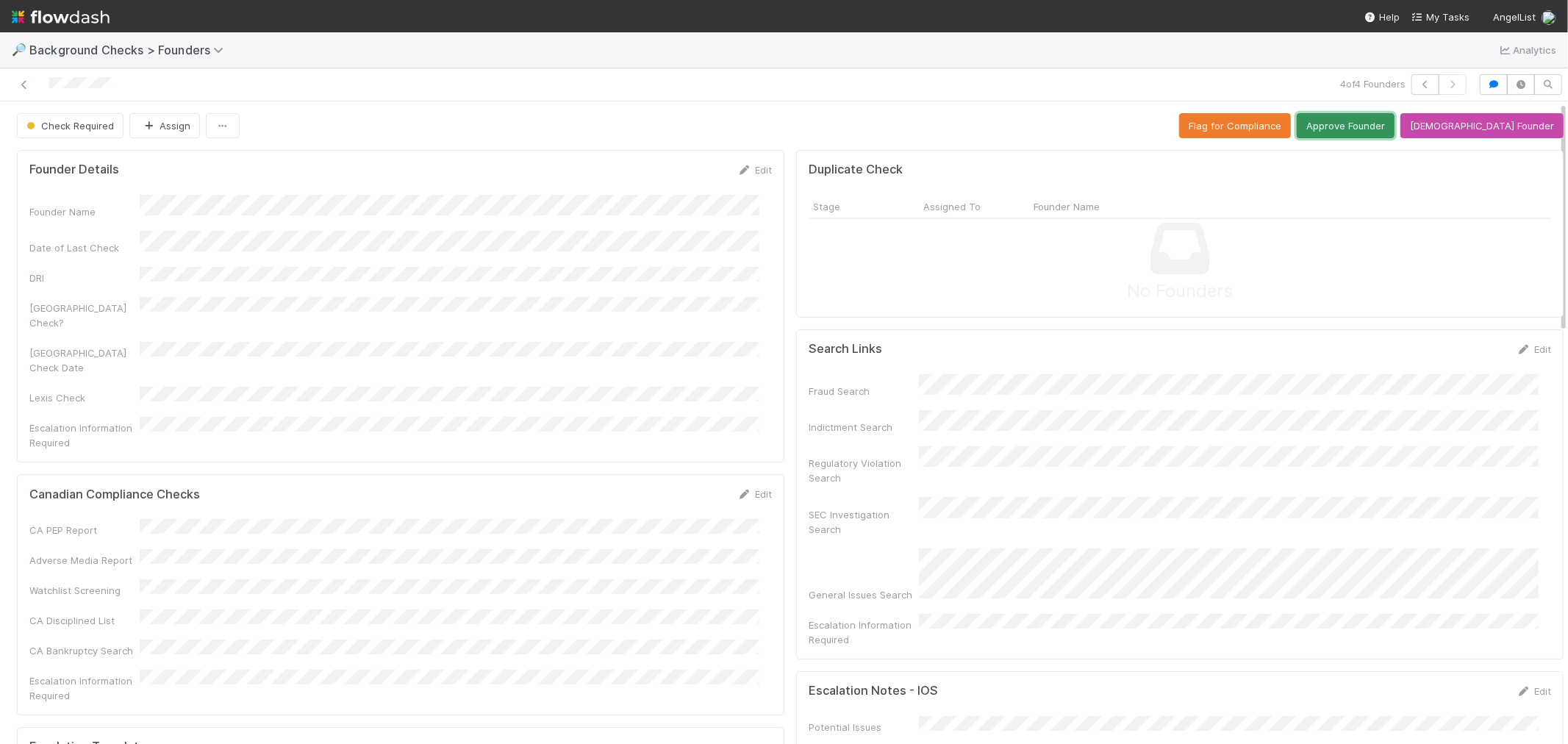
click at [1394, 133] on button "Approve Founder" at bounding box center [1346, 126] width 97 height 25
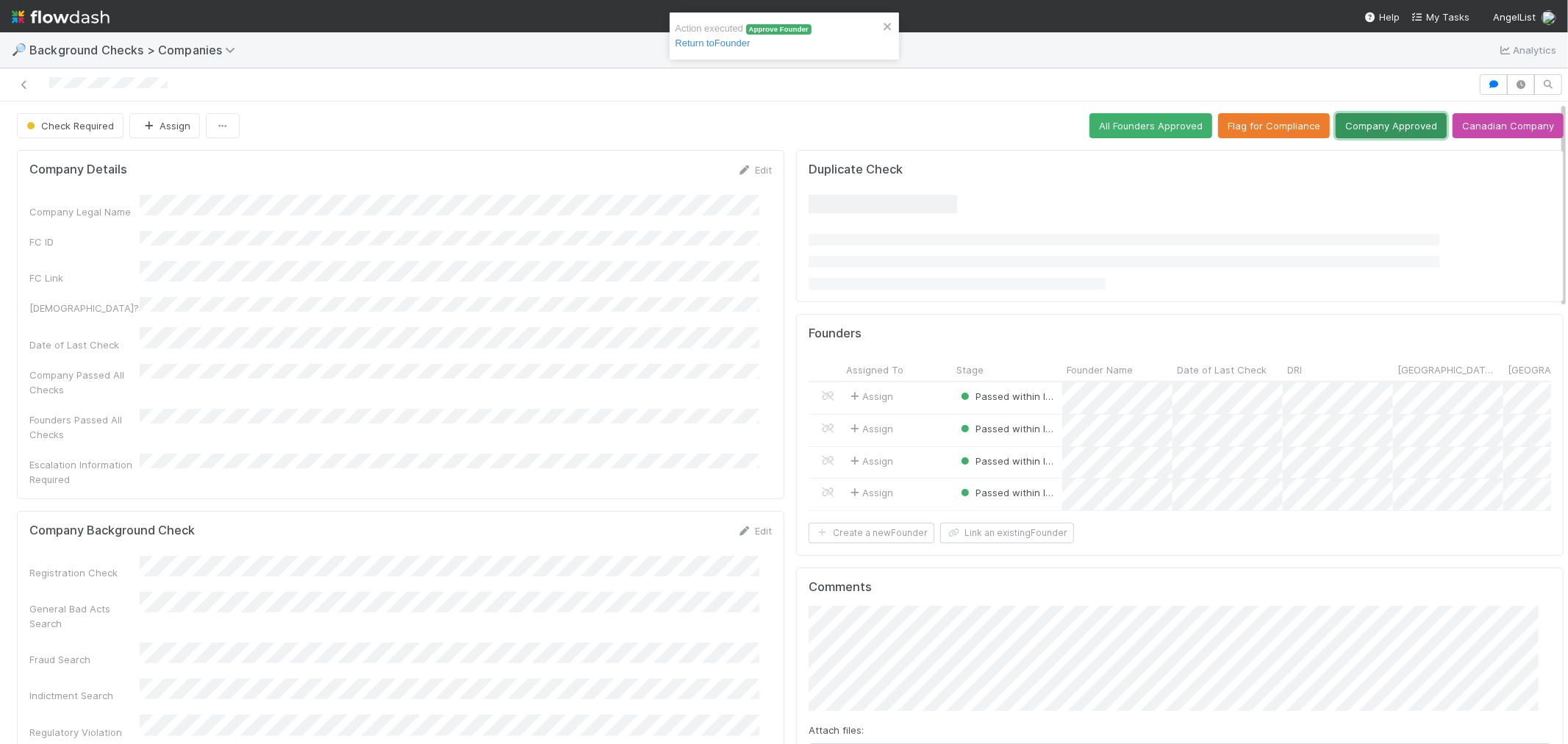
click at [1392, 134] on button "Company Approved" at bounding box center [1391, 126] width 111 height 25
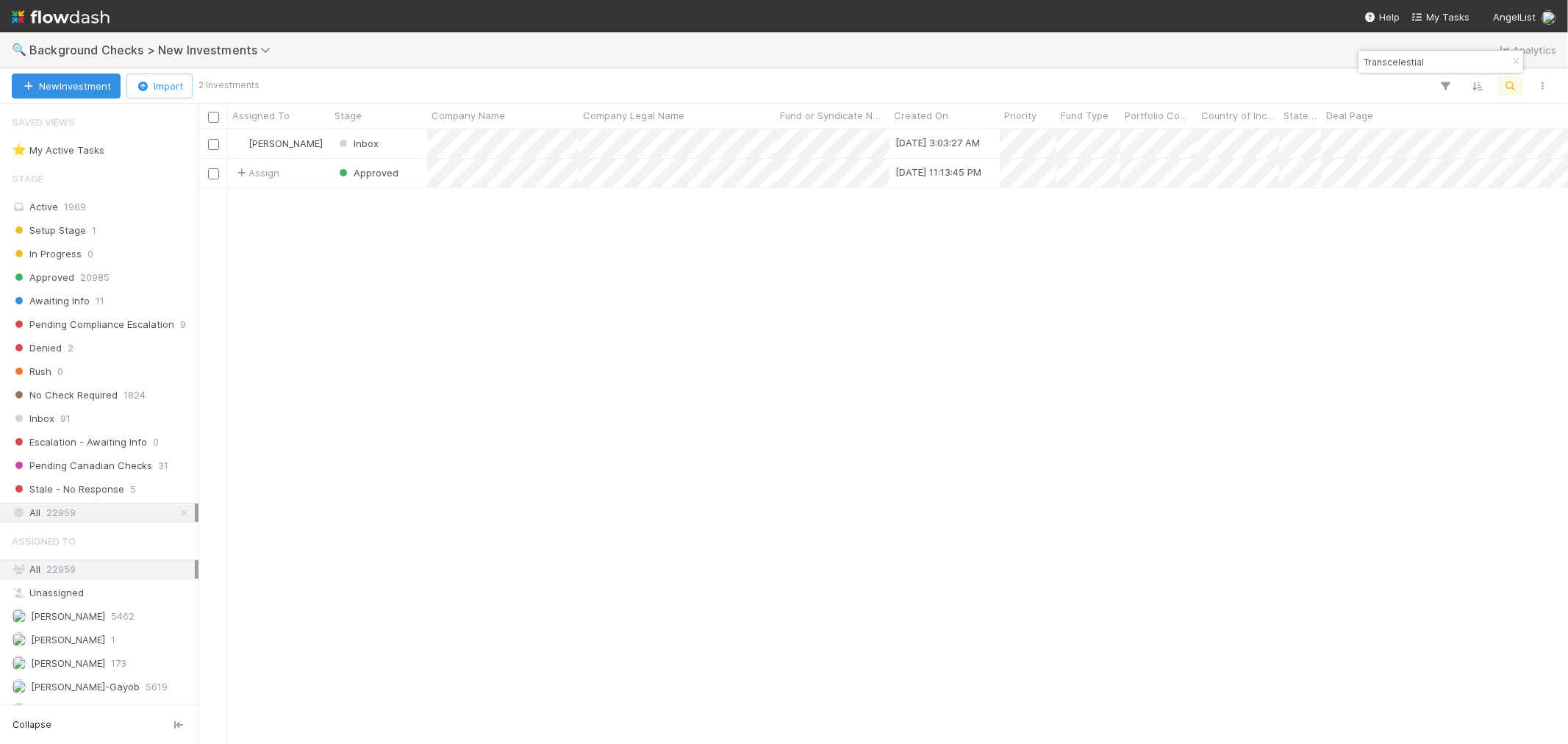
scroll to position [601, 1357]
click at [1375, 66] on input "Transcelestial" at bounding box center [1434, 61] width 147 height 18
paste input "E3"
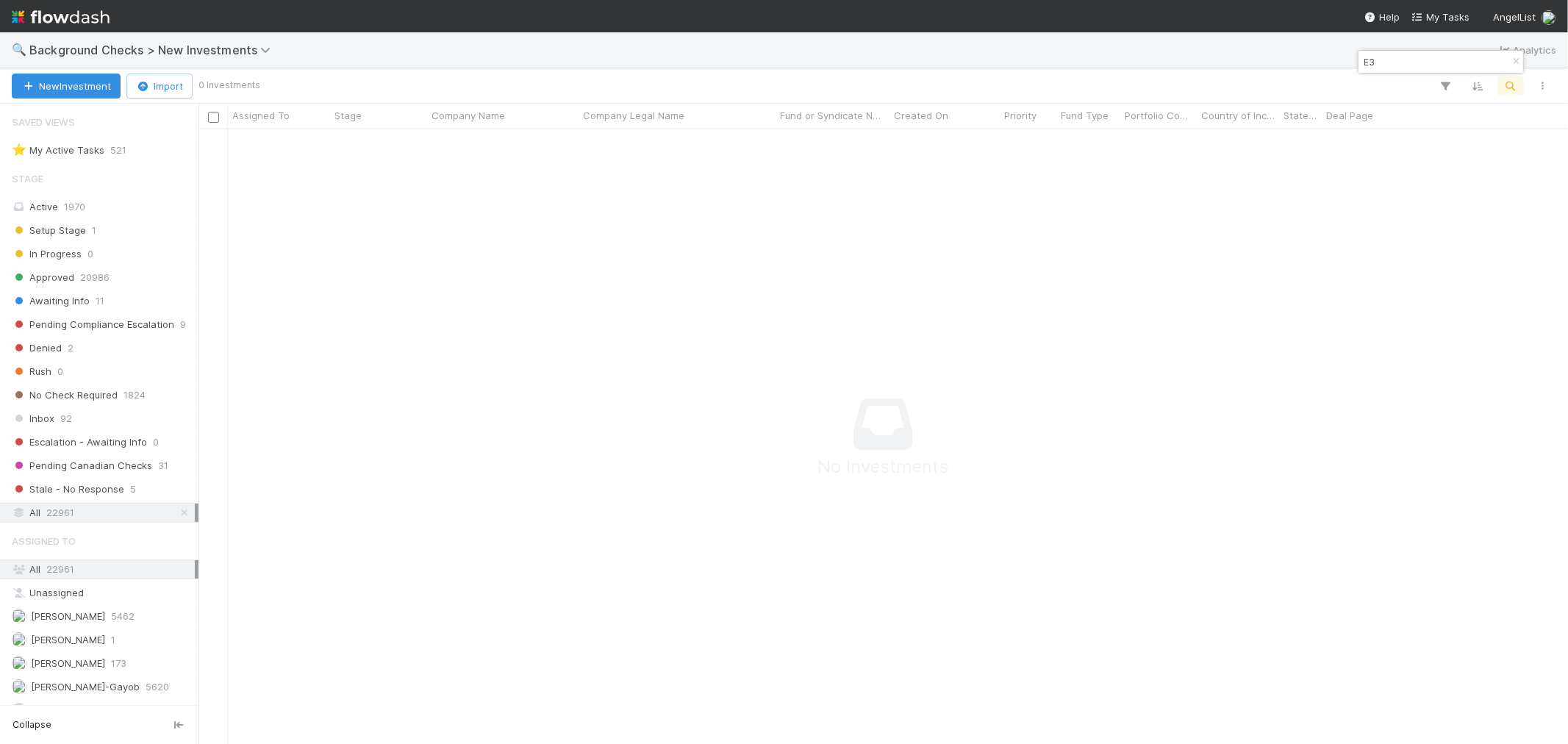
scroll to position [13, 13]
drag, startPoint x: 1371, startPoint y: 66, endPoint x: 1421, endPoint y: 56, distance: 51.0
click at [1375, 66] on input "E3" at bounding box center [1434, 61] width 147 height 18
click at [1386, 65] on input "E3" at bounding box center [1434, 61] width 147 height 18
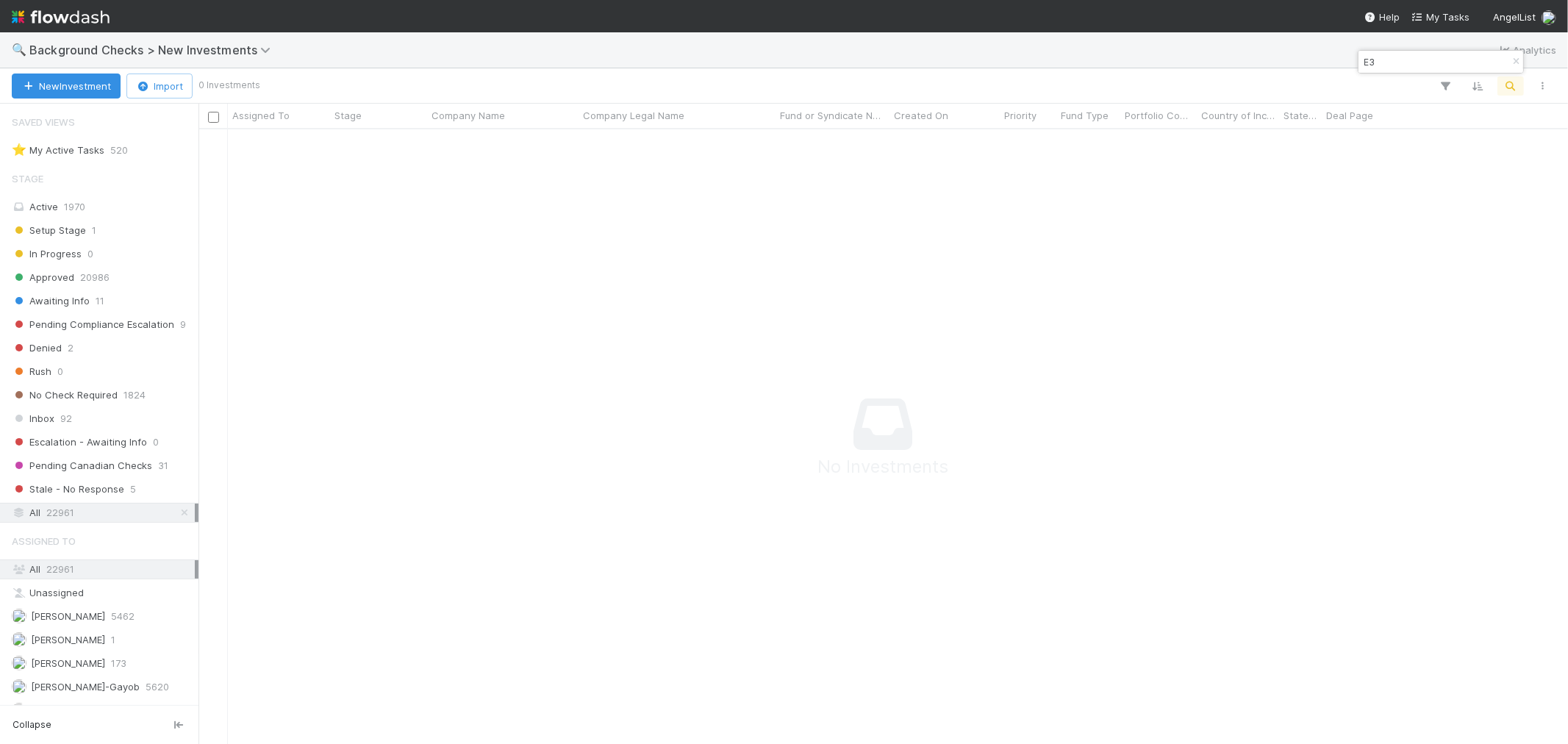
drag, startPoint x: 1420, startPoint y: 63, endPoint x: 1284, endPoint y: 66, distance: 136.0
click at [1284, 66] on body "🔍 Background Checks > New Investments Analytics New Investment Import 0 Investm…" at bounding box center [784, 372] width 1568 height 744
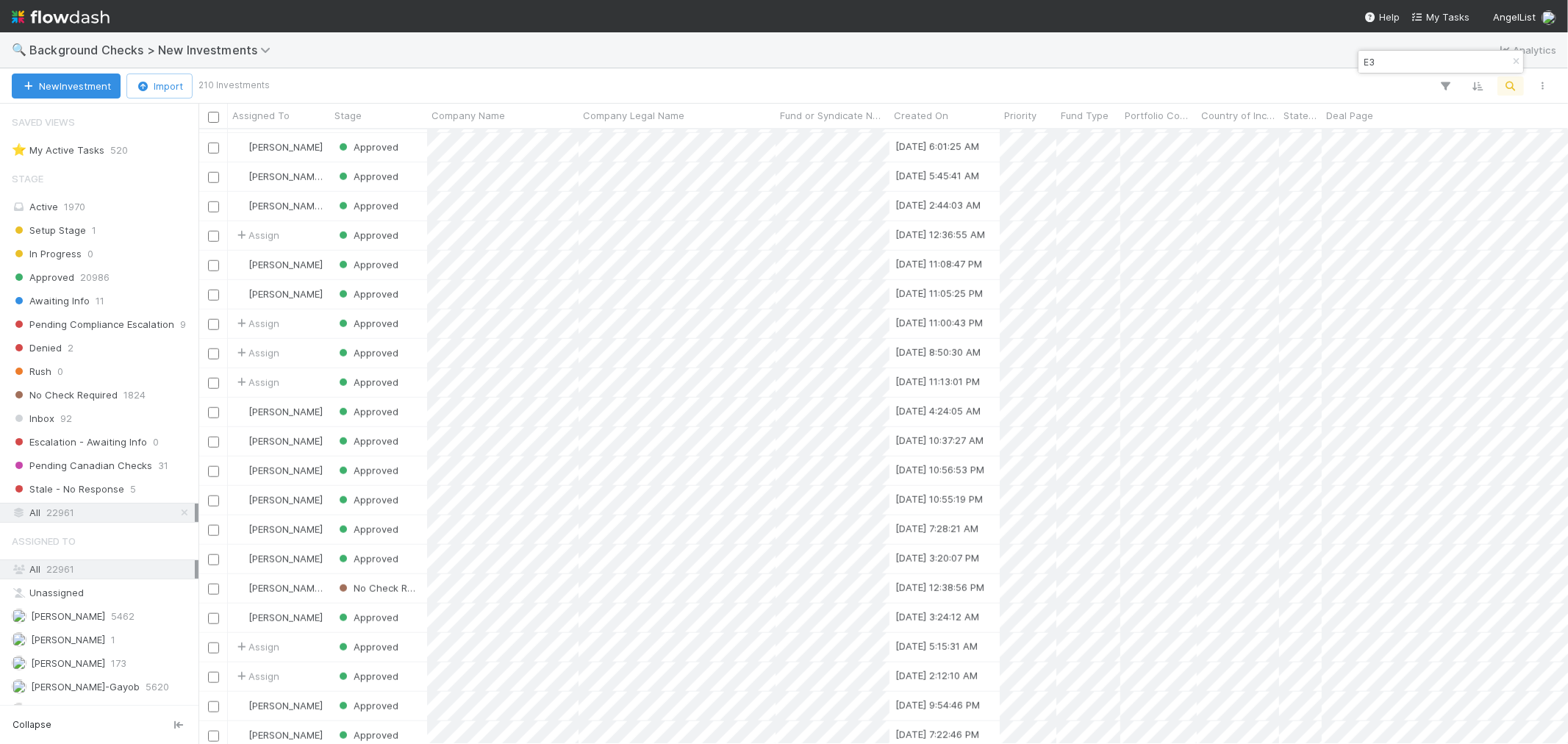
click at [1369, 65] on input "E3" at bounding box center [1434, 61] width 147 height 18
paste input "CenterDoc Corporation"
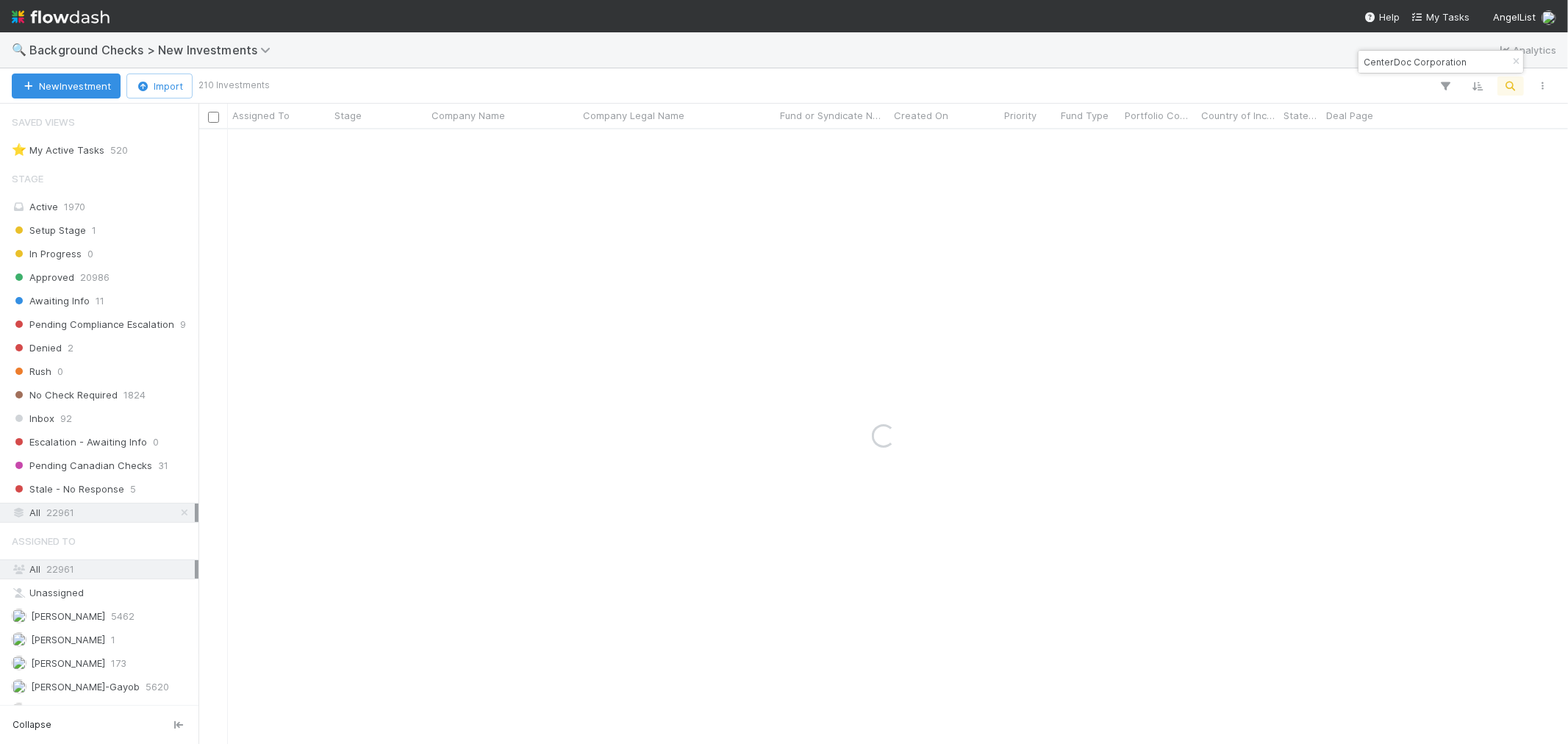
drag, startPoint x: 1409, startPoint y: 59, endPoint x: 1567, endPoint y: 92, distance: 161.4
click at [1567, 92] on body "🔍 Background Checks > New Investments Analytics New Investment Import 210 Inves…" at bounding box center [784, 372] width 1568 height 744
click at [1384, 61] on input "CenterDoc" at bounding box center [1434, 61] width 147 height 18
click at [1383, 61] on input "CenterDoc" at bounding box center [1434, 61] width 147 height 18
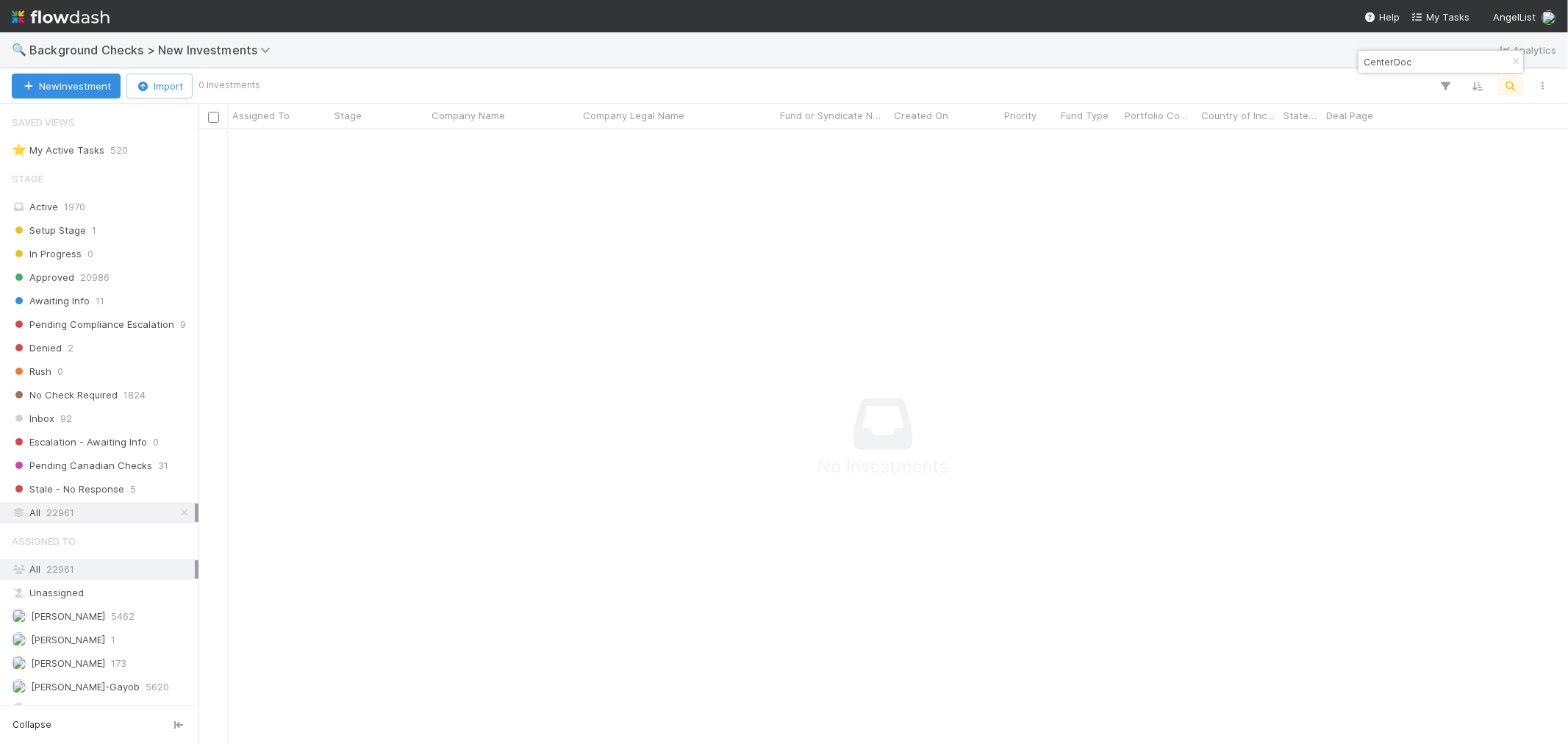
paste input "Pa La tierra"
click at [1424, 63] on input "Pa La tierra" at bounding box center [1434, 61] width 147 height 18
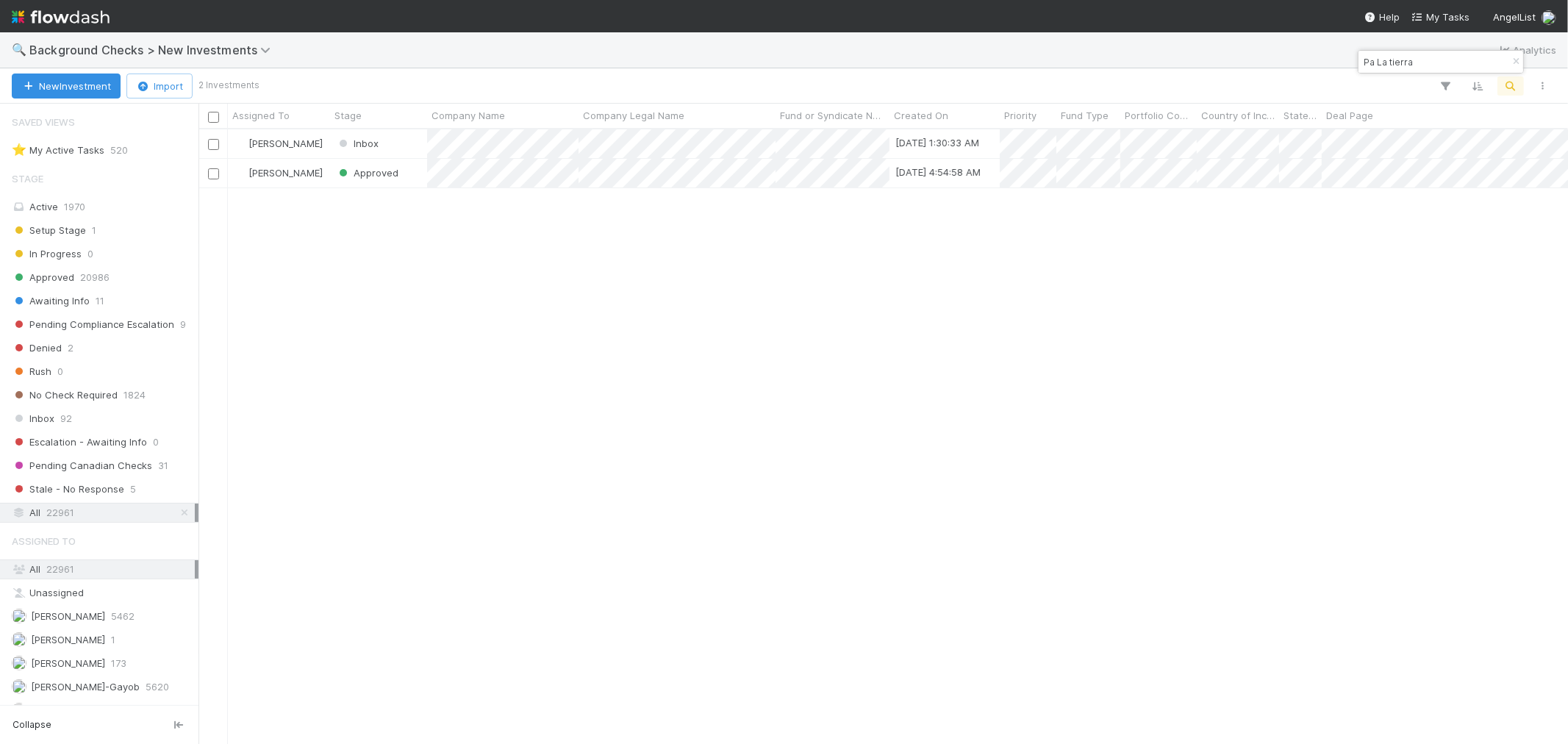
scroll to position [601, 1357]
click at [1099, 446] on div at bounding box center [784, 372] width 1568 height 744
drag, startPoint x: 796, startPoint y: 327, endPoint x: 974, endPoint y: 212, distance: 211.9
click at [802, 325] on div "[PERSON_NAME] Approved [DATE] 1:30:33 AM 1 1 1 0 0 [DATE] 8:17:45 AM 0 1 0 [PER…" at bounding box center [882, 436] width 1369 height 614
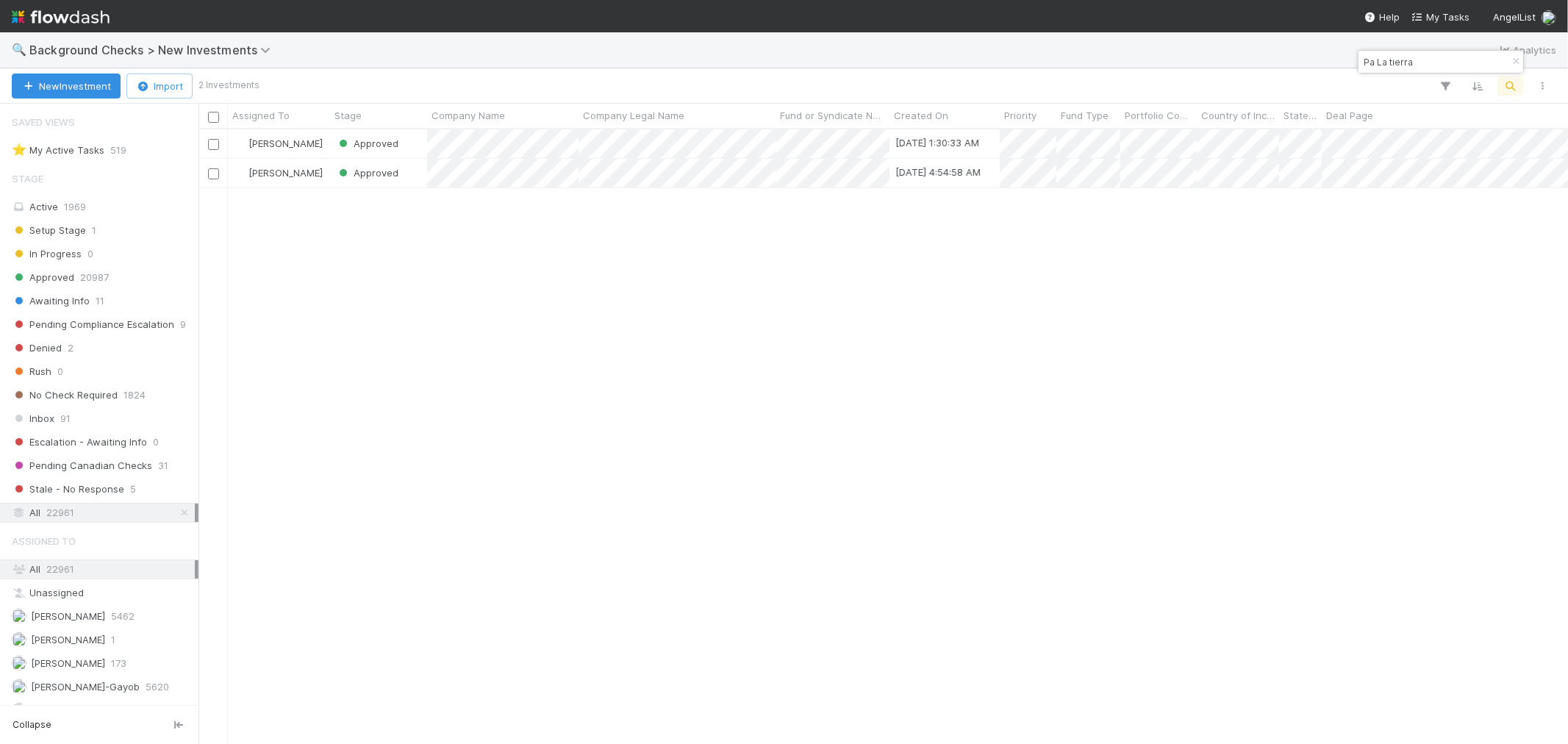
click at [1387, 60] on input "Pa La tierra" at bounding box center [1434, 61] width 147 height 18
paste input "Robot Learnin"
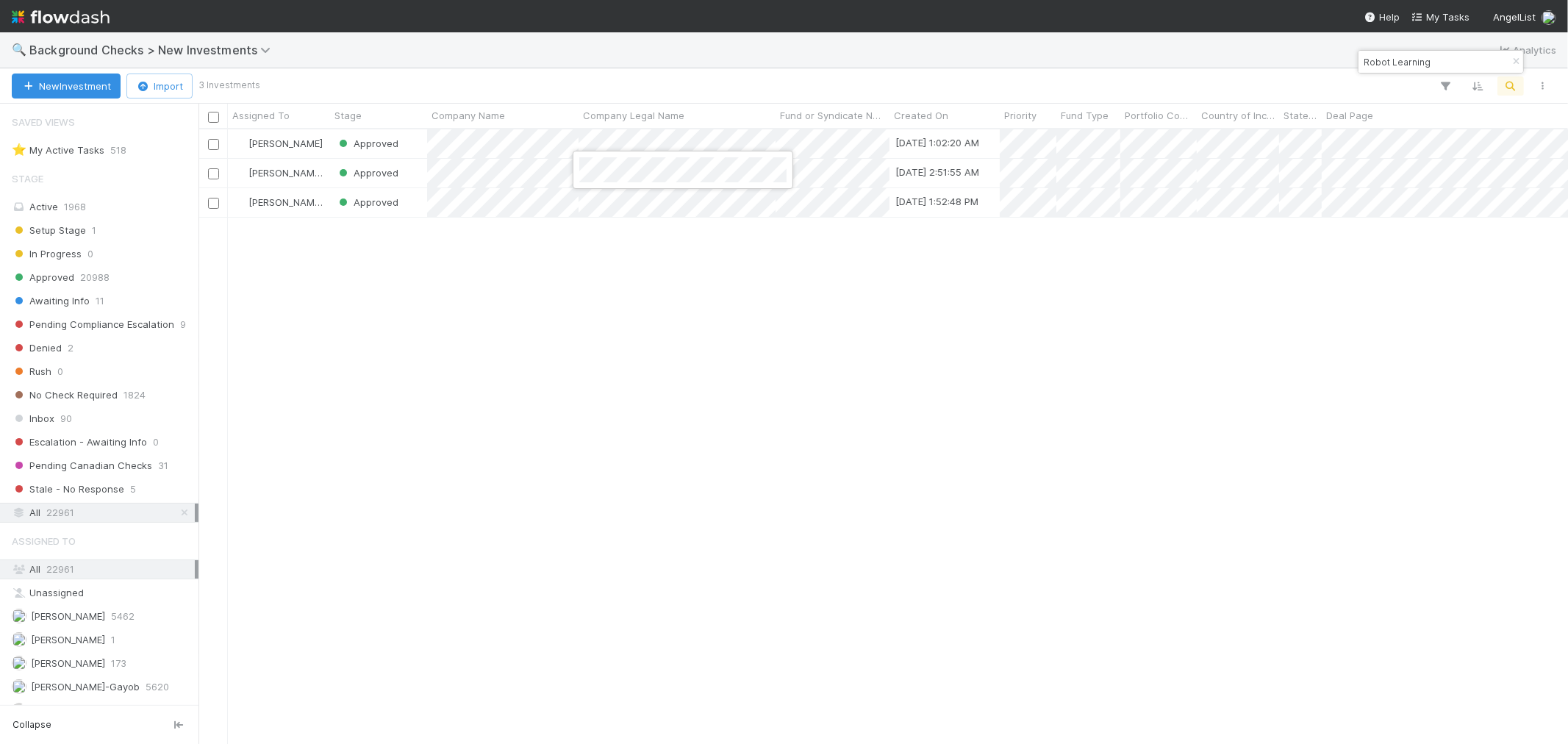
click at [980, 512] on div at bounding box center [784, 372] width 1568 height 744
click at [1392, 60] on input "Robot Learning" at bounding box center [1434, 61] width 147 height 18
click at [1392, 59] on input "Robot Learning" at bounding box center [1434, 61] width 147 height 18
paste input "[PERSON_NAME]"
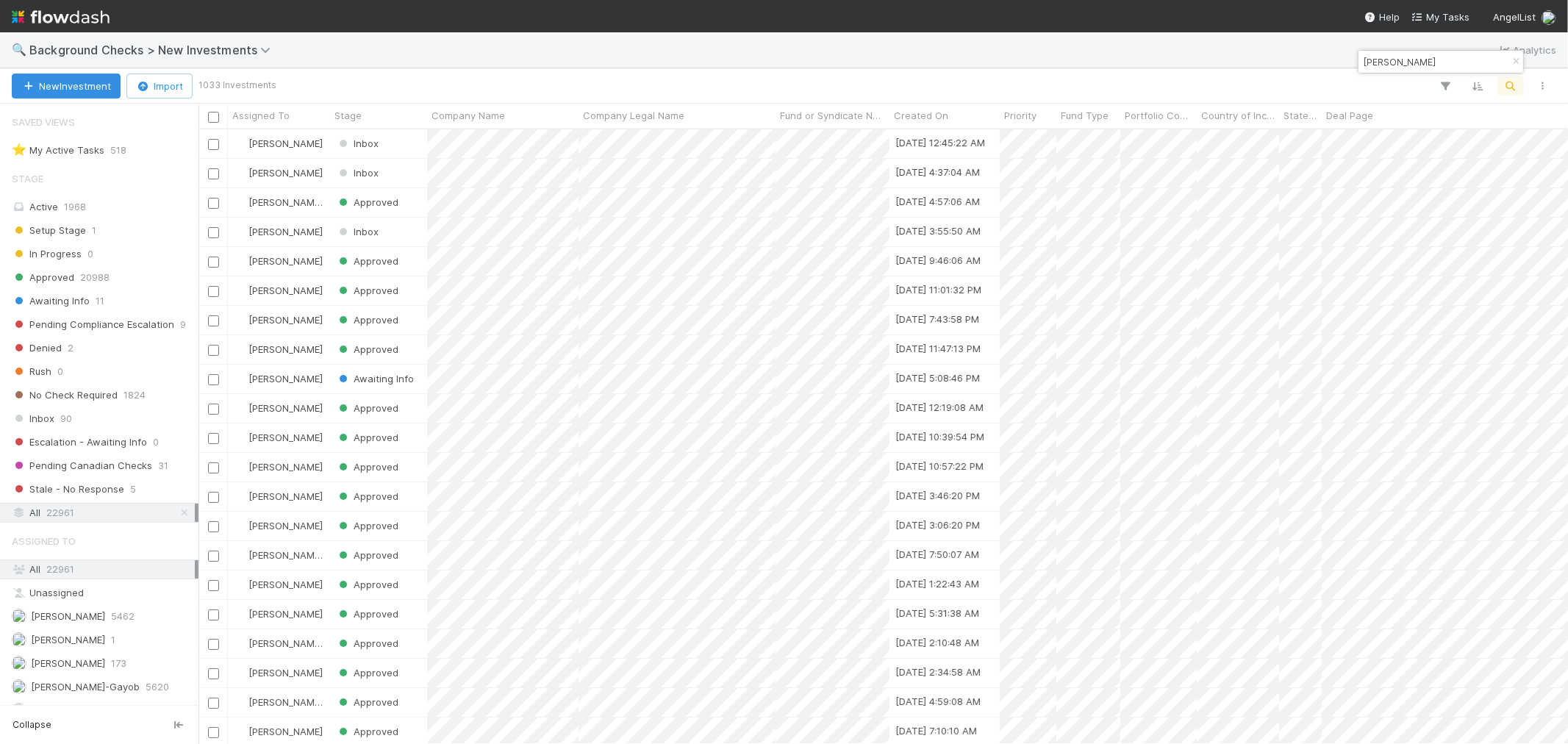
drag, startPoint x: 1383, startPoint y: 60, endPoint x: 1174, endPoint y: 48, distance: 209.3
click at [1174, 48] on body "🔍 Background Checks > New Investments Analytics New Investment Import 1033 Inve…" at bounding box center [784, 372] width 1568 height 744
paste input "CYPHAE SOFTWARE LTD."
type input "IANCYPHAE SOFTWARE LTD."
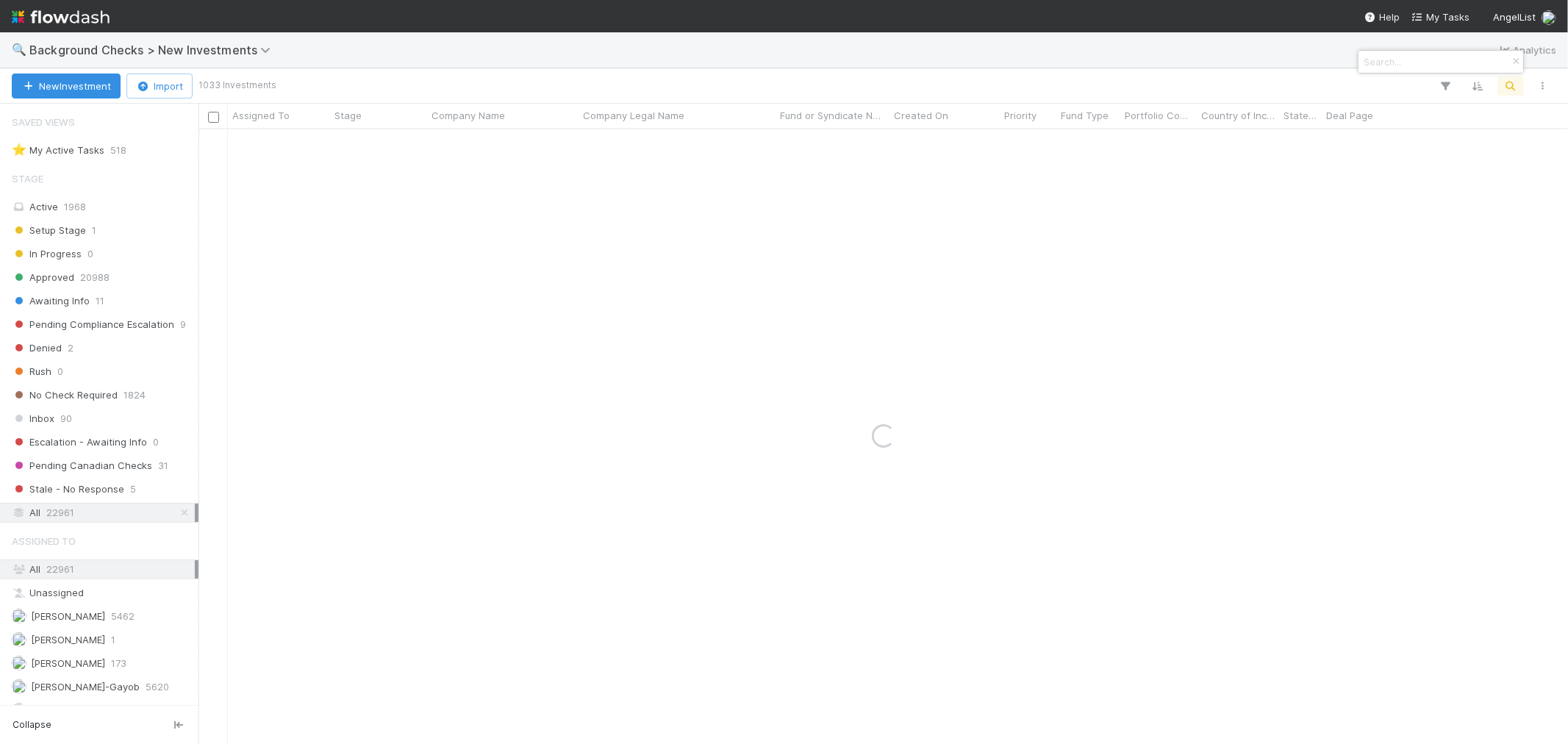
paste input "CYPHAE SOFTWARE LTD."
type input "CYPHAE SOFTWARE"
drag, startPoint x: 955, startPoint y: 458, endPoint x: 1511, endPoint y: 15, distance: 710.9
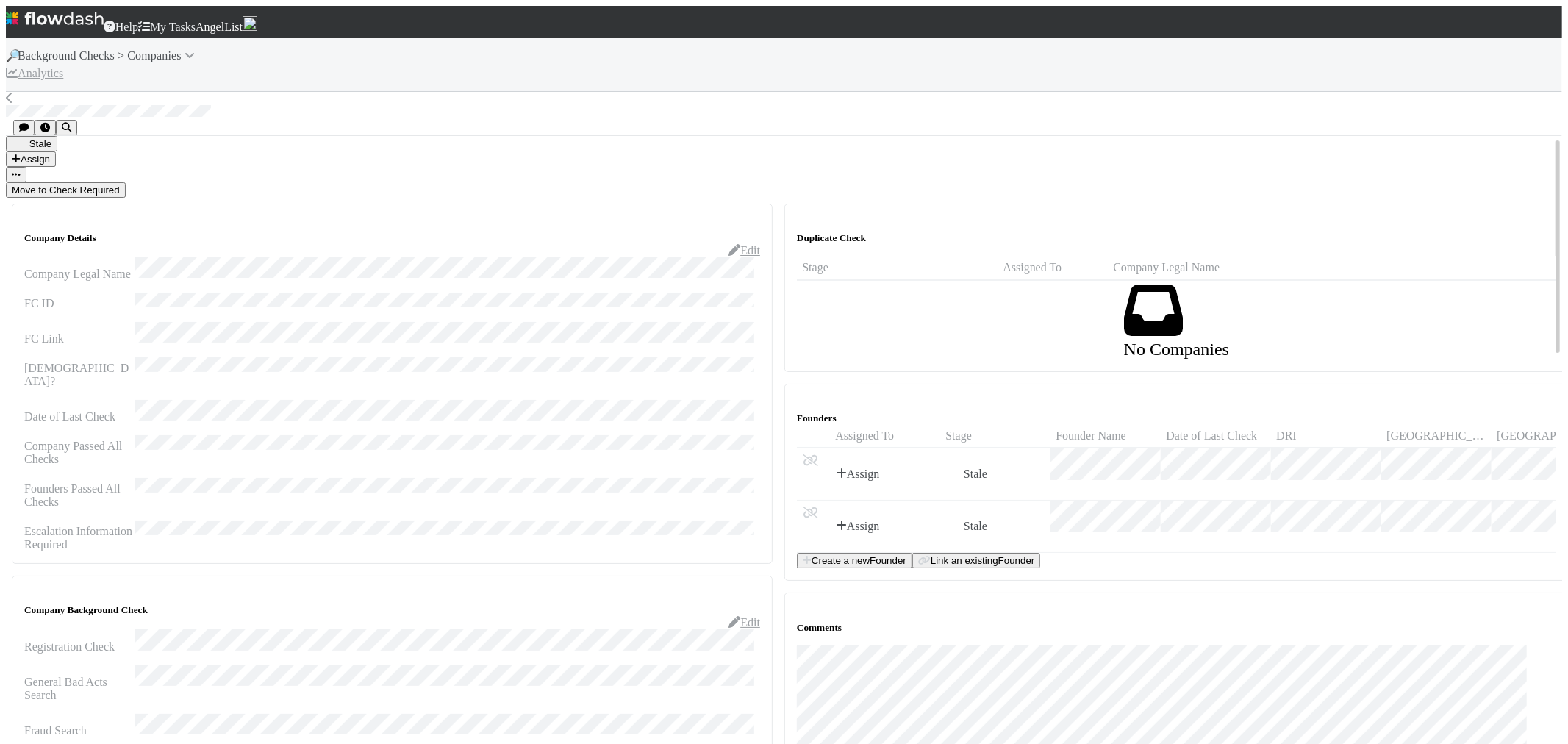
drag, startPoint x: 1422, startPoint y: 131, endPoint x: 1310, endPoint y: 139, distance: 112.3
click at [126, 182] on button "Move to Check Required" at bounding box center [65, 190] width 120 height 15
click at [253, 105] on div at bounding box center [784, 113] width 1556 height 15
drag, startPoint x: 263, startPoint y: 81, endPoint x: 435, endPoint y: 18, distance: 183.2
click at [34, 92] on div at bounding box center [784, 105] width 1556 height 28
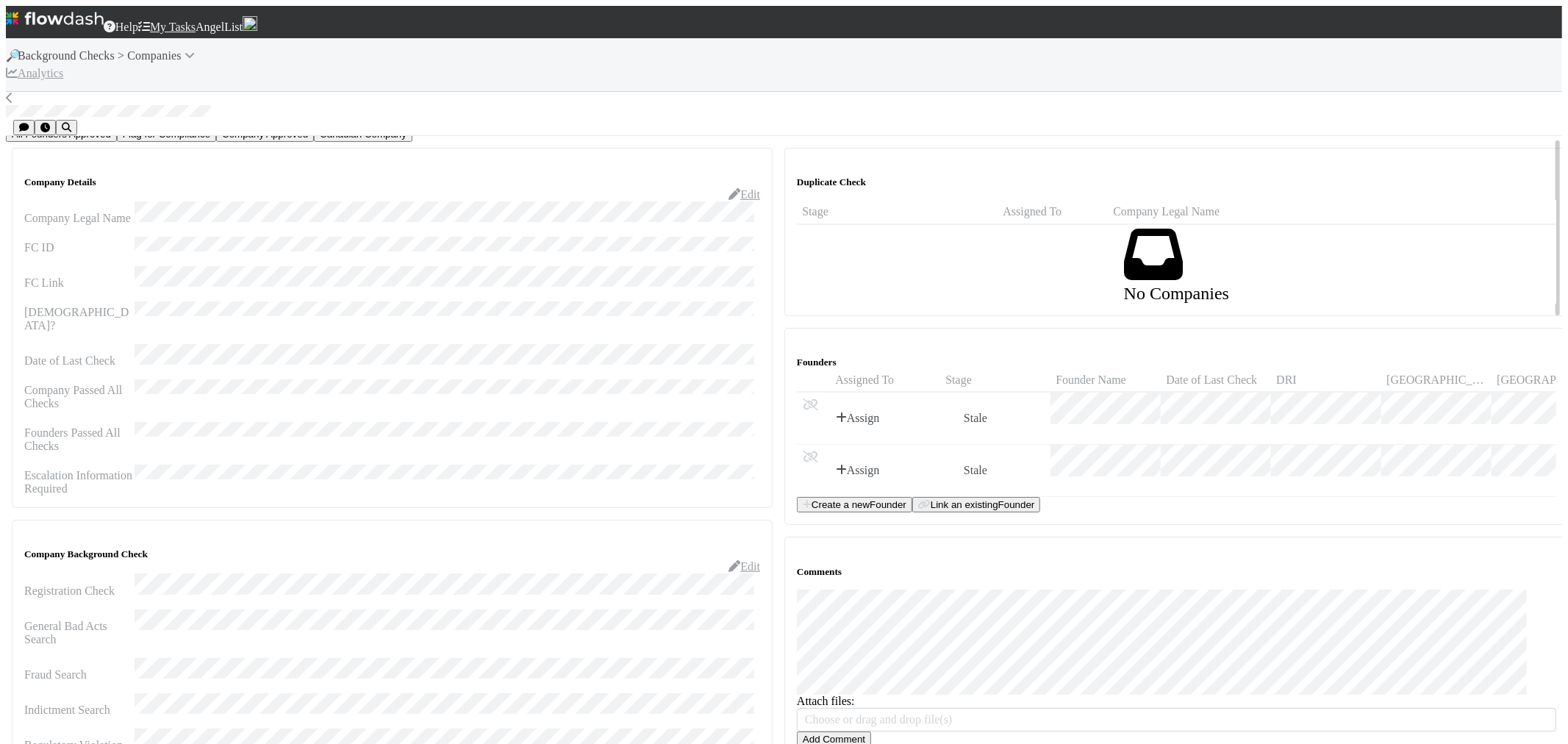
scroll to position [81, 0]
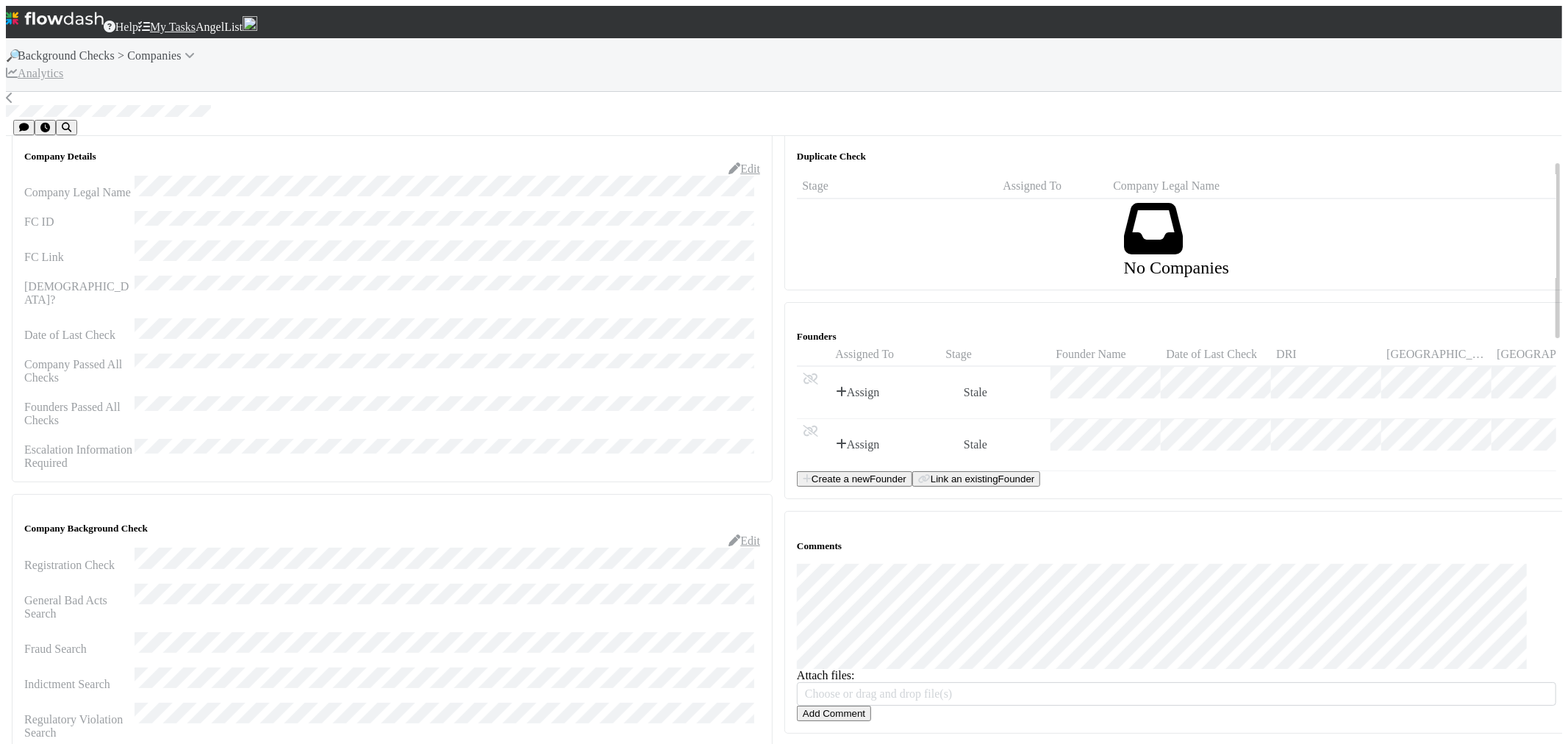
click at [829, 706] on button "Add Comment" at bounding box center [834, 714] width 74 height 15
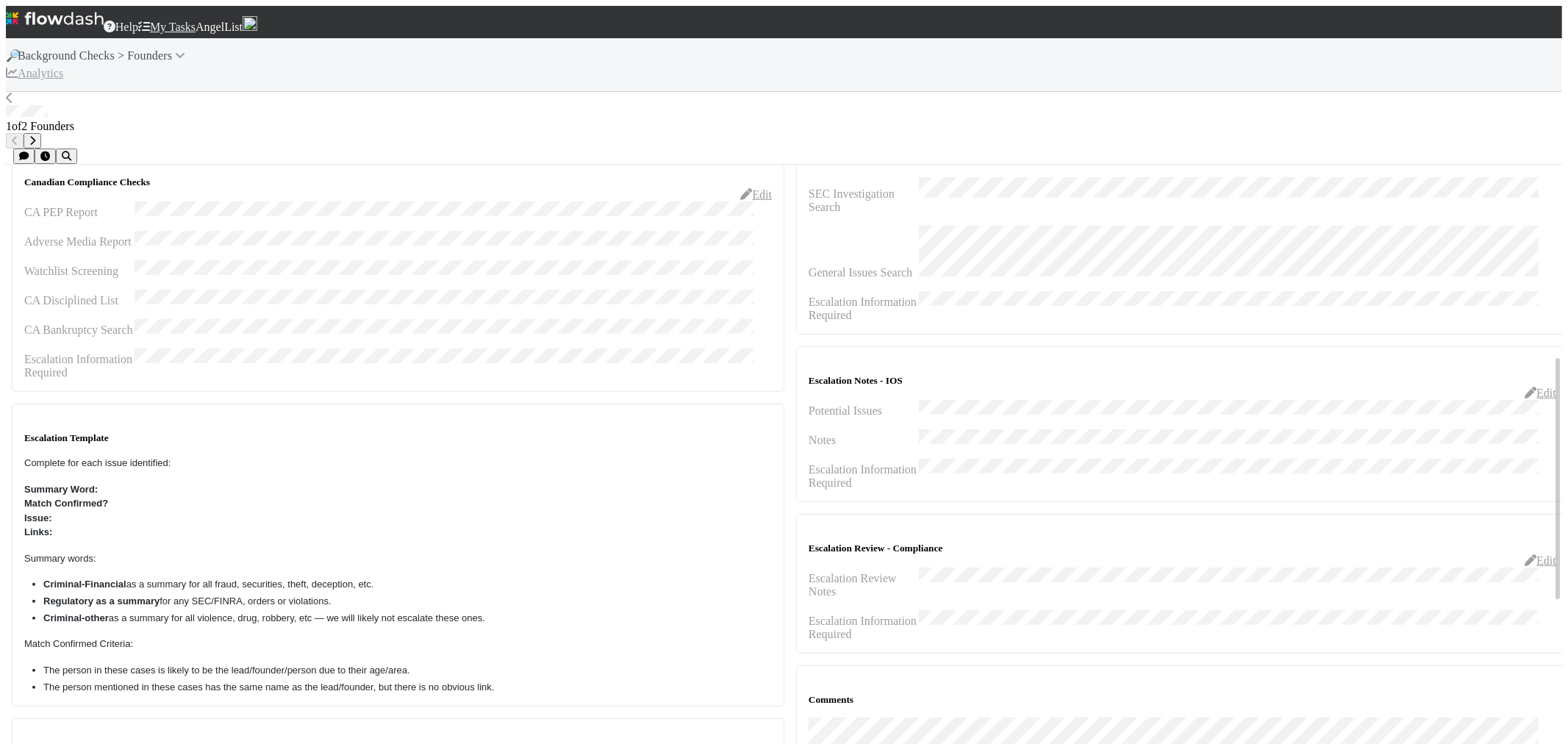
scroll to position [653, 0]
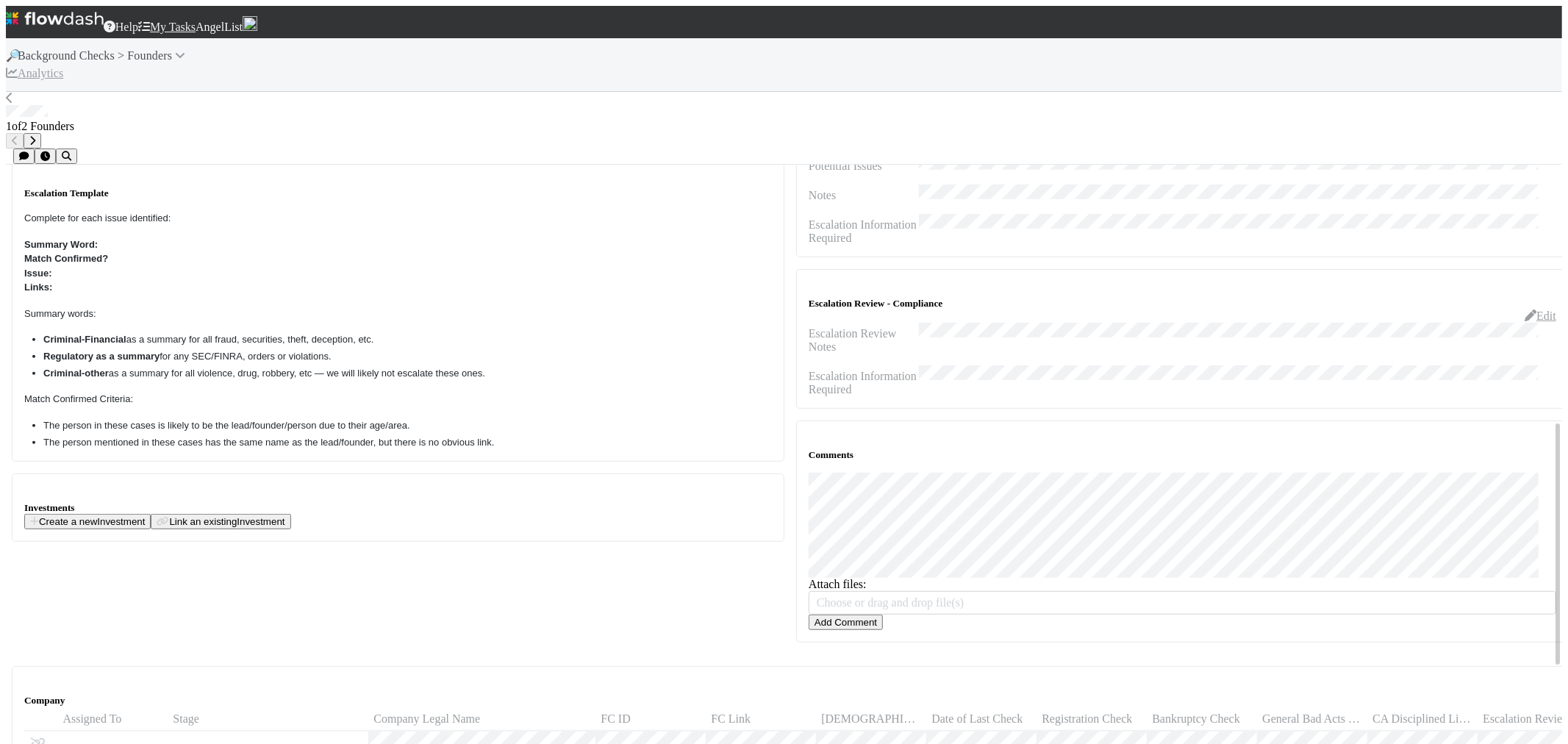
click at [828, 615] on button "Add Comment" at bounding box center [845, 622] width 74 height 15
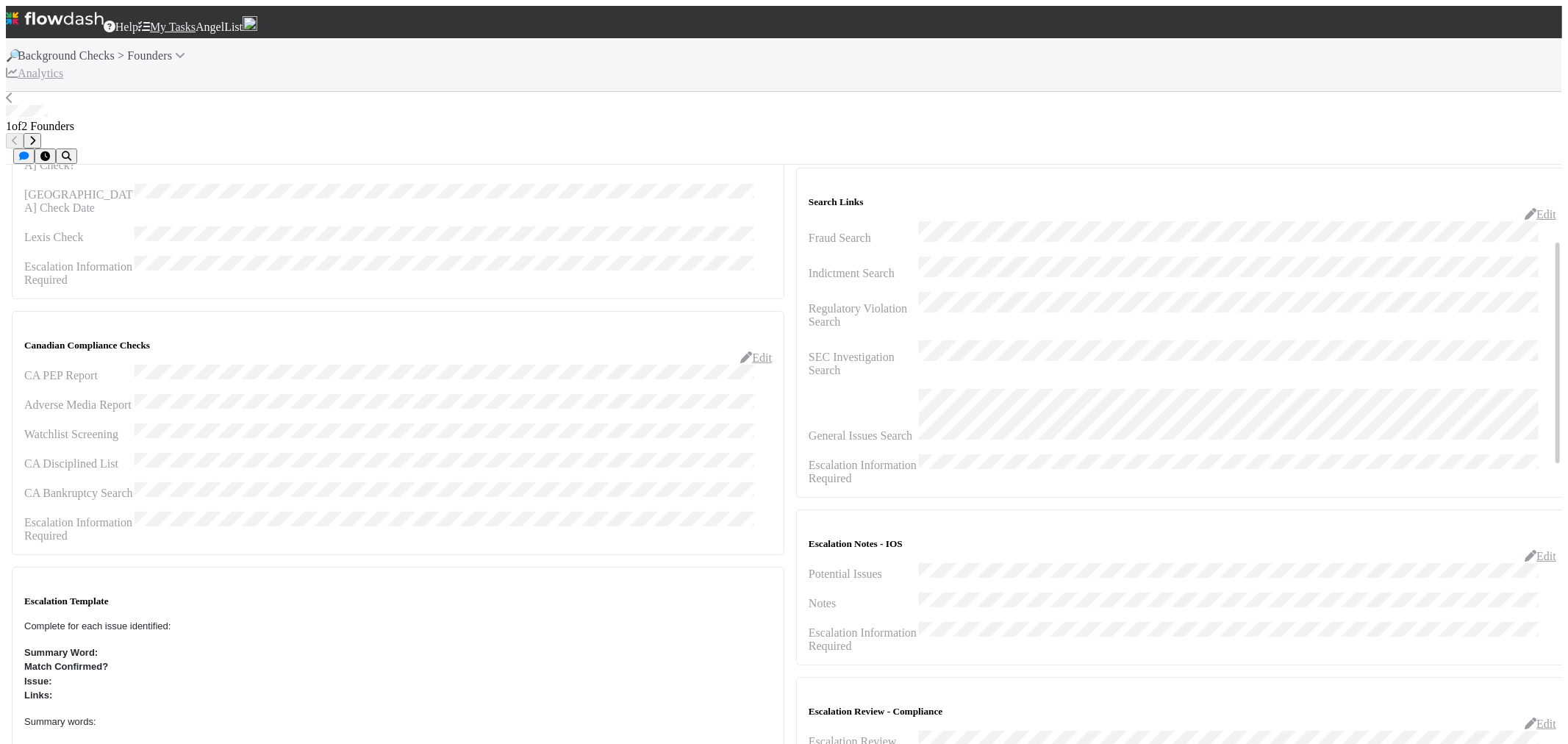
scroll to position [0, 0]
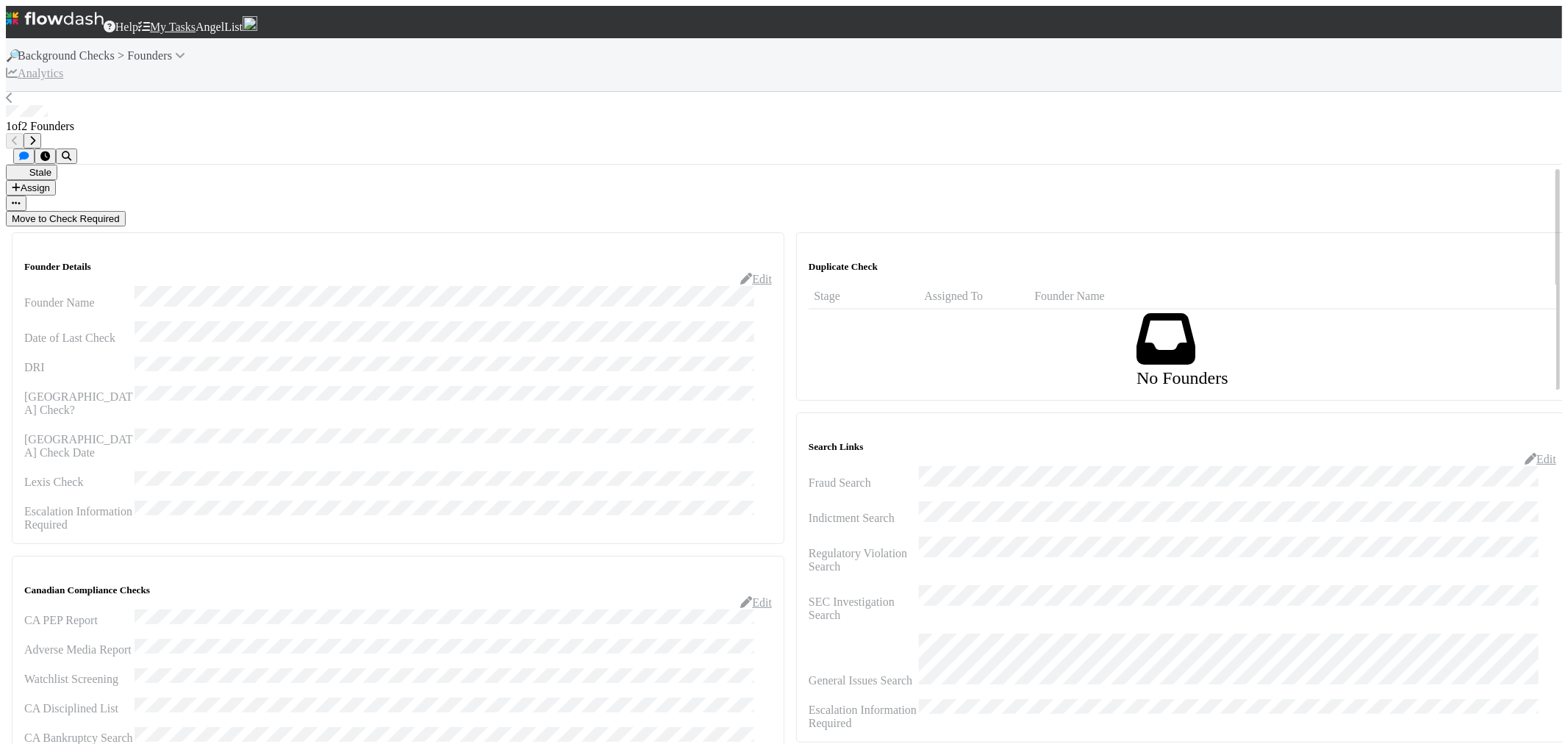
click at [126, 211] on button "Move to Check Required" at bounding box center [65, 218] width 120 height 15
click at [192, 211] on button "Approve Founder" at bounding box center [149, 218] width 87 height 15
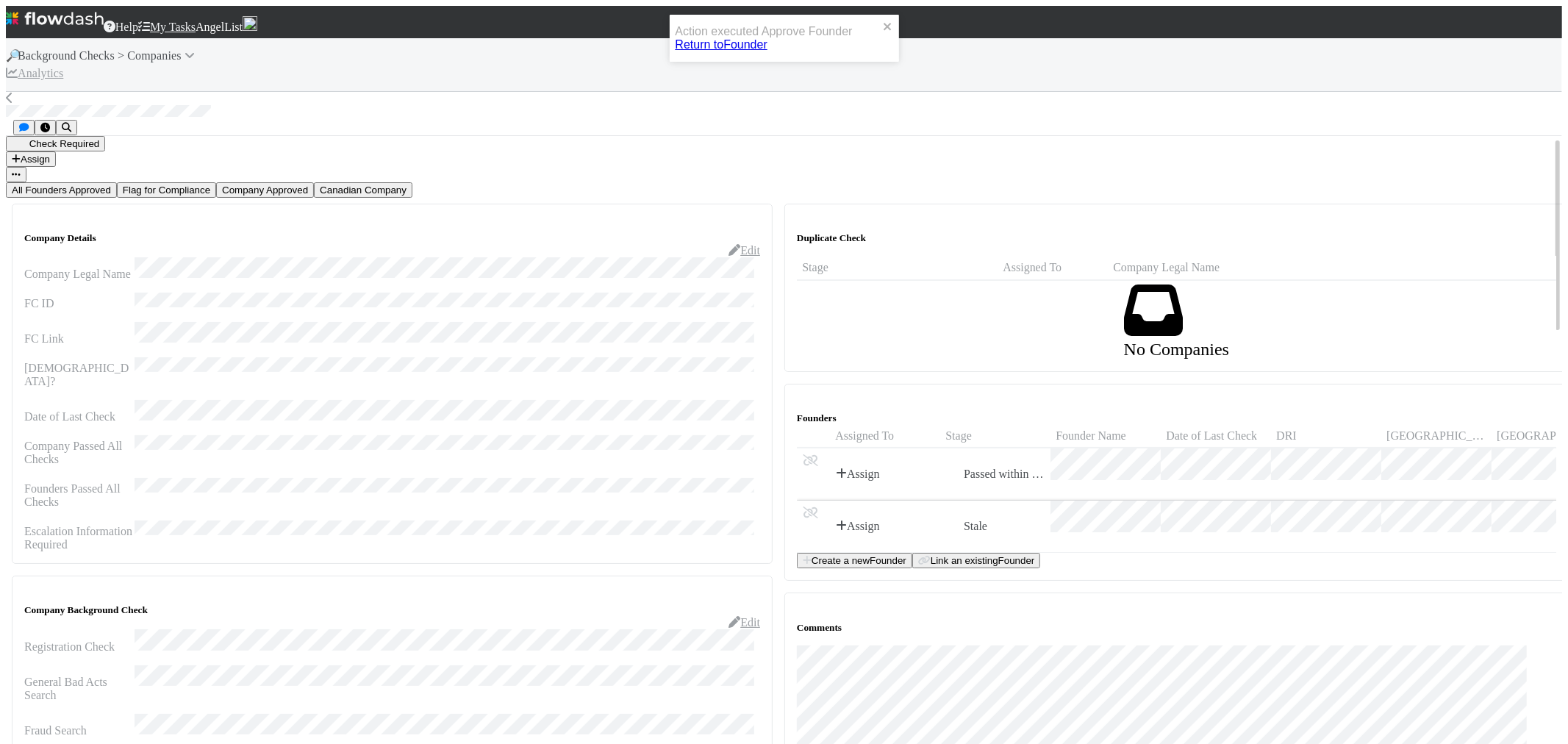
click at [1027, 500] on div "Stale" at bounding box center [995, 526] width 110 height 51
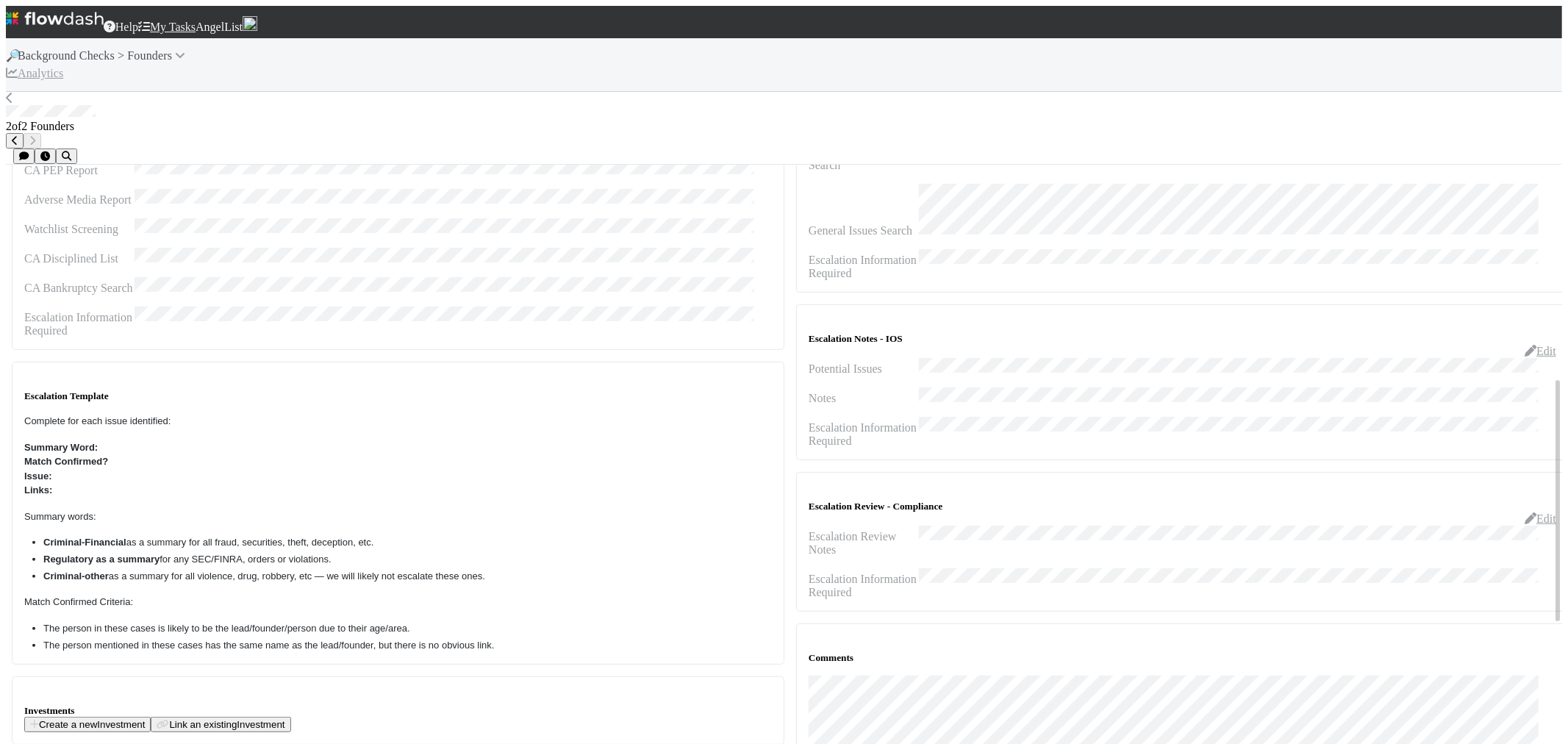
scroll to position [571, 0]
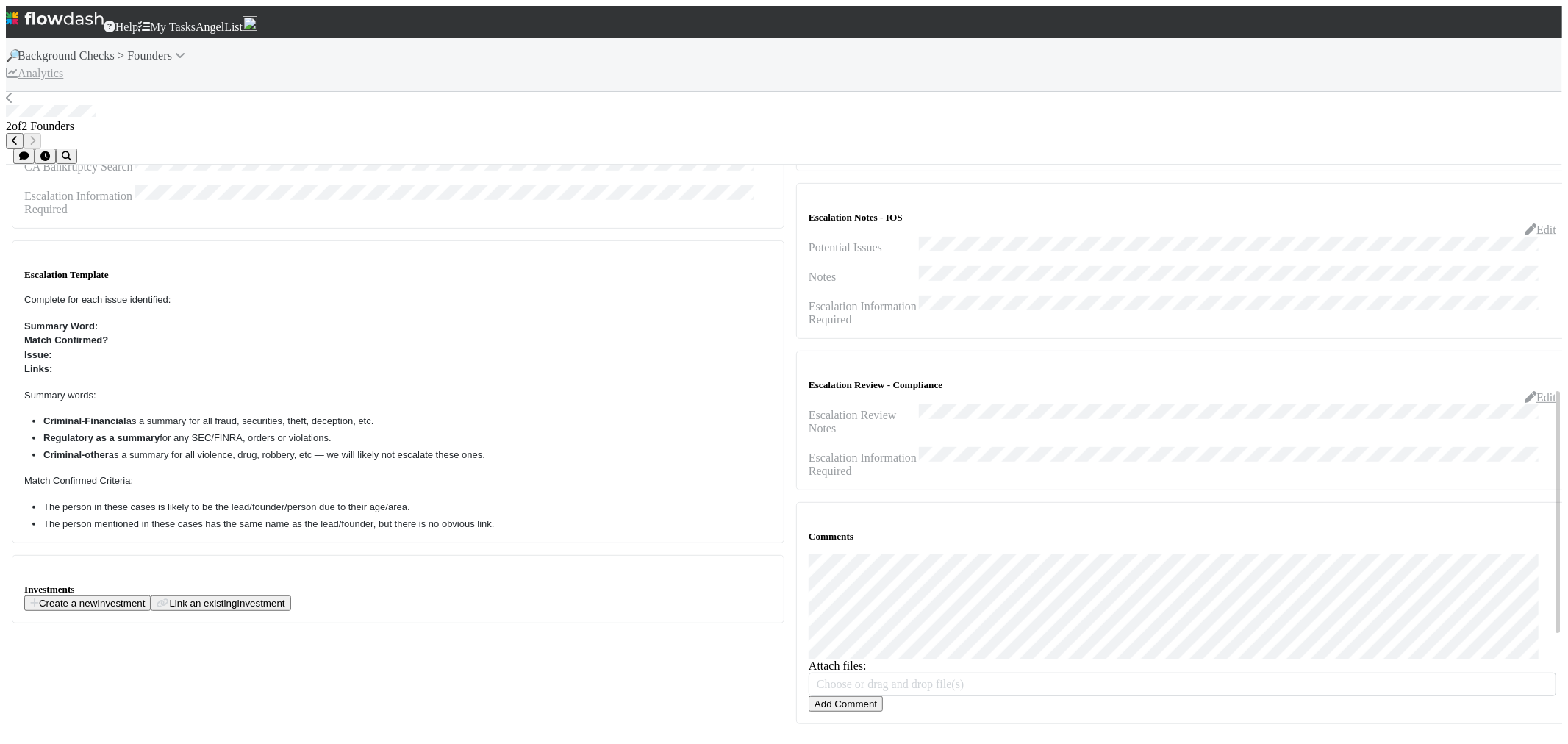
click at [849, 696] on button "Add Comment" at bounding box center [845, 704] width 74 height 15
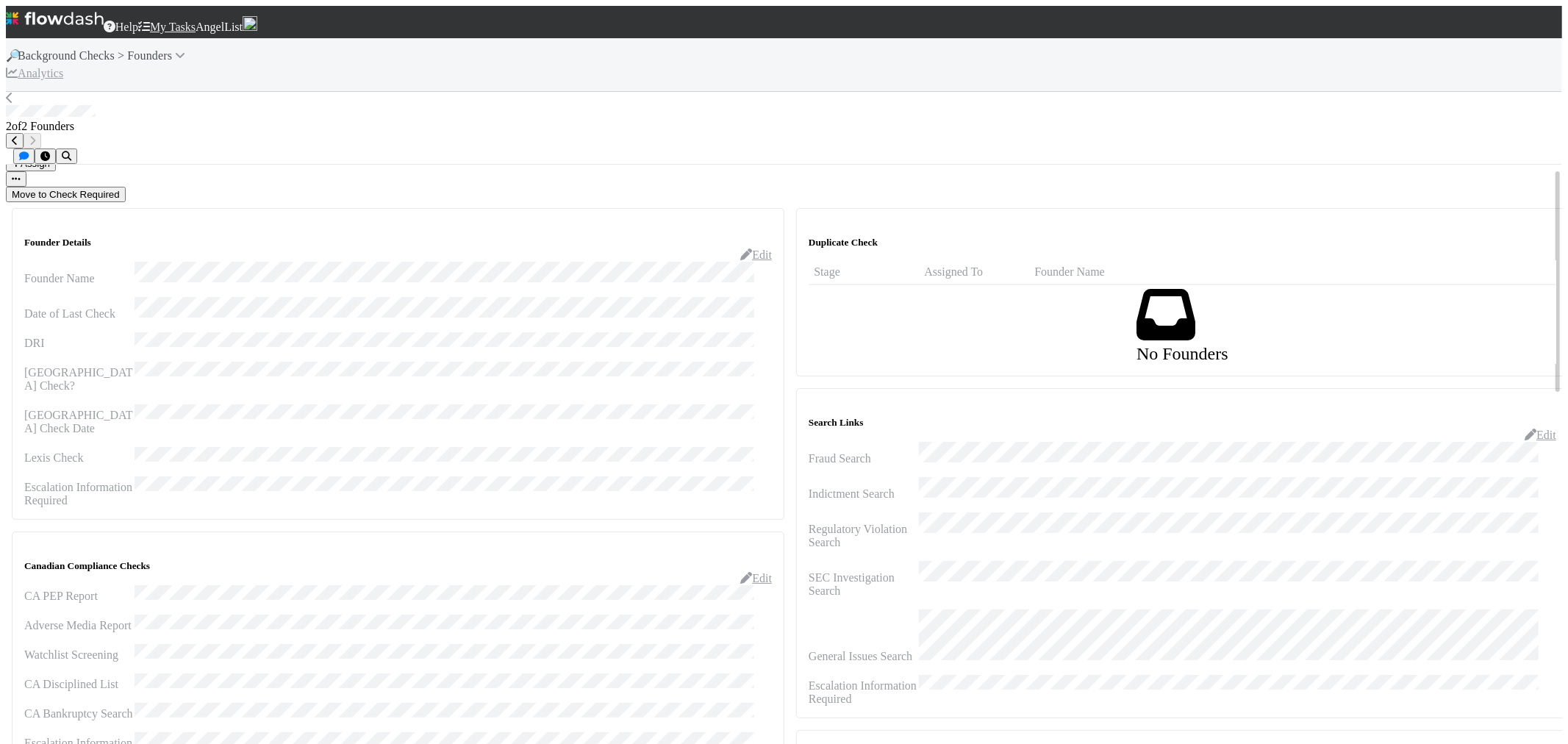
scroll to position [0, 0]
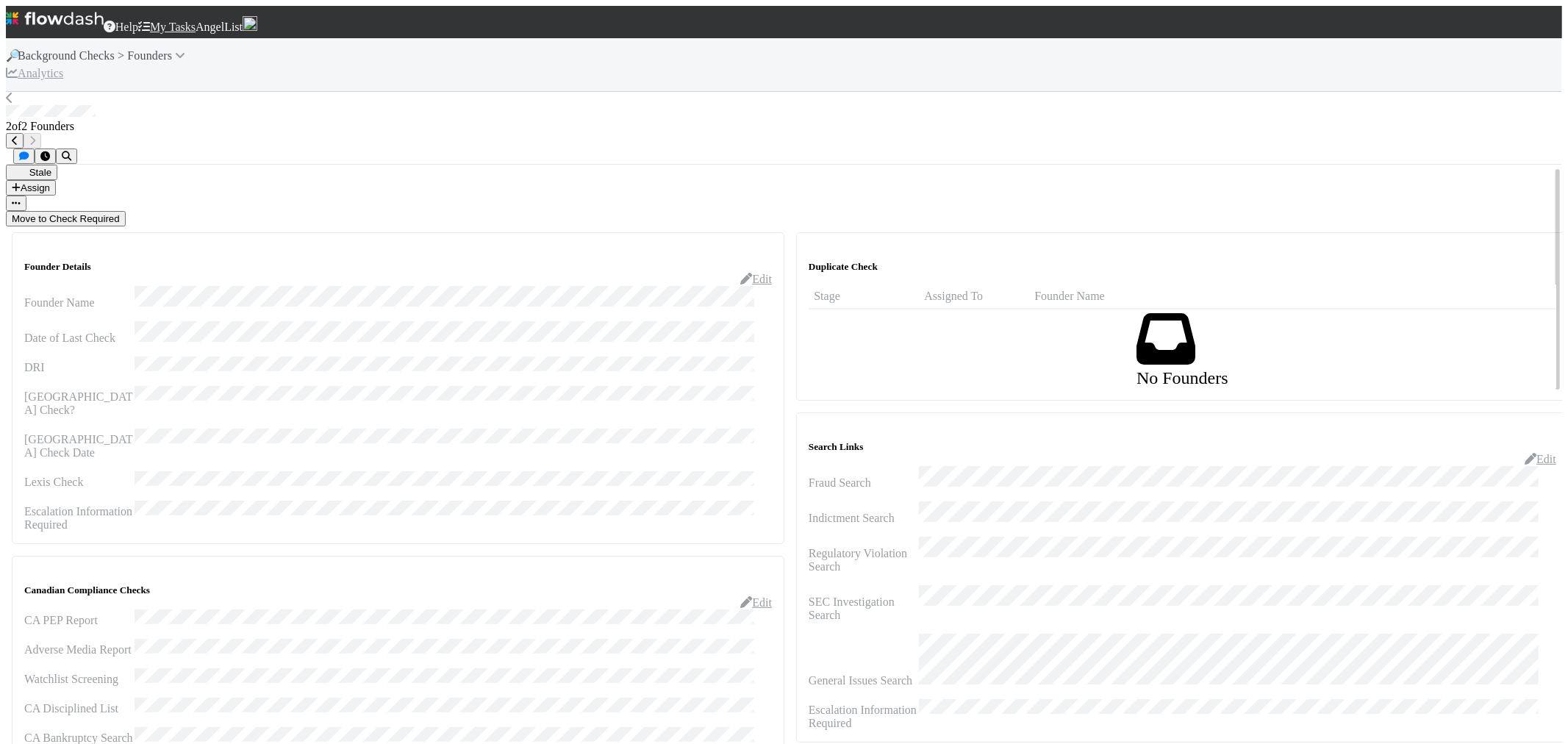
click at [126, 211] on button "Move to Check Required" at bounding box center [65, 218] width 120 height 15
click at [192, 211] on button "Approve Founder" at bounding box center [149, 218] width 87 height 15
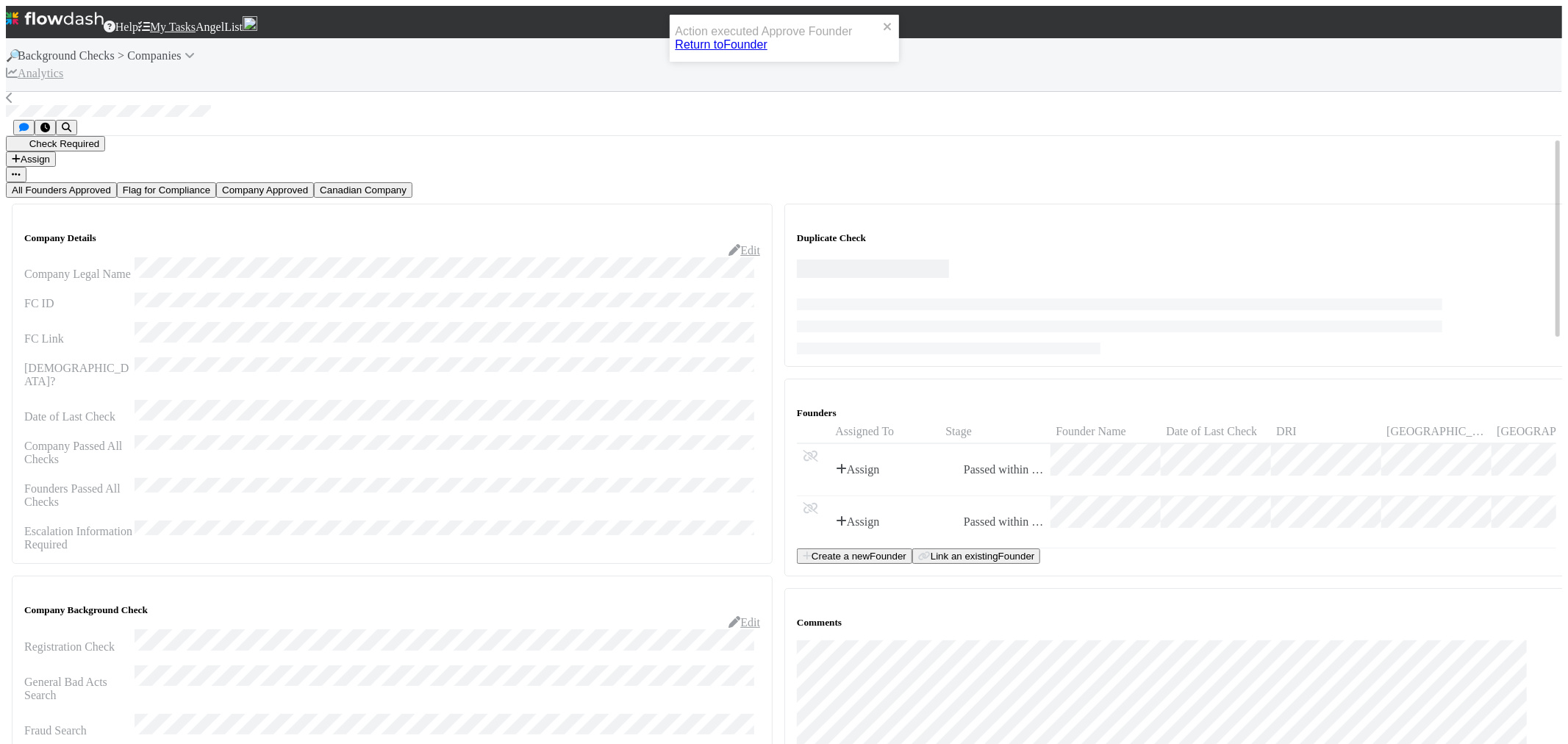
drag, startPoint x: 1352, startPoint y: 123, endPoint x: 1061, endPoint y: 129, distance: 291.1
click at [314, 182] on button "Company Approved" at bounding box center [264, 190] width 97 height 15
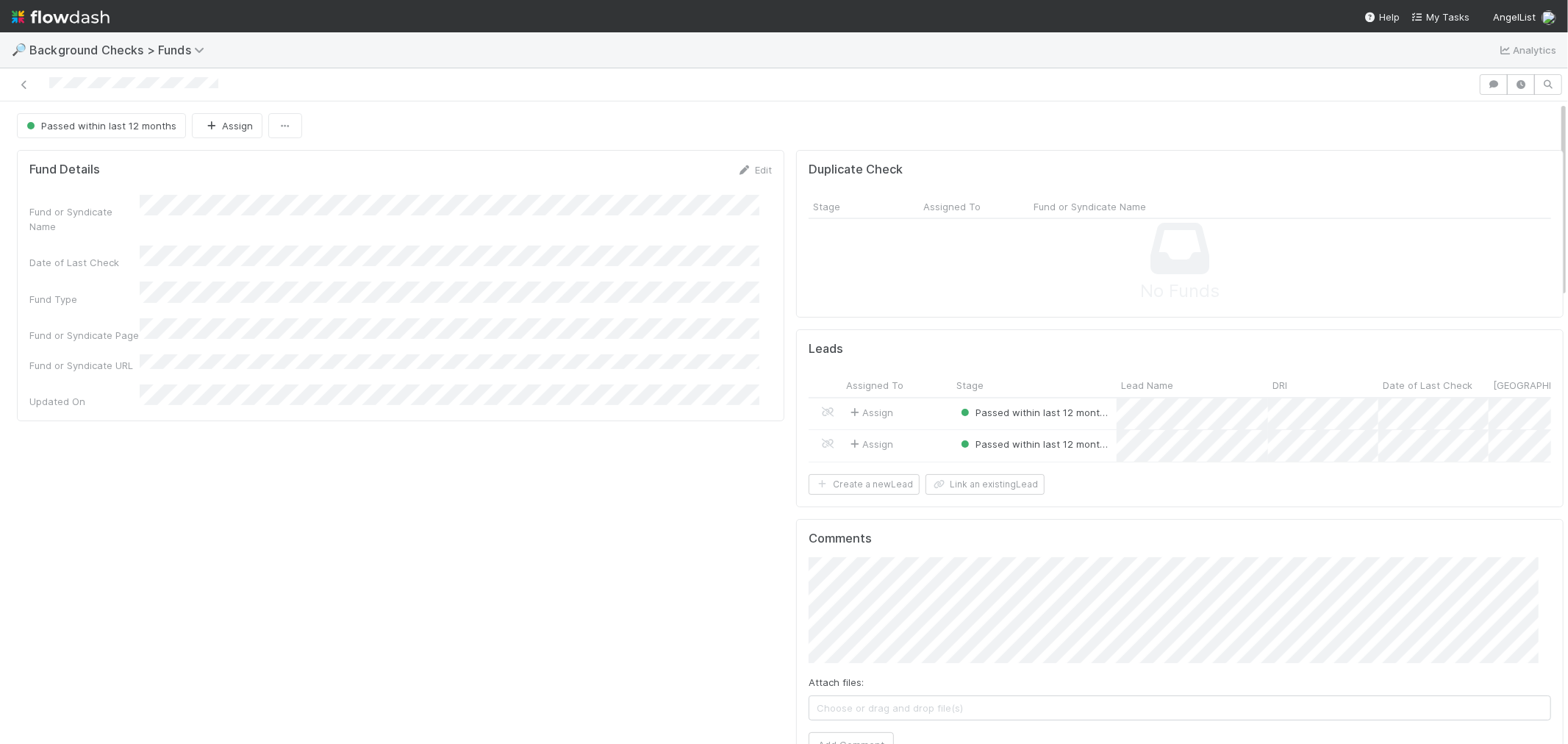
scroll to position [287, 1485]
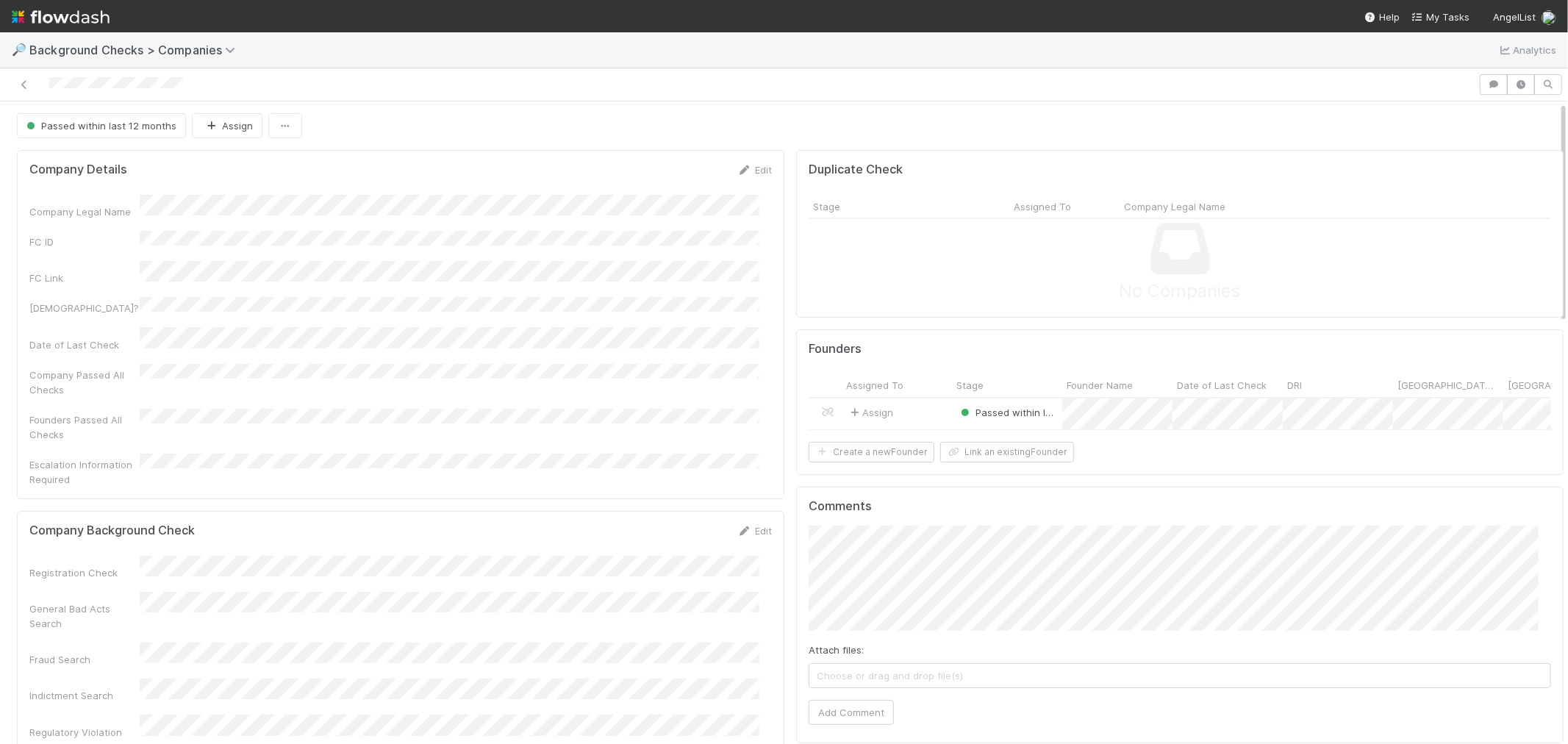
drag, startPoint x: 193, startPoint y: 92, endPoint x: 44, endPoint y: 89, distance: 149.0
click at [44, 89] on div at bounding box center [739, 84] width 1466 height 21
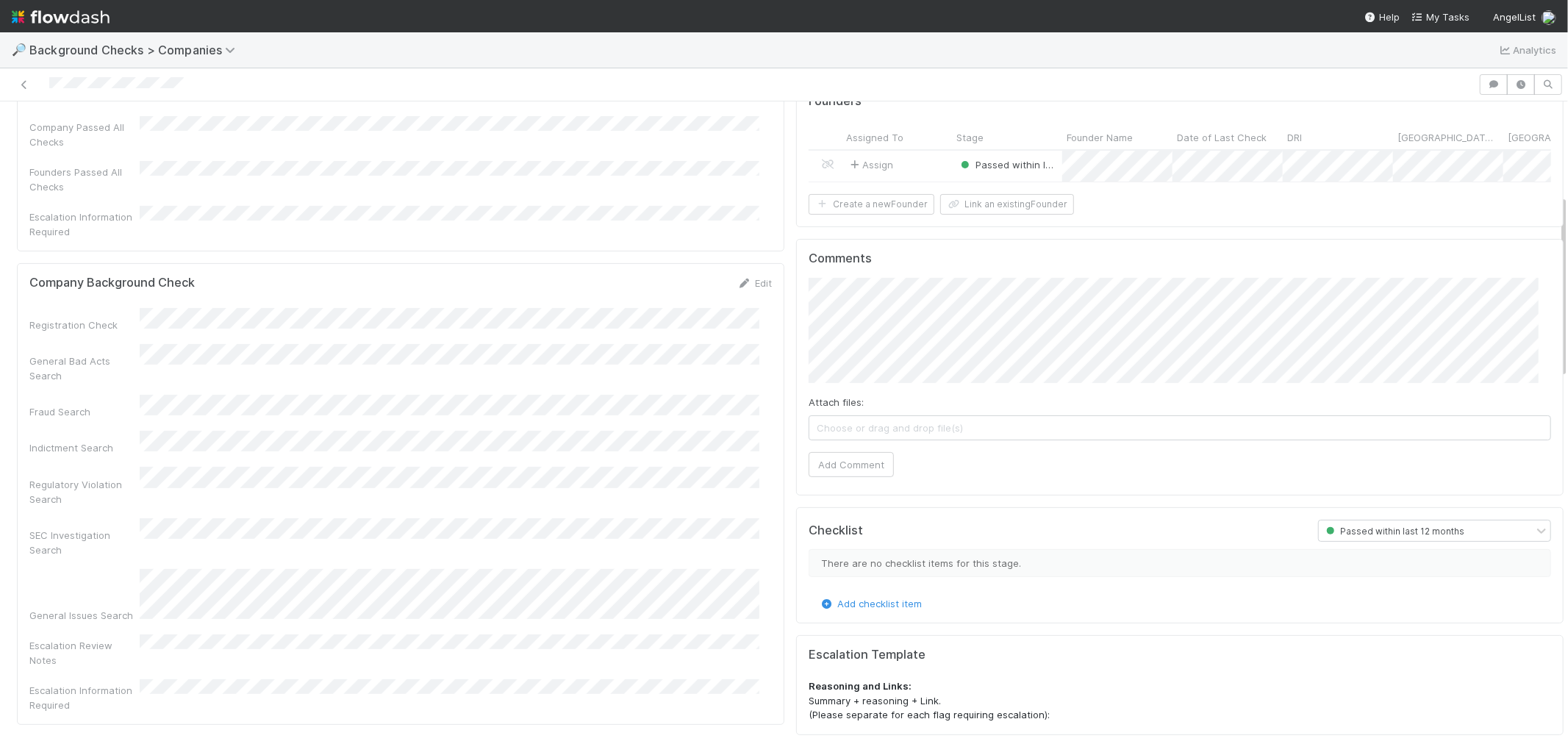
scroll to position [163, 0]
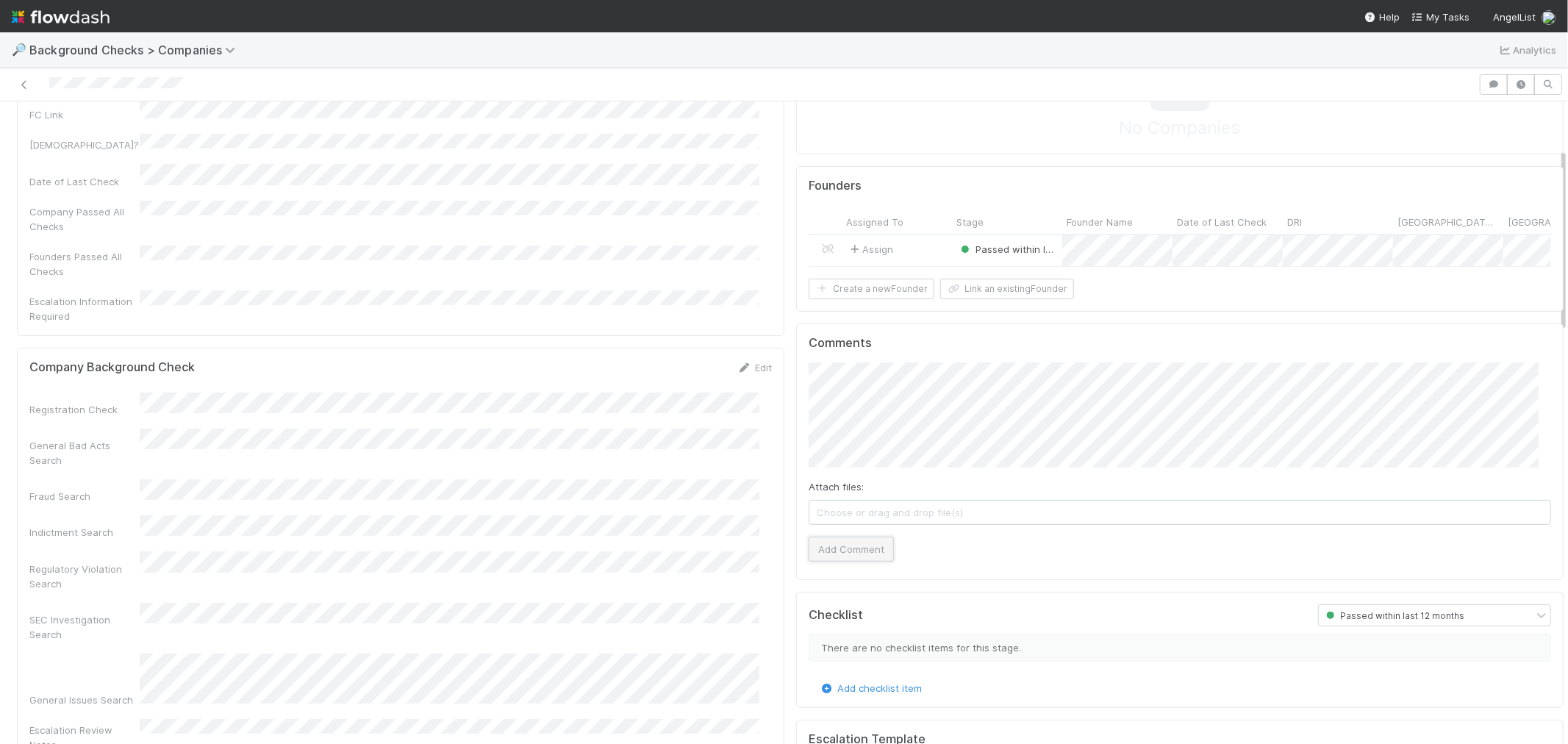
click at [828, 556] on button "Add Comment" at bounding box center [851, 549] width 86 height 25
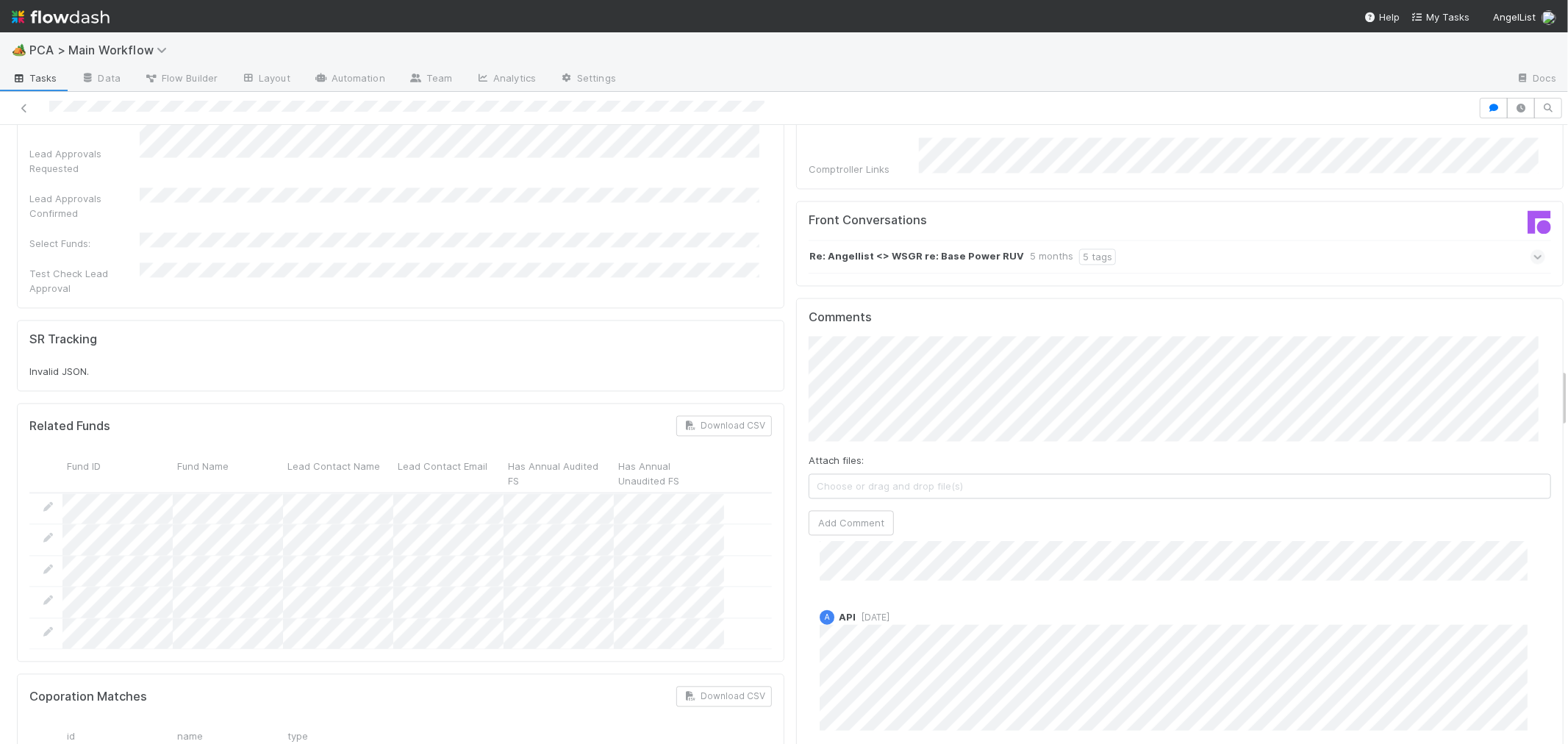
scroll to position [1568, 0]
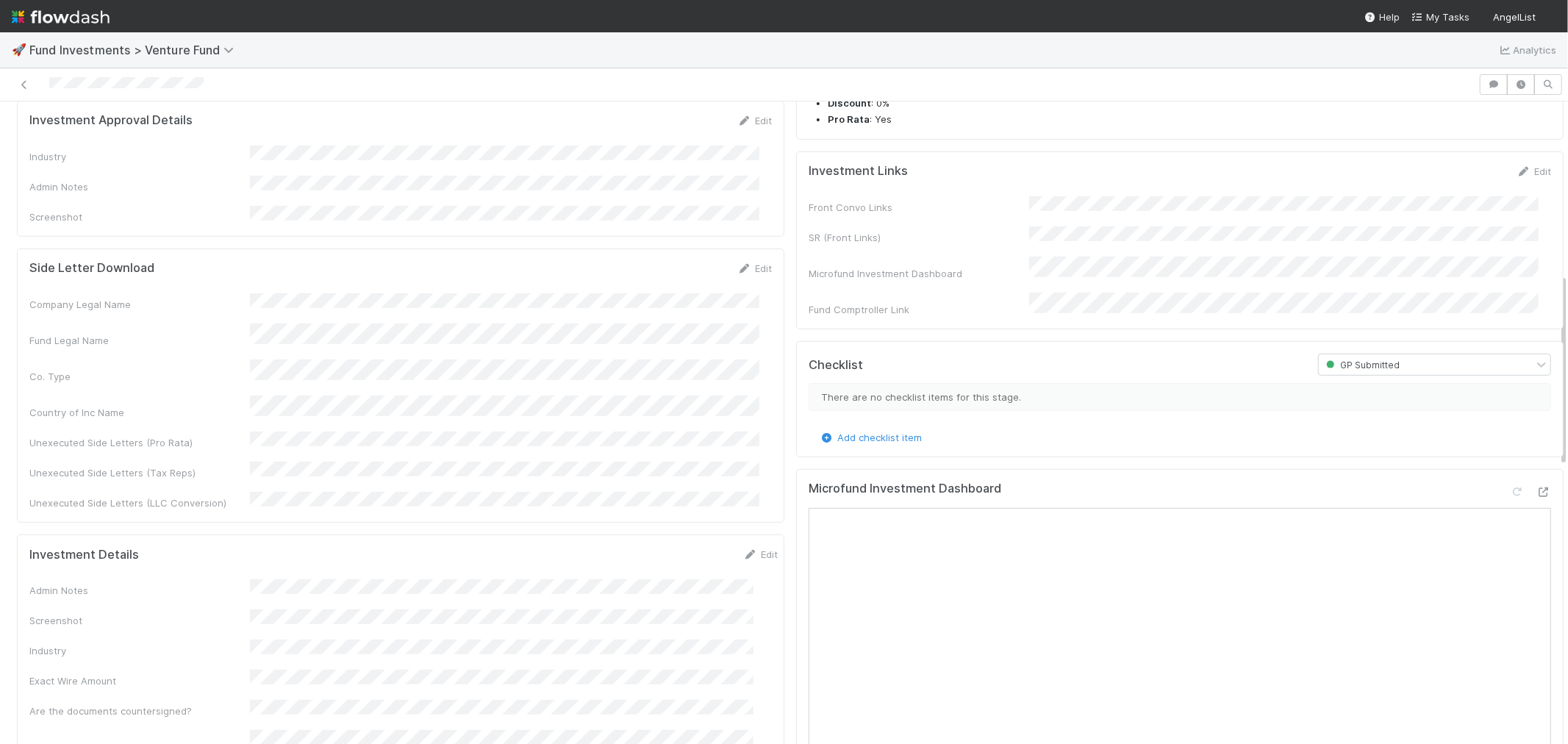
scroll to position [571, 0]
